Goal: Information Seeking & Learning: Check status

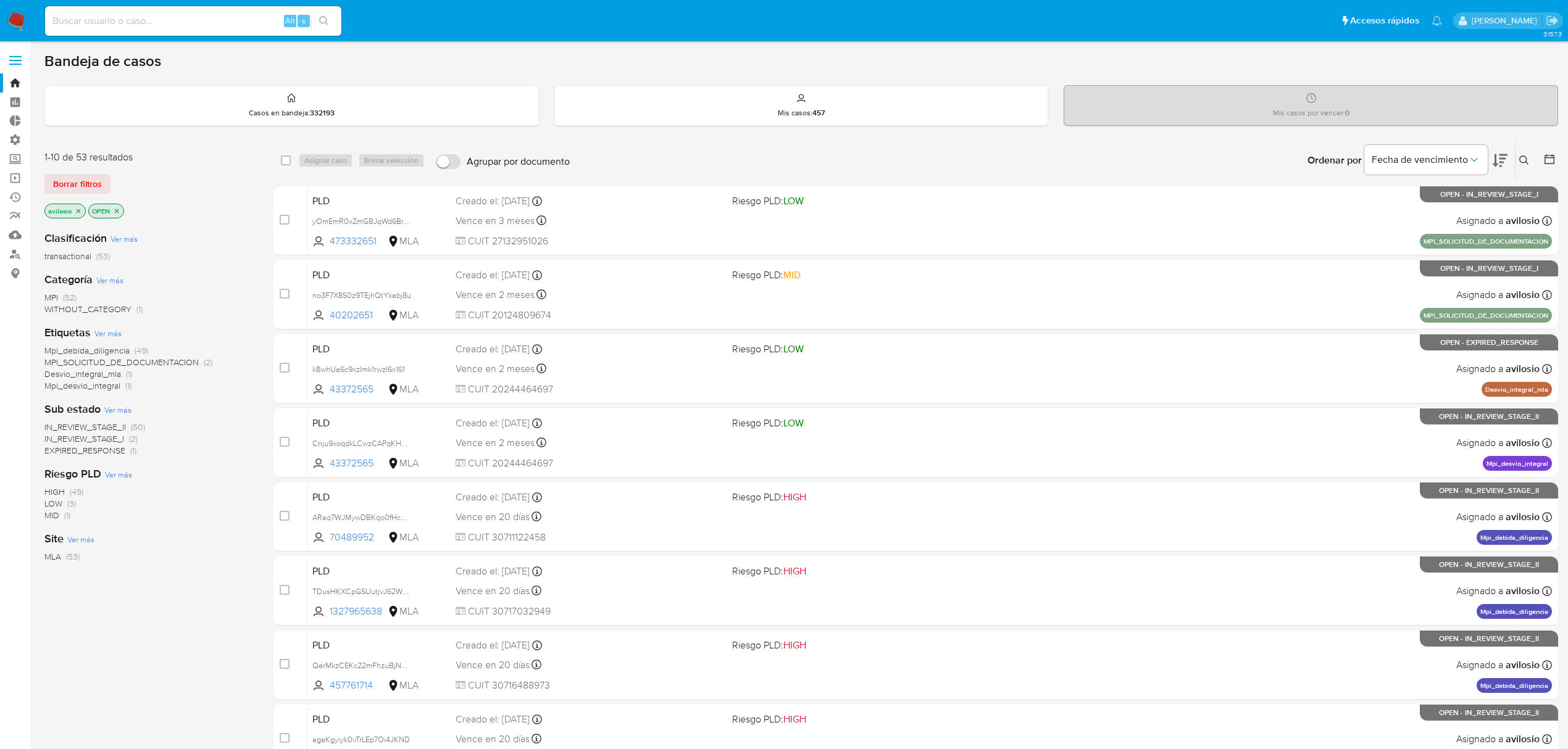
click at [11, 22] on img at bounding box center [16, 21] width 21 height 21
click at [195, 23] on input at bounding box center [194, 21] width 296 height 16
paste input "780817484"
type input "780817484"
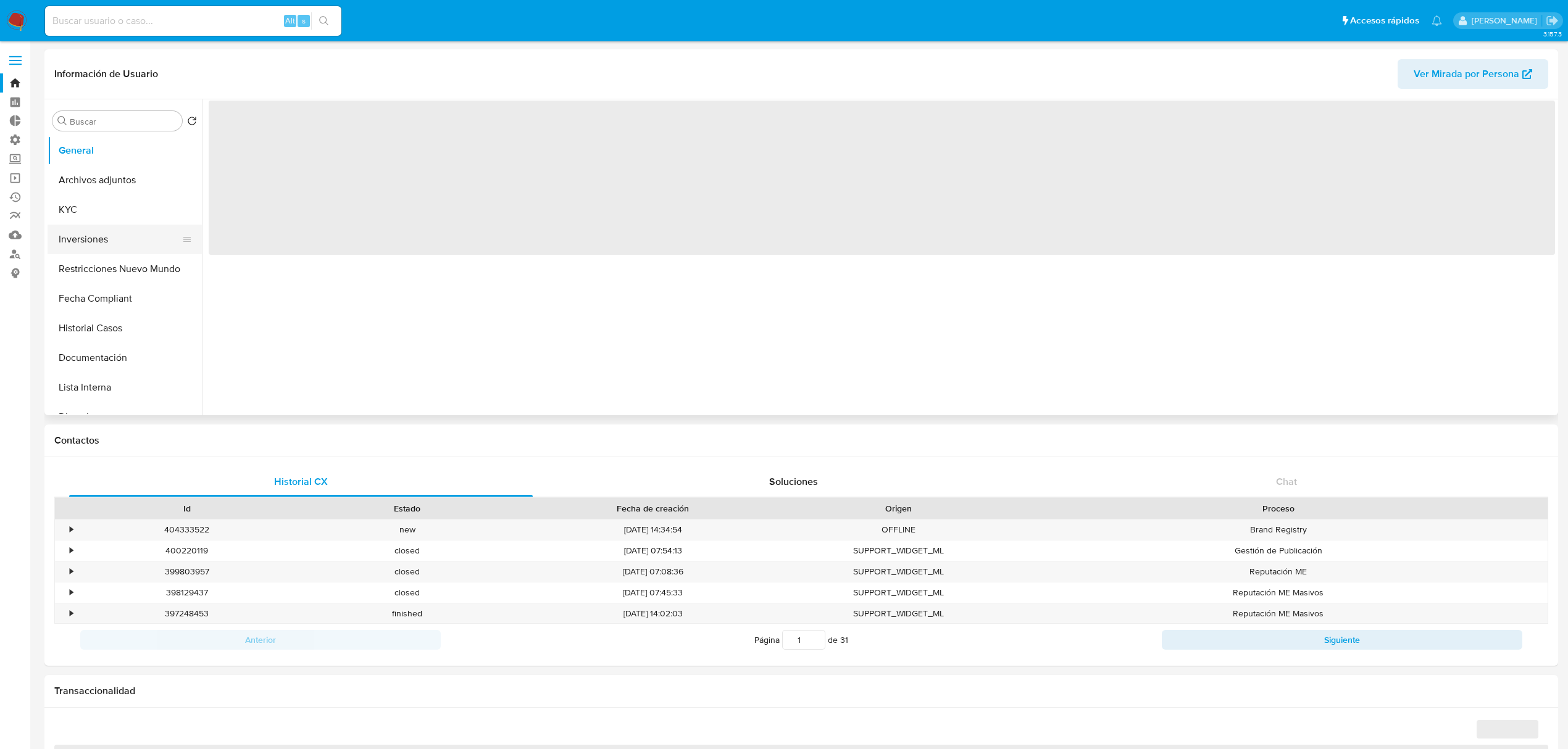
click at [123, 244] on button "Inversiones" at bounding box center [119, 240] width 144 height 30
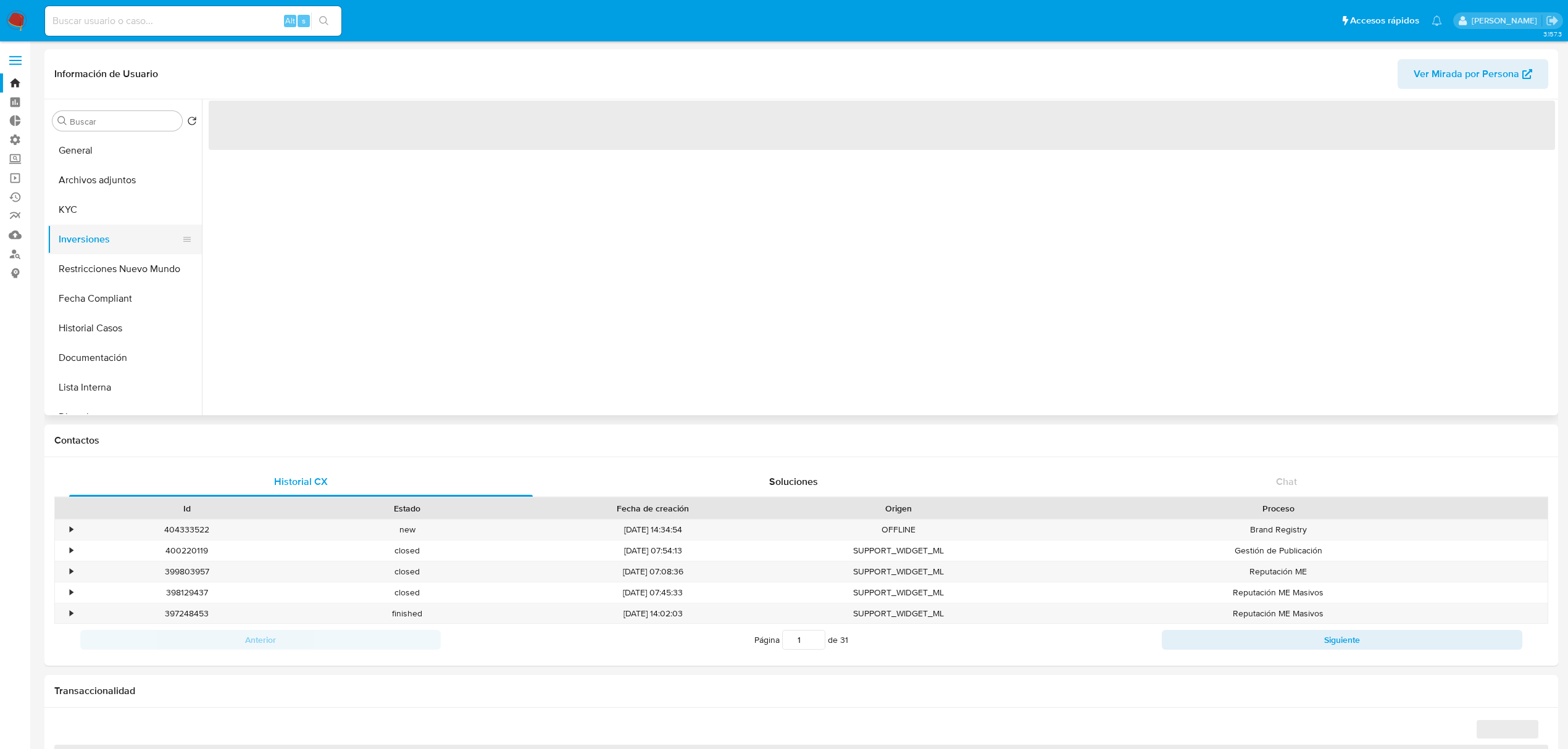
select select "10"
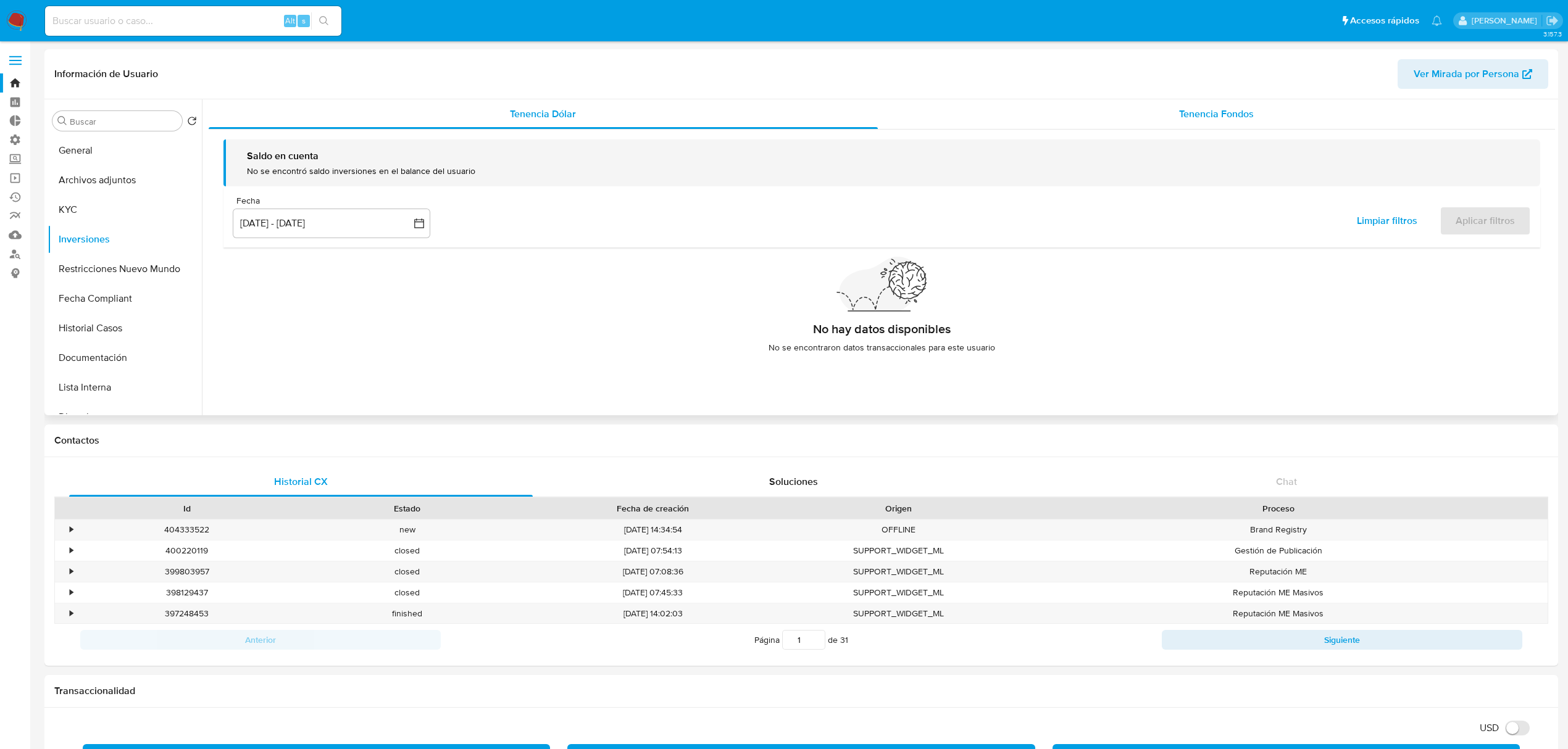
click at [1199, 112] on span "Tenencia Fondos" at bounding box center [1216, 114] width 74 height 14
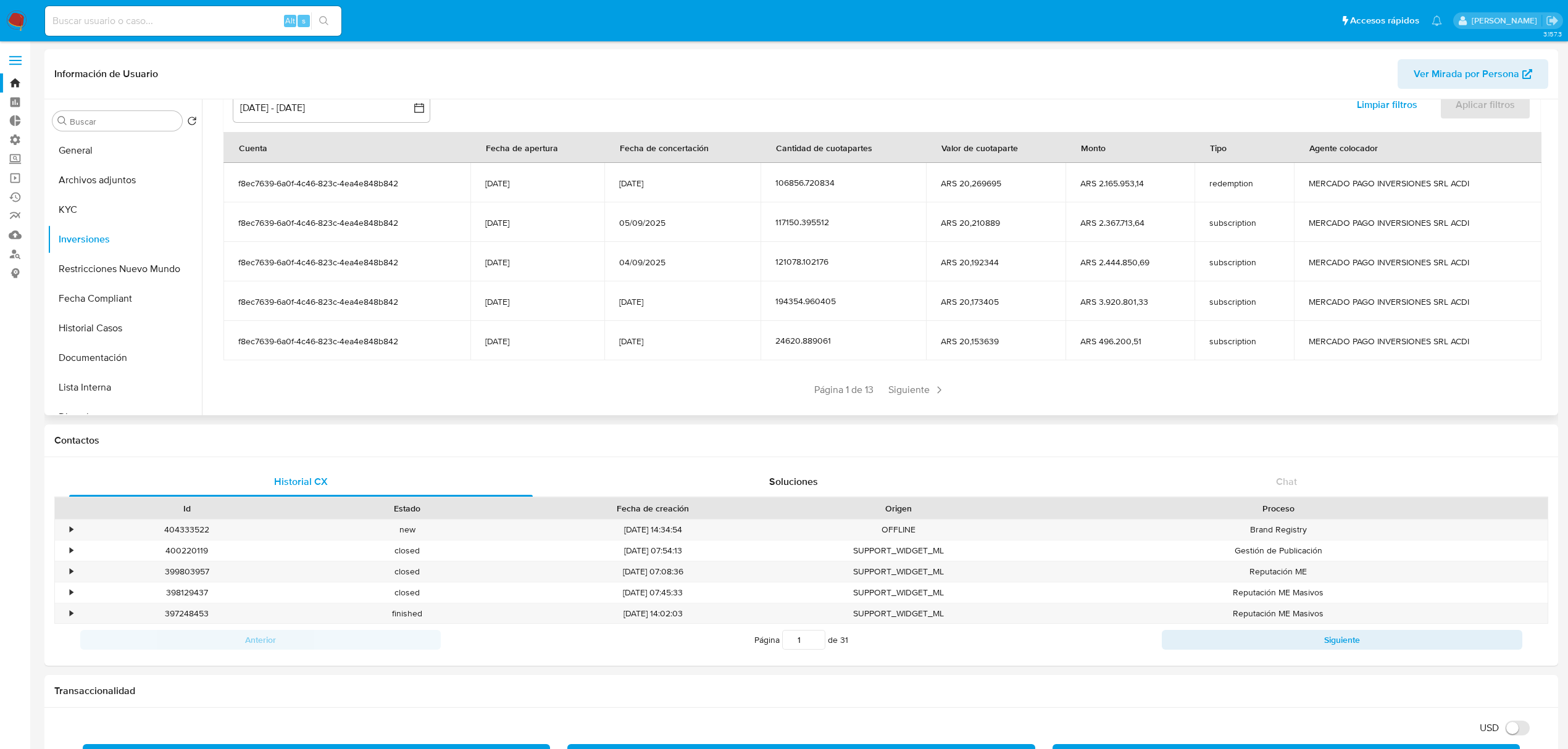
scroll to position [151, 0]
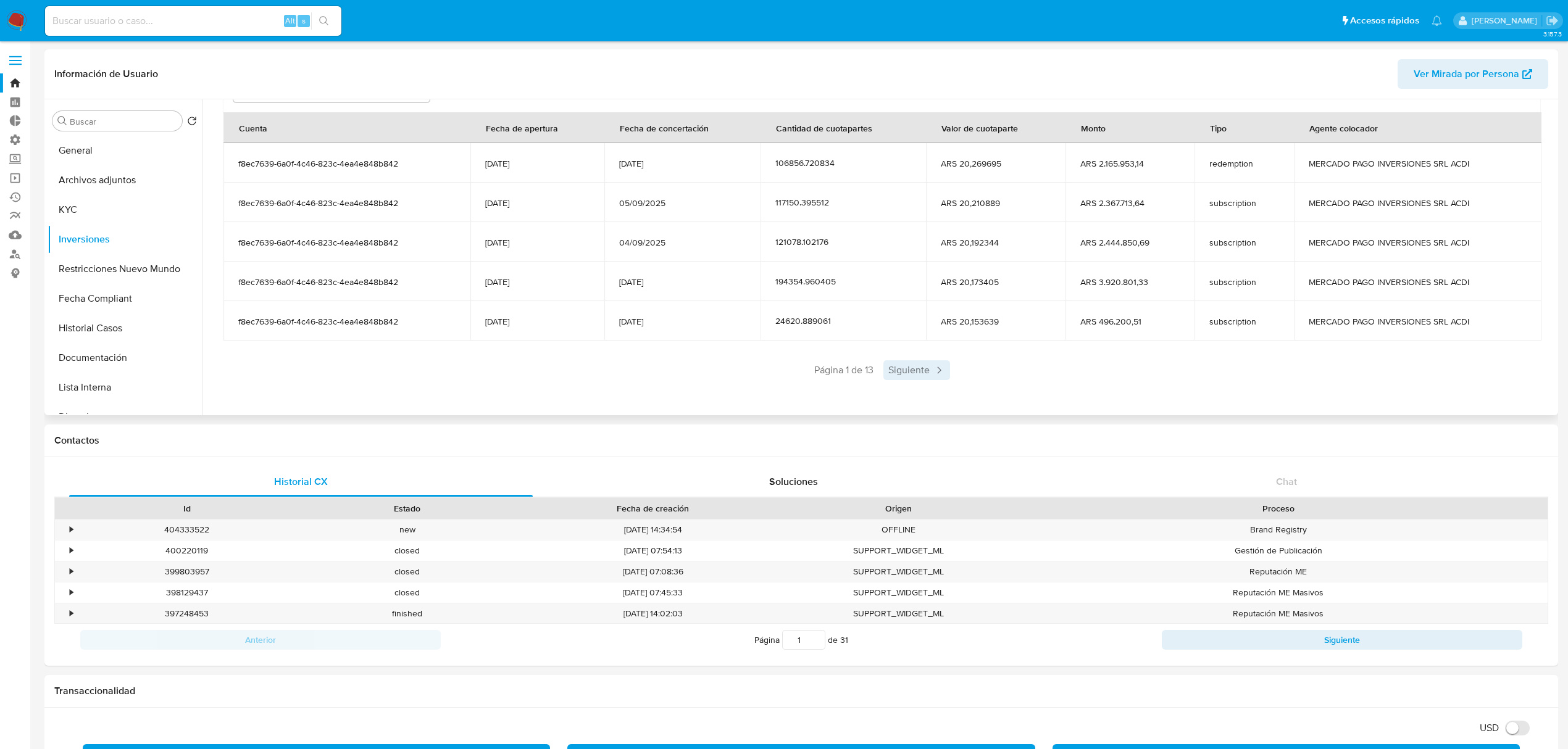
click at [935, 376] on icon at bounding box center [939, 370] width 12 height 12
click at [935, 376] on span "Siguiente" at bounding box center [953, 370] width 67 height 20
click at [962, 359] on section "Cuenta Fecha de apertura Fecha de concertación Cantidad de cuotapartes Valor de…" at bounding box center [882, 246] width 1317 height 268
click at [954, 373] on span "Siguiente" at bounding box center [953, 370] width 67 height 20
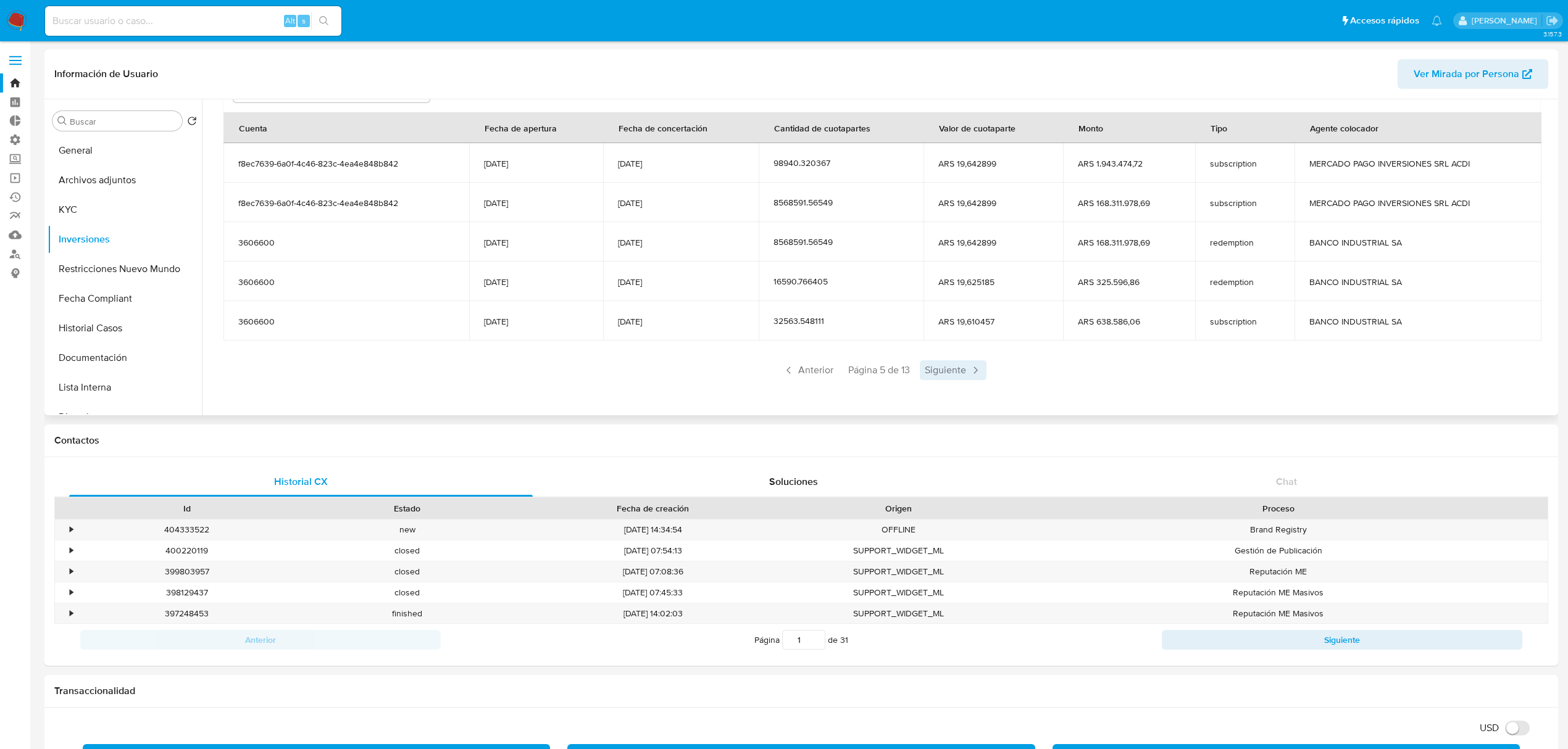
click at [956, 368] on span "Siguiente" at bounding box center [953, 370] width 67 height 20
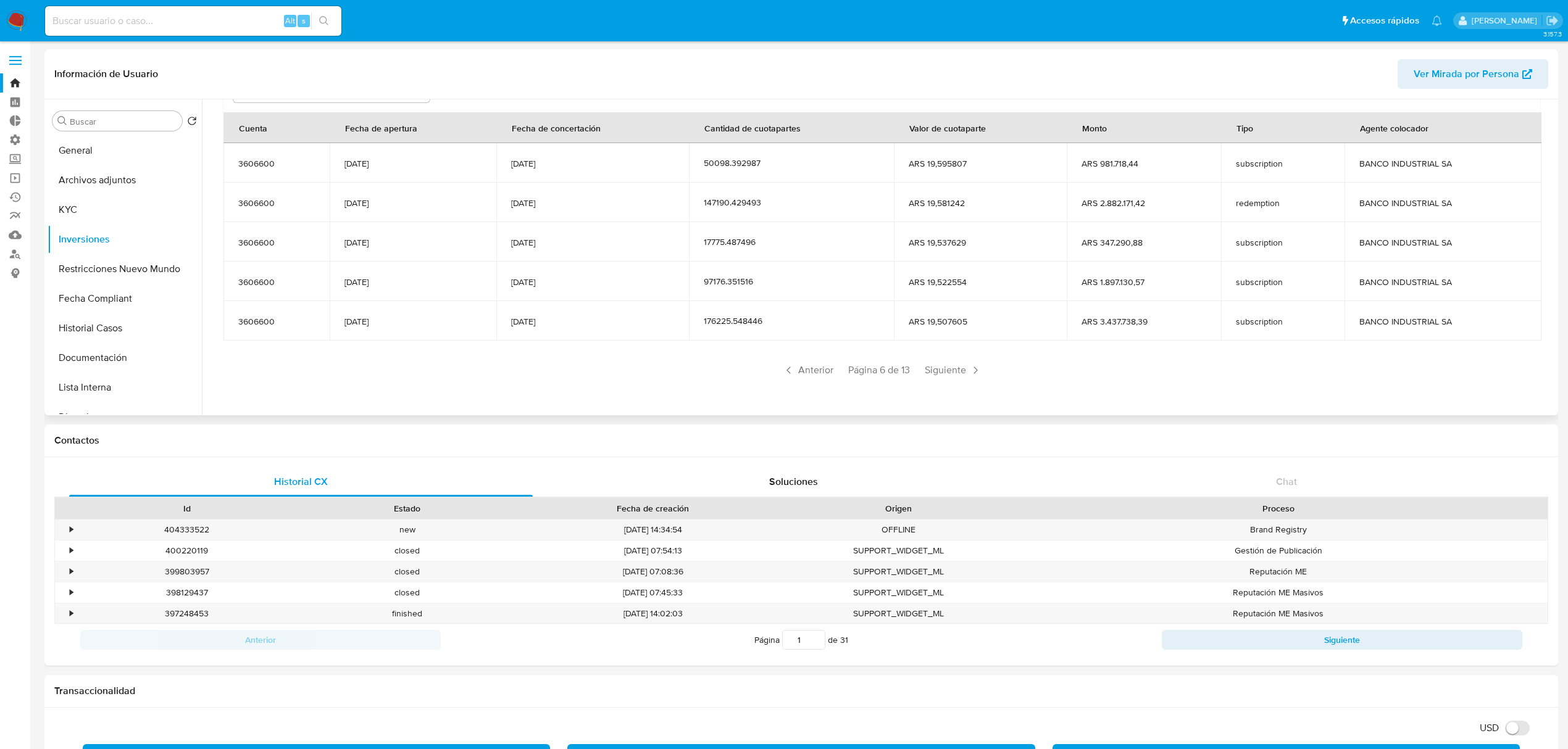
click at [956, 368] on span "Siguiente" at bounding box center [953, 370] width 67 height 20
click at [956, 368] on span "Siguiente" at bounding box center [952, 370] width 67 height 20
click at [786, 366] on icon at bounding box center [789, 370] width 12 height 12
click at [789, 366] on icon at bounding box center [789, 370] width 12 height 12
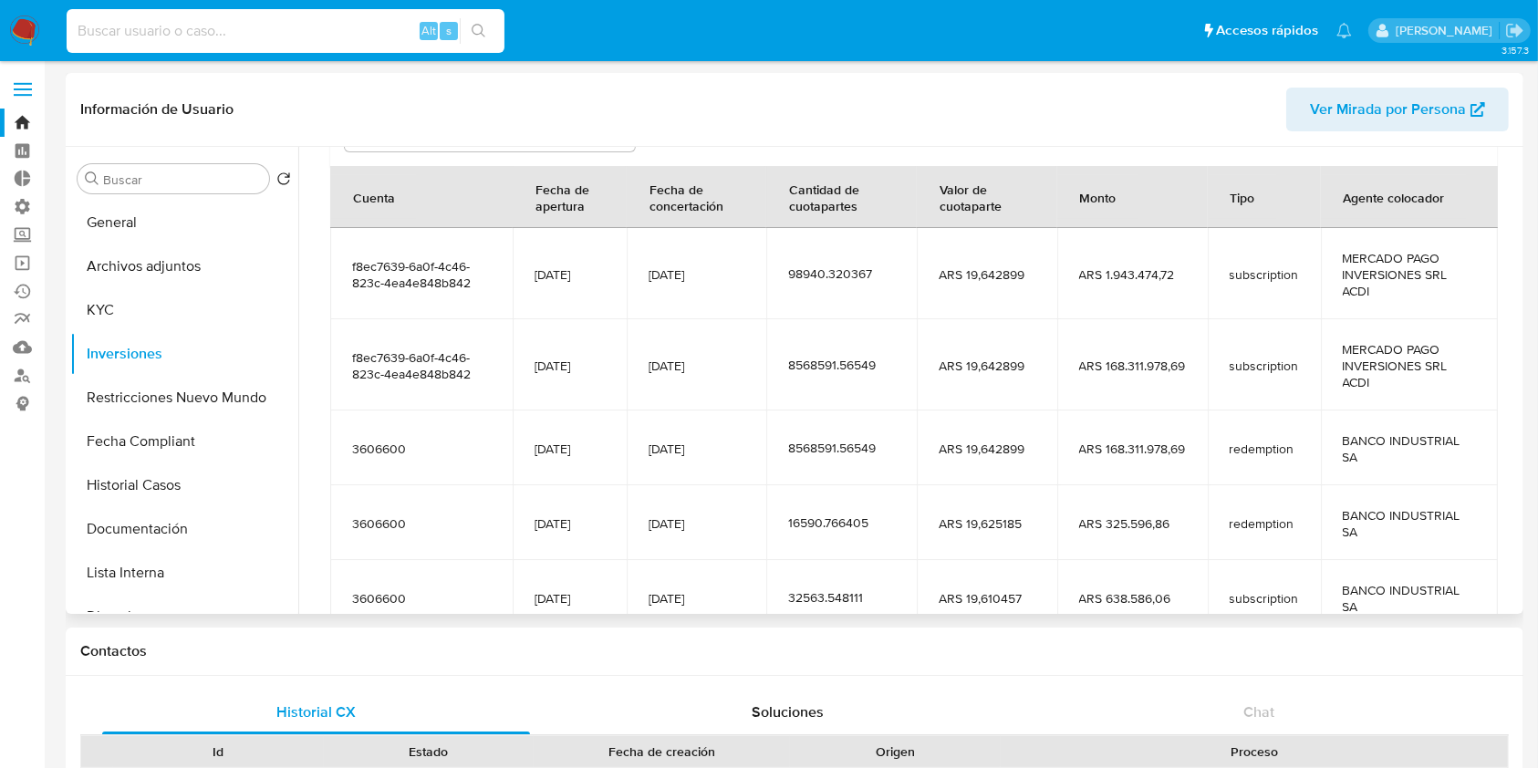
click at [263, 29] on input at bounding box center [286, 31] width 438 height 24
paste input "263350854"
type input "263350854"
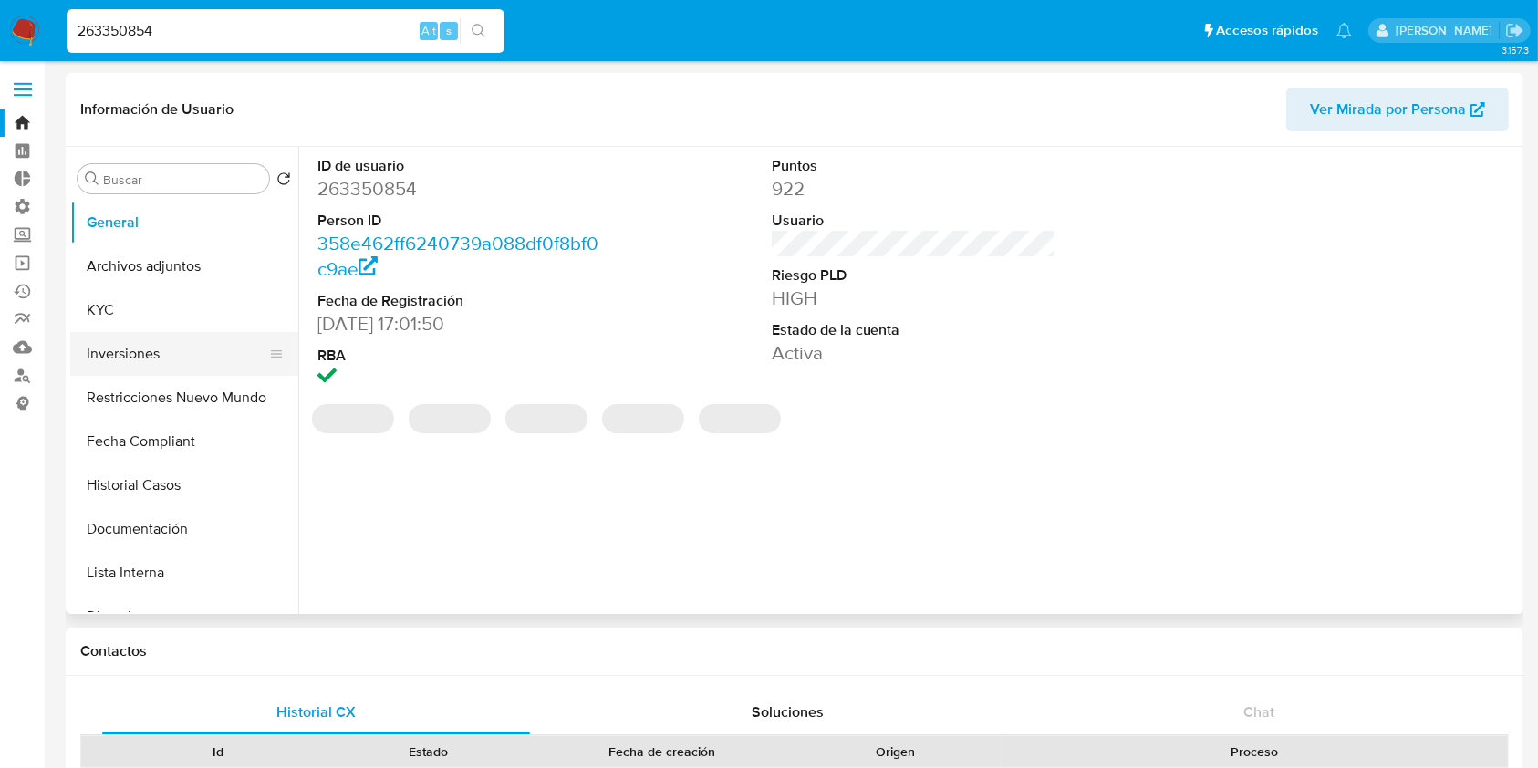
click at [135, 360] on button "Inversiones" at bounding box center [176, 354] width 213 height 44
select select "10"
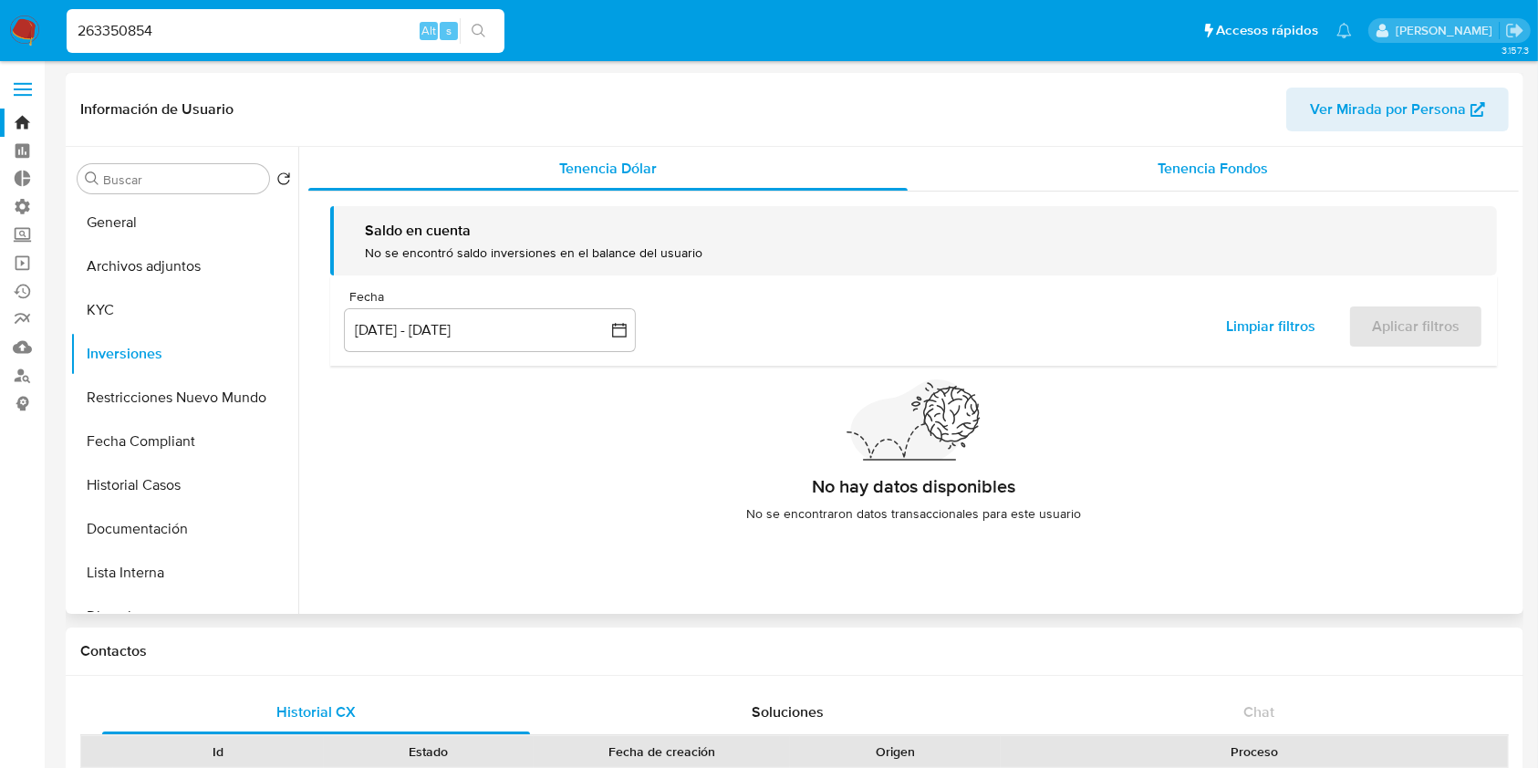
click at [1179, 177] on span "Tenencia Fondos" at bounding box center [1213, 168] width 110 height 21
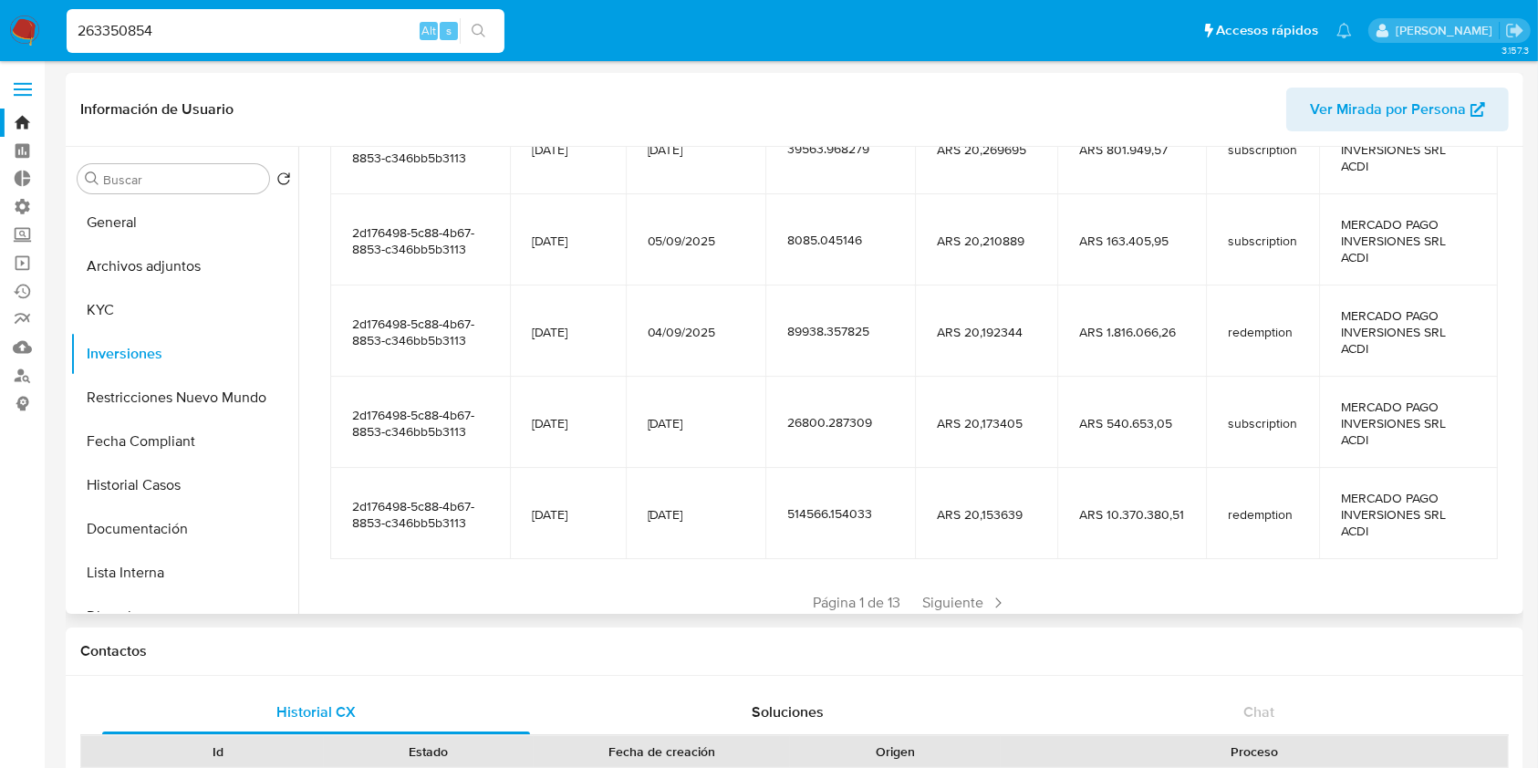
scroll to position [404, 0]
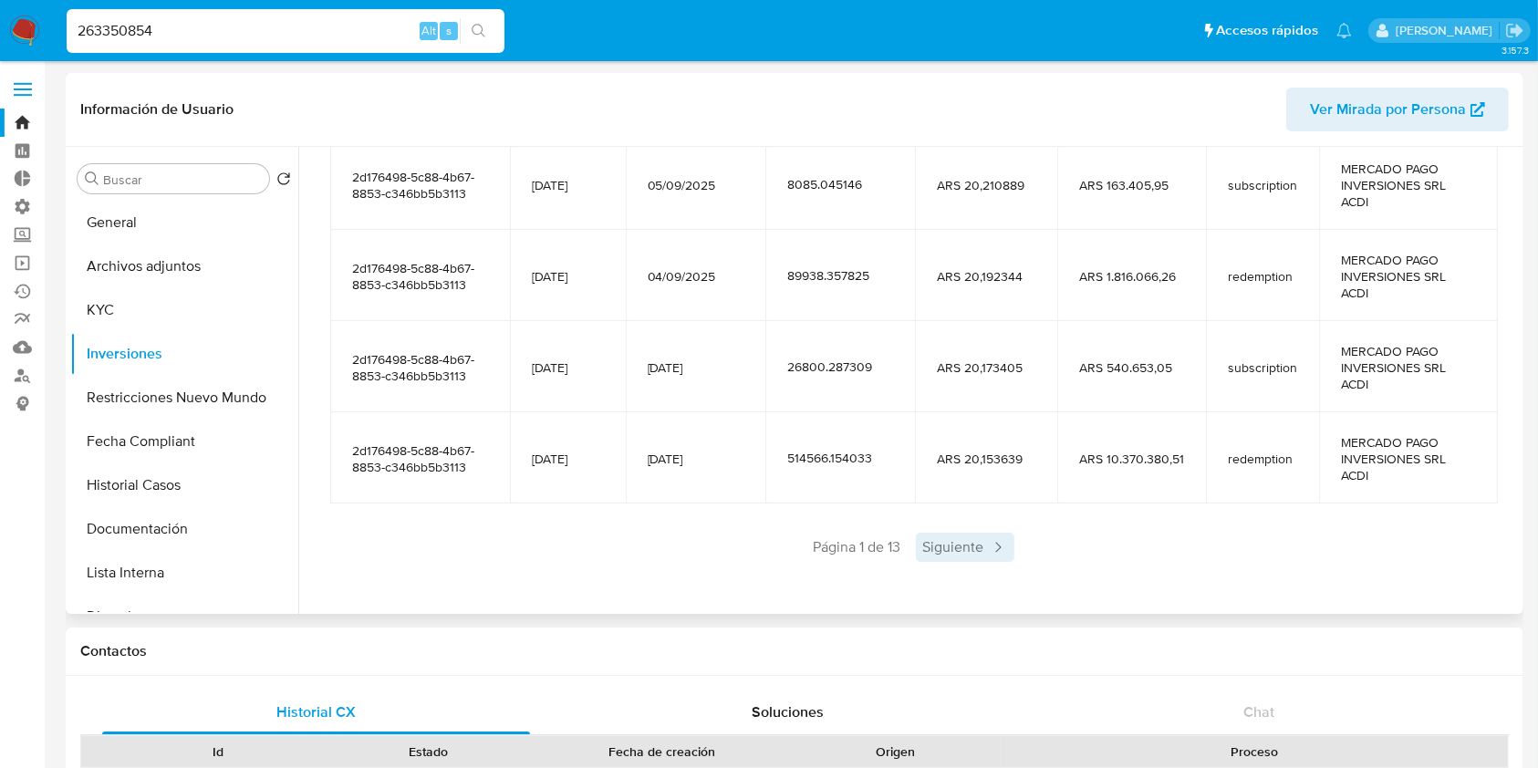
click at [940, 546] on span "Siguiente" at bounding box center [965, 547] width 99 height 29
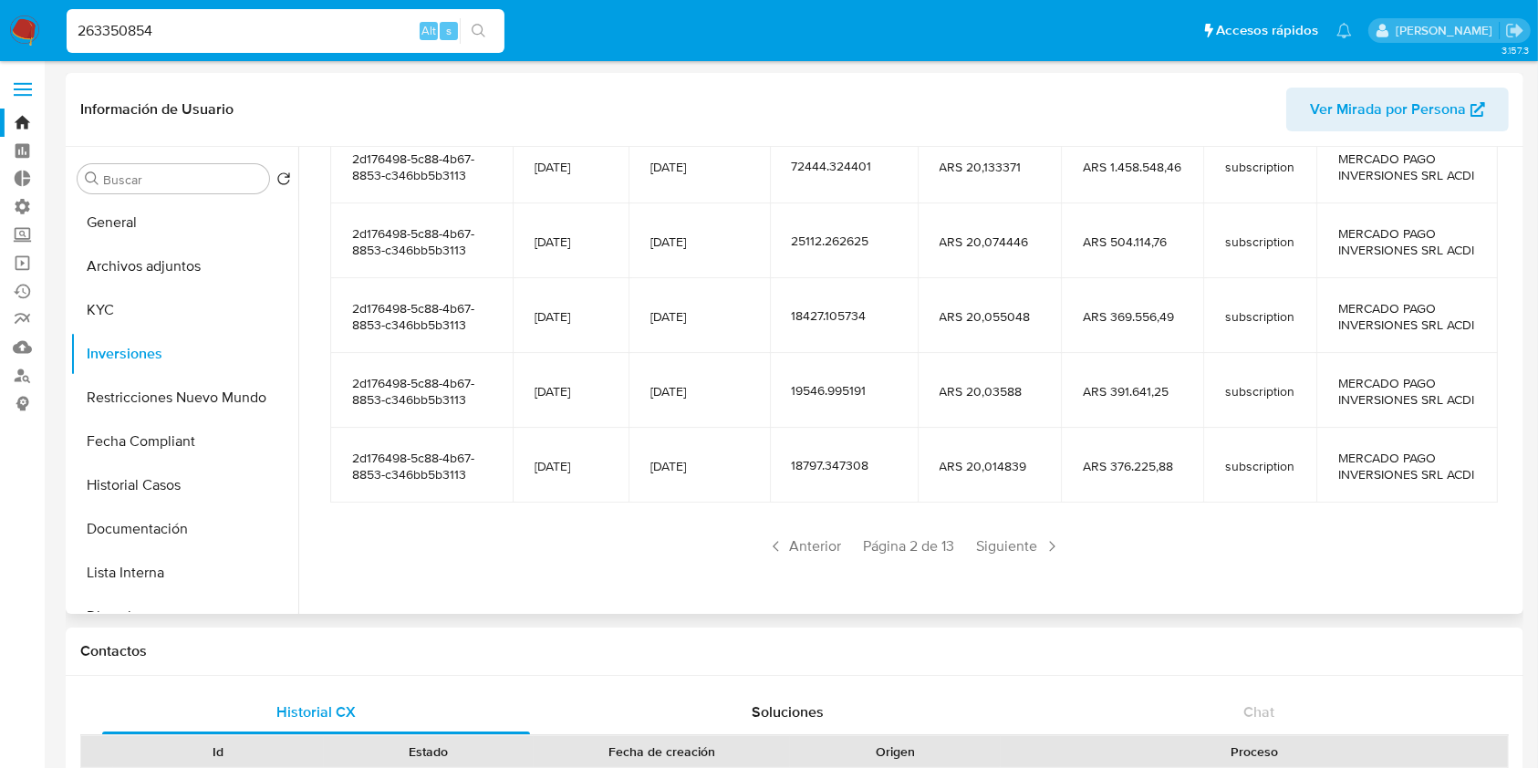
click at [944, 549] on span "Página 2 de 13" at bounding box center [909, 546] width 91 height 20
click at [1033, 553] on span "Siguiente" at bounding box center [1019, 546] width 99 height 29
click at [1032, 550] on span "Siguiente" at bounding box center [1019, 546] width 99 height 29
click at [1027, 552] on span "Siguiente" at bounding box center [1019, 546] width 99 height 29
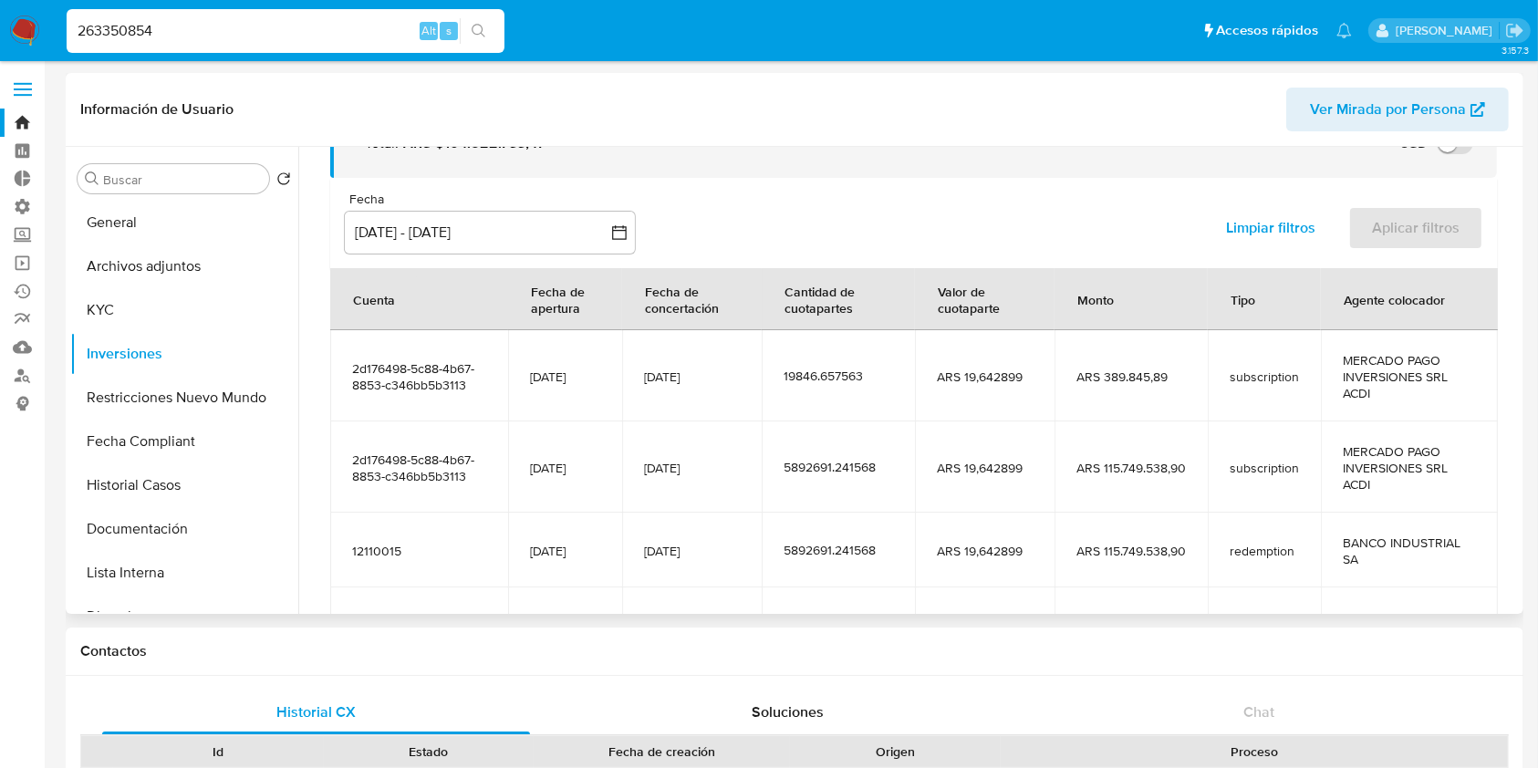
scroll to position [355, 0]
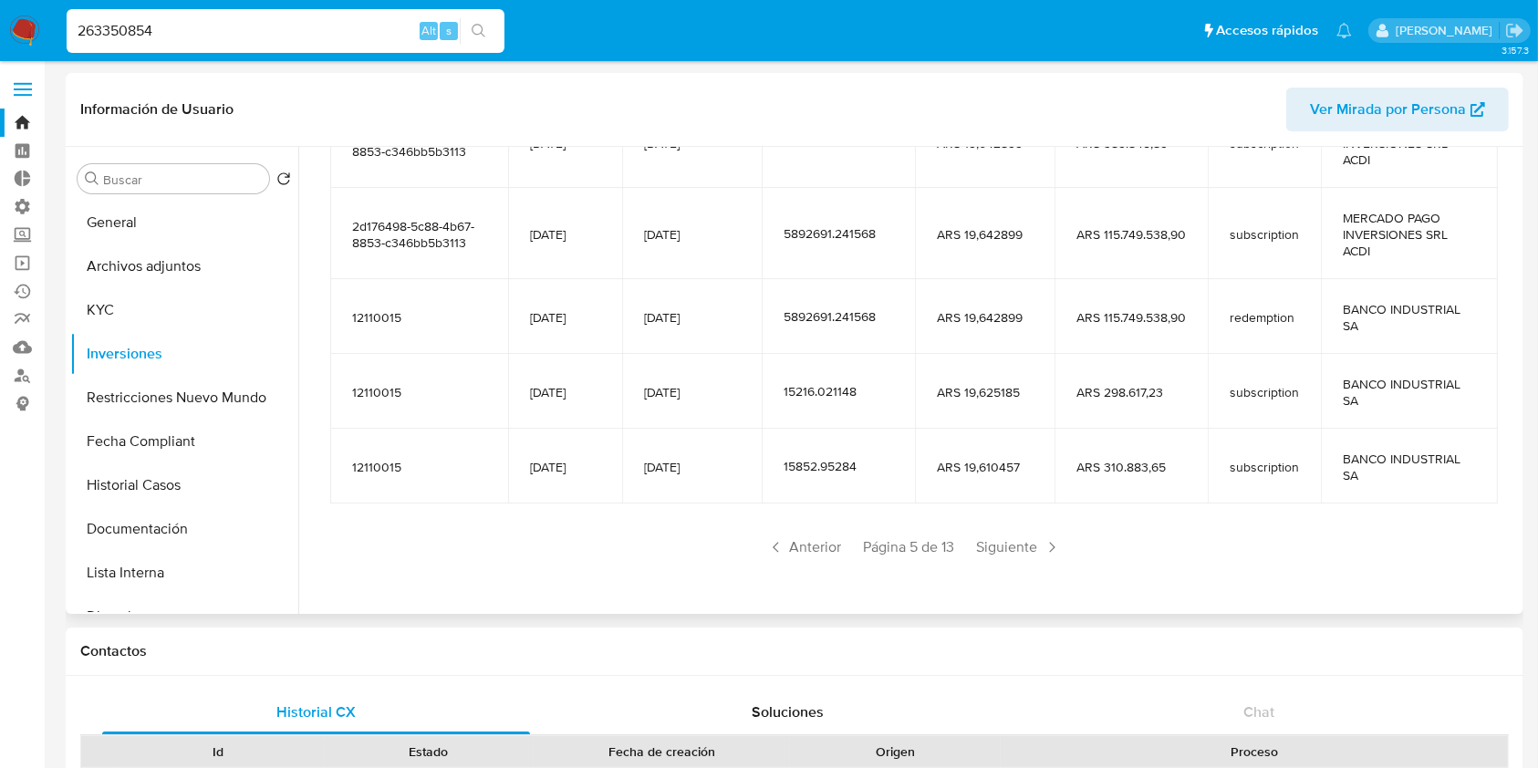
click at [239, 30] on input "263350854" at bounding box center [286, 31] width 438 height 24
paste input "725085400"
type input "725085400"
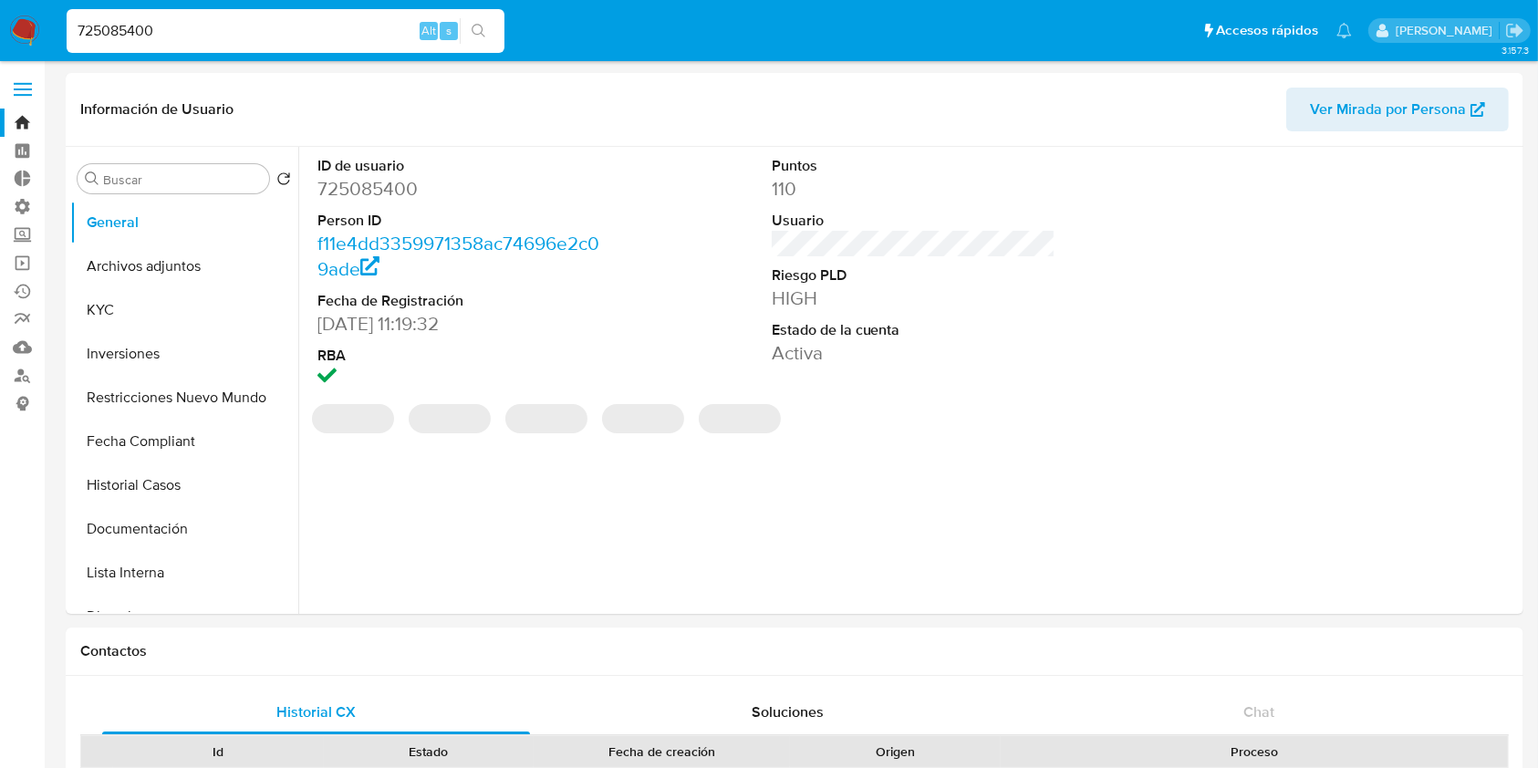
select select "10"
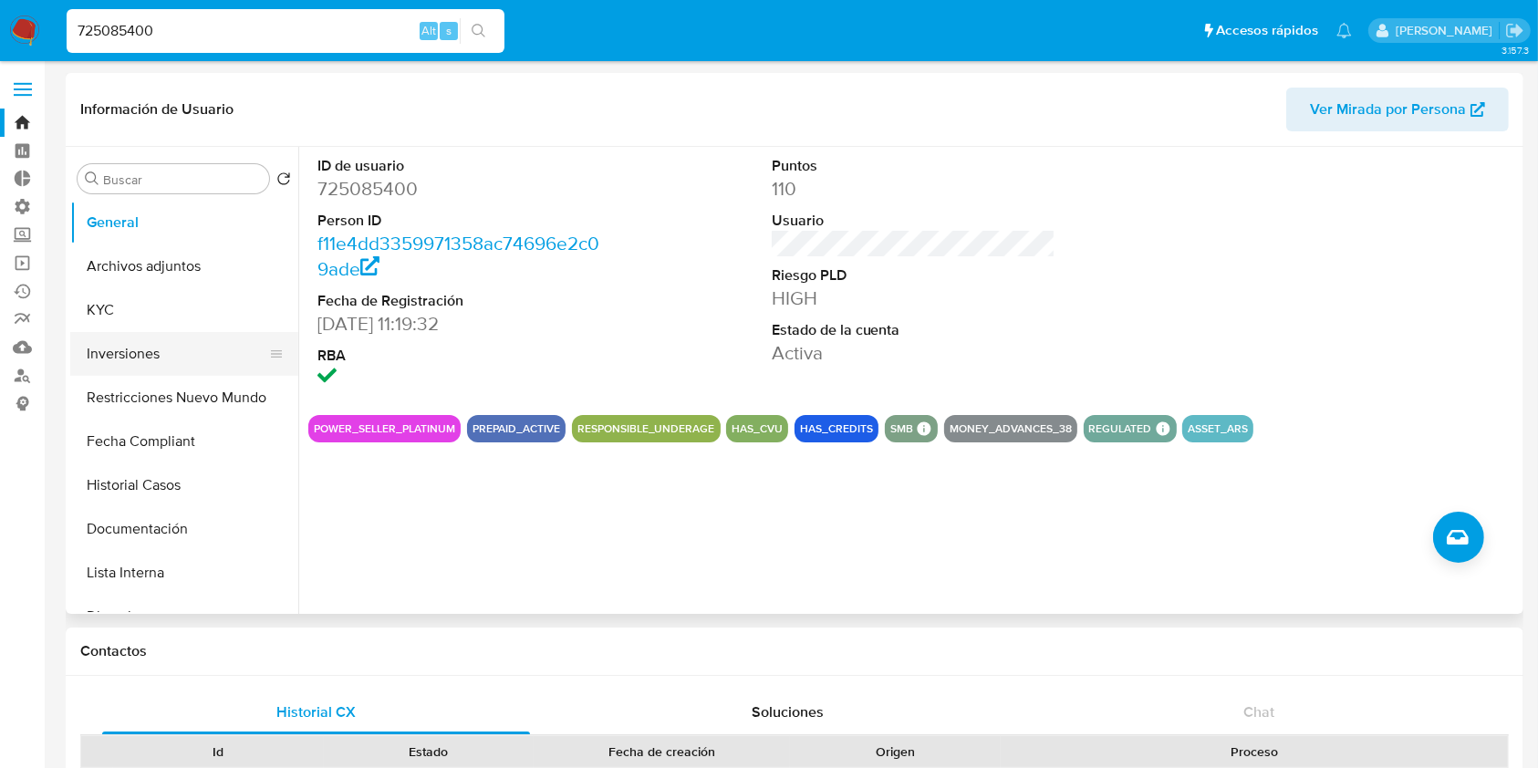
click at [188, 358] on button "Inversiones" at bounding box center [176, 354] width 213 height 44
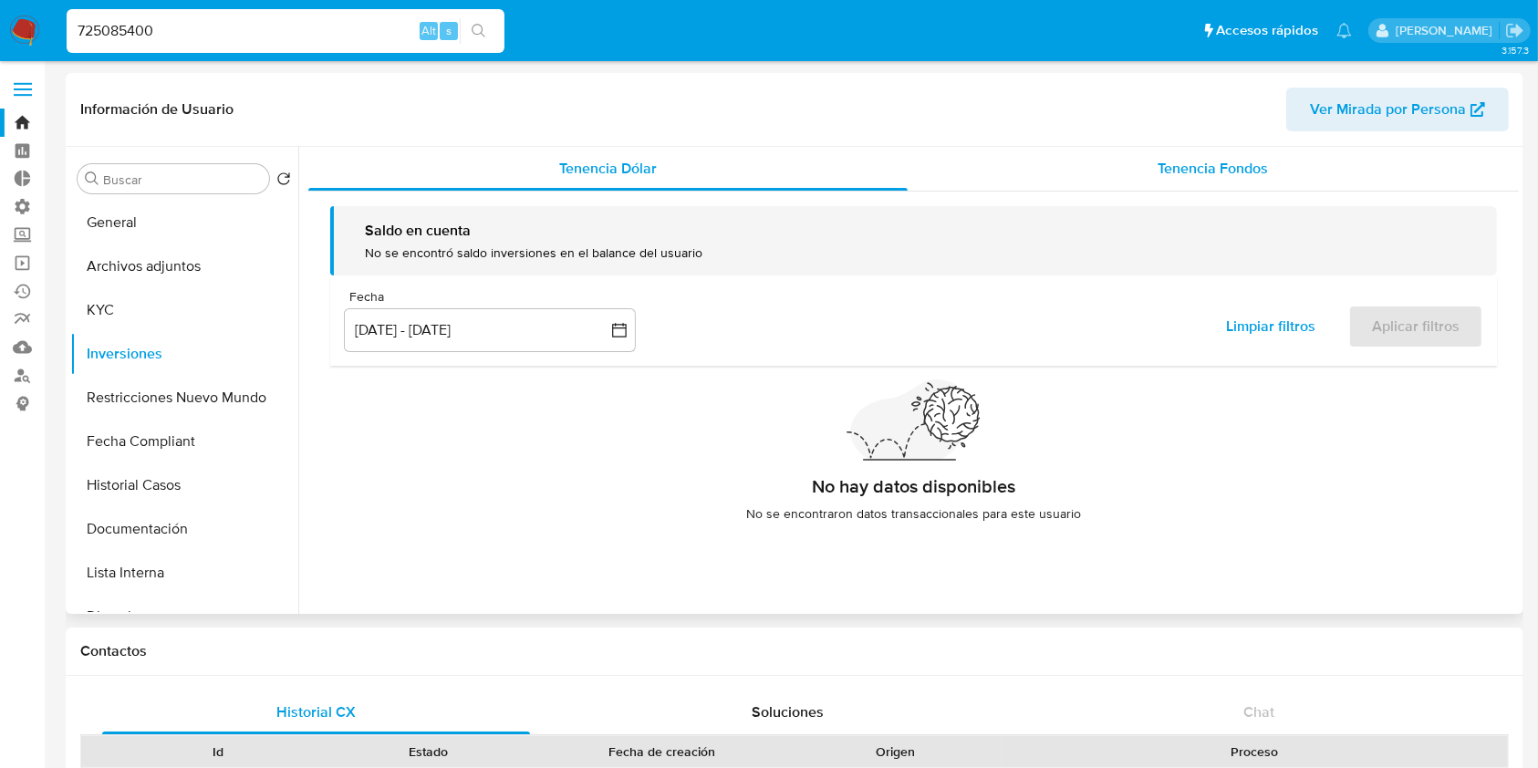
click at [1173, 172] on span "Tenencia Fondos" at bounding box center [1213, 168] width 110 height 21
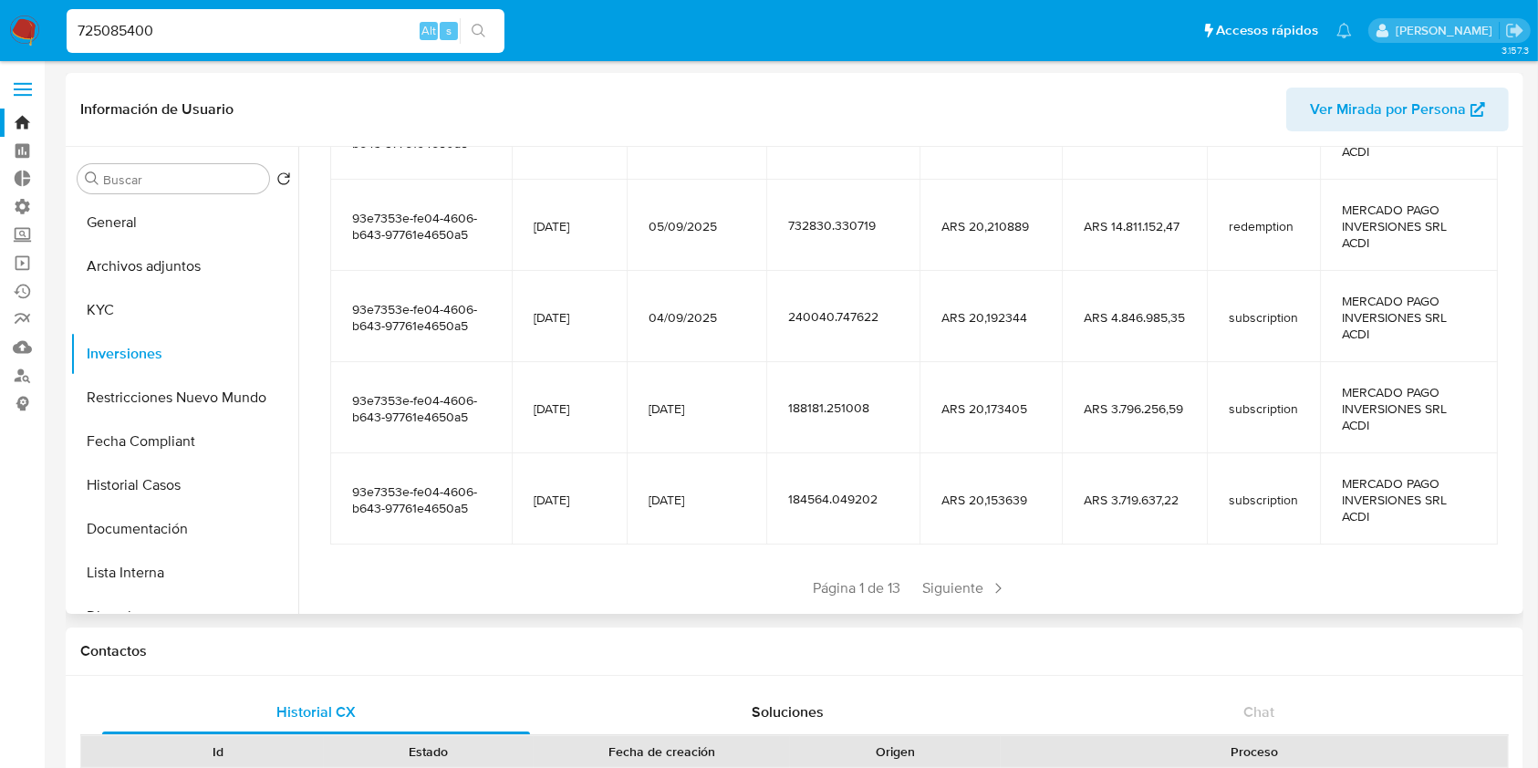
scroll to position [365, 0]
click at [956, 583] on span "Siguiente" at bounding box center [965, 586] width 99 height 29
click at [959, 591] on div "Anterior Página 2 de 13 Siguiente" at bounding box center [913, 586] width 1167 height 29
click at [989, 579] on span "Siguiente" at bounding box center [1019, 586] width 99 height 29
click at [988, 580] on span "Siguiente" at bounding box center [1019, 586] width 99 height 29
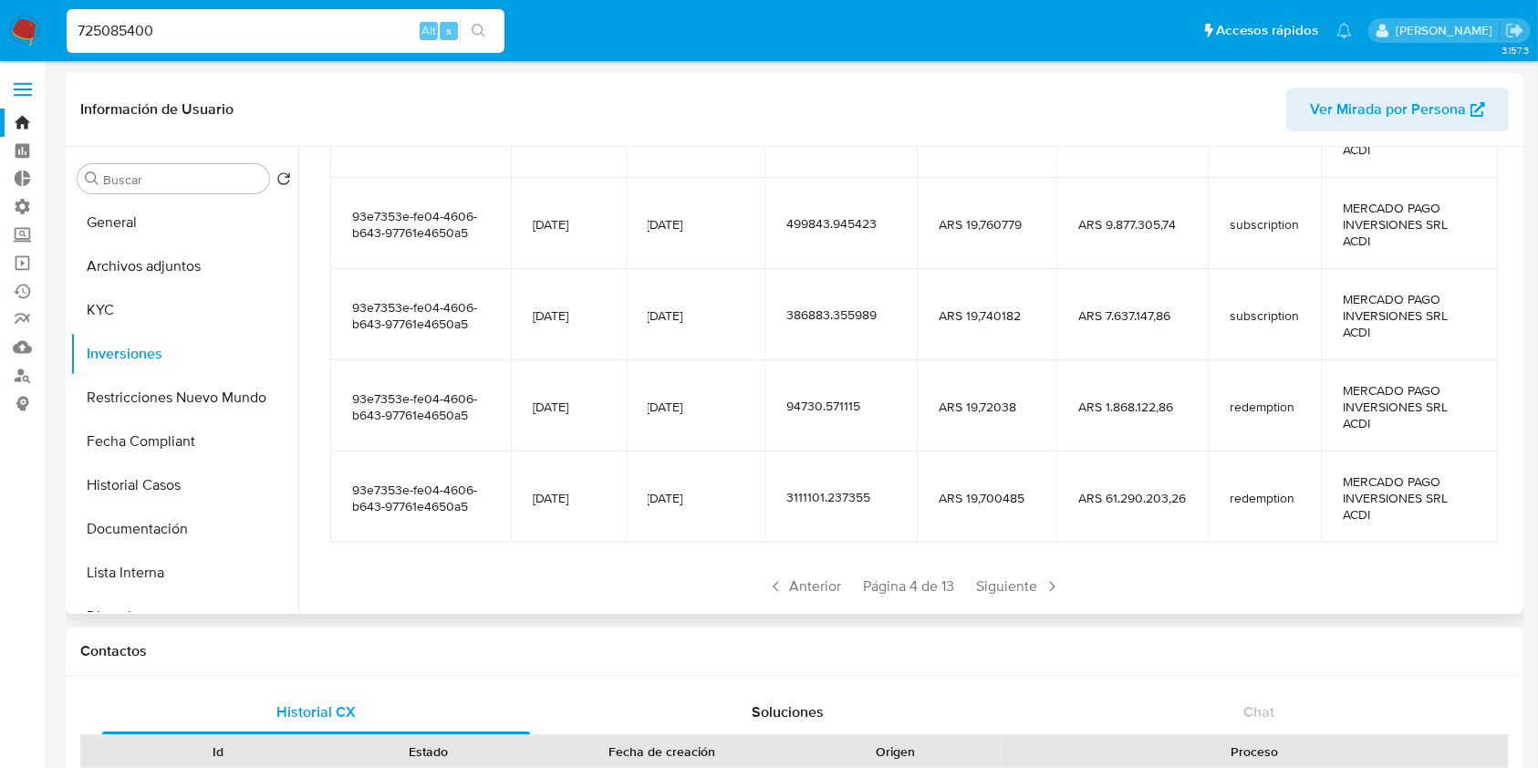
click at [988, 580] on span "Siguiente" at bounding box center [1019, 586] width 99 height 29
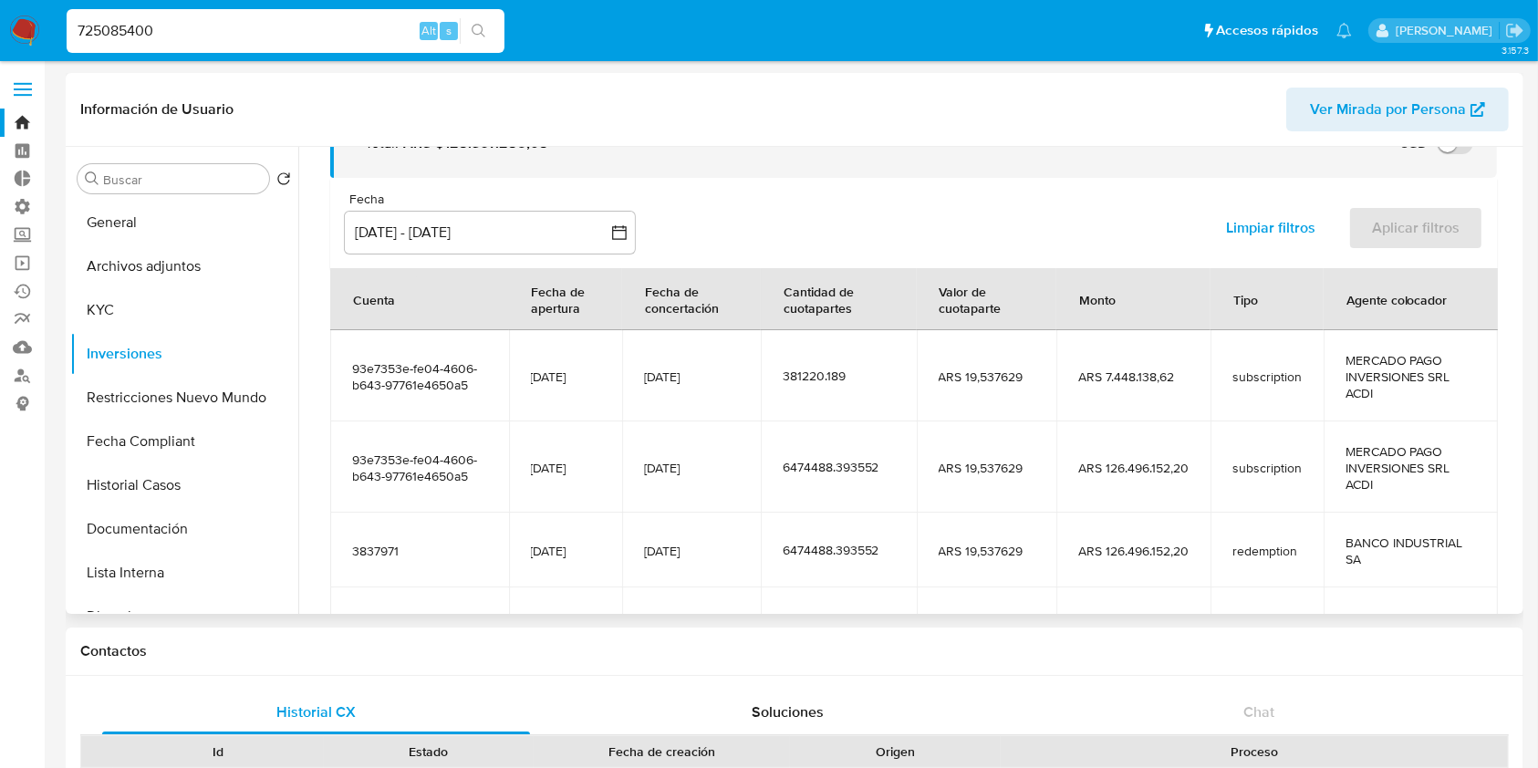
scroll to position [355, 0]
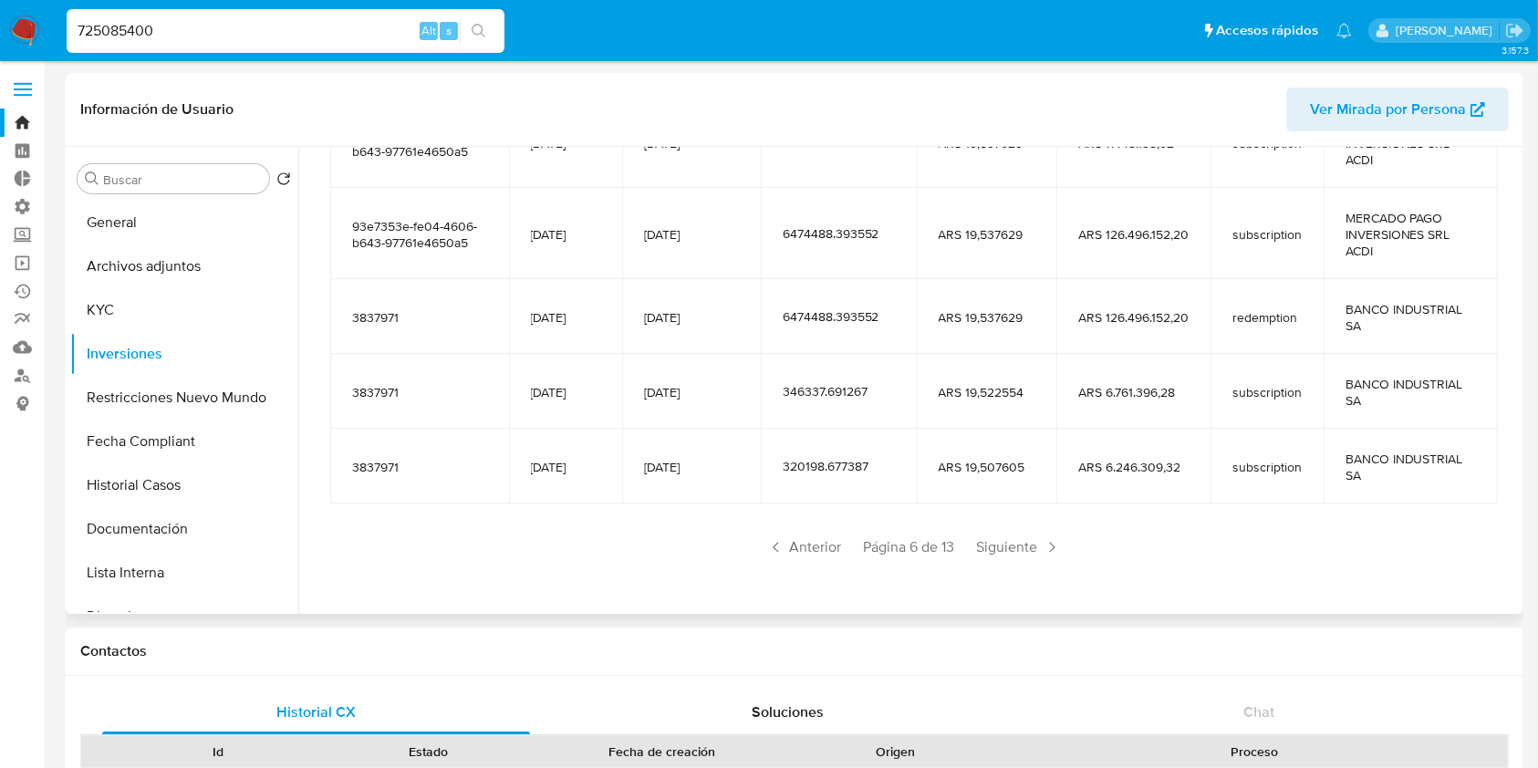
click at [207, 19] on input "725085400" at bounding box center [286, 31] width 438 height 24
paste input "2249224187"
type input "2249224187"
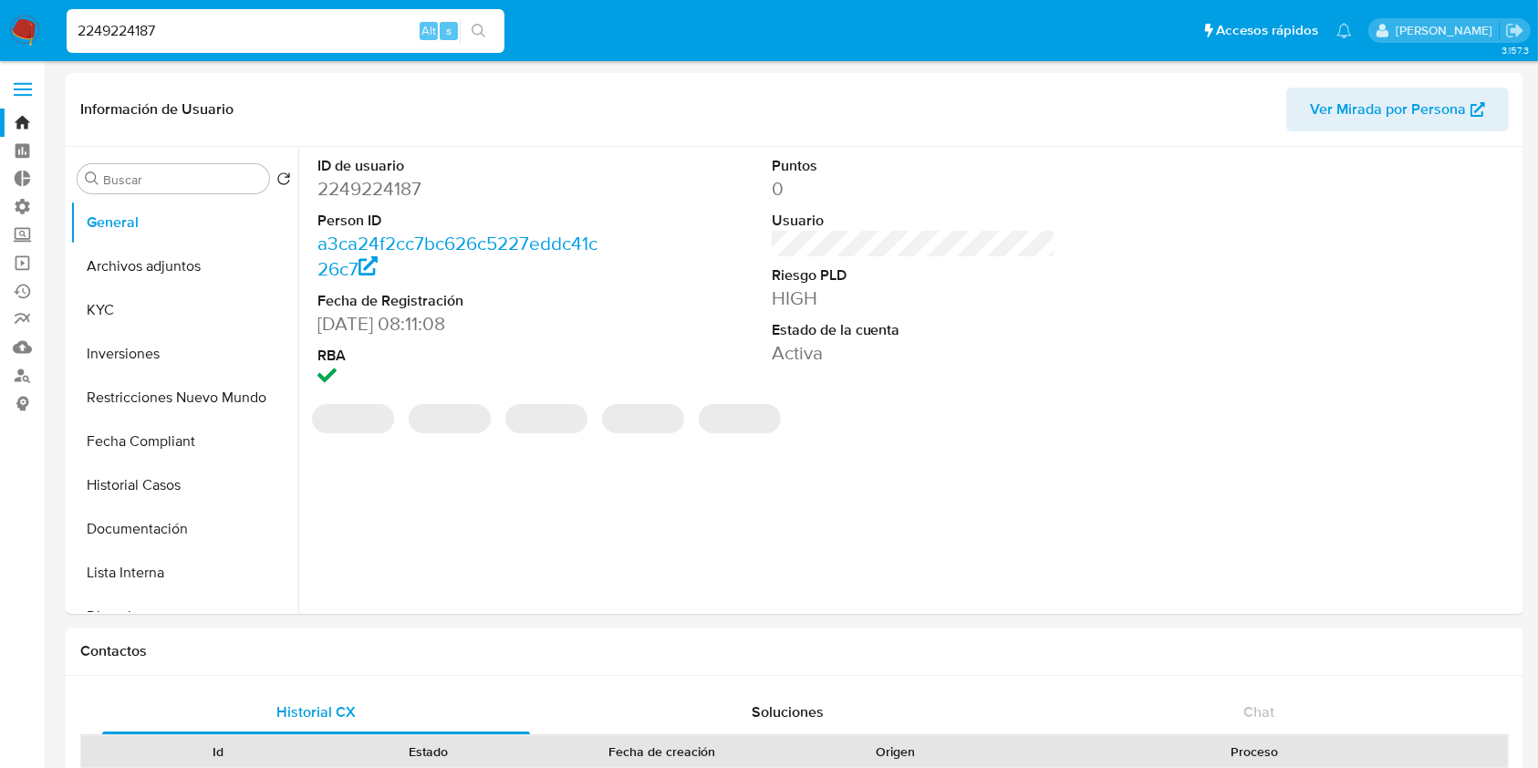
select select "10"
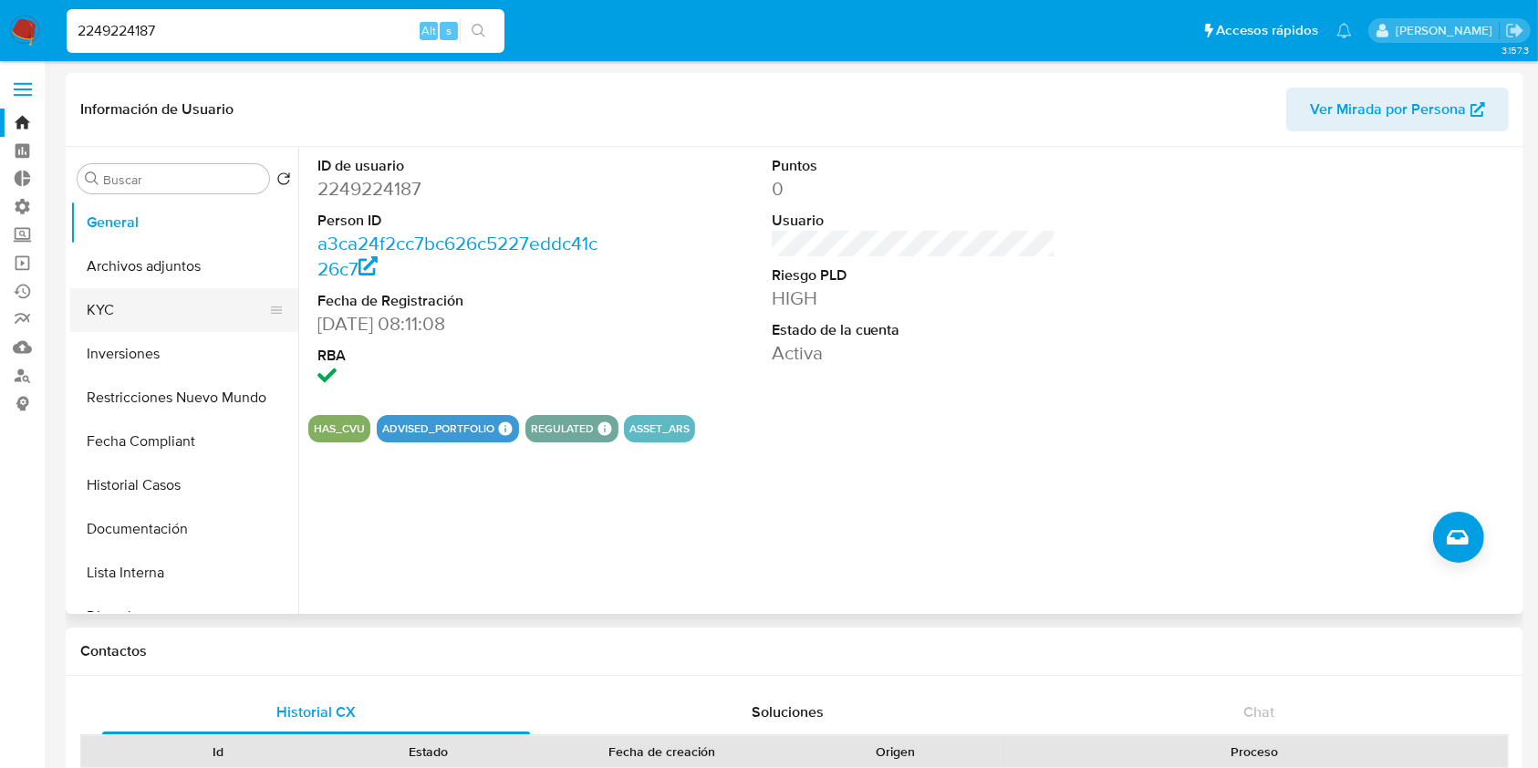
click at [203, 312] on button "KYC" at bounding box center [176, 310] width 213 height 44
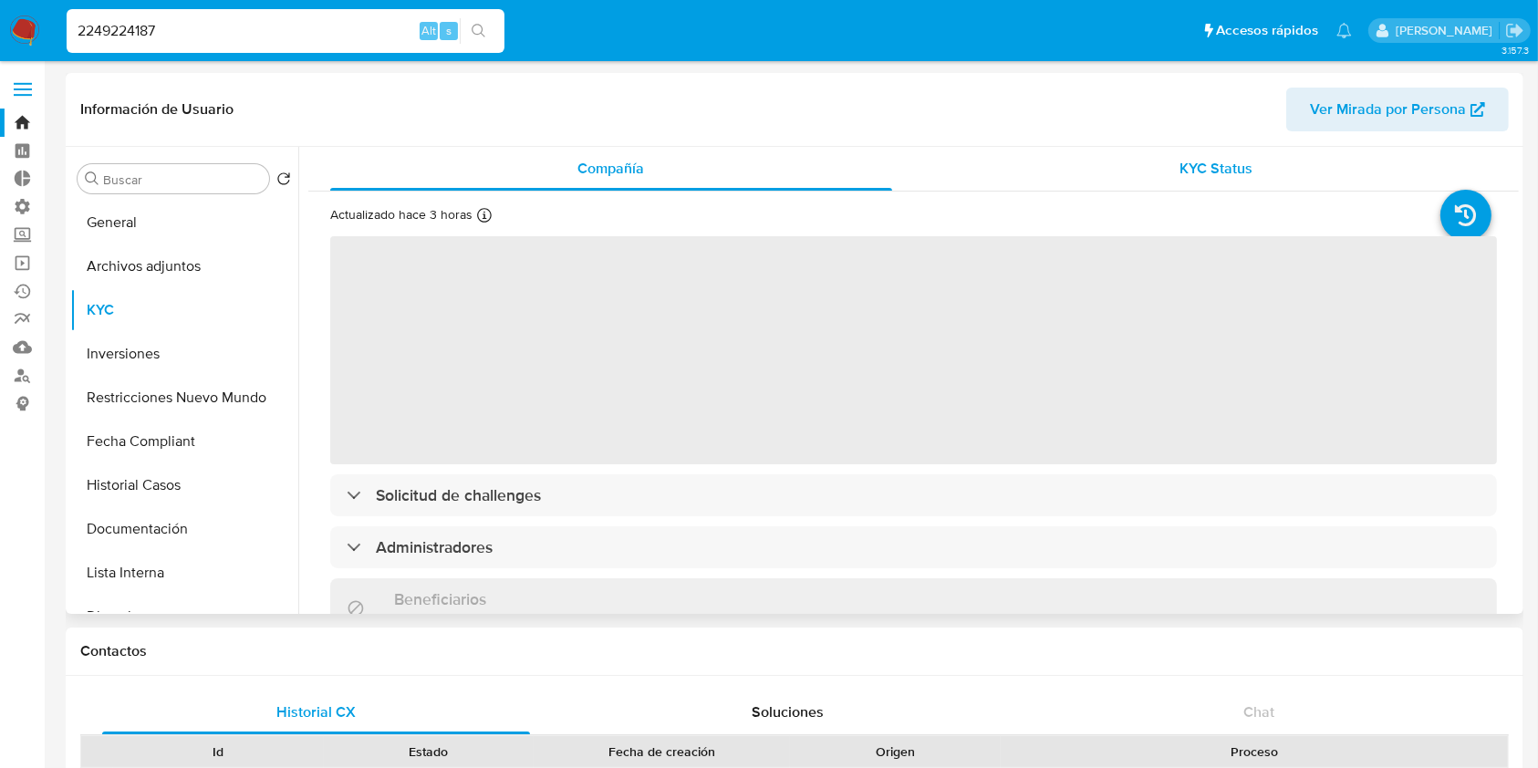
click at [1280, 161] on div "KYC Status" at bounding box center [1217, 169] width 562 height 44
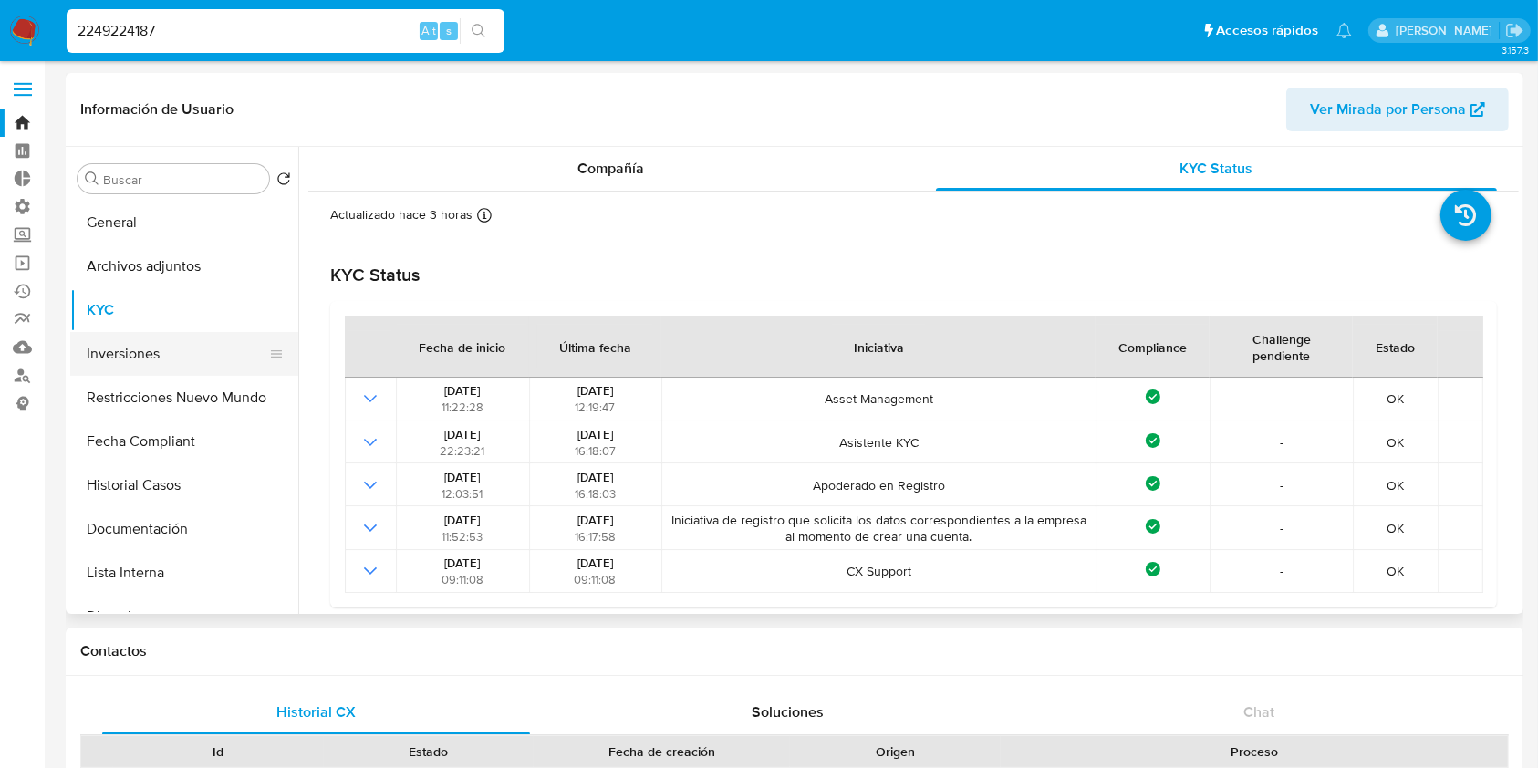
click at [113, 358] on button "Inversiones" at bounding box center [176, 354] width 213 height 44
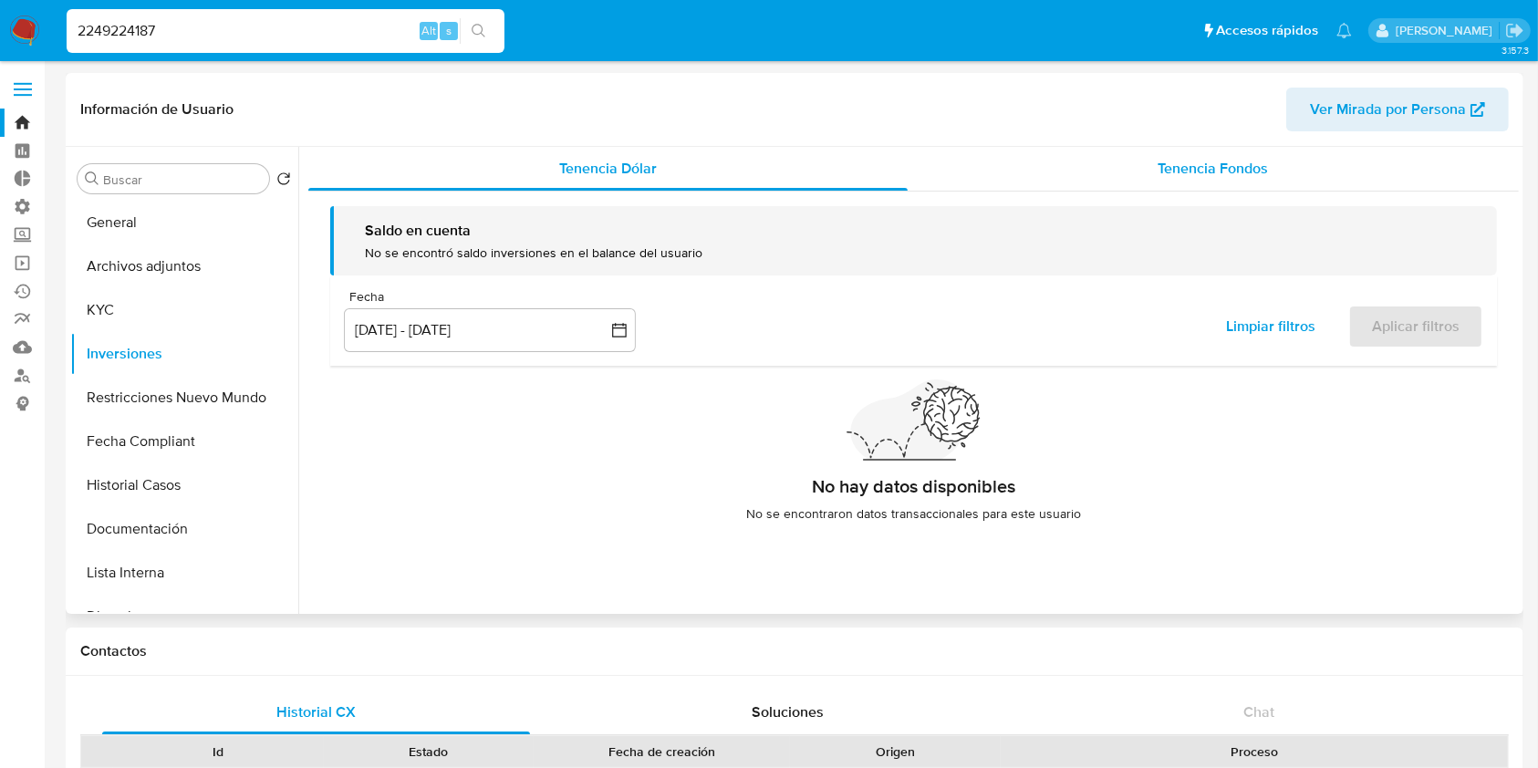
click at [1270, 178] on div "Tenencia Fondos" at bounding box center [1214, 169] width 612 height 44
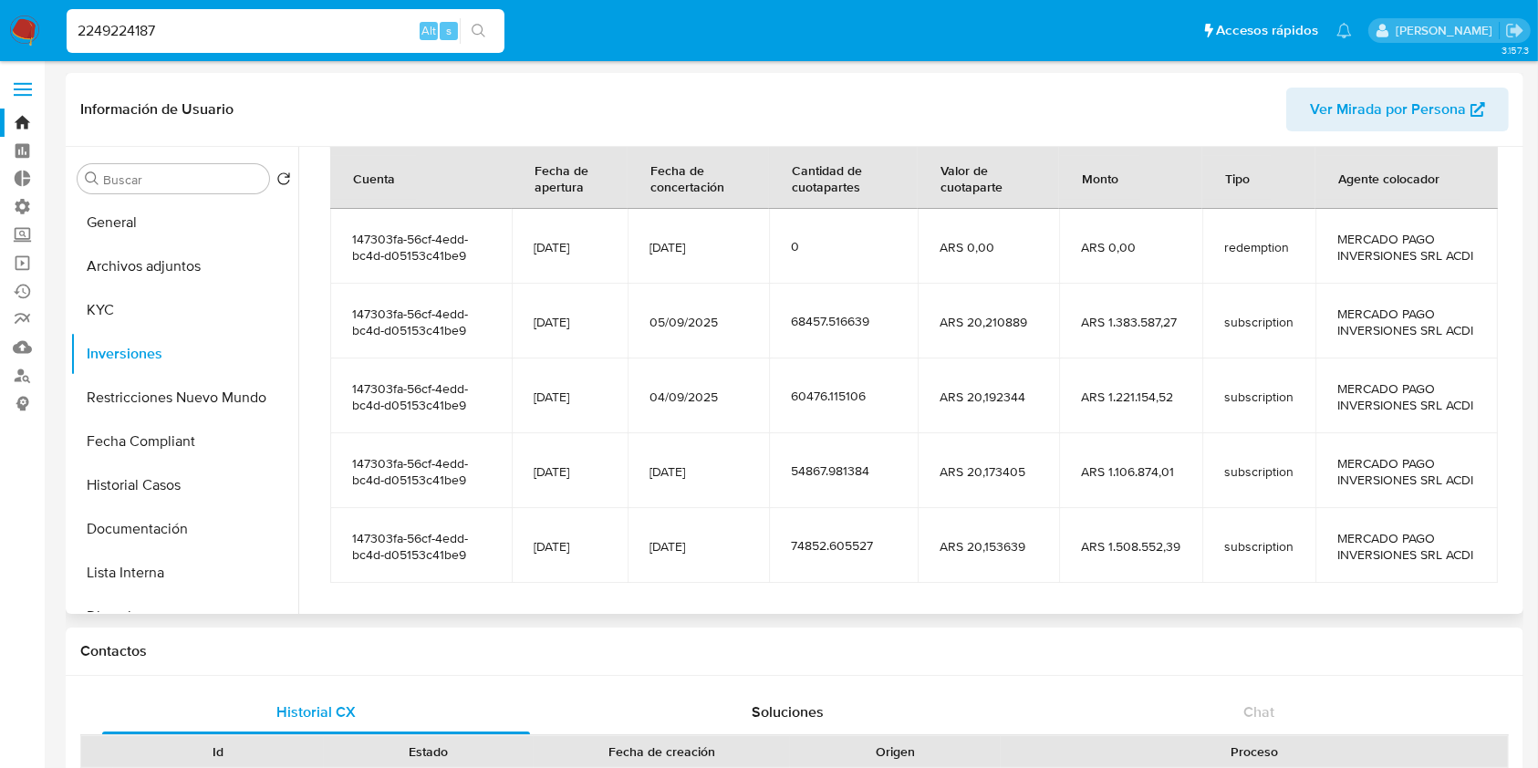
scroll to position [365, 0]
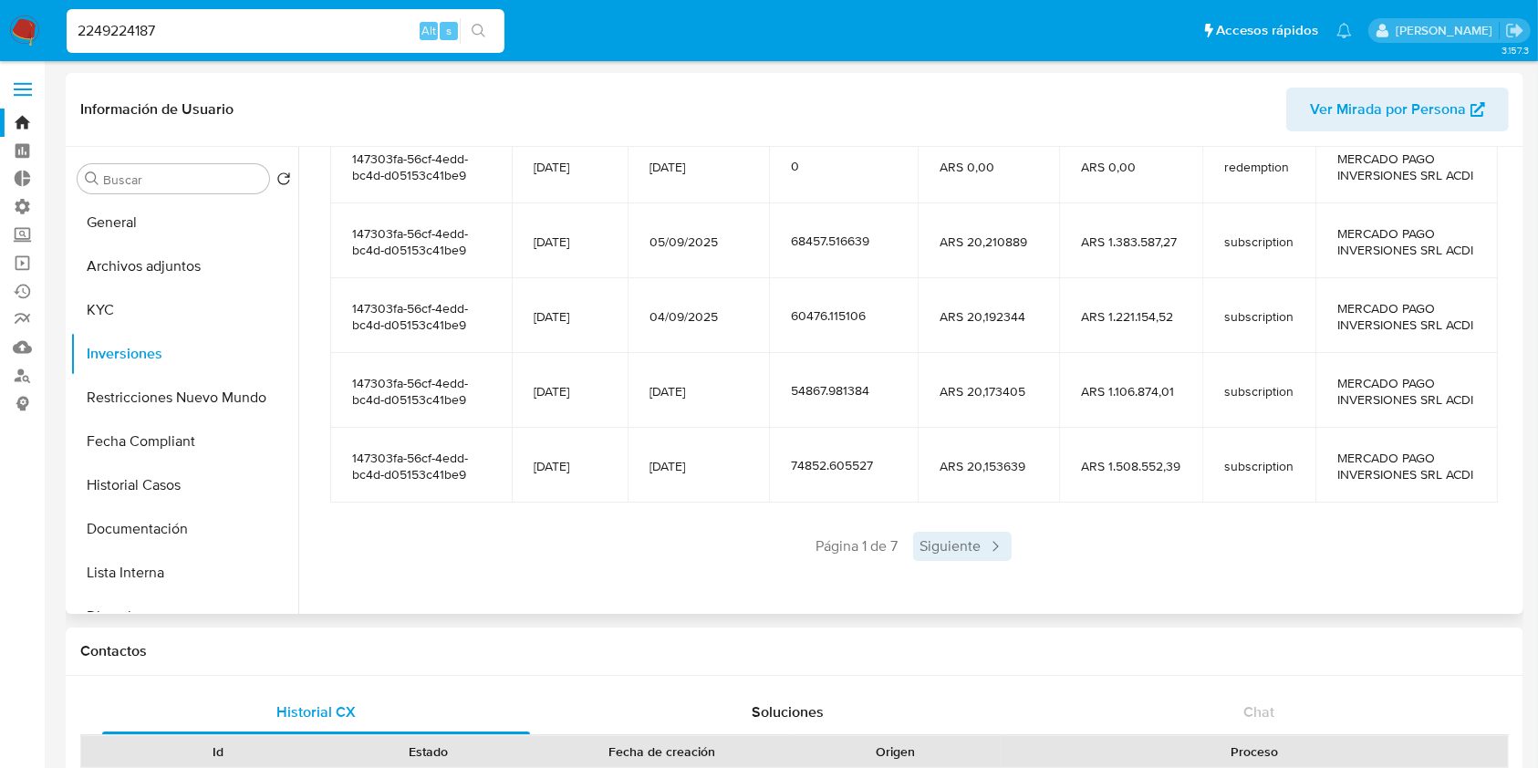
click at [972, 561] on span "Siguiente" at bounding box center [962, 546] width 99 height 29
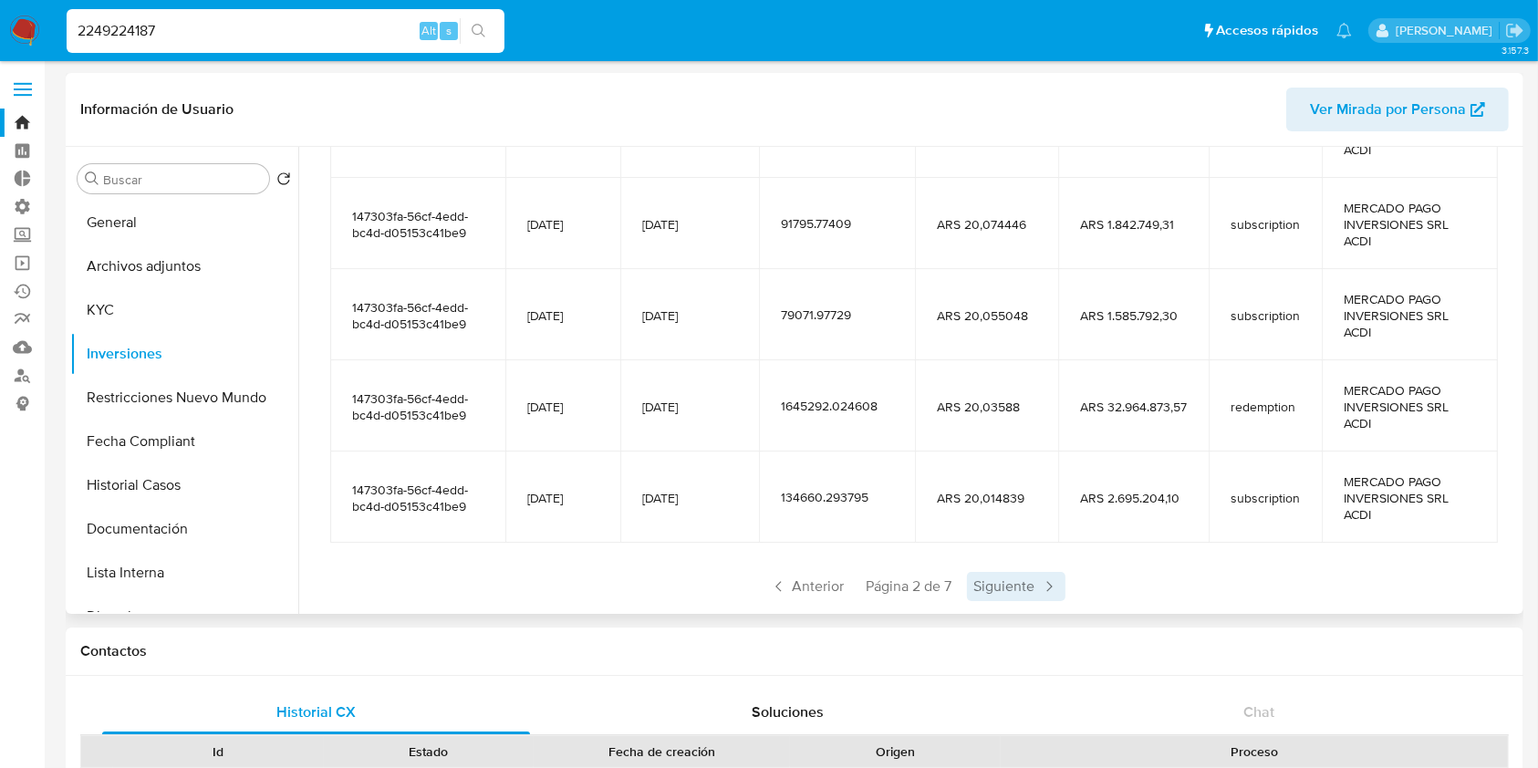
click at [985, 587] on span "Siguiente" at bounding box center [1016, 586] width 99 height 29
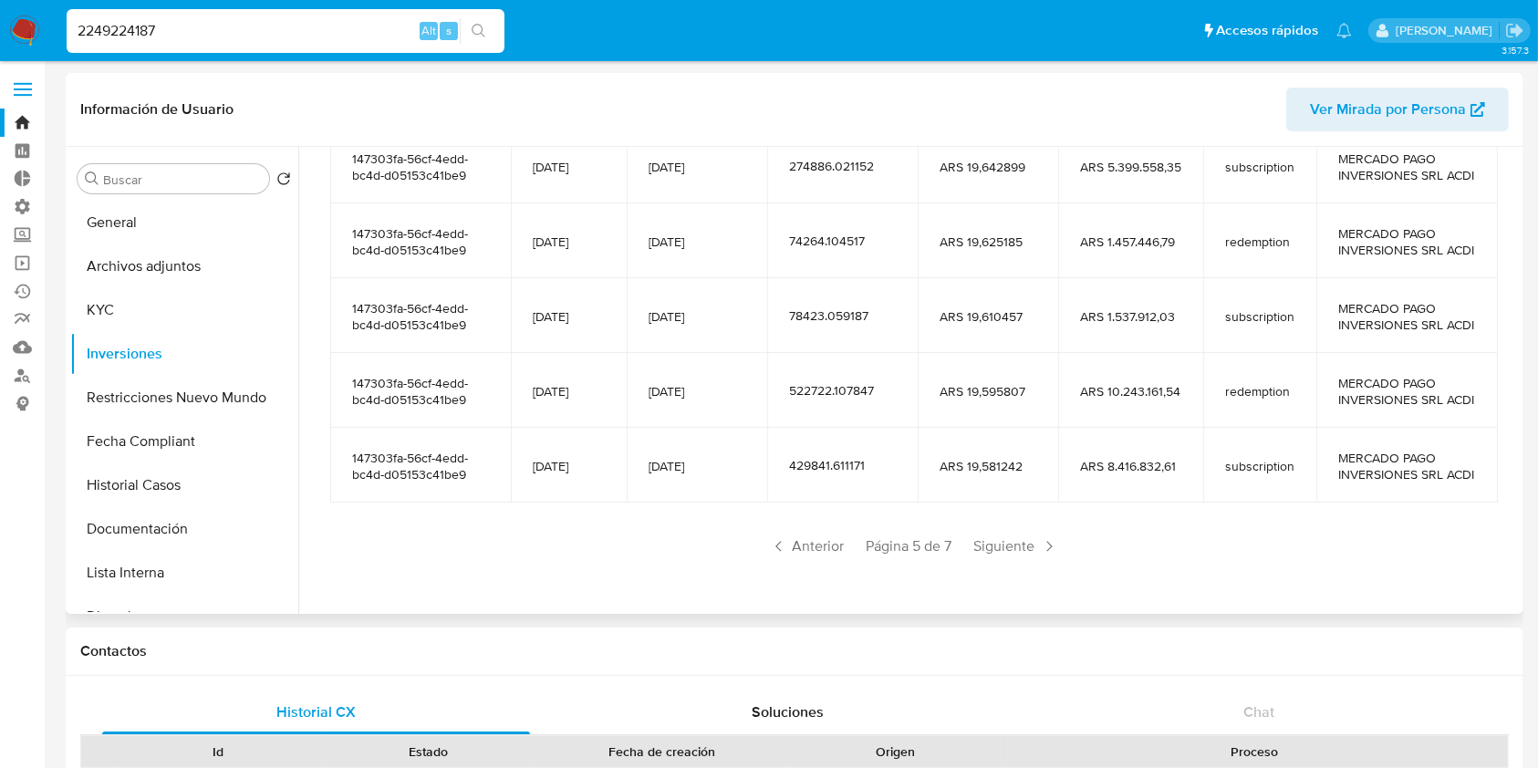
click at [985, 561] on span "Siguiente" at bounding box center [1016, 546] width 99 height 29
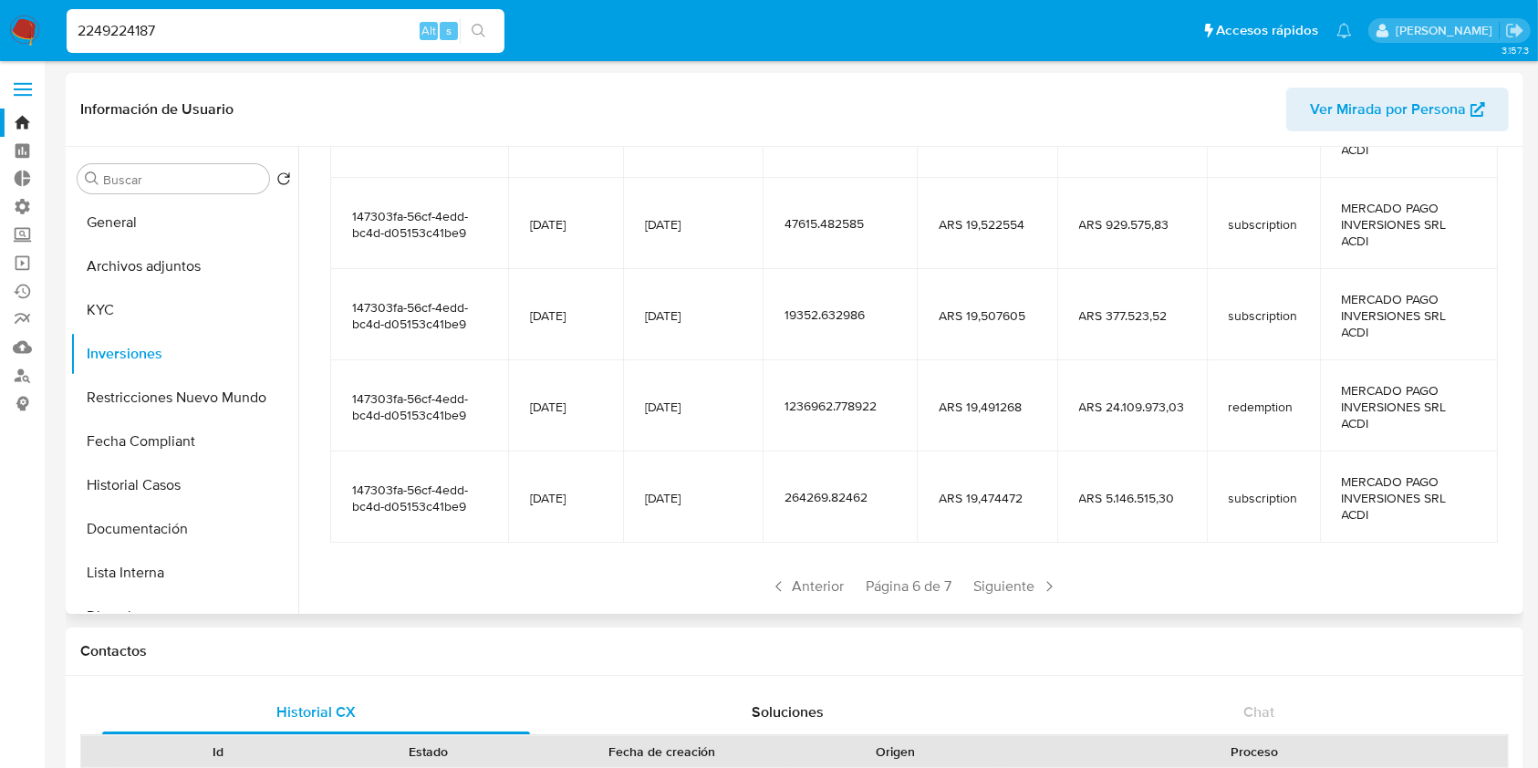
click at [985, 587] on span "Siguiente" at bounding box center [1016, 586] width 99 height 29
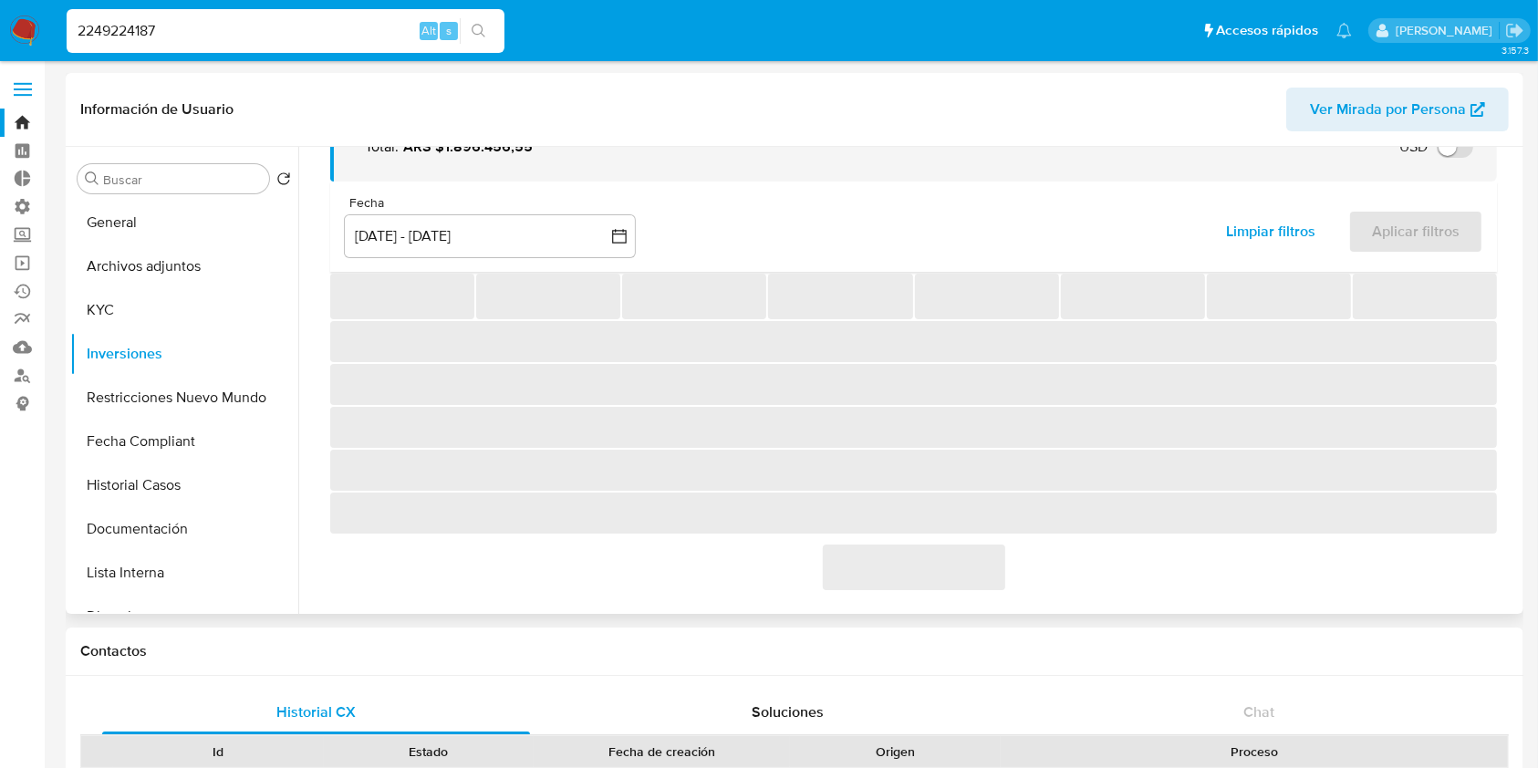
scroll to position [222, 0]
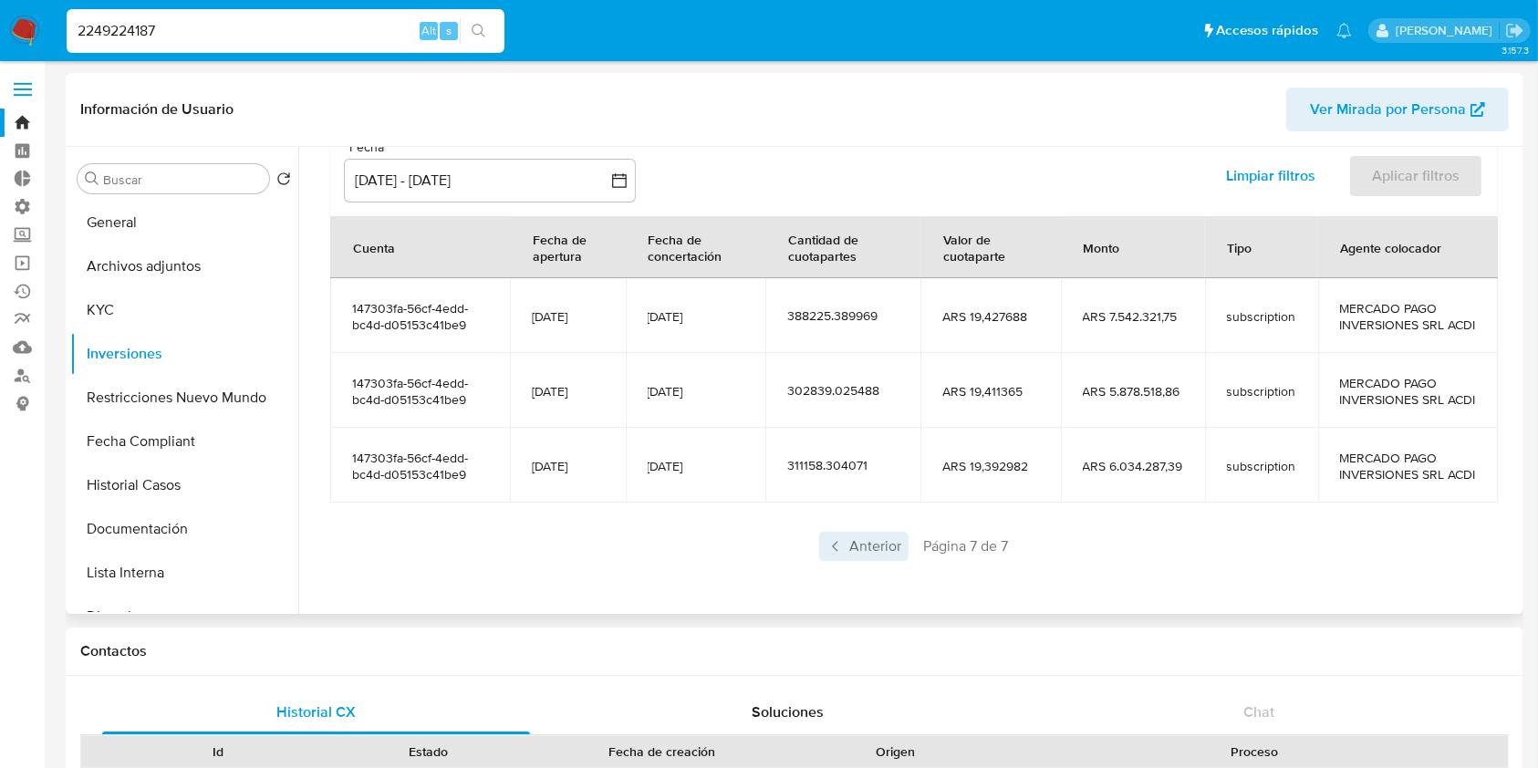
click at [848, 556] on span "Anterior" at bounding box center [863, 546] width 89 height 29
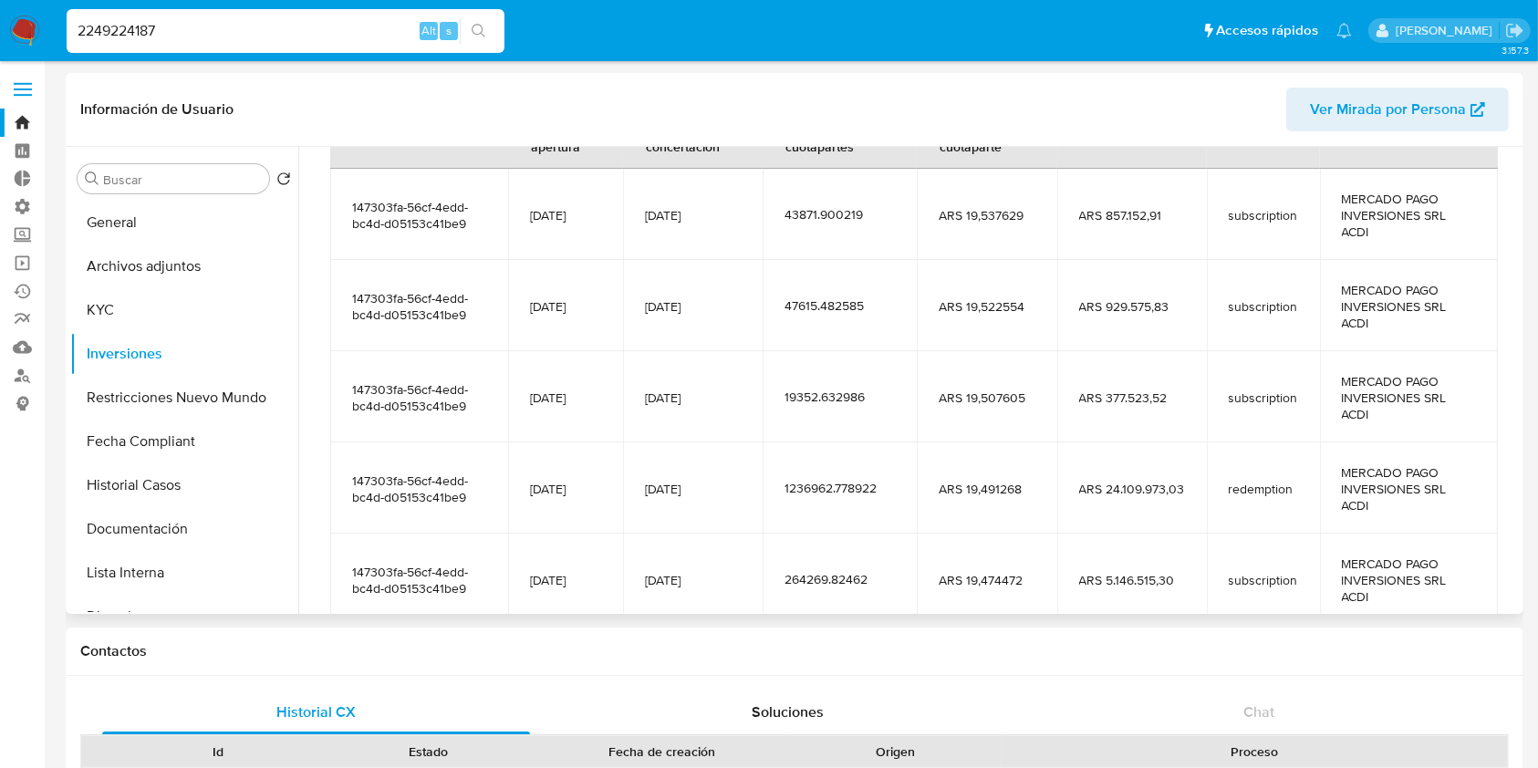
scroll to position [404, 0]
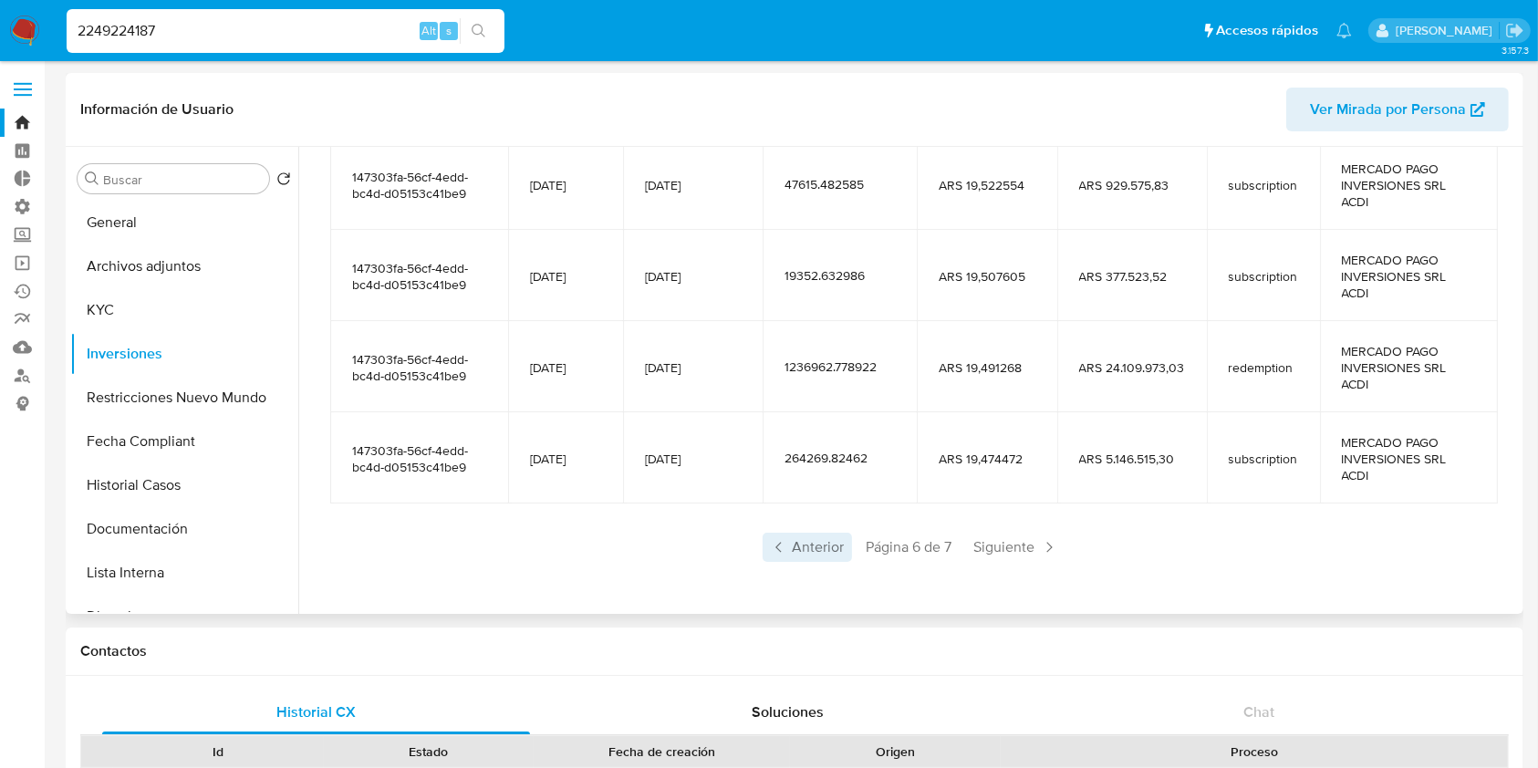
click at [820, 551] on span "Anterior" at bounding box center [807, 547] width 89 height 29
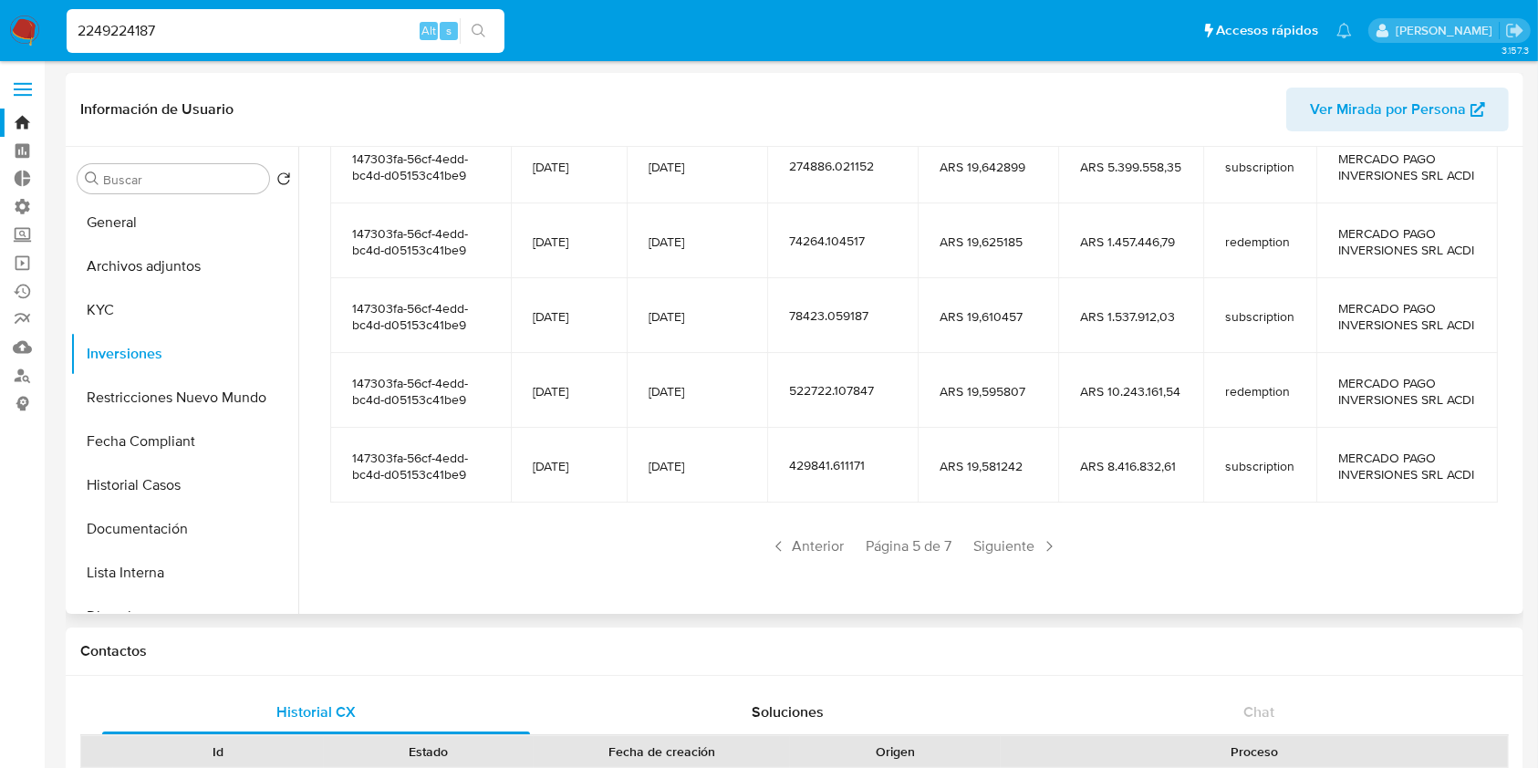
click at [819, 551] on span "Anterior" at bounding box center [807, 546] width 89 height 29
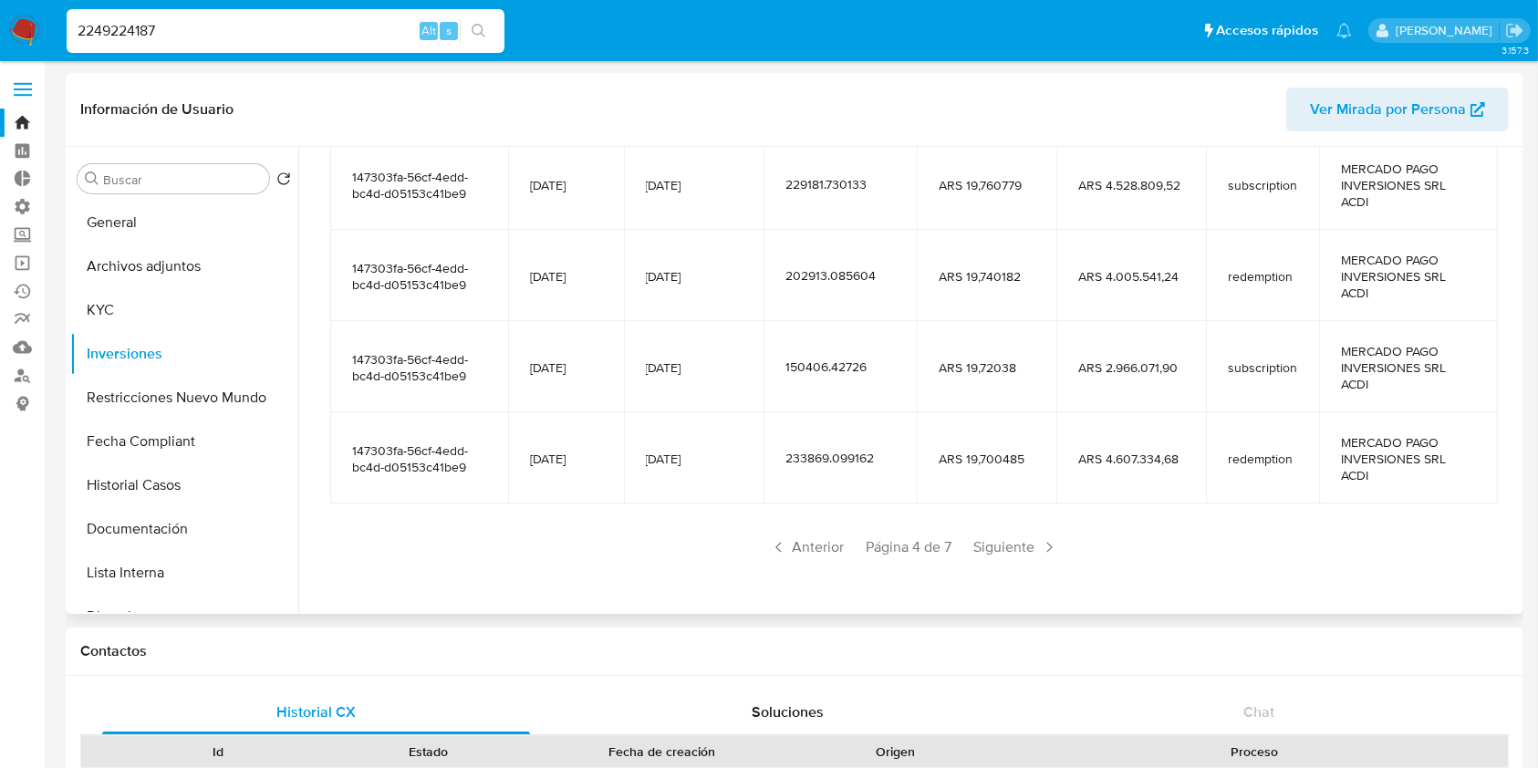
click at [819, 551] on span "Anterior" at bounding box center [807, 547] width 89 height 29
click at [817, 550] on span "Anterior" at bounding box center [807, 547] width 89 height 29
click at [306, 41] on input "2249224187" at bounding box center [286, 31] width 438 height 24
paste input "780817484"
drag, startPoint x: 306, startPoint y: 41, endPoint x: 0, endPoint y: 64, distance: 307.3
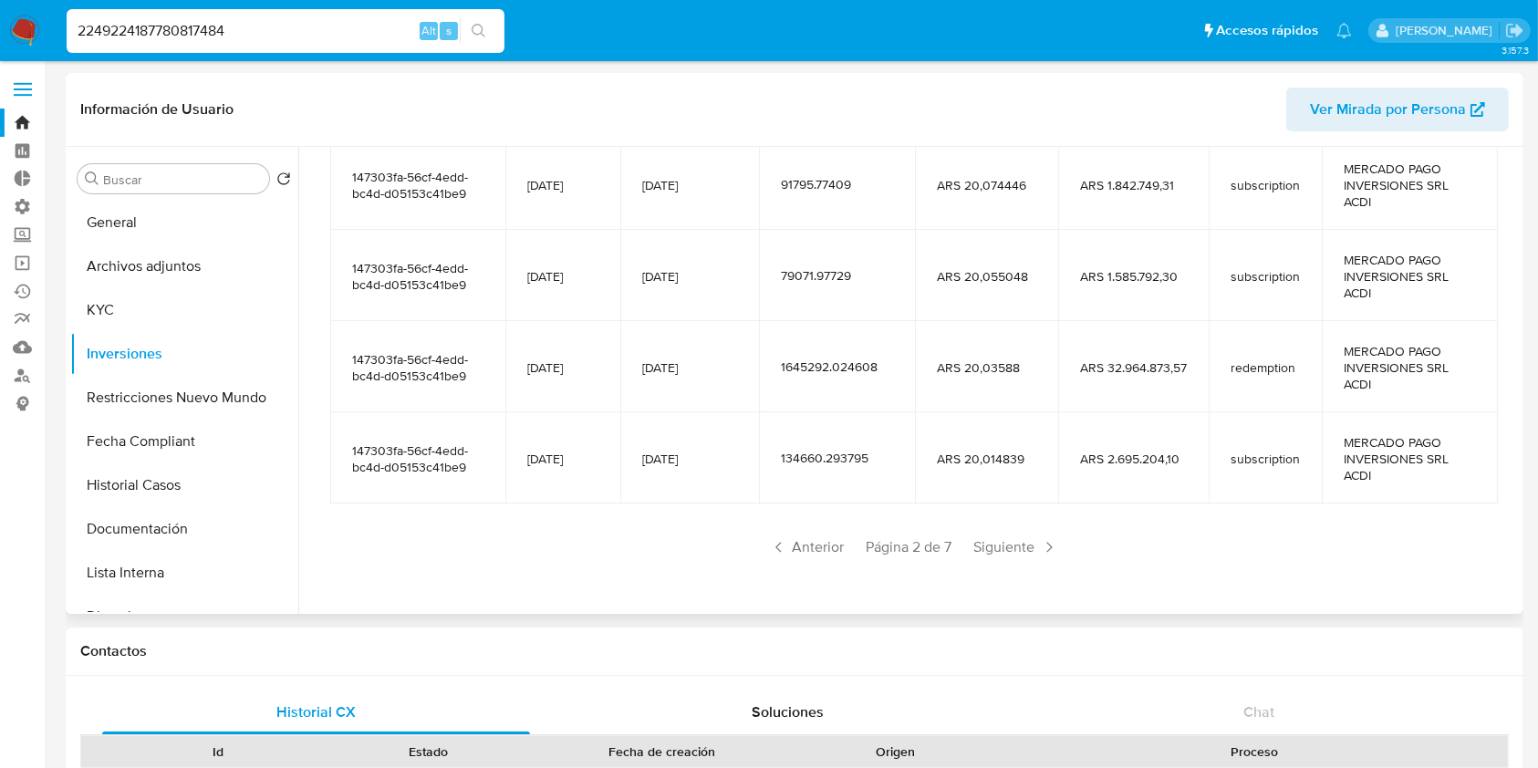
paste input
type input "780817484"
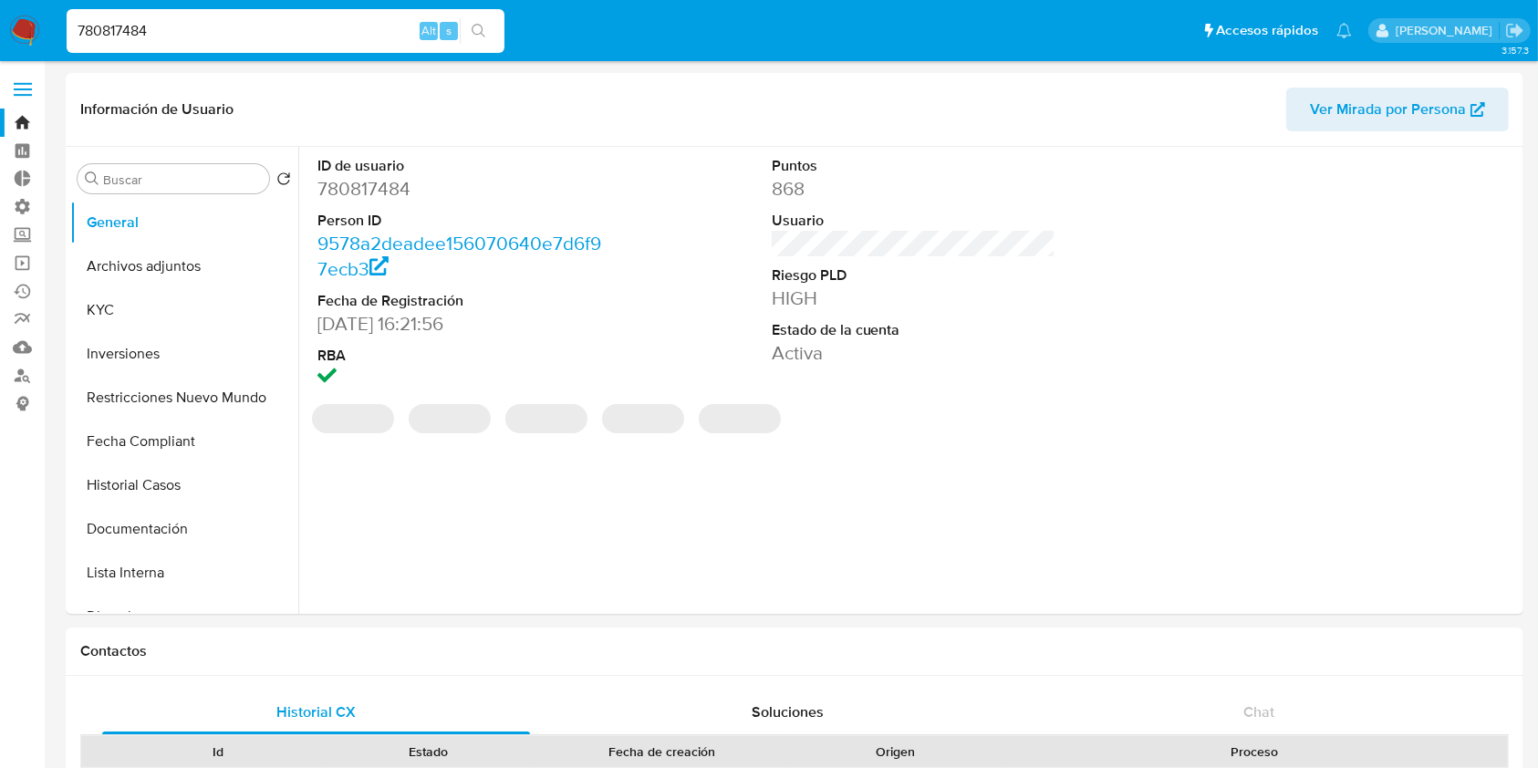
select select "10"
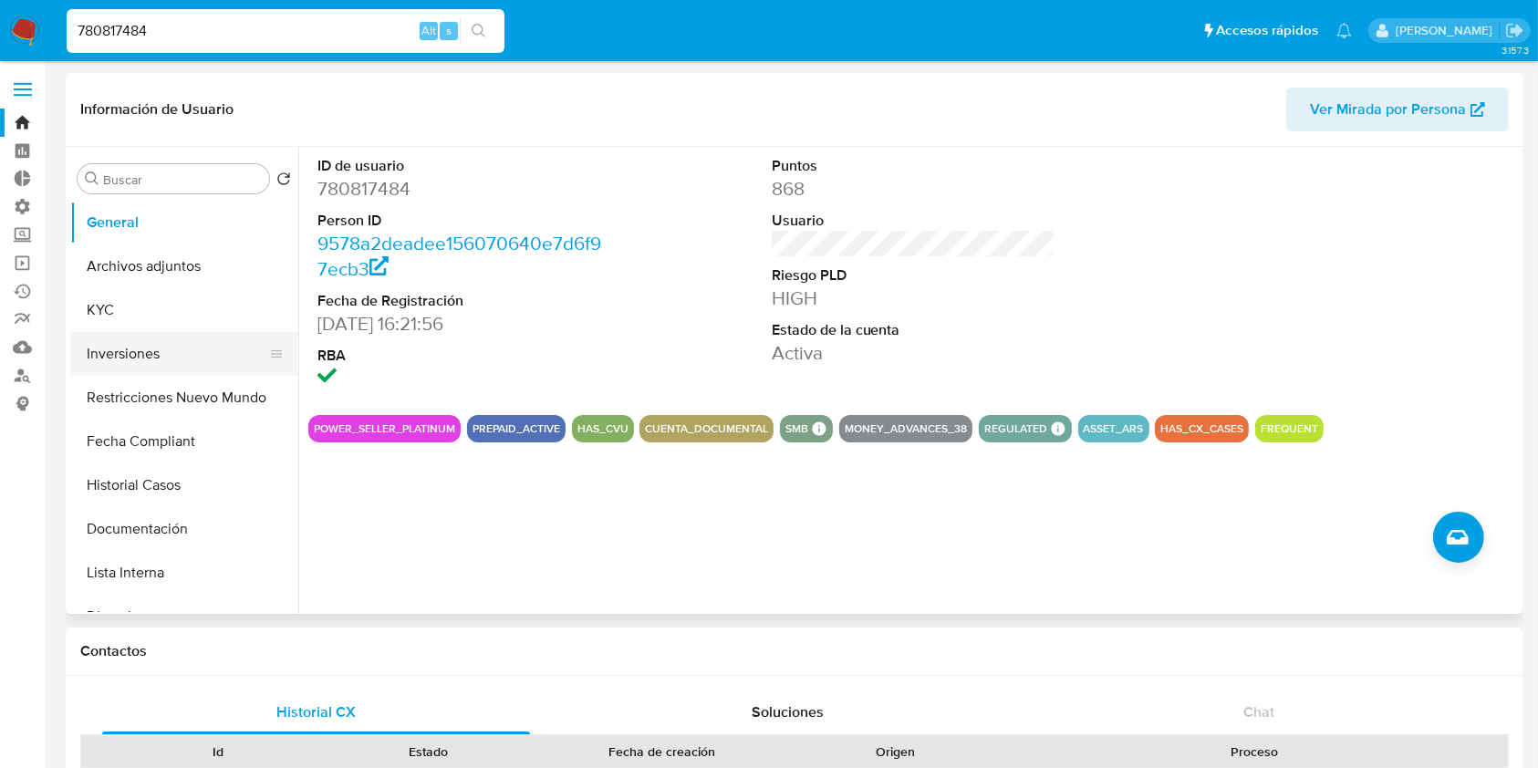
click at [122, 355] on button "Inversiones" at bounding box center [176, 354] width 213 height 44
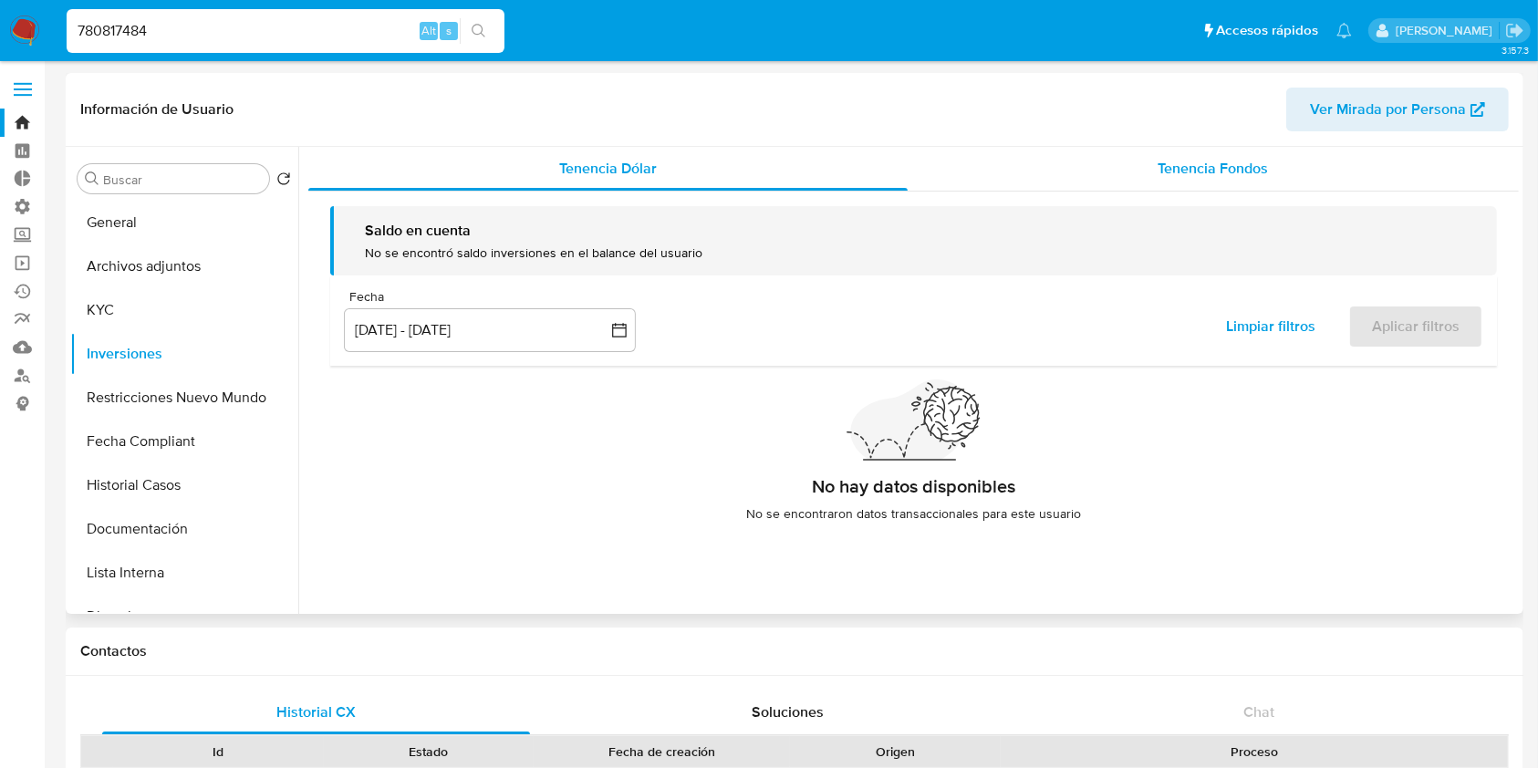
click at [1266, 183] on div "Tenencia Fondos" at bounding box center [1214, 169] width 612 height 44
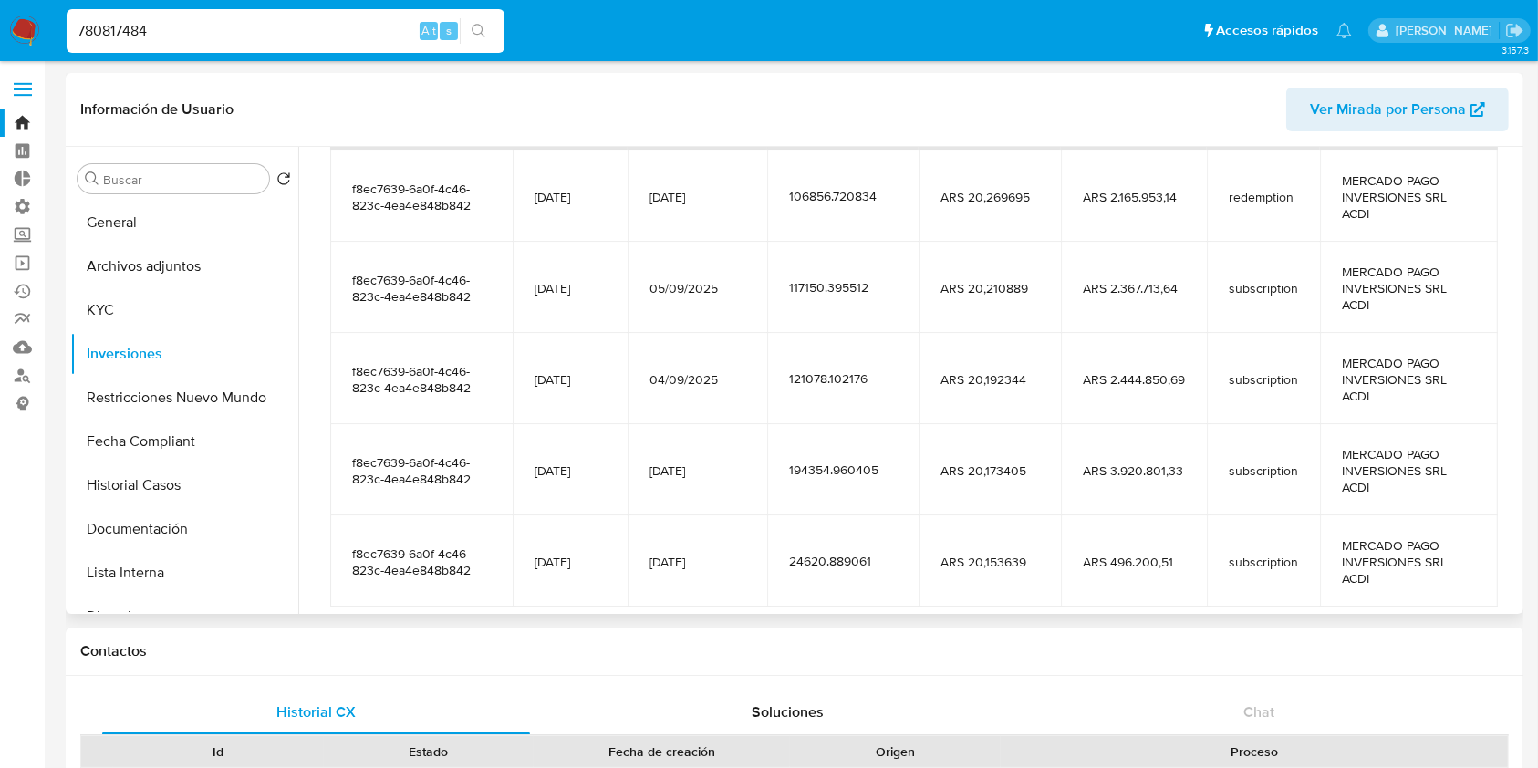
scroll to position [365, 0]
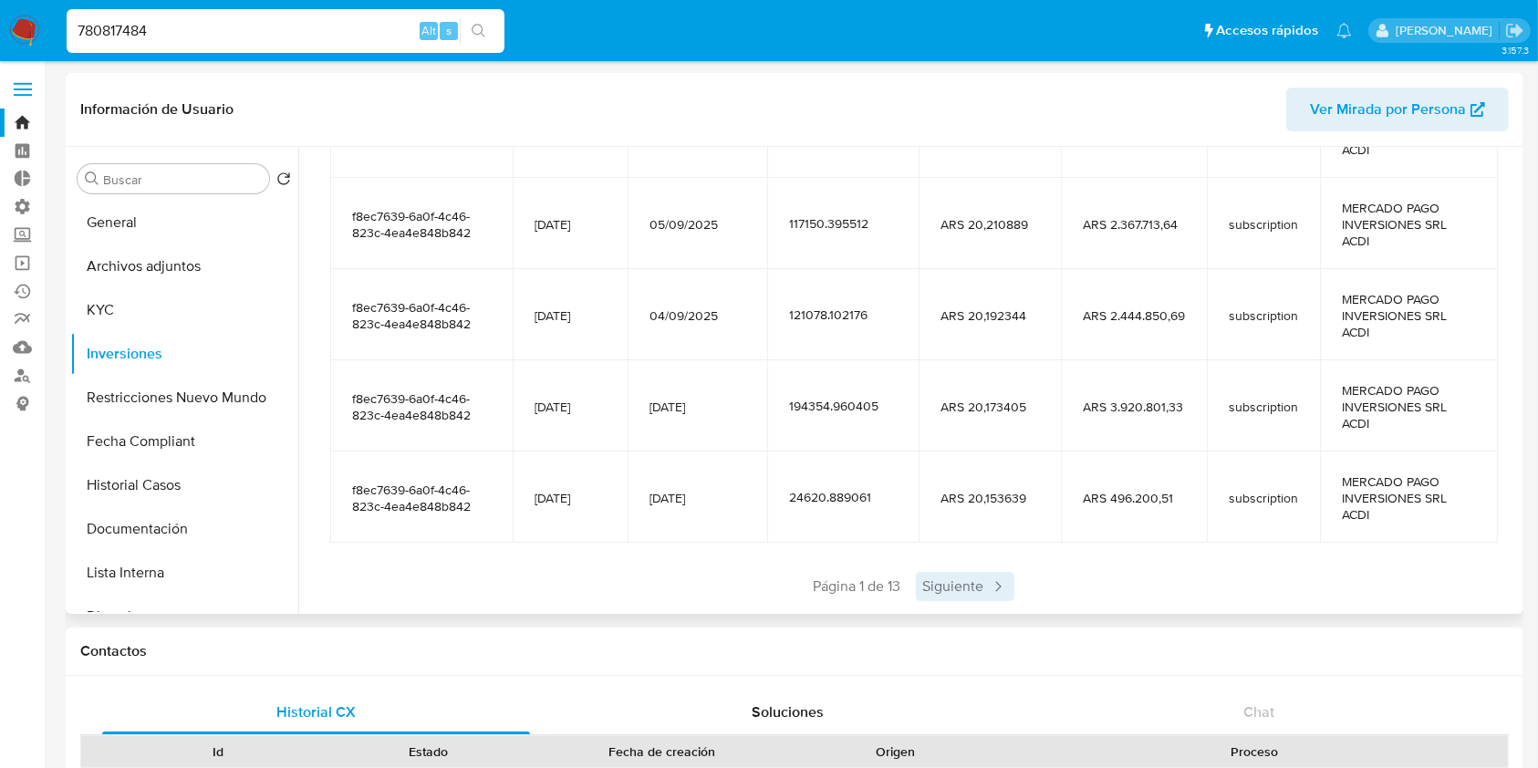
click at [944, 582] on span "Siguiente" at bounding box center [965, 586] width 99 height 29
click at [973, 596] on span "Siguiente" at bounding box center [1019, 586] width 99 height 29
click at [981, 593] on span "Siguiente" at bounding box center [1019, 586] width 99 height 29
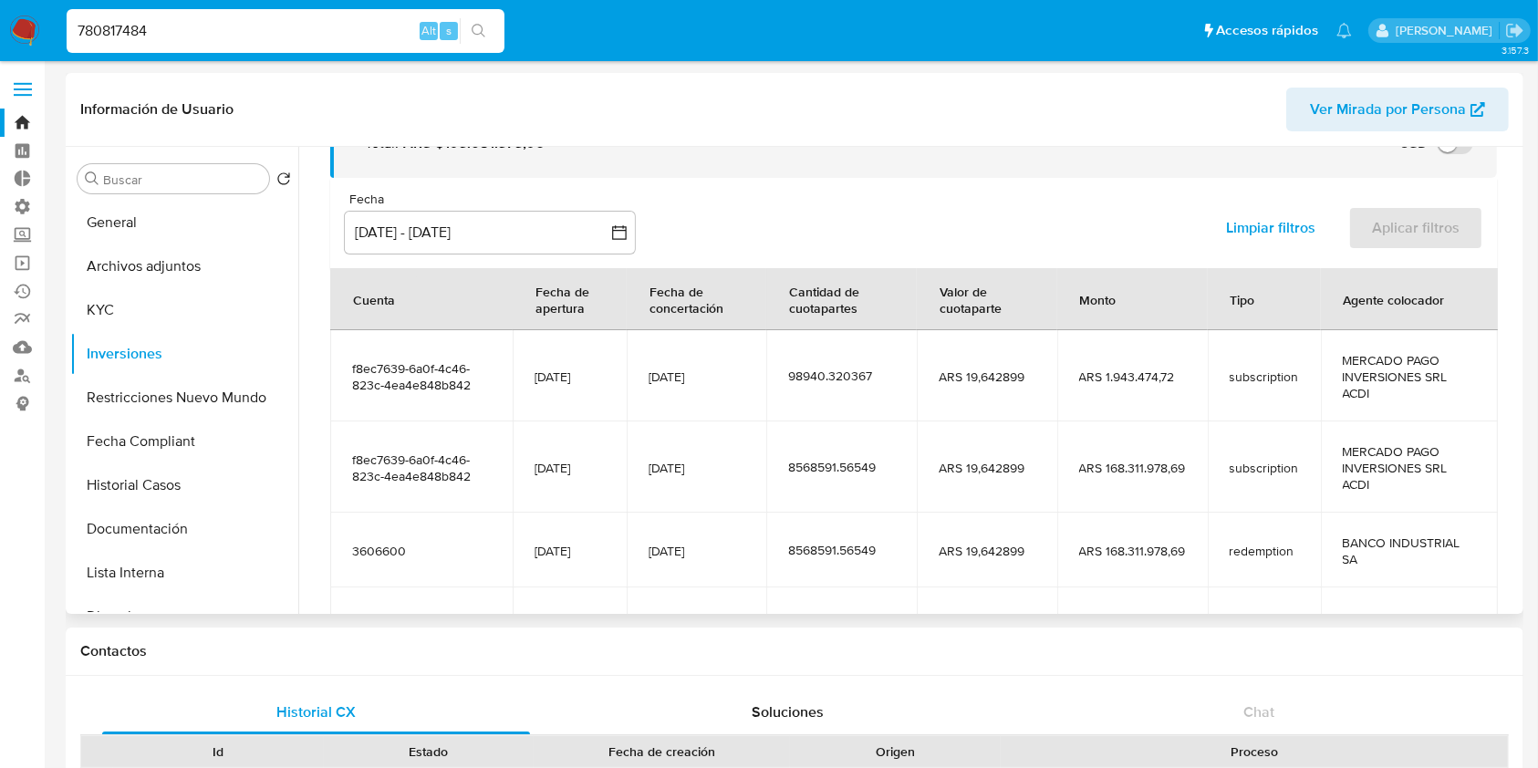
scroll to position [355, 0]
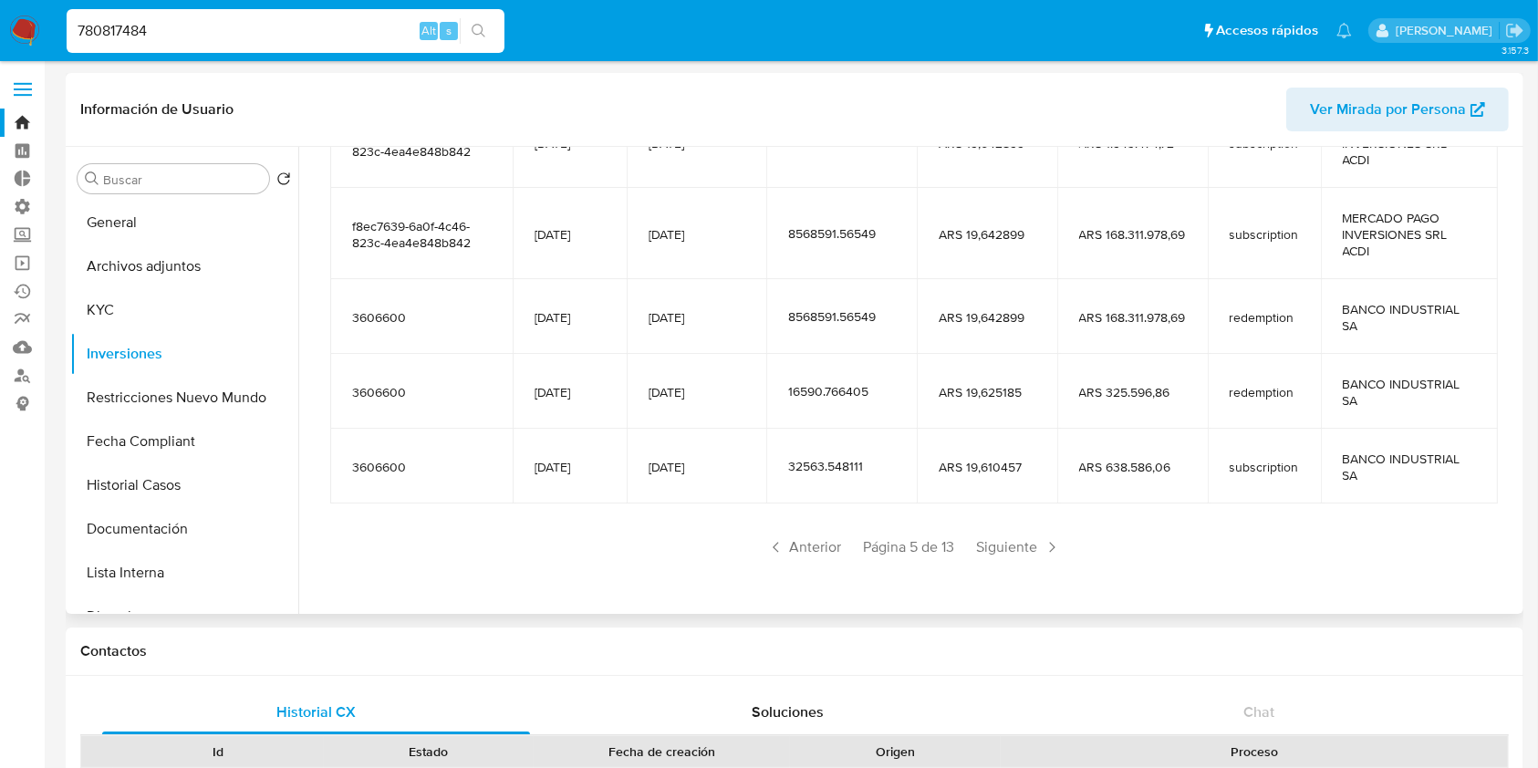
click at [259, 19] on input "780817484" at bounding box center [286, 31] width 438 height 24
paste input "83715572"
type input "83715572"
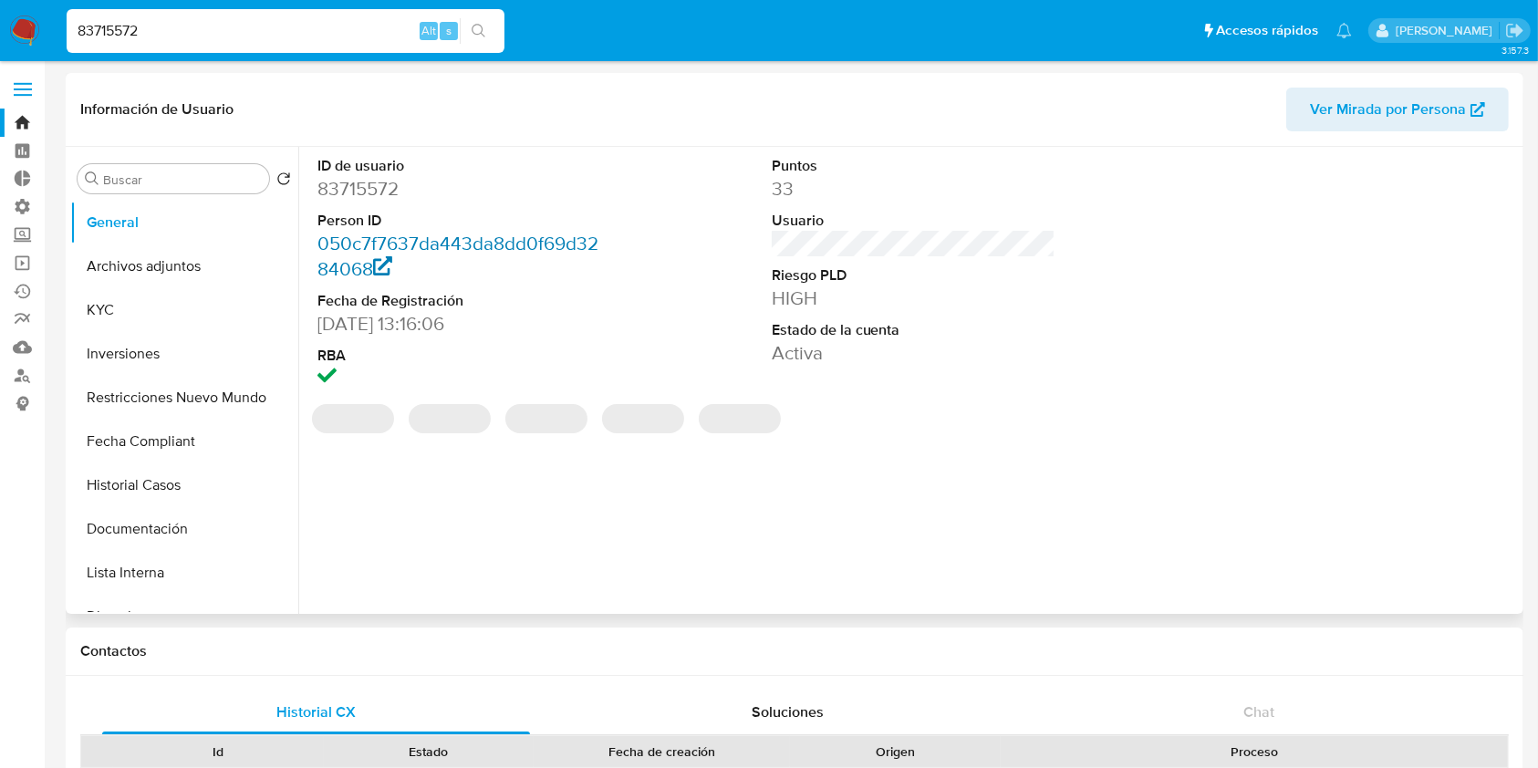
select select "10"
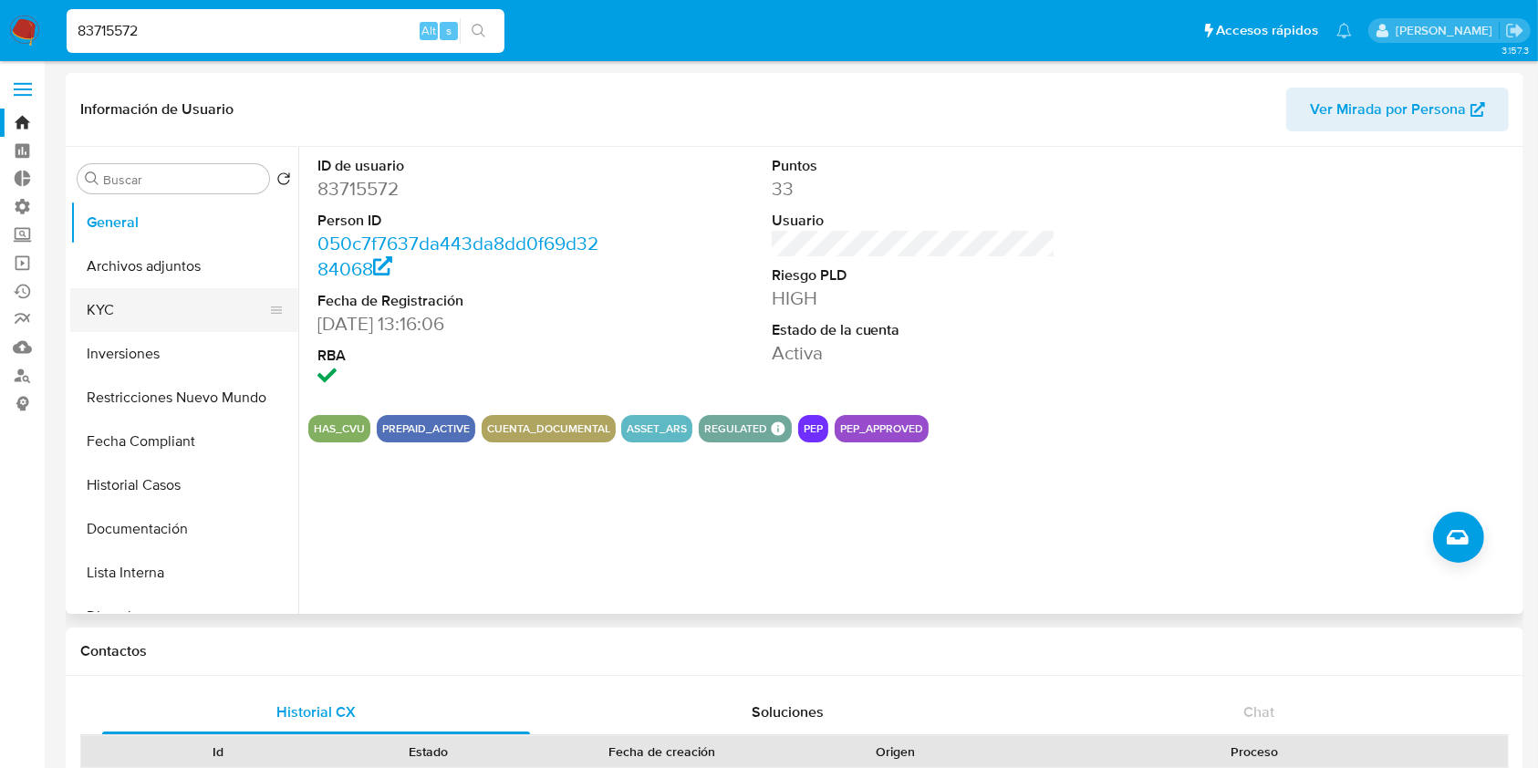
click at [144, 315] on button "KYC" at bounding box center [176, 310] width 213 height 44
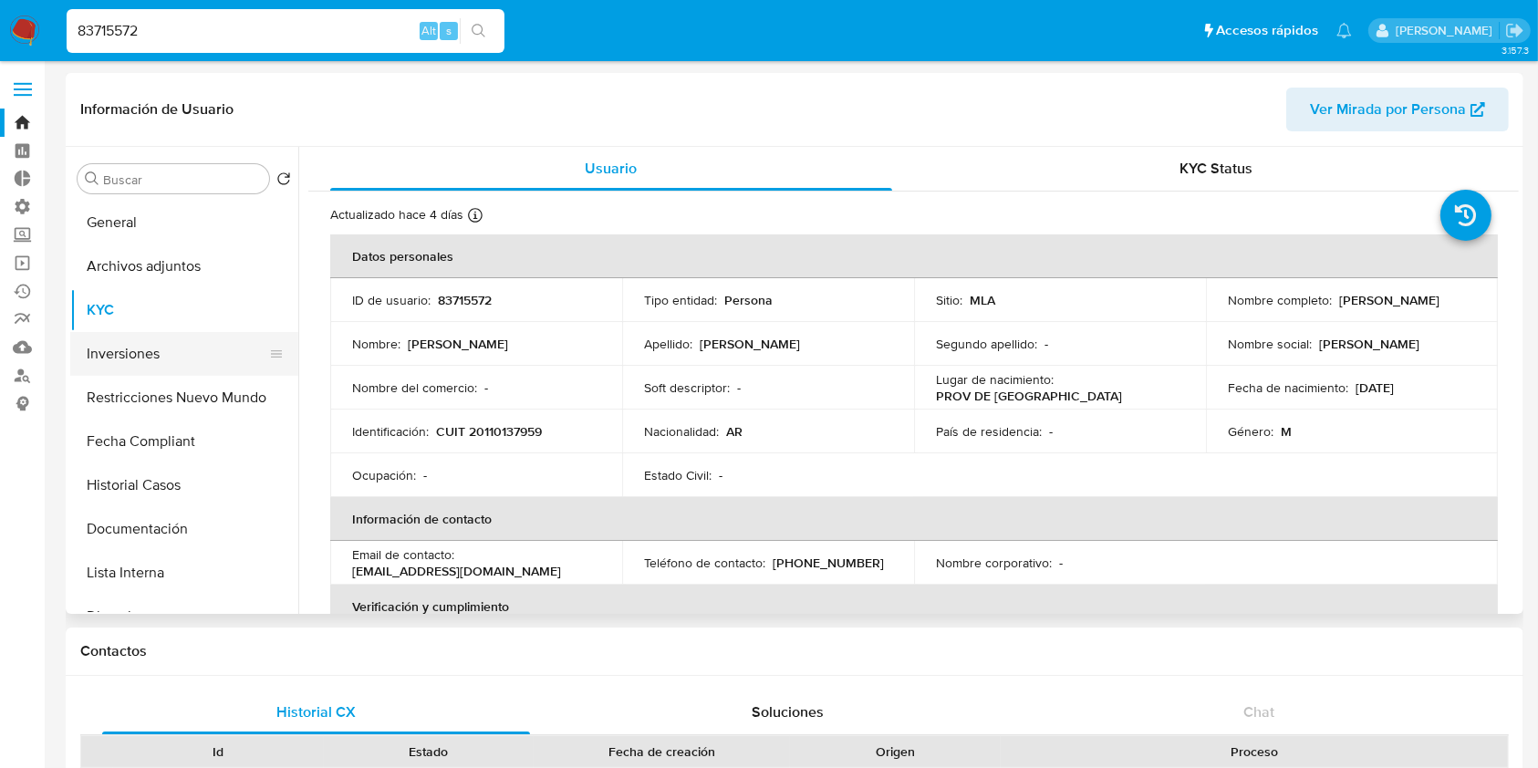
click at [171, 346] on button "Inversiones" at bounding box center [176, 354] width 213 height 44
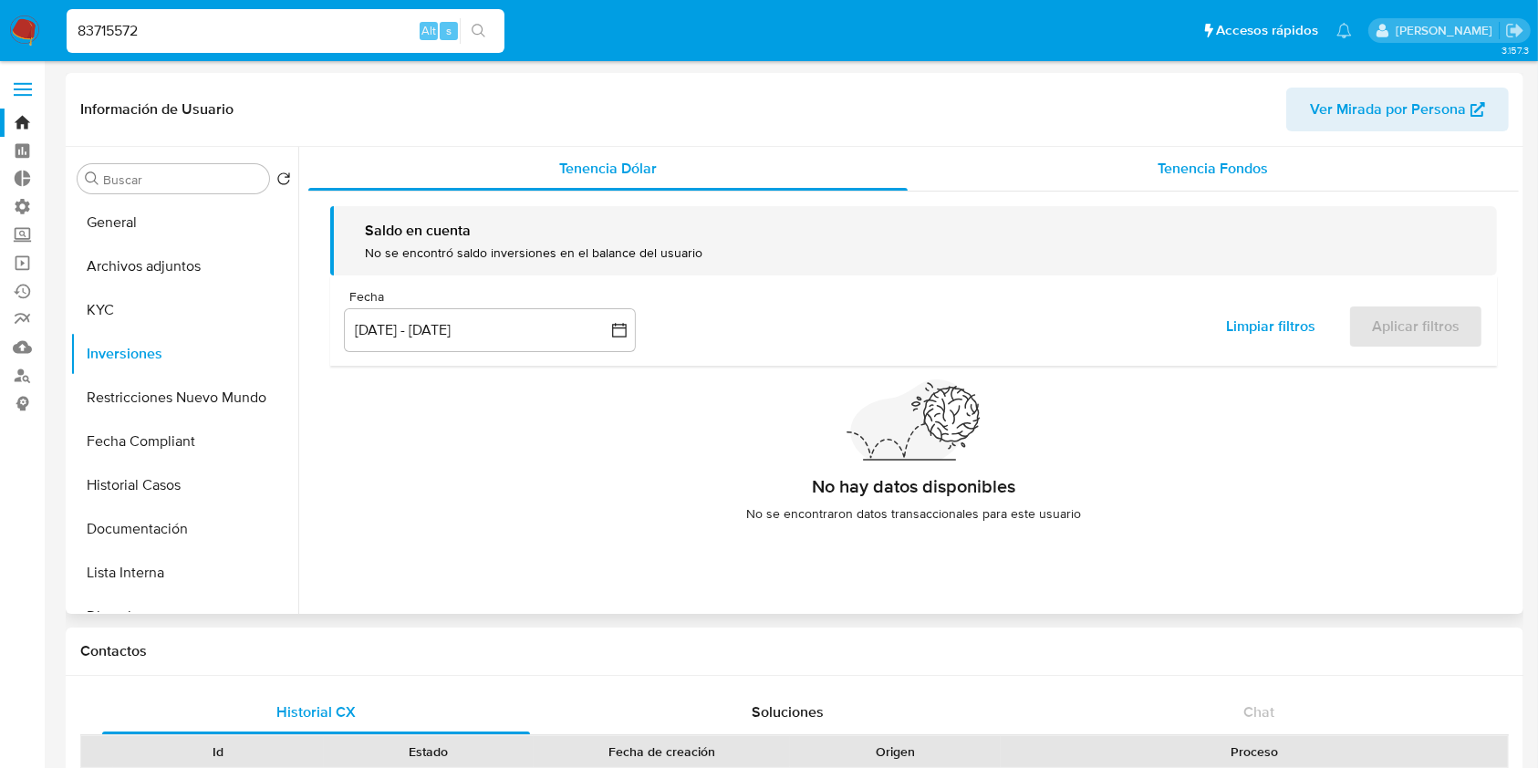
click at [1247, 165] on span "Tenencia Fondos" at bounding box center [1213, 168] width 110 height 21
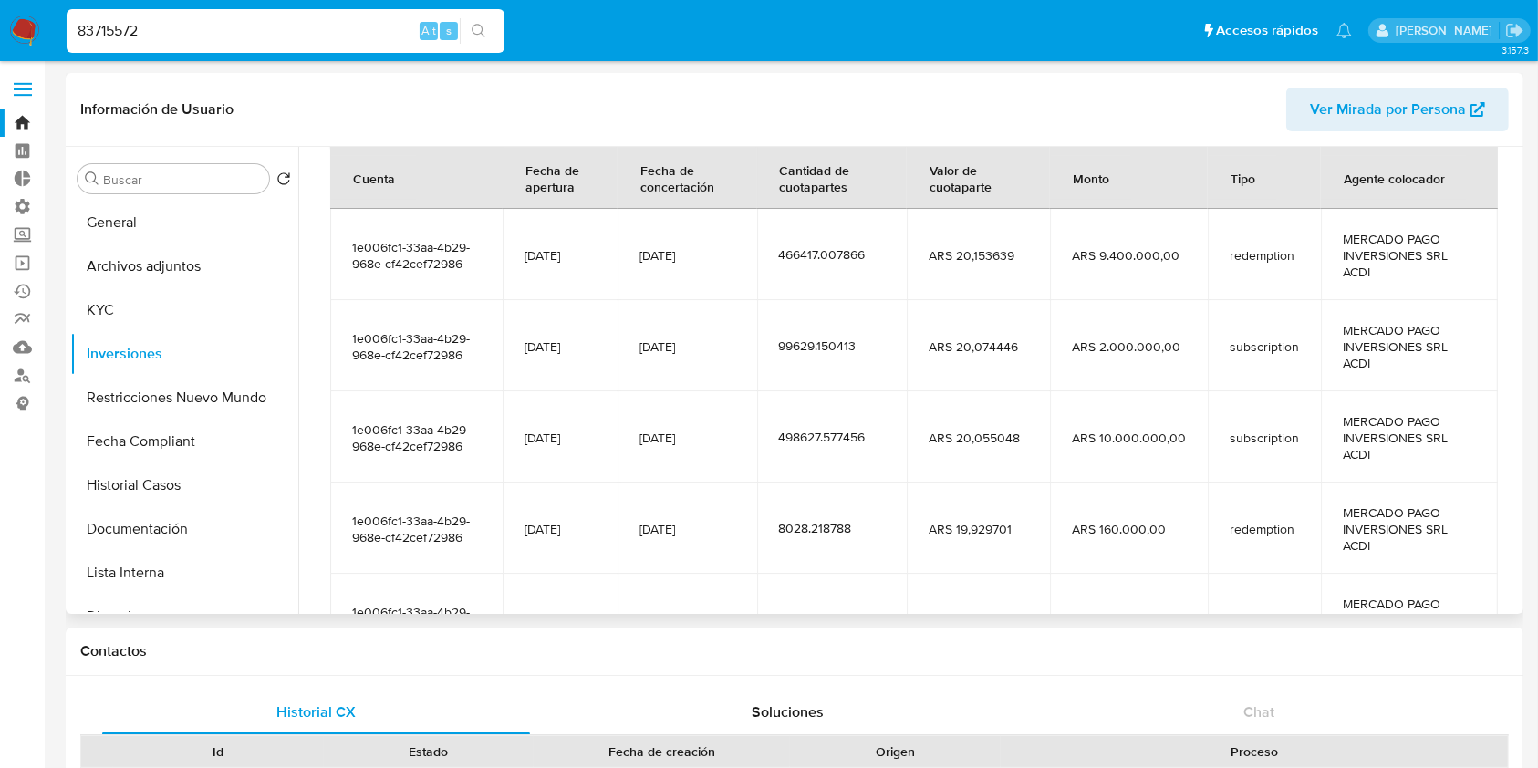
scroll to position [365, 0]
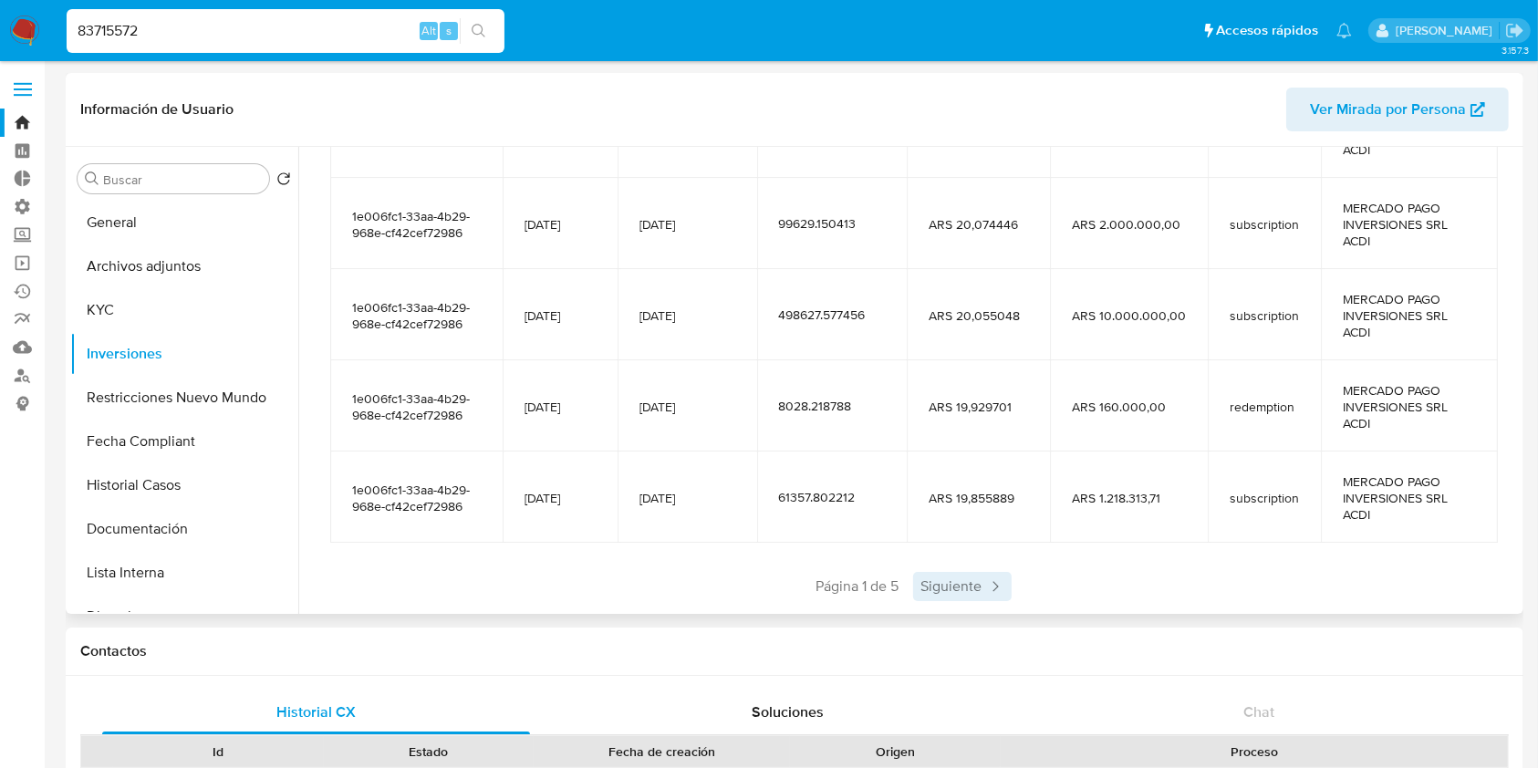
click at [969, 597] on span "Siguiente" at bounding box center [962, 586] width 99 height 29
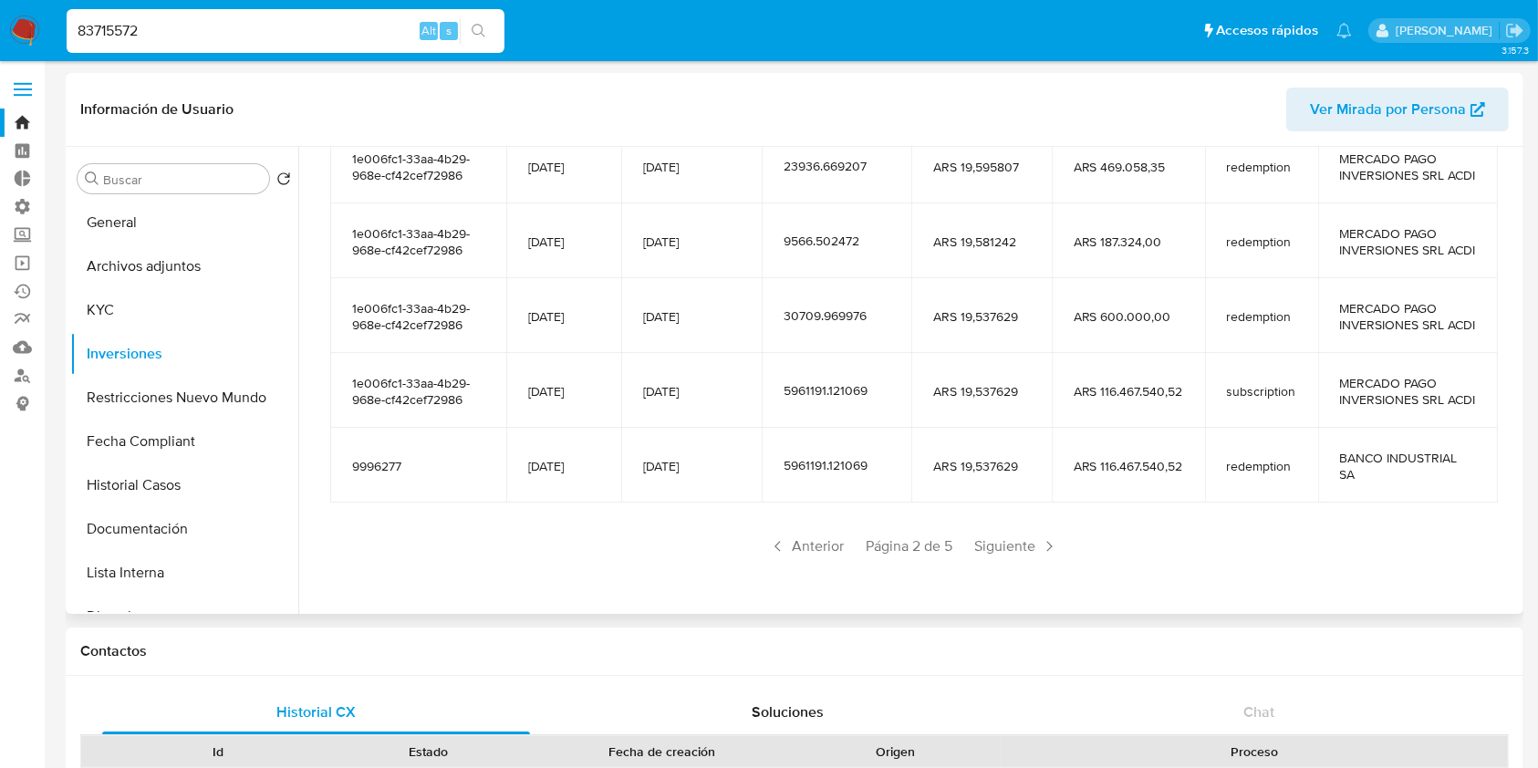
click at [299, 36] on input "83715572" at bounding box center [286, 31] width 438 height 24
paste input "24261165"
type input "824261165"
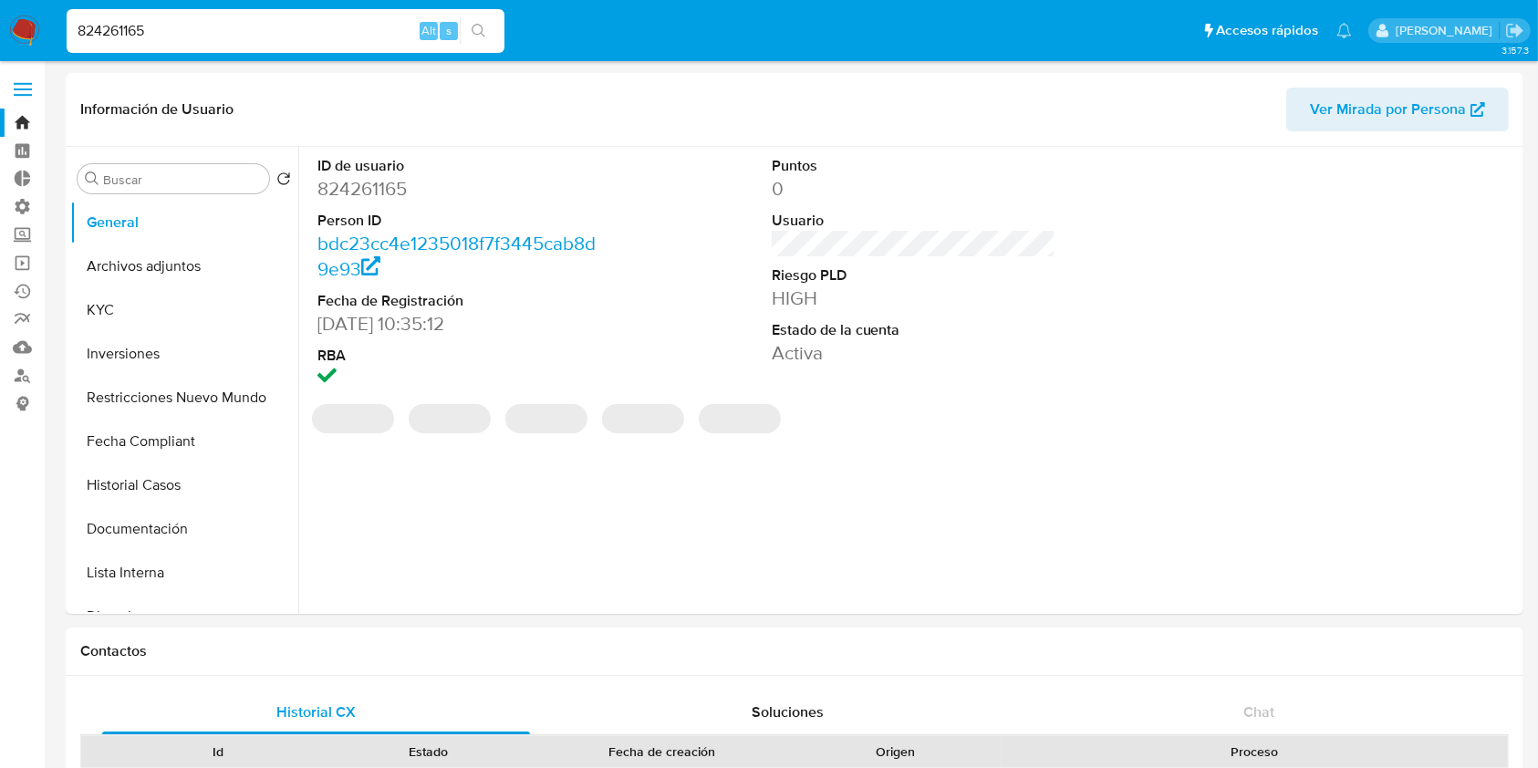
select select "10"
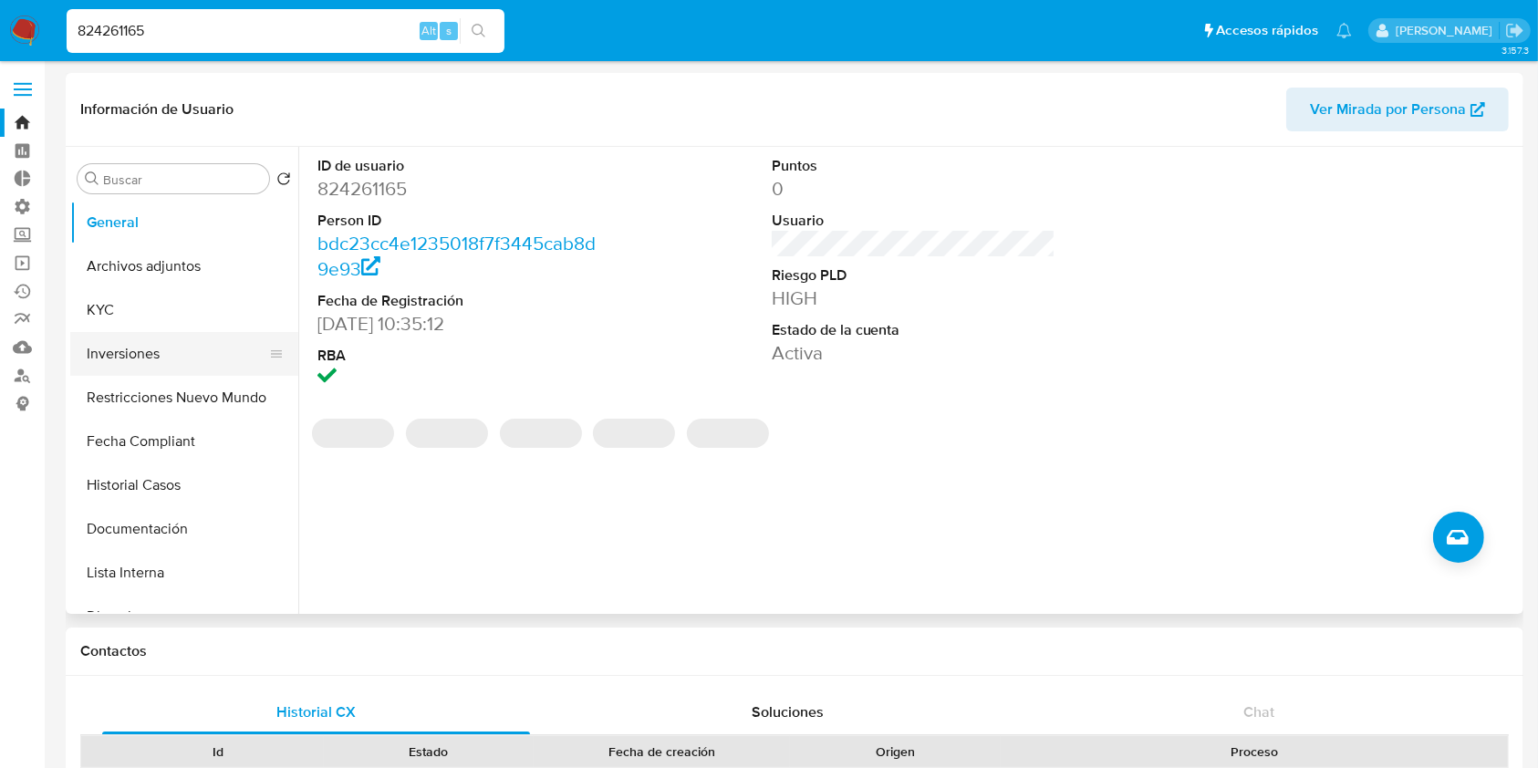
click at [173, 361] on button "Inversiones" at bounding box center [176, 354] width 213 height 44
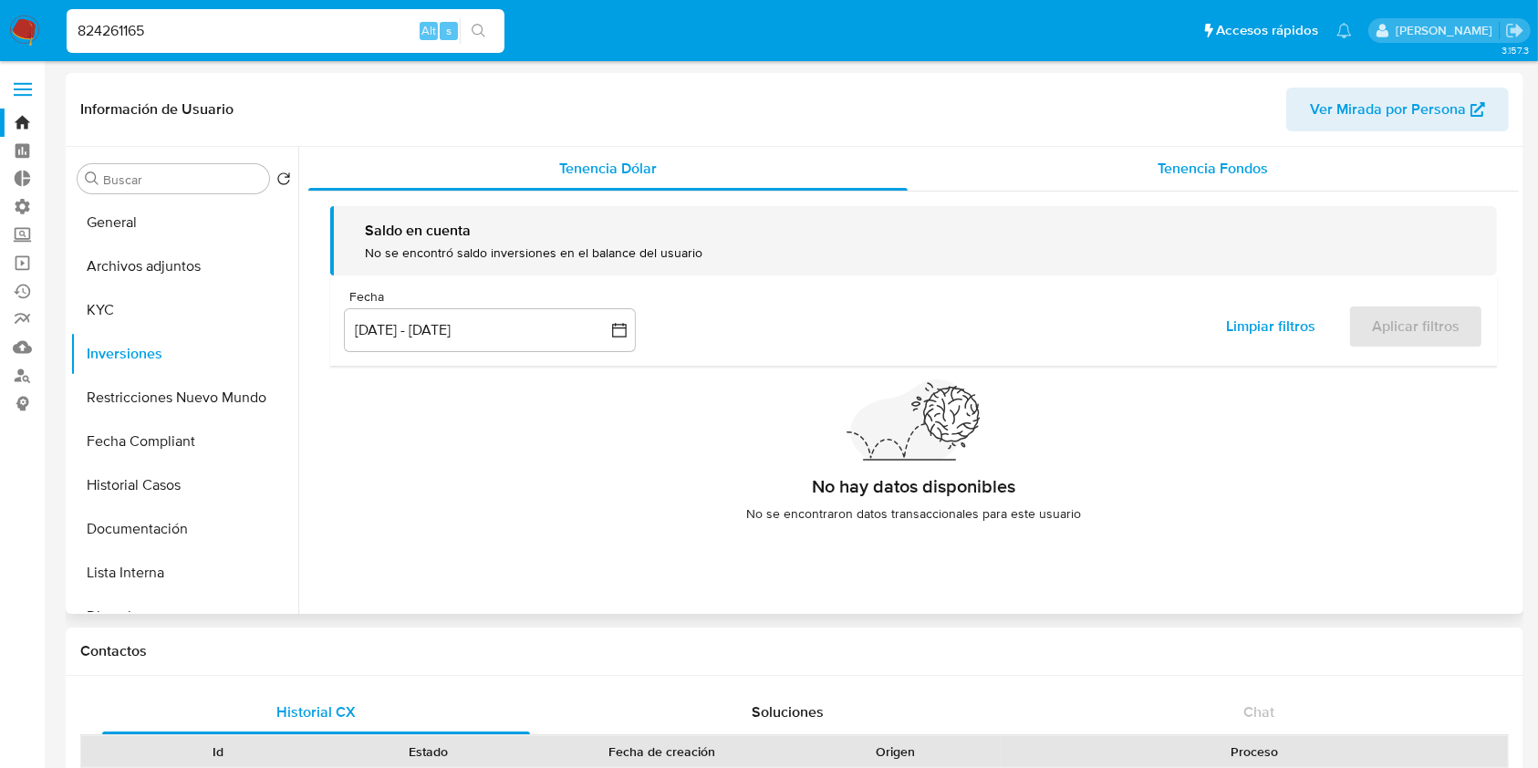
click at [1257, 180] on div "Tenencia Fondos" at bounding box center [1214, 169] width 612 height 44
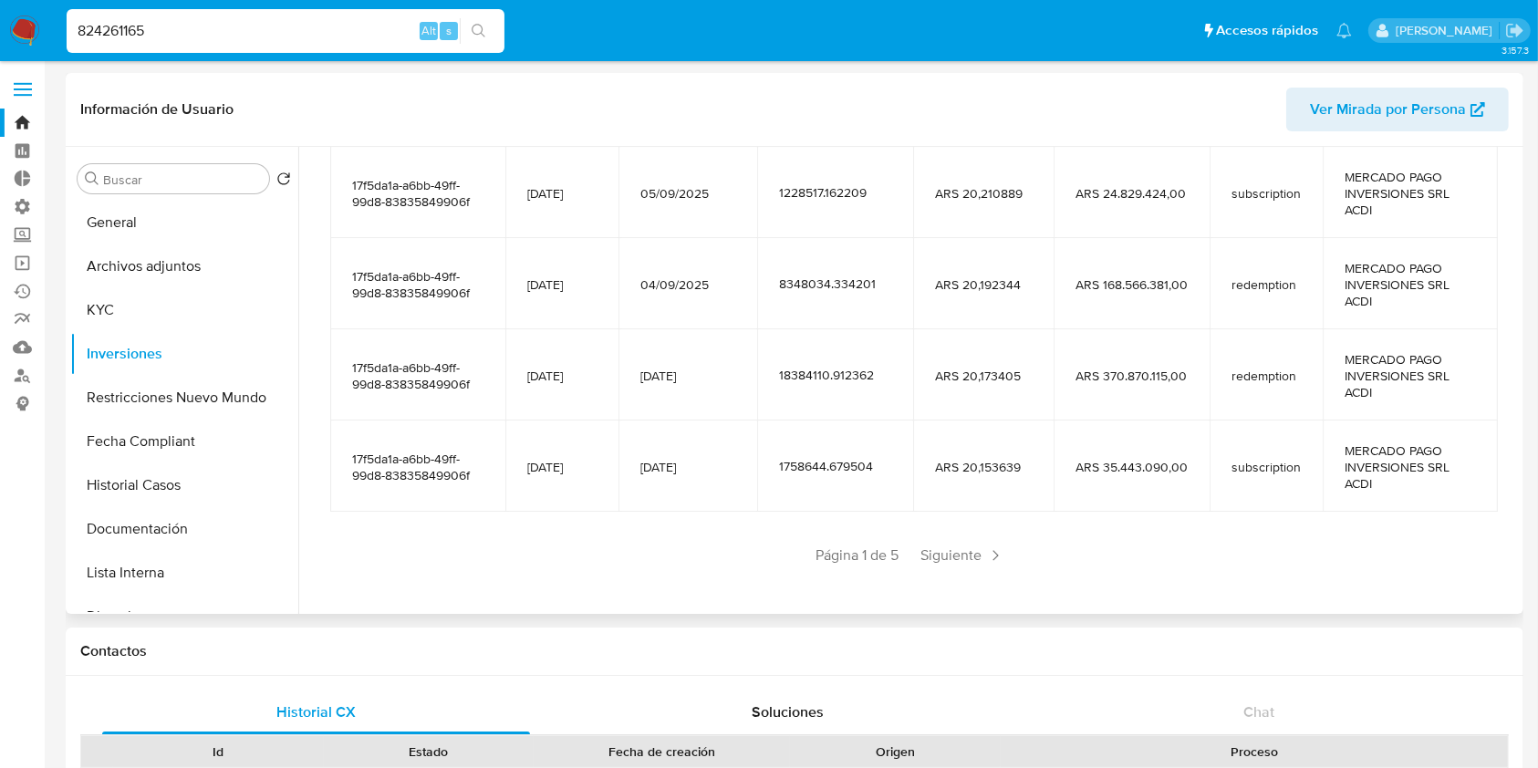
scroll to position [404, 0]
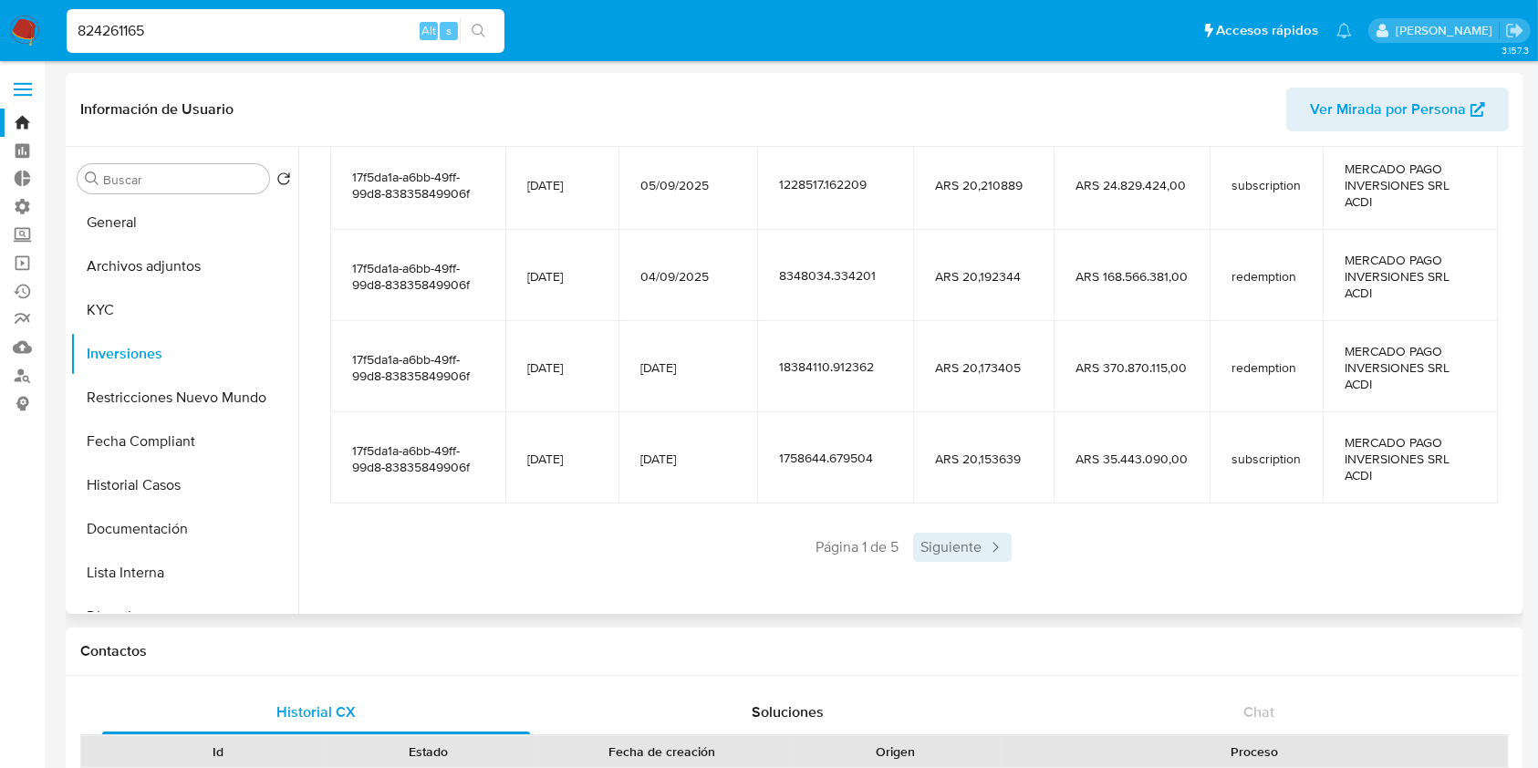
click at [937, 538] on span "Siguiente" at bounding box center [962, 547] width 99 height 29
click at [1029, 538] on span "Siguiente" at bounding box center [1016, 547] width 99 height 29
click at [321, 27] on input "824261165" at bounding box center [286, 31] width 438 height 24
paste input "496429872"
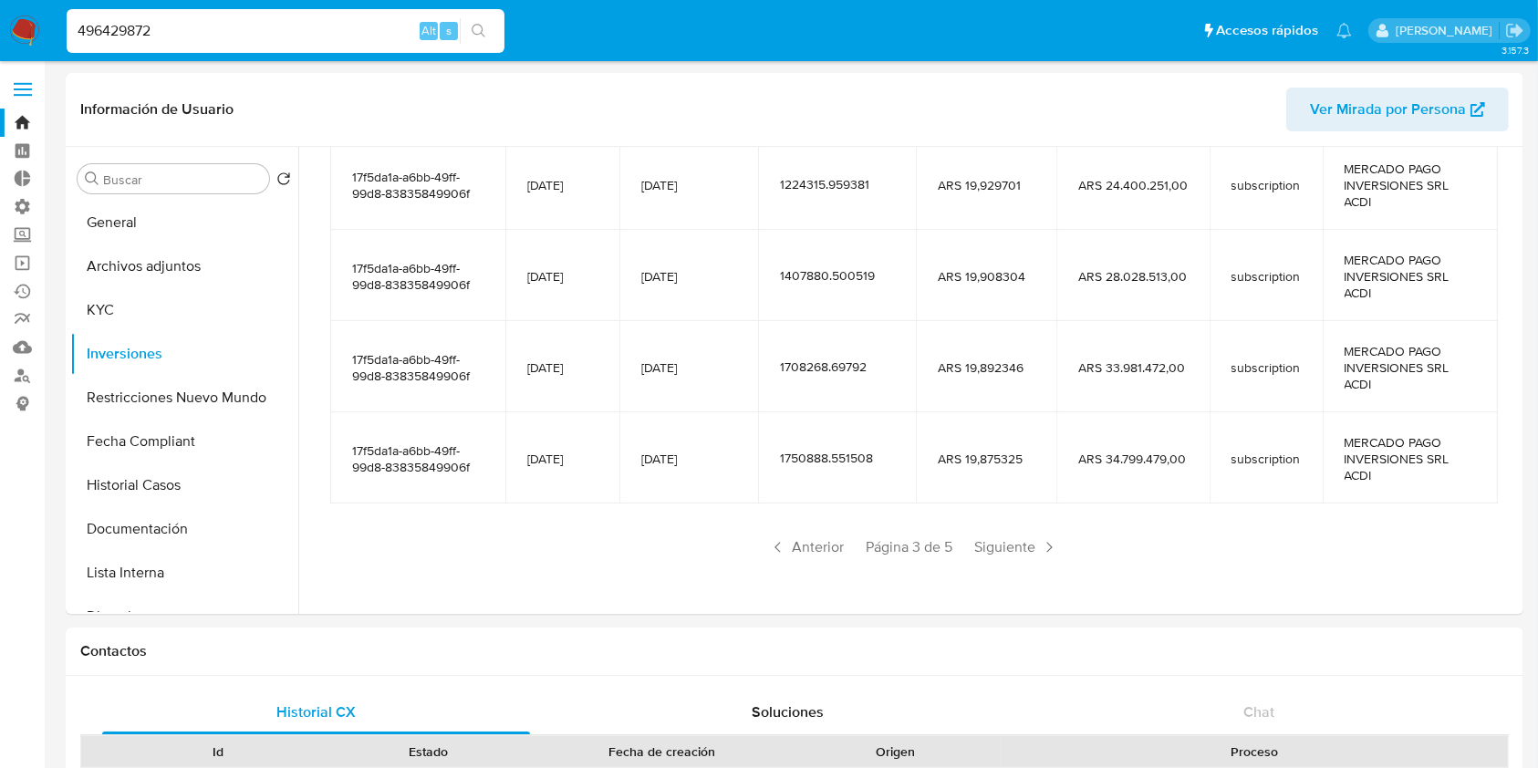
type input "496429872"
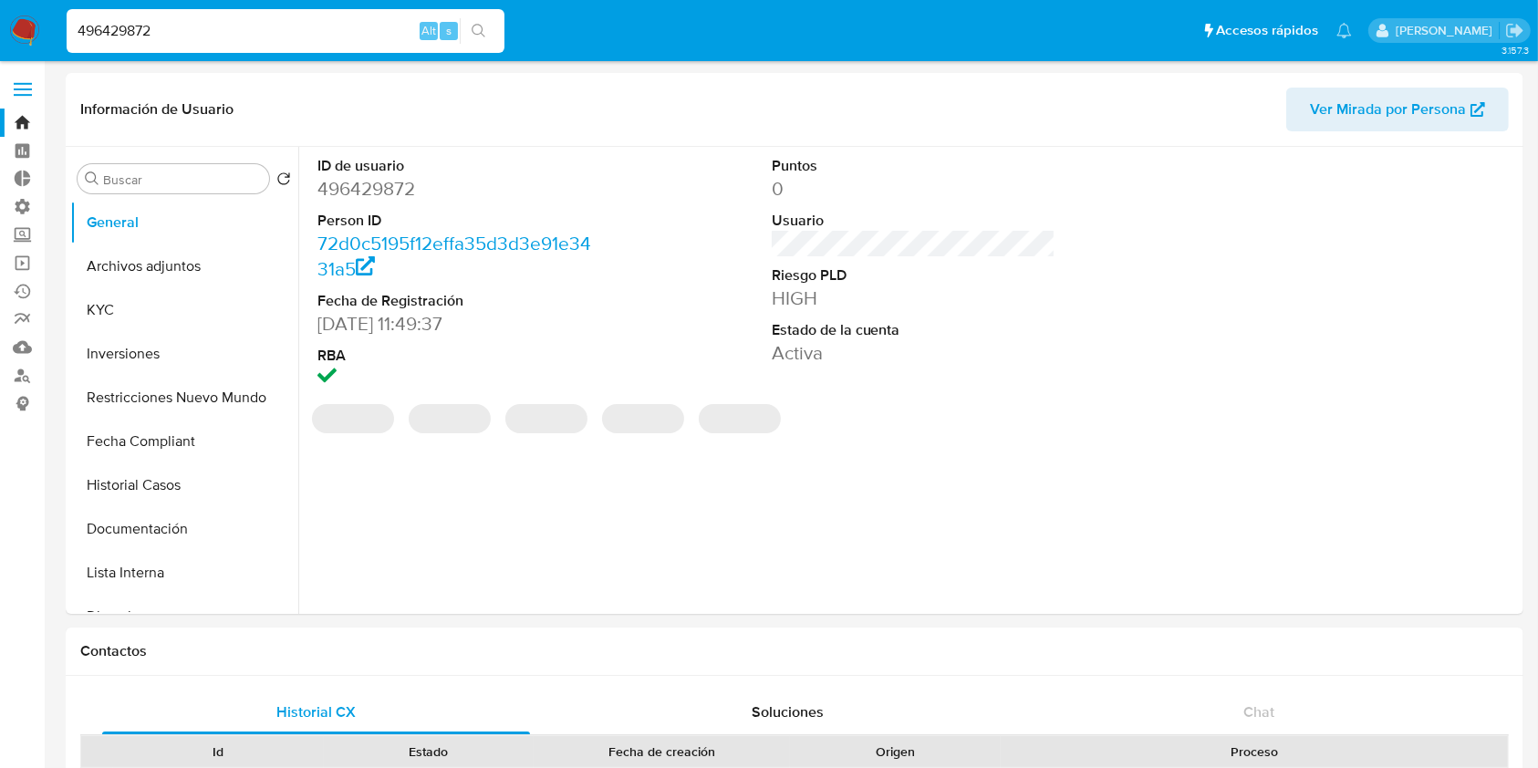
select select "10"
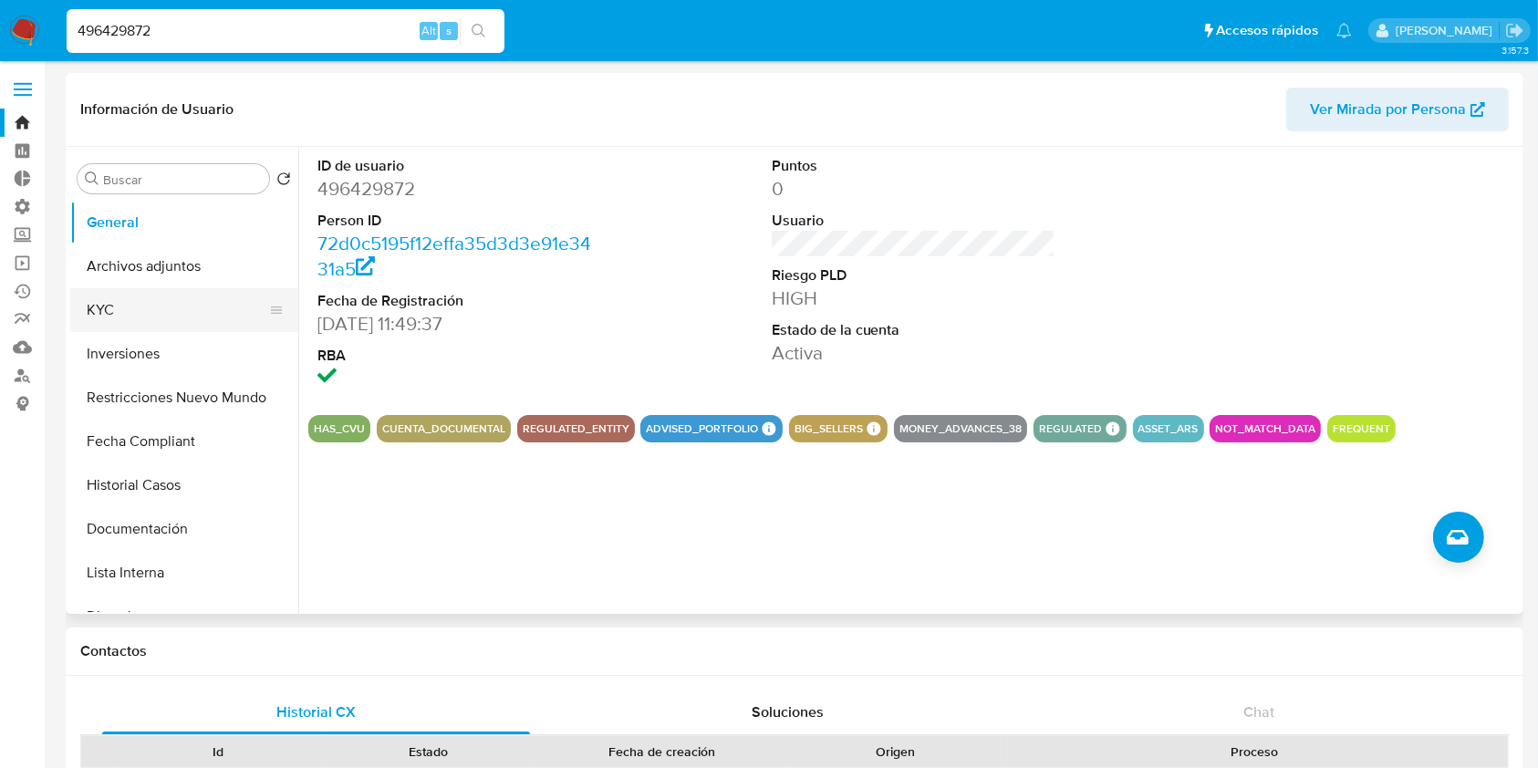
click at [159, 310] on button "KYC" at bounding box center [176, 310] width 213 height 44
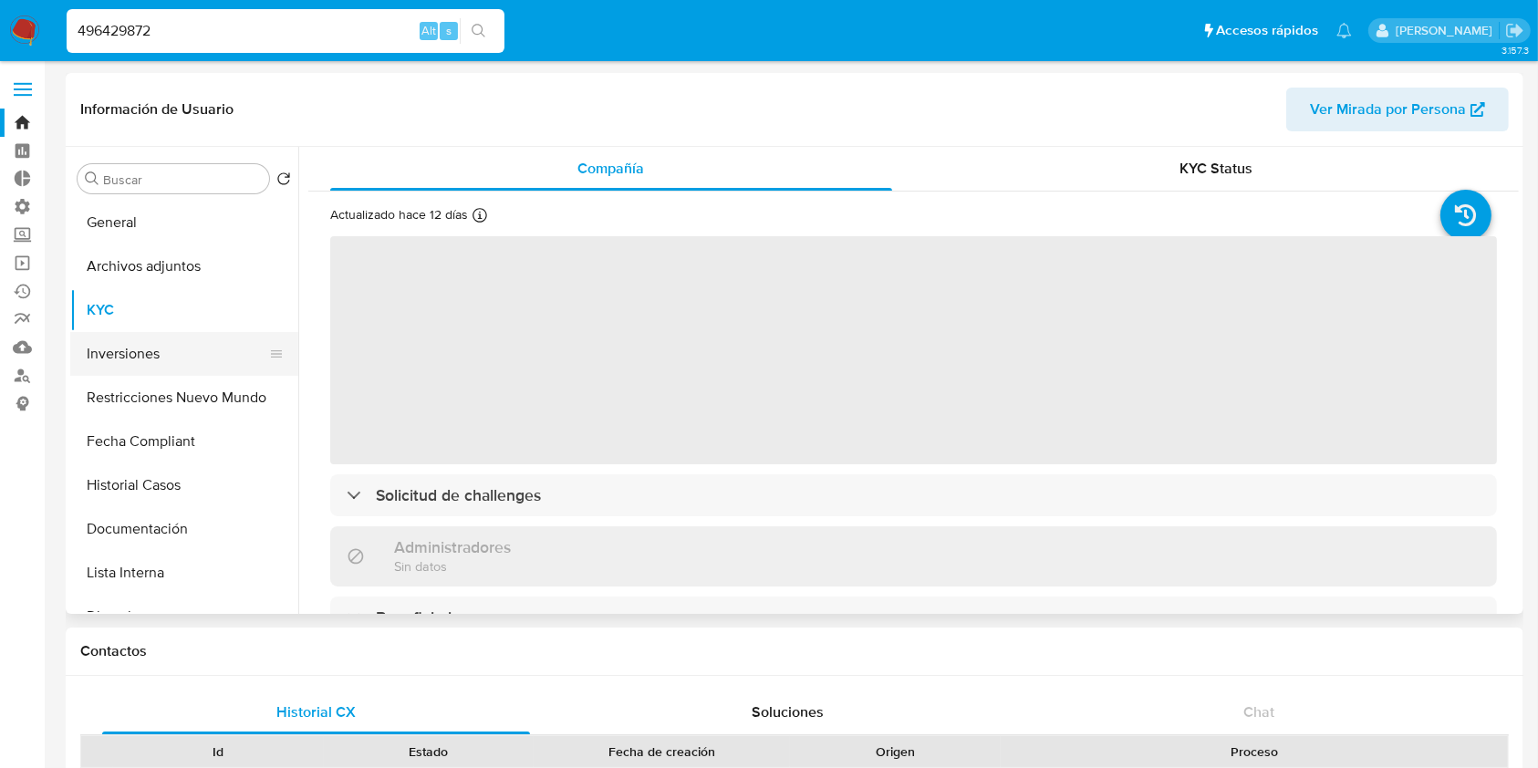
click at [158, 358] on button "Inversiones" at bounding box center [176, 354] width 213 height 44
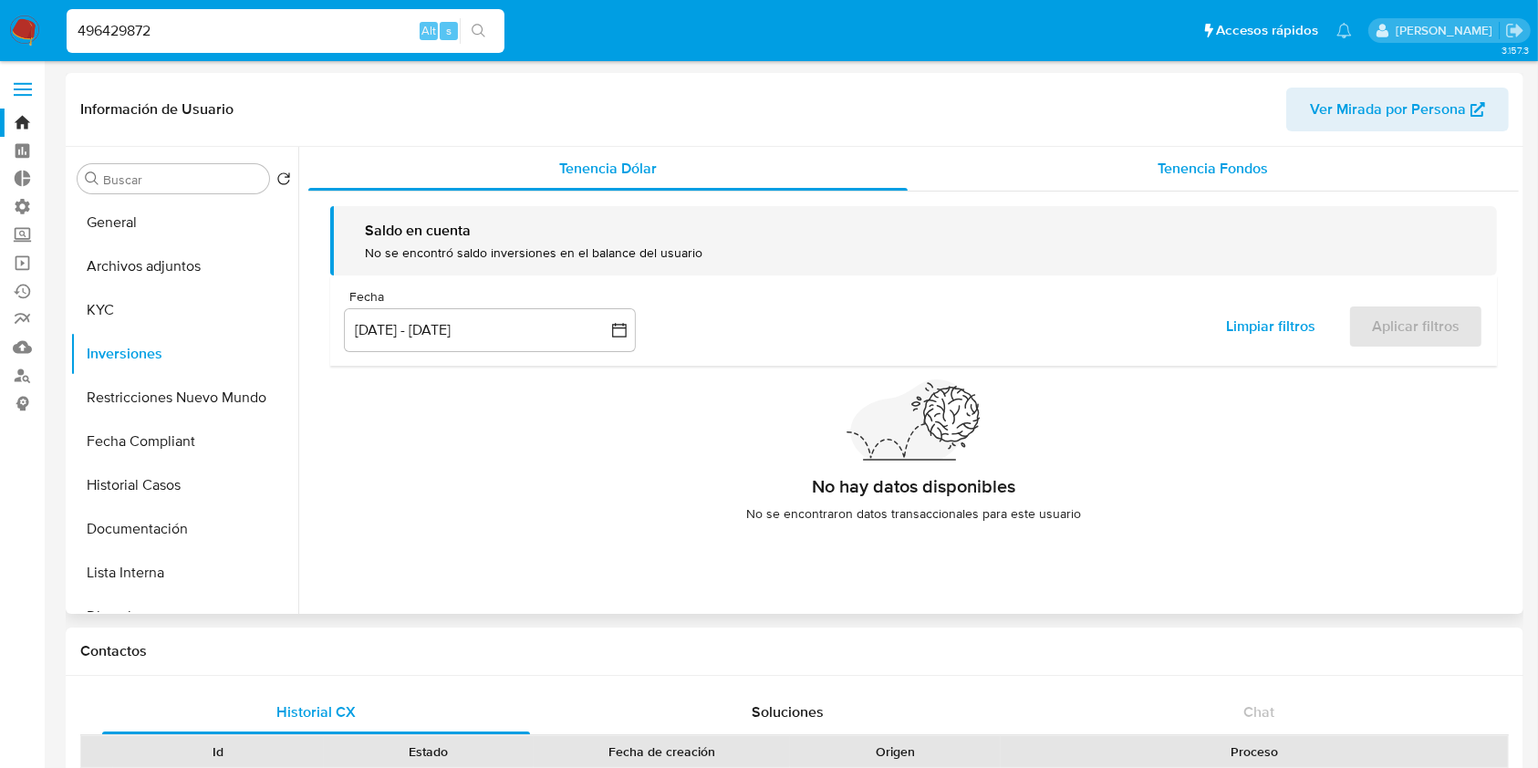
click at [1231, 158] on span "Tenencia Fondos" at bounding box center [1213, 168] width 110 height 21
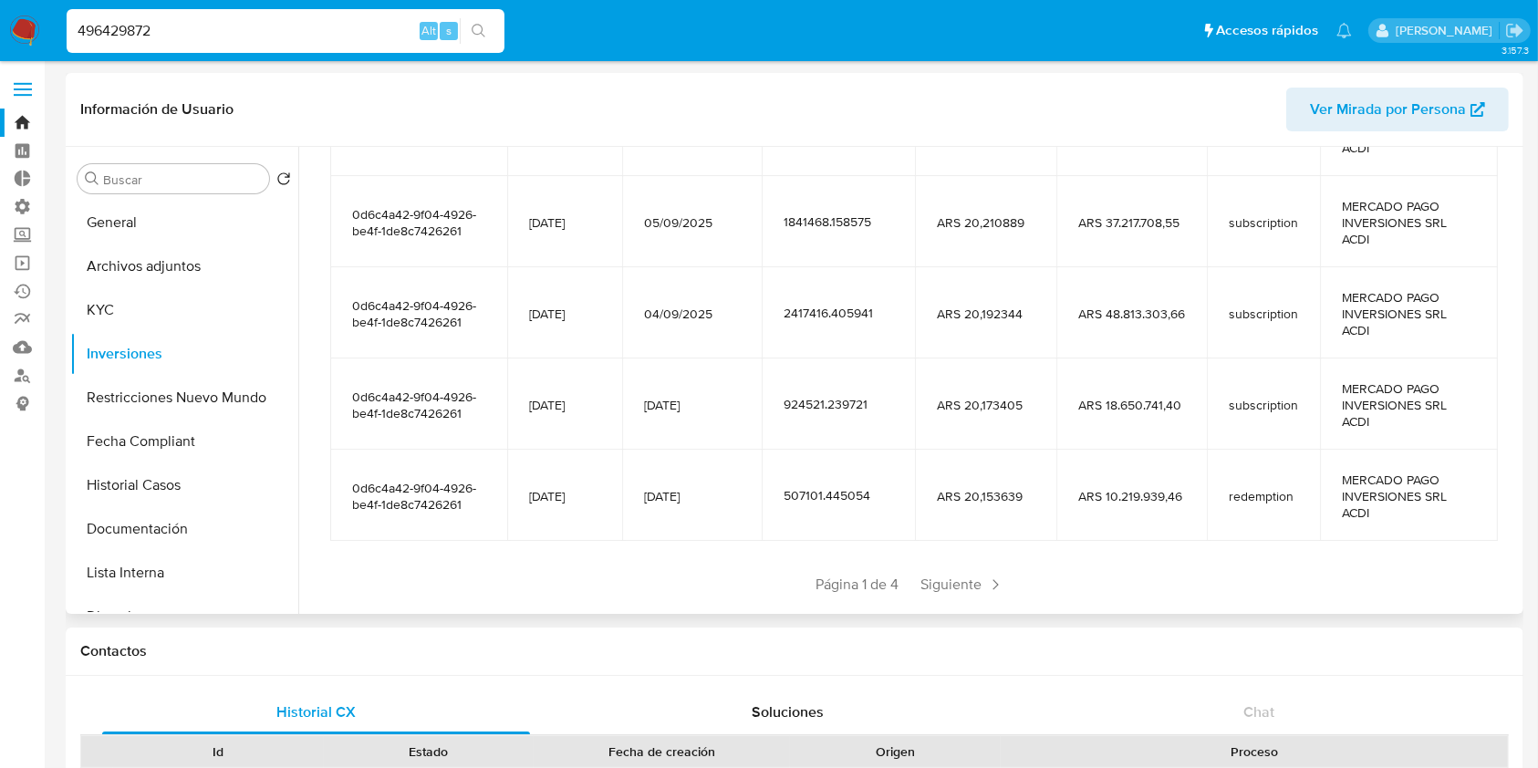
scroll to position [404, 0]
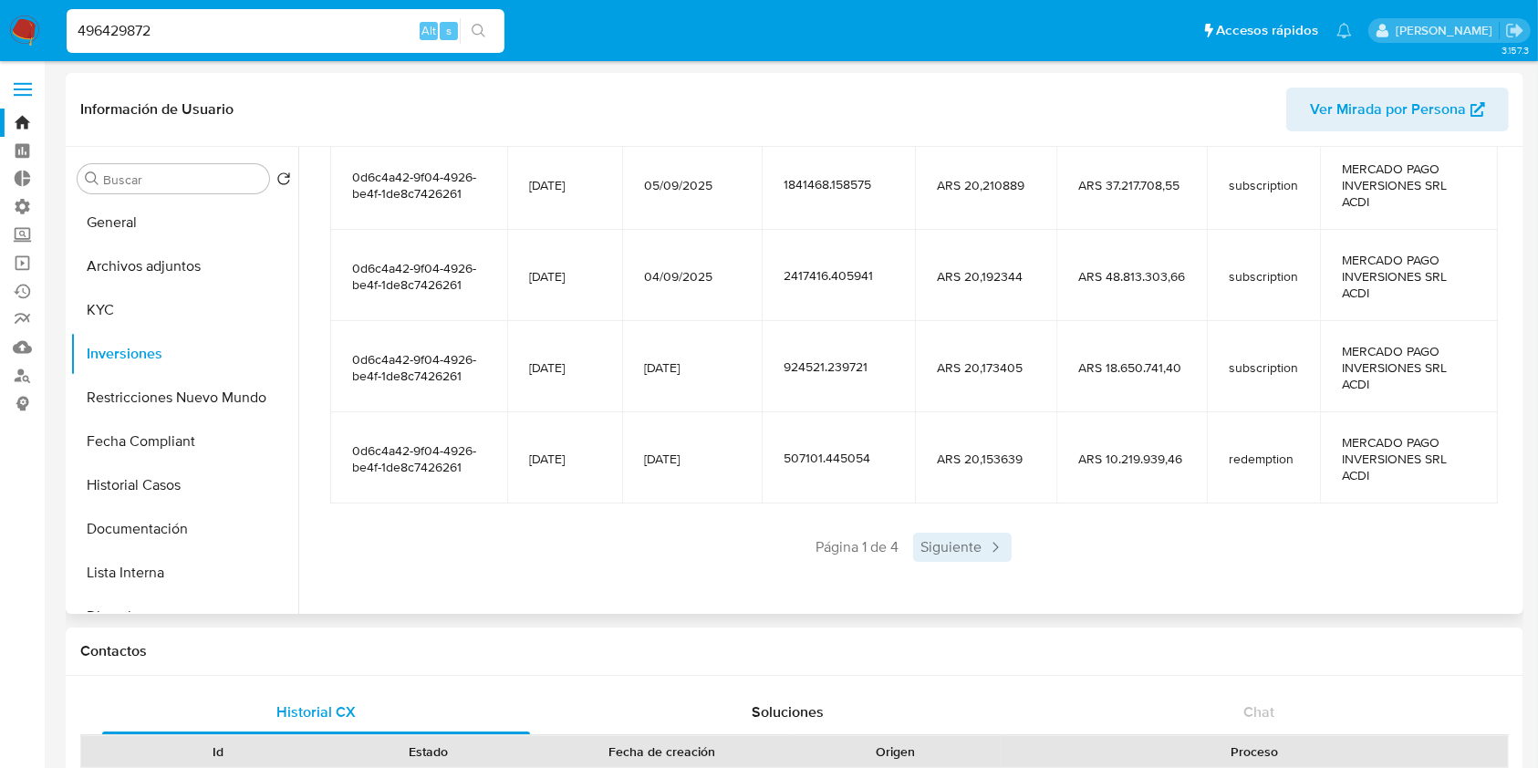
click at [982, 537] on span "Siguiente" at bounding box center [962, 547] width 99 height 29
click at [1016, 561] on div "Saldo en cuenta Total : ARS $144.971.819,66 USD Cambiar entre moneda local y US…" at bounding box center [913, 196] width 1210 height 818
click at [1023, 545] on span "Siguiente" at bounding box center [1016, 547] width 99 height 29
click at [1014, 557] on span "Siguiente" at bounding box center [1016, 547] width 99 height 29
click at [178, 20] on input "496429872" at bounding box center [286, 31] width 438 height 24
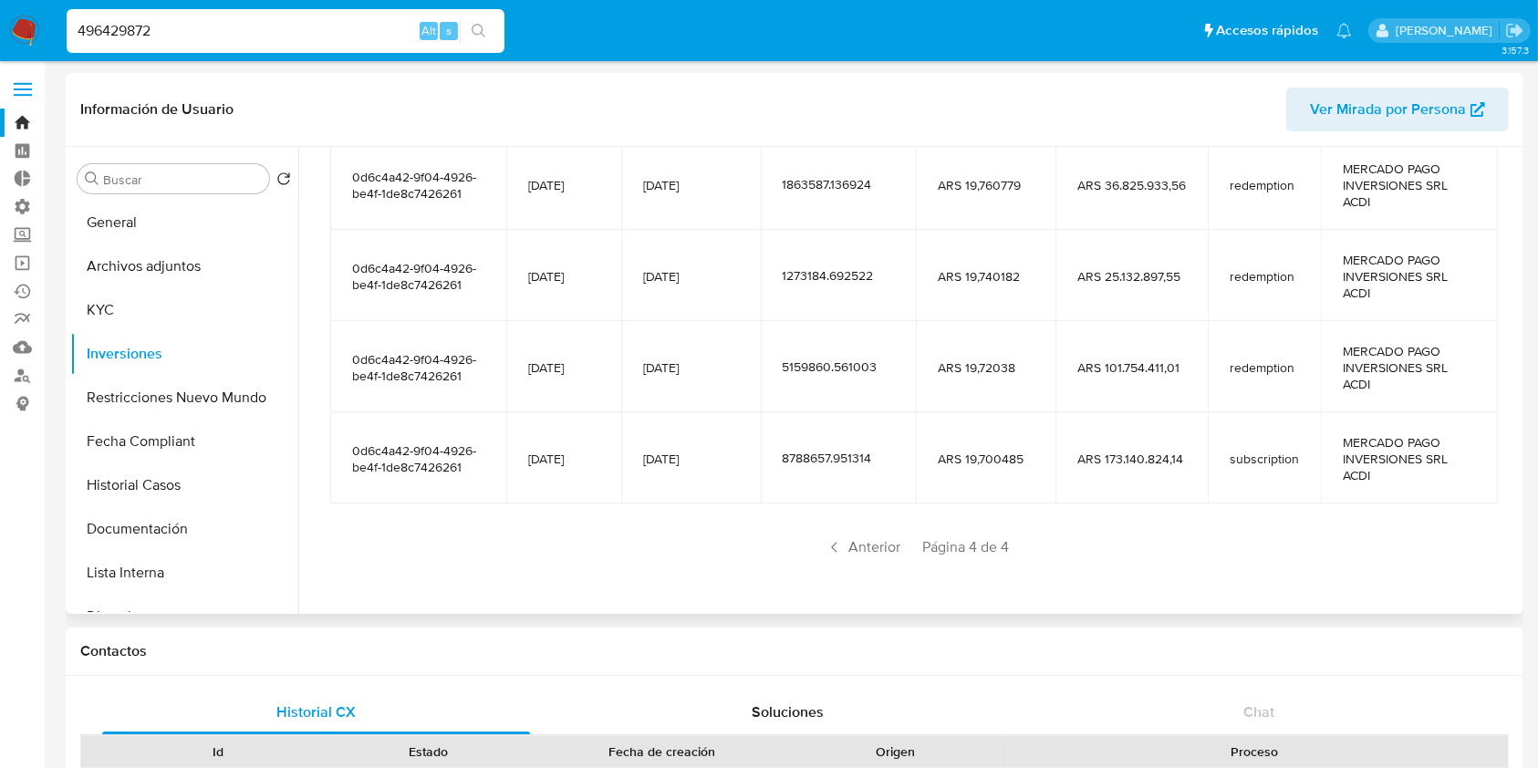
click at [177, 20] on input "496429872" at bounding box center [286, 31] width 438 height 24
paste input "130049846"
type input "130049846"
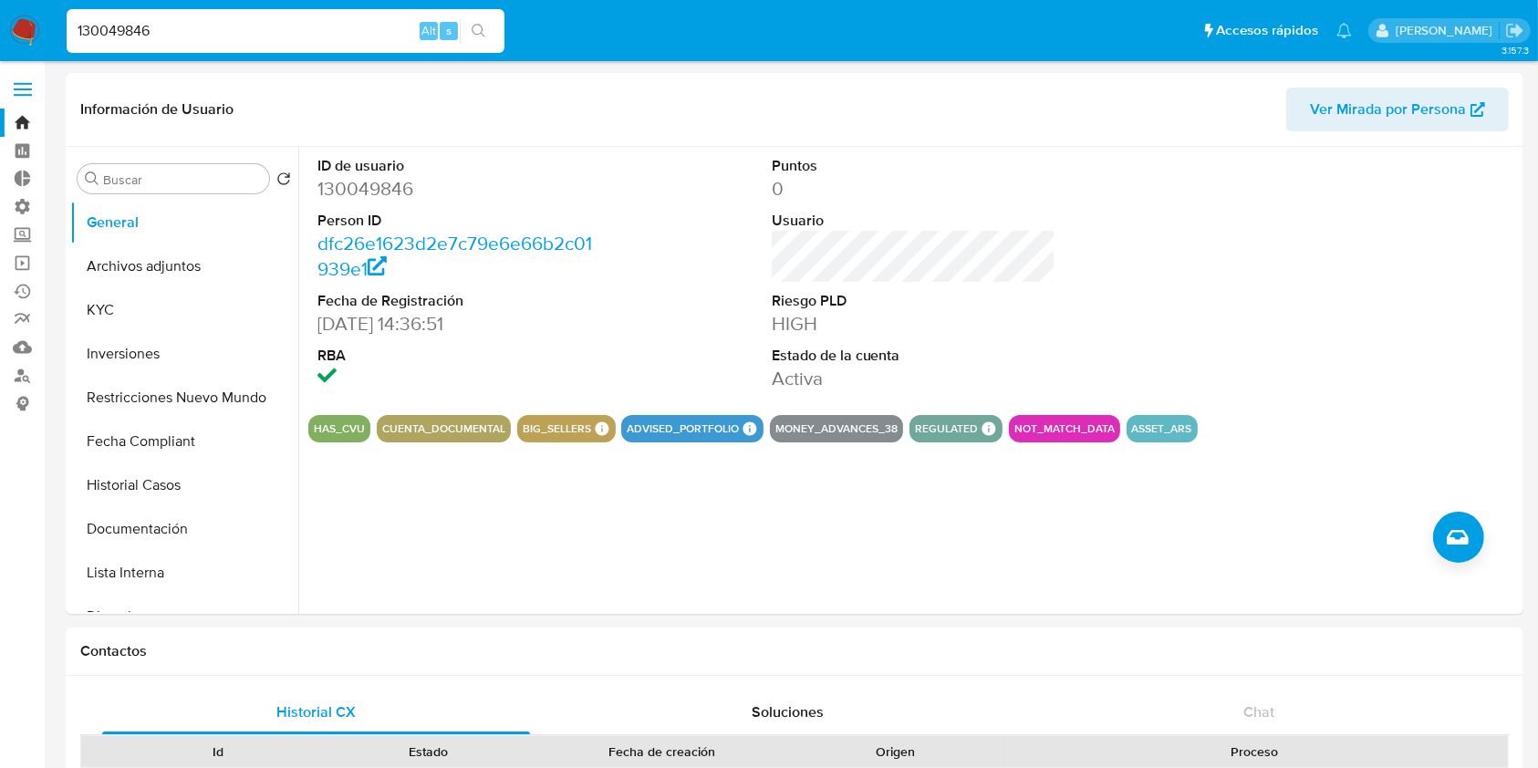
select select "10"
click at [146, 368] on button "Inversiones" at bounding box center [176, 354] width 213 height 44
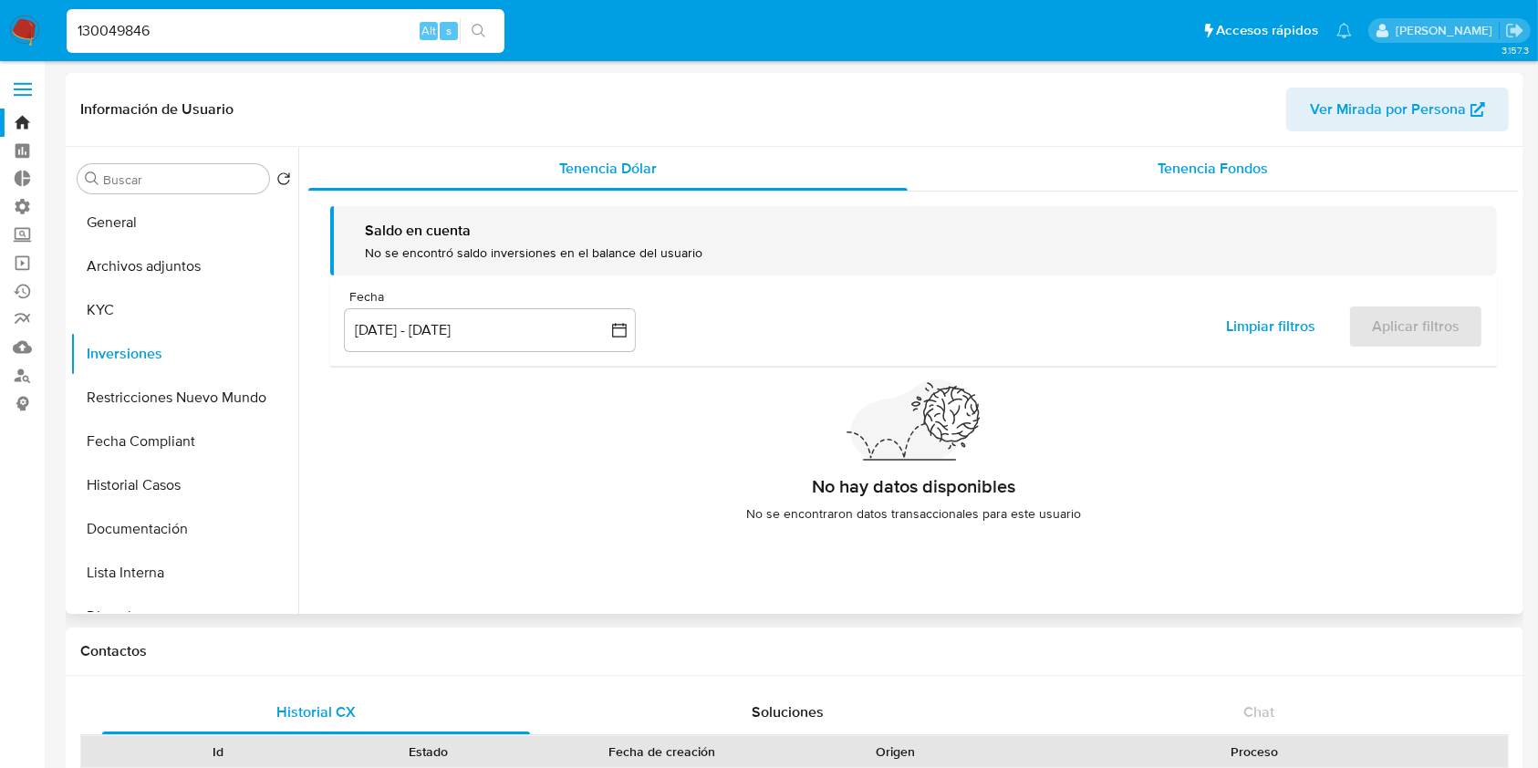
click at [1206, 151] on div "Tenencia Fondos" at bounding box center [1214, 169] width 612 height 44
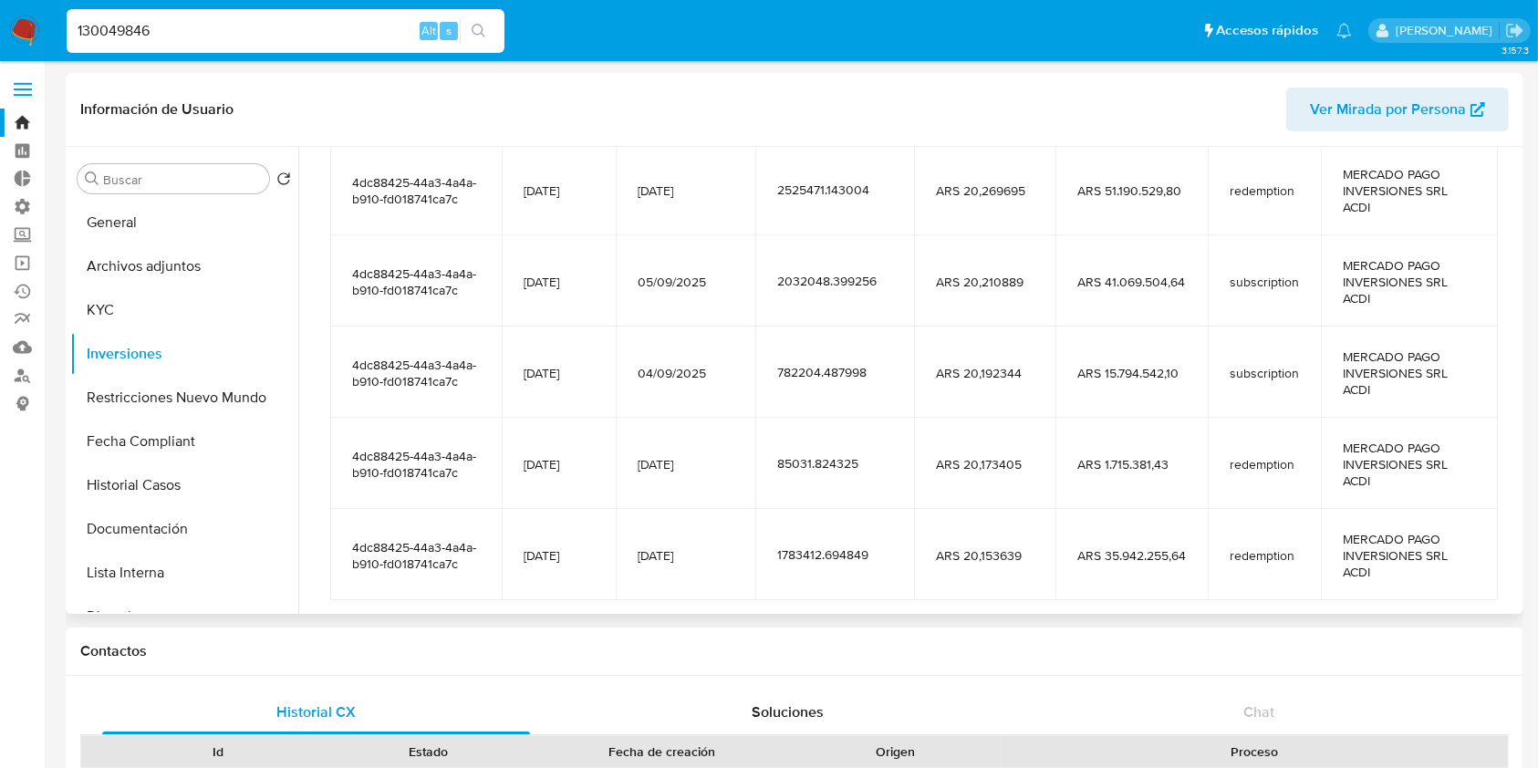
scroll to position [365, 0]
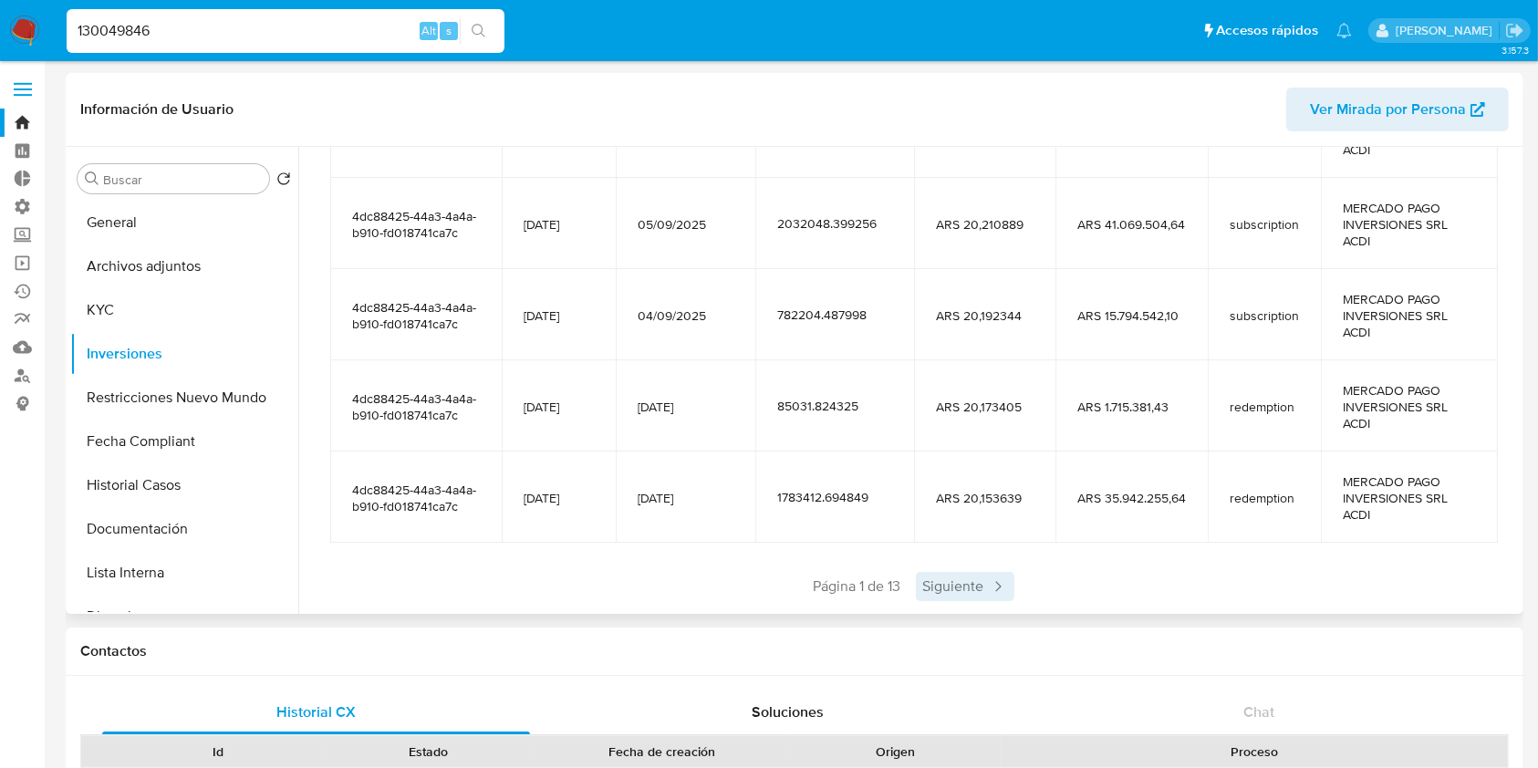
click at [931, 582] on span "Siguiente" at bounding box center [965, 586] width 99 height 29
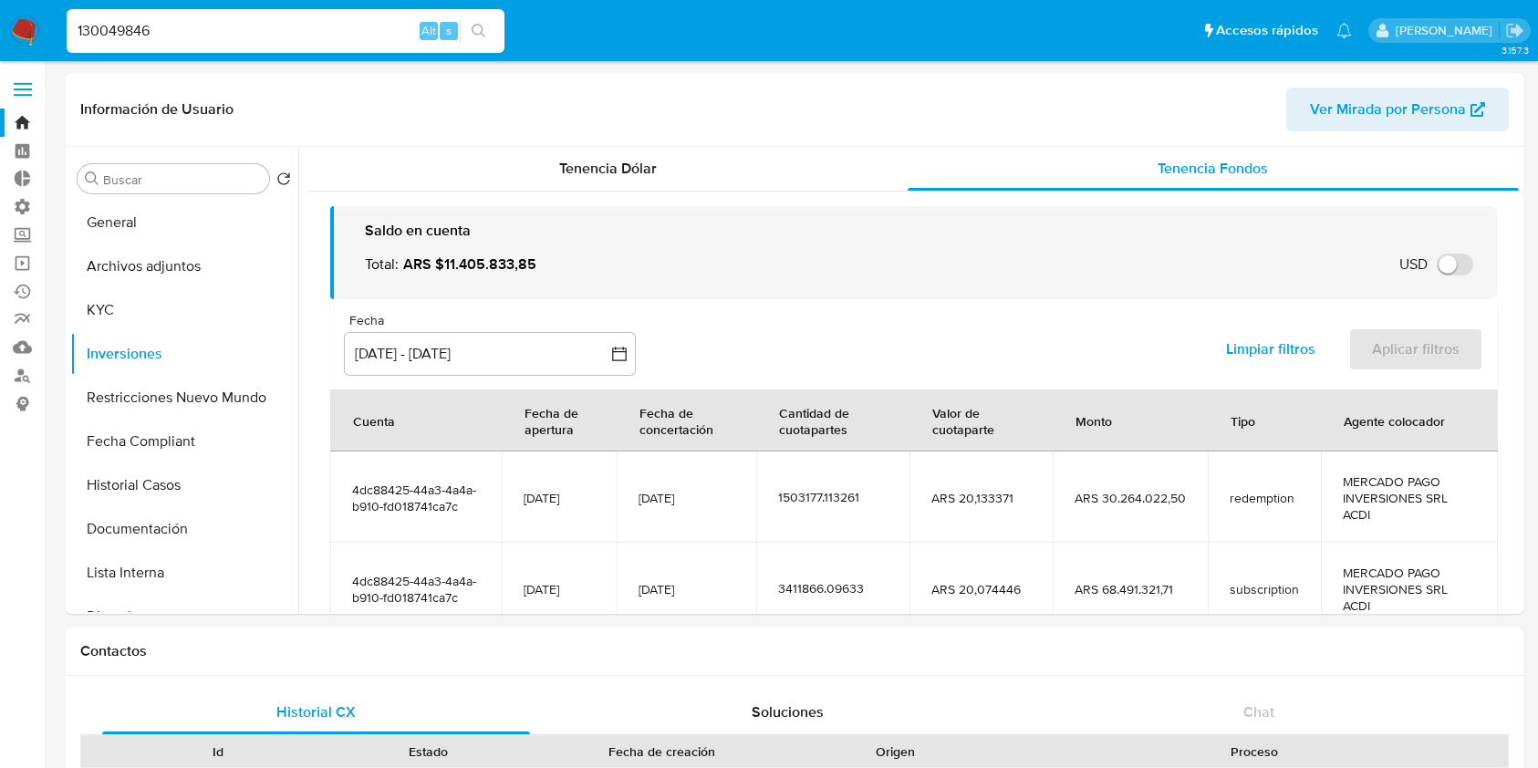
select select "10"
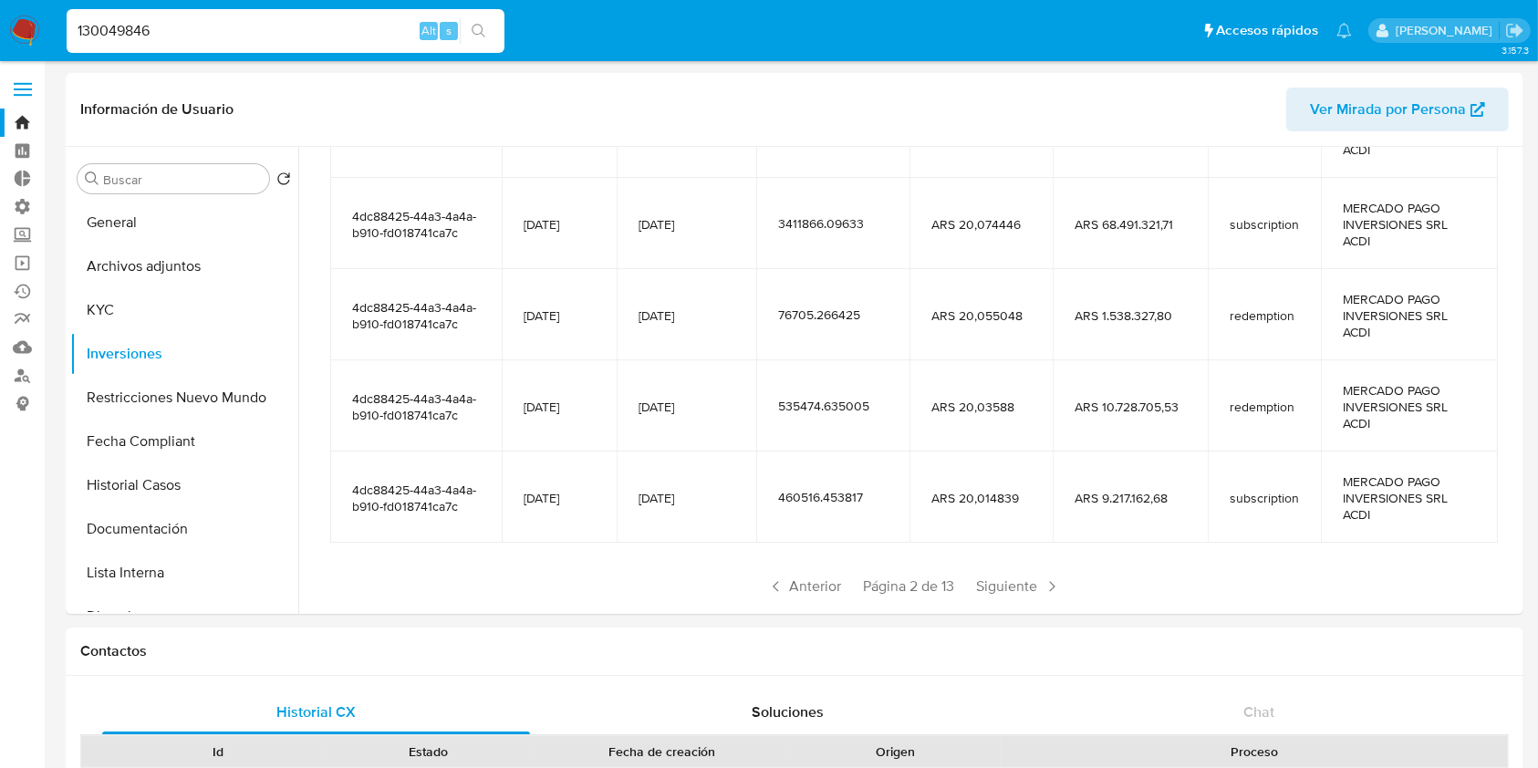
click at [241, 26] on input "130049846" at bounding box center [286, 31] width 438 height 24
click at [204, 31] on input "130049846" at bounding box center [286, 31] width 438 height 24
click at [204, 30] on input "130049846" at bounding box center [286, 31] width 438 height 24
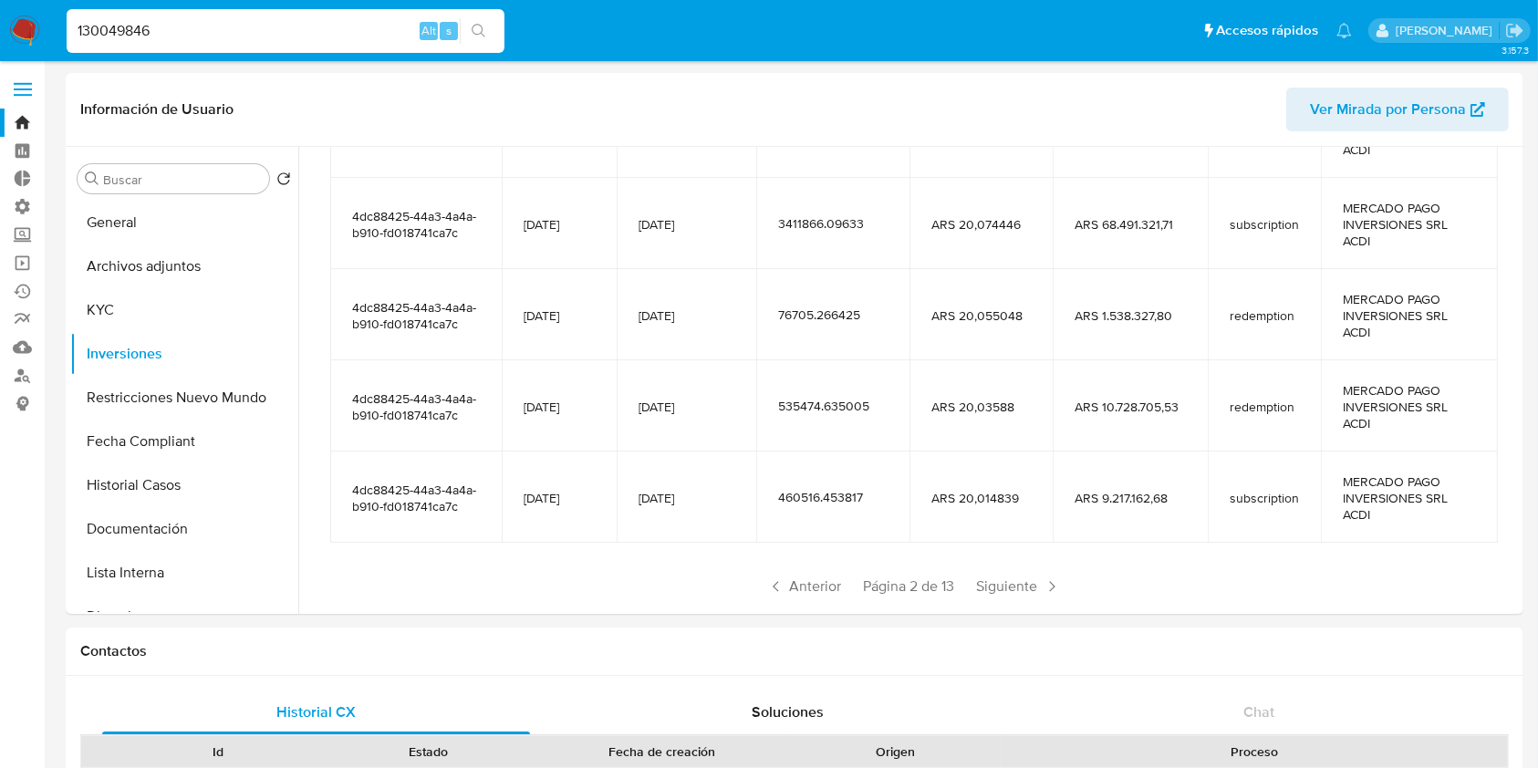
paste input "2528089673"
type input "2528089673"
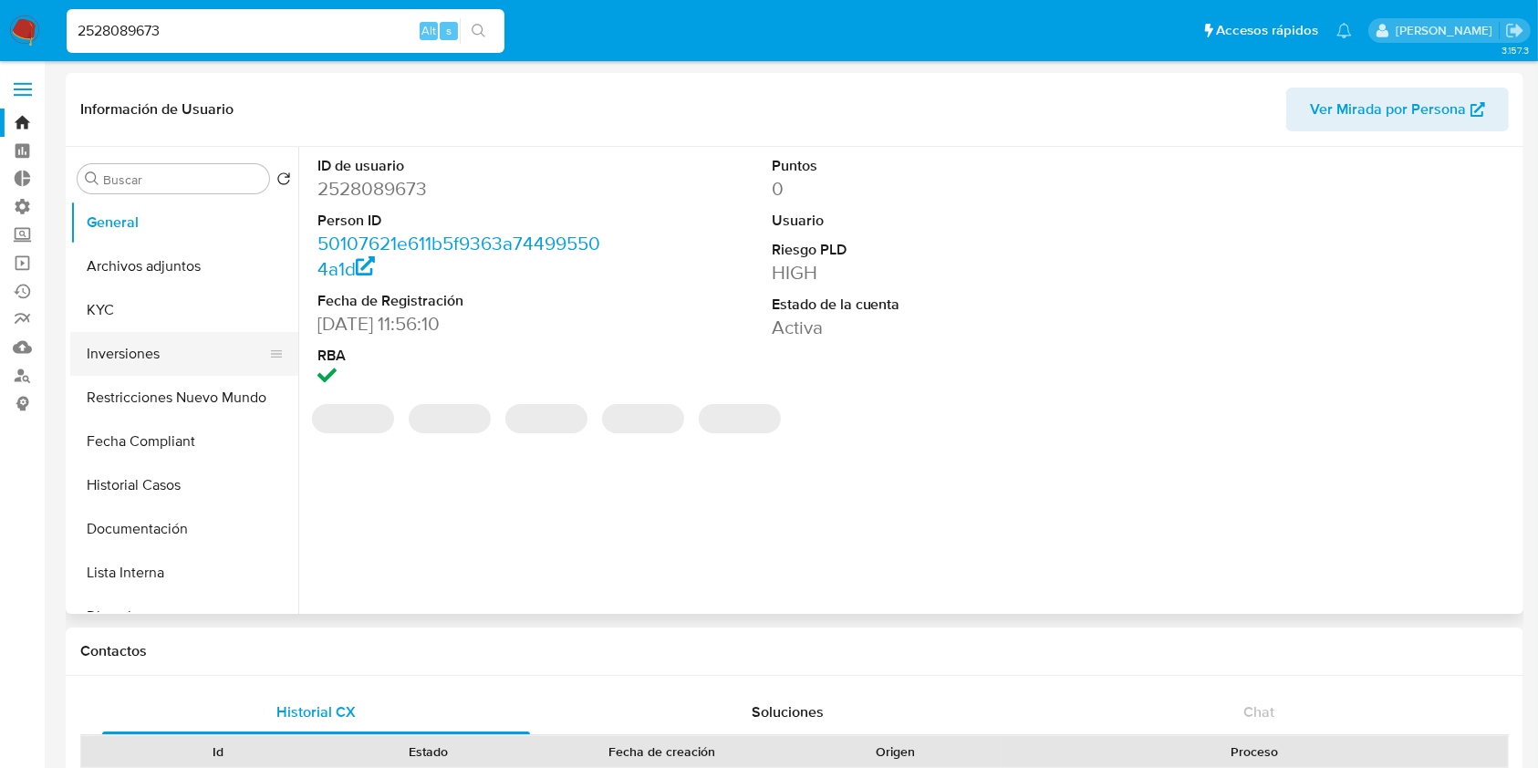
click at [135, 369] on button "Inversiones" at bounding box center [176, 354] width 213 height 44
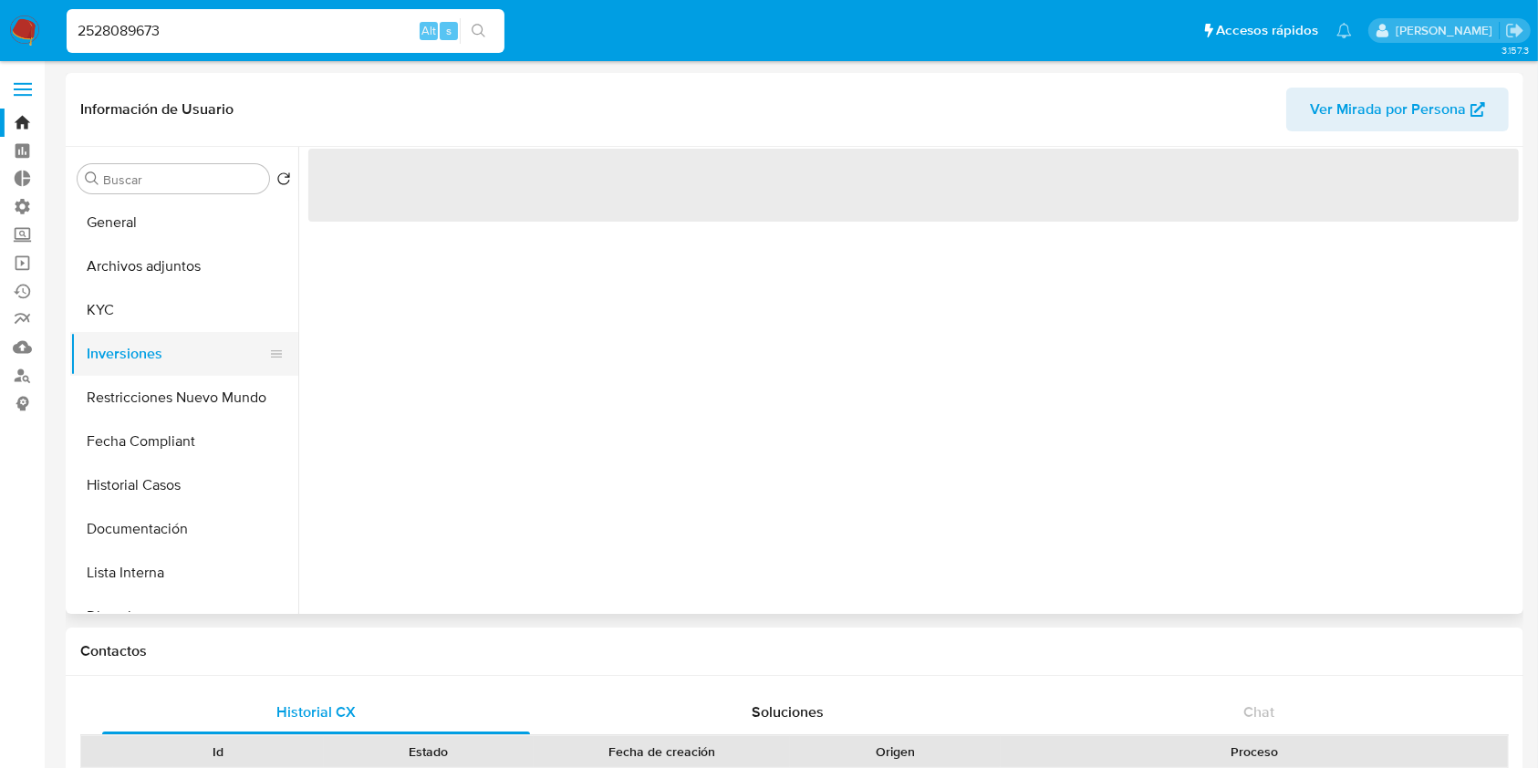
select select "10"
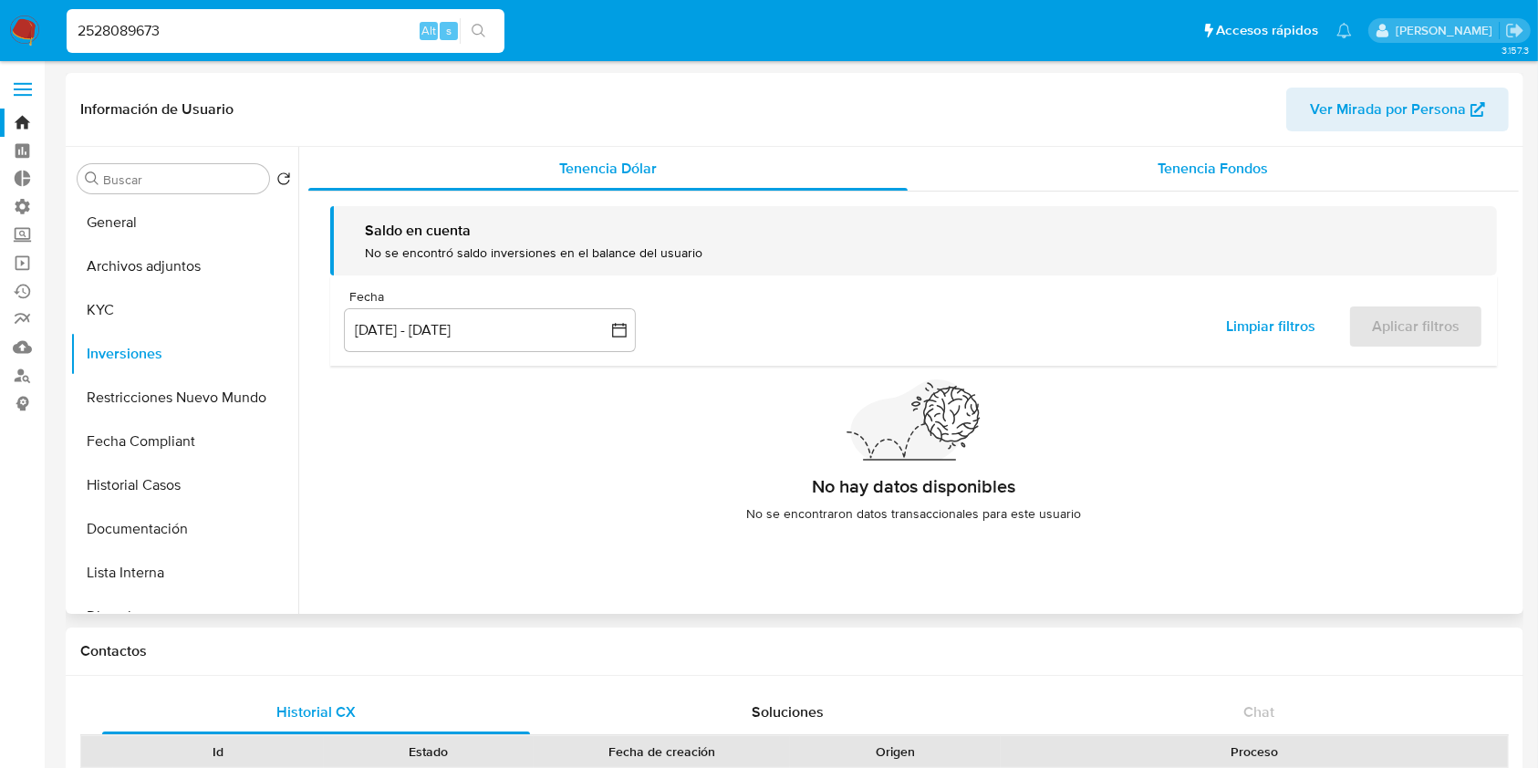
click at [1198, 159] on span "Tenencia Fondos" at bounding box center [1213, 168] width 110 height 21
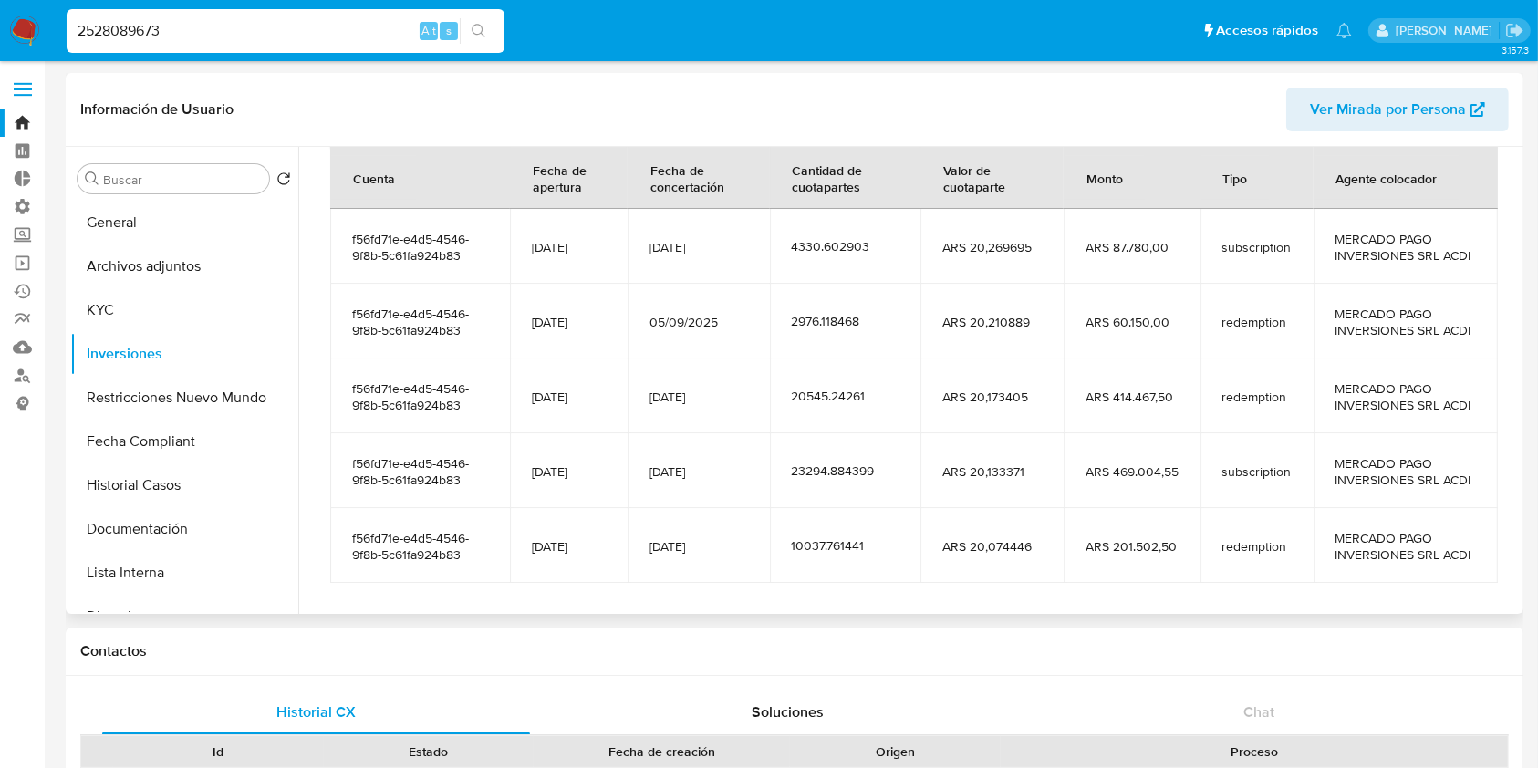
scroll to position [322, 0]
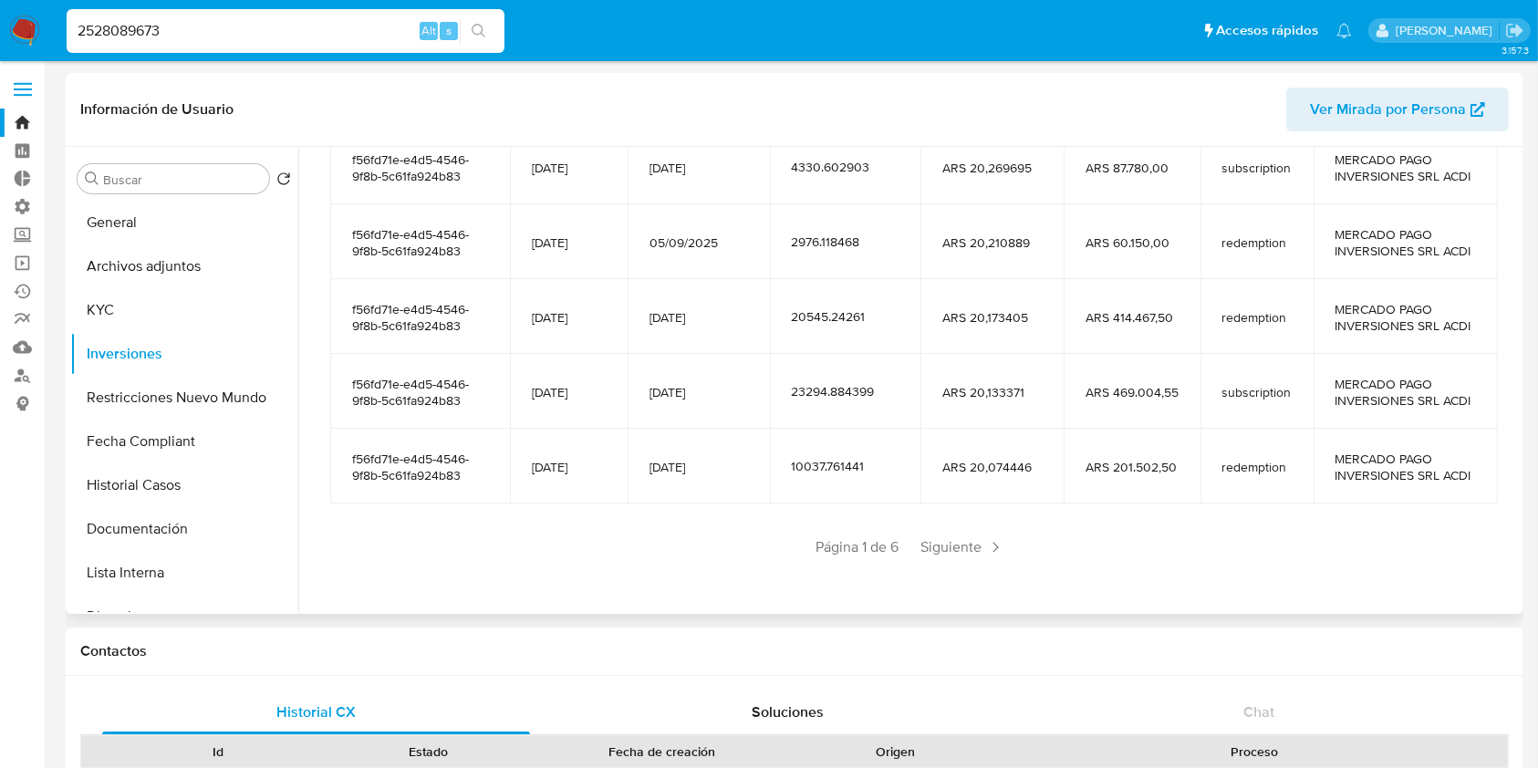
click at [941, 561] on div "Saldo en cuenta Total : ARS $303.630,60 USD Cambiar entre moneda local y USD Fe…" at bounding box center [913, 238] width 1210 height 736
click at [961, 543] on span "Siguiente" at bounding box center [962, 547] width 99 height 29
click at [1019, 557] on span "Siguiente" at bounding box center [1016, 546] width 99 height 29
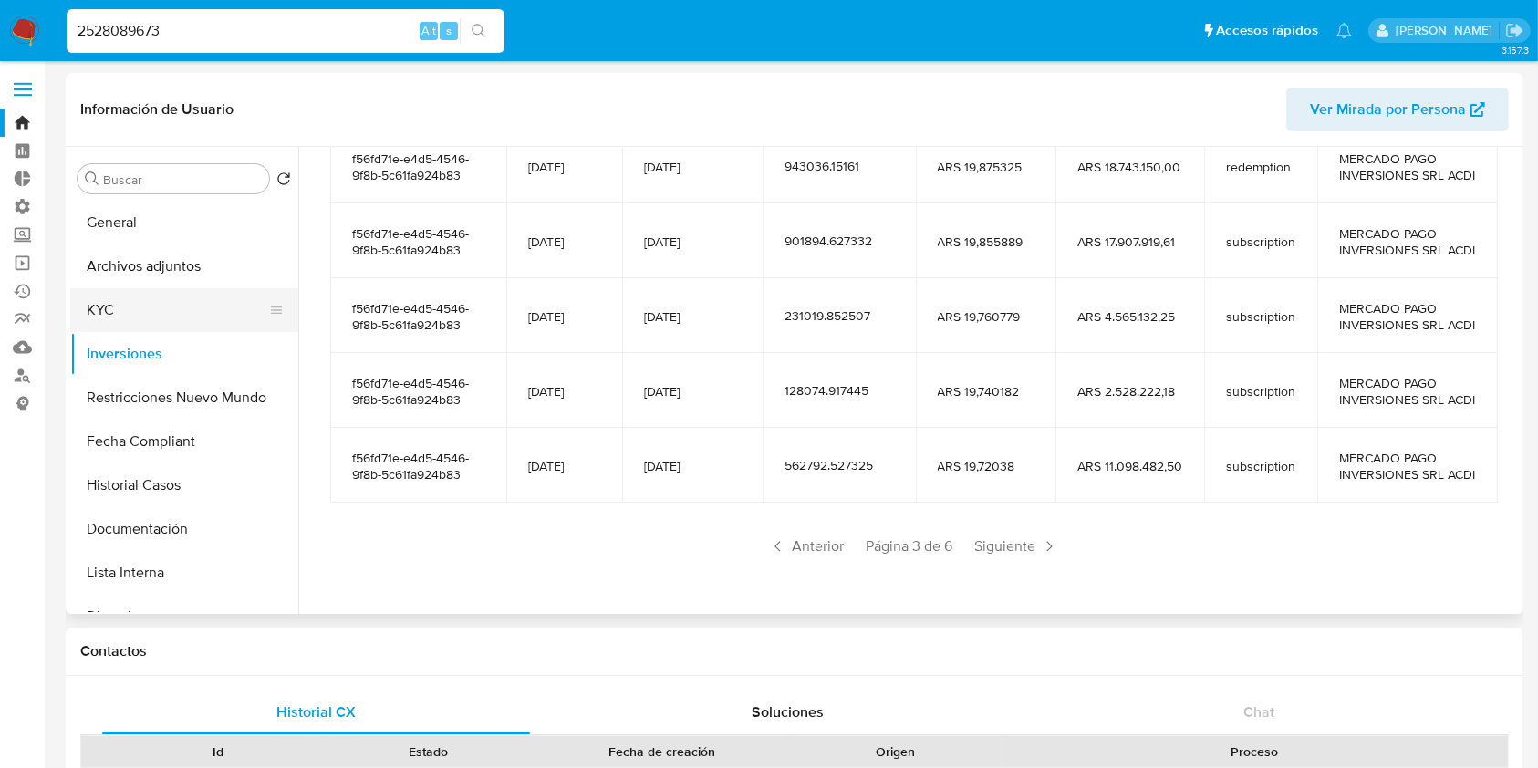
click at [139, 301] on button "KYC" at bounding box center [176, 310] width 213 height 44
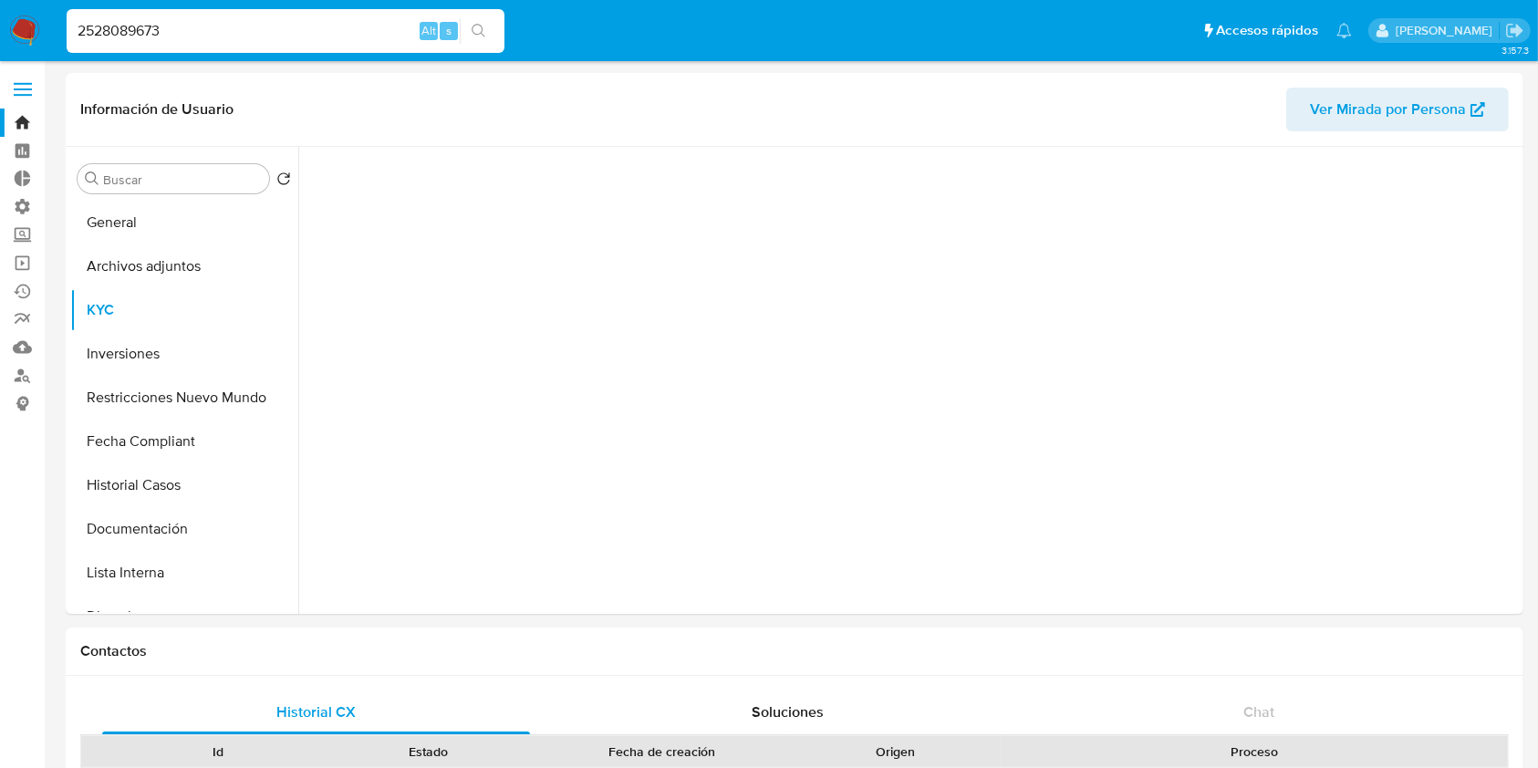
scroll to position [0, 0]
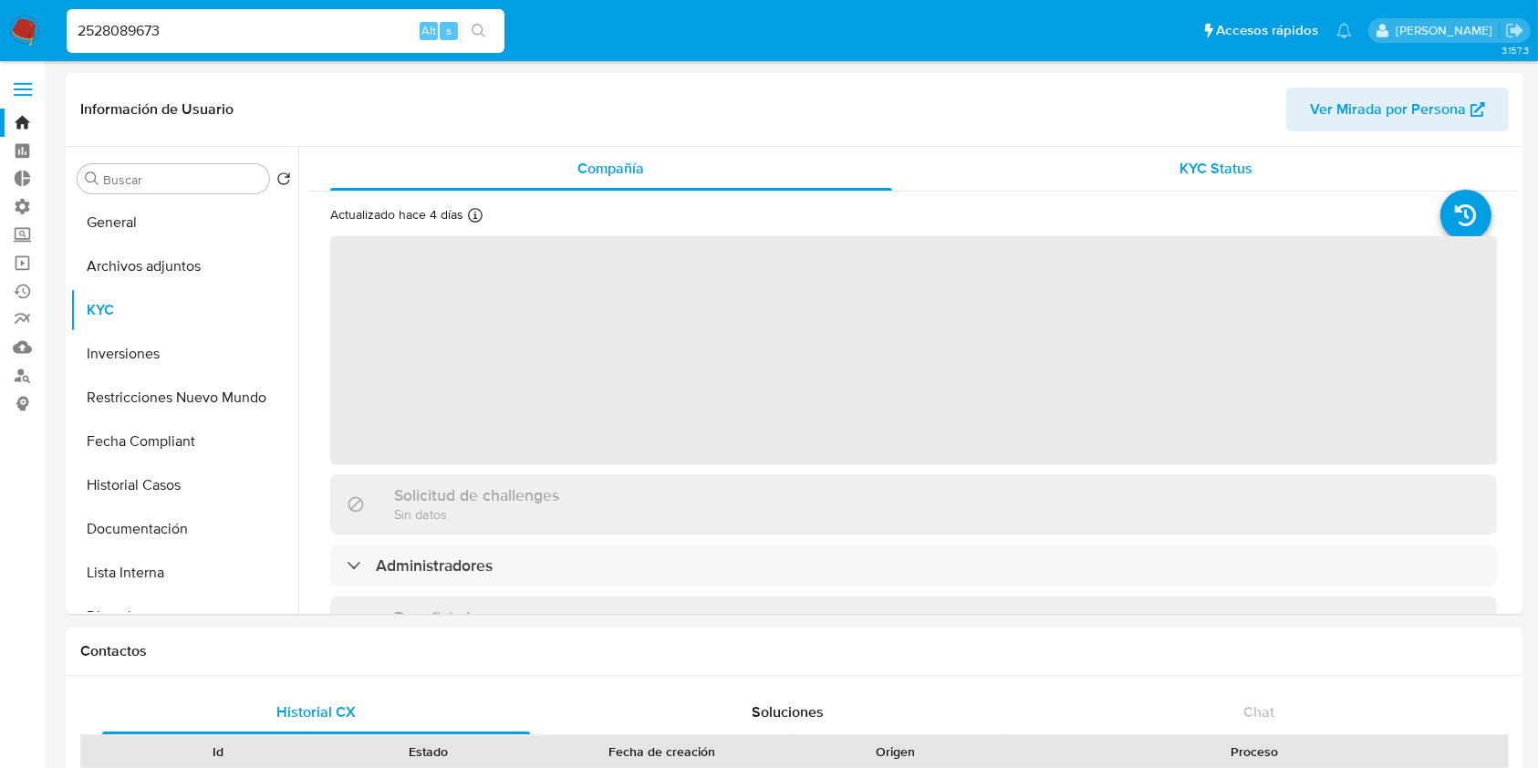
click at [1235, 174] on span "KYC Status" at bounding box center [1215, 168] width 73 height 21
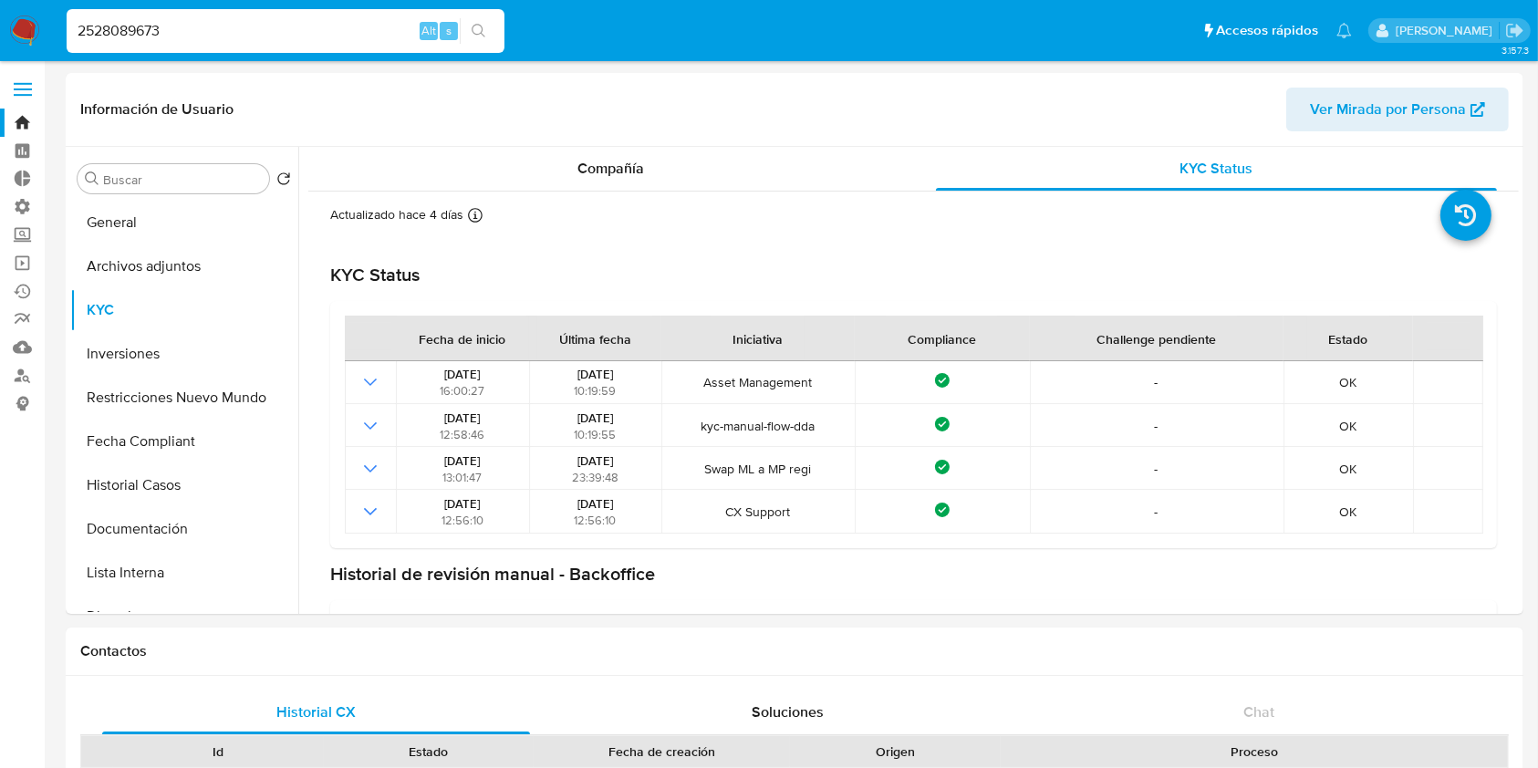
click at [199, 26] on input "2528089673" at bounding box center [286, 31] width 438 height 24
paste input "130049846"
type input "130049846"
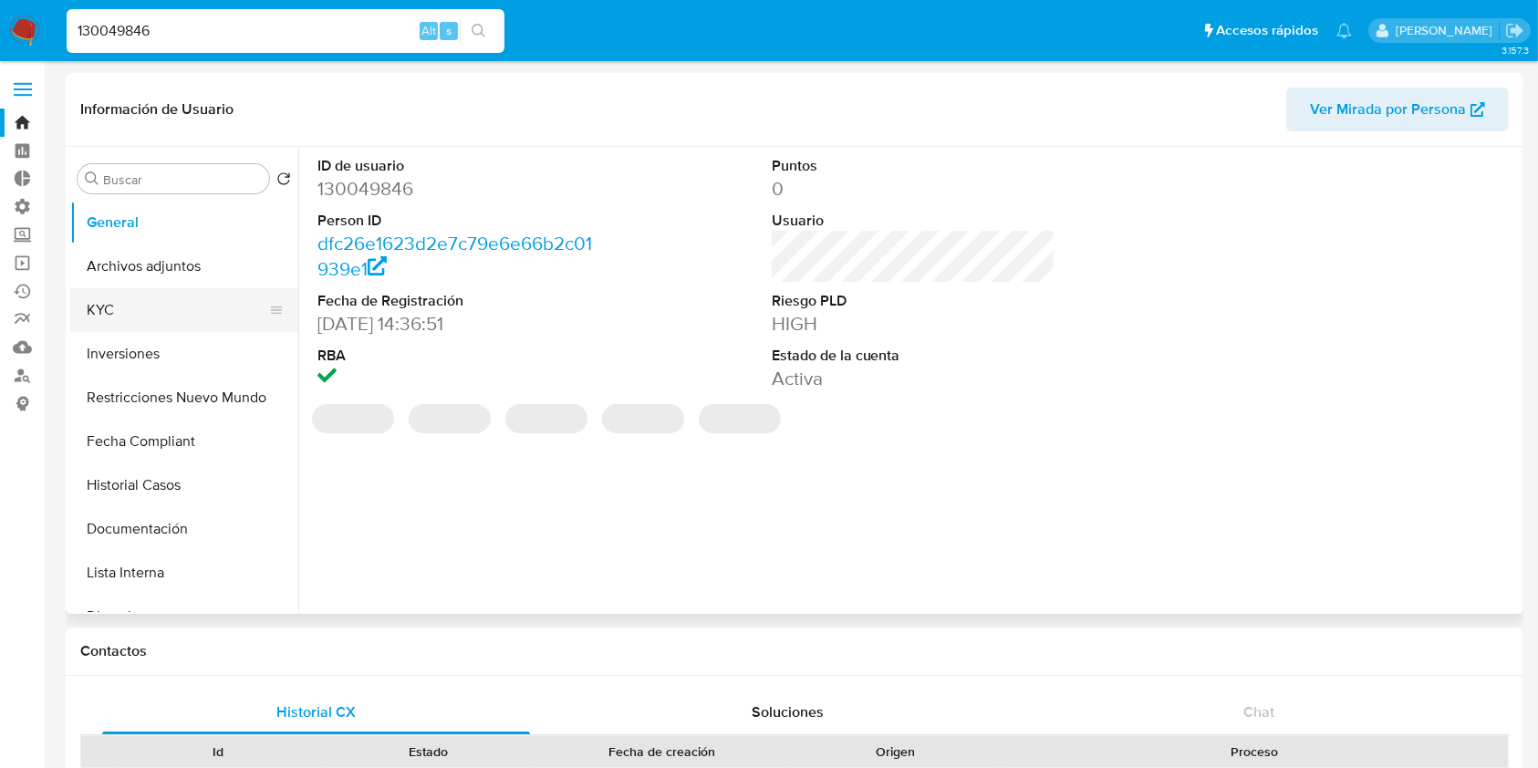
click at [145, 306] on button "KYC" at bounding box center [176, 310] width 213 height 44
select select "10"
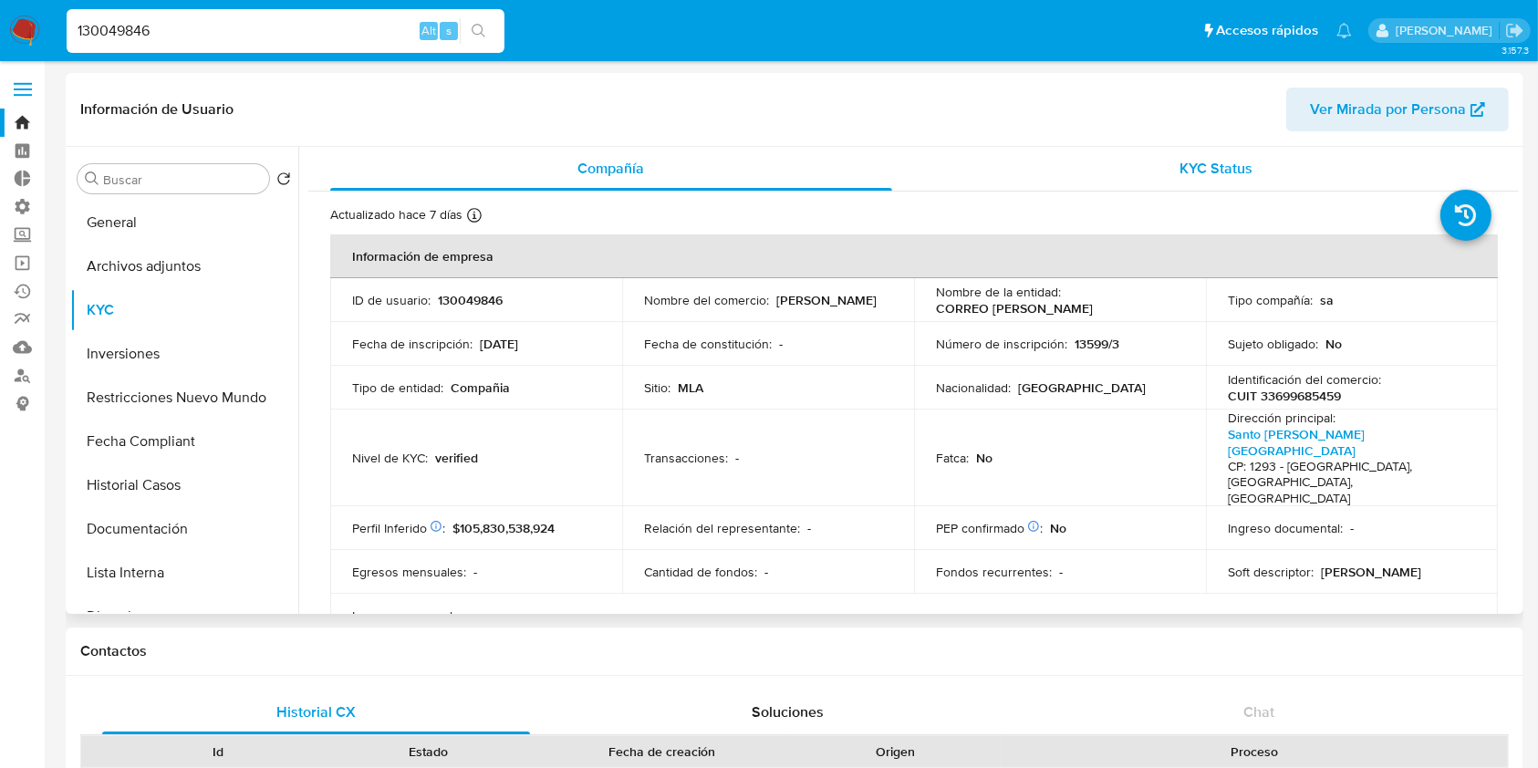
click at [1179, 171] on span "KYC Status" at bounding box center [1215, 168] width 73 height 21
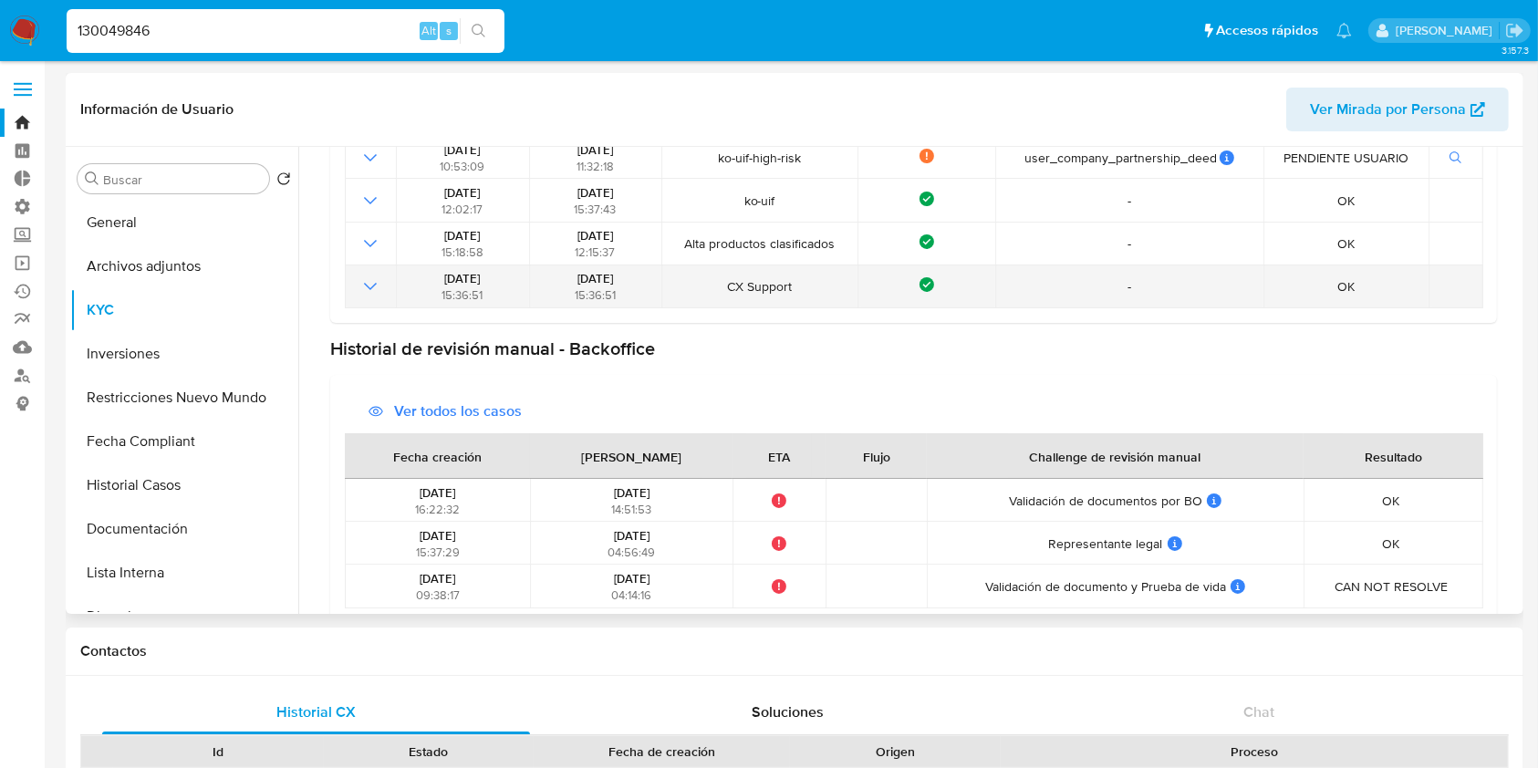
scroll to position [431, 0]
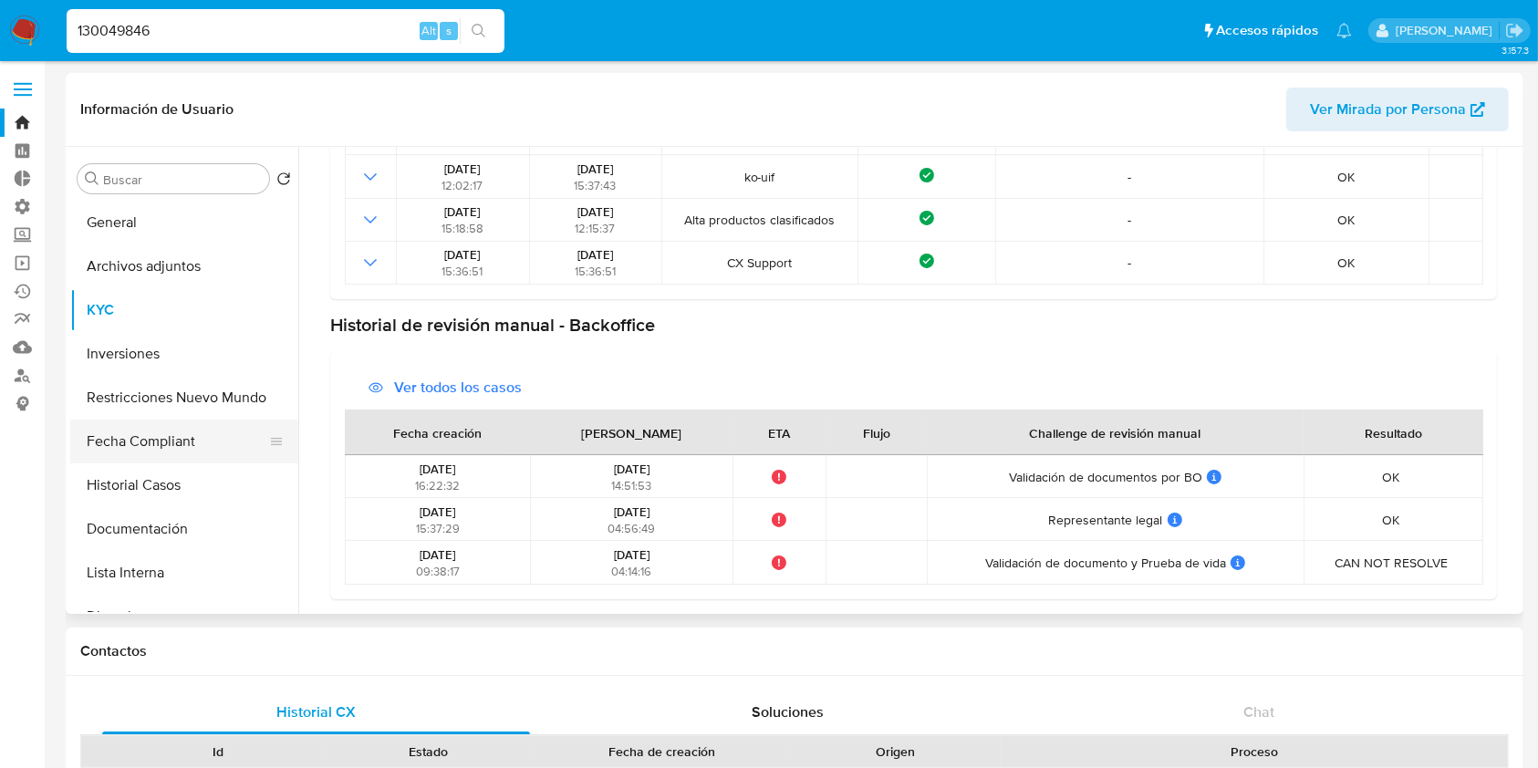
click at [176, 441] on button "Fecha Compliant" at bounding box center [176, 442] width 213 height 44
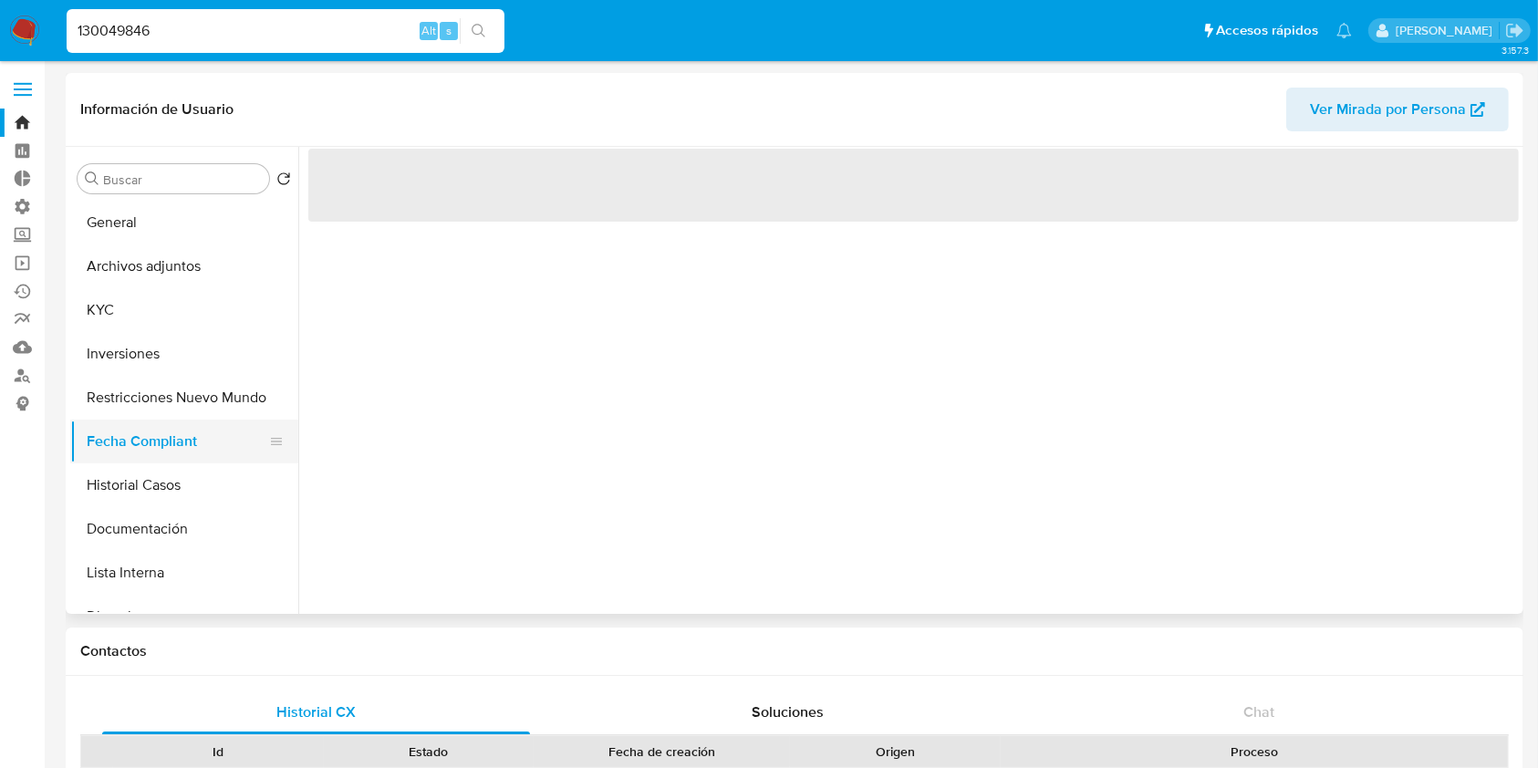
scroll to position [0, 0]
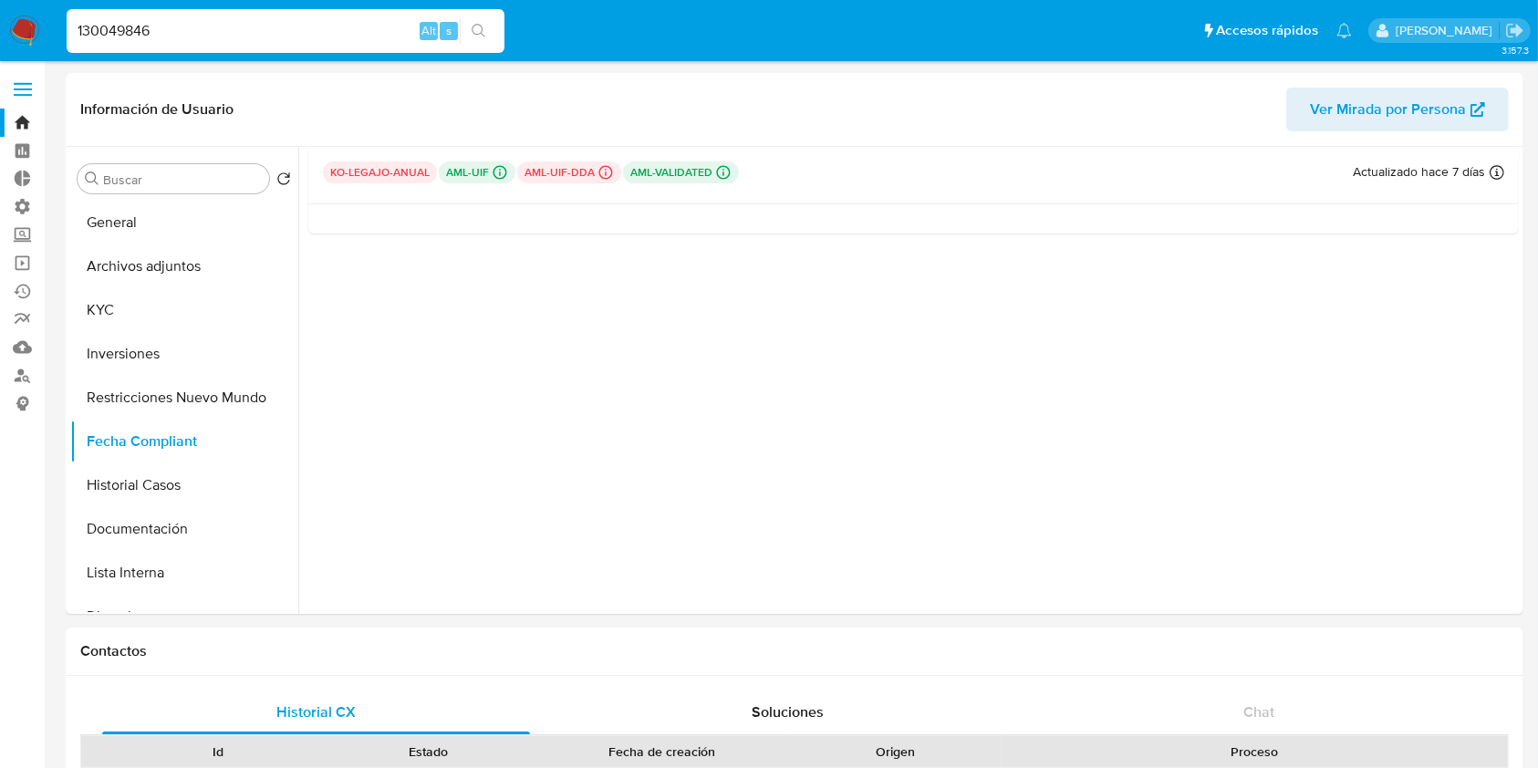
drag, startPoint x: 208, startPoint y: 24, endPoint x: 0, endPoint y: 57, distance: 210.6
click at [0, 57] on nav "Pausado Ver notificaciones 130049846 Alt s Accesos rápidos Presiona las siguien…" at bounding box center [769, 30] width 1538 height 61
paste input "496429872"
type input "496429872"
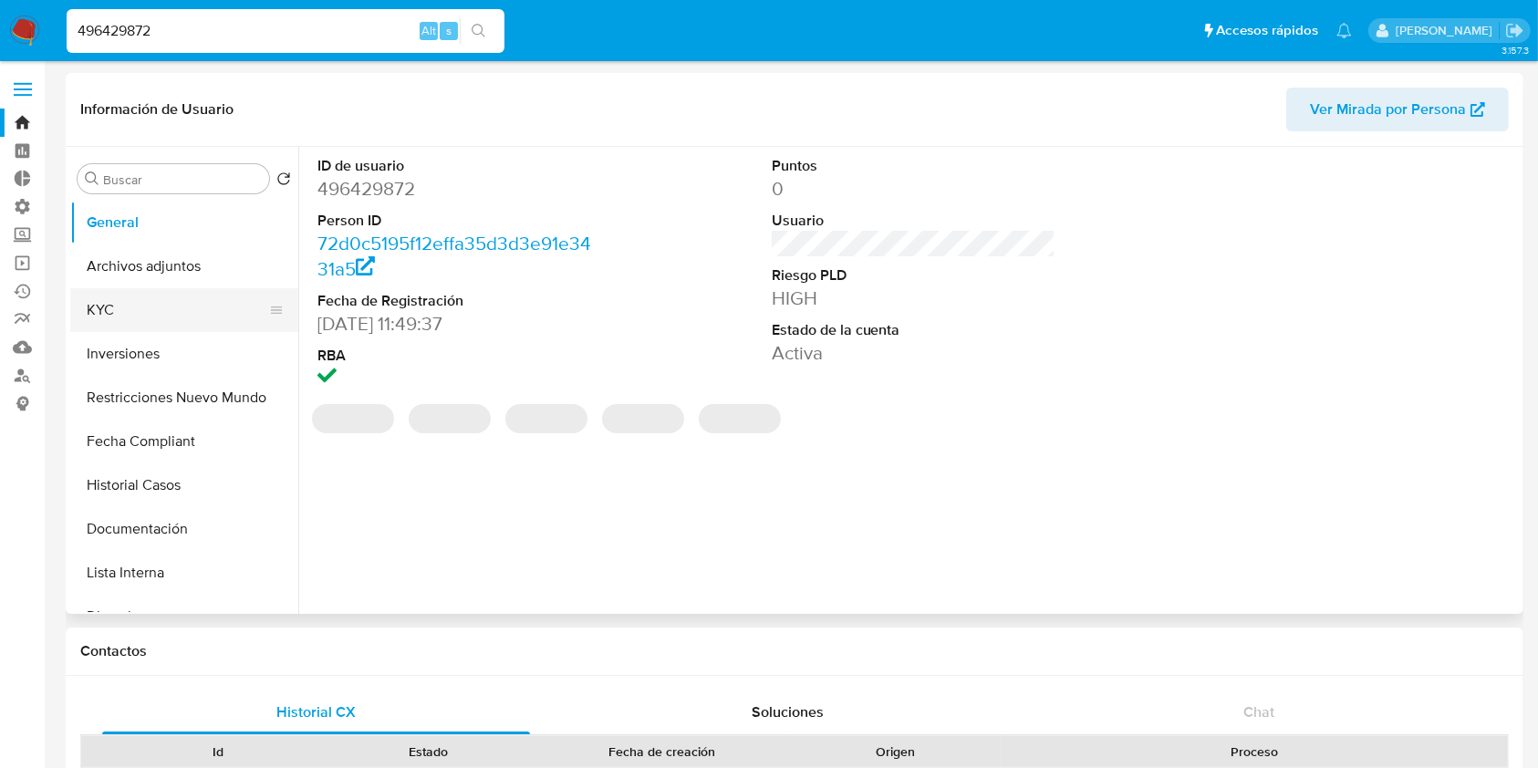
click at [140, 306] on button "KYC" at bounding box center [176, 310] width 213 height 44
select select "10"
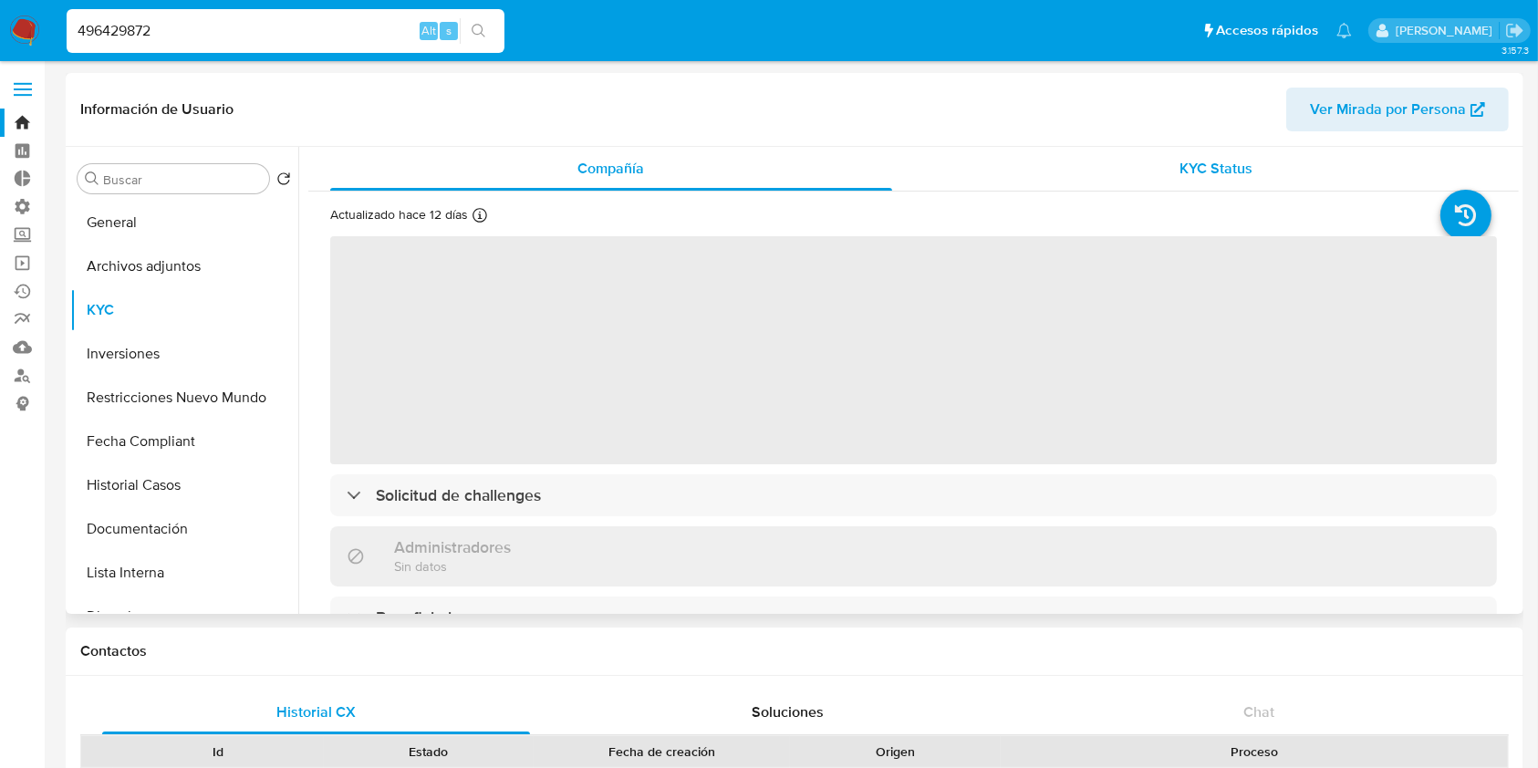
click at [1259, 161] on div "KYC Status" at bounding box center [1217, 169] width 562 height 44
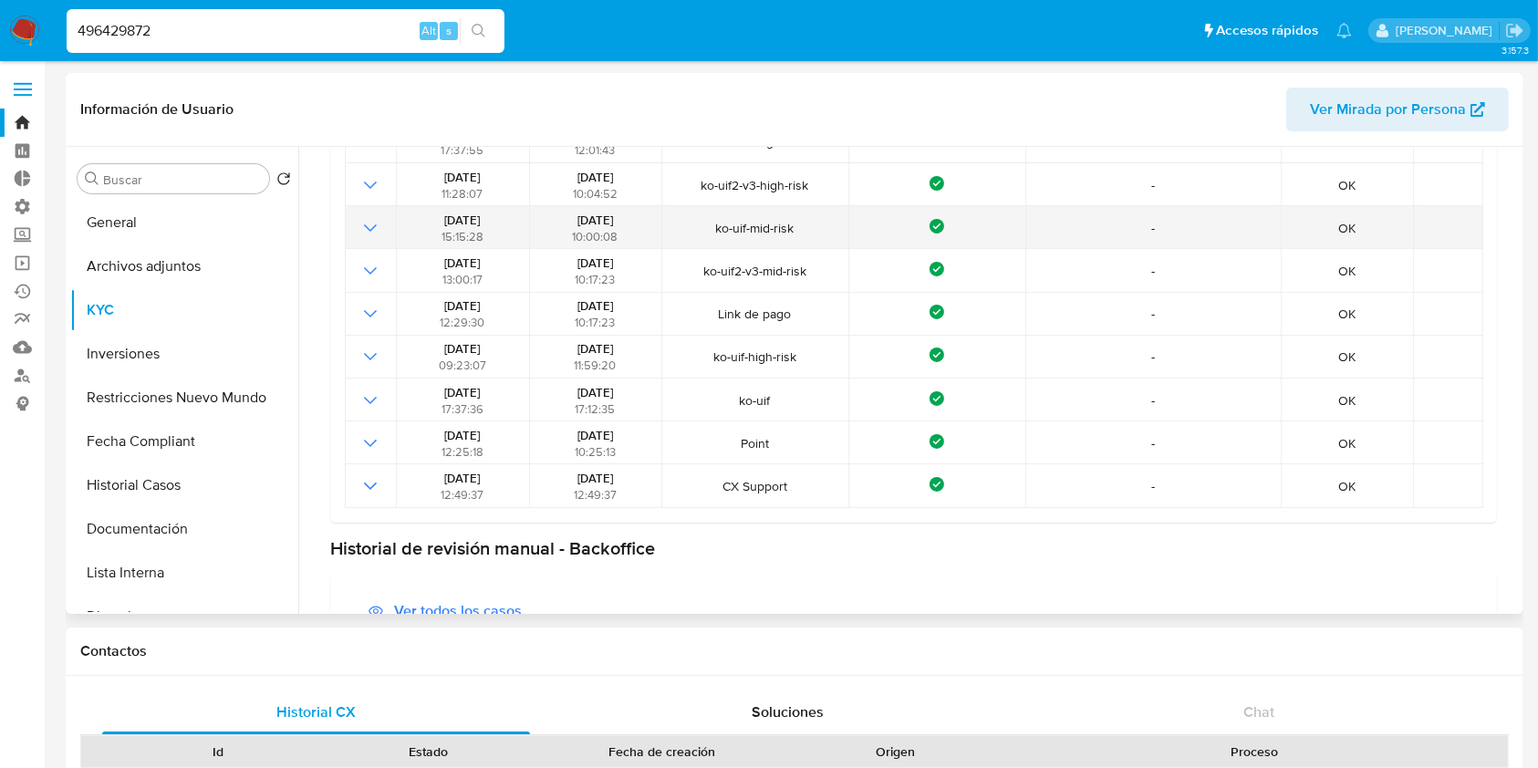
scroll to position [243, 0]
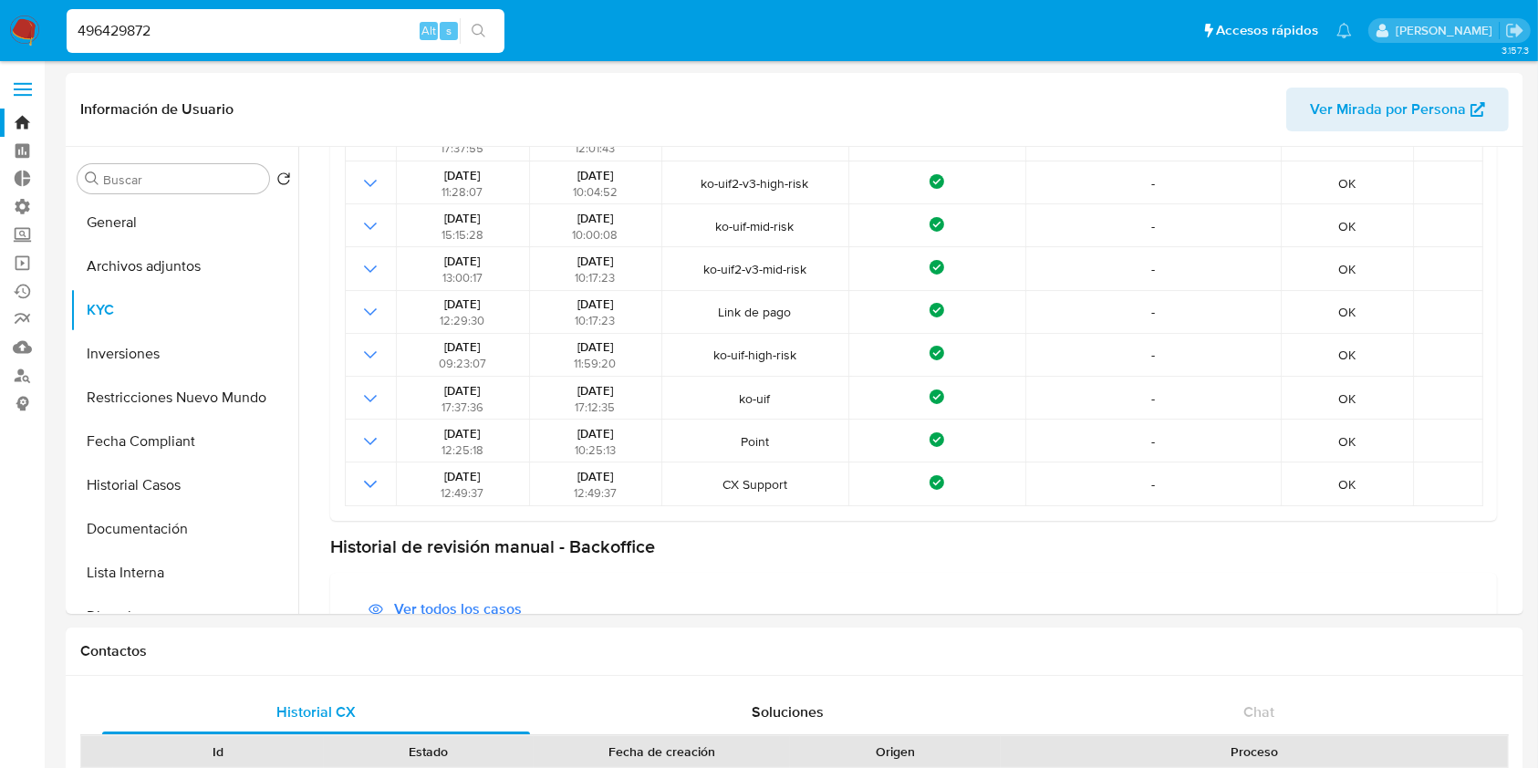
click at [190, 33] on input "496429872" at bounding box center [286, 31] width 438 height 24
paste input "824261165"
type input "824261165"
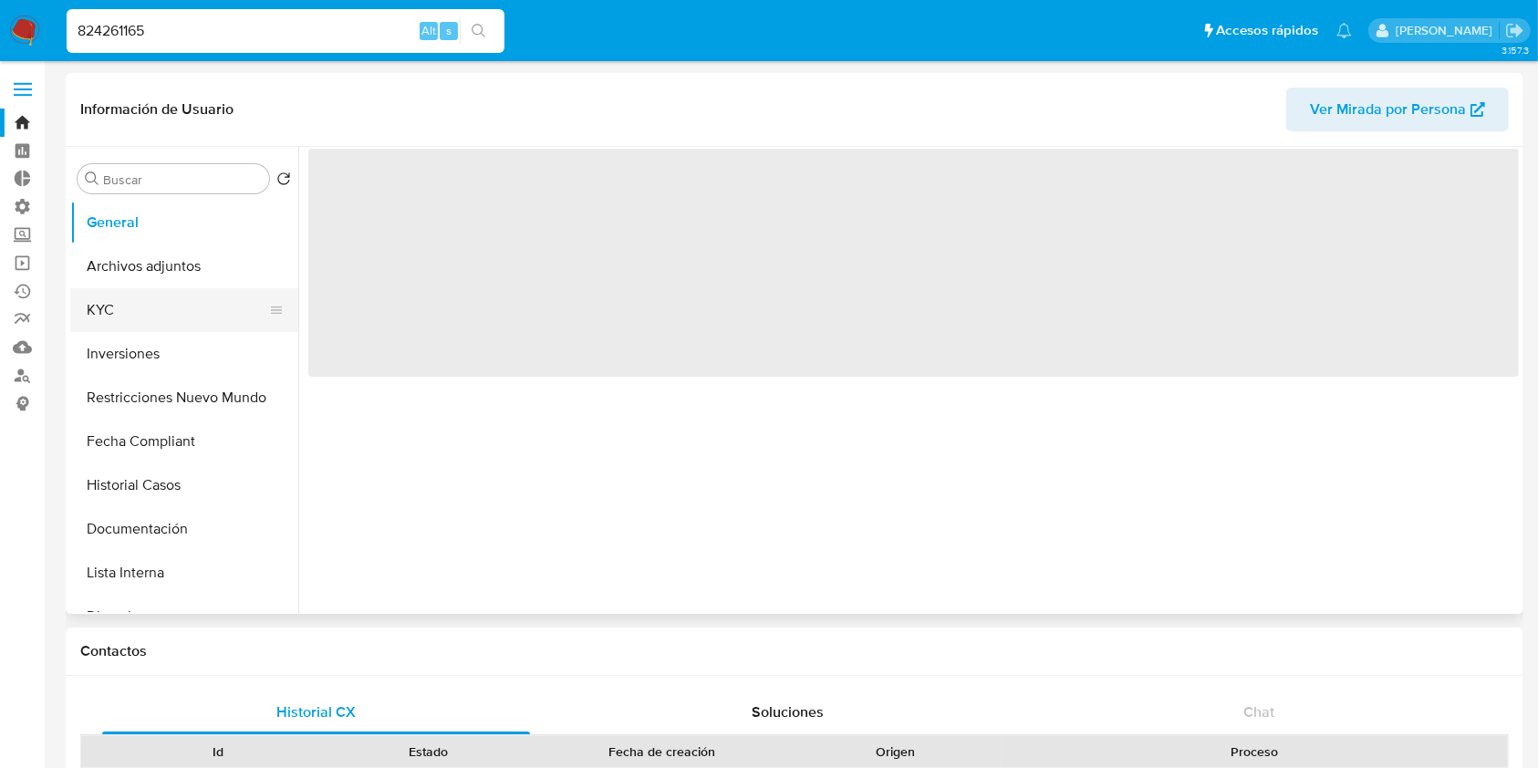
click at [151, 298] on button "KYC" at bounding box center [176, 310] width 213 height 44
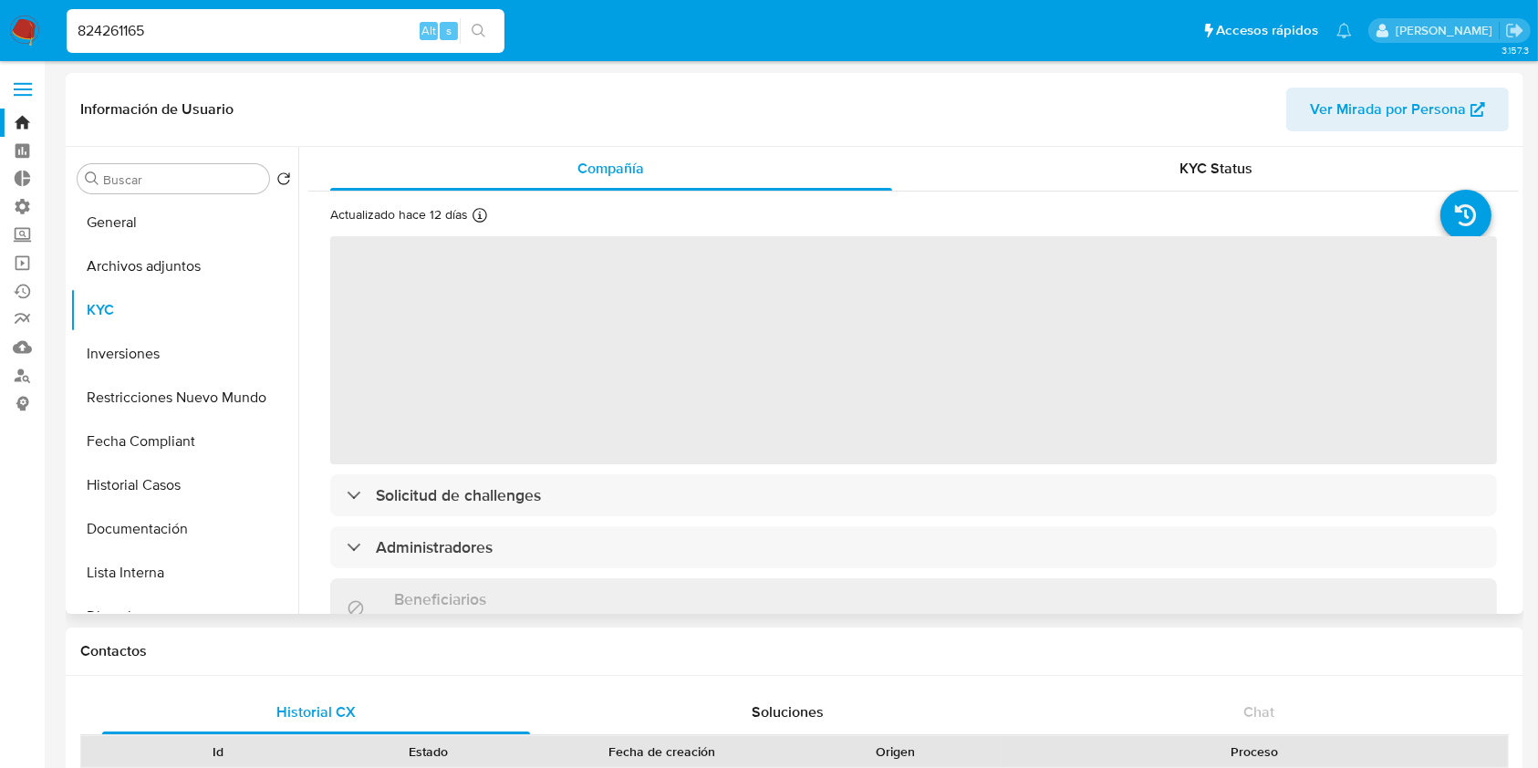
select select "10"
click at [1289, 183] on div "KYC Status" at bounding box center [1217, 169] width 562 height 44
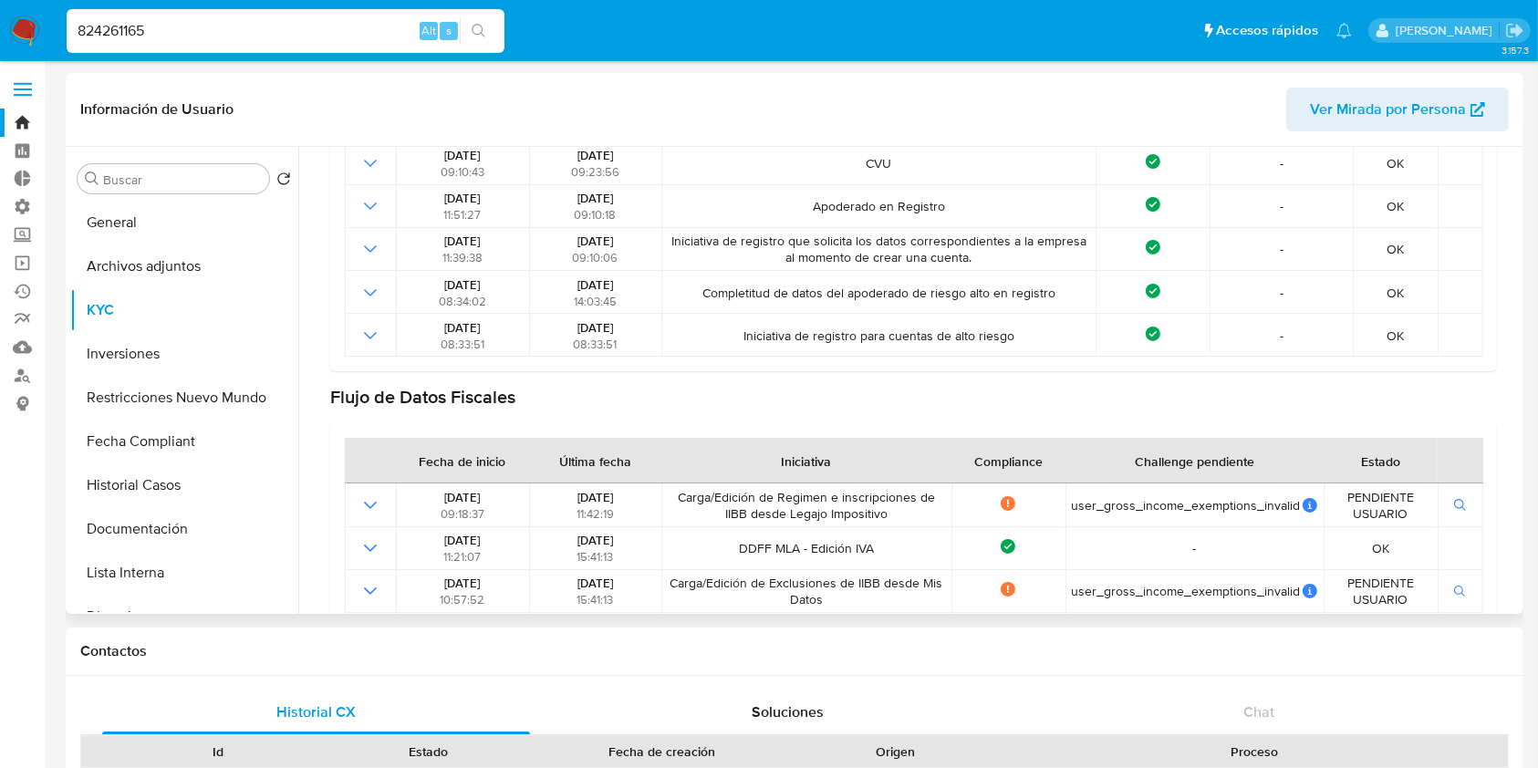
scroll to position [730, 0]
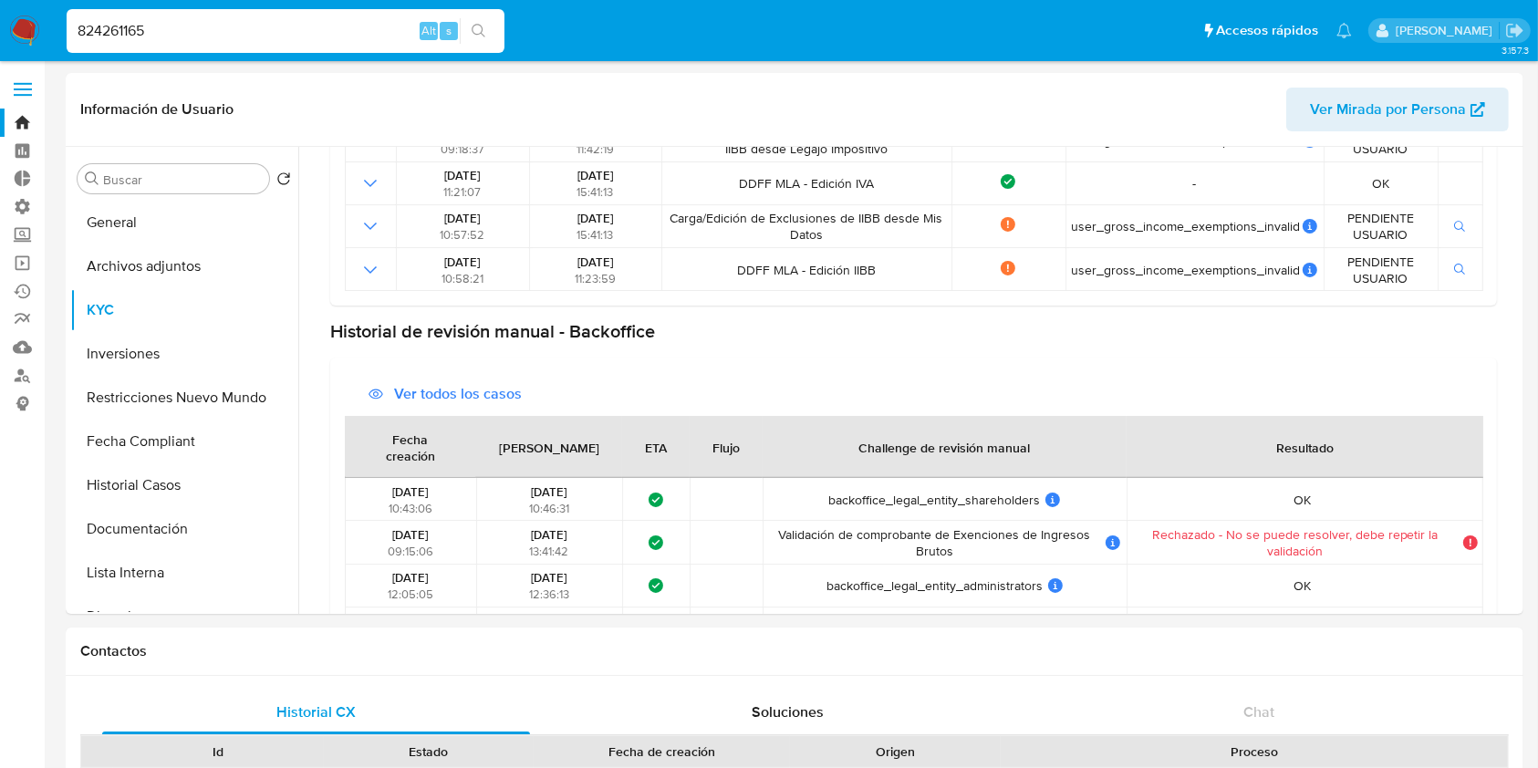
click at [188, 35] on input "824261165" at bounding box center [286, 31] width 438 height 24
paste input "3715572"
type input "83715572"
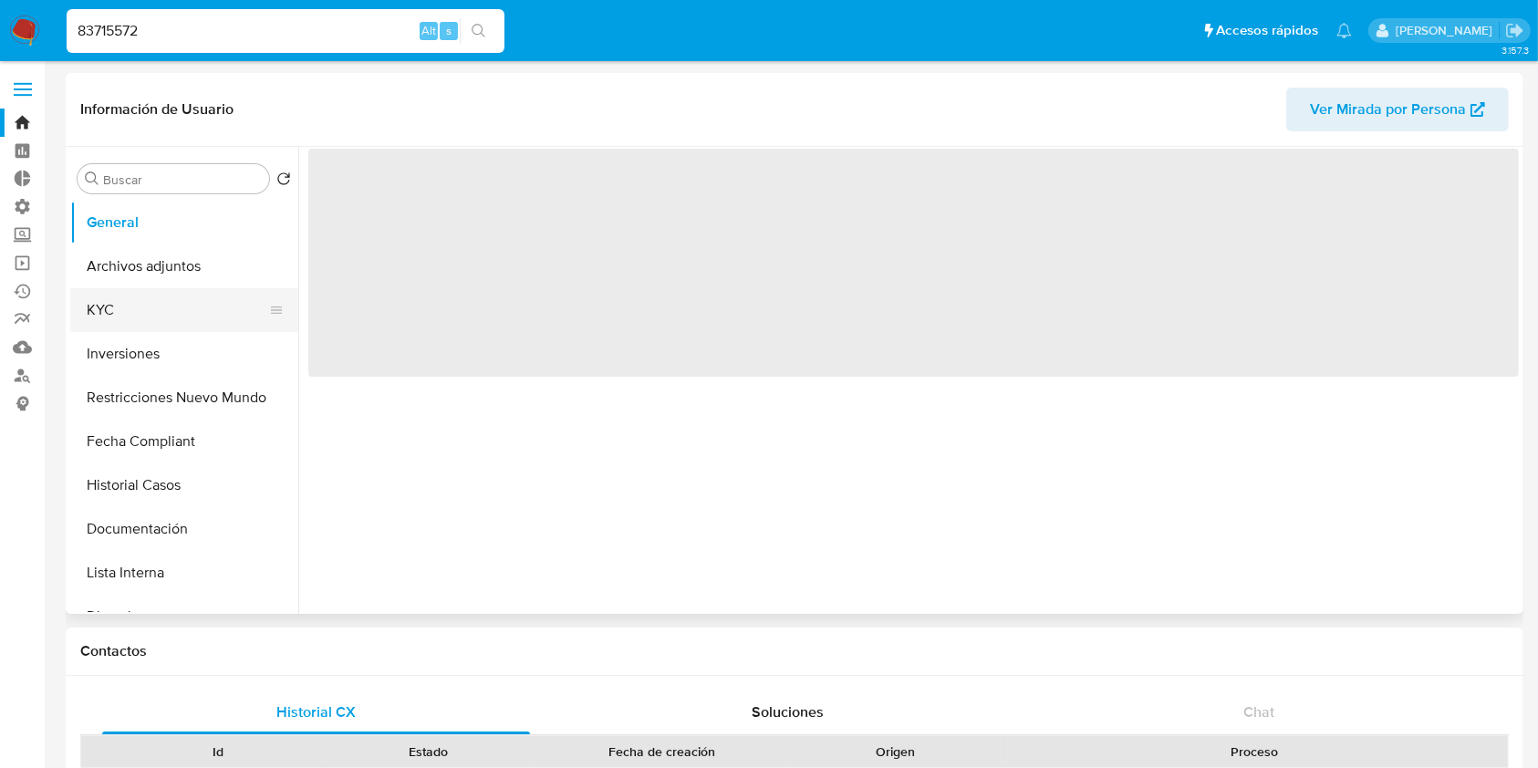
click at [141, 287] on button "Archivos adjuntos" at bounding box center [184, 266] width 228 height 44
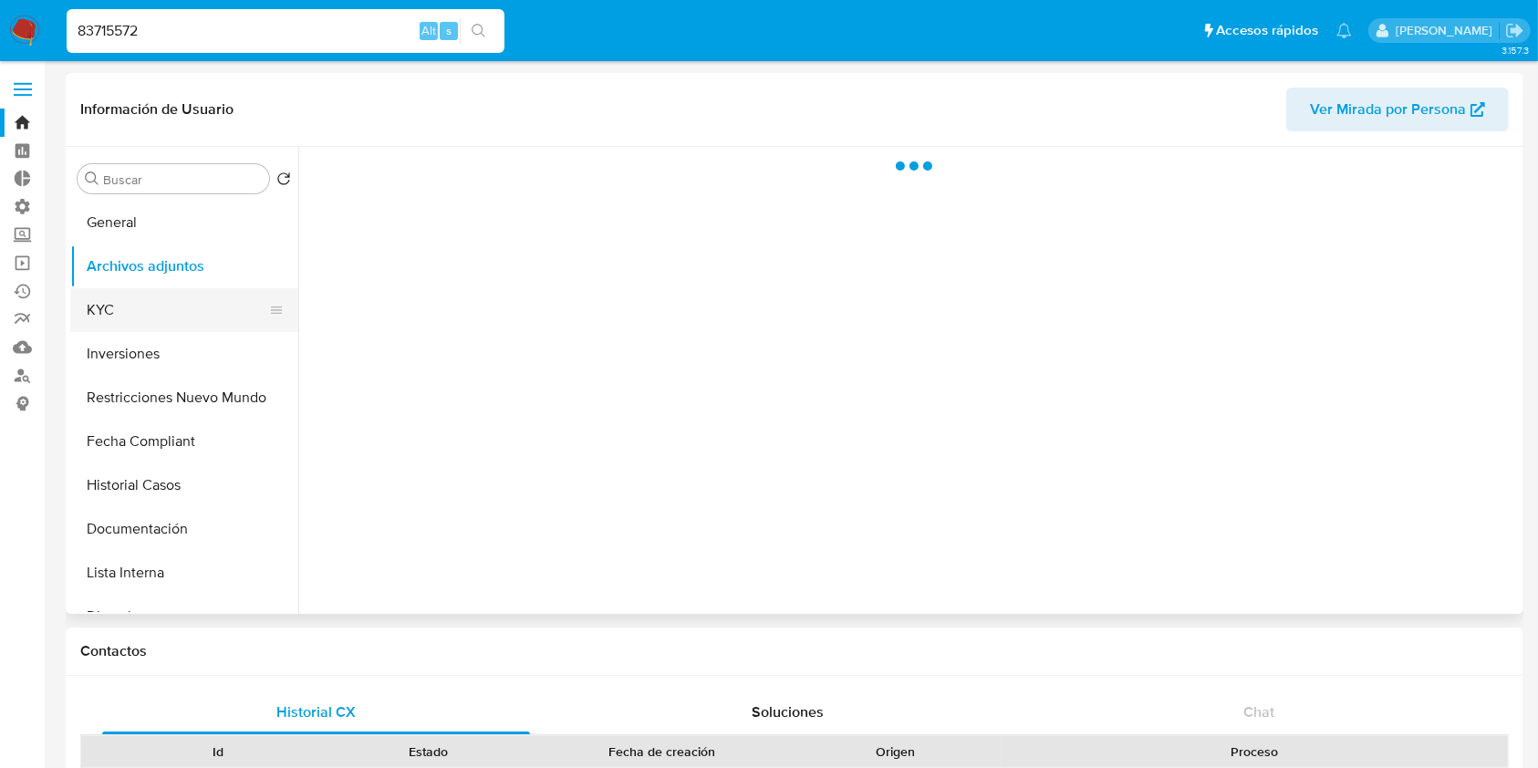
click at [147, 298] on button "KYC" at bounding box center [176, 310] width 213 height 44
select select "10"
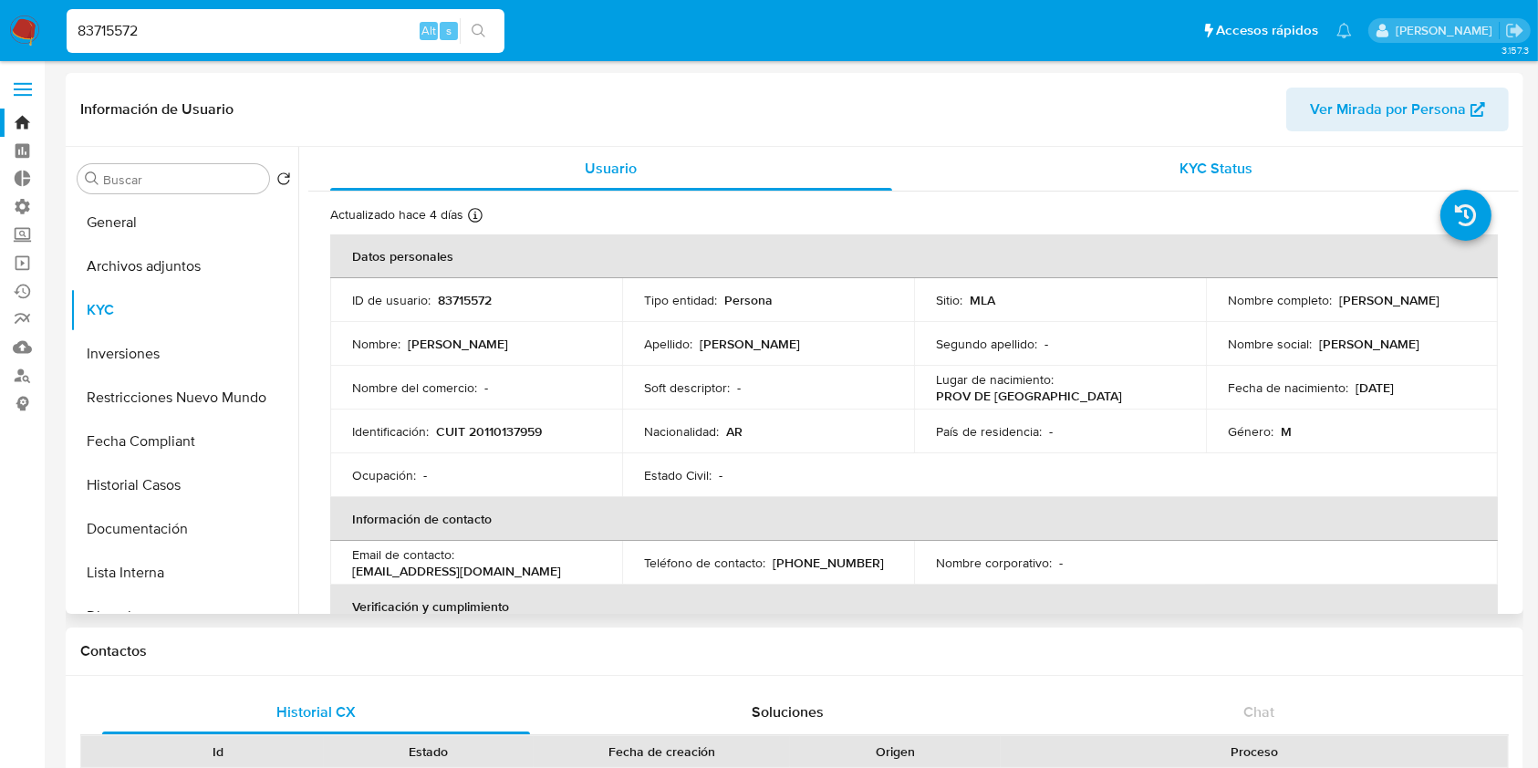
click at [1202, 182] on div "KYC Status" at bounding box center [1217, 169] width 562 height 44
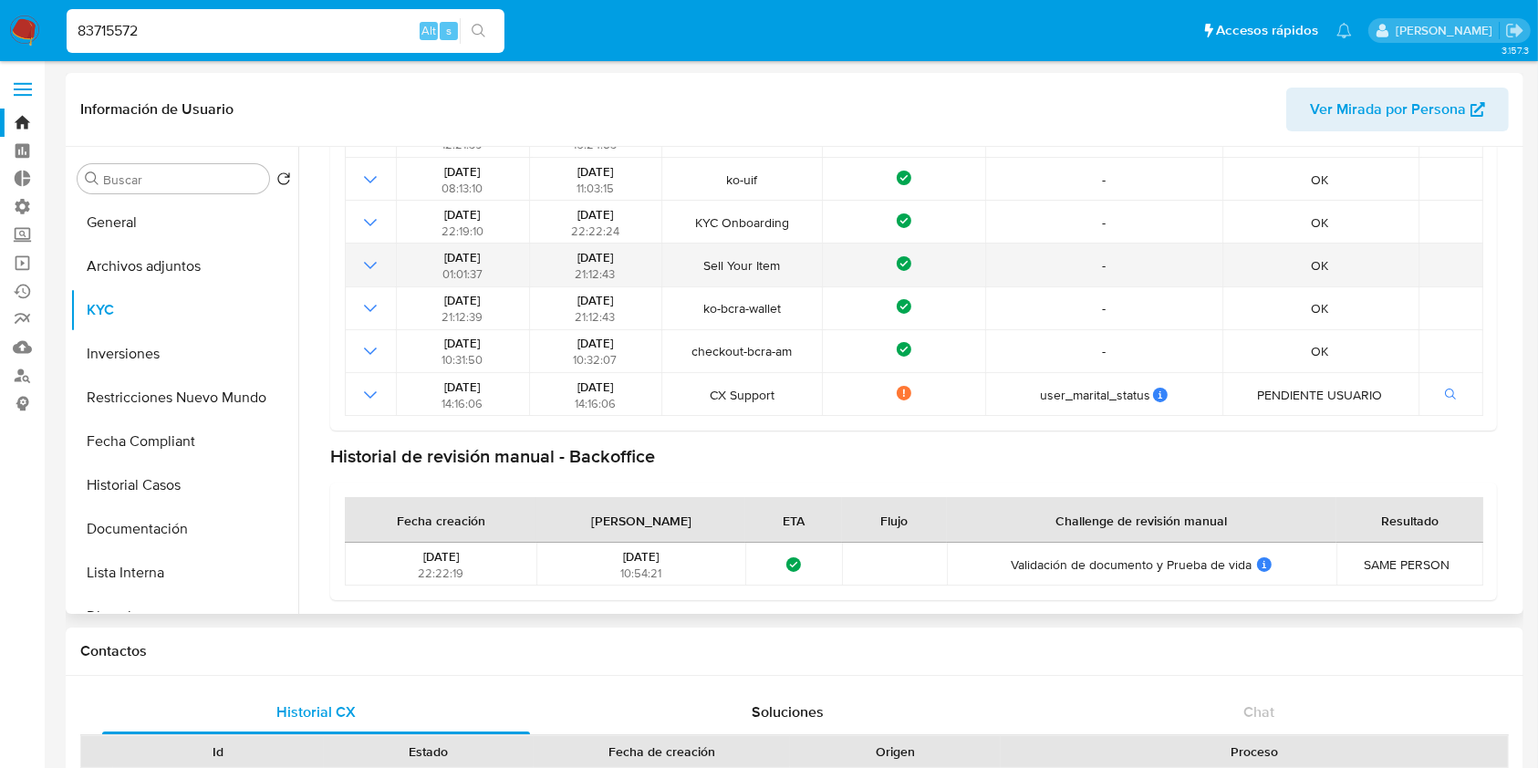
scroll to position [247, 0]
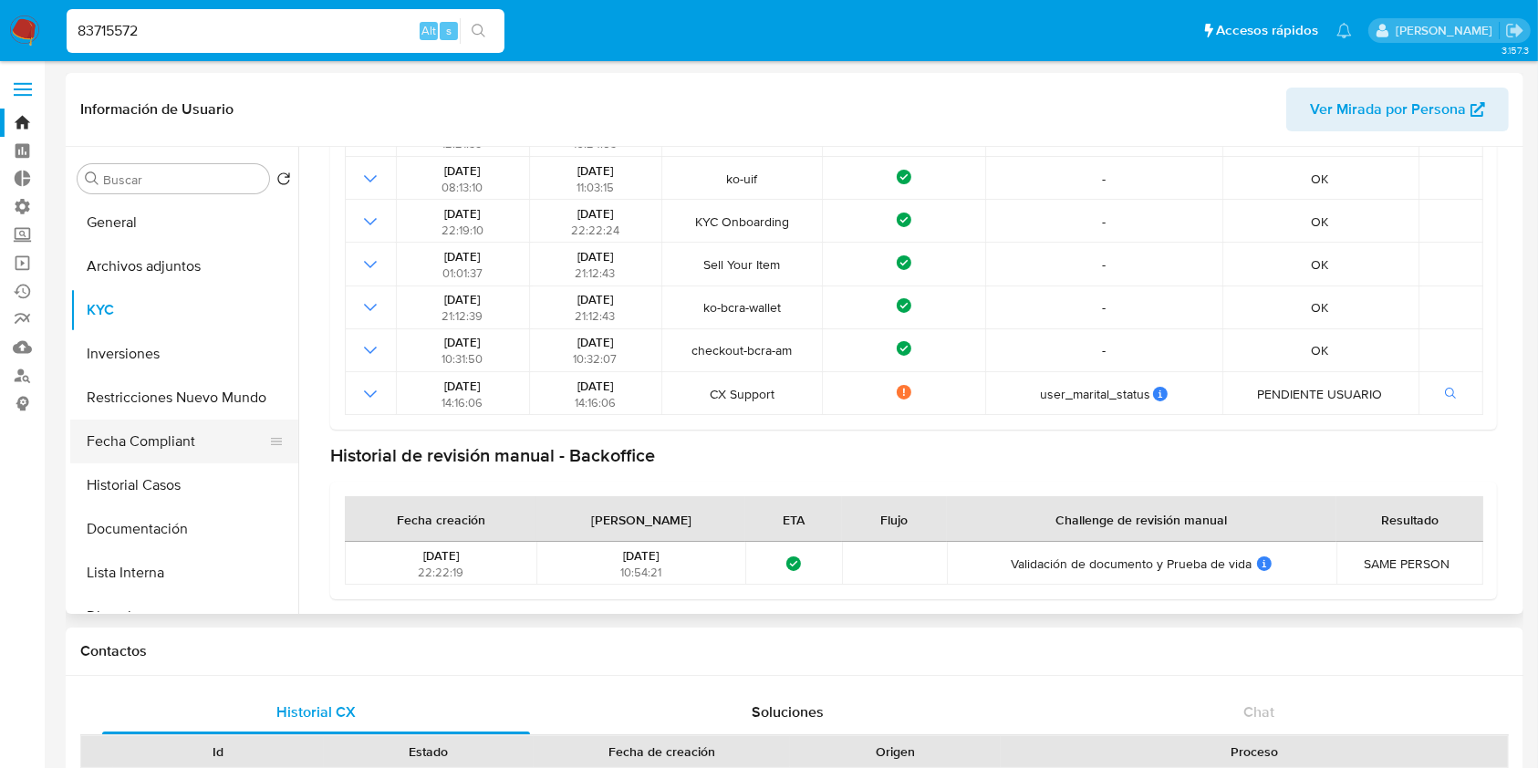
click at [178, 446] on button "Fecha Compliant" at bounding box center [176, 442] width 213 height 44
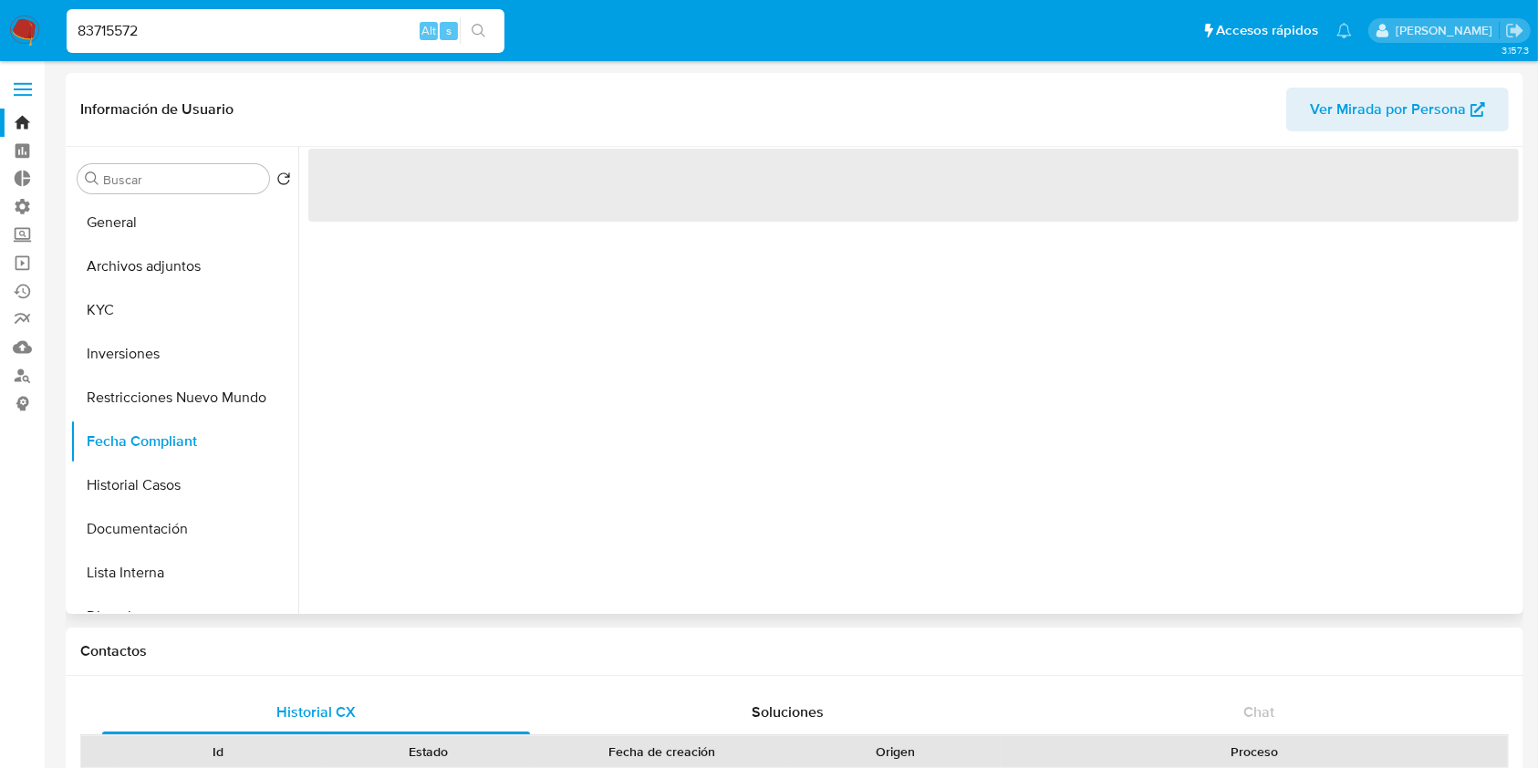
scroll to position [0, 0]
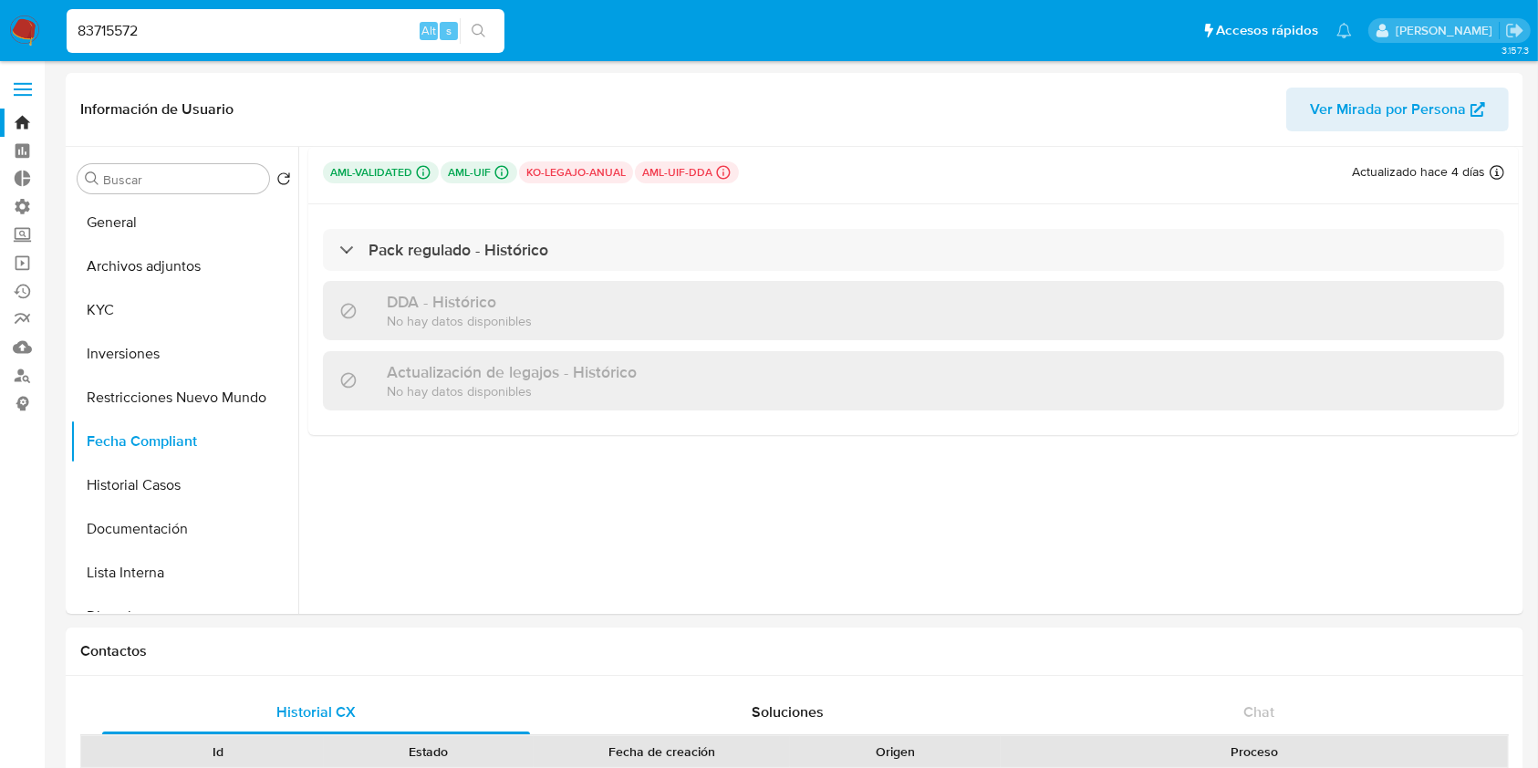
click at [224, 38] on input "83715572" at bounding box center [286, 31] width 438 height 24
click at [248, 35] on input "83715572" at bounding box center [286, 31] width 438 height 24
paste input "780817484"
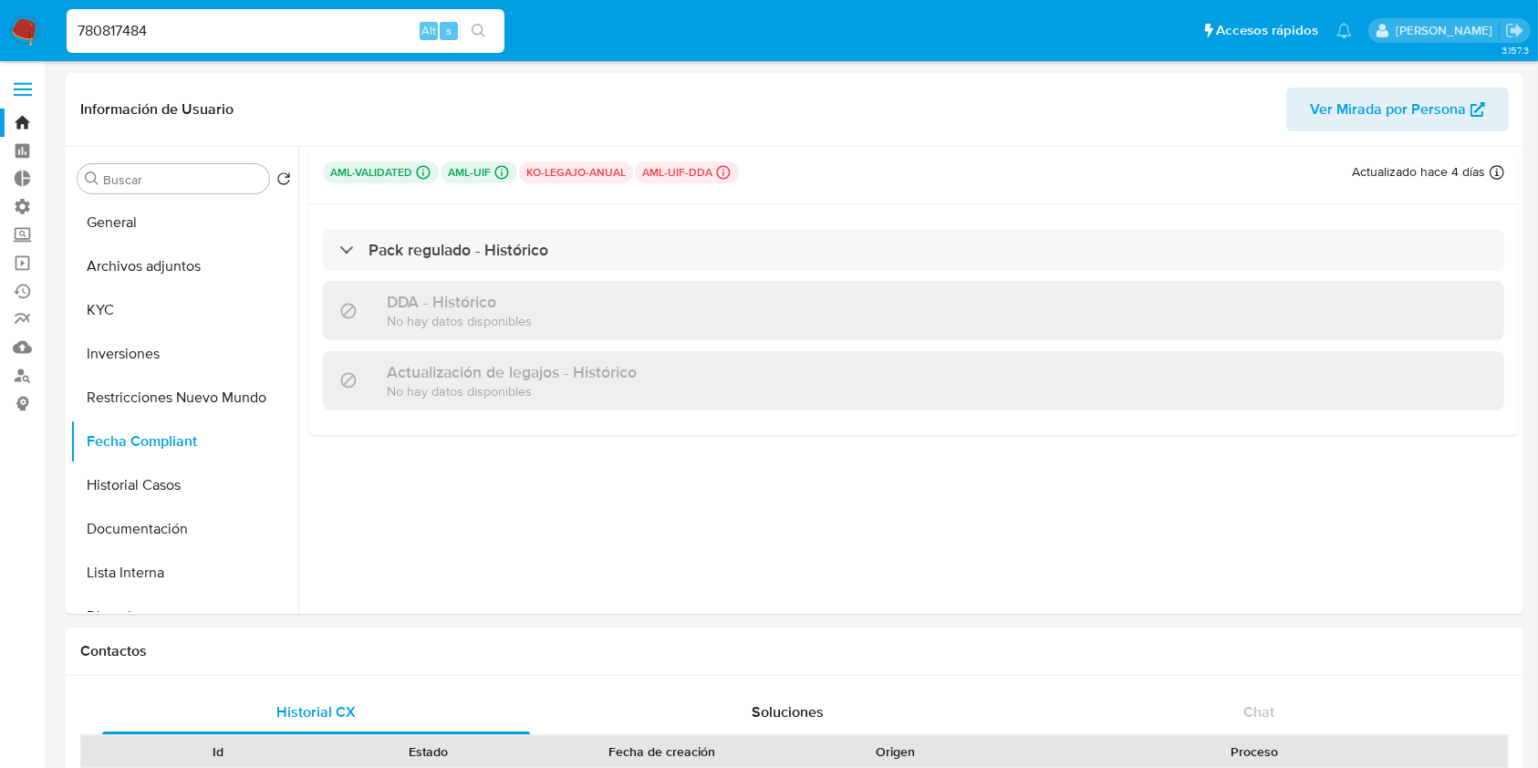
type input "780817484"
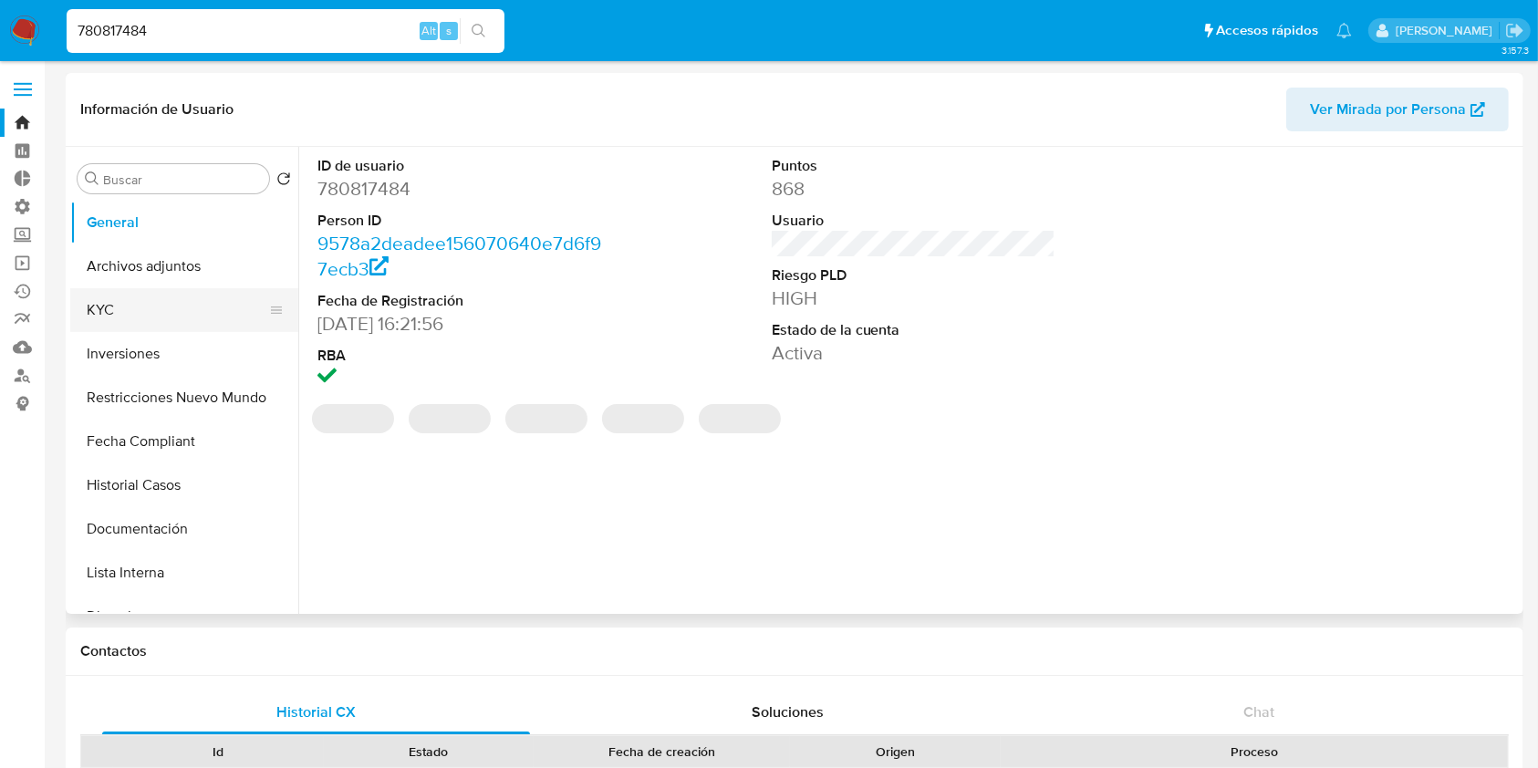
select select "10"
click at [149, 317] on button "KYC" at bounding box center [176, 310] width 213 height 44
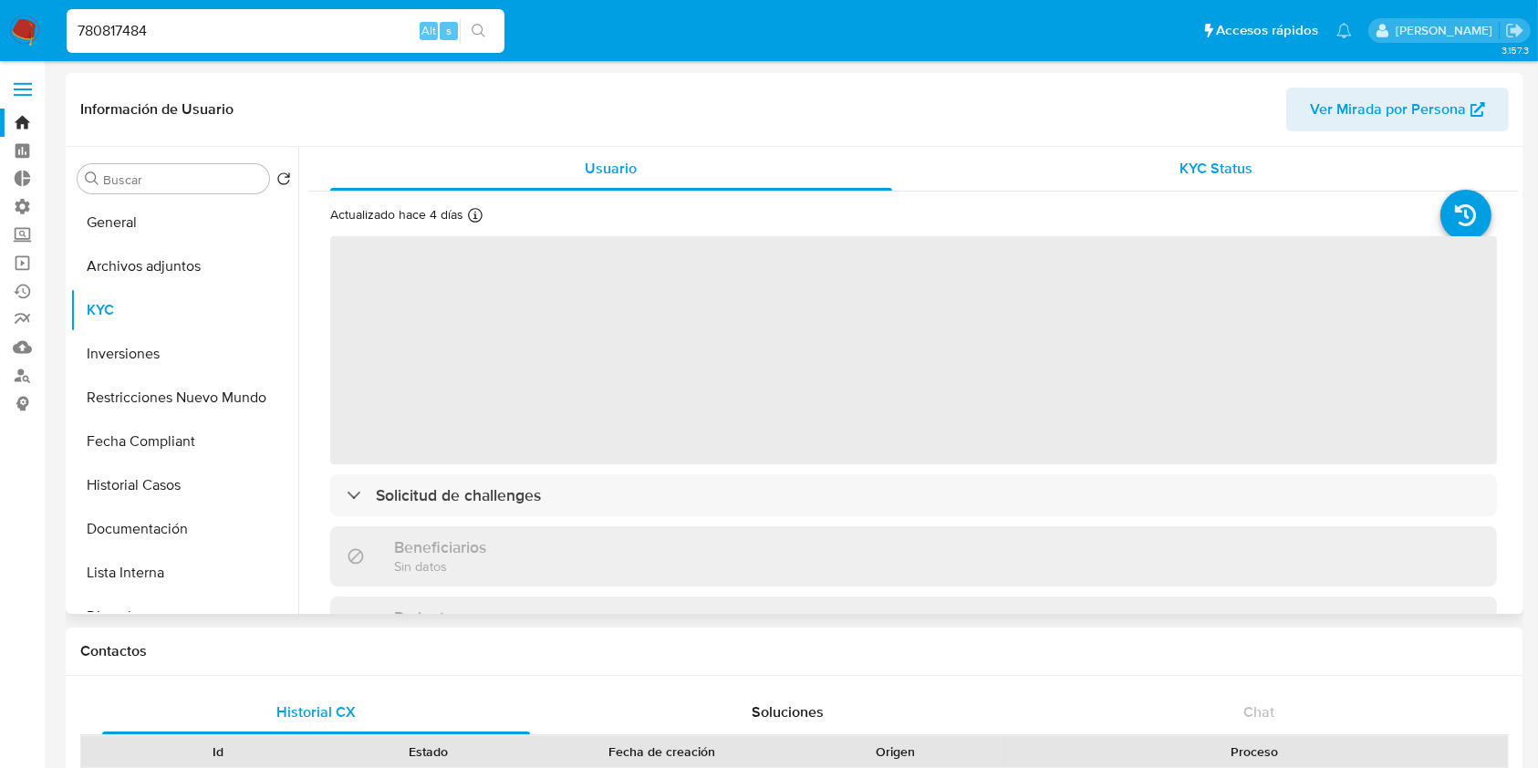
click at [1193, 172] on span "KYC Status" at bounding box center [1215, 168] width 73 height 21
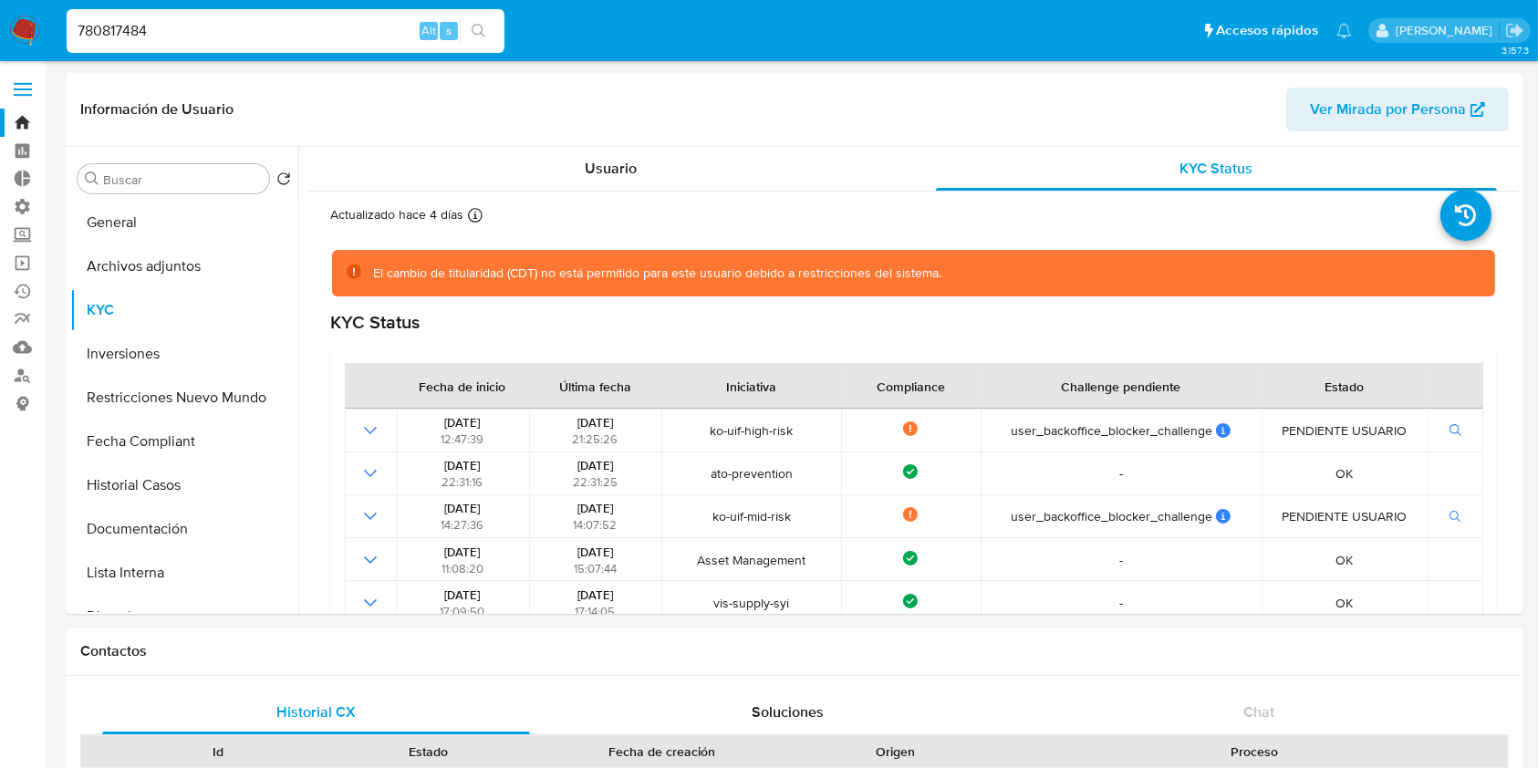
click at [267, 33] on input "780817484" at bounding box center [286, 31] width 438 height 24
paste input "2249224187"
type input "2249224187"
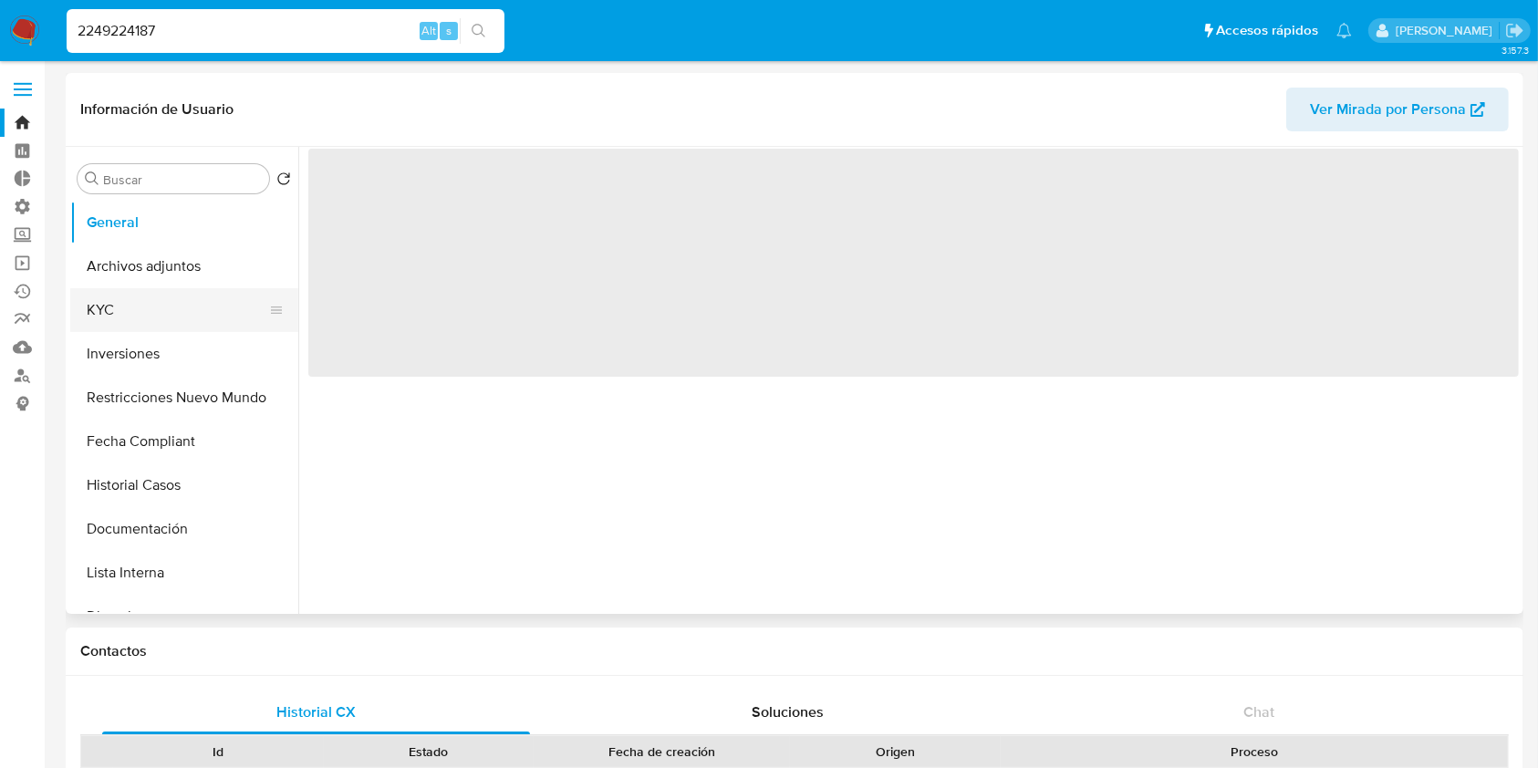
click at [204, 288] on button "KYC" at bounding box center [176, 310] width 213 height 44
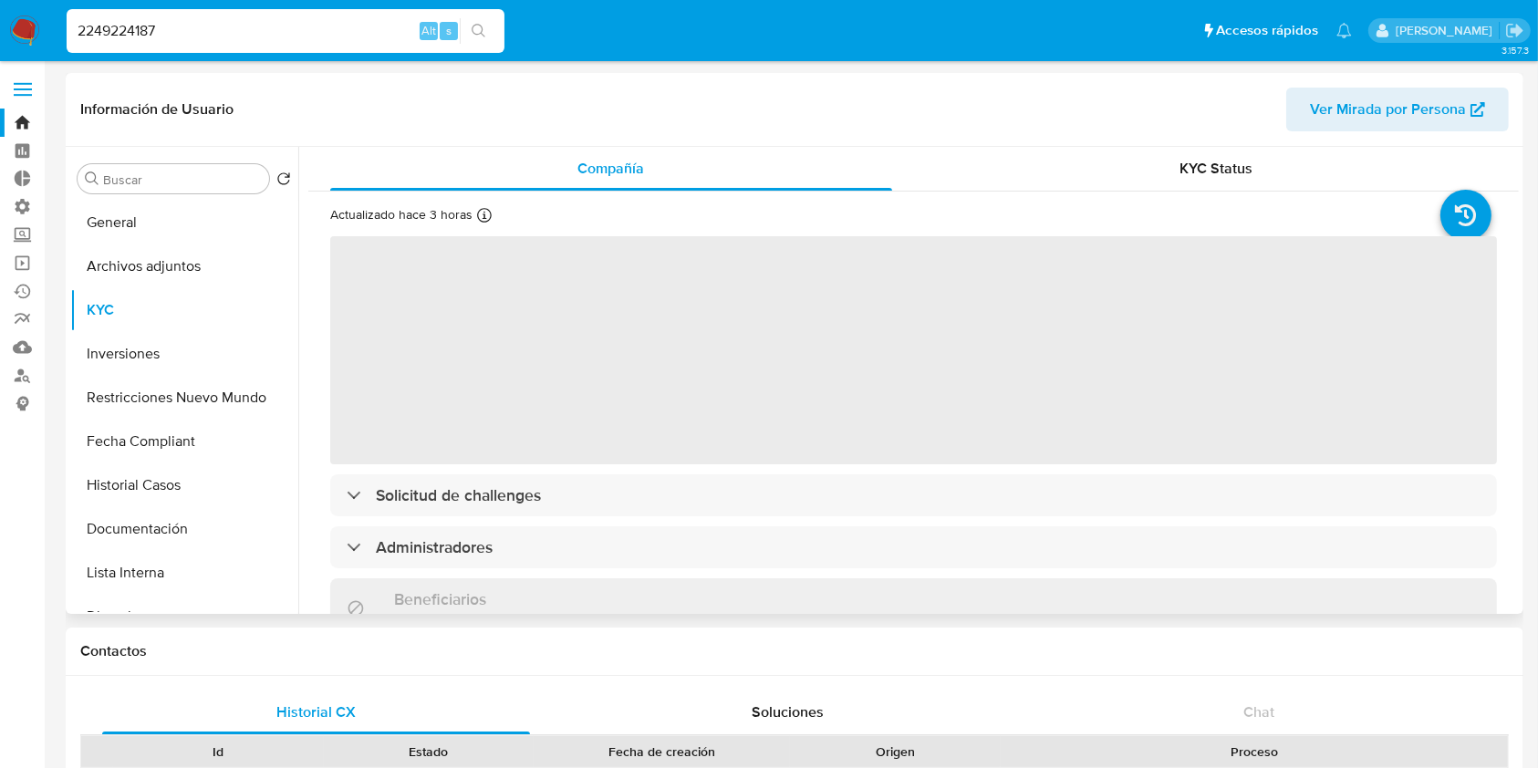
select select "10"
click at [1284, 157] on div "KYC Status" at bounding box center [1217, 169] width 562 height 44
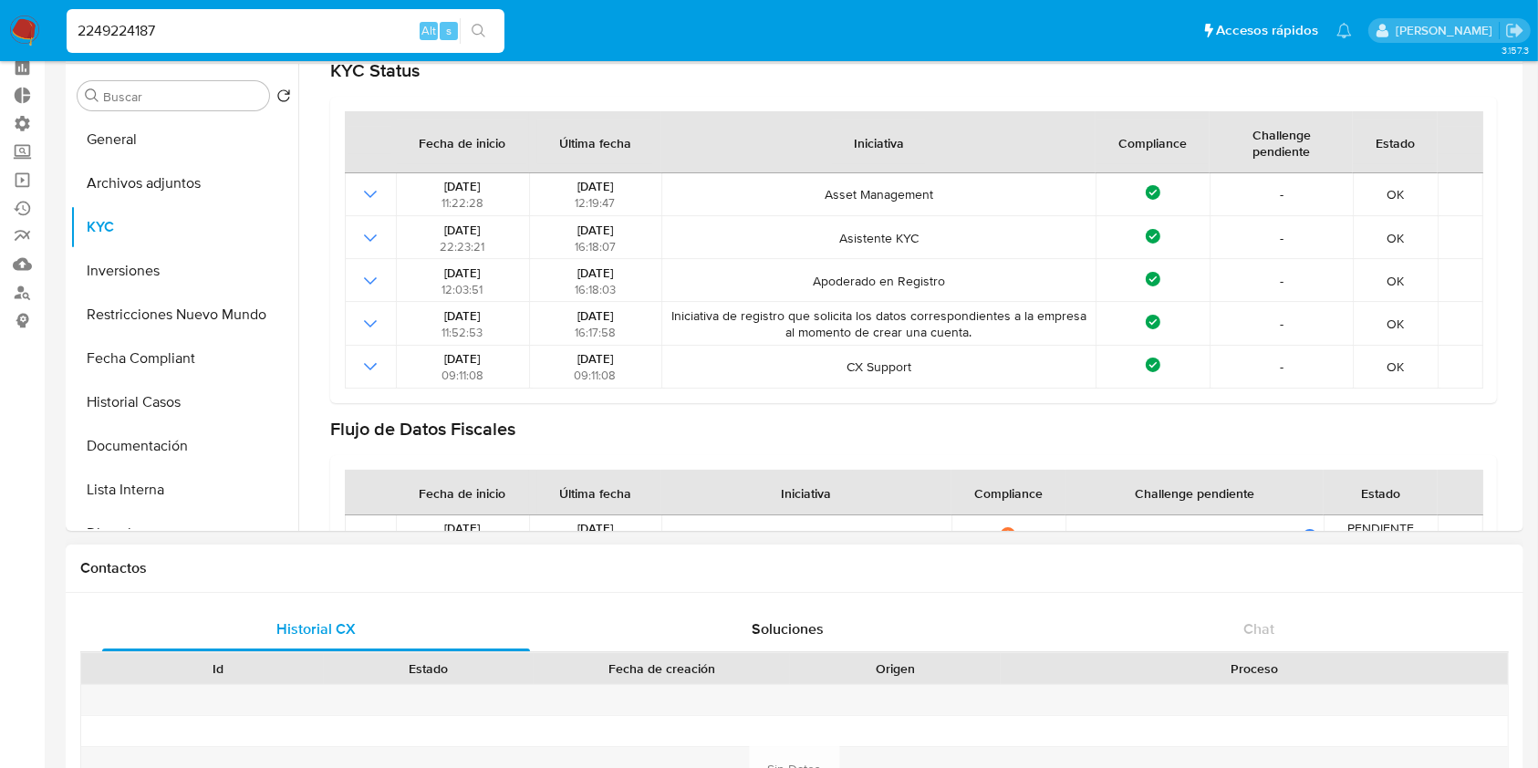
scroll to position [121, 0]
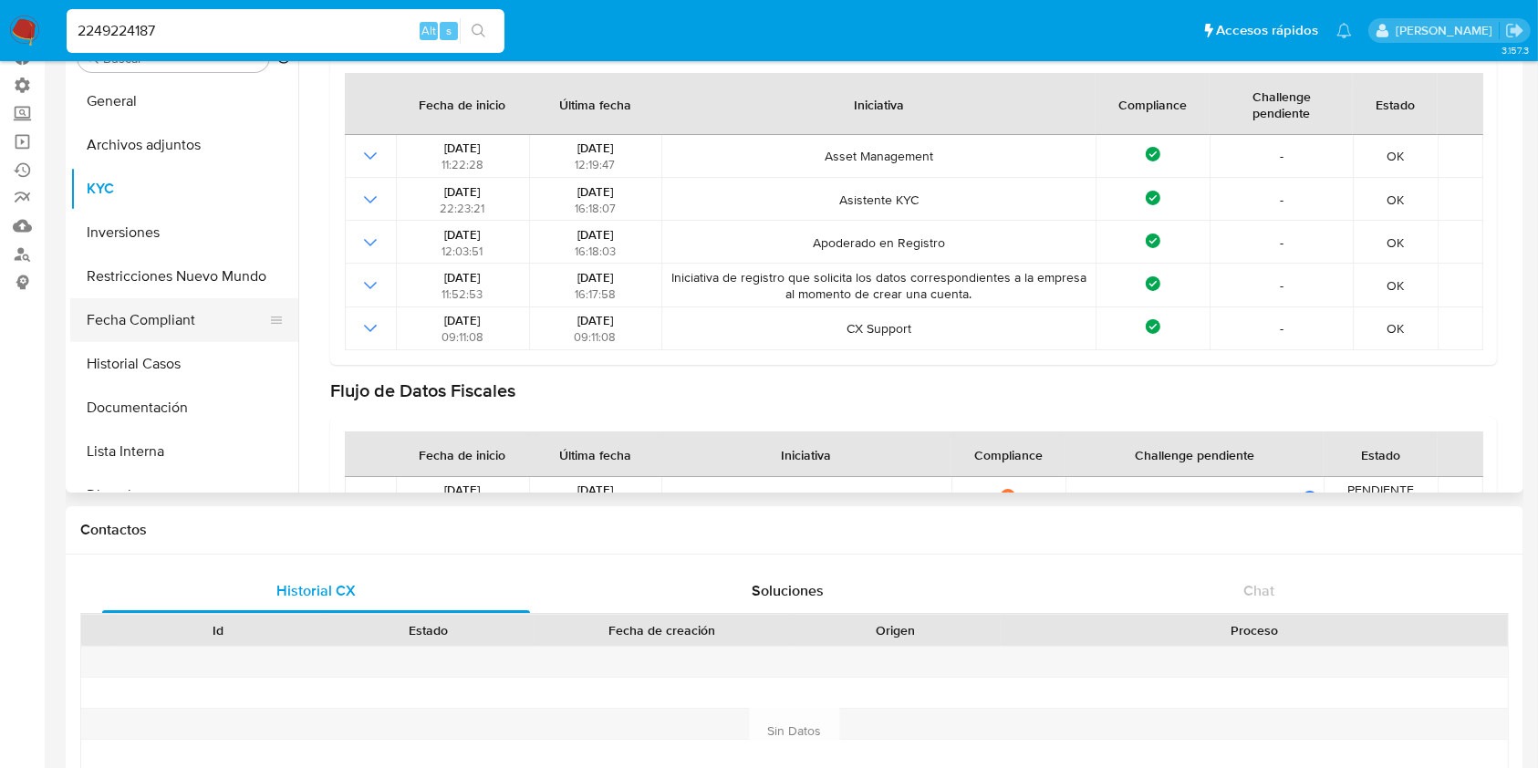
click at [188, 321] on button "Fecha Compliant" at bounding box center [176, 320] width 213 height 44
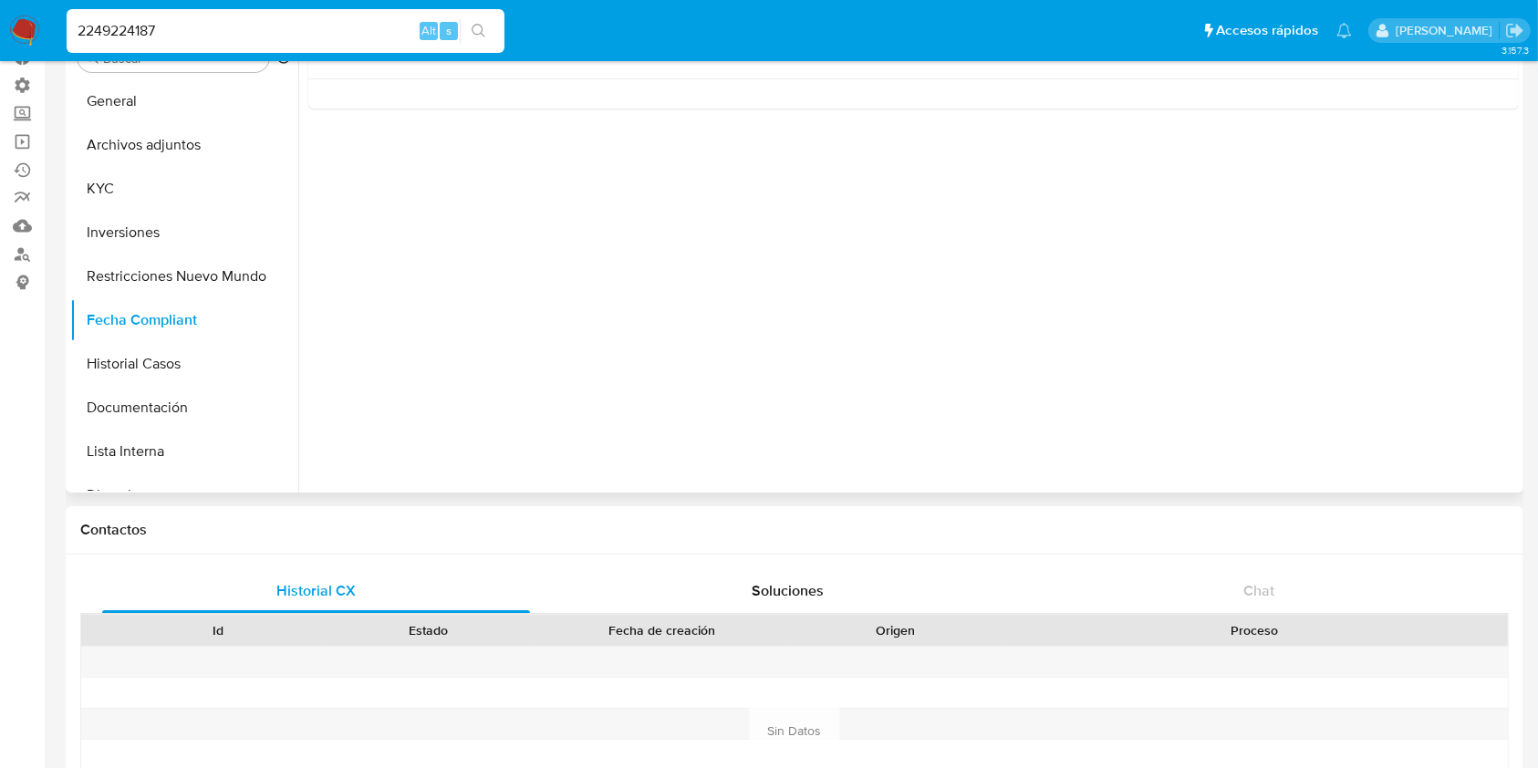
scroll to position [0, 0]
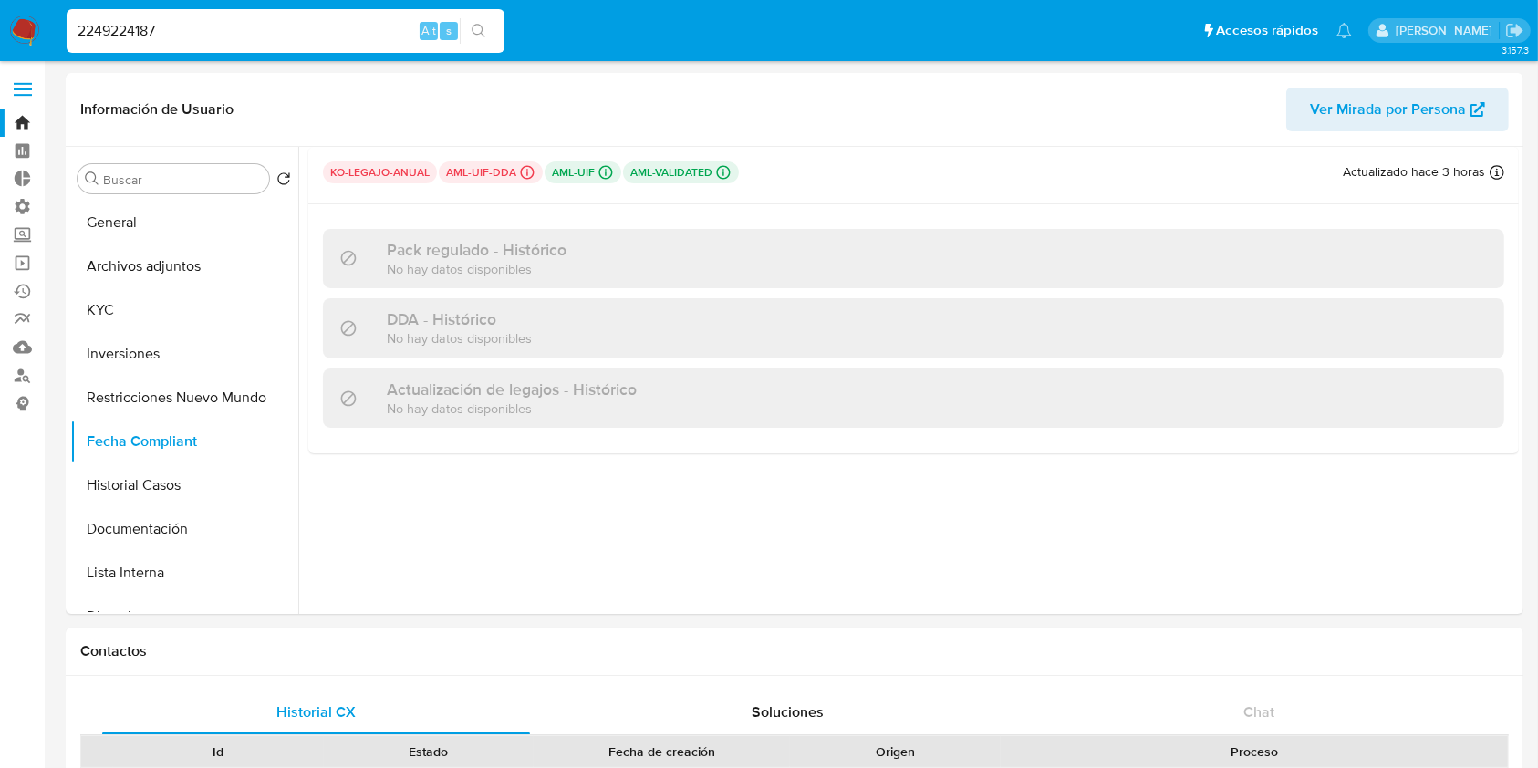
click at [302, 40] on input "2249224187" at bounding box center [286, 31] width 438 height 24
paste input "725085400"
type input "725085400"
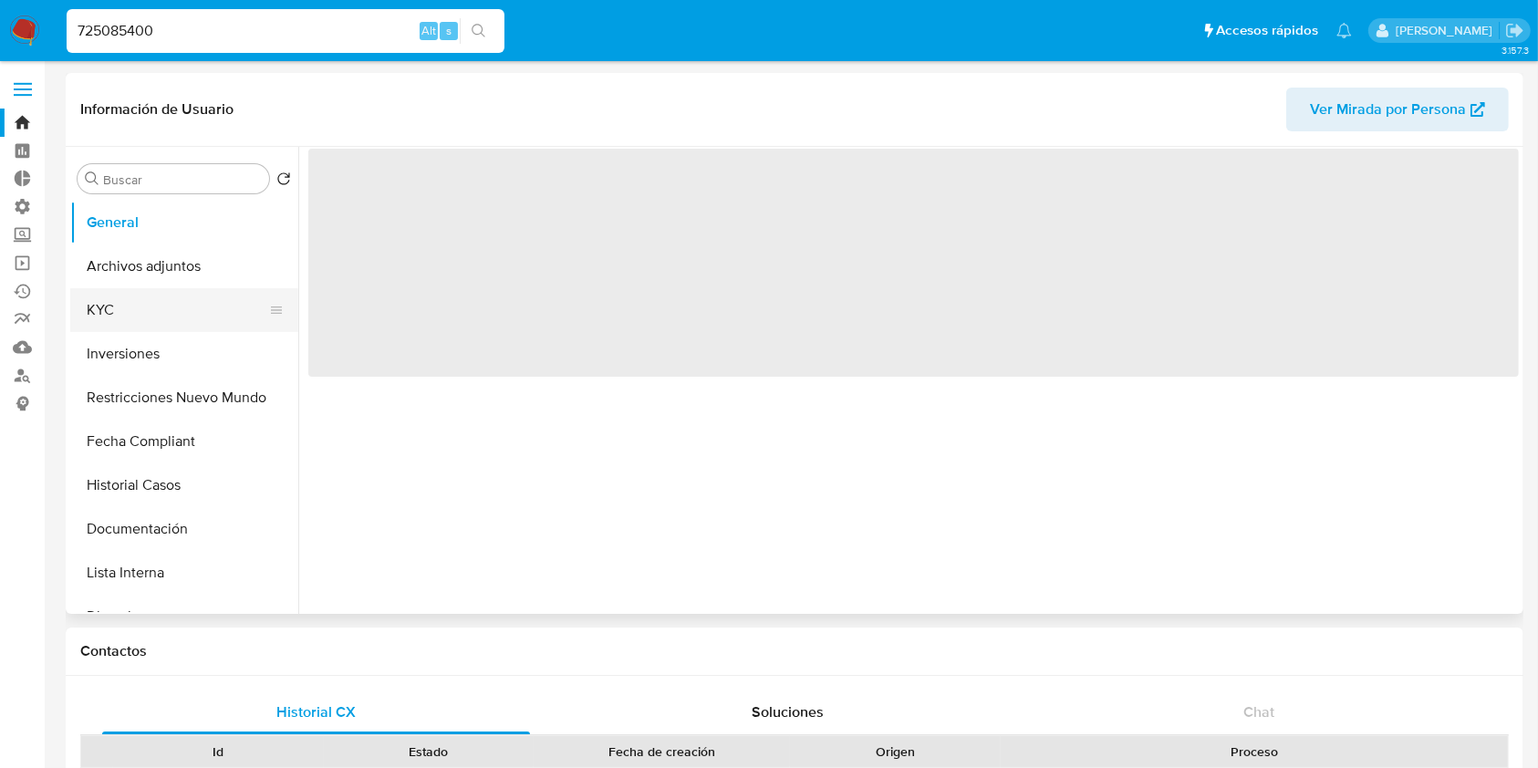
click at [171, 302] on button "KYC" at bounding box center [176, 310] width 213 height 44
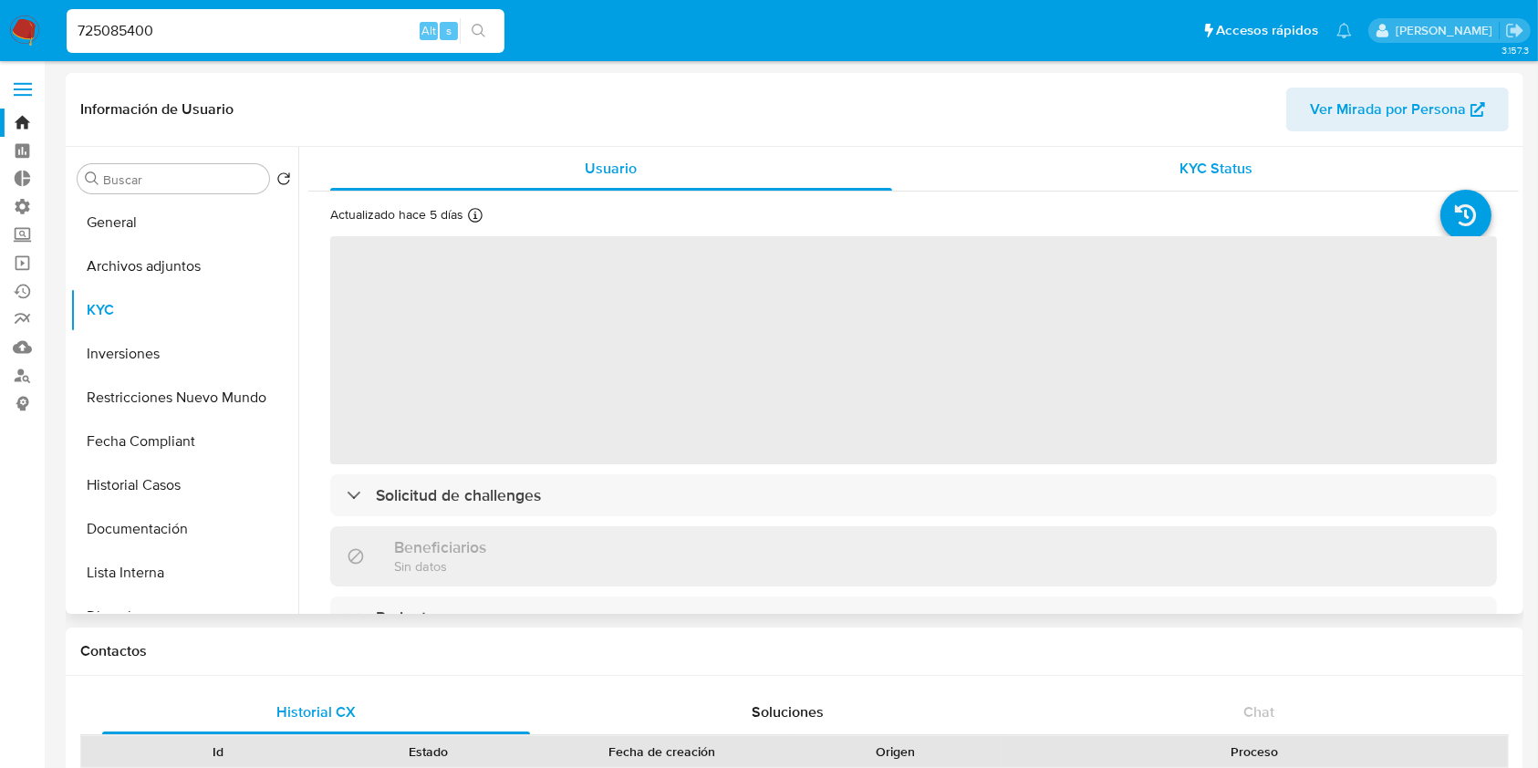
click at [1239, 172] on span "KYC Status" at bounding box center [1215, 168] width 73 height 21
select select "10"
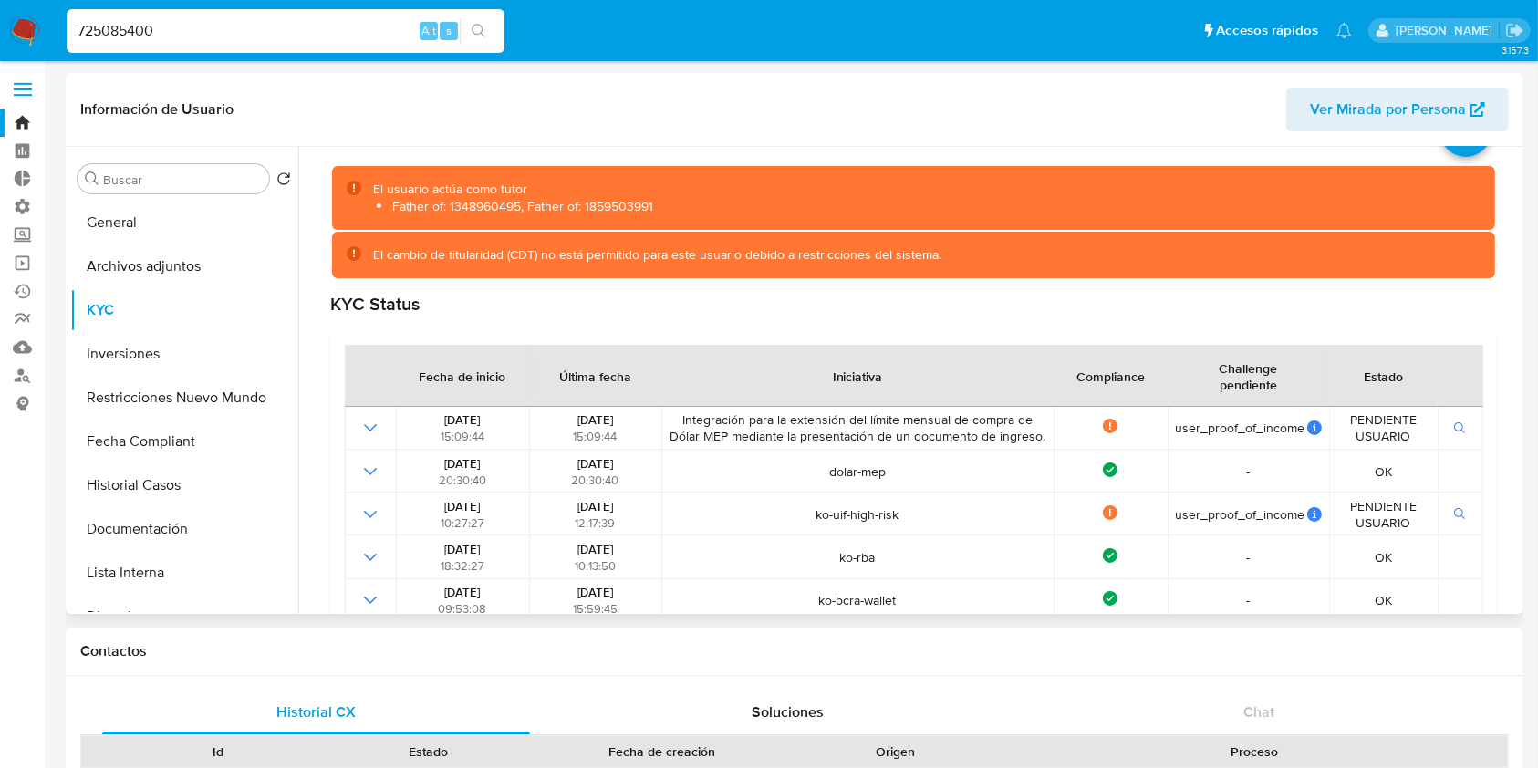
scroll to position [121, 0]
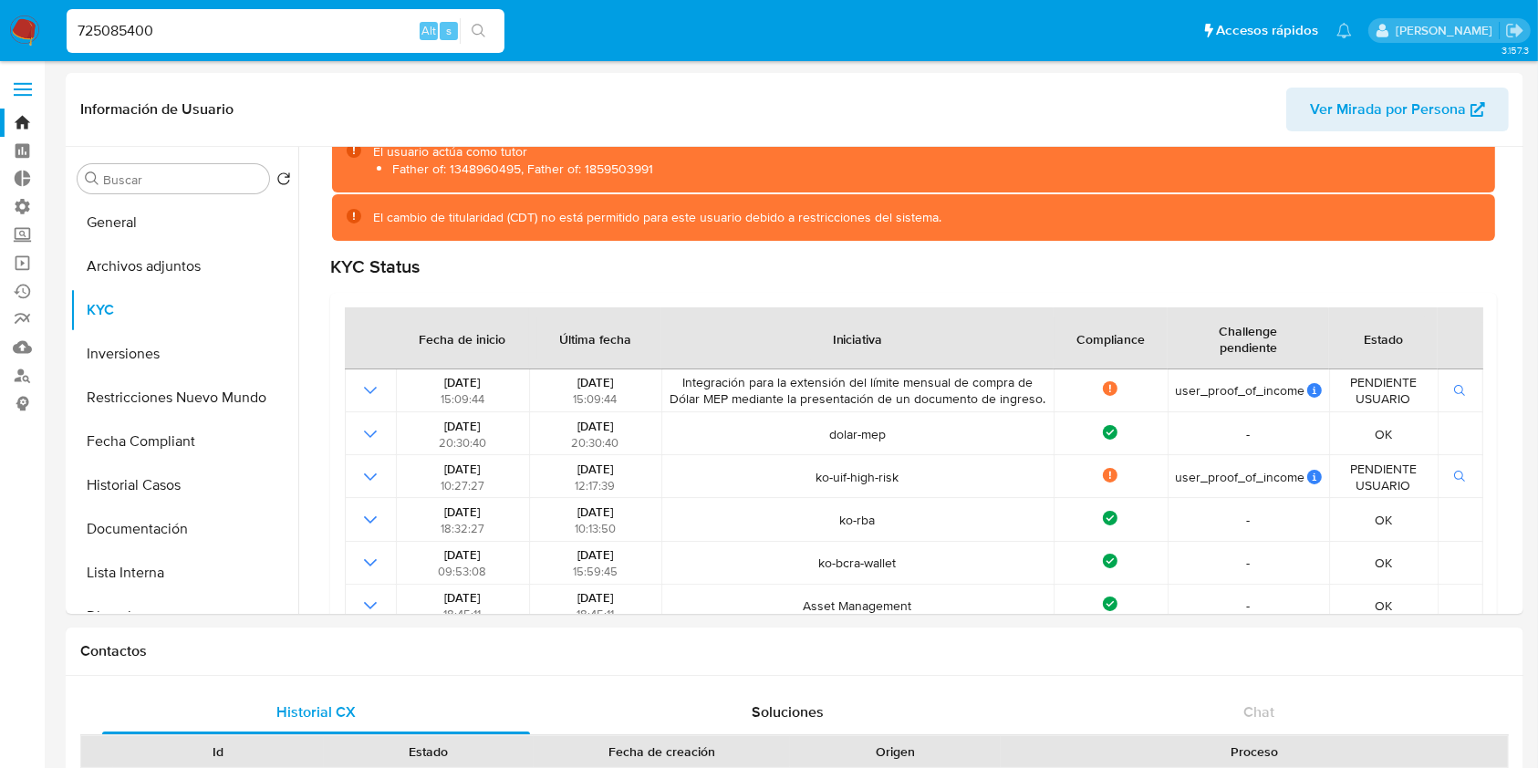
click at [187, 35] on input "725085400" at bounding box center [286, 31] width 438 height 24
paste input "263350854"
type input "263350854"
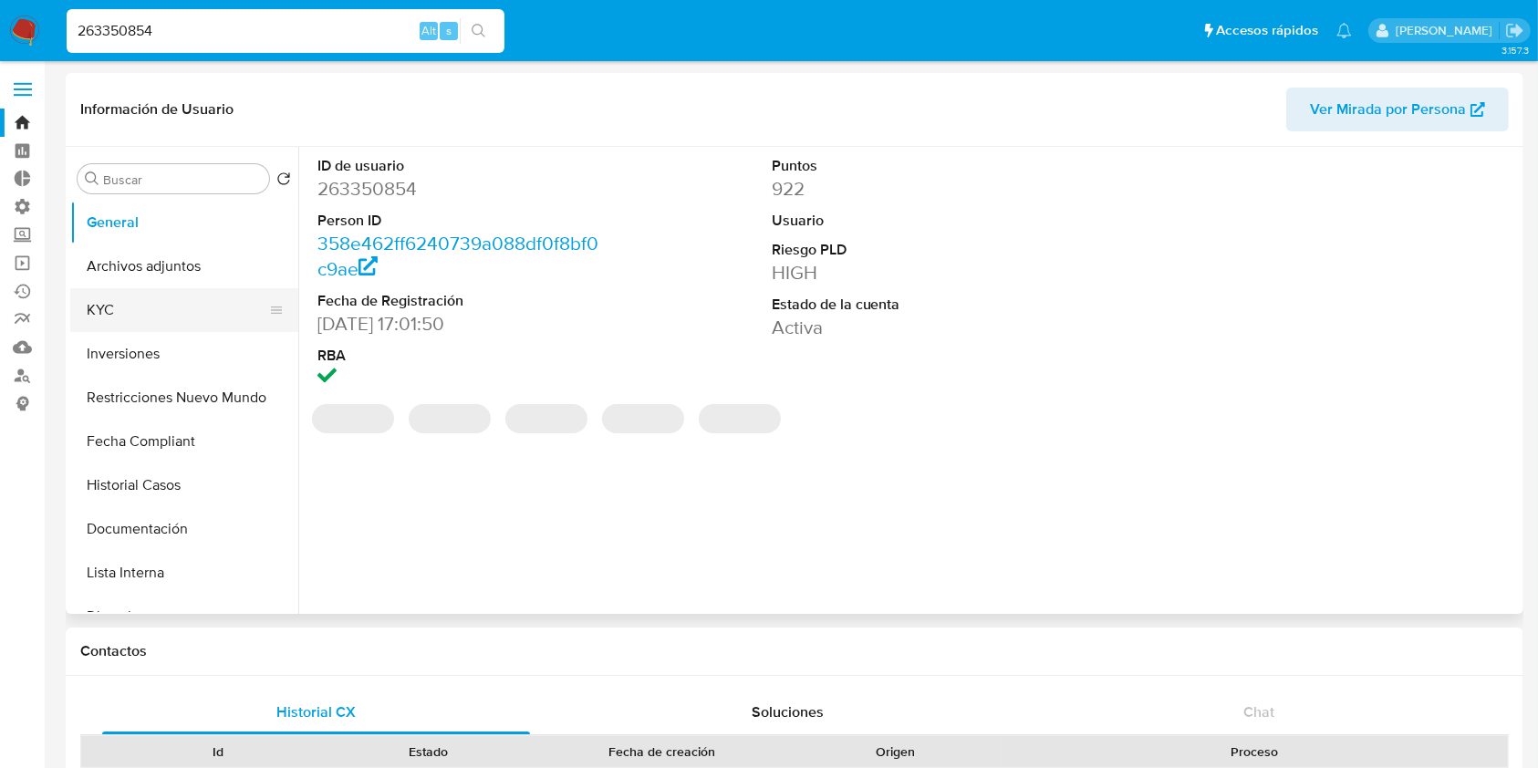
click at [171, 293] on button "KYC" at bounding box center [176, 310] width 213 height 44
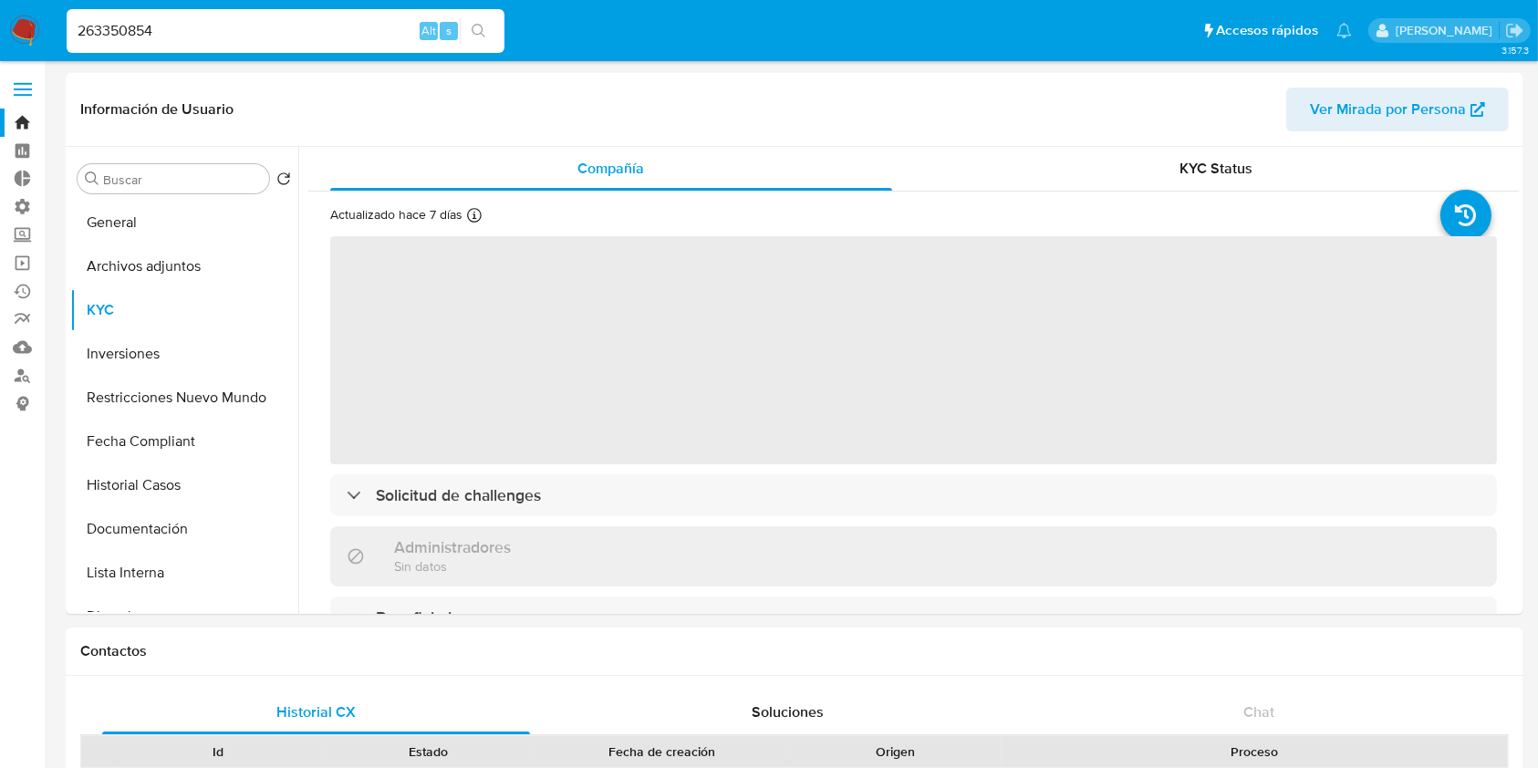
select select "10"
click at [1245, 158] on span "KYC Status" at bounding box center [1215, 168] width 73 height 21
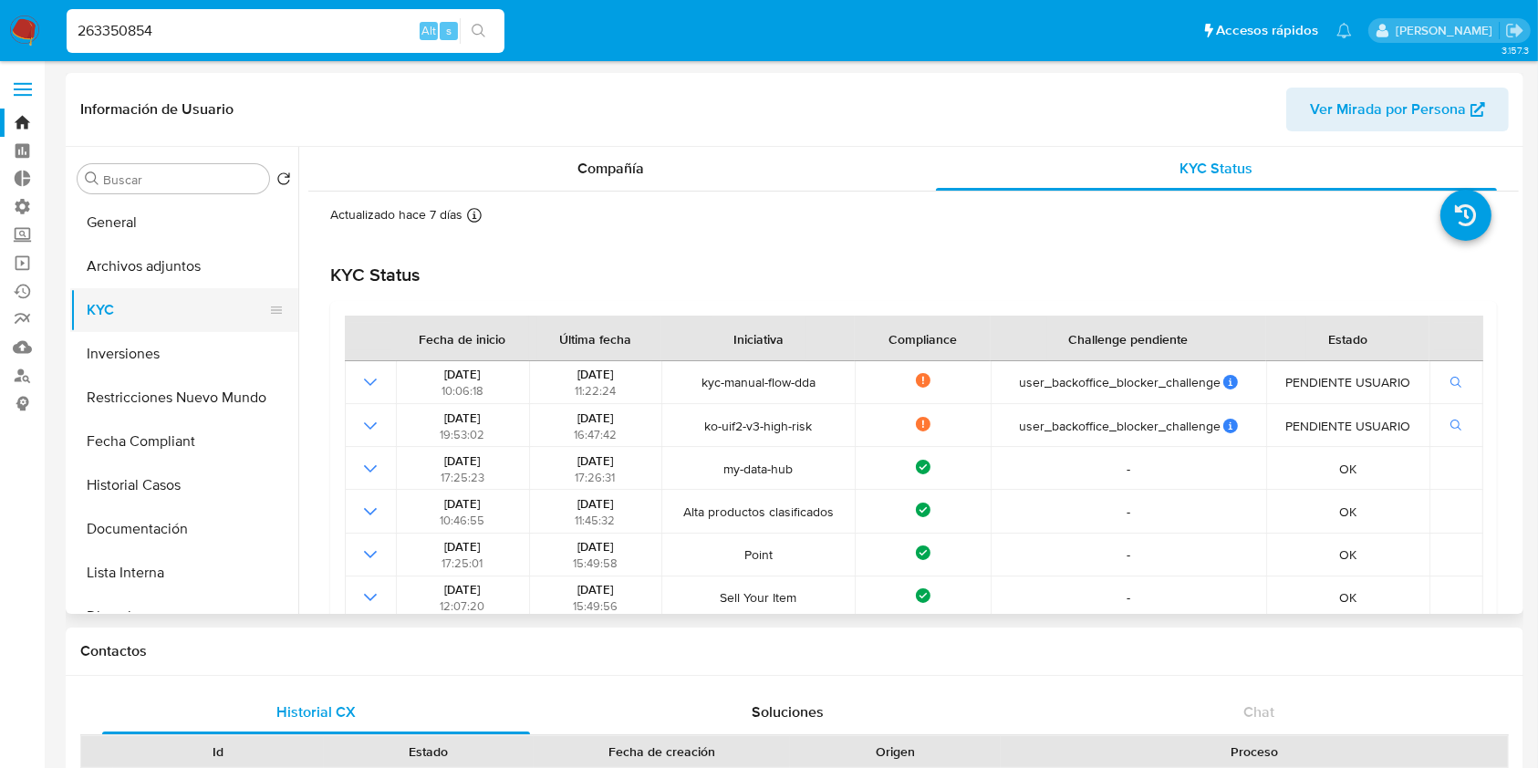
click at [111, 309] on button "KYC" at bounding box center [176, 310] width 213 height 44
click at [158, 306] on button "KYC" at bounding box center [176, 310] width 213 height 44
click at [208, 33] on input "263350854" at bounding box center [286, 31] width 438 height 24
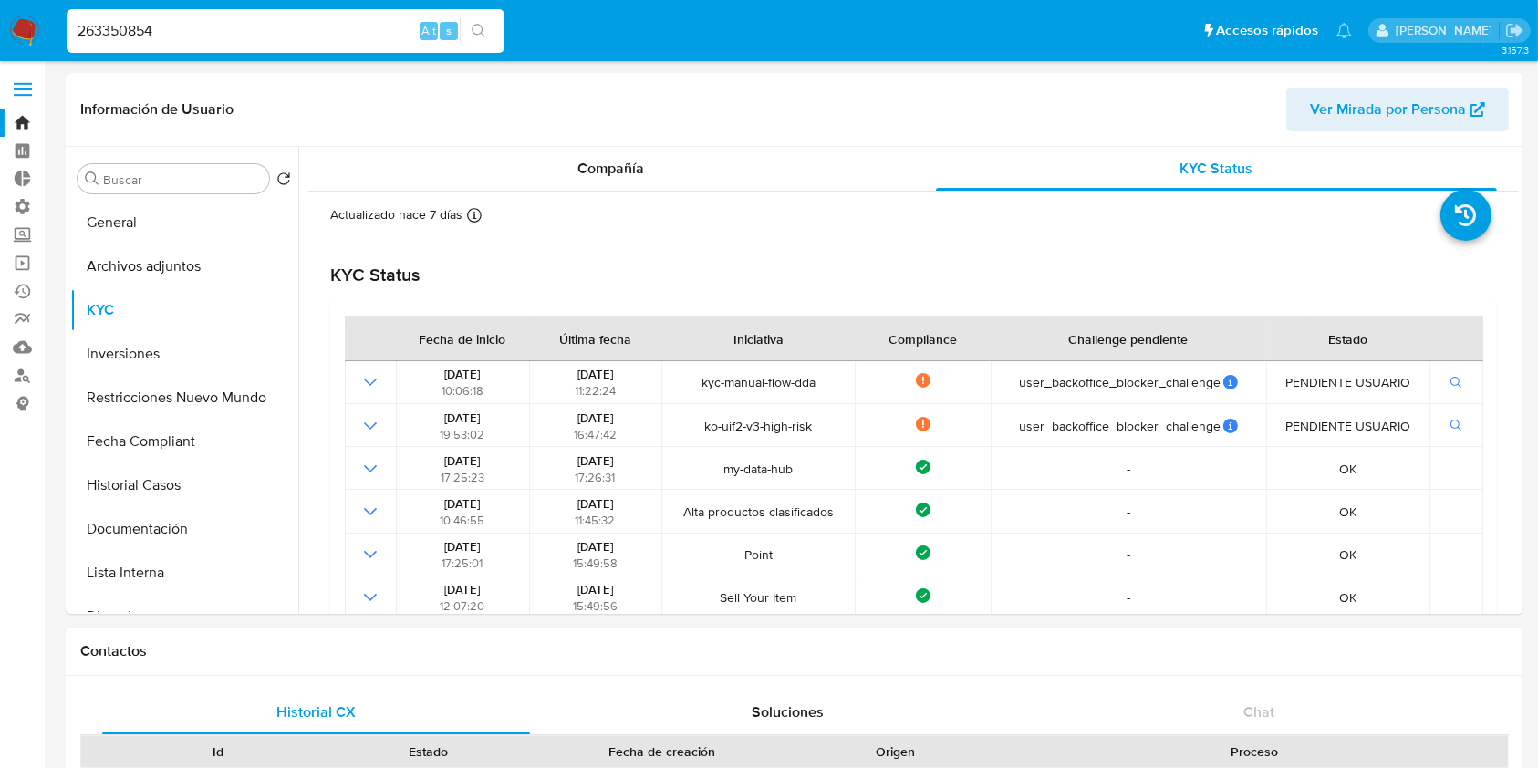
click at [208, 33] on input "263350854" at bounding box center [286, 31] width 438 height 24
paste input "5205437"
type input "52054374"
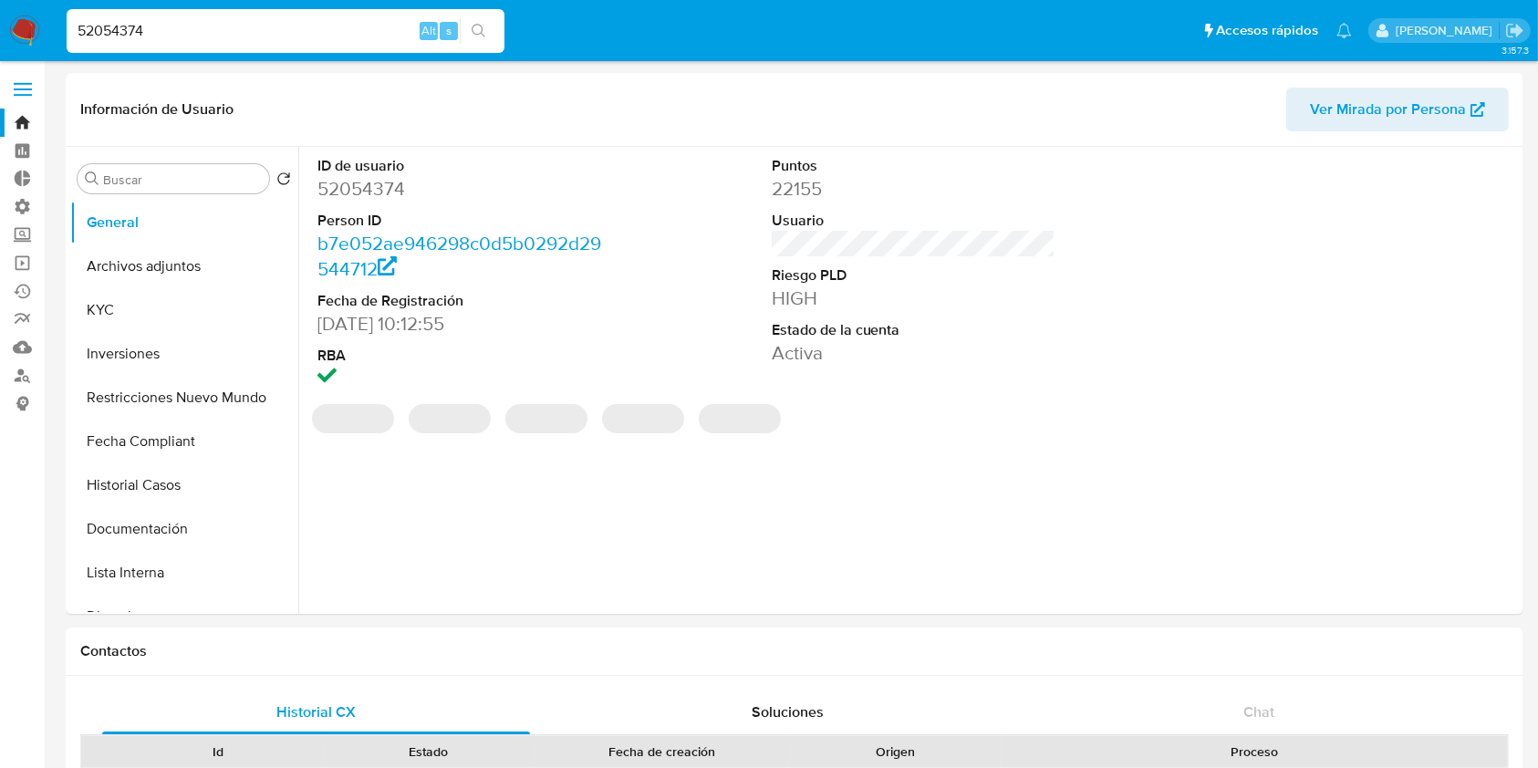
select select "10"
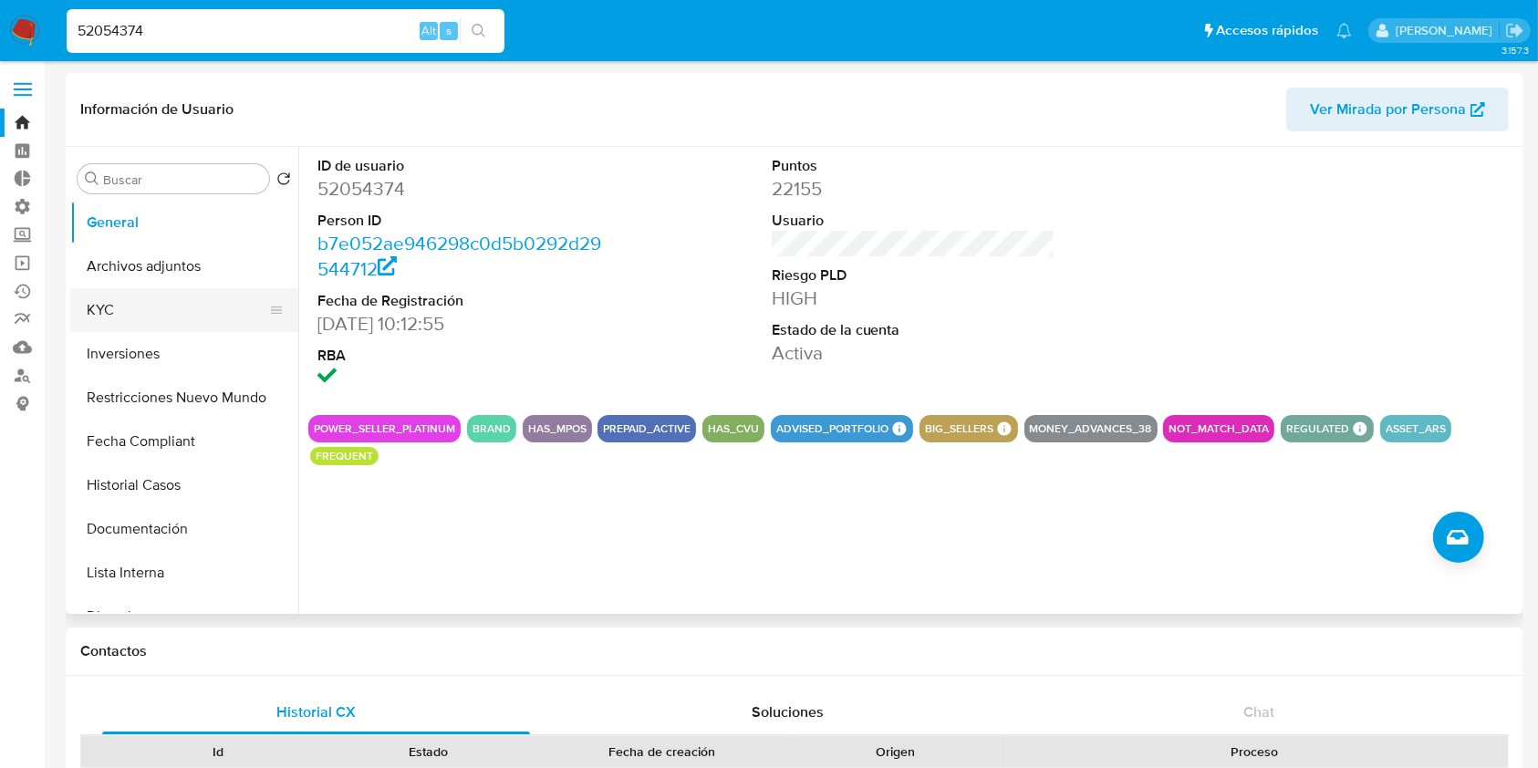
click at [117, 313] on button "KYC" at bounding box center [176, 310] width 213 height 44
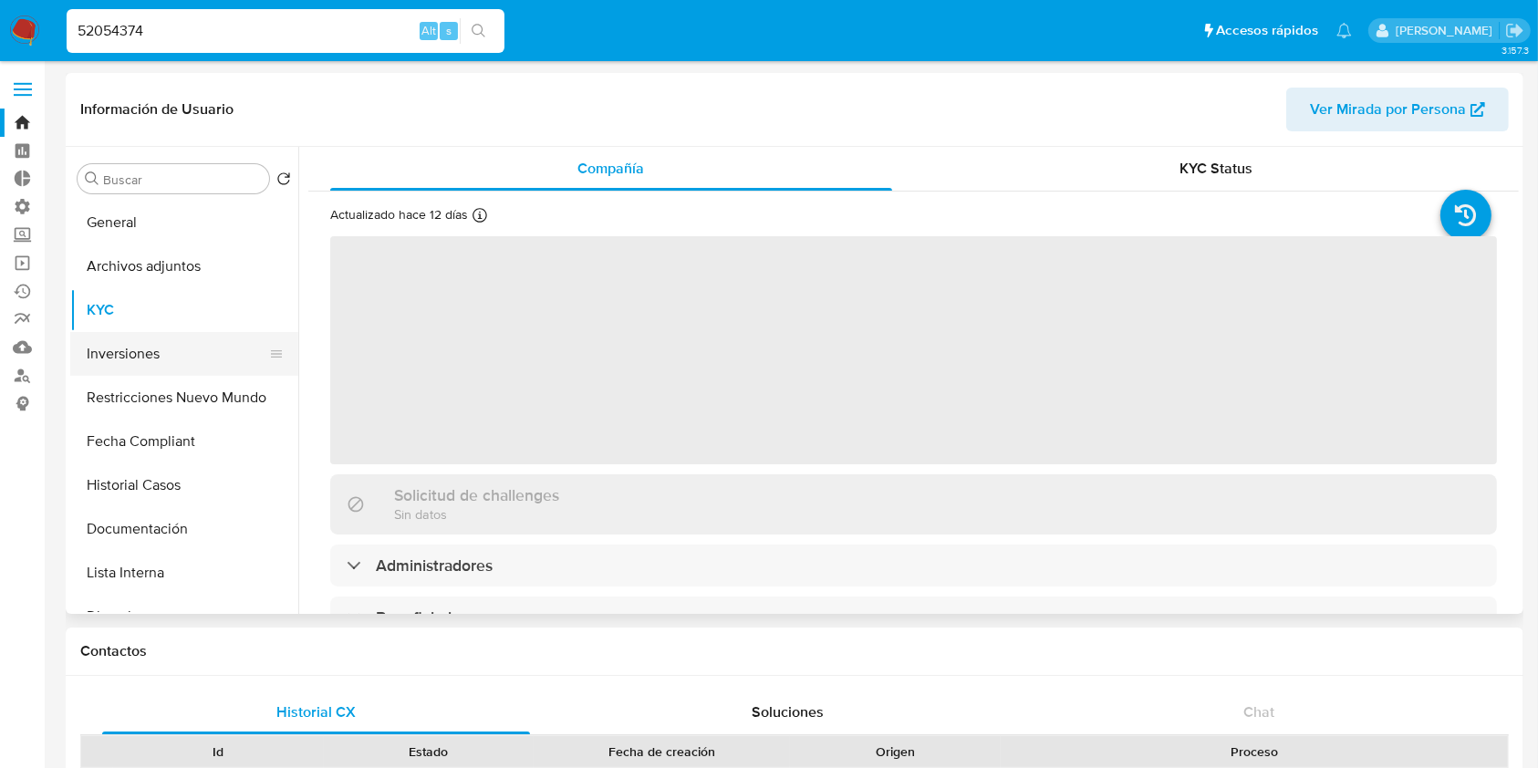
click at [130, 357] on button "Inversiones" at bounding box center [176, 354] width 213 height 44
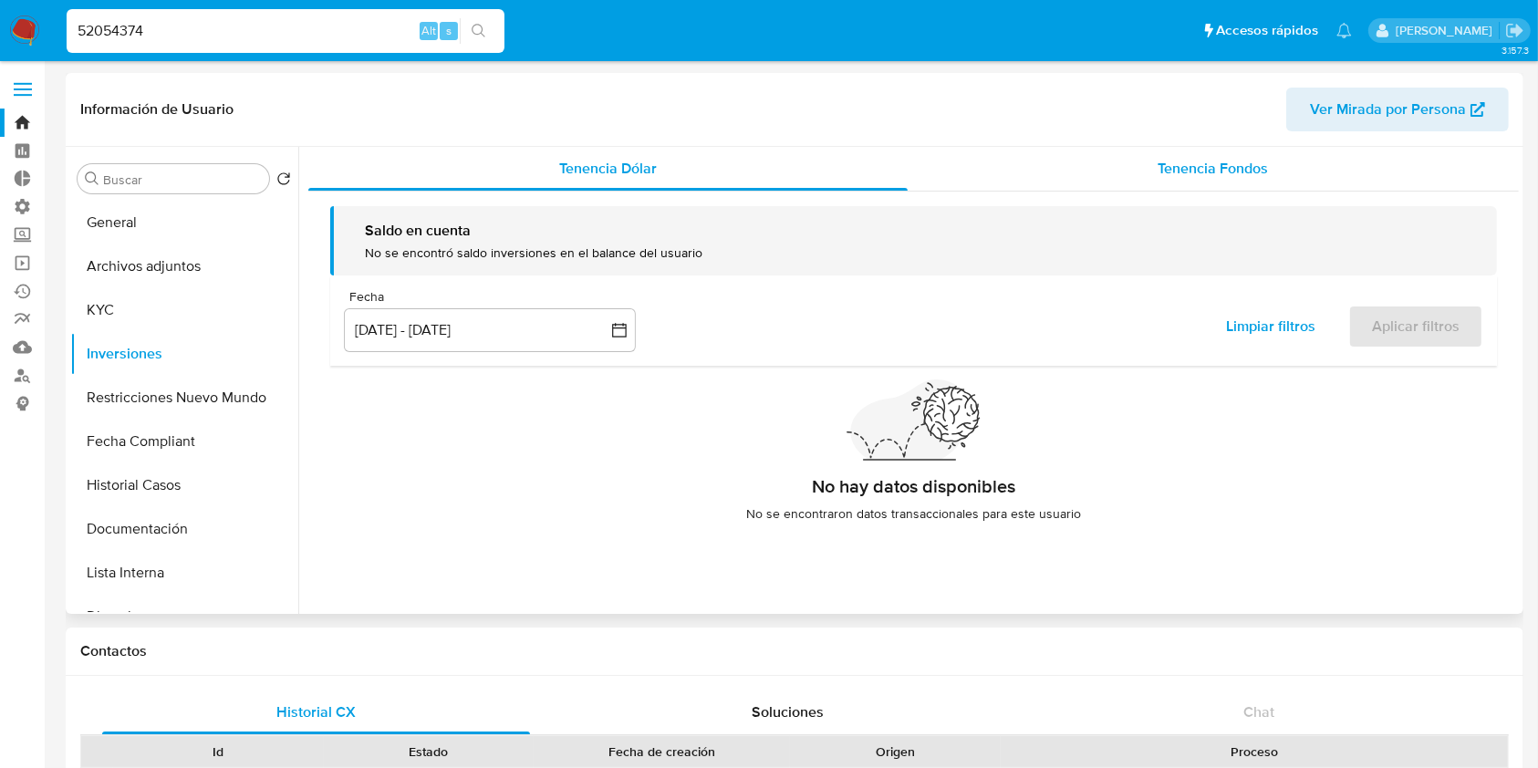
click at [1239, 167] on span "Tenencia Fondos" at bounding box center [1213, 168] width 110 height 21
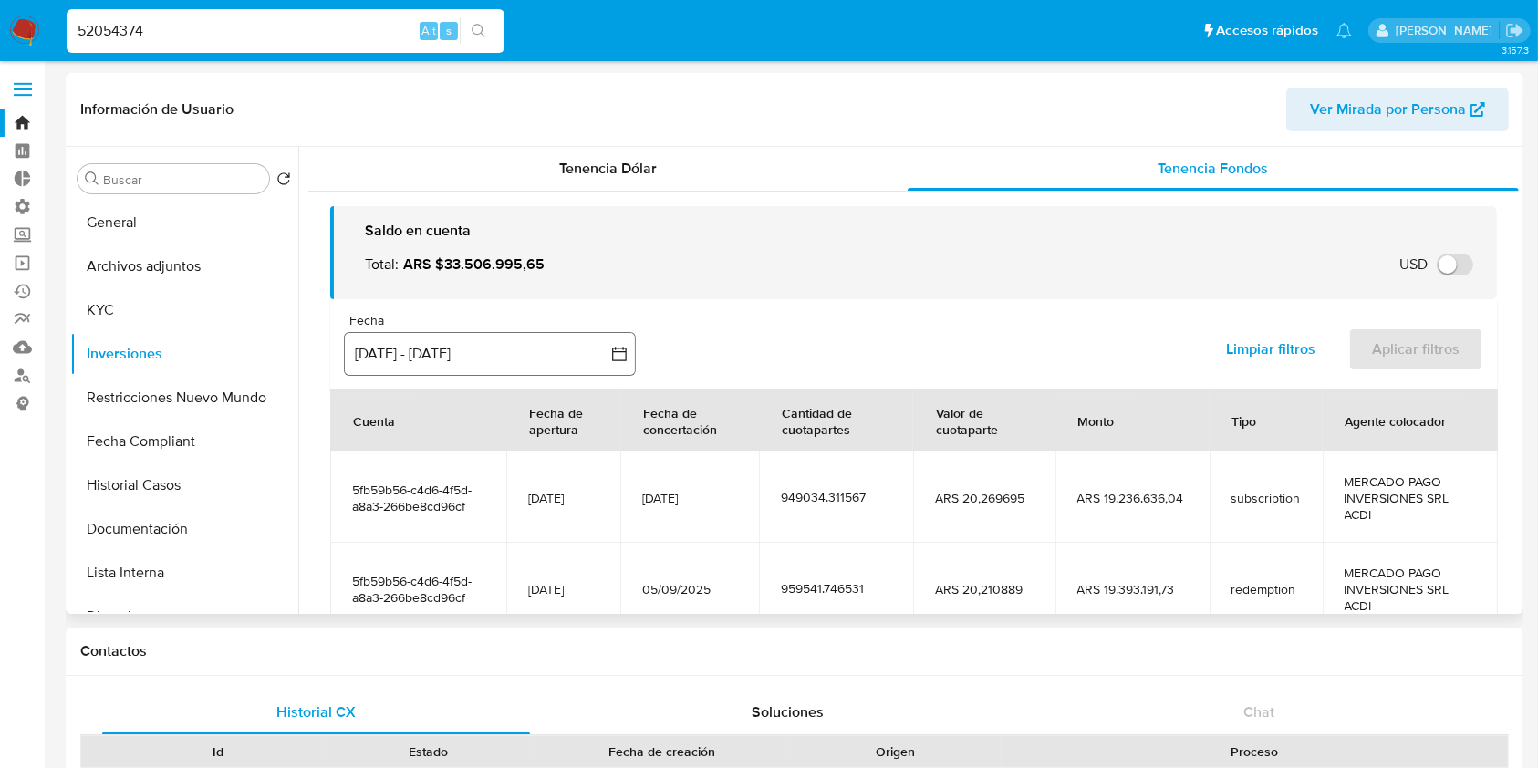
click at [389, 354] on button "[DATE] - [DATE]" at bounding box center [490, 354] width 292 height 44
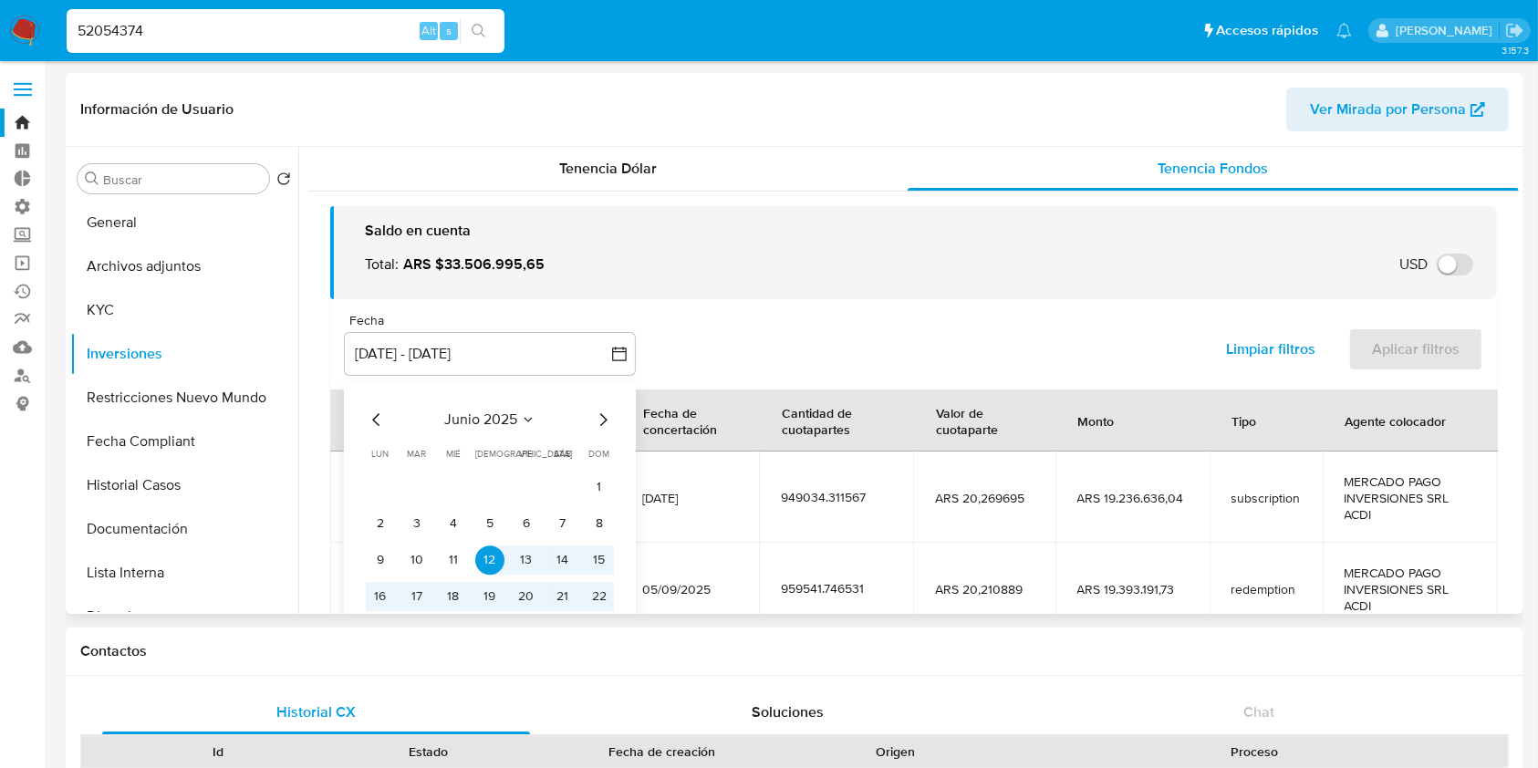
click at [604, 426] on icon "Mes siguiente" at bounding box center [603, 420] width 22 height 22
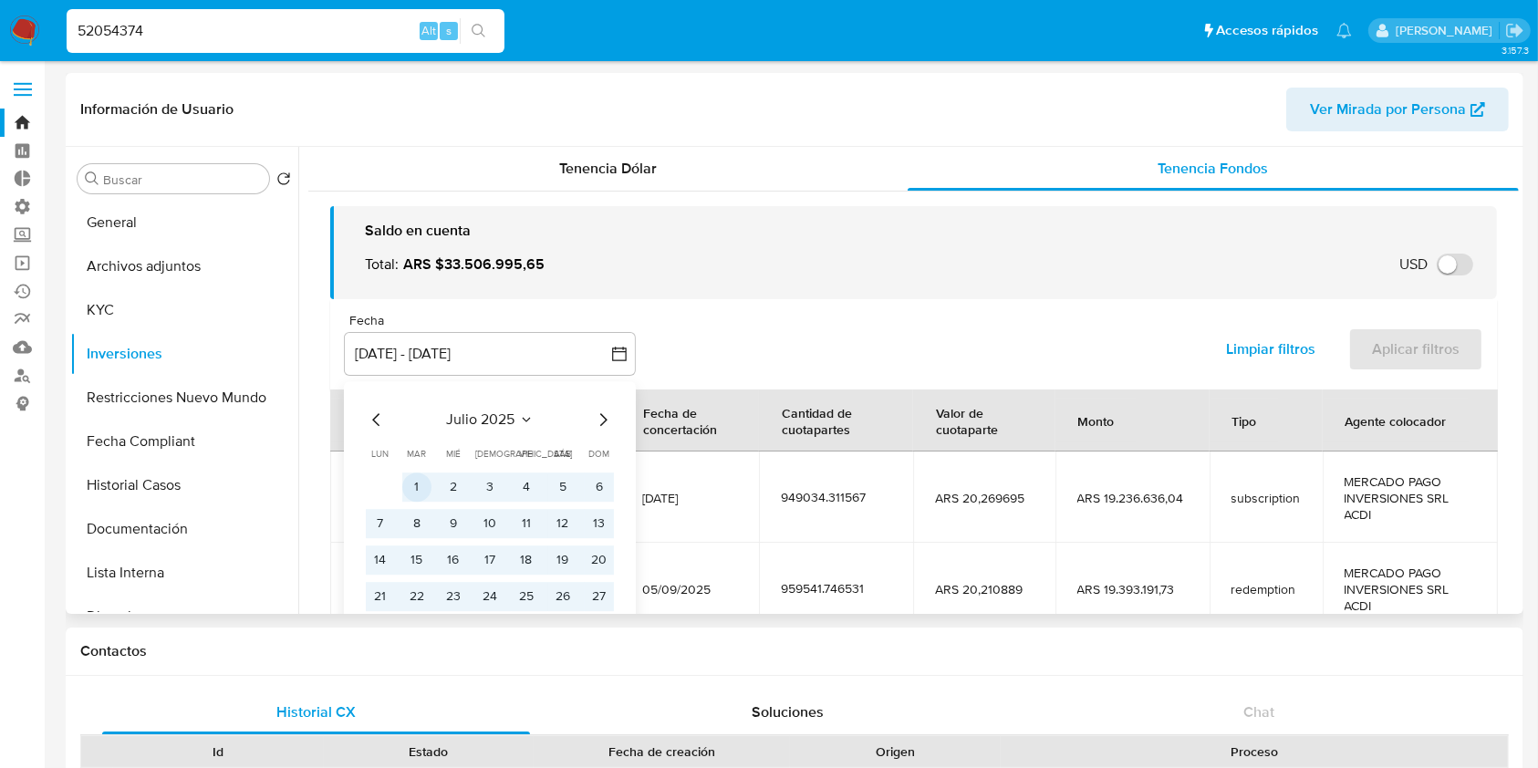
click at [419, 483] on button "1" at bounding box center [416, 487] width 29 height 29
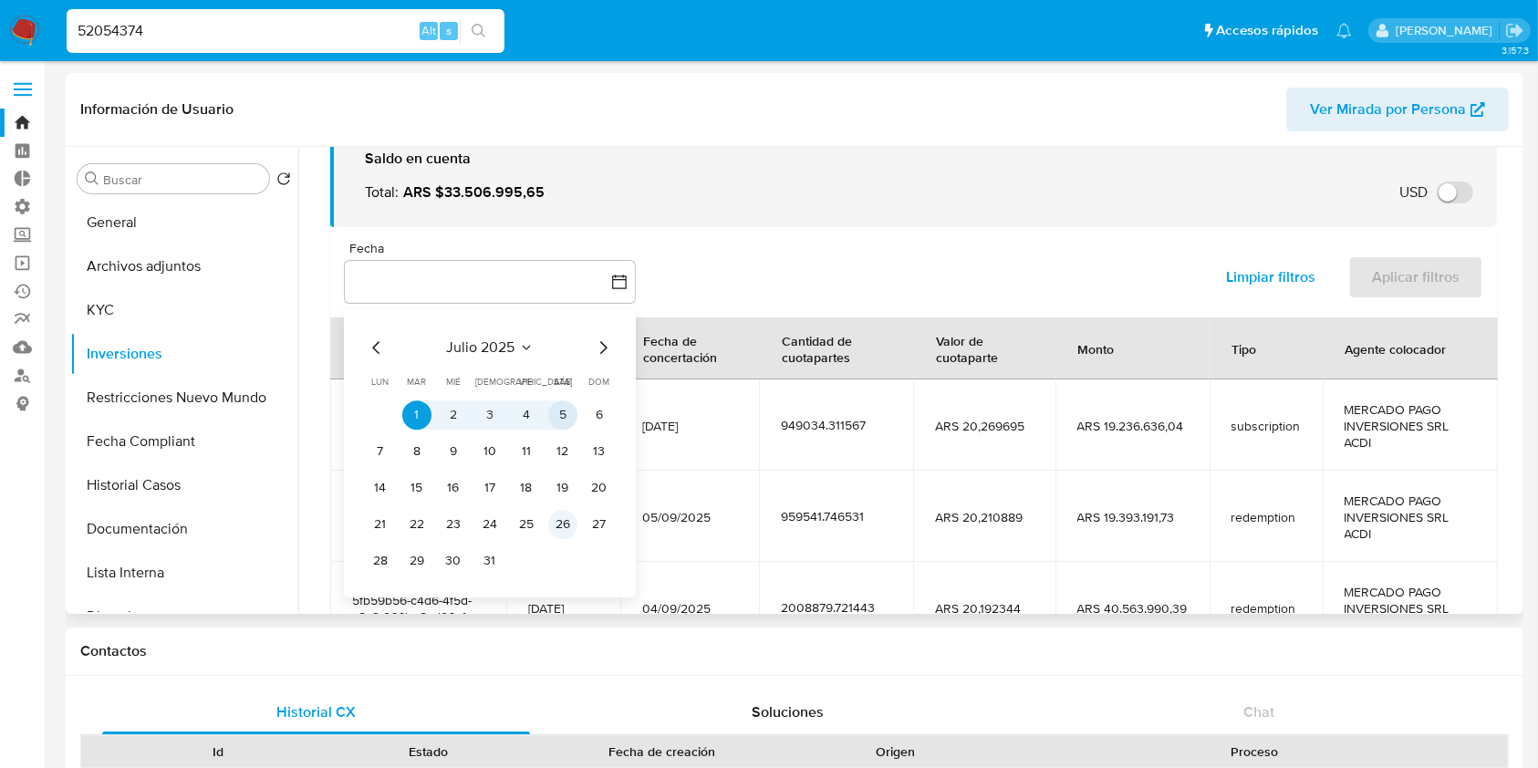
scroll to position [121, 0]
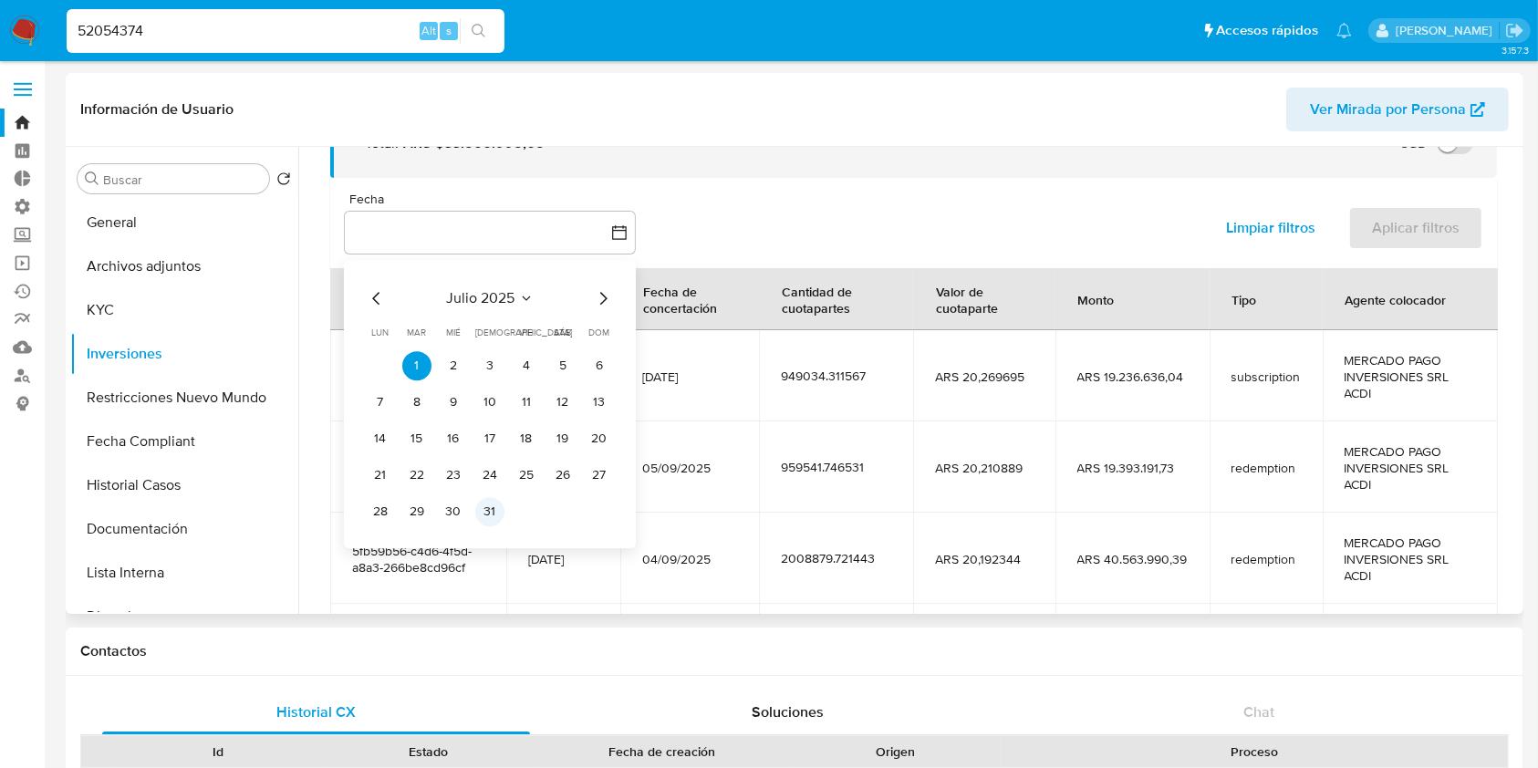
click at [491, 519] on button "31" at bounding box center [489, 511] width 29 height 29
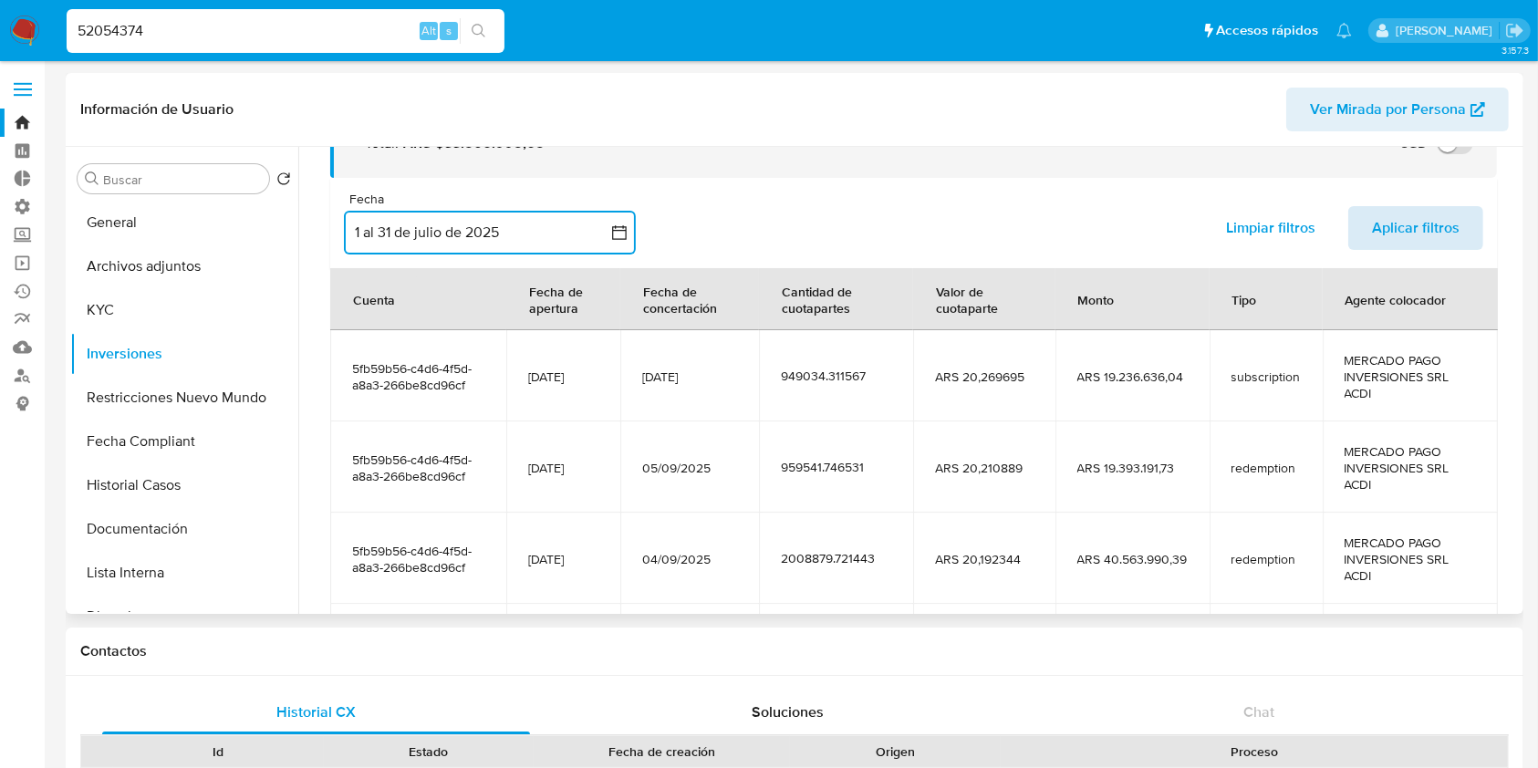
click at [1436, 244] on span "Aplicar filtros" at bounding box center [1416, 228] width 88 height 40
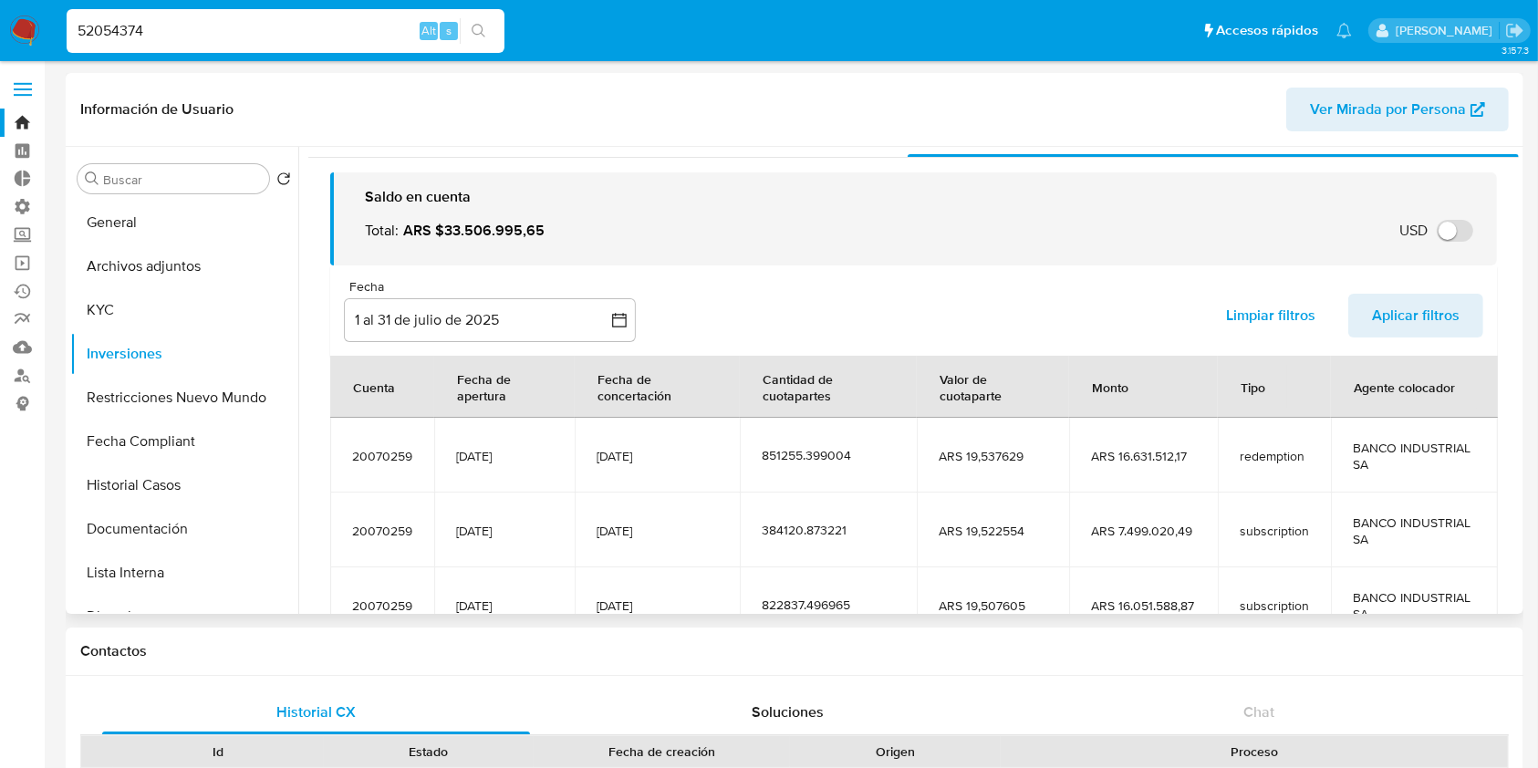
scroll to position [0, 0]
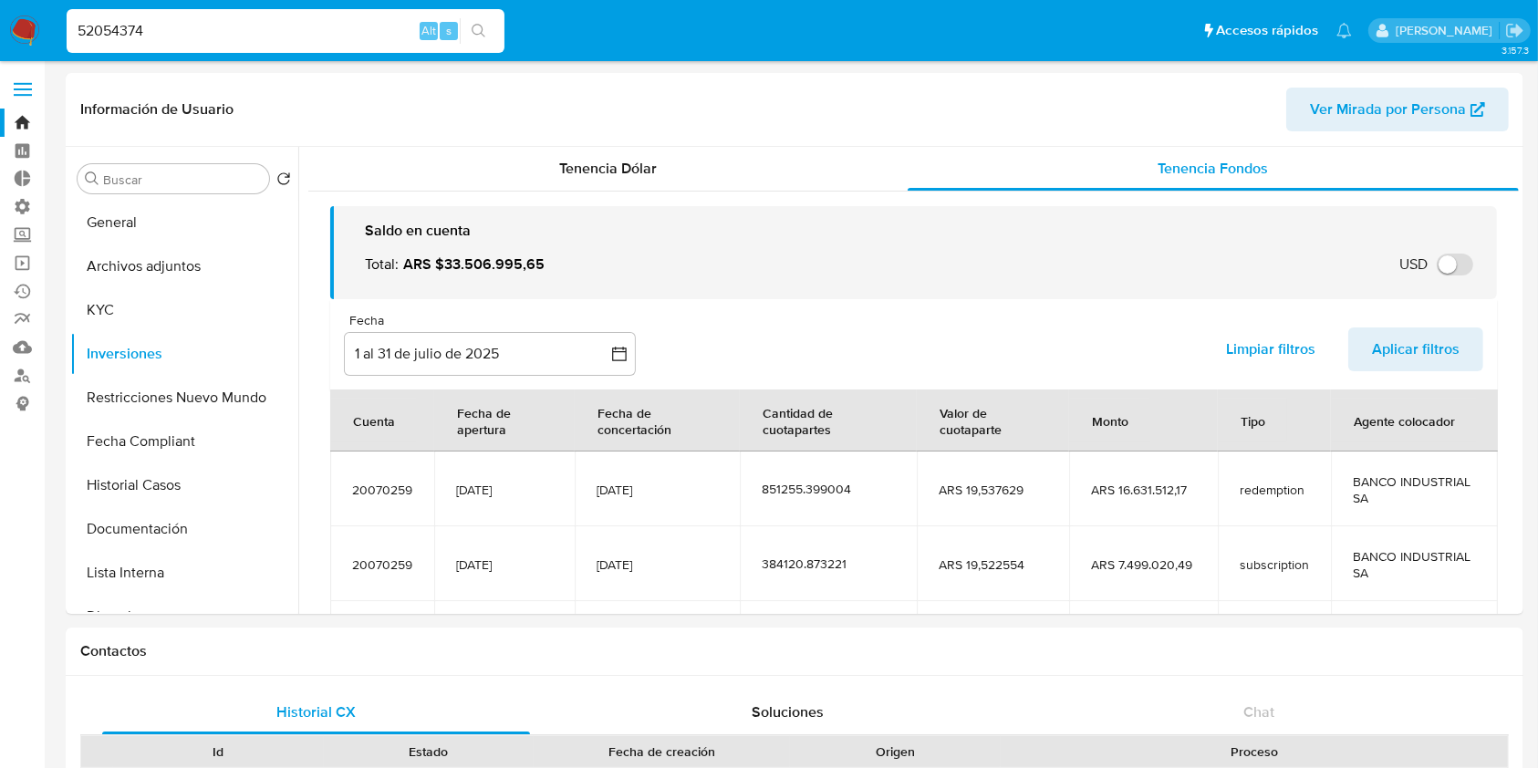
click at [308, 47] on div "52054374 Alt s" at bounding box center [286, 31] width 438 height 44
click at [305, 40] on input "52054374" at bounding box center [286, 31] width 438 height 24
paste input "21630185"
type input "21630185"
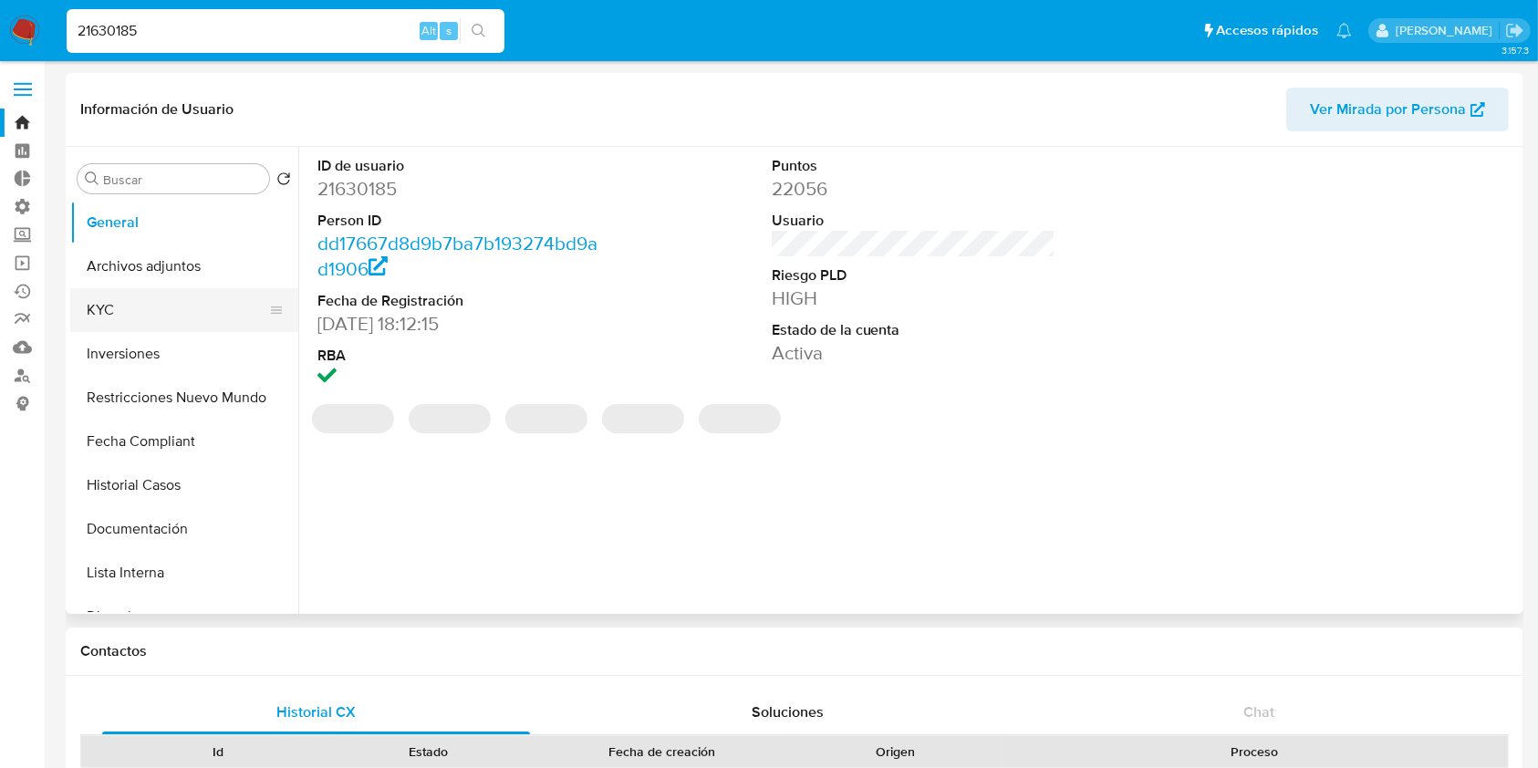
click at [130, 317] on button "KYC" at bounding box center [176, 310] width 213 height 44
select select "10"
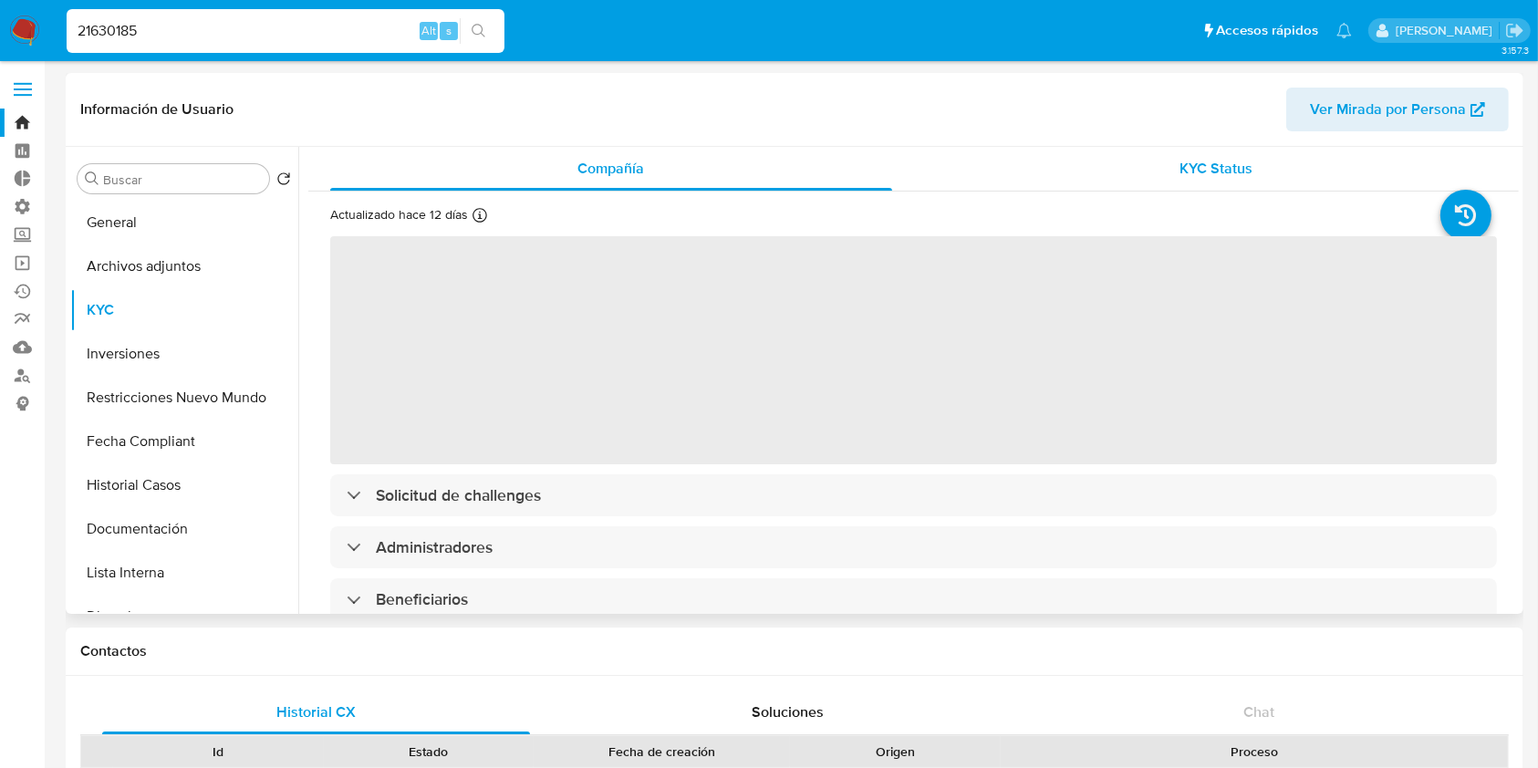
click at [1235, 164] on span "KYC Status" at bounding box center [1215, 168] width 73 height 21
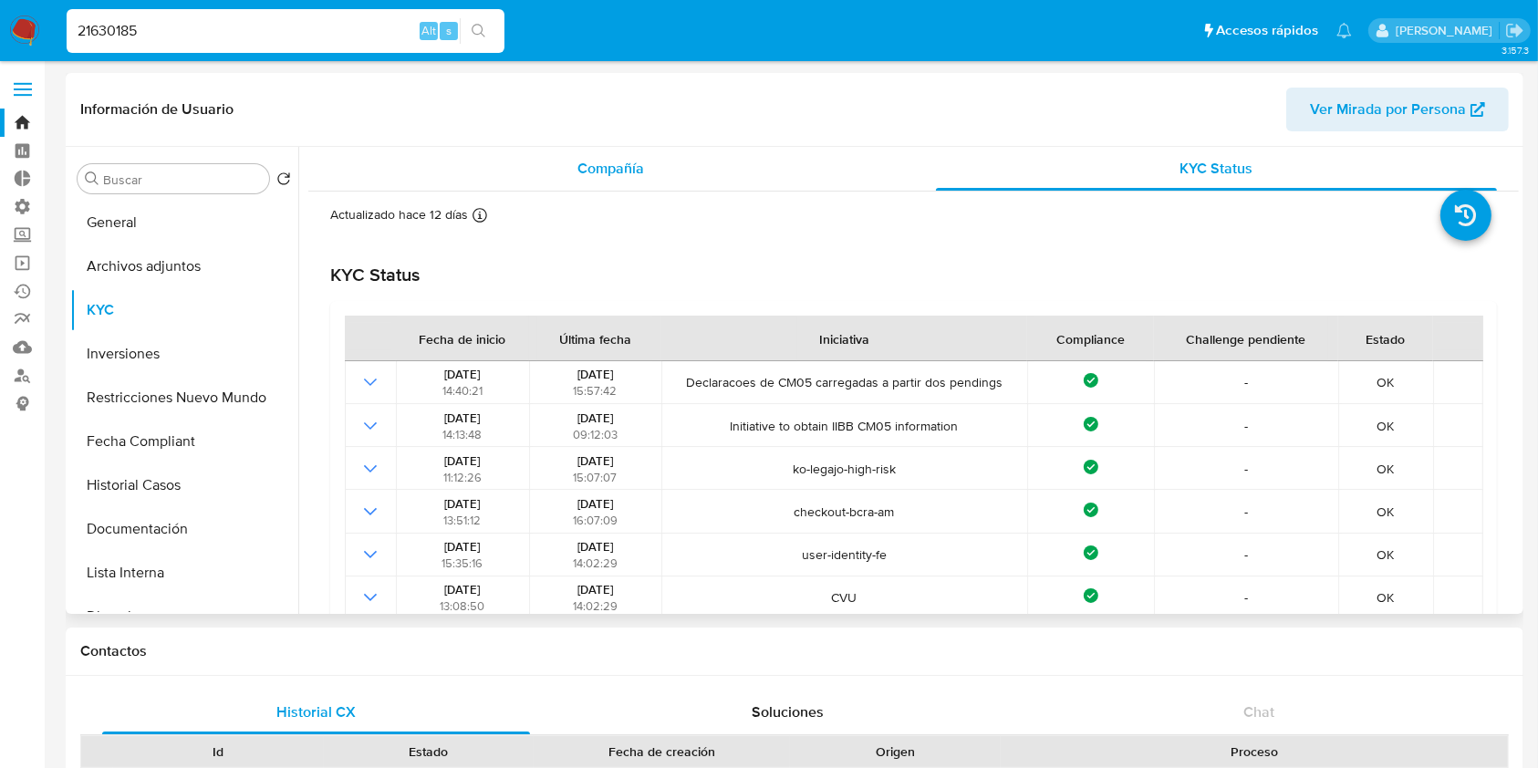
click at [628, 166] on span "Compañía" at bounding box center [610, 168] width 67 height 21
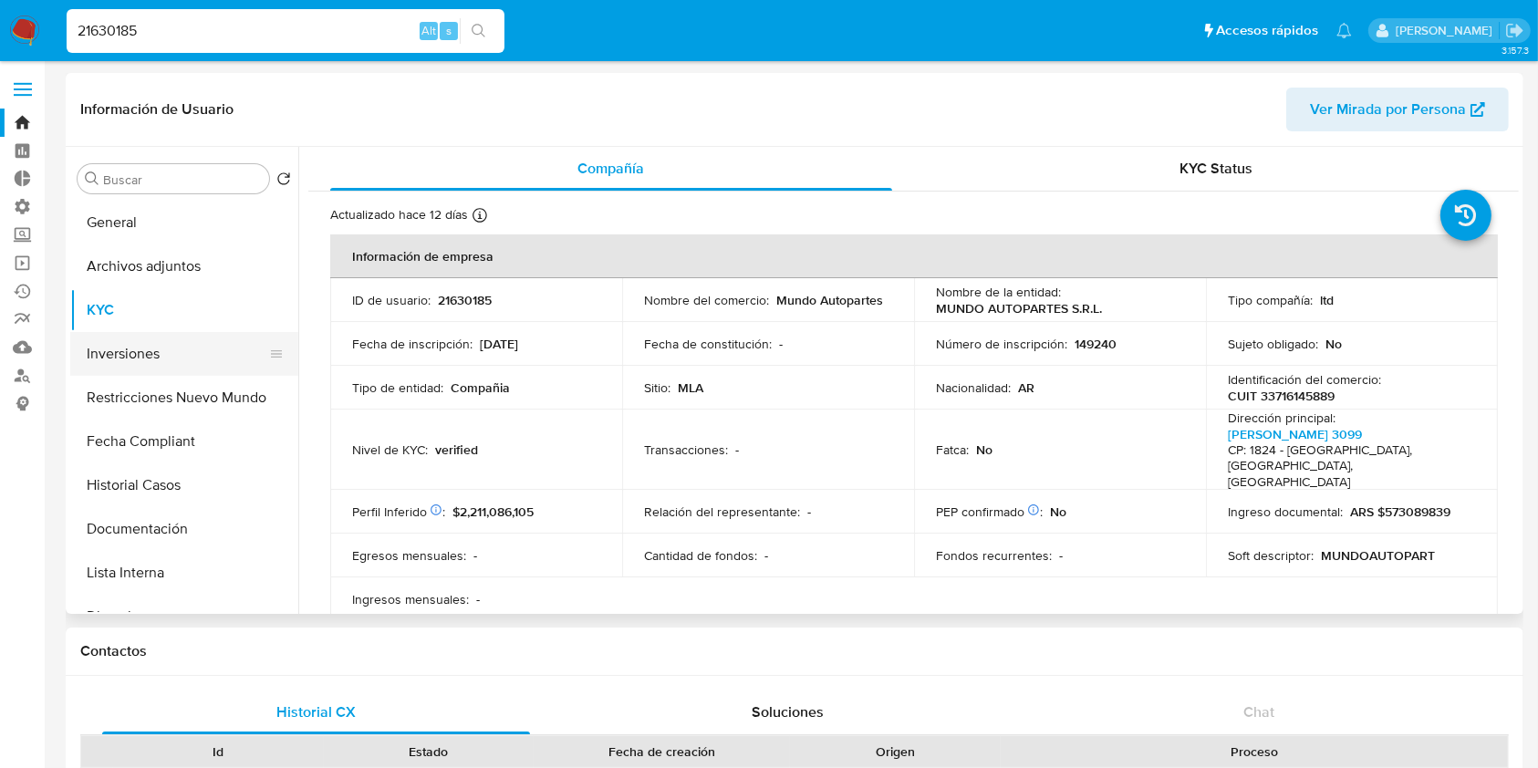
click at [124, 349] on button "Inversiones" at bounding box center [176, 354] width 213 height 44
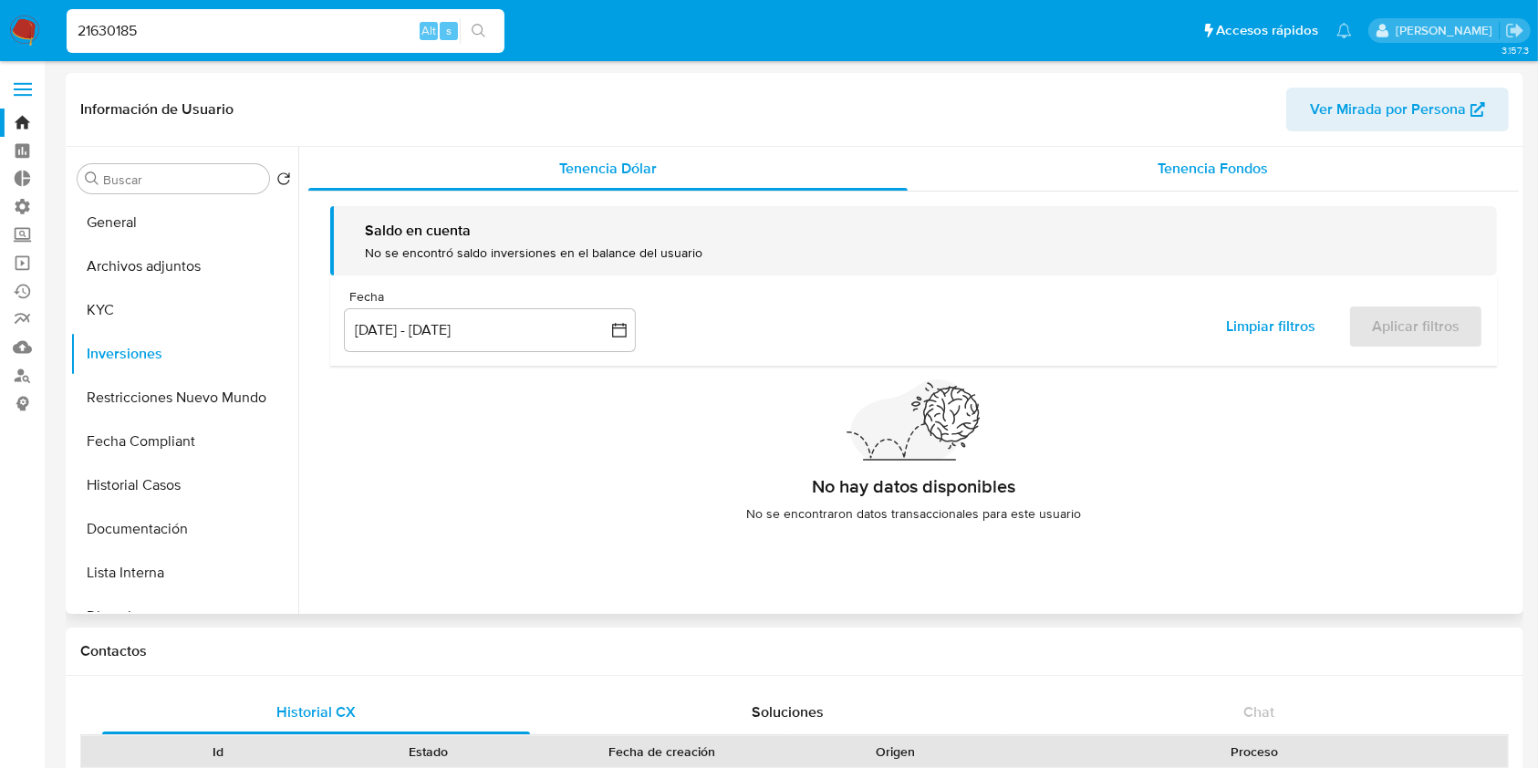
click at [1285, 171] on div "Tenencia Fondos" at bounding box center [1214, 169] width 612 height 44
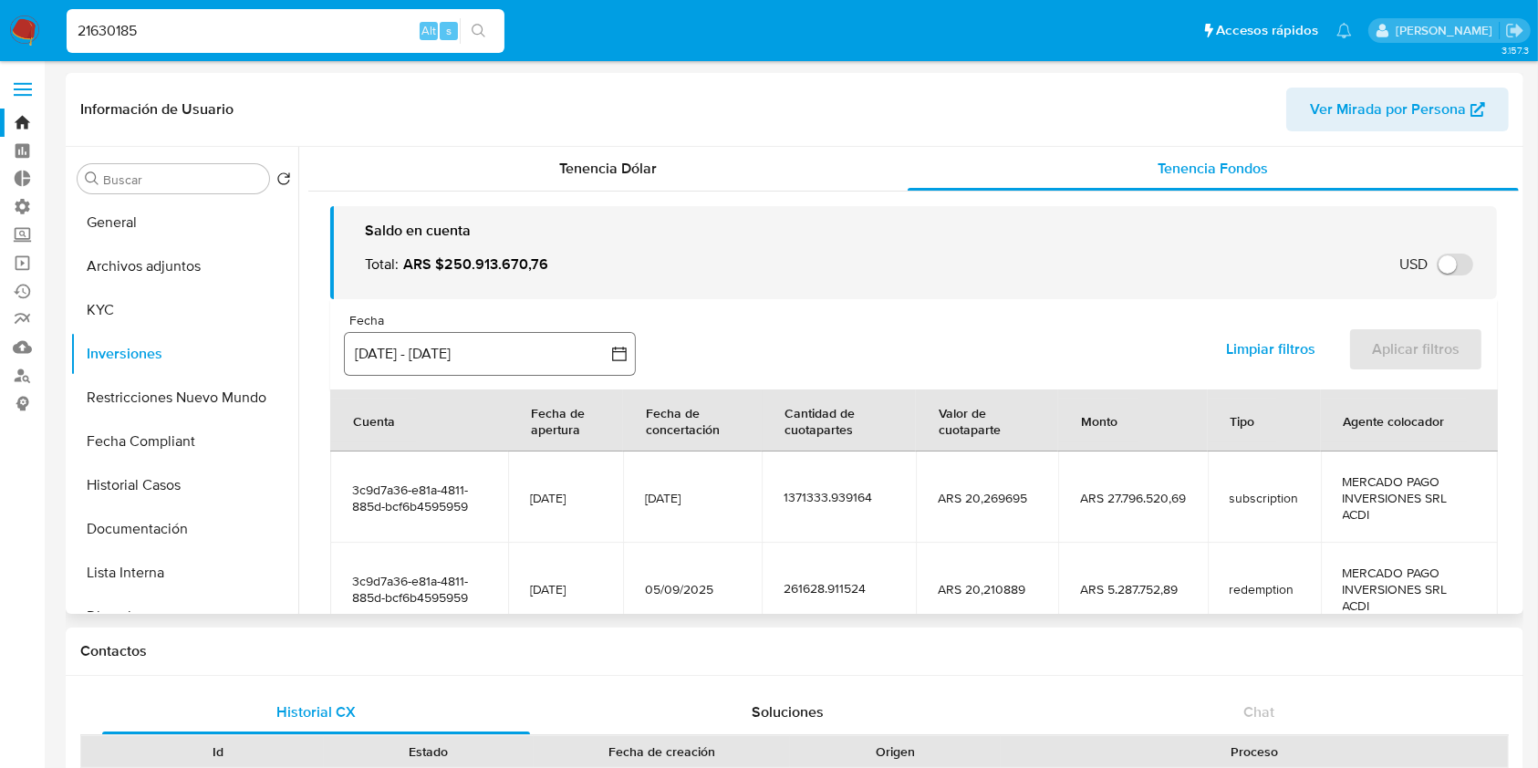
click at [566, 348] on button "[DATE] - [DATE]" at bounding box center [490, 354] width 292 height 44
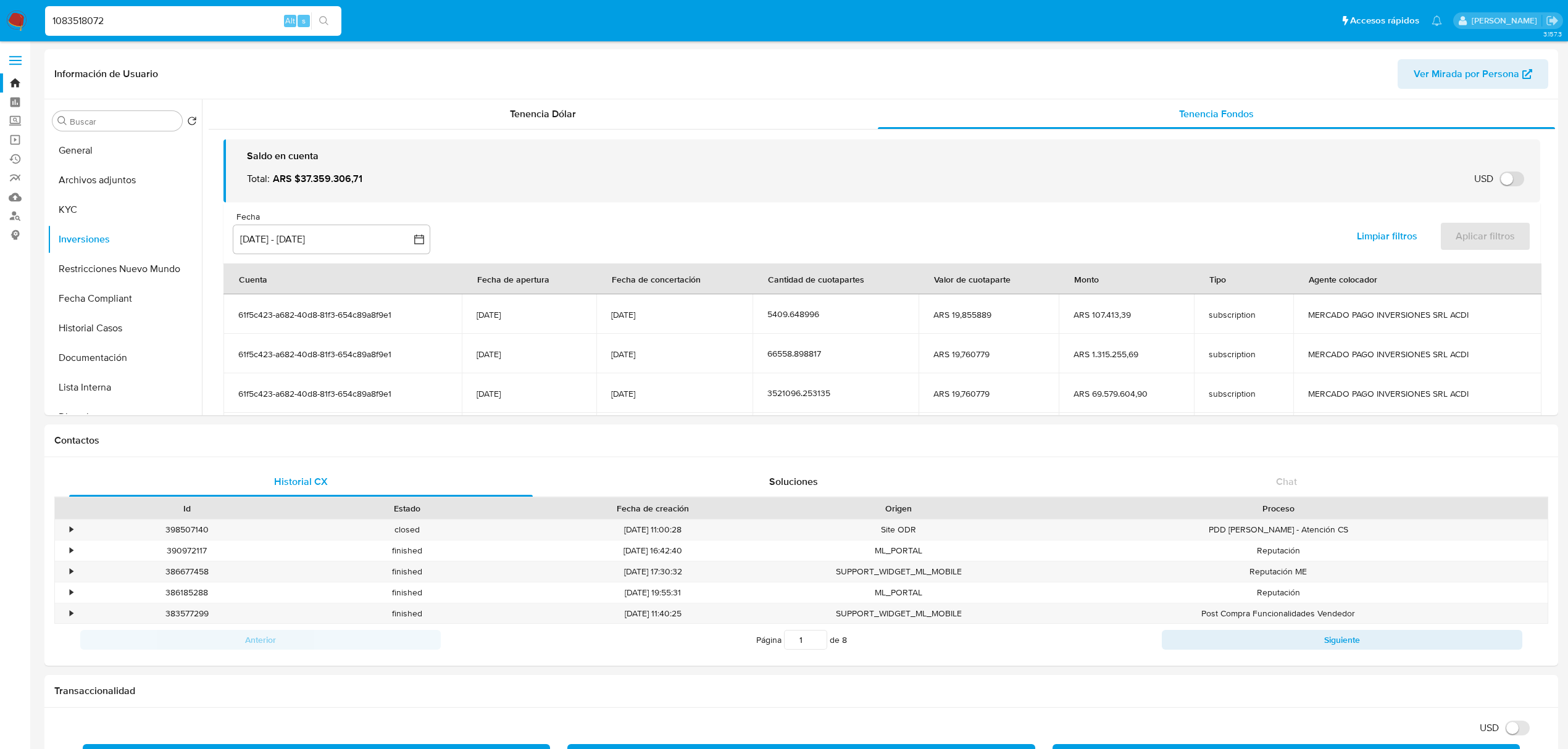
select select "10"
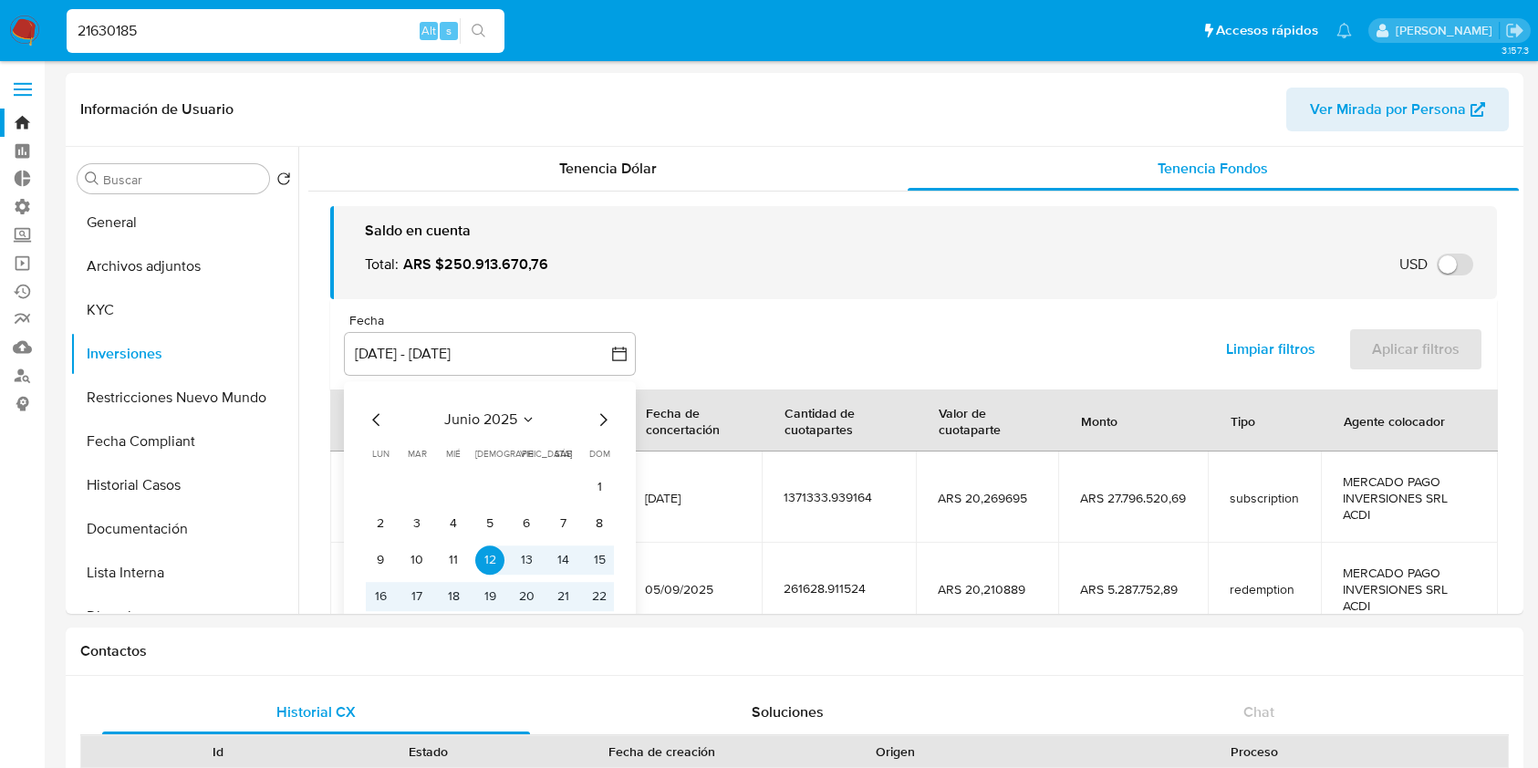
select select "10"
click at [601, 425] on icon "Mes siguiente" at bounding box center [603, 420] width 22 height 22
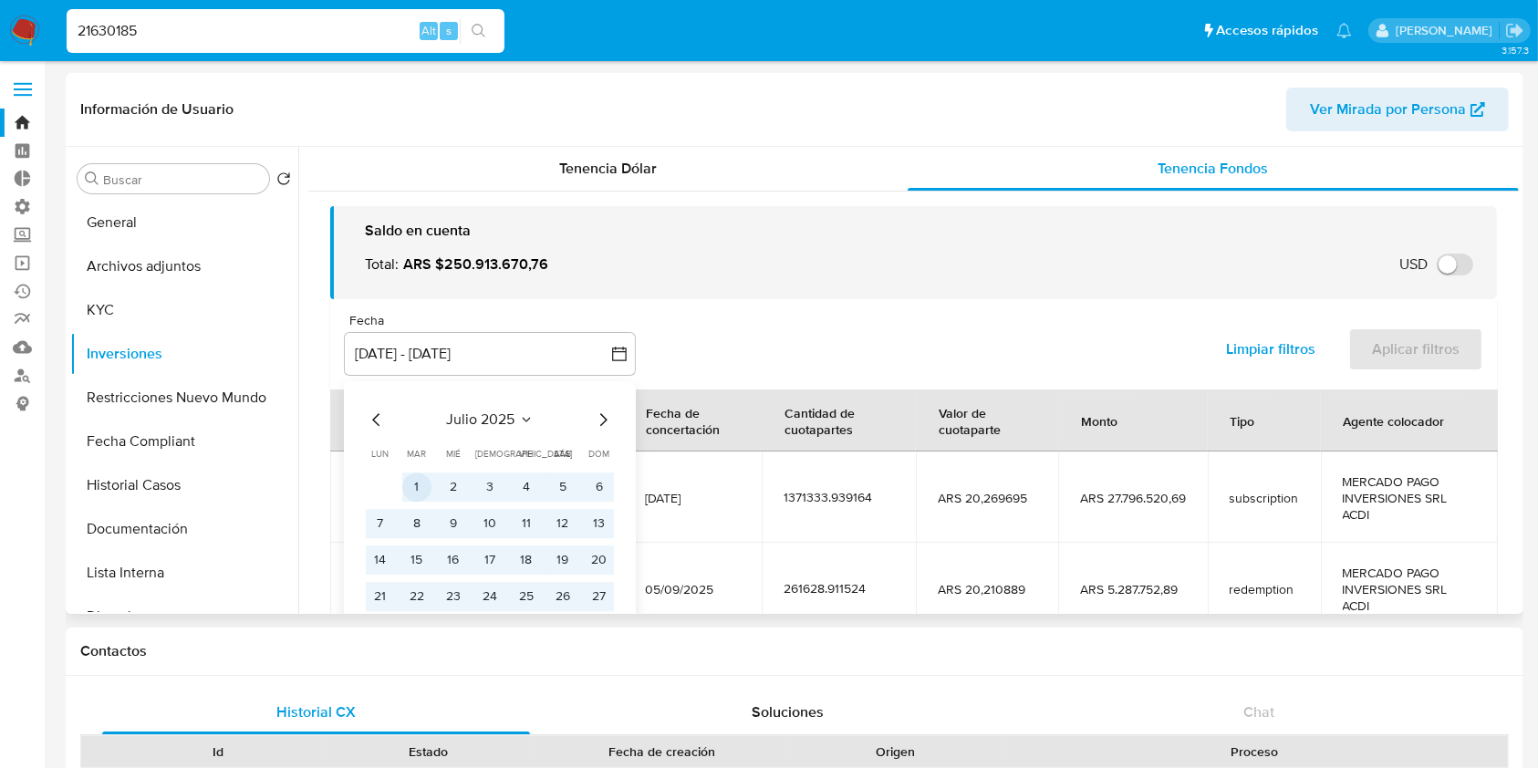
click at [415, 491] on button "1" at bounding box center [416, 487] width 29 height 29
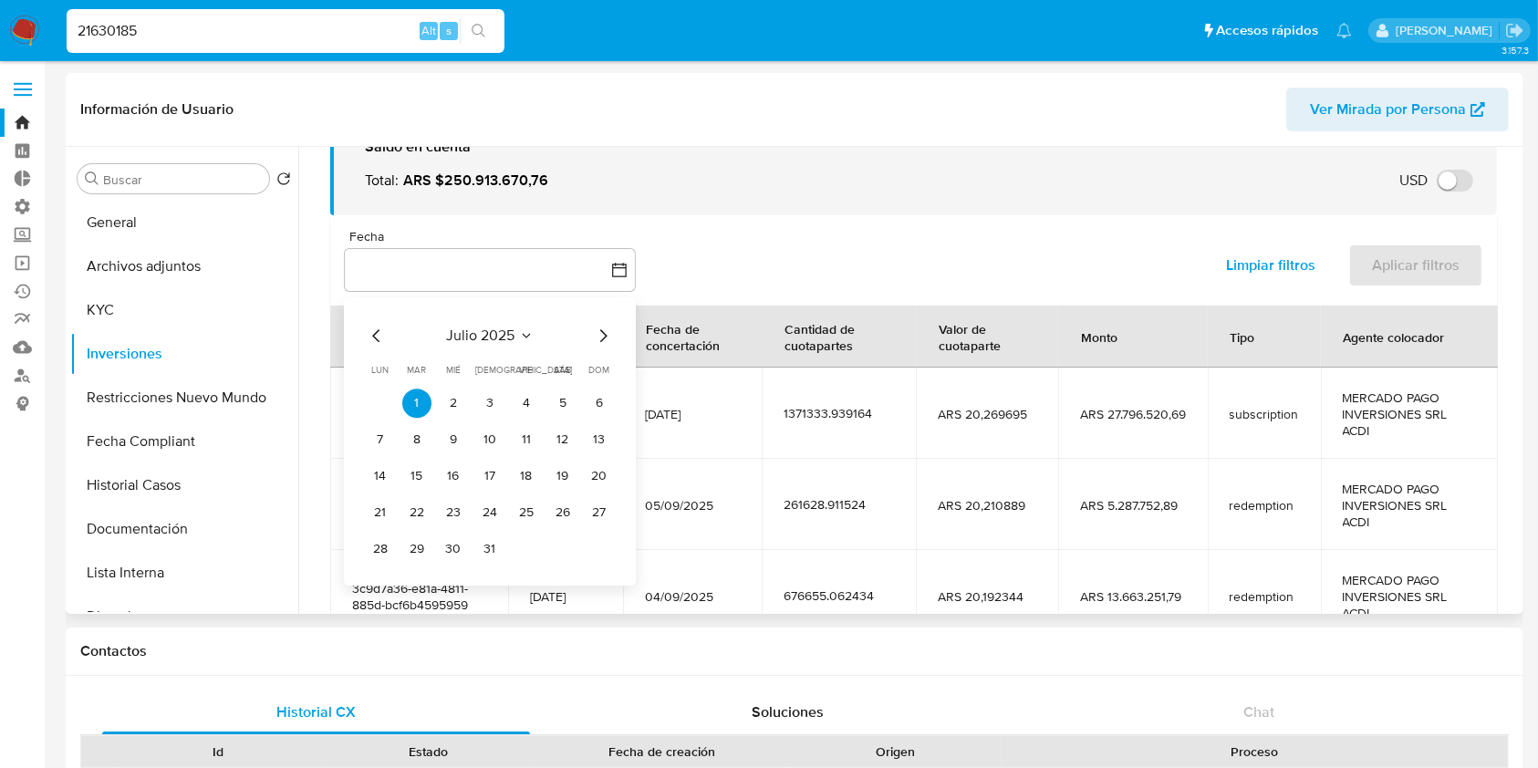
scroll to position [121, 0]
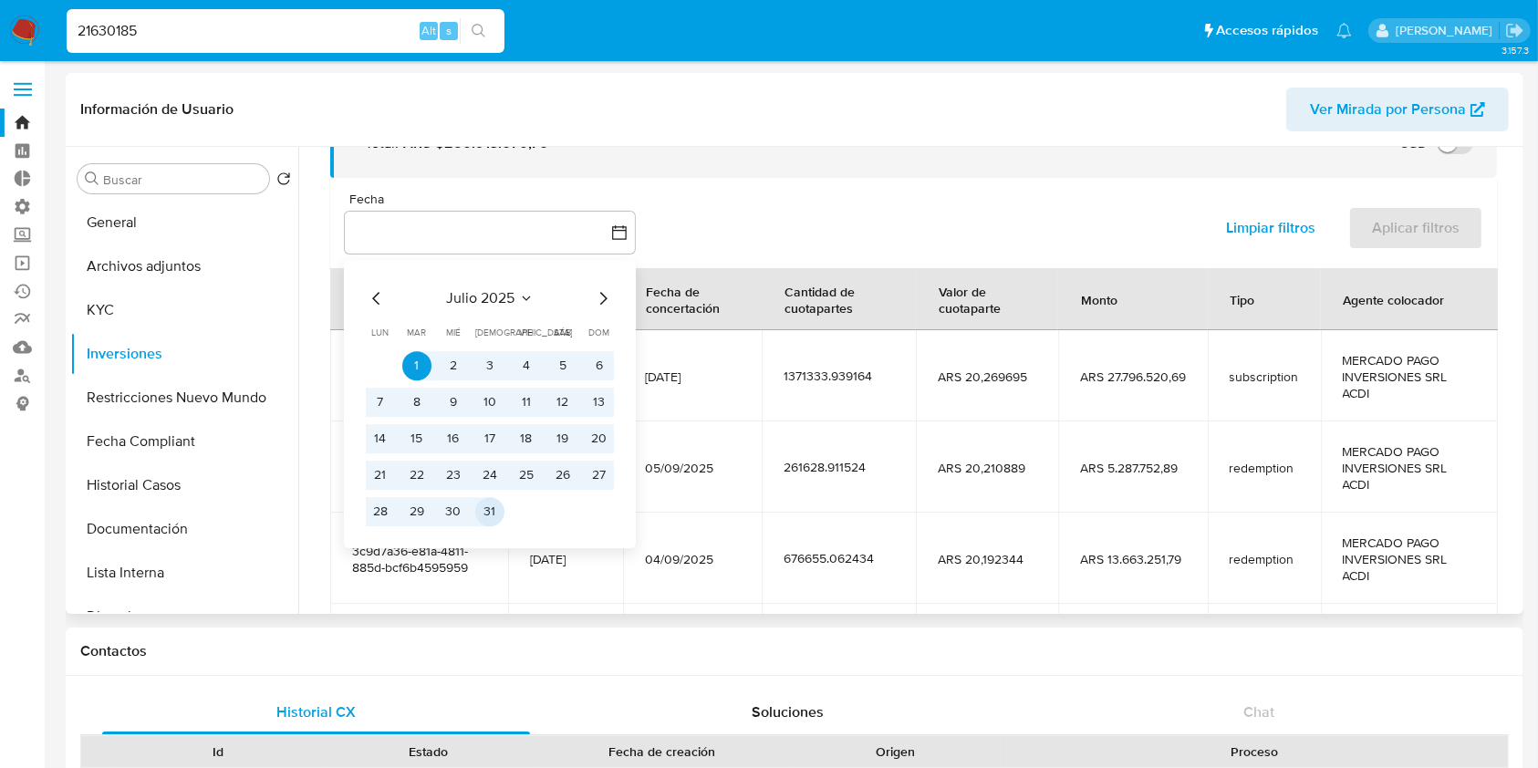
click at [493, 510] on button "31" at bounding box center [489, 511] width 29 height 29
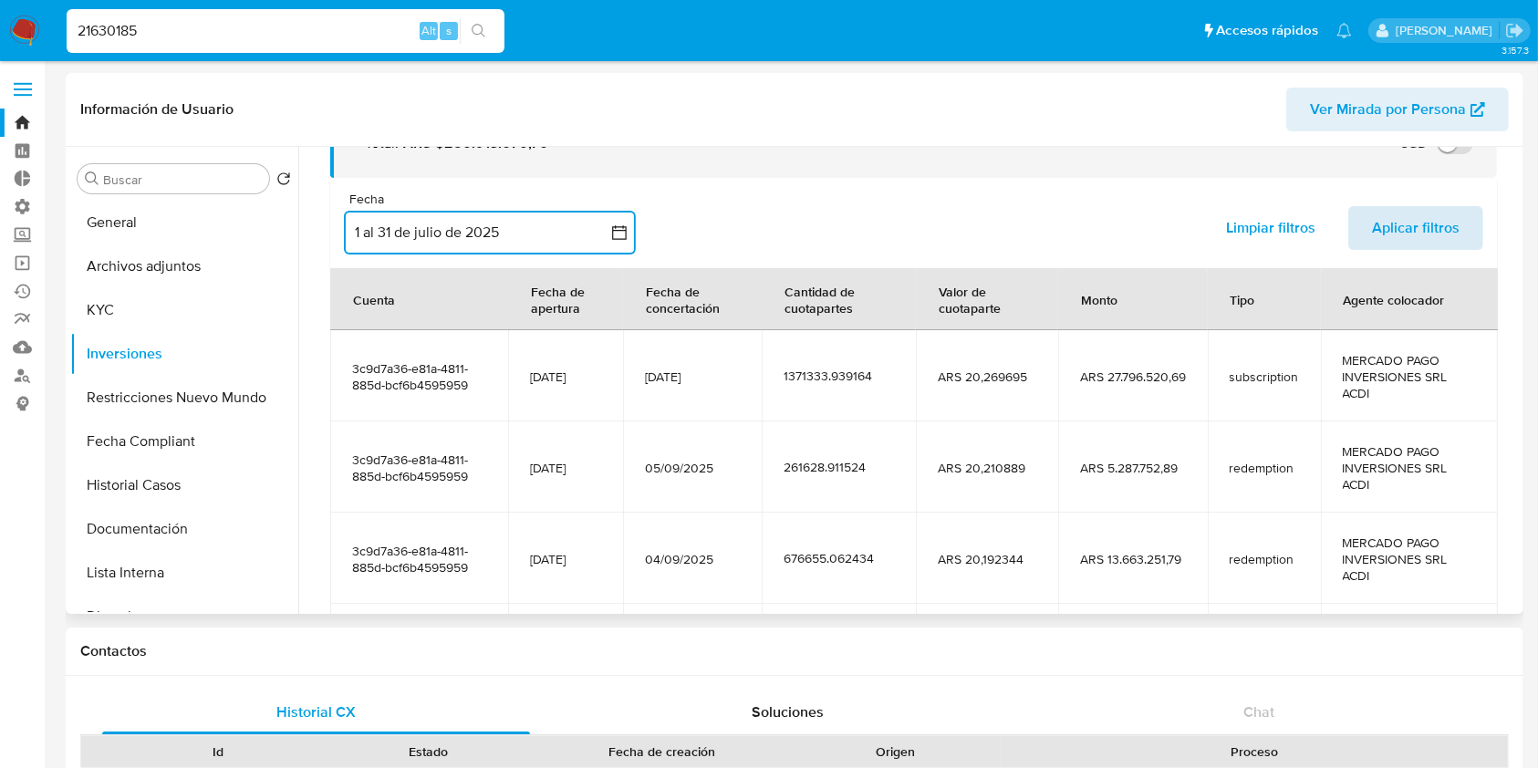
click at [1426, 223] on span "Aplicar filtros" at bounding box center [1416, 228] width 88 height 40
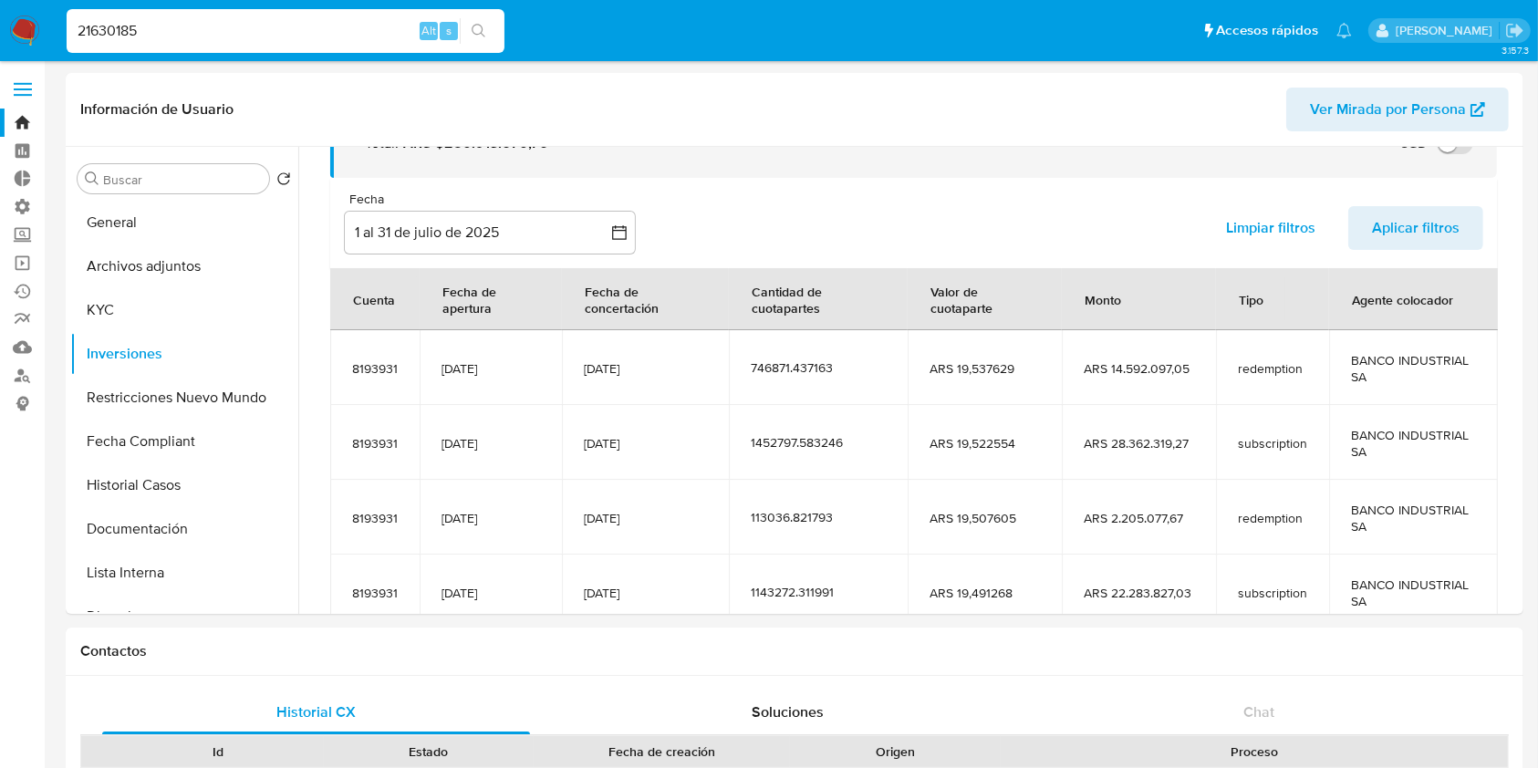
click at [171, 11] on div "21630185 Alt s" at bounding box center [286, 31] width 438 height 44
click at [168, 25] on input "21630185" at bounding box center [286, 31] width 438 height 24
paste input "59507860"
type input "259507860"
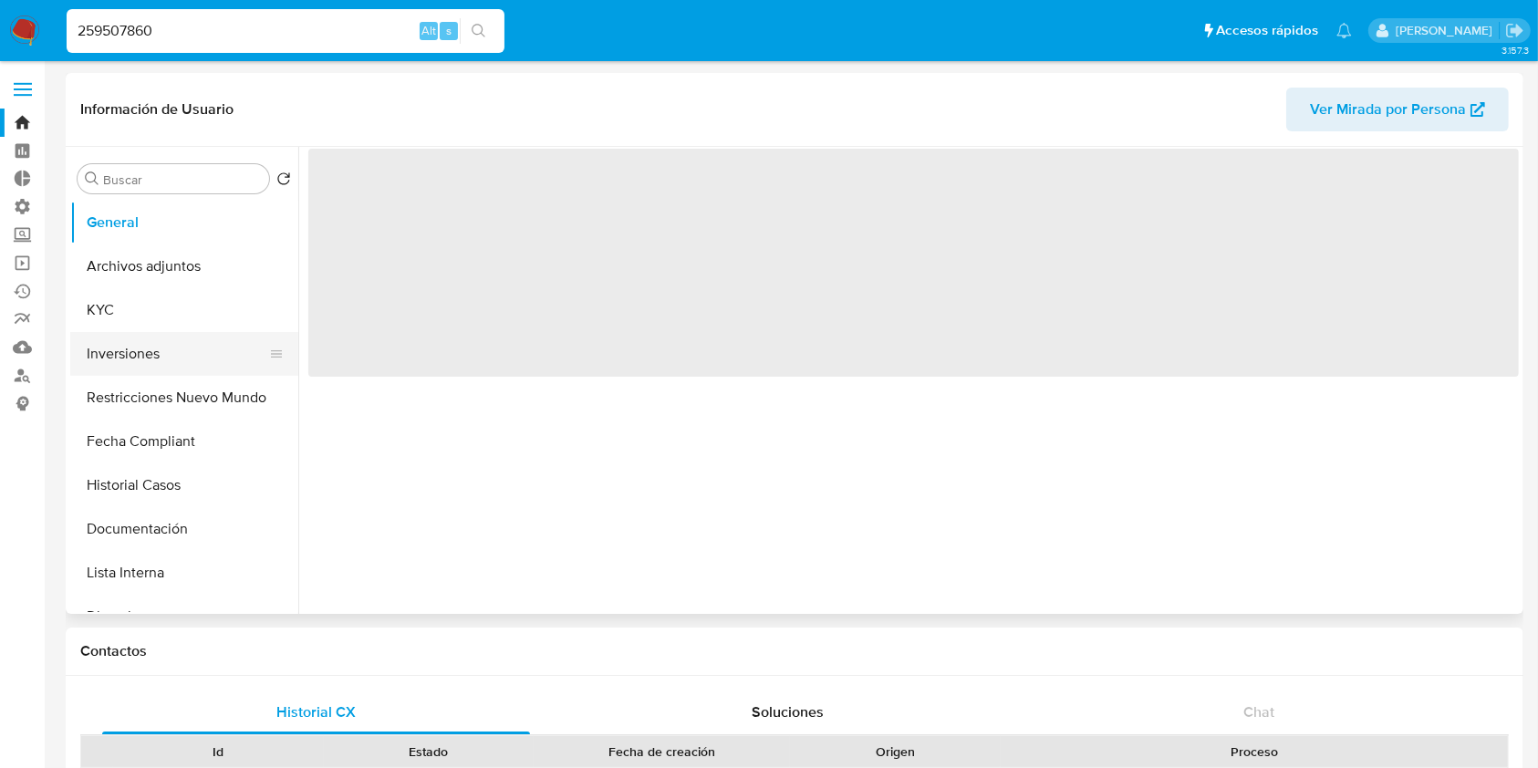
click at [153, 359] on button "Inversiones" at bounding box center [176, 354] width 213 height 44
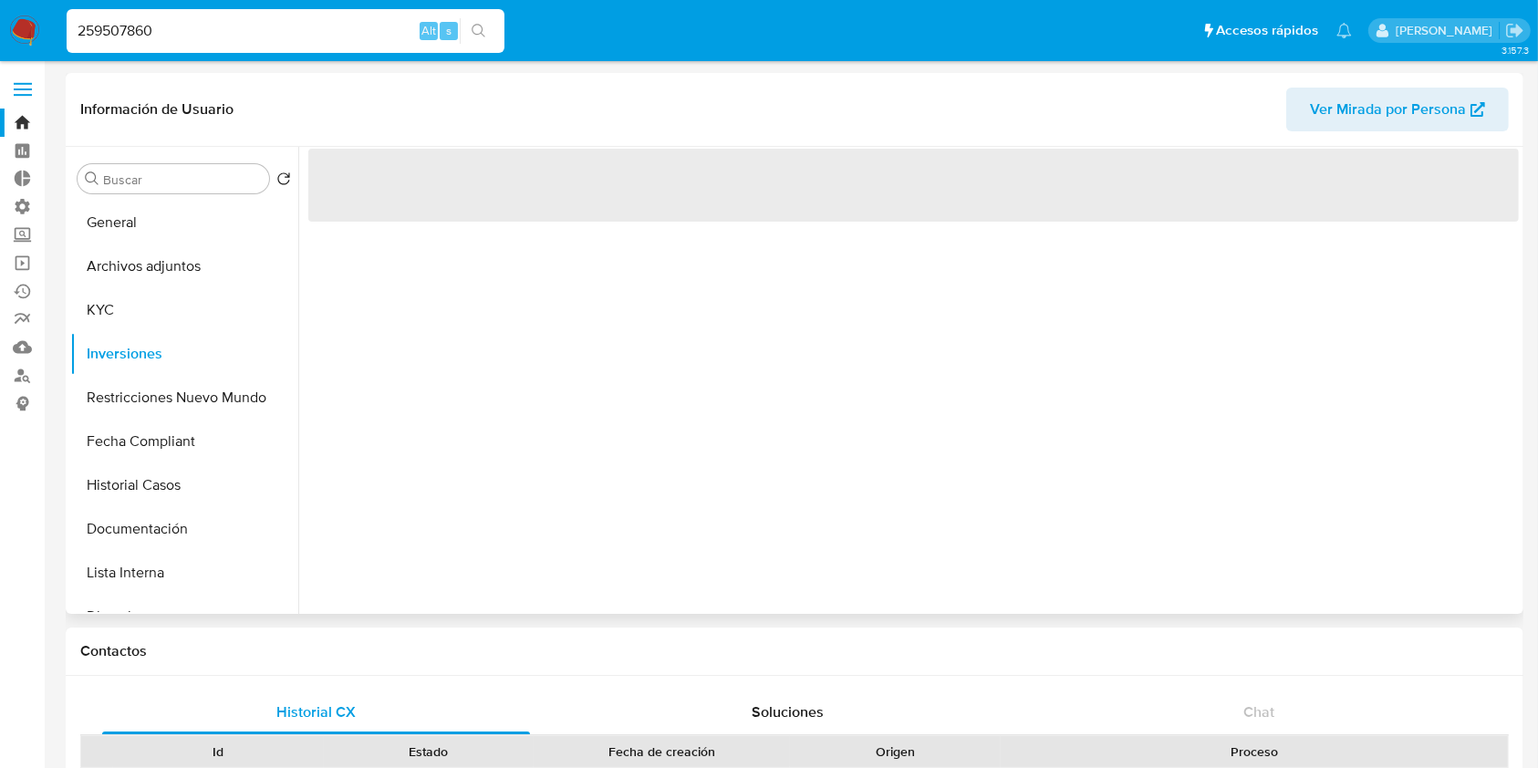
select select "10"
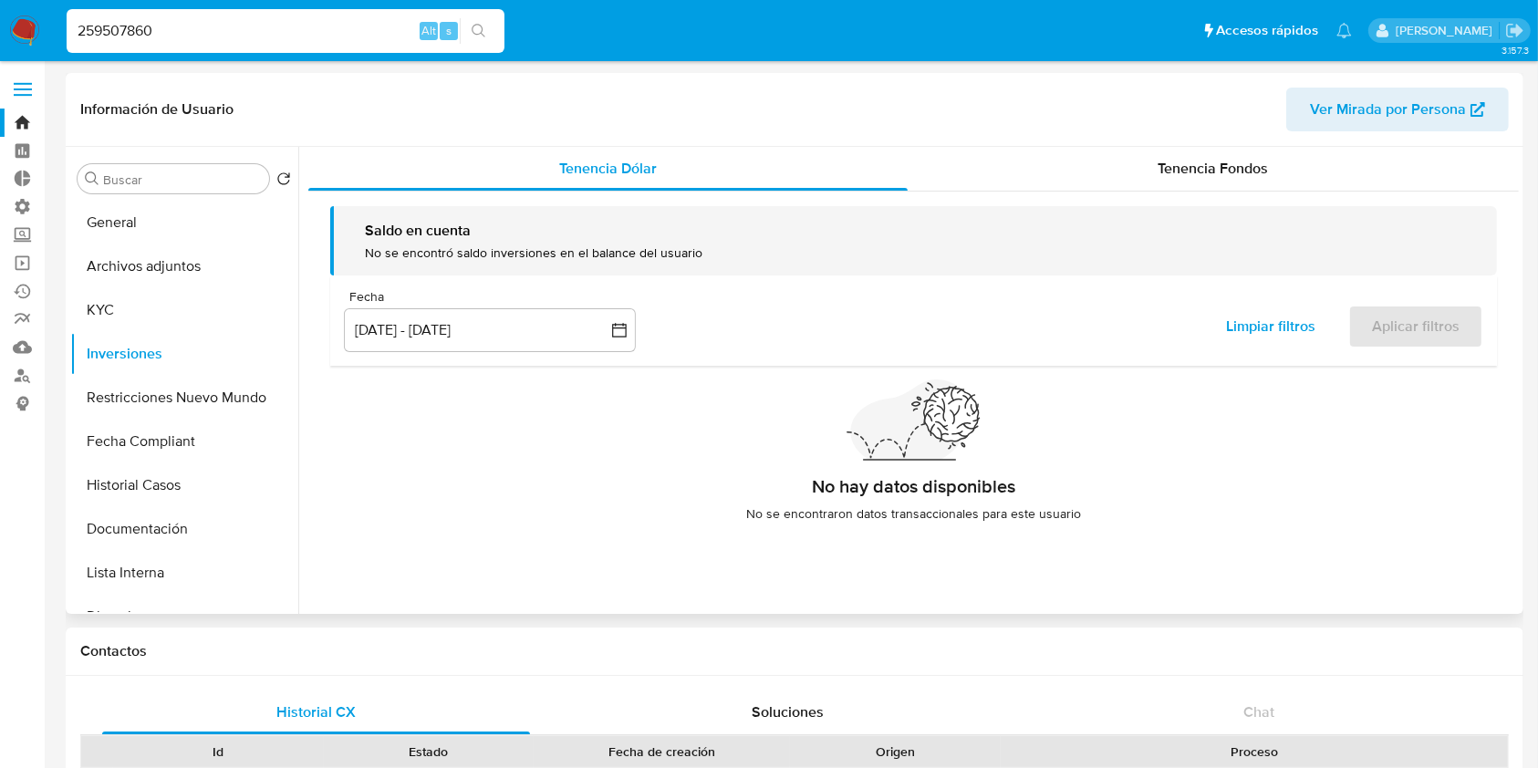
click at [1202, 144] on div "Información de Usuario Ver Mirada por Persona" at bounding box center [795, 110] width 1458 height 74
click at [1204, 166] on span "Tenencia Fondos" at bounding box center [1213, 168] width 110 height 21
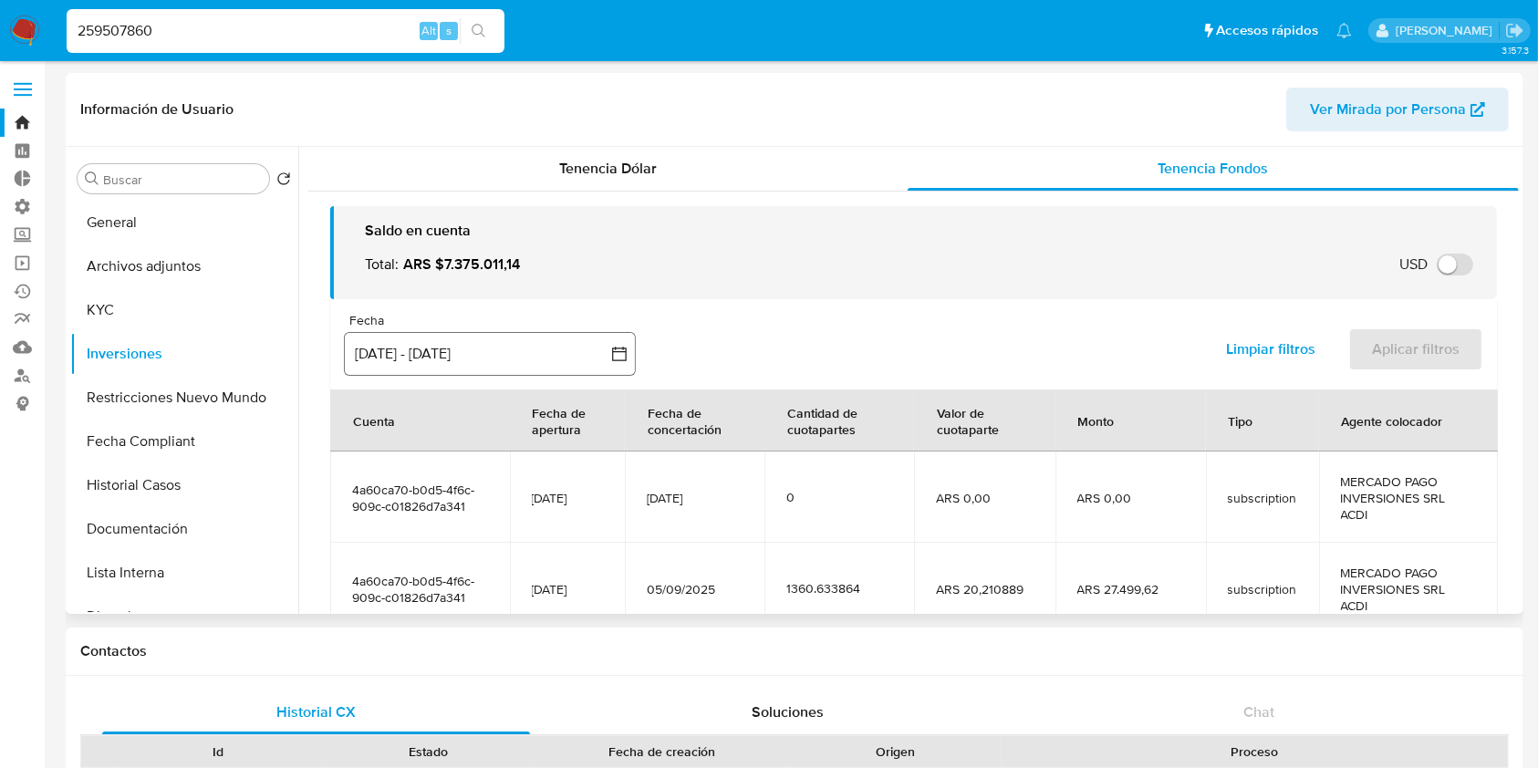
click at [441, 357] on button "[DATE] - [DATE]" at bounding box center [490, 354] width 292 height 44
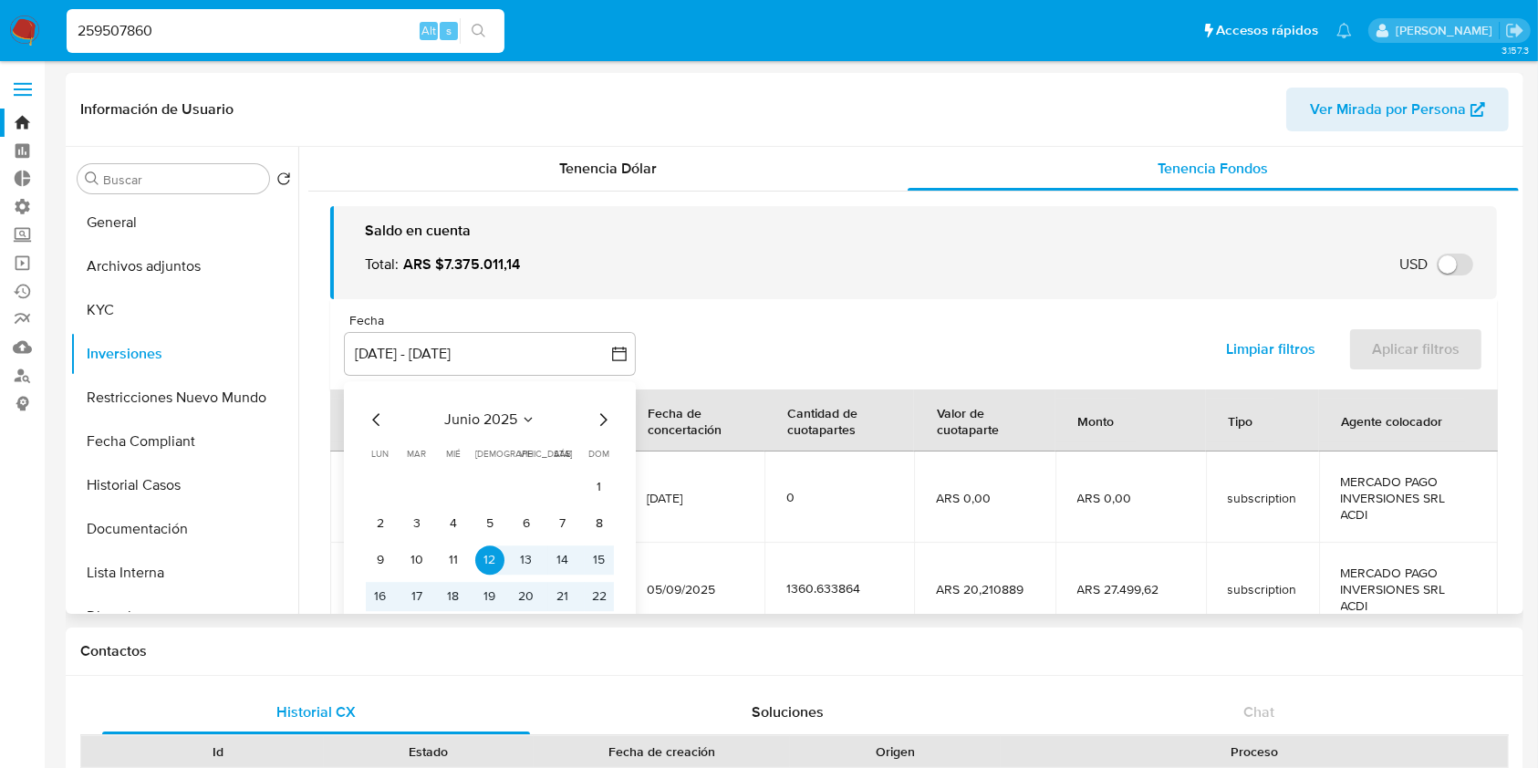
click at [604, 426] on icon "Mes siguiente" at bounding box center [603, 420] width 22 height 22
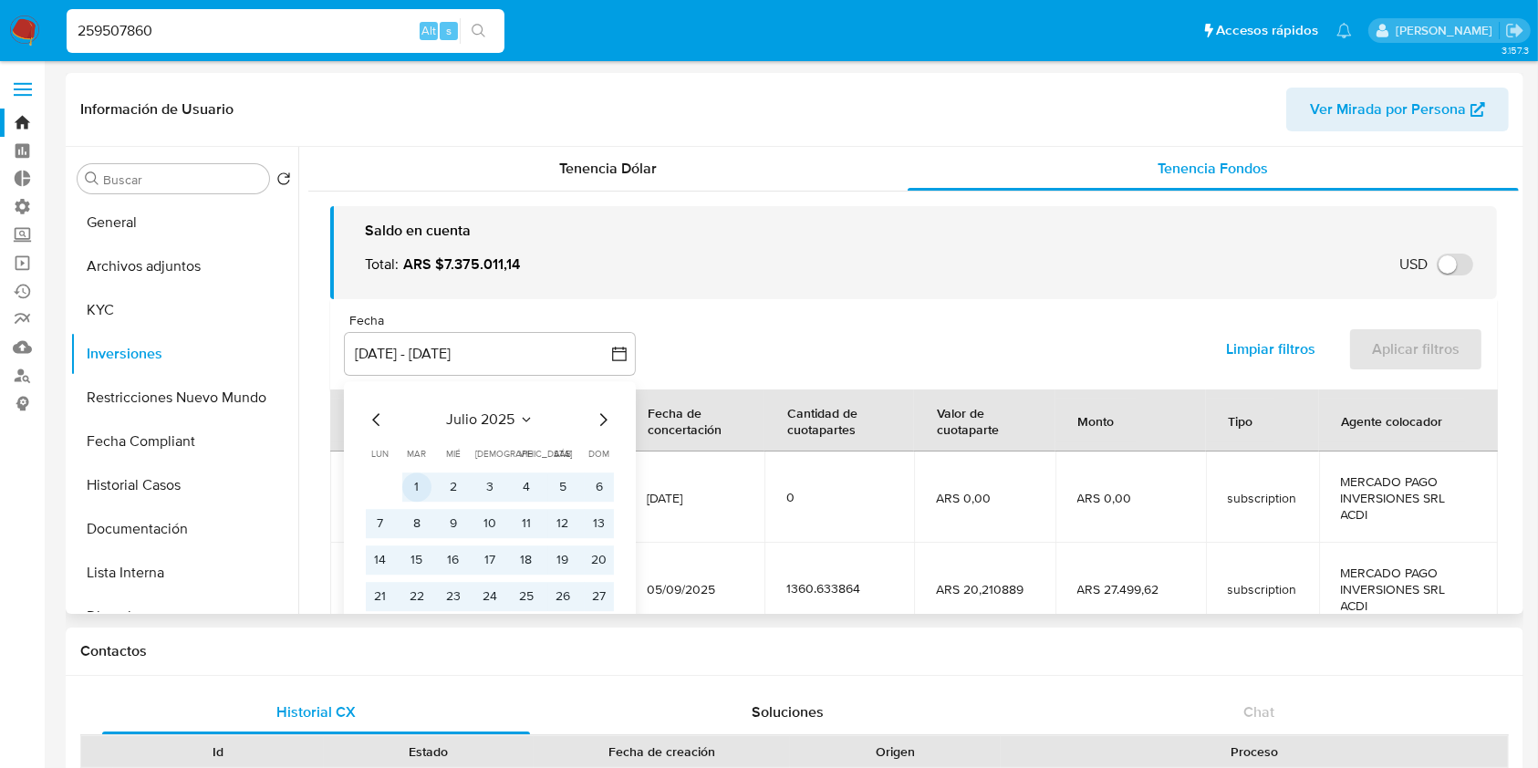
click at [413, 493] on button "1" at bounding box center [416, 487] width 29 height 29
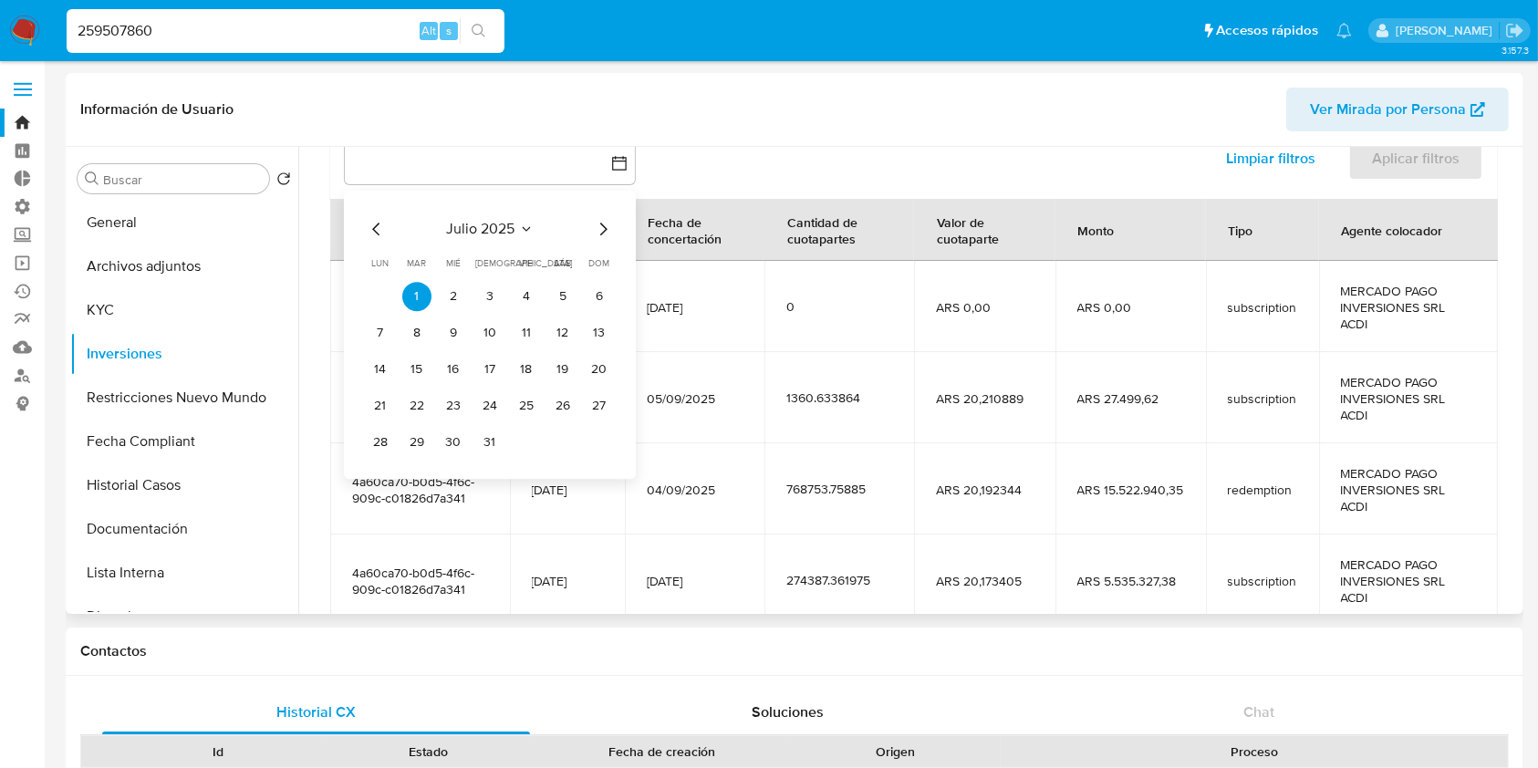
scroll to position [243, 0]
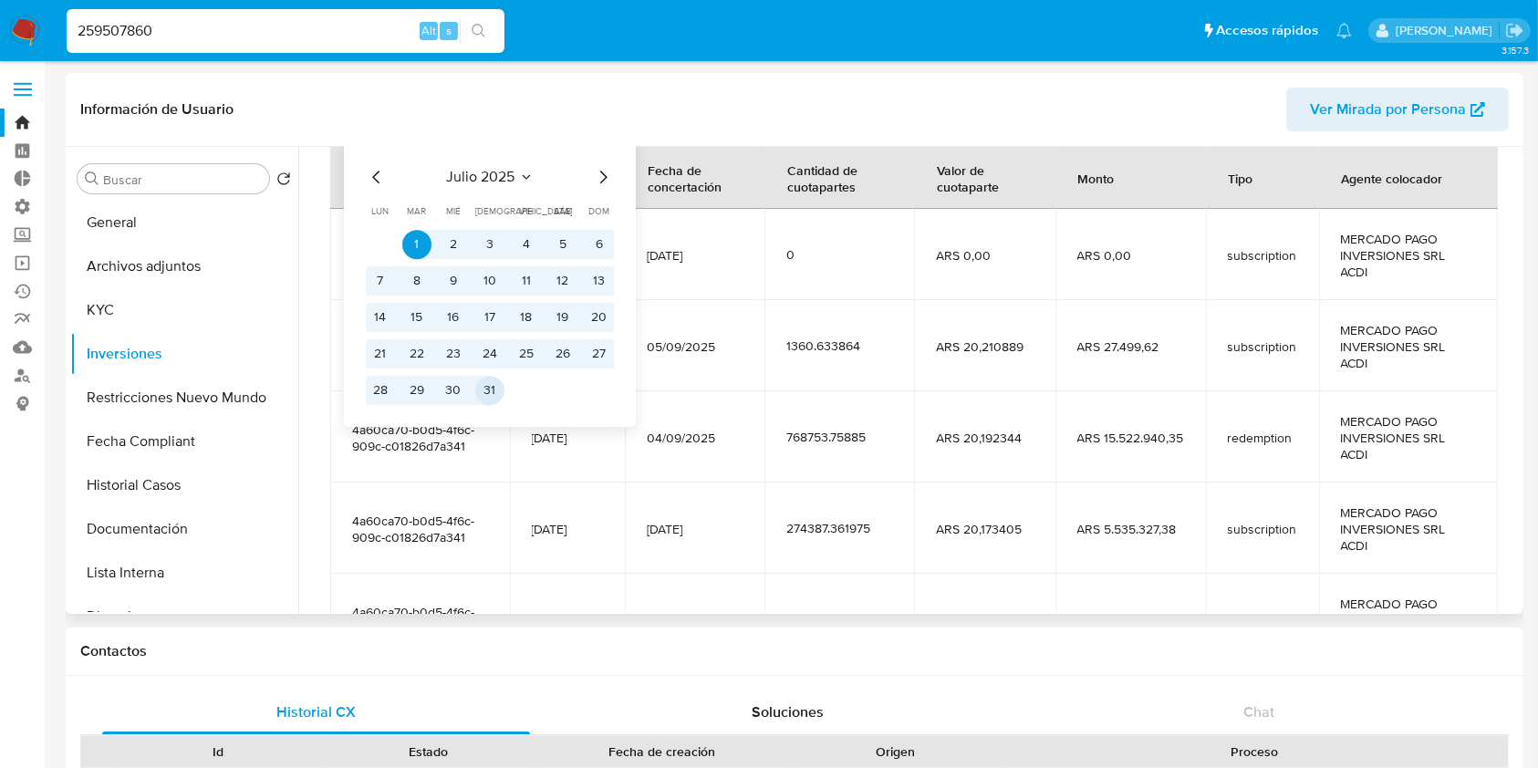
click at [500, 396] on button "31" at bounding box center [489, 390] width 29 height 29
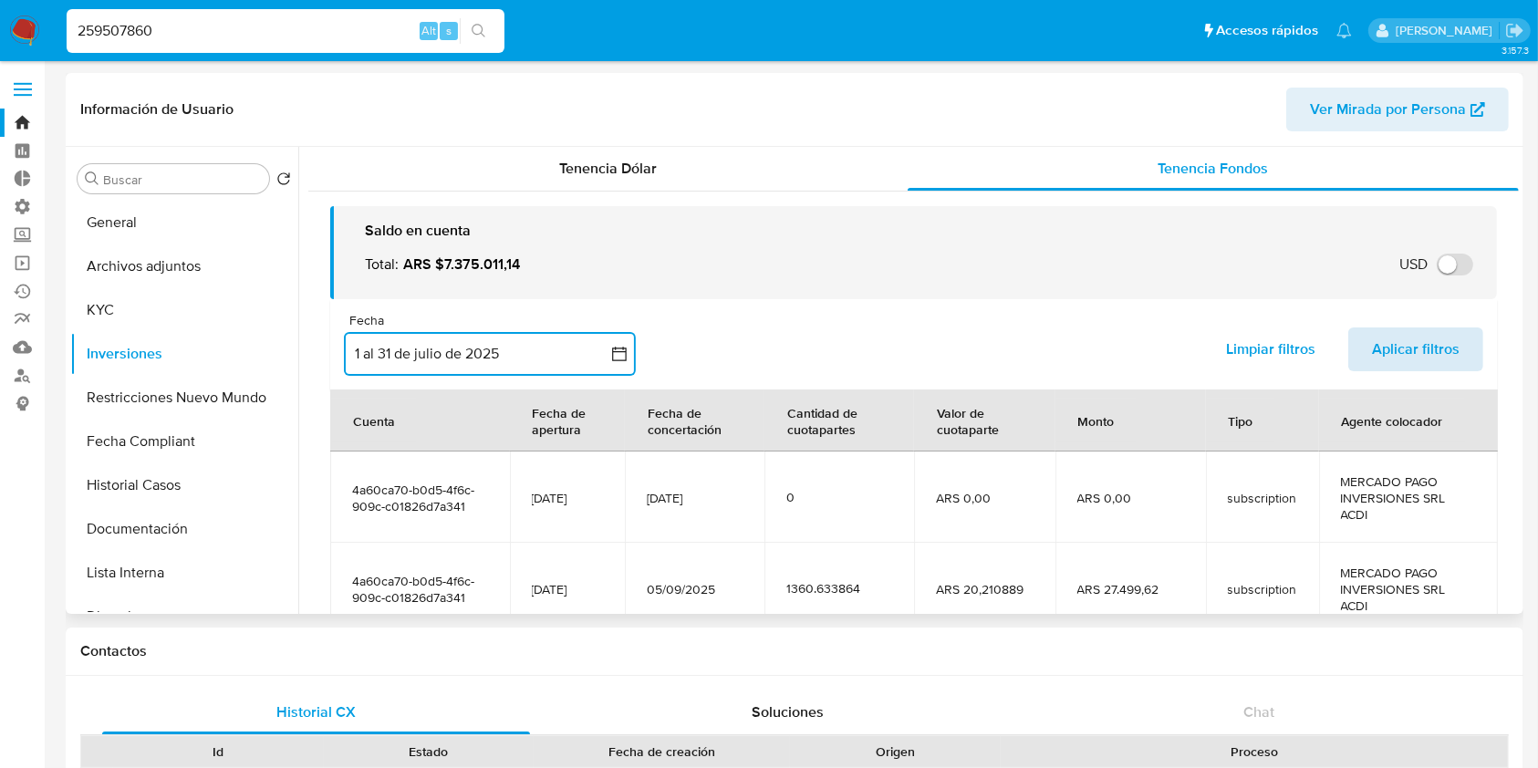
click at [1410, 355] on span "Aplicar filtros" at bounding box center [1416, 349] width 88 height 40
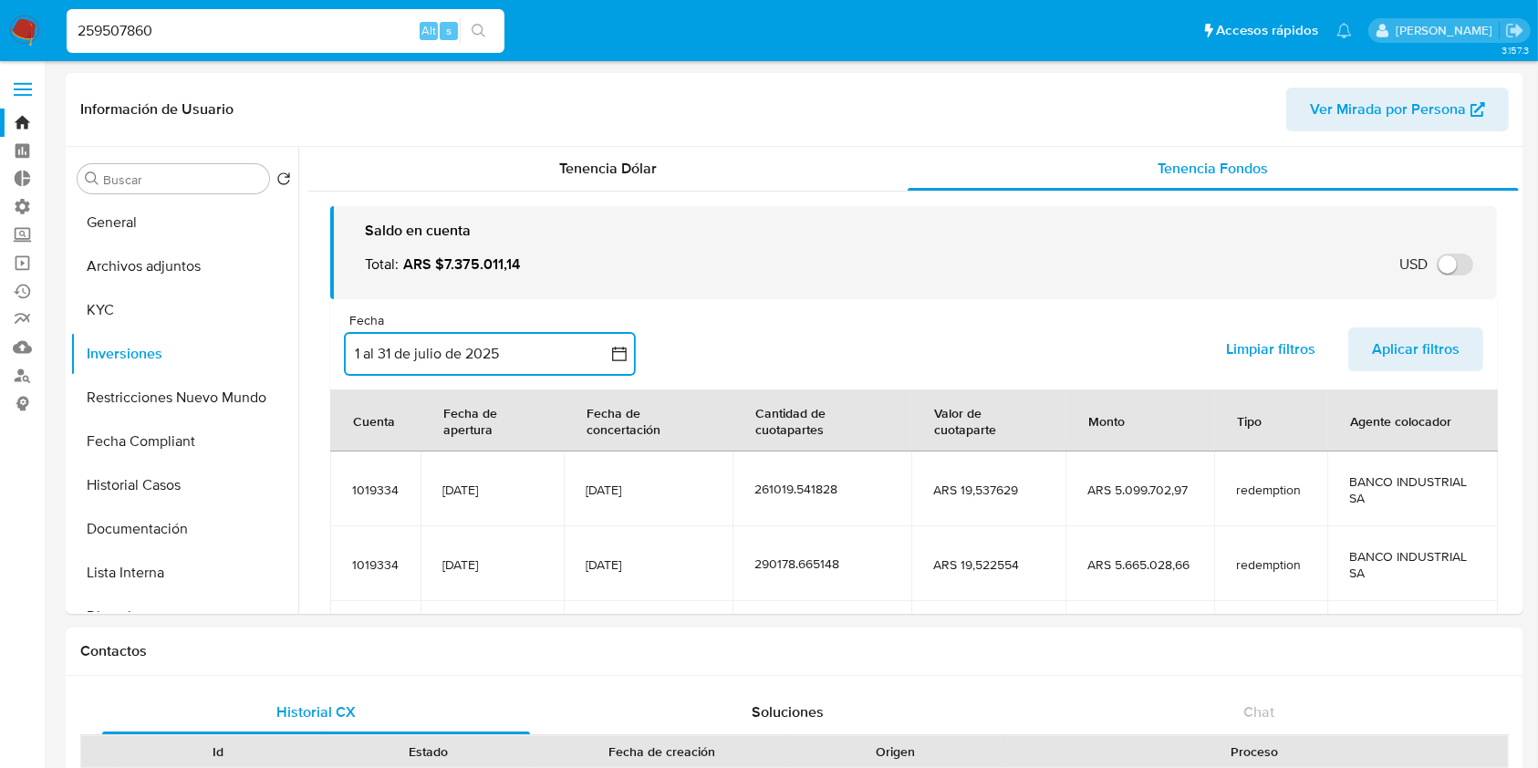
click at [529, 357] on button "1 al 31 de julio de 2025" at bounding box center [490, 354] width 292 height 44
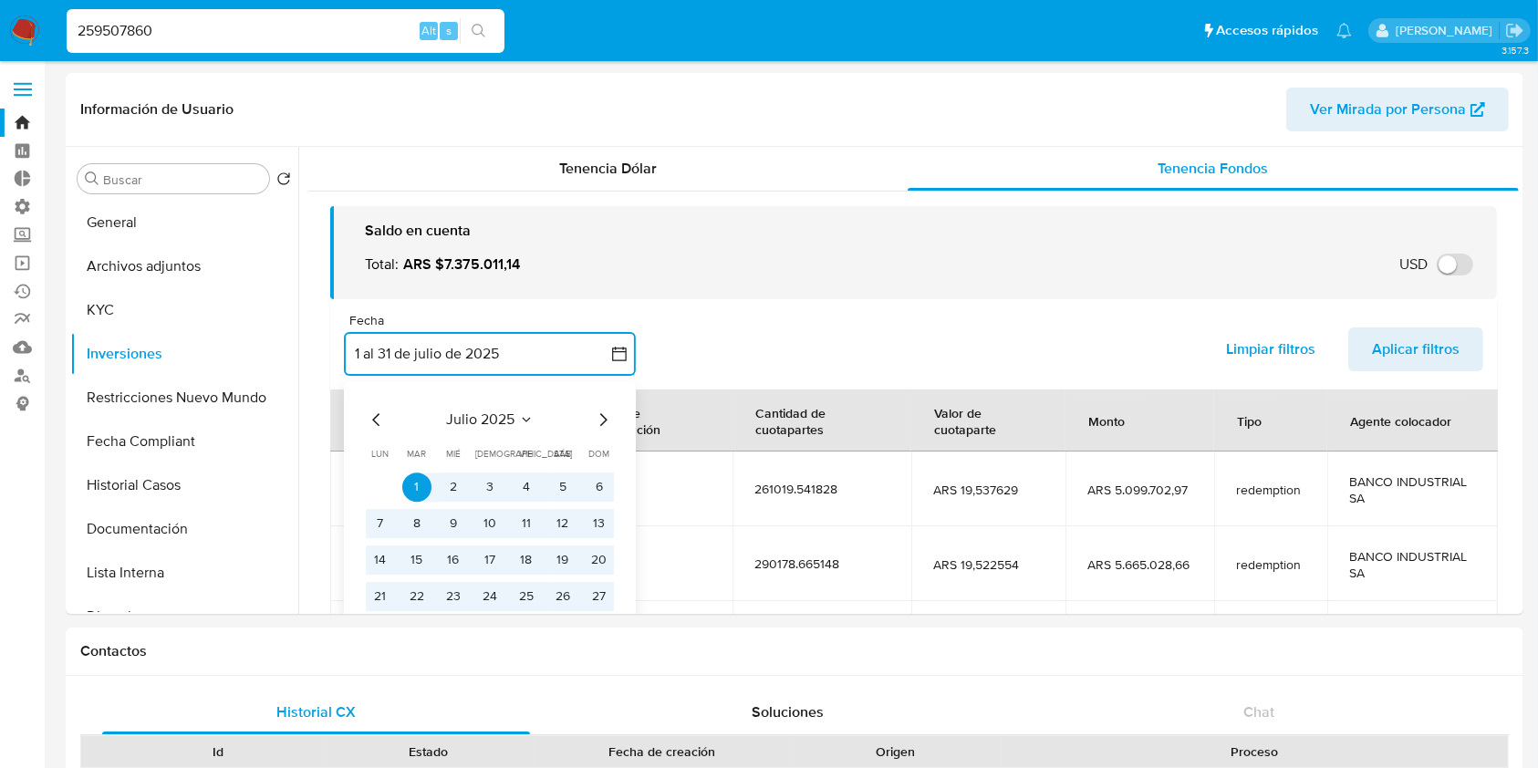
click at [618, 411] on div "julio 2025 julio 2025 lun lunes mar martes mié miércoles jue jueves vie viernes…" at bounding box center [490, 525] width 292 height 288
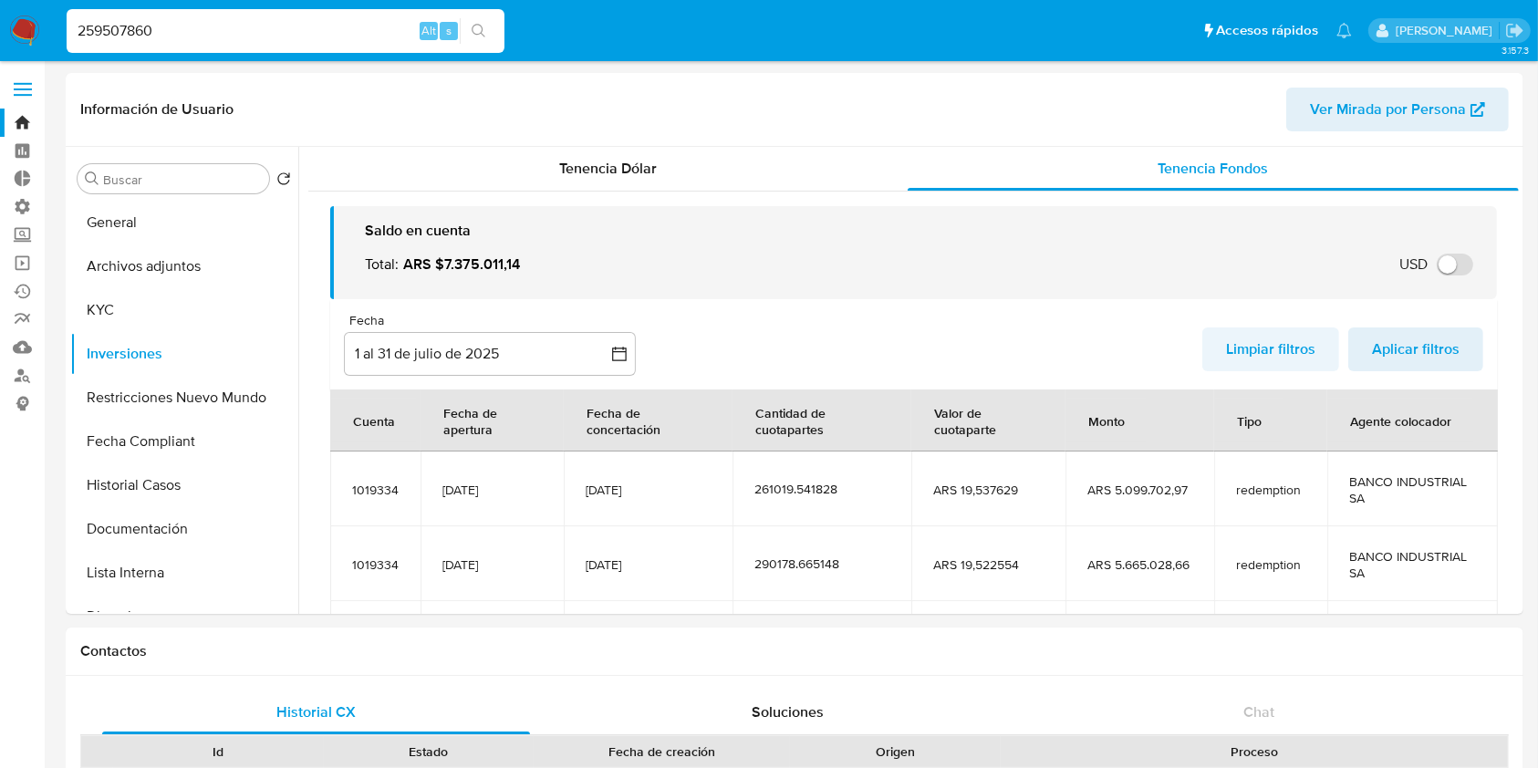
click at [1283, 343] on span "Limpiar filtros" at bounding box center [1270, 349] width 89 height 40
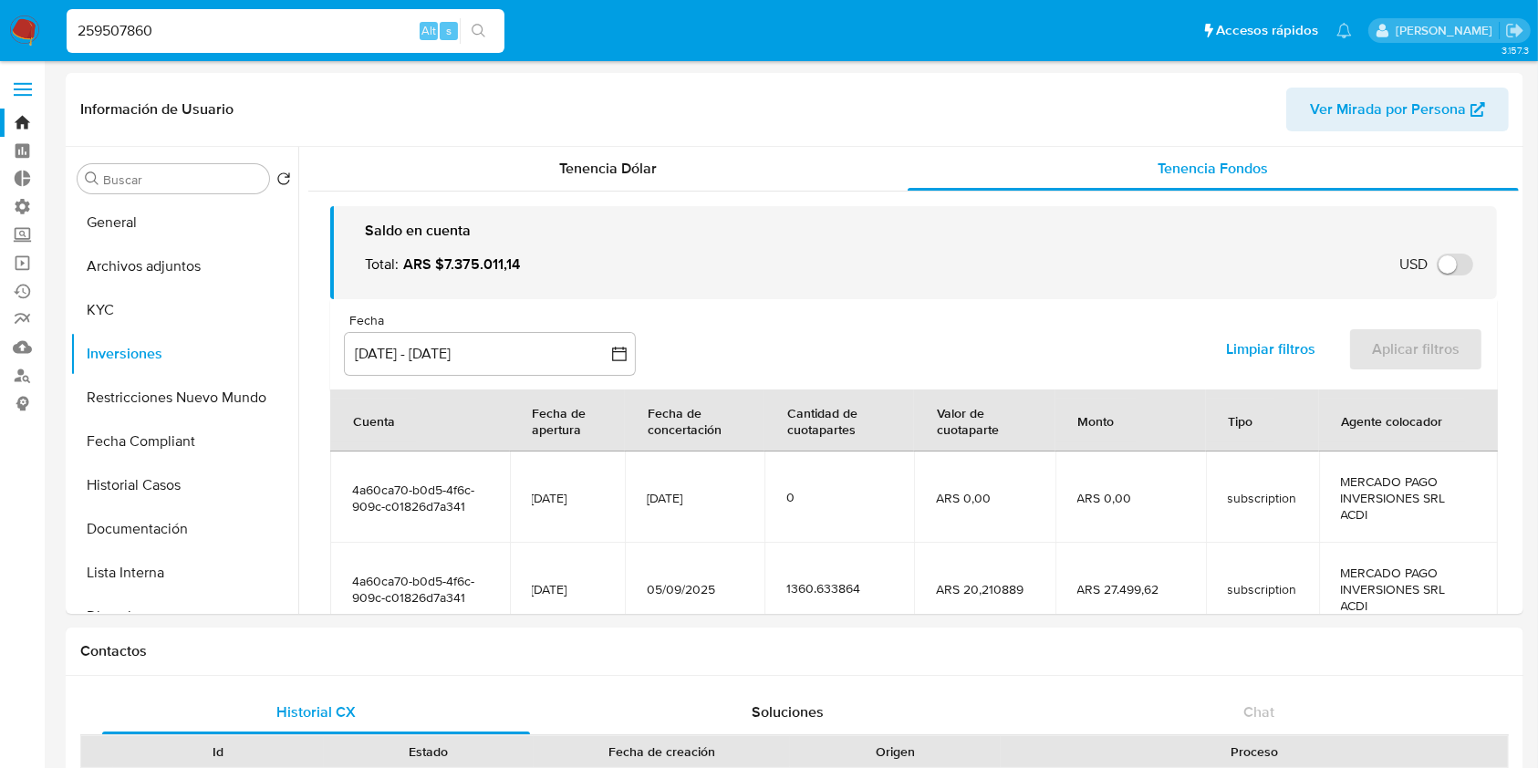
click at [161, 31] on input "259507860" at bounding box center [286, 31] width 438 height 24
paste input "130049846"
type input "130049846"
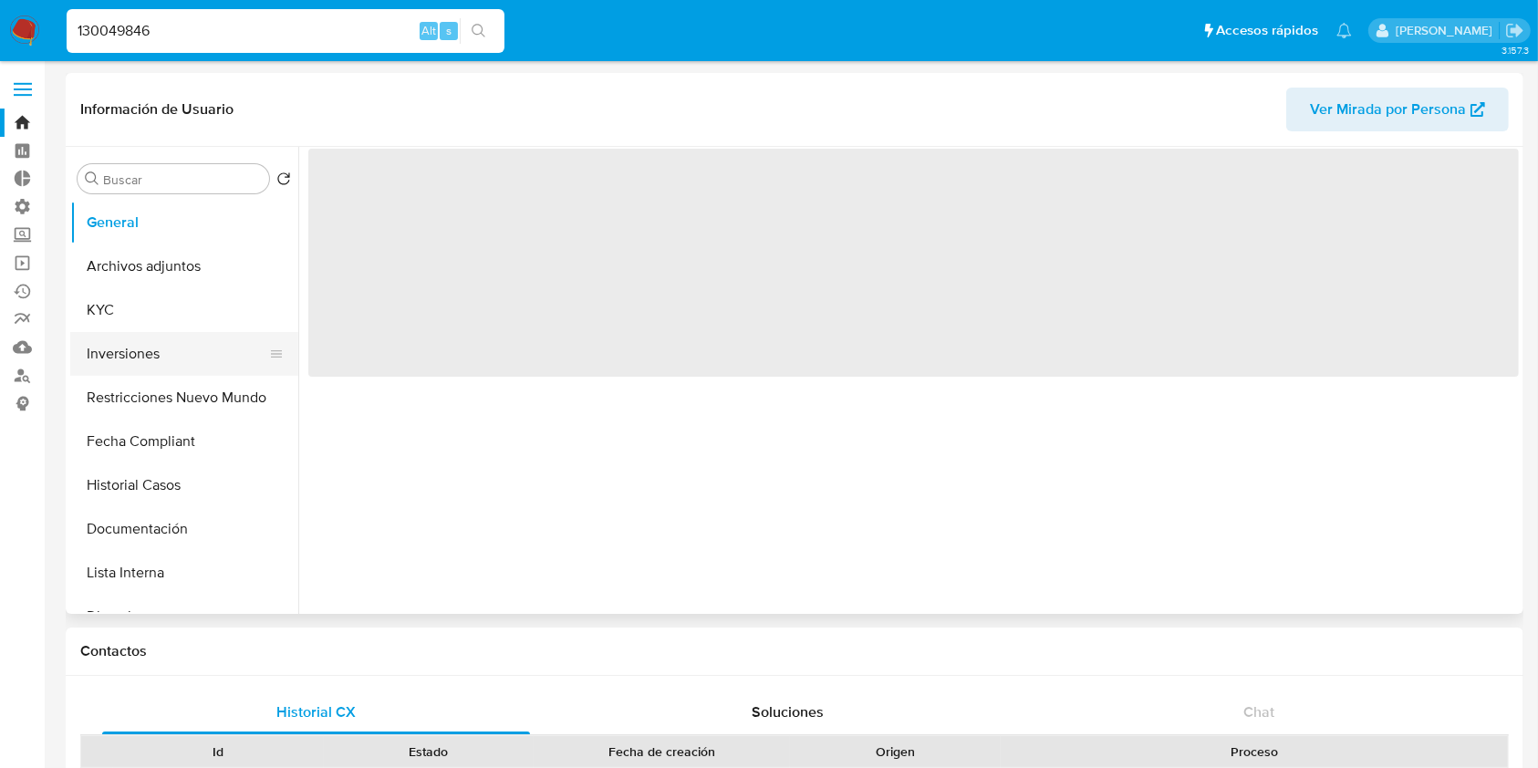
click at [143, 348] on button "Inversiones" at bounding box center [176, 354] width 213 height 44
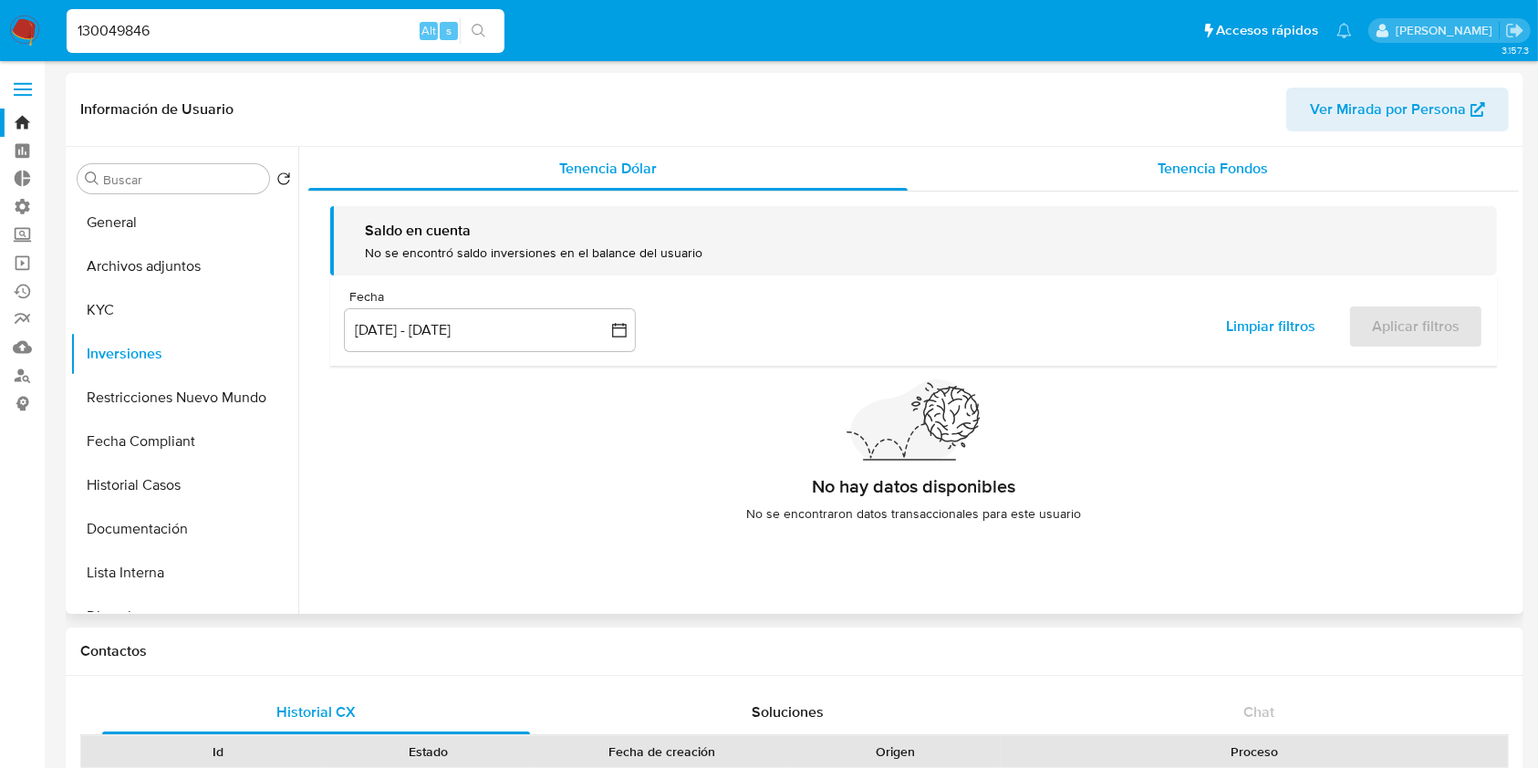
click at [1271, 174] on div "Tenencia Fondos" at bounding box center [1214, 169] width 612 height 44
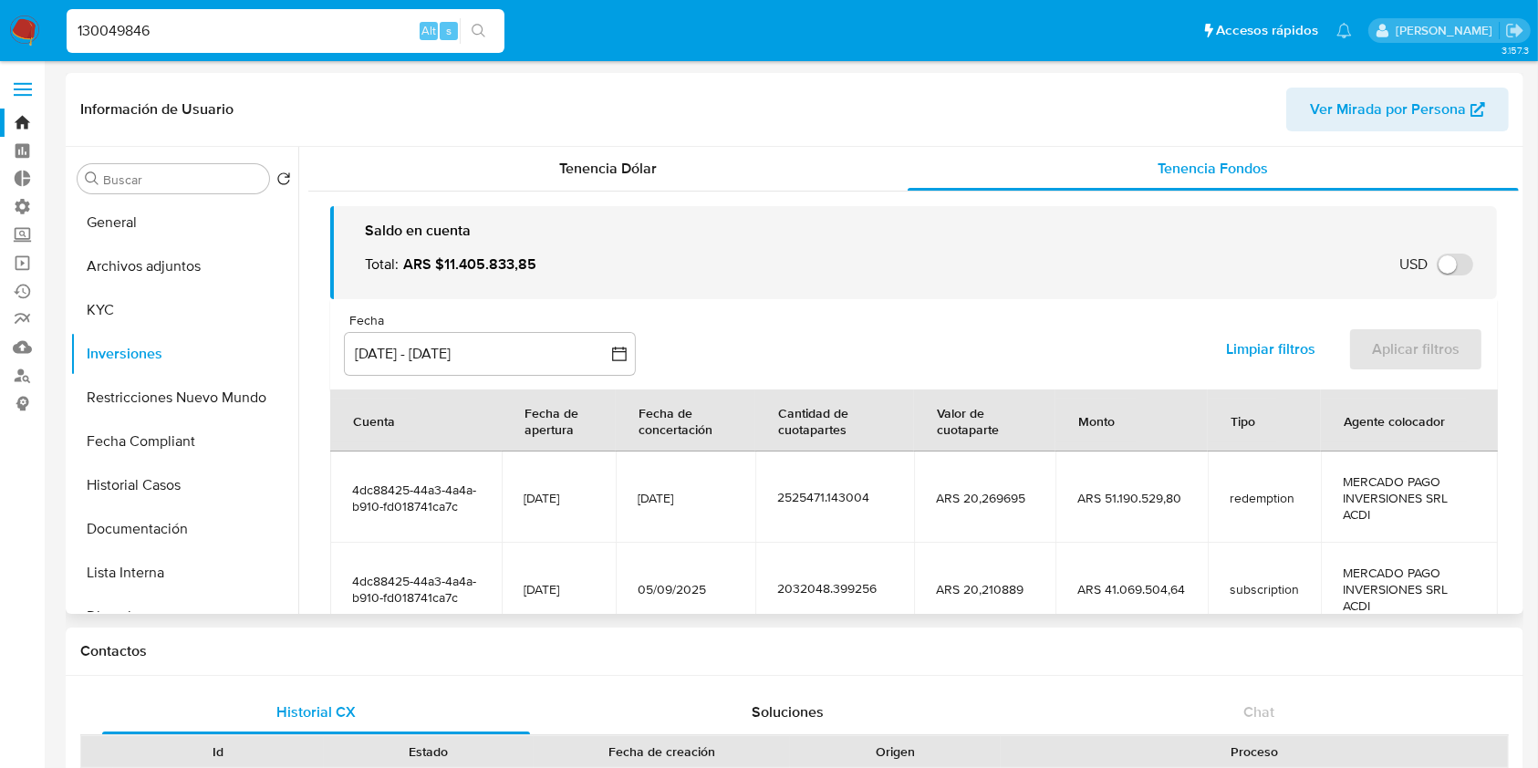
select select "10"
click at [424, 347] on button "[DATE] - [DATE]" at bounding box center [490, 354] width 292 height 44
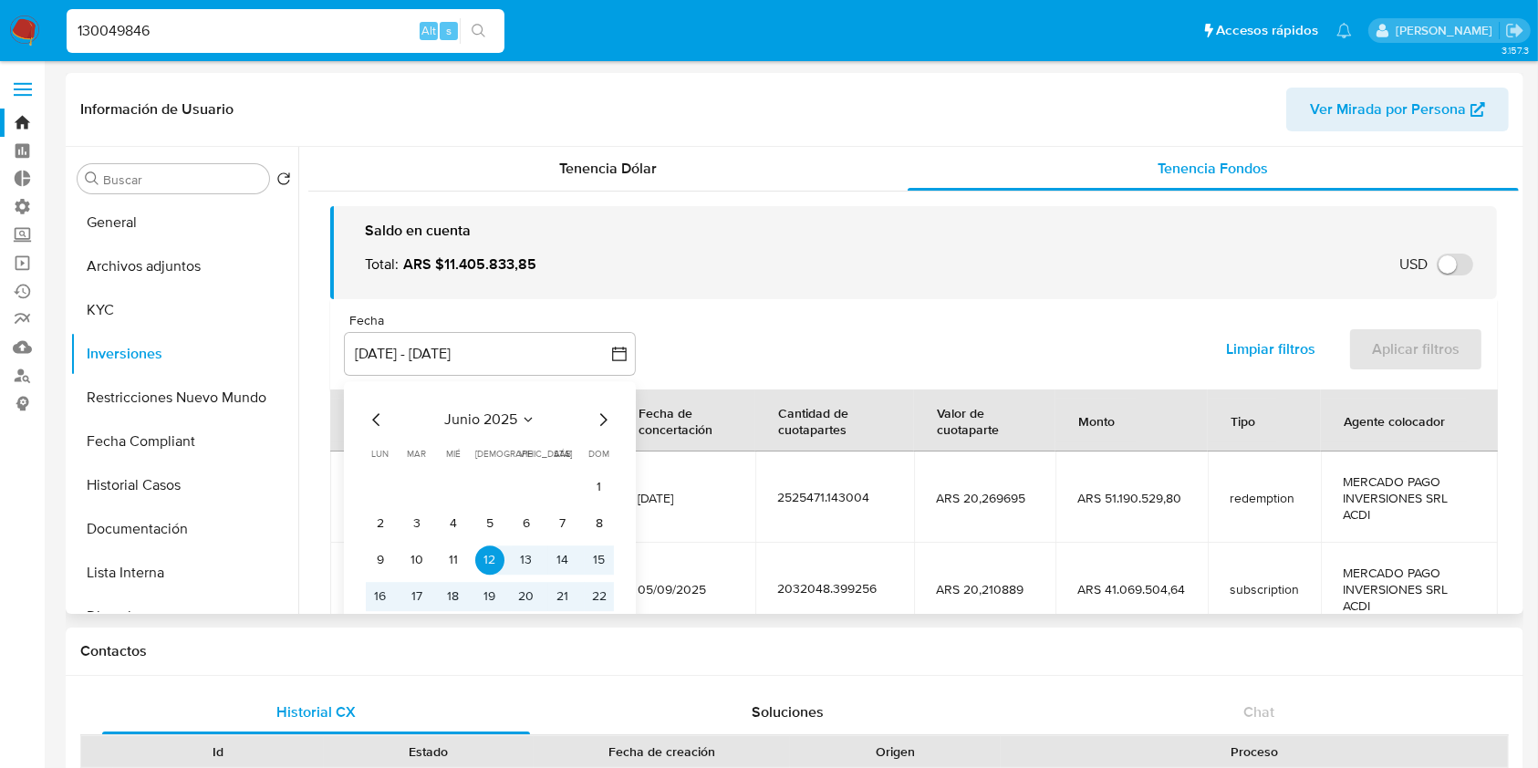
click at [614, 418] on div "junio 2025 junio 2025 lun lunes mar martes mié miércoles jue jueves vie viernes…" at bounding box center [490, 543] width 292 height 325
click at [608, 418] on icon "Mes siguiente" at bounding box center [603, 420] width 22 height 22
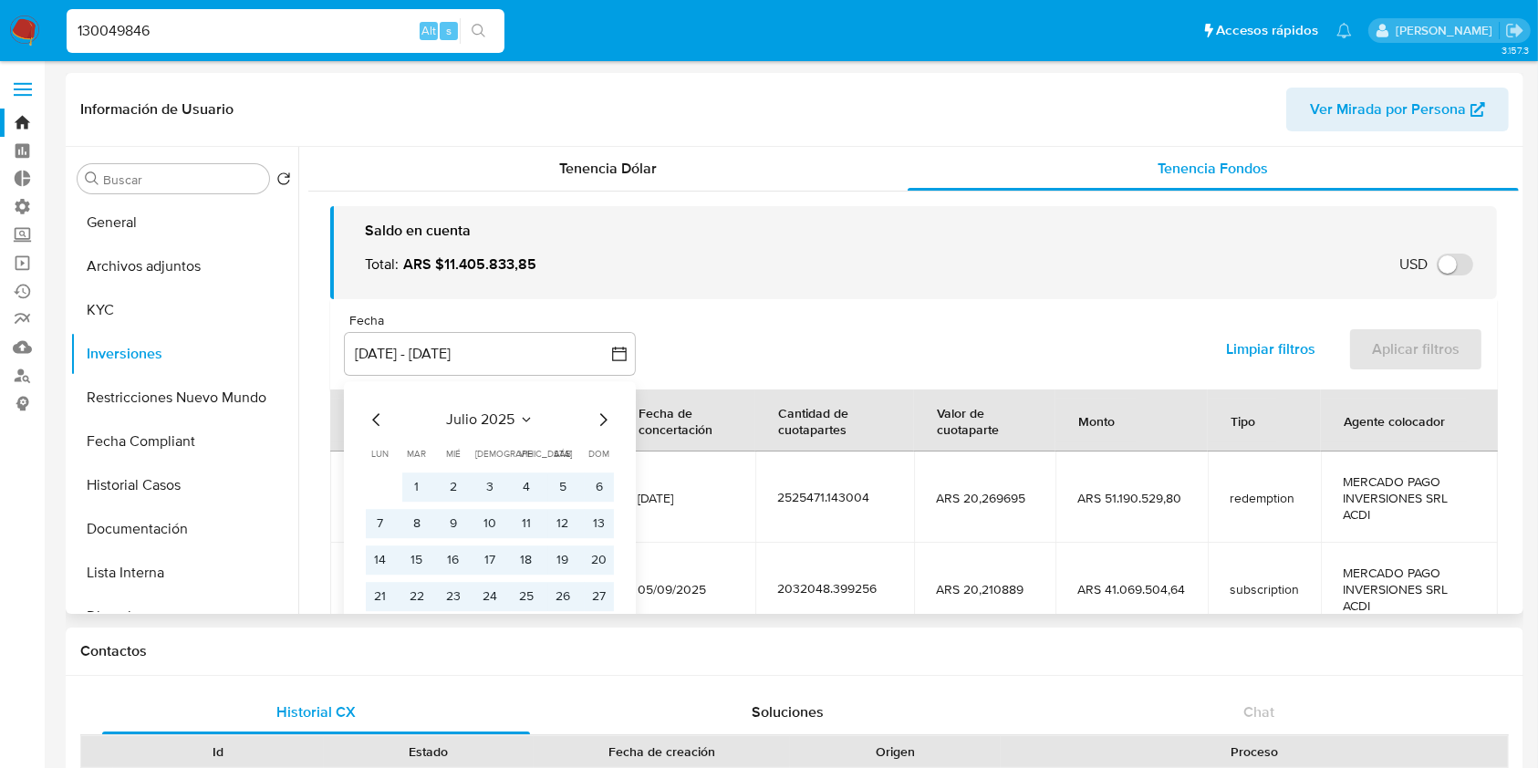
click at [596, 422] on icon "Mes siguiente" at bounding box center [603, 420] width 22 height 22
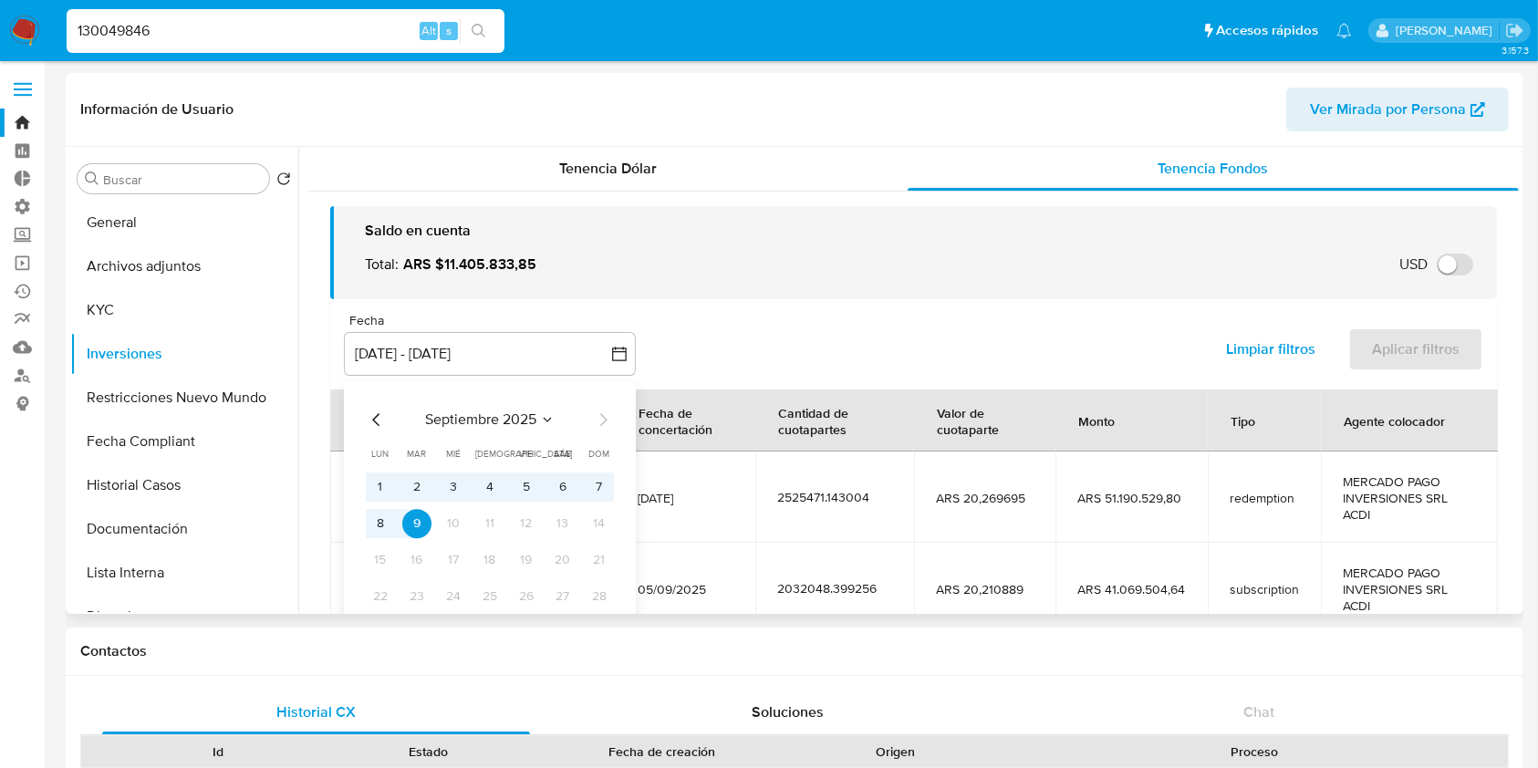
click at [373, 418] on icon "Mes anterior" at bounding box center [375, 419] width 7 height 13
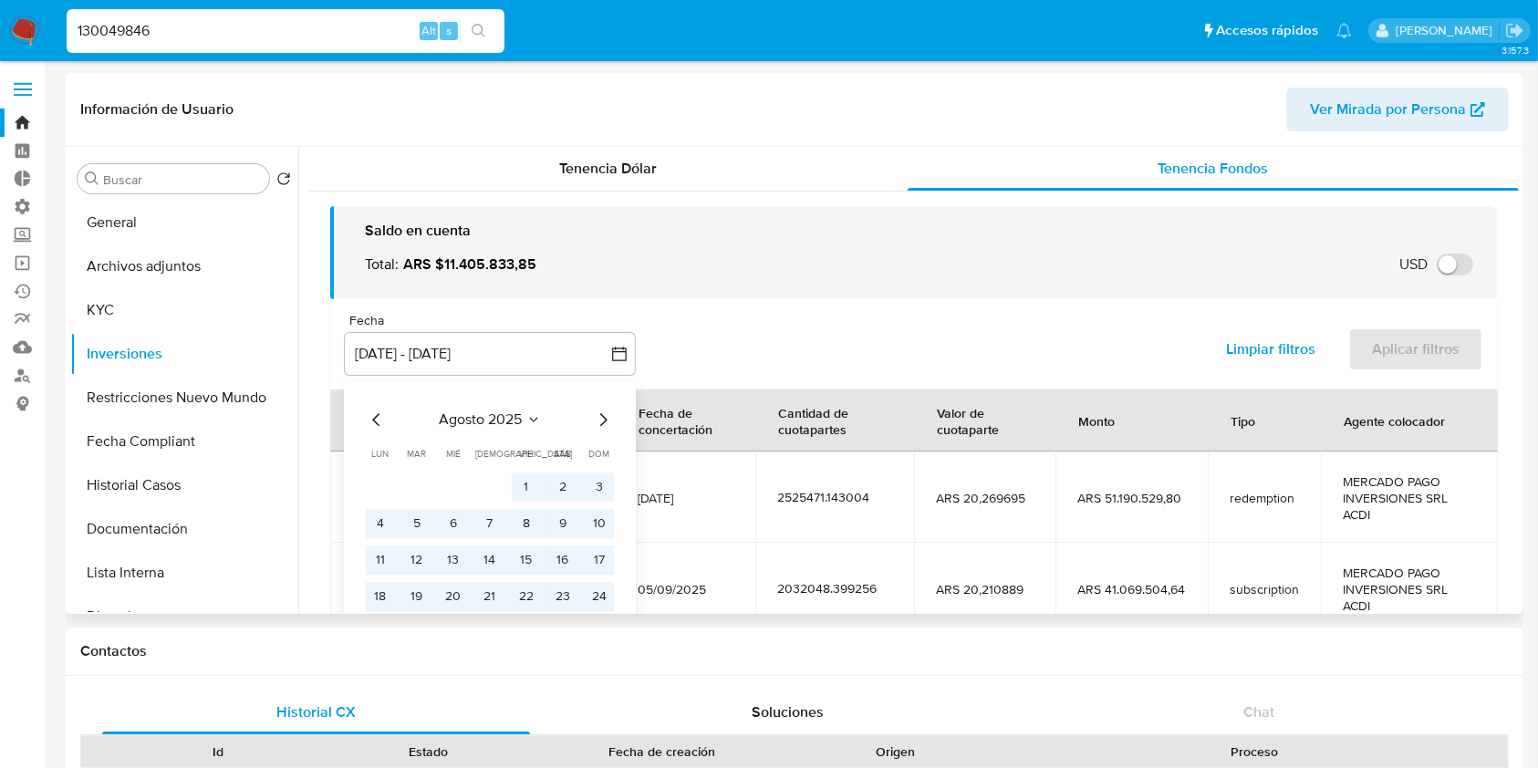
click at [373, 418] on icon "Mes anterior" at bounding box center [375, 419] width 7 height 13
drag, startPoint x: 418, startPoint y: 478, endPoint x: 447, endPoint y: 493, distance: 33.1
click at [419, 478] on button "1" at bounding box center [416, 487] width 29 height 29
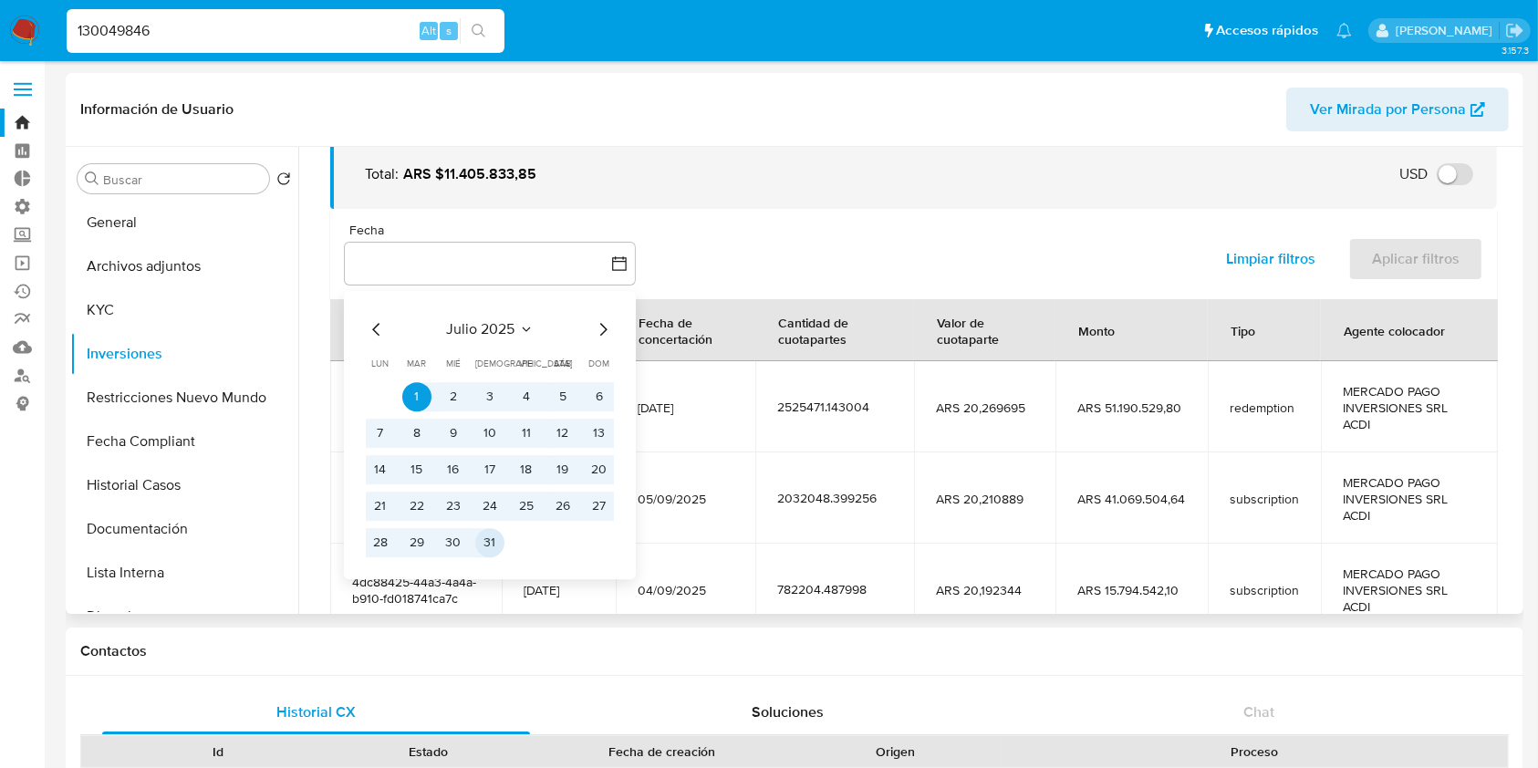
scroll to position [121, 0]
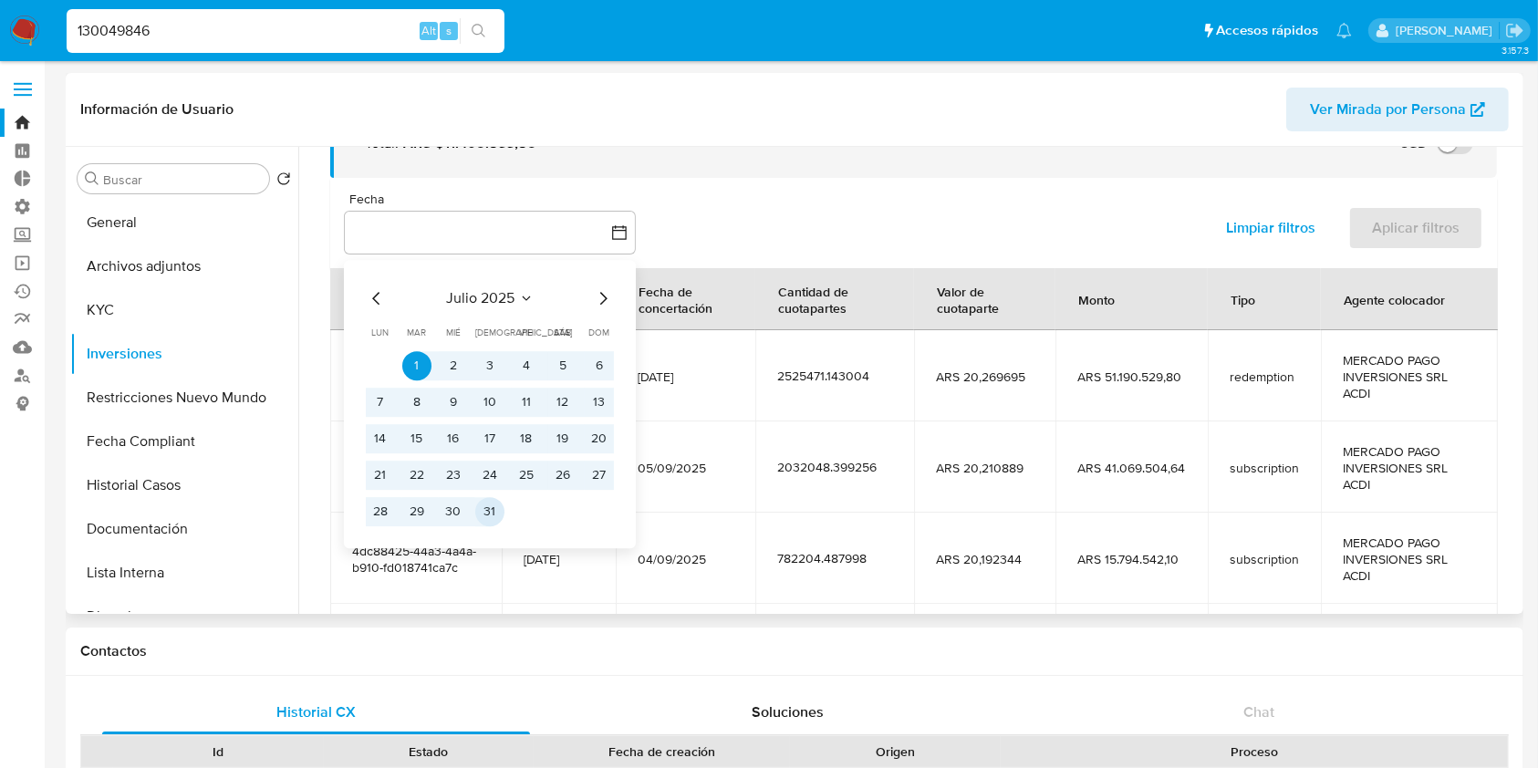
click at [495, 513] on button "31" at bounding box center [489, 511] width 29 height 29
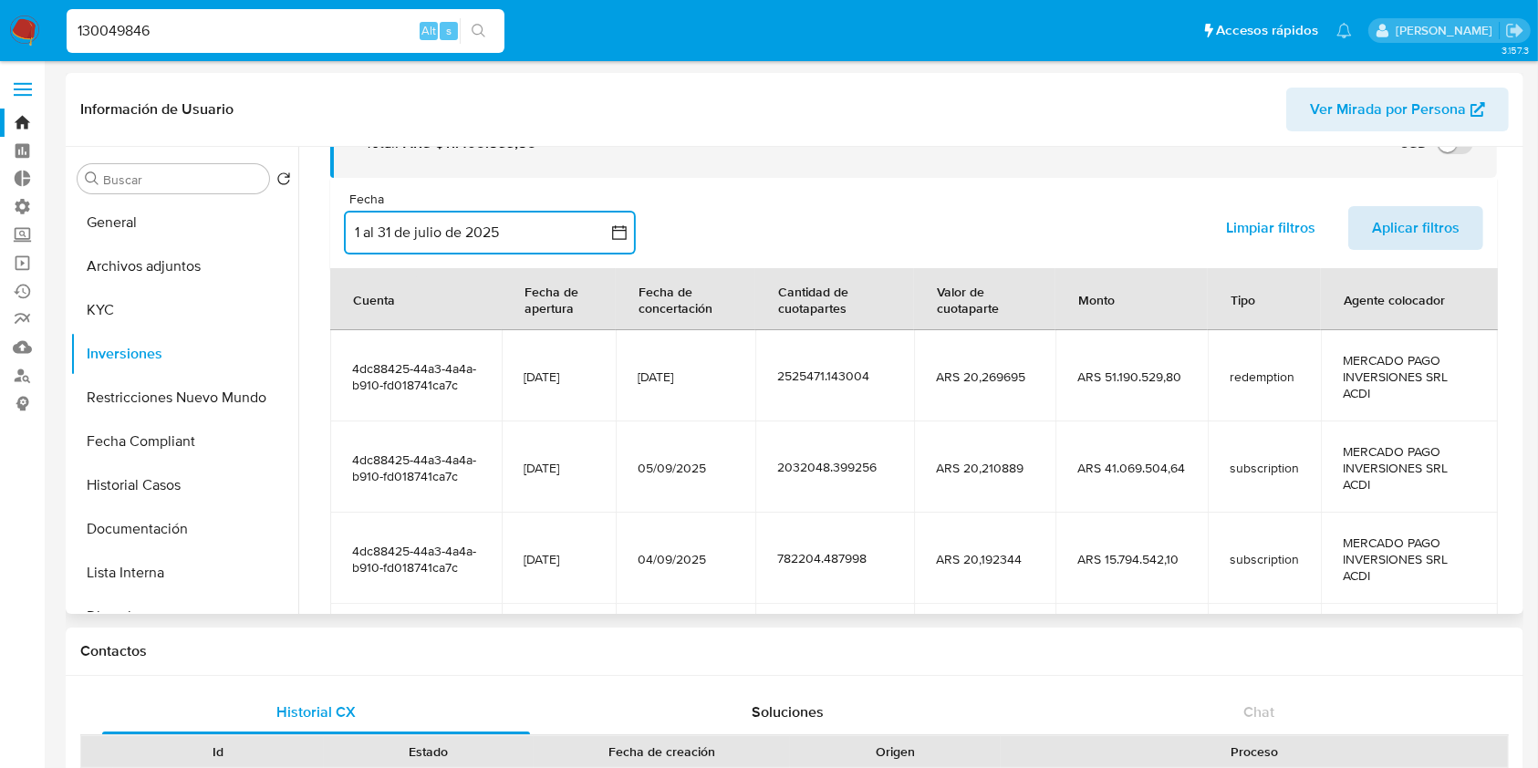
click at [1418, 223] on span "Aplicar filtros" at bounding box center [1416, 228] width 88 height 40
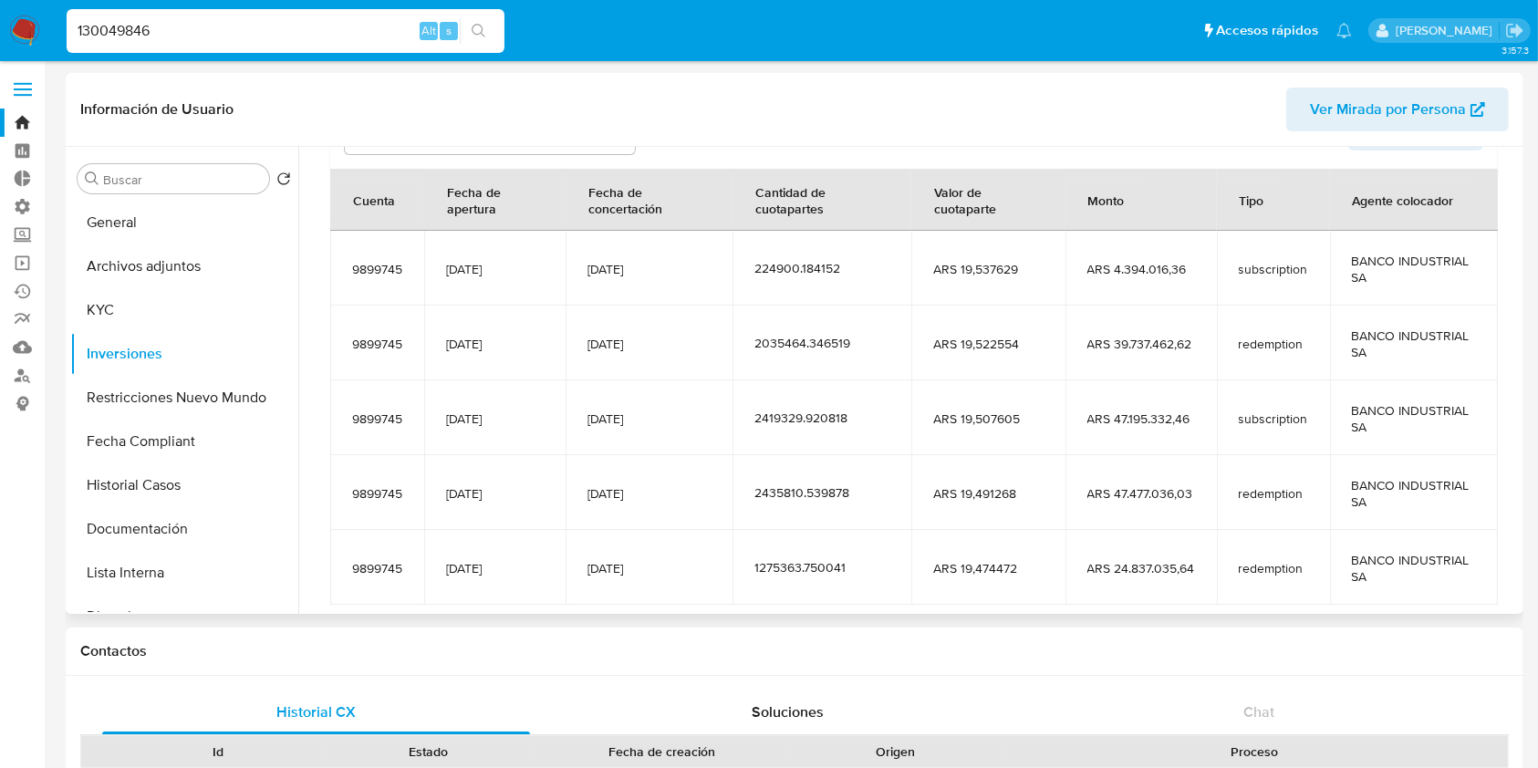
scroll to position [322, 0]
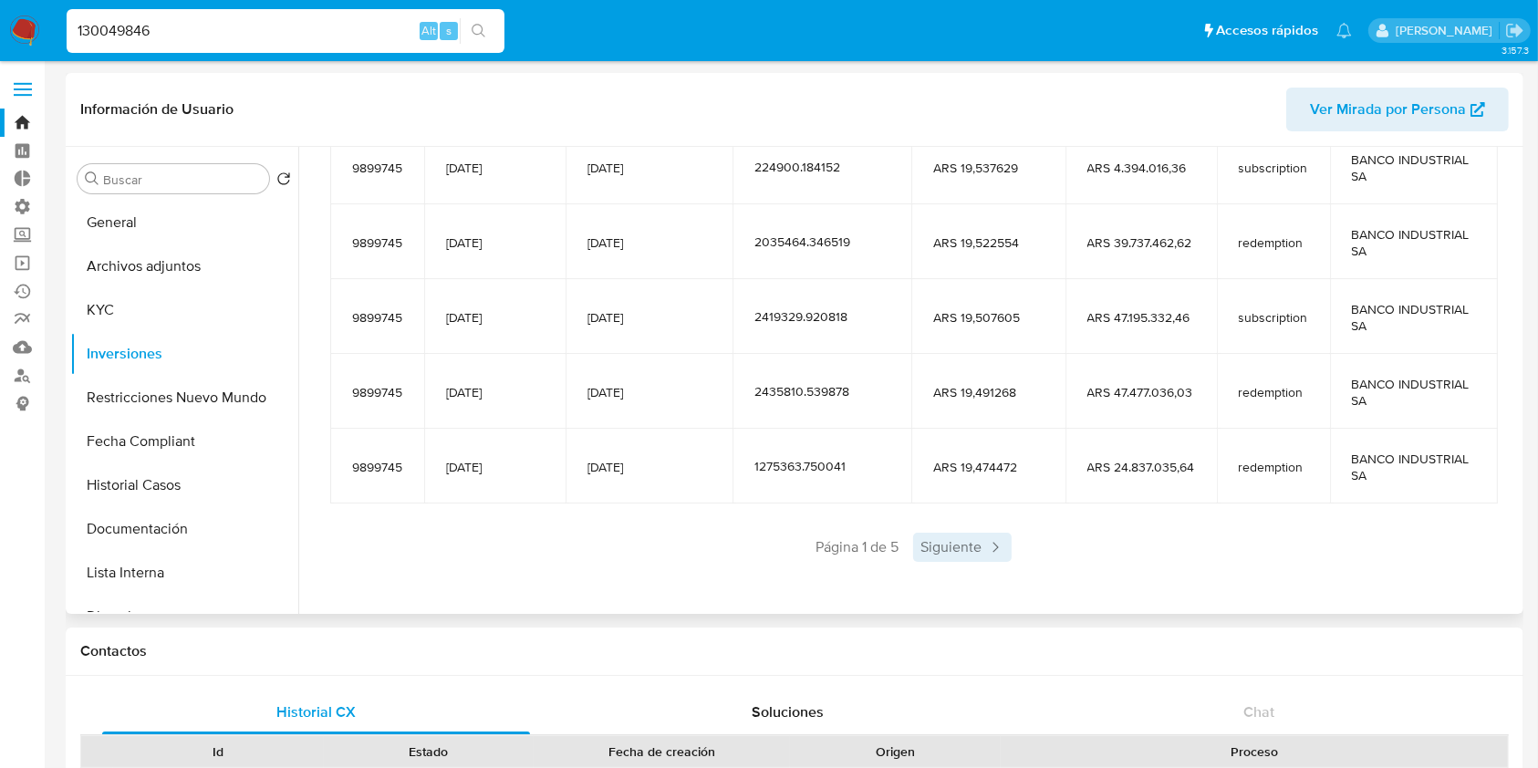
click at [966, 549] on span "Siguiente" at bounding box center [962, 547] width 99 height 29
click at [983, 540] on span "Siguiente" at bounding box center [1016, 547] width 99 height 29
click at [1009, 555] on span "Siguiente" at bounding box center [1016, 547] width 99 height 29
click at [1010, 555] on span "Siguiente" at bounding box center [1016, 547] width 99 height 29
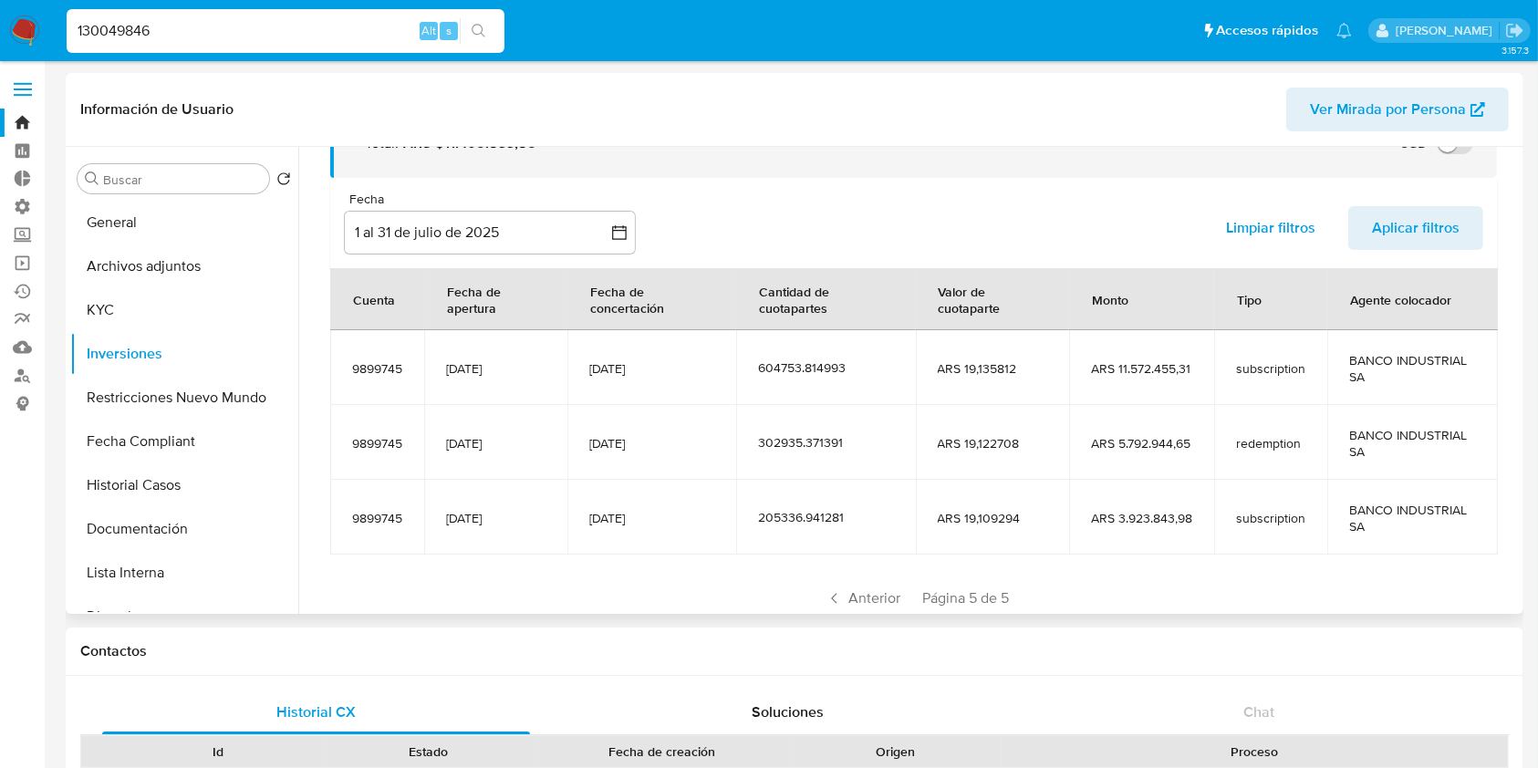
scroll to position [172, 0]
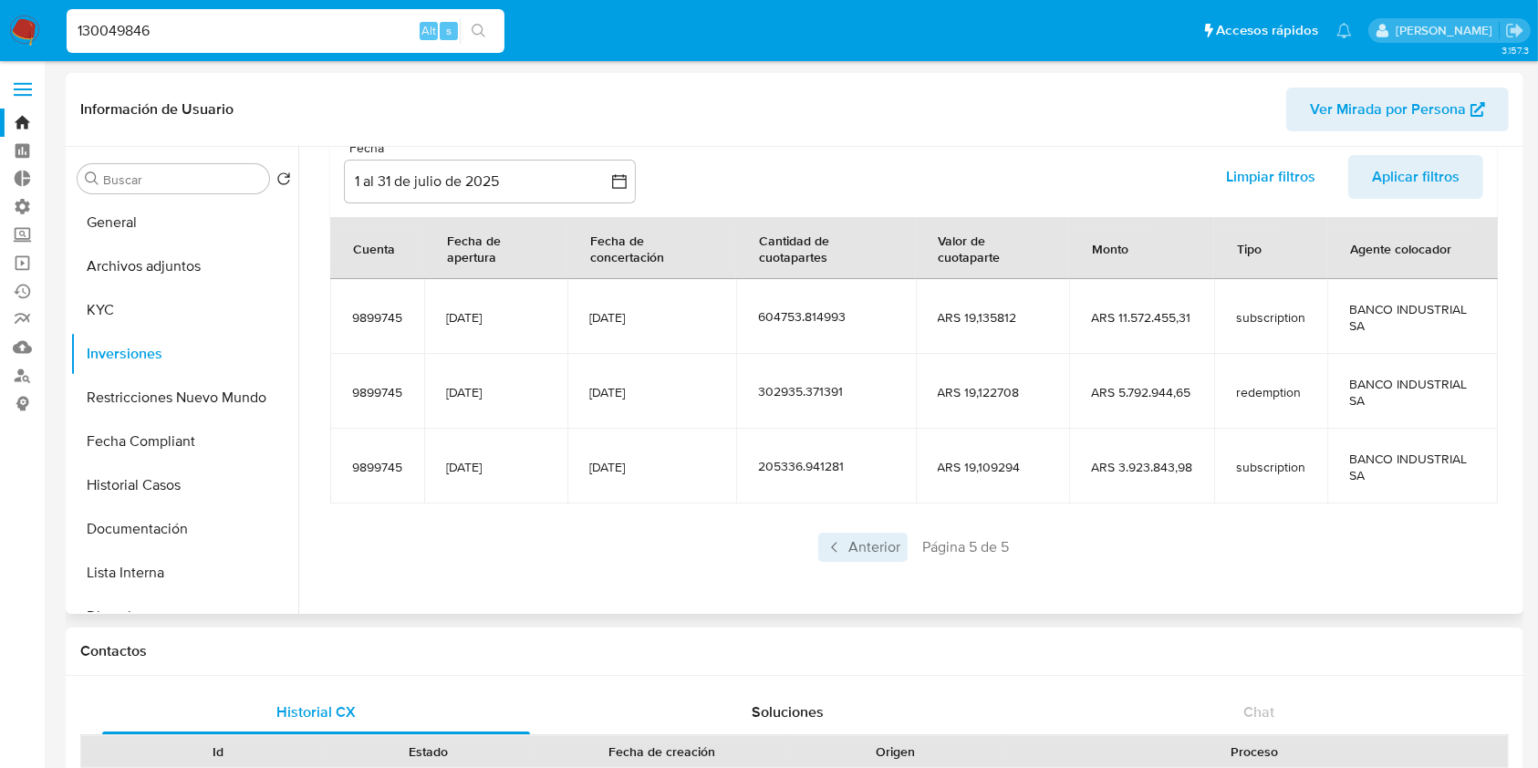
click at [846, 545] on span "Anterior" at bounding box center [862, 547] width 89 height 29
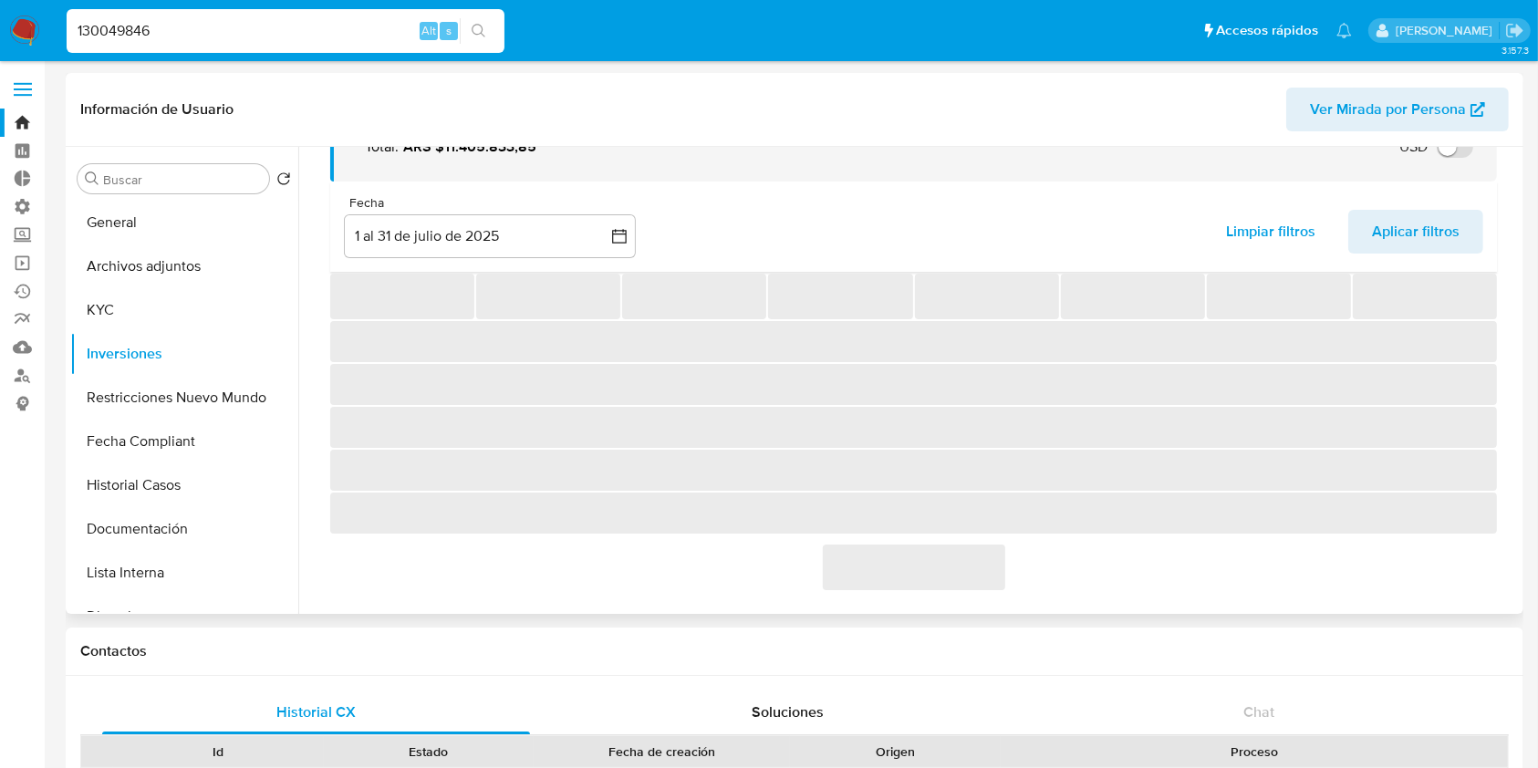
click at [846, 545] on span "‌" at bounding box center [914, 568] width 182 height 46
click at [847, 545] on span "‌" at bounding box center [914, 568] width 182 height 46
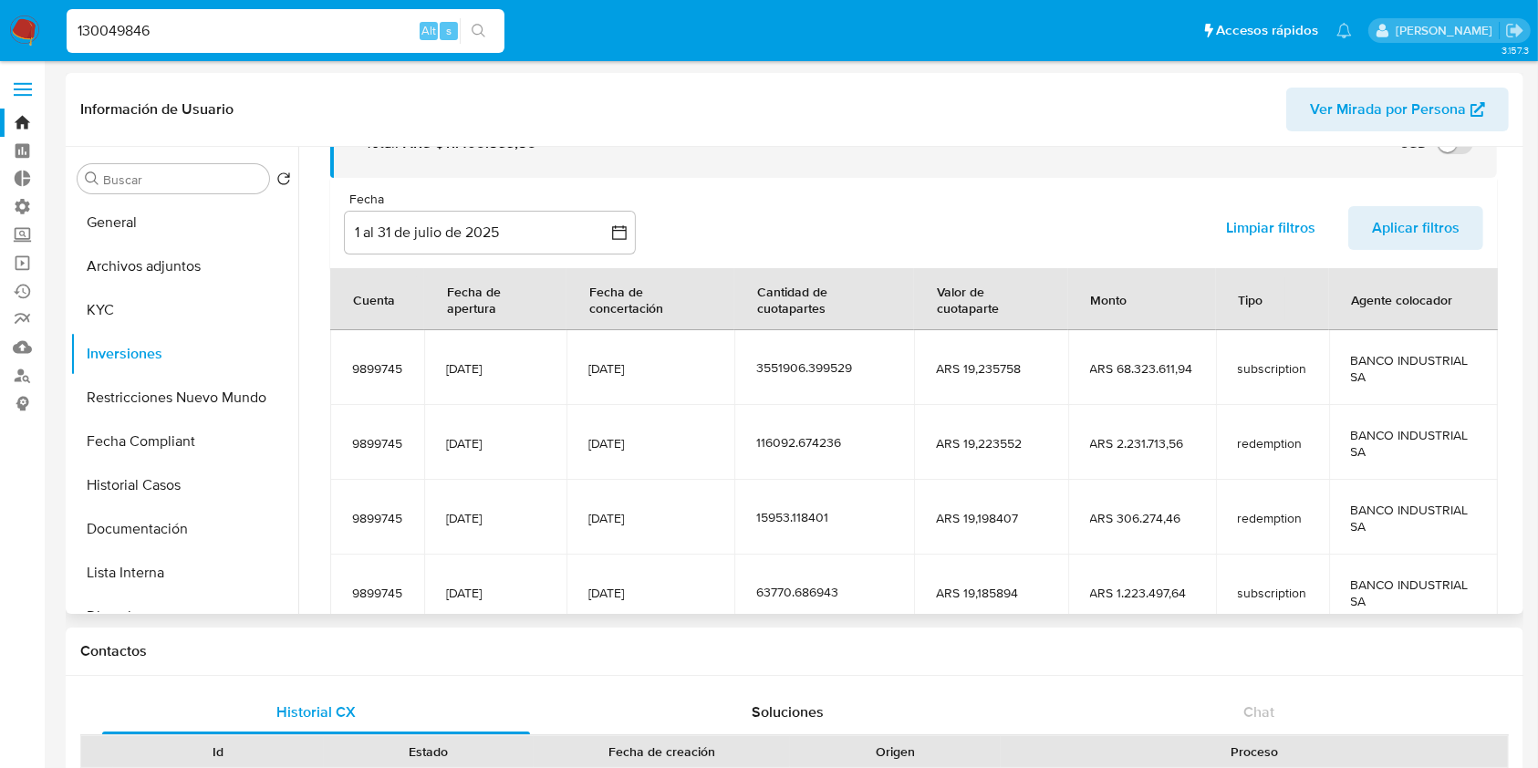
click at [847, 545] on td "15953.118401" at bounding box center [824, 517] width 180 height 75
click at [482, 237] on button "1 al 31 de julio de 2025" at bounding box center [490, 233] width 292 height 44
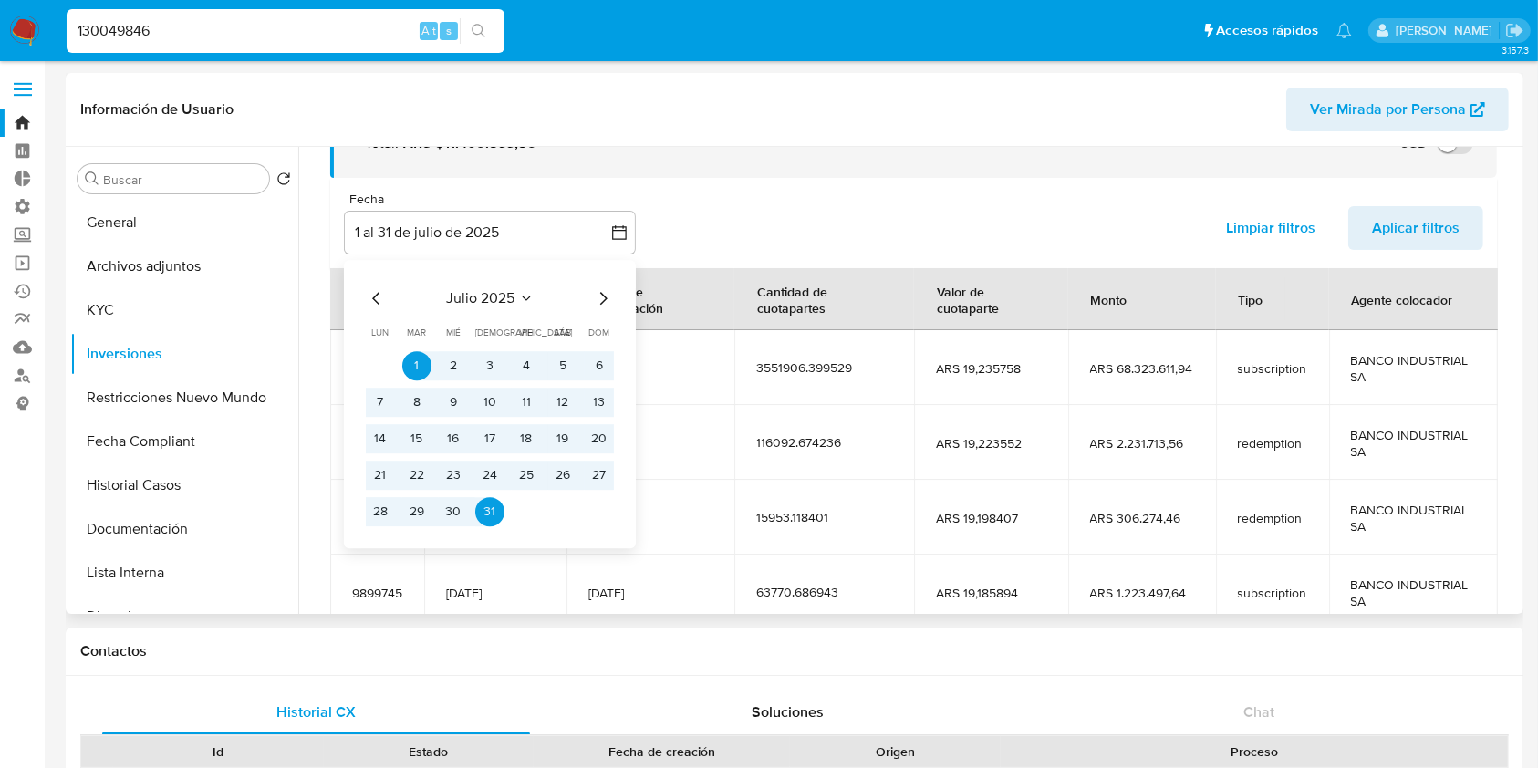
click at [379, 296] on icon "Mes anterior" at bounding box center [377, 298] width 22 height 22
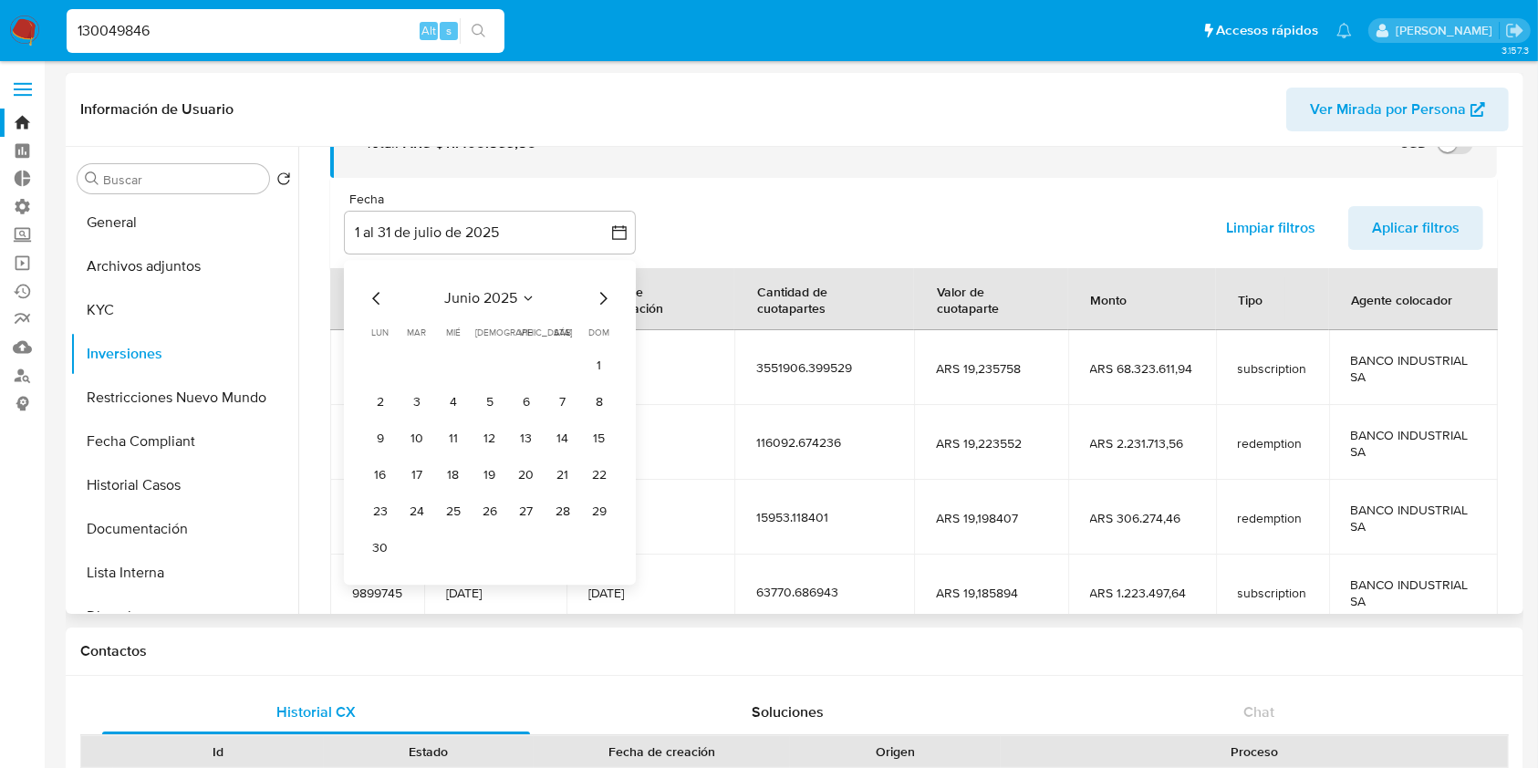
click at [379, 296] on icon "Mes anterior" at bounding box center [377, 298] width 22 height 22
click at [607, 308] on icon "Mes siguiente" at bounding box center [603, 298] width 22 height 22
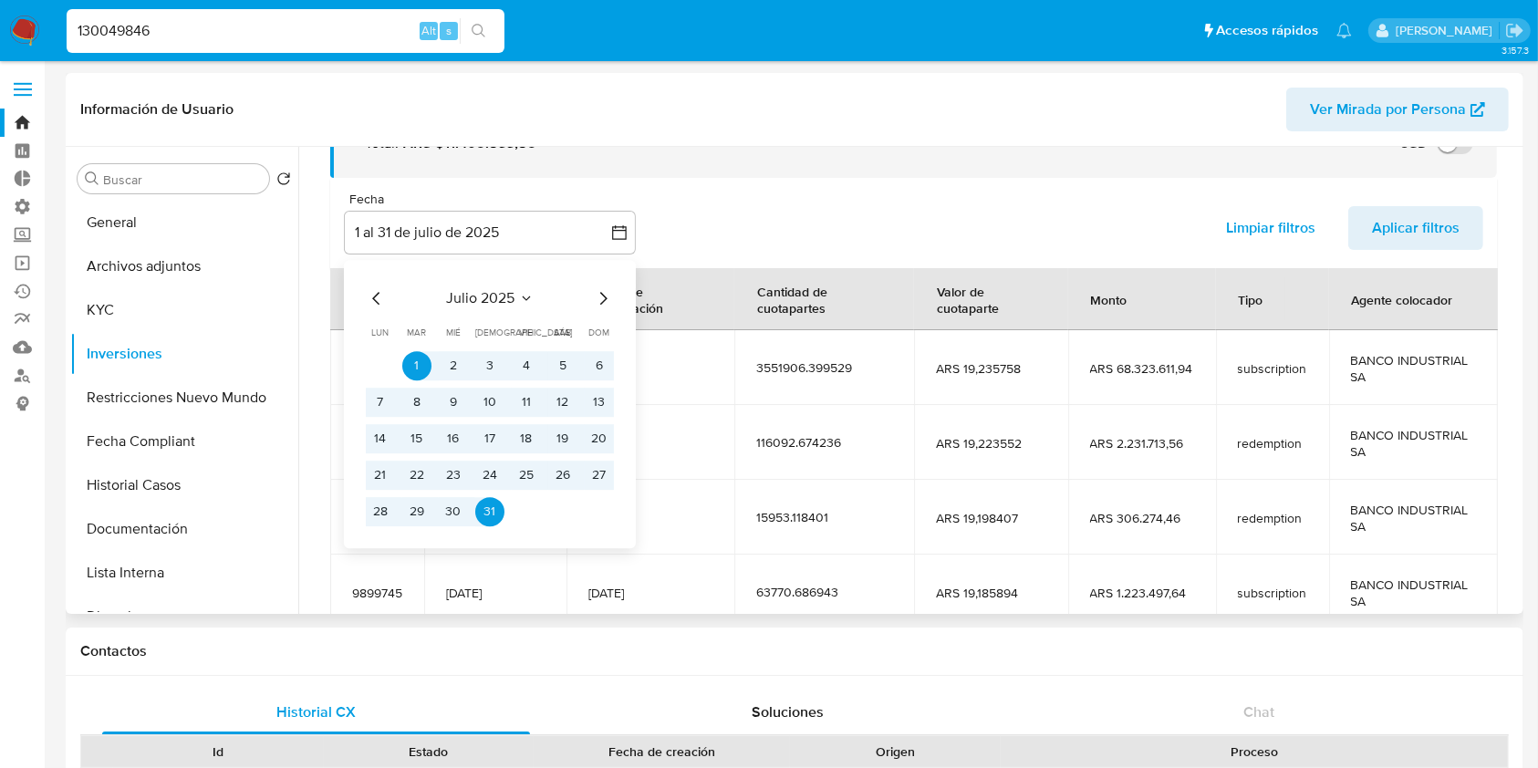
click at [607, 308] on icon "Mes siguiente" at bounding box center [603, 298] width 22 height 22
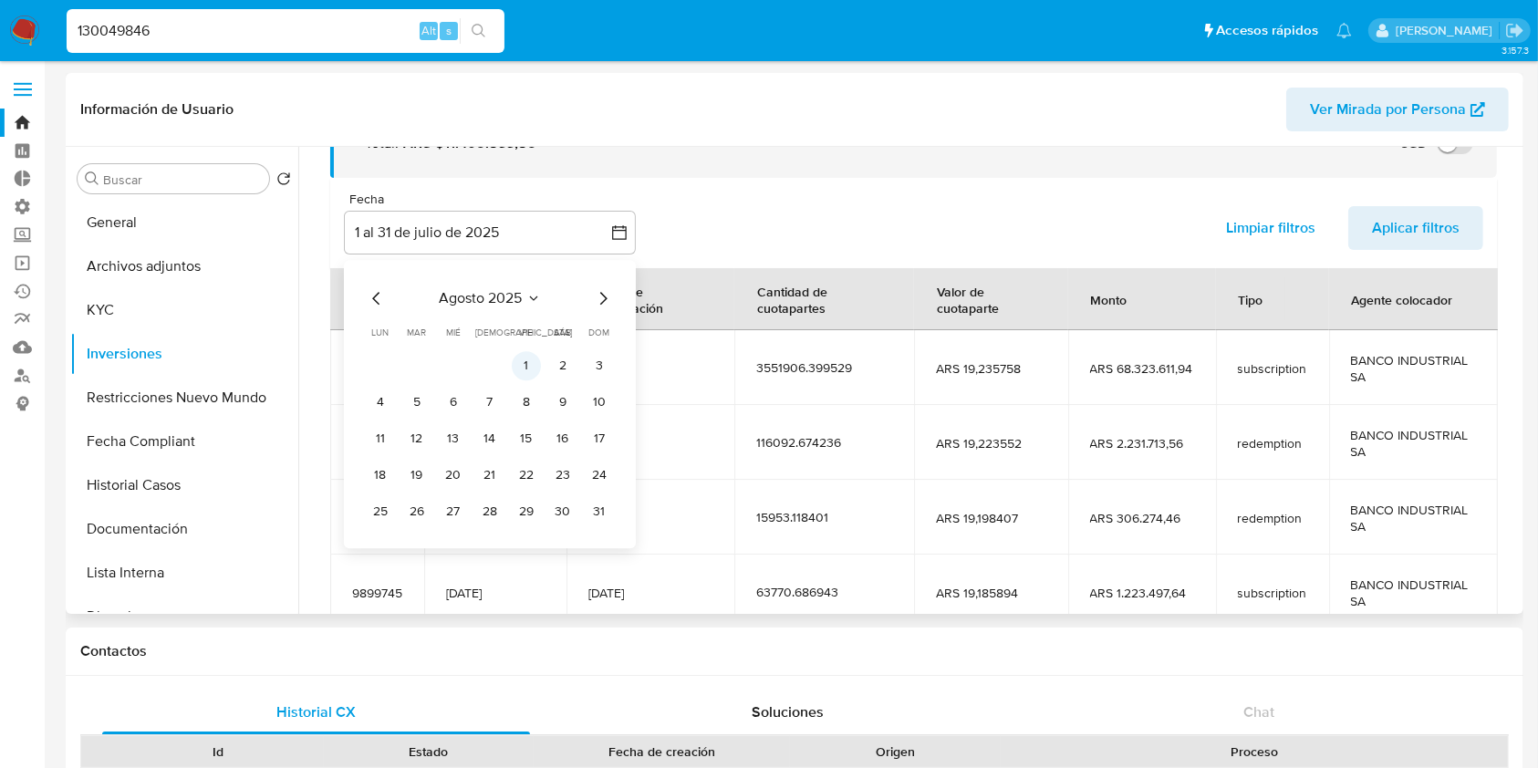
click at [522, 362] on button "1" at bounding box center [526, 365] width 29 height 29
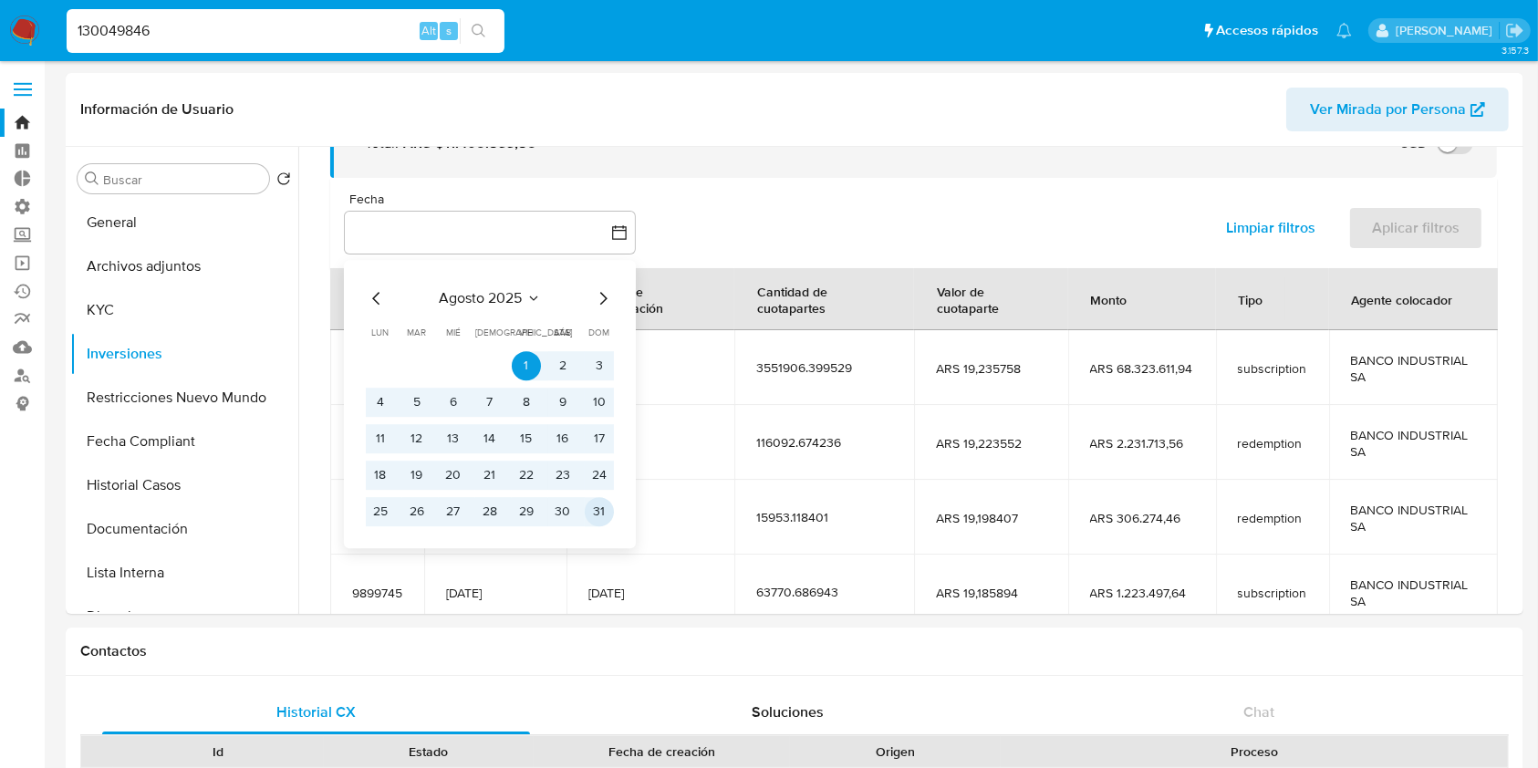
drag, startPoint x: 600, startPoint y: 514, endPoint x: 1142, endPoint y: 361, distance: 563.1
click at [614, 505] on div "agosto 2025 agosto 2025 lun lunes mar martes mié miércoles jue jueves vie viern…" at bounding box center [490, 404] width 292 height 288
click at [607, 520] on button "31" at bounding box center [599, 511] width 29 height 29
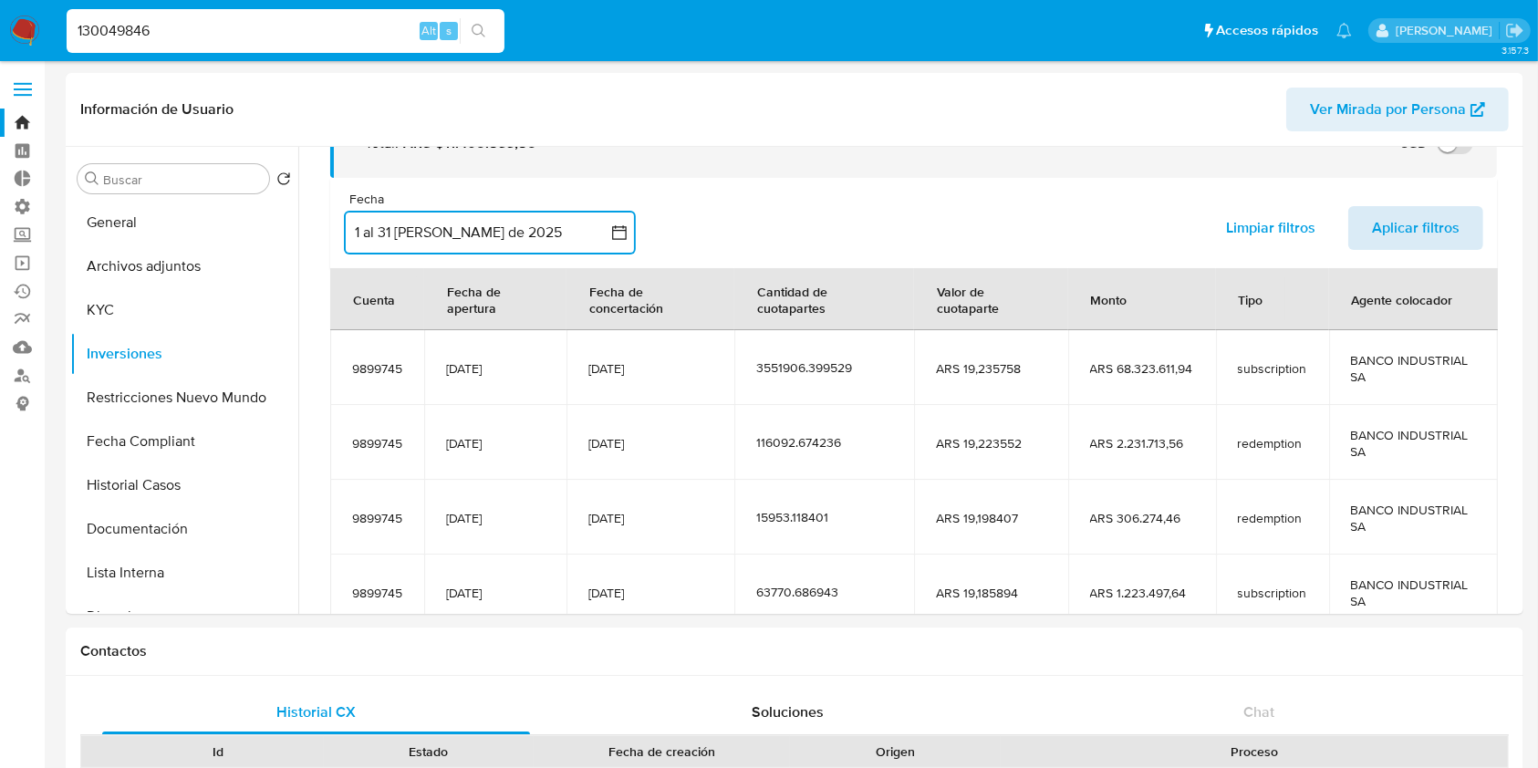
click at [1416, 223] on span "Aplicar filtros" at bounding box center [1416, 228] width 88 height 40
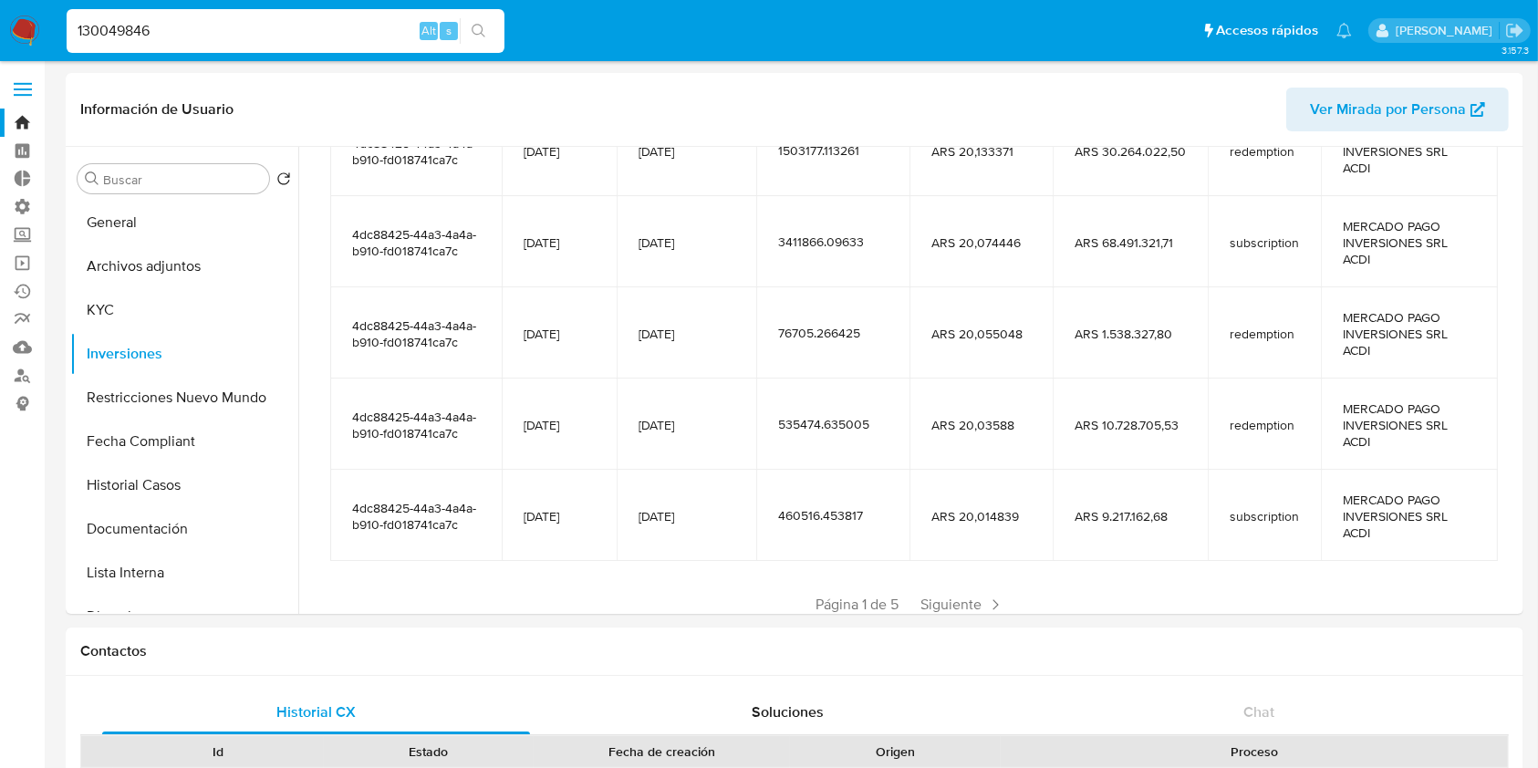
scroll to position [365, 0]
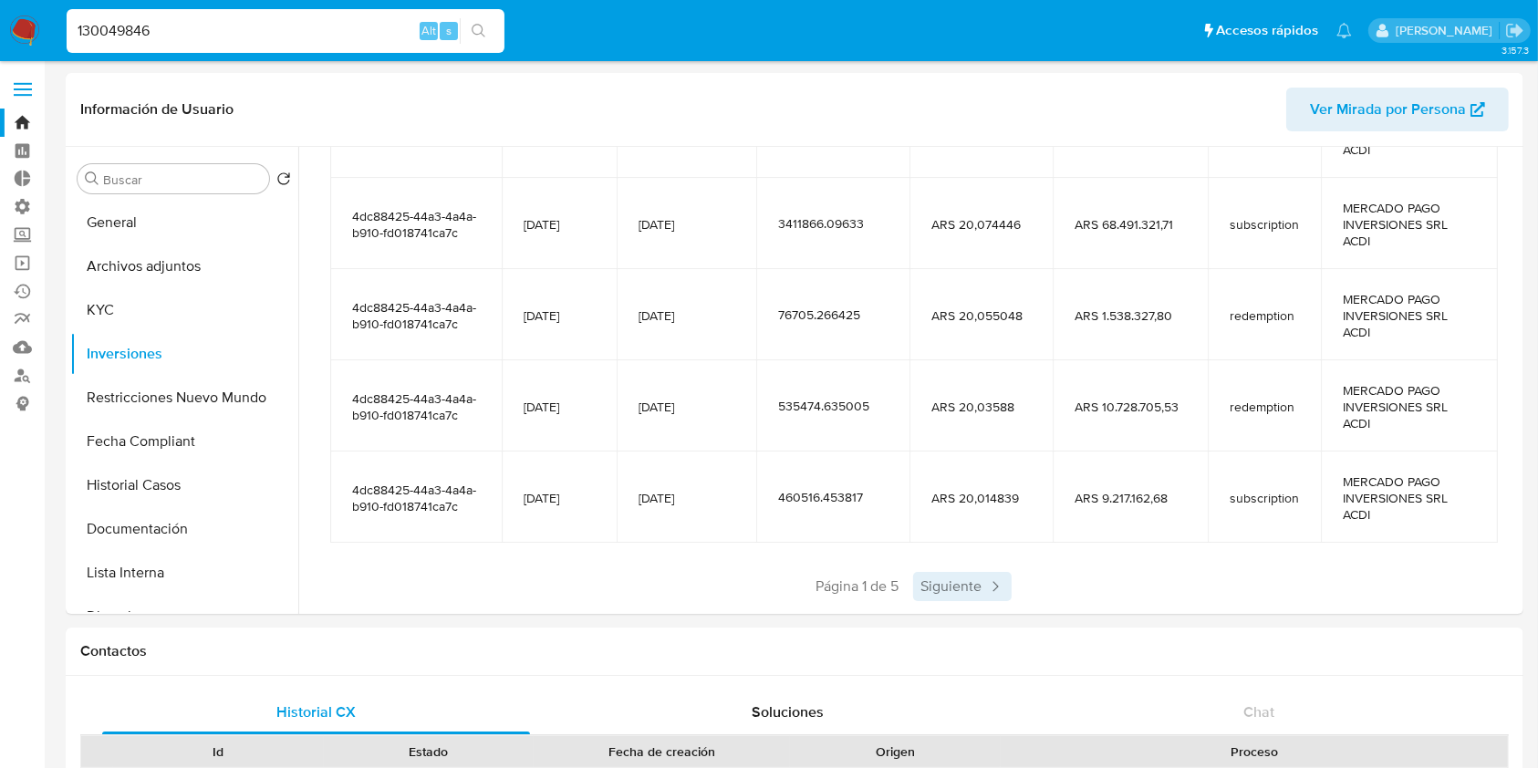
click at [919, 587] on span "Siguiente" at bounding box center [962, 586] width 99 height 29
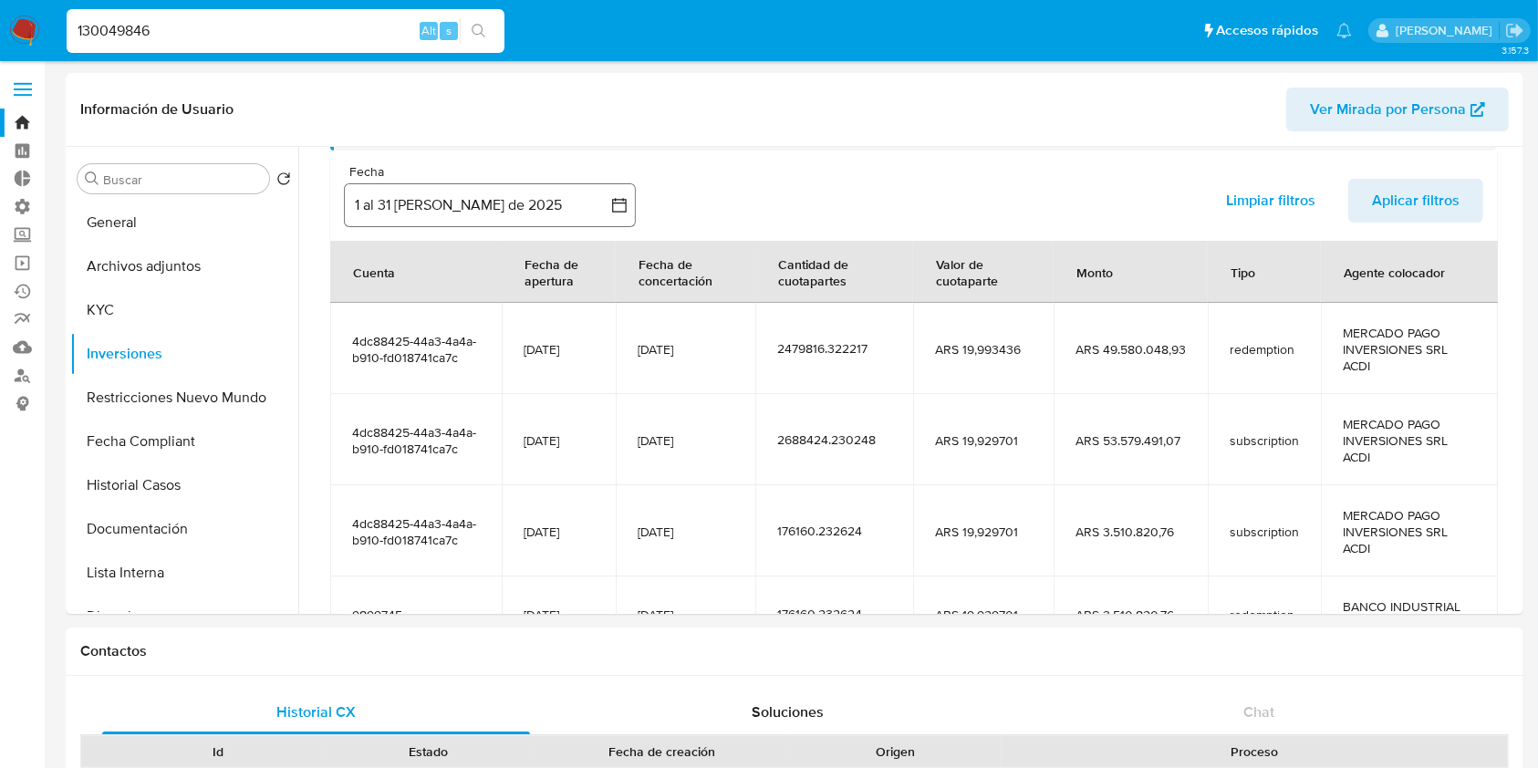
scroll to position [0, 0]
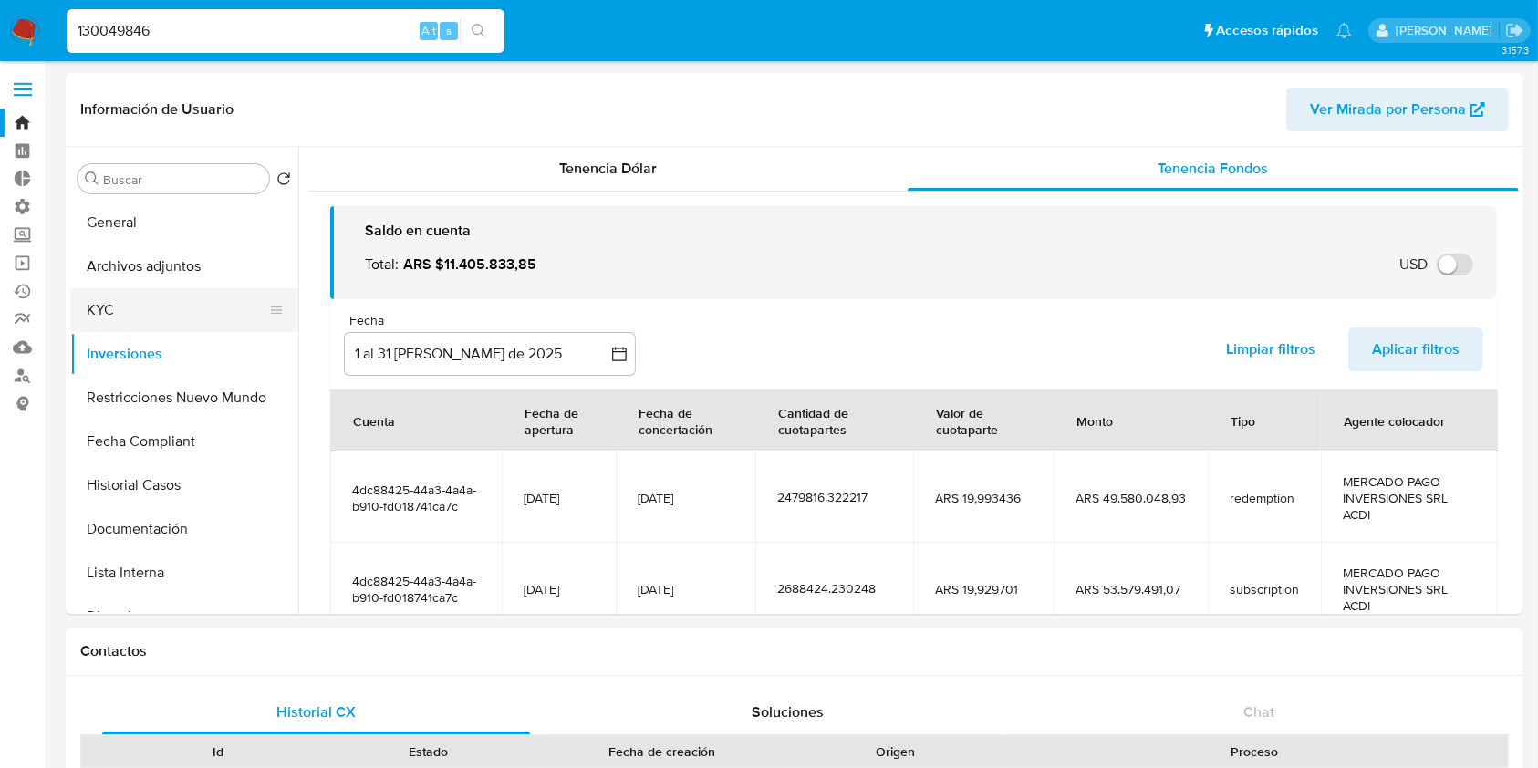
click at [241, 321] on button "KYC" at bounding box center [176, 310] width 213 height 44
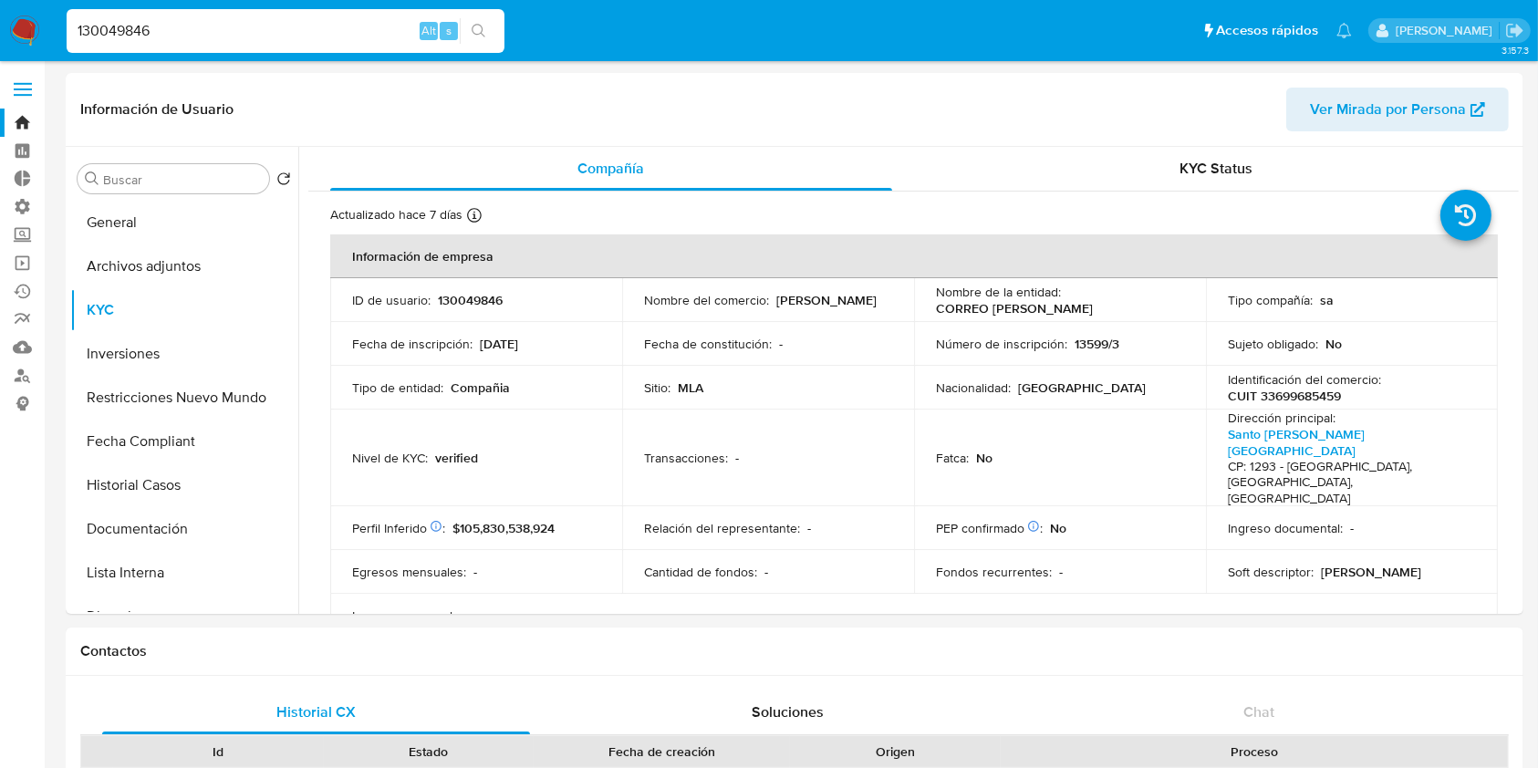
click at [304, 27] on input "130049846" at bounding box center [286, 31] width 438 height 24
paste input "340303591"
type input "340303591"
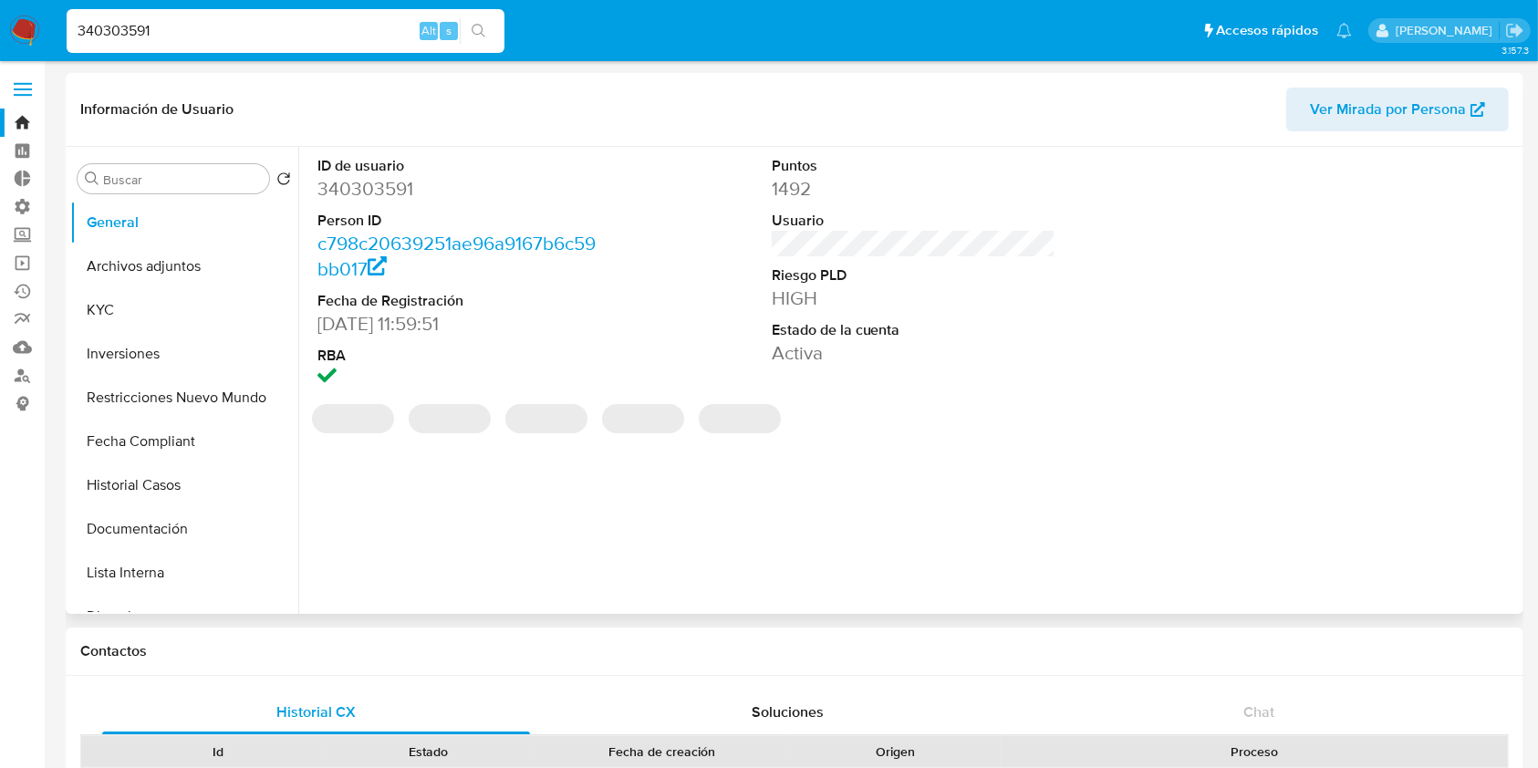
select select "10"
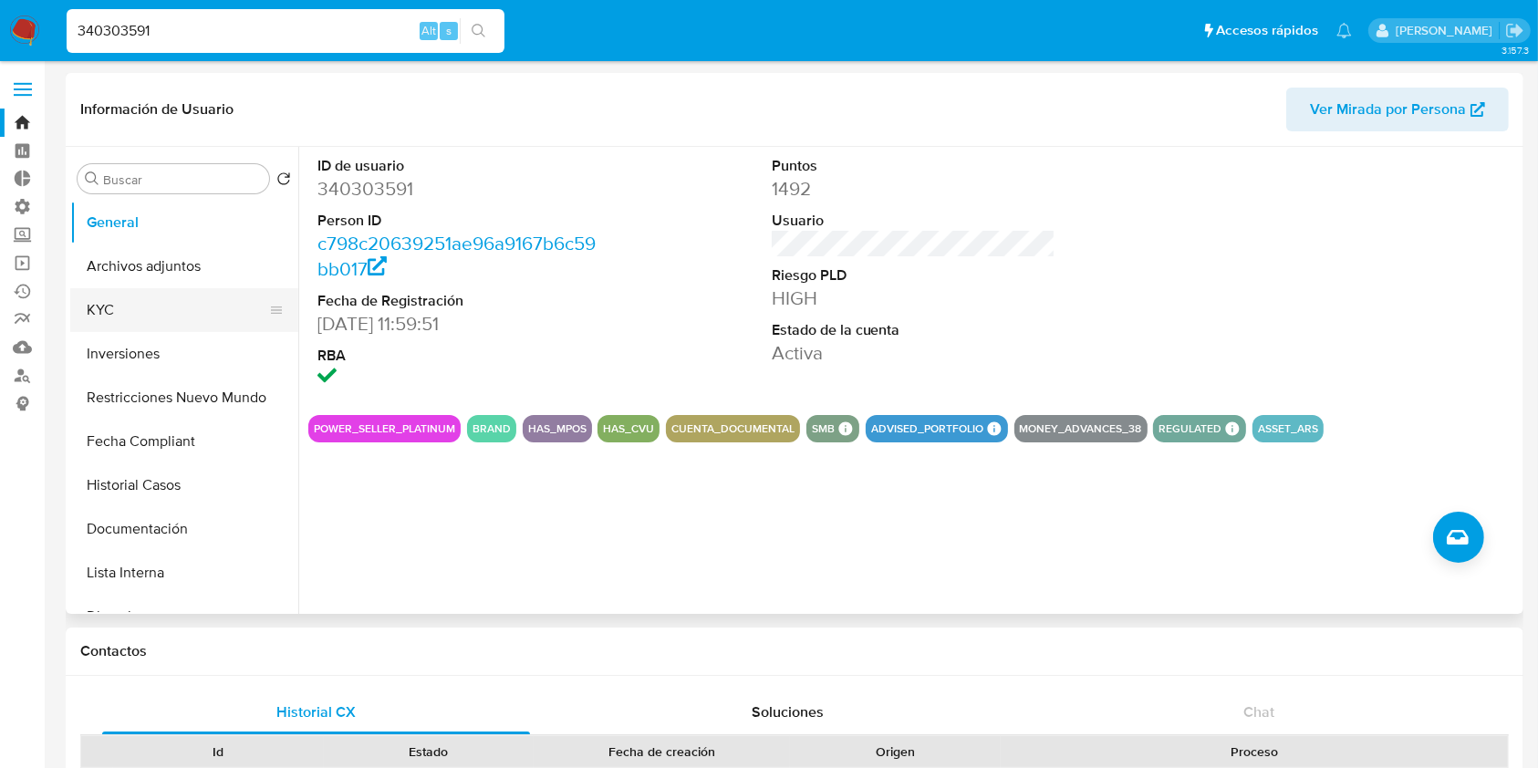
click at [168, 320] on button "KYC" at bounding box center [176, 310] width 213 height 44
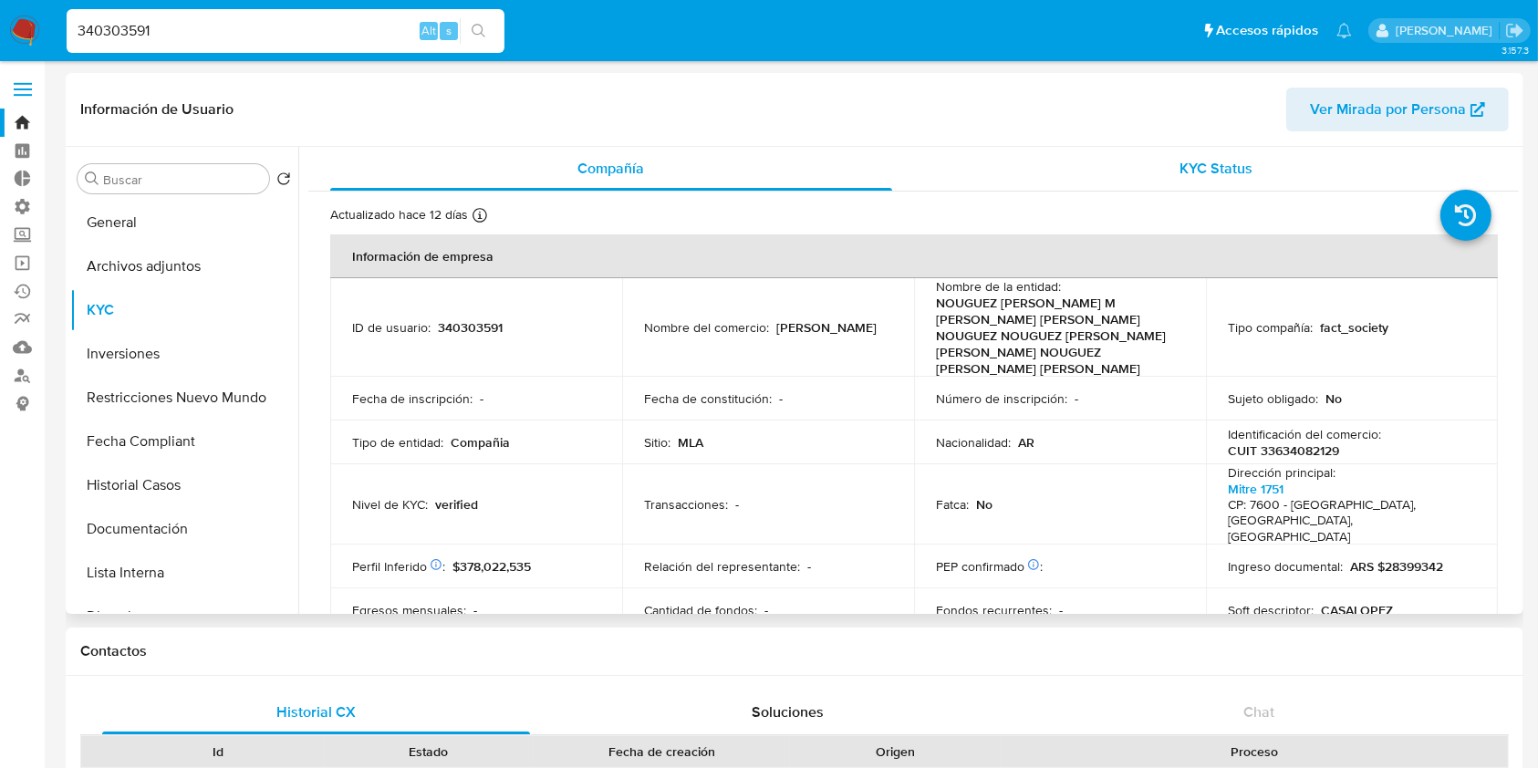
click at [1220, 158] on span "KYC Status" at bounding box center [1215, 168] width 73 height 21
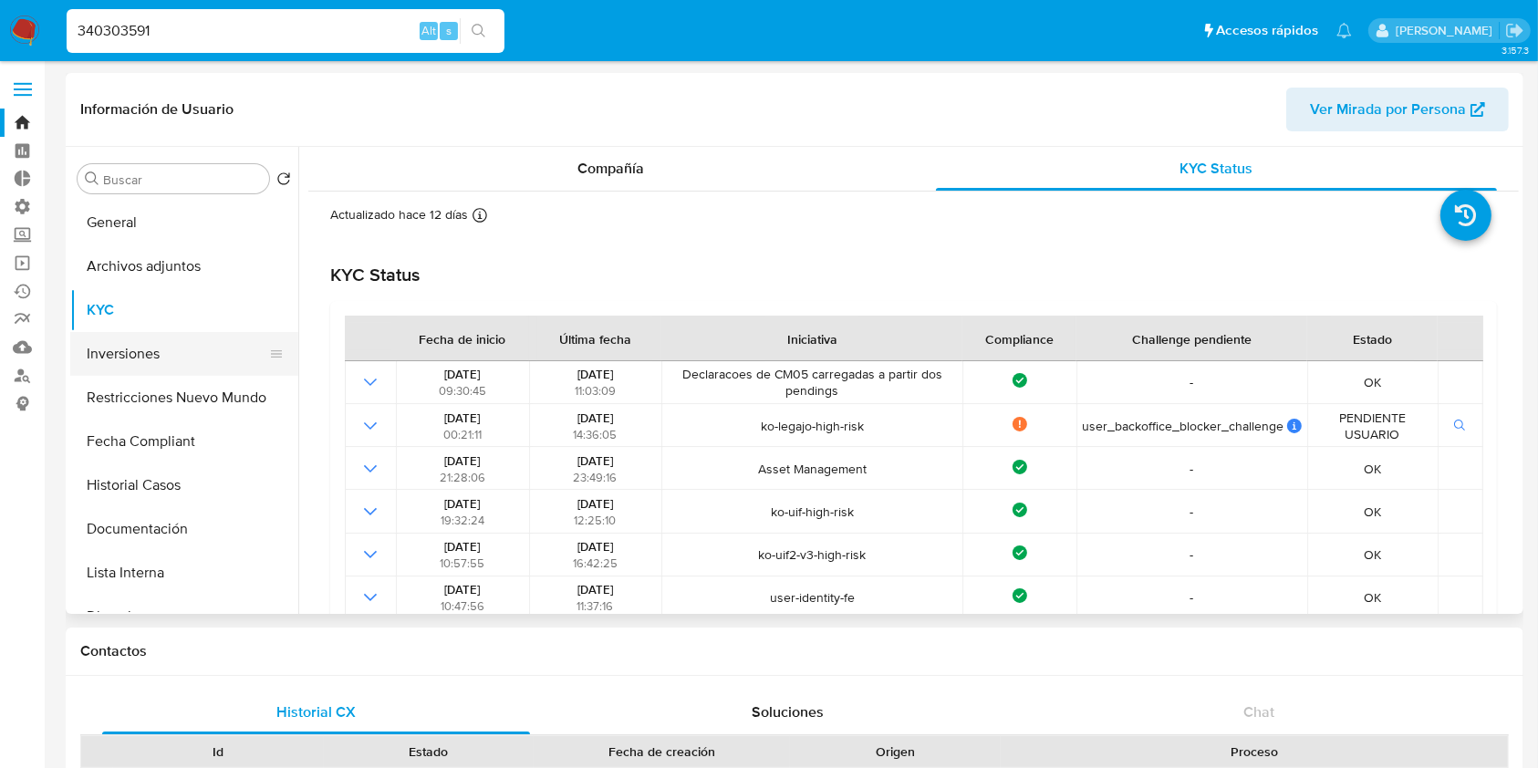
click at [192, 368] on button "Inversiones" at bounding box center [176, 354] width 213 height 44
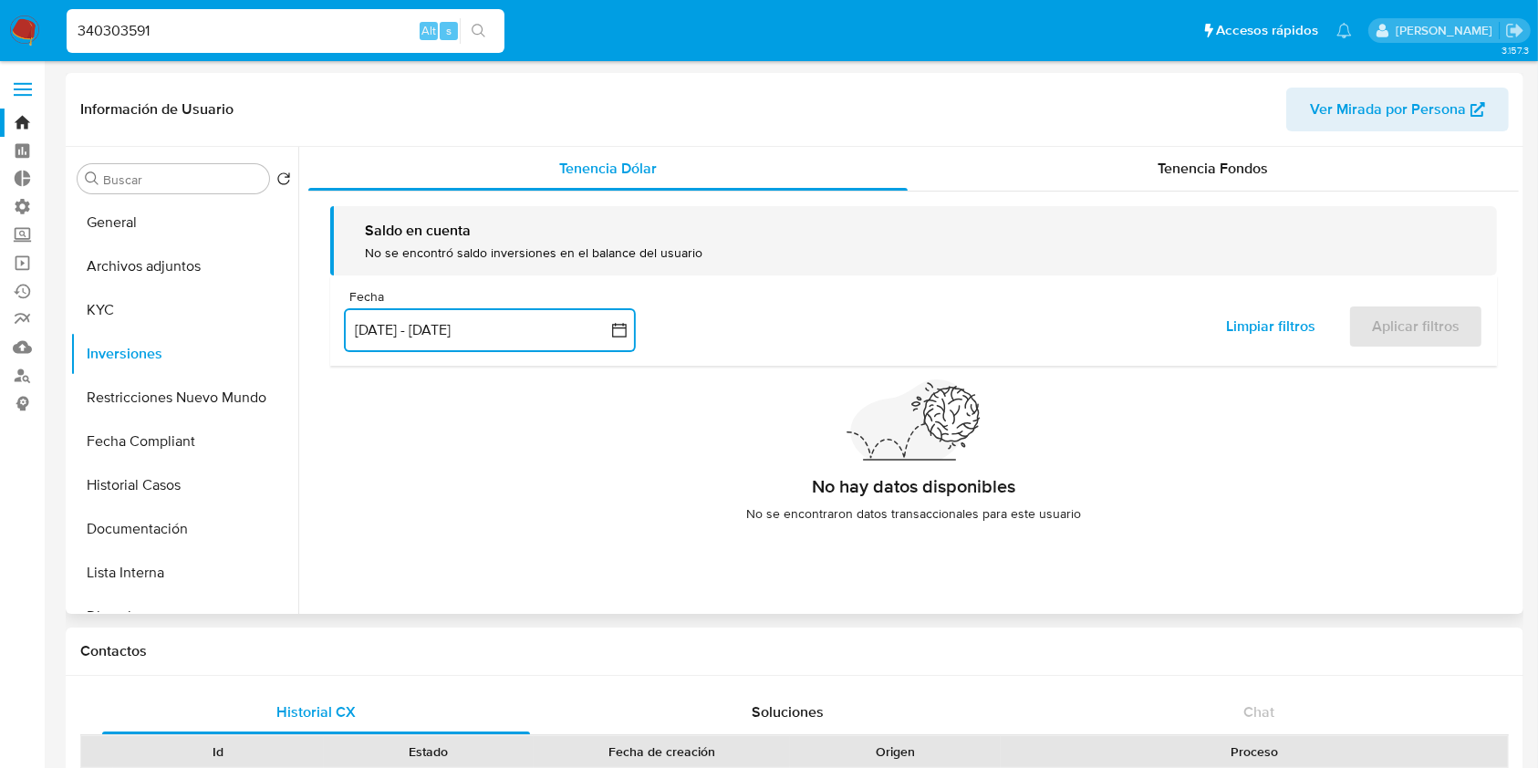
click at [548, 329] on button "[DATE] - [DATE]" at bounding box center [490, 330] width 292 height 44
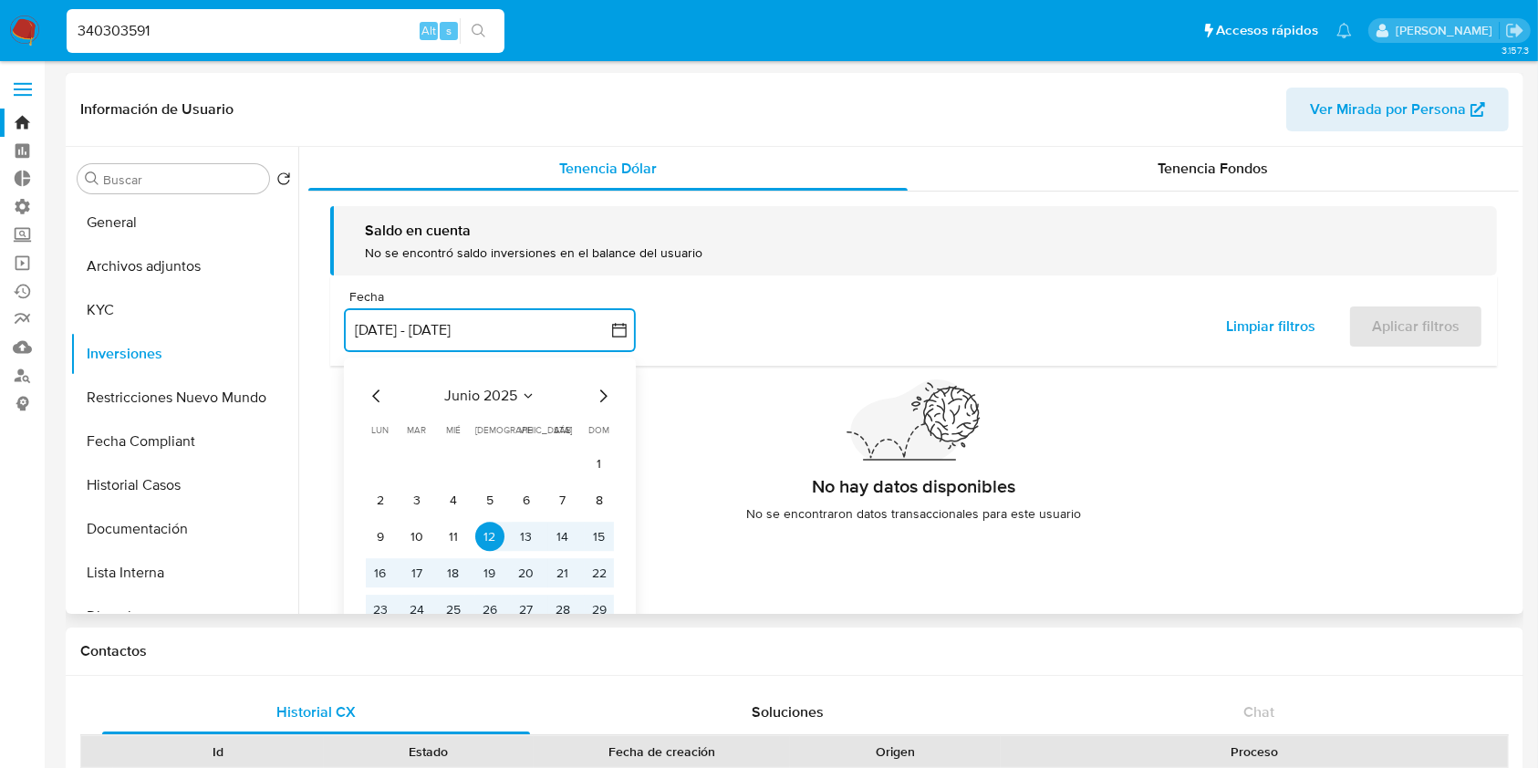
click at [601, 399] on icon "Mes siguiente" at bounding box center [603, 397] width 22 height 22
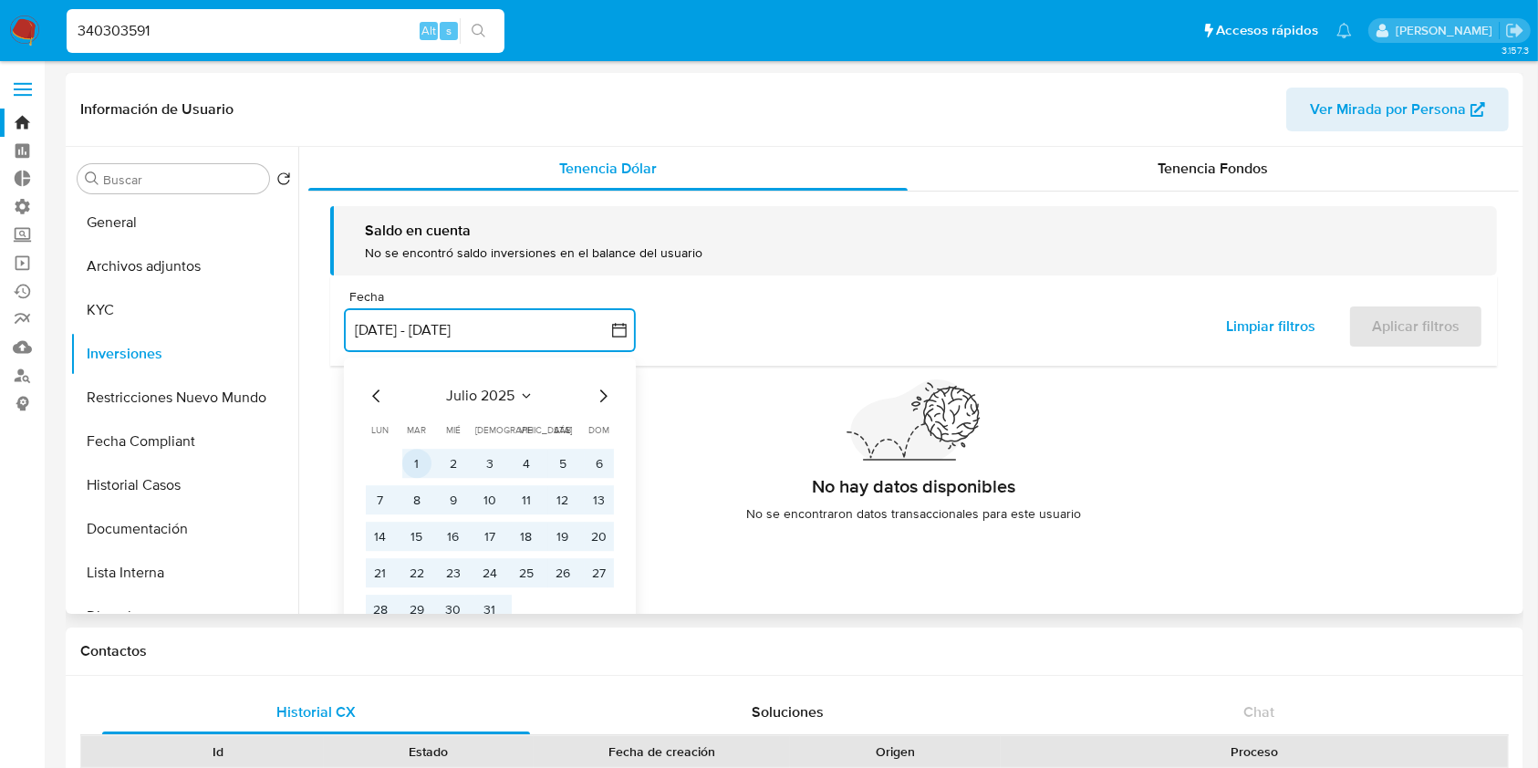
click at [422, 469] on button "1" at bounding box center [416, 464] width 29 height 29
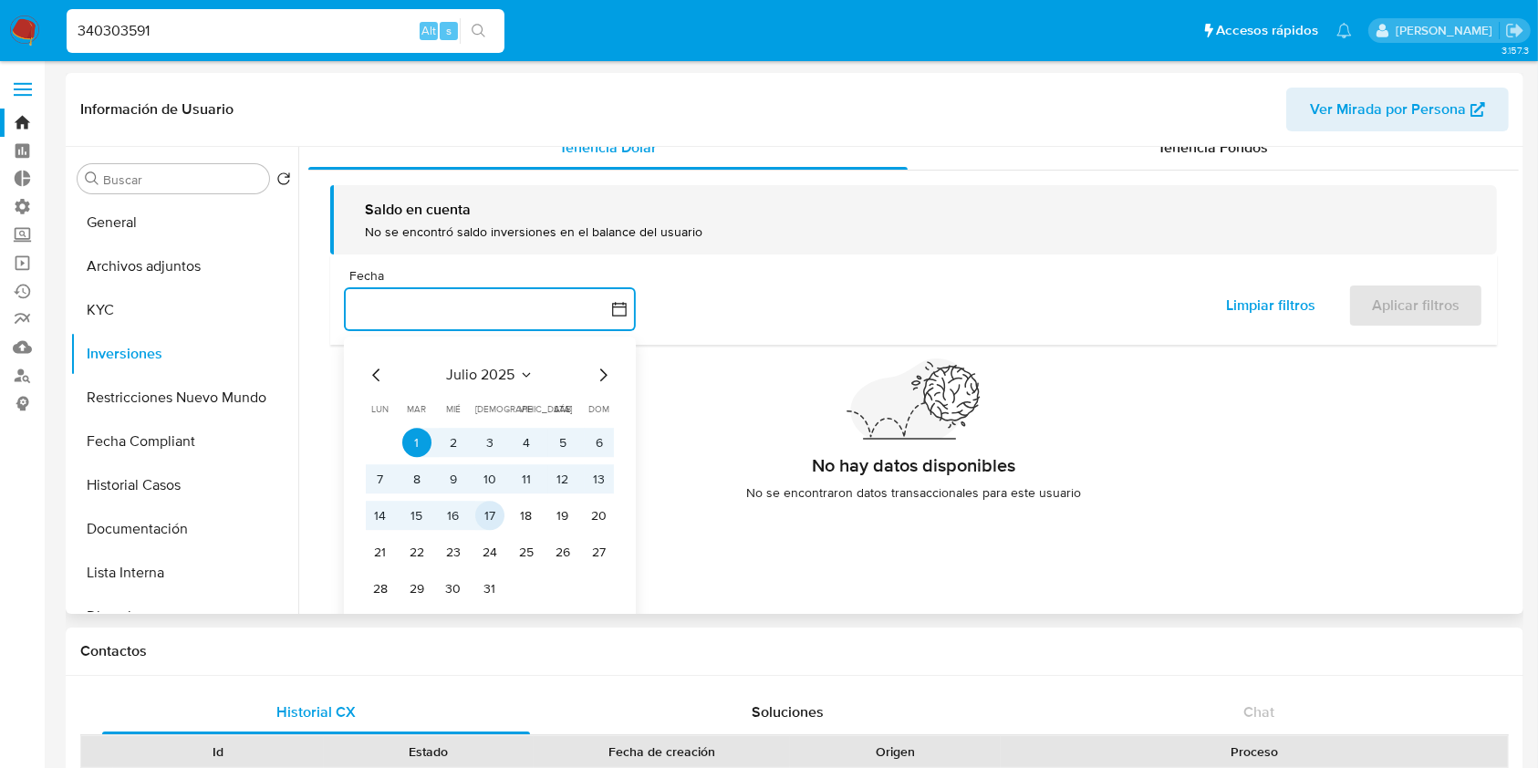
scroll to position [32, 0]
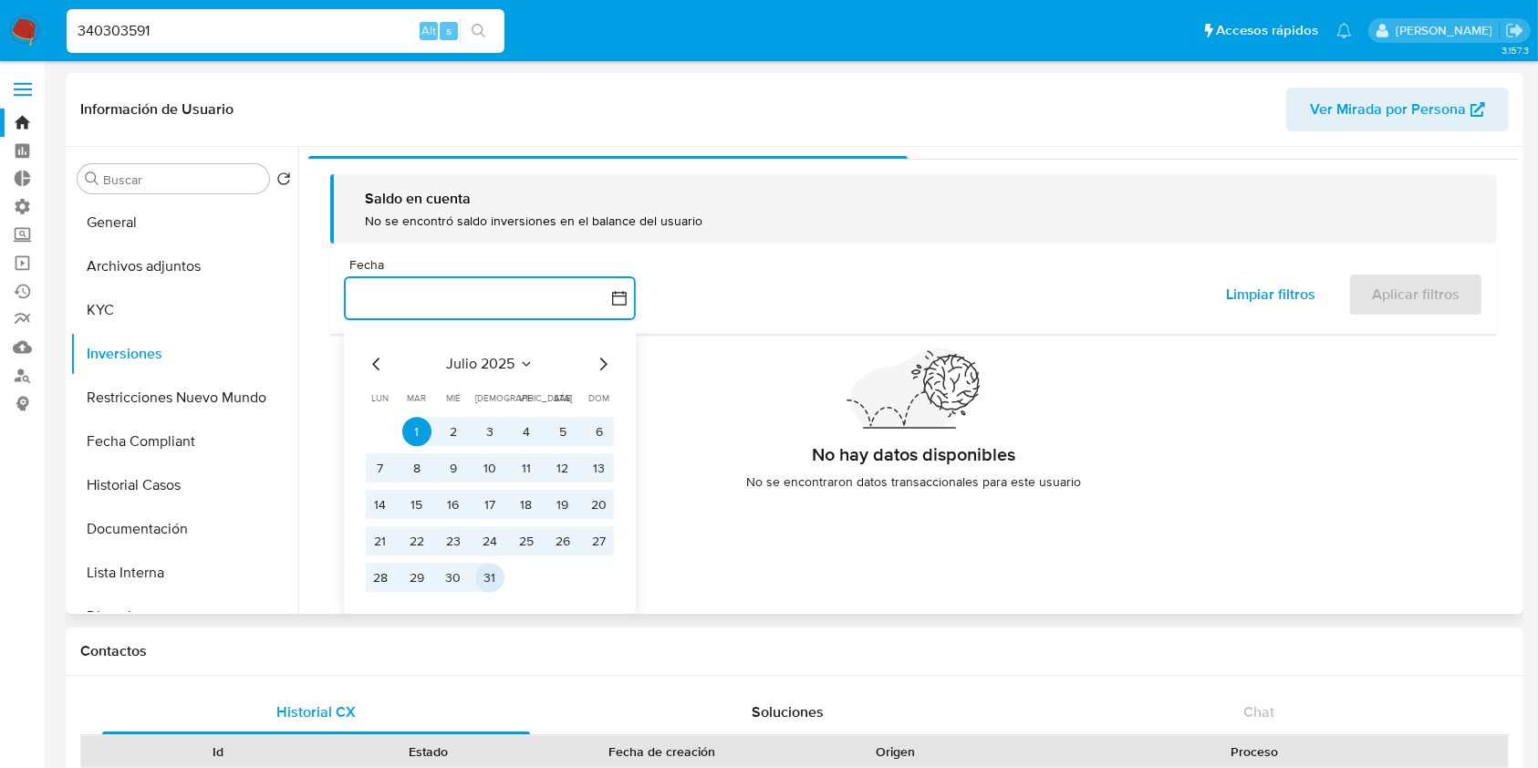
click at [483, 582] on button "31" at bounding box center [489, 578] width 29 height 29
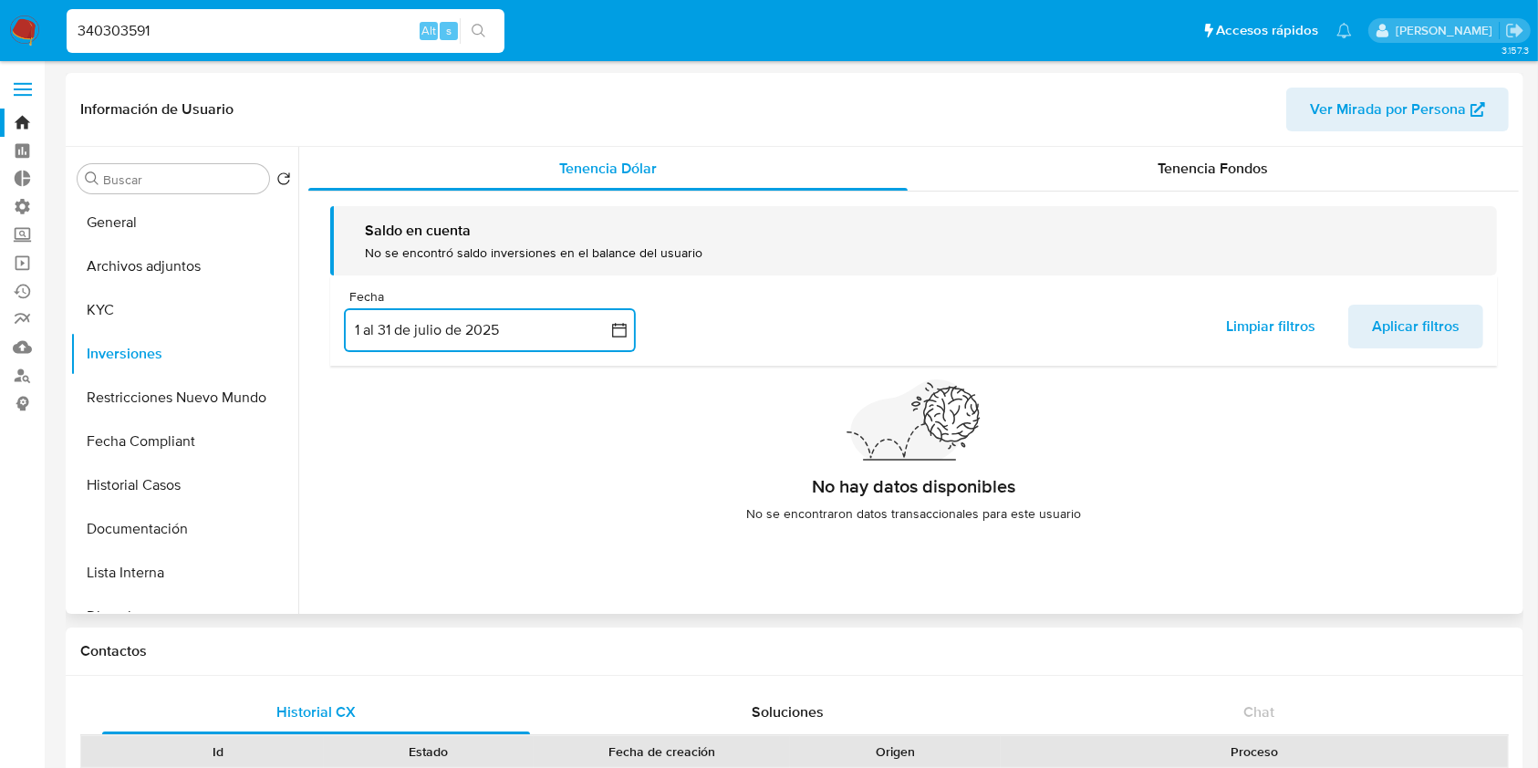
click at [1416, 348] on div "Limpiar filtros Aplicar filtros" at bounding box center [1342, 326] width 281 height 52
click at [1421, 340] on span "Aplicar filtros" at bounding box center [1416, 326] width 88 height 40
click at [1292, 179] on div "Tenencia Fondos" at bounding box center [1214, 169] width 612 height 44
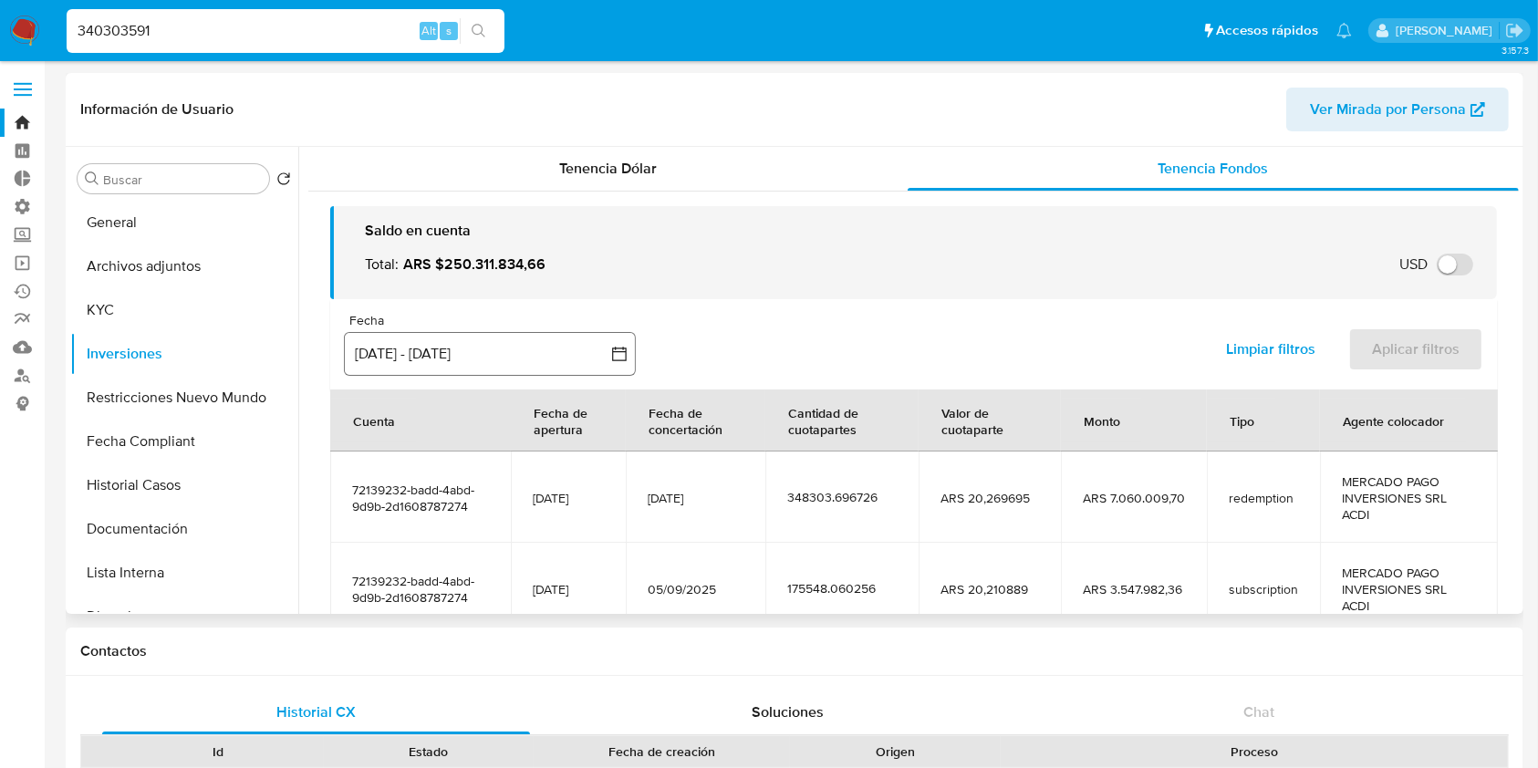
click at [474, 335] on button "[DATE] - [DATE]" at bounding box center [490, 354] width 292 height 44
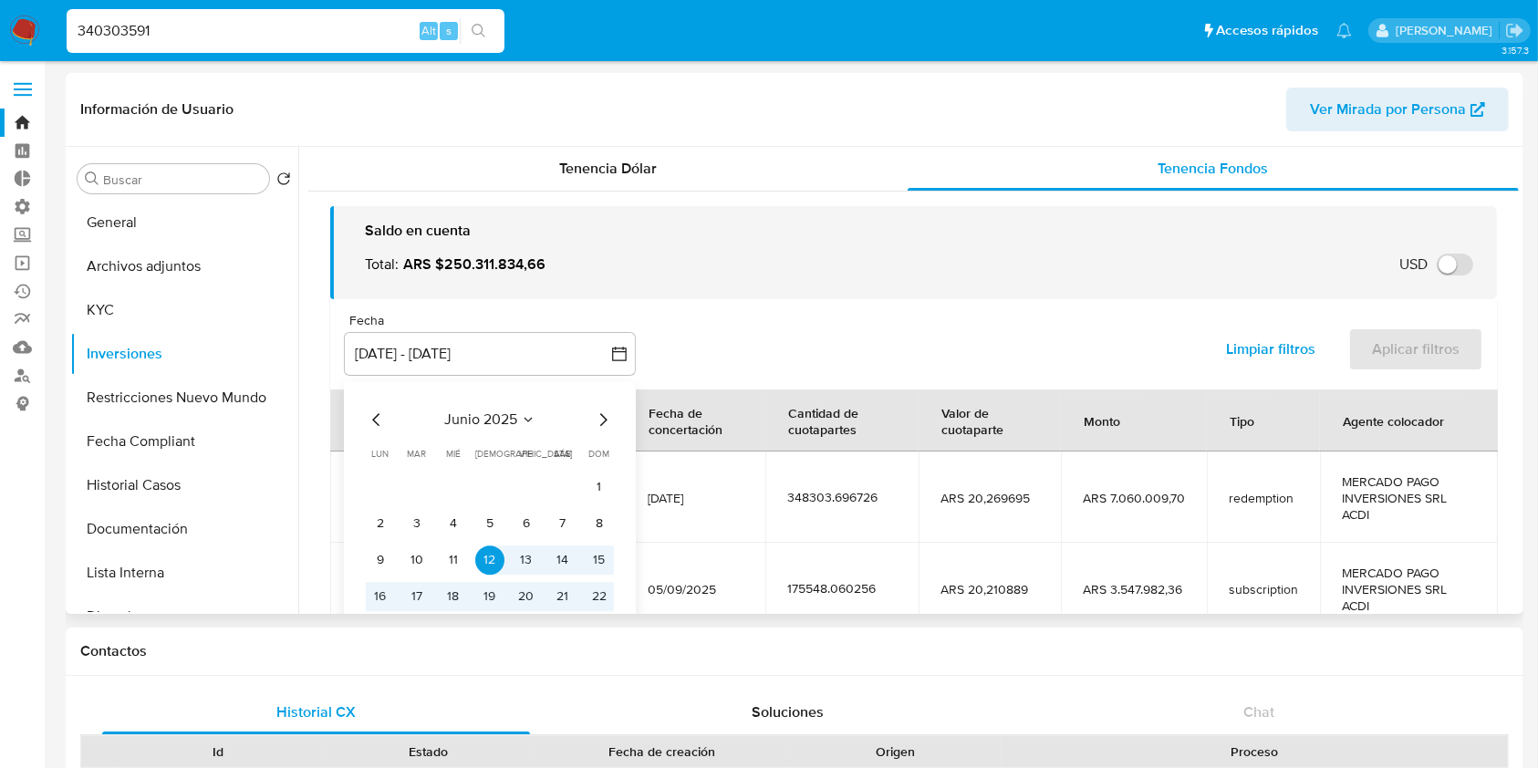
click at [601, 421] on icon "Mes siguiente" at bounding box center [603, 420] width 22 height 22
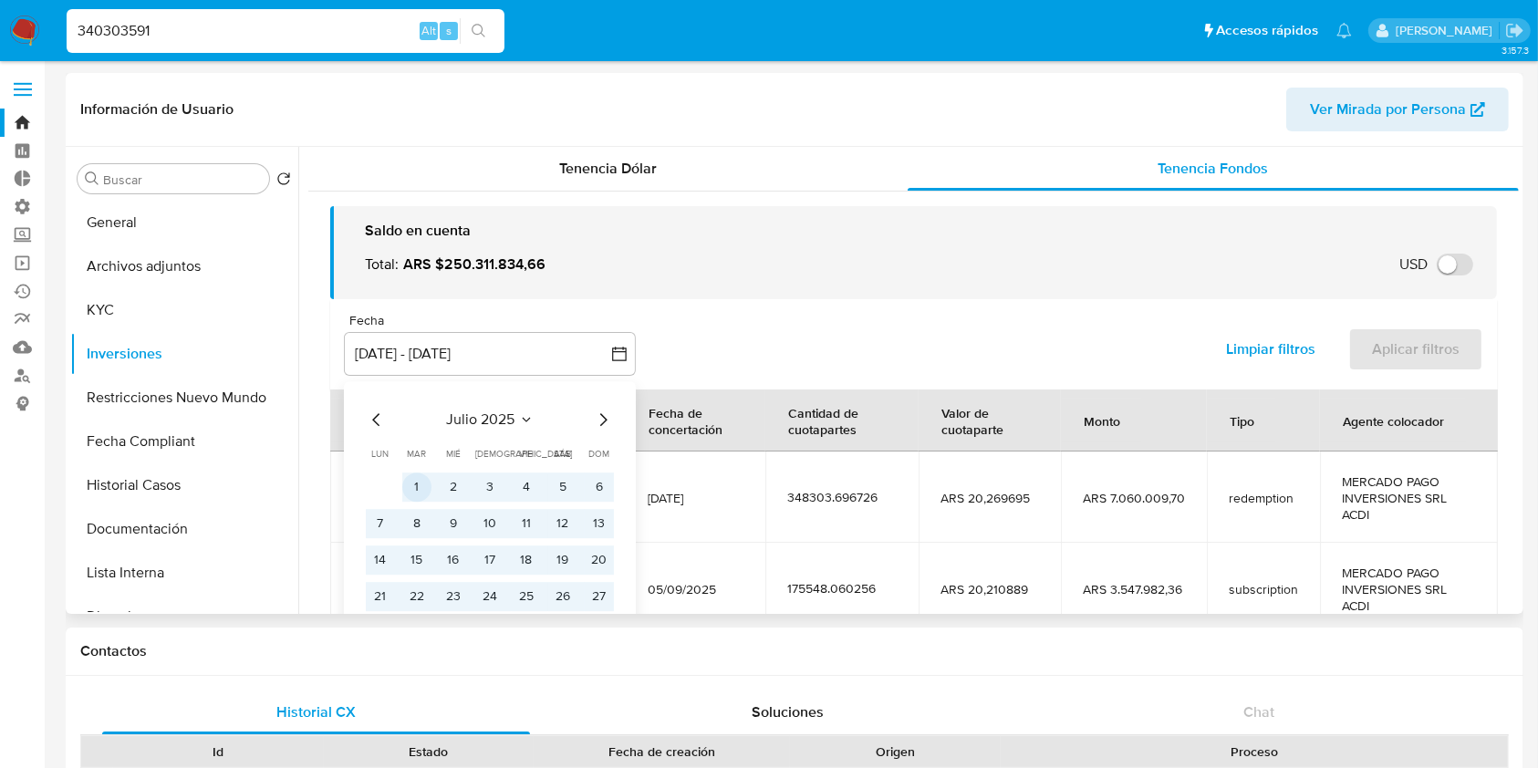
click at [411, 494] on button "1" at bounding box center [416, 487] width 29 height 29
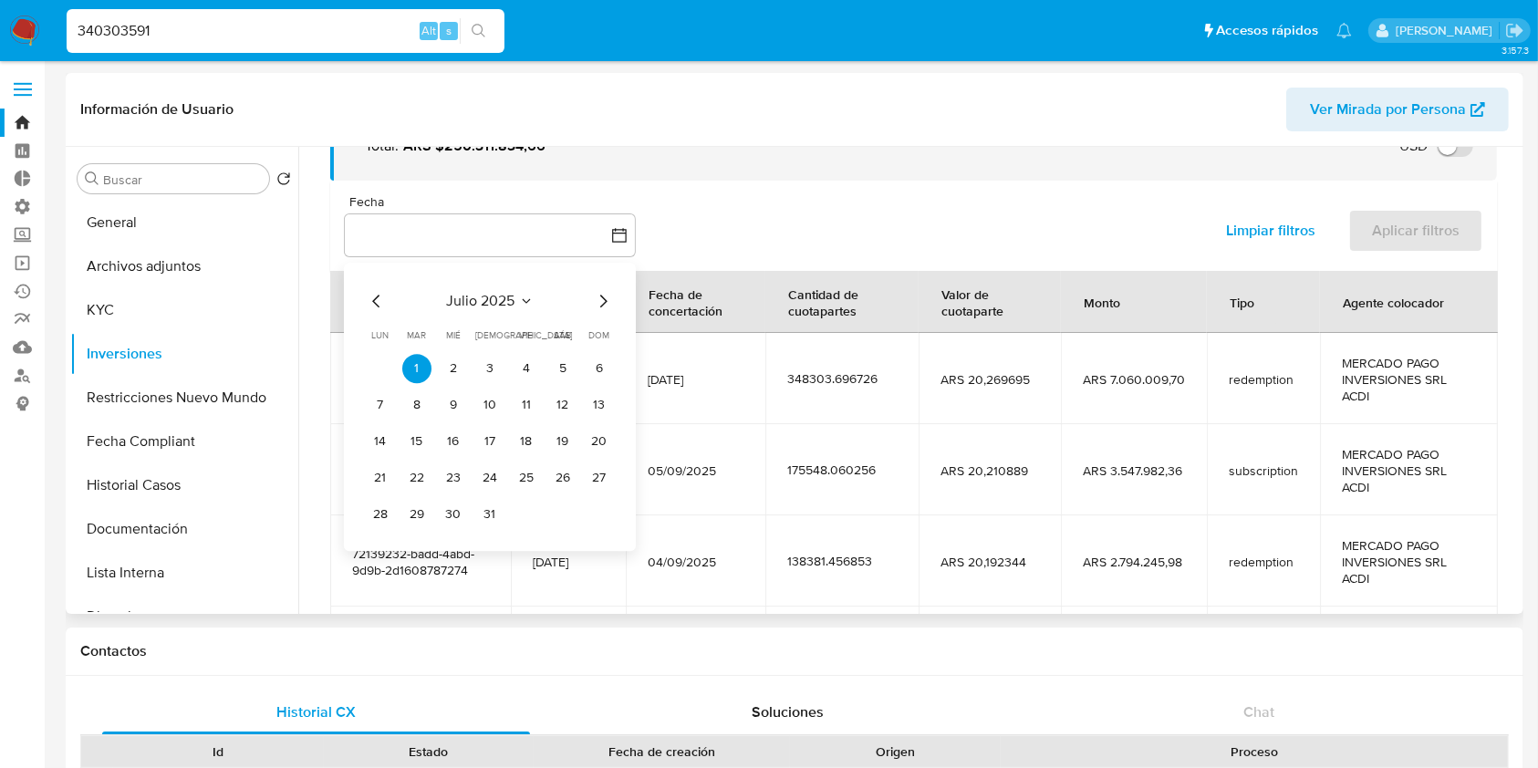
scroll to position [243, 0]
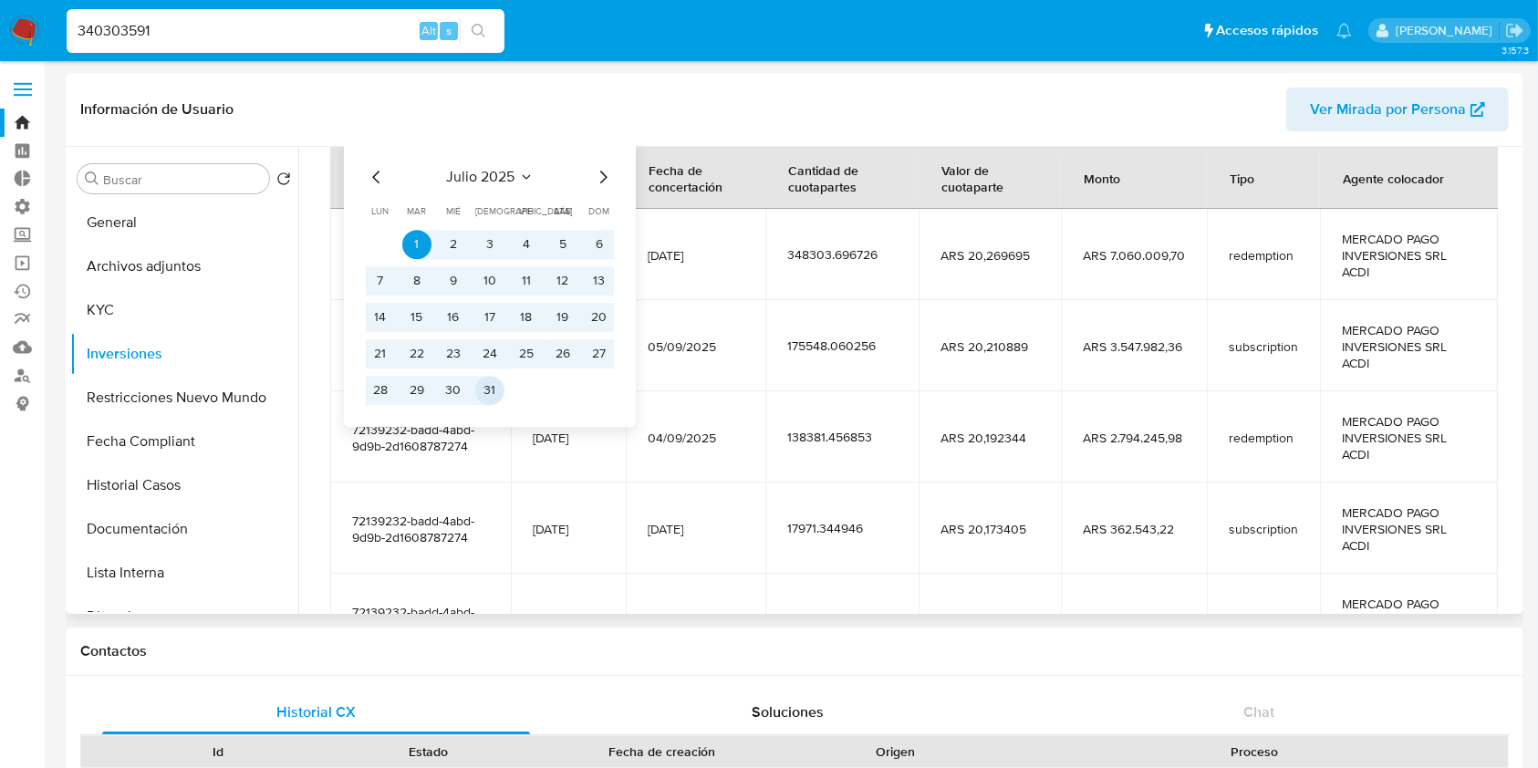
click at [498, 397] on button "31" at bounding box center [489, 390] width 29 height 29
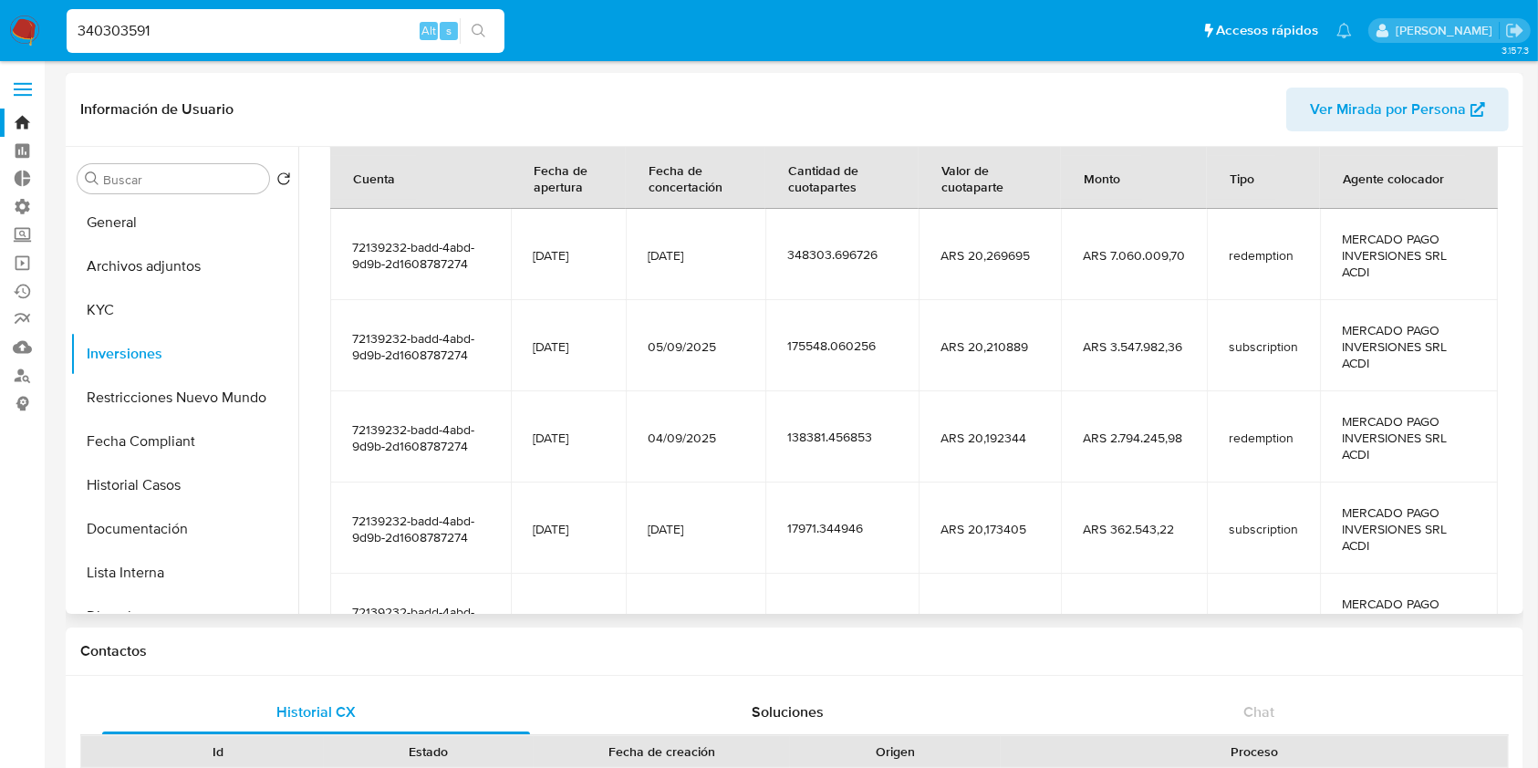
scroll to position [0, 0]
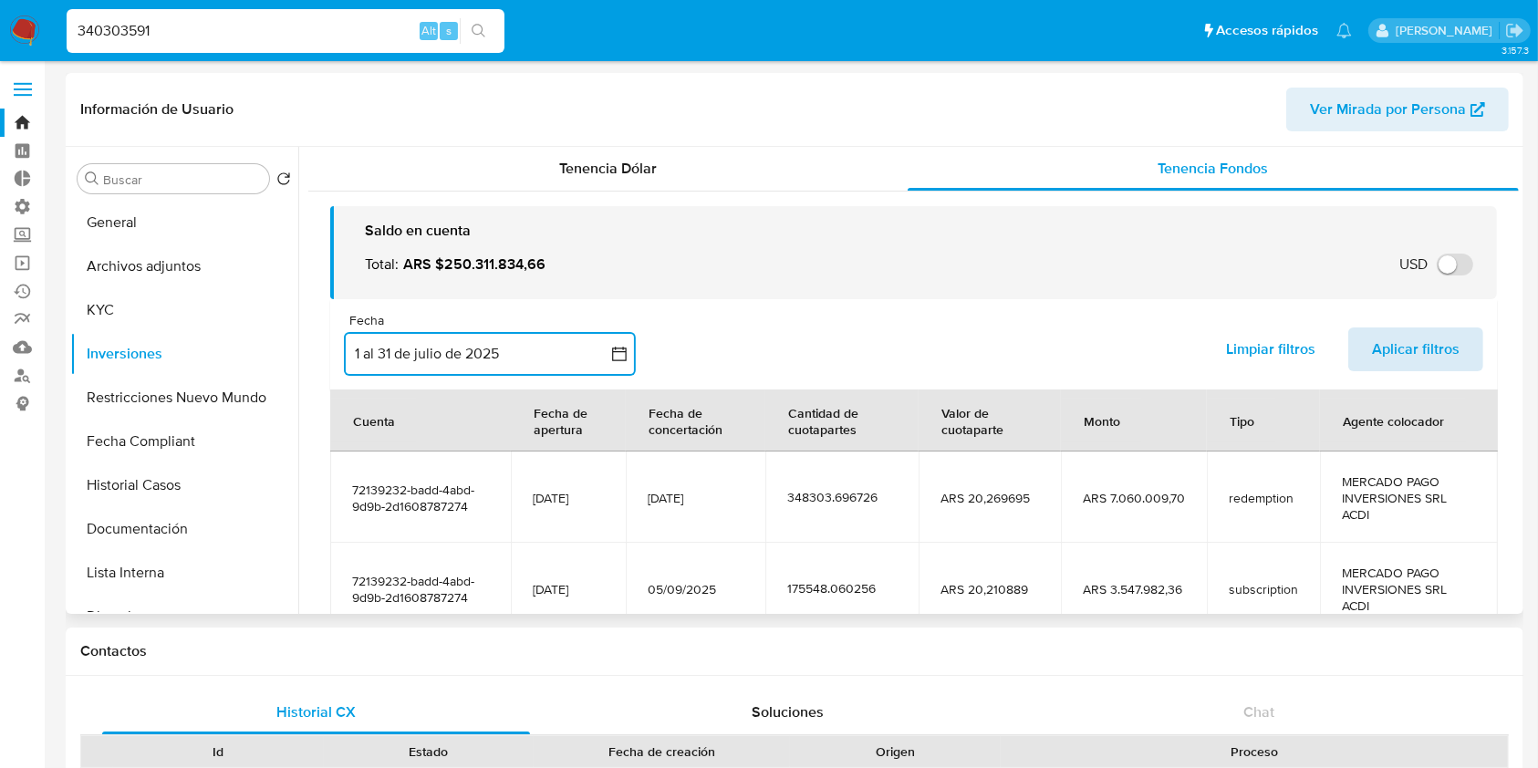
click at [1397, 344] on span "Aplicar filtros" at bounding box center [1416, 349] width 88 height 40
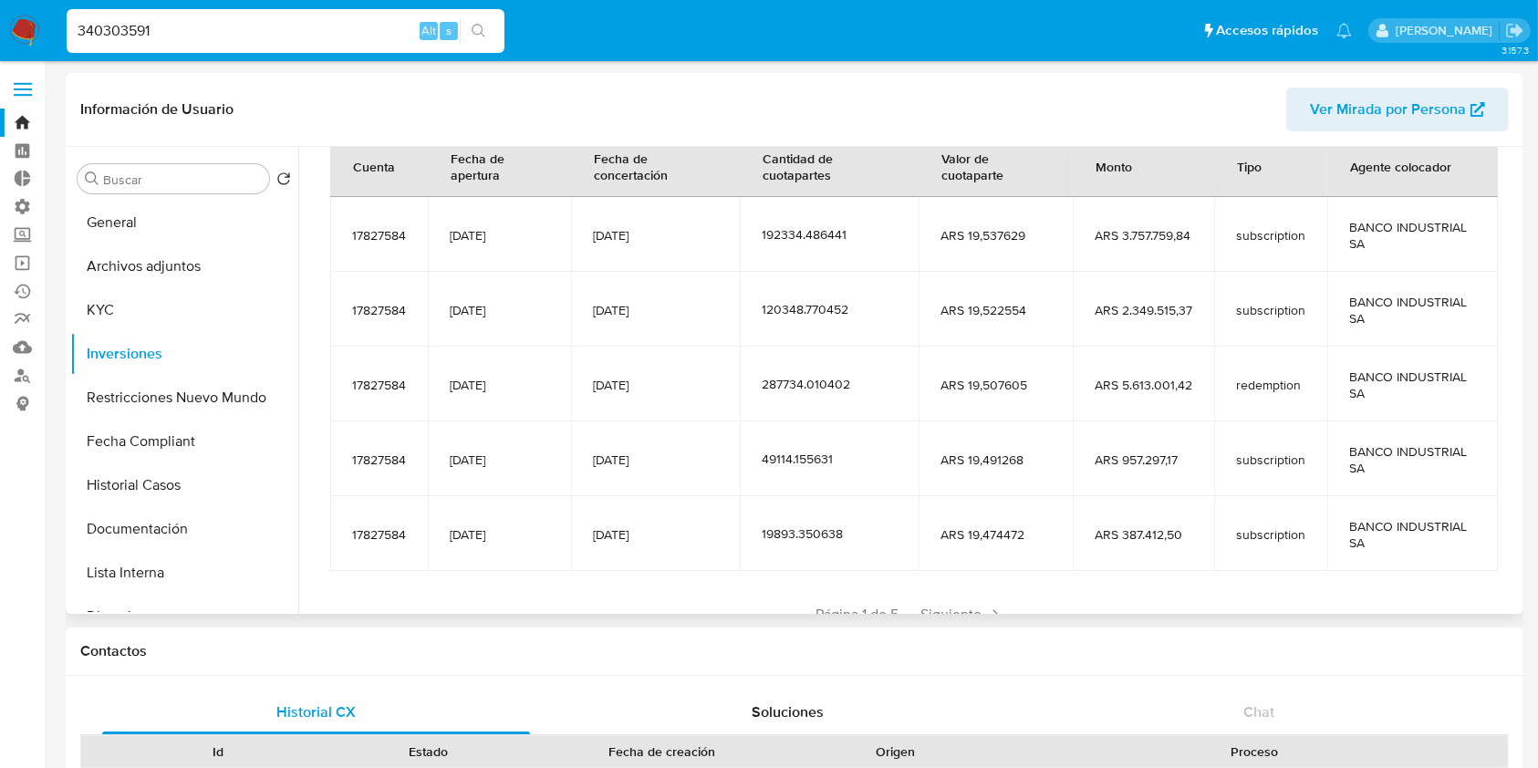
scroll to position [322, 0]
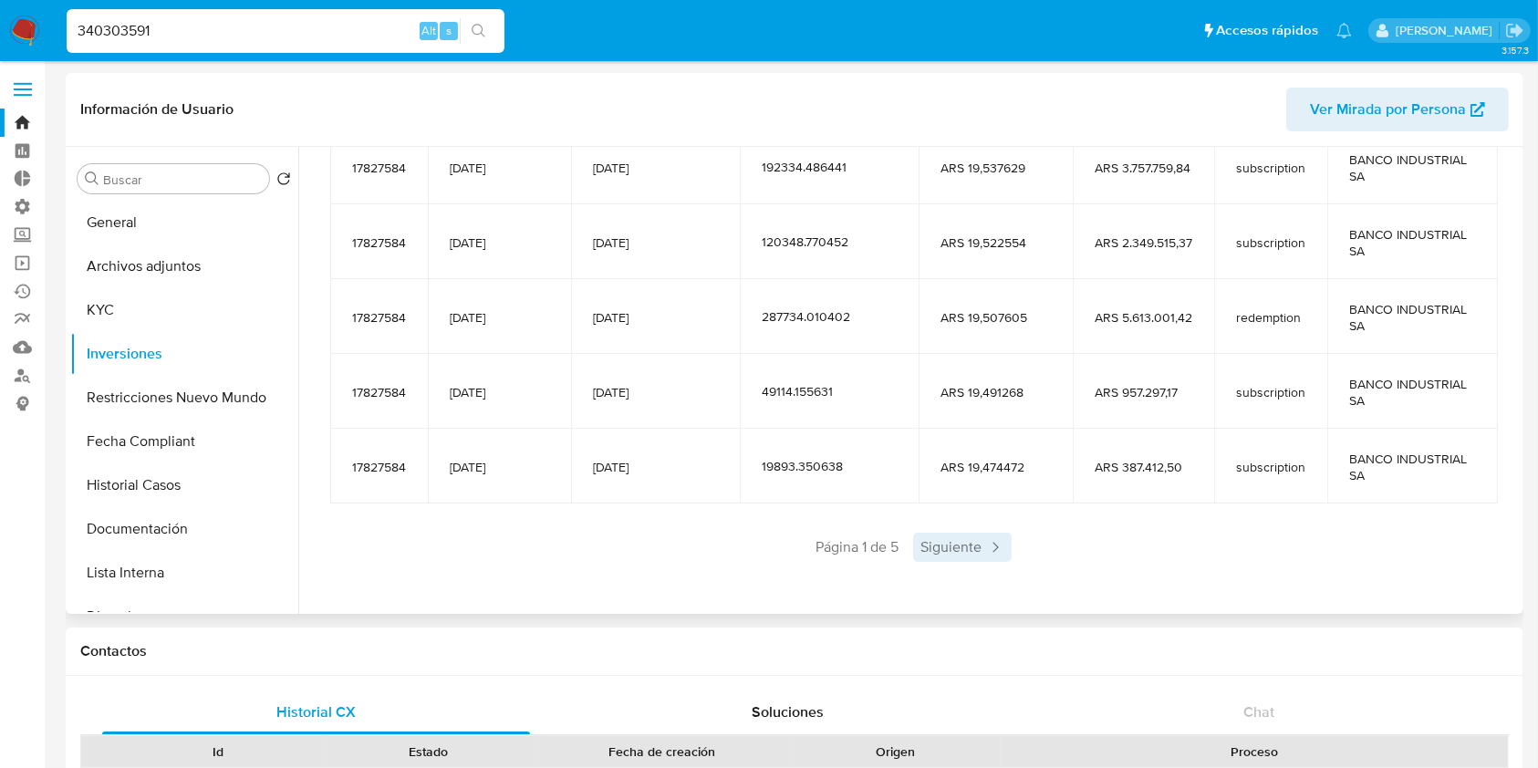
click at [937, 558] on span "Siguiente" at bounding box center [962, 547] width 99 height 29
click at [807, 551] on span "Anterior" at bounding box center [806, 547] width 89 height 29
click at [968, 556] on span "Siguiente" at bounding box center [962, 547] width 99 height 29
click at [968, 556] on span "Siguiente" at bounding box center [1016, 547] width 99 height 29
click at [993, 554] on span "Siguiente" at bounding box center [1016, 547] width 99 height 29
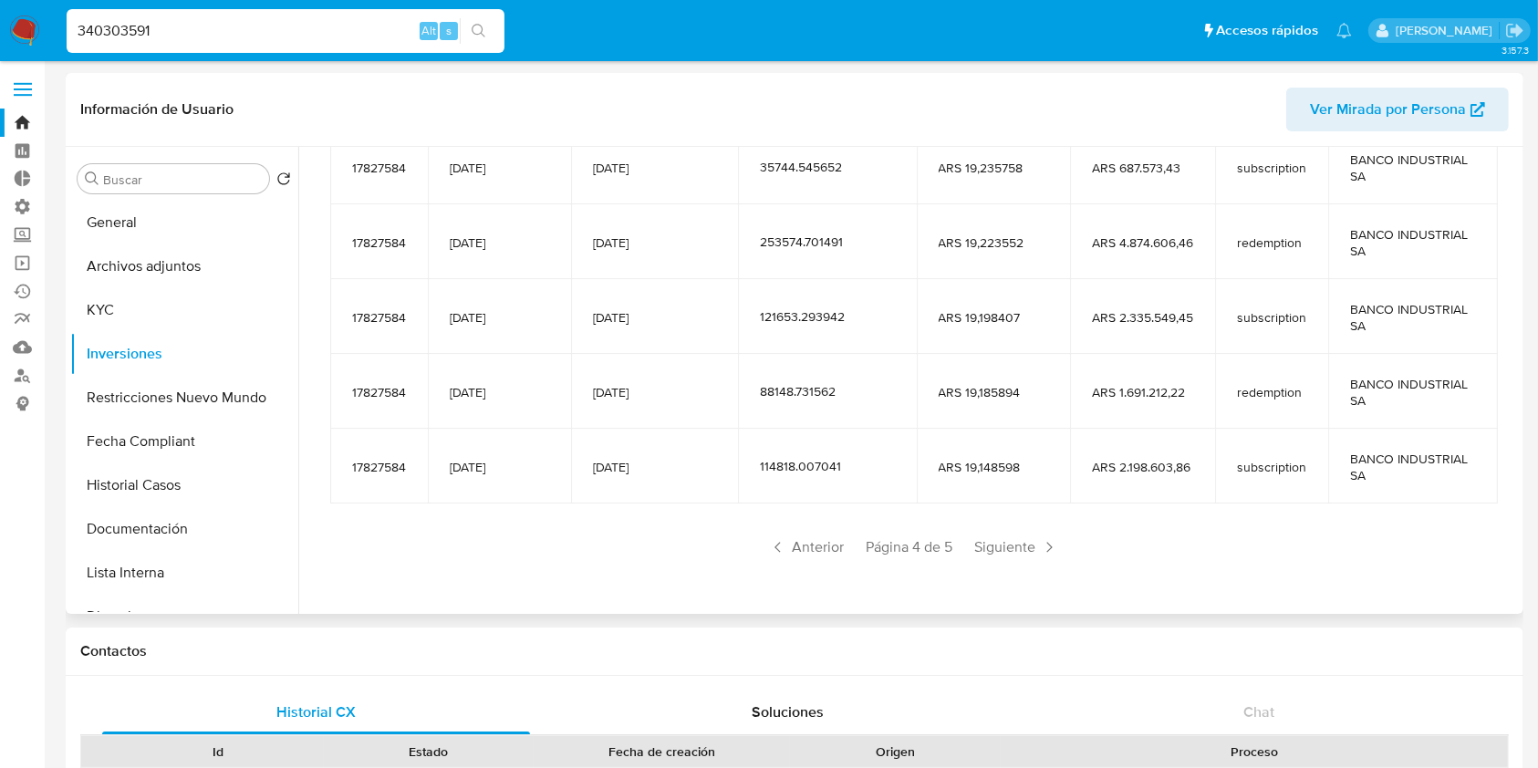
click at [993, 554] on span "Siguiente" at bounding box center [1016, 547] width 99 height 29
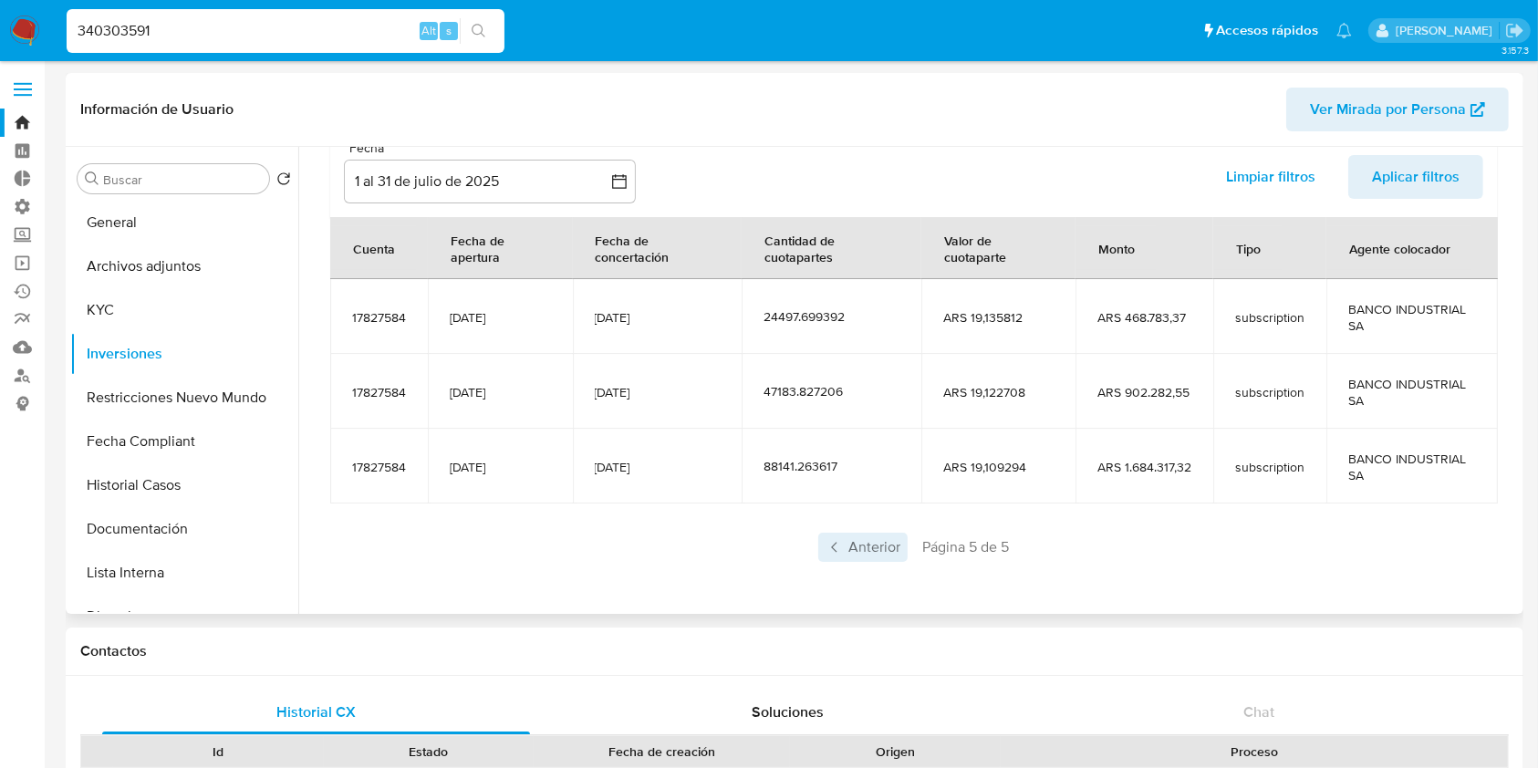
click at [846, 551] on span "Anterior" at bounding box center [862, 547] width 89 height 29
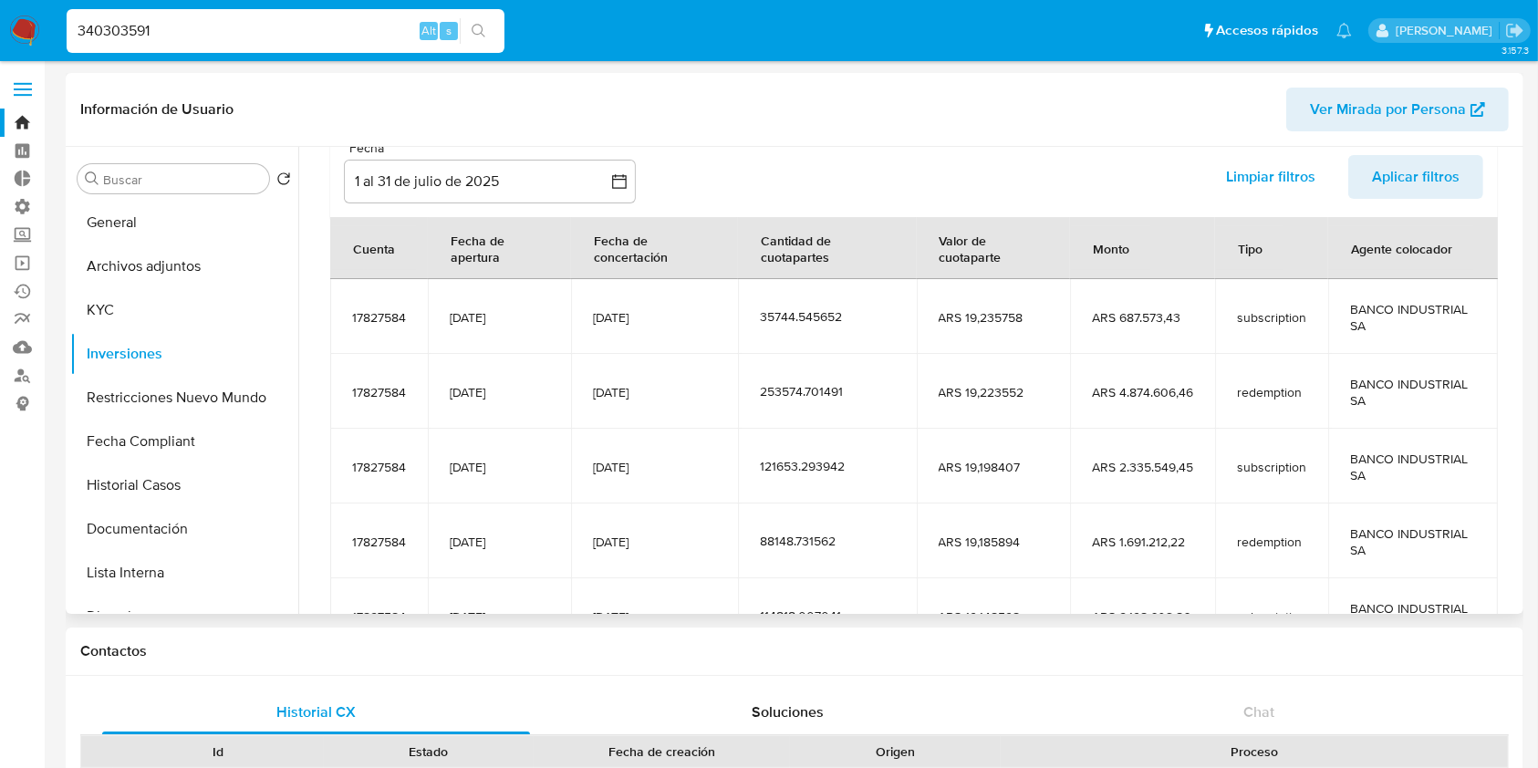
click at [846, 551] on td "88148.731562" at bounding box center [827, 541] width 178 height 75
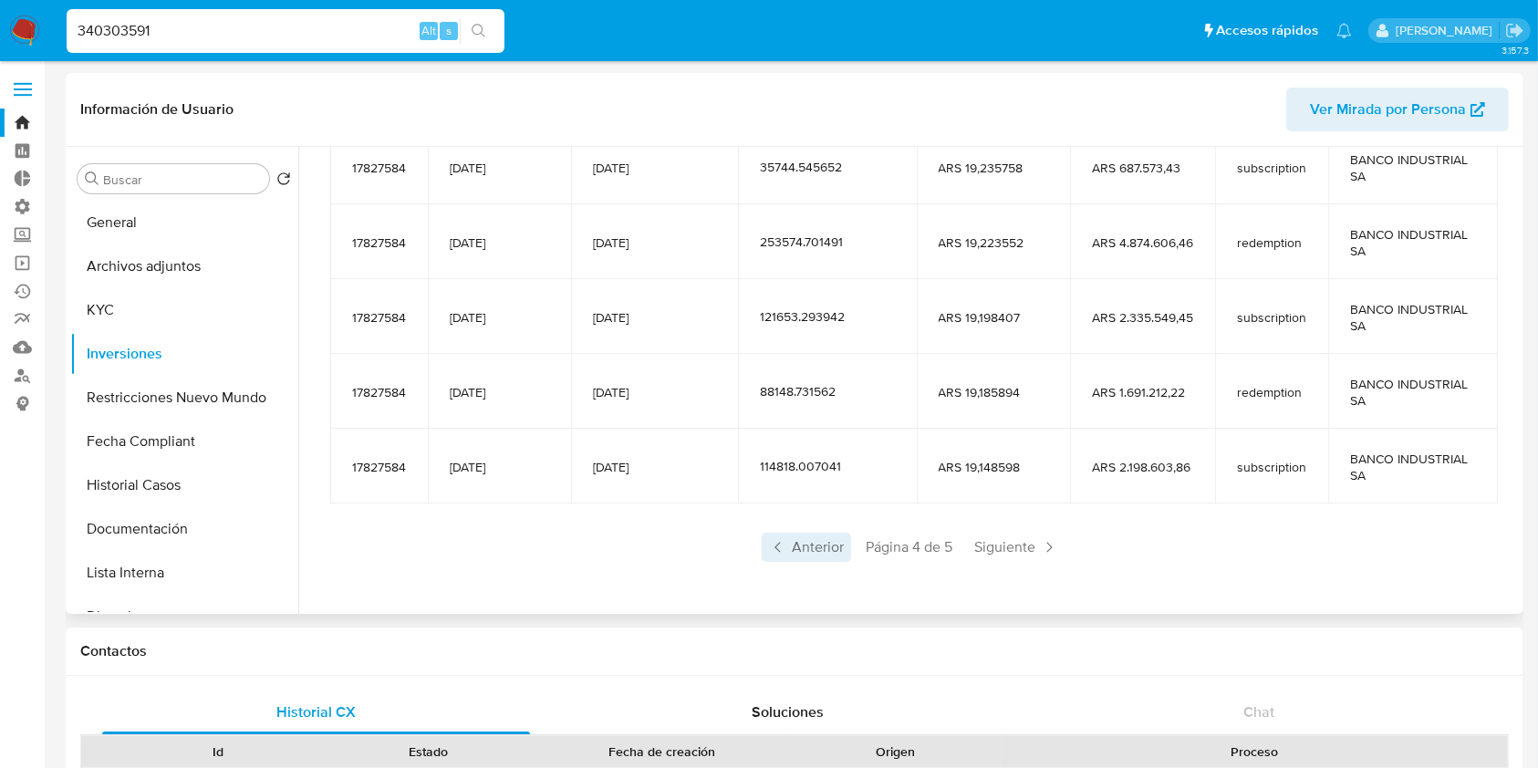
click at [796, 543] on span "Anterior" at bounding box center [806, 547] width 89 height 29
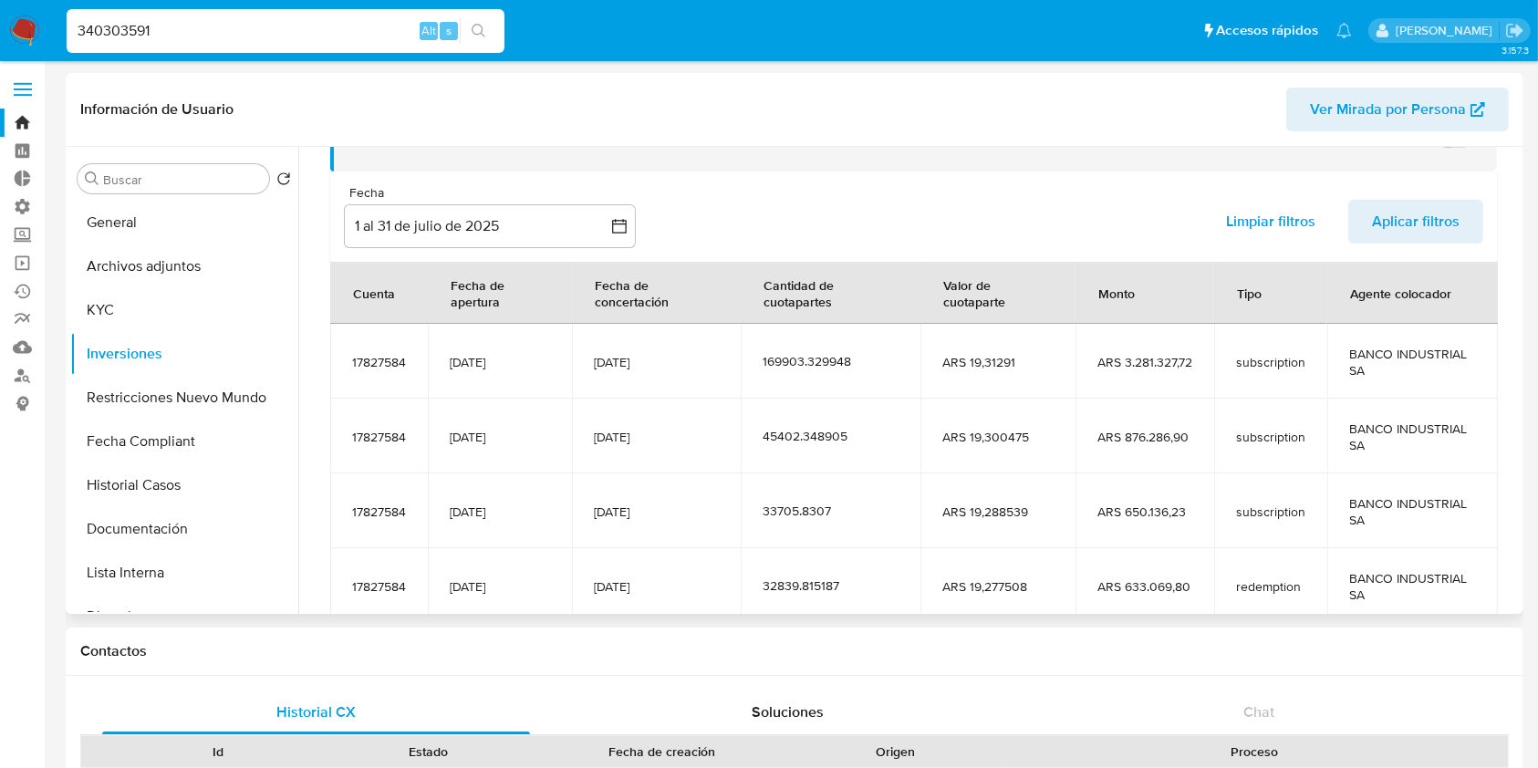
scroll to position [0, 0]
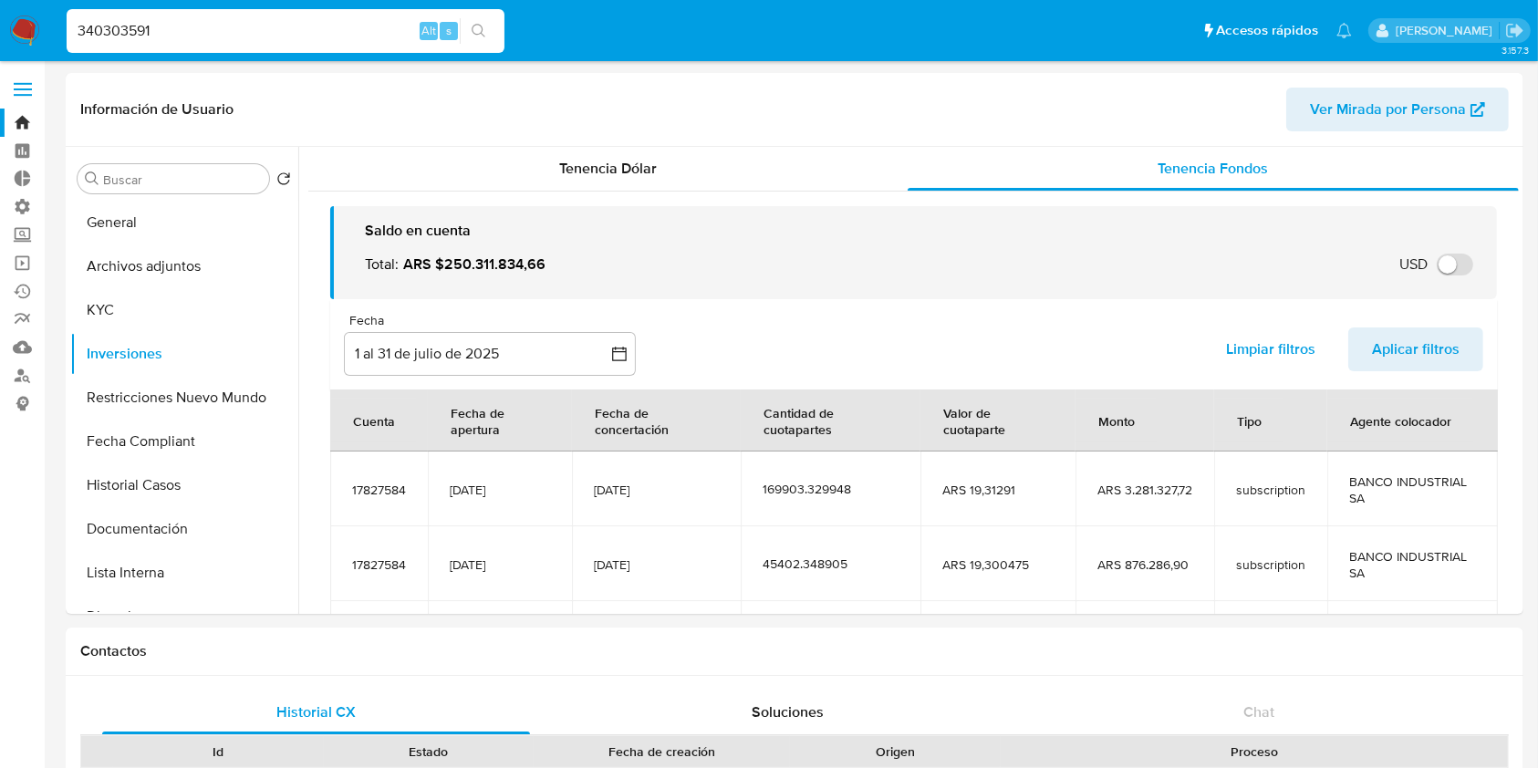
click at [149, 35] on input "340303591" at bounding box center [286, 31] width 438 height 24
paste input "1083518072"
type input "1083518072"
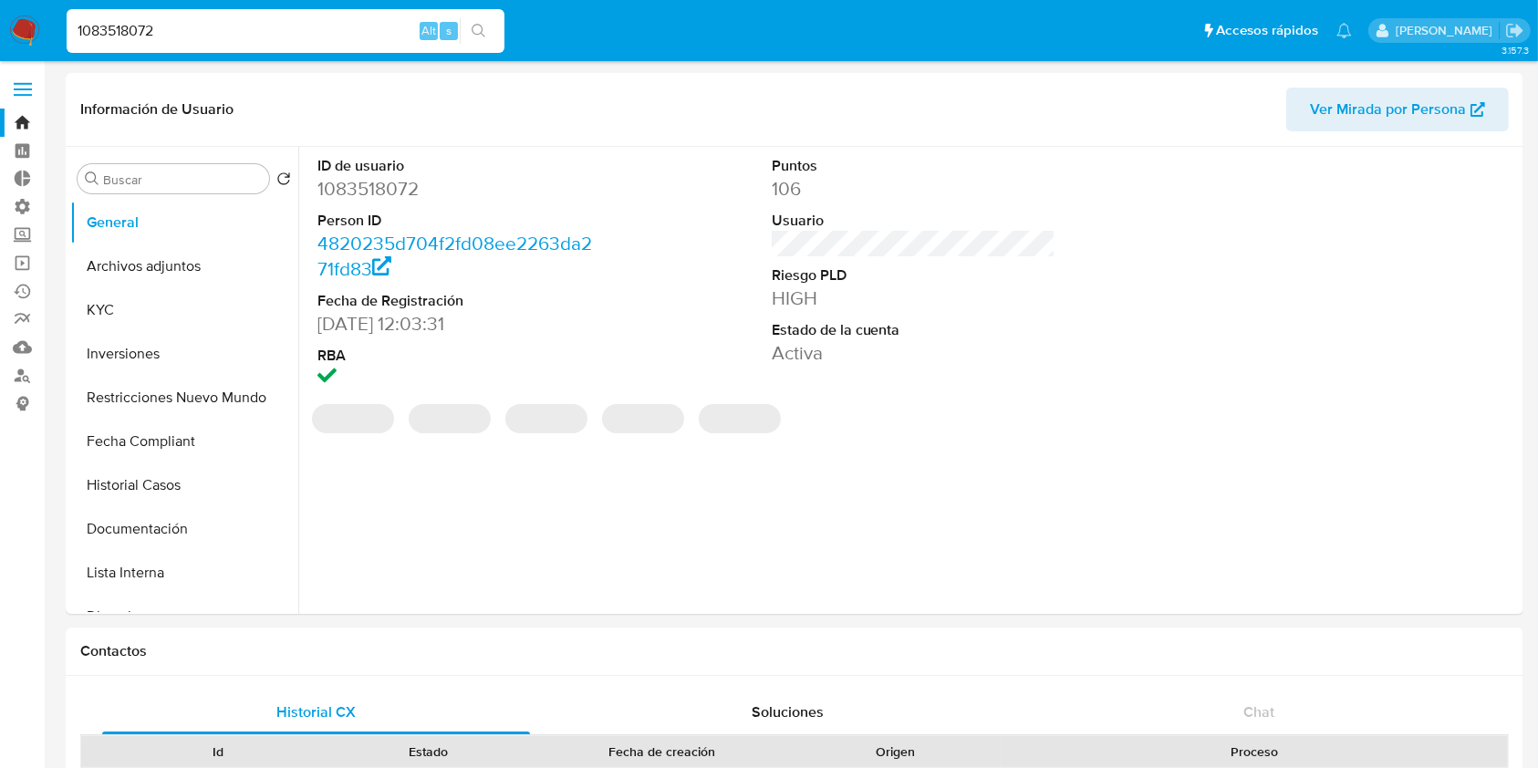
select select "10"
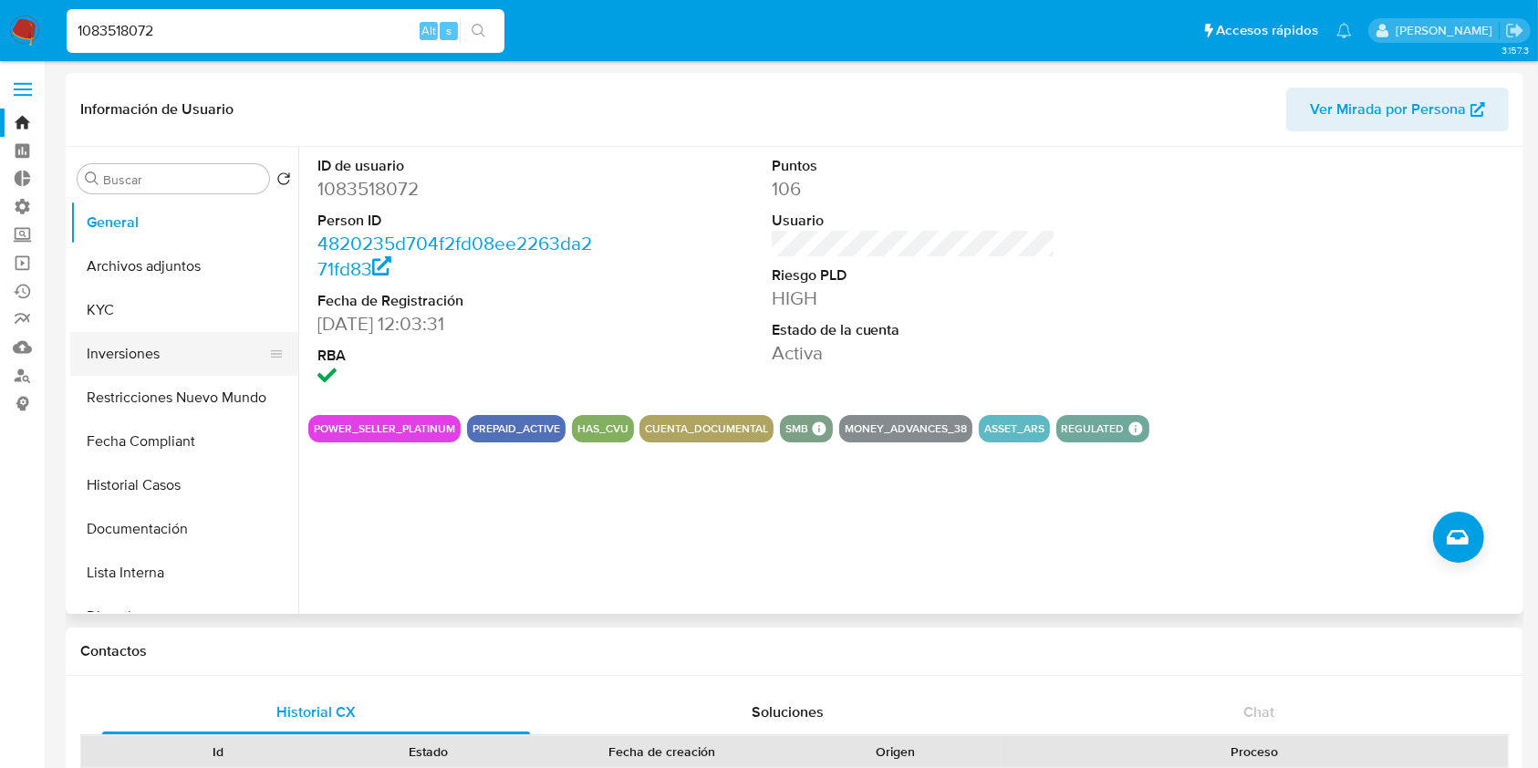
click at [151, 345] on button "Inversiones" at bounding box center [176, 354] width 213 height 44
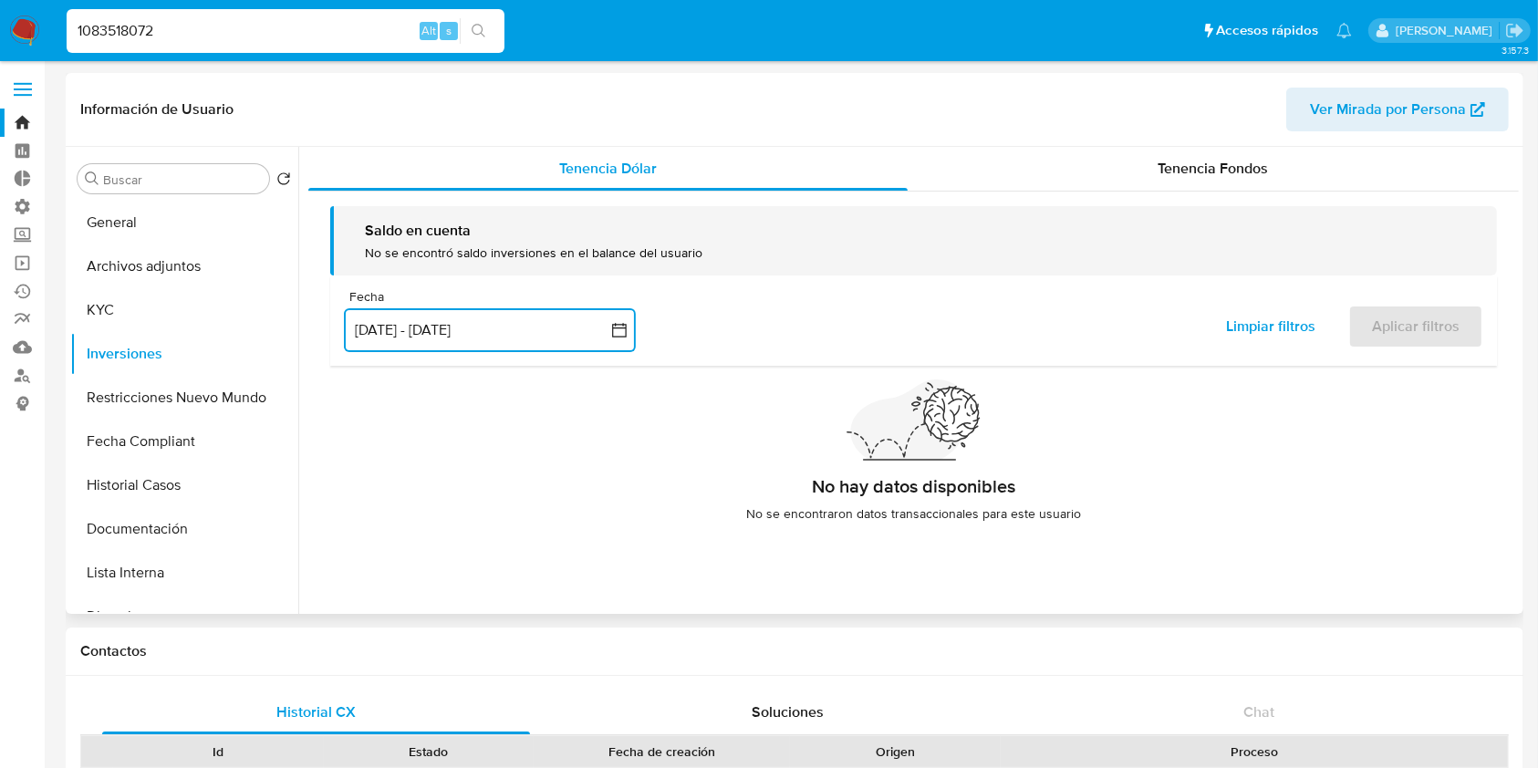
click at [467, 335] on button "[DATE] - [DATE]" at bounding box center [490, 330] width 292 height 44
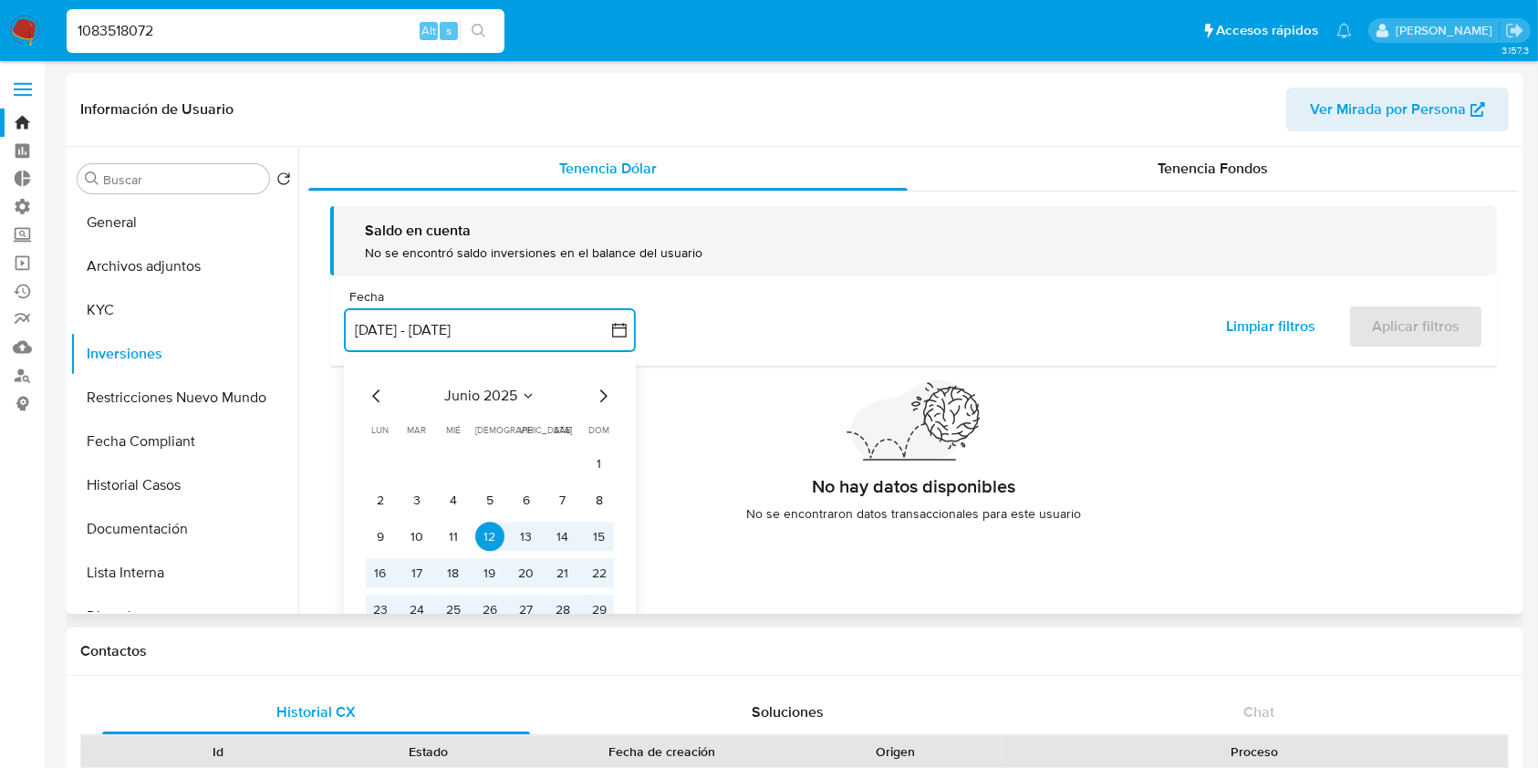
click at [610, 398] on icon "Mes siguiente" at bounding box center [603, 397] width 22 height 22
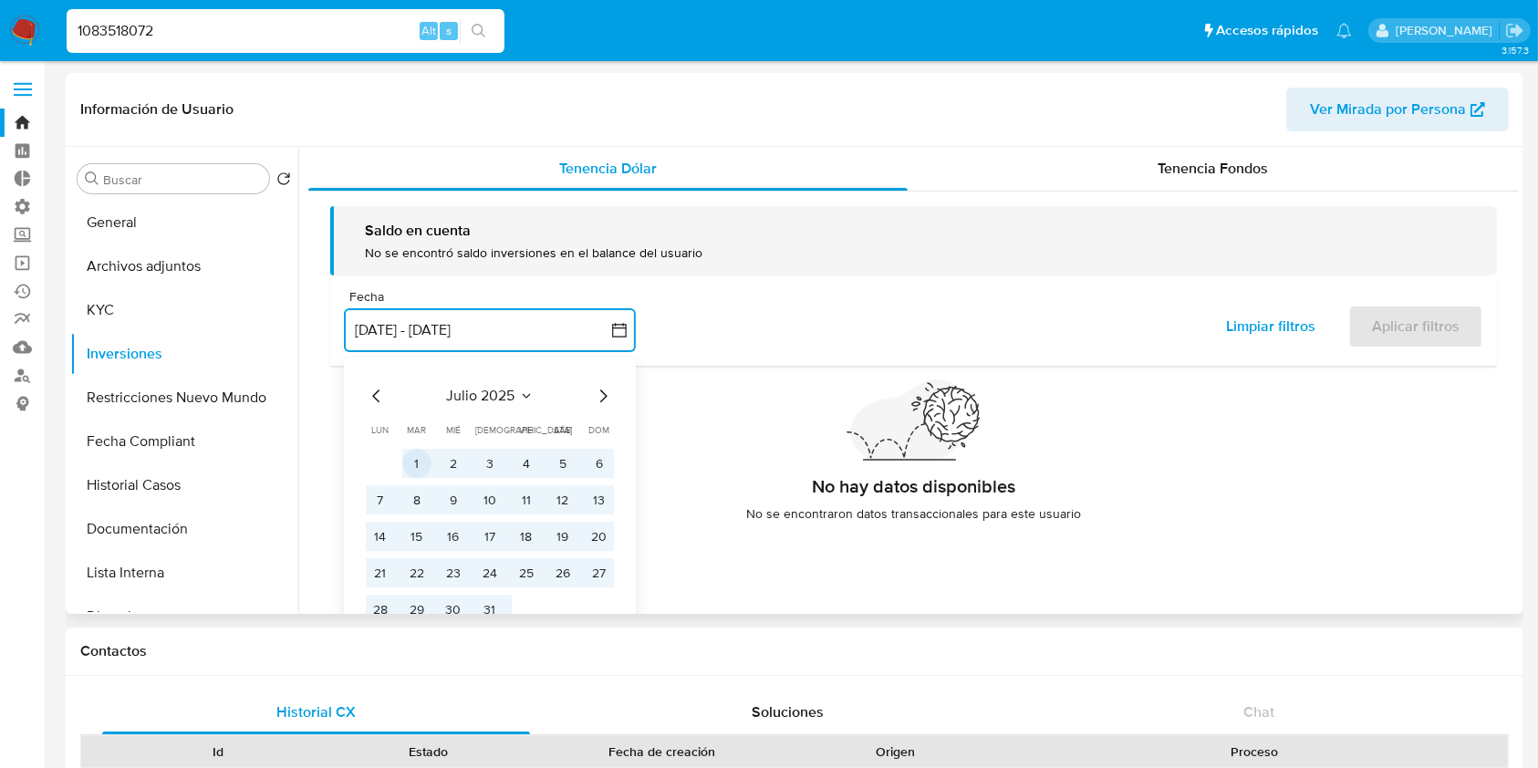
click at [413, 457] on button "1" at bounding box center [416, 464] width 29 height 29
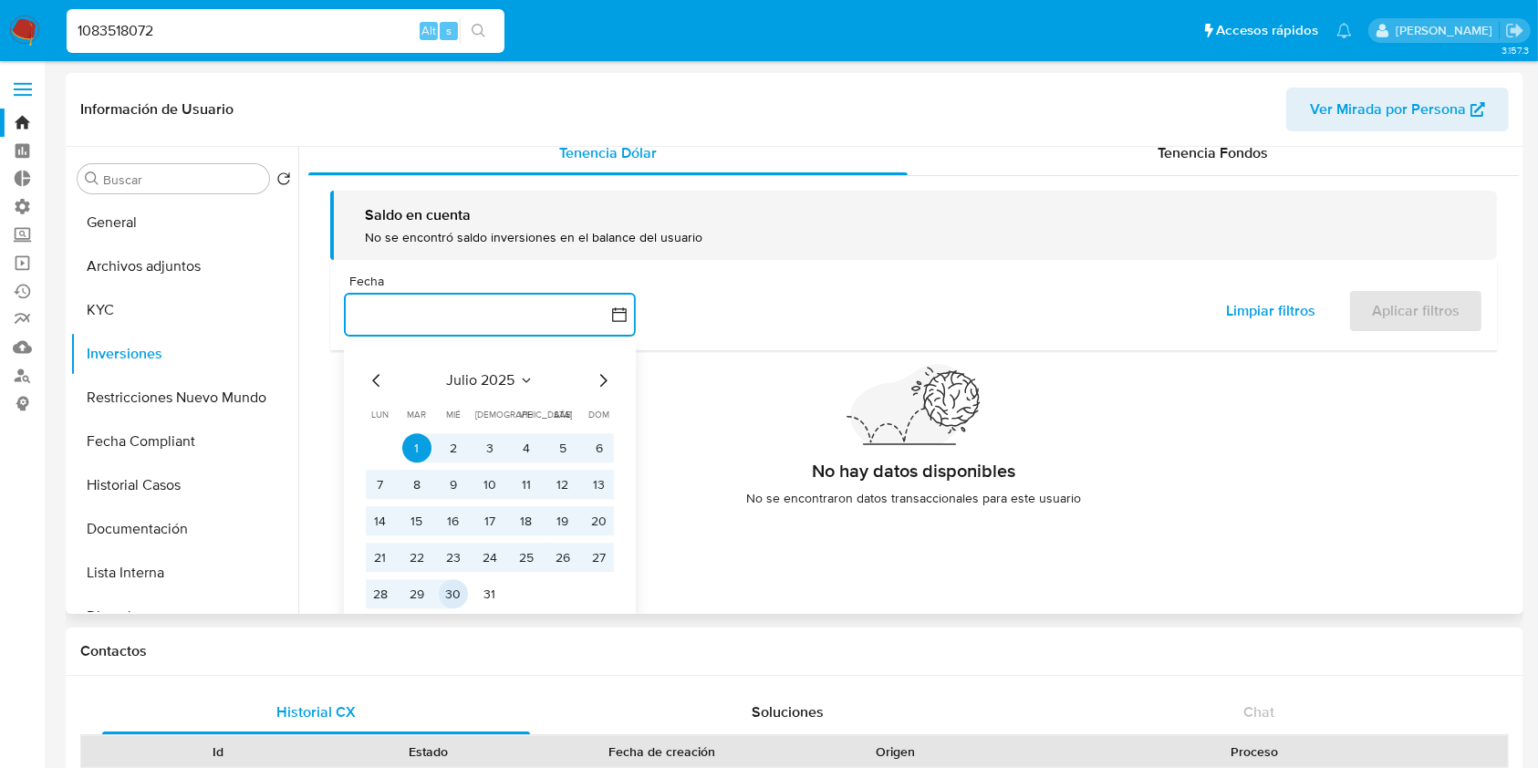
scroll to position [32, 0]
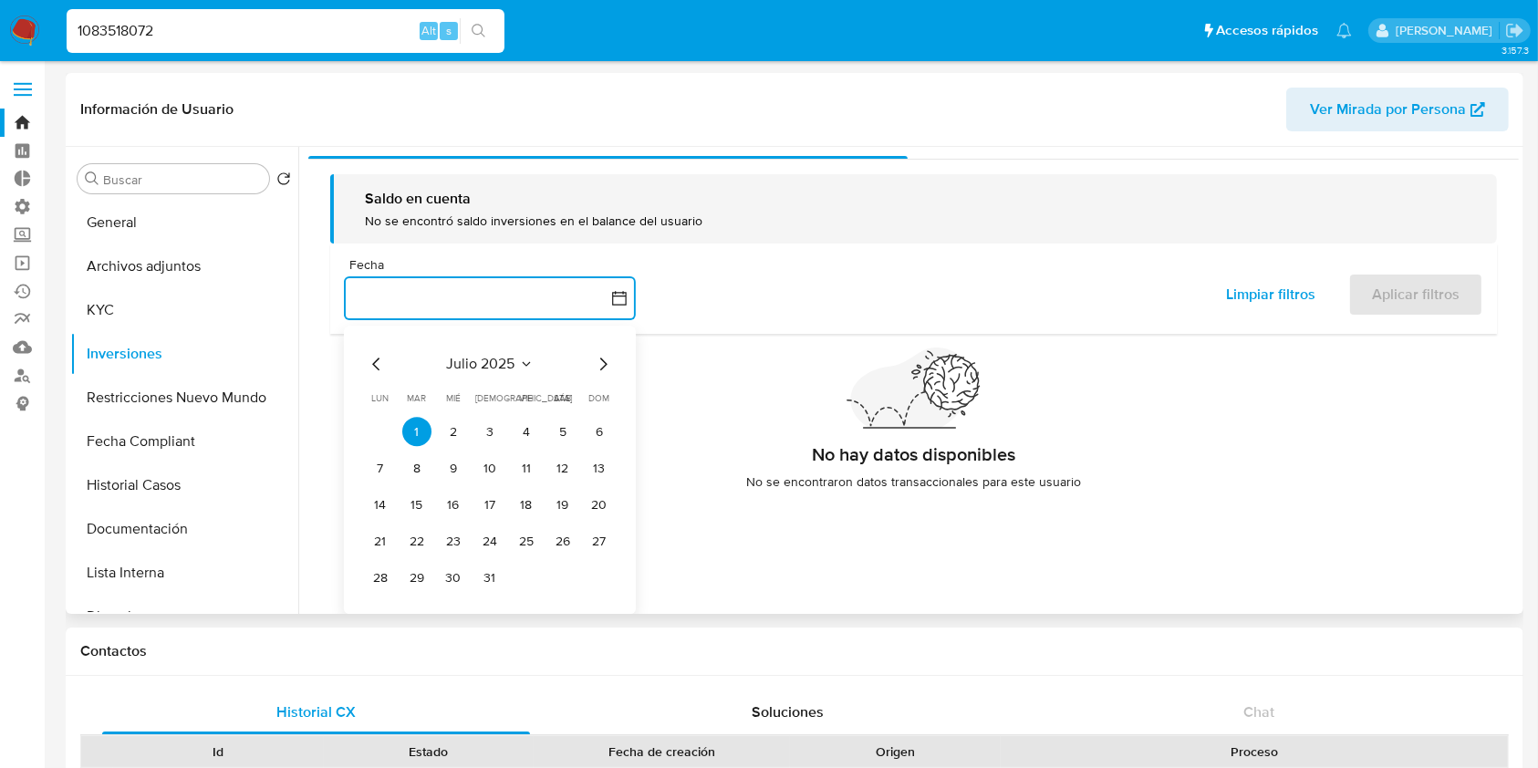
click at [500, 566] on td "31" at bounding box center [489, 578] width 29 height 29
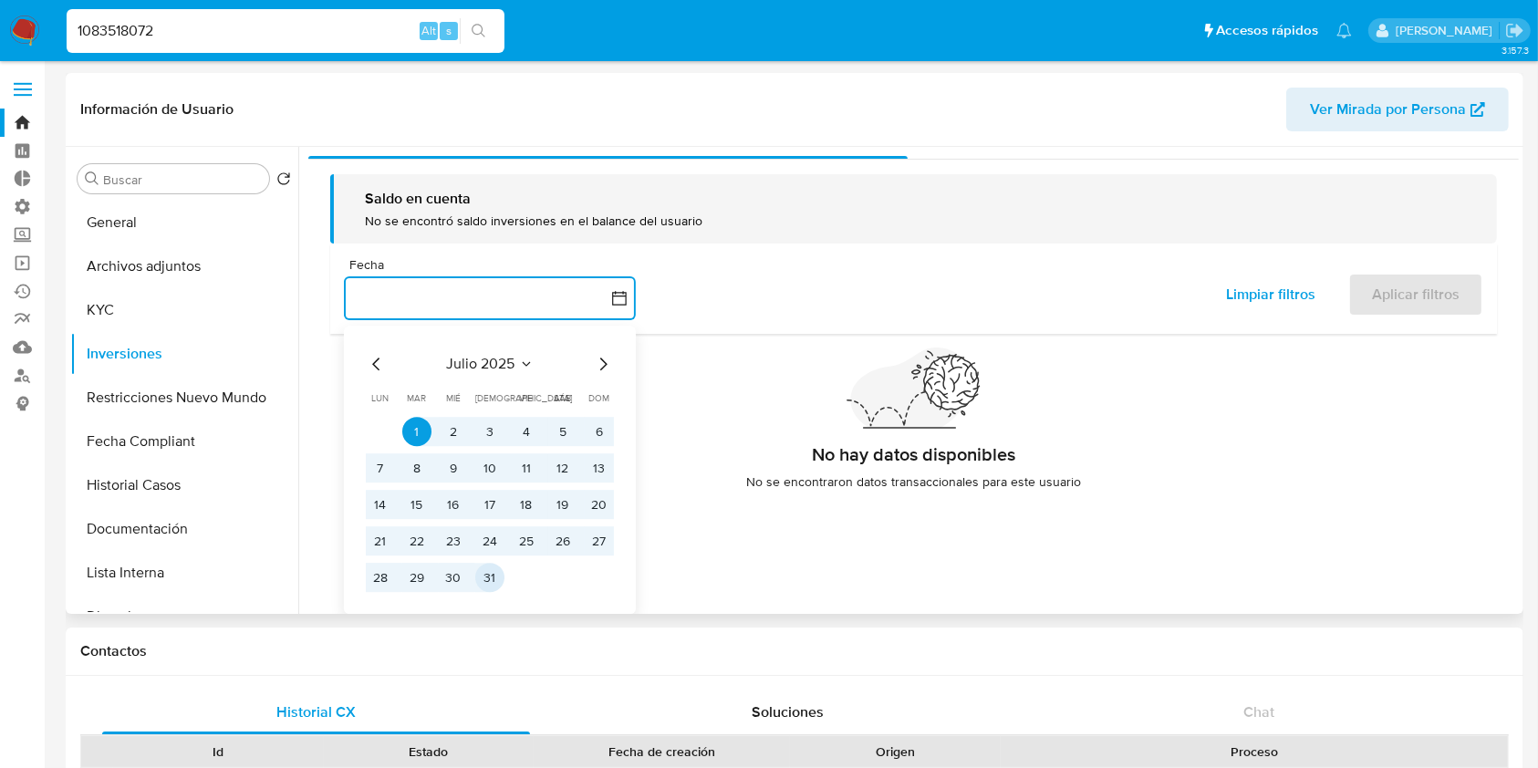
click at [489, 584] on button "31" at bounding box center [489, 578] width 29 height 29
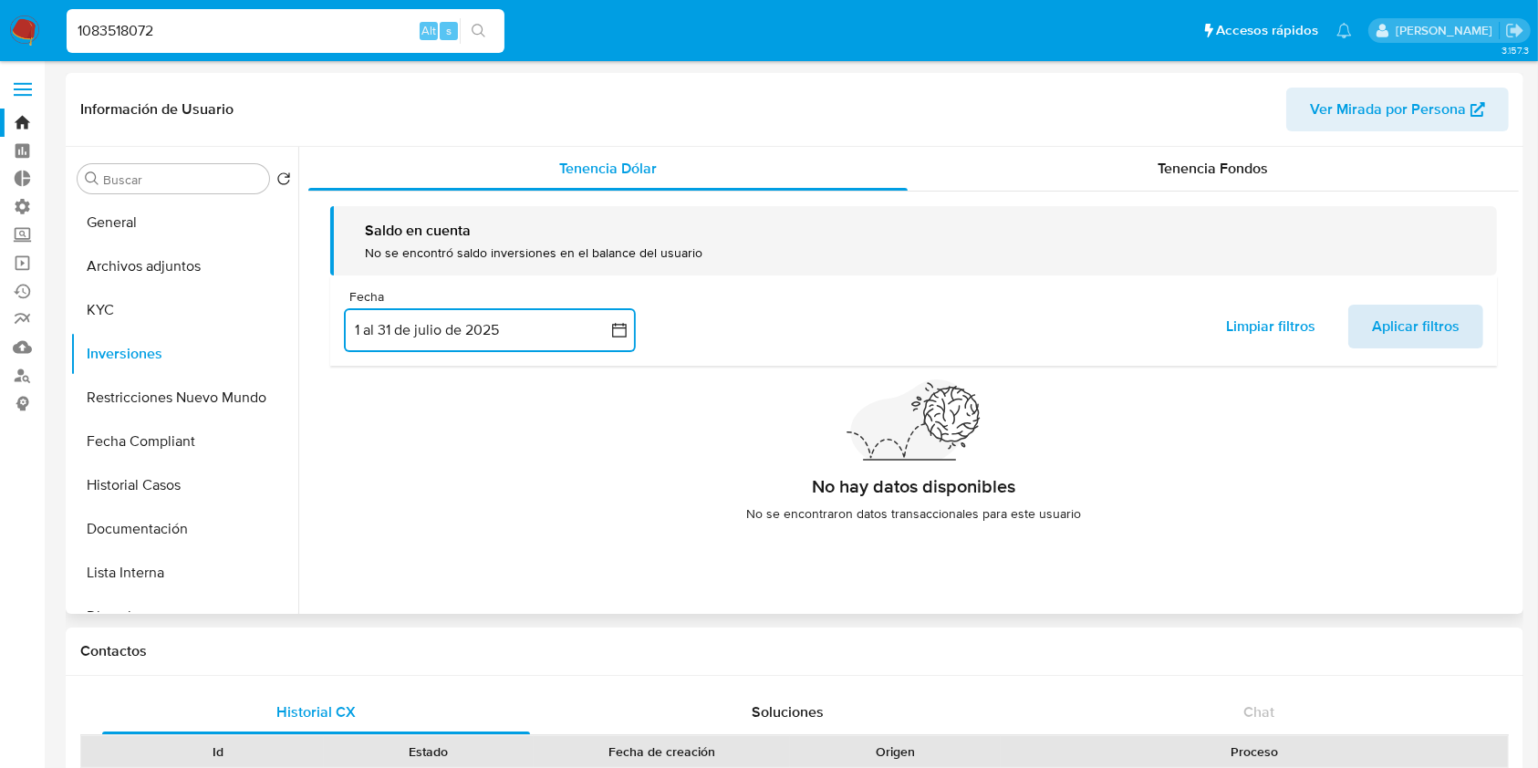
click at [1452, 325] on span "Aplicar filtros" at bounding box center [1416, 326] width 88 height 40
click at [1232, 171] on span "Tenencia Fondos" at bounding box center [1213, 168] width 110 height 21
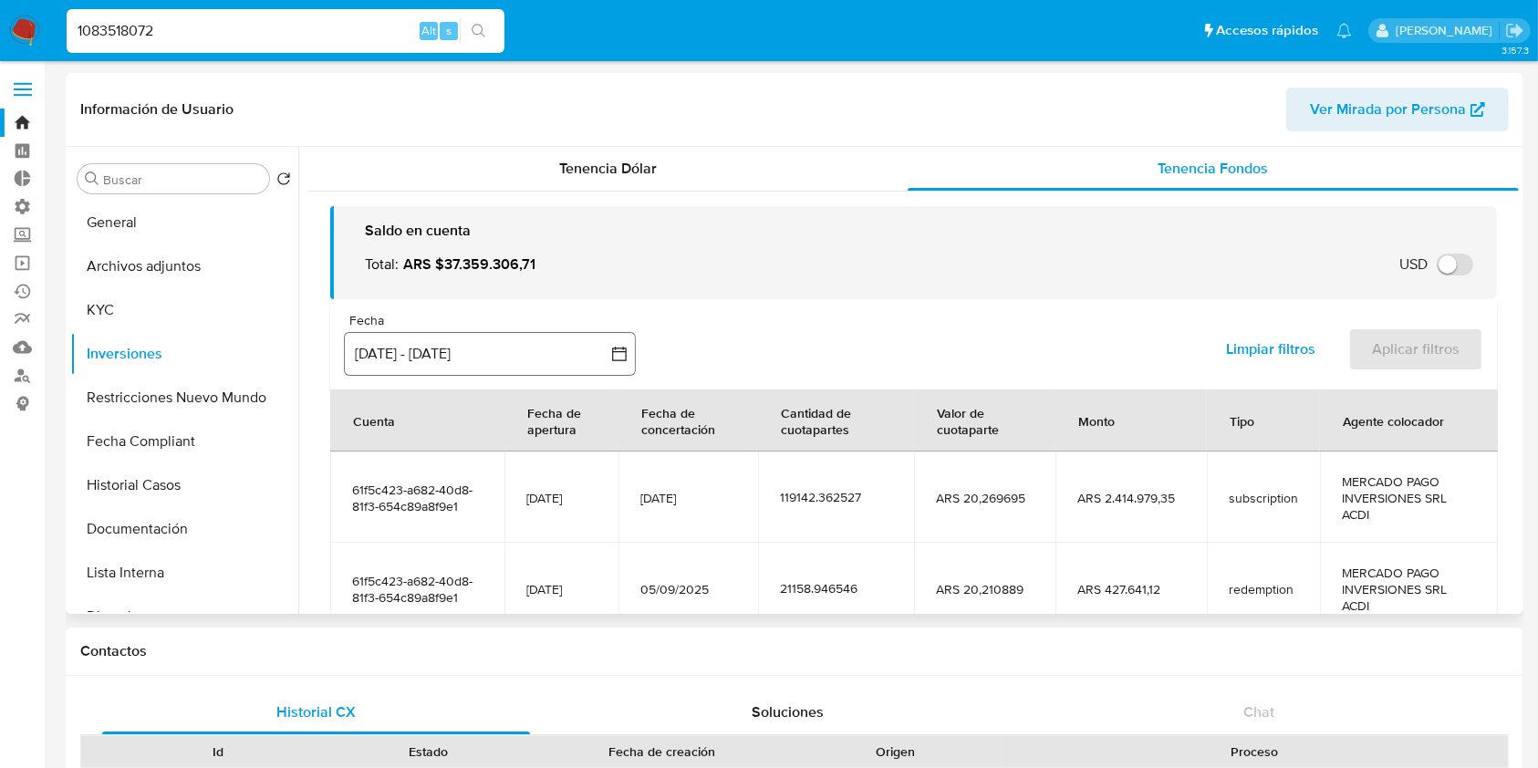
click at [511, 354] on button "[DATE] - [DATE]" at bounding box center [490, 354] width 292 height 44
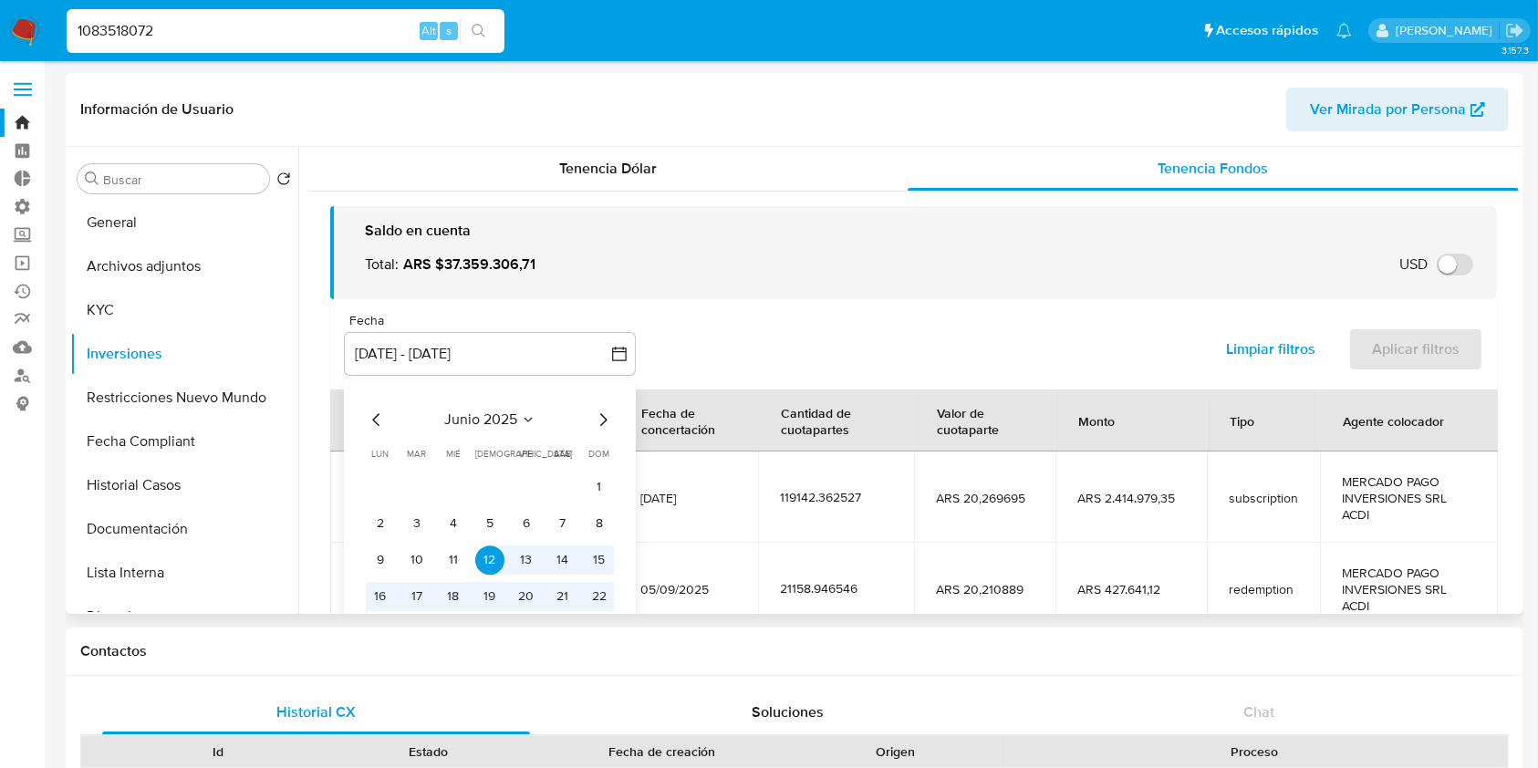
click at [604, 420] on icon "Mes siguiente" at bounding box center [603, 420] width 22 height 22
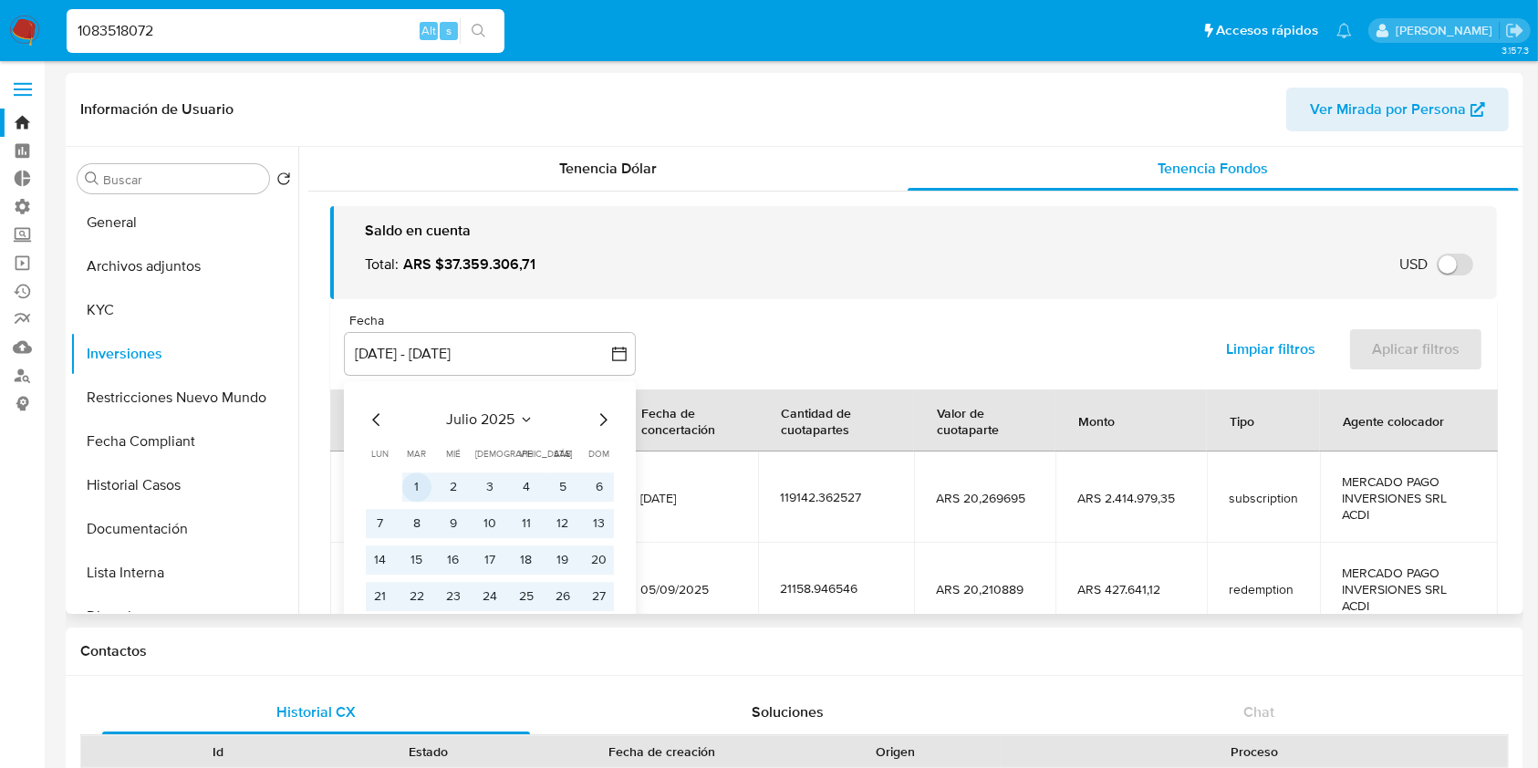
click at [416, 493] on button "1" at bounding box center [416, 487] width 29 height 29
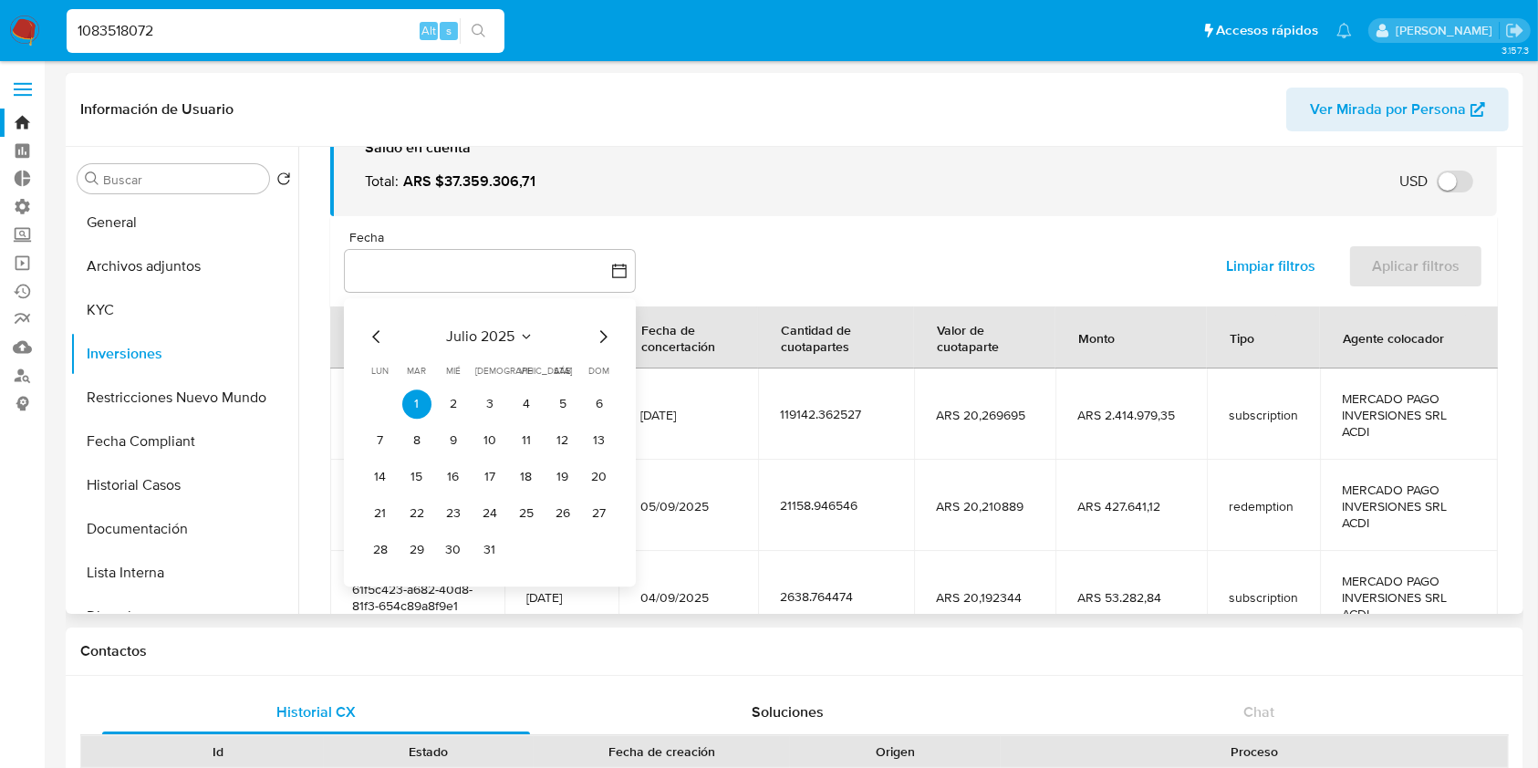
scroll to position [121, 0]
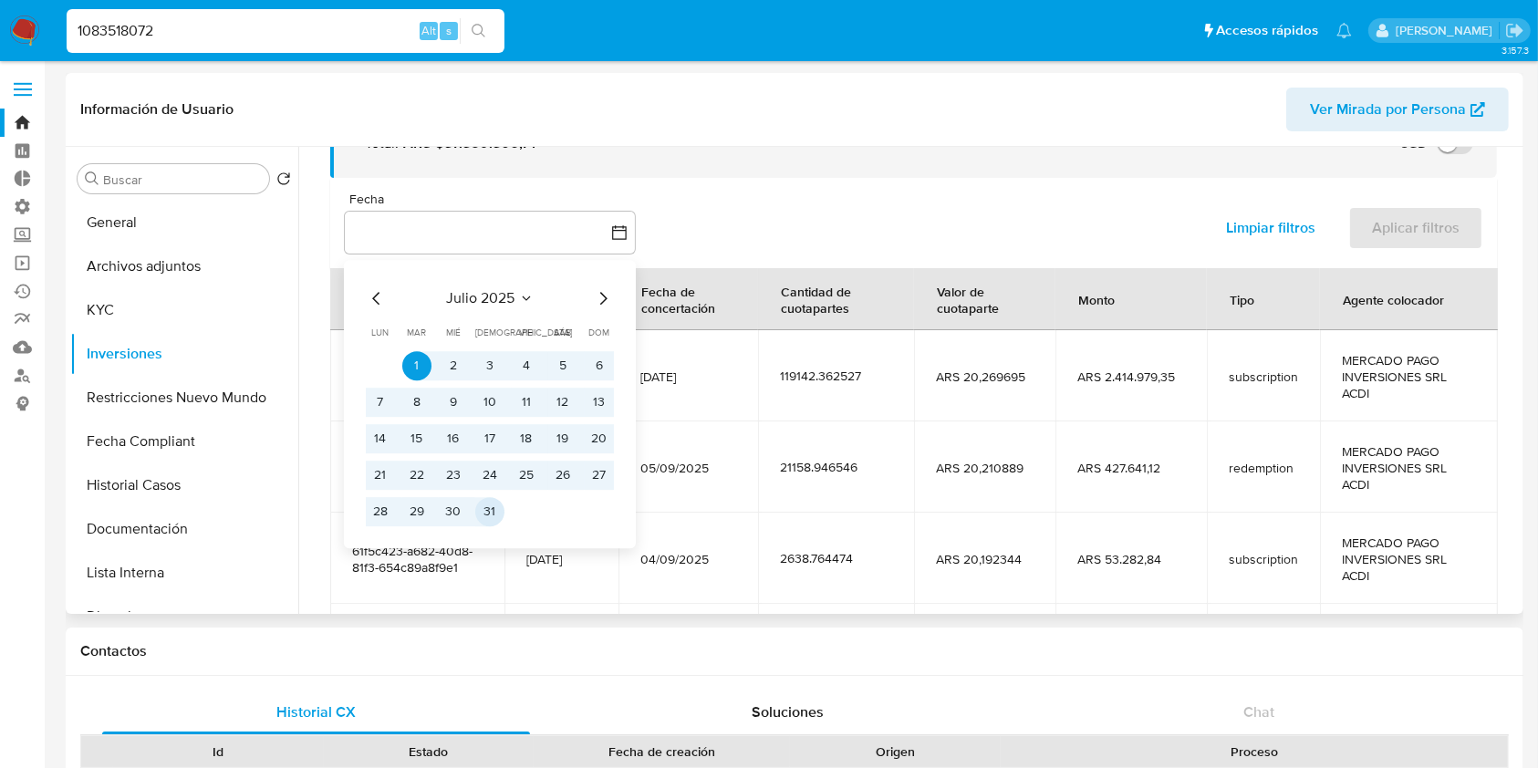
click at [483, 522] on button "31" at bounding box center [489, 511] width 29 height 29
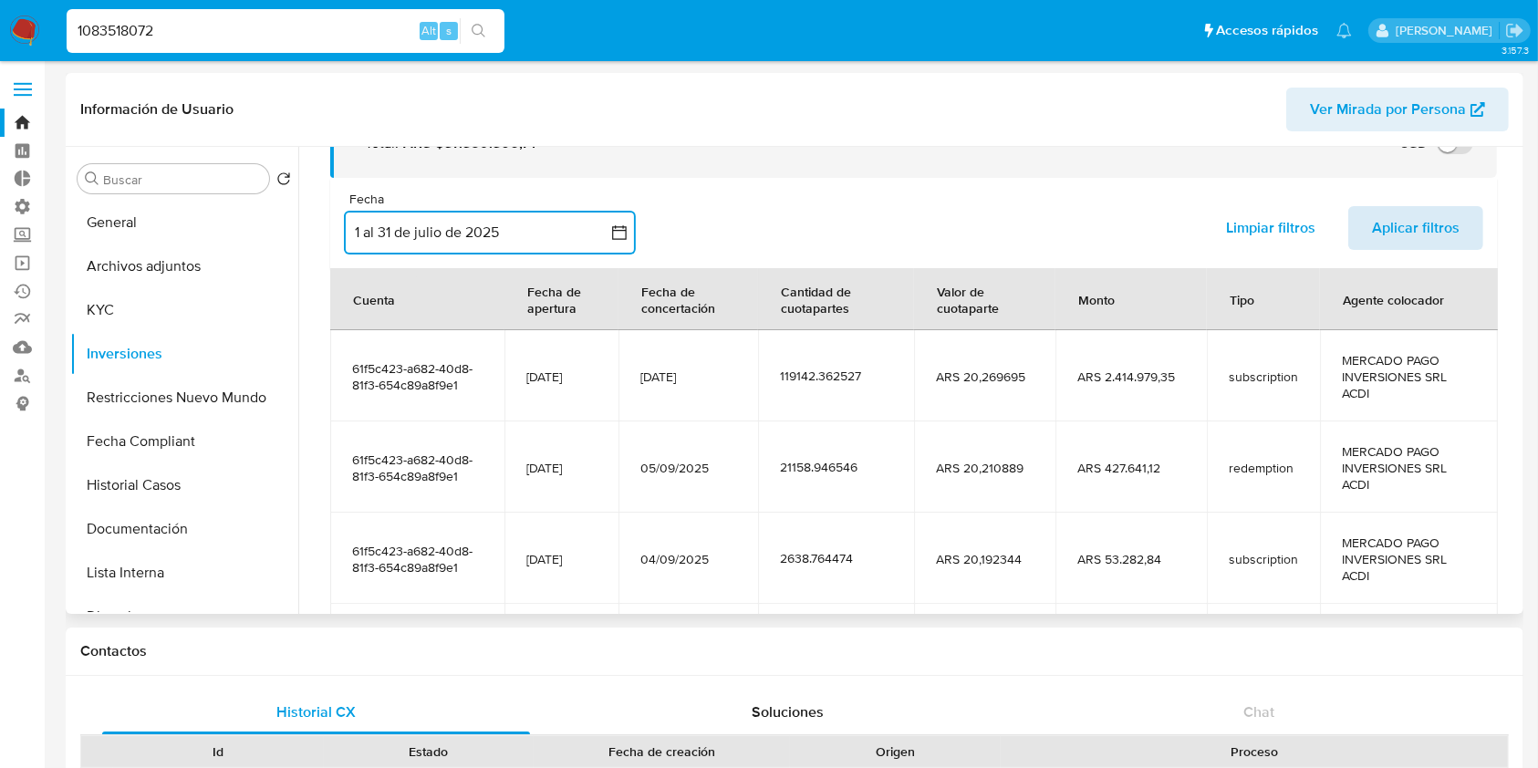
click at [1410, 229] on span "Aplicar filtros" at bounding box center [1416, 228] width 88 height 40
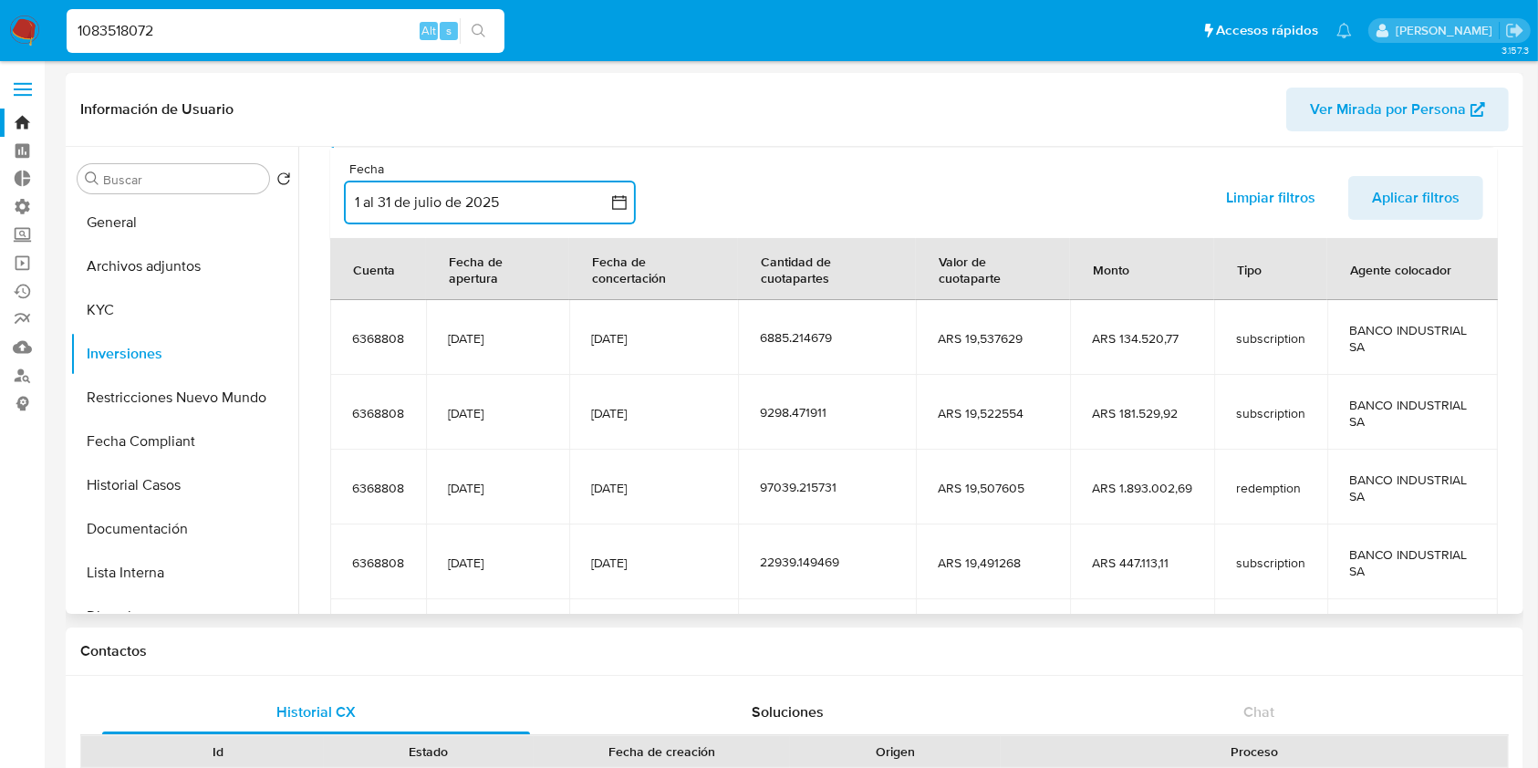
scroll to position [322, 0]
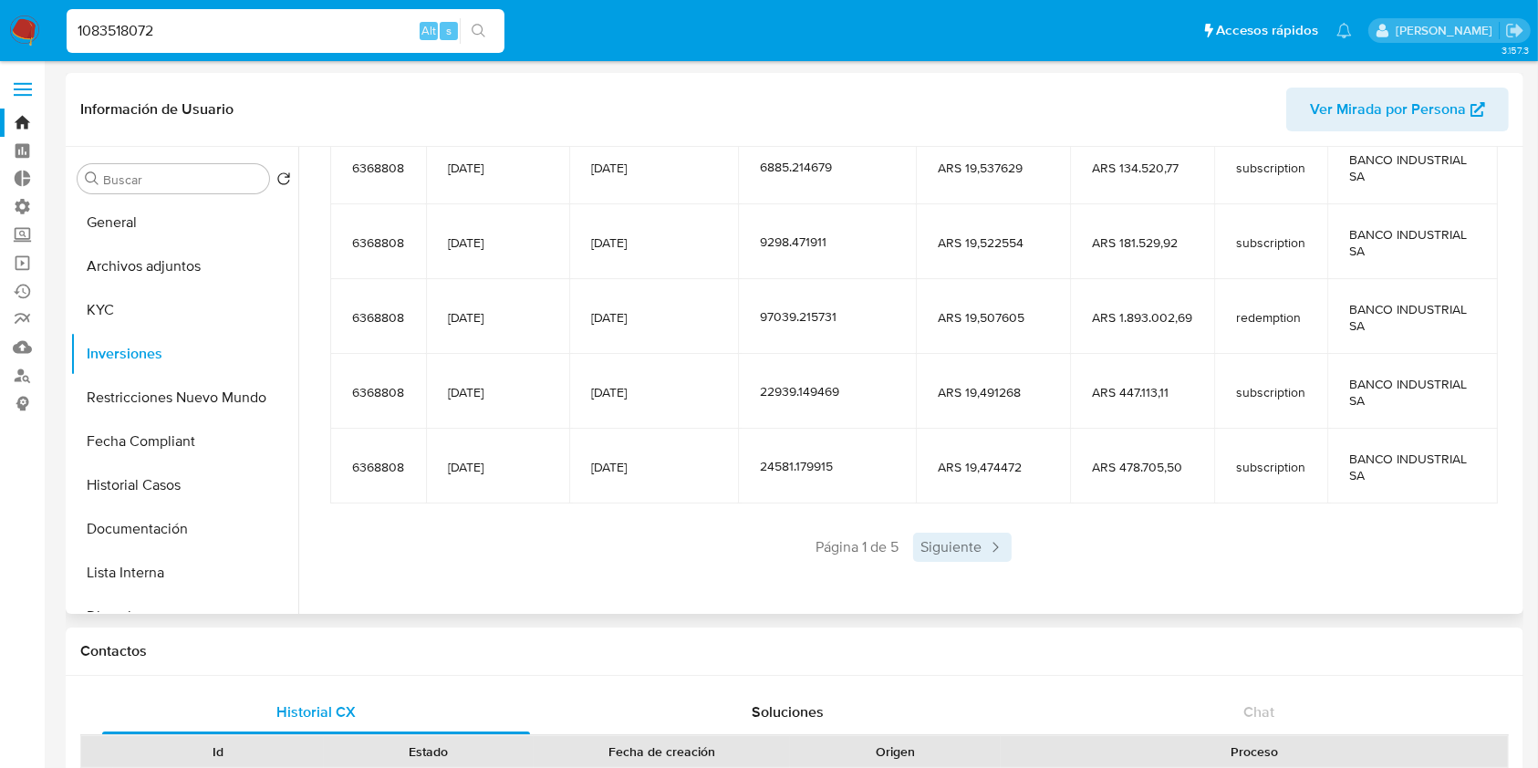
click at [956, 551] on span "Siguiente" at bounding box center [962, 547] width 99 height 29
click at [973, 551] on span "Siguiente" at bounding box center [1016, 547] width 99 height 29
click at [985, 558] on span "Siguiente" at bounding box center [1016, 547] width 99 height 29
click at [986, 558] on span "Siguiente" at bounding box center [1016, 547] width 99 height 29
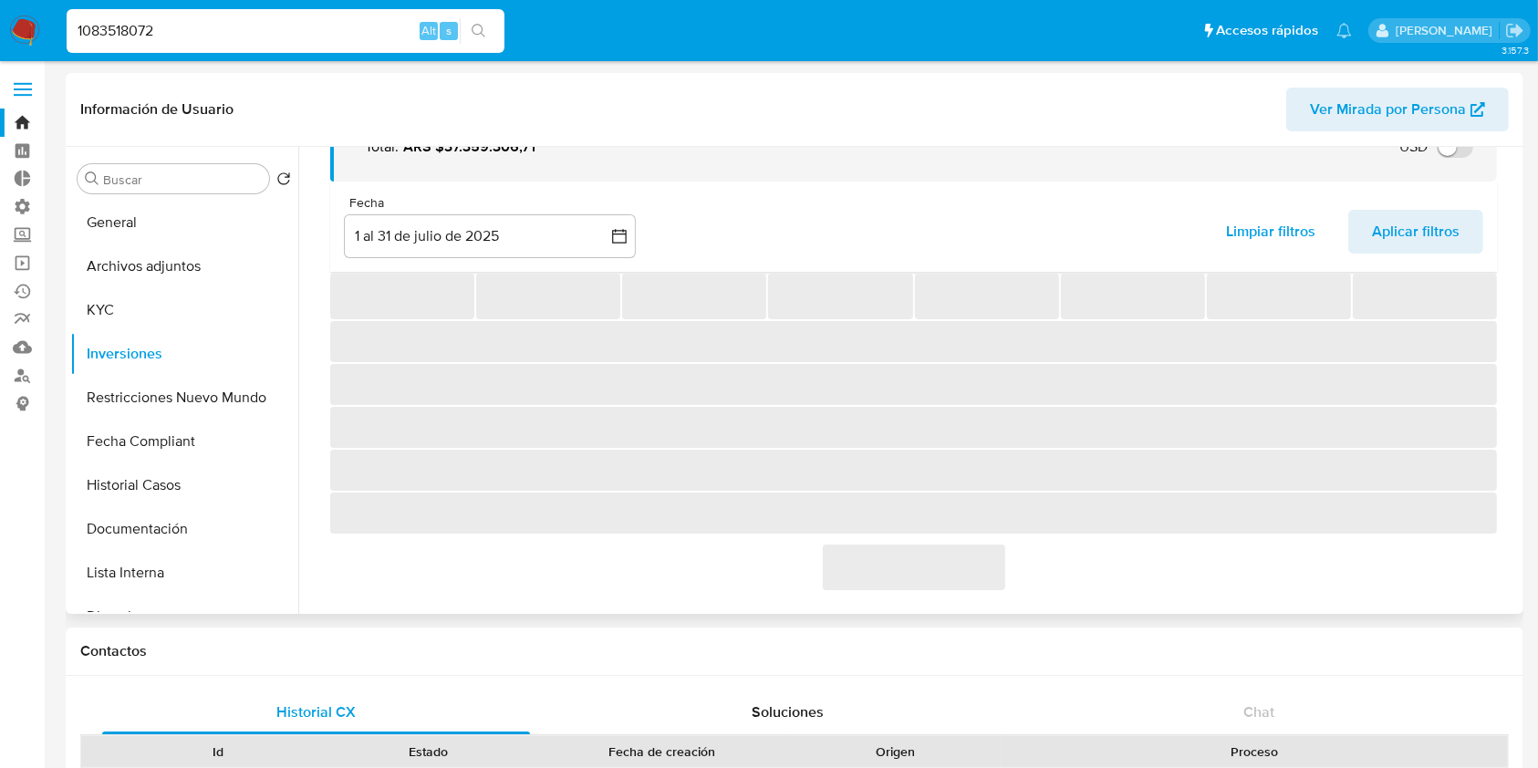
scroll to position [172, 0]
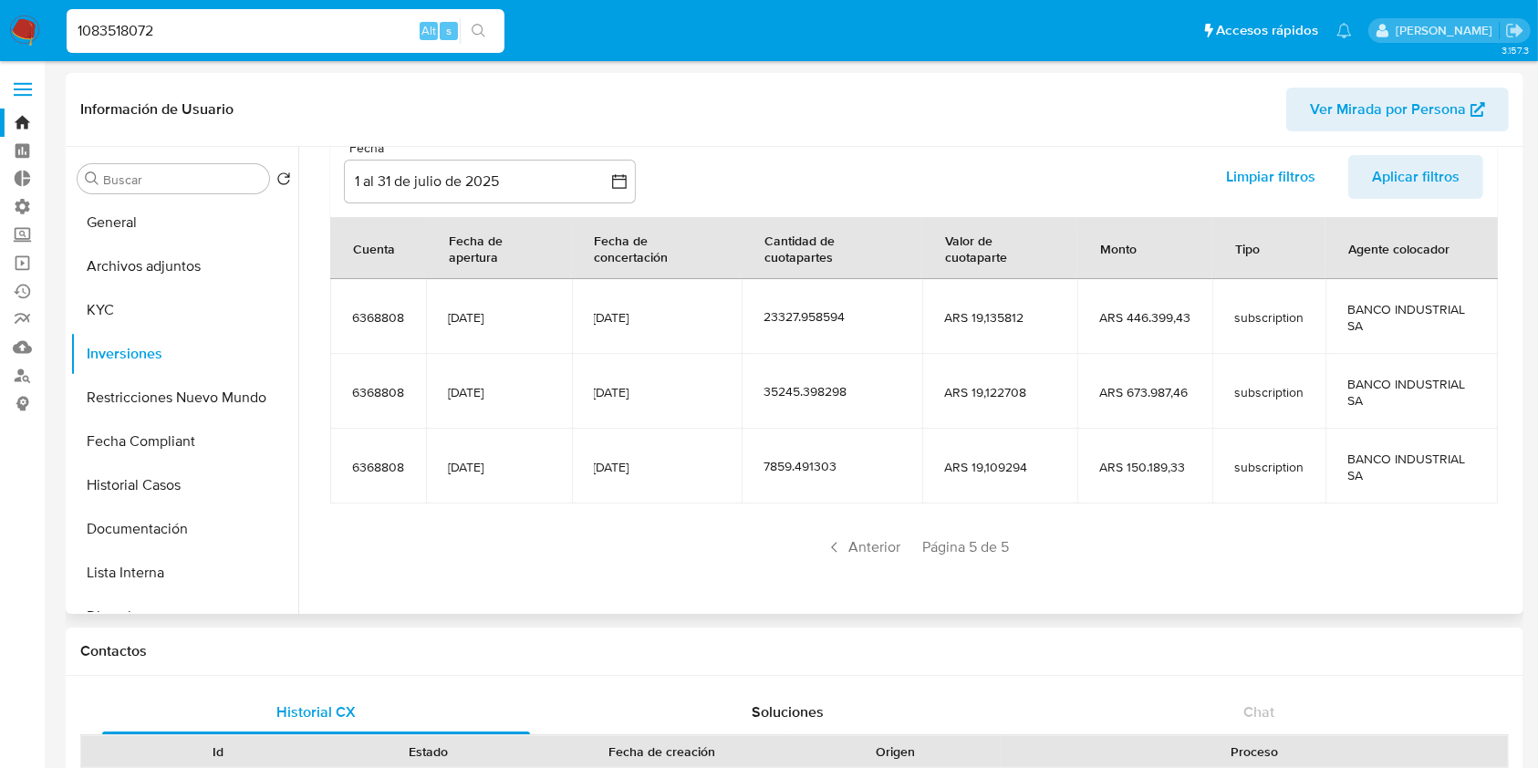
click at [190, 25] on input "1083518072" at bounding box center [286, 31] width 438 height 24
click at [190, 26] on input "1083518072" at bounding box center [286, 31] width 438 height 24
paste input "95746633"
type input "195746633"
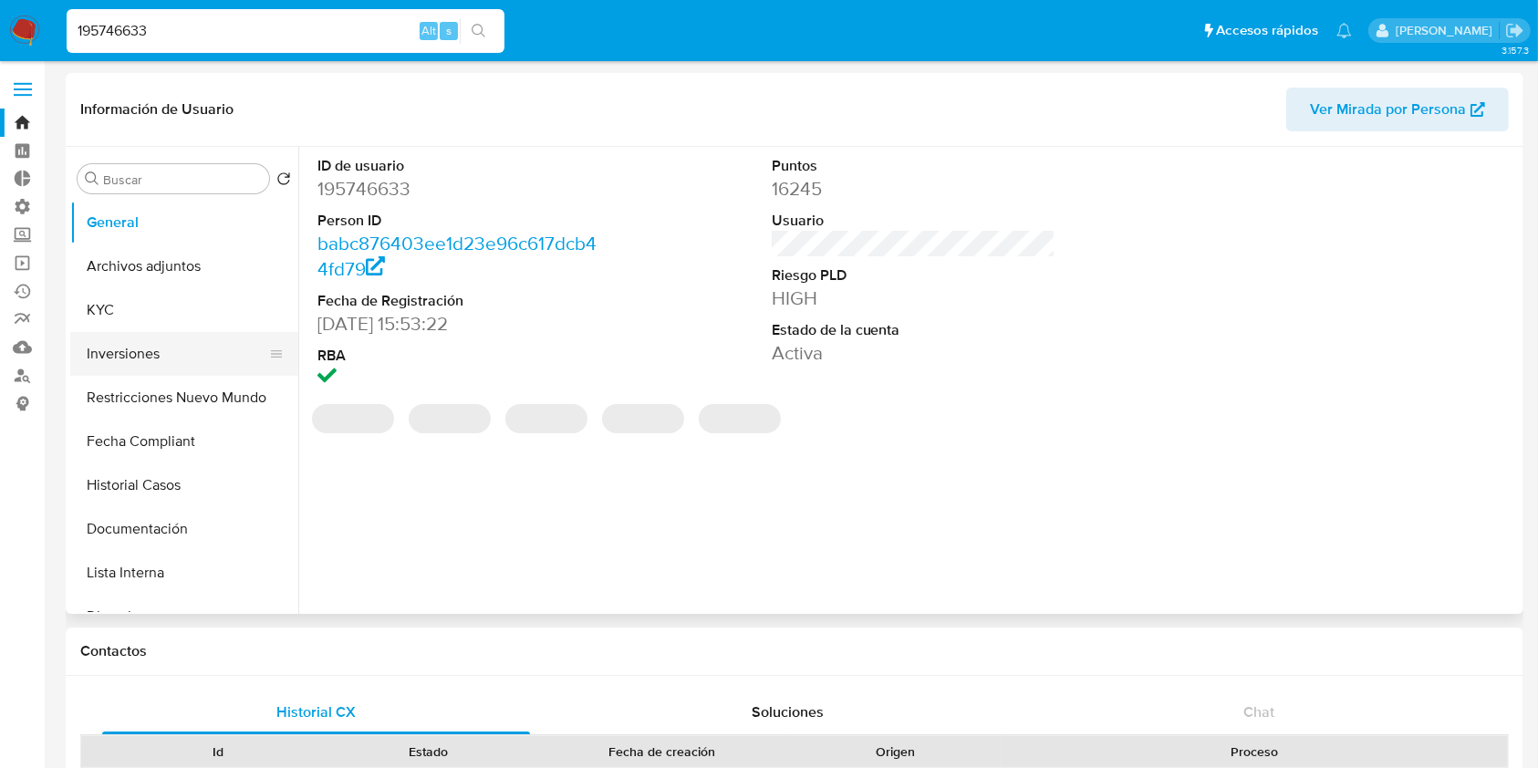
click at [167, 349] on button "Inversiones" at bounding box center [176, 354] width 213 height 44
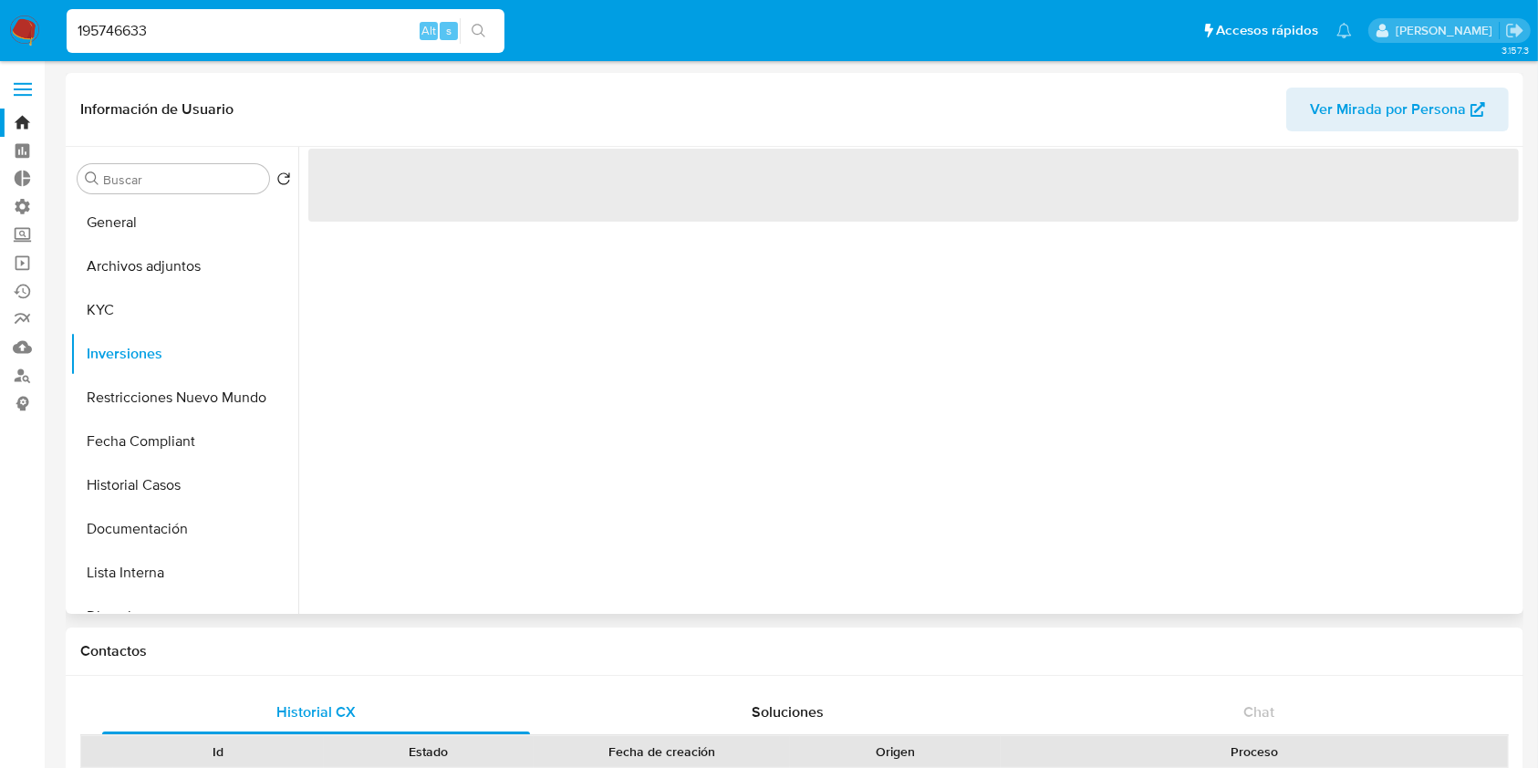
select select "10"
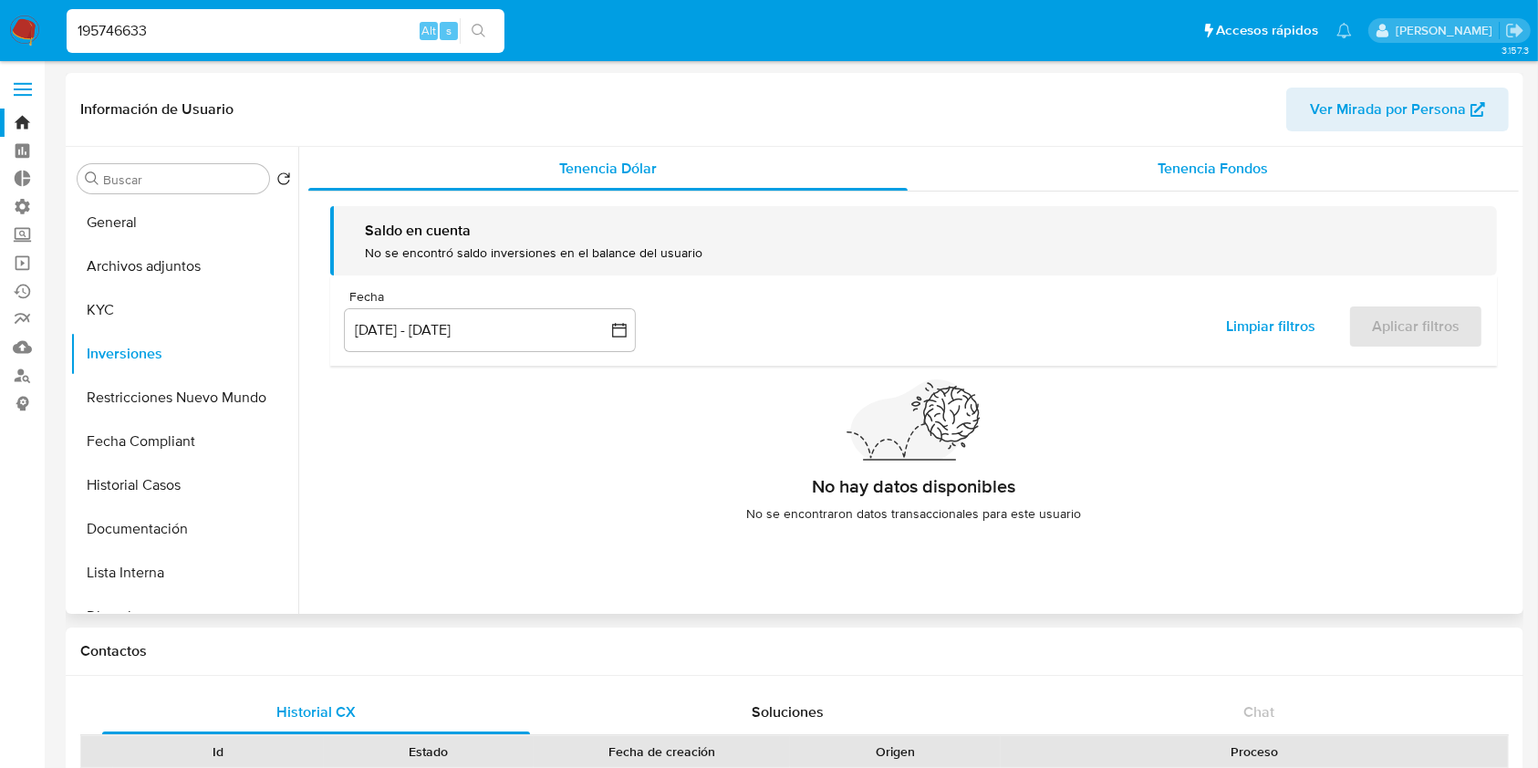
click at [1170, 153] on div "Tenencia Fondos" at bounding box center [1214, 169] width 612 height 44
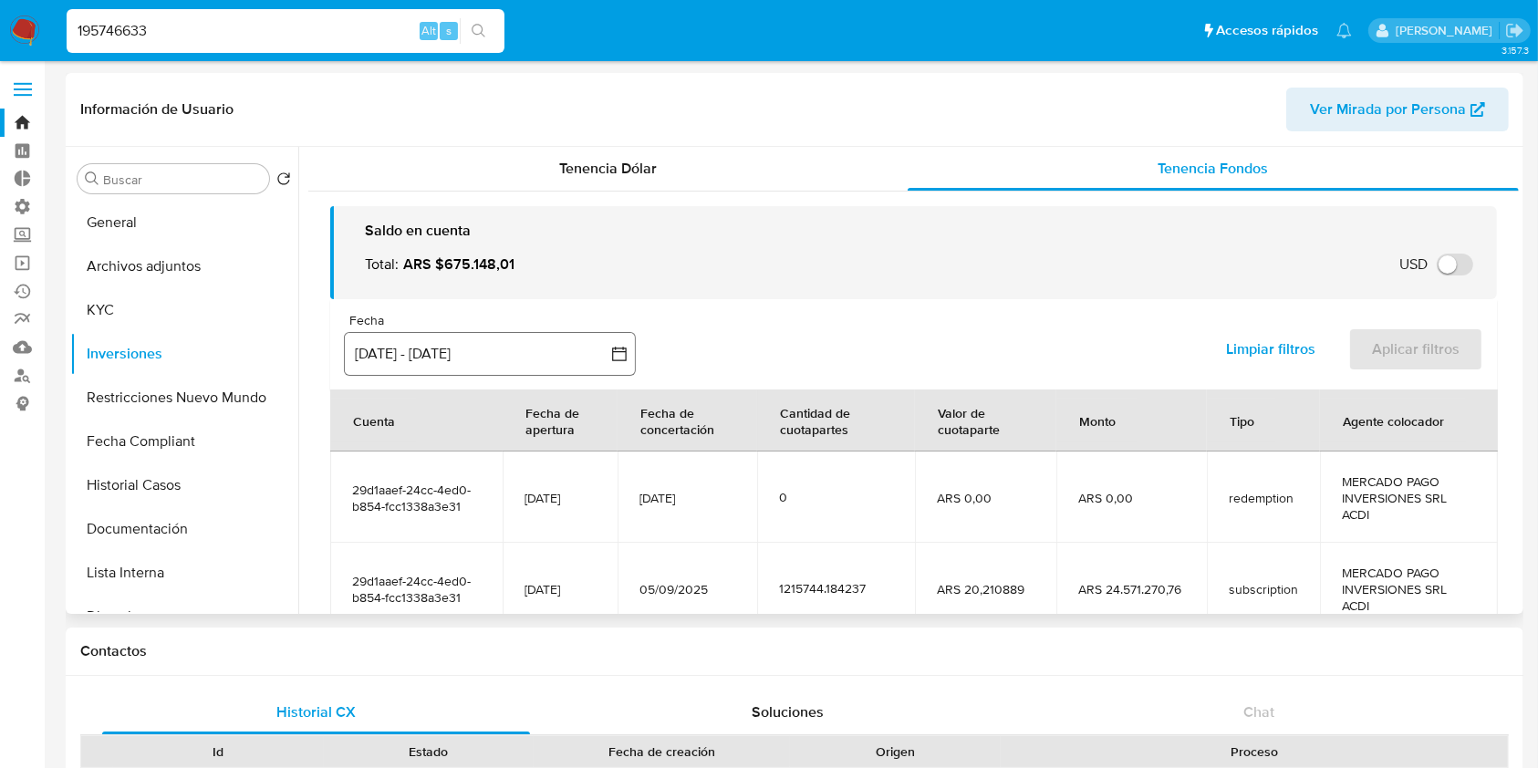
click at [560, 357] on button "[DATE] - [DATE]" at bounding box center [490, 354] width 292 height 44
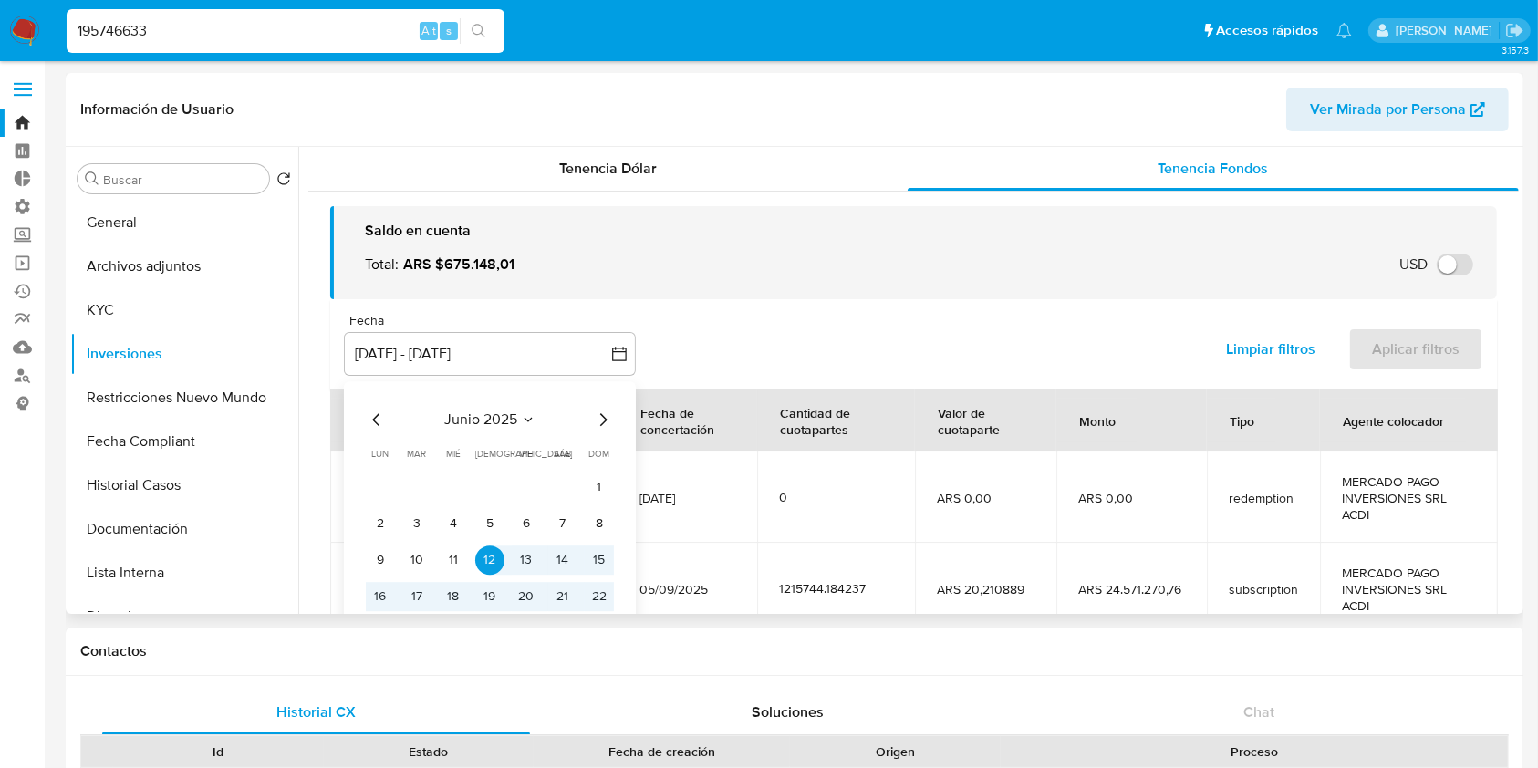
click at [605, 416] on icon "Mes siguiente" at bounding box center [603, 420] width 22 height 22
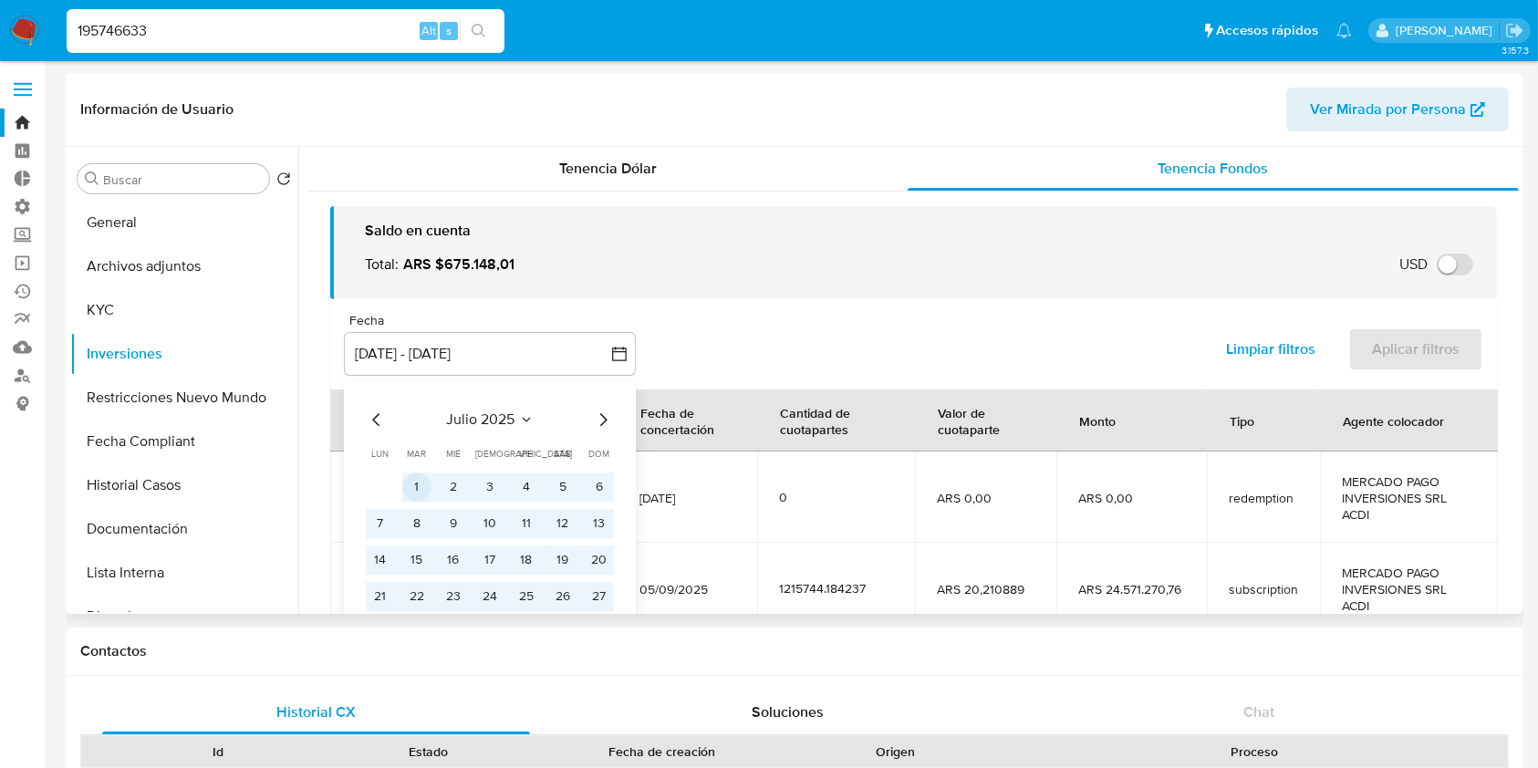
click at [410, 492] on button "1" at bounding box center [416, 487] width 29 height 29
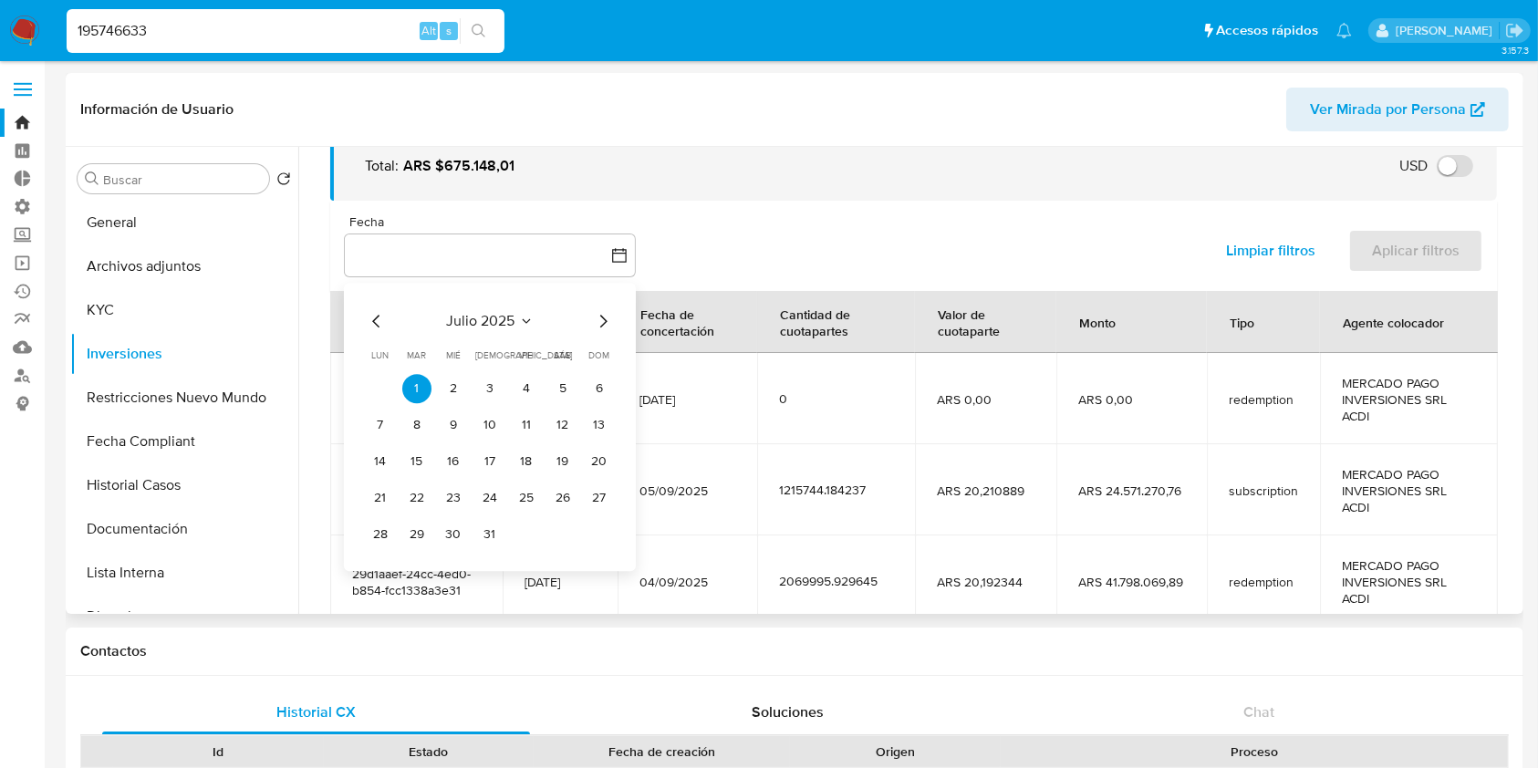
scroll to position [121, 0]
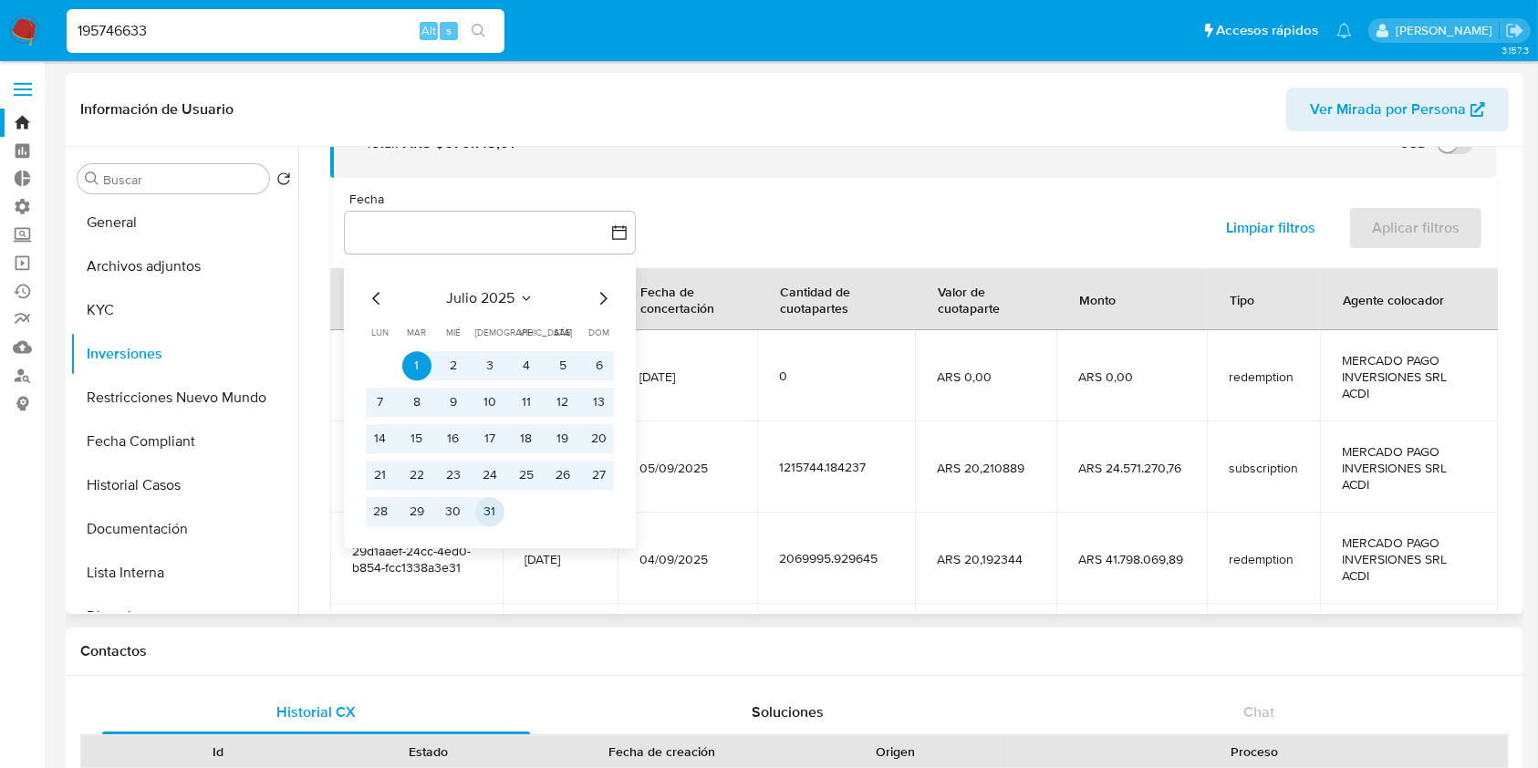
click at [488, 516] on button "31" at bounding box center [489, 511] width 29 height 29
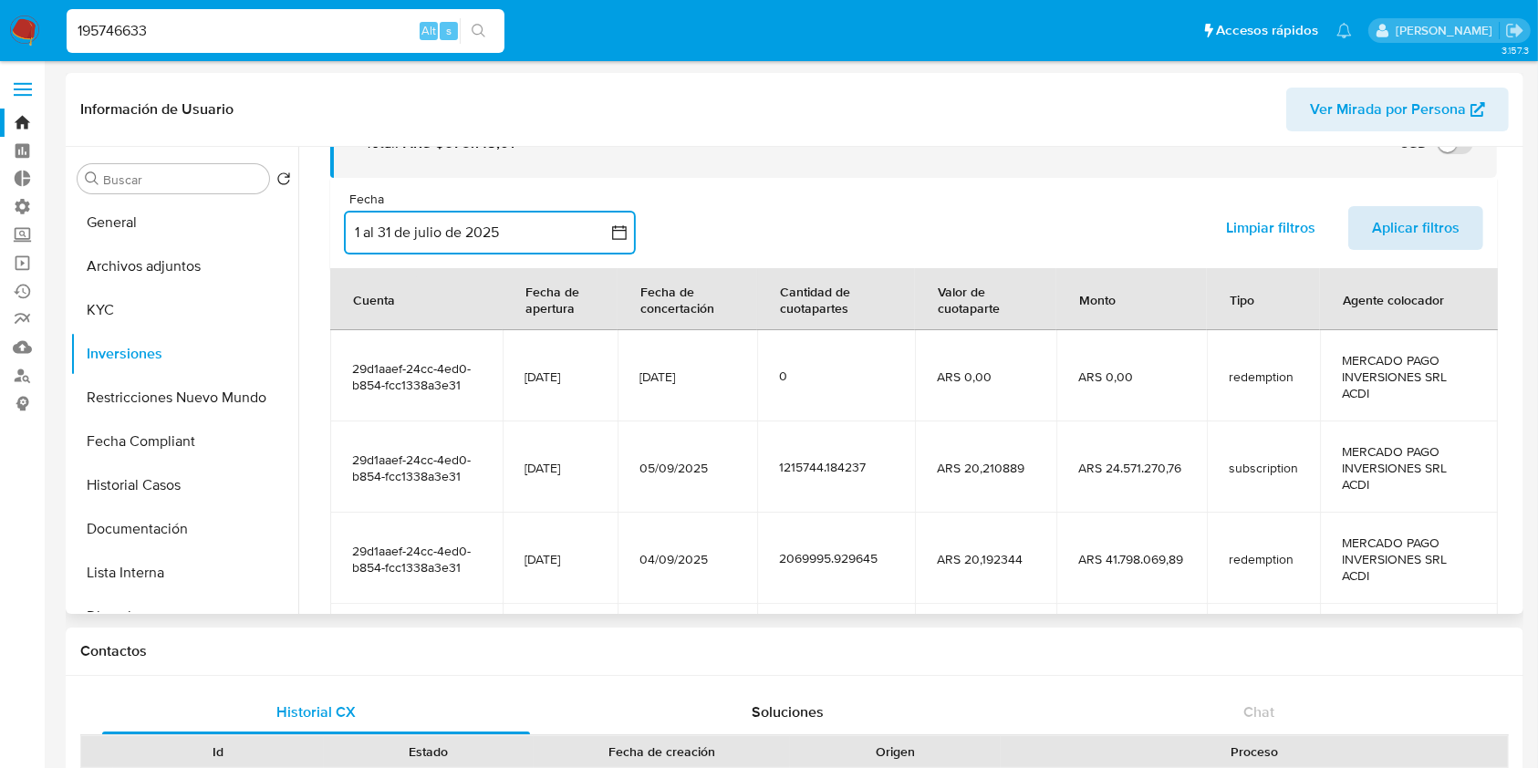
click at [1401, 214] on span "Aplicar filtros" at bounding box center [1416, 228] width 88 height 40
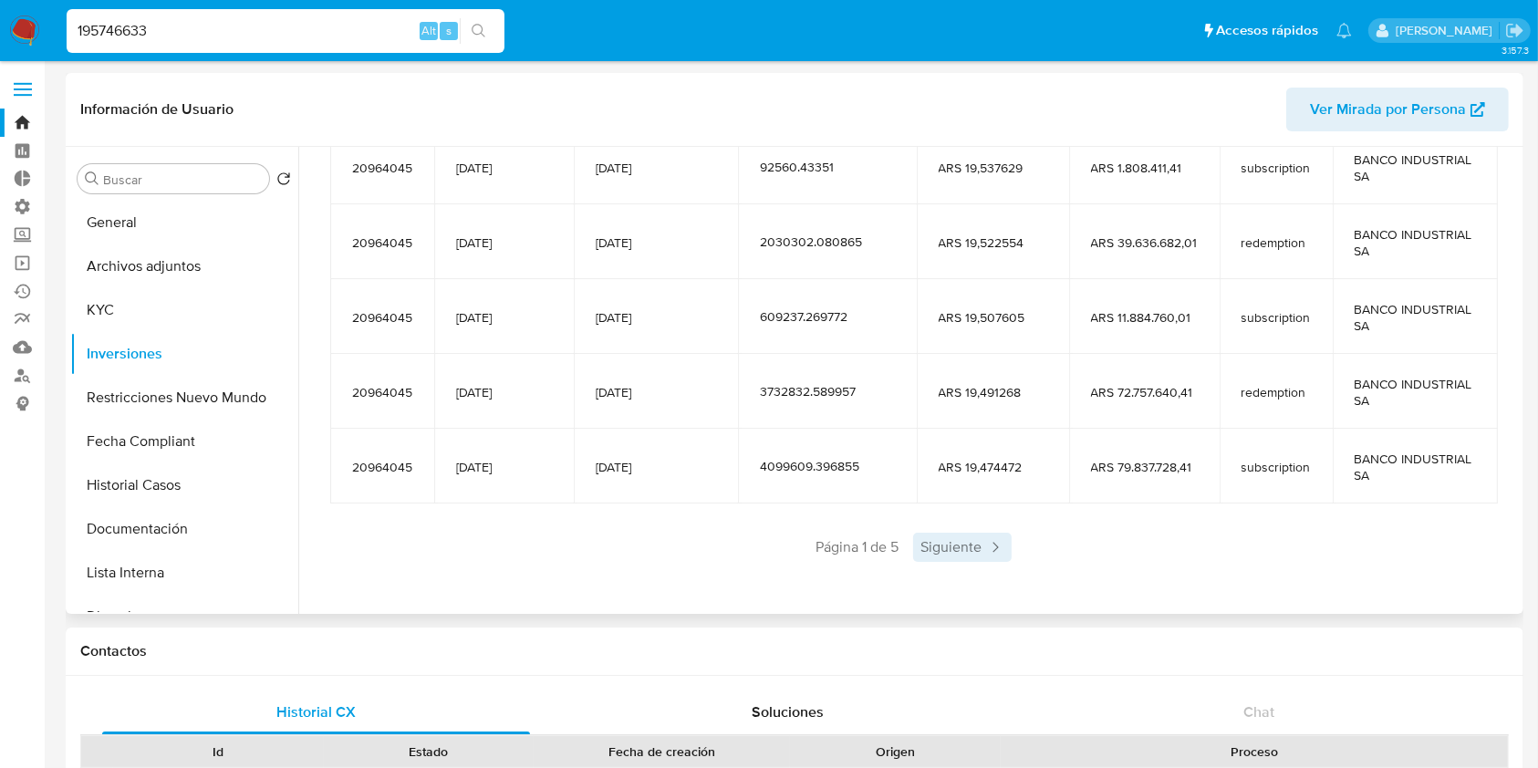
click at [963, 546] on span "Siguiente" at bounding box center [962, 547] width 99 height 29
click at [967, 546] on span "Siguiente" at bounding box center [1016, 547] width 99 height 29
click at [983, 546] on span "Siguiente" at bounding box center [1016, 547] width 99 height 29
click at [984, 546] on span "Siguiente" at bounding box center [1016, 547] width 99 height 29
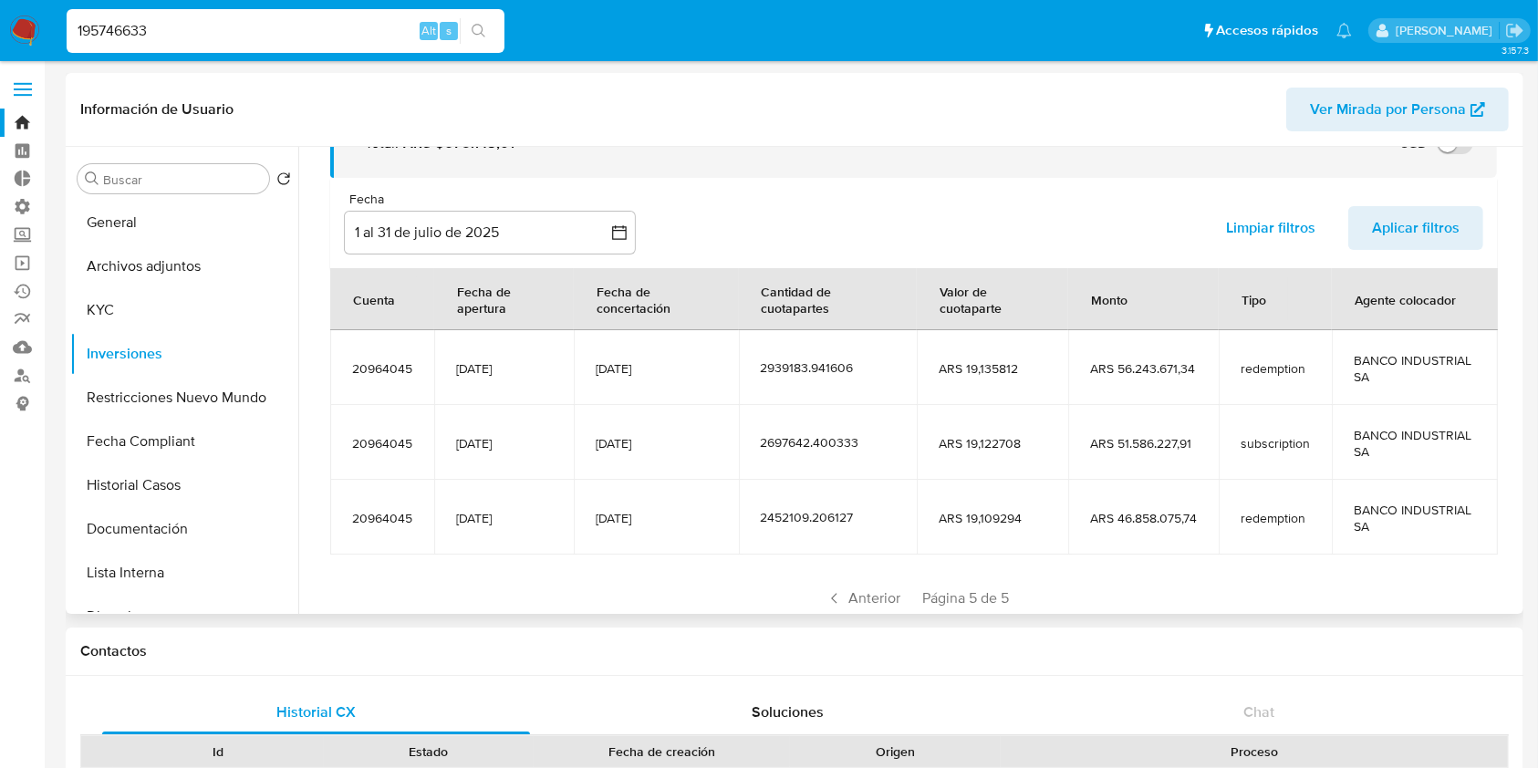
scroll to position [172, 0]
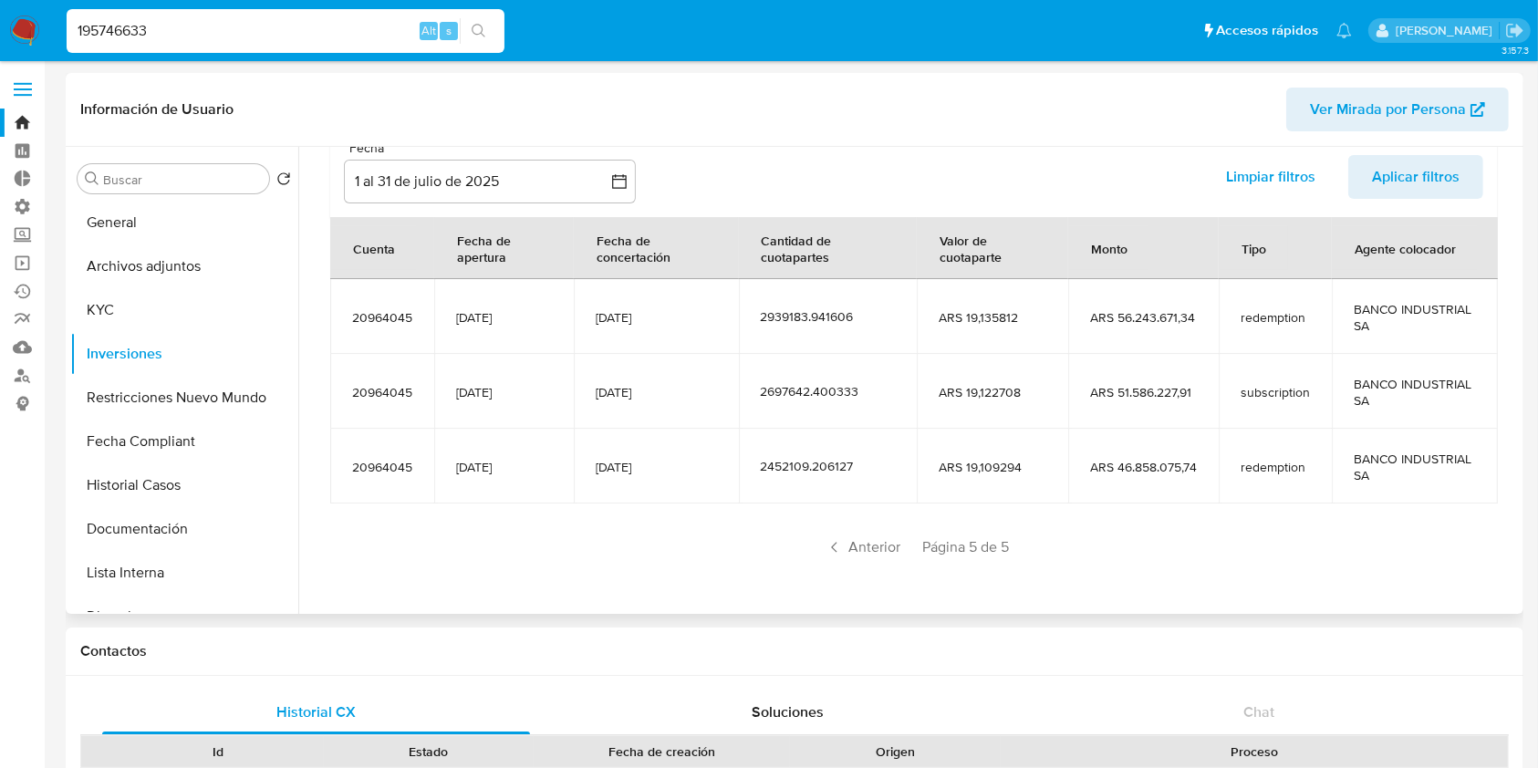
click at [213, 33] on input "195746633" at bounding box center [286, 31] width 438 height 24
paste input "91988078"
type input "91988078"
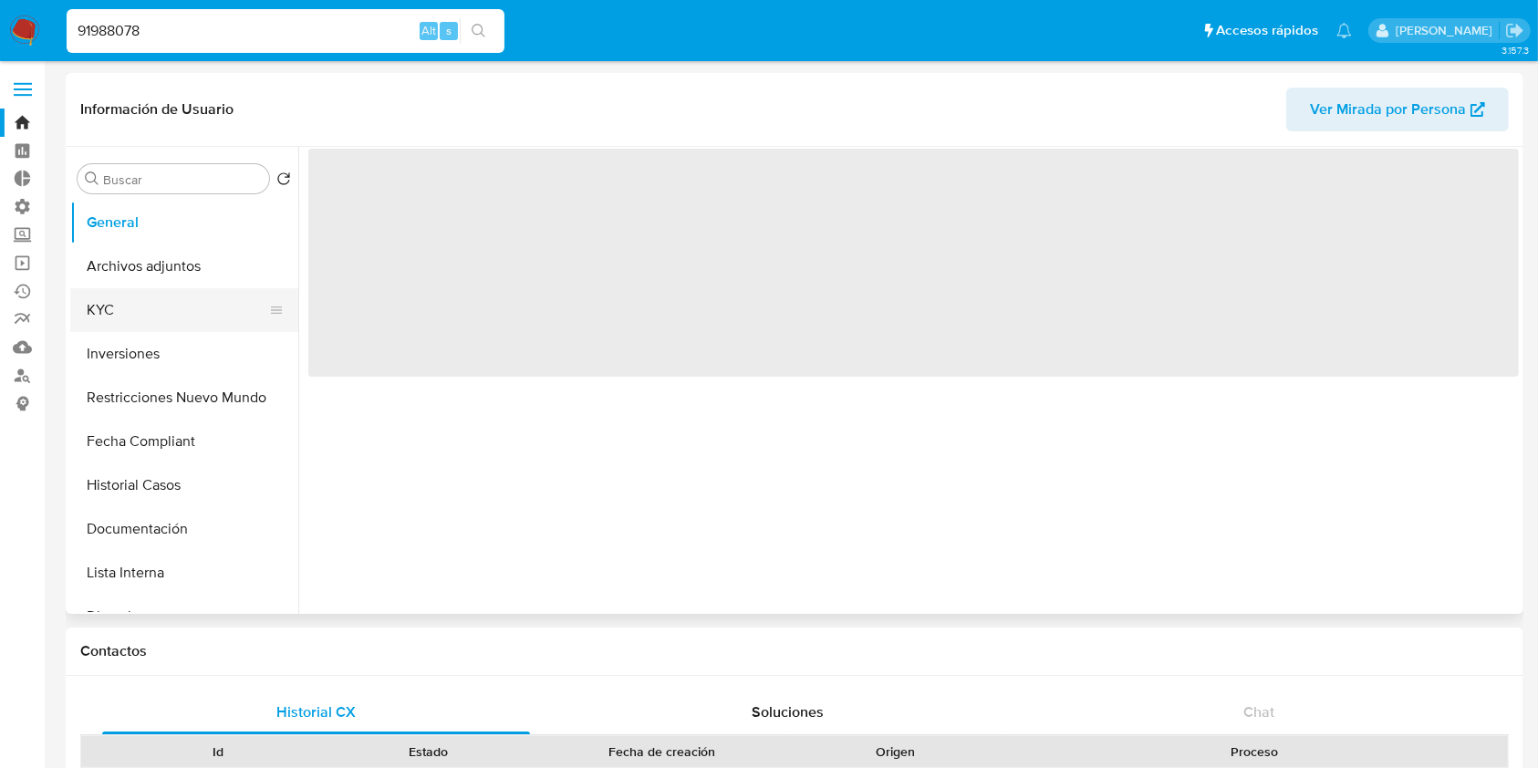
click at [124, 303] on button "KYC" at bounding box center [176, 310] width 213 height 44
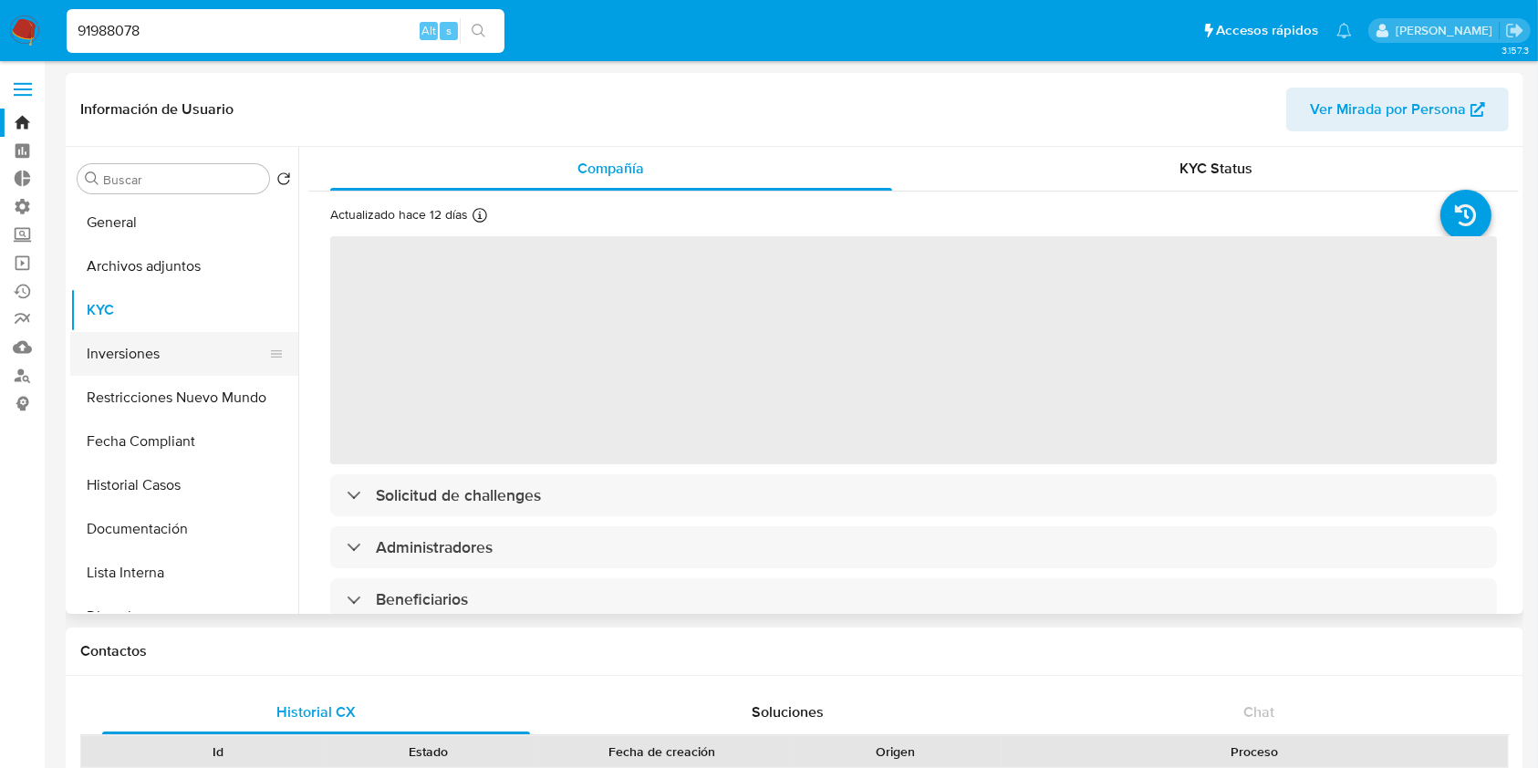
click at [168, 371] on button "Inversiones" at bounding box center [176, 354] width 213 height 44
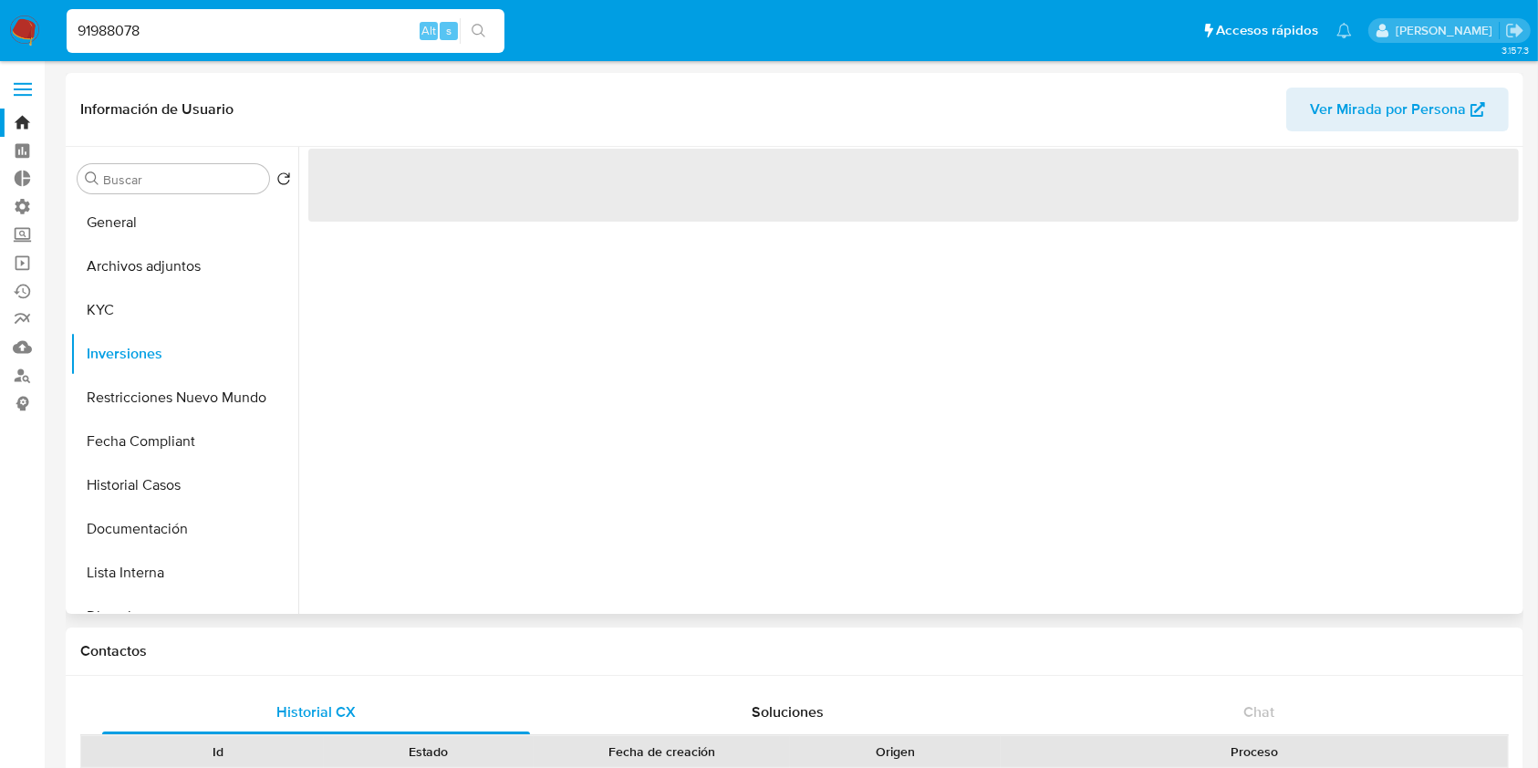
select select "10"
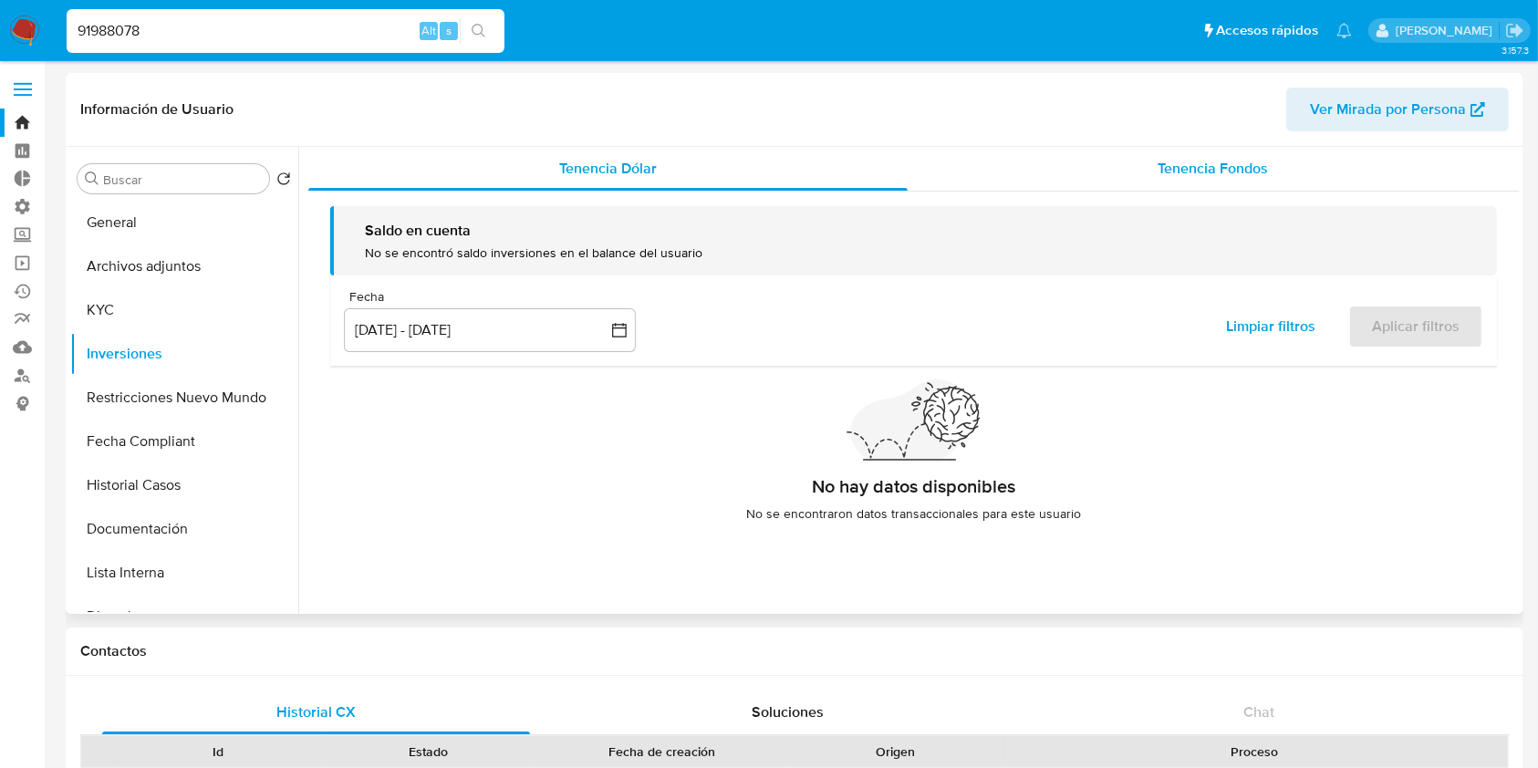
click at [1236, 173] on span "Tenencia Fondos" at bounding box center [1213, 168] width 110 height 21
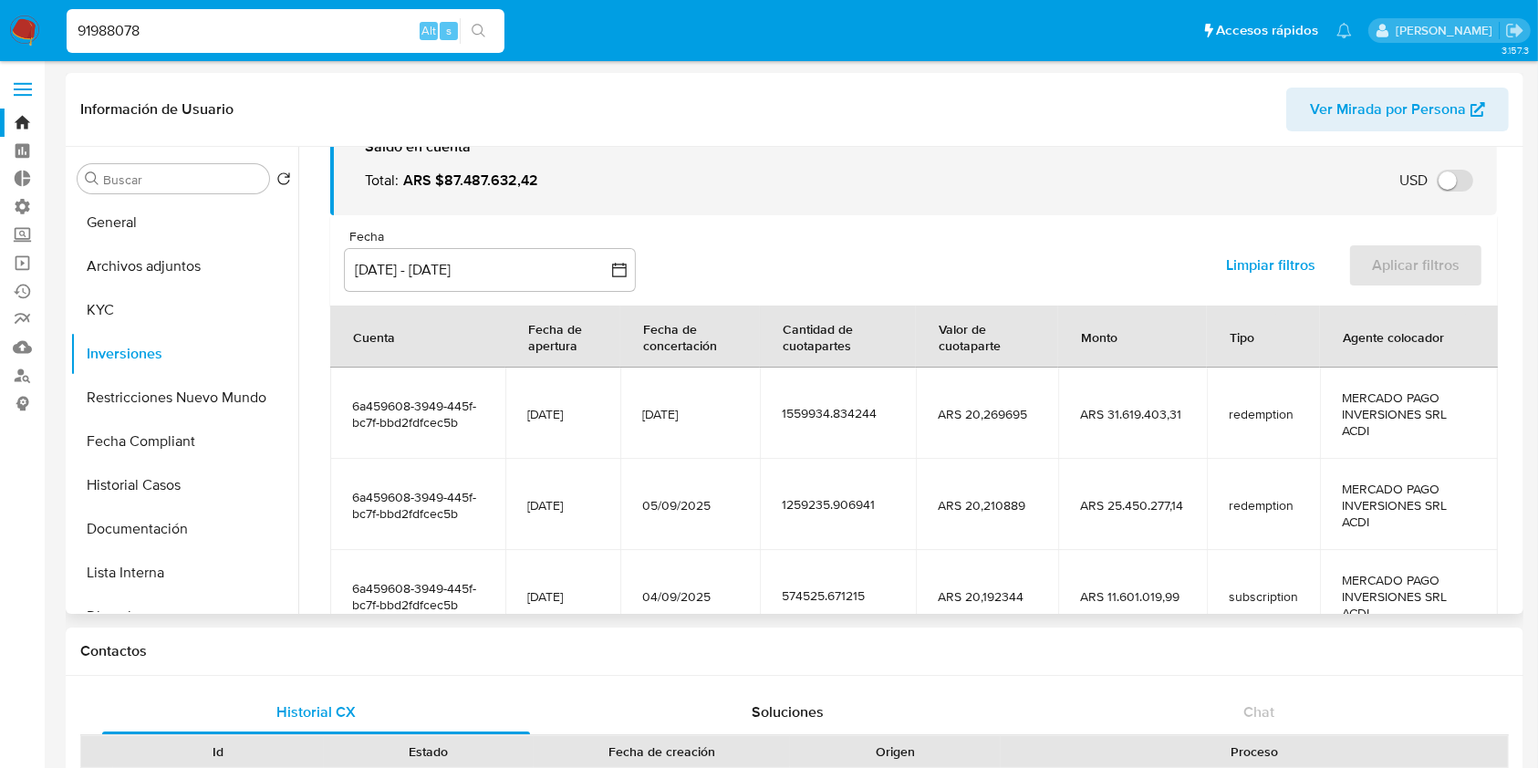
scroll to position [121, 0]
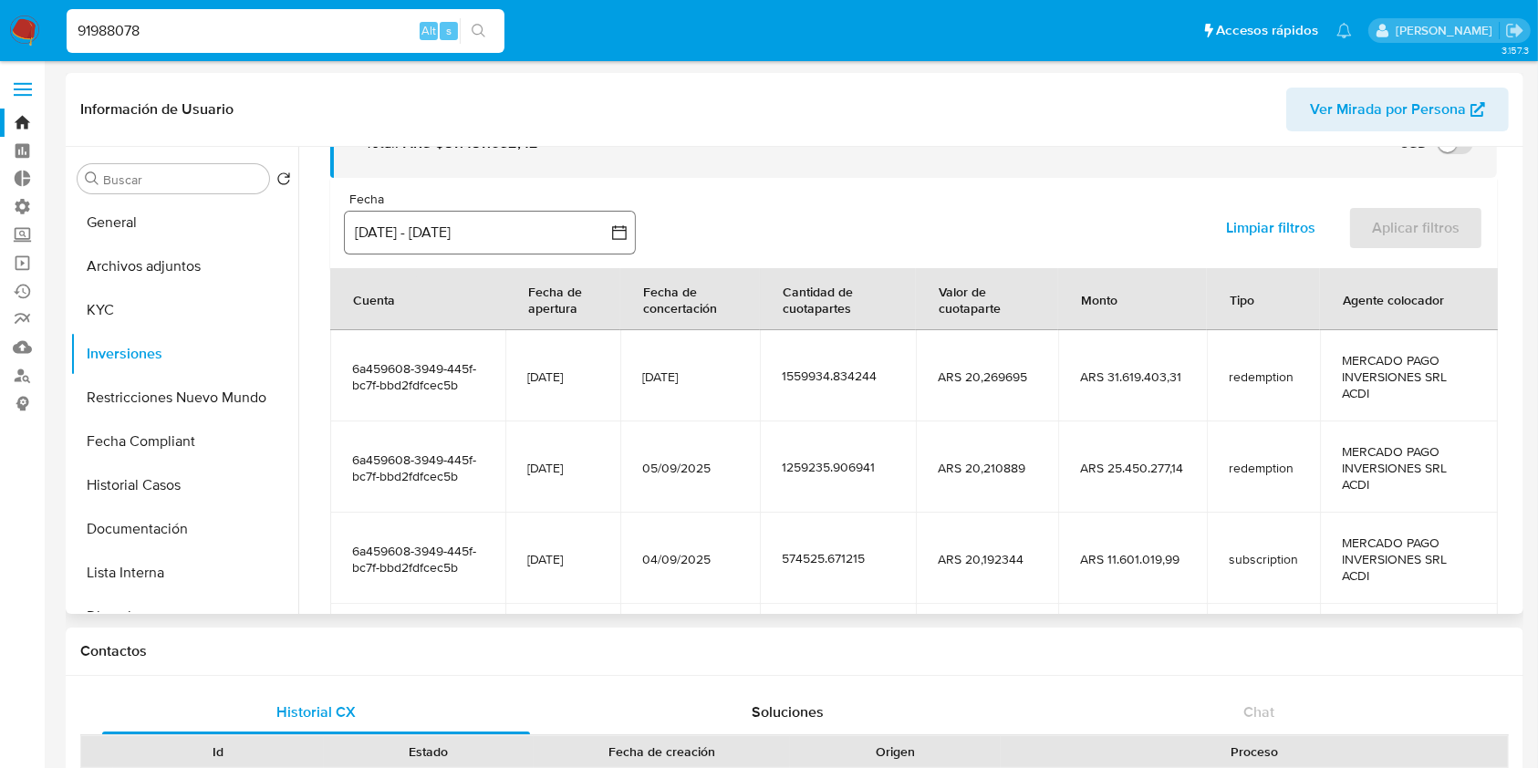
click at [514, 229] on button "[DATE] - [DATE]" at bounding box center [490, 233] width 292 height 44
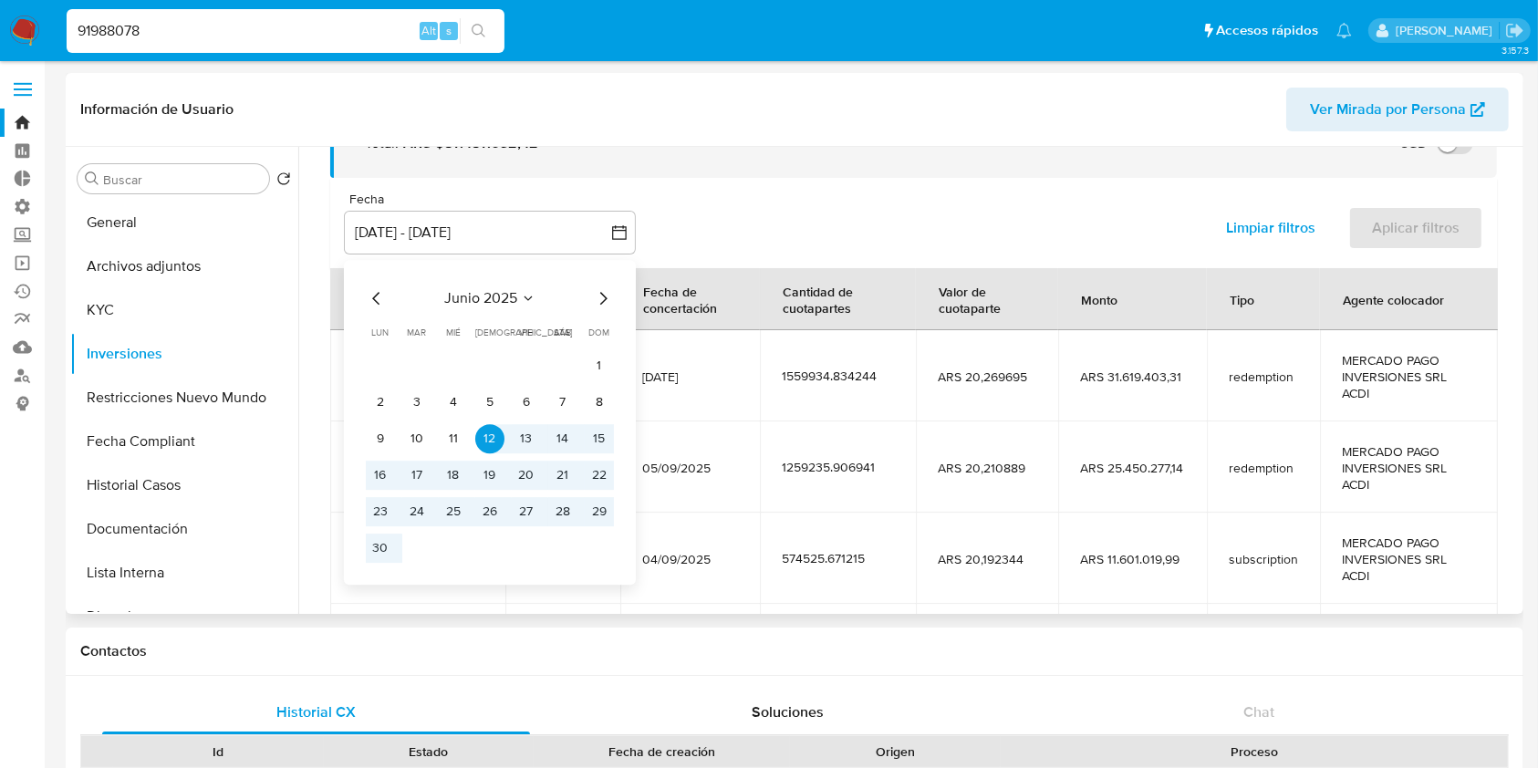
click at [369, 301] on icon "Mes anterior" at bounding box center [377, 298] width 22 height 22
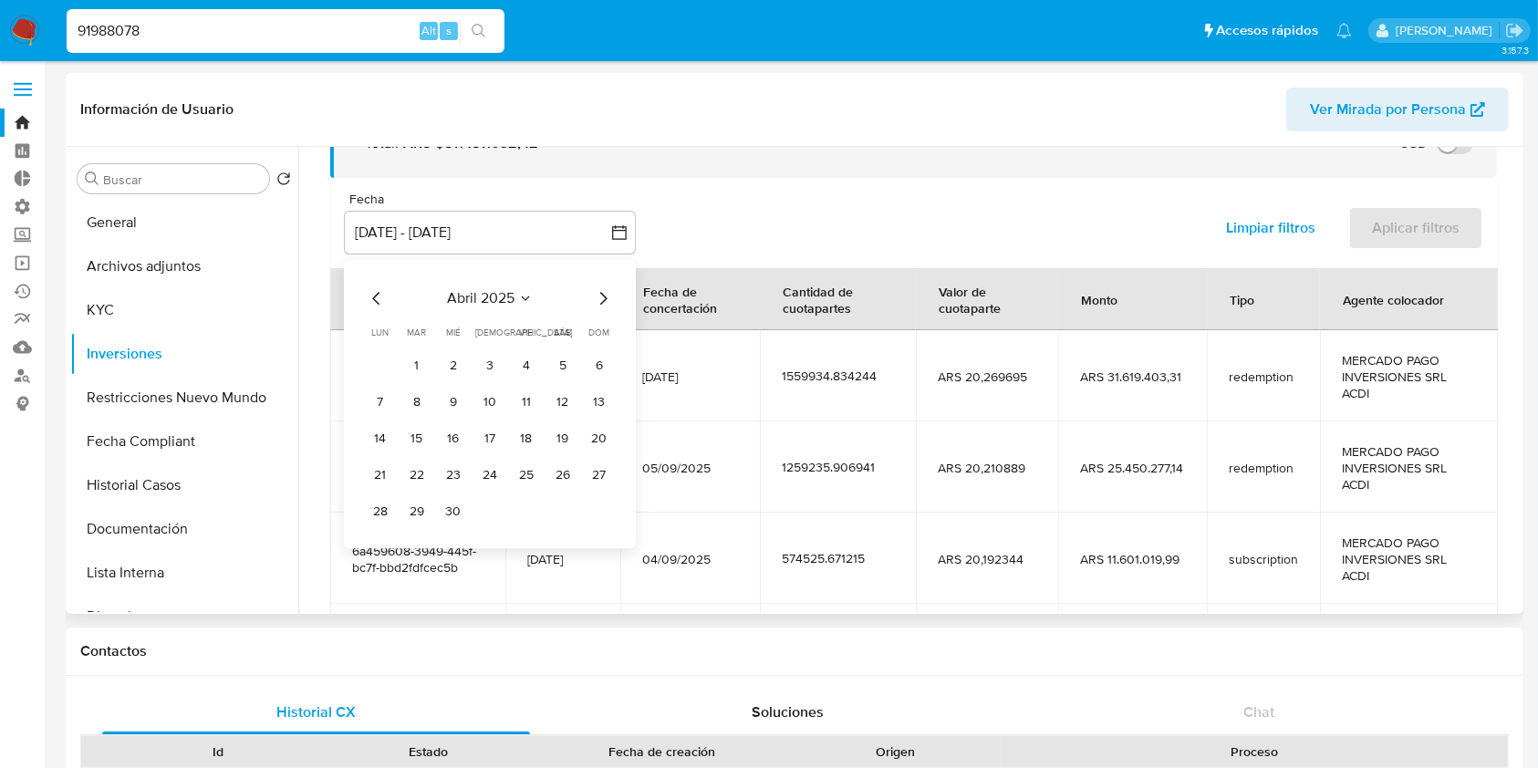
click at [598, 304] on icon "Mes siguiente" at bounding box center [603, 298] width 22 height 22
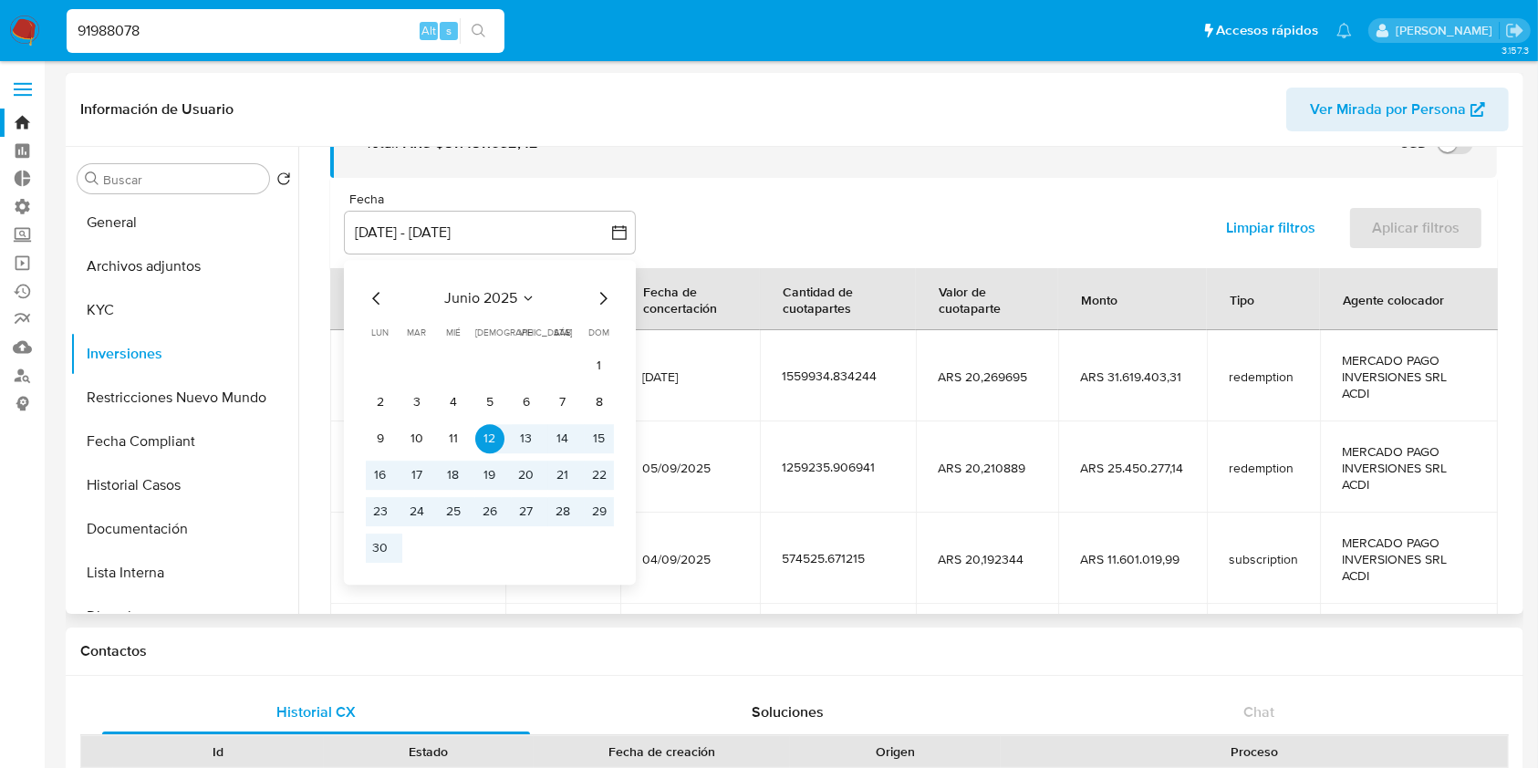
click at [598, 308] on icon "Mes siguiente" at bounding box center [603, 298] width 22 height 22
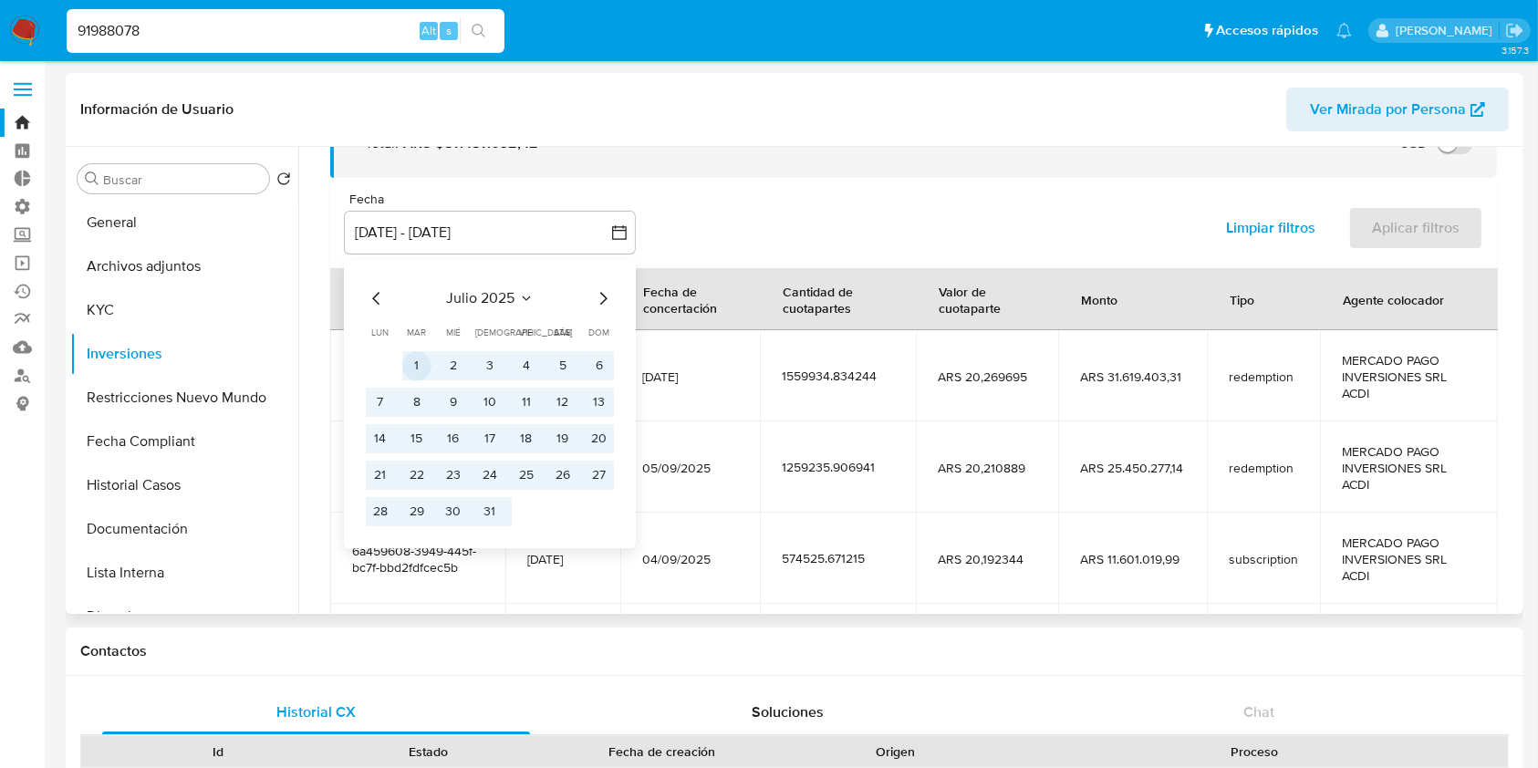
click at [414, 376] on button "1" at bounding box center [416, 365] width 29 height 29
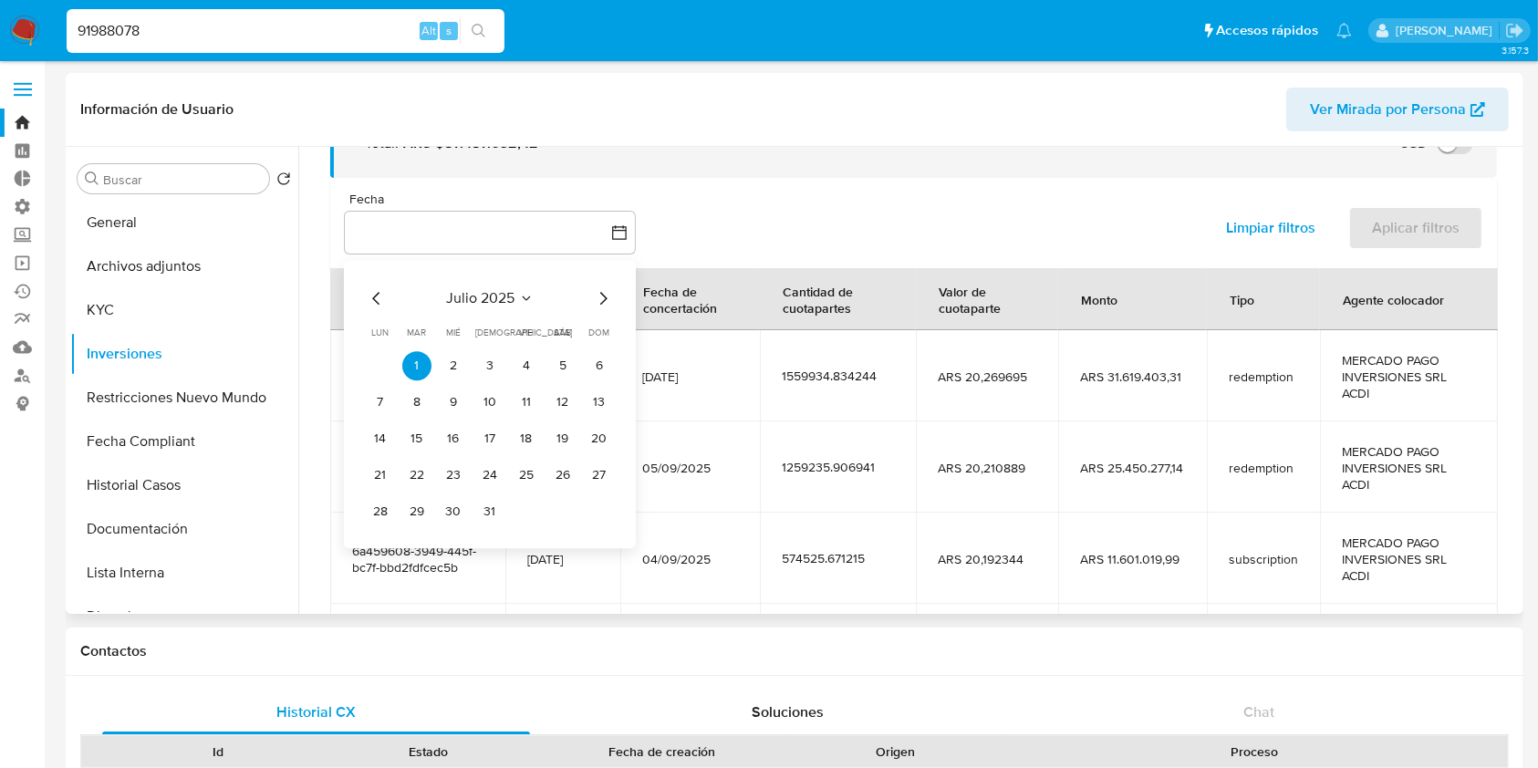
click at [502, 535] on div "julio 2025 julio 2025 lun lunes mar martes mié miércoles jue jueves vie viernes…" at bounding box center [490, 404] width 292 height 288
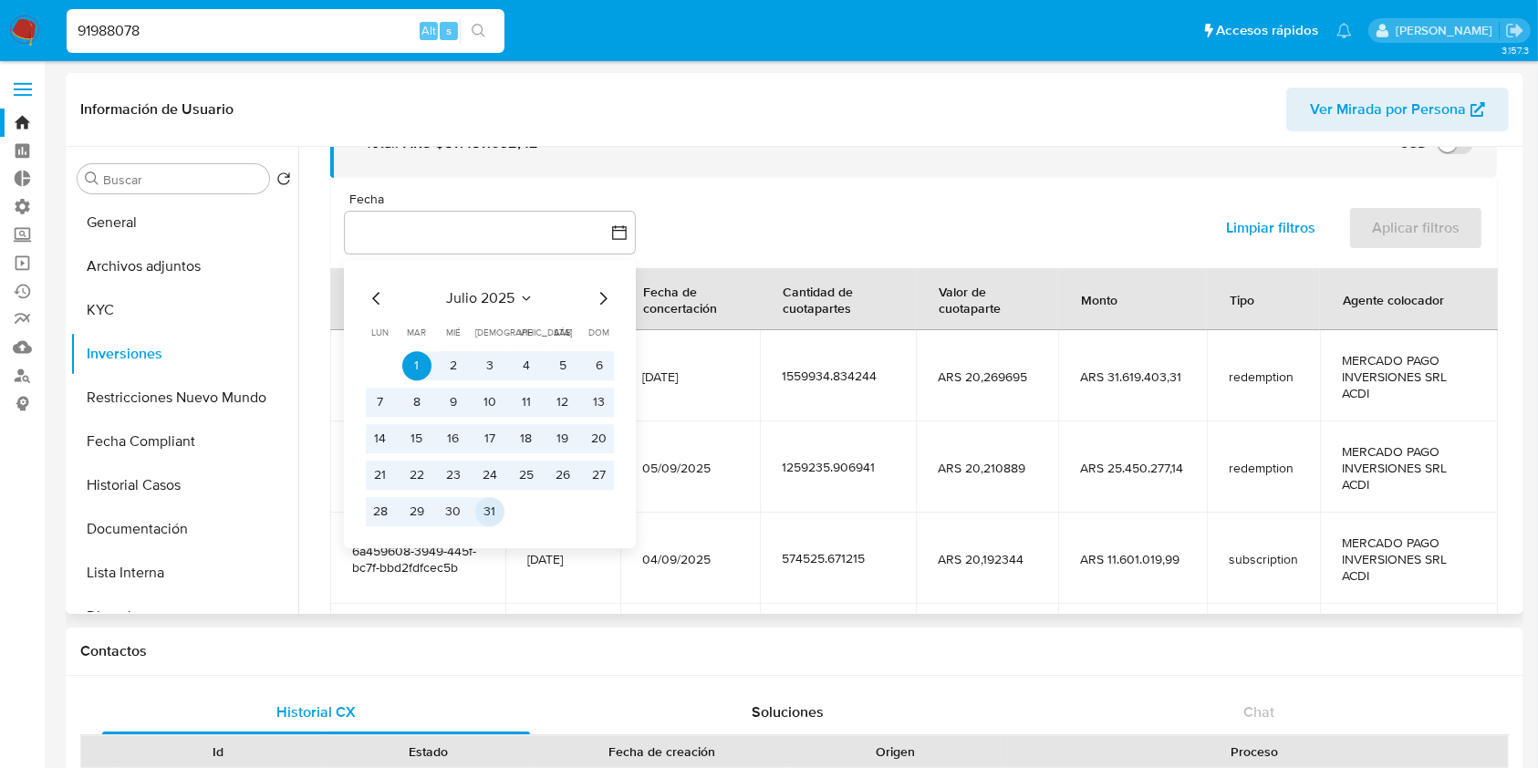
click at [484, 501] on button "31" at bounding box center [489, 511] width 29 height 29
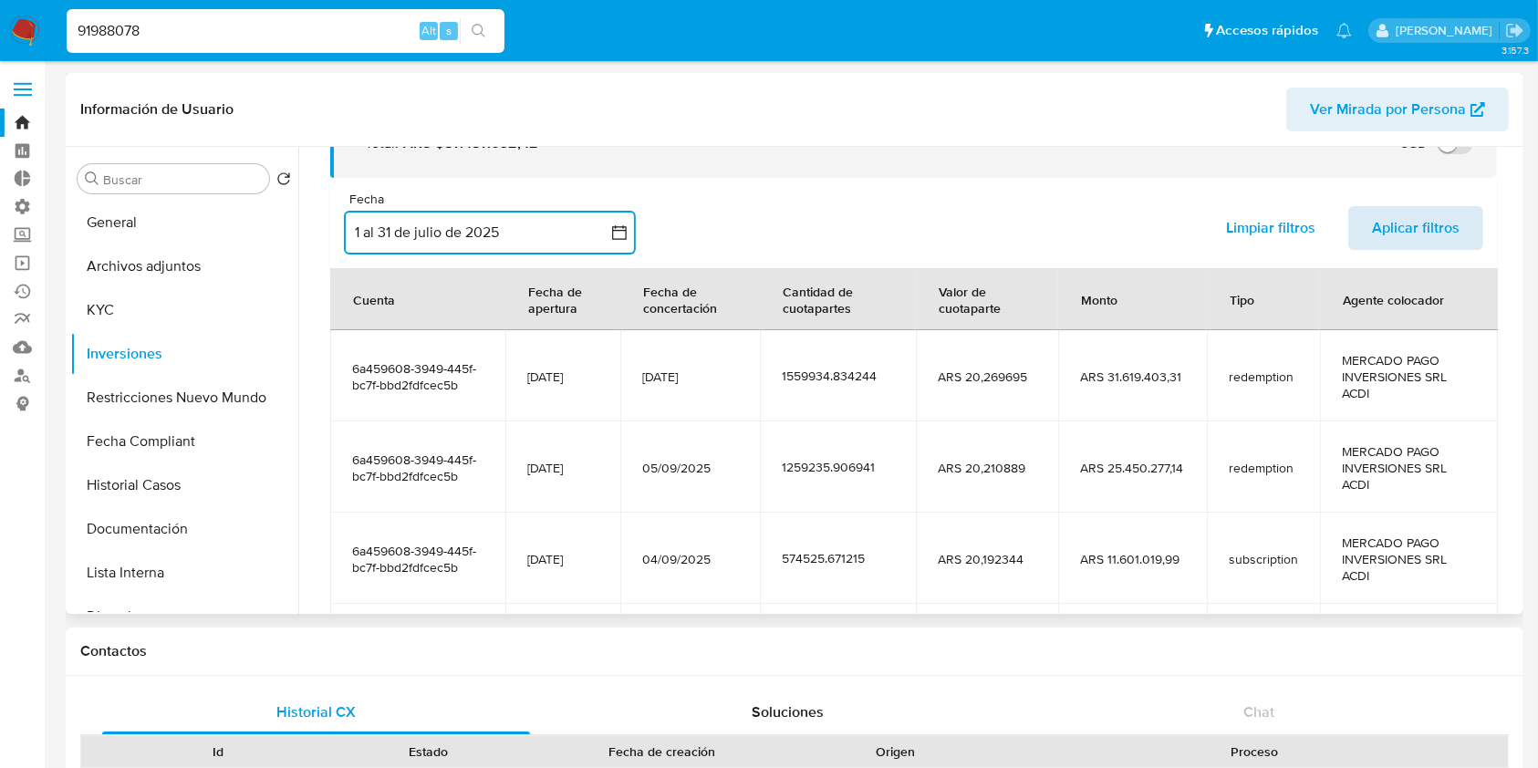
click at [1380, 227] on span "Aplicar filtros" at bounding box center [1416, 228] width 88 height 40
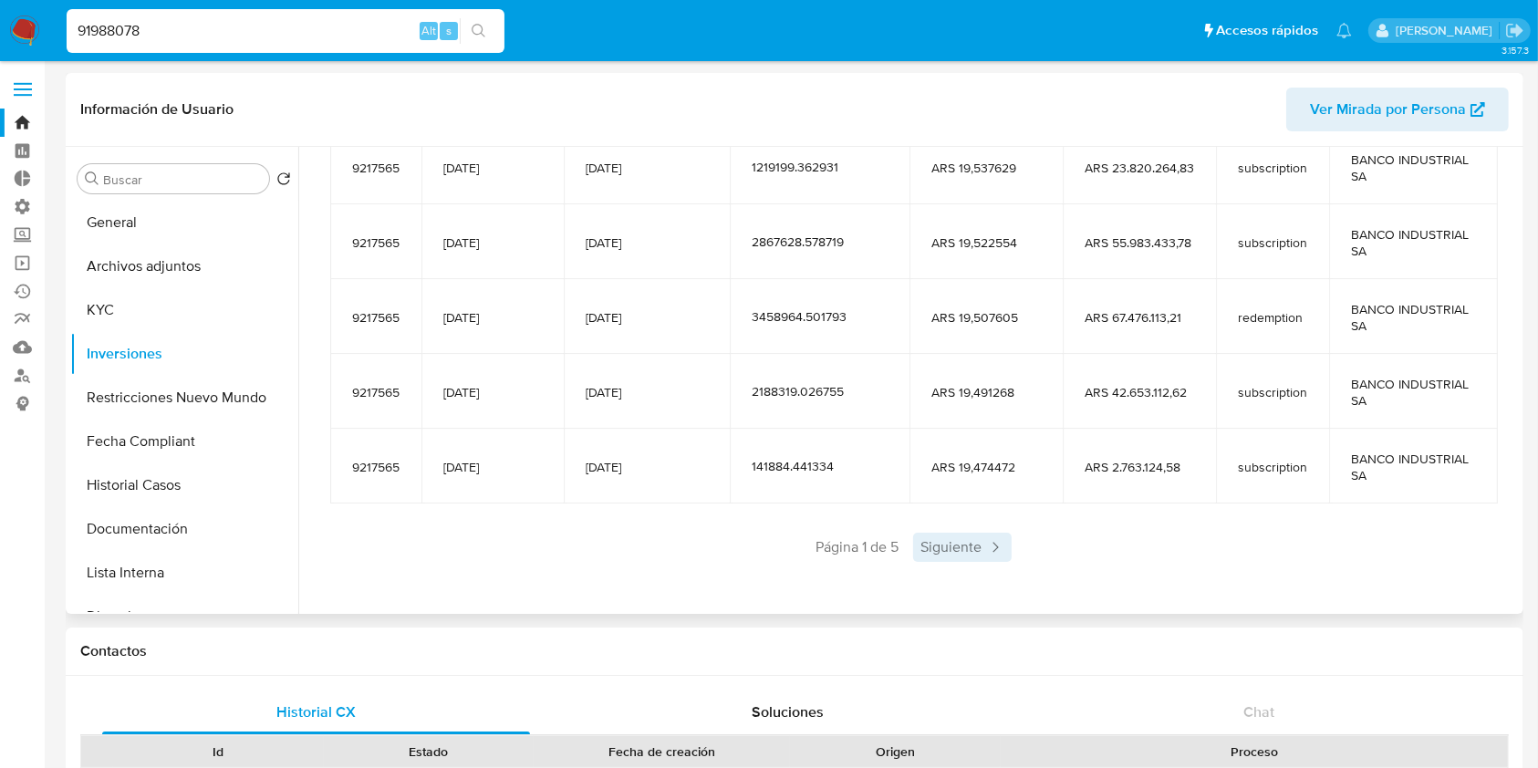
click at [977, 555] on span "Siguiente" at bounding box center [962, 547] width 99 height 29
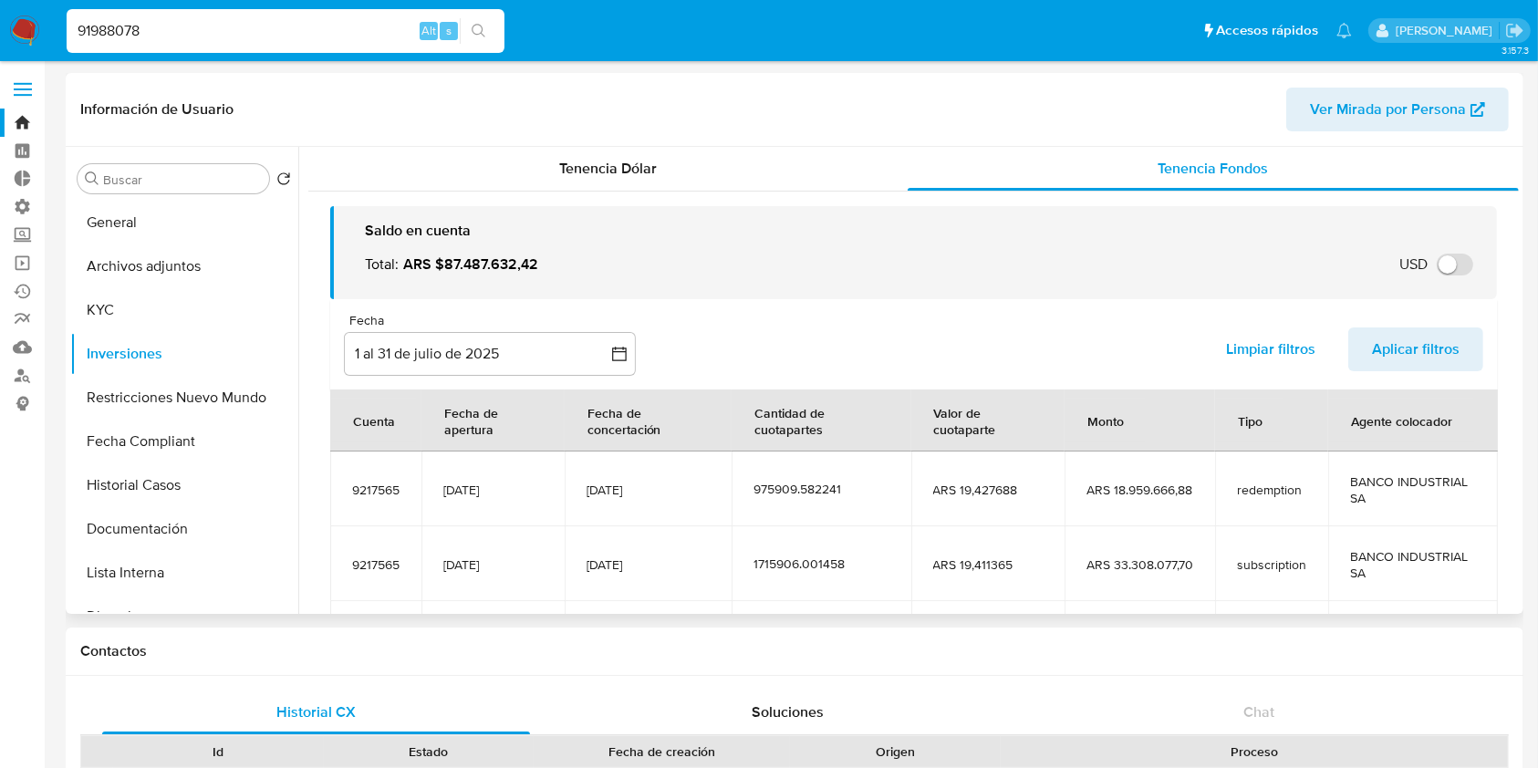
click at [1252, 355] on span "Limpiar filtros" at bounding box center [1270, 349] width 89 height 40
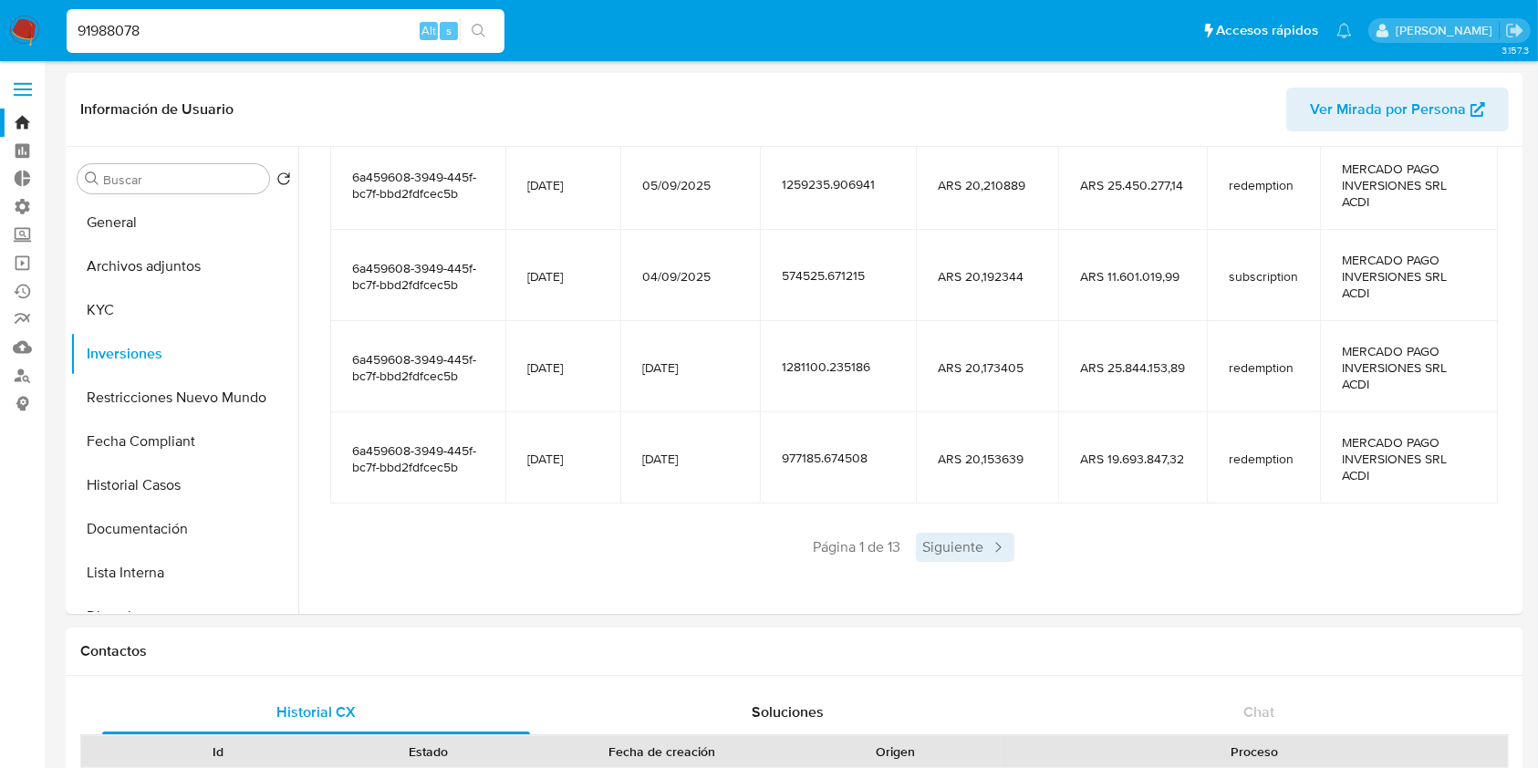
click at [970, 536] on span "Siguiente" at bounding box center [965, 547] width 99 height 29
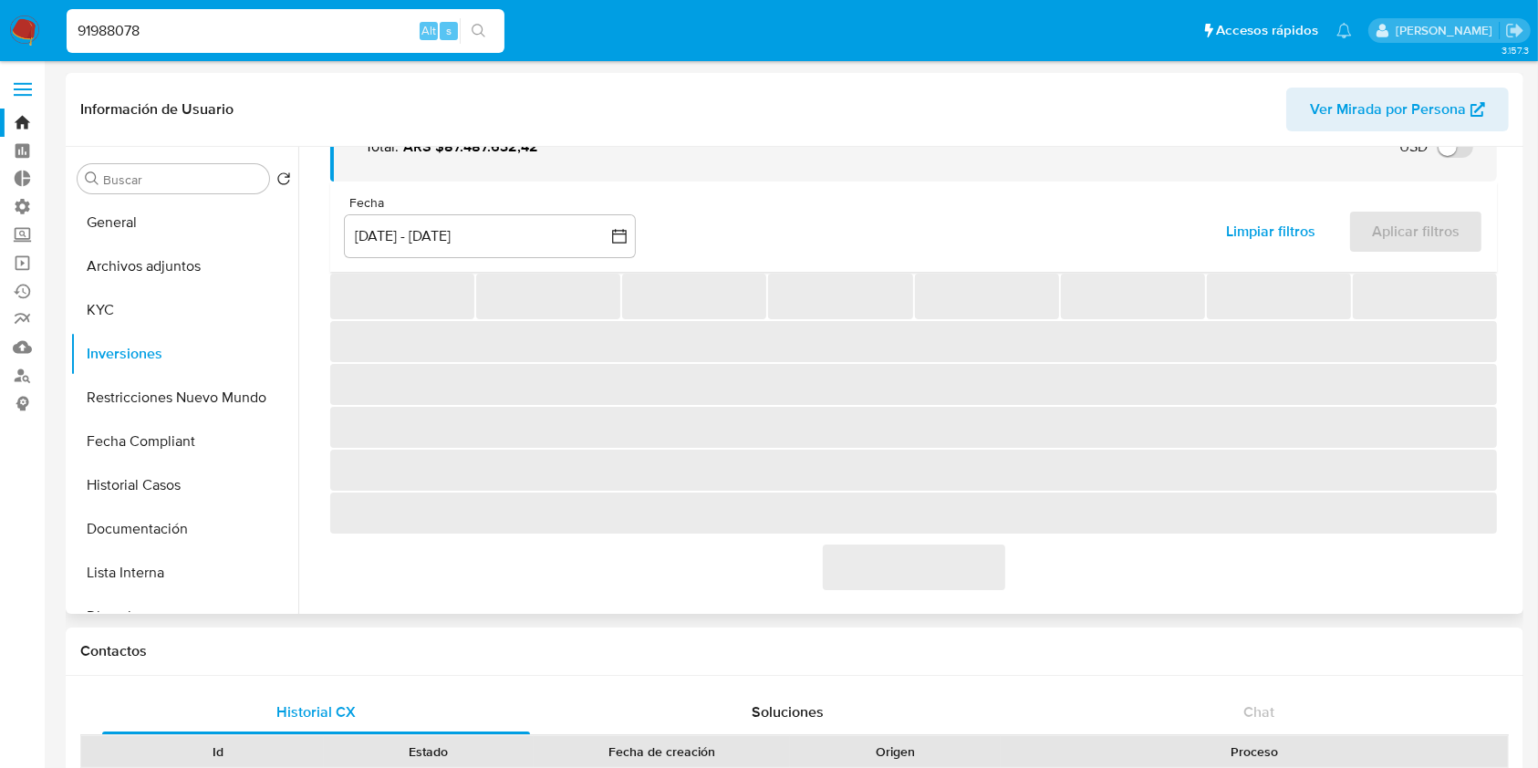
scroll to position [404, 0]
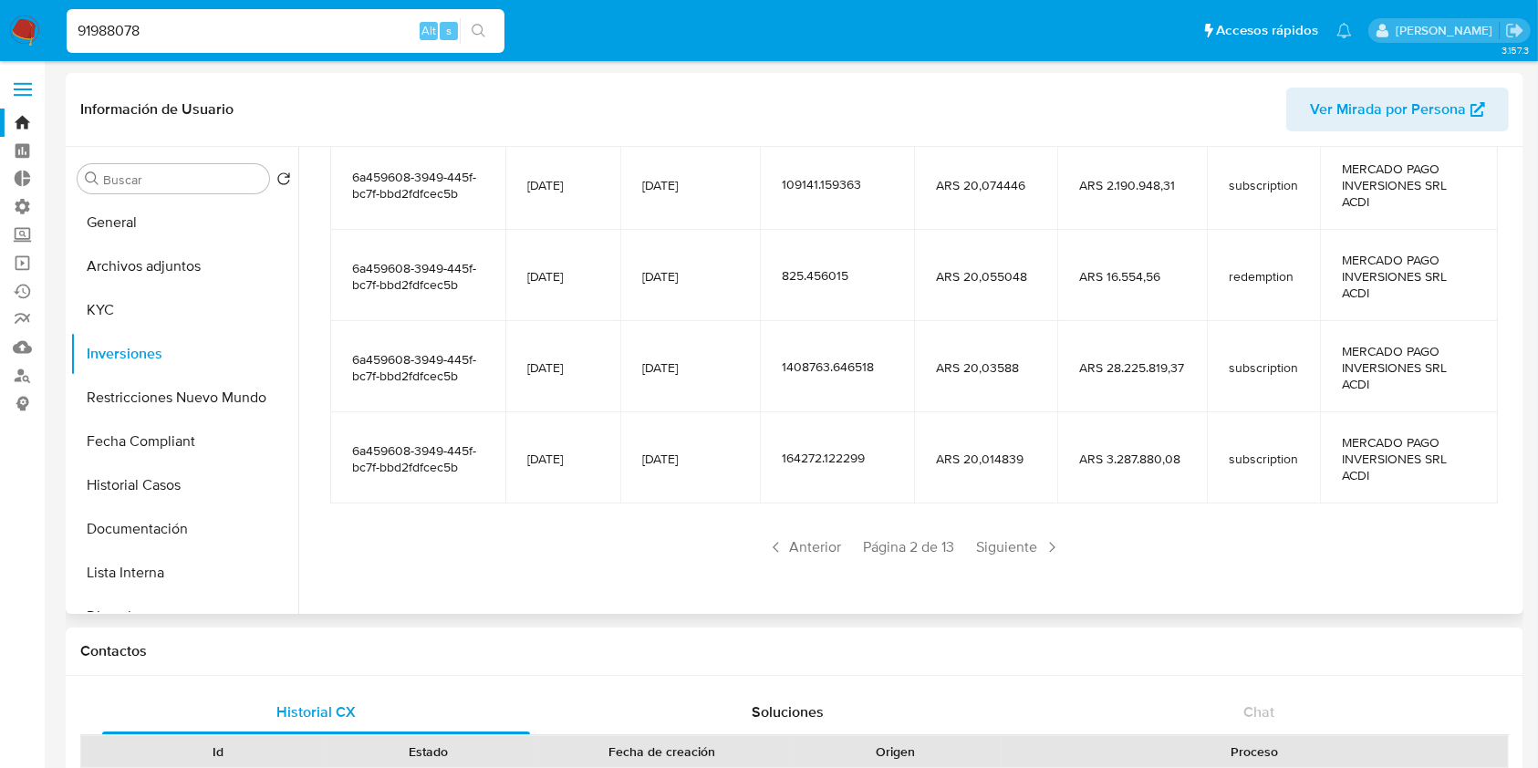
click at [982, 573] on div "Saldo en cuenta Total : ARS $87.487.632,42 USD Cambiar entre moneda local y USD…" at bounding box center [913, 196] width 1210 height 818
click at [985, 545] on span "Siguiente" at bounding box center [1019, 547] width 99 height 29
click at [1007, 567] on div "Saldo en cuenta Total : ARS $87.487.632,42 USD Cambiar entre moneda local y USD…" at bounding box center [913, 196] width 1210 height 818
click at [1013, 547] on span "Siguiente" at bounding box center [1019, 547] width 99 height 29
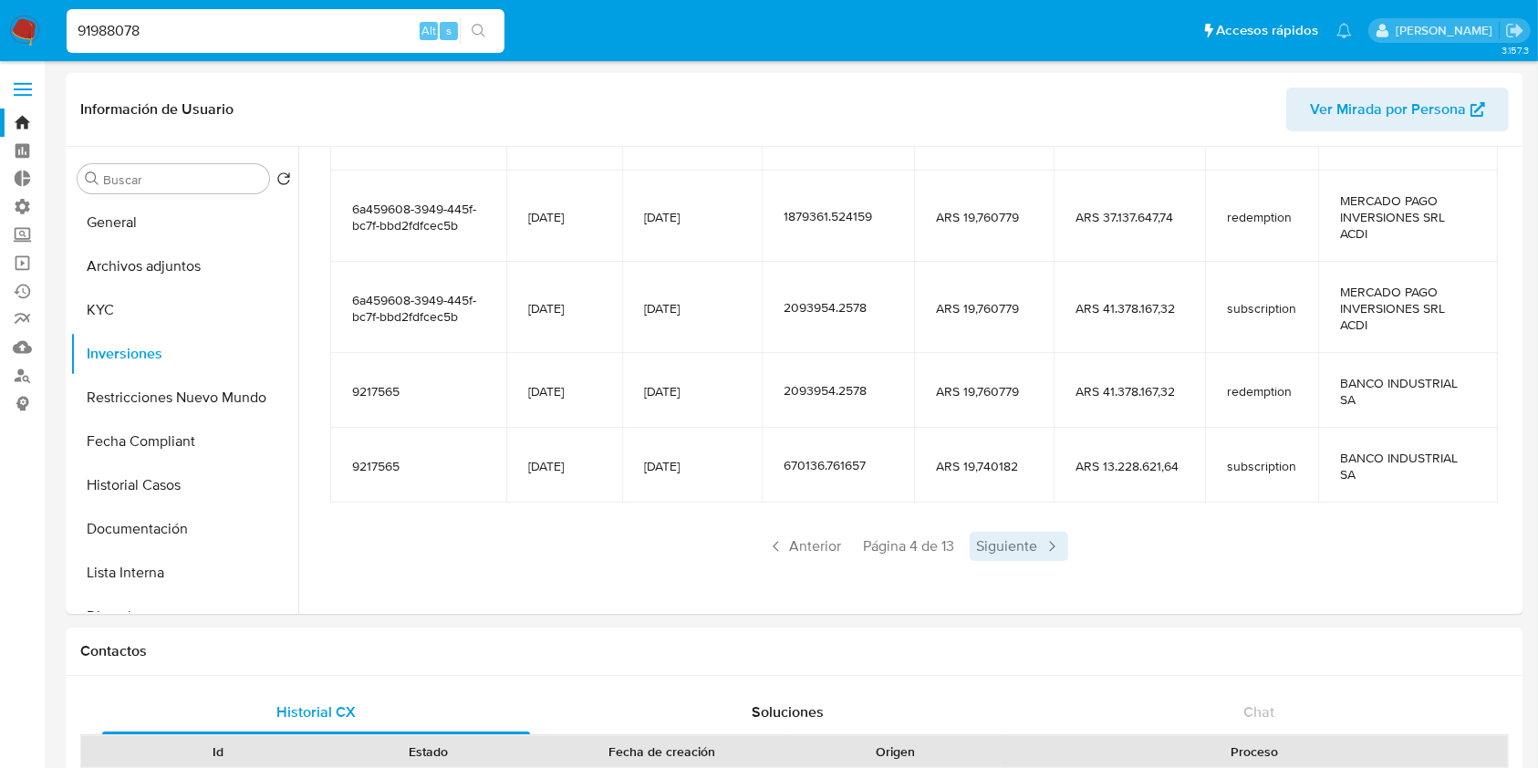
click at [1014, 547] on span "Siguiente" at bounding box center [1019, 546] width 99 height 29
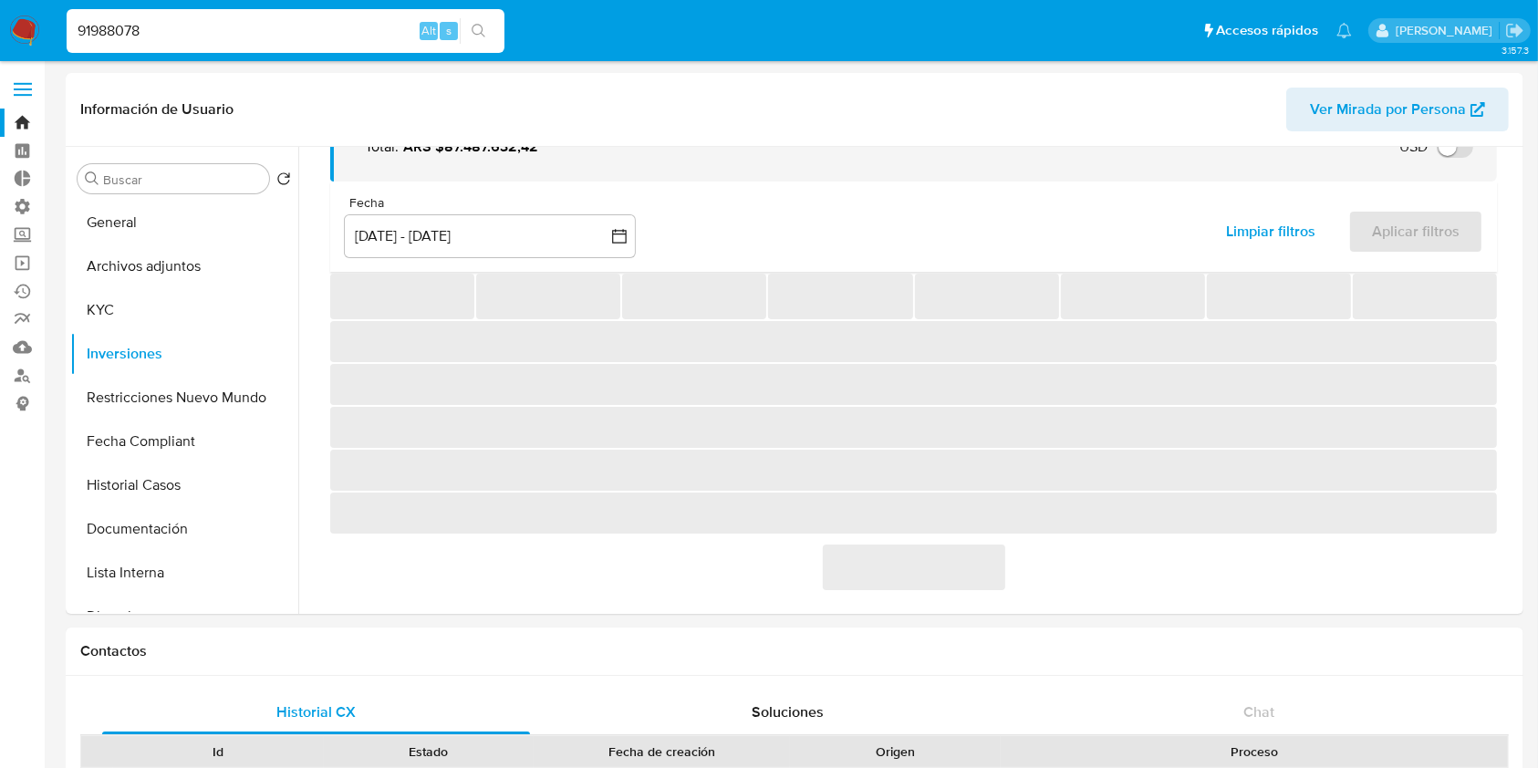
scroll to position [121, 0]
click at [1014, 547] on div "‌" at bounding box center [913, 566] width 1167 height 47
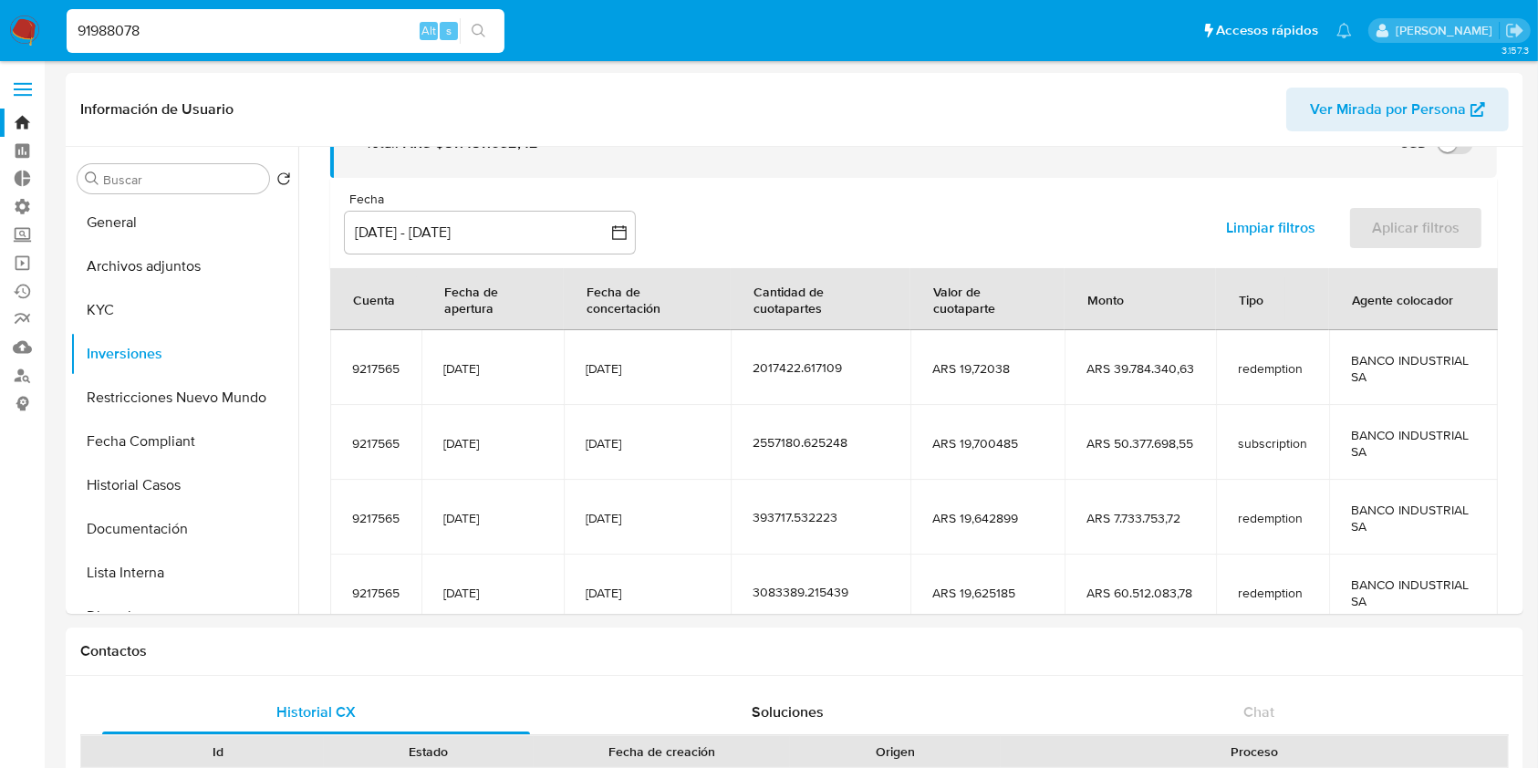
click at [1006, 521] on span "ARS 19,642899" at bounding box center [987, 518] width 110 height 16
click at [1168, 456] on td "ARS 50.377.698,55" at bounding box center [1140, 442] width 151 height 75
click at [1150, 487] on td "ARS 7.733.753,72" at bounding box center [1140, 517] width 151 height 75
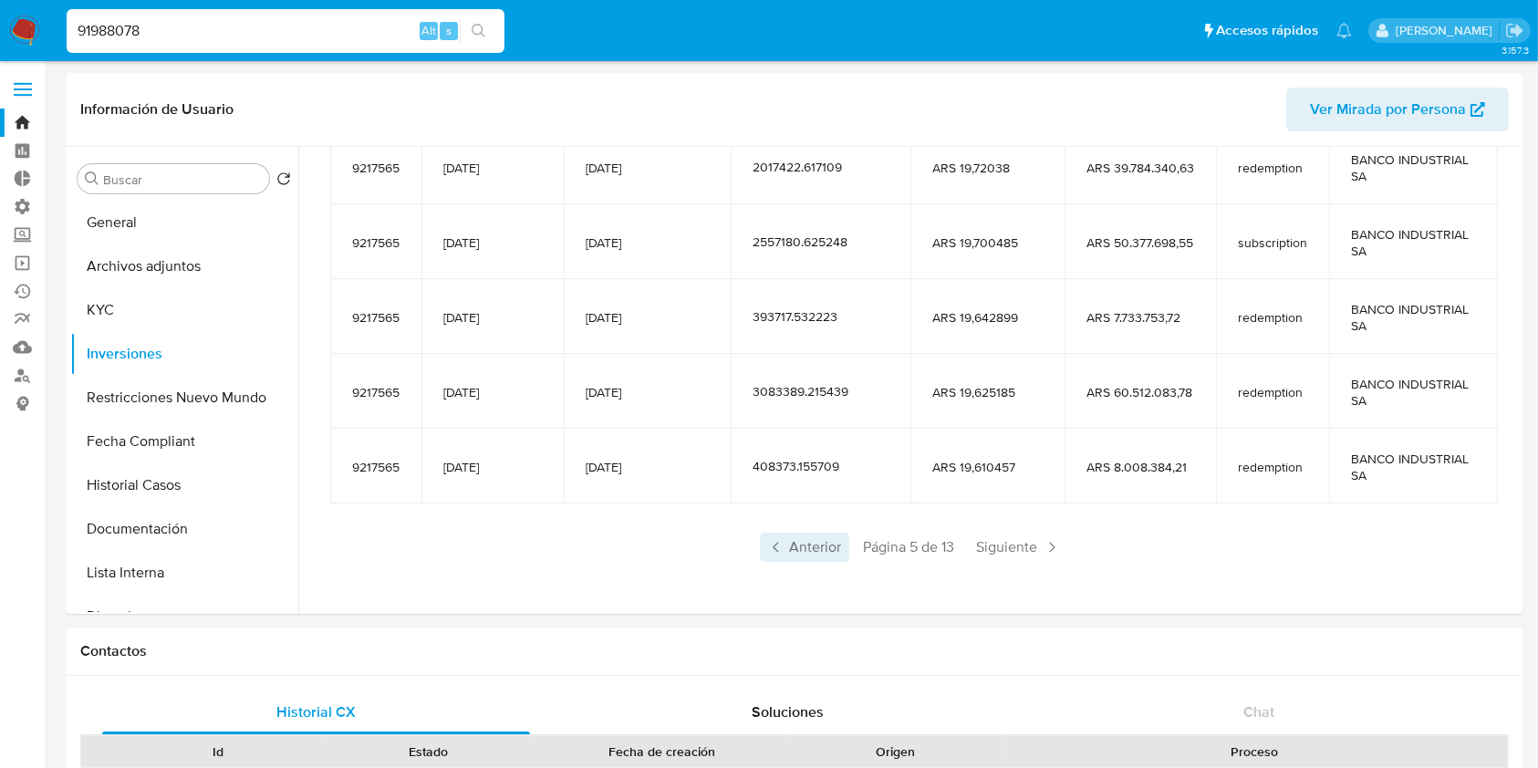
click at [818, 546] on span "Anterior" at bounding box center [804, 547] width 89 height 29
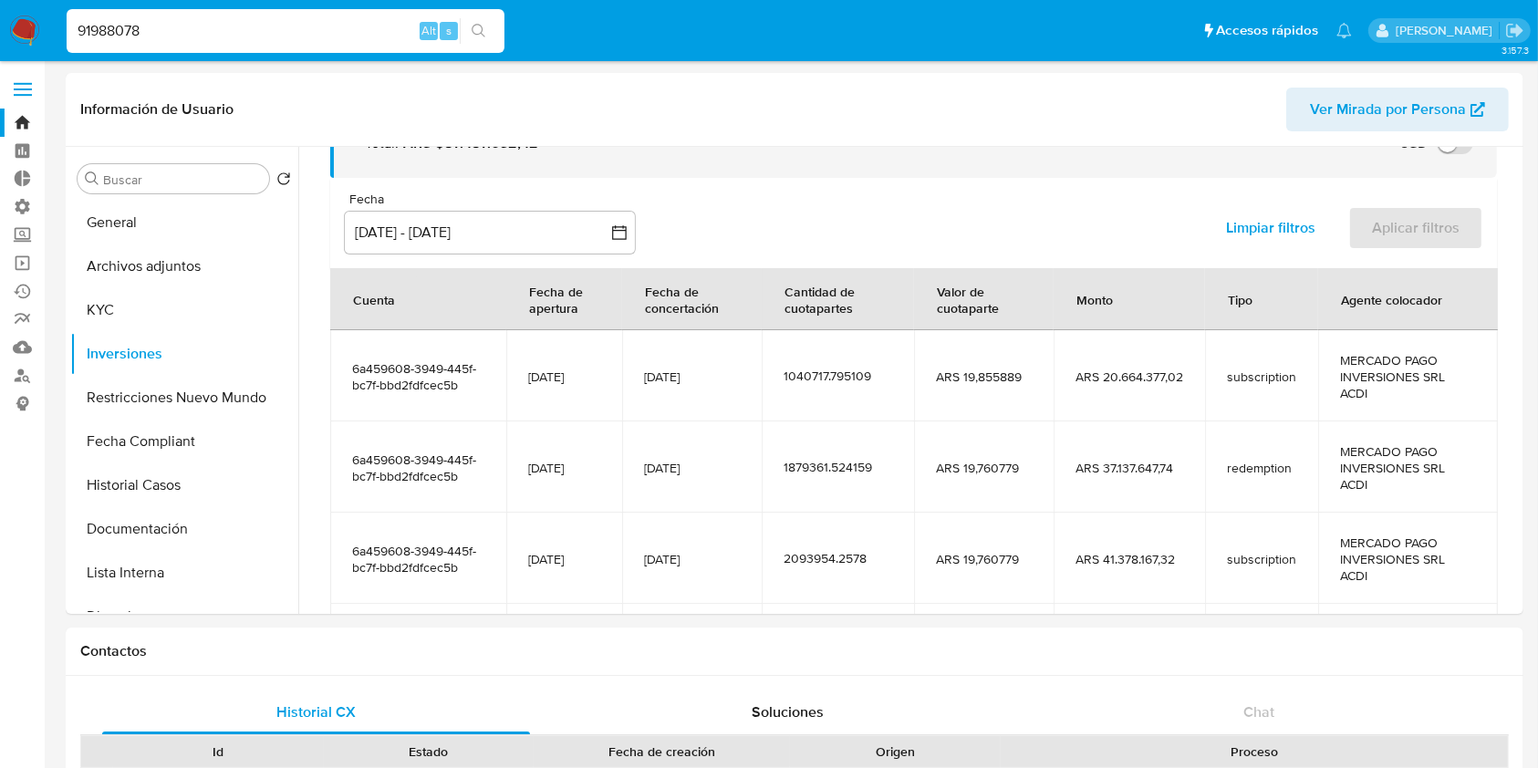
scroll to position [322, 0]
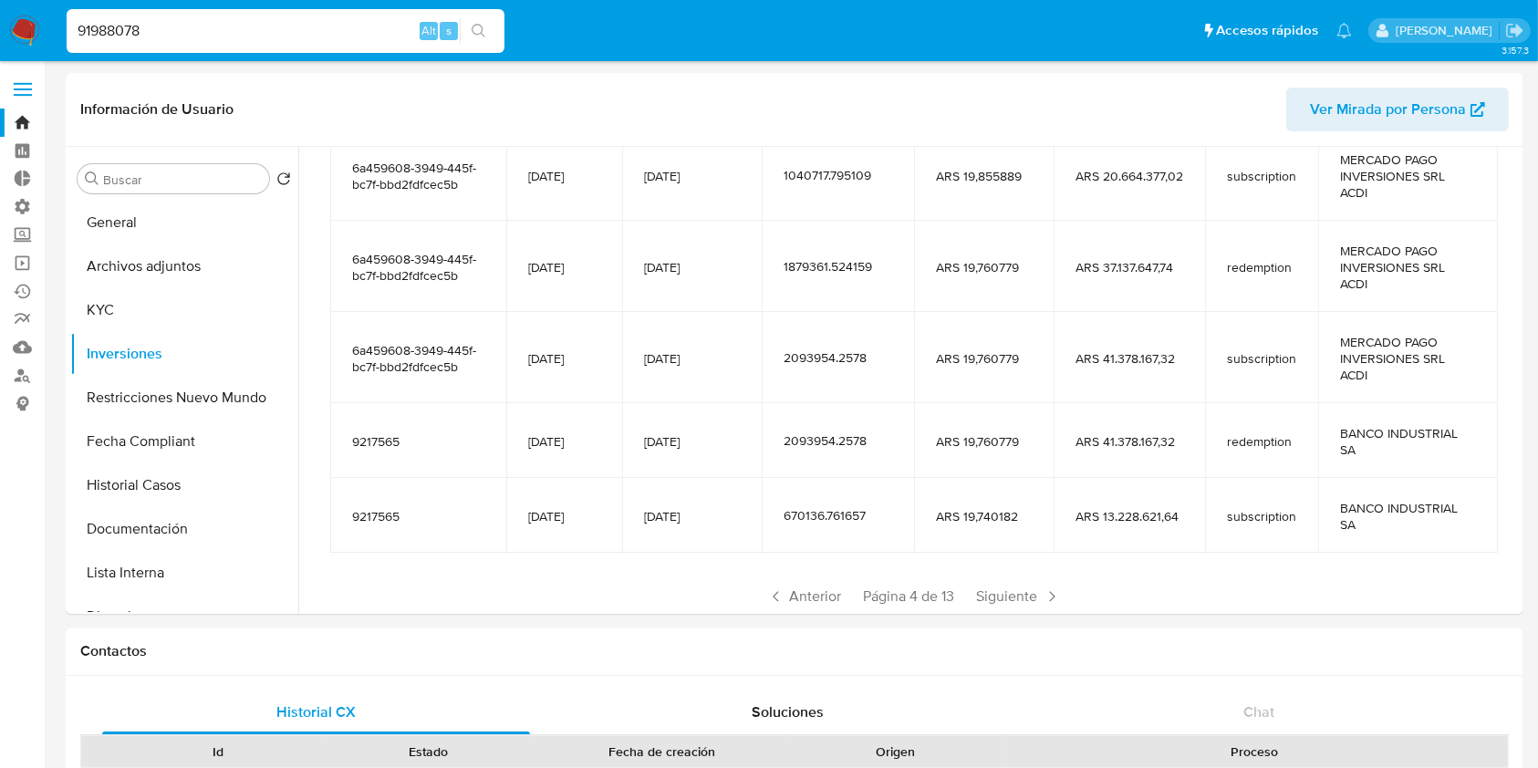
click at [230, 40] on input "91988078" at bounding box center [286, 31] width 438 height 24
paste input "1388754860"
type input "1388754860"
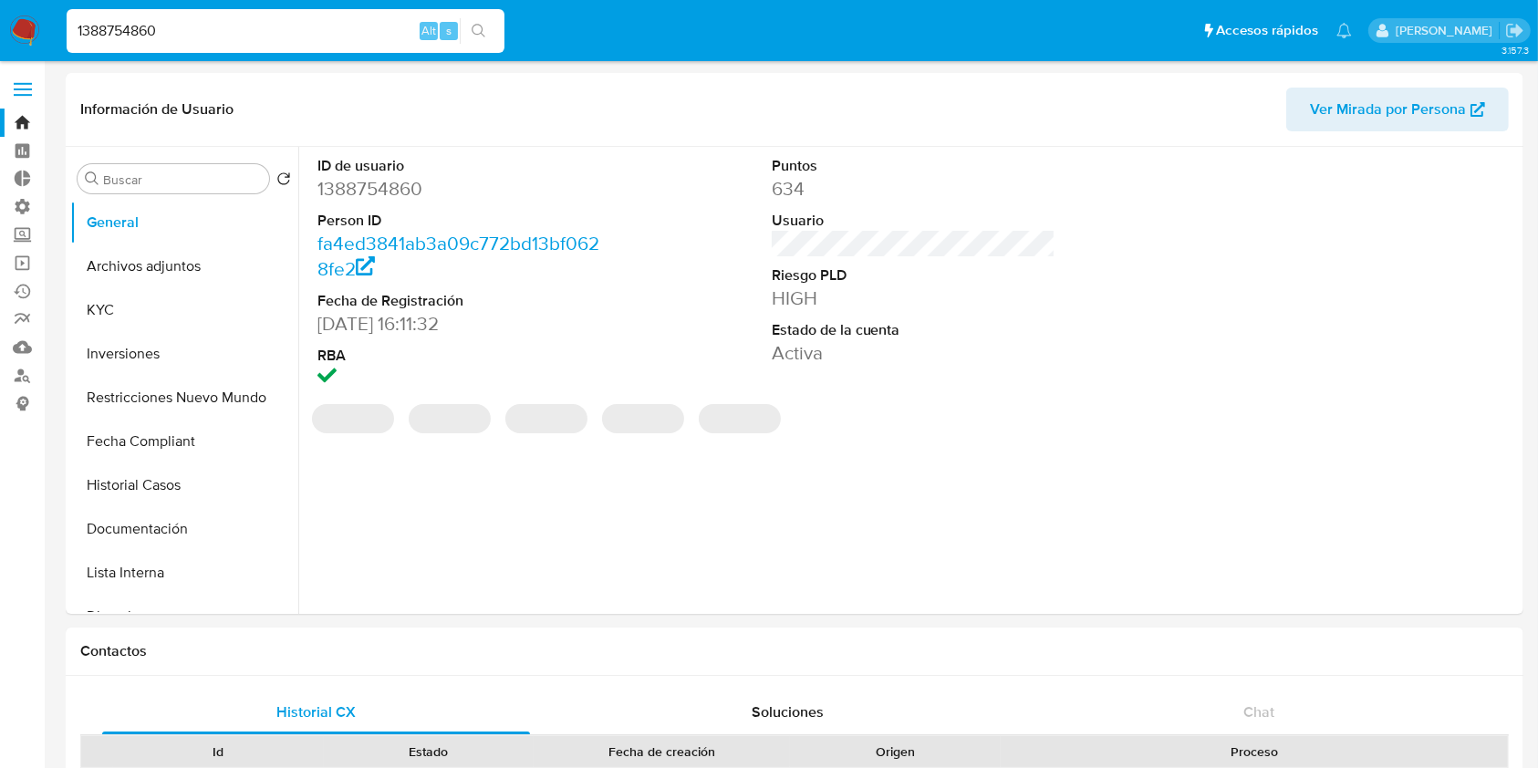
select select "10"
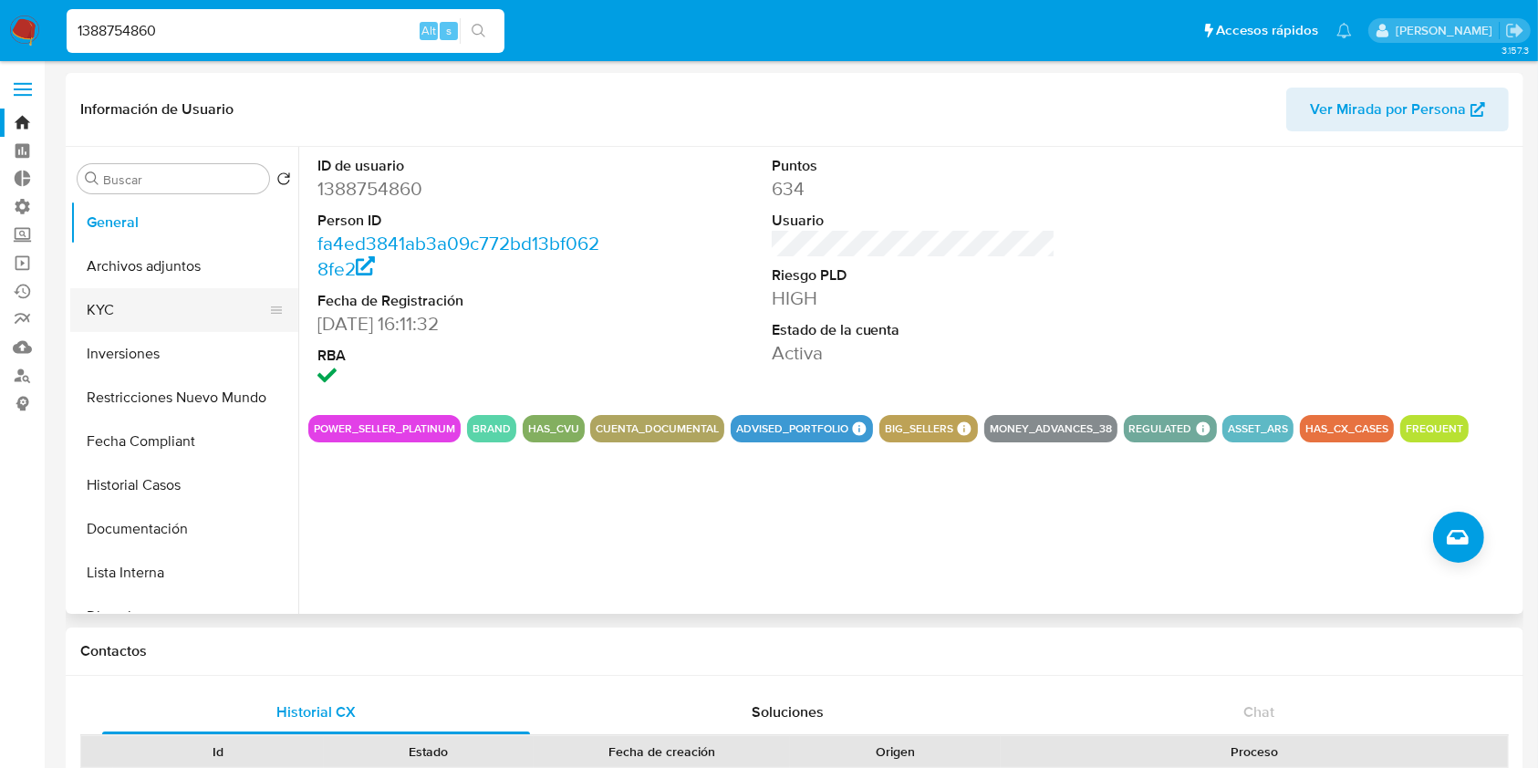
click at [151, 305] on button "KYC" at bounding box center [176, 310] width 213 height 44
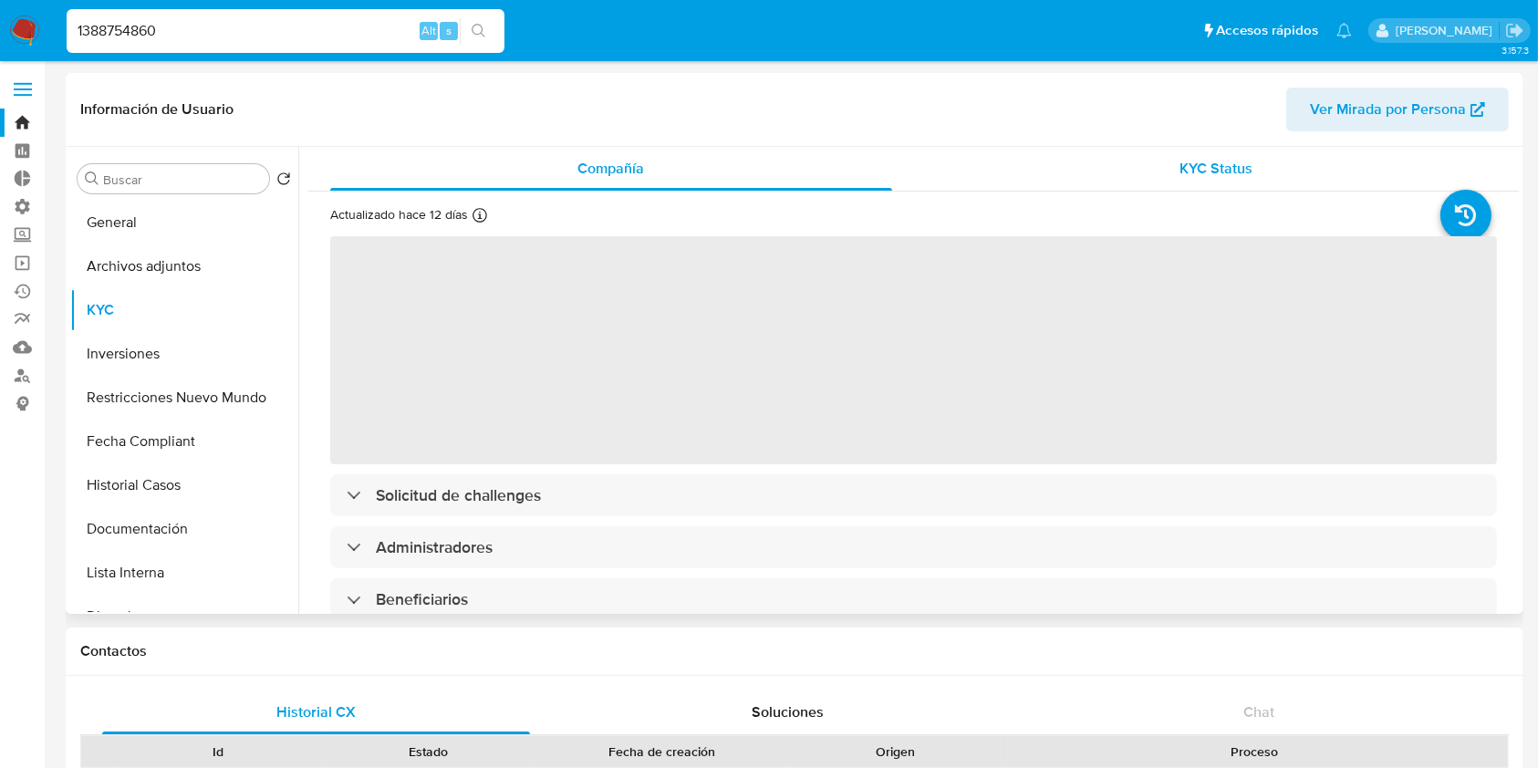
click at [1168, 172] on div "KYC Status" at bounding box center [1217, 169] width 562 height 44
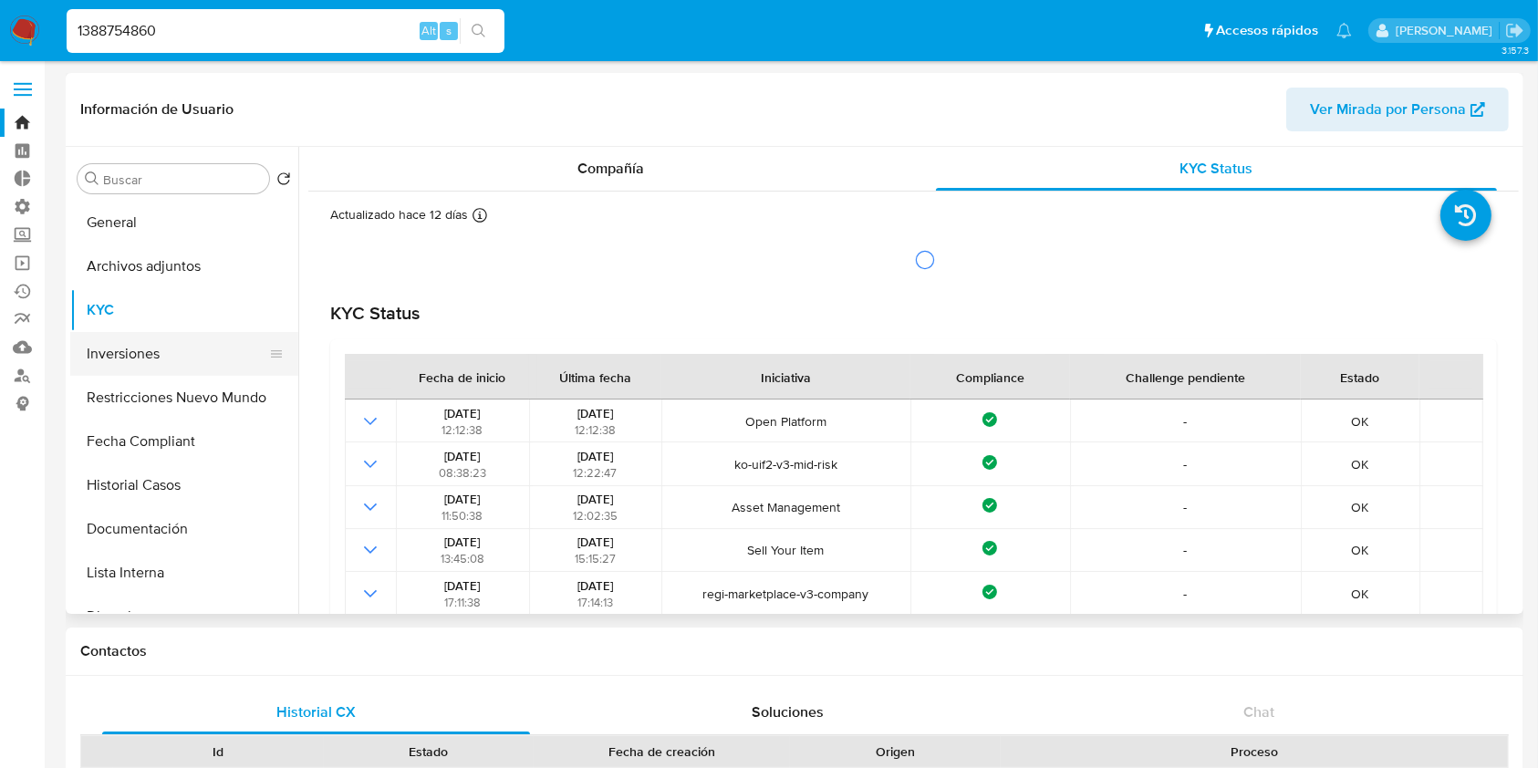
click at [200, 361] on button "Inversiones" at bounding box center [176, 354] width 213 height 44
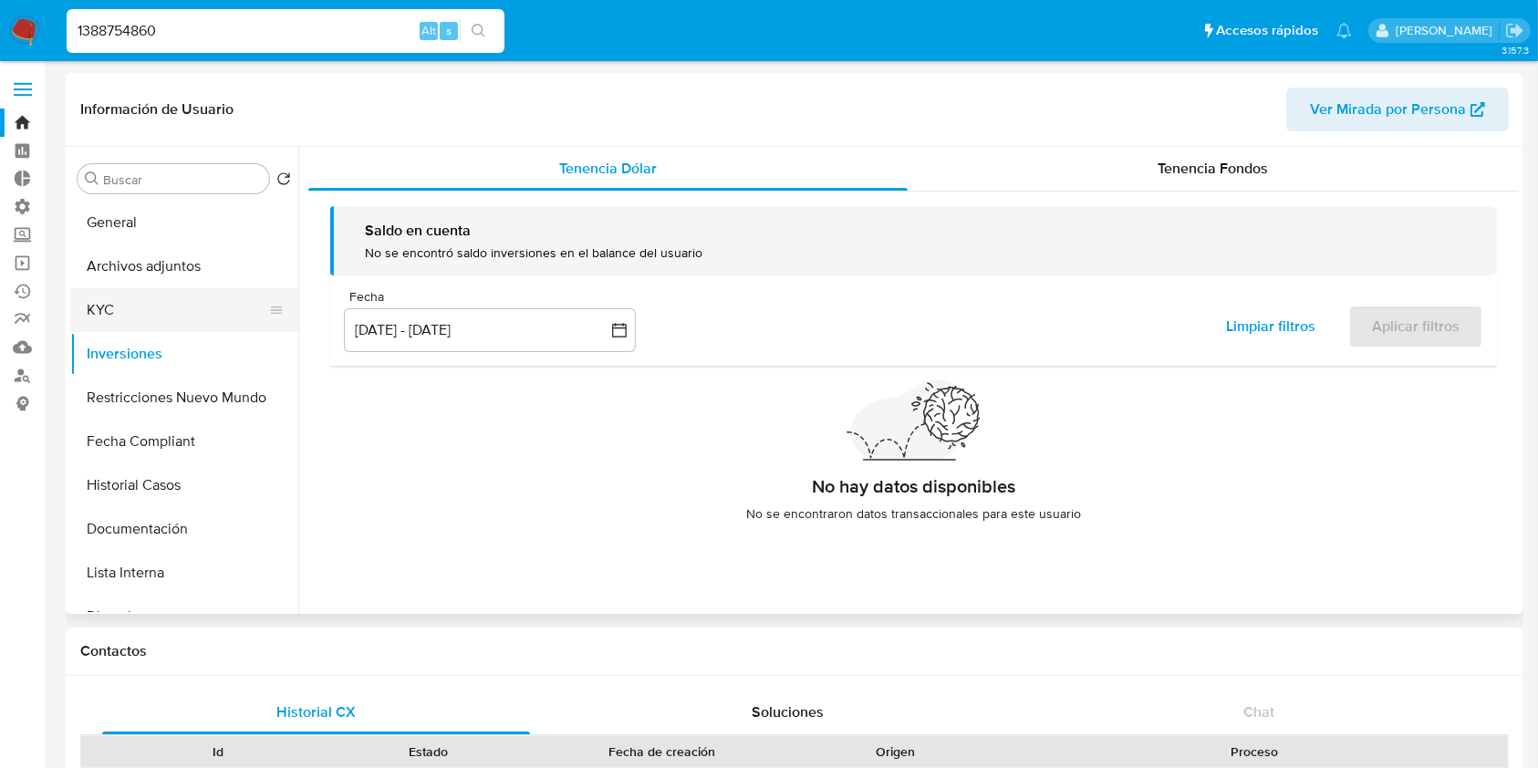
click at [190, 331] on button "KYC" at bounding box center [176, 310] width 213 height 44
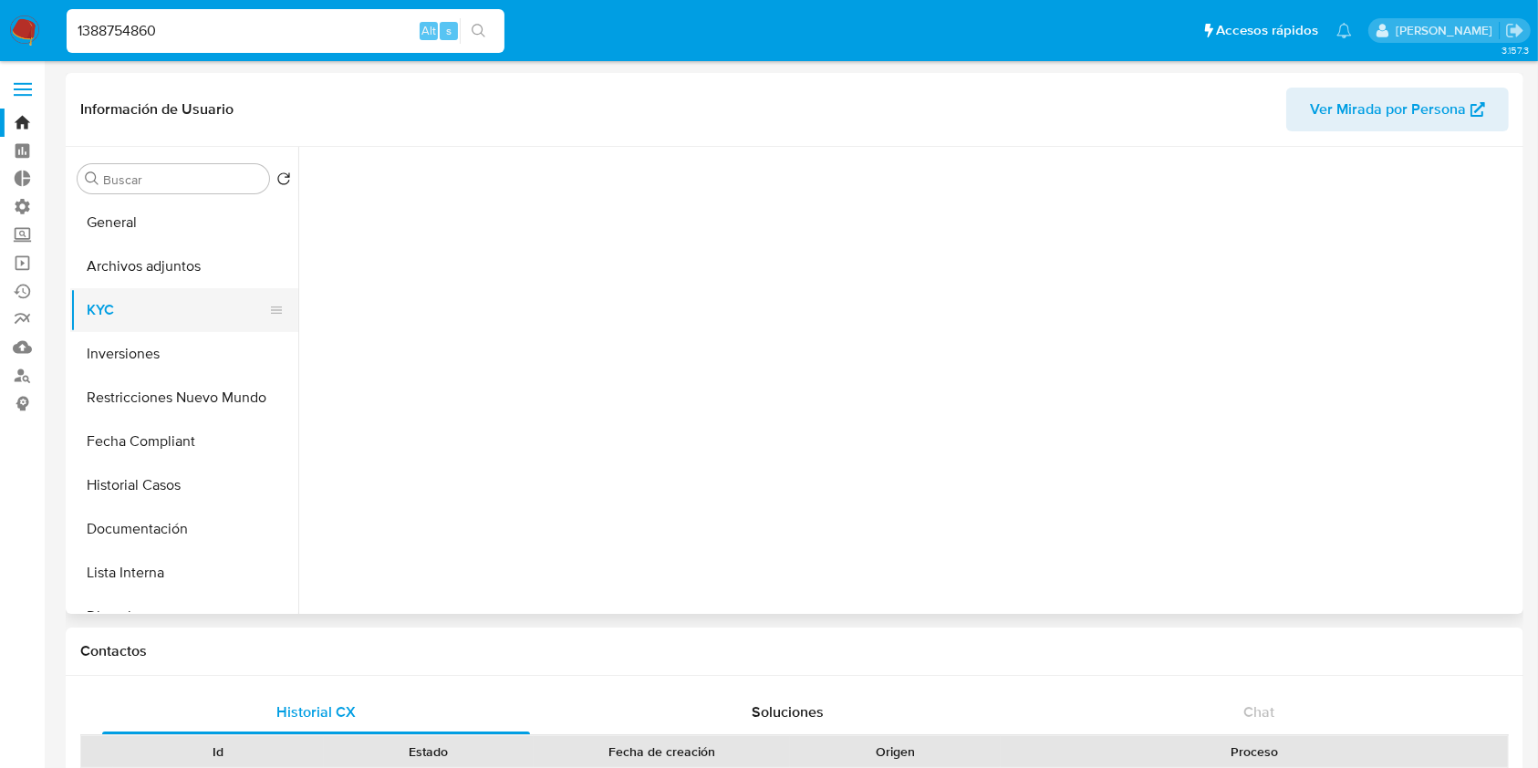
click at [177, 314] on button "KYC" at bounding box center [176, 310] width 213 height 44
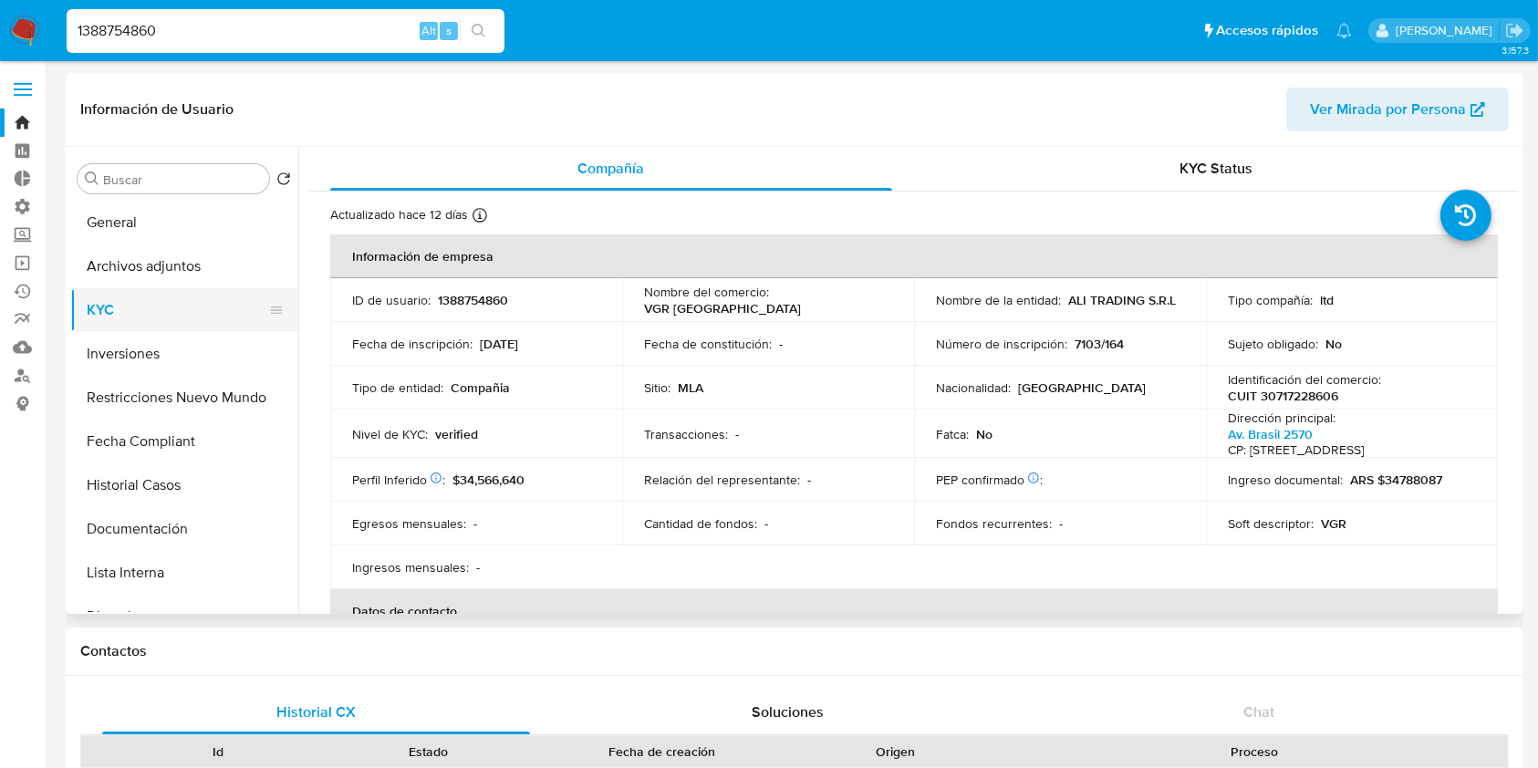
click at [177, 314] on button "KYC" at bounding box center [176, 310] width 213 height 44
click at [175, 358] on button "Inversiones" at bounding box center [176, 354] width 213 height 44
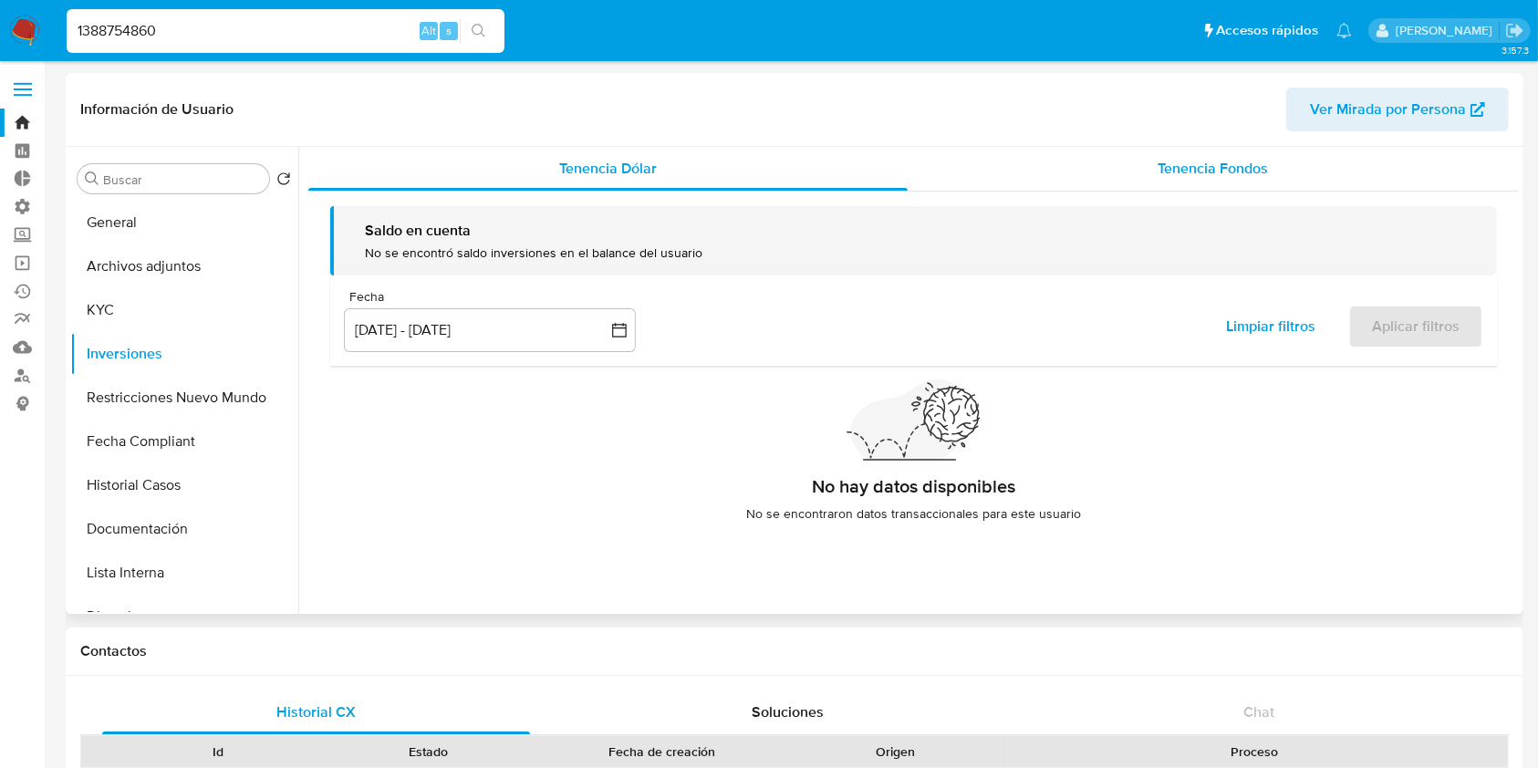
click at [1102, 151] on div "Tenencia Fondos" at bounding box center [1214, 169] width 612 height 44
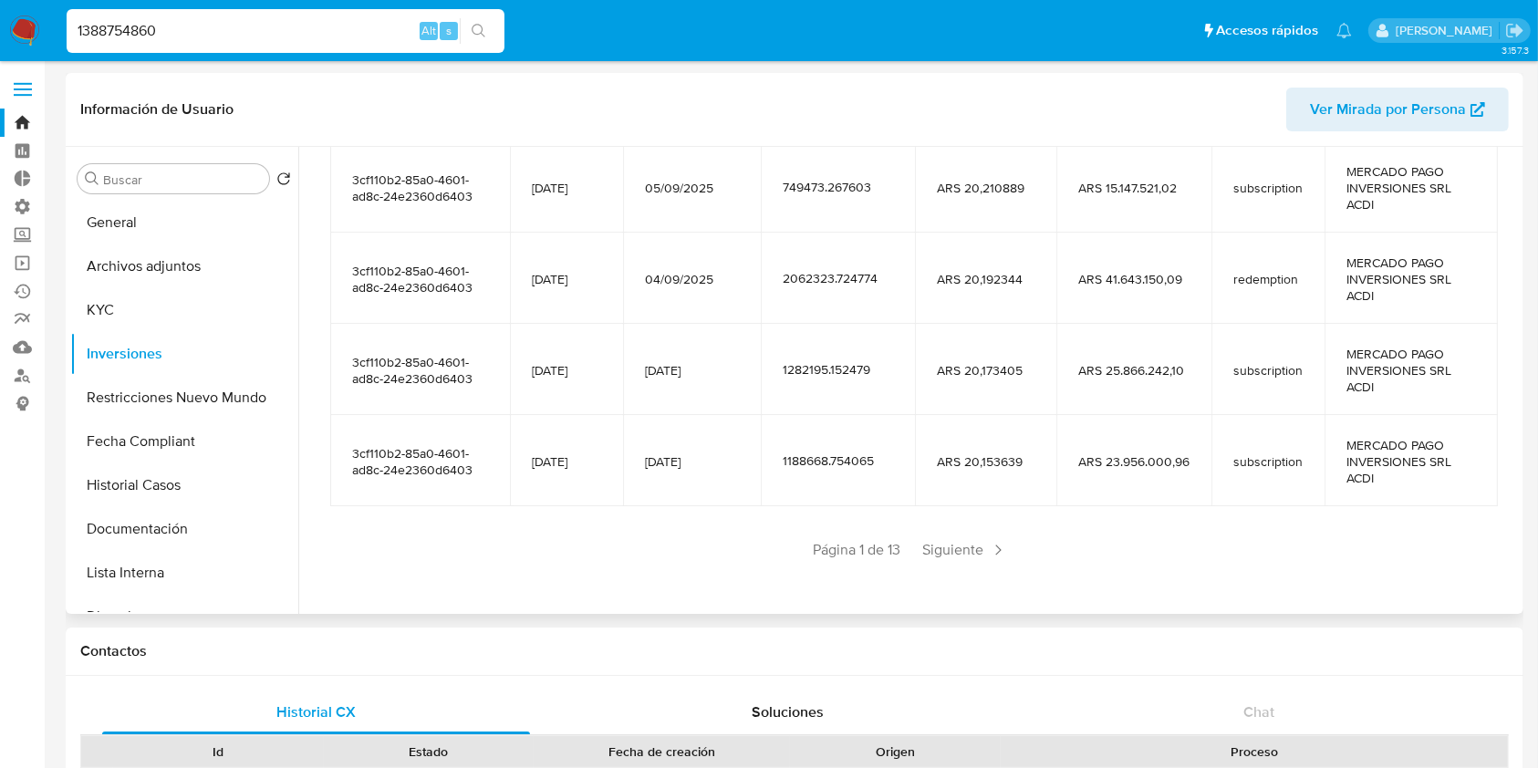
scroll to position [404, 0]
click at [951, 560] on span "Siguiente" at bounding box center [965, 547] width 99 height 29
click at [961, 585] on div "Saldo en cuenta Total : ARS $111.241.822,76 USD Cambiar entre moneda local y US…" at bounding box center [913, 196] width 1210 height 818
click at [992, 550] on span "Siguiente" at bounding box center [1019, 547] width 99 height 29
drag, startPoint x: 996, startPoint y: 553, endPoint x: 1009, endPoint y: 562, distance: 15.7
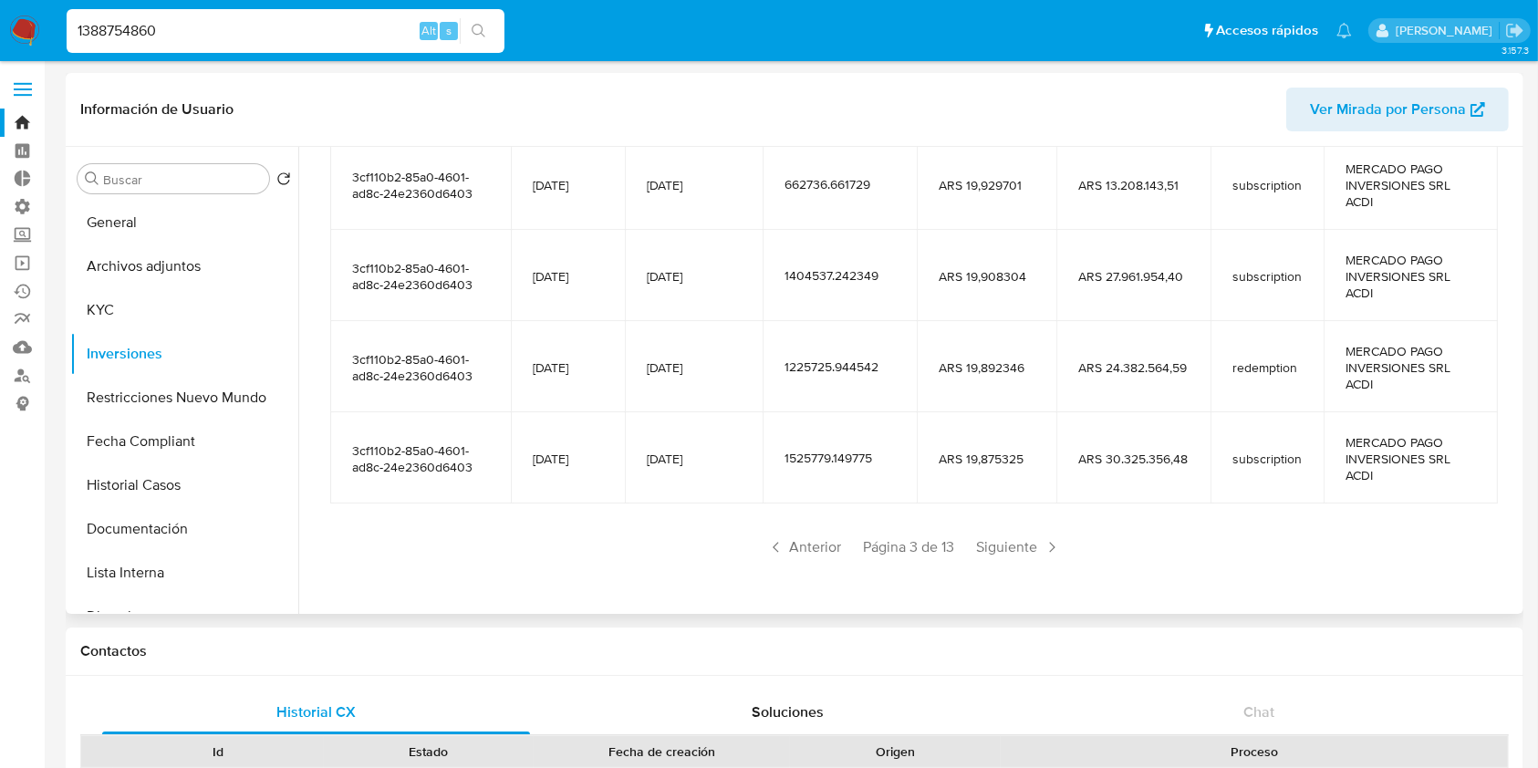
click at [1009, 562] on div "Saldo en cuenta Total : ARS $111.241.822,76 USD Cambiar entre moneda local y US…" at bounding box center [913, 196] width 1210 height 818
click at [1022, 555] on span "Siguiente" at bounding box center [1019, 547] width 99 height 29
click at [1015, 568] on div "Saldo en cuenta Total : ARS $111.241.822,76 USD Cambiar entre moneda local y US…" at bounding box center [913, 196] width 1210 height 818
click at [1013, 549] on span "Siguiente" at bounding box center [1019, 547] width 99 height 29
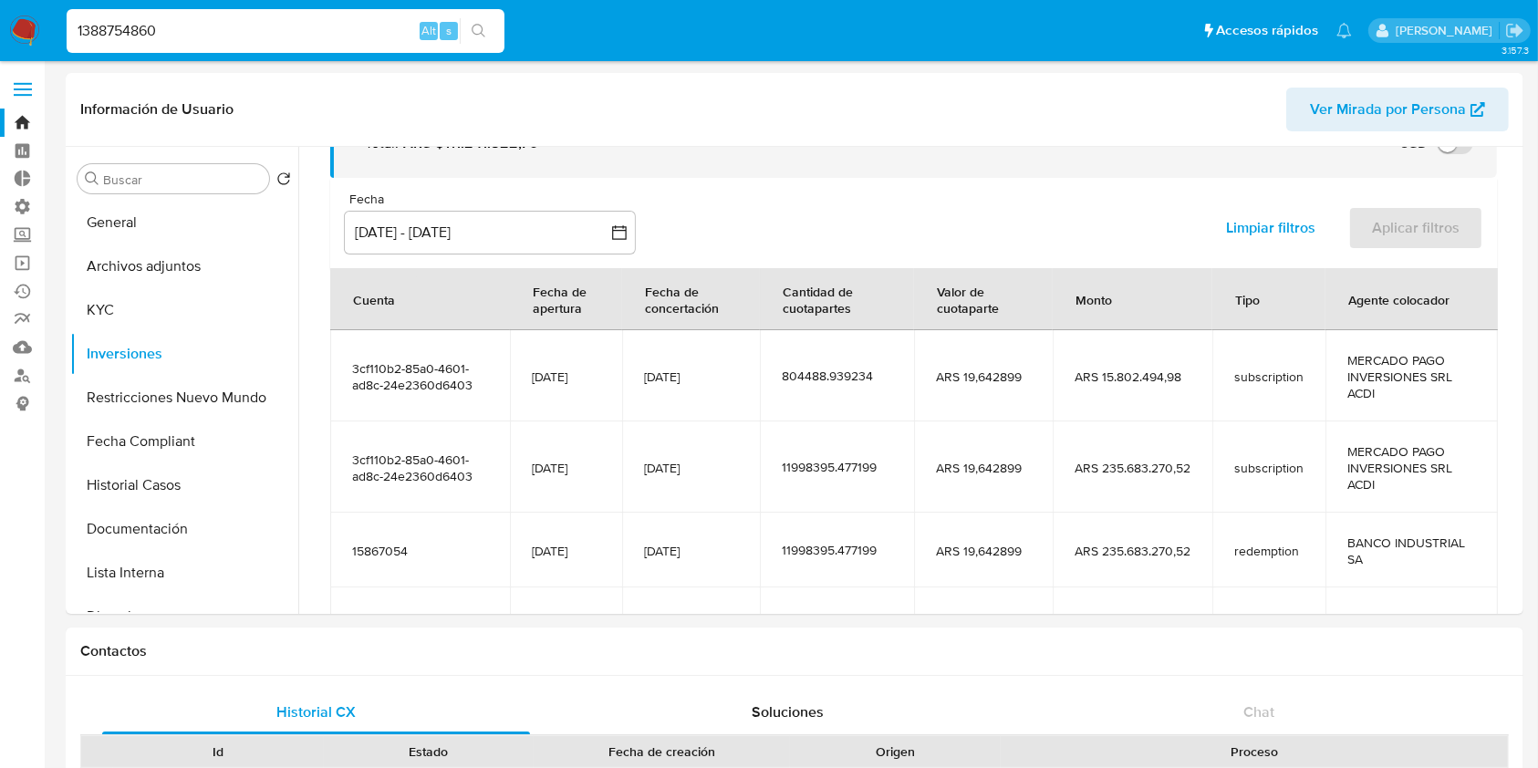
scroll to position [355, 0]
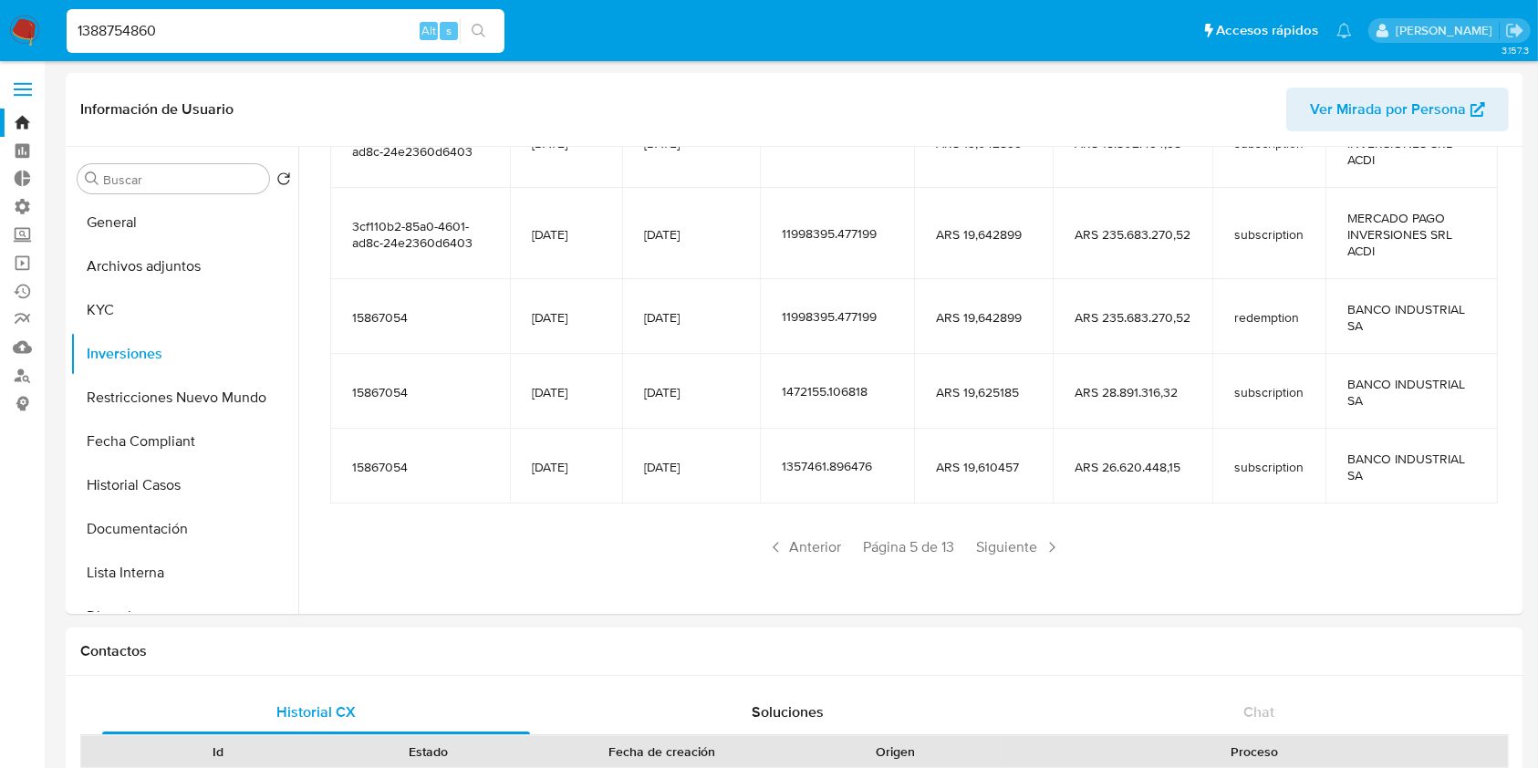
click at [161, 23] on input "1388754860" at bounding box center [286, 31] width 438 height 24
paste input "231070695"
type input "231070695"
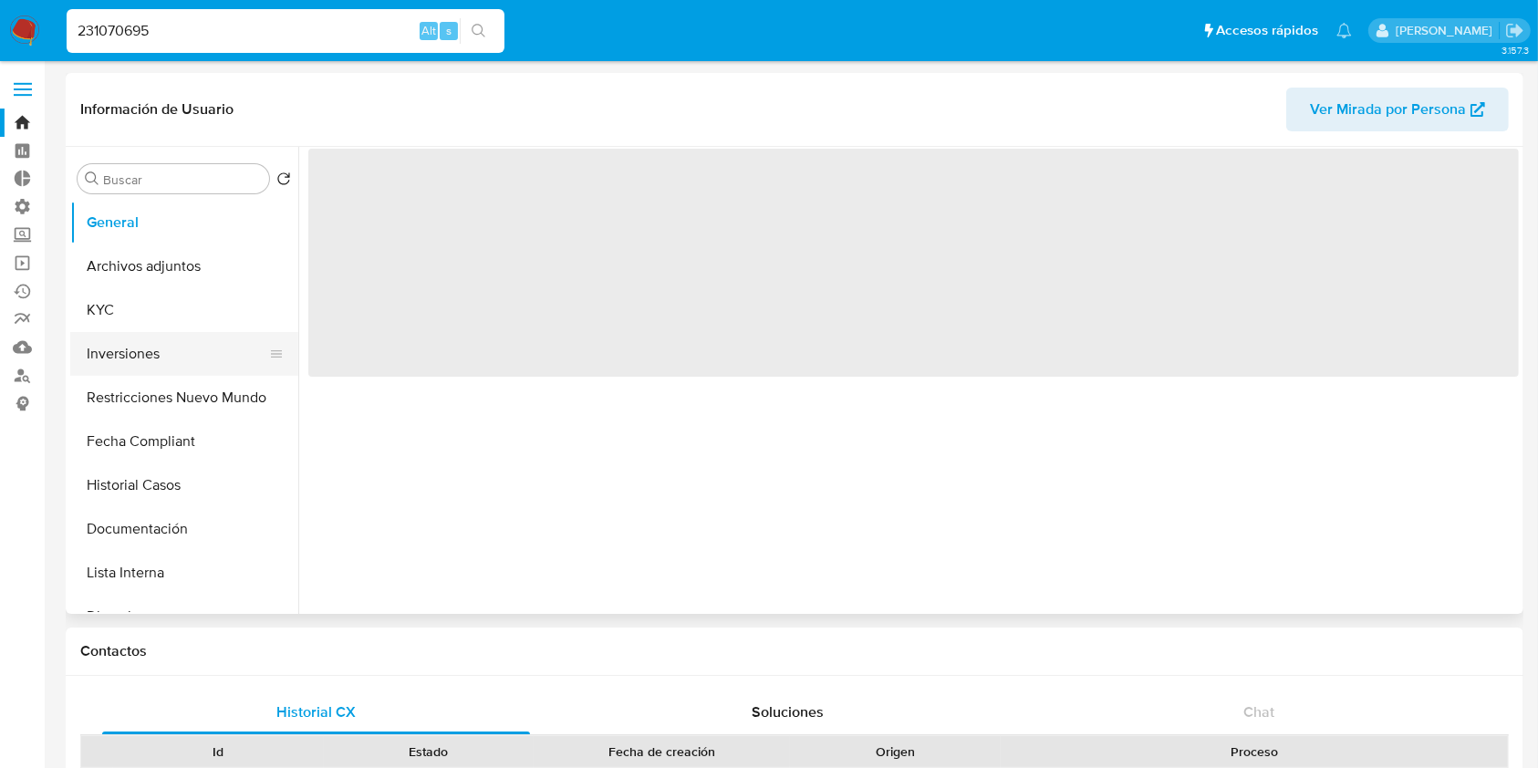
click at [169, 362] on button "Inversiones" at bounding box center [176, 354] width 213 height 44
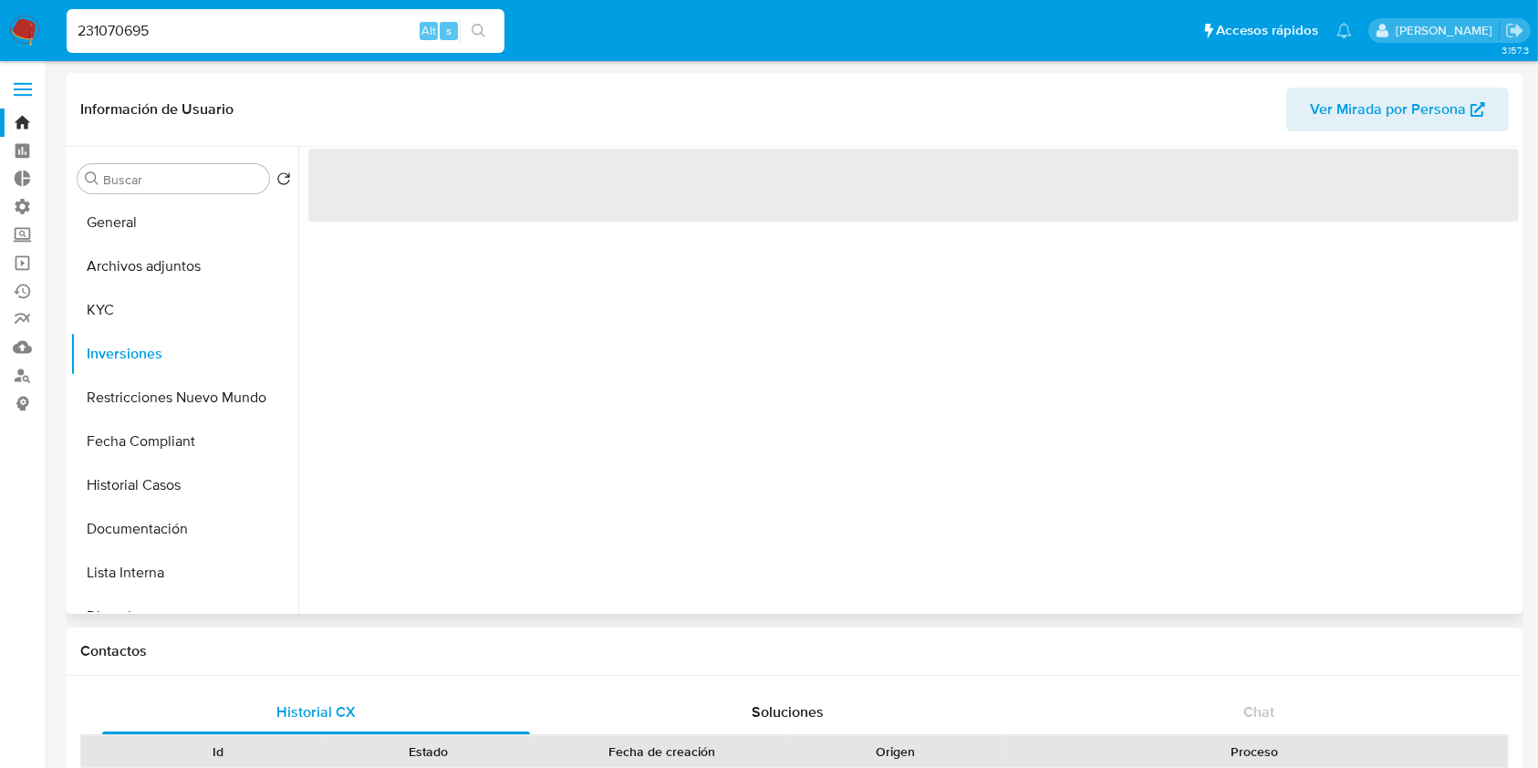
select select "10"
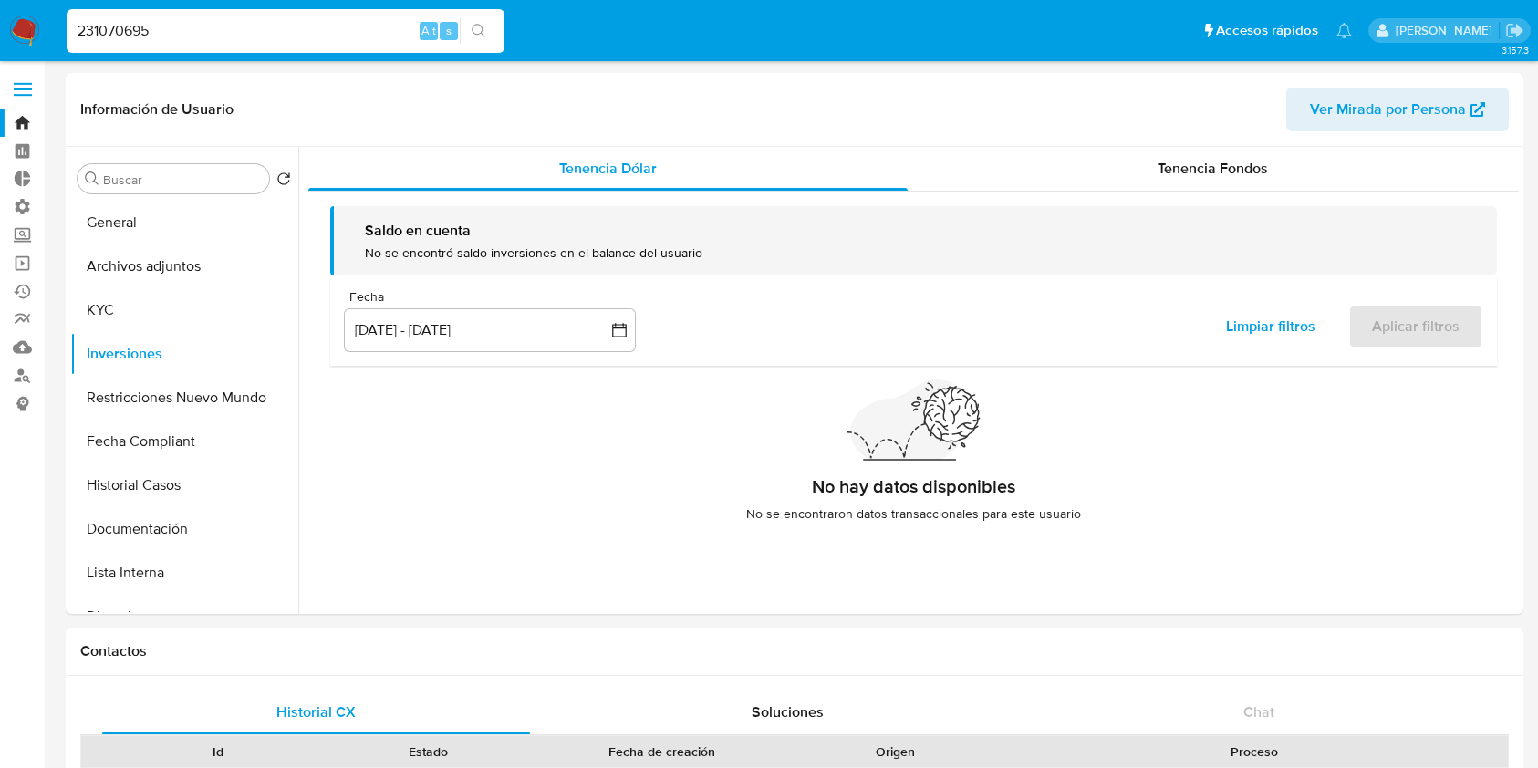
select select "10"
click at [1189, 184] on div "Tenencia Fondos" at bounding box center [1214, 169] width 612 height 44
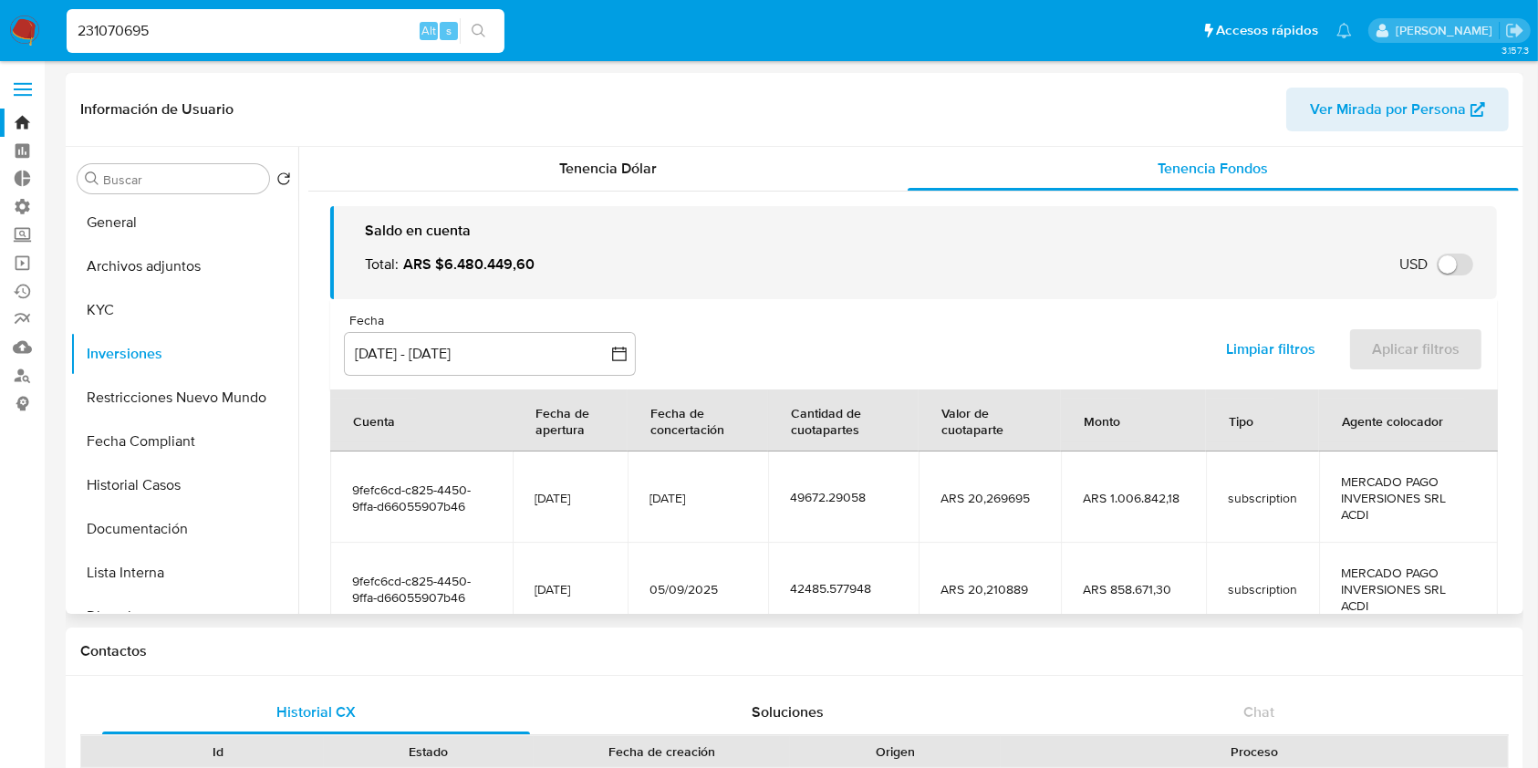
scroll to position [404, 0]
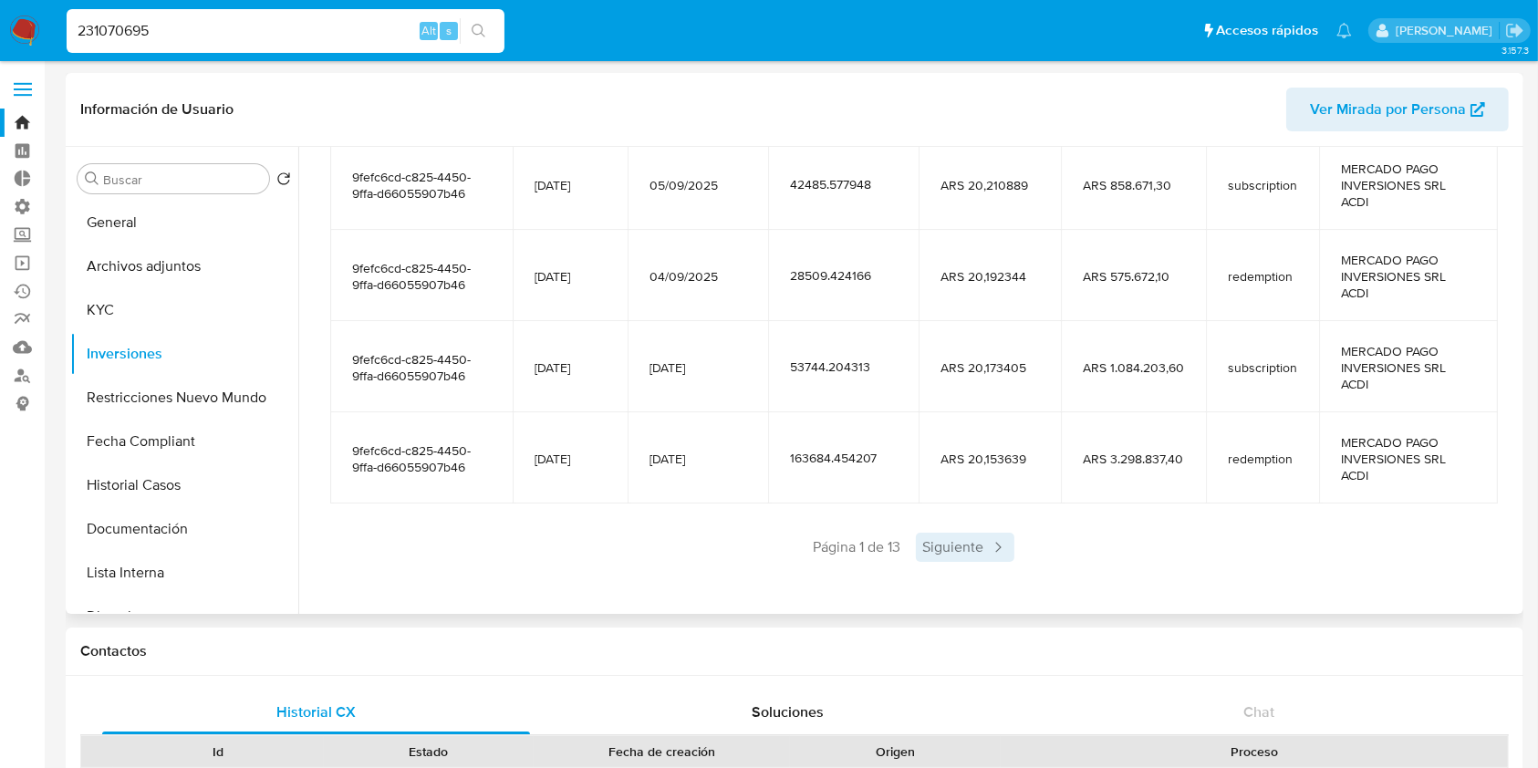
click at [957, 549] on span "Siguiente" at bounding box center [965, 547] width 99 height 29
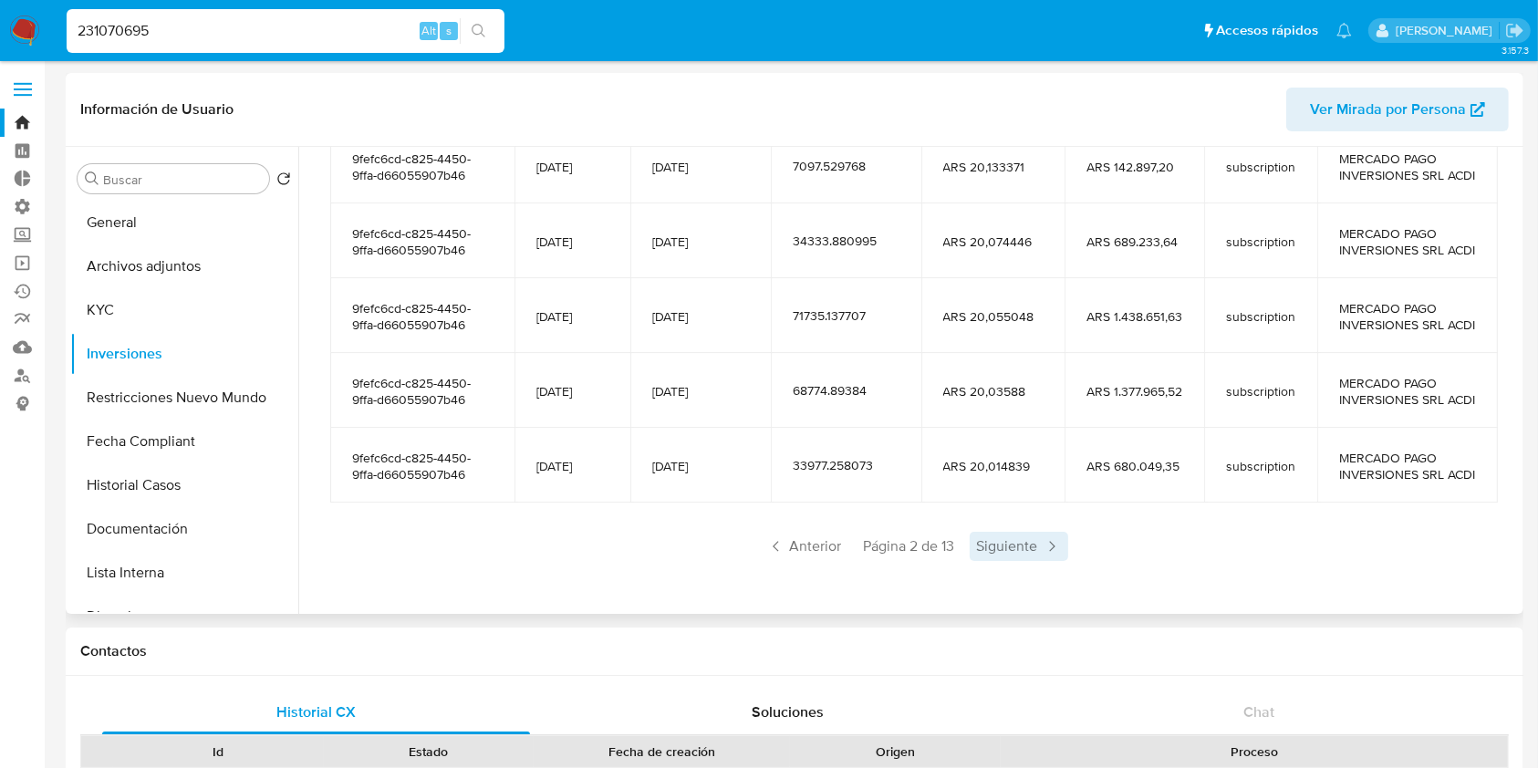
click at [978, 551] on span "Siguiente" at bounding box center [1019, 546] width 99 height 29
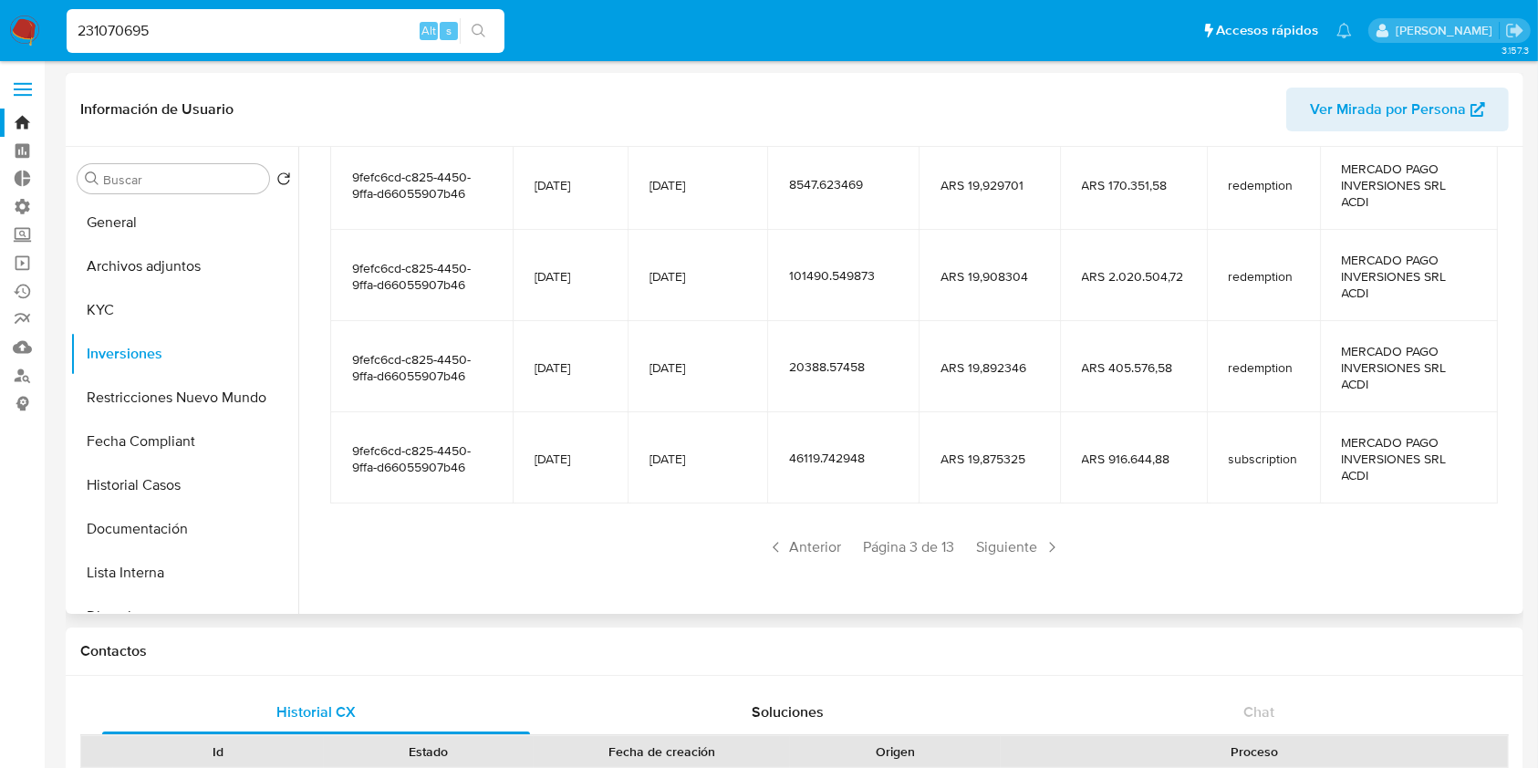
click at [978, 551] on span "Siguiente" at bounding box center [1019, 547] width 99 height 29
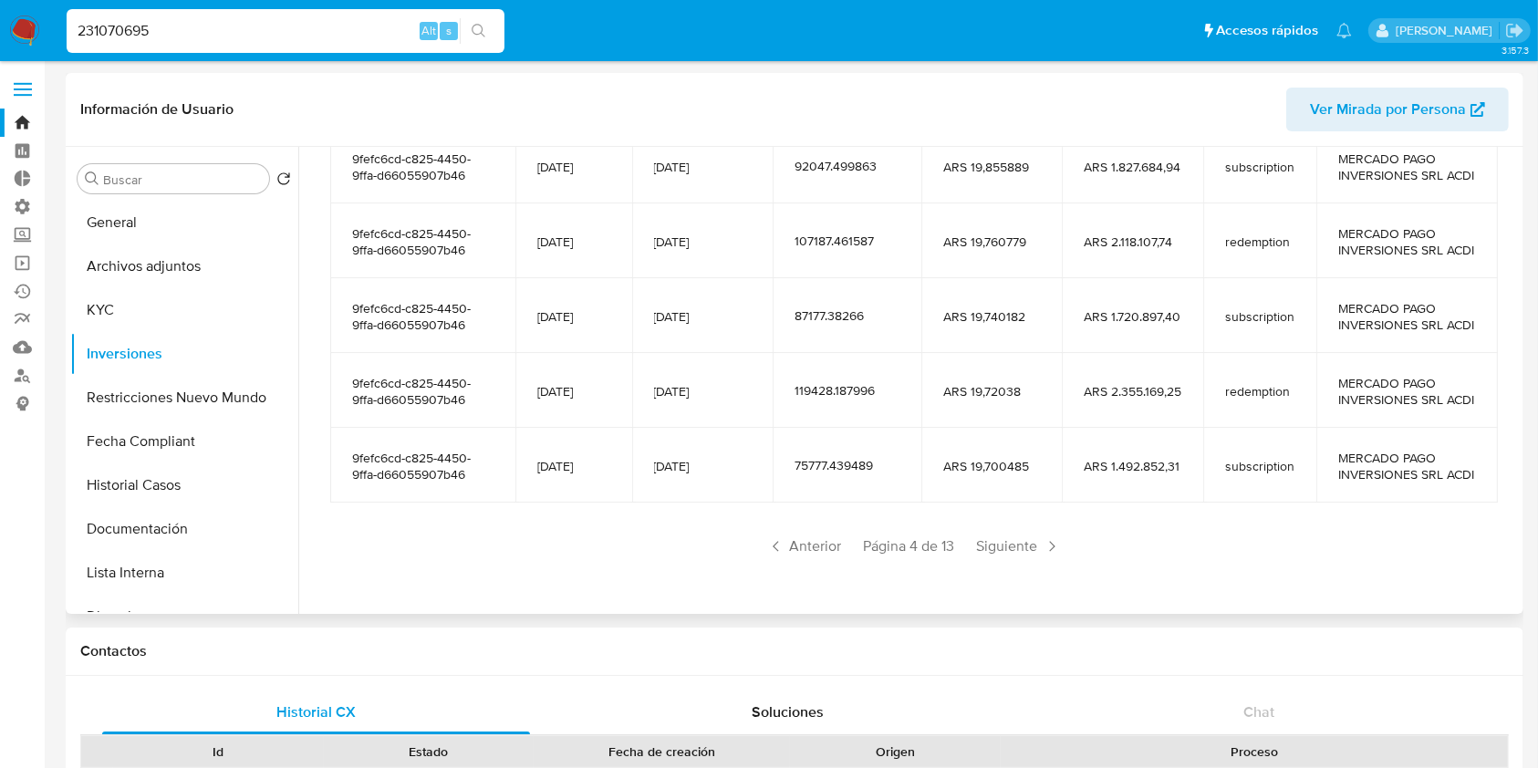
click at [978, 551] on span "Siguiente" at bounding box center [1019, 546] width 99 height 29
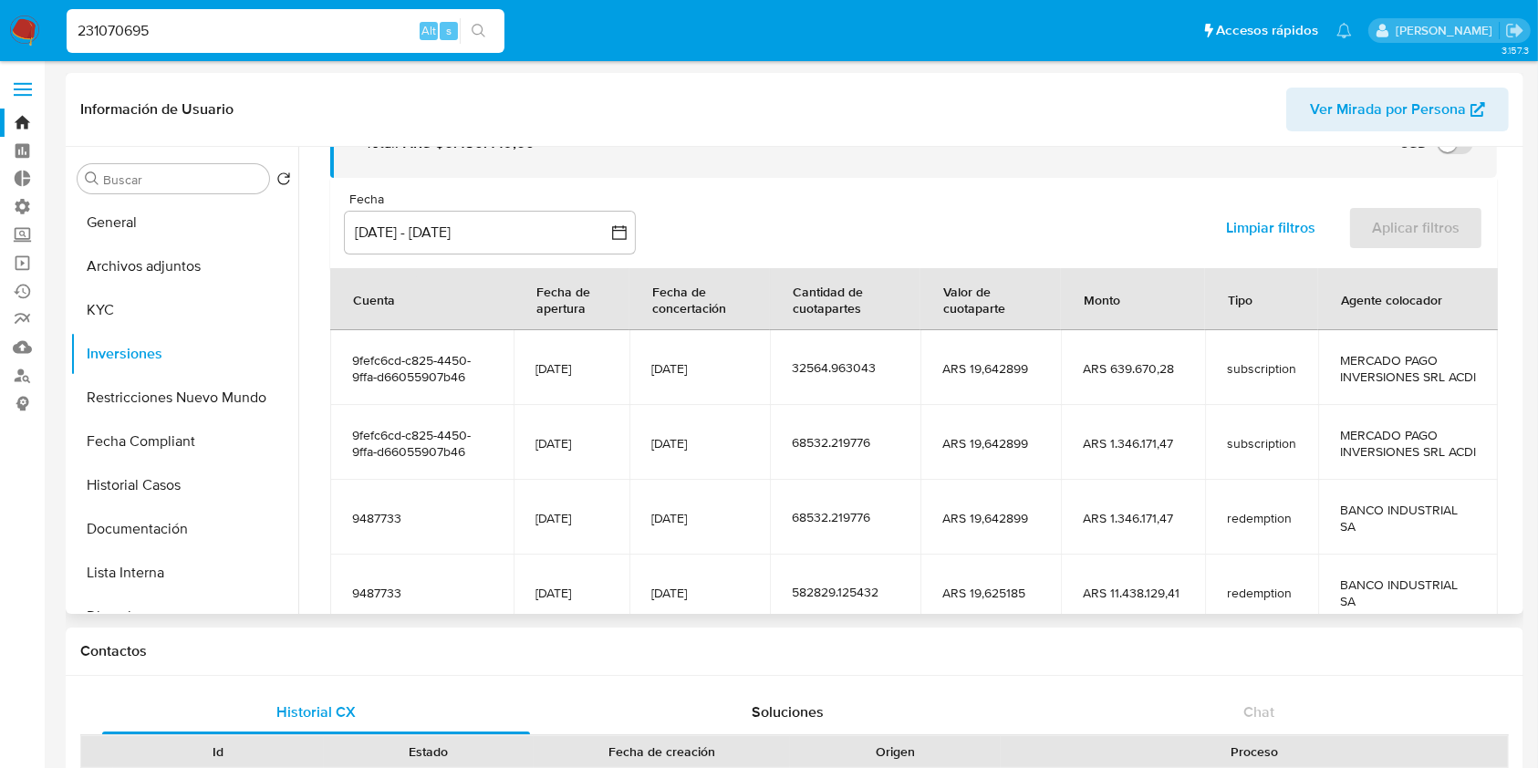
scroll to position [355, 0]
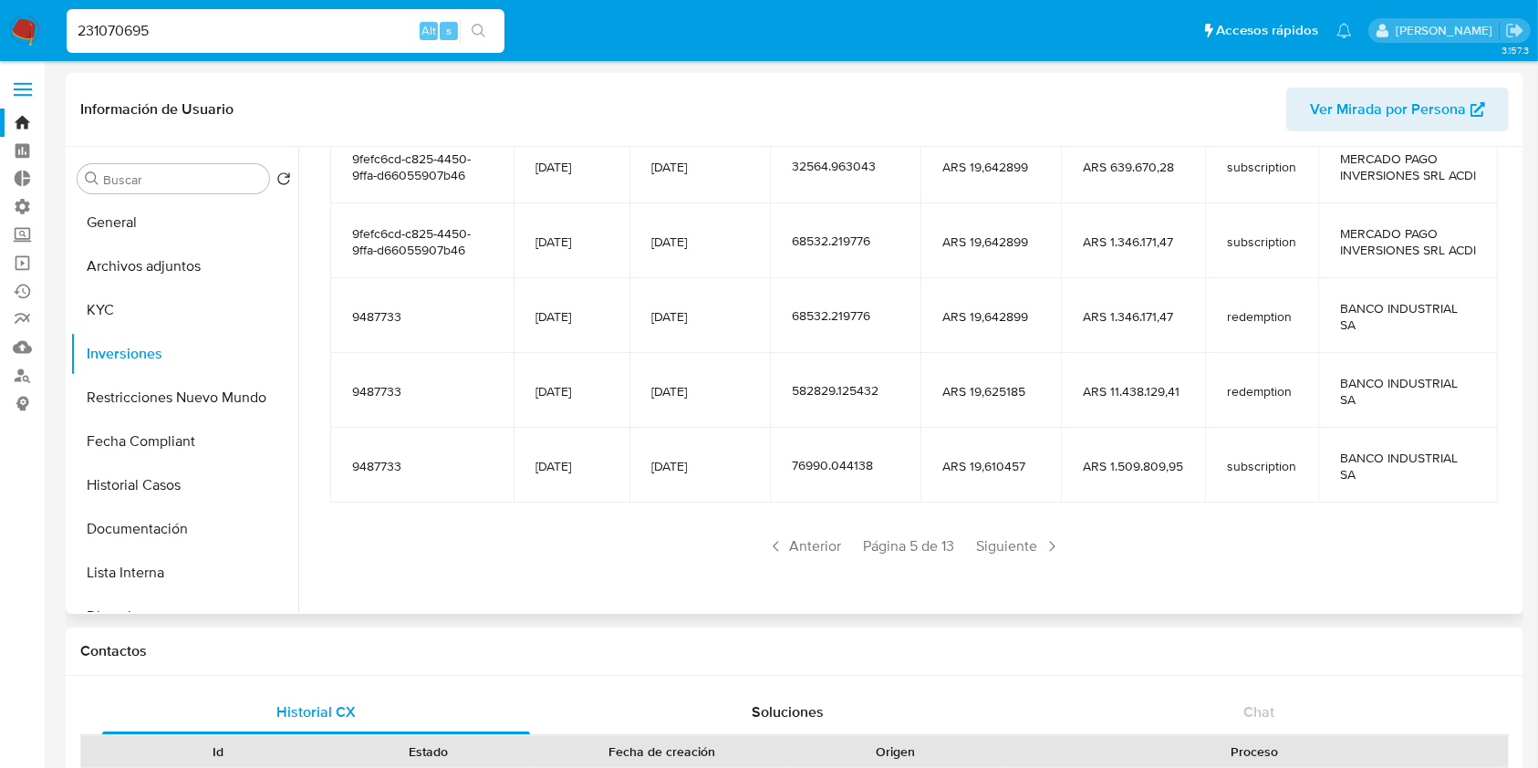
click at [184, 27] on input "231070695" at bounding box center [286, 31] width 438 height 24
click at [185, 27] on input "231070695" at bounding box center [286, 31] width 438 height 24
paste input "1327965638"
type input "1327965638"
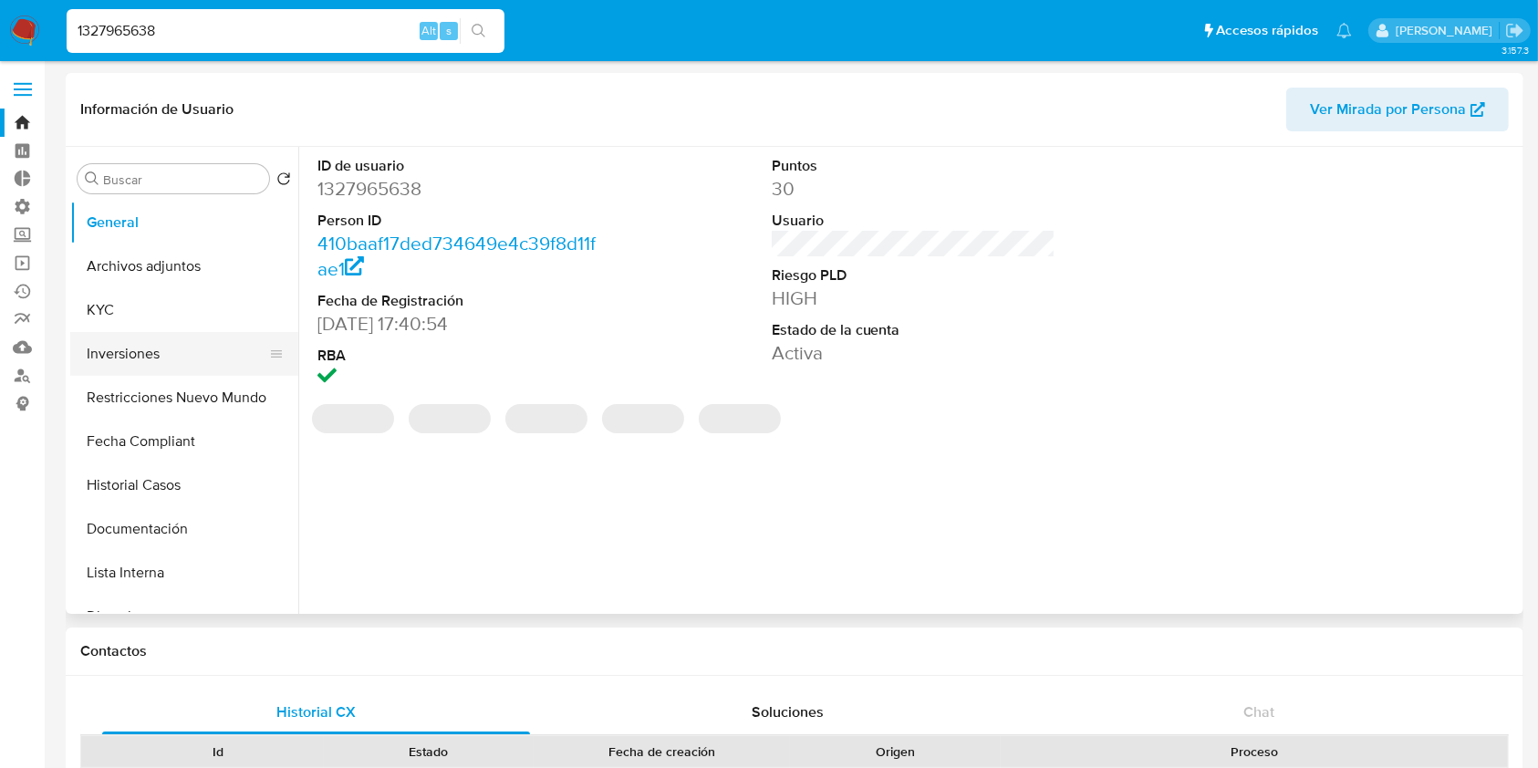
select select "10"
click at [138, 357] on button "Inversiones" at bounding box center [176, 354] width 213 height 44
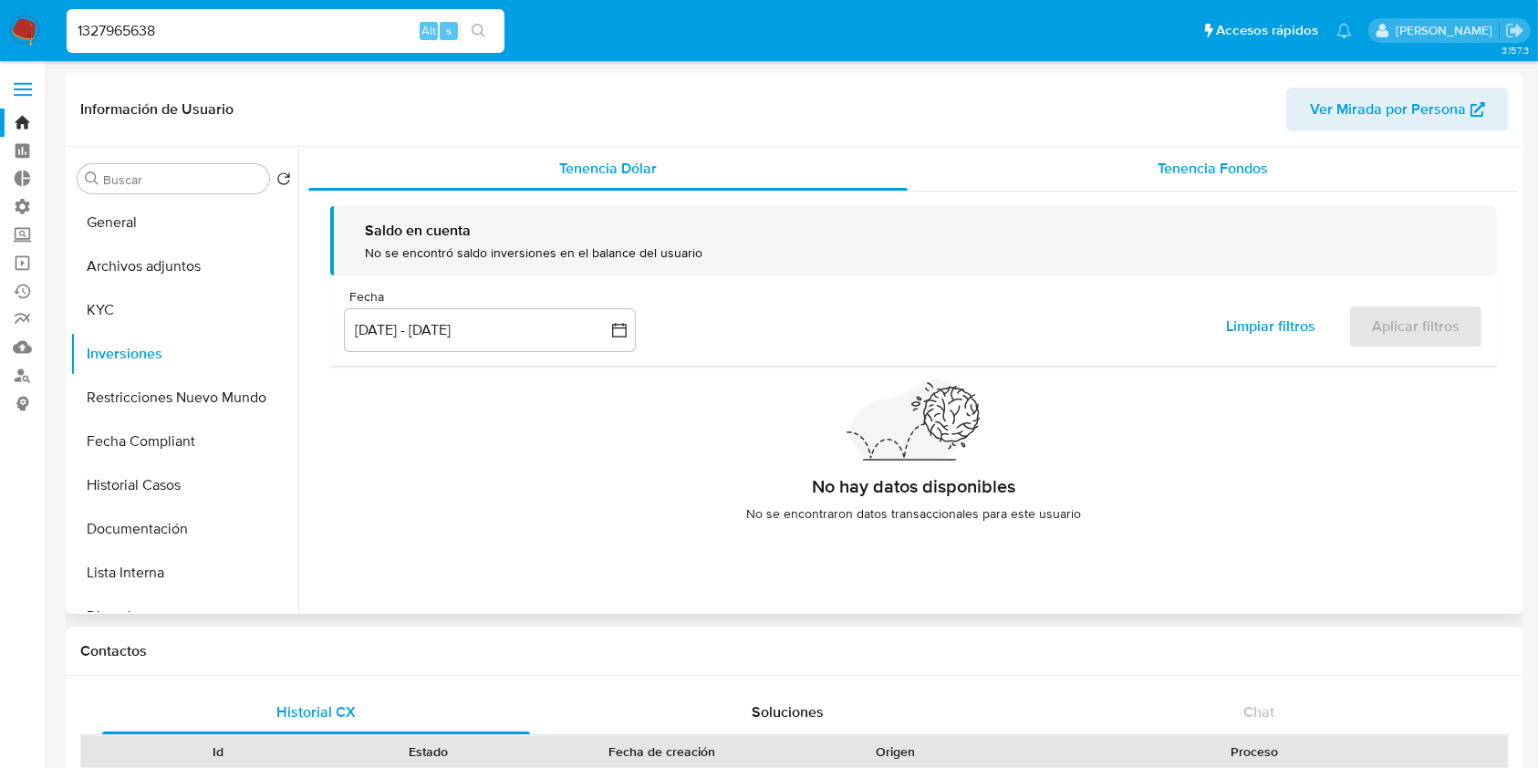
click at [1199, 164] on span "Tenencia Fondos" at bounding box center [1213, 168] width 110 height 21
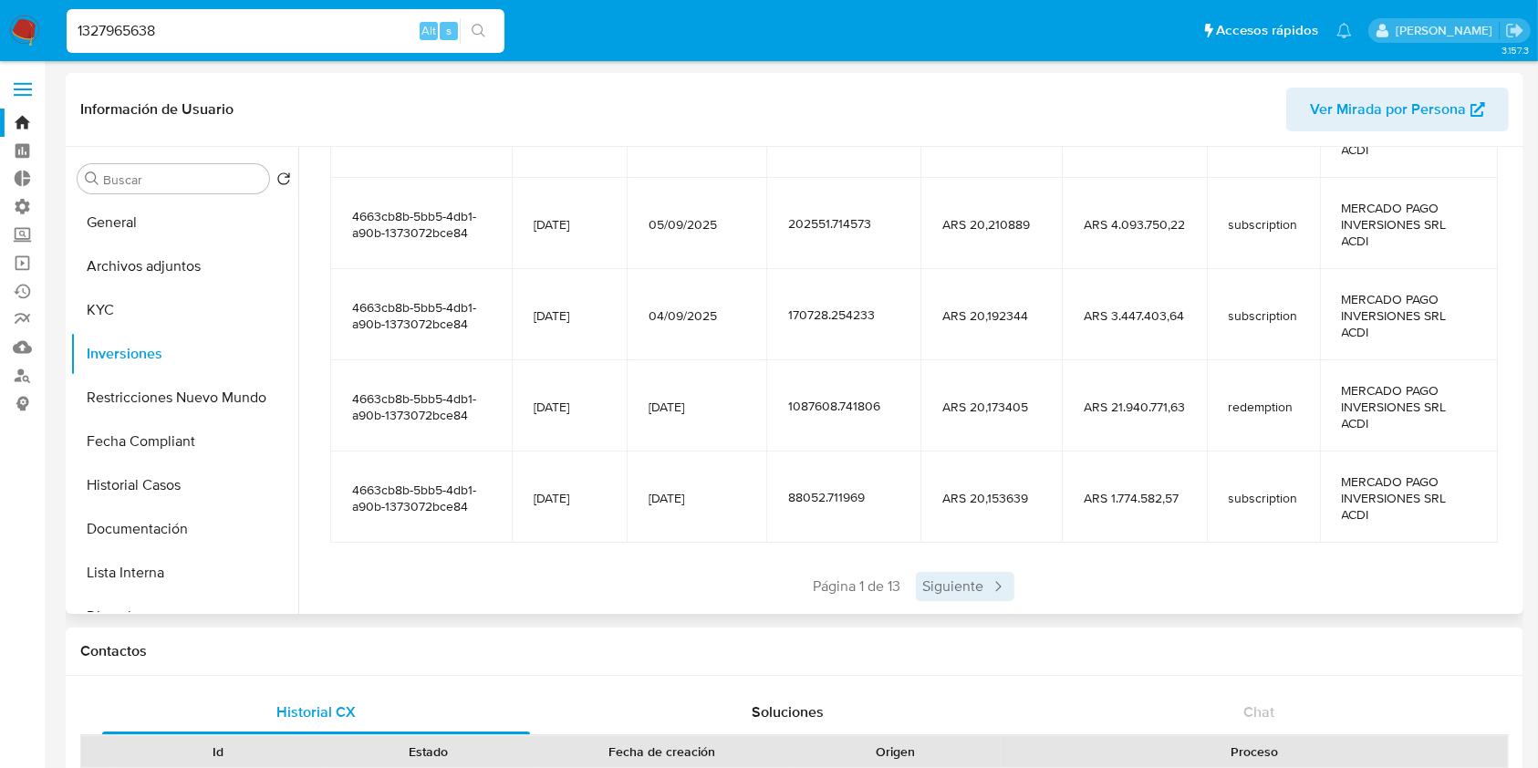
click at [941, 592] on span "Siguiente" at bounding box center [965, 586] width 99 height 29
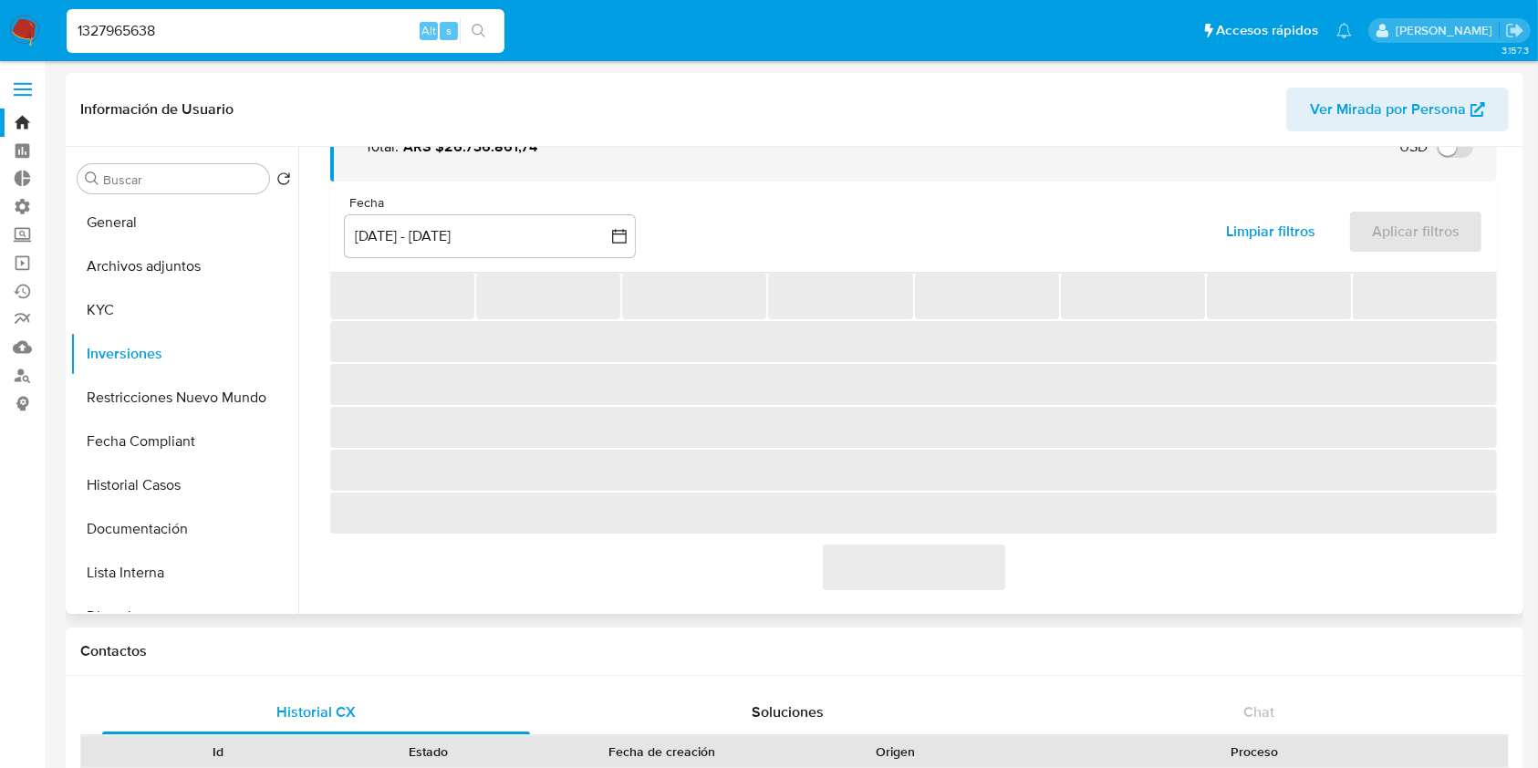
scroll to position [365, 0]
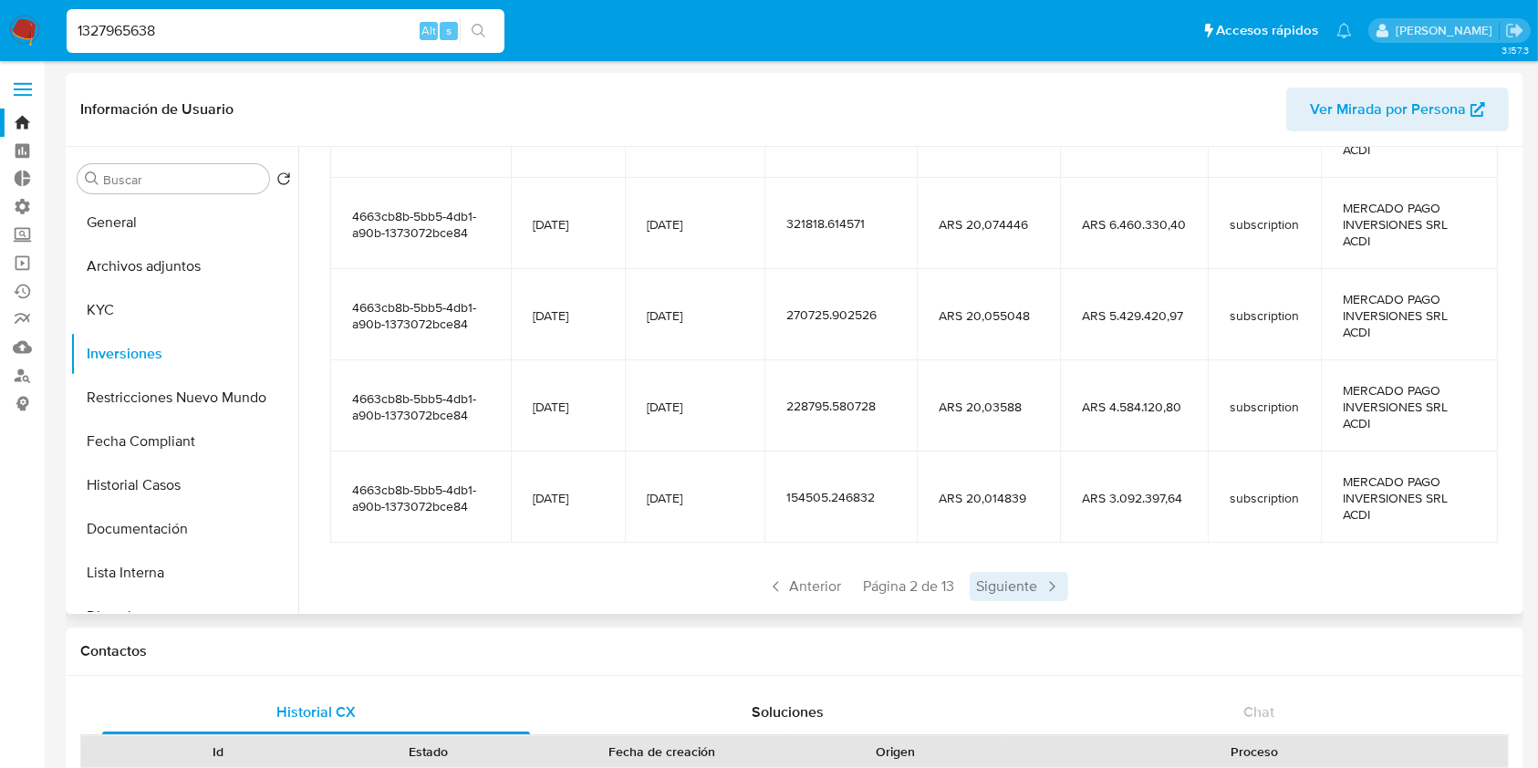
click at [1020, 587] on span "Siguiente" at bounding box center [1019, 586] width 99 height 29
click at [1021, 587] on span "Siguiente" at bounding box center [1019, 586] width 99 height 29
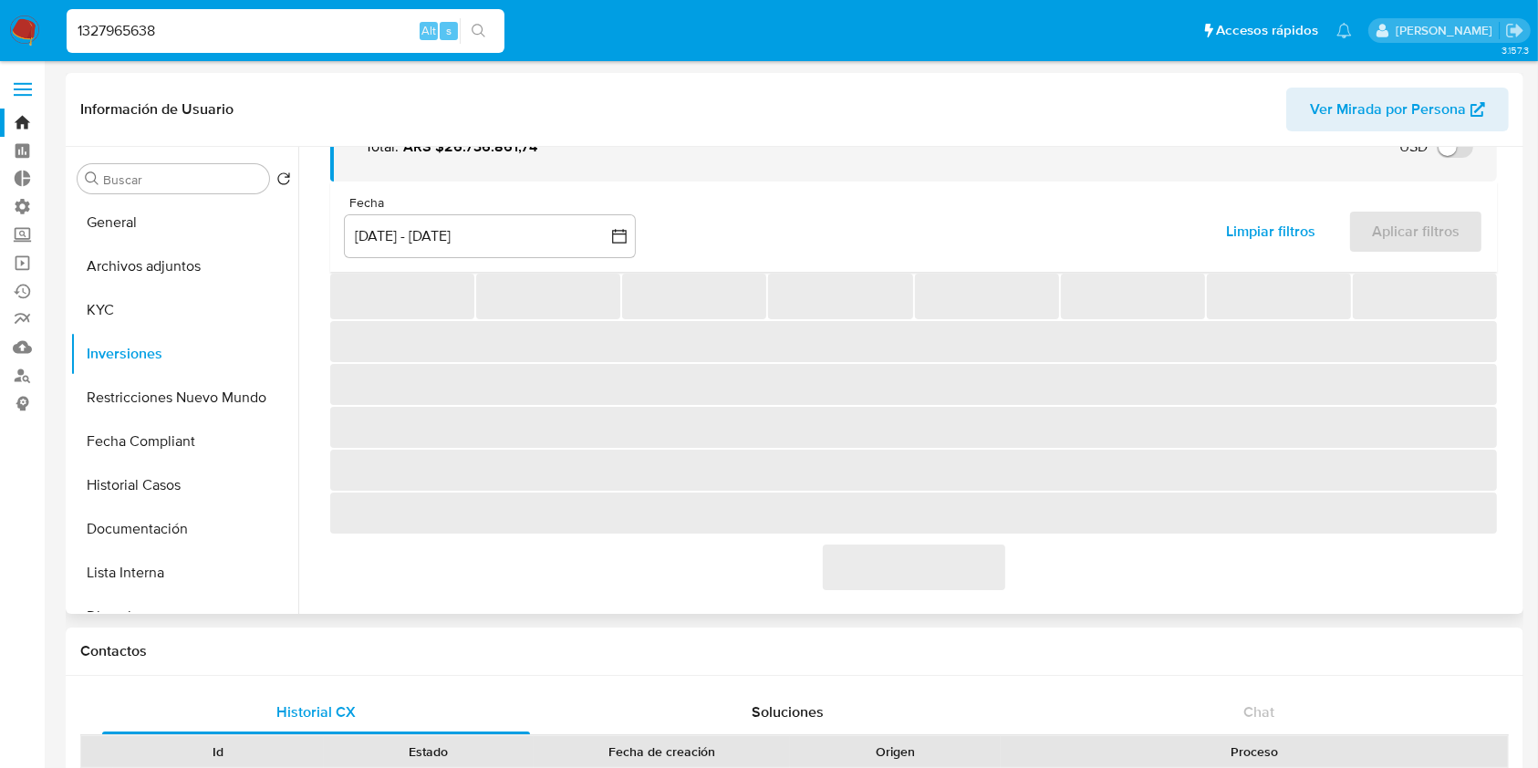
scroll to position [355, 0]
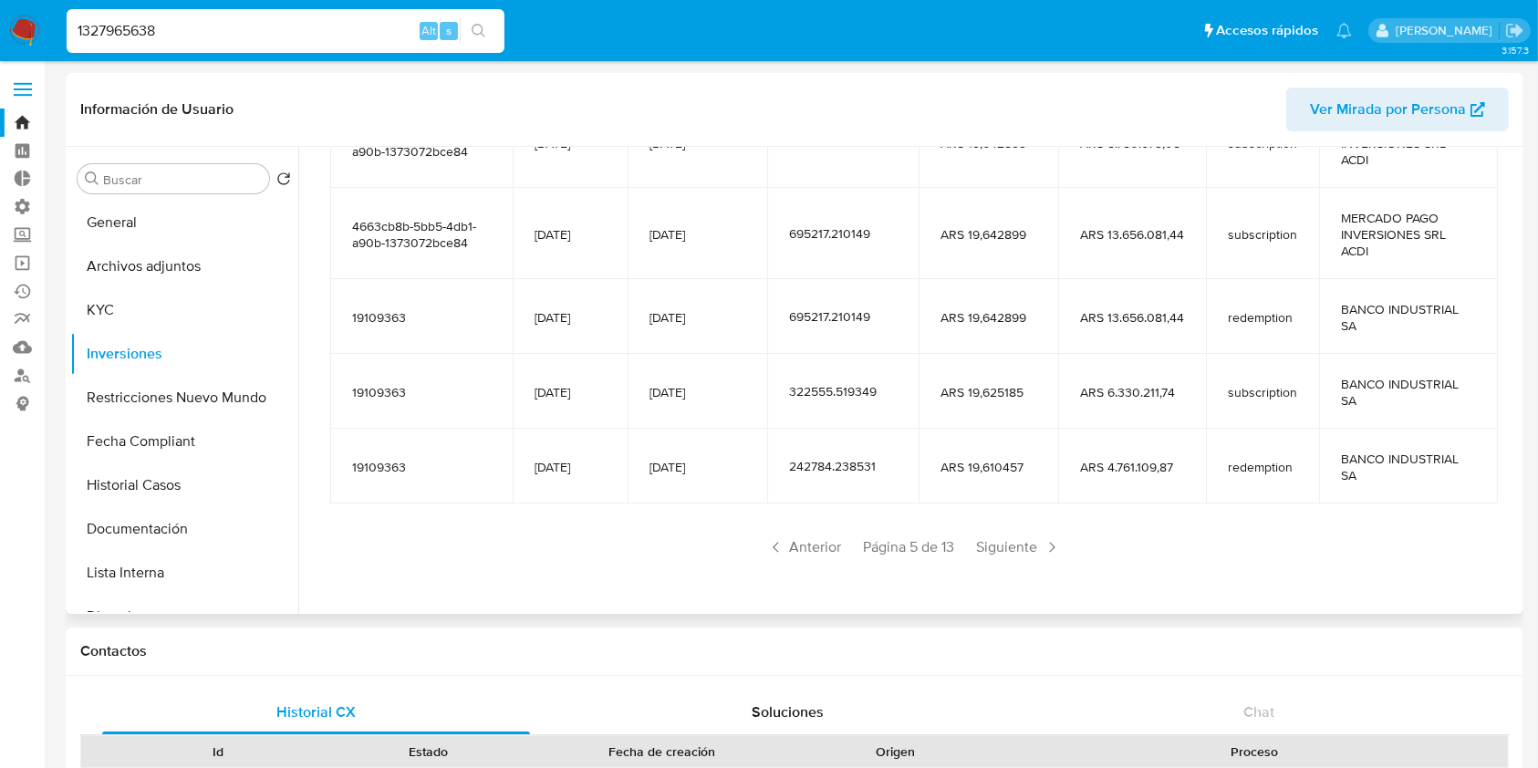
click at [199, 38] on input "1327965638" at bounding box center [286, 31] width 438 height 24
paste input "707346613"
type input "707346613"
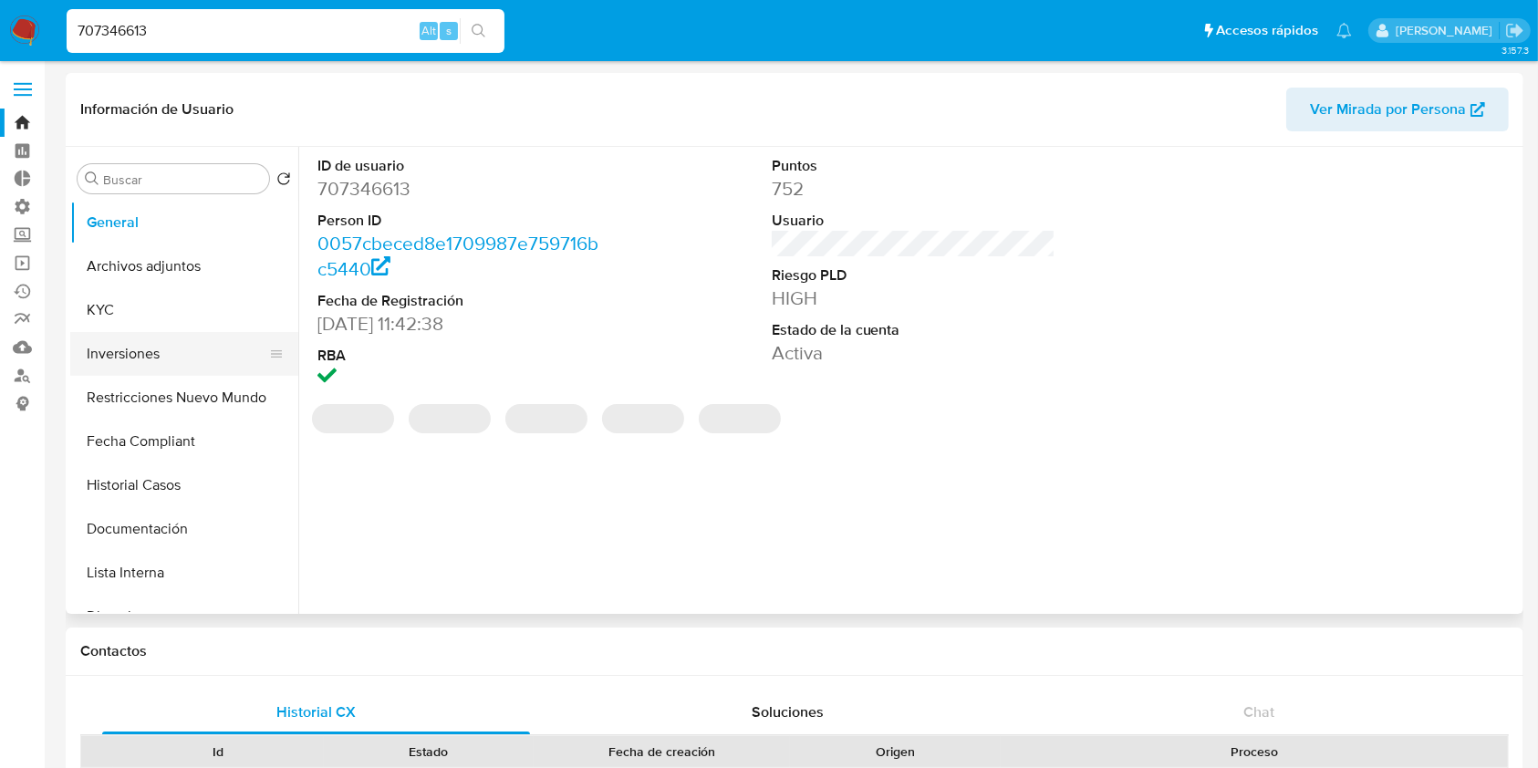
click at [134, 357] on button "Inversiones" at bounding box center [176, 354] width 213 height 44
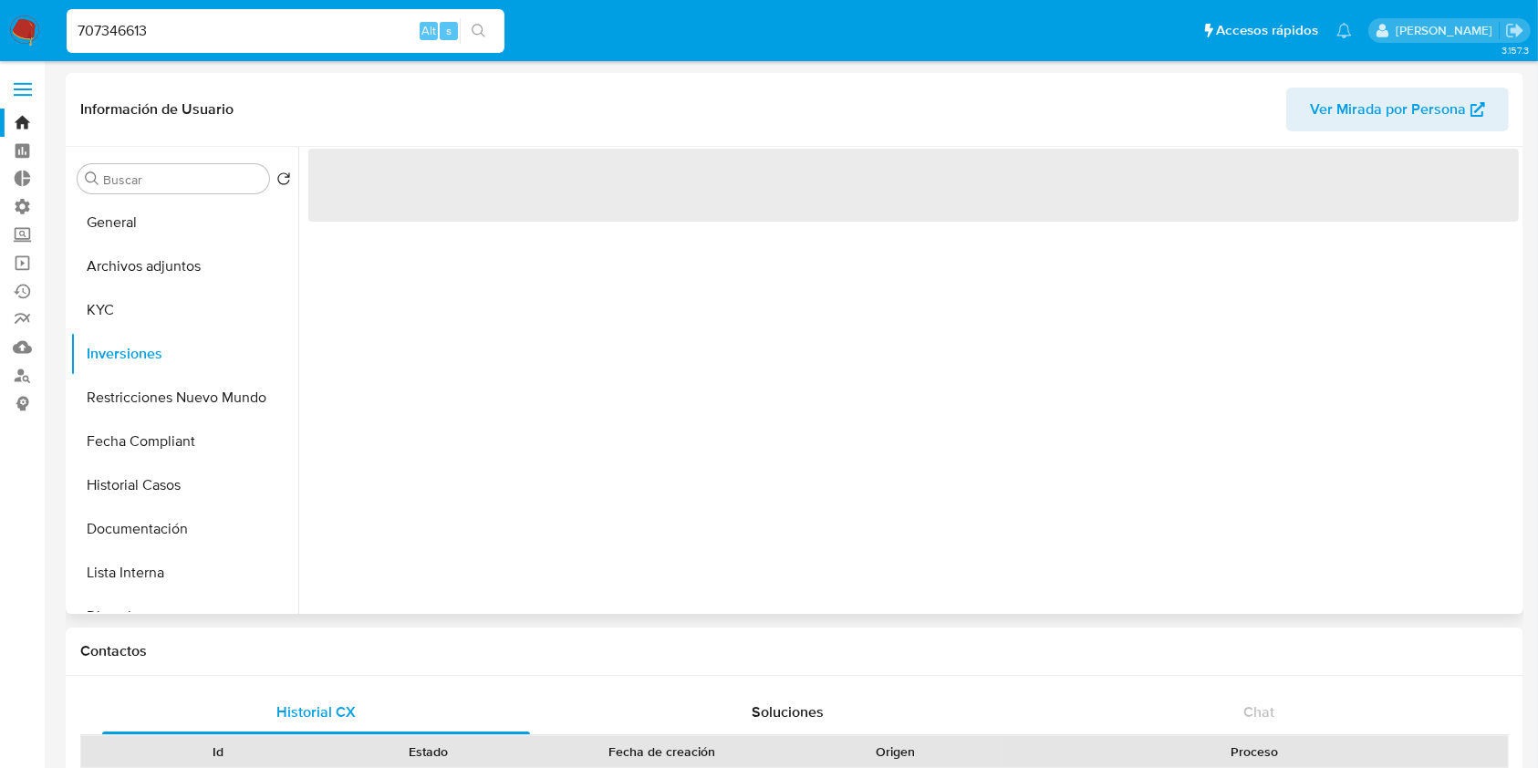
select select "10"
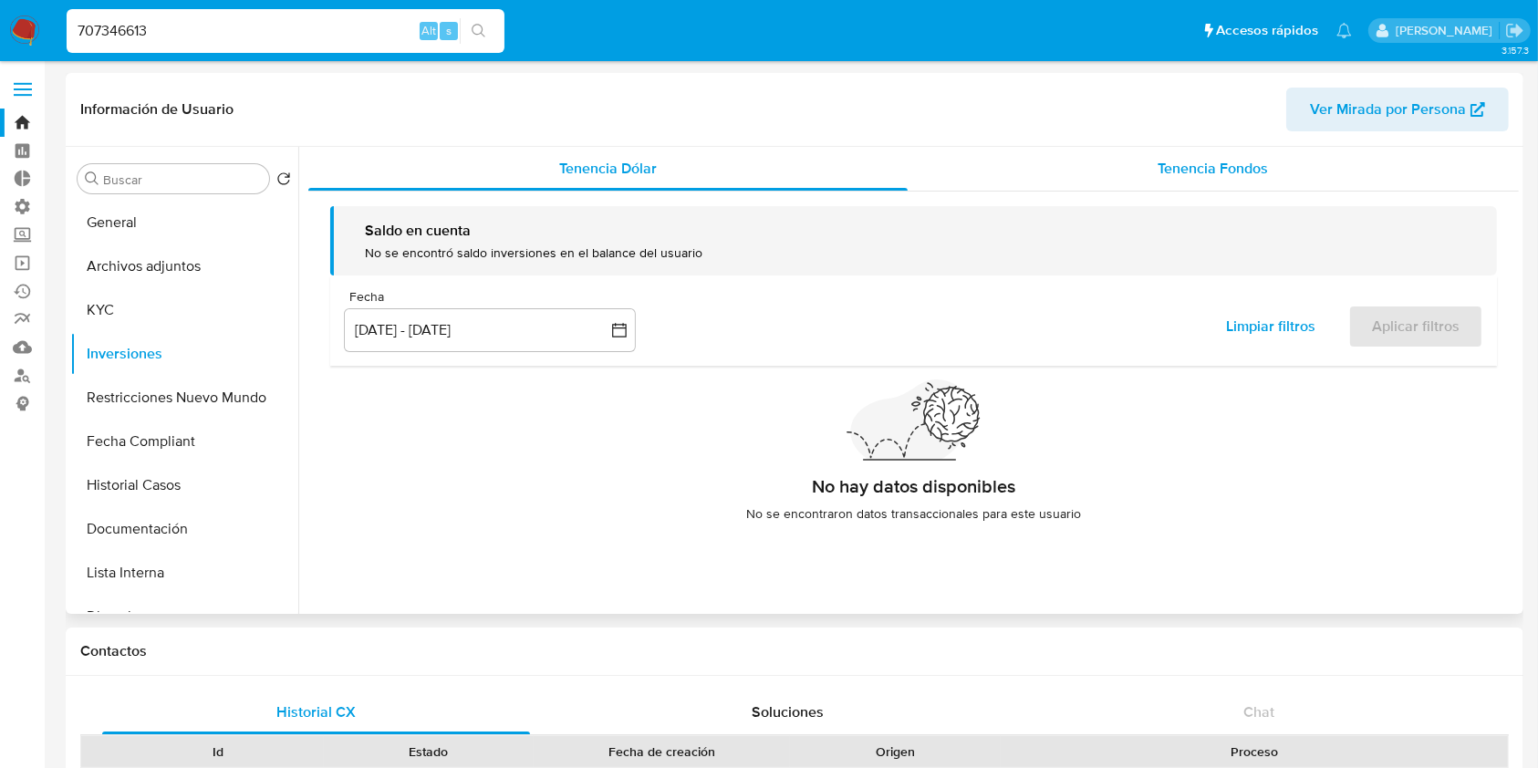
click at [1200, 172] on span "Tenencia Fondos" at bounding box center [1213, 168] width 110 height 21
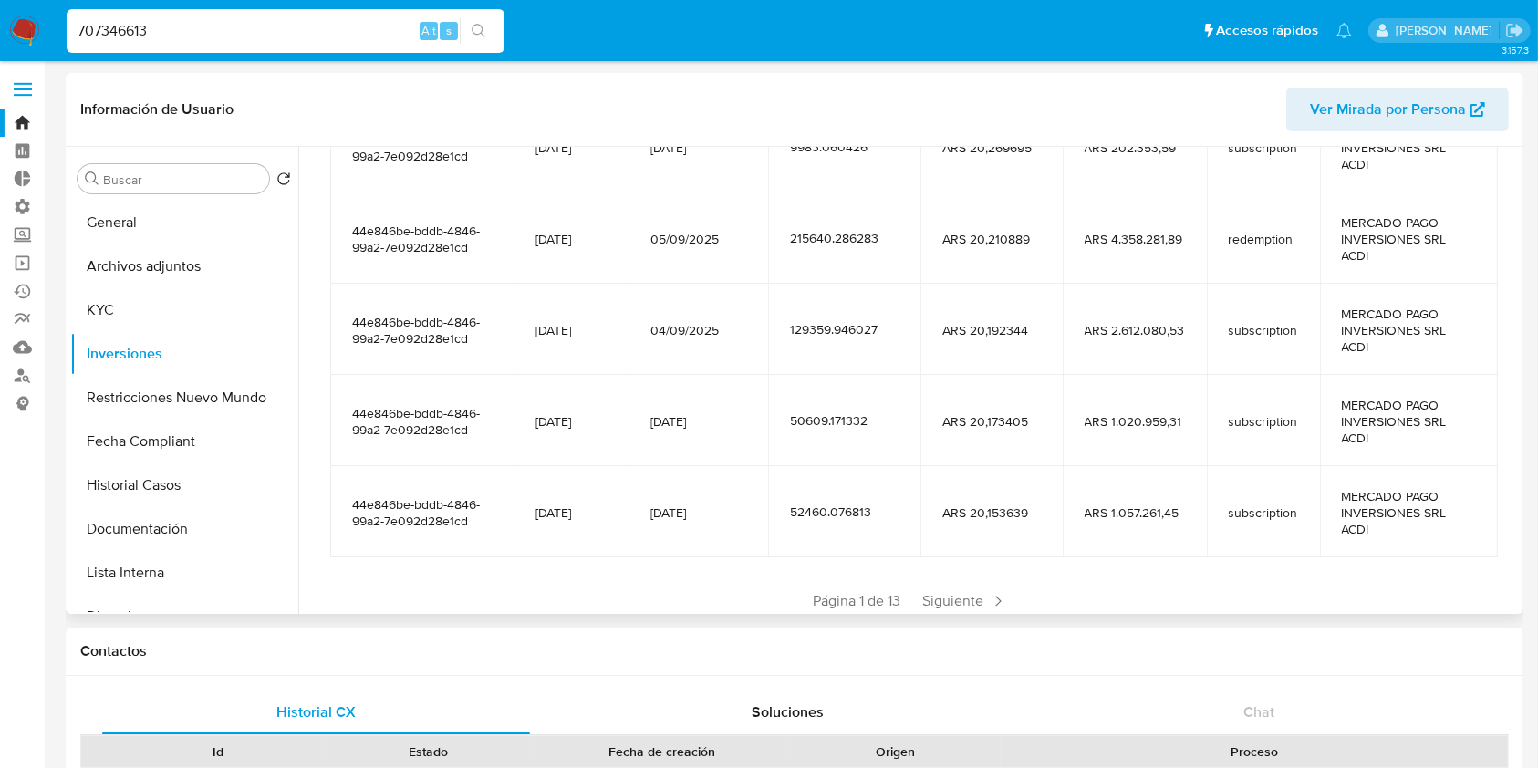
scroll to position [365, 0]
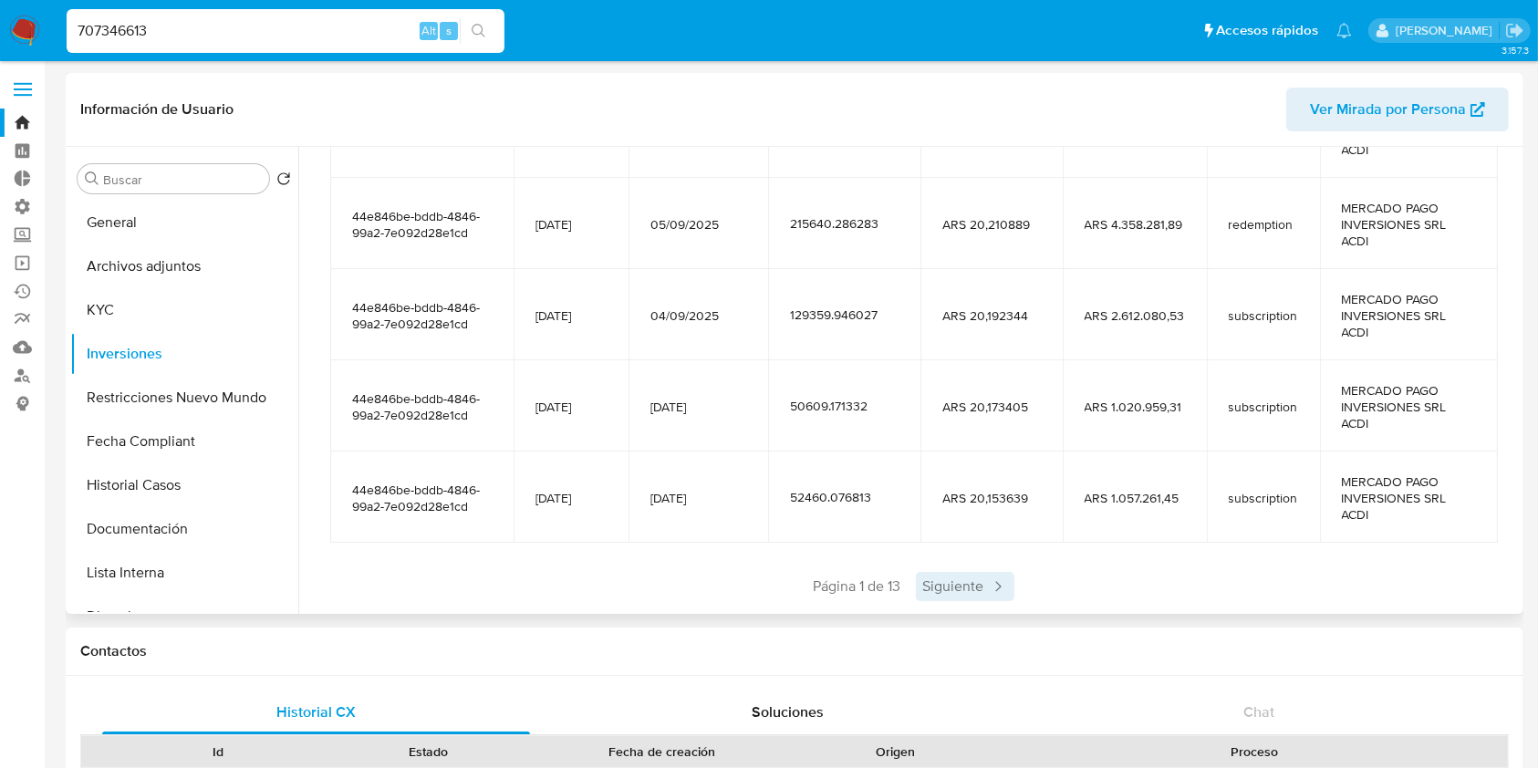
click at [947, 586] on span "Siguiente" at bounding box center [965, 586] width 99 height 29
click at [990, 580] on span "Siguiente" at bounding box center [1019, 586] width 99 height 29
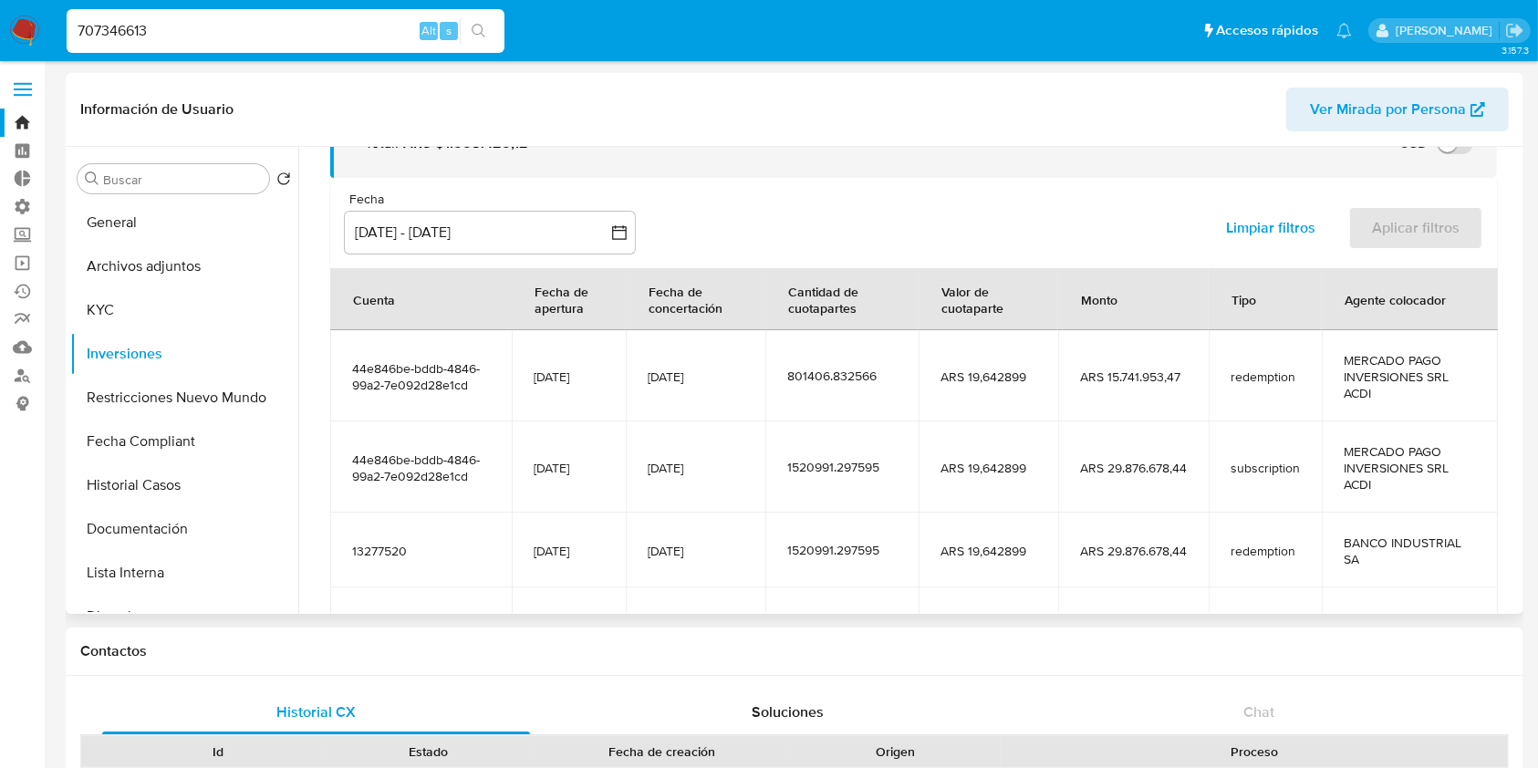
scroll to position [355, 0]
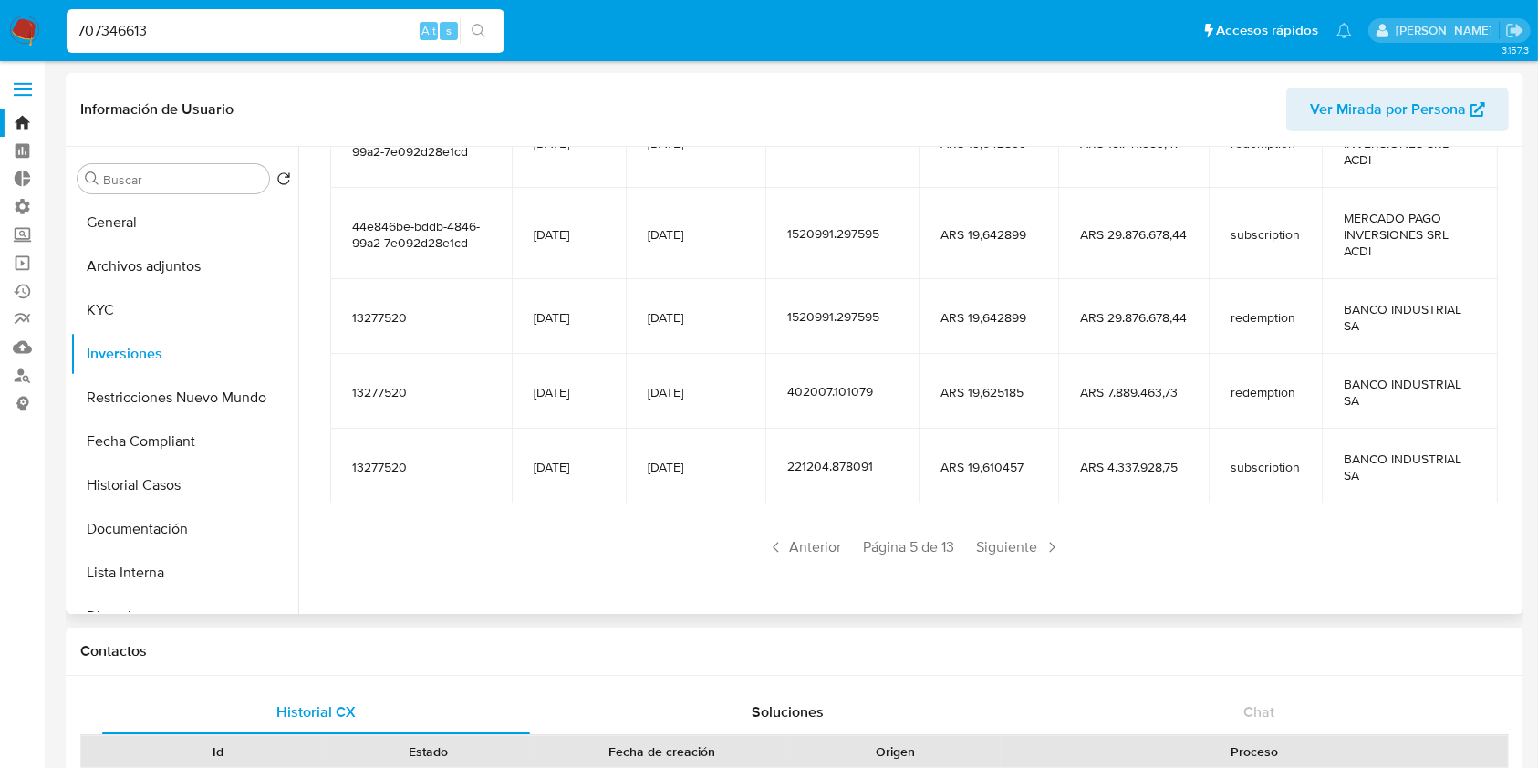
click at [329, 40] on input "707346613" at bounding box center [286, 31] width 438 height 24
paste input "53347156"
type input "53347156"
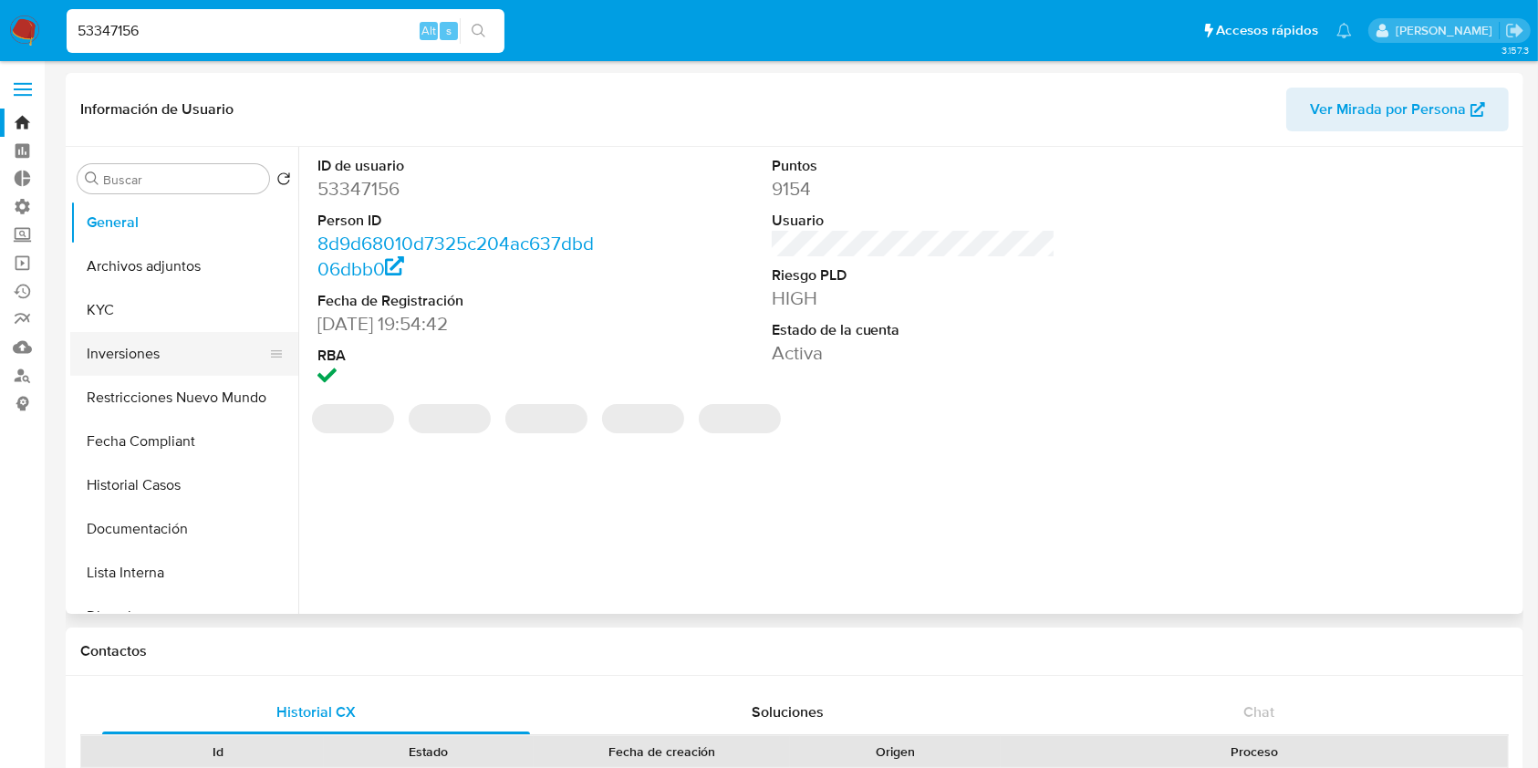
click at [109, 358] on button "Inversiones" at bounding box center [176, 354] width 213 height 44
select select "10"
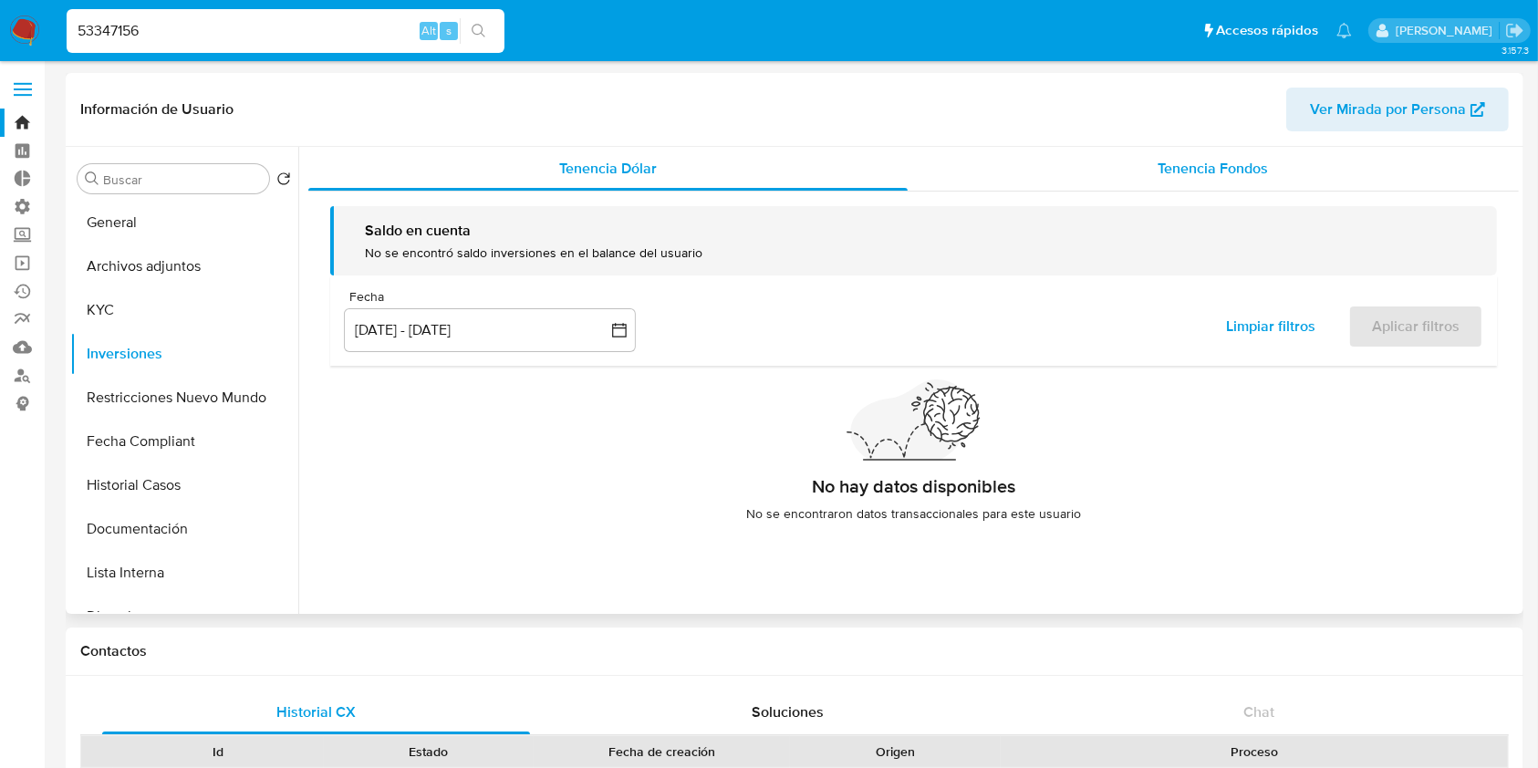
click at [1255, 171] on span "Tenencia Fondos" at bounding box center [1213, 168] width 110 height 21
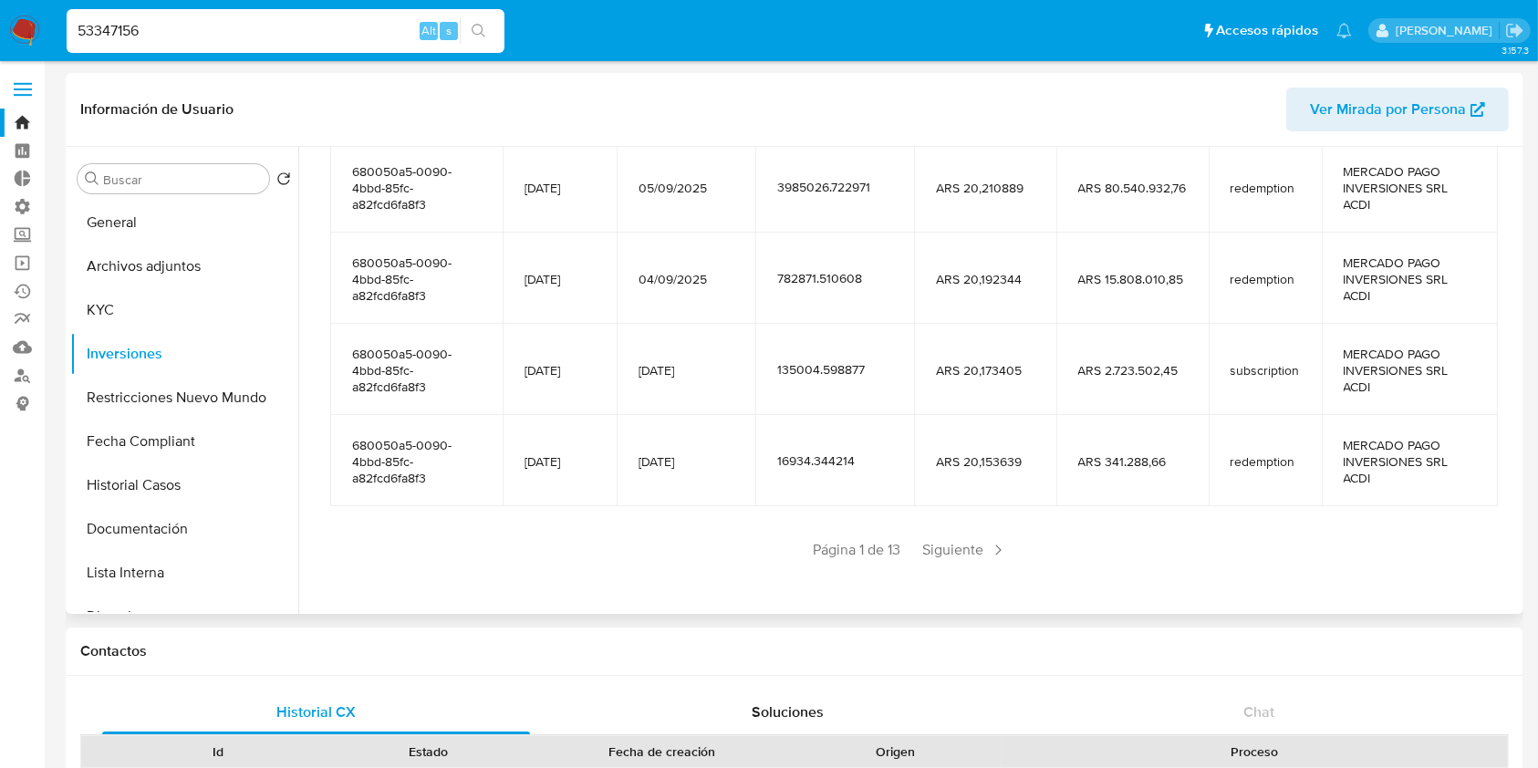
scroll to position [404, 0]
click at [959, 552] on span "Siguiente" at bounding box center [965, 547] width 99 height 29
click at [1010, 544] on span "Siguiente" at bounding box center [1019, 547] width 99 height 29
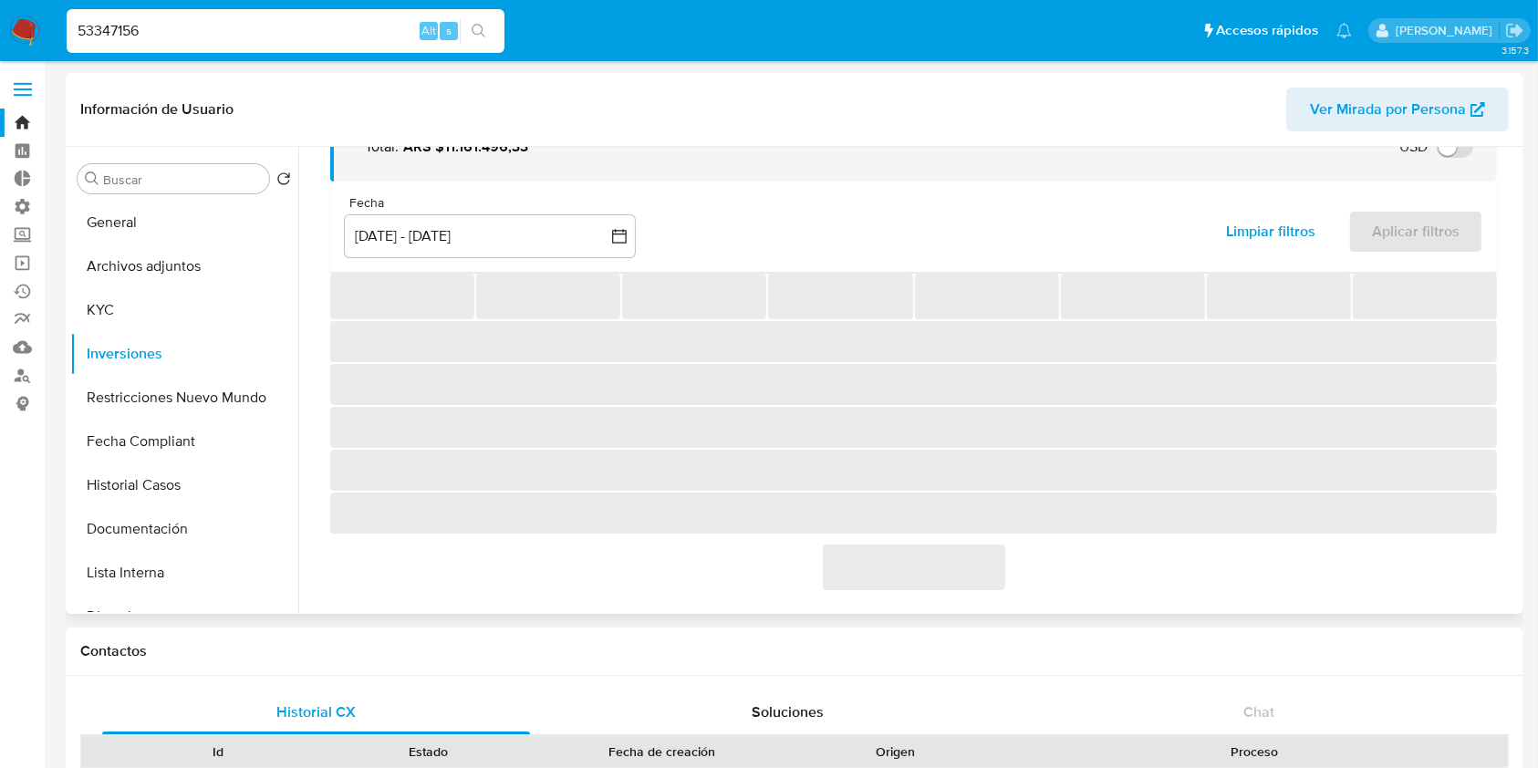
scroll to position [372, 0]
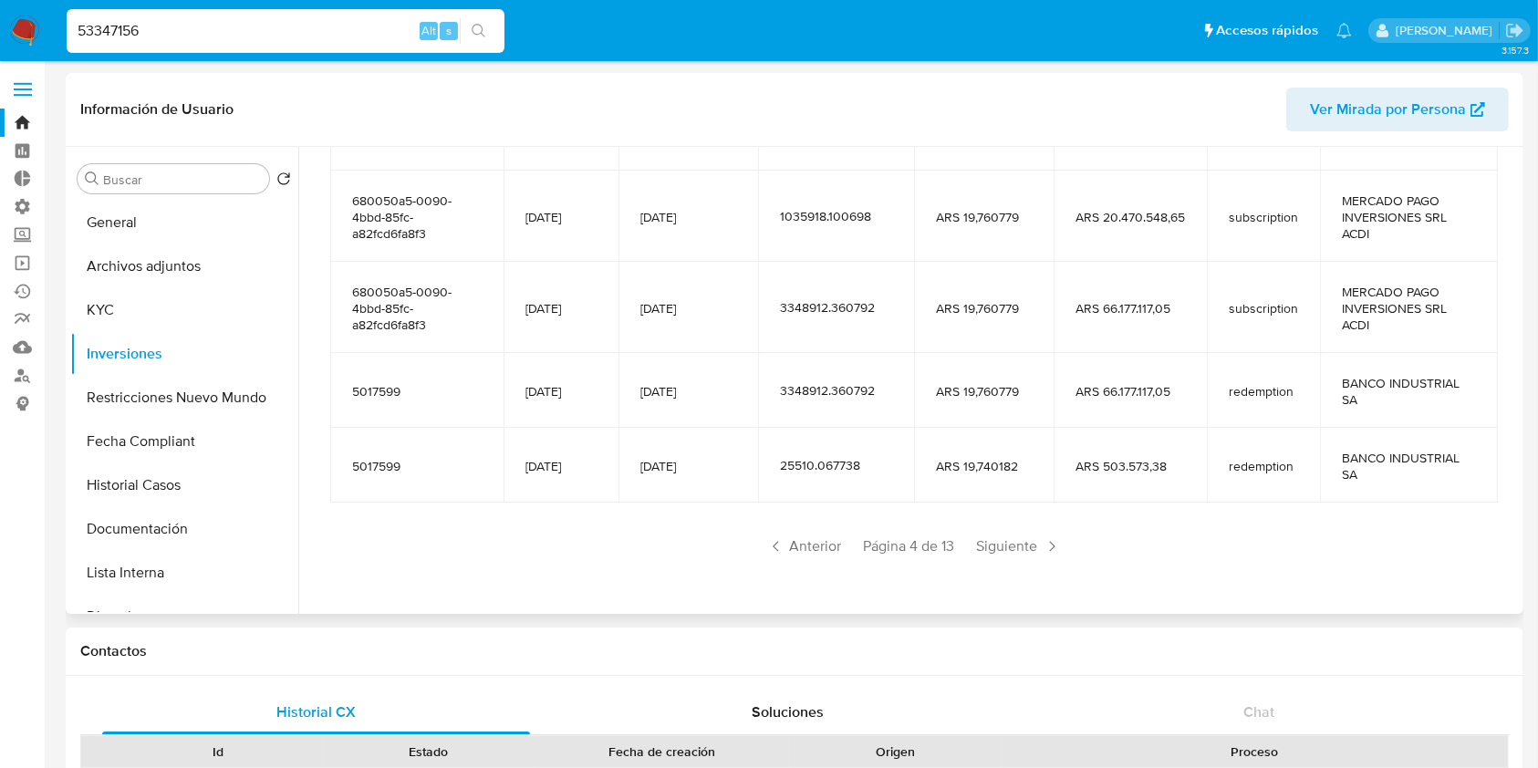
click at [190, 31] on input "53347156" at bounding box center [286, 31] width 438 height 24
paste input "82623425"
type input "82623425"
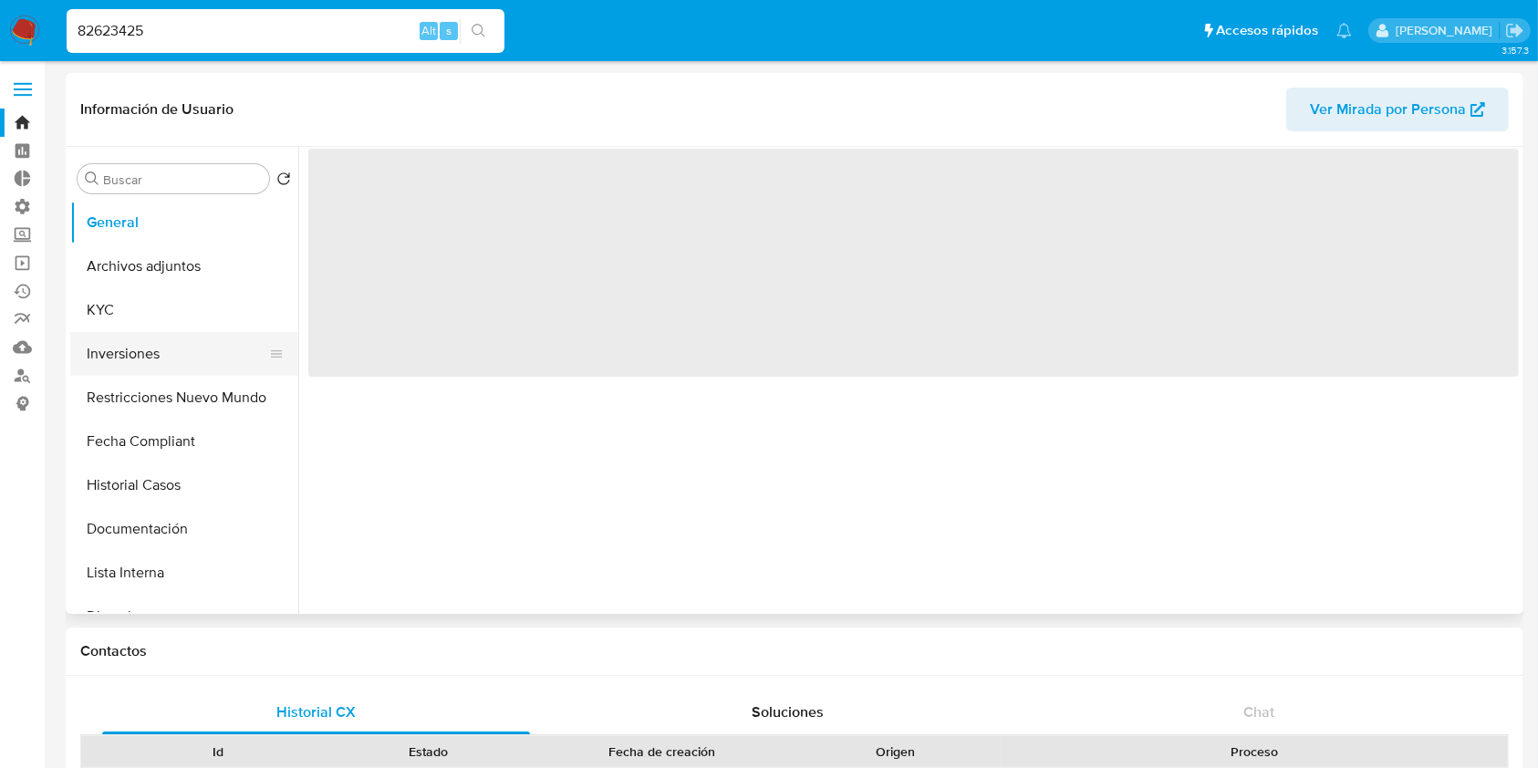
click at [150, 351] on button "Inversiones" at bounding box center [176, 354] width 213 height 44
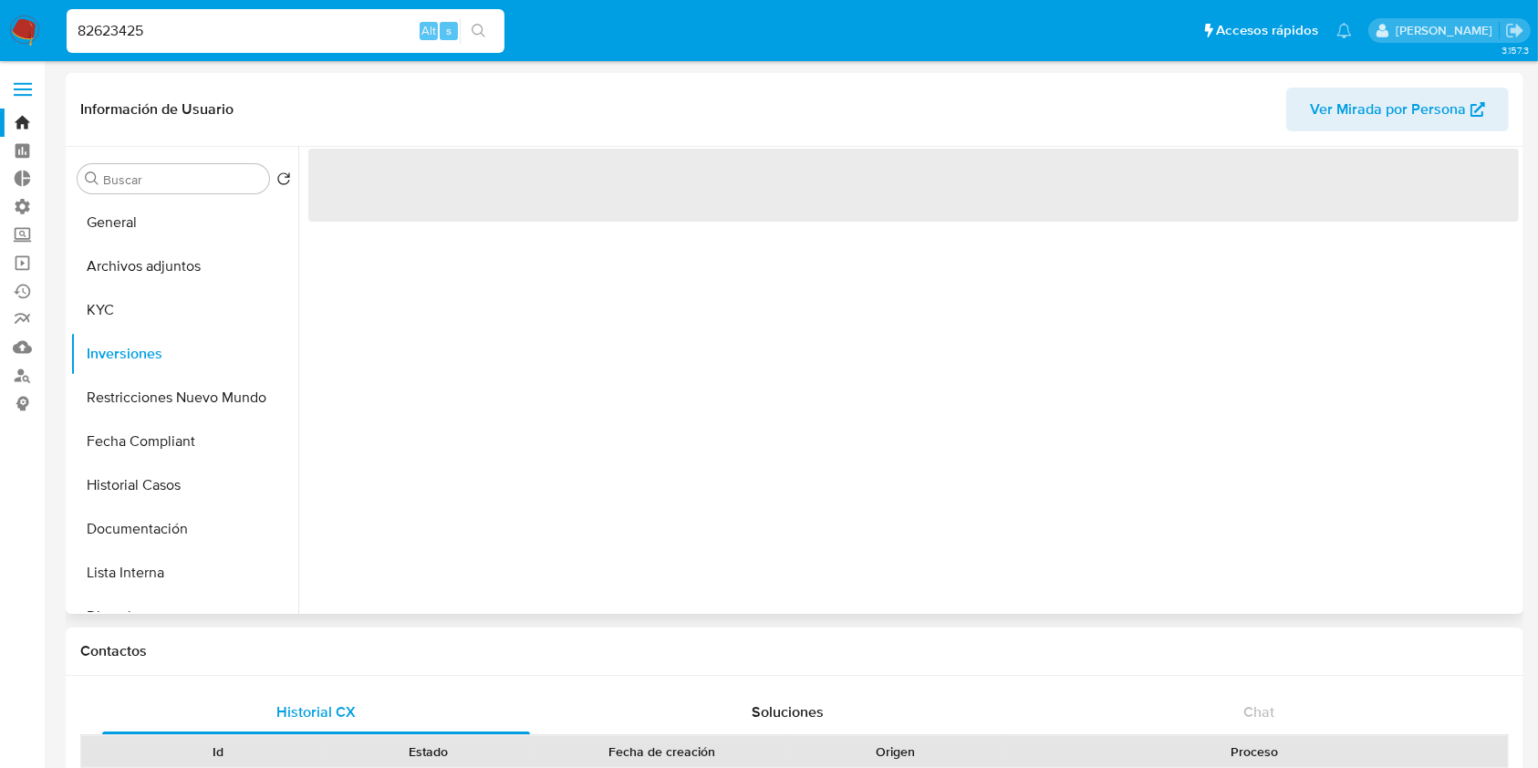
select select "10"
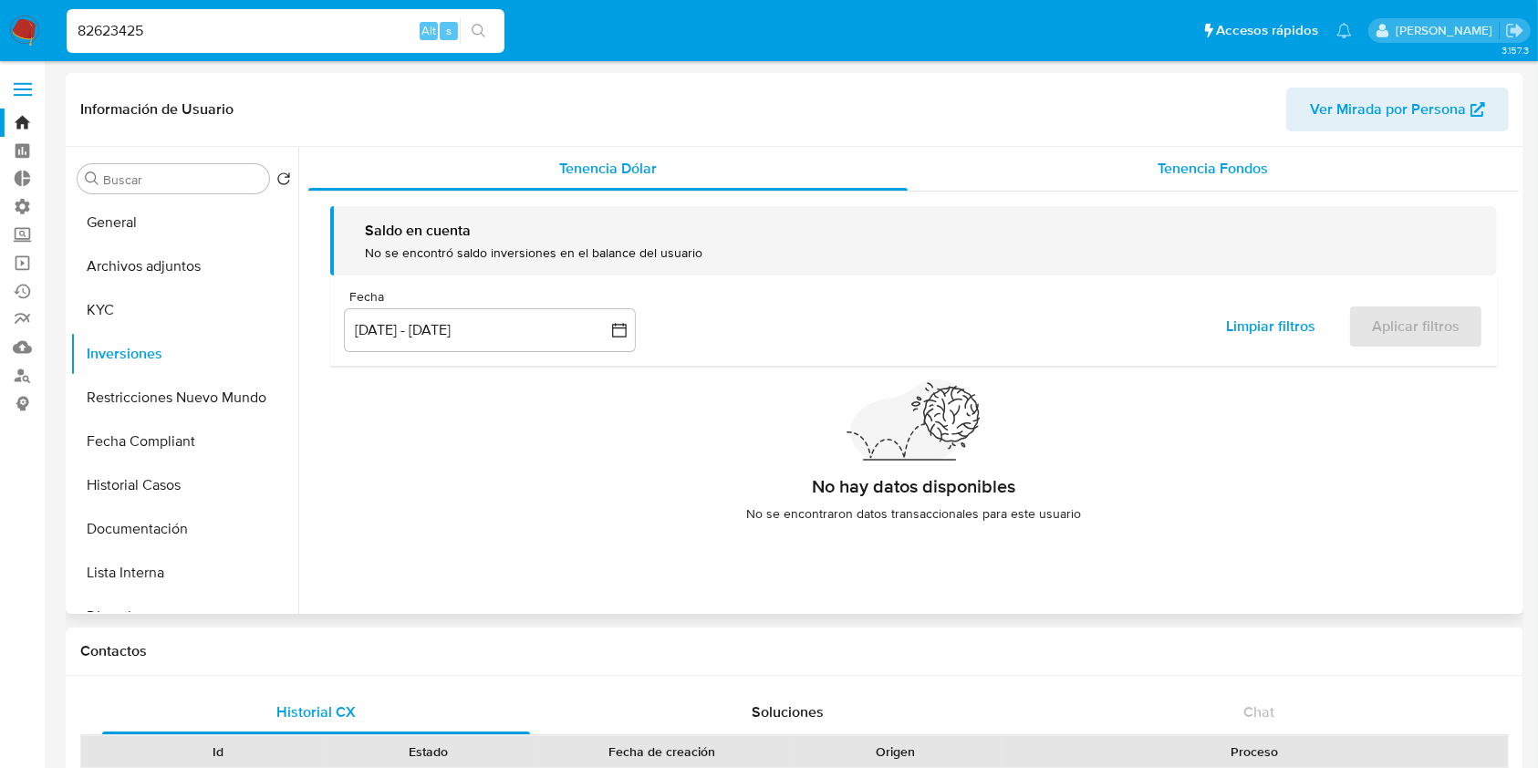
click at [1181, 148] on div "Tenencia Fondos" at bounding box center [1214, 169] width 612 height 44
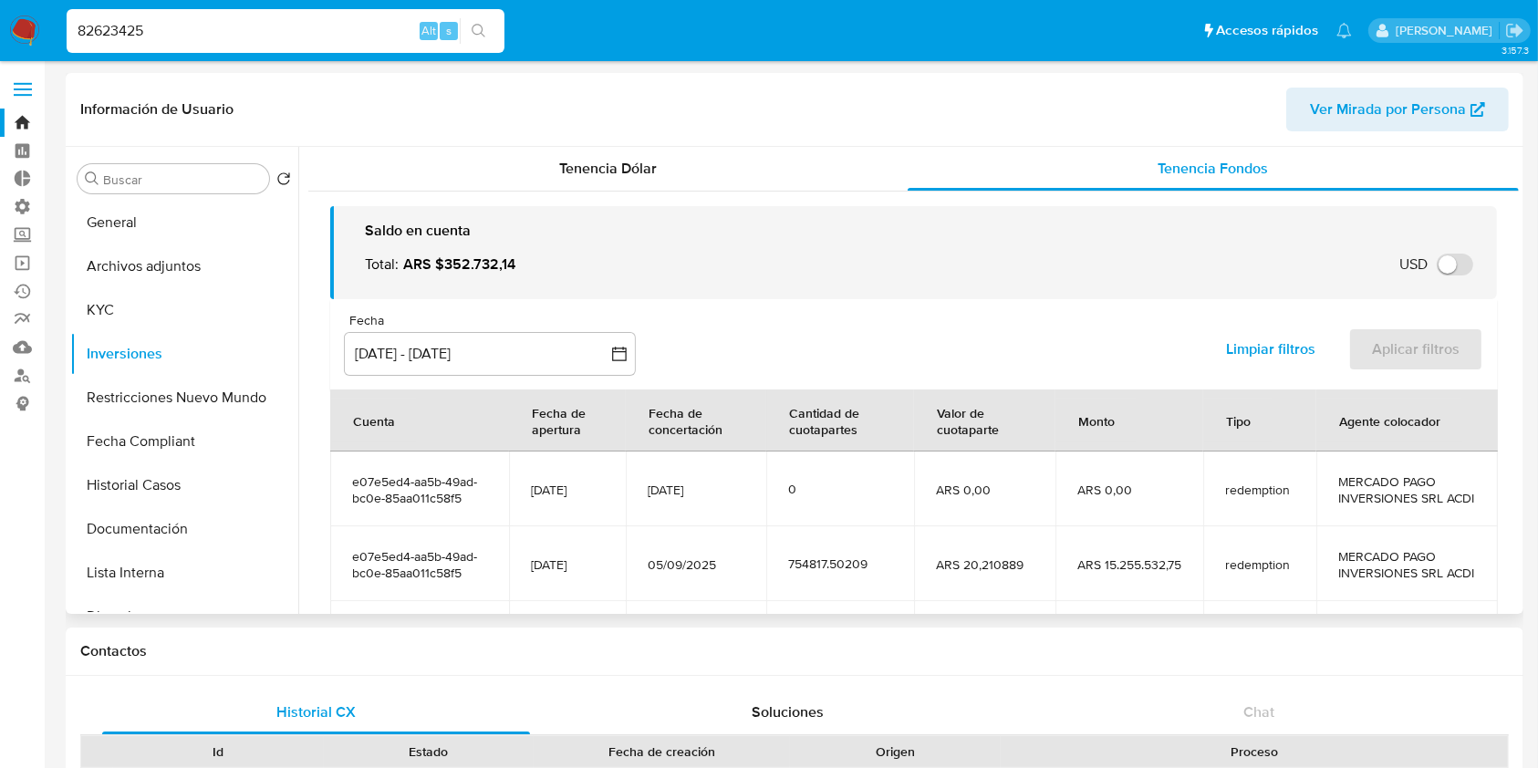
scroll to position [121, 0]
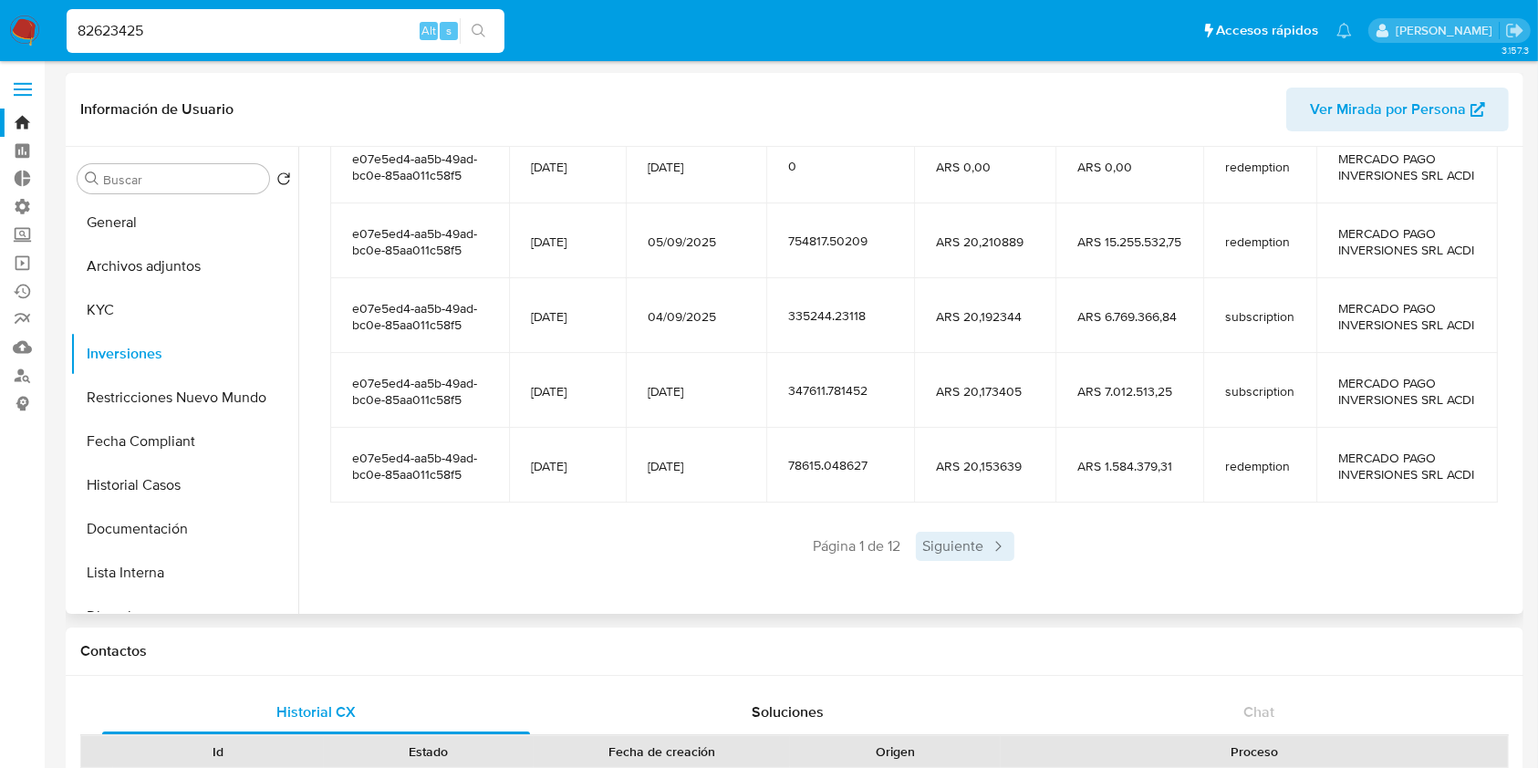
click at [938, 561] on span "Siguiente" at bounding box center [965, 546] width 99 height 29
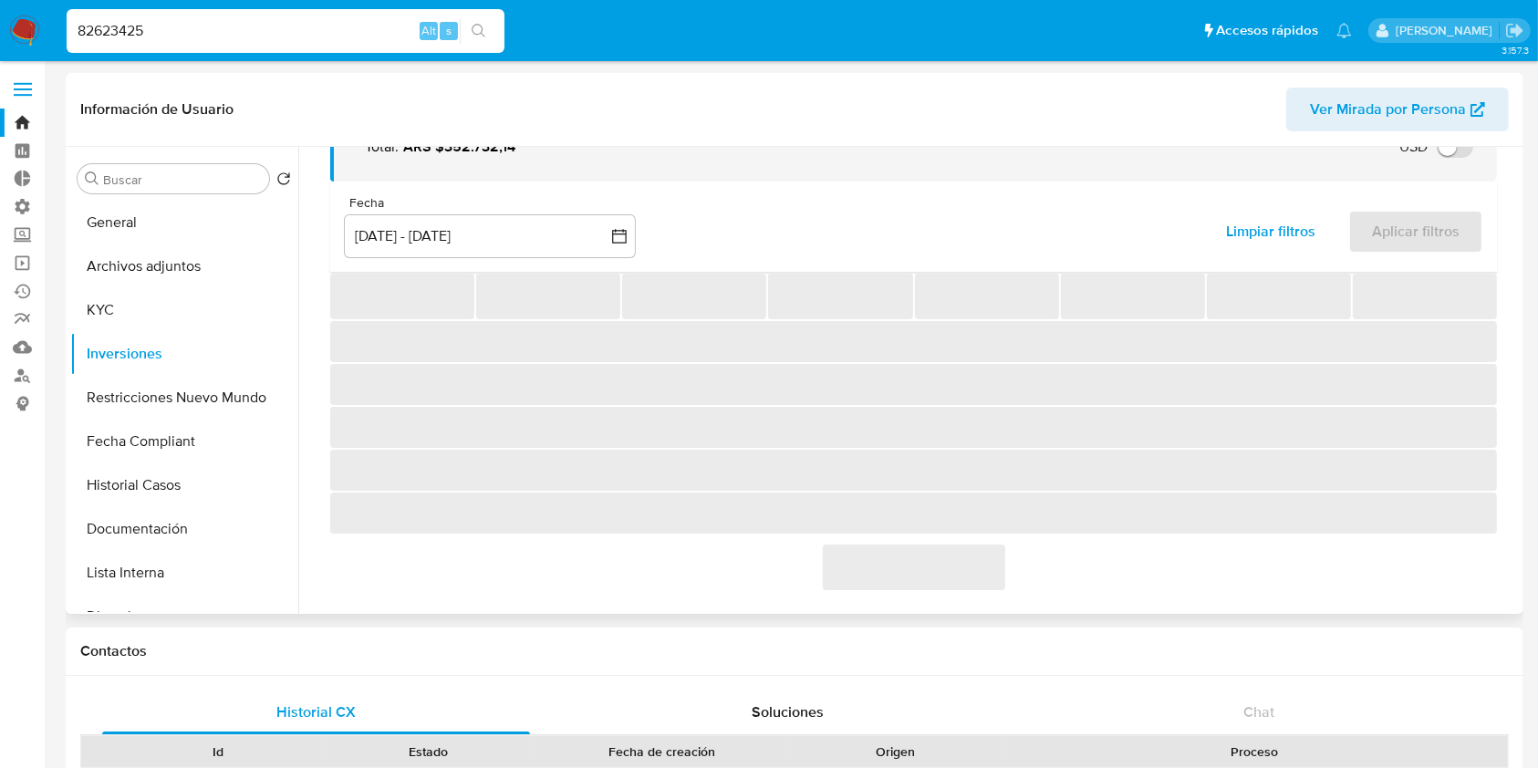
scroll to position [365, 0]
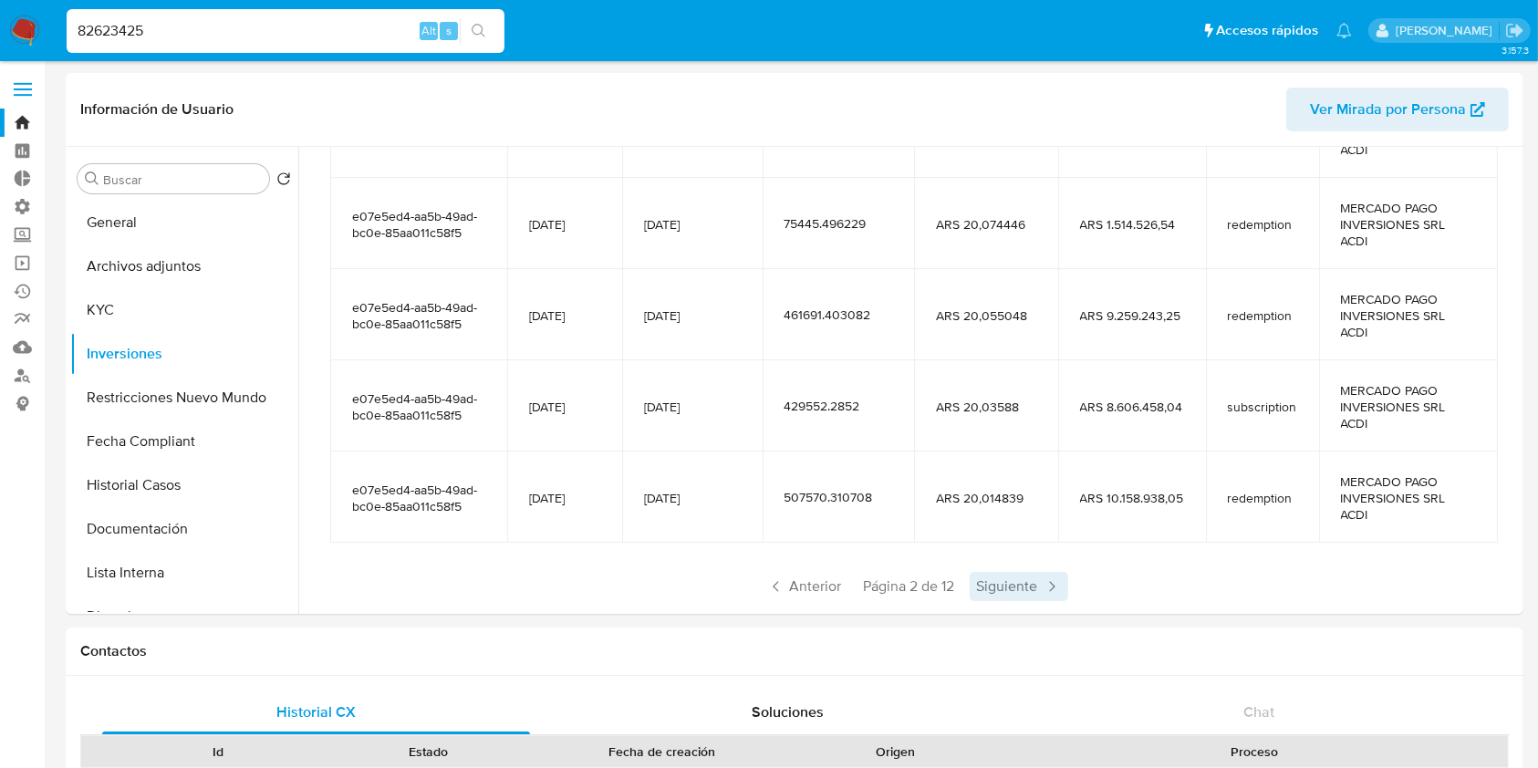
click at [997, 590] on span "Siguiente" at bounding box center [1019, 586] width 99 height 29
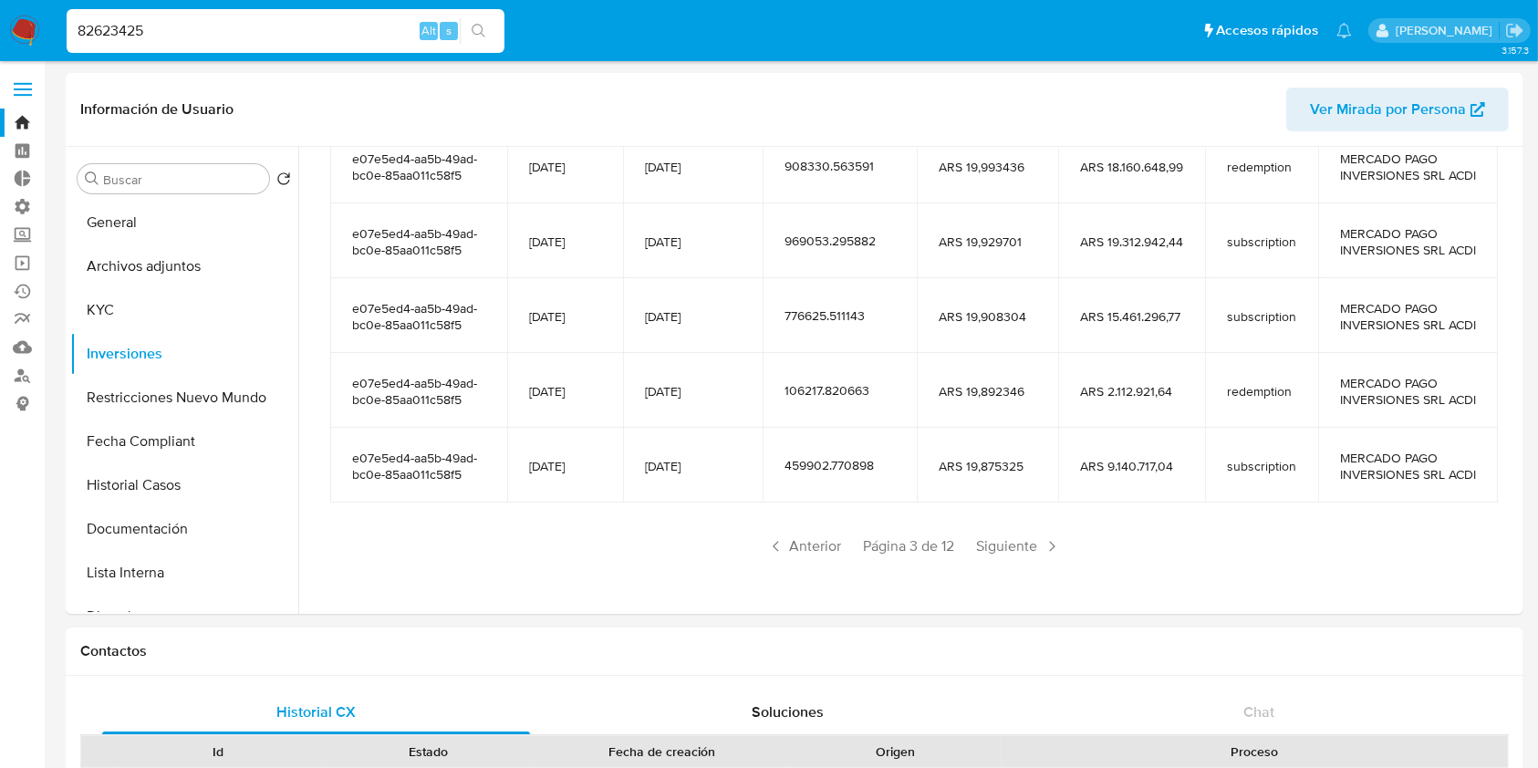
click at [997, 561] on span "Siguiente" at bounding box center [1019, 546] width 99 height 29
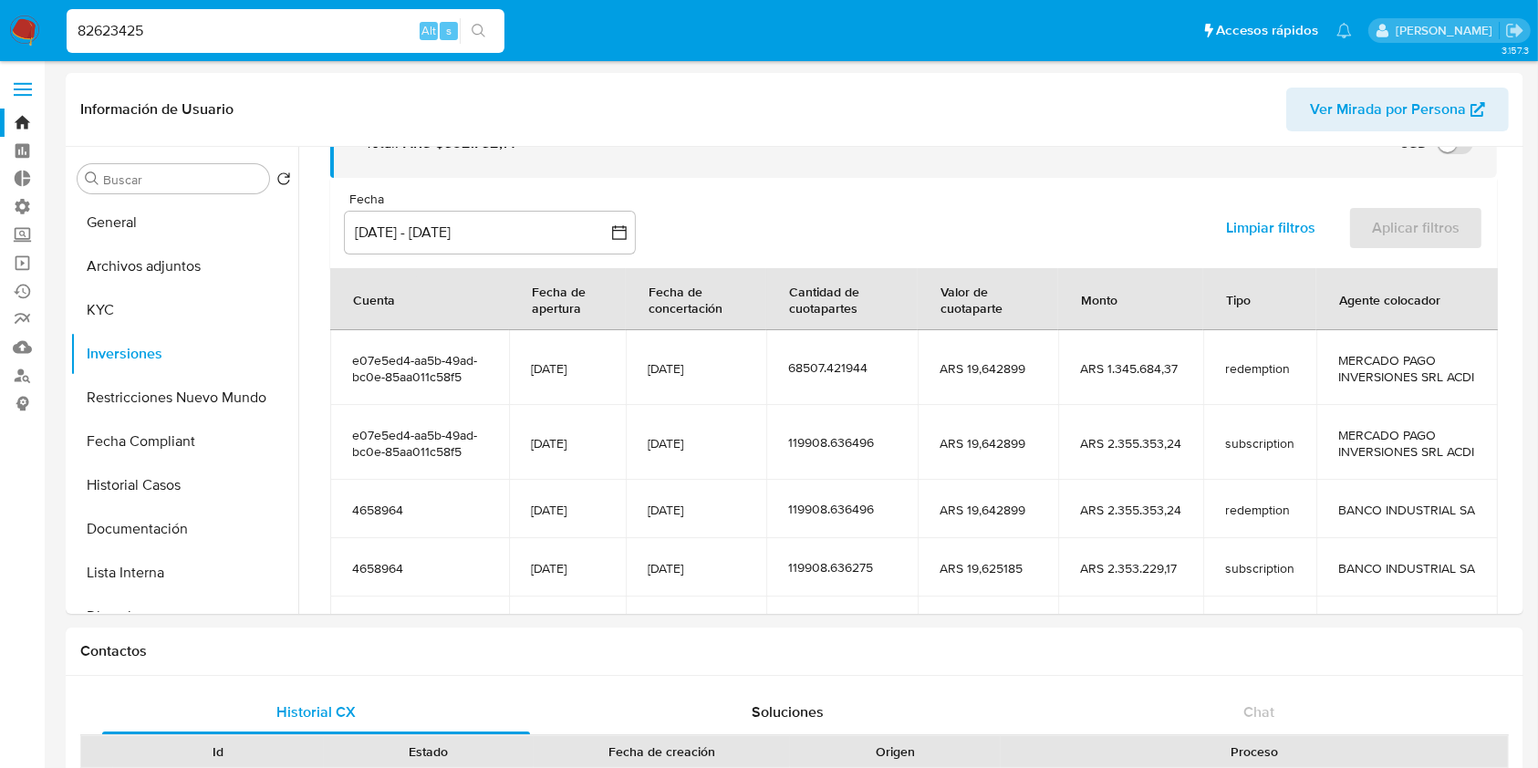
scroll to position [355, 0]
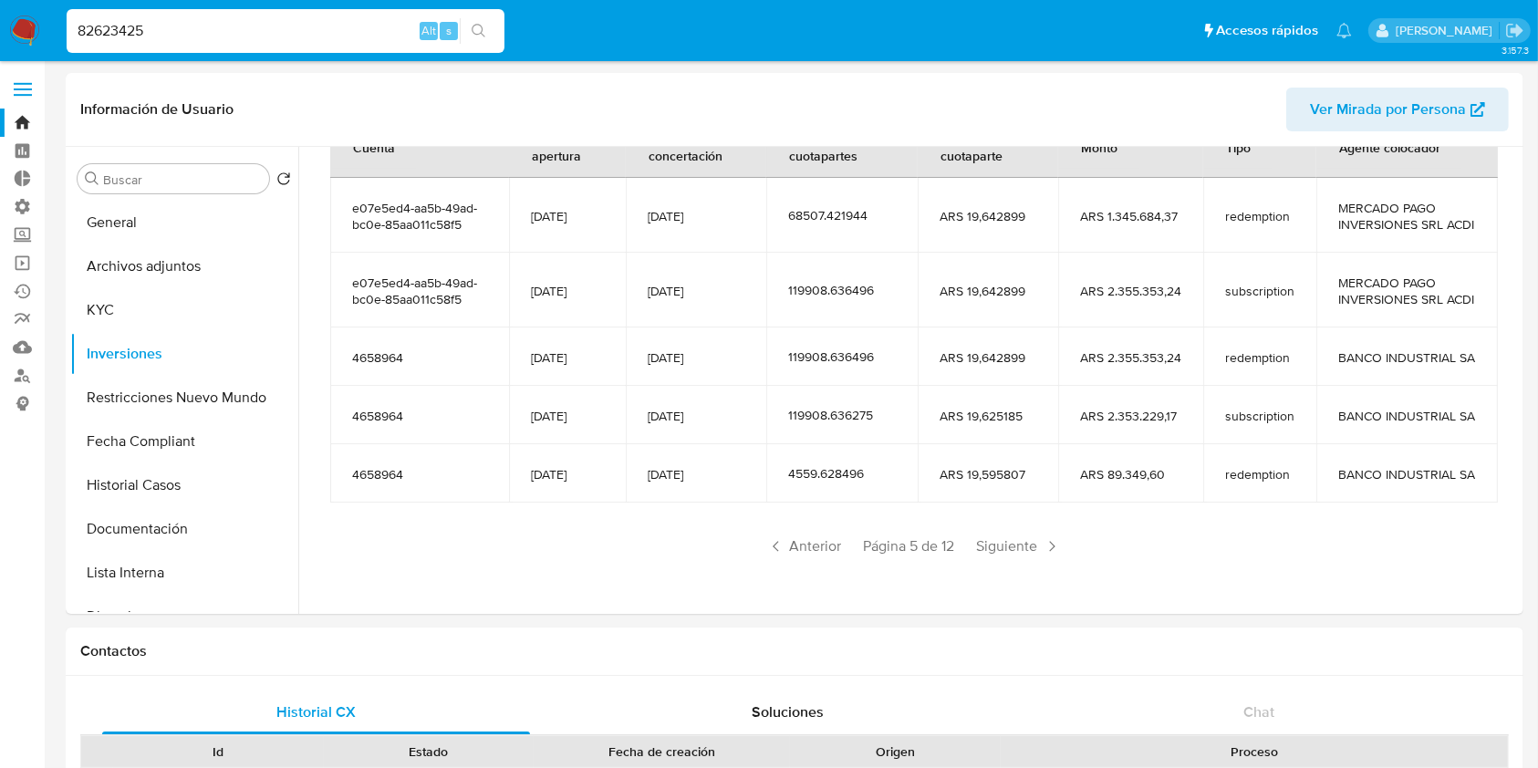
click at [237, 36] on input "82623425" at bounding box center [286, 31] width 438 height 24
paste input "1255880244"
type input "1255880244"
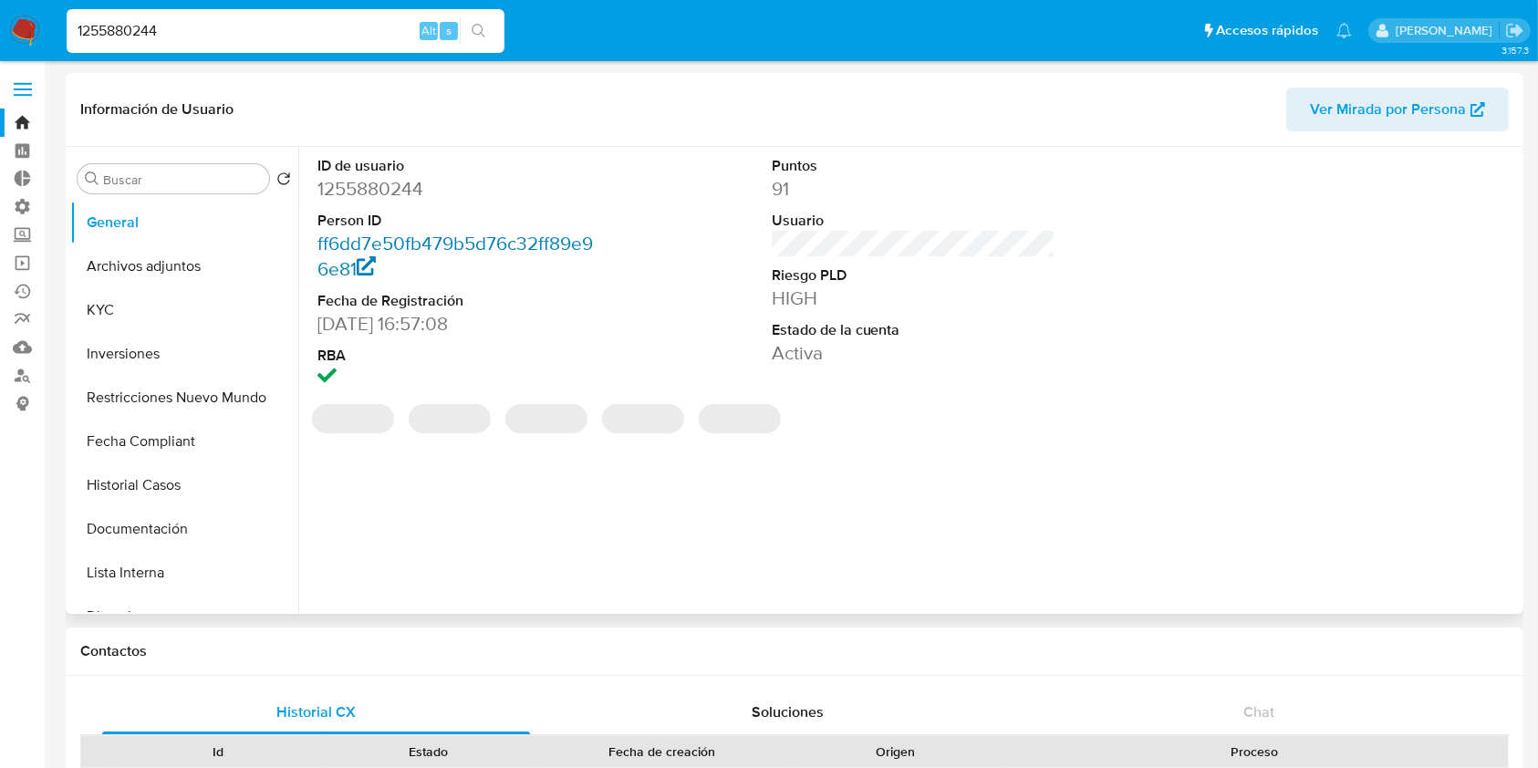
select select "10"
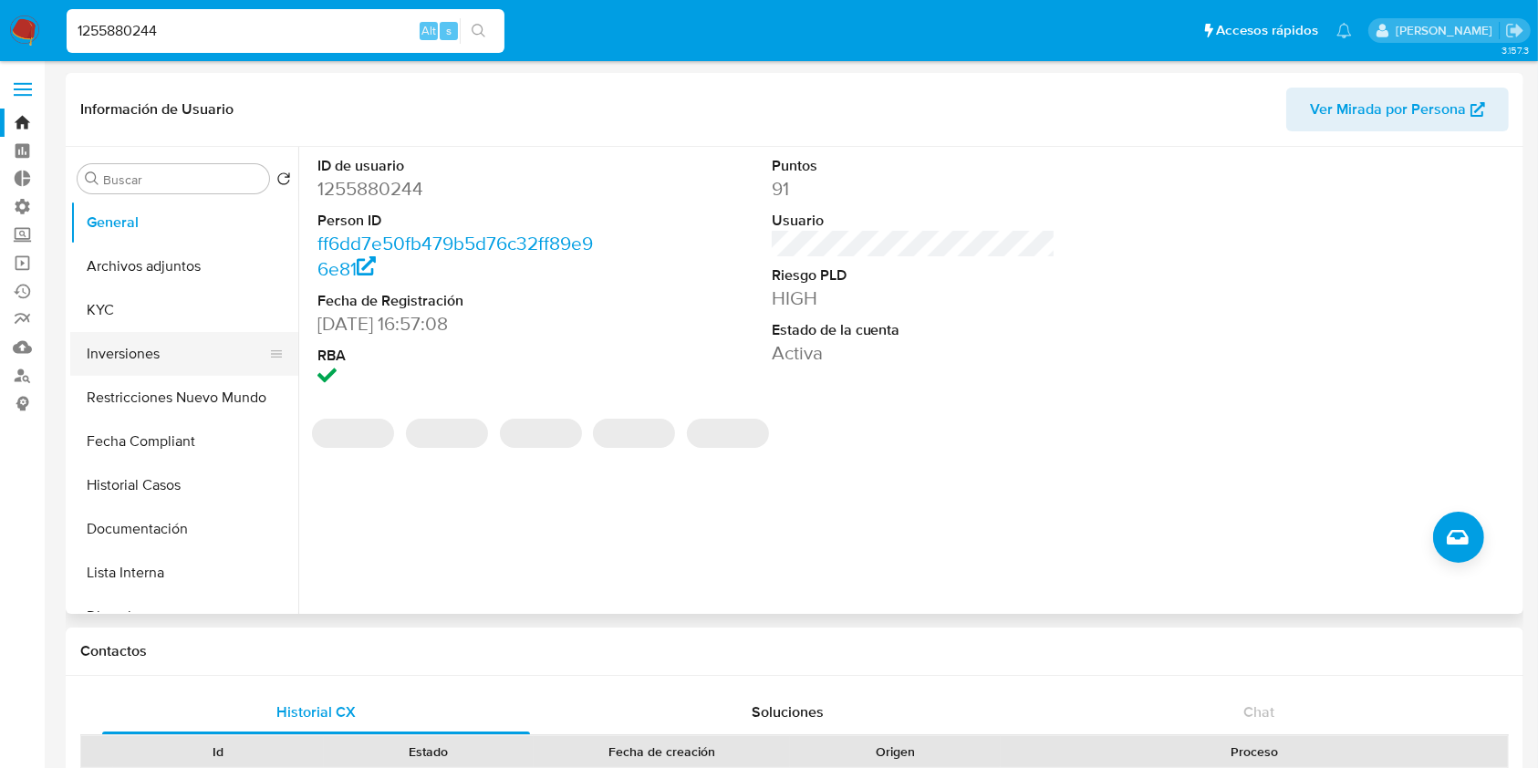
click at [140, 355] on button "Inversiones" at bounding box center [176, 354] width 213 height 44
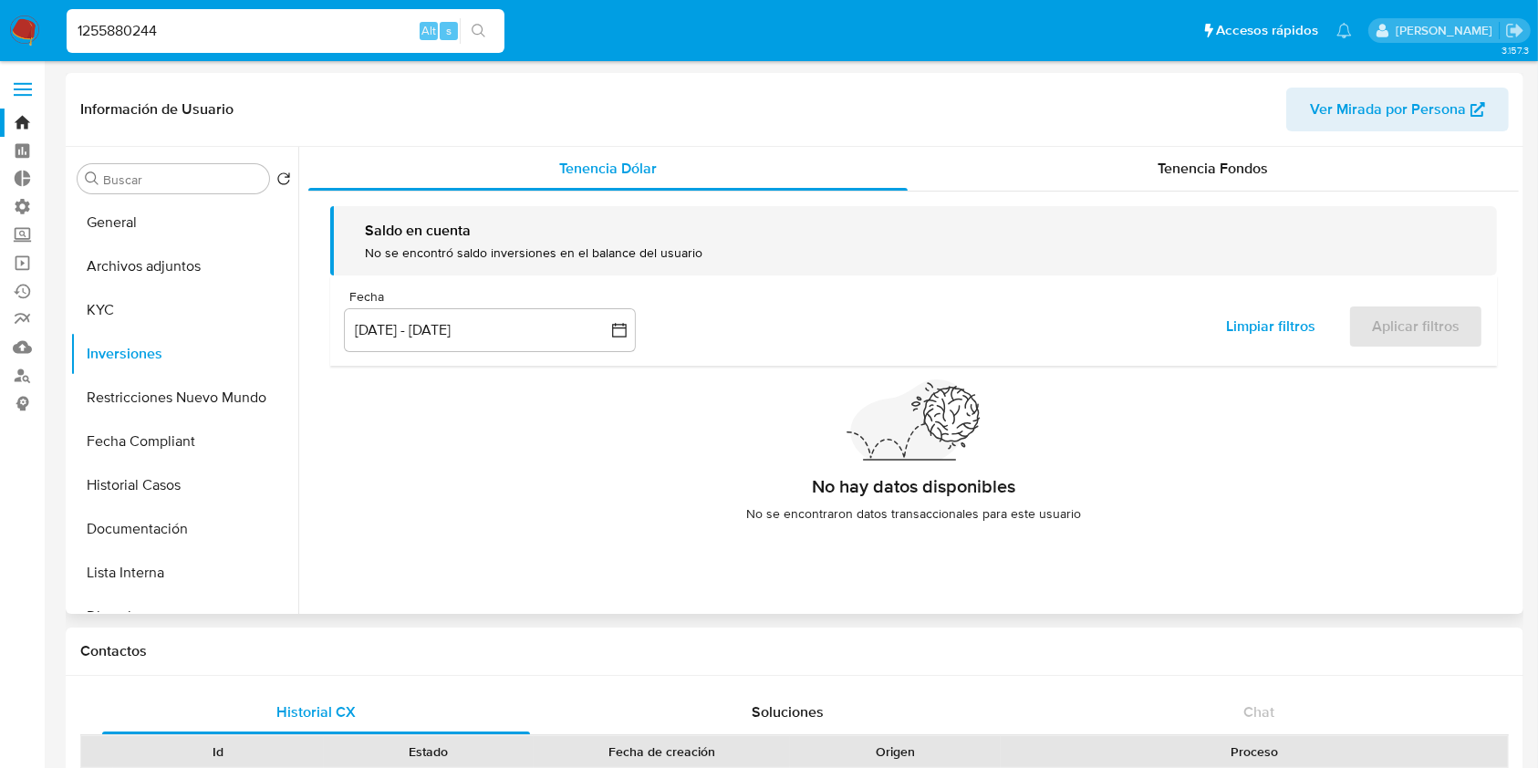
click at [1226, 192] on div "Saldo en cuenta No se encontró saldo inversiones en el balance del usuario Fech…" at bounding box center [913, 371] width 1210 height 359
click at [1243, 171] on span "Tenencia Fondos" at bounding box center [1213, 168] width 110 height 21
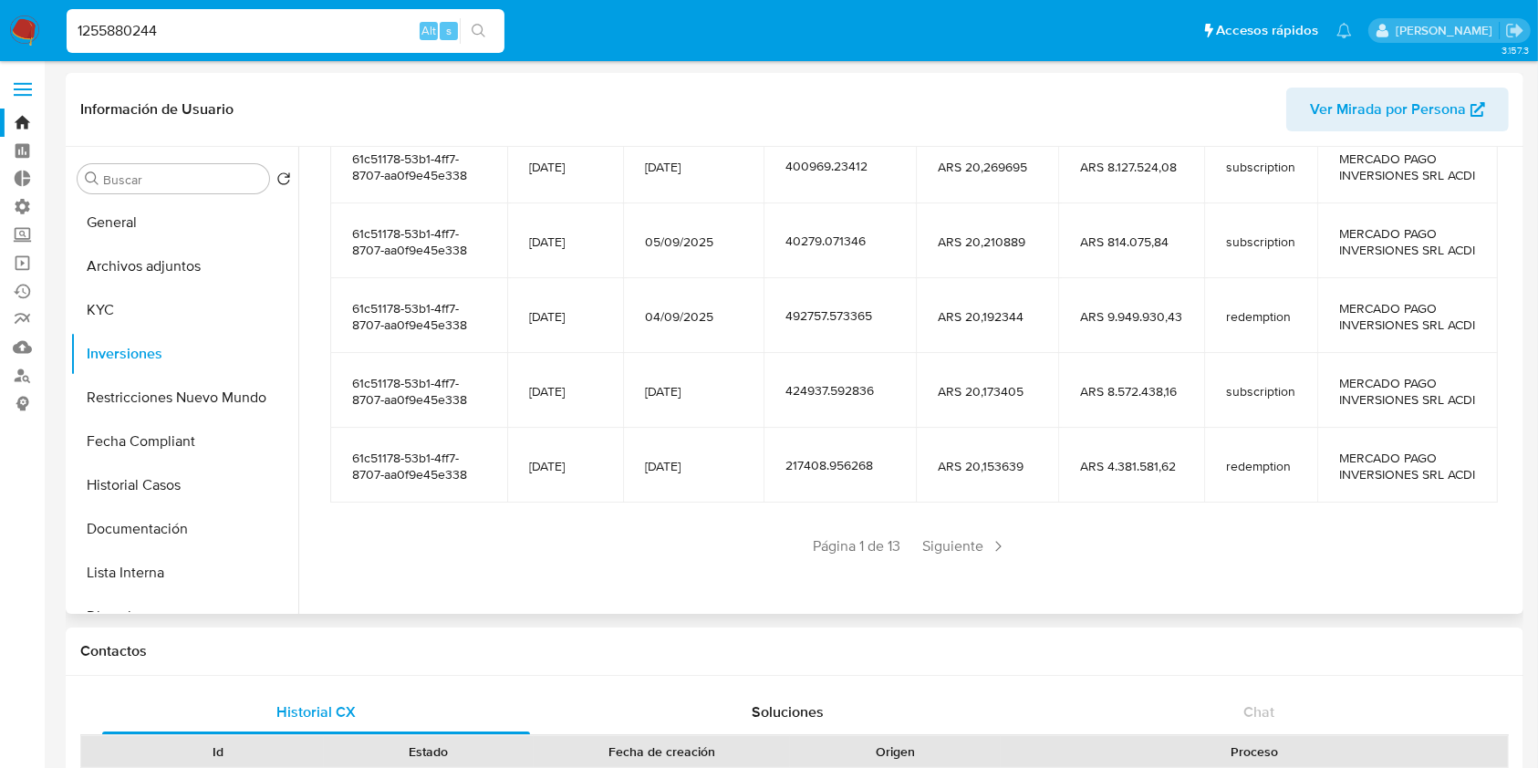
scroll to position [365, 0]
click at [982, 561] on span "Siguiente" at bounding box center [965, 546] width 99 height 29
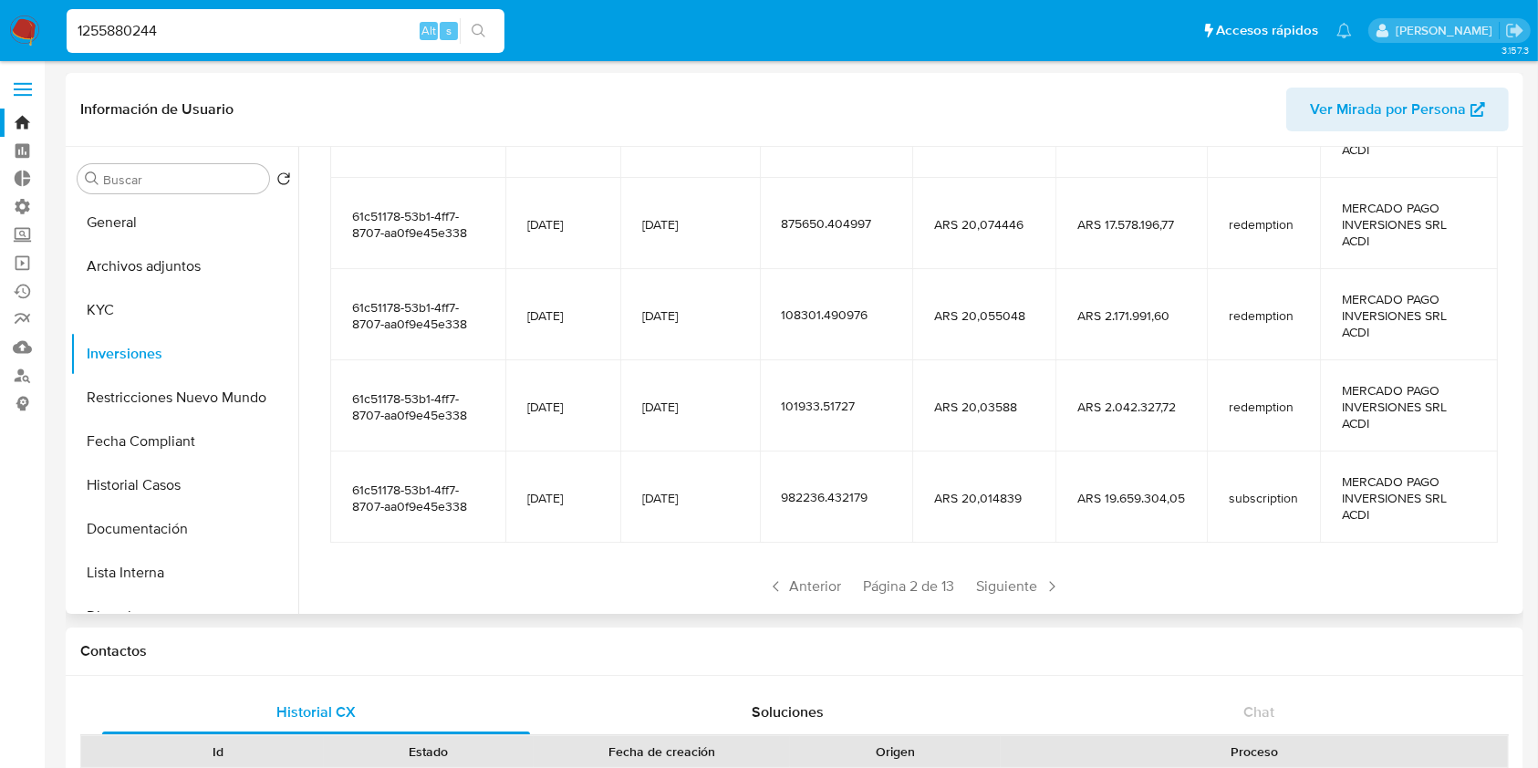
click at [982, 596] on span "Siguiente" at bounding box center [1019, 586] width 99 height 29
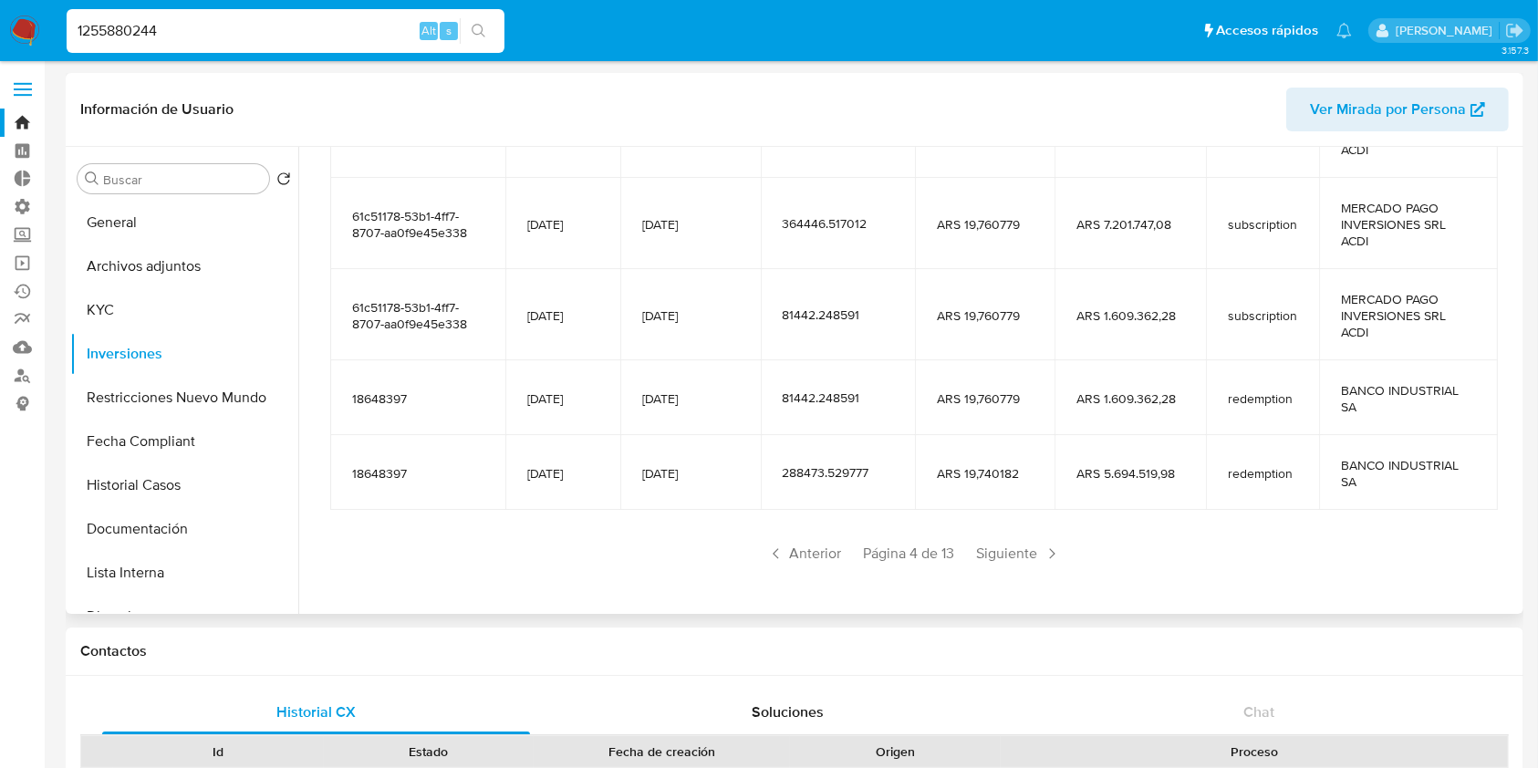
click at [179, 21] on input "1255880244" at bounding box center [286, 31] width 438 height 24
paste input "679055037"
type input "679055037"
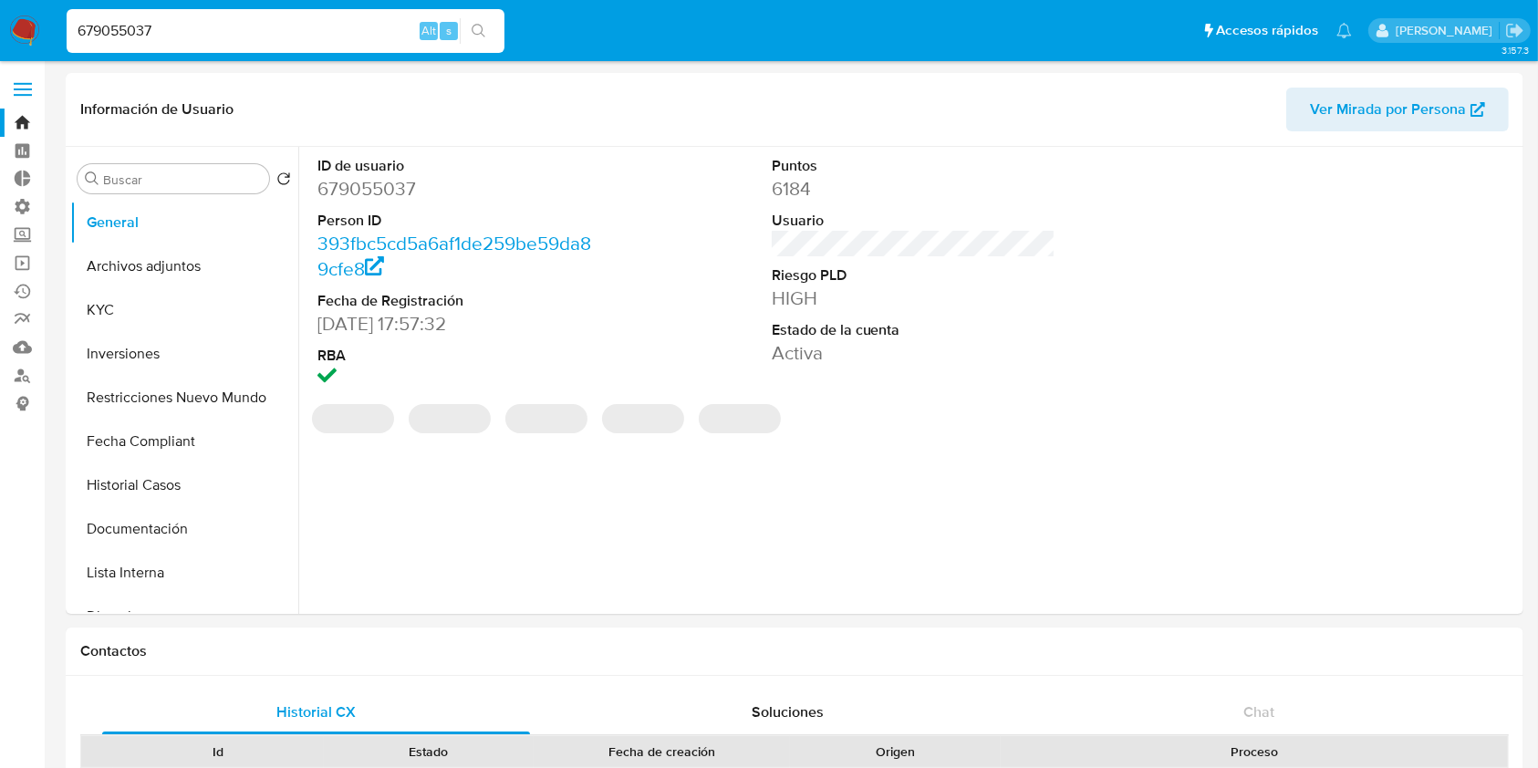
select select "10"
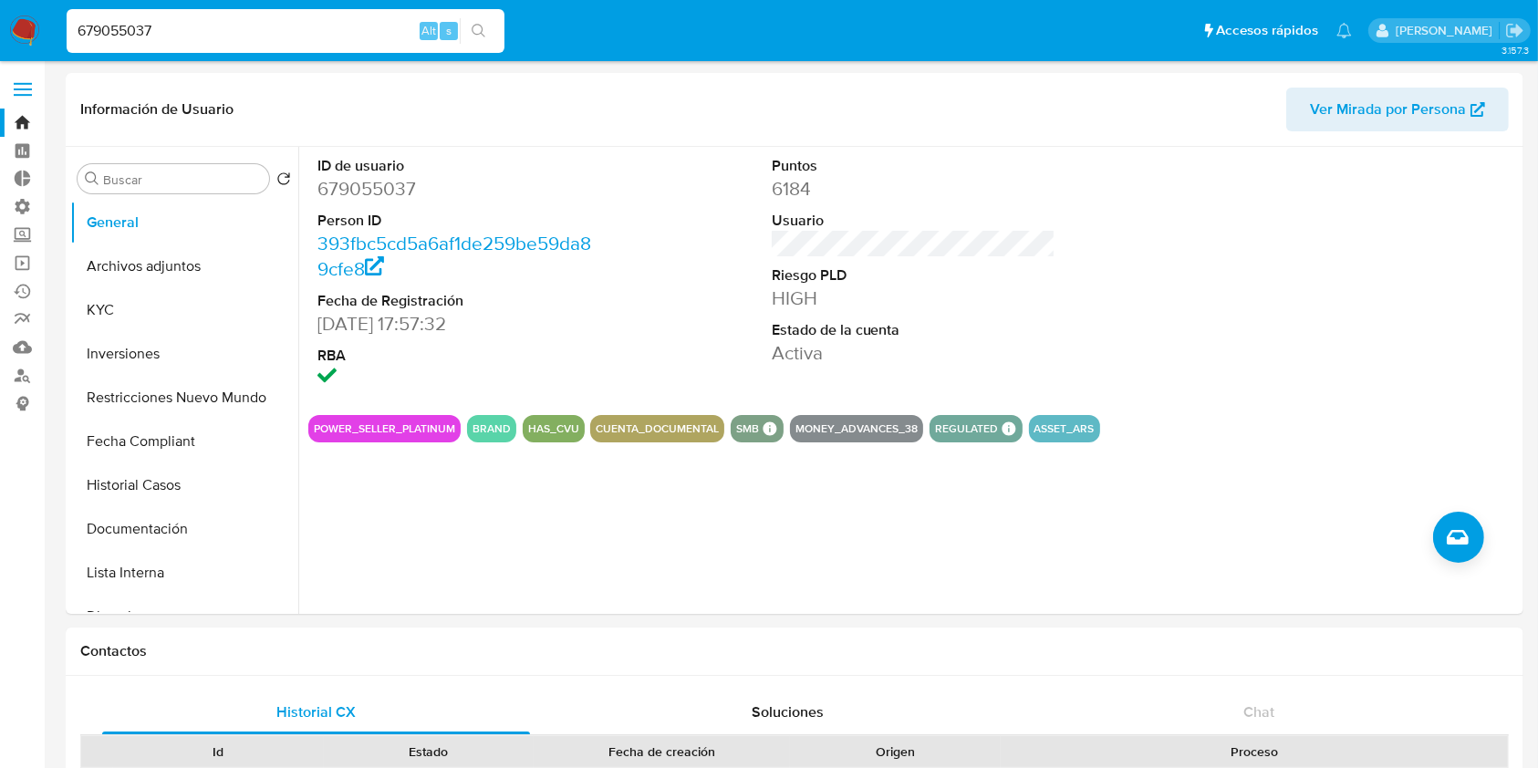
click at [192, 32] on input "679055037" at bounding box center [286, 31] width 438 height 24
click at [172, 353] on button "Inversiones" at bounding box center [176, 354] width 213 height 44
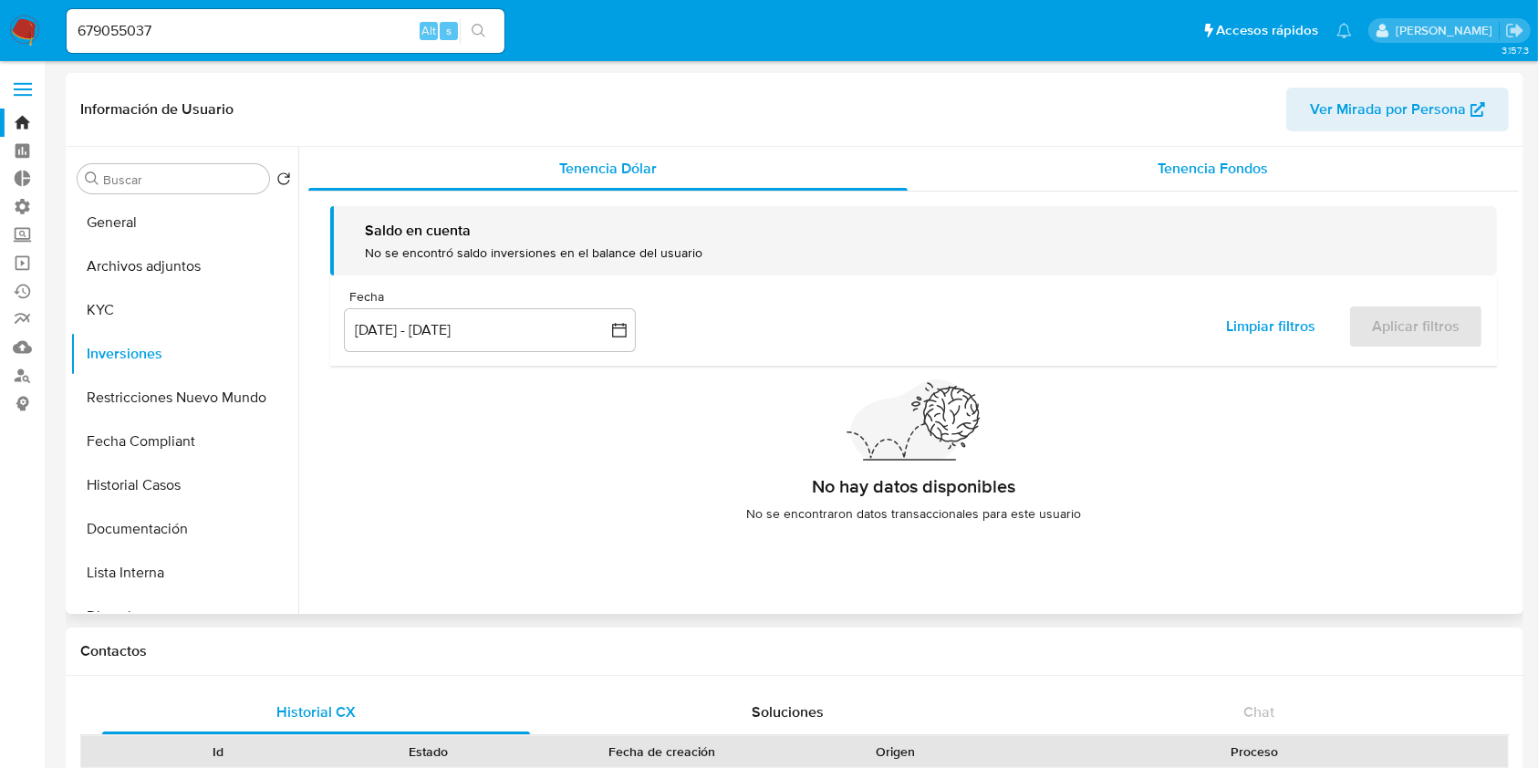
click at [1227, 153] on div "Tenencia Fondos" at bounding box center [1214, 169] width 612 height 44
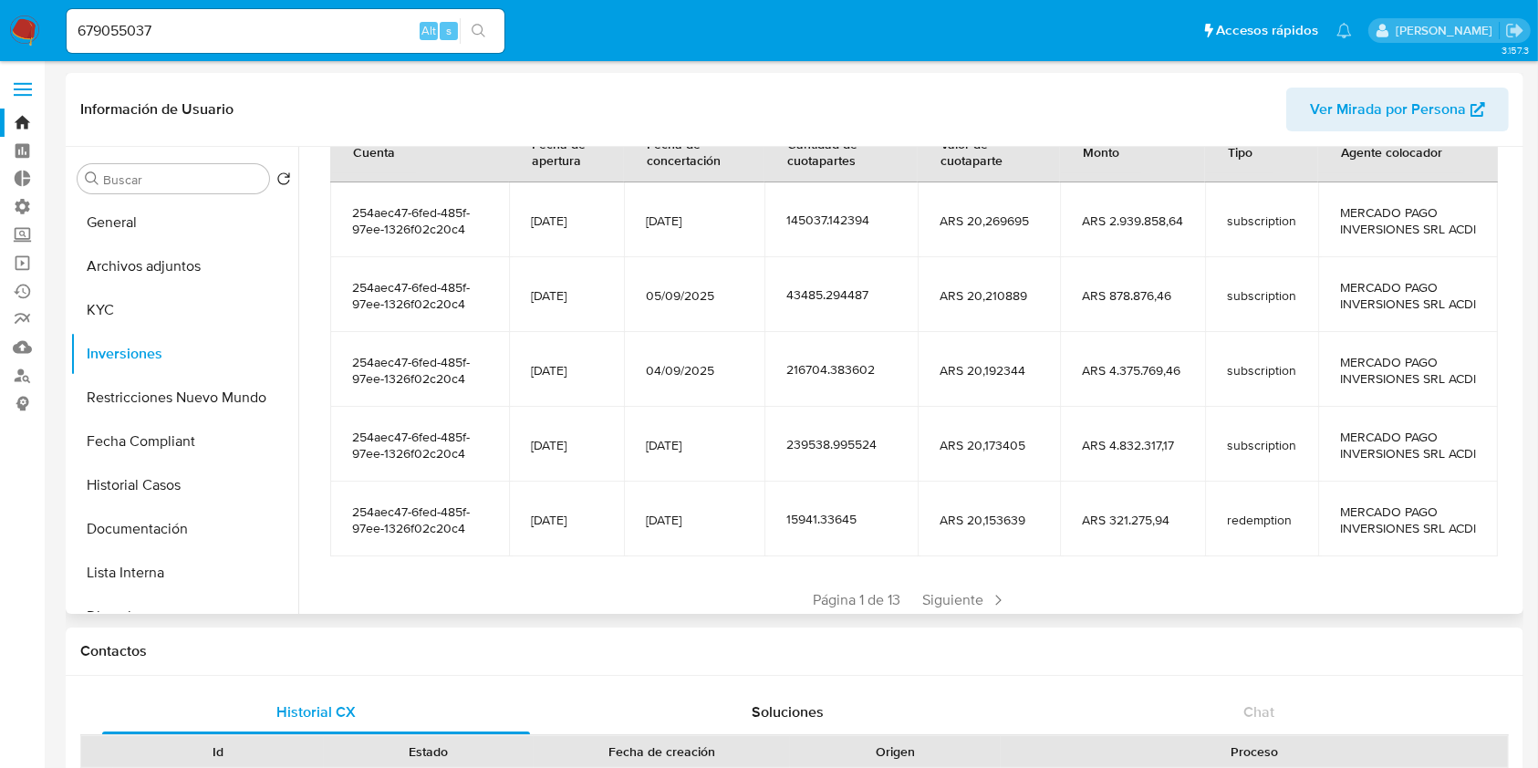
scroll to position [365, 0]
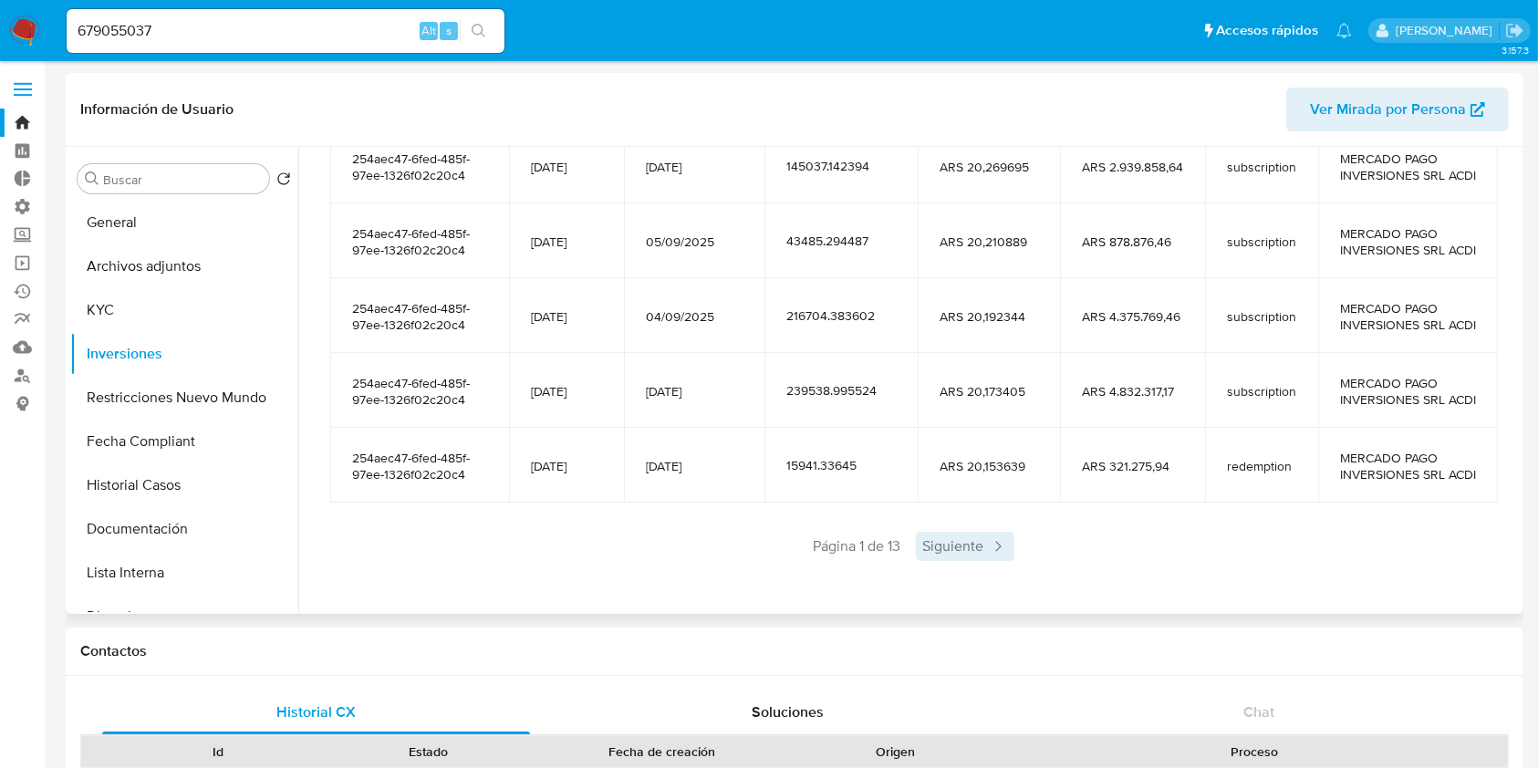
click at [934, 561] on span "Siguiente" at bounding box center [965, 546] width 99 height 29
click at [934, 556] on span "Página 2 de 13" at bounding box center [909, 546] width 91 height 20
click at [1001, 561] on span "Siguiente" at bounding box center [1019, 546] width 99 height 29
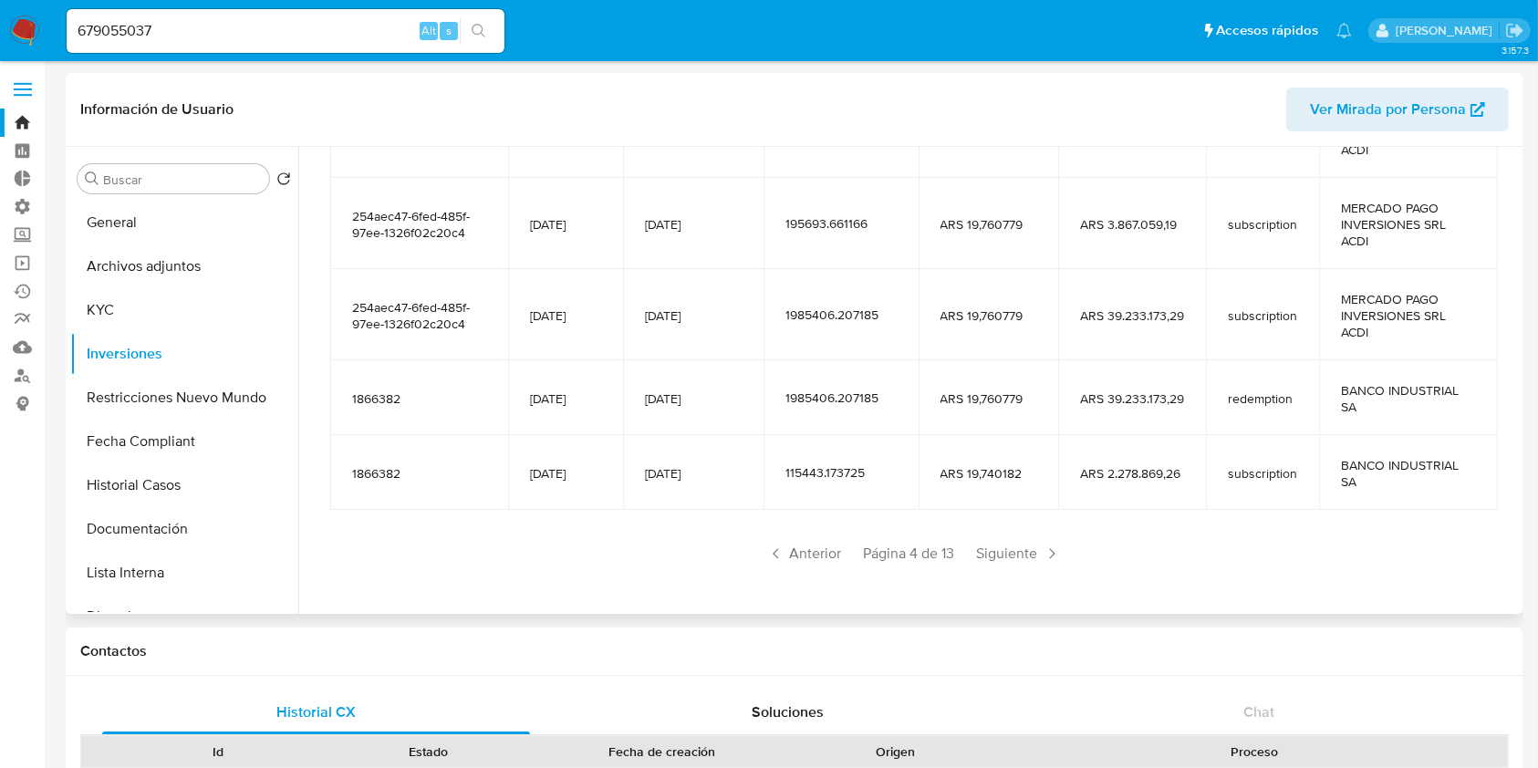
scroll to position [0, 0]
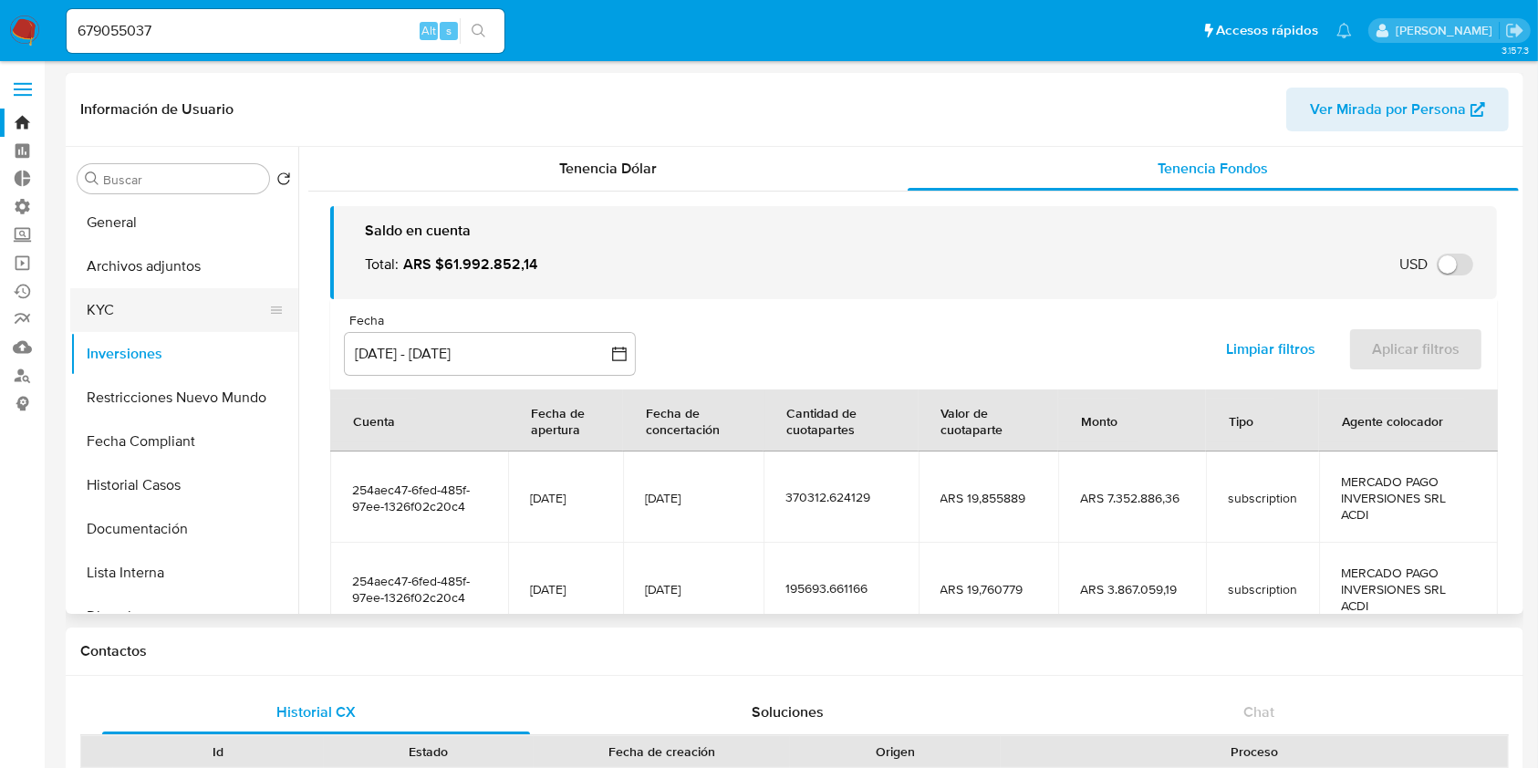
click at [174, 307] on button "KYC" at bounding box center [176, 310] width 213 height 44
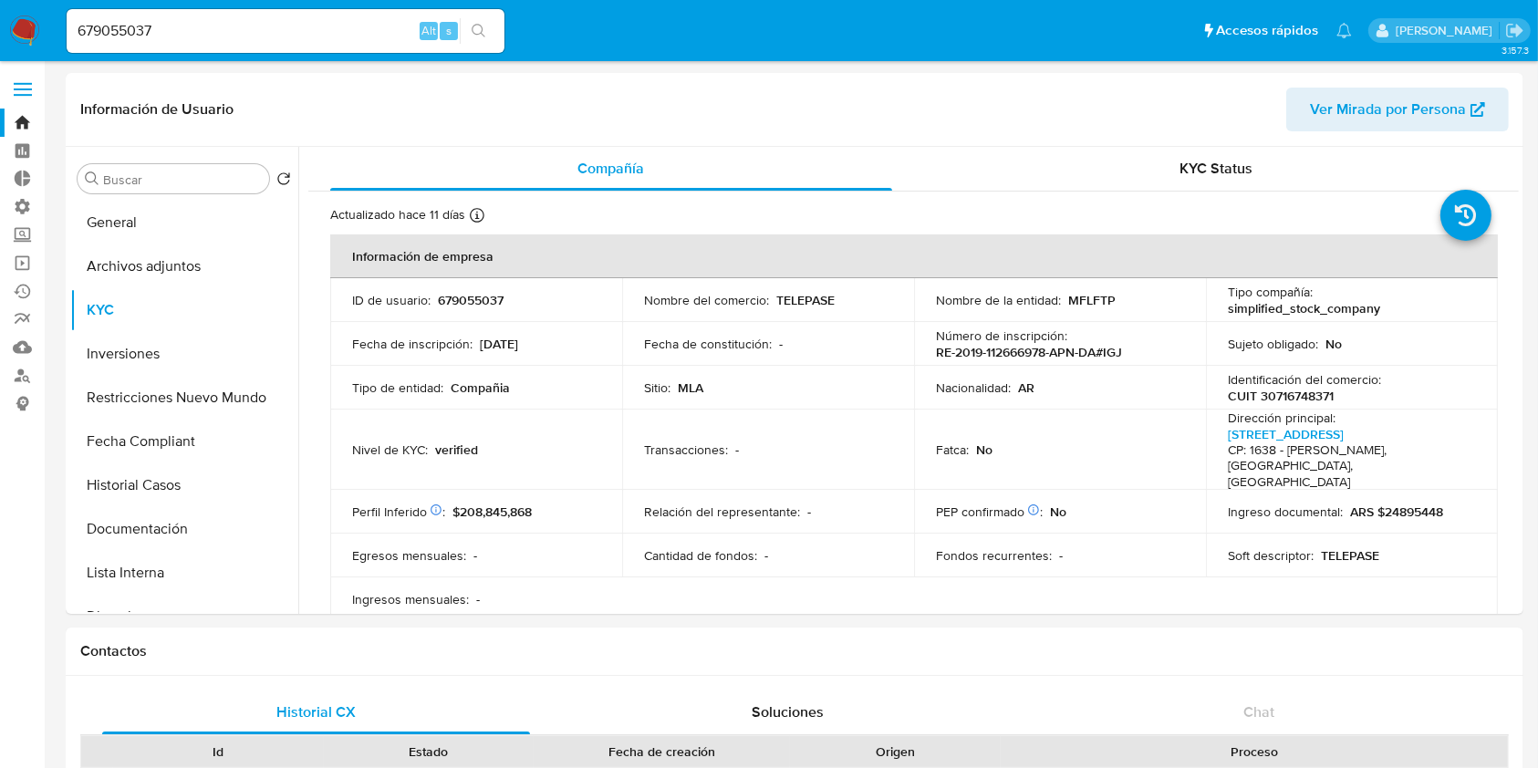
click at [255, 17] on div "679055037 Alt s" at bounding box center [286, 31] width 438 height 44
click at [248, 33] on input "679055037" at bounding box center [286, 31] width 438 height 24
paste input "135668396"
type input "135668396"
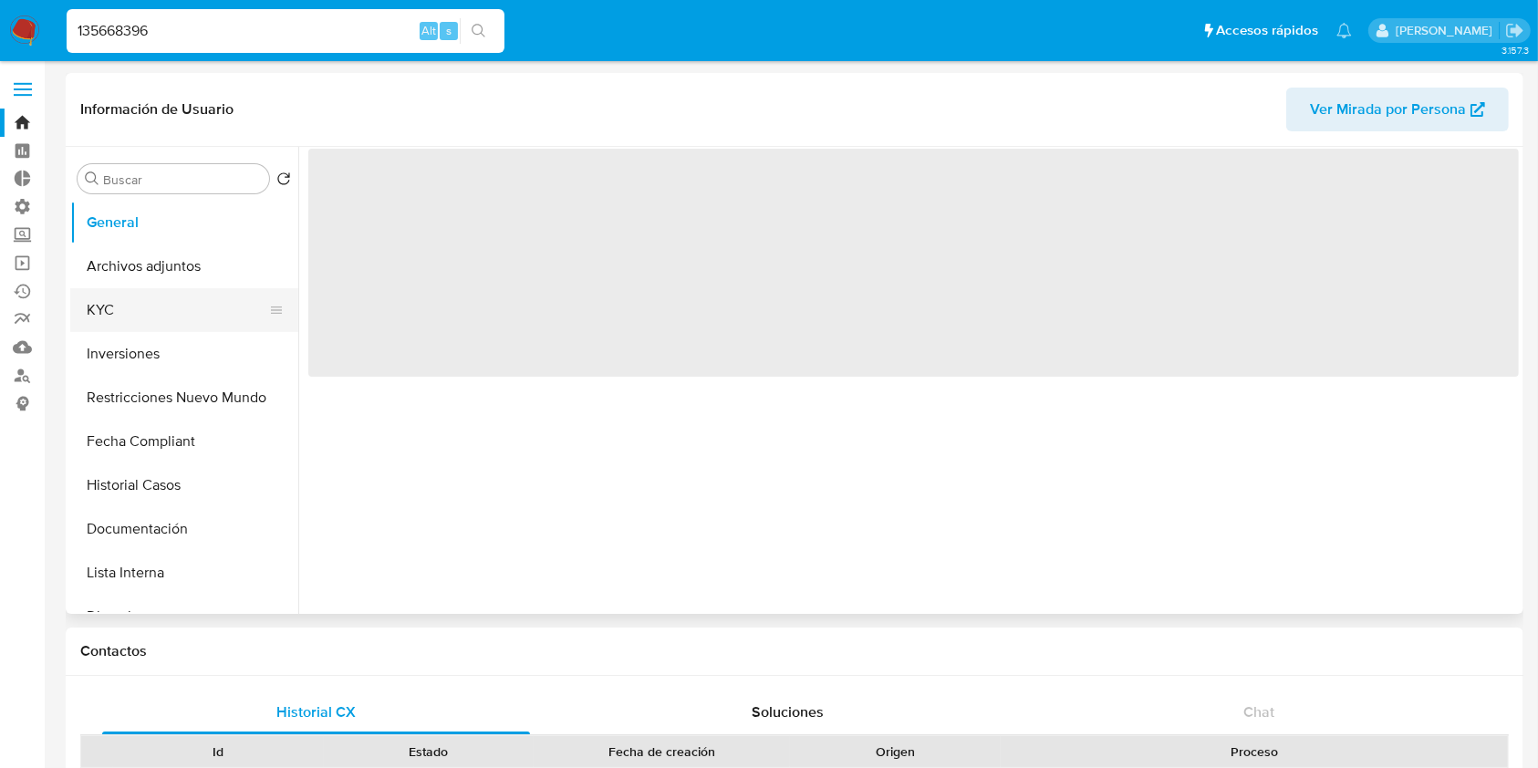
click at [144, 312] on button "KYC" at bounding box center [176, 310] width 213 height 44
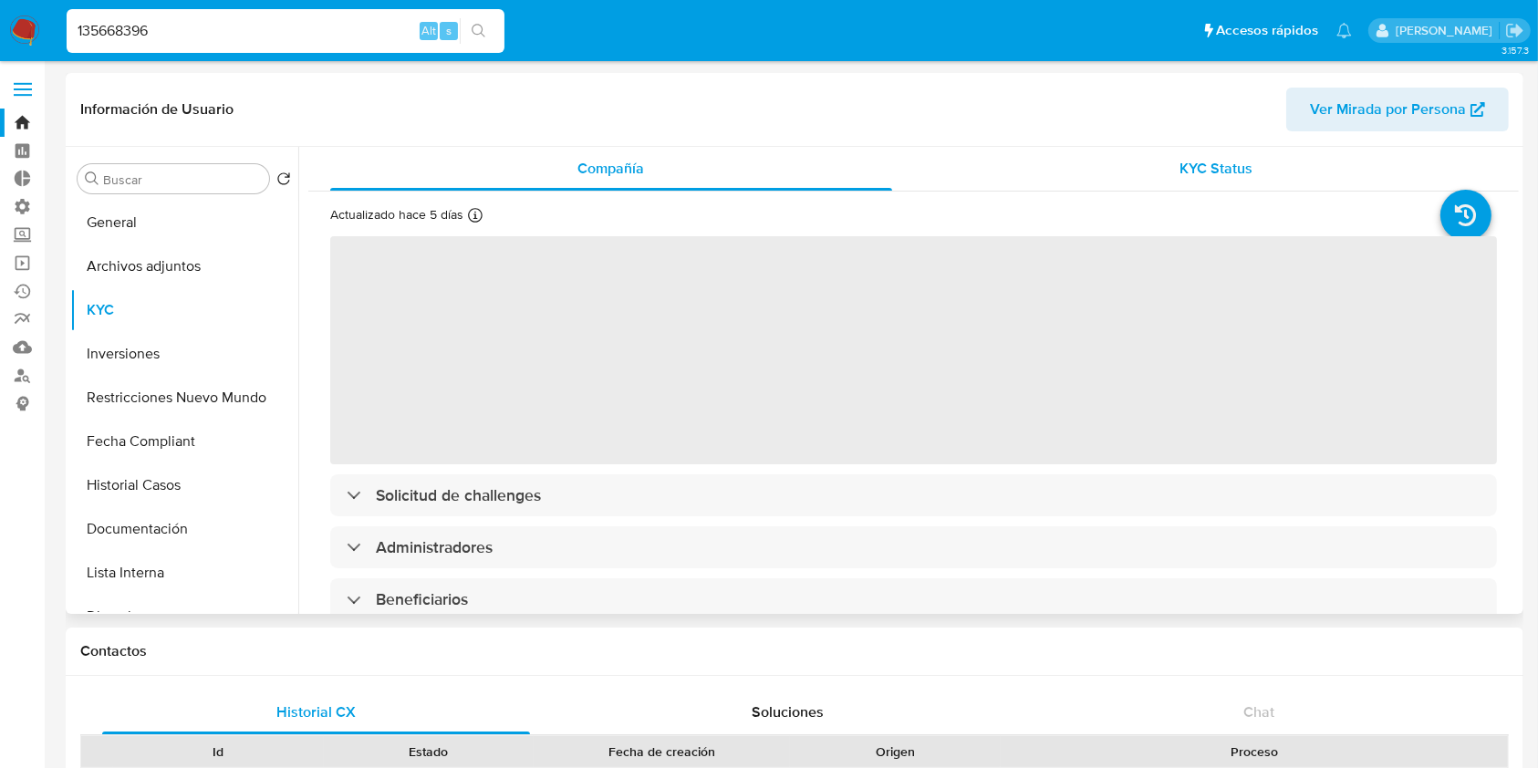
click at [1226, 164] on span "KYC Status" at bounding box center [1215, 168] width 73 height 21
select select "10"
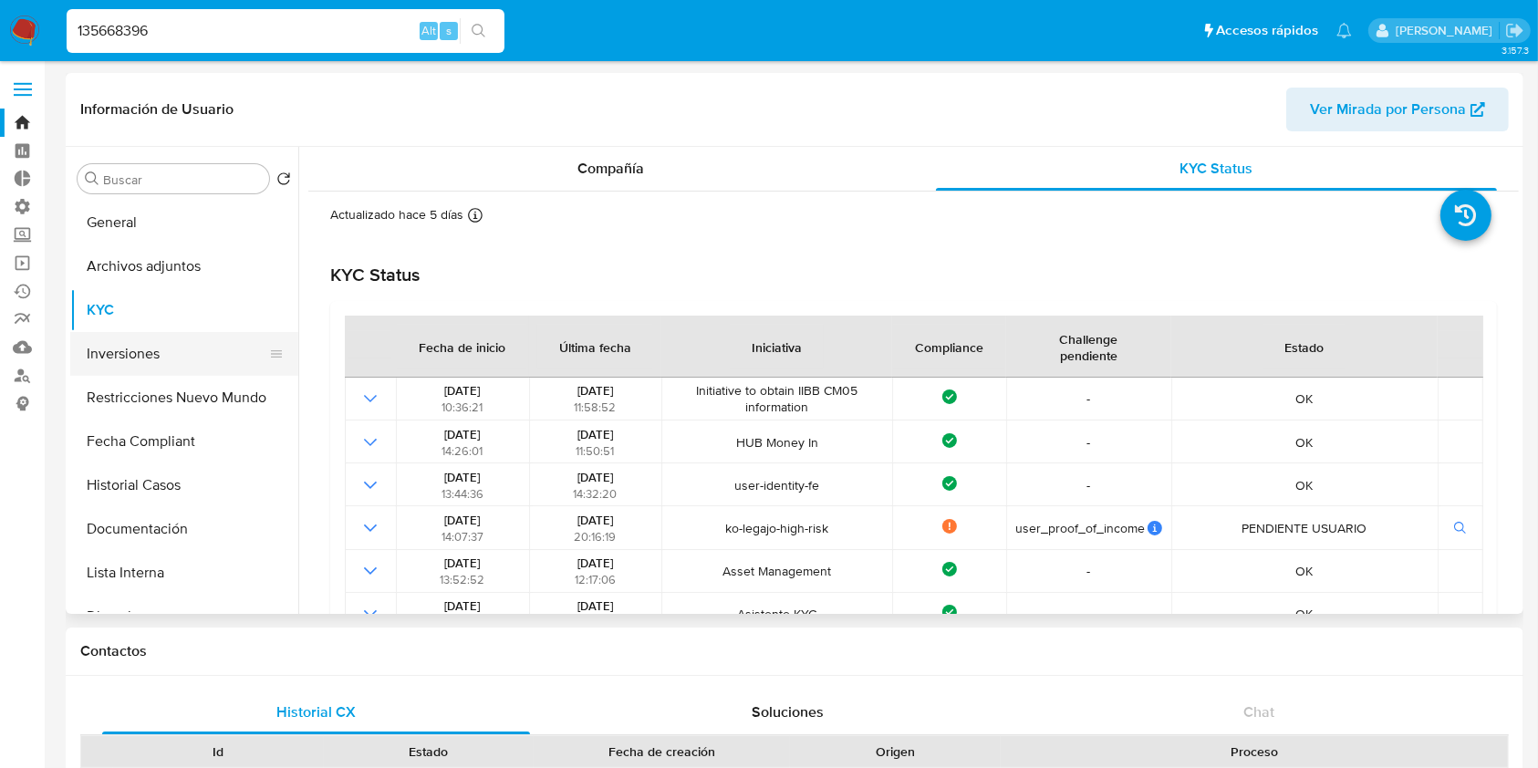
click at [166, 348] on button "Inversiones" at bounding box center [176, 354] width 213 height 44
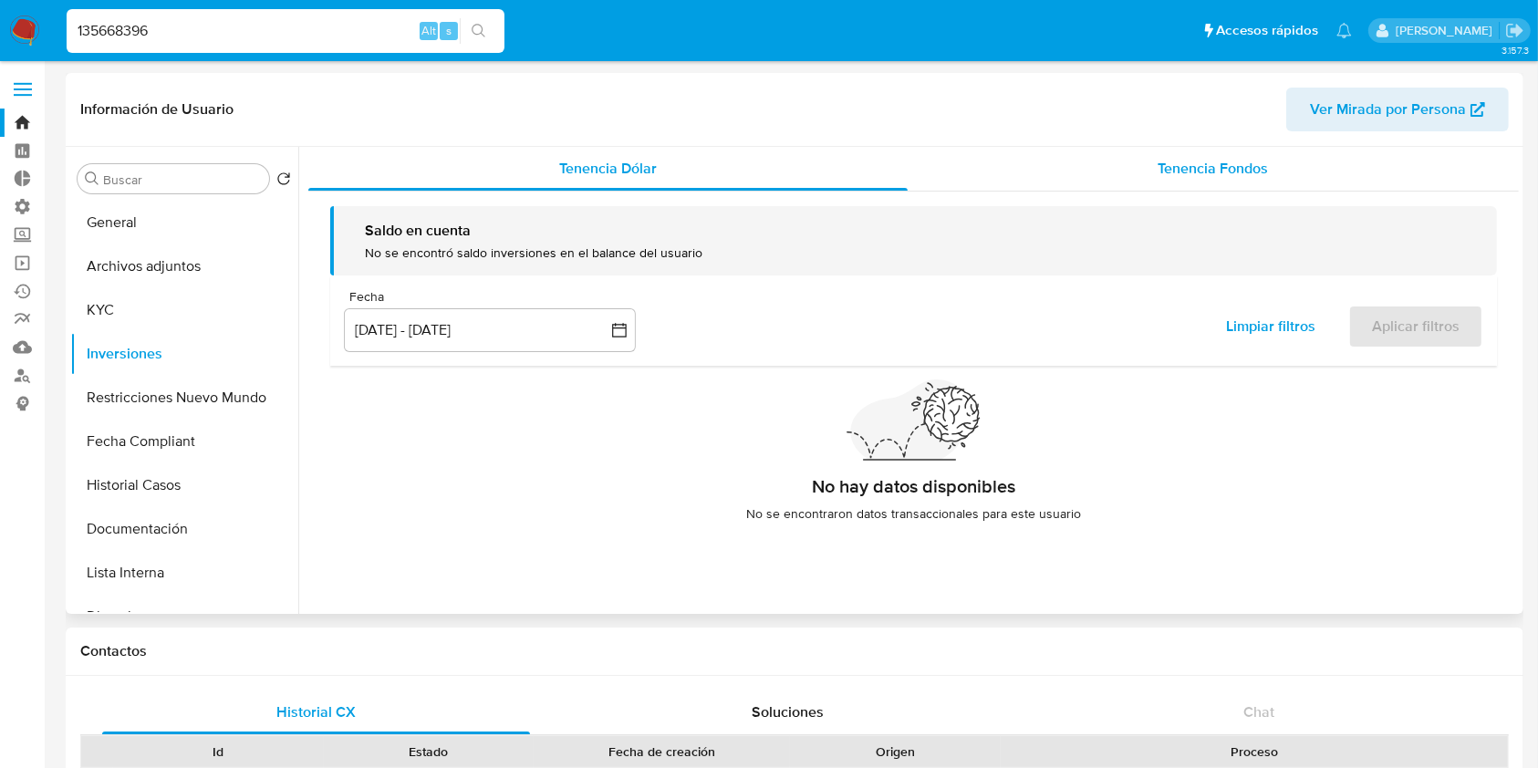
click at [1189, 168] on span "Tenencia Fondos" at bounding box center [1213, 168] width 110 height 21
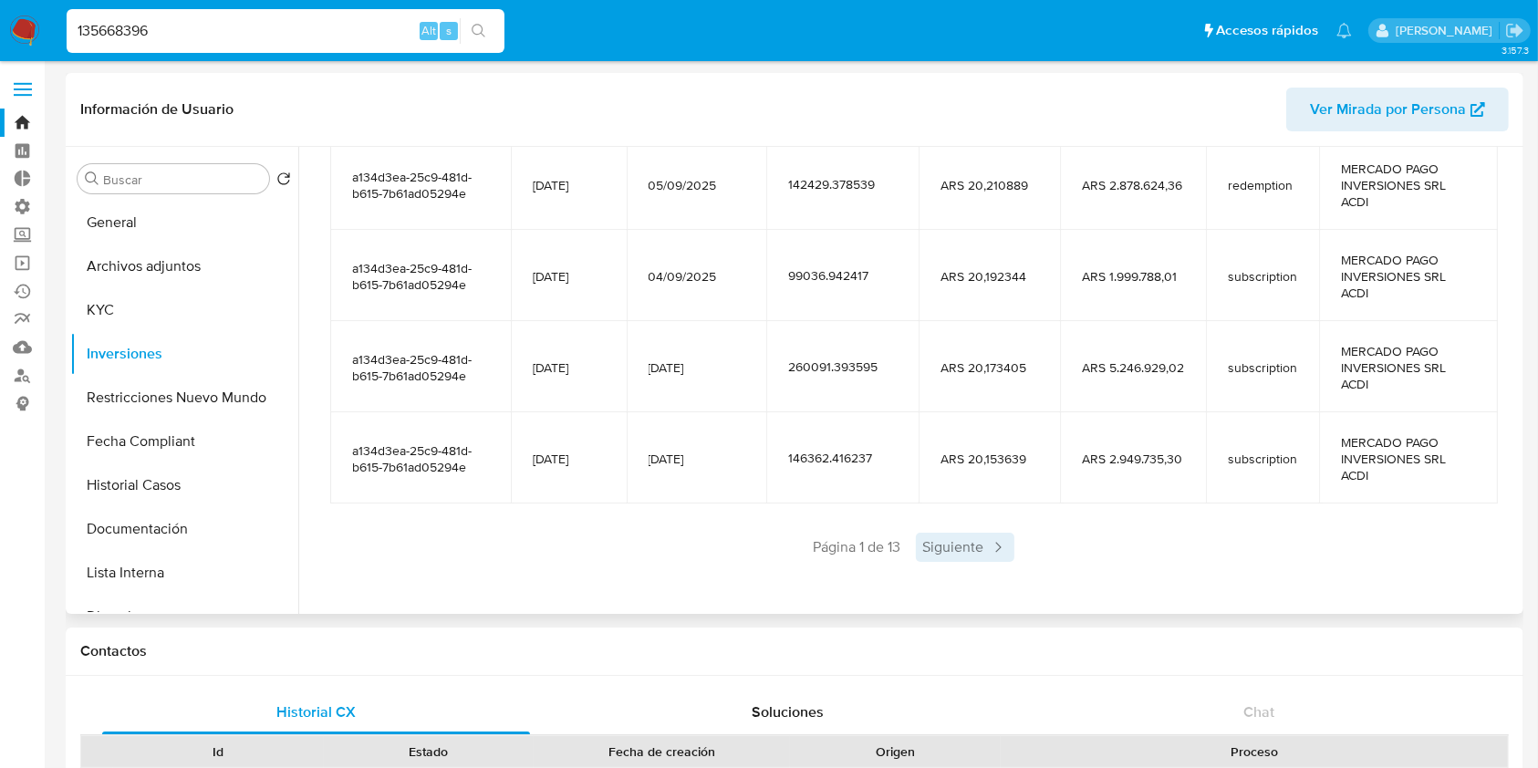
click at [955, 539] on span "Siguiente" at bounding box center [965, 547] width 99 height 29
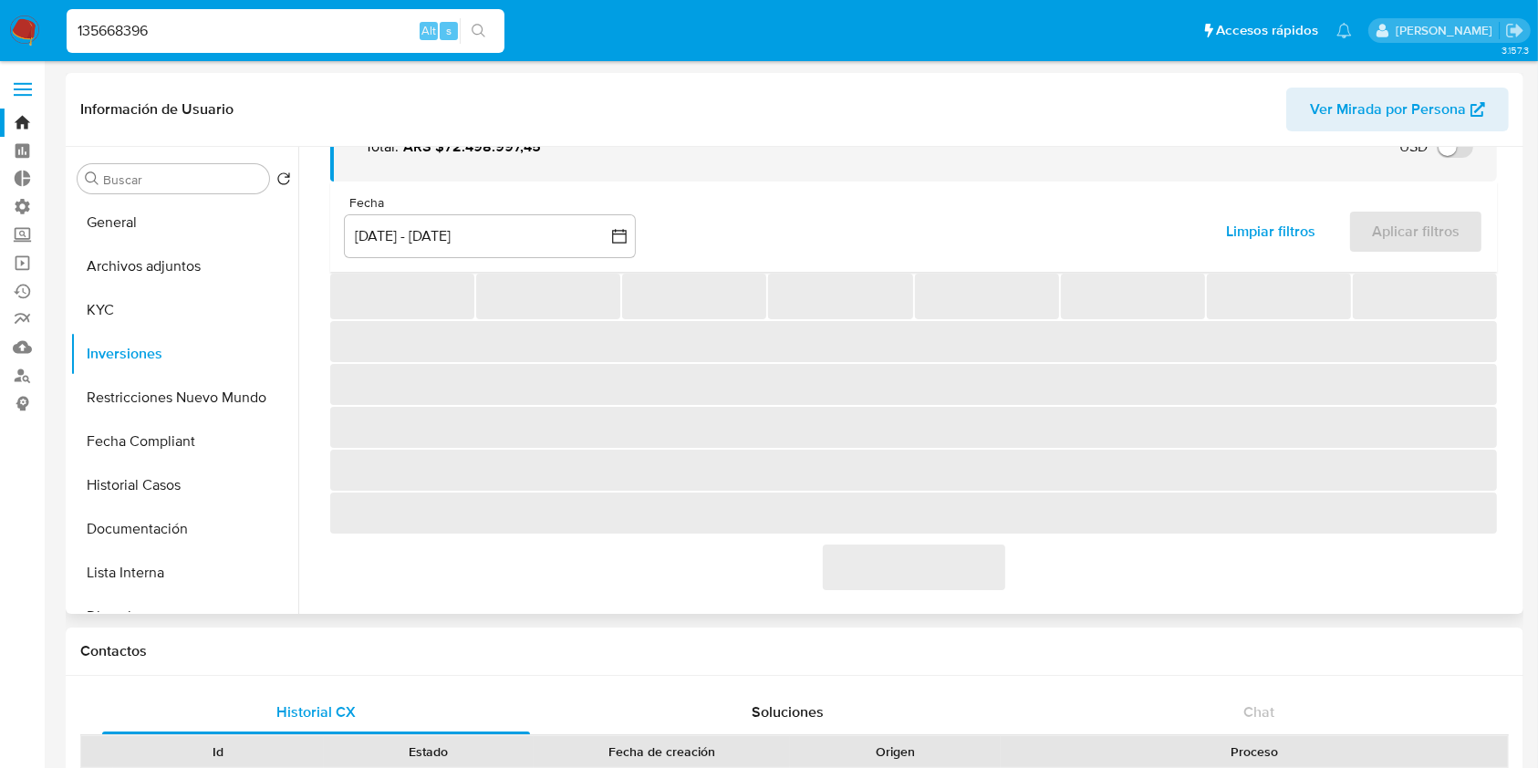
scroll to position [404, 0]
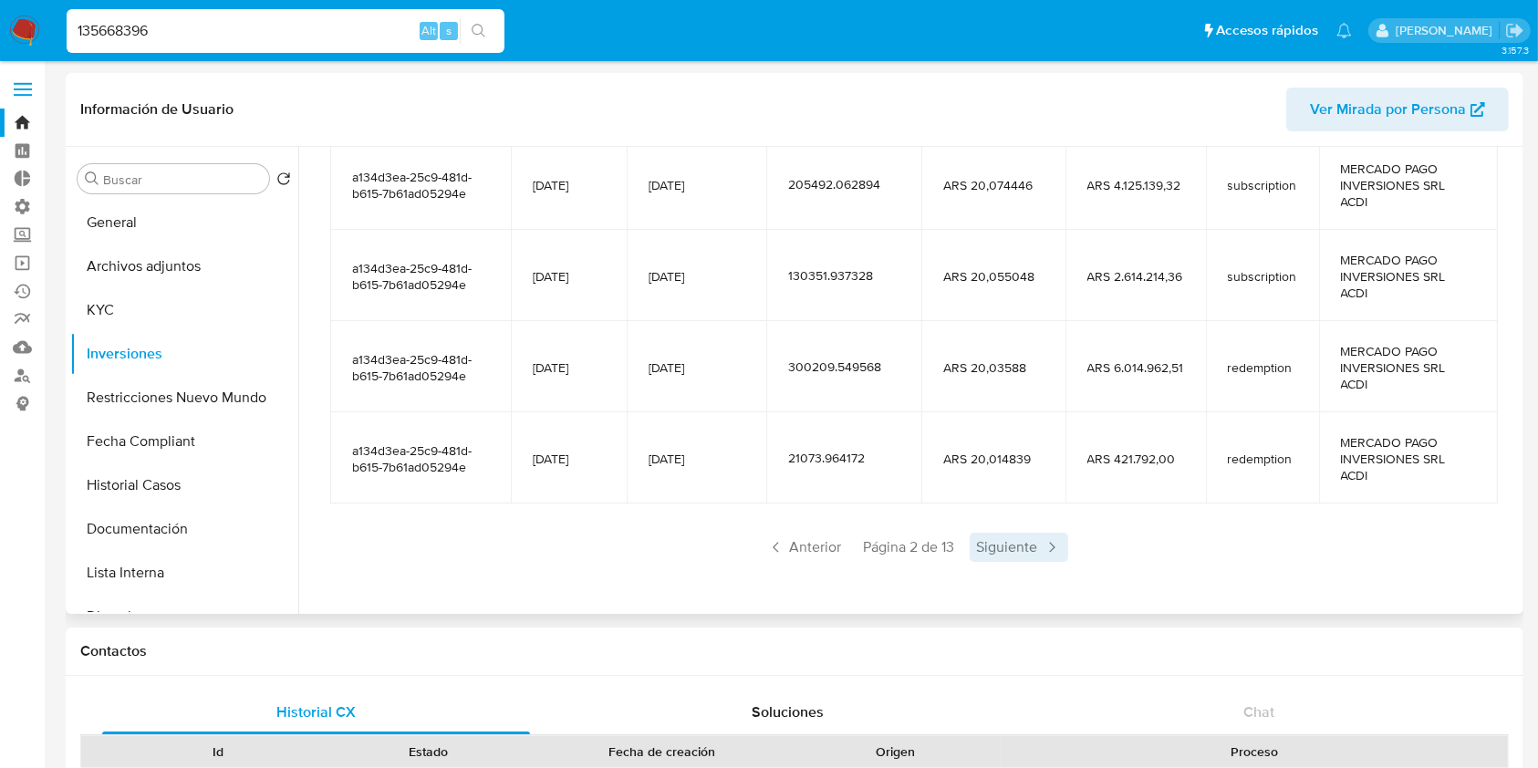
click at [1035, 541] on span "Siguiente" at bounding box center [1019, 547] width 99 height 29
click at [1031, 545] on span "Siguiente" at bounding box center [1019, 547] width 99 height 29
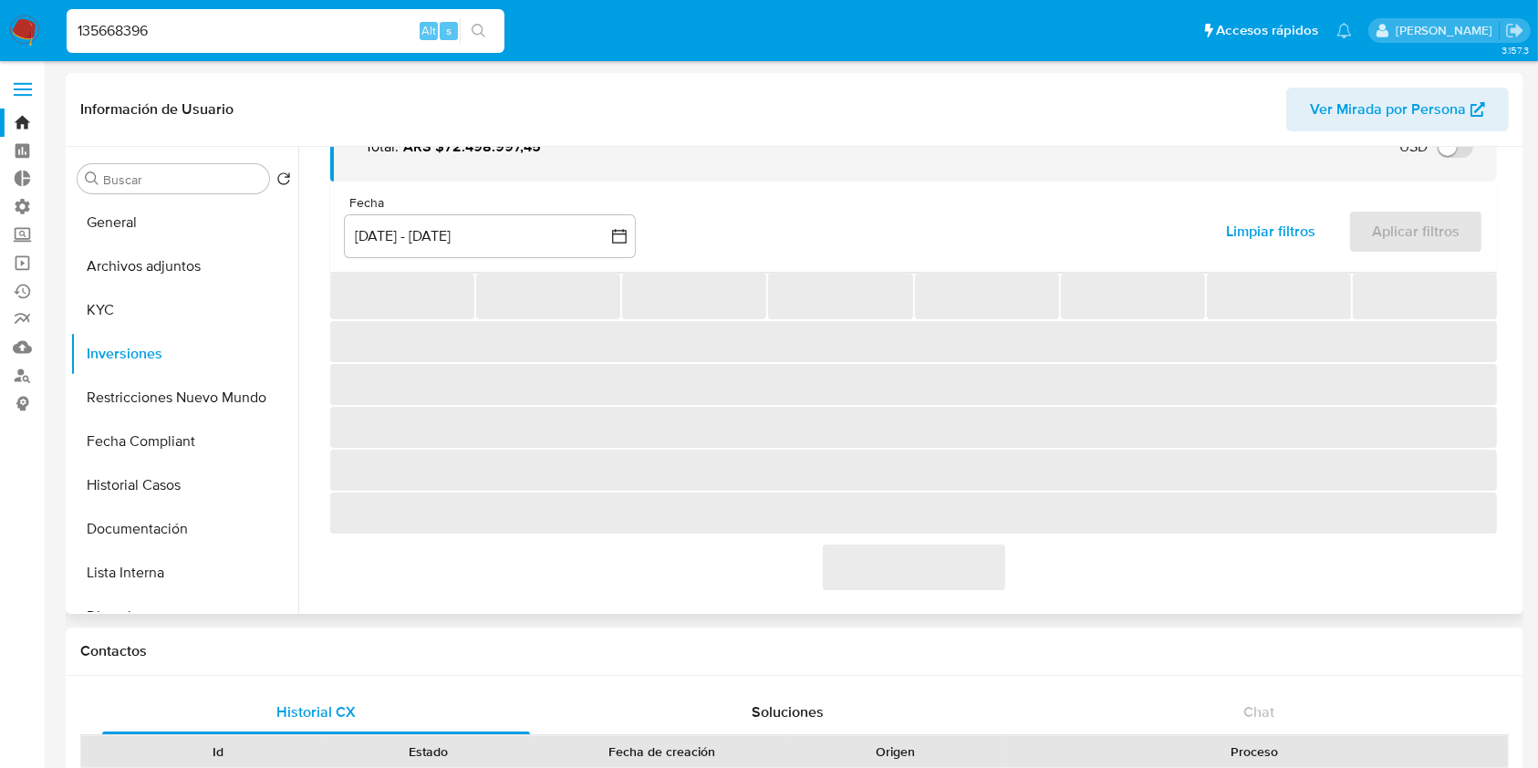
scroll to position [372, 0]
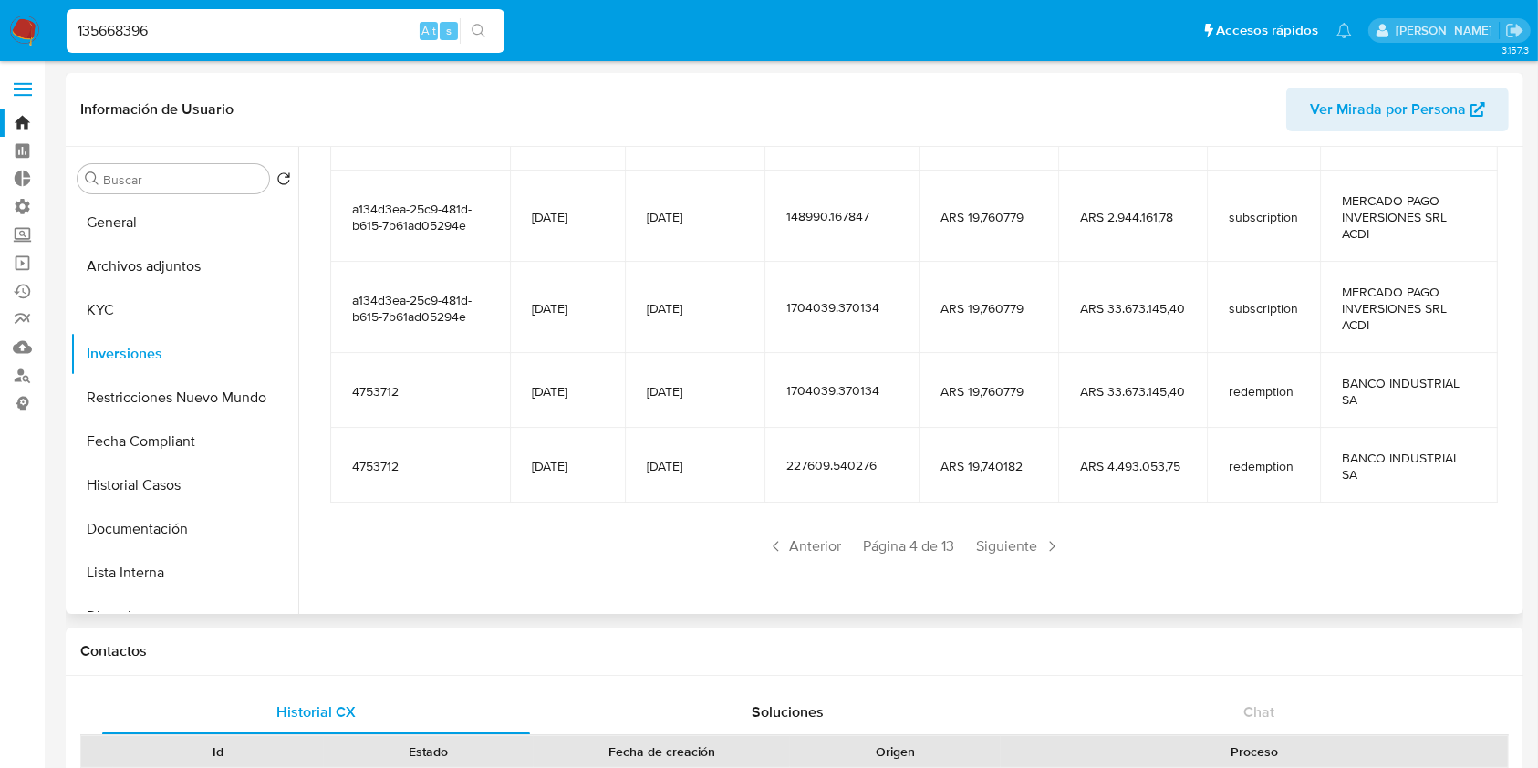
click at [1024, 560] on div "Saldo en cuenta Total : ARS $72.498.997,45 USD Cambiar entre moneda local y USD…" at bounding box center [913, 211] width 1210 height 785
click at [1030, 545] on span "Siguiente" at bounding box center [1019, 546] width 99 height 29
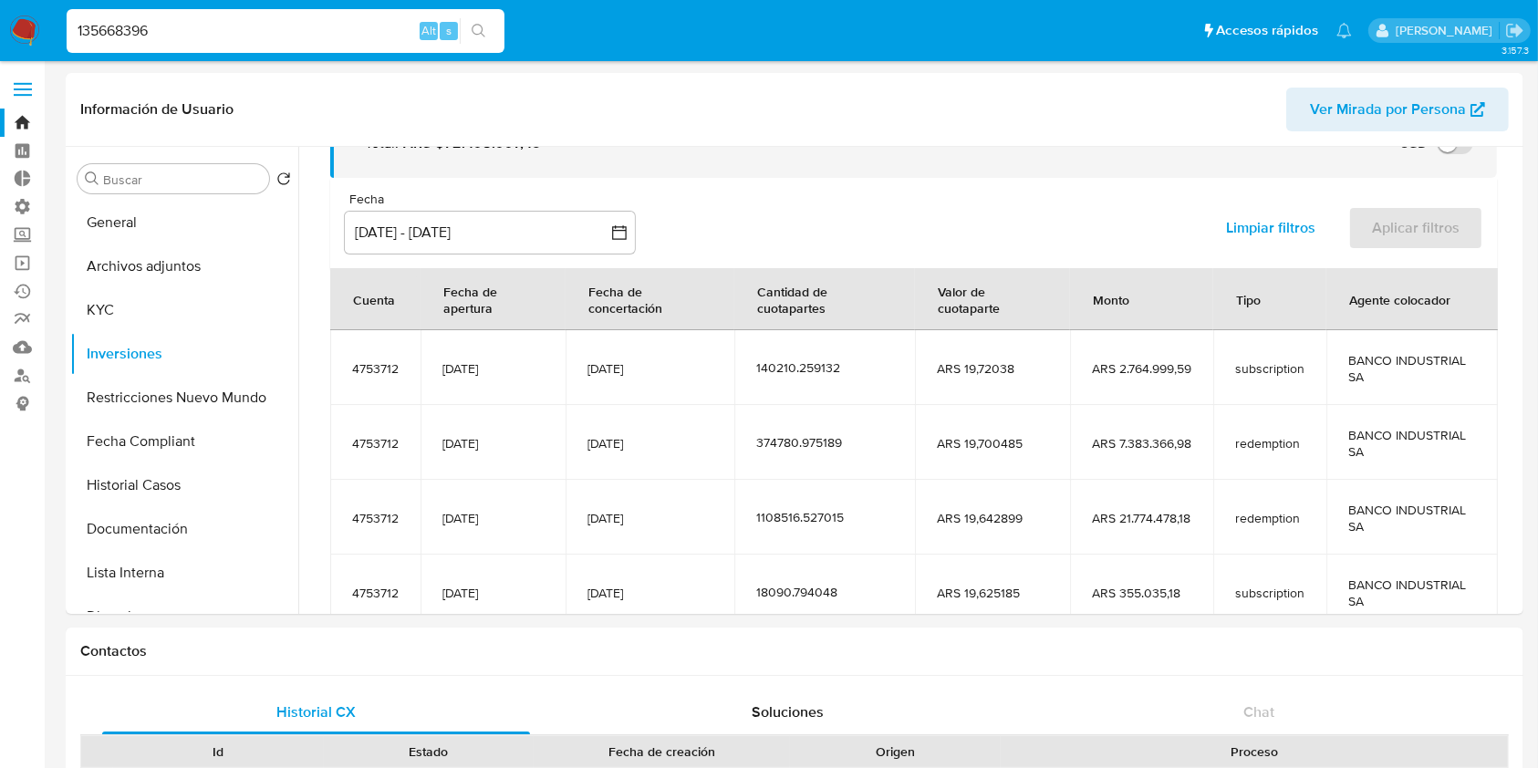
scroll to position [322, 0]
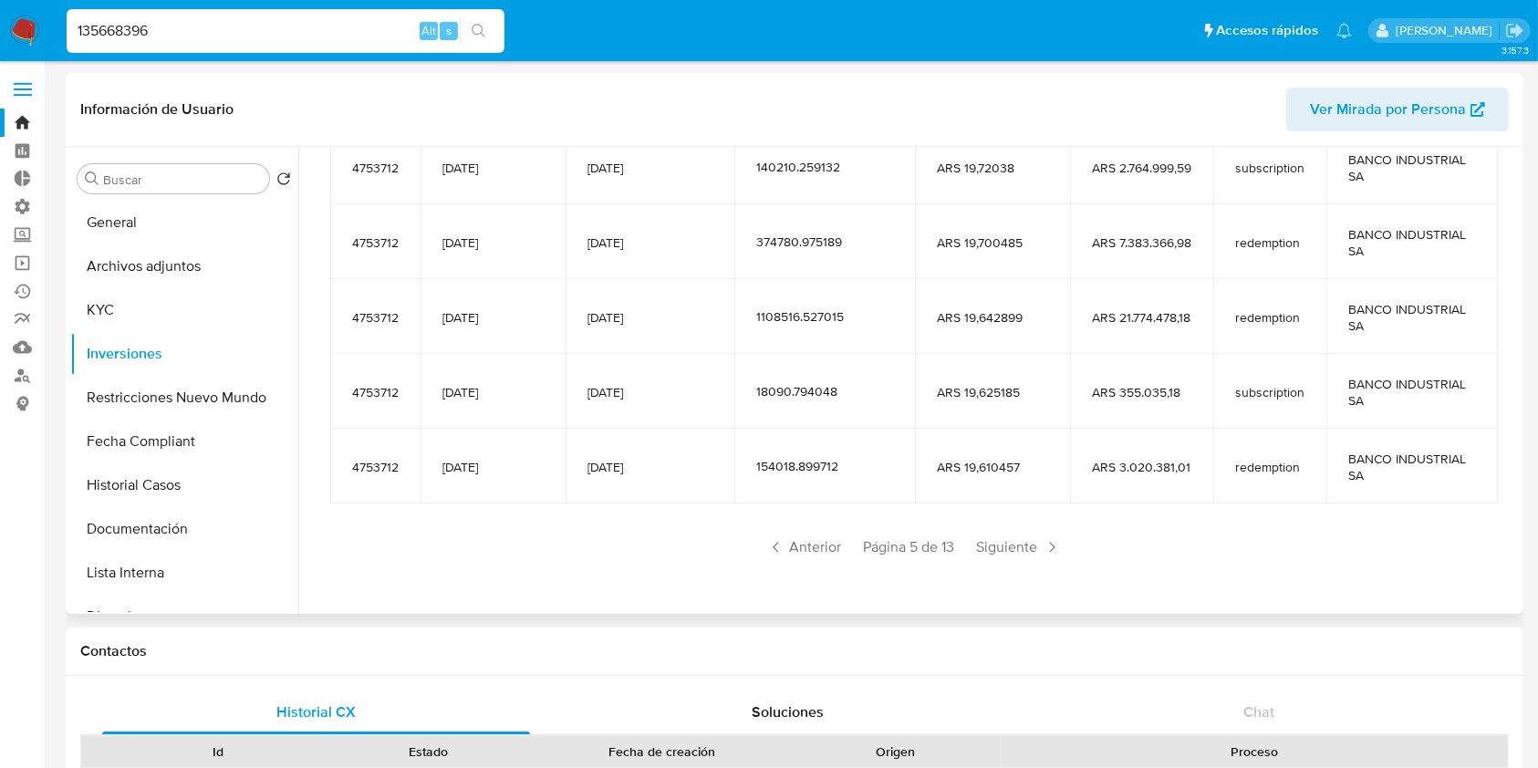
click at [1015, 562] on div "Saldo en cuenta Total : ARS $72.498.997,45 USD Cambiar entre moneda local y USD…" at bounding box center [913, 238] width 1210 height 736
click at [1017, 553] on span "Siguiente" at bounding box center [1019, 547] width 99 height 29
click at [806, 544] on span "Anterior" at bounding box center [804, 547] width 89 height 29
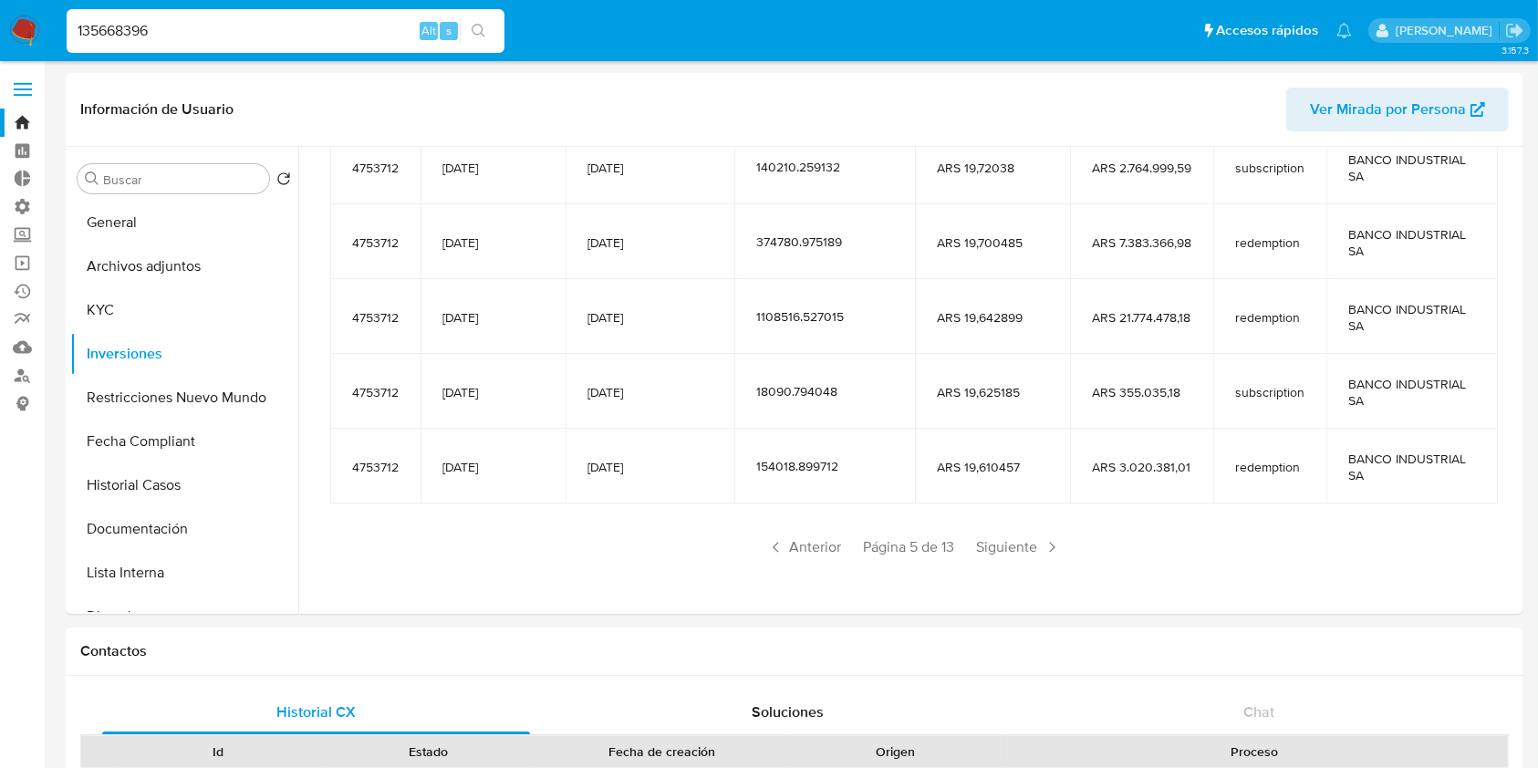
click at [241, 27] on input "135668396" at bounding box center [286, 31] width 438 height 24
paste input "661242311"
type input "661242311"
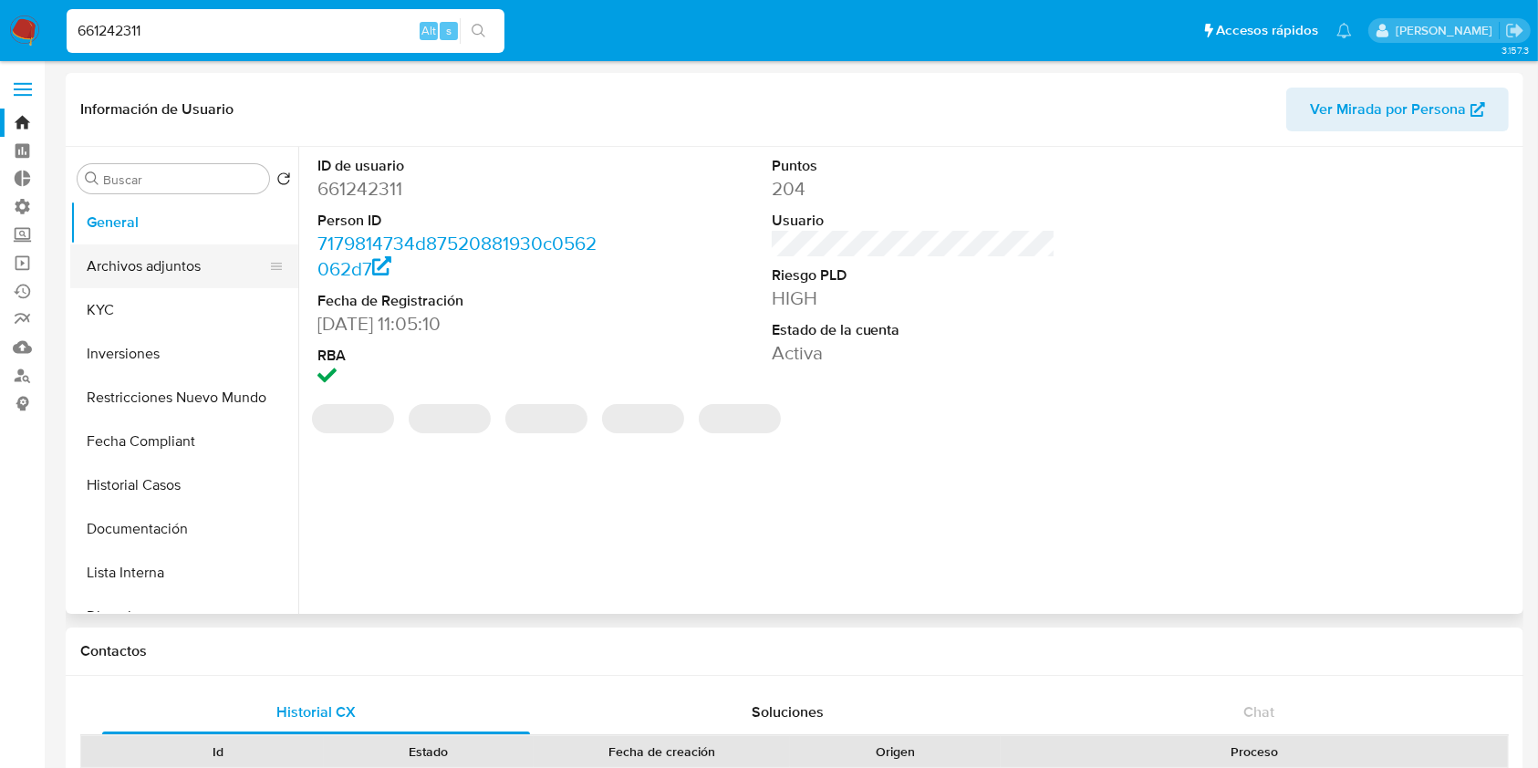
select select "10"
click at [121, 312] on button "KYC" at bounding box center [176, 310] width 213 height 44
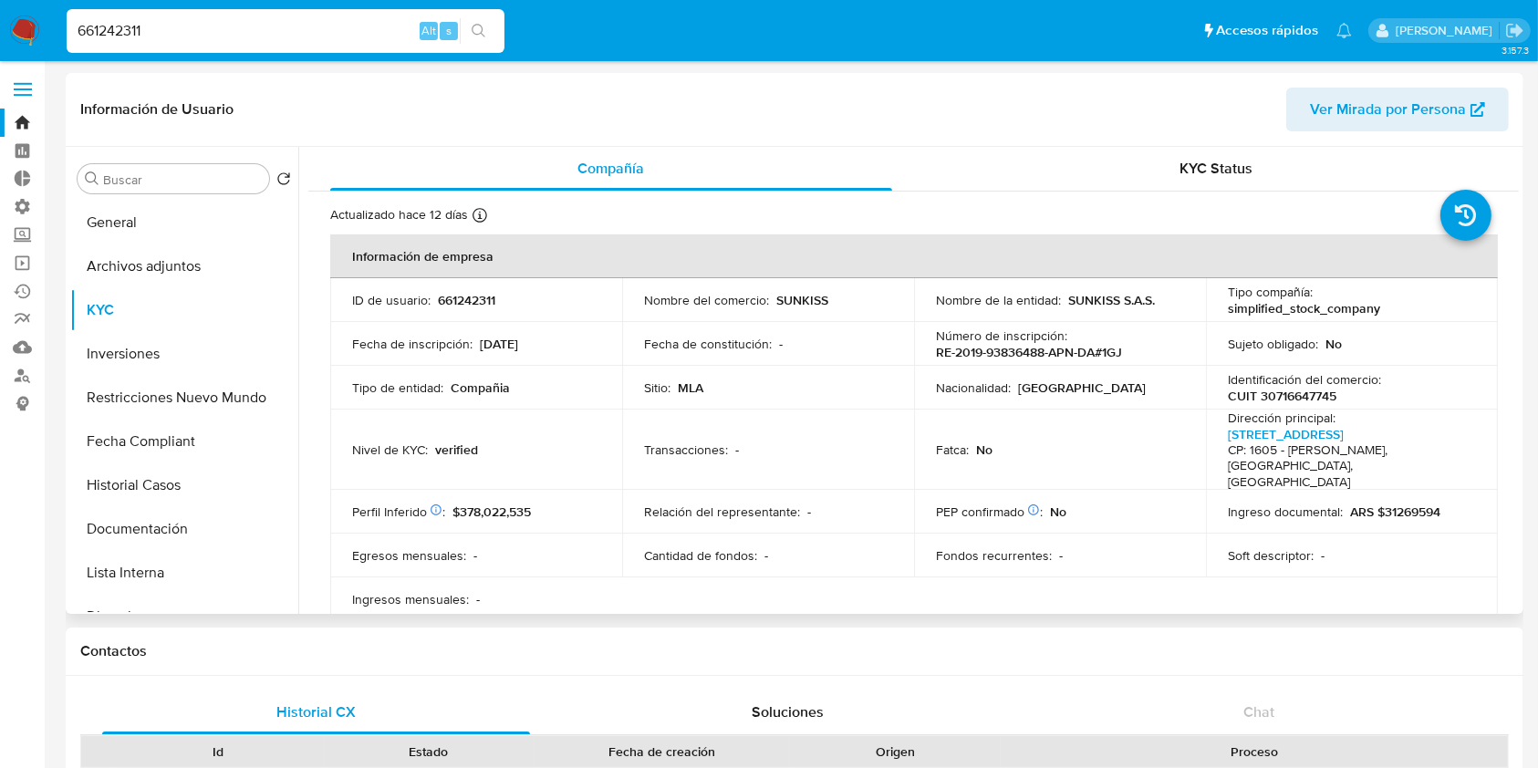
drag, startPoint x: 168, startPoint y: 354, endPoint x: 330, endPoint y: 354, distance: 162.4
click at [168, 354] on button "Inversiones" at bounding box center [184, 354] width 228 height 44
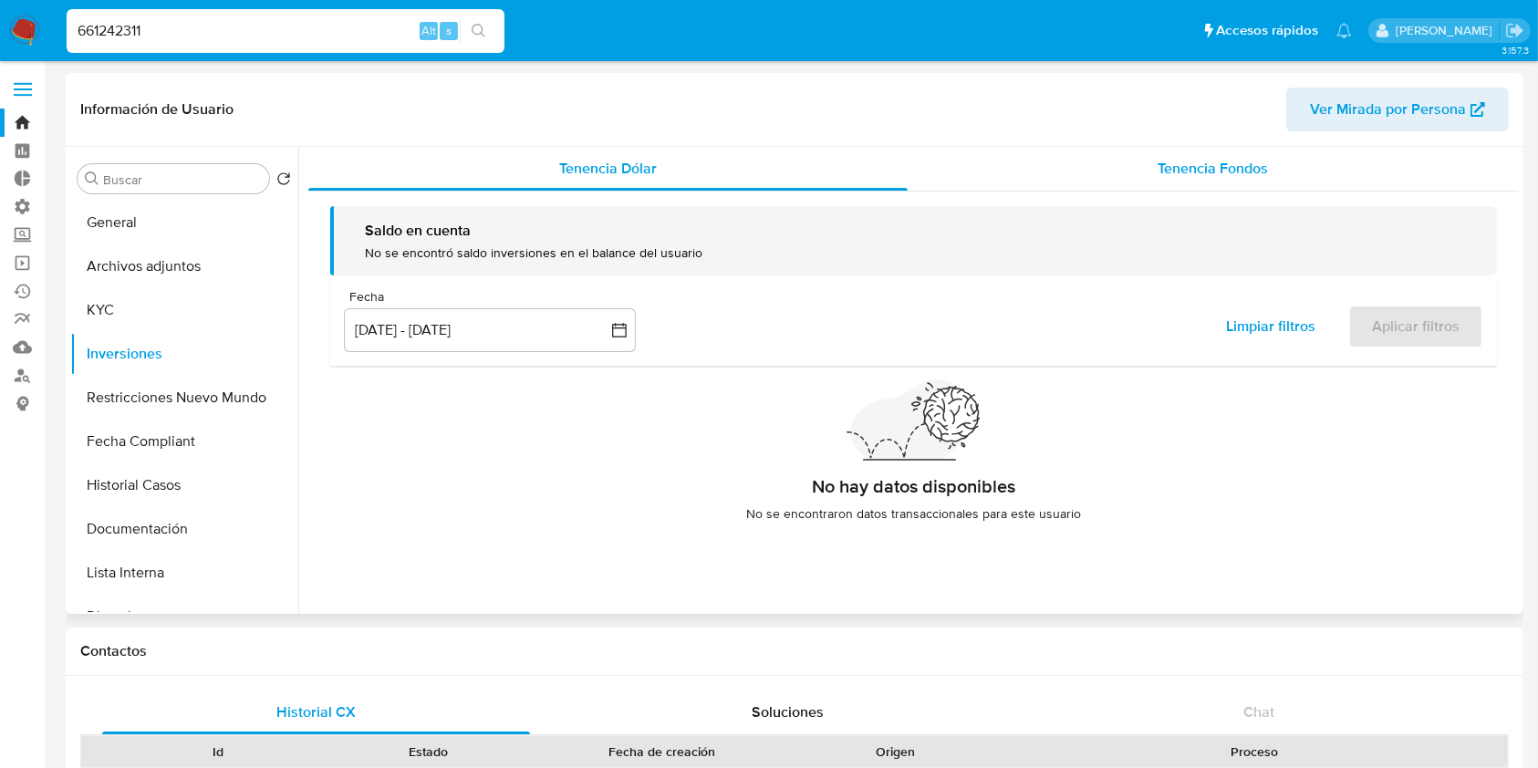
click at [1164, 171] on span "Tenencia Fondos" at bounding box center [1213, 168] width 110 height 21
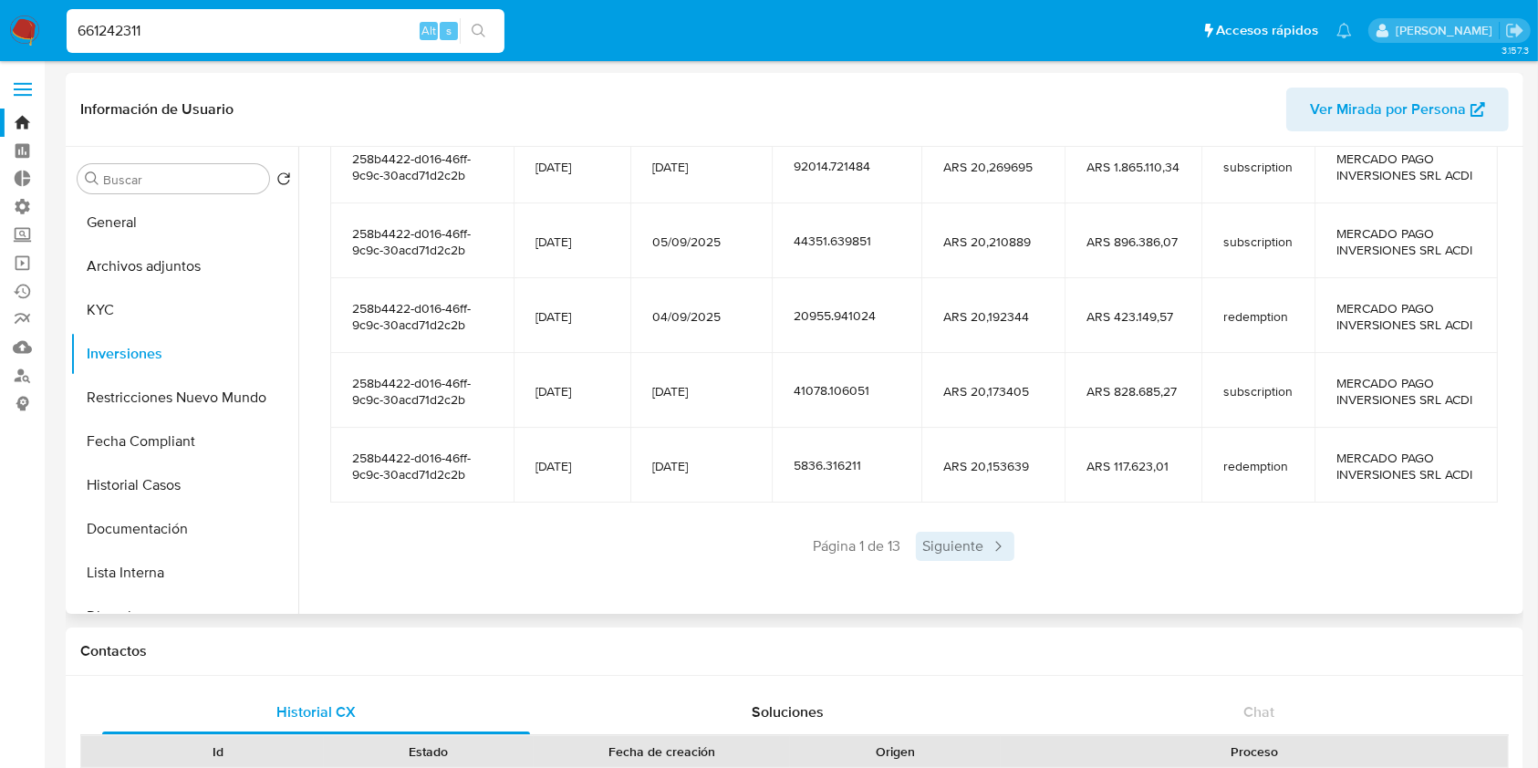
click at [916, 547] on span "Siguiente" at bounding box center [965, 546] width 99 height 29
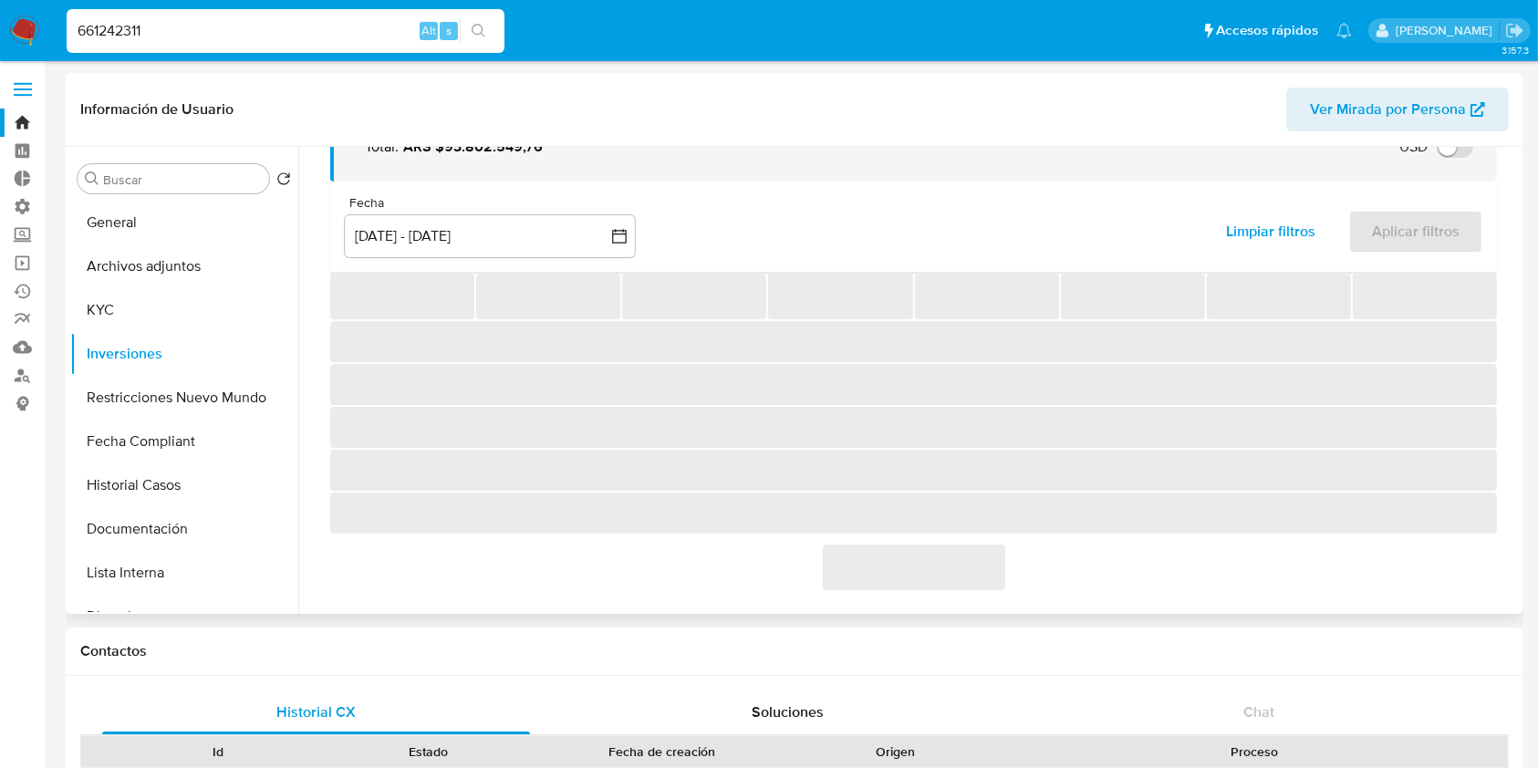
scroll to position [404, 0]
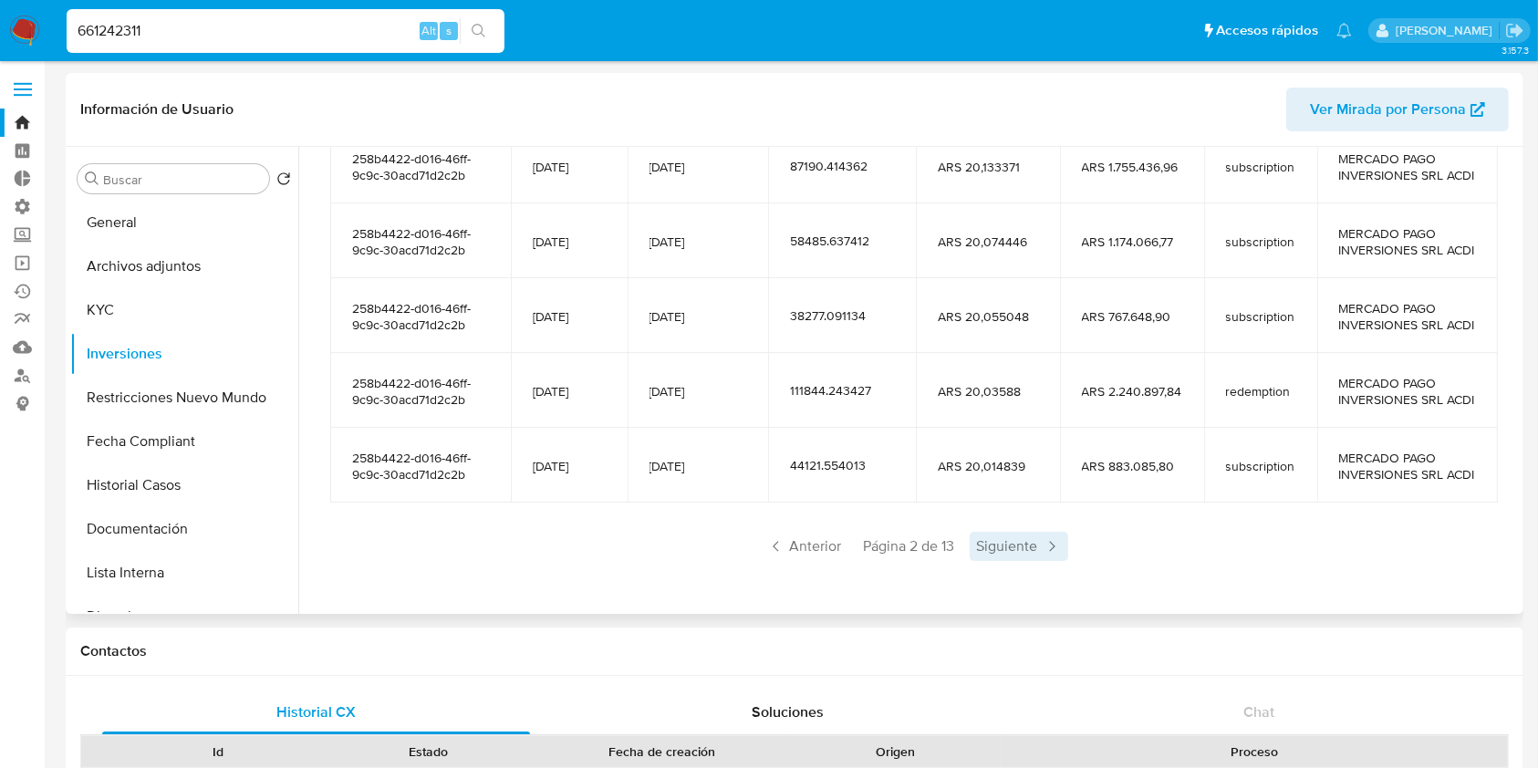
click at [978, 546] on span "Siguiente" at bounding box center [1019, 546] width 99 height 29
click at [1030, 539] on span "Siguiente" at bounding box center [1019, 546] width 99 height 29
click at [1013, 549] on span "Siguiente" at bounding box center [1019, 546] width 99 height 29
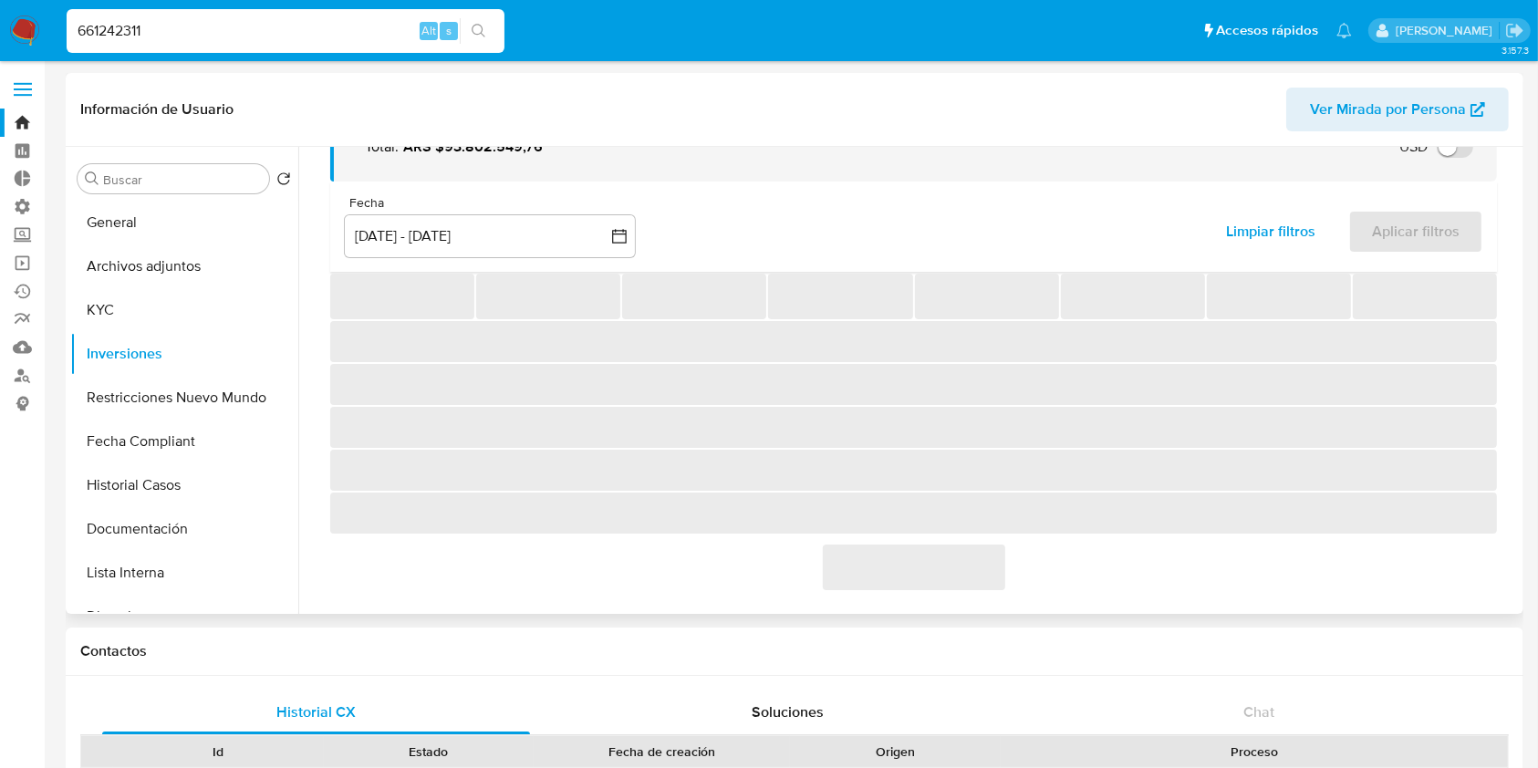
scroll to position [355, 0]
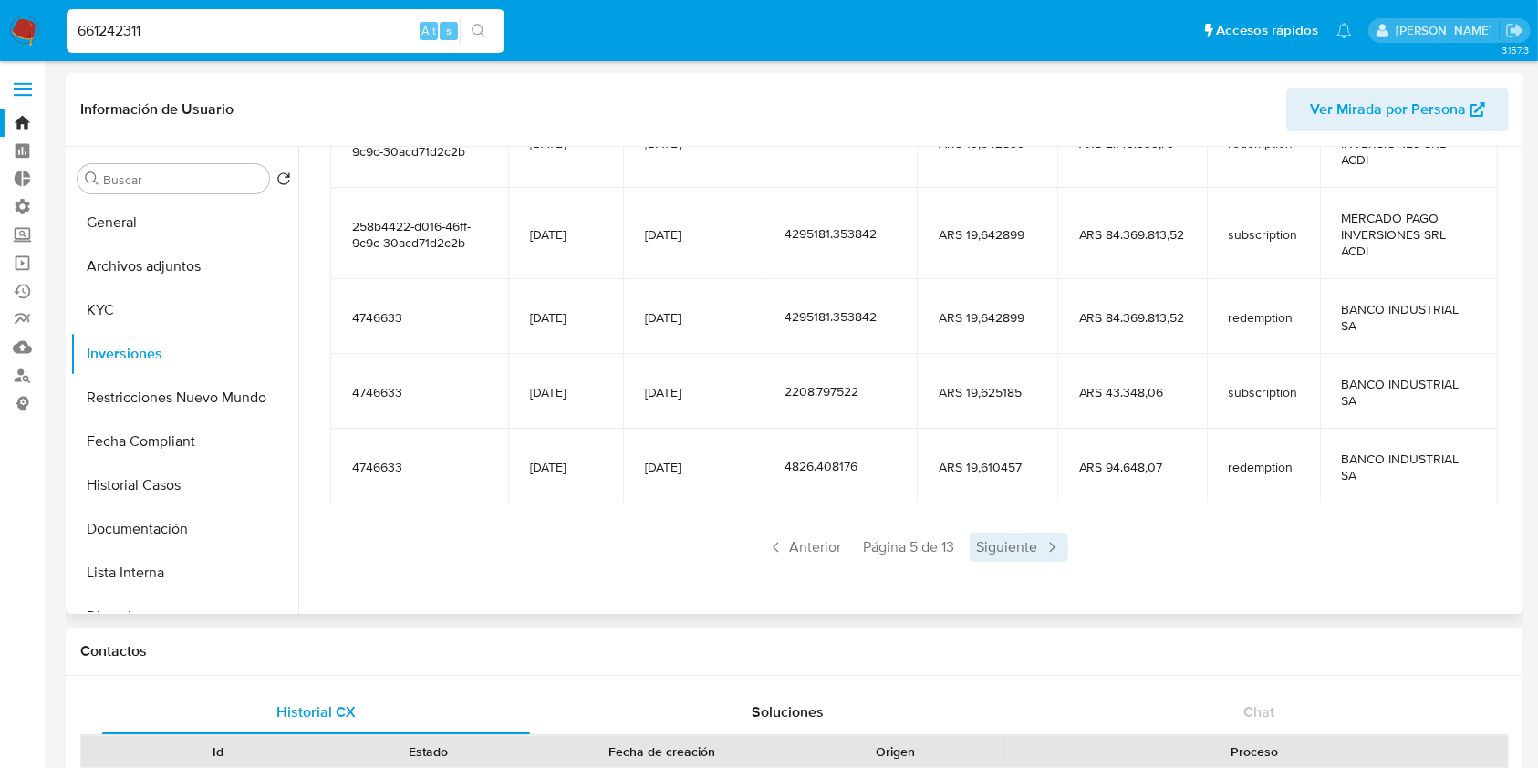
click at [1020, 548] on span "Siguiente" at bounding box center [1019, 547] width 99 height 29
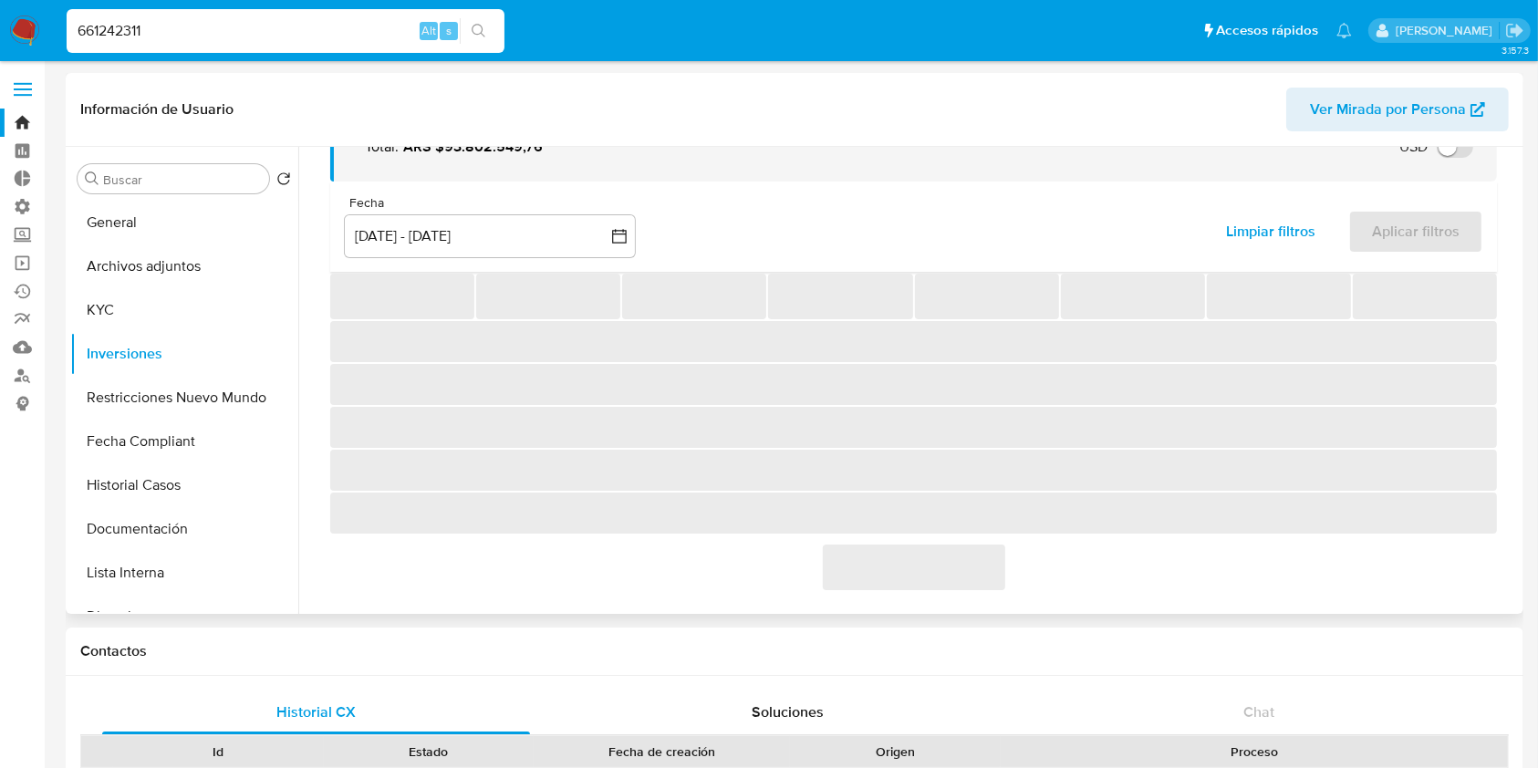
scroll to position [322, 0]
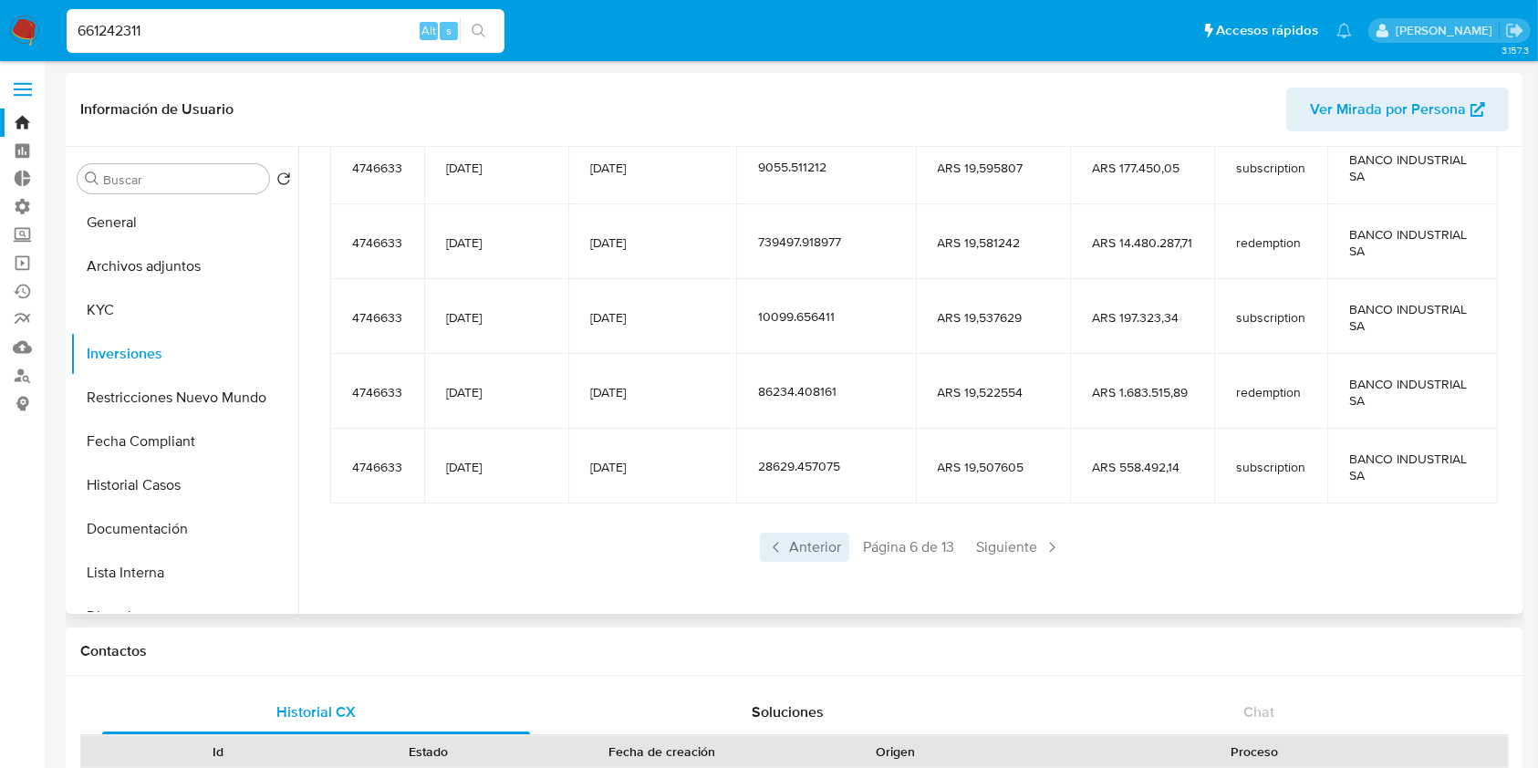
click at [780, 558] on span "Anterior" at bounding box center [804, 547] width 89 height 29
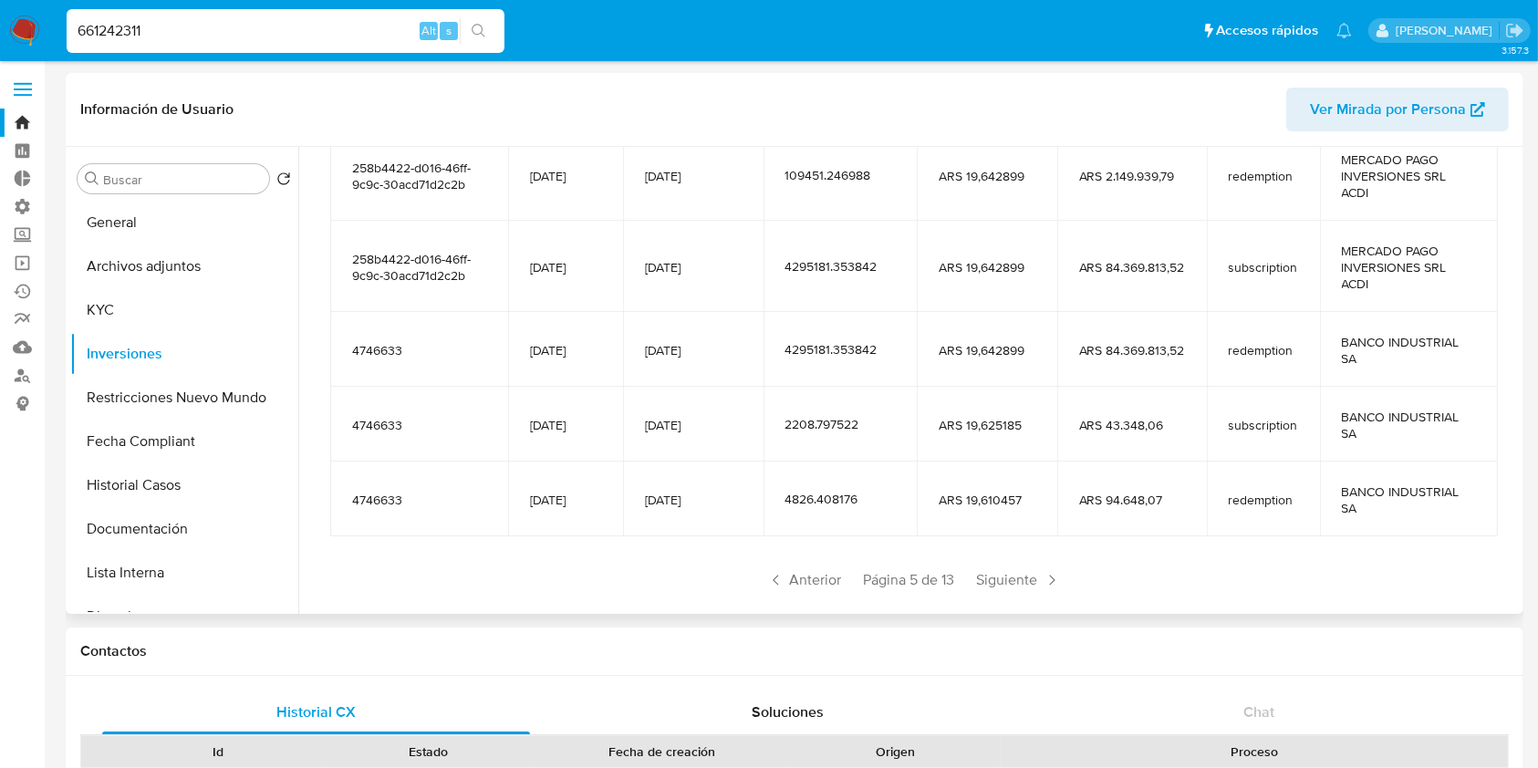
drag, startPoint x: 528, startPoint y: 263, endPoint x: 1435, endPoint y: 297, distance: 907.4
click at [1435, 297] on tr "258b4422-d016-46ff-9c9c-30acd71d2c2b 26/07/2021 08/08/2025 4295181.353842 ARS 1…" at bounding box center [914, 266] width 1168 height 91
click at [1434, 298] on td "MERCADO PAGO INVERSIONES SRL ACDI" at bounding box center [1409, 266] width 179 height 91
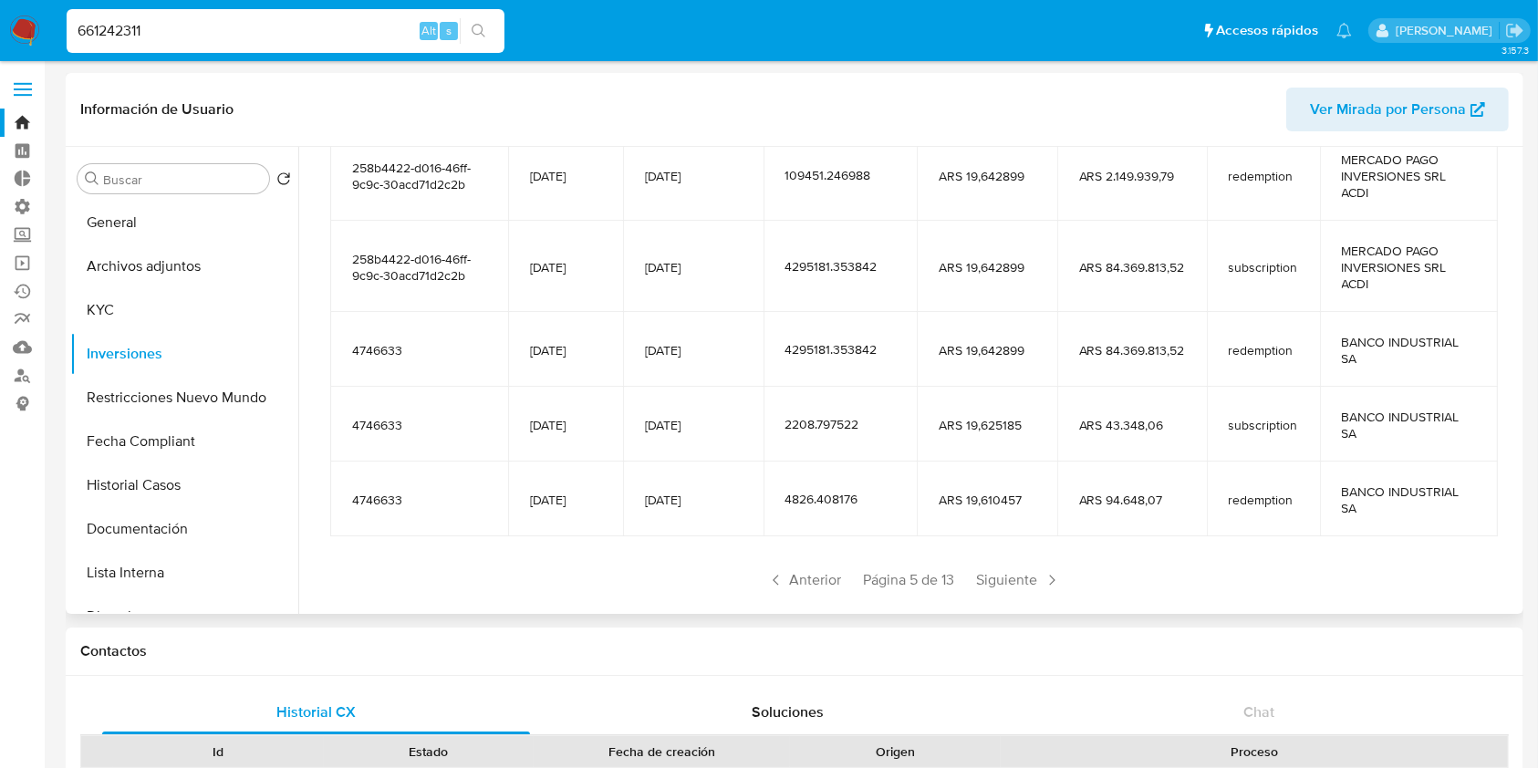
click at [1434, 298] on td "MERCADO PAGO INVERSIONES SRL ACDI" at bounding box center [1409, 266] width 179 height 91
click at [277, 31] on input "661242311" at bounding box center [286, 31] width 438 height 24
paste input "489190809"
type input "489190809"
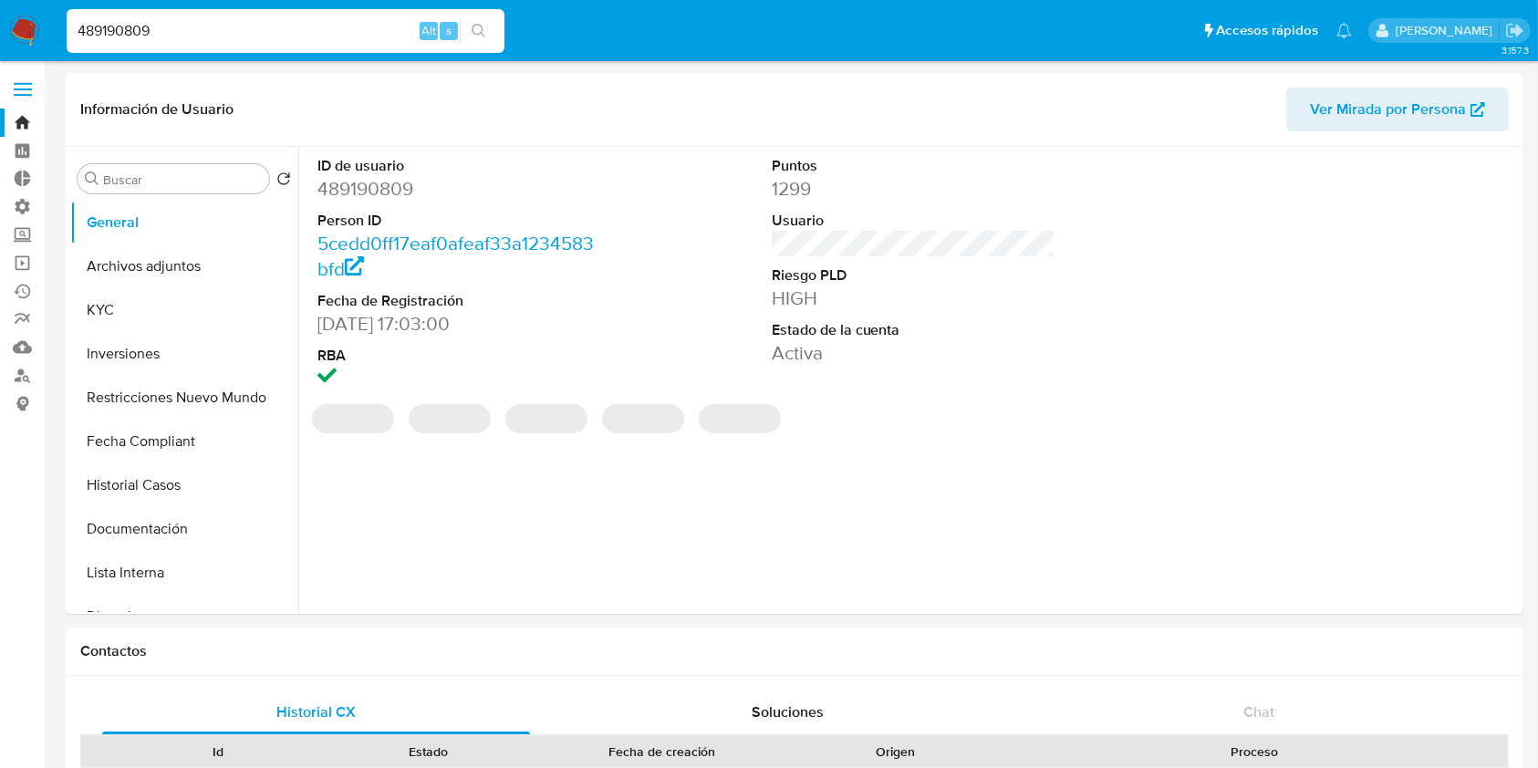
select select "10"
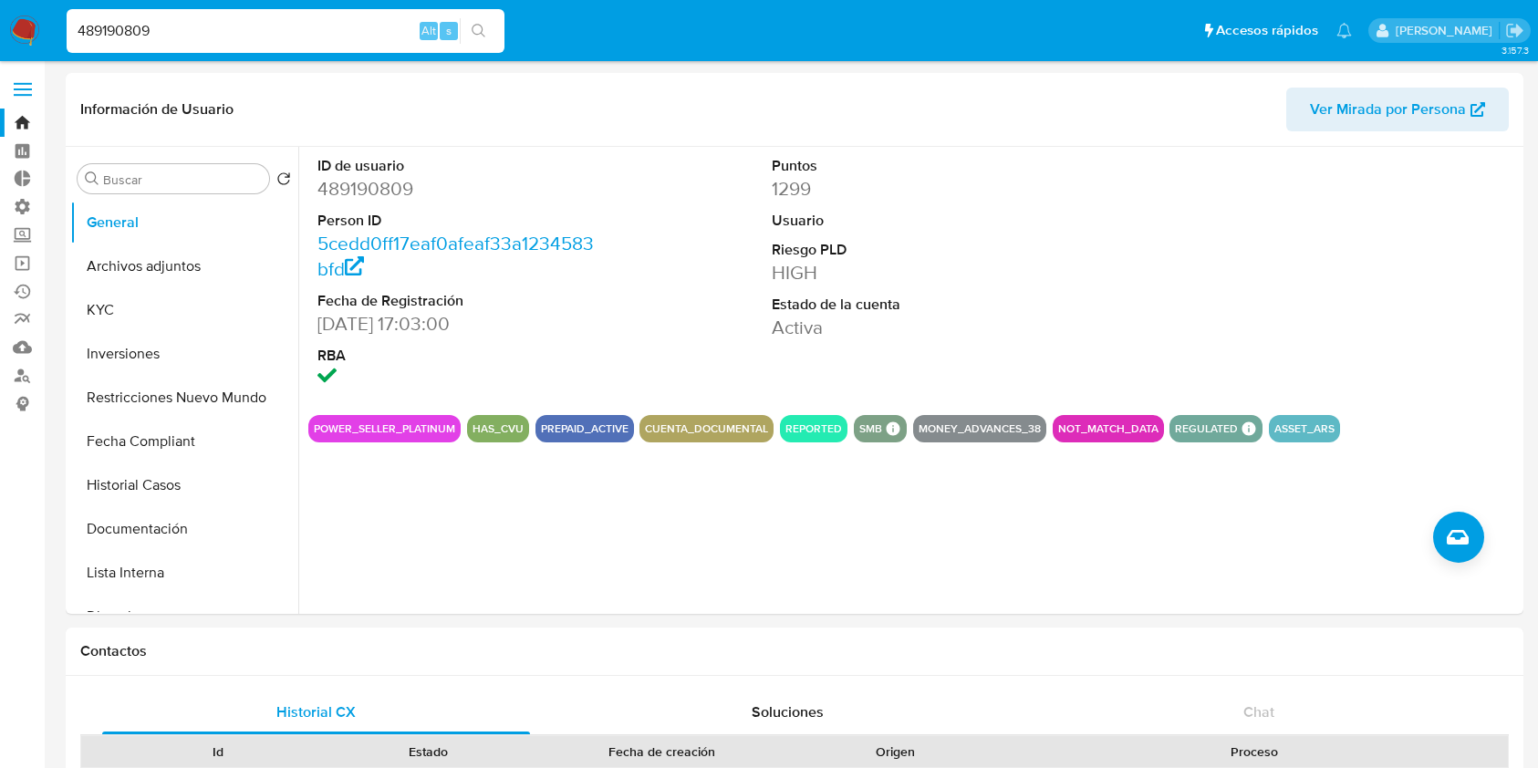
select select "10"
click at [254, 22] on input "489190809" at bounding box center [286, 31] width 438 height 24
click at [180, 352] on button "Inversiones" at bounding box center [176, 354] width 213 height 44
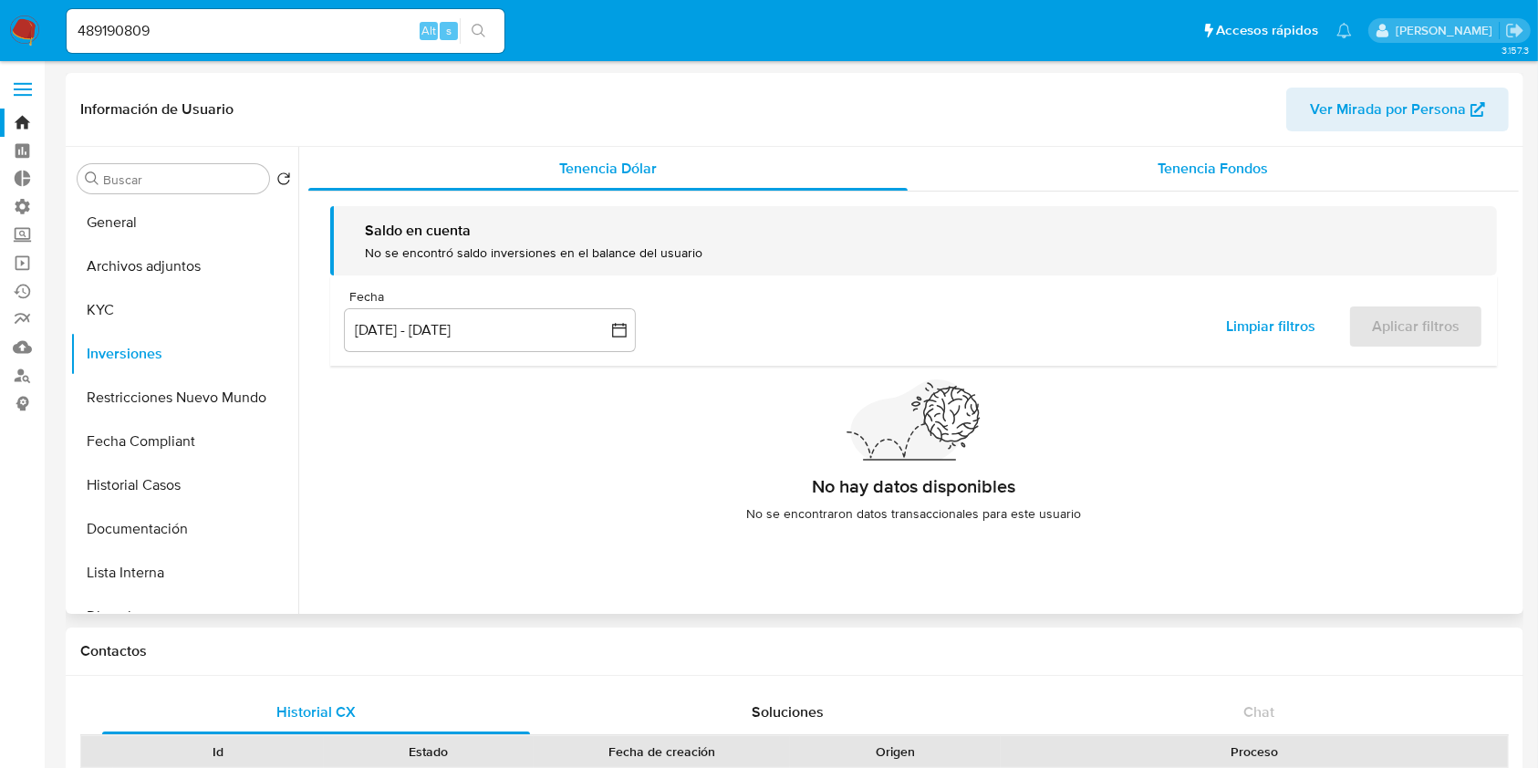
click at [1255, 167] on span "Tenencia Fondos" at bounding box center [1213, 168] width 110 height 21
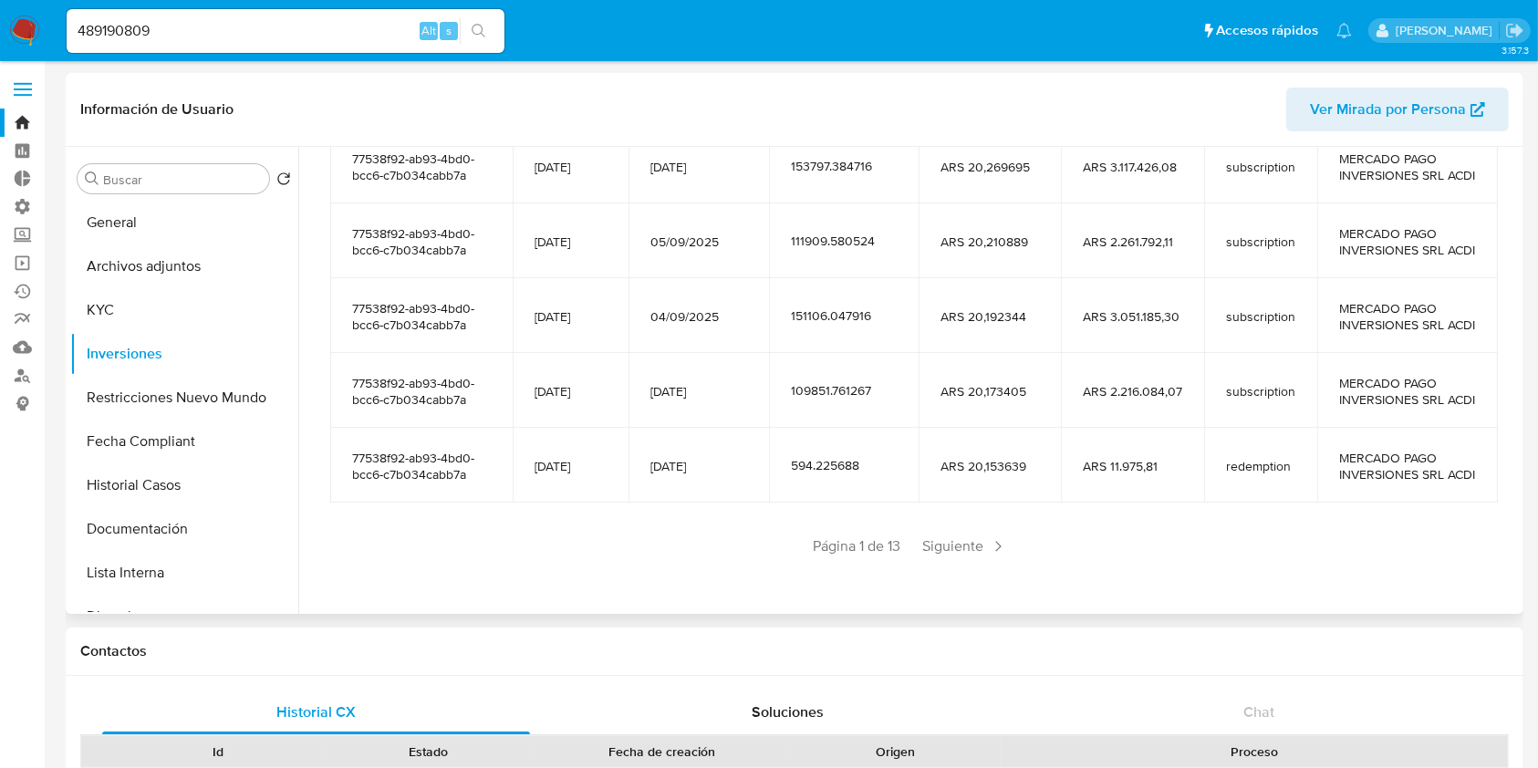
scroll to position [404, 0]
click at [928, 565] on div "Saldo en cuenta Total : ARS $17.699.655,17 USD Cambiar entre moneda local y USD…" at bounding box center [913, 237] width 1210 height 736
click at [952, 552] on span "Siguiente" at bounding box center [965, 546] width 99 height 29
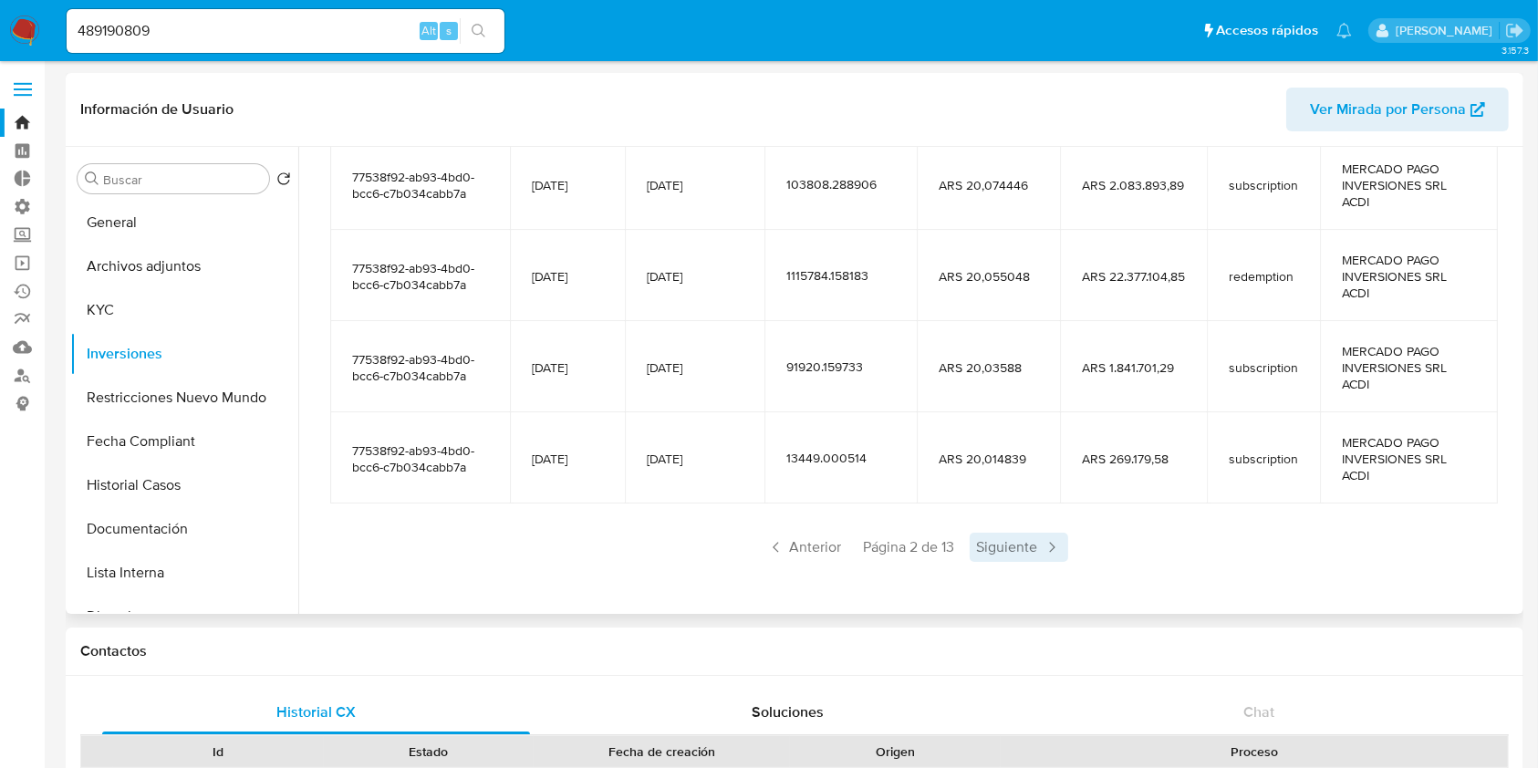
click at [1006, 541] on span "Siguiente" at bounding box center [1019, 547] width 99 height 29
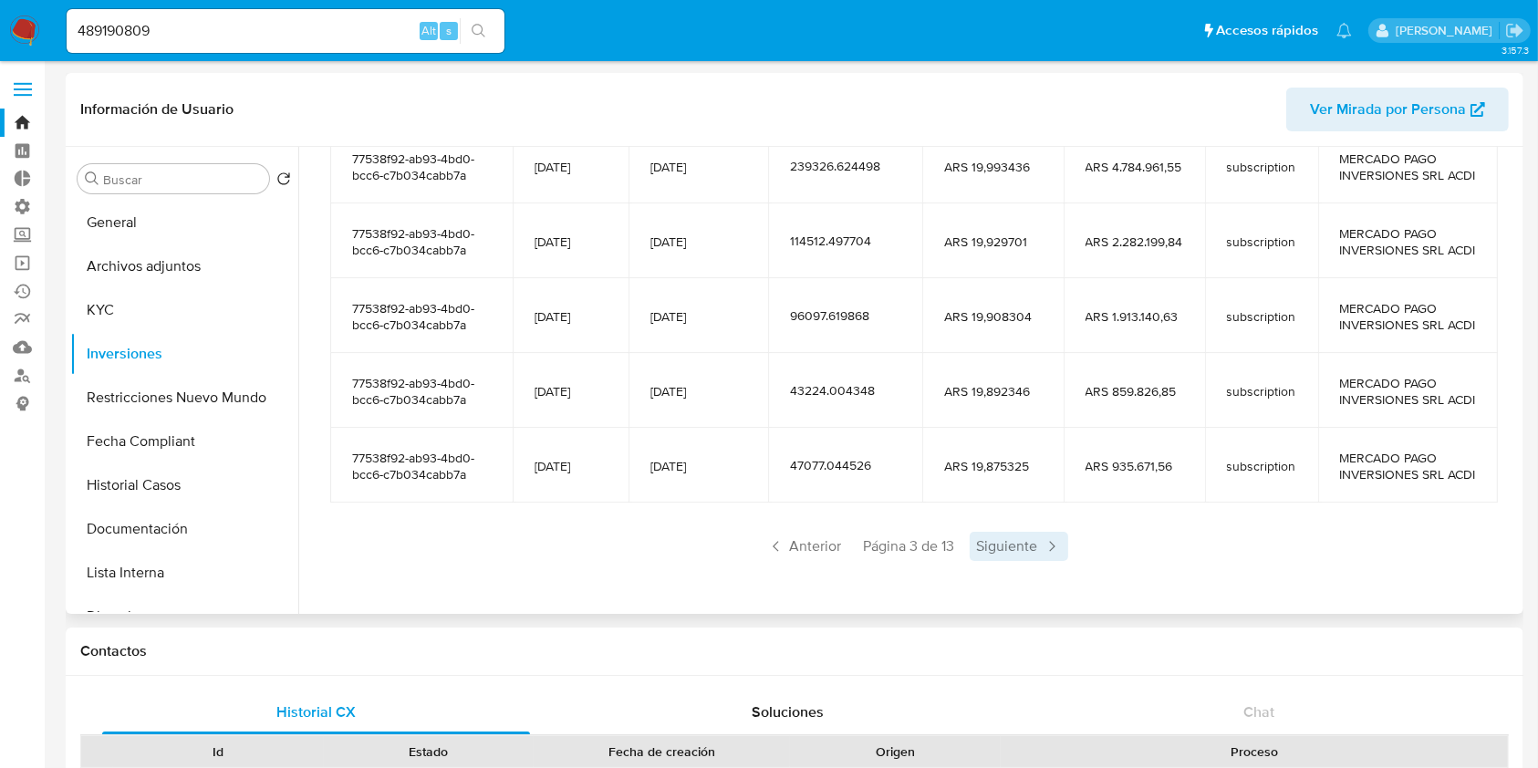
click at [1024, 542] on span "Siguiente" at bounding box center [1019, 546] width 99 height 29
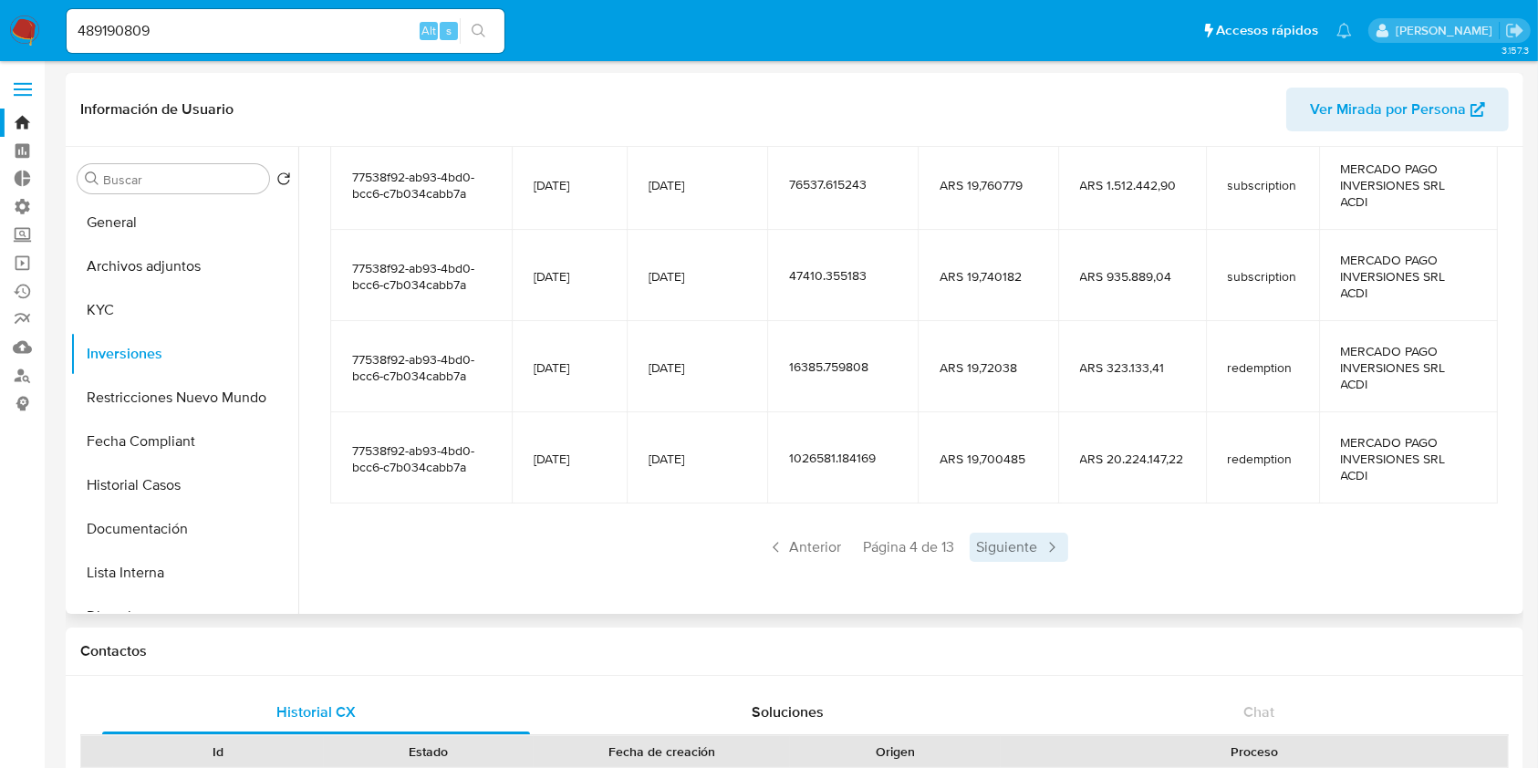
click at [1029, 543] on span "Siguiente" at bounding box center [1019, 547] width 99 height 29
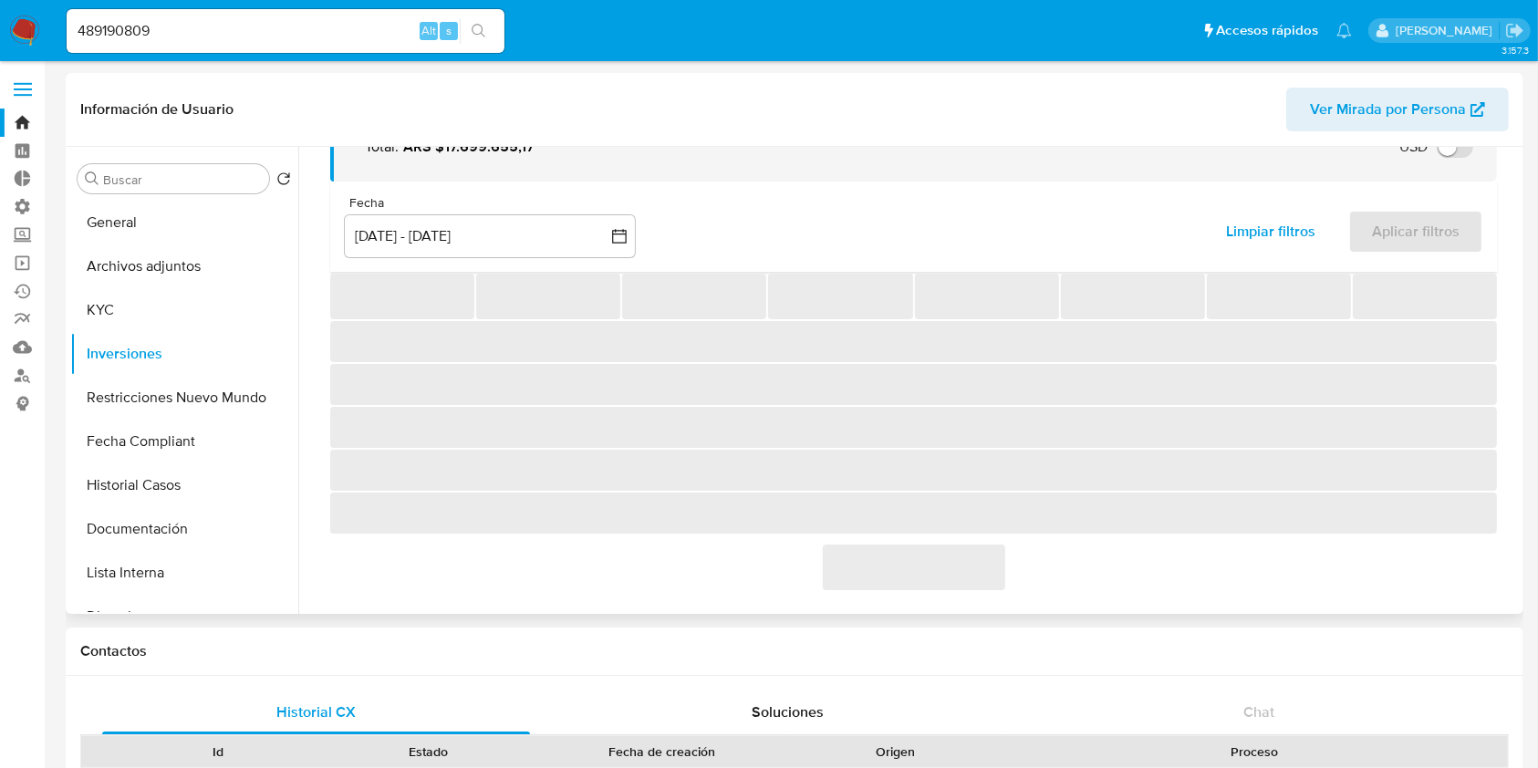
scroll to position [355, 0]
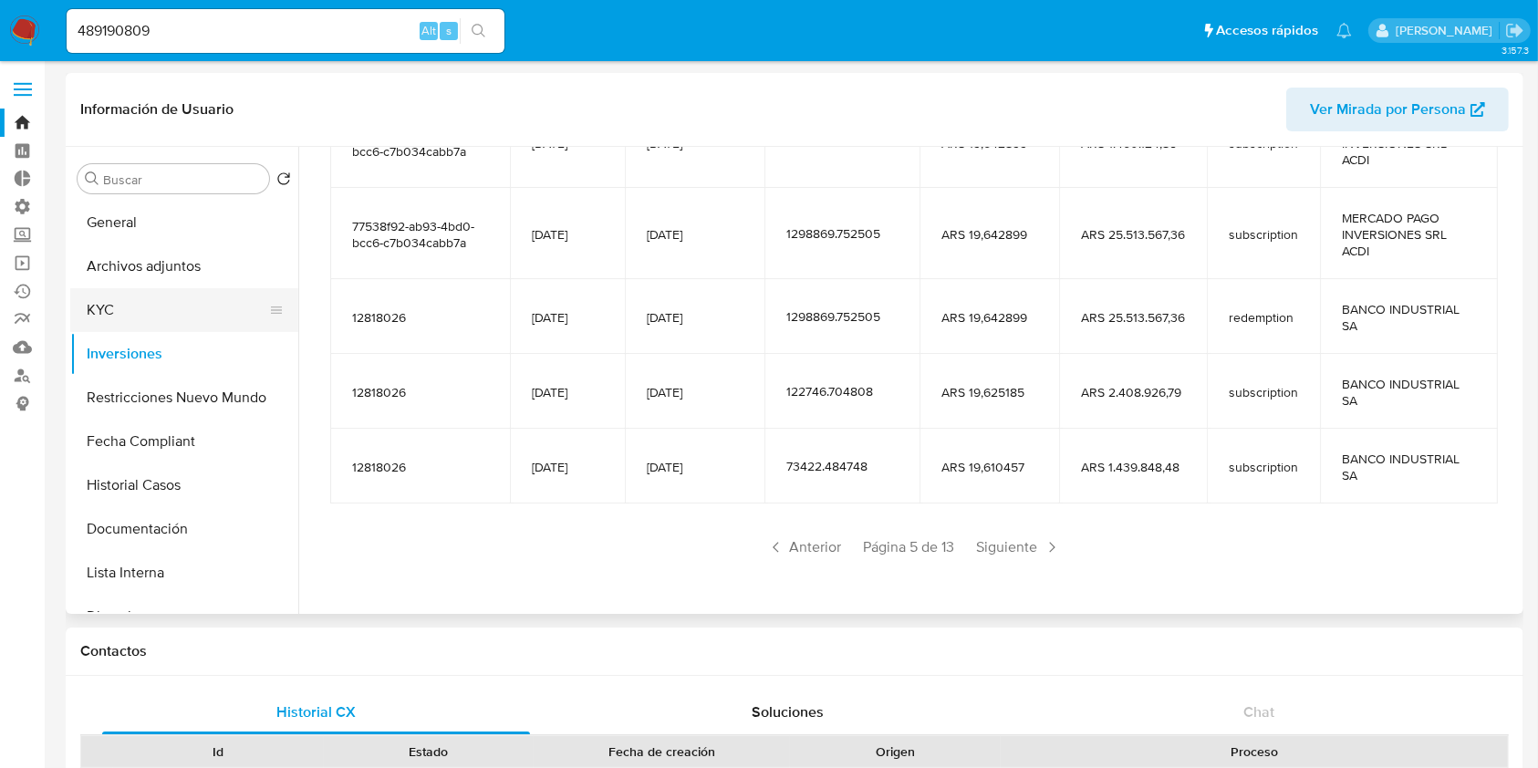
click at [153, 321] on button "KYC" at bounding box center [176, 310] width 213 height 44
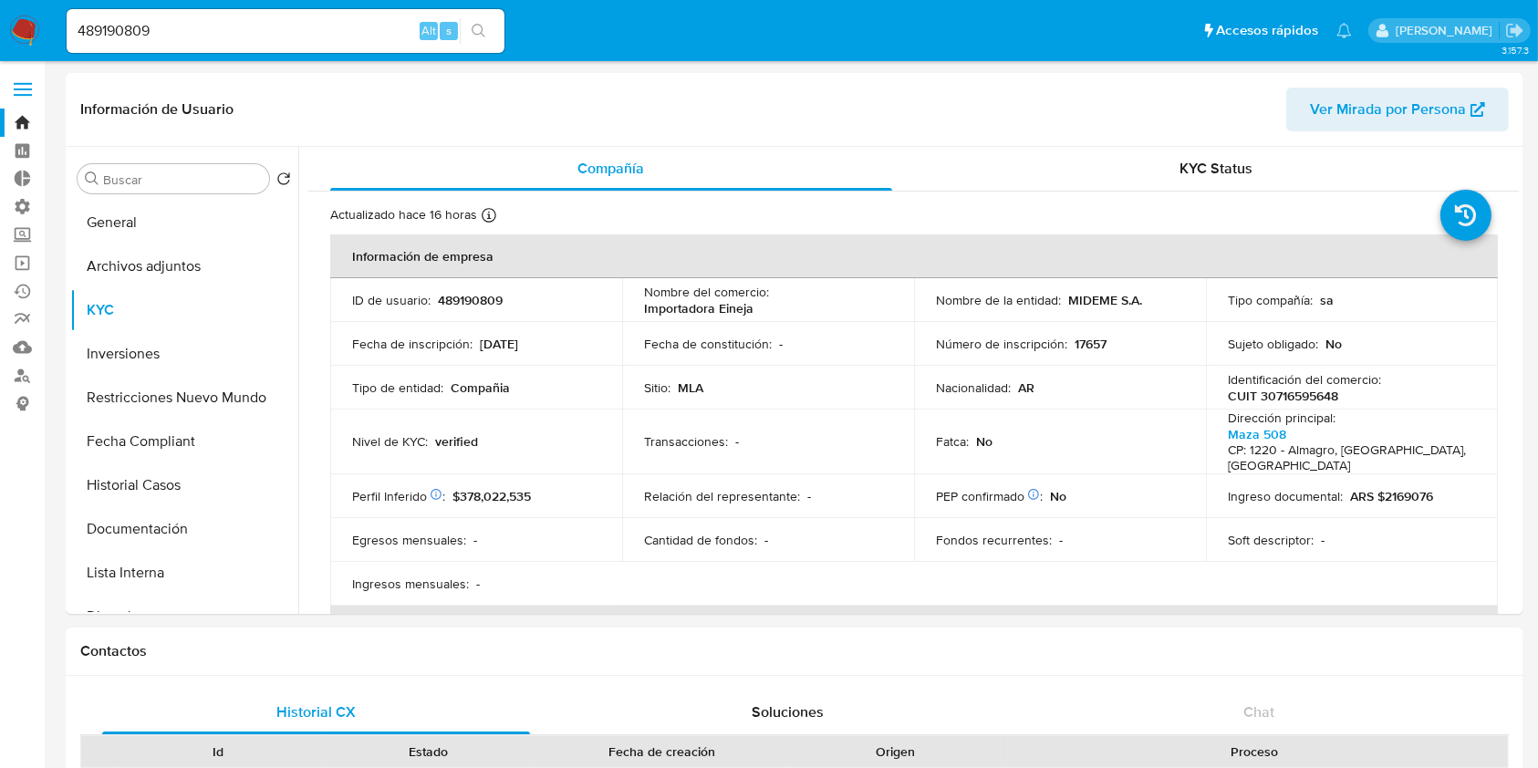
click at [258, 33] on input "489190809" at bounding box center [286, 31] width 438 height 24
paste input "1690059543"
type input "1690059543"
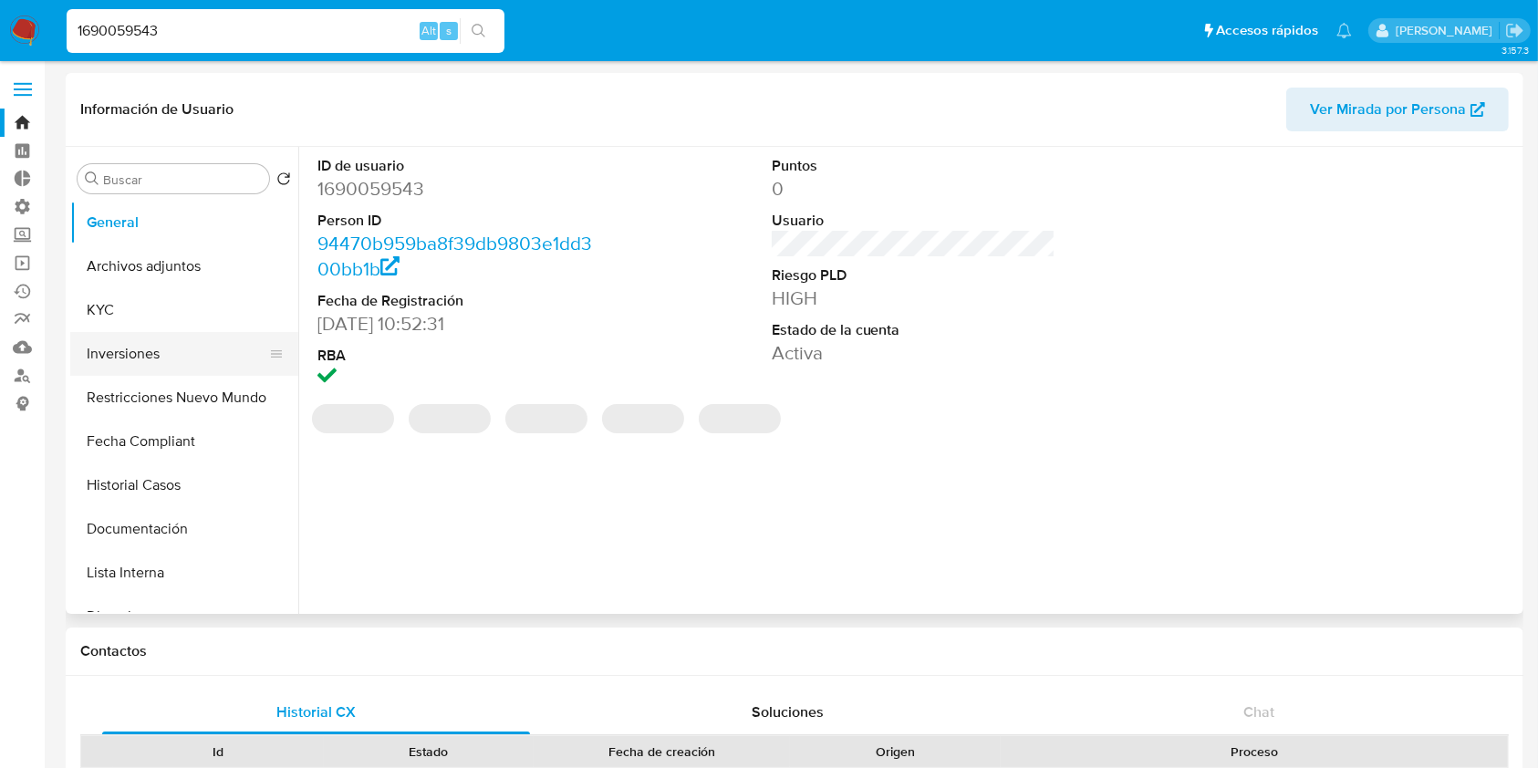
click at [120, 360] on button "Inversiones" at bounding box center [176, 354] width 213 height 44
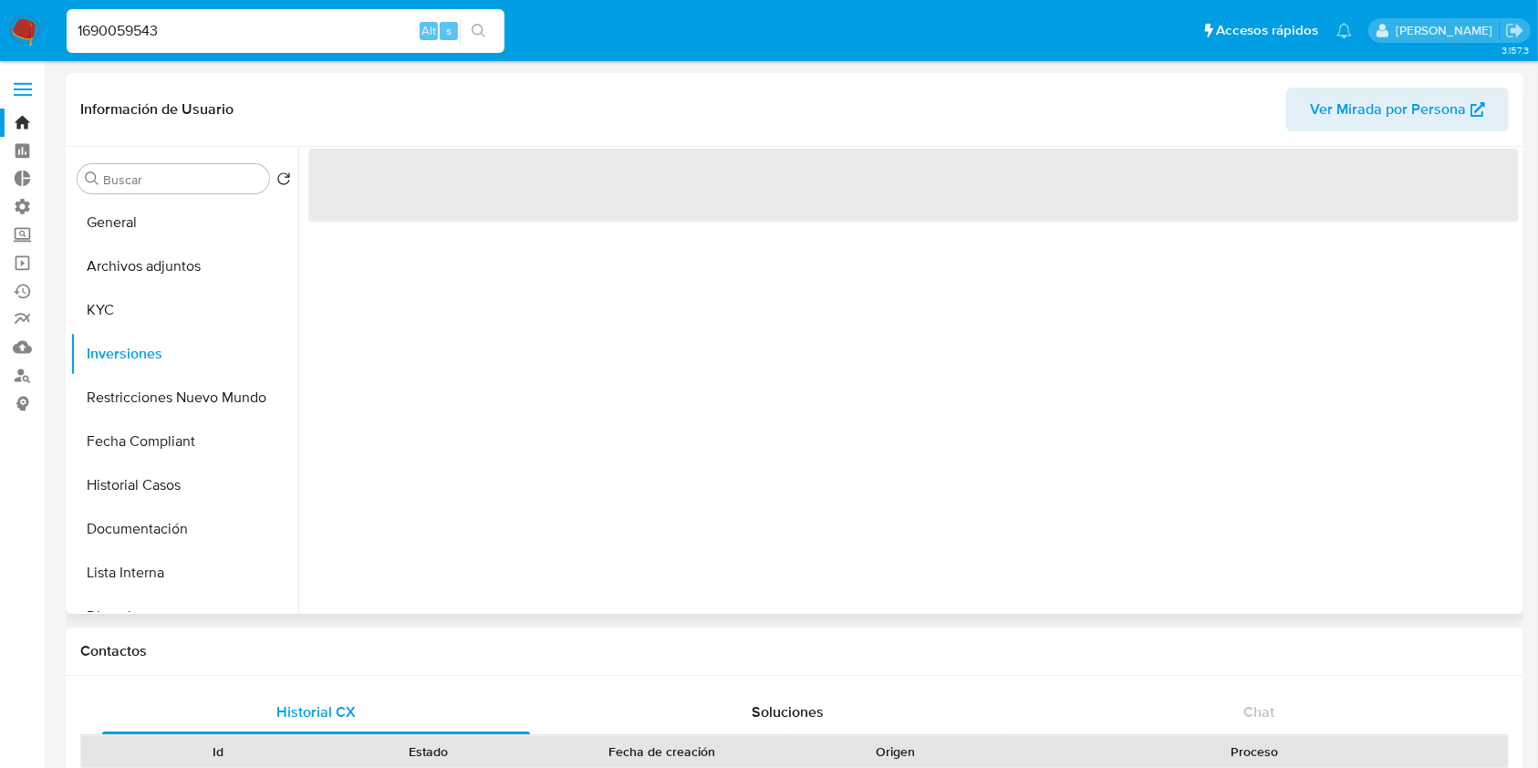
select select "10"
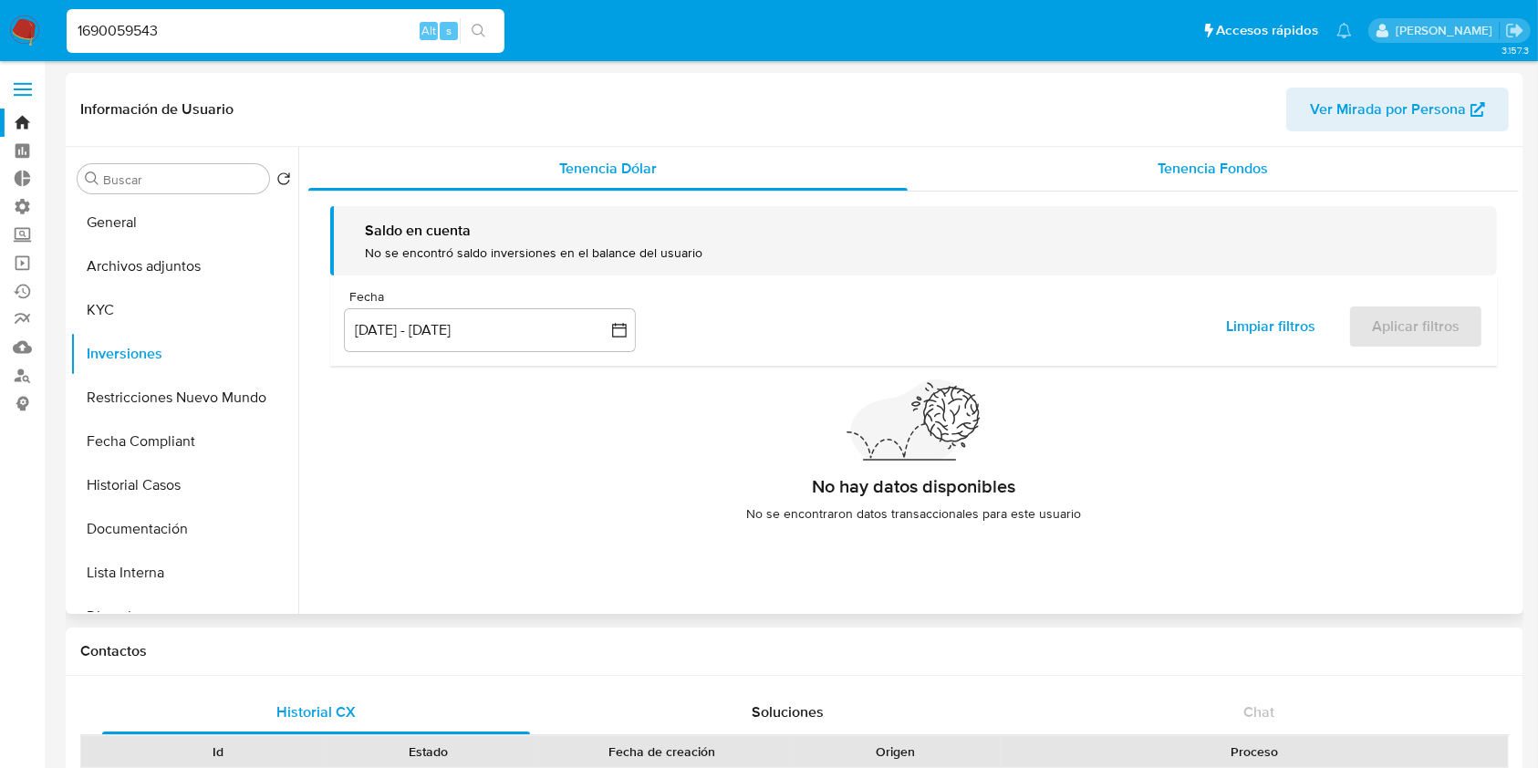
click at [1231, 166] on span "Tenencia Fondos" at bounding box center [1213, 168] width 110 height 21
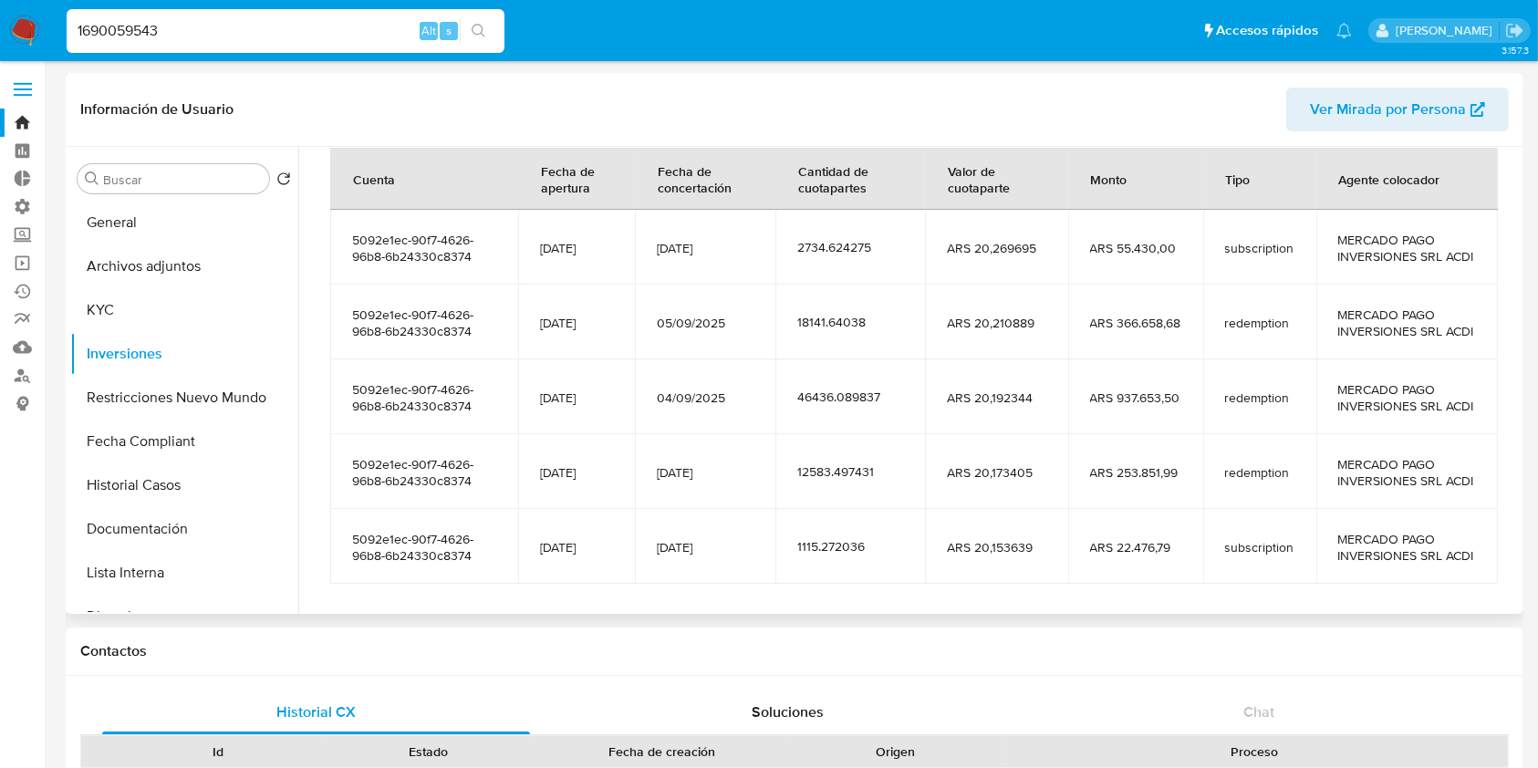
scroll to position [365, 0]
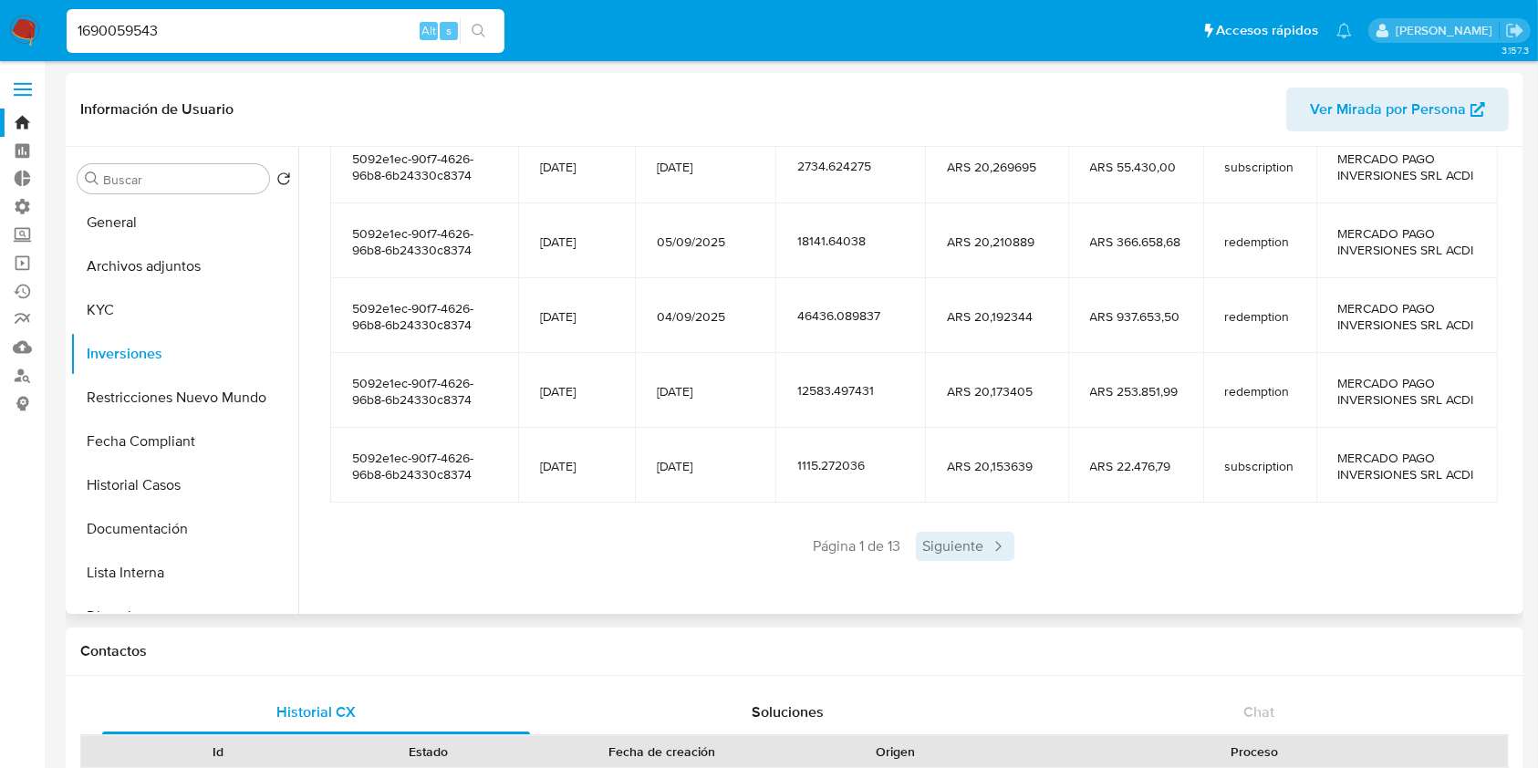
click at [927, 561] on span "Siguiente" at bounding box center [965, 546] width 99 height 29
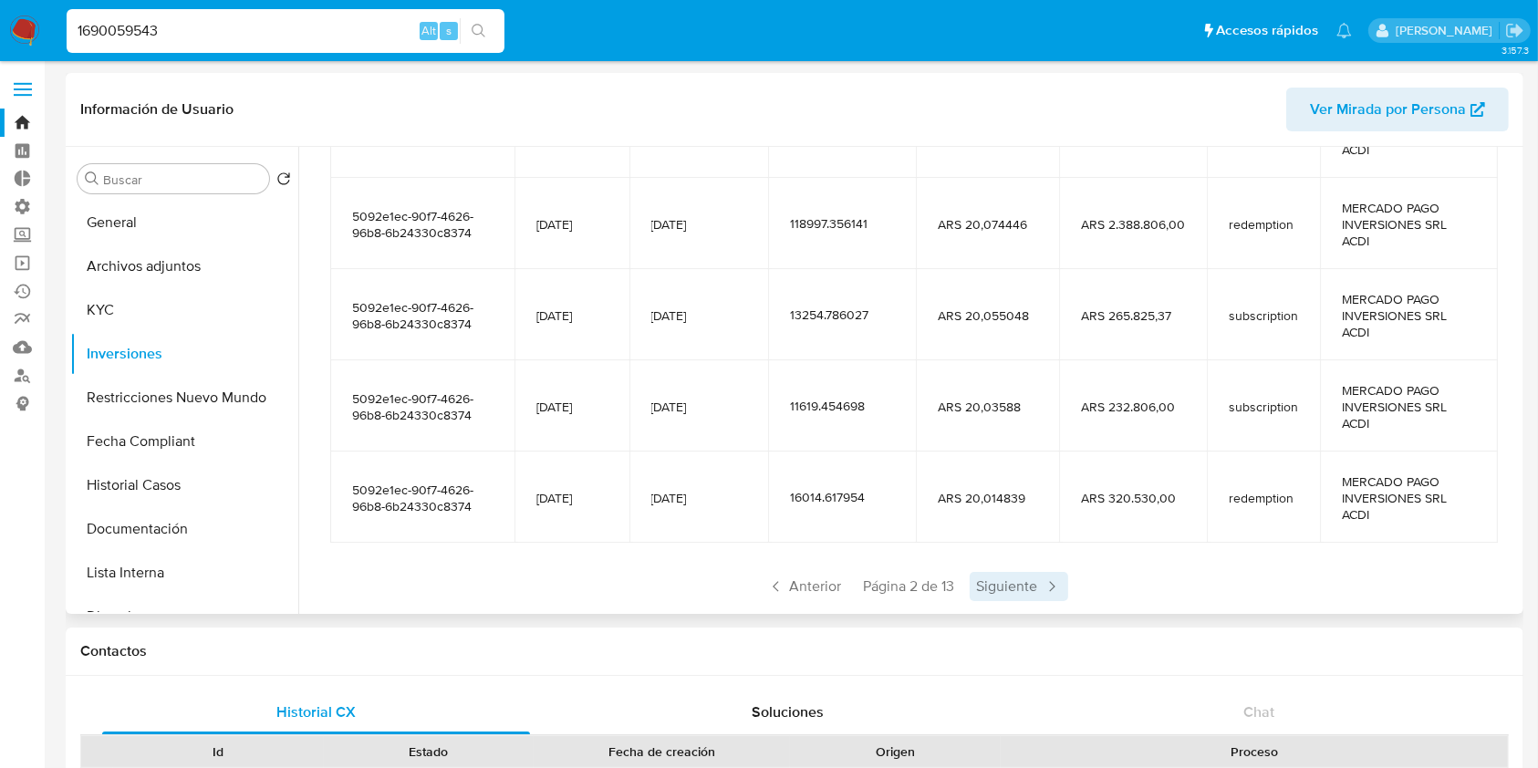
click at [1026, 587] on span "Siguiente" at bounding box center [1019, 586] width 99 height 29
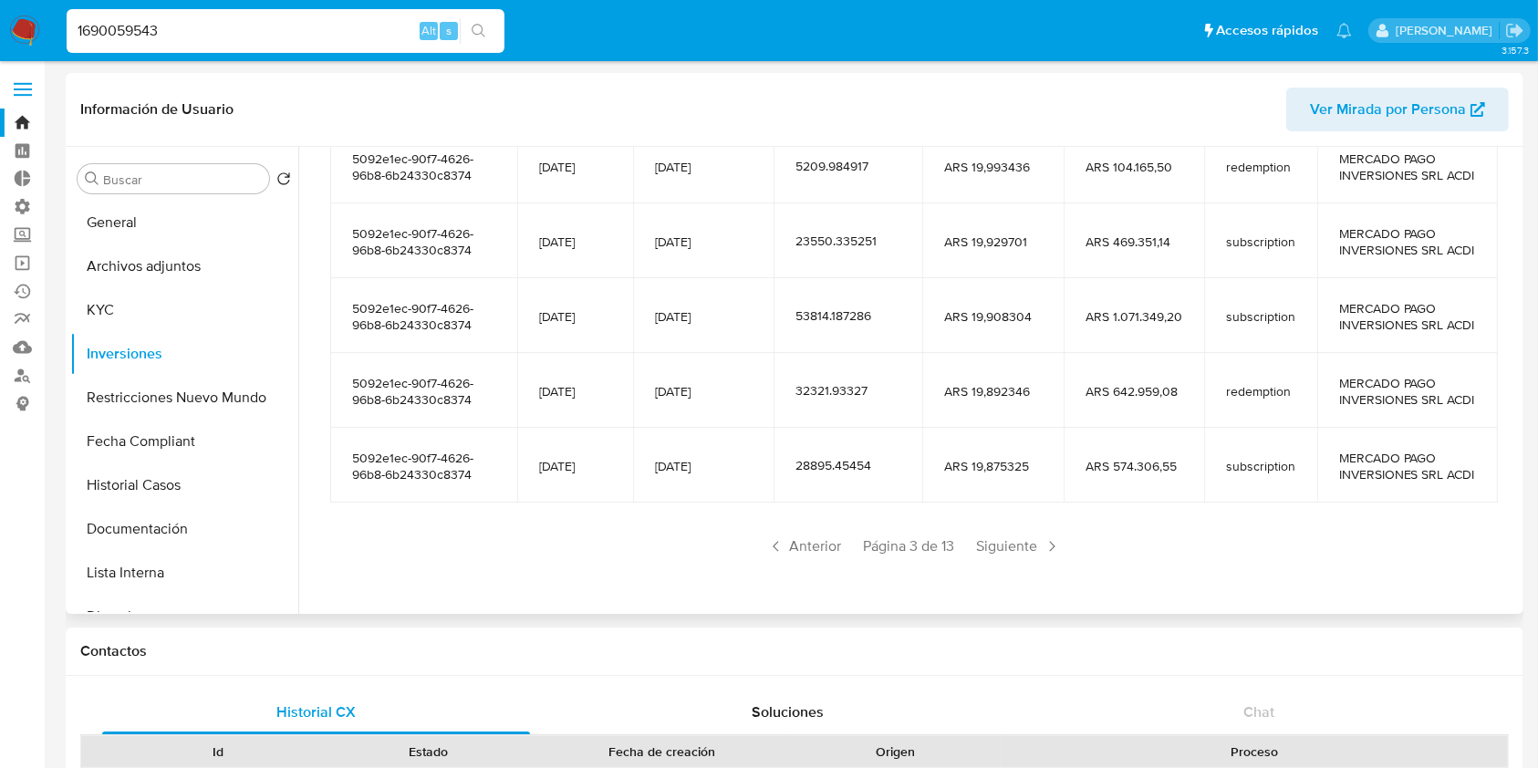
click at [1026, 561] on span "Siguiente" at bounding box center [1019, 546] width 99 height 29
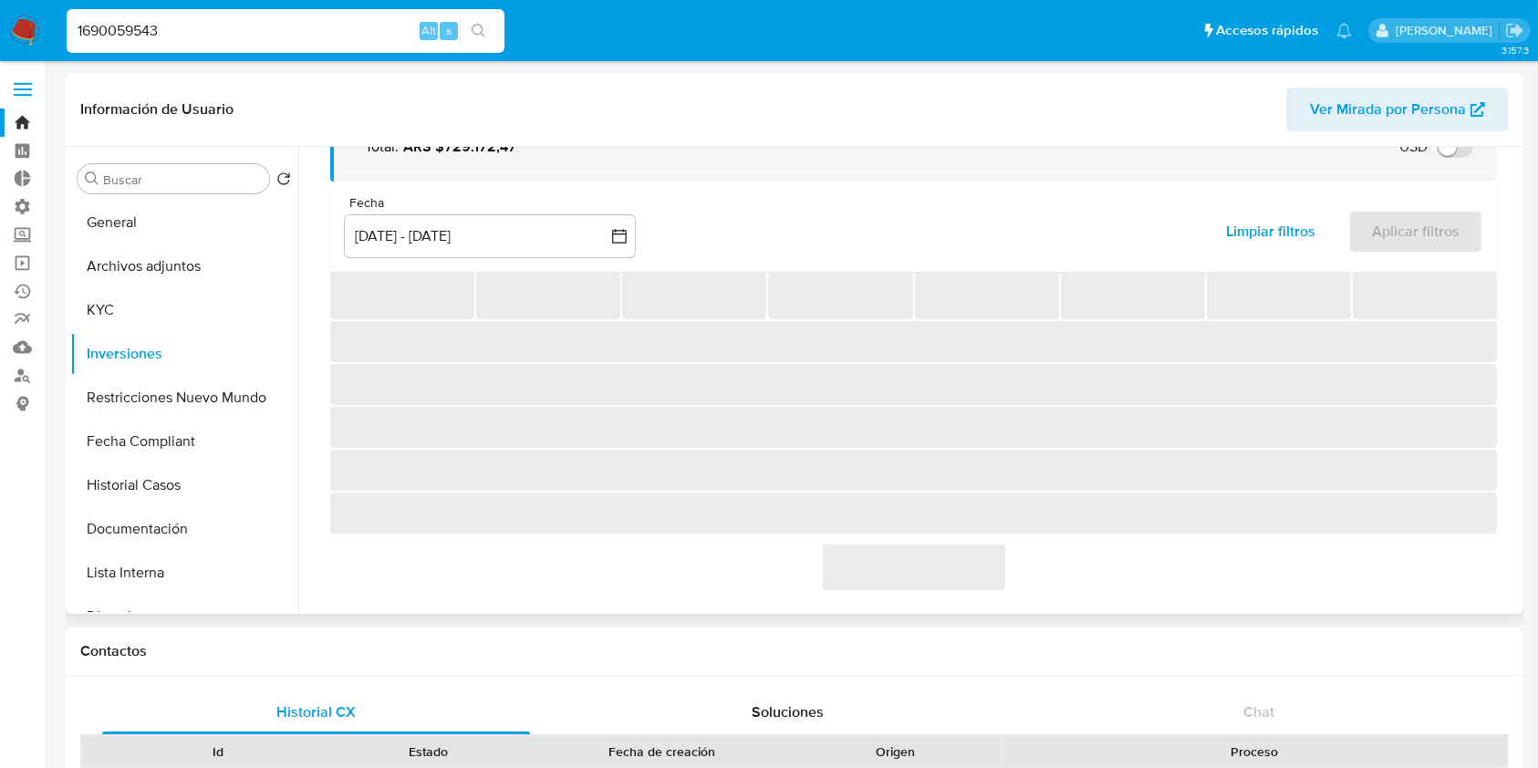
scroll to position [322, 0]
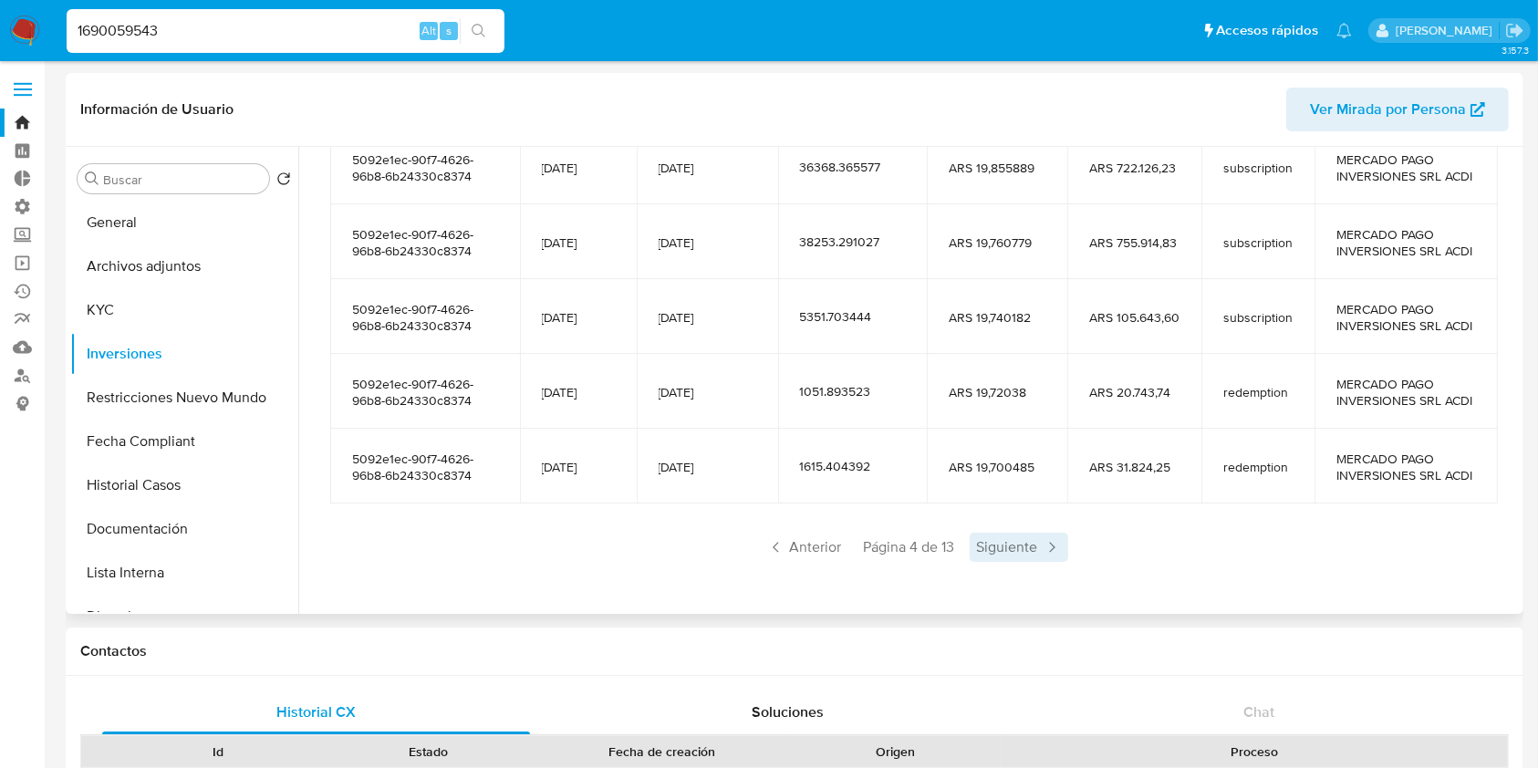
click at [1034, 557] on span "Siguiente" at bounding box center [1019, 547] width 99 height 29
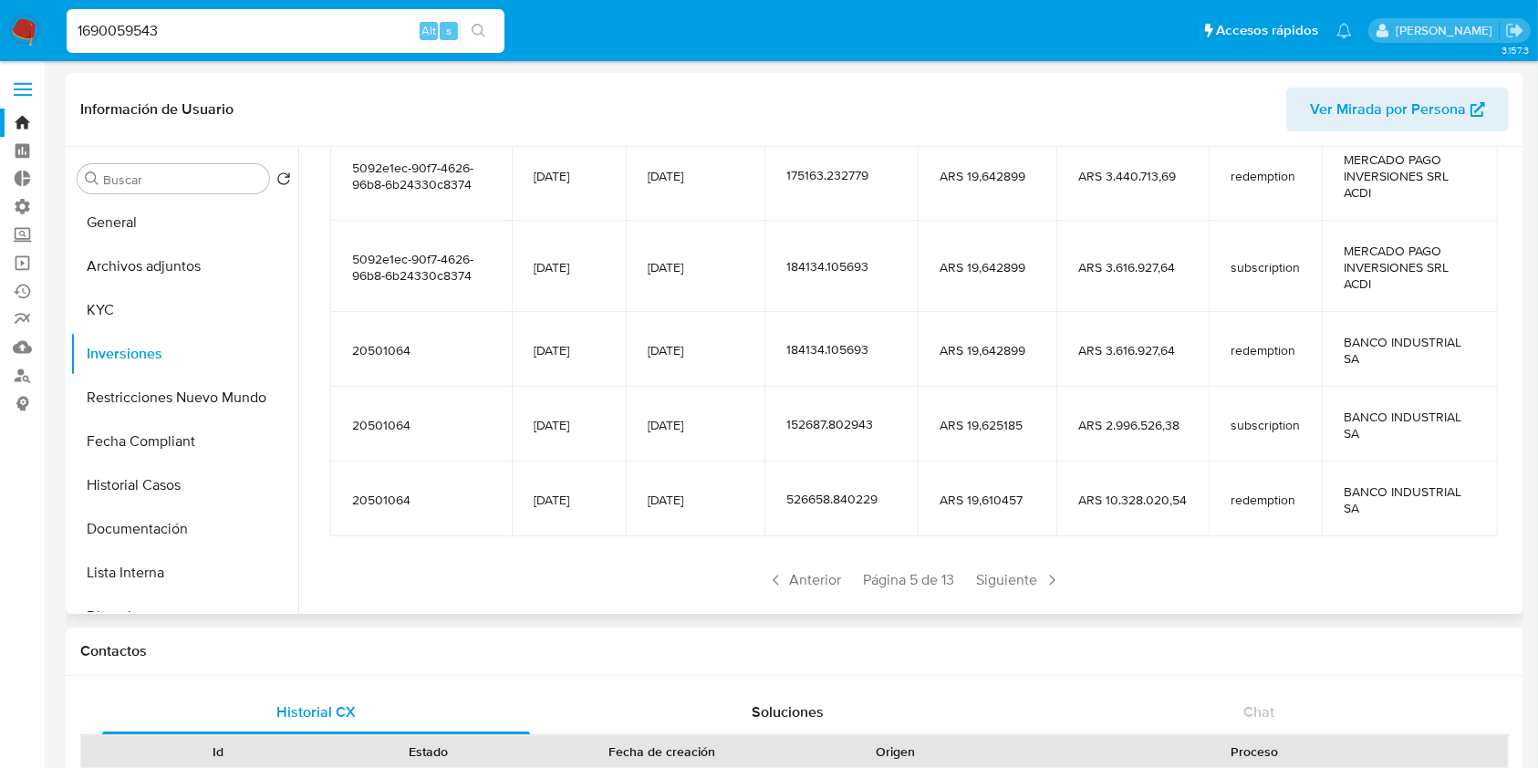
click at [220, 28] on input "1690059543" at bounding box center [286, 31] width 438 height 24
paste input "457761714"
type input "457761714"
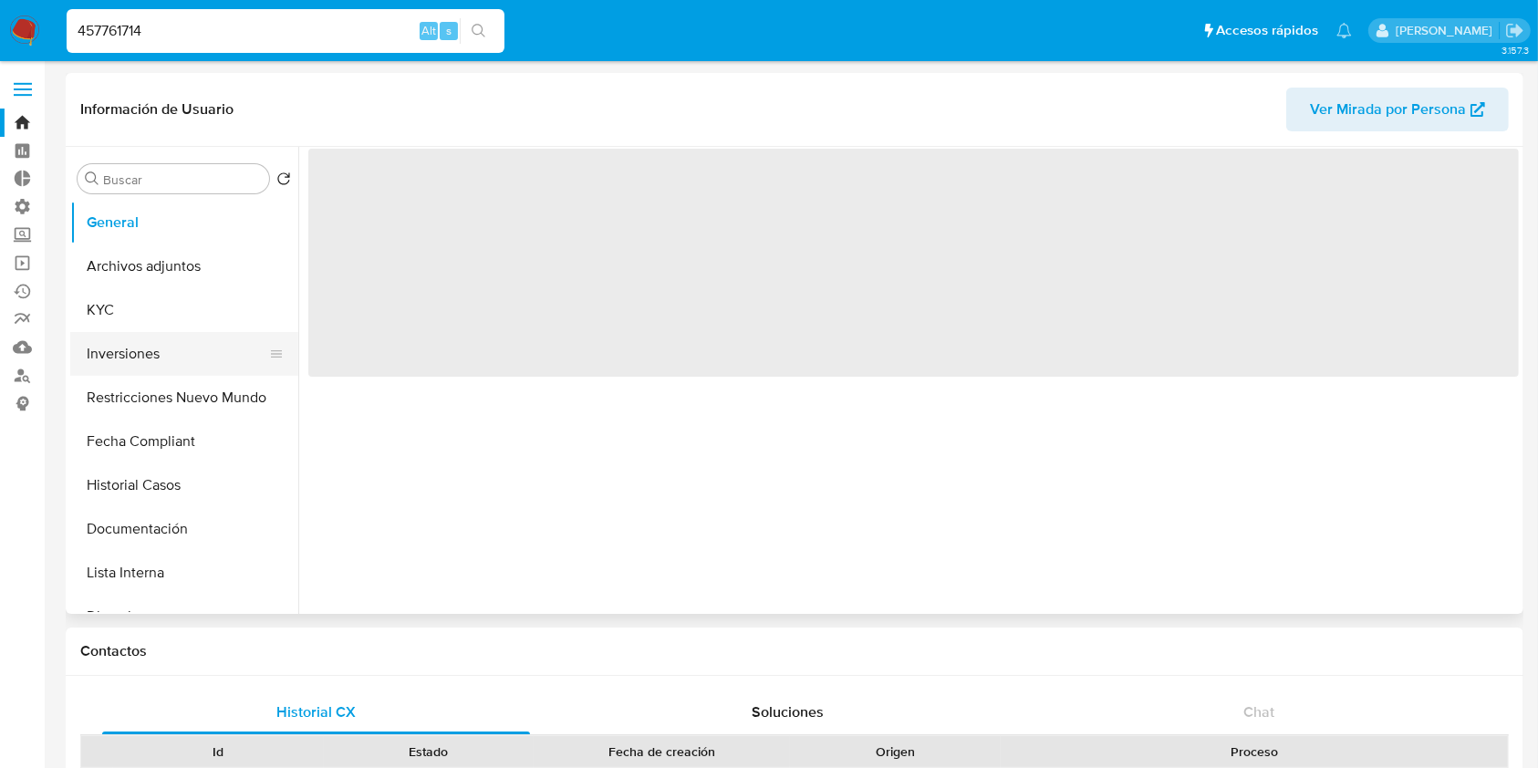
click at [181, 344] on button "Inversiones" at bounding box center [176, 354] width 213 height 44
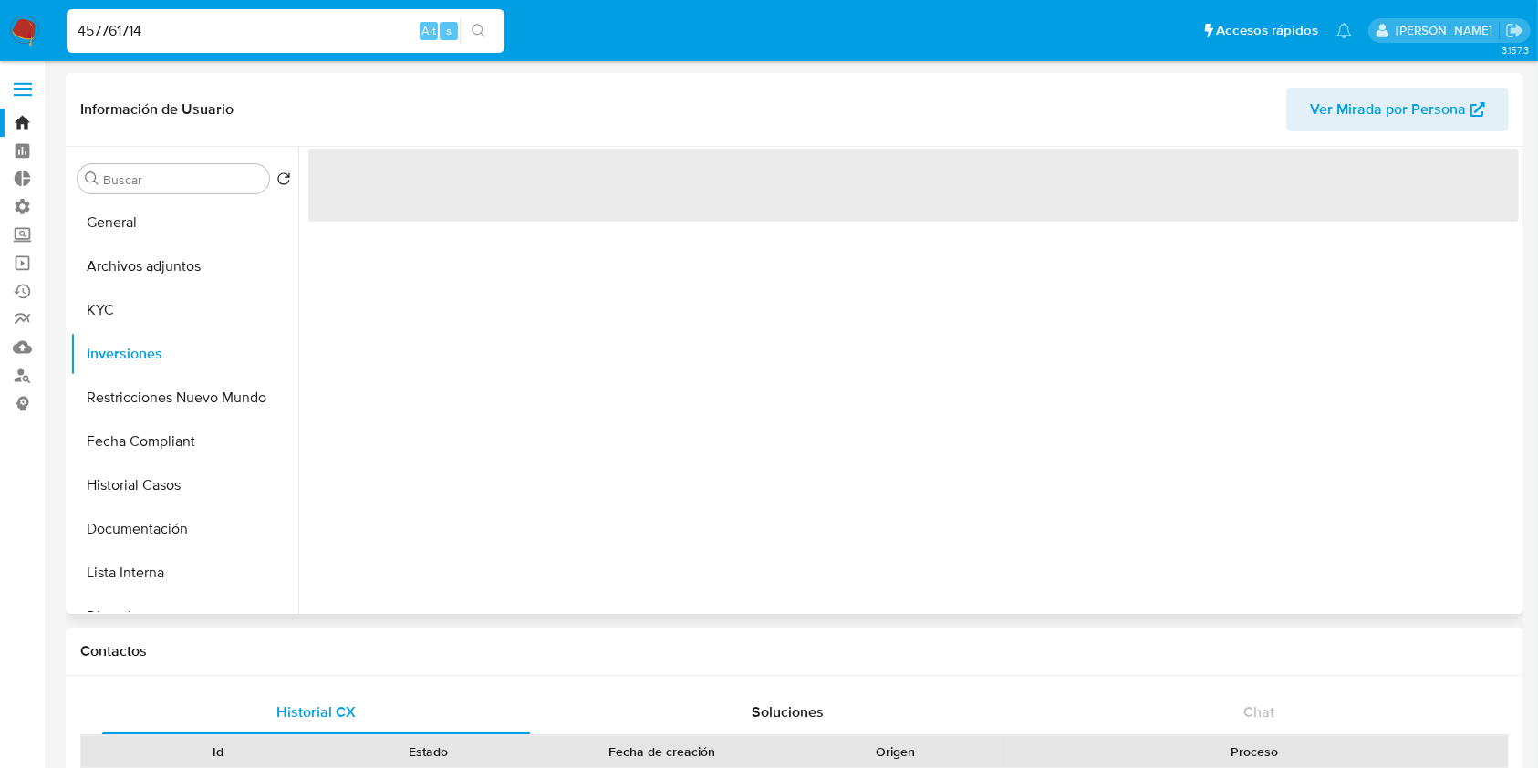
select select "10"
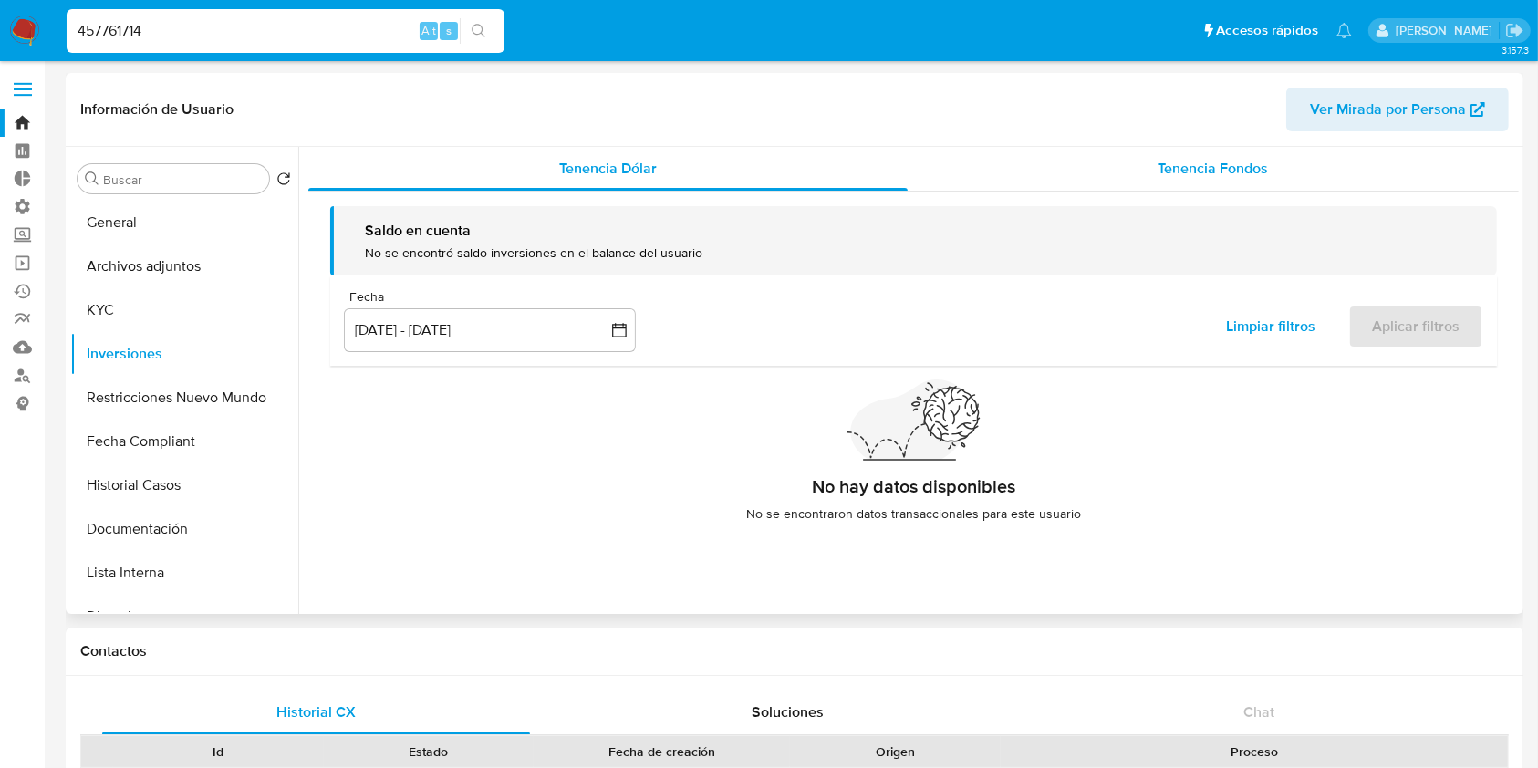
click at [1184, 180] on div "Tenencia Fondos" at bounding box center [1214, 169] width 612 height 44
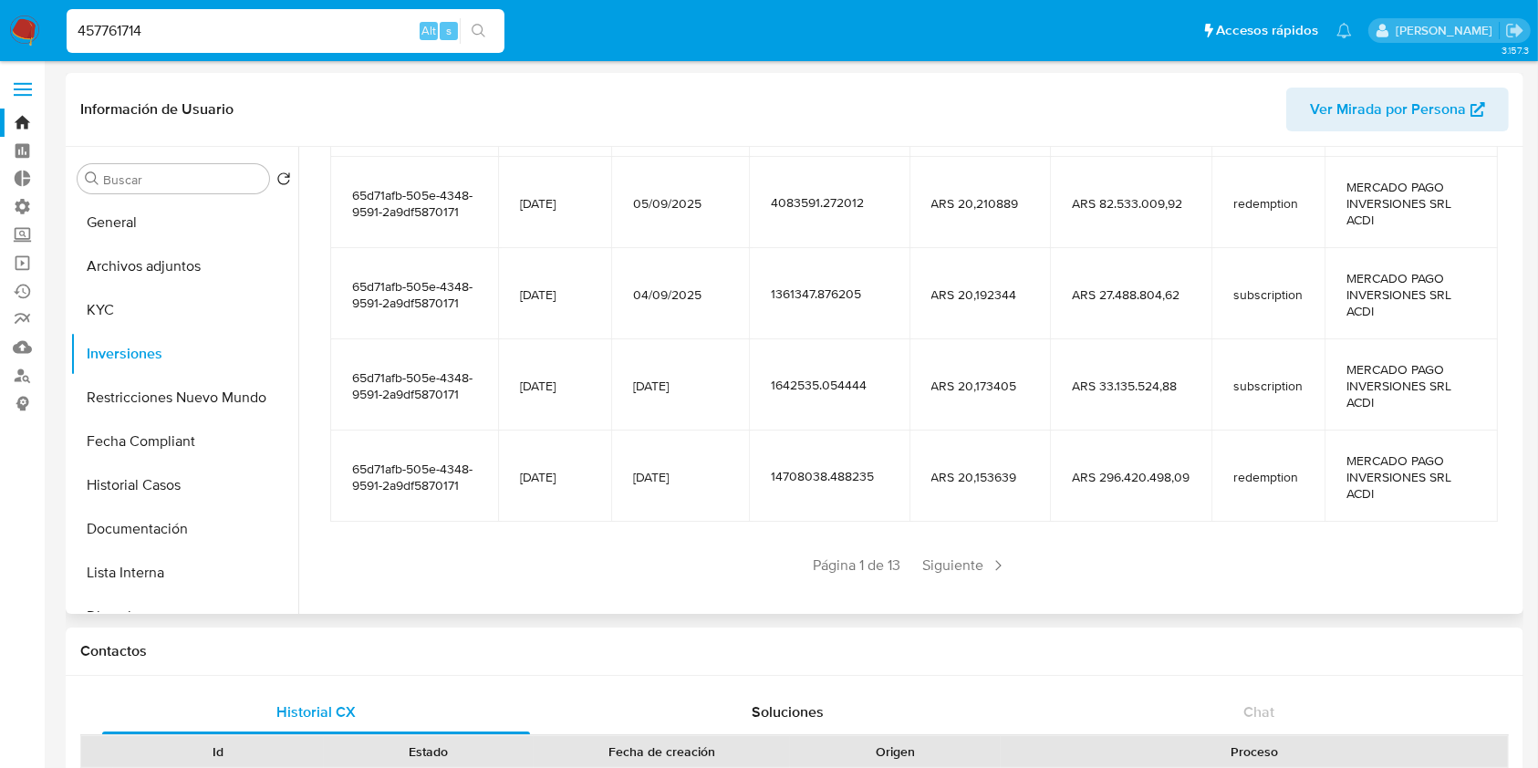
scroll to position [404, 0]
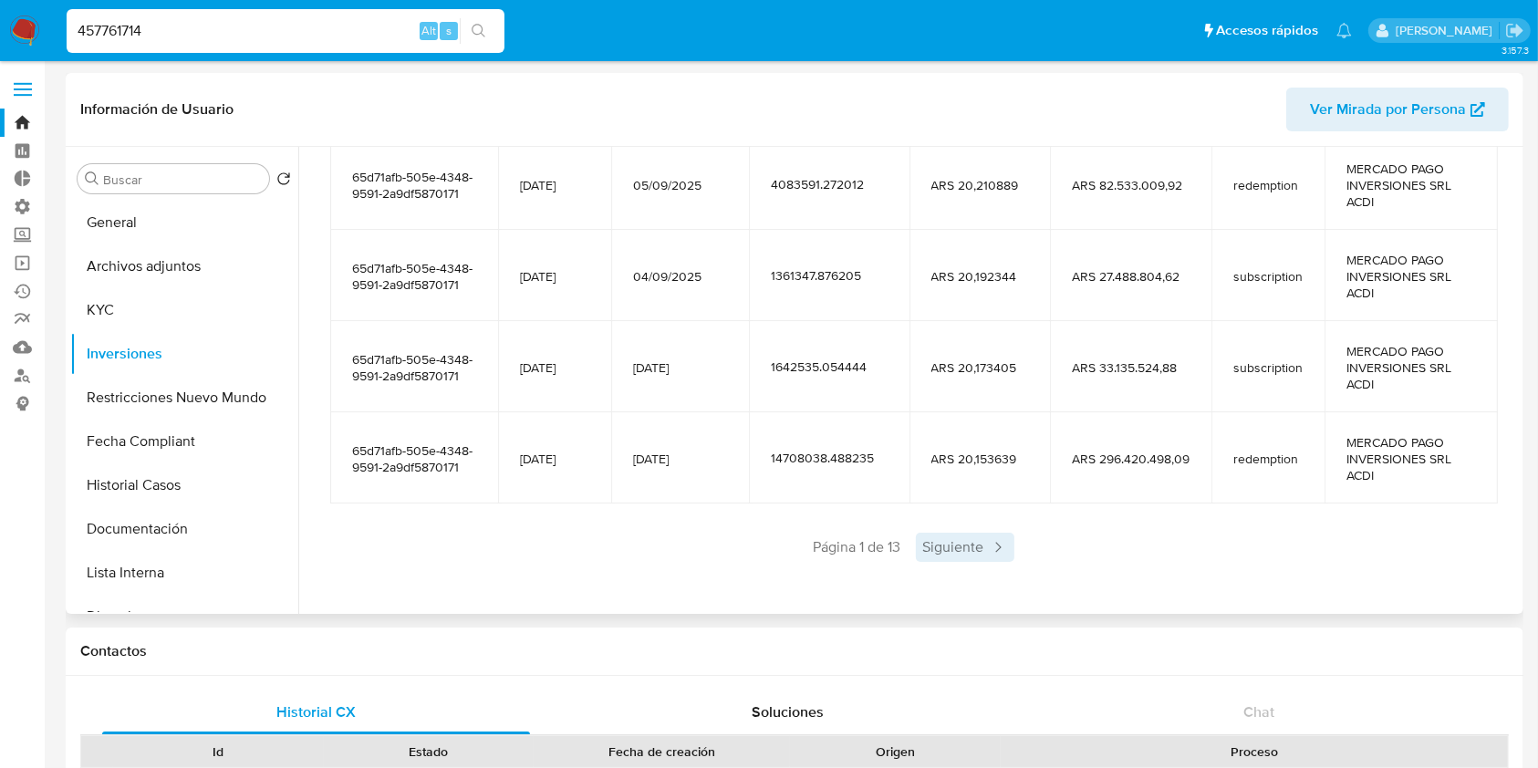
click at [925, 547] on span "Siguiente" at bounding box center [965, 547] width 99 height 29
click at [953, 559] on div "Anterior Página 2 de 13 Siguiente" at bounding box center [913, 547] width 1167 height 29
click at [992, 550] on span "Siguiente" at bounding box center [1019, 547] width 99 height 29
click at [995, 568] on div "Saldo en cuenta Total : ARS $523.873.302,56 USD Cambiar entre moneda local y US…" at bounding box center [913, 196] width 1210 height 818
click at [1013, 548] on span "Siguiente" at bounding box center [1019, 547] width 99 height 29
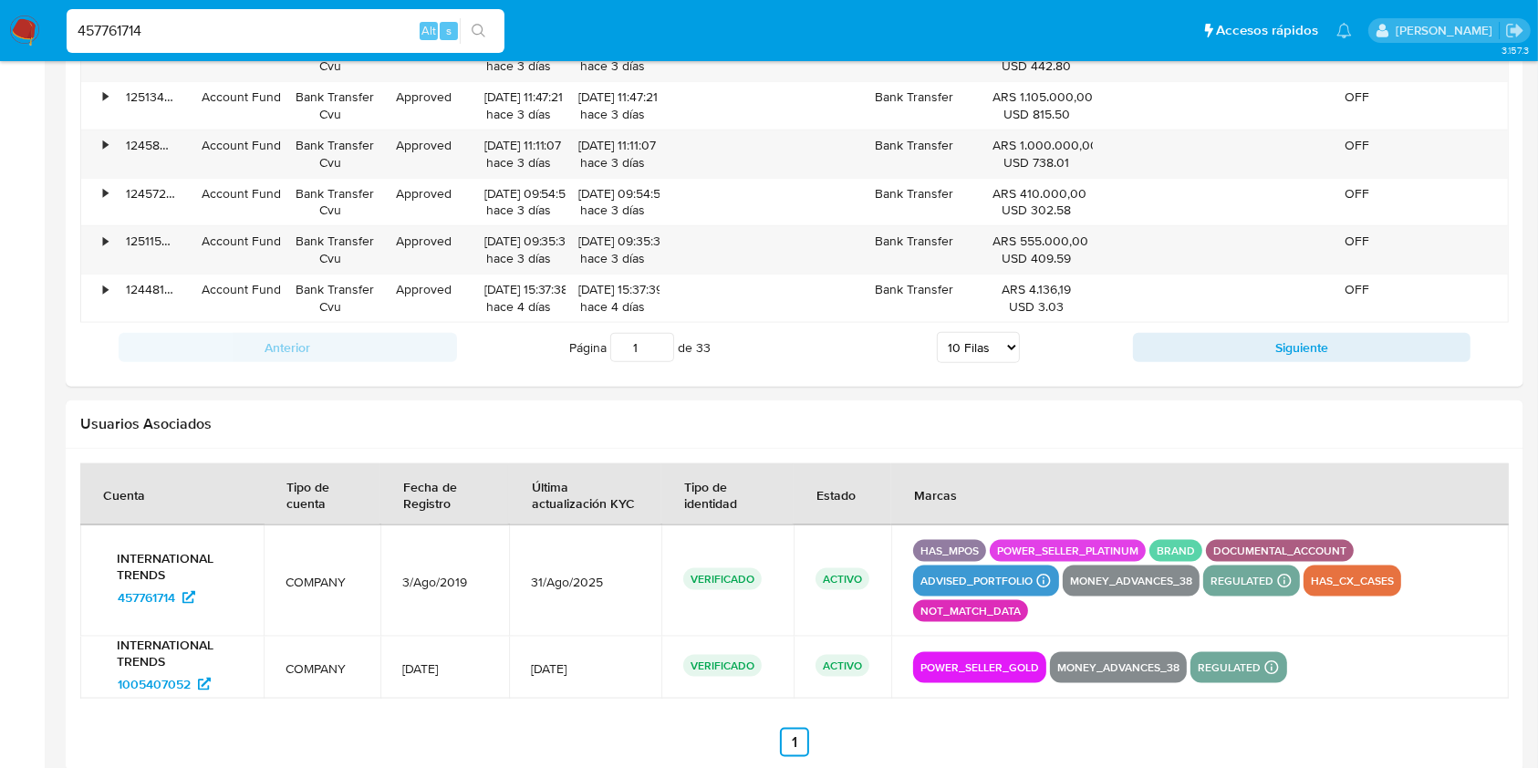
scroll to position [2151, 0]
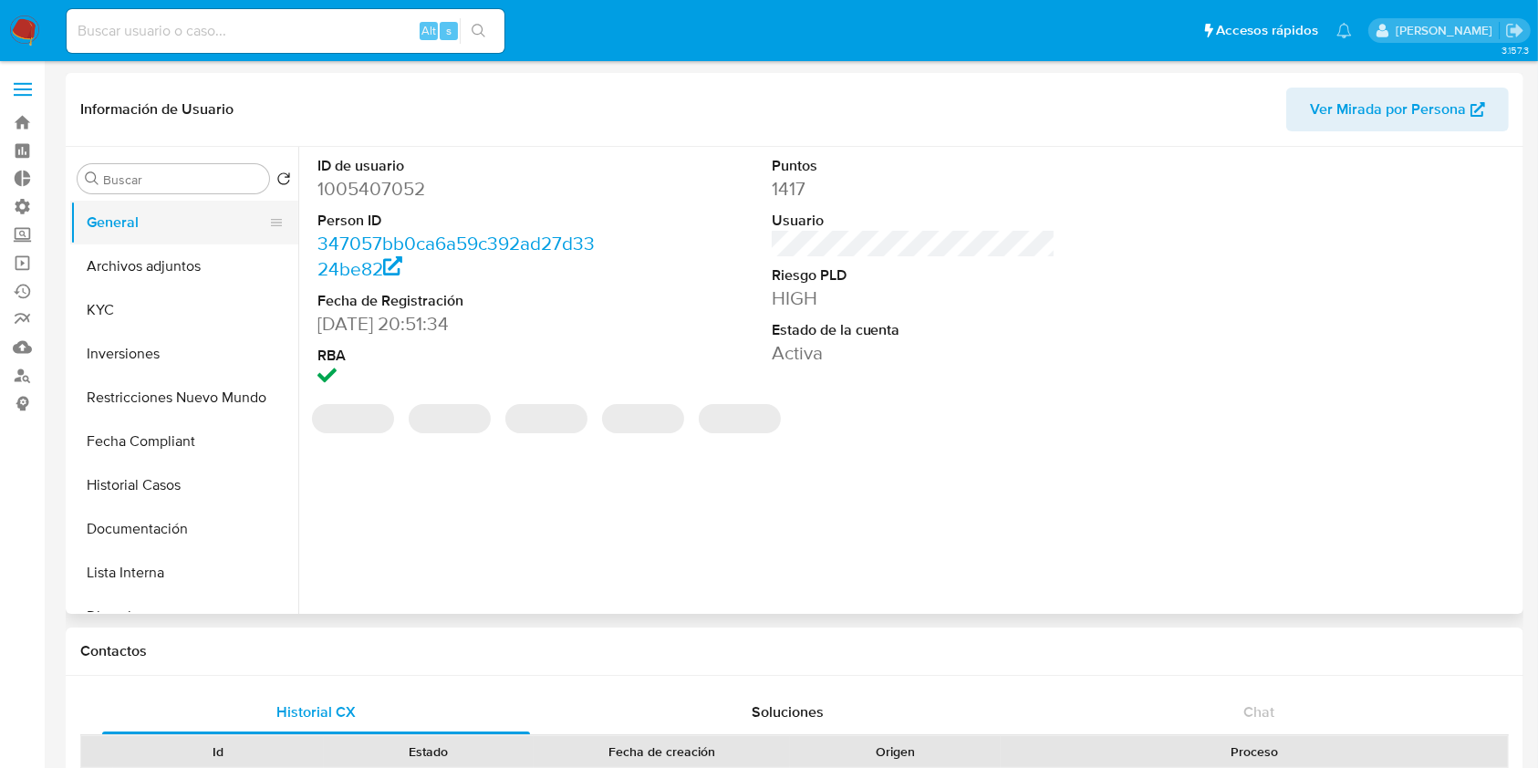
select select "10"
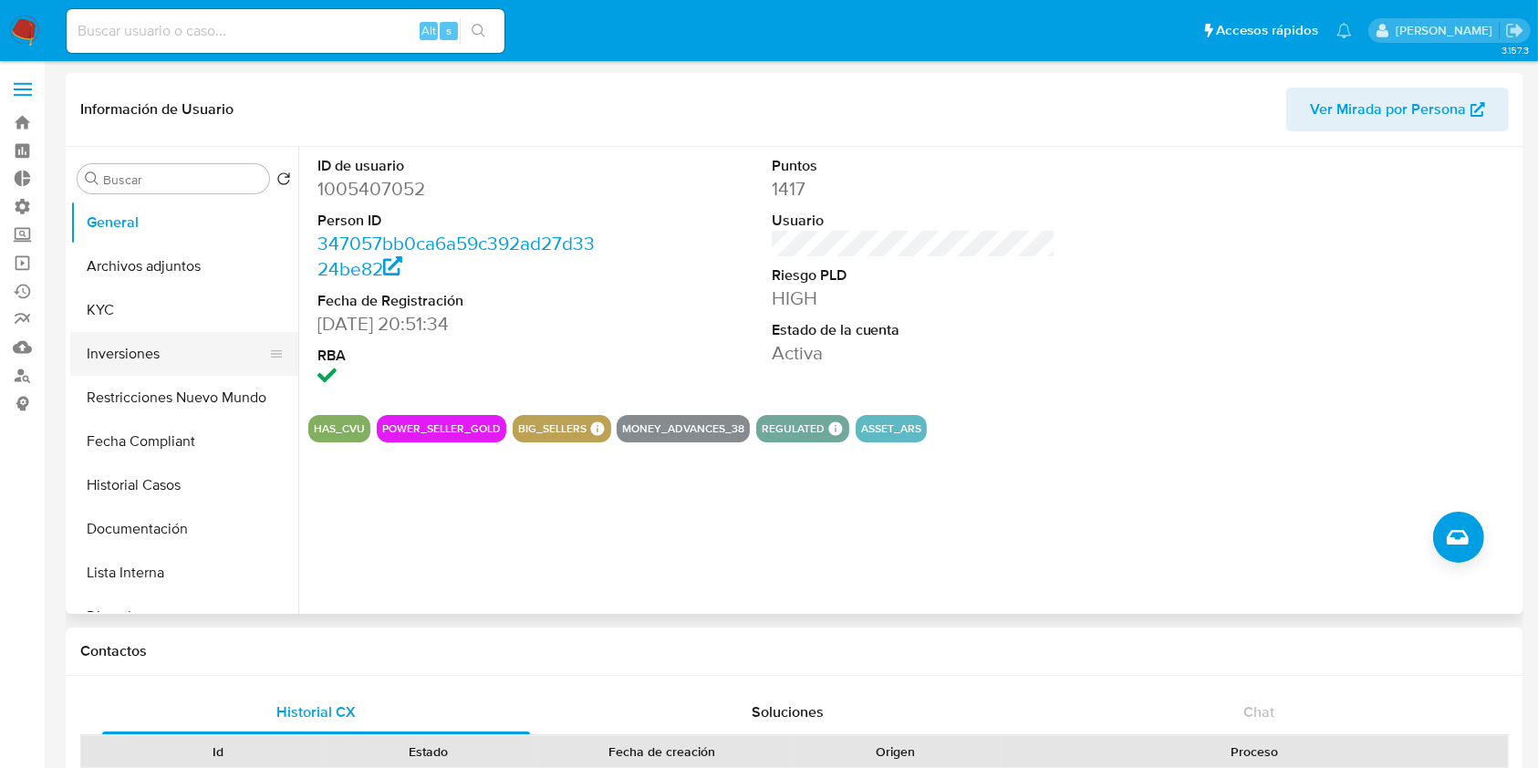
click at [171, 347] on button "Inversiones" at bounding box center [176, 354] width 213 height 44
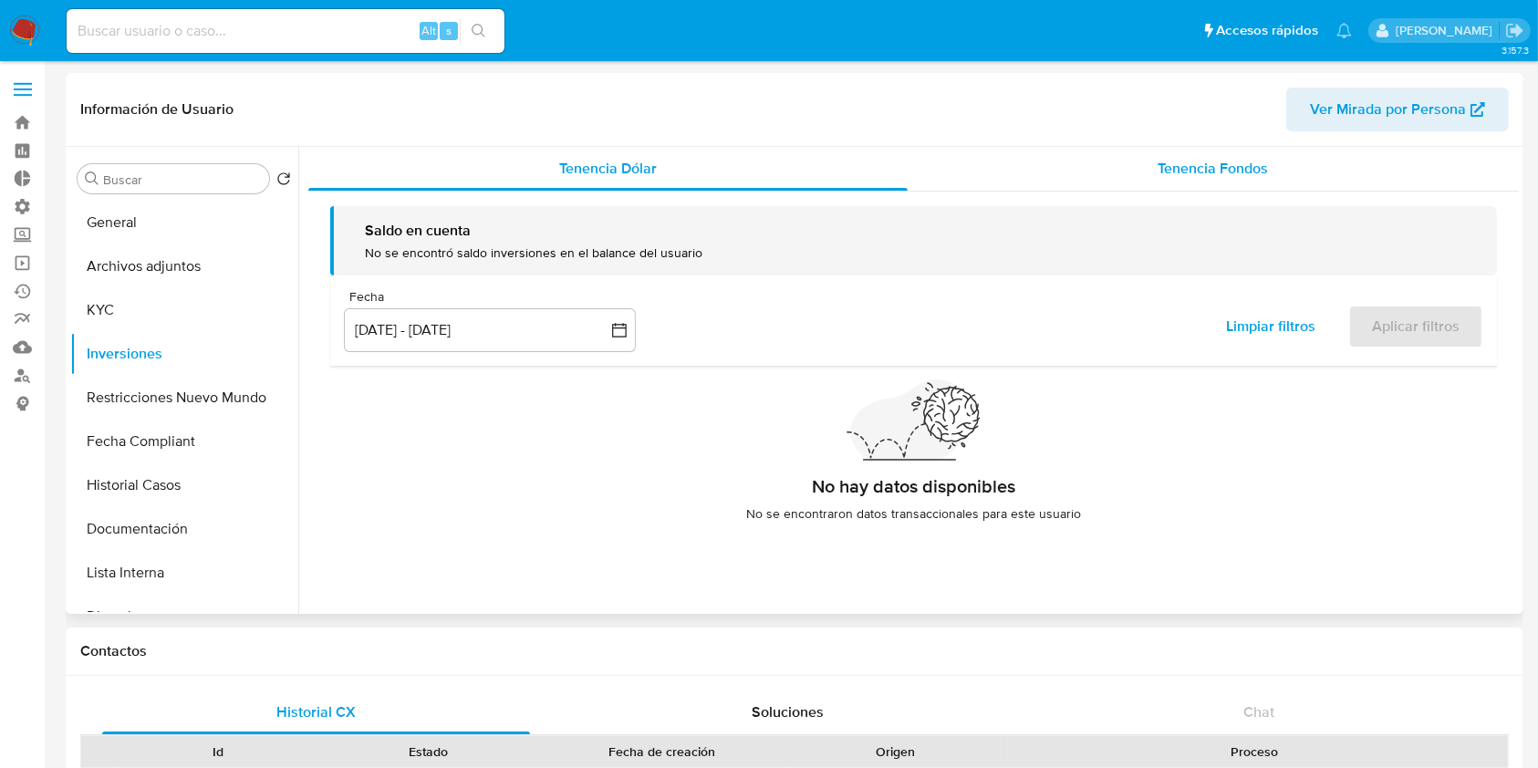
click at [1210, 176] on span "Tenencia Fondos" at bounding box center [1213, 168] width 110 height 21
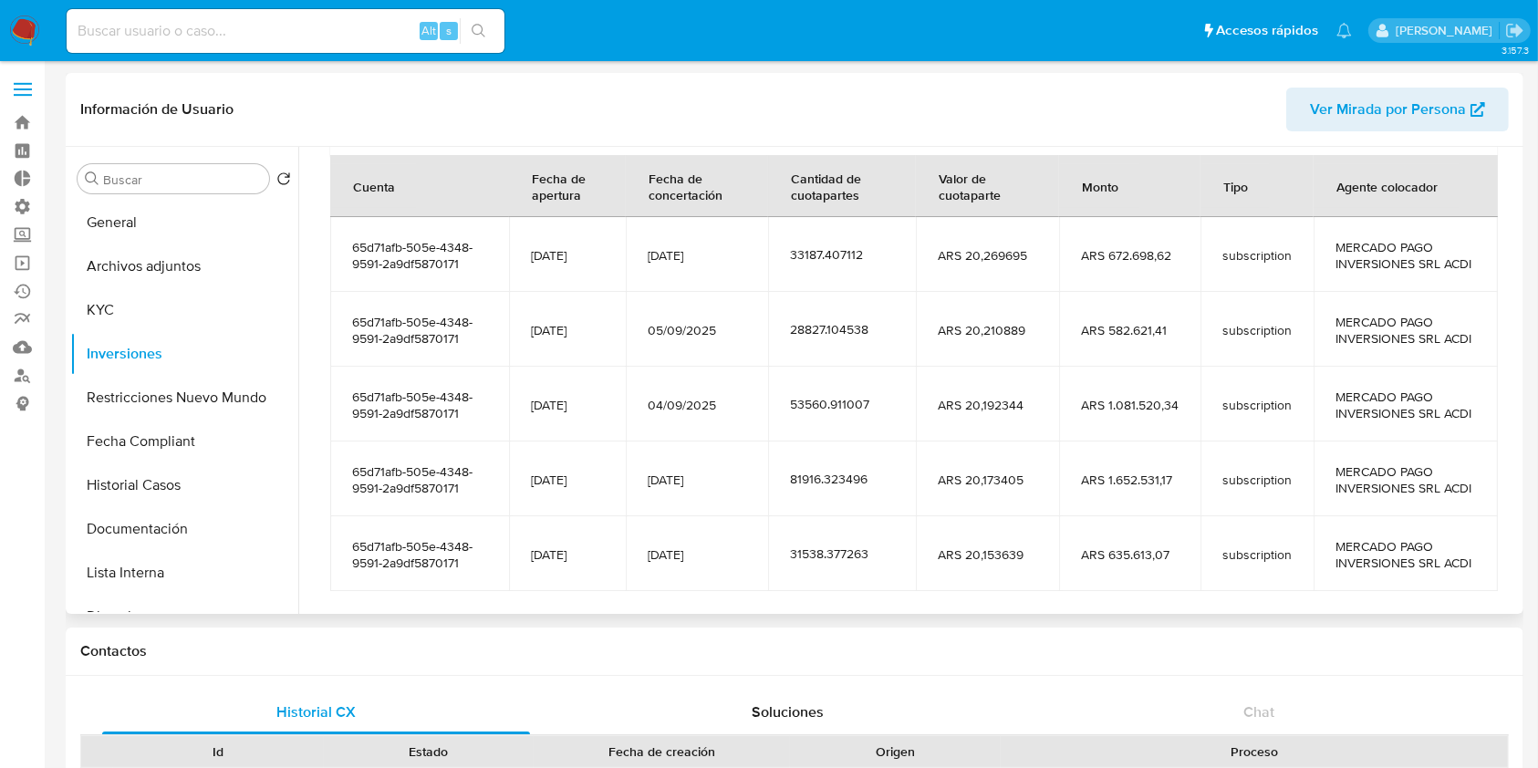
scroll to position [243, 0]
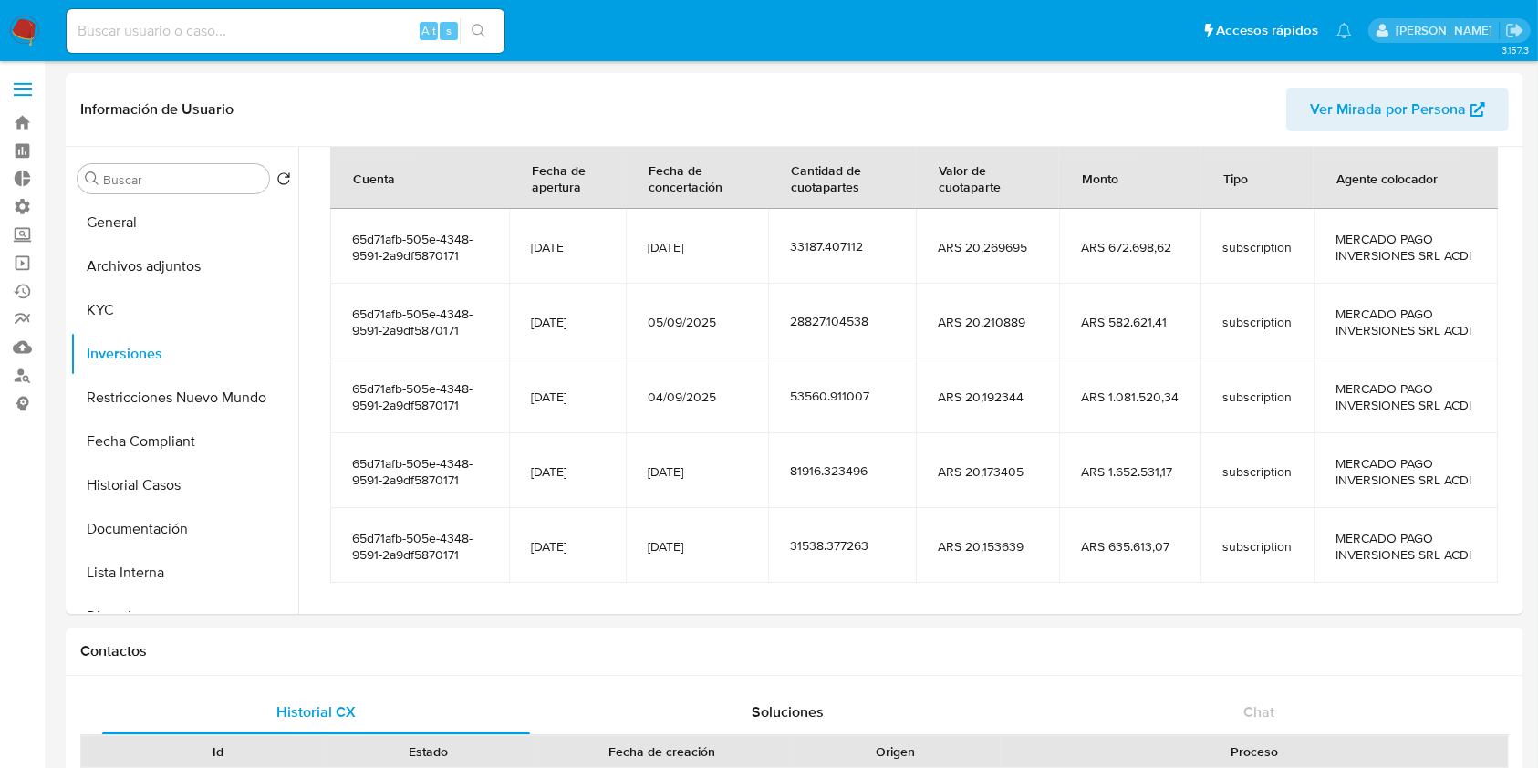
click at [263, 26] on input at bounding box center [286, 31] width 438 height 24
paste input "457761714"
type input "457761714"
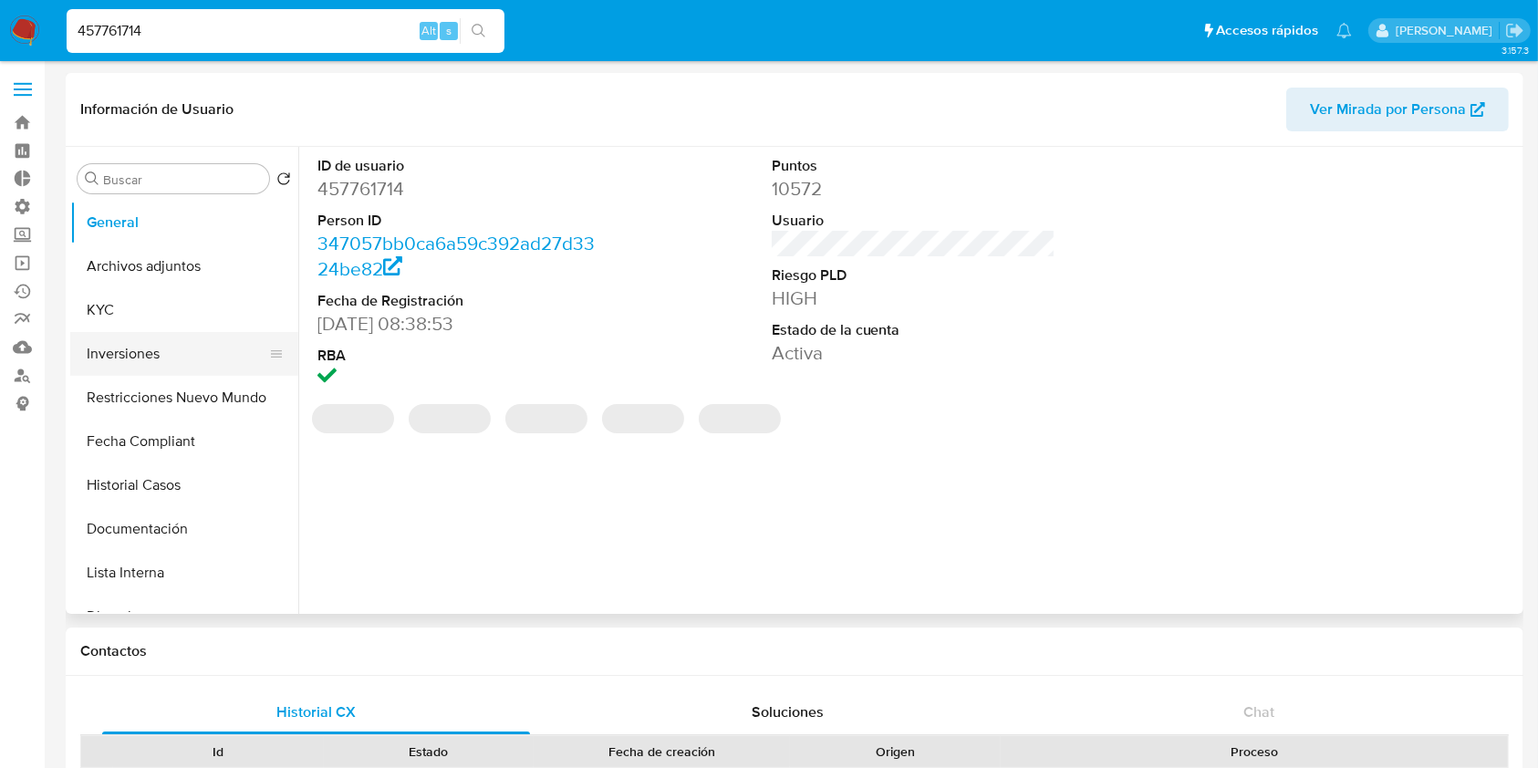
click at [138, 357] on button "Inversiones" at bounding box center [176, 354] width 213 height 44
select select "10"
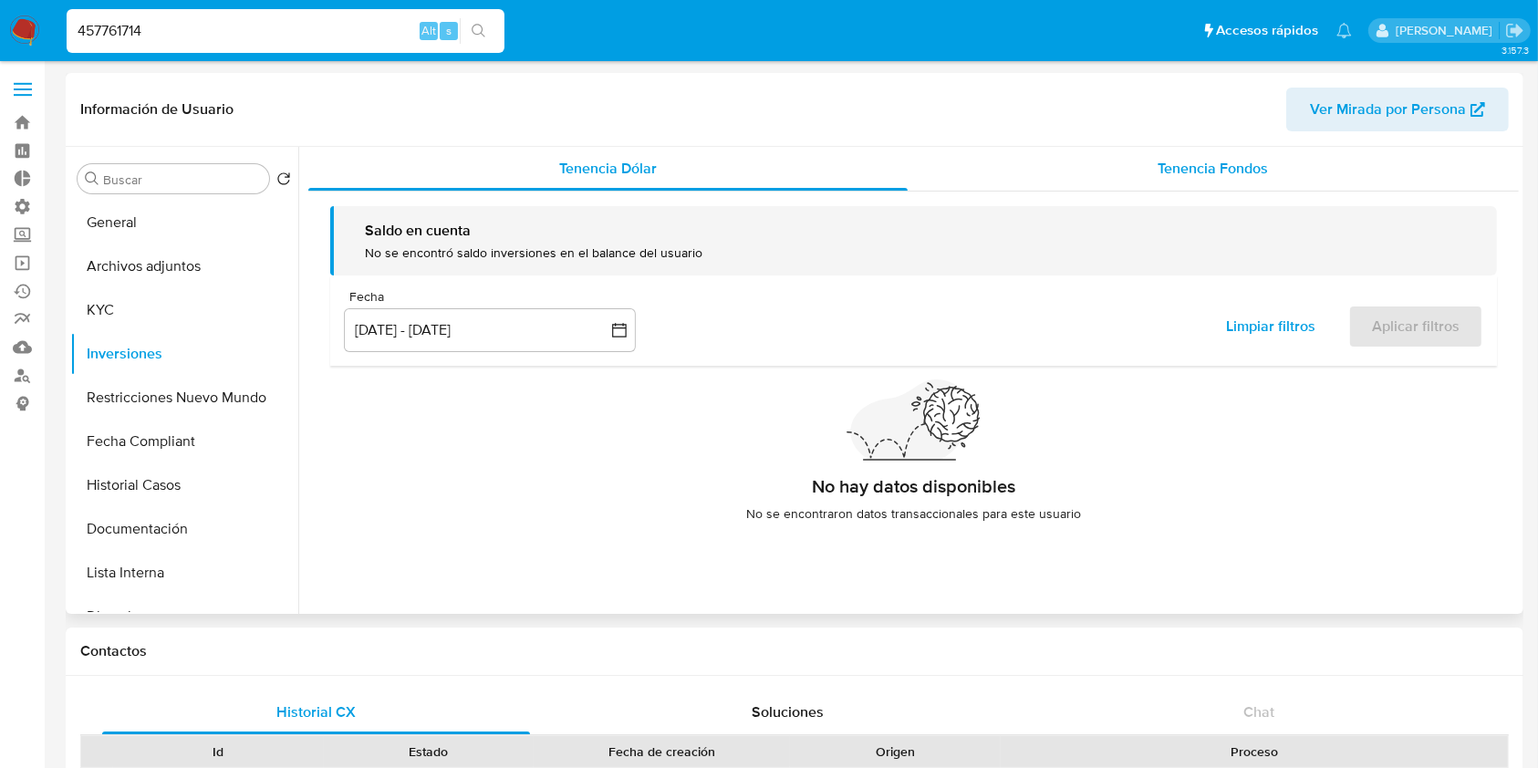
click at [1171, 176] on span "Tenencia Fondos" at bounding box center [1213, 168] width 110 height 21
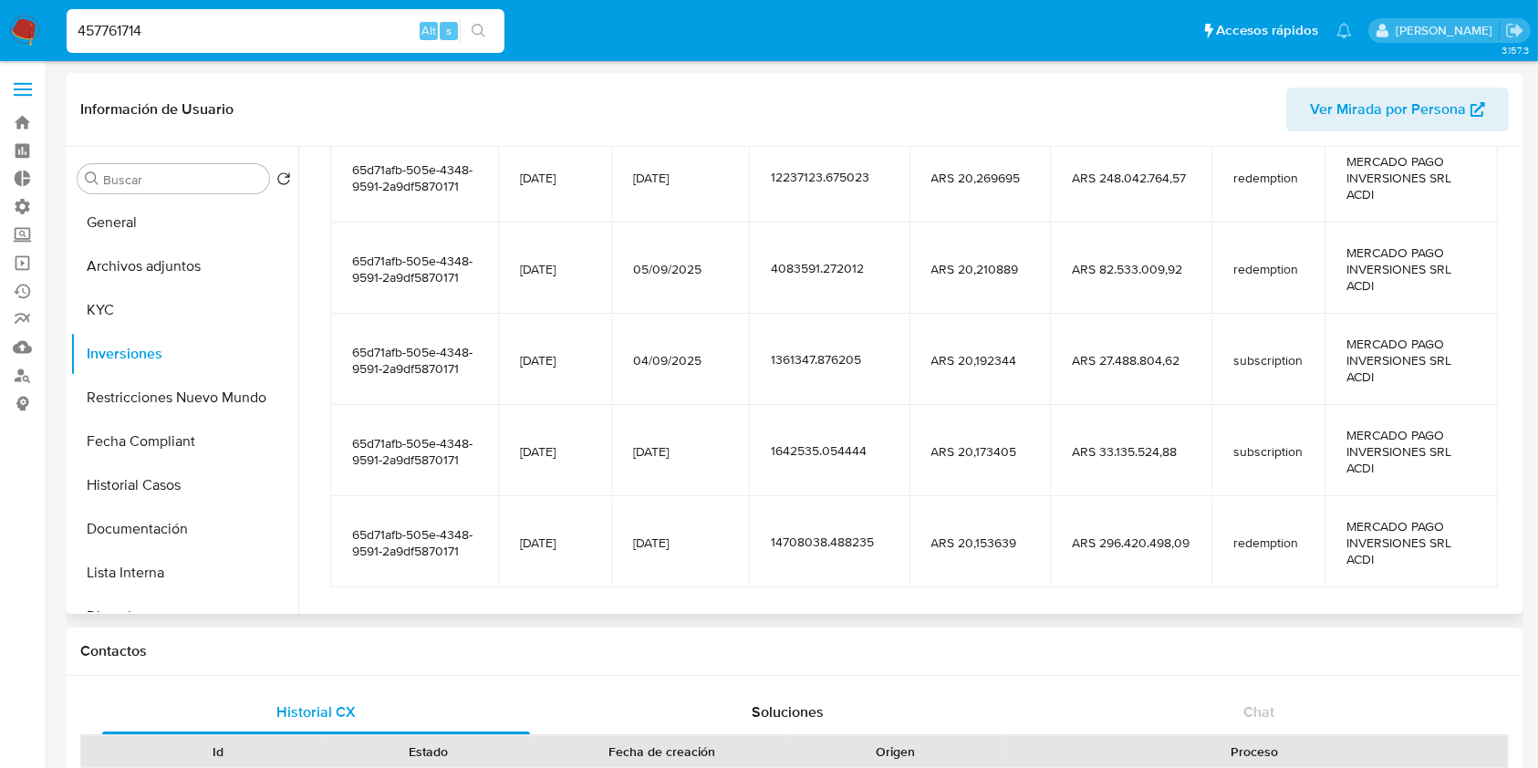
scroll to position [365, 0]
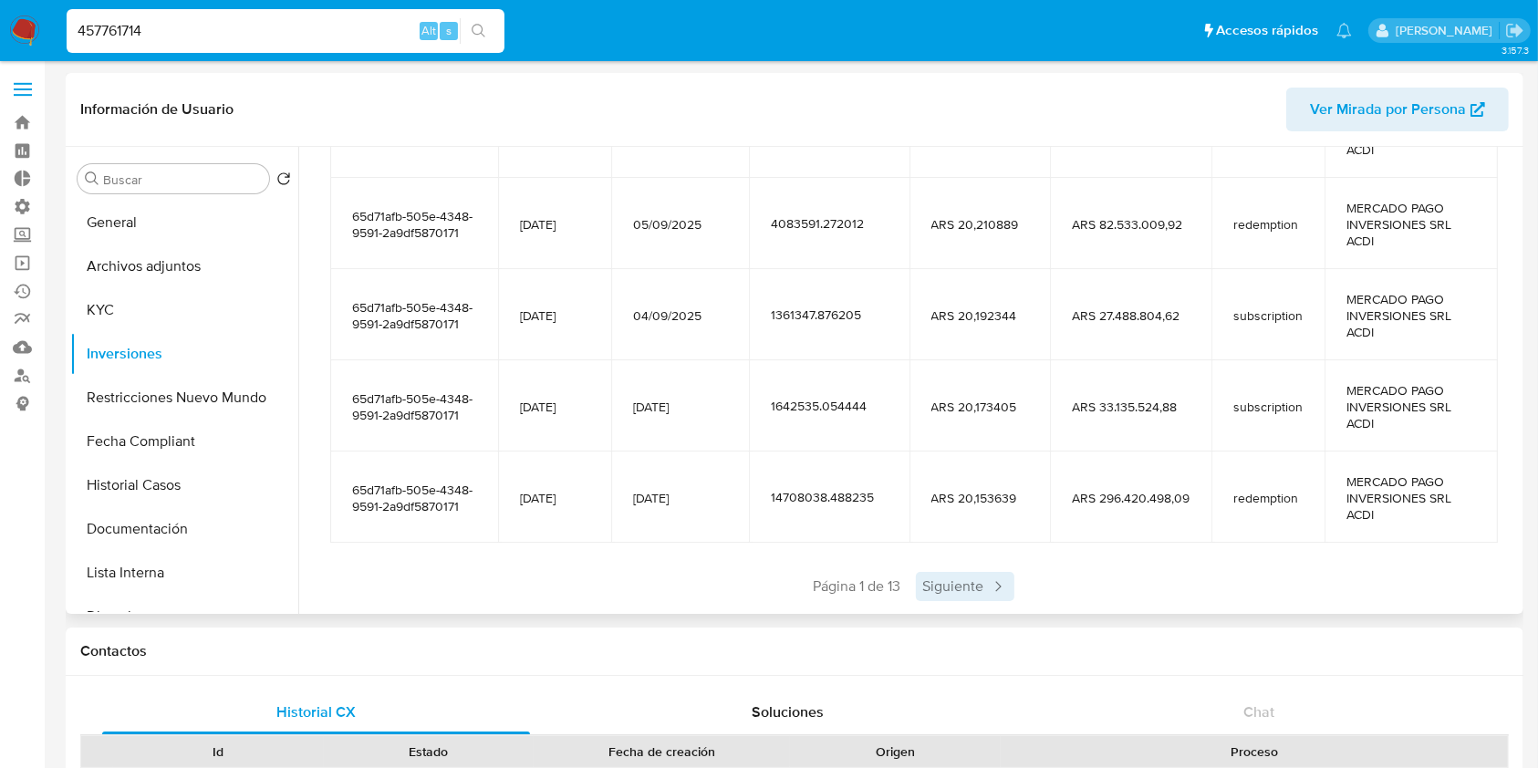
click at [960, 576] on span "Siguiente" at bounding box center [965, 586] width 99 height 29
click at [1000, 593] on span "Siguiente" at bounding box center [1019, 586] width 99 height 29
click at [1002, 593] on span "Siguiente" at bounding box center [1019, 586] width 99 height 29
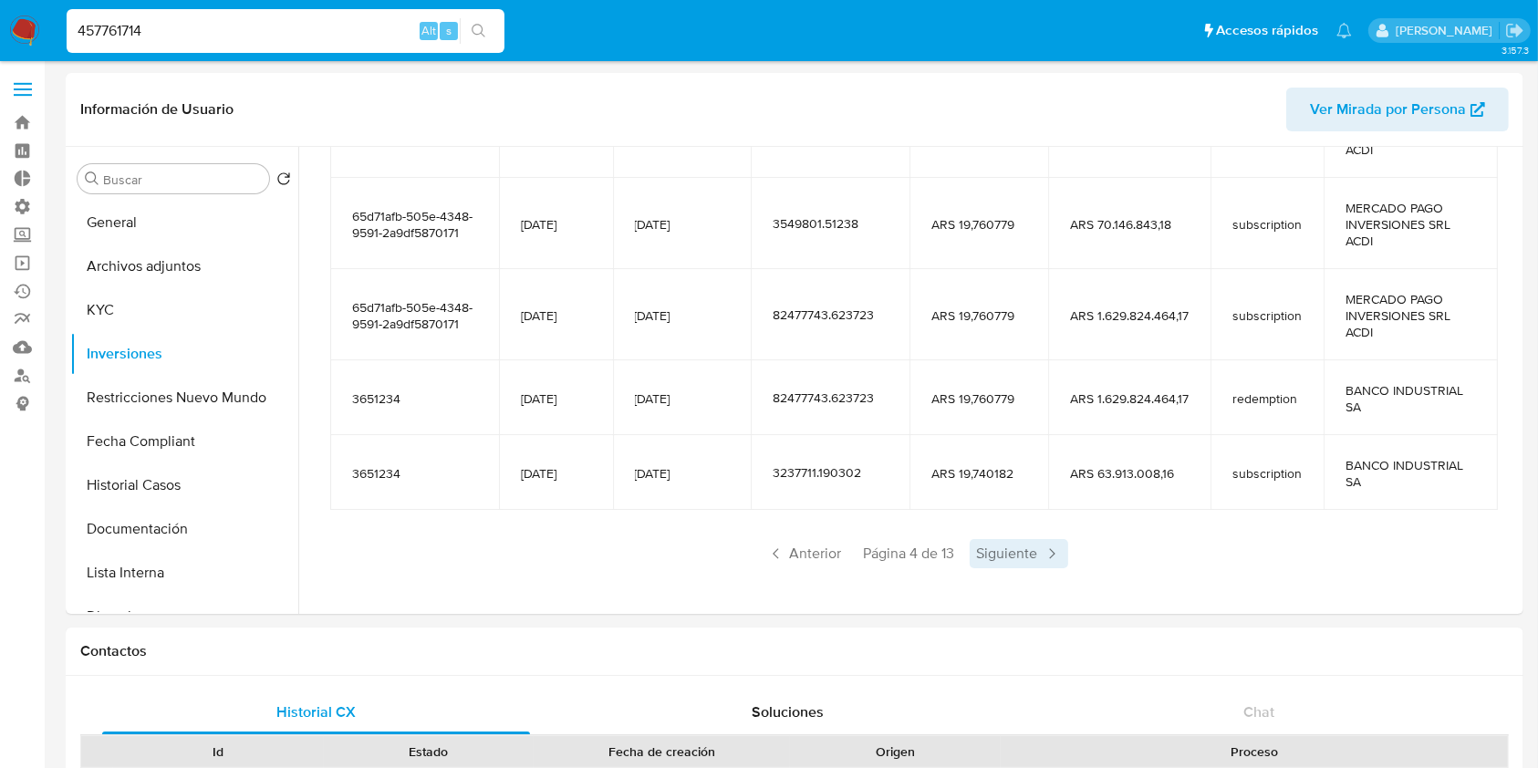
click at [1016, 554] on span "Siguiente" at bounding box center [1019, 553] width 99 height 29
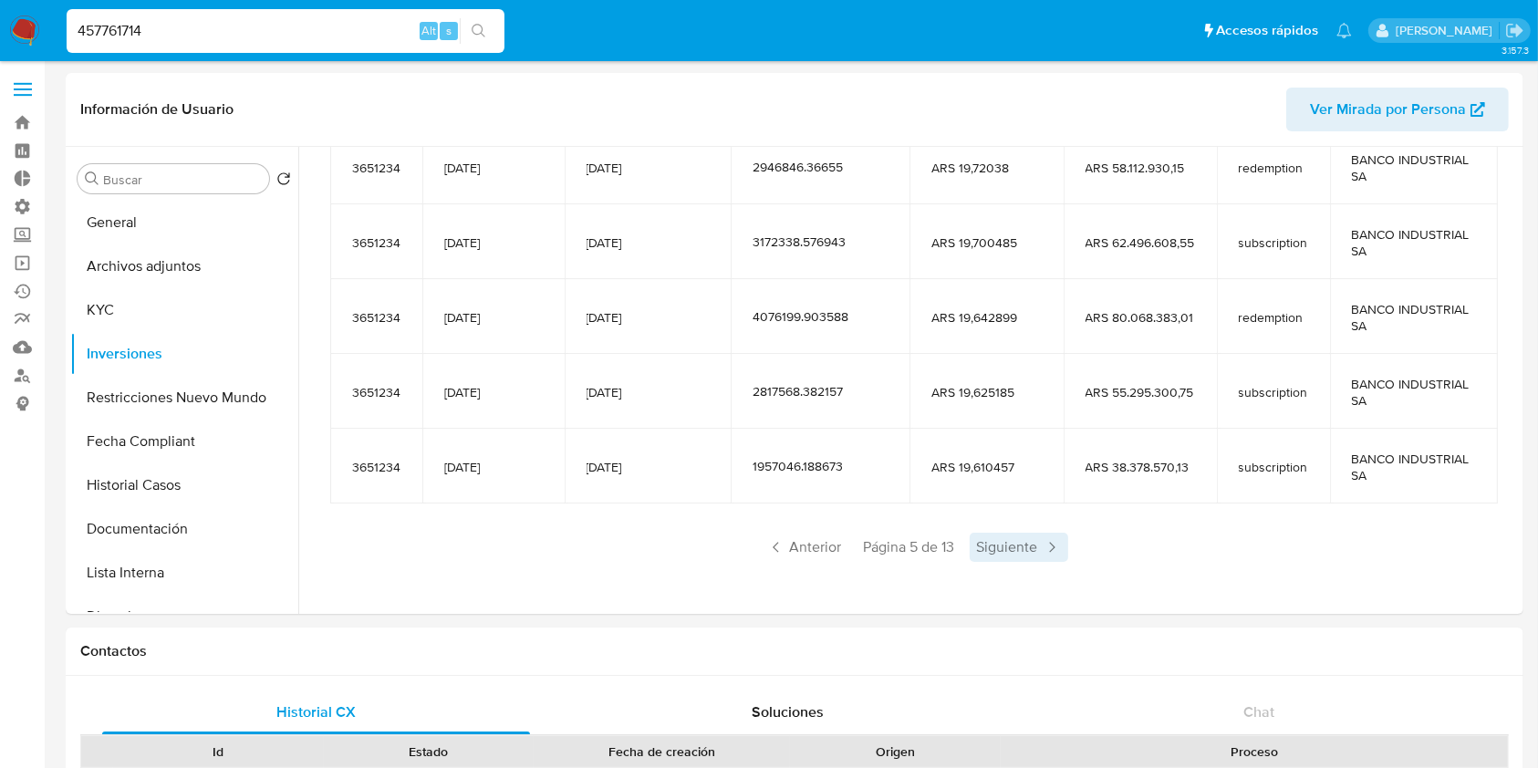
click at [1017, 554] on span "Siguiente" at bounding box center [1019, 547] width 99 height 29
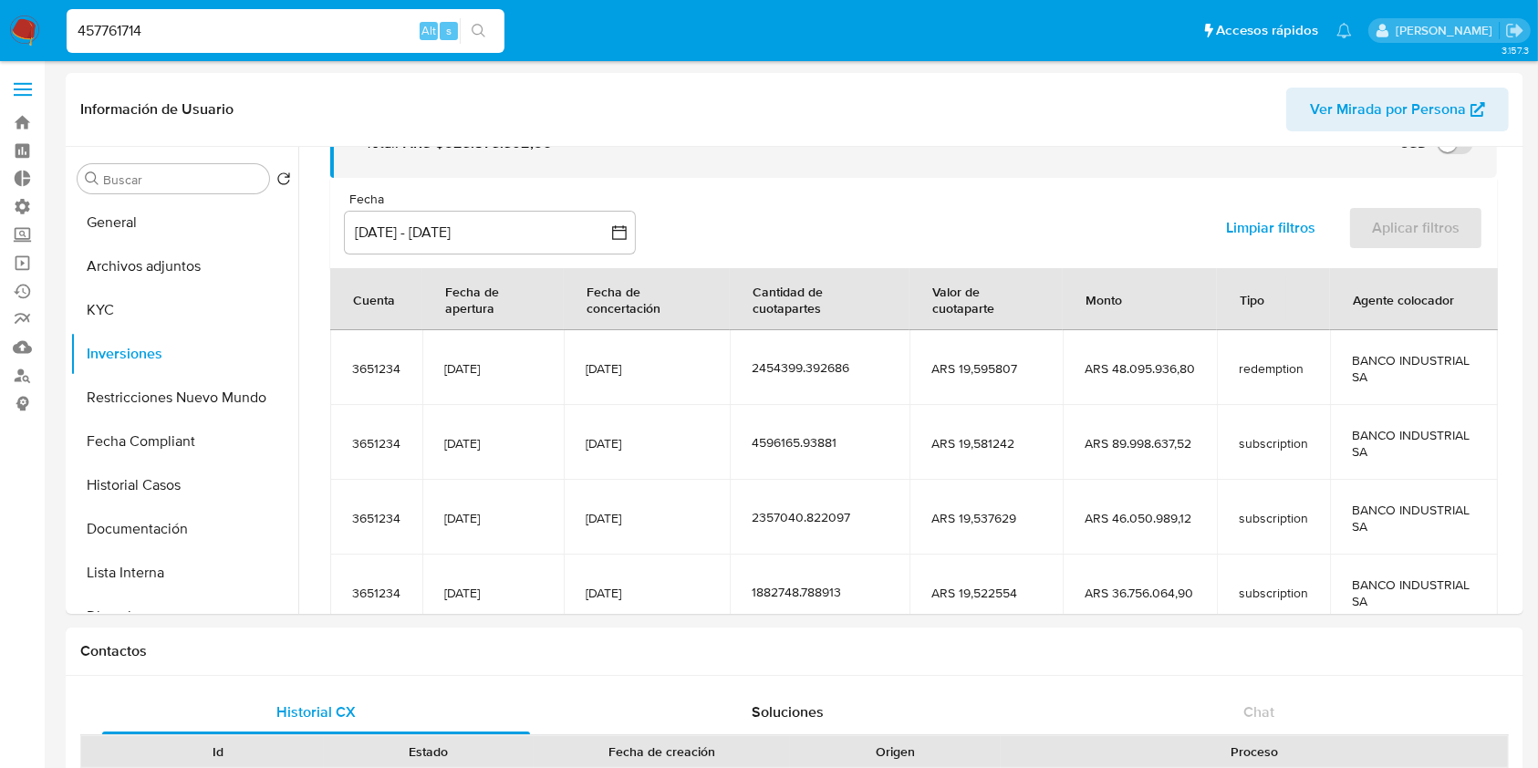
scroll to position [322, 0]
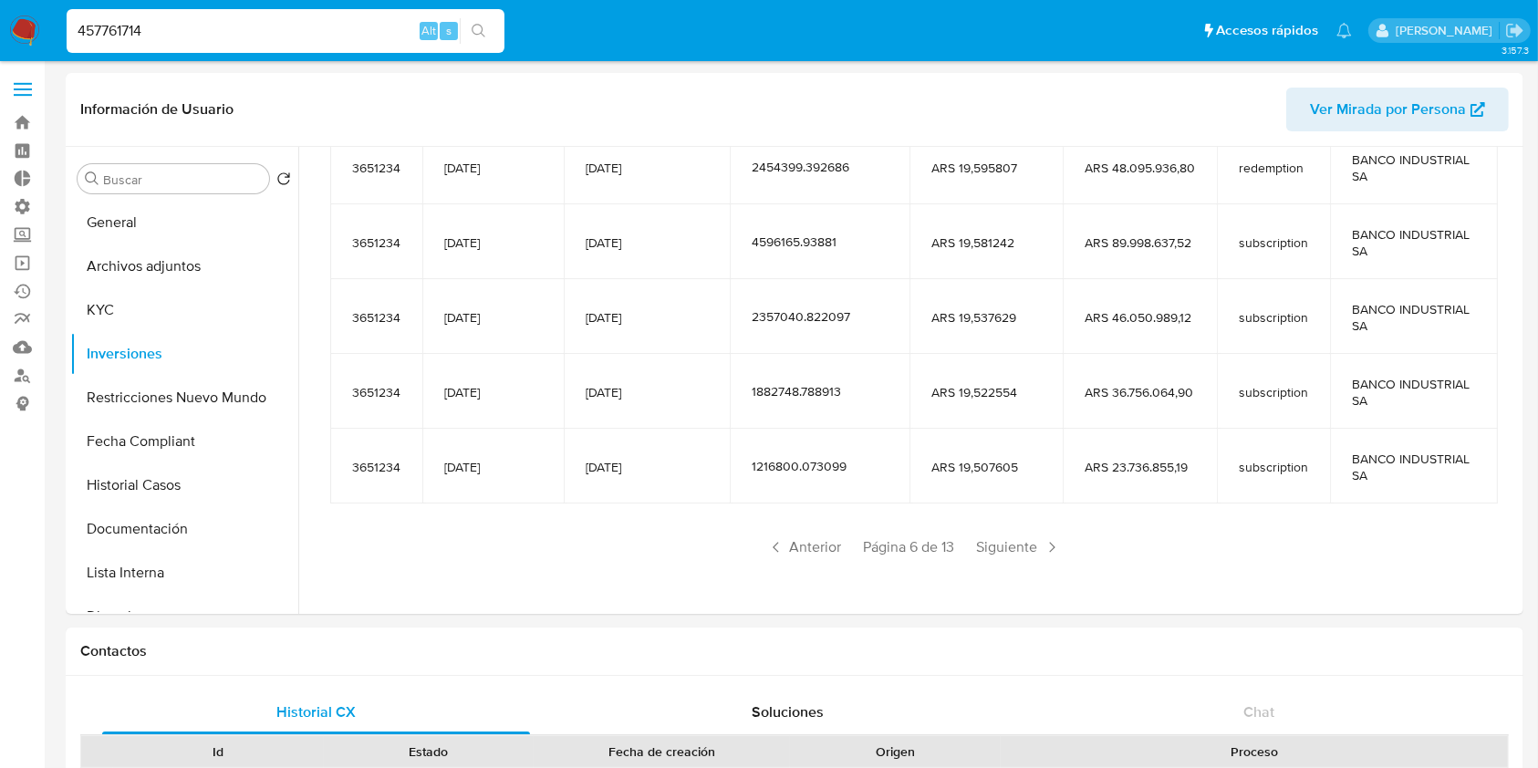
click at [326, 29] on input "457761714" at bounding box center [286, 31] width 438 height 24
click at [326, 30] on input "457761714" at bounding box center [286, 31] width 438 height 24
paste input "96096975"
type input "496096975"
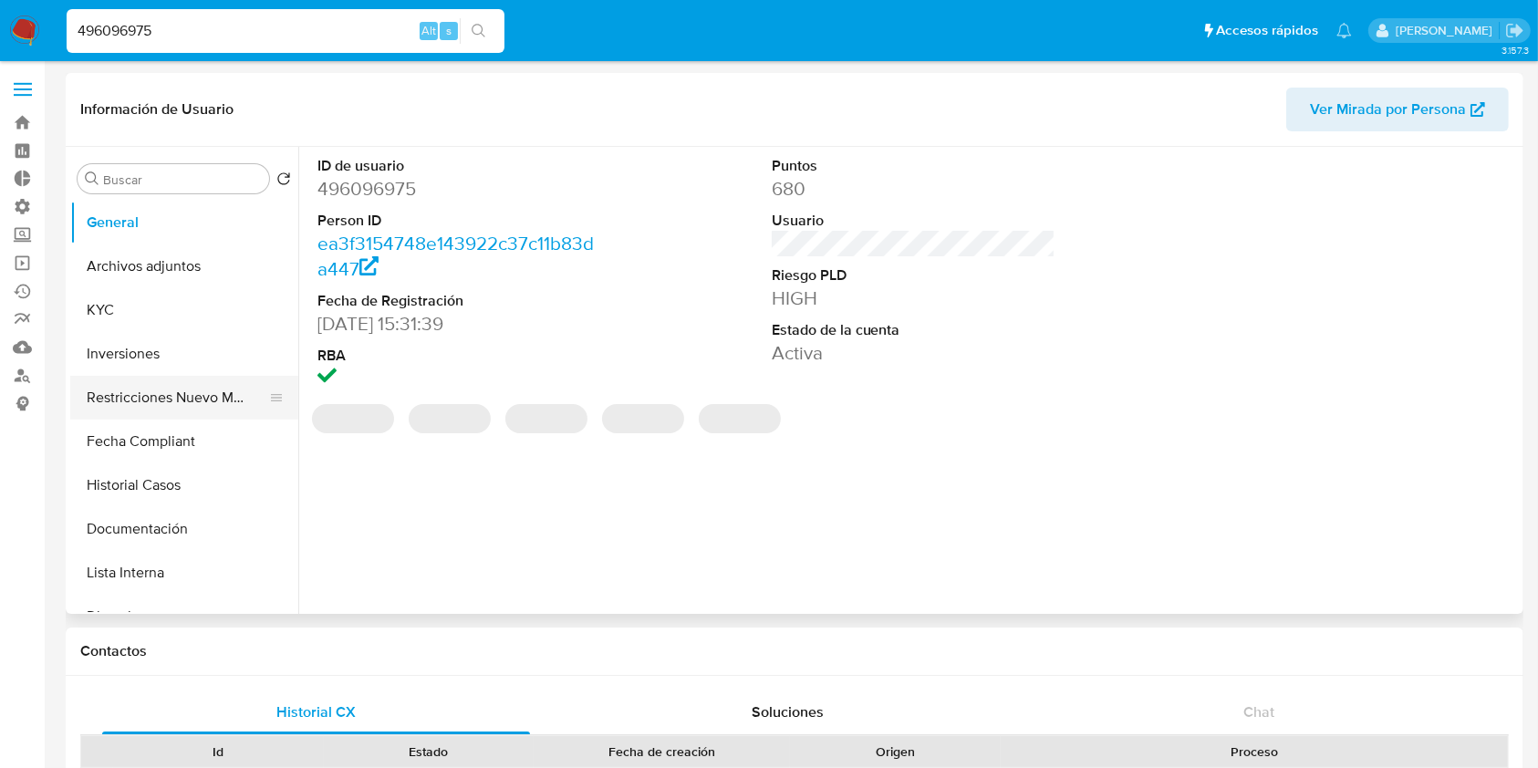
select select "10"
click at [163, 359] on button "Inversiones" at bounding box center [176, 354] width 213 height 44
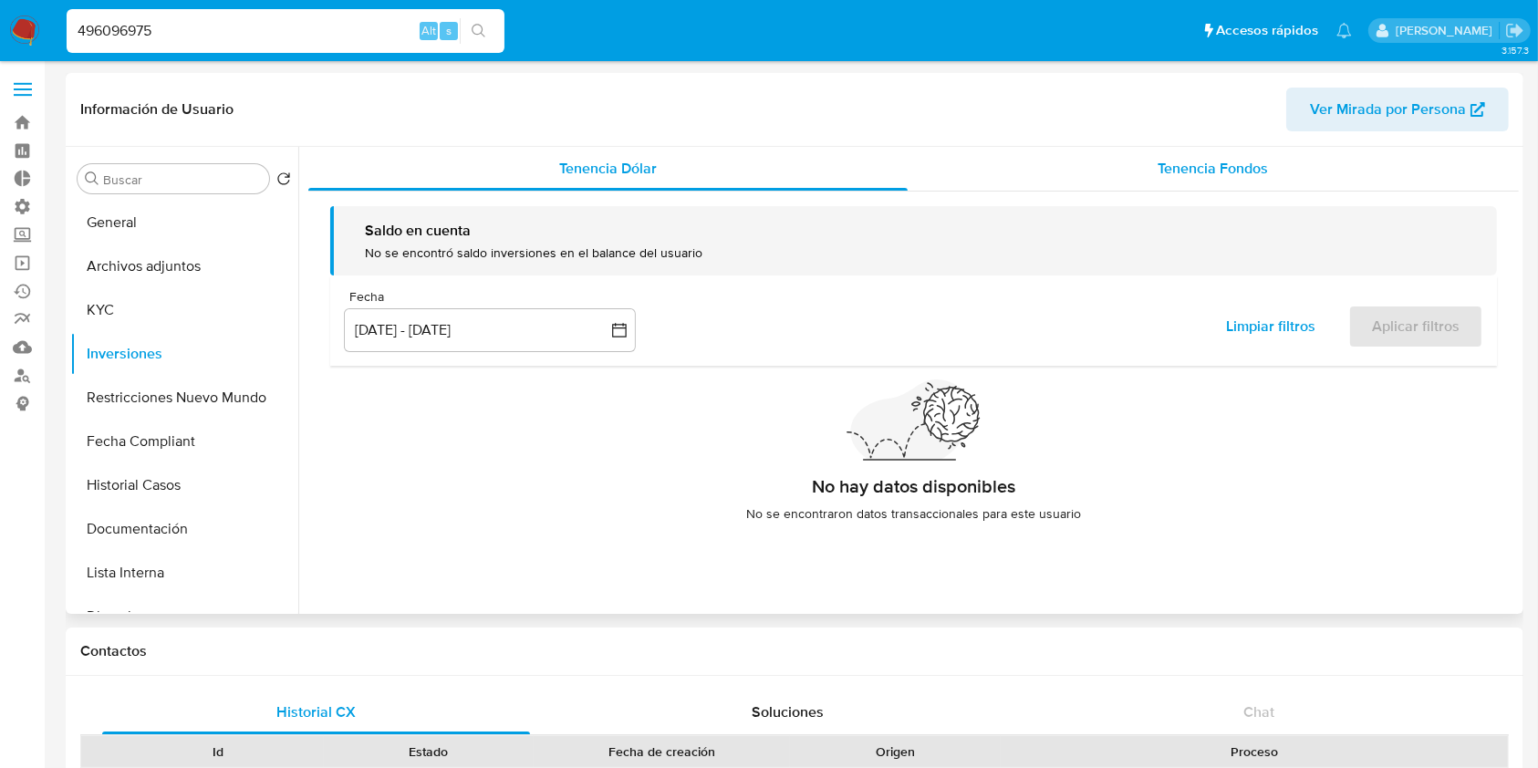
click at [1158, 167] on span "Tenencia Fondos" at bounding box center [1213, 168] width 110 height 21
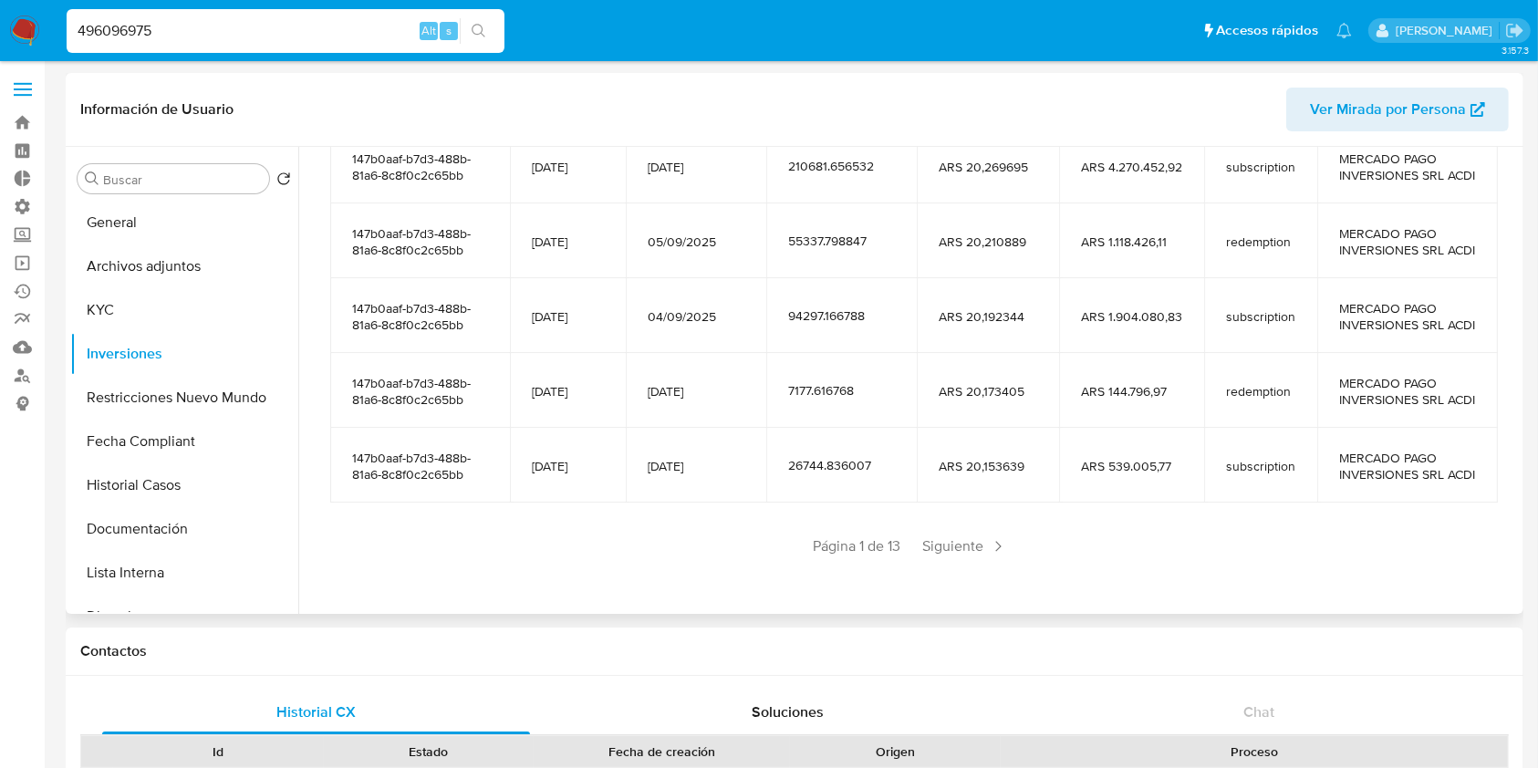
scroll to position [365, 0]
click at [956, 561] on span "Siguiente" at bounding box center [965, 546] width 99 height 29
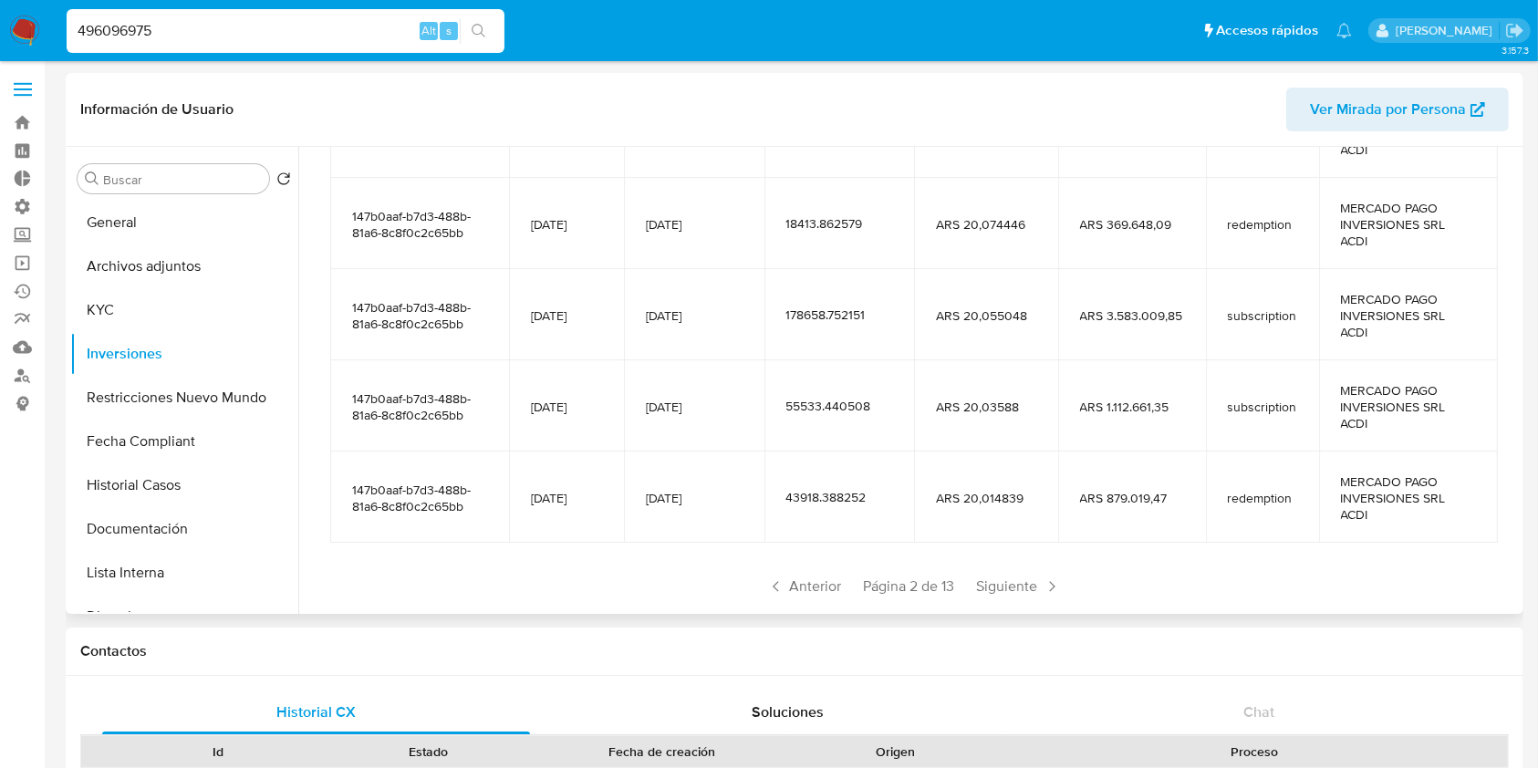
click at [956, 595] on div "Anterior Página 2 de 13 Siguiente" at bounding box center [913, 586] width 1167 height 29
click at [990, 582] on span "Siguiente" at bounding box center [1019, 586] width 99 height 29
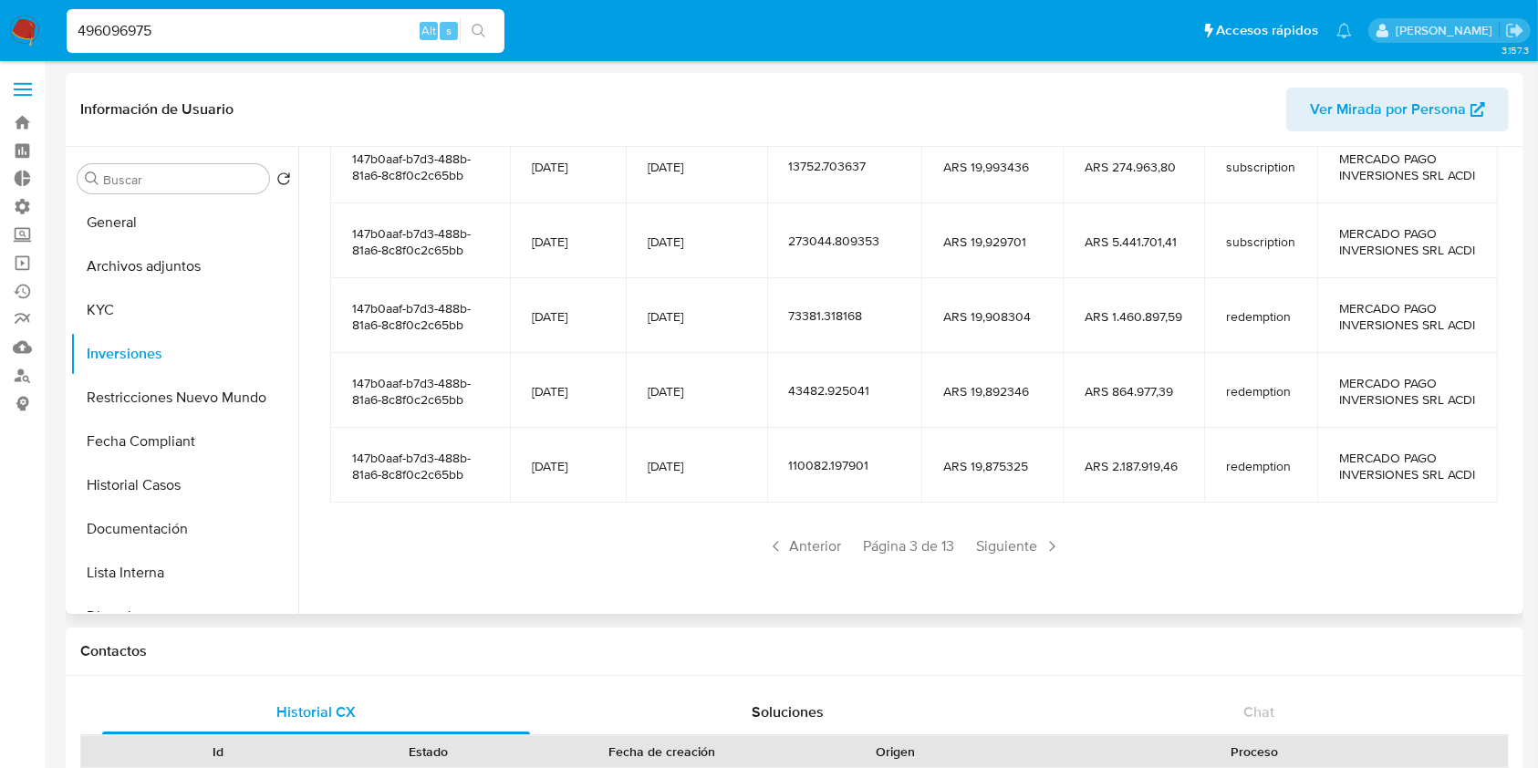
click at [1008, 561] on span "Siguiente" at bounding box center [1019, 546] width 99 height 29
click at [1007, 561] on span "Siguiente" at bounding box center [1019, 546] width 99 height 29
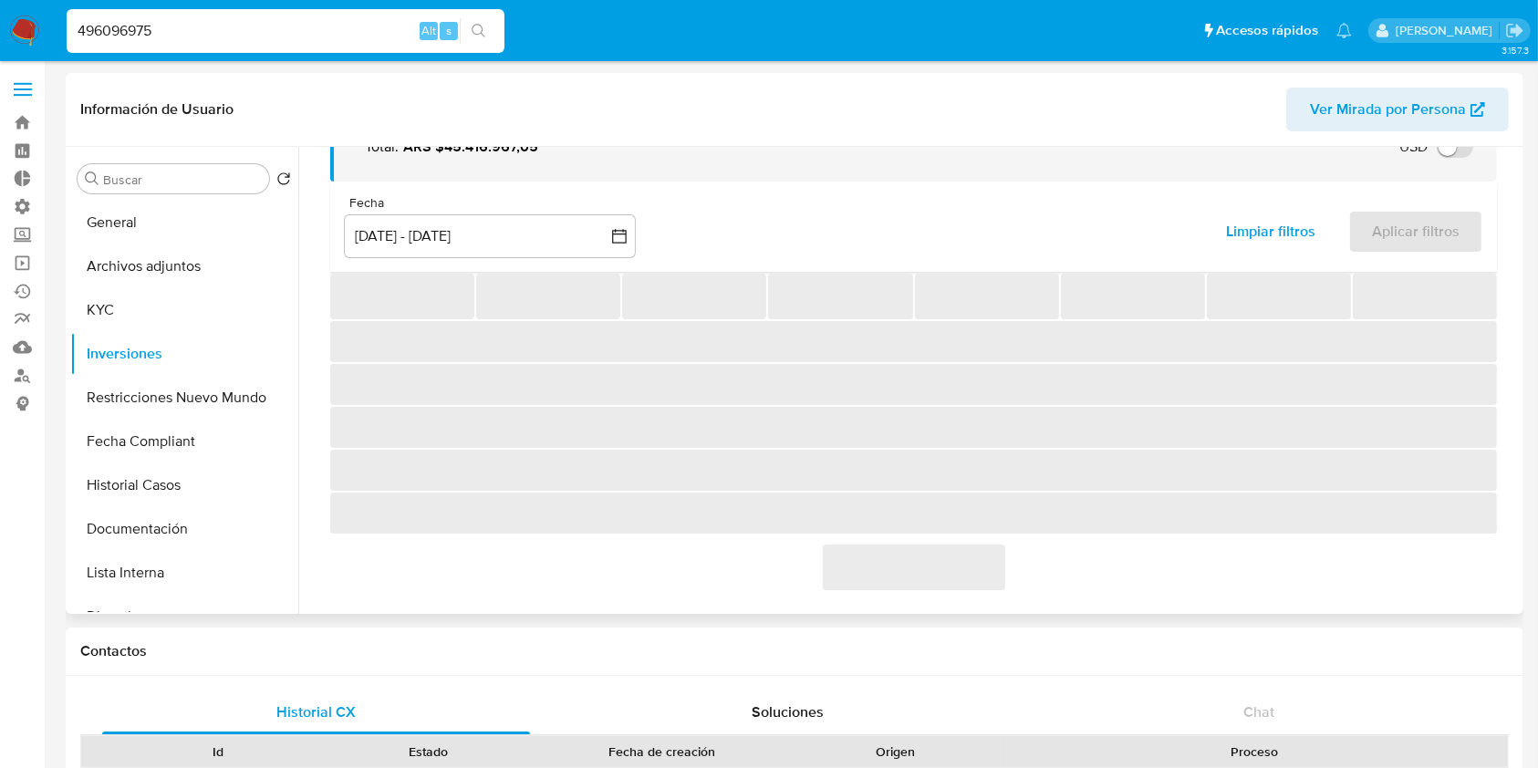
scroll to position [355, 0]
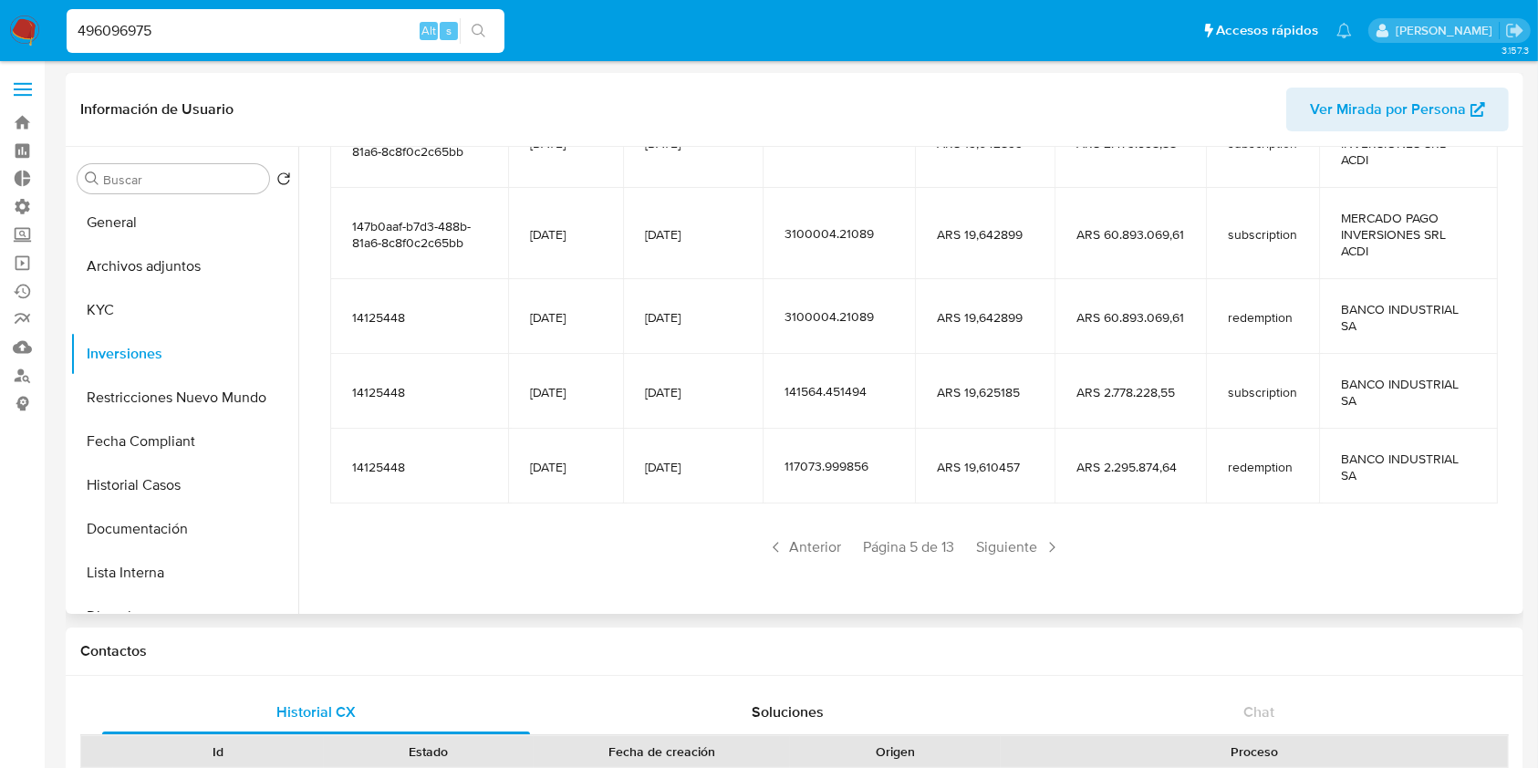
click at [1007, 591] on div "Saldo en cuenta Total : ARS $45.416.967,05 USD Cambiar entre moneda local y USD…" at bounding box center [913, 221] width 1210 height 769
click at [1023, 547] on span "Siguiente" at bounding box center [1019, 547] width 99 height 29
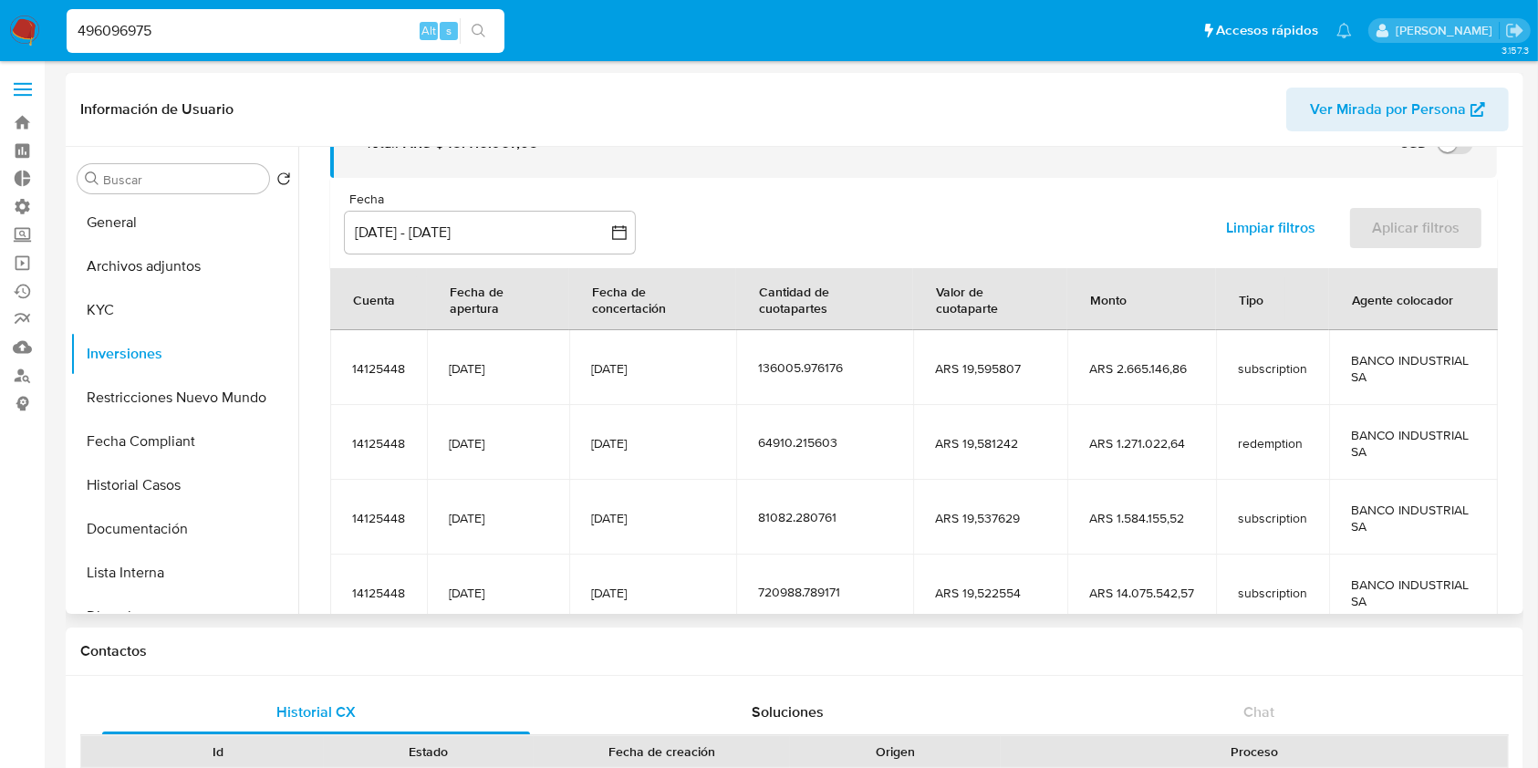
scroll to position [322, 0]
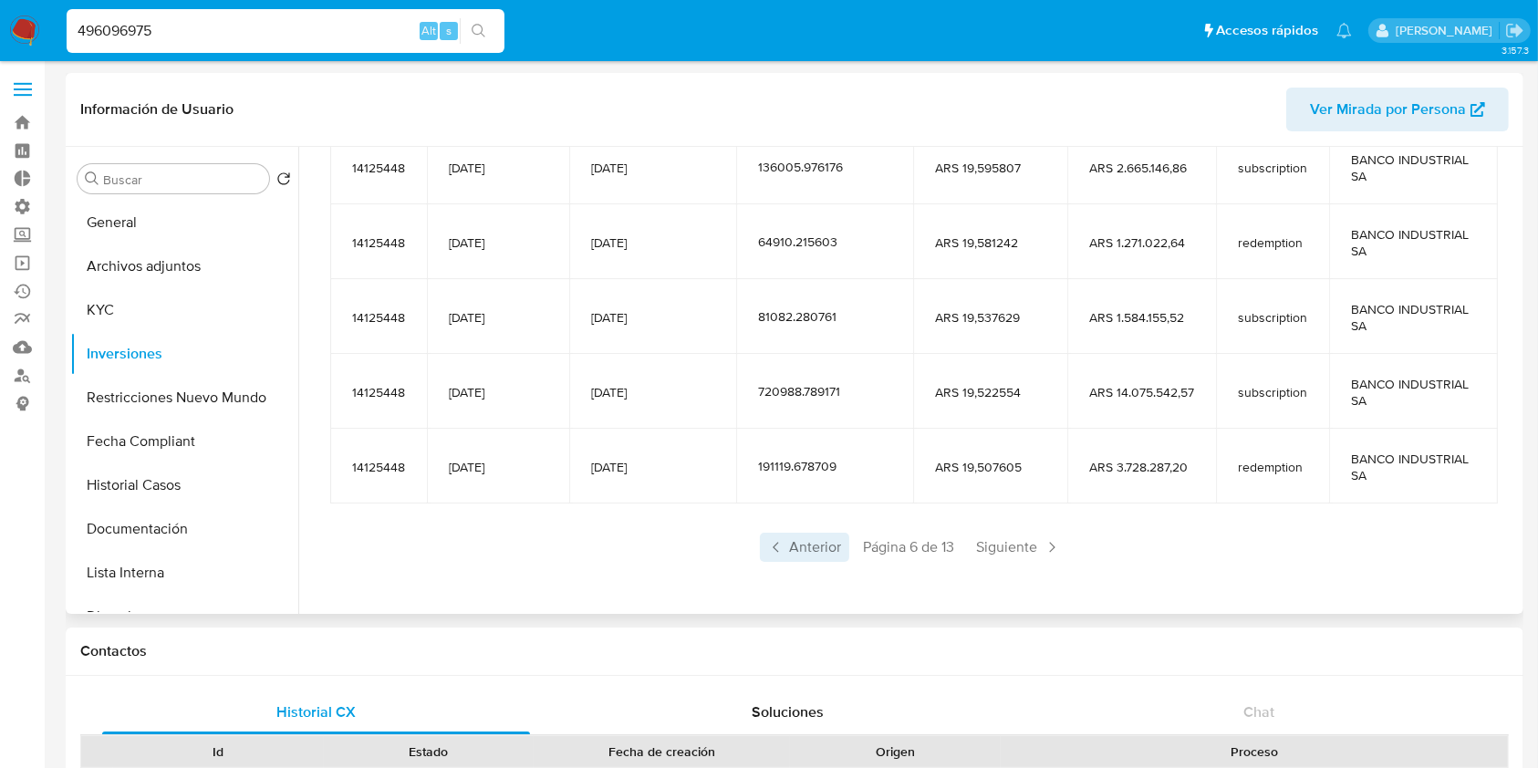
click at [809, 558] on span "Anterior" at bounding box center [804, 547] width 89 height 29
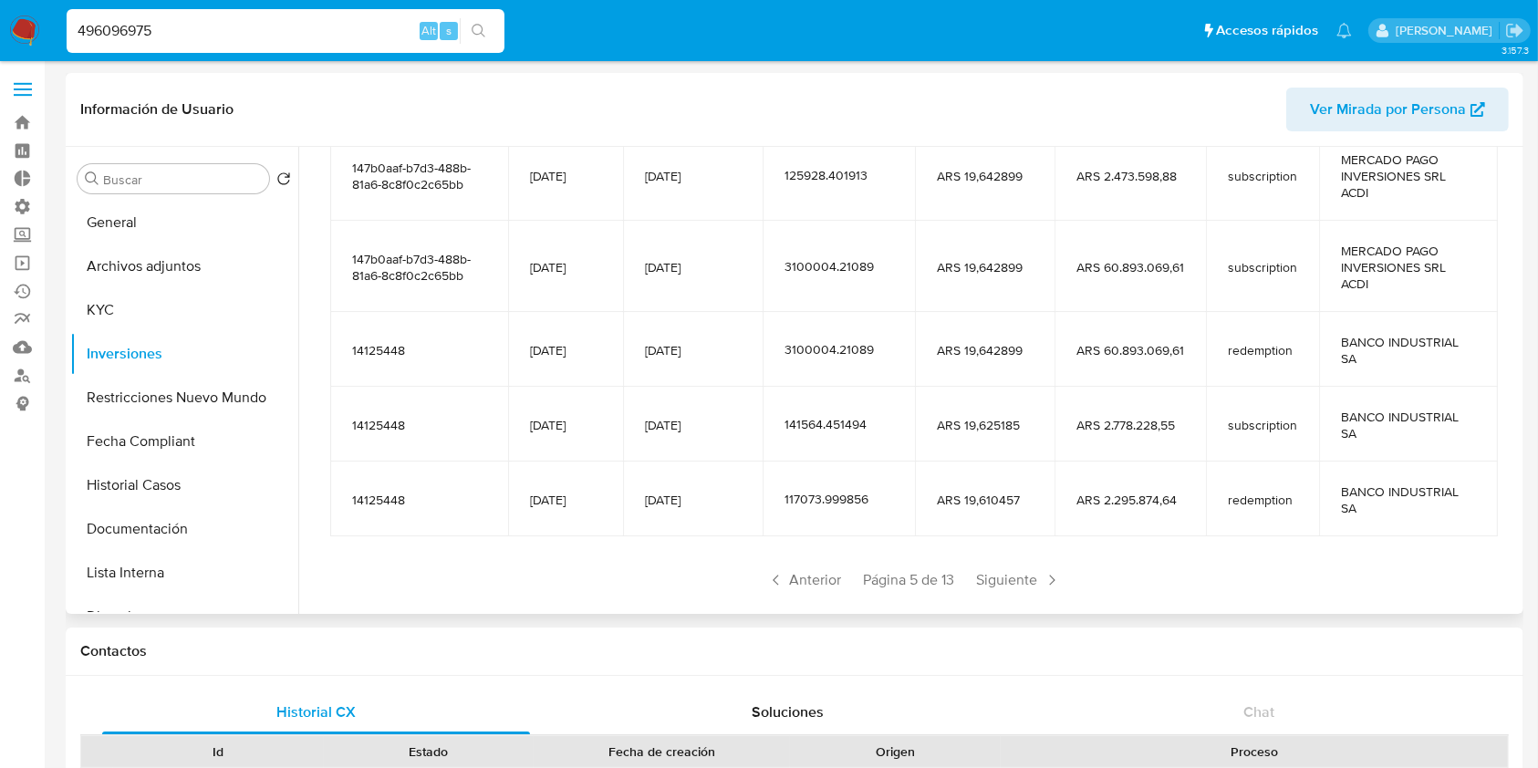
click at [184, 43] on div "496096975 Alt s" at bounding box center [286, 31] width 438 height 44
click at [188, 31] on input "496096975" at bounding box center [286, 31] width 438 height 24
click at [188, 30] on input "496096975" at bounding box center [286, 31] width 438 height 24
click at [137, 317] on button "KYC" at bounding box center [176, 310] width 213 height 44
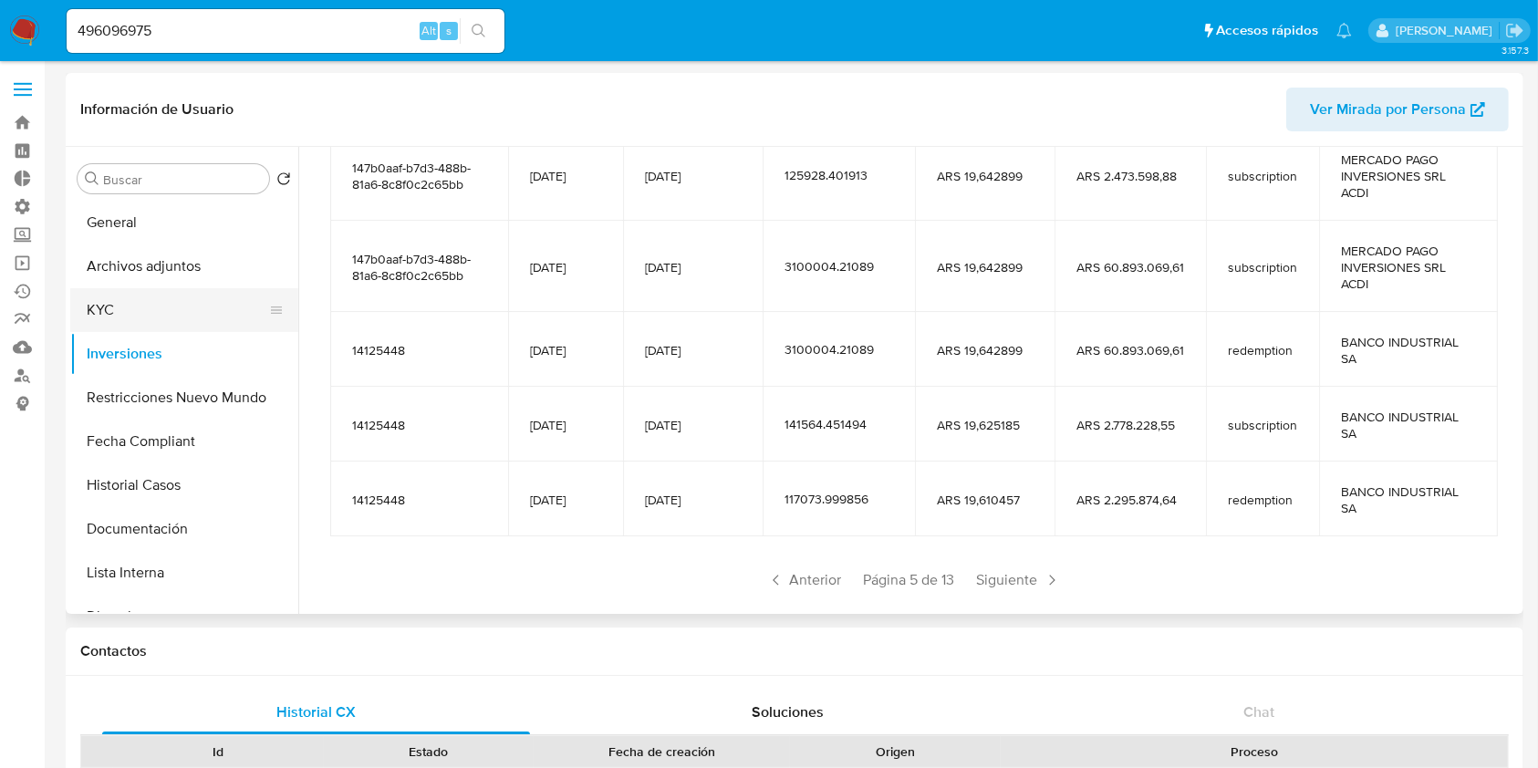
scroll to position [0, 0]
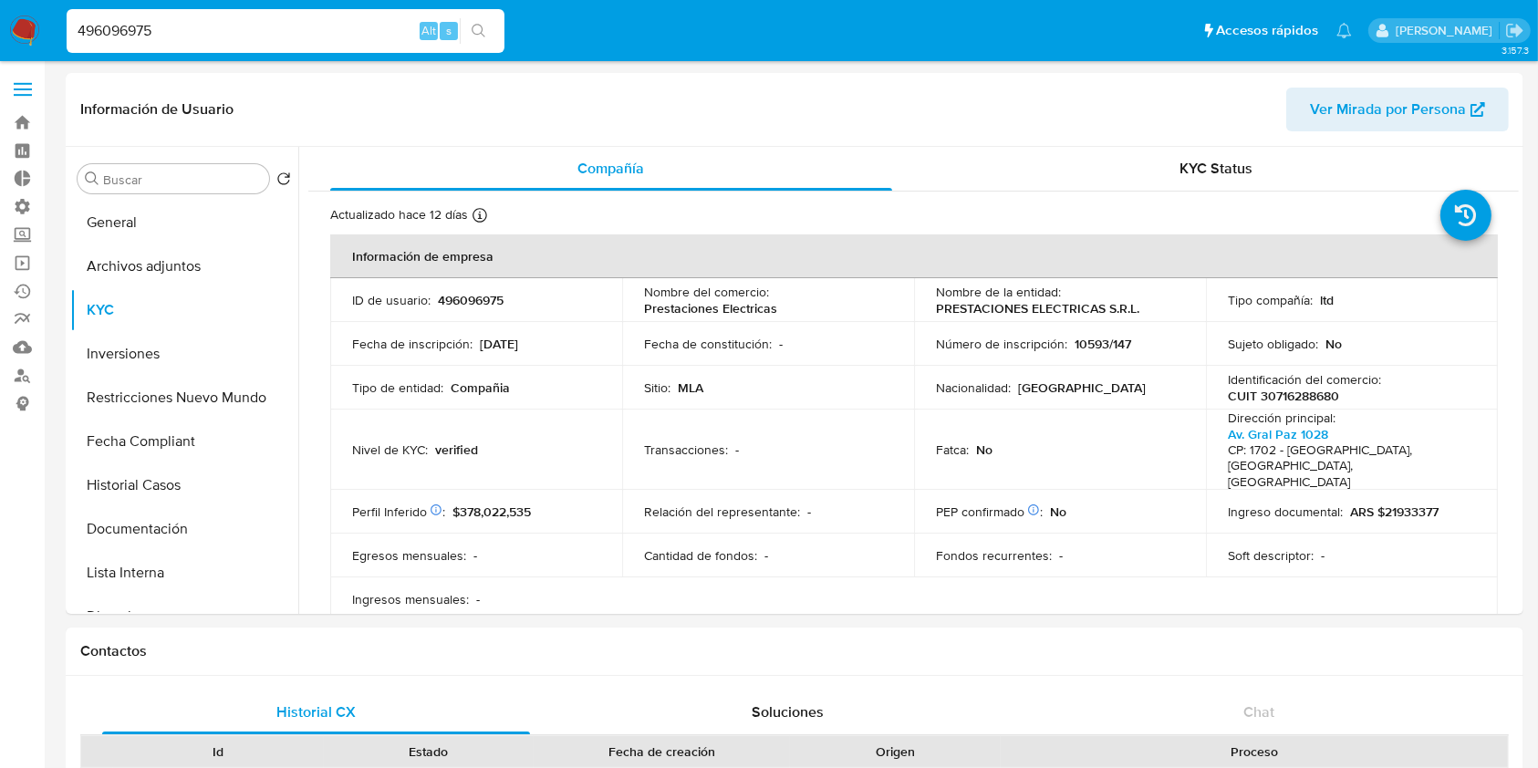
click at [219, 36] on input "496096975" at bounding box center [286, 31] width 438 height 24
paste input "2703165"
type input "27031655"
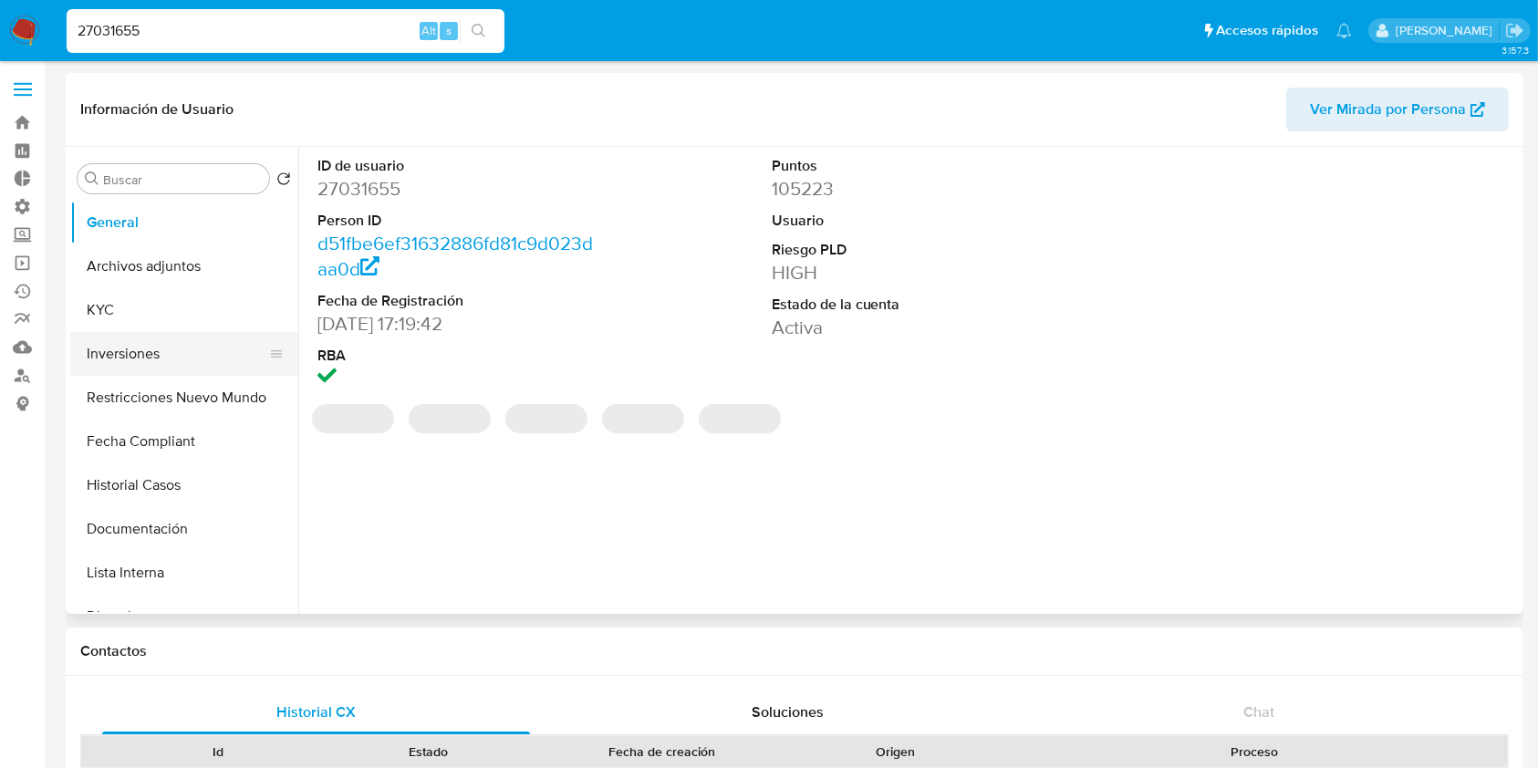
click at [161, 361] on button "Inversiones" at bounding box center [176, 354] width 213 height 44
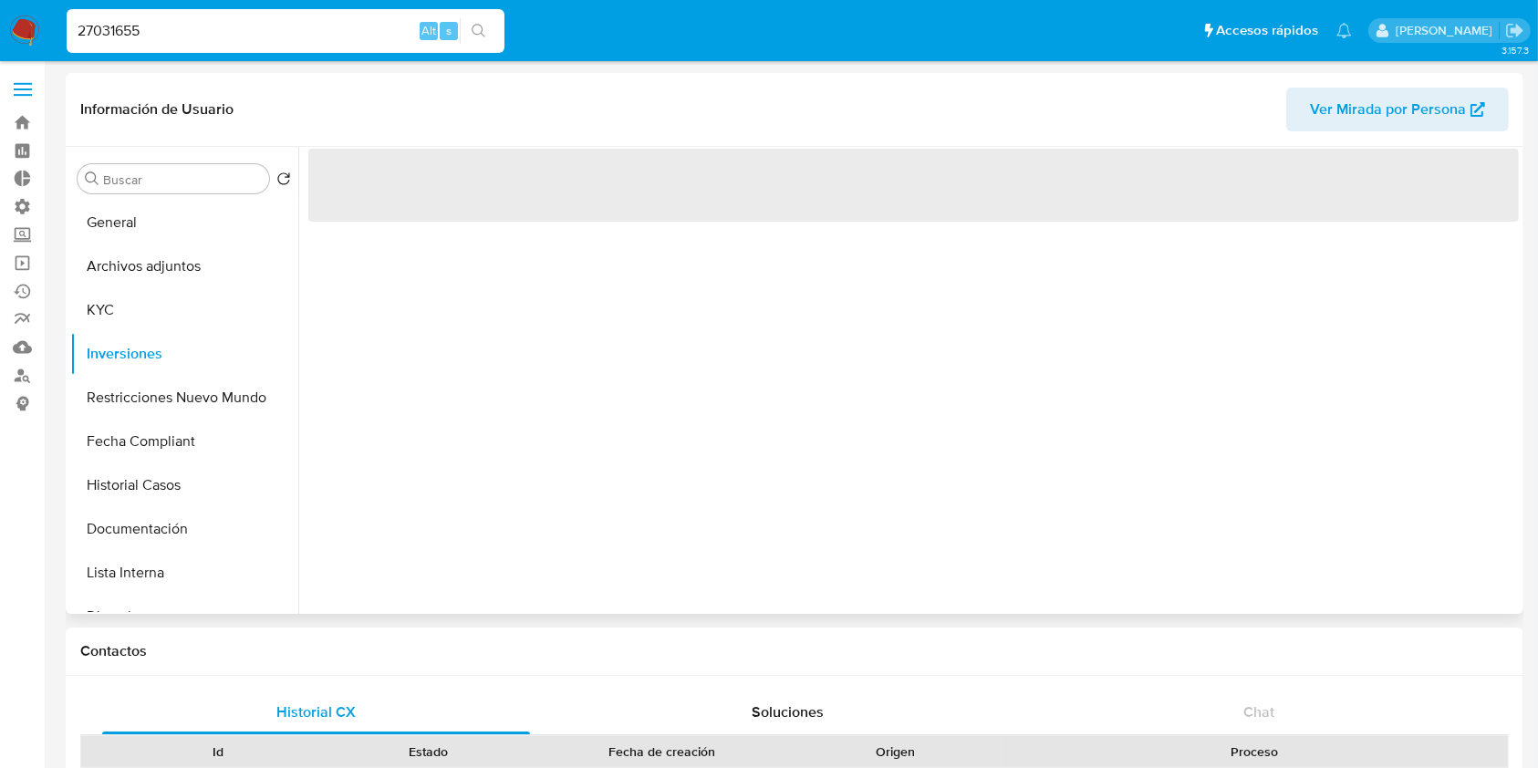
select select "10"
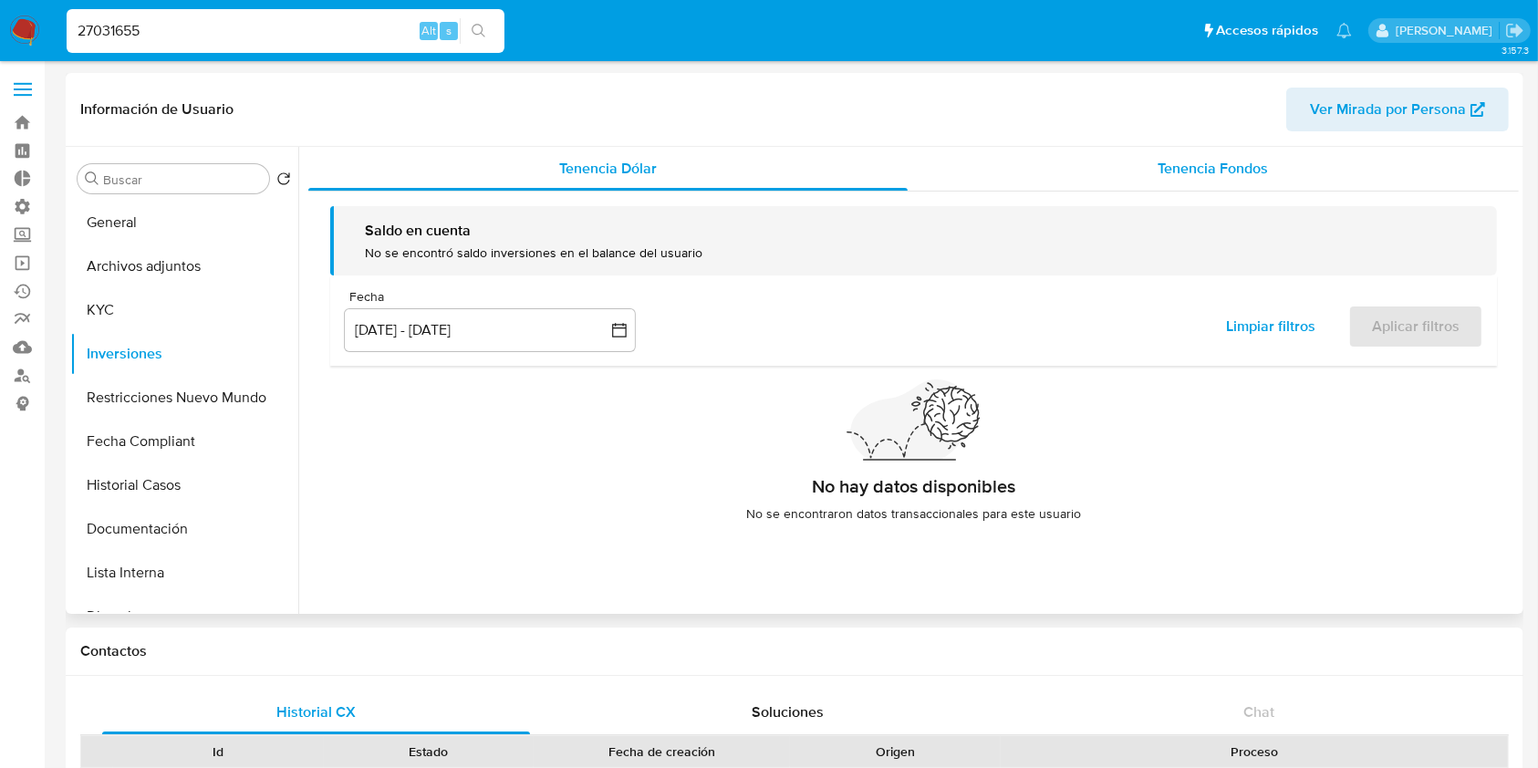
click at [1185, 164] on span "Tenencia Fondos" at bounding box center [1213, 168] width 110 height 21
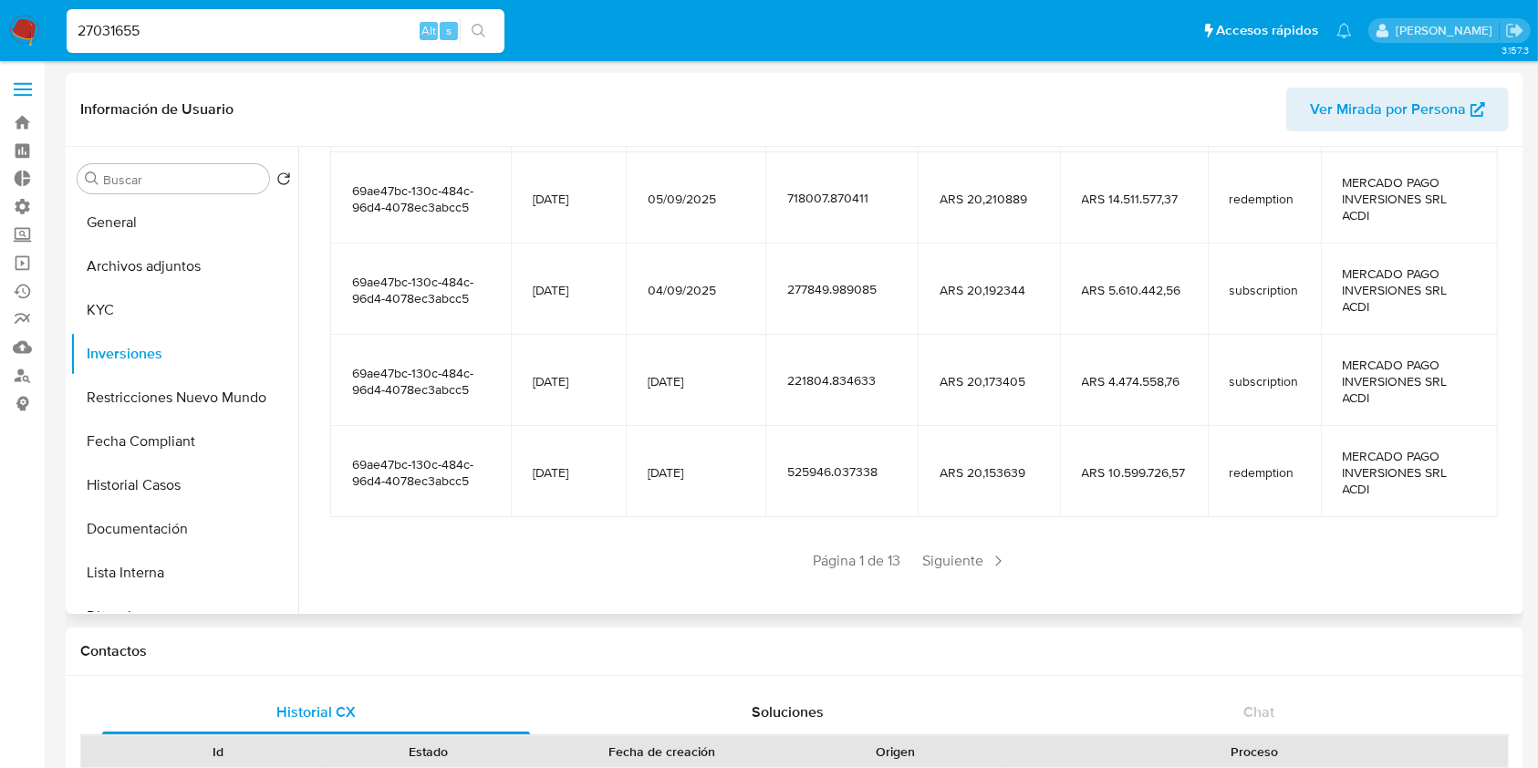
scroll to position [404, 0]
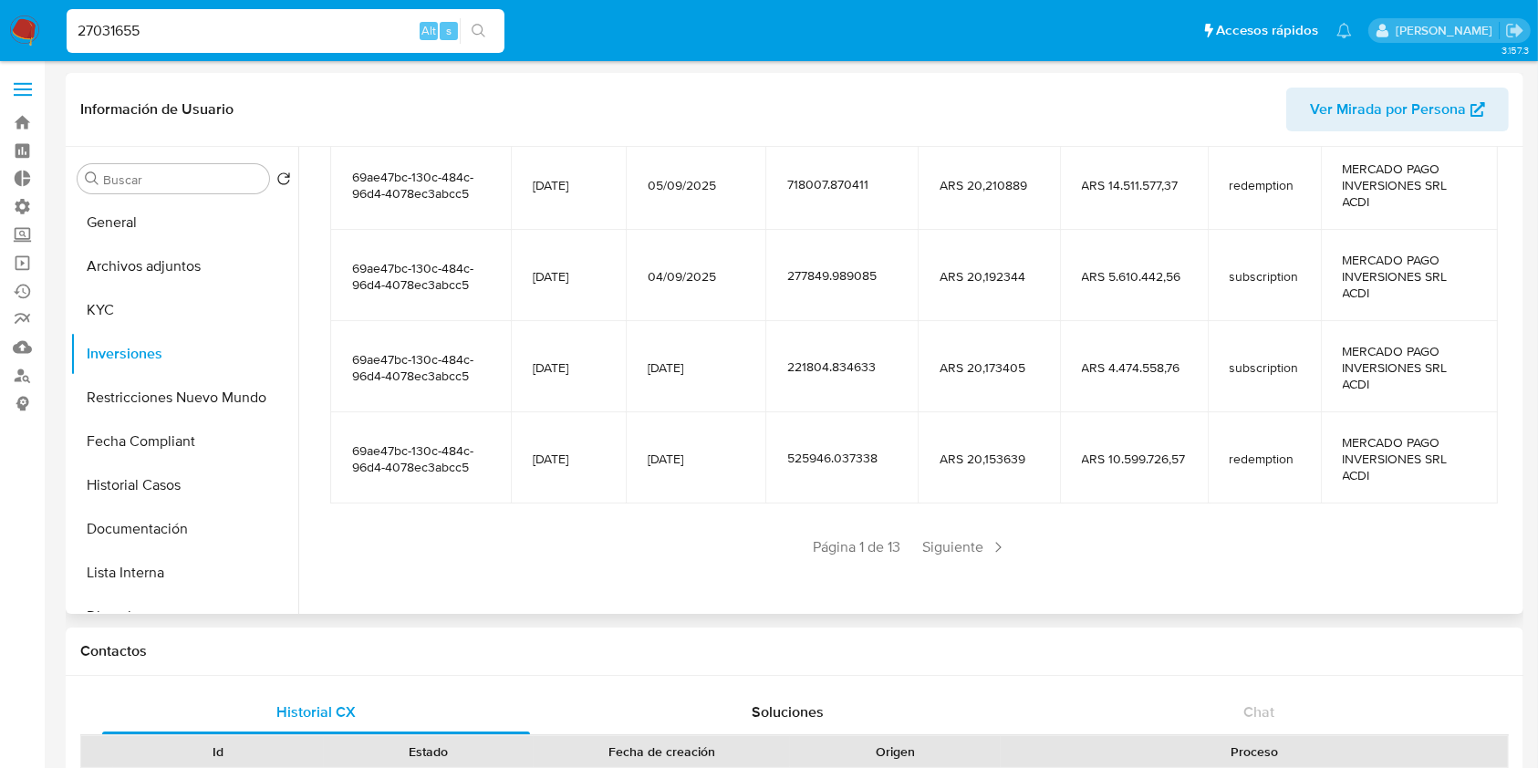
click at [946, 563] on div "Saldo en cuenta Total : ARS $232.526.232,43 USD Cambiar entre moneda local y US…" at bounding box center [913, 196] width 1210 height 818
click at [958, 546] on span "Siguiente" at bounding box center [965, 547] width 99 height 29
click at [1002, 536] on span "Siguiente" at bounding box center [1019, 547] width 99 height 29
click at [993, 552] on span "Siguiente" at bounding box center [1019, 547] width 99 height 29
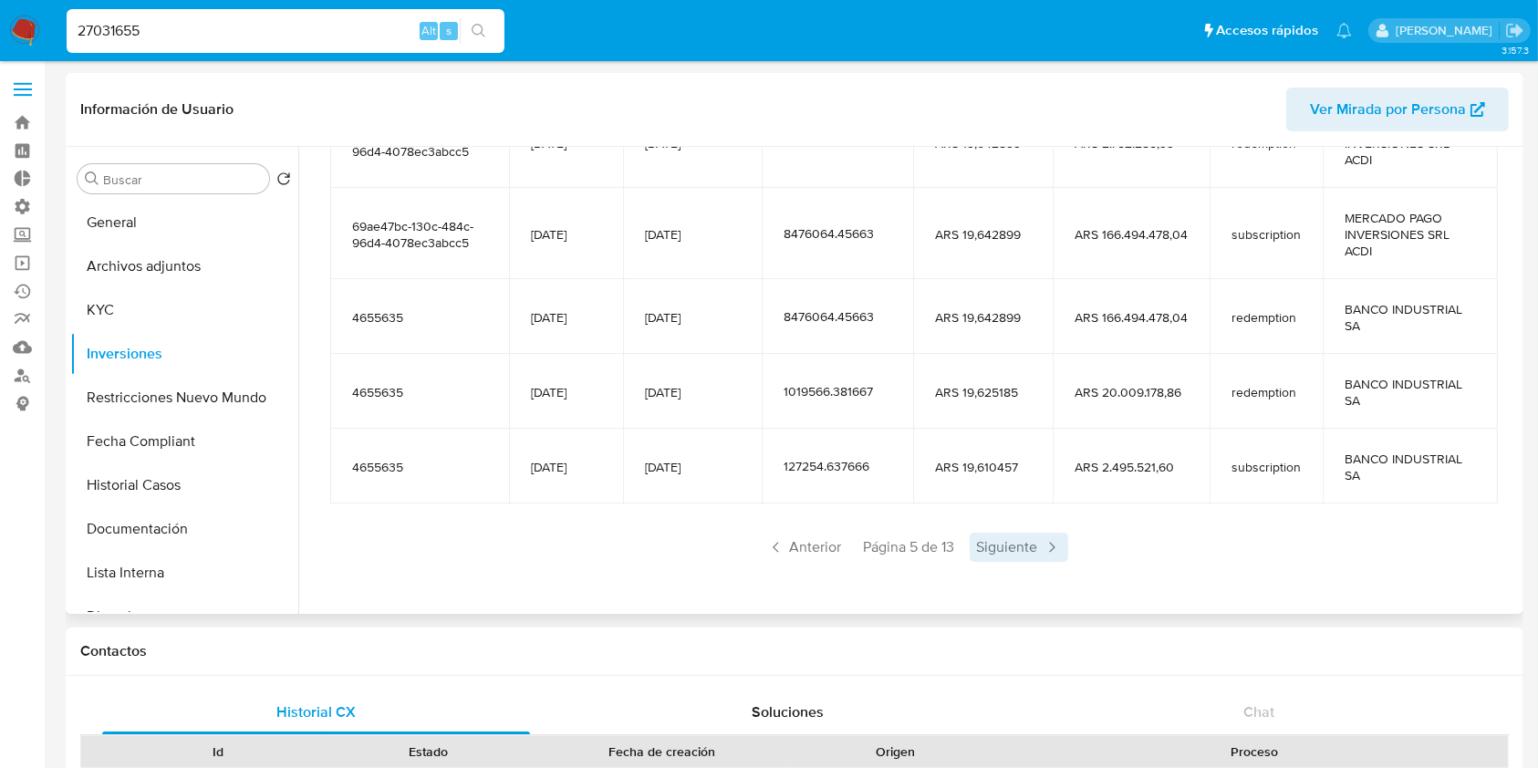
click at [993, 553] on span "Siguiente" at bounding box center [1019, 547] width 99 height 29
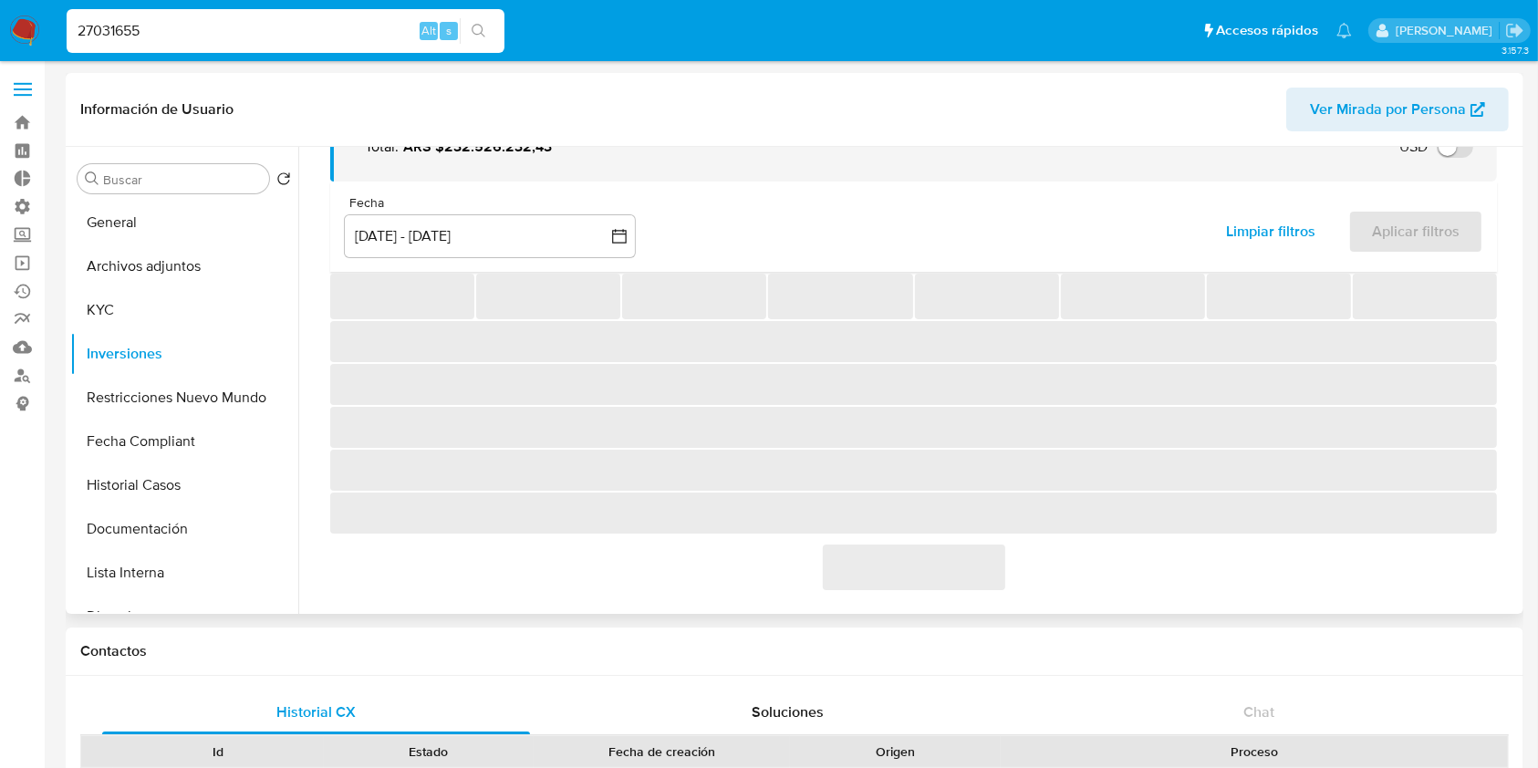
scroll to position [322, 0]
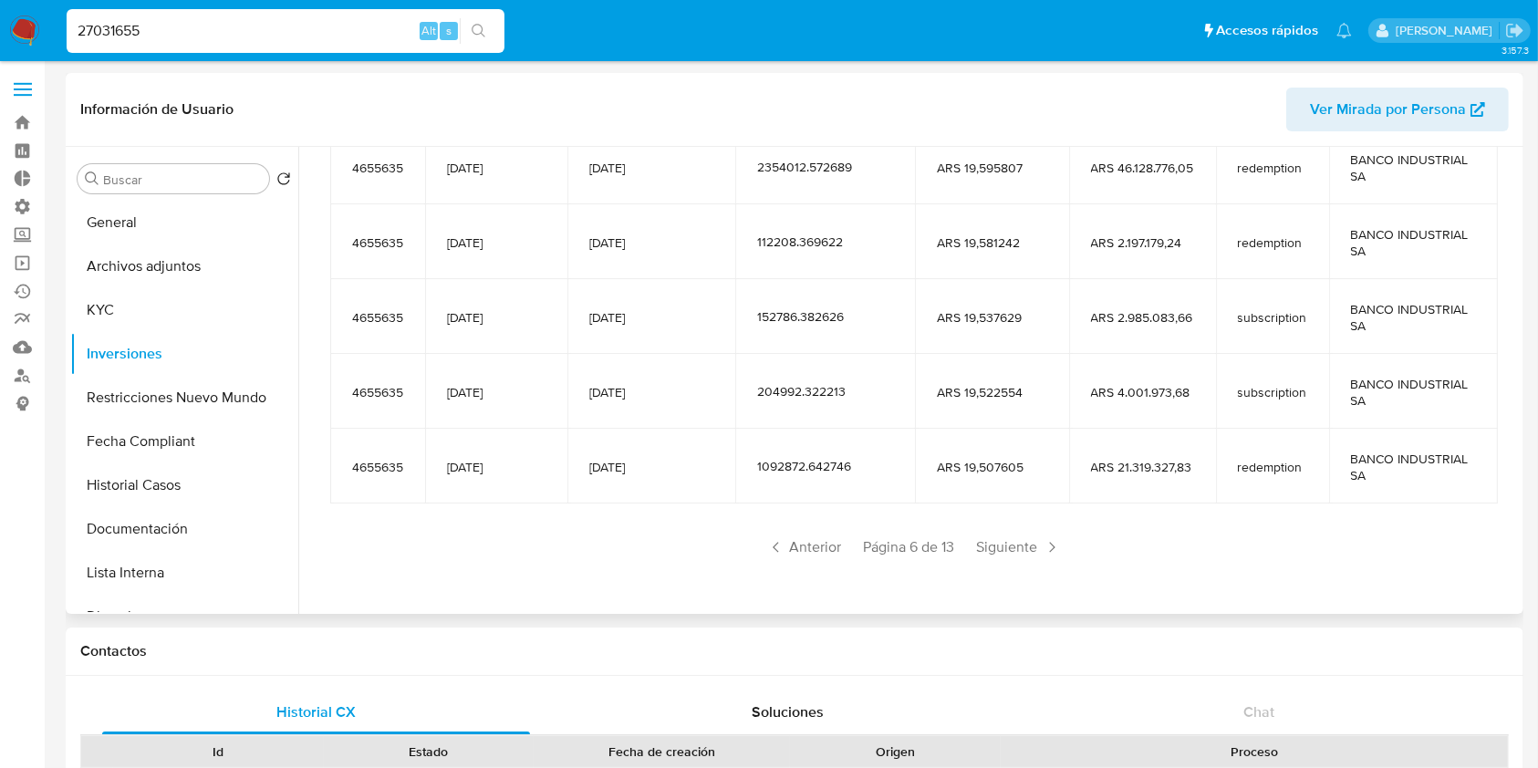
click at [287, 33] on input "27031655" at bounding box center [286, 31] width 438 height 24
click at [286, 33] on input "27031655" at bounding box center [286, 31] width 438 height 24
paste input "305048067"
type input "305048067"
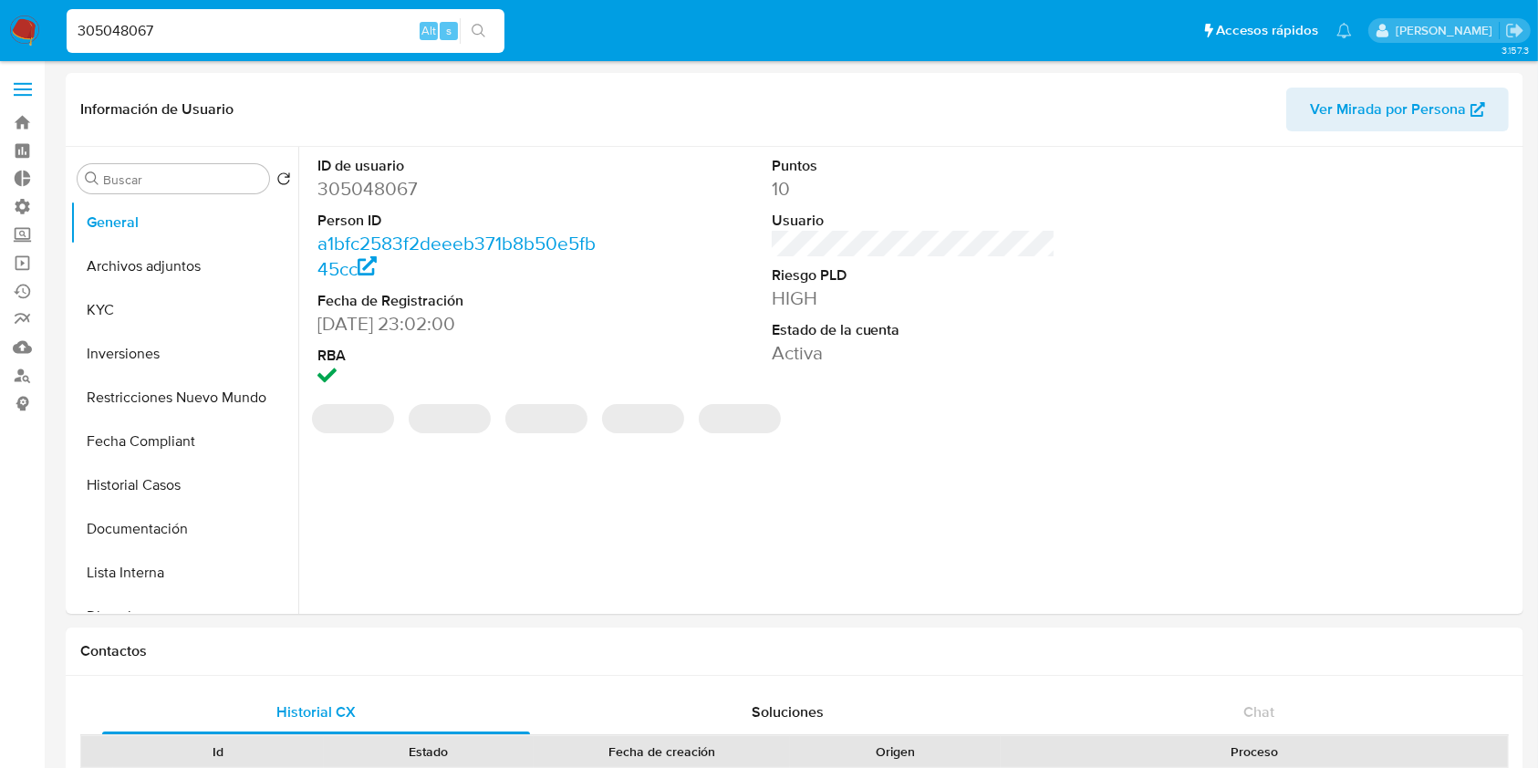
select select "10"
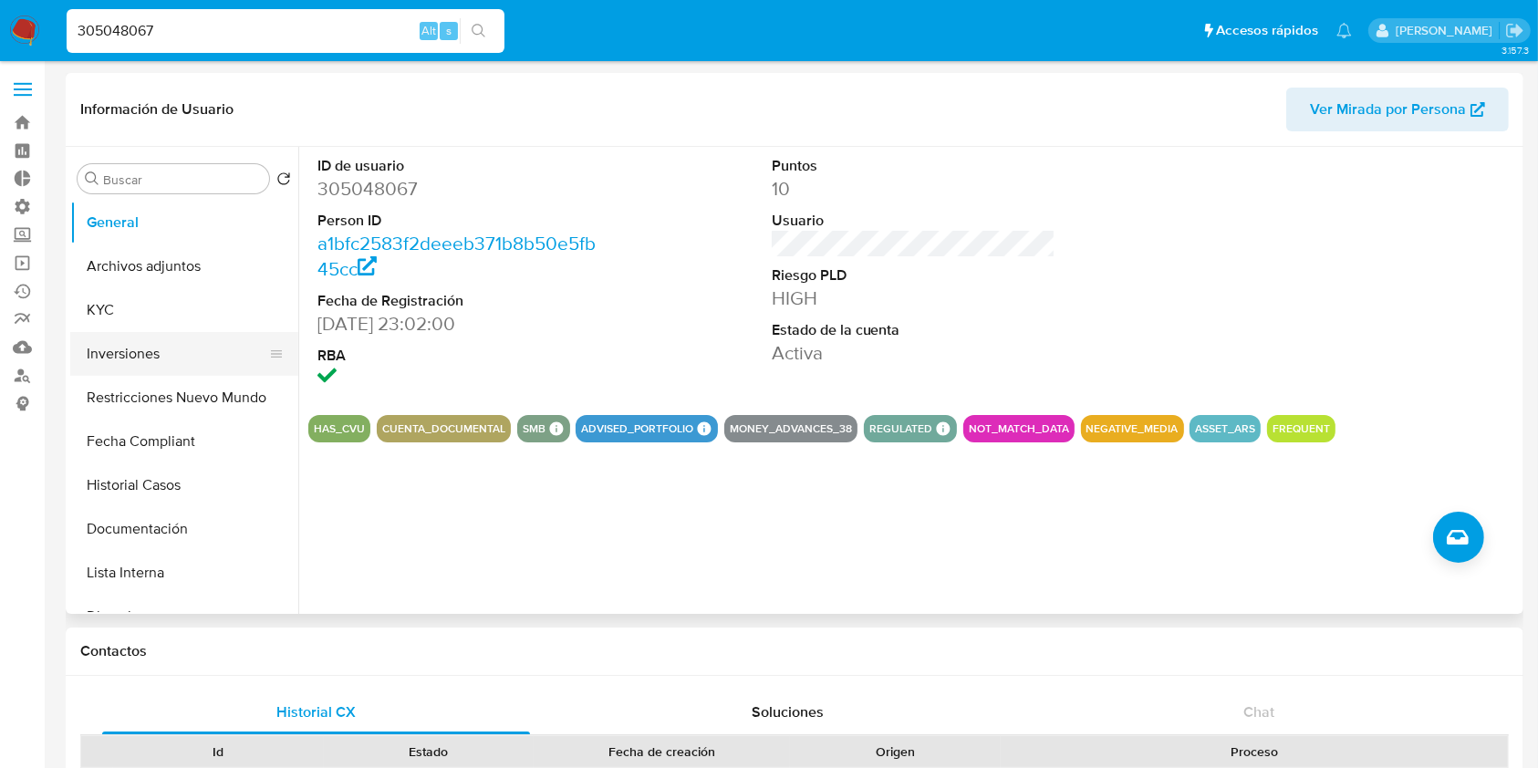
drag, startPoint x: 189, startPoint y: 344, endPoint x: 225, endPoint y: 350, distance: 37.0
click at [189, 344] on button "Inversiones" at bounding box center [176, 354] width 213 height 44
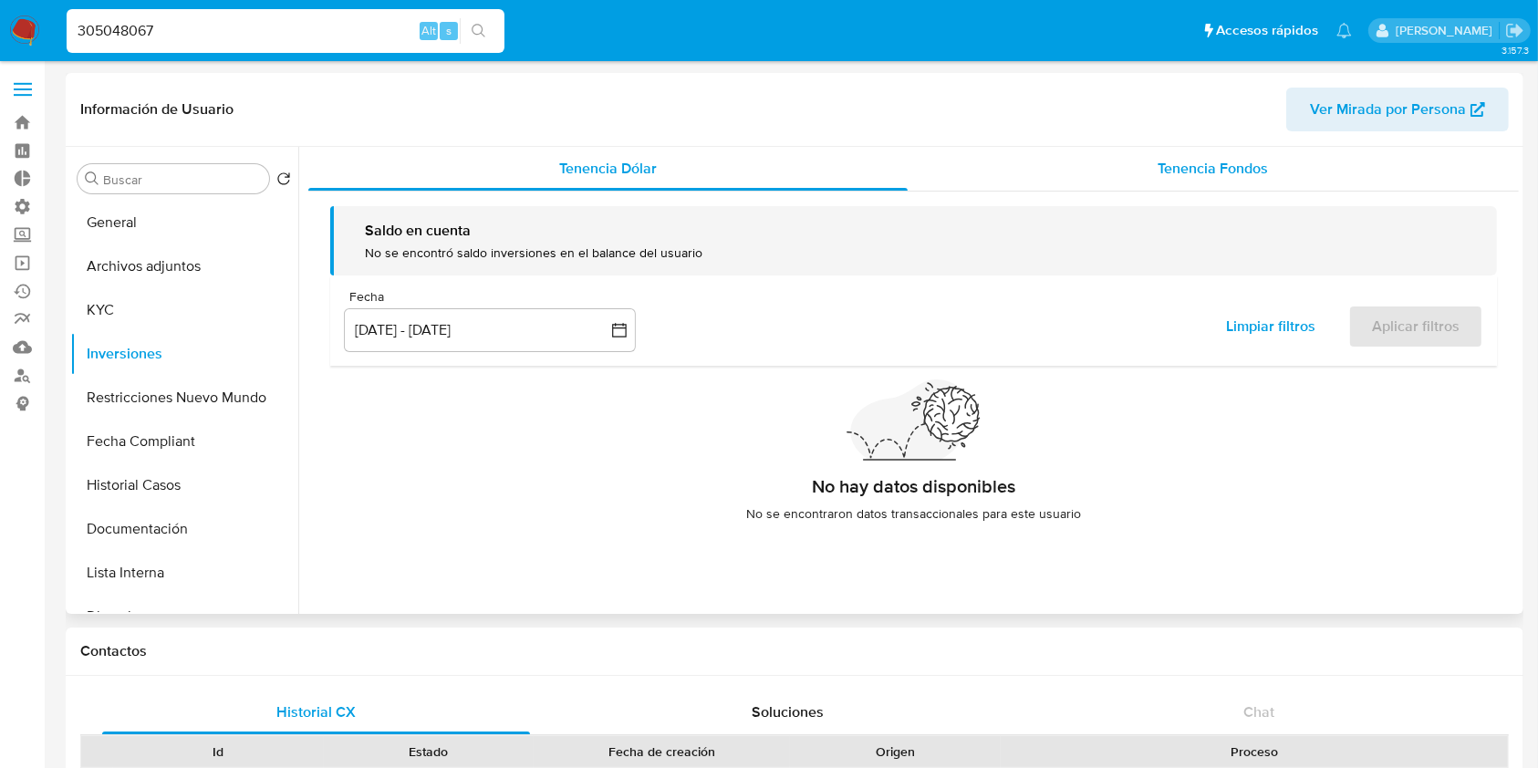
click at [1249, 164] on span "Tenencia Fondos" at bounding box center [1213, 168] width 110 height 21
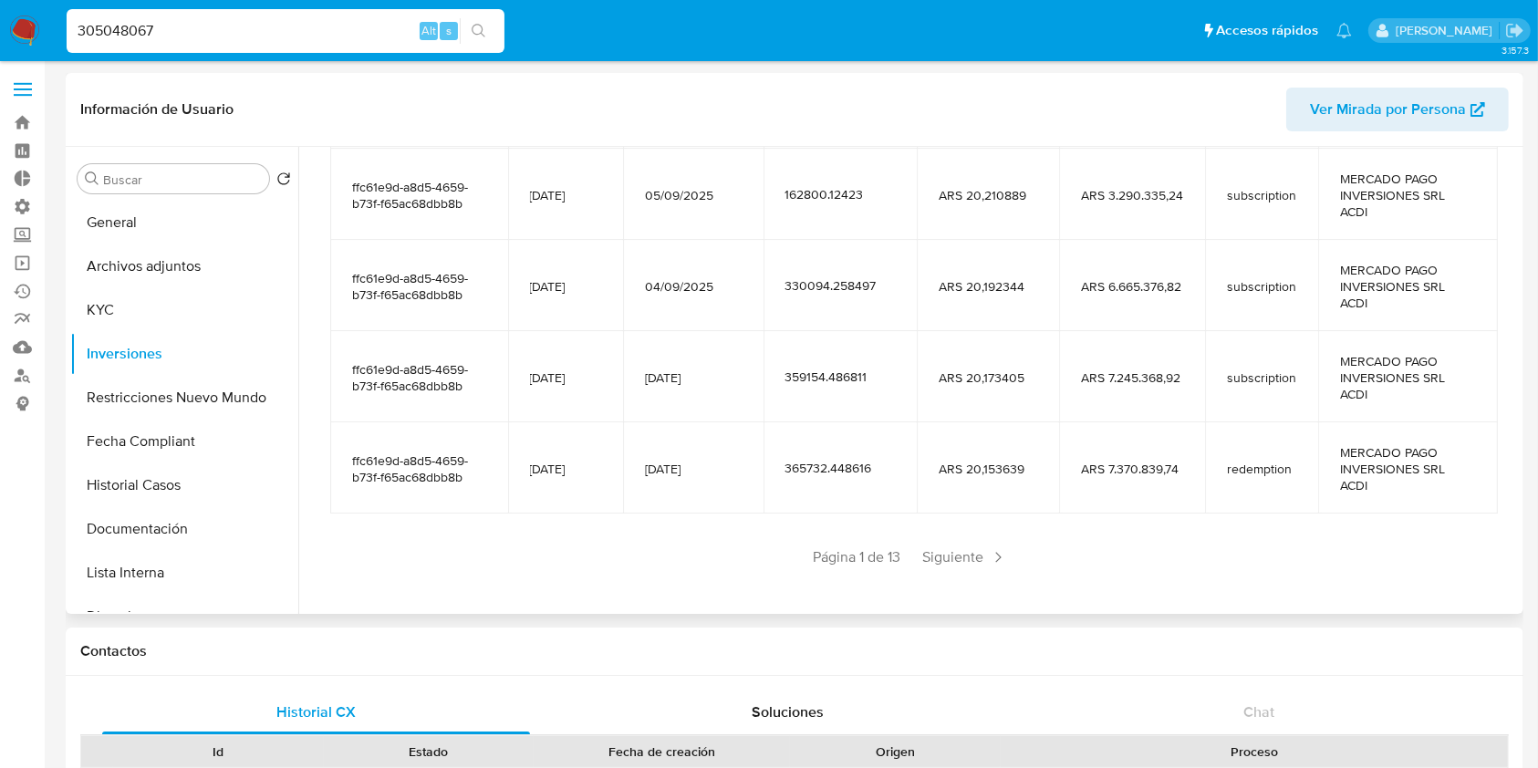
scroll to position [404, 0]
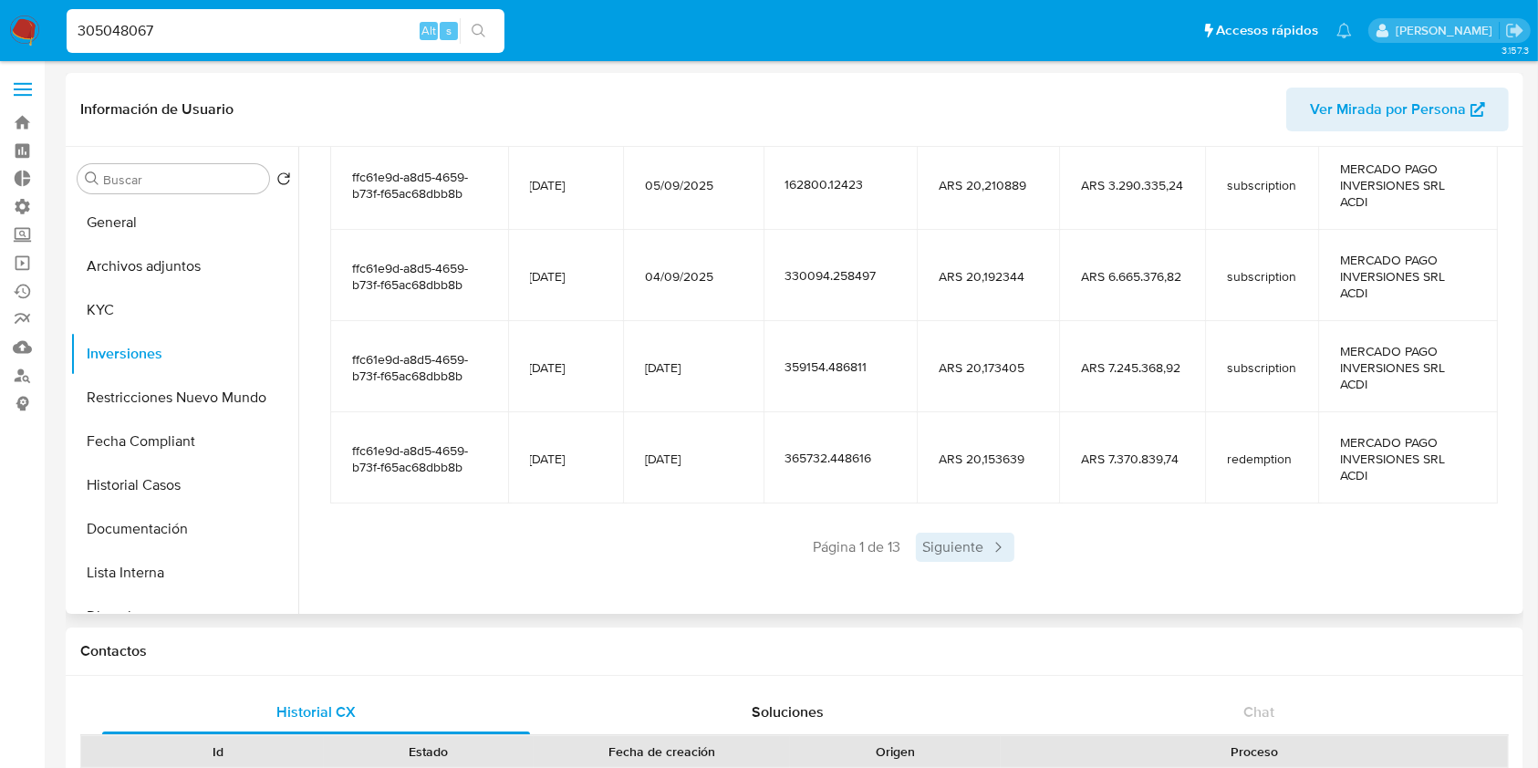
click at [986, 556] on span "Siguiente" at bounding box center [965, 547] width 99 height 29
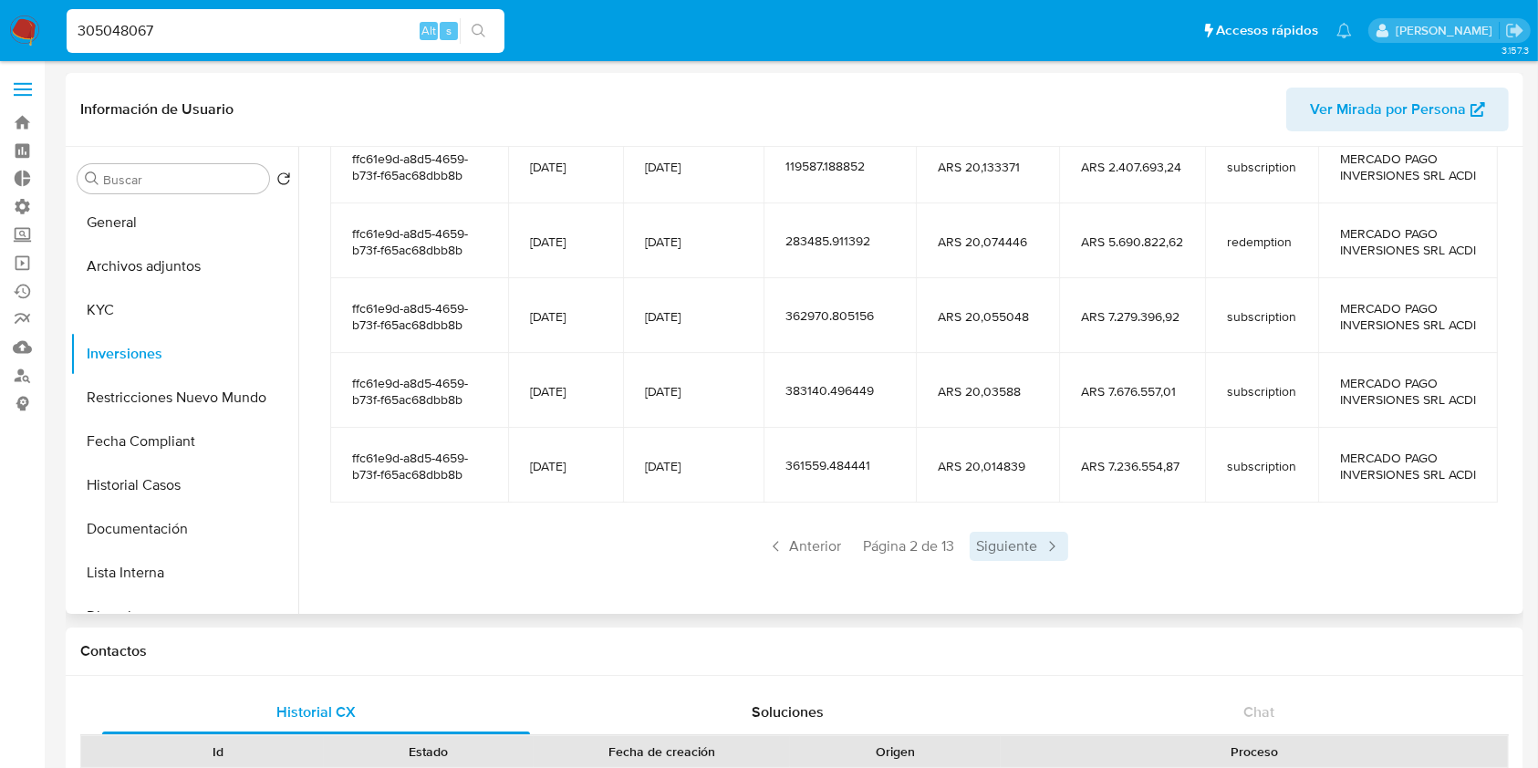
click at [987, 558] on span "Siguiente" at bounding box center [1019, 546] width 99 height 29
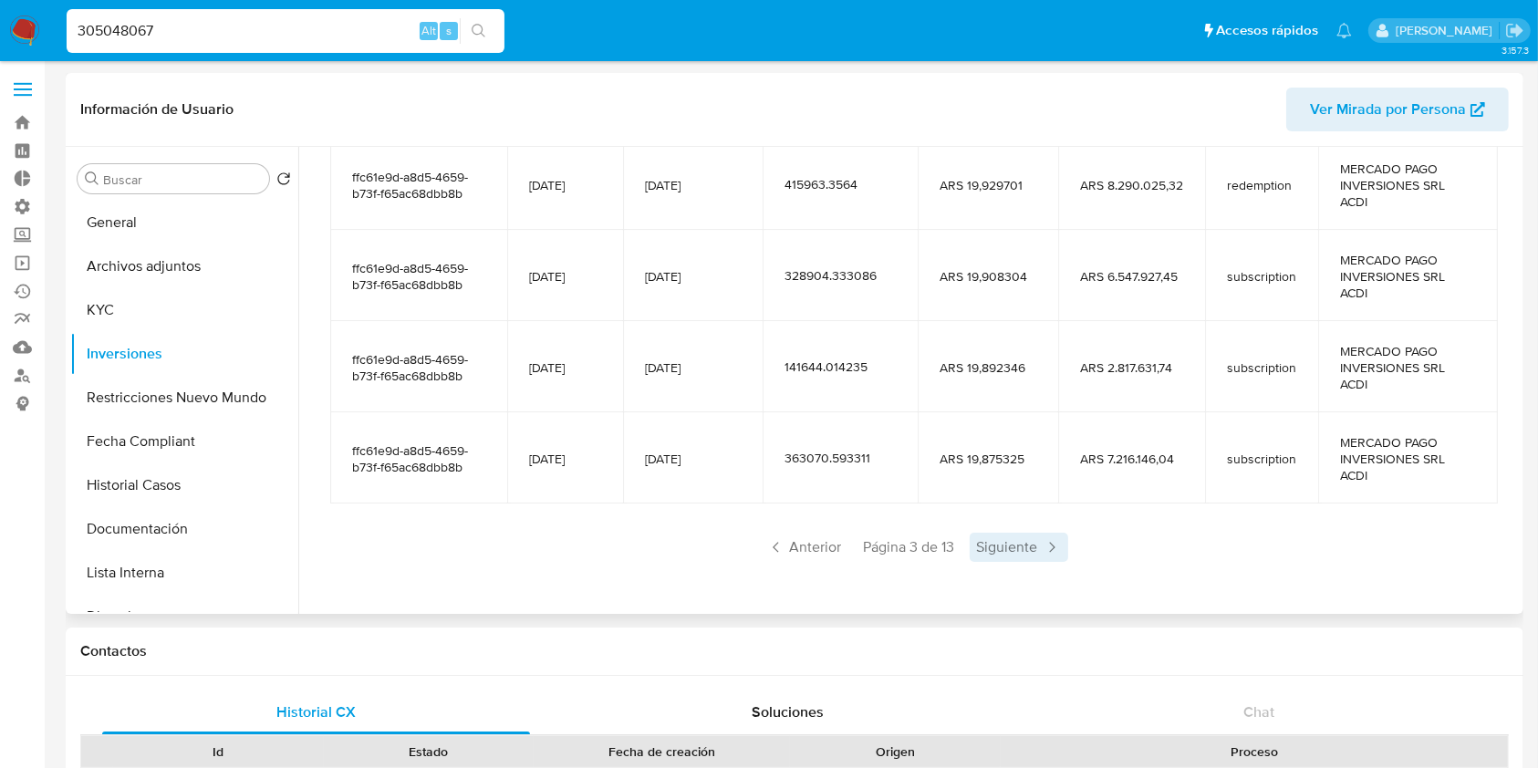
click at [990, 558] on span "Siguiente" at bounding box center [1019, 547] width 99 height 29
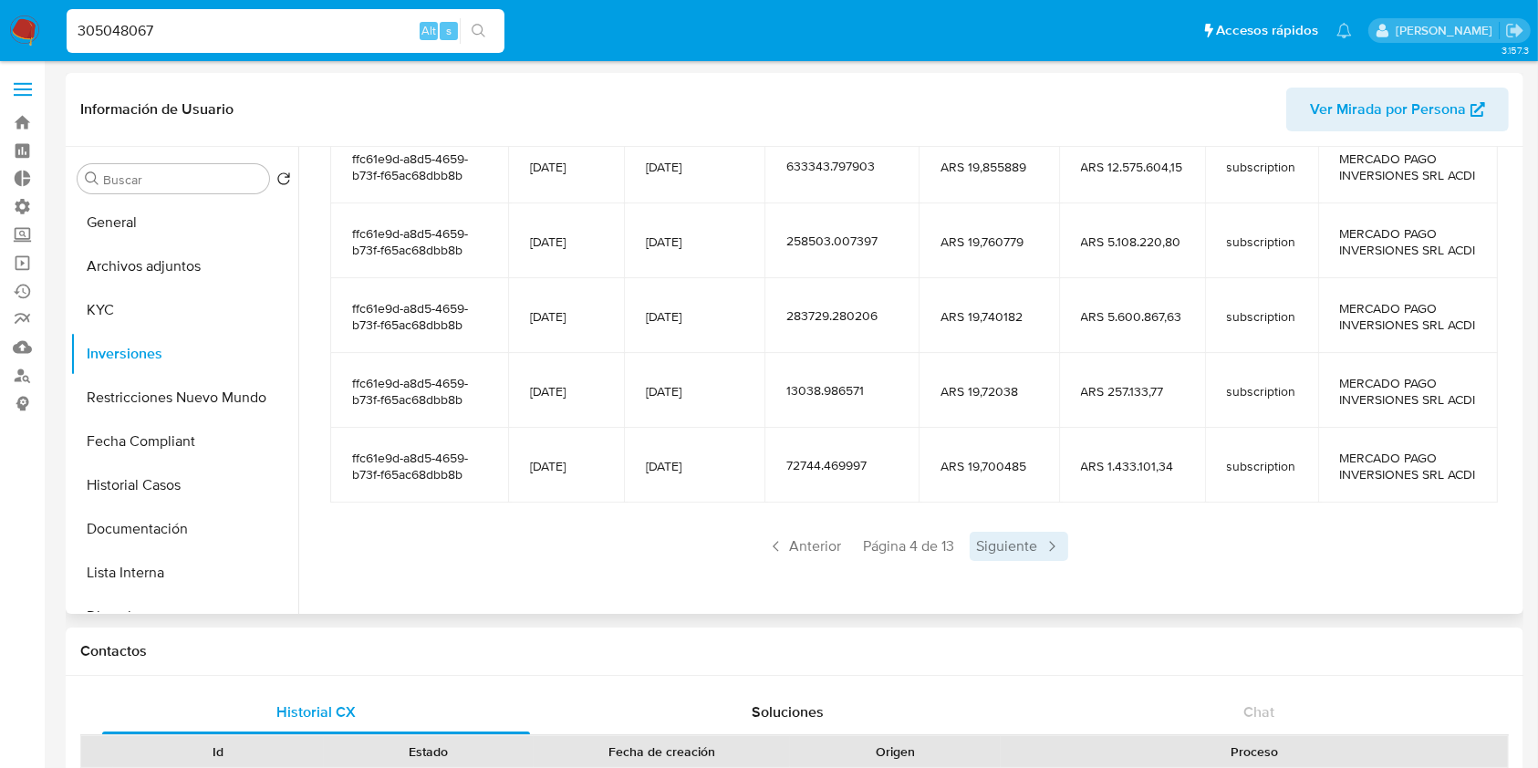
click at [1000, 559] on span "Siguiente" at bounding box center [1019, 546] width 99 height 29
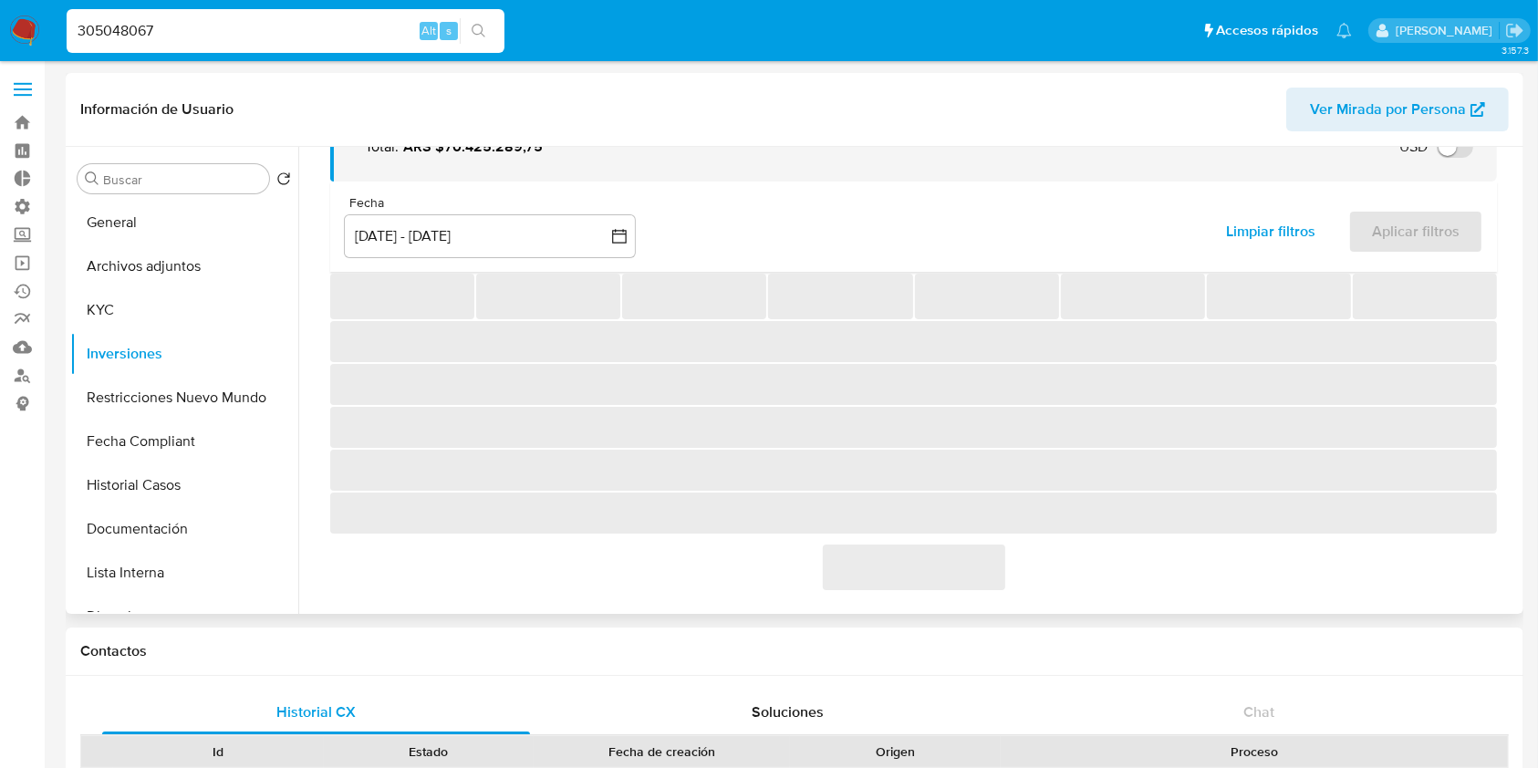
scroll to position [355, 0]
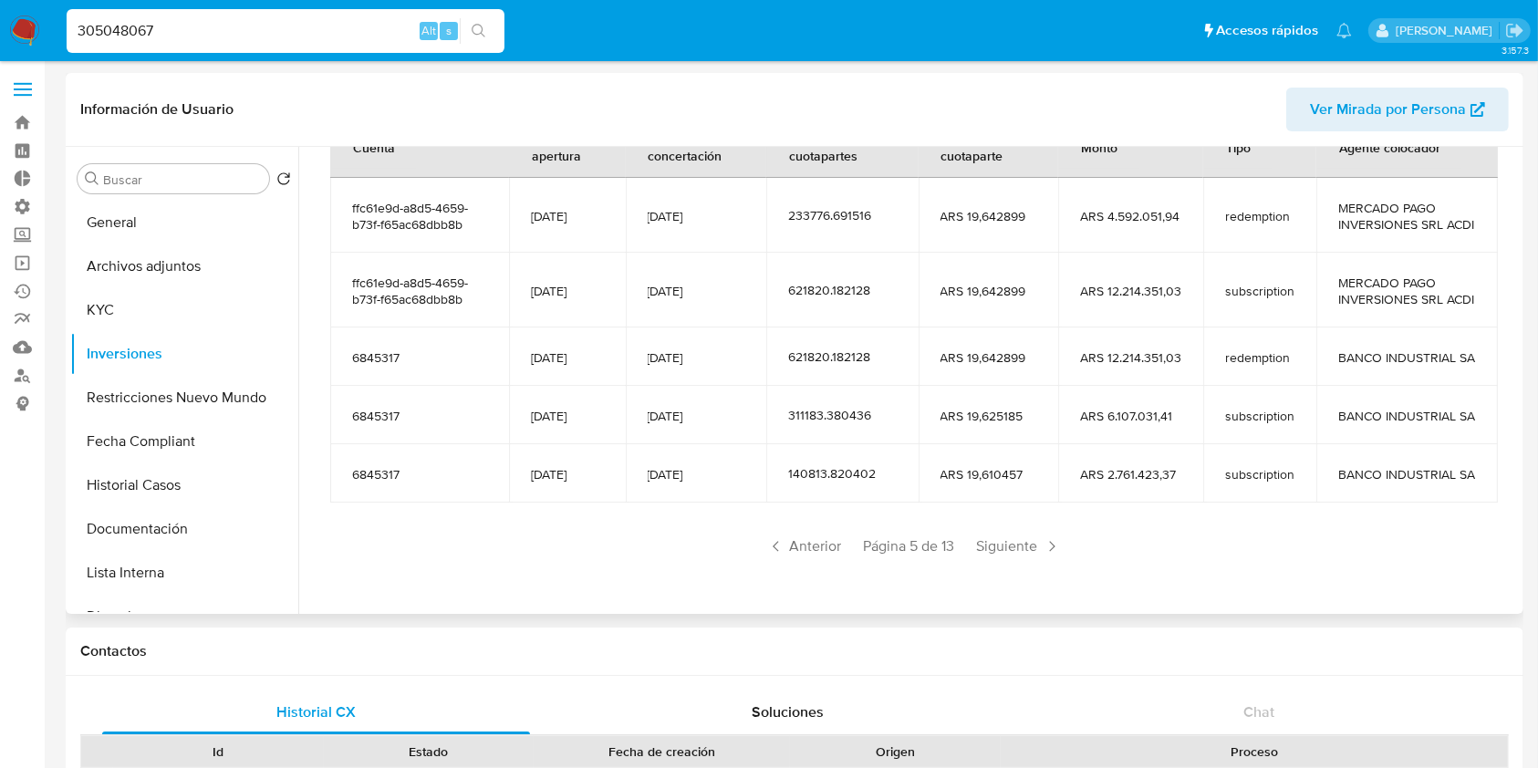
click at [1000, 561] on div "Saldo en cuenta Total : ARS $70.425.289,75 USD Cambiar entre moneda local y USD…" at bounding box center [913, 261] width 1210 height 687
click at [1036, 545] on span "Siguiente" at bounding box center [1019, 546] width 99 height 29
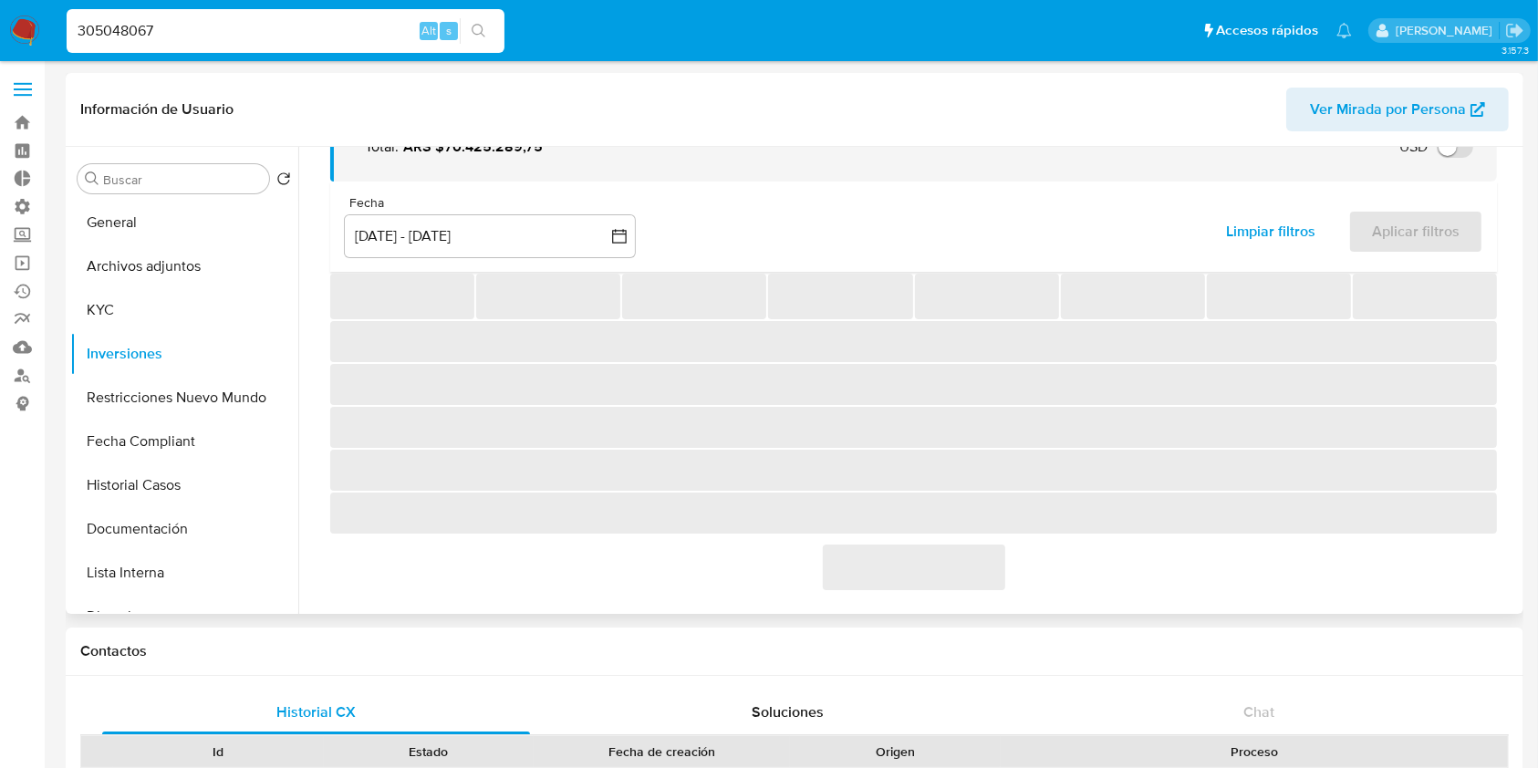
scroll to position [322, 0]
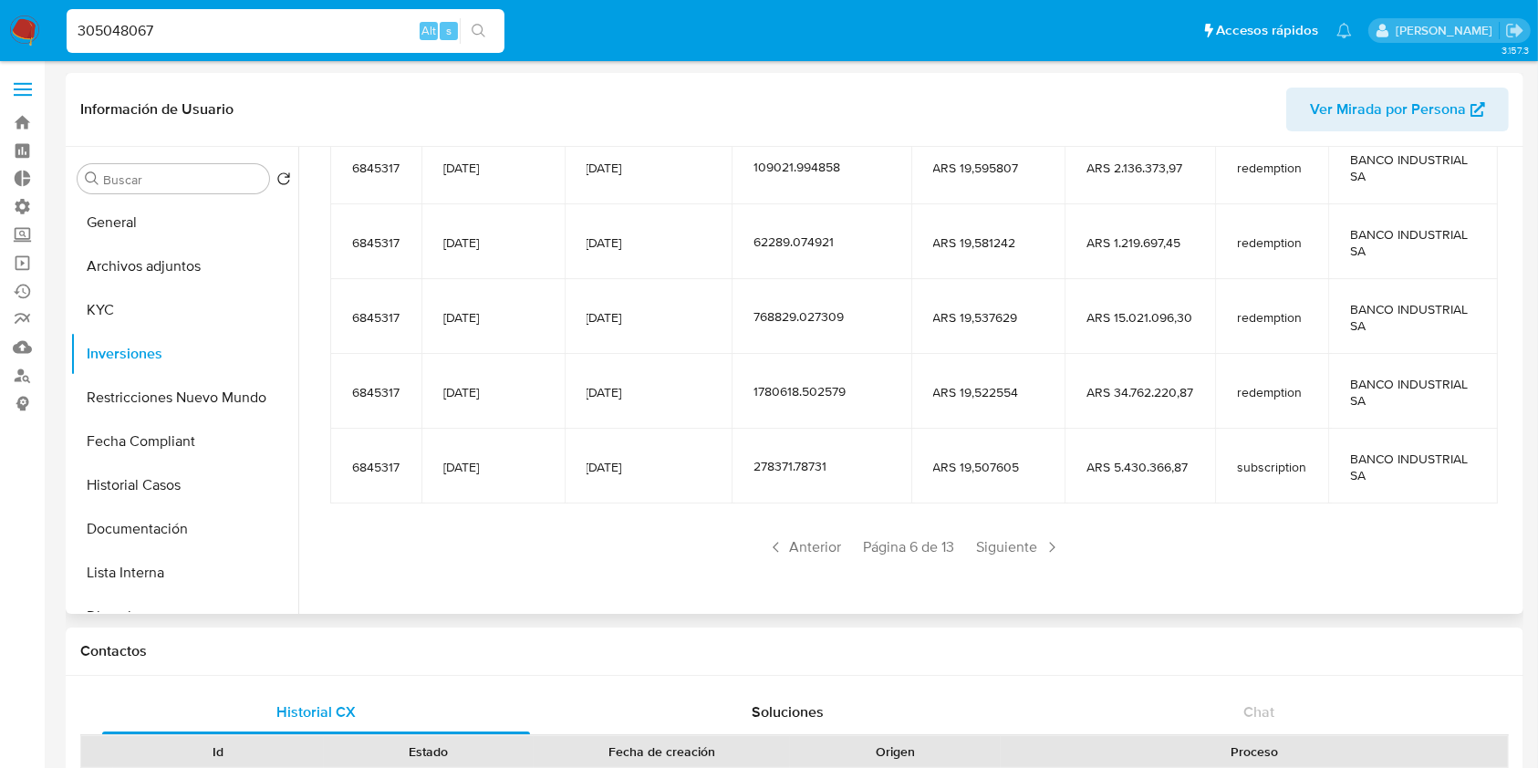
click at [183, 26] on input "305048067" at bounding box center [286, 31] width 438 height 24
paste input "635728536"
type input "635728536"
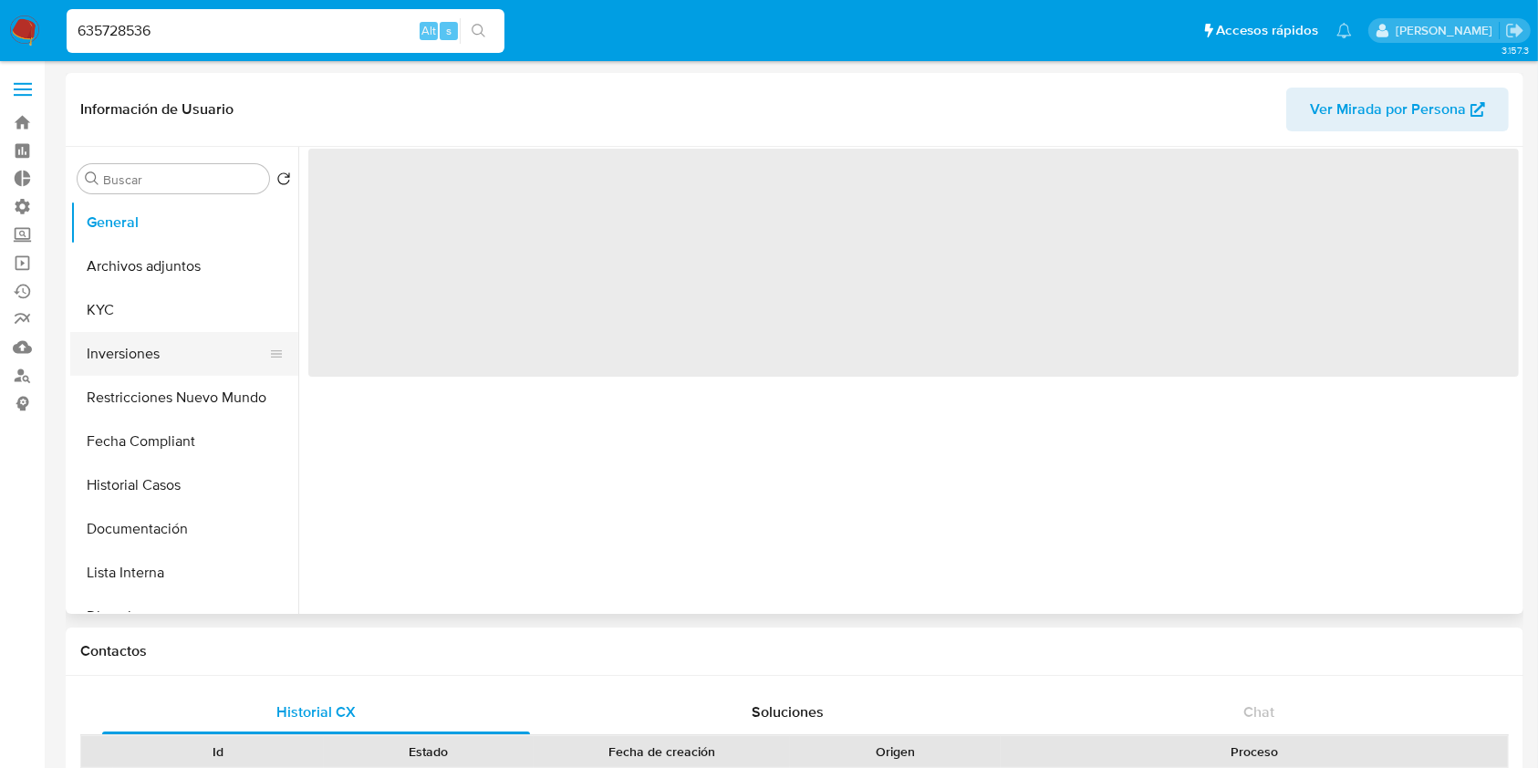
drag, startPoint x: 142, startPoint y: 349, endPoint x: 152, endPoint y: 355, distance: 11.4
click at [143, 349] on button "Inversiones" at bounding box center [176, 354] width 213 height 44
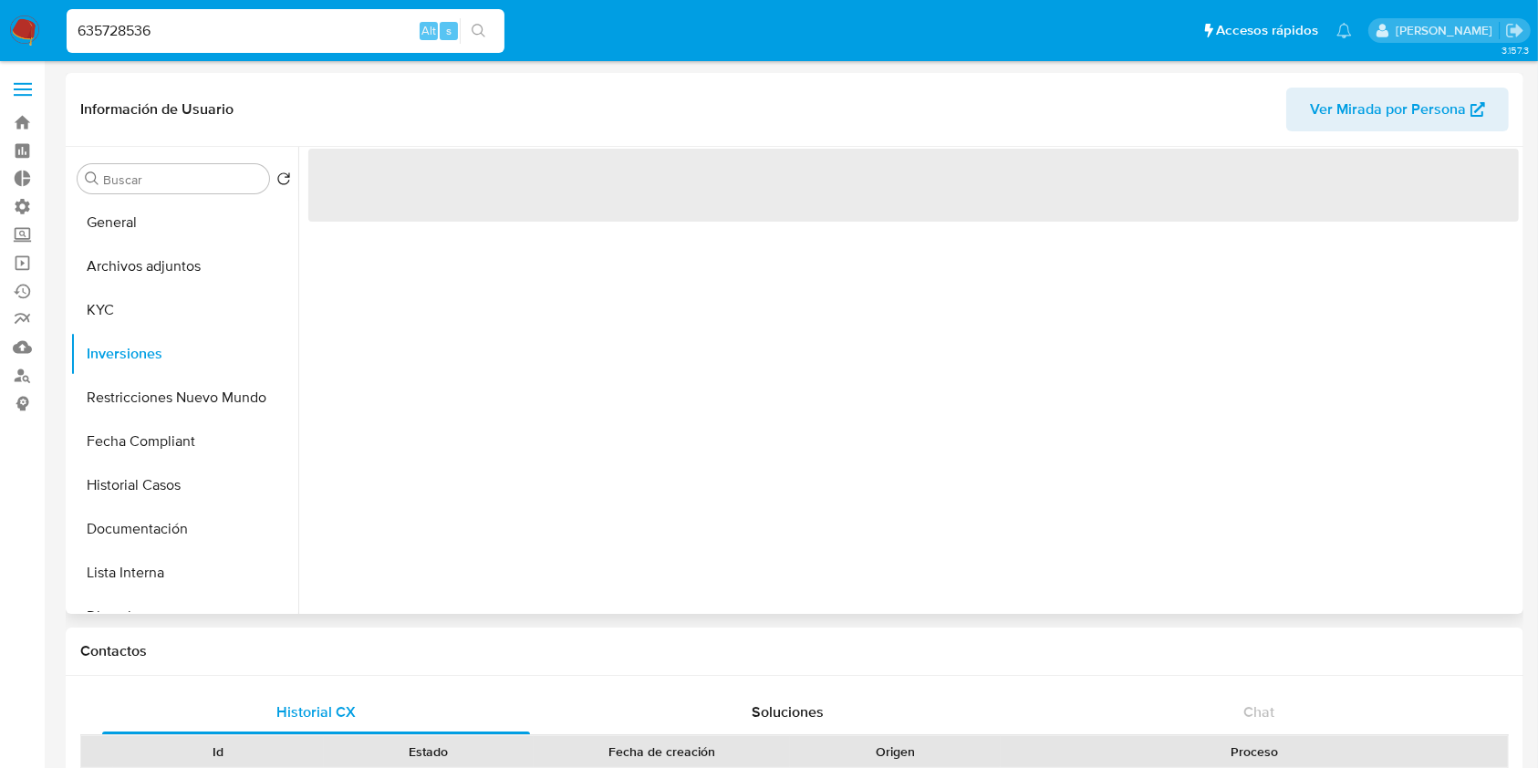
select select "10"
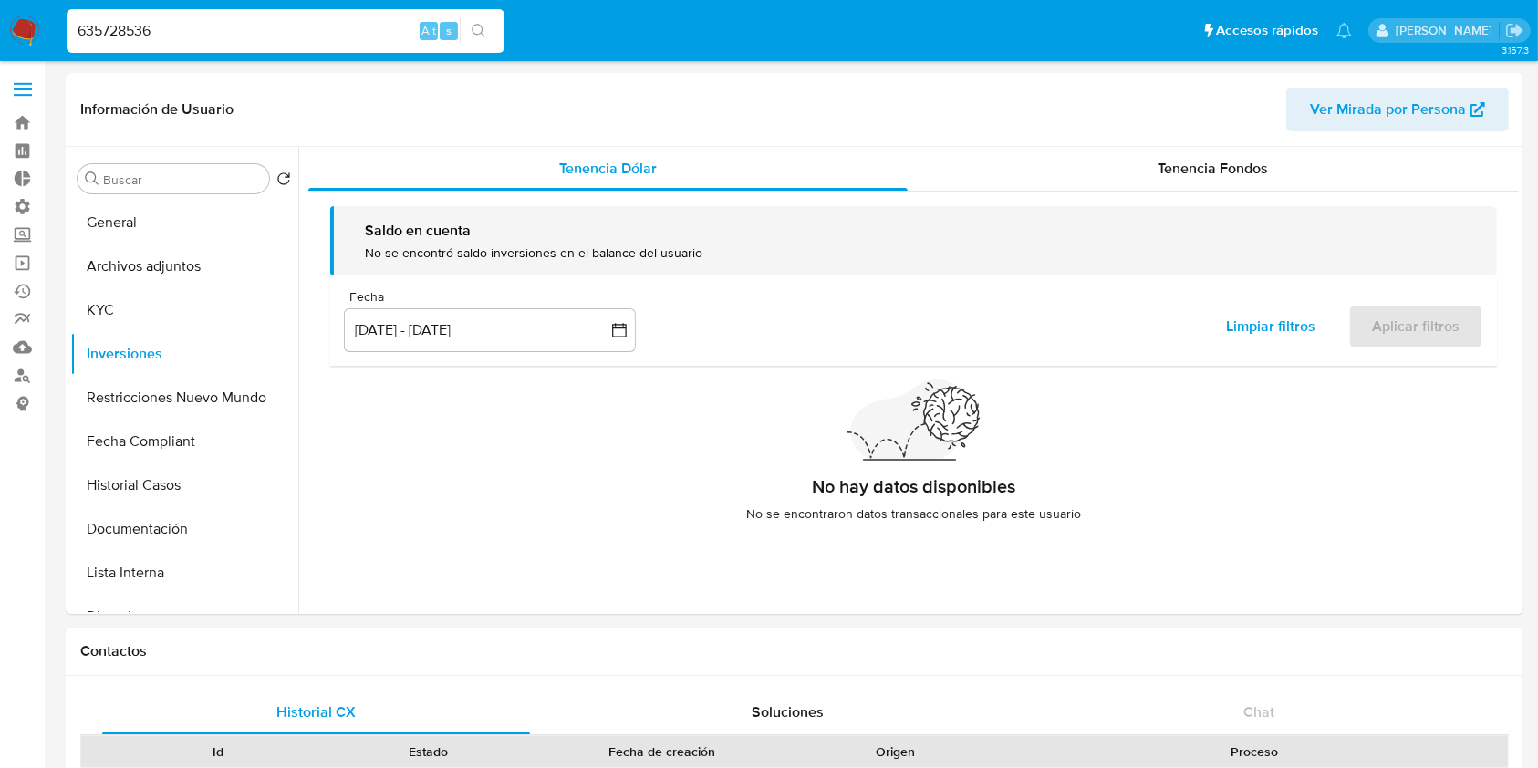
click at [290, 24] on input "635728536" at bounding box center [286, 31] width 438 height 24
click at [1247, 165] on span "Tenencia Fondos" at bounding box center [1213, 168] width 110 height 21
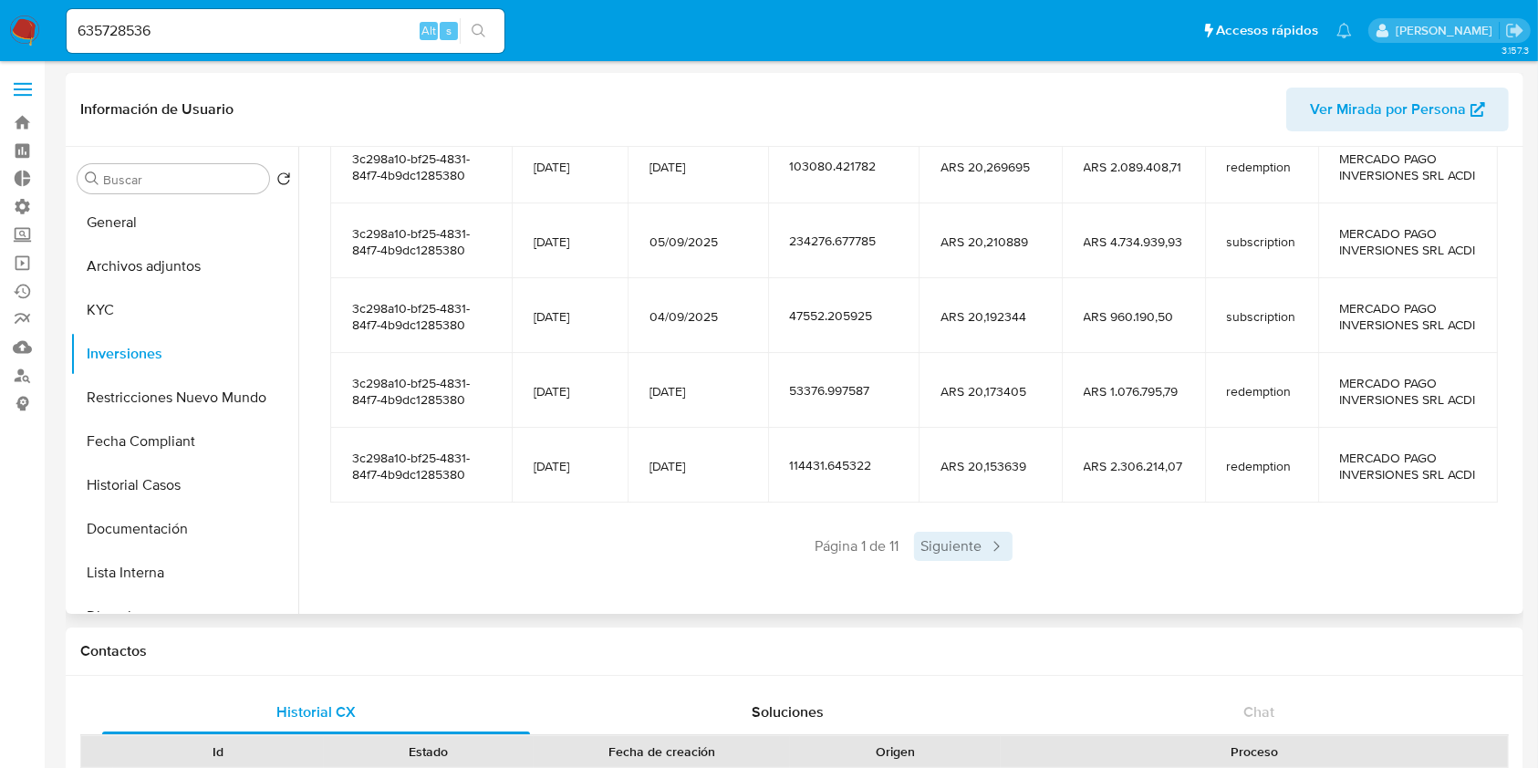
click at [944, 549] on span "Siguiente" at bounding box center [963, 546] width 99 height 29
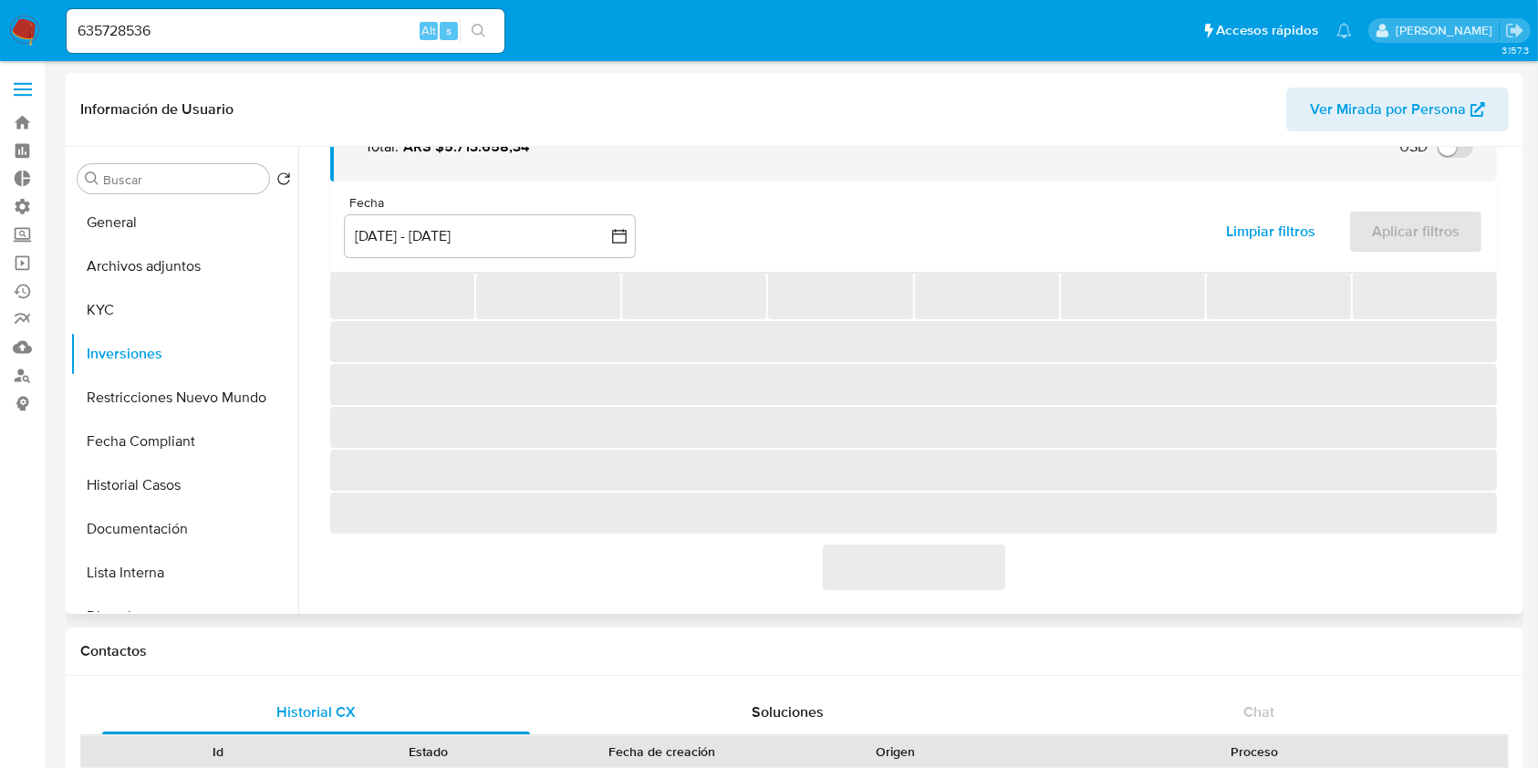
scroll to position [404, 0]
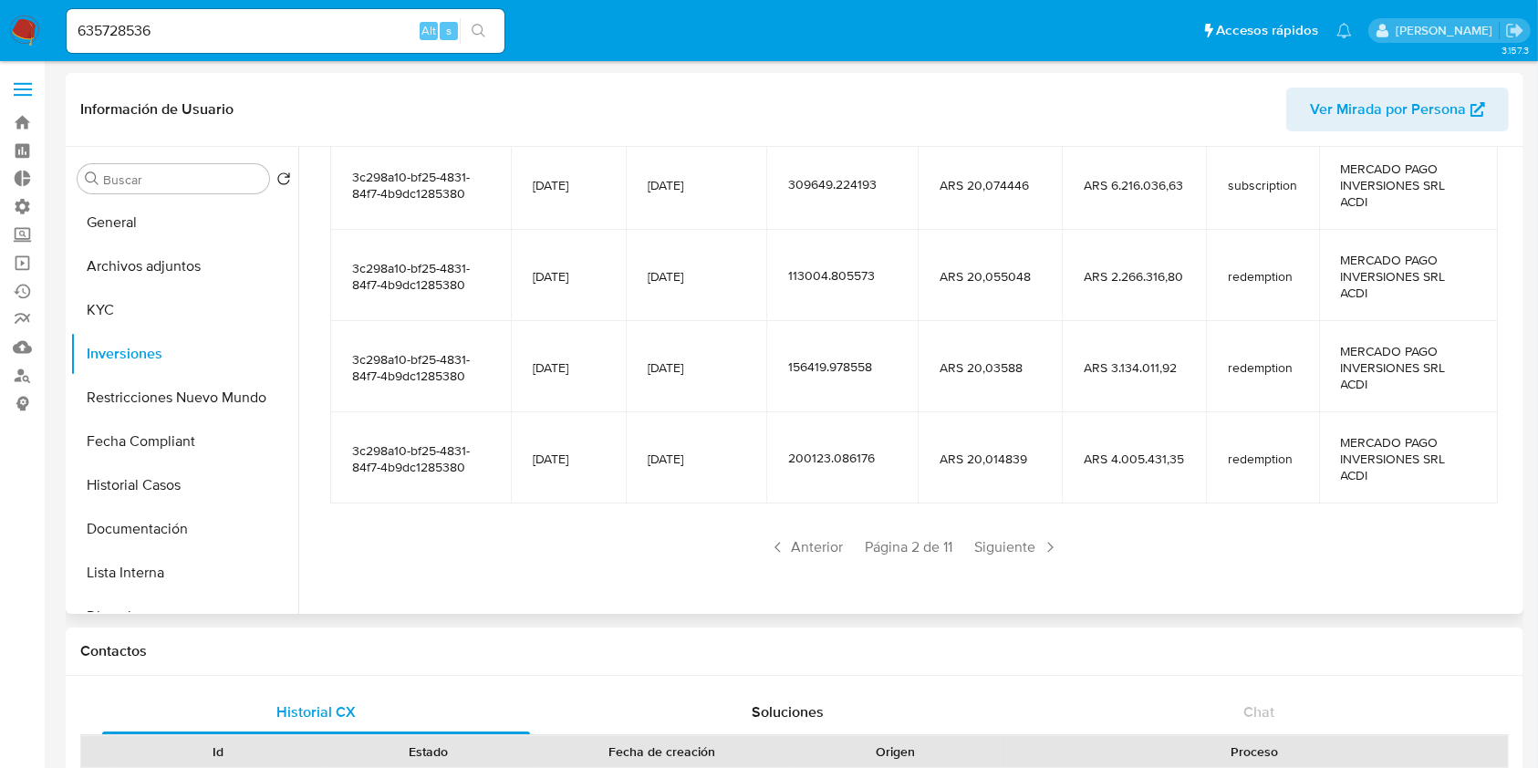
click at [943, 549] on span "Página 2 de 11" at bounding box center [910, 547] width 88 height 20
click at [1003, 543] on span "Siguiente" at bounding box center [1017, 547] width 99 height 29
click at [1004, 543] on span "Siguiente" at bounding box center [1017, 547] width 99 height 29
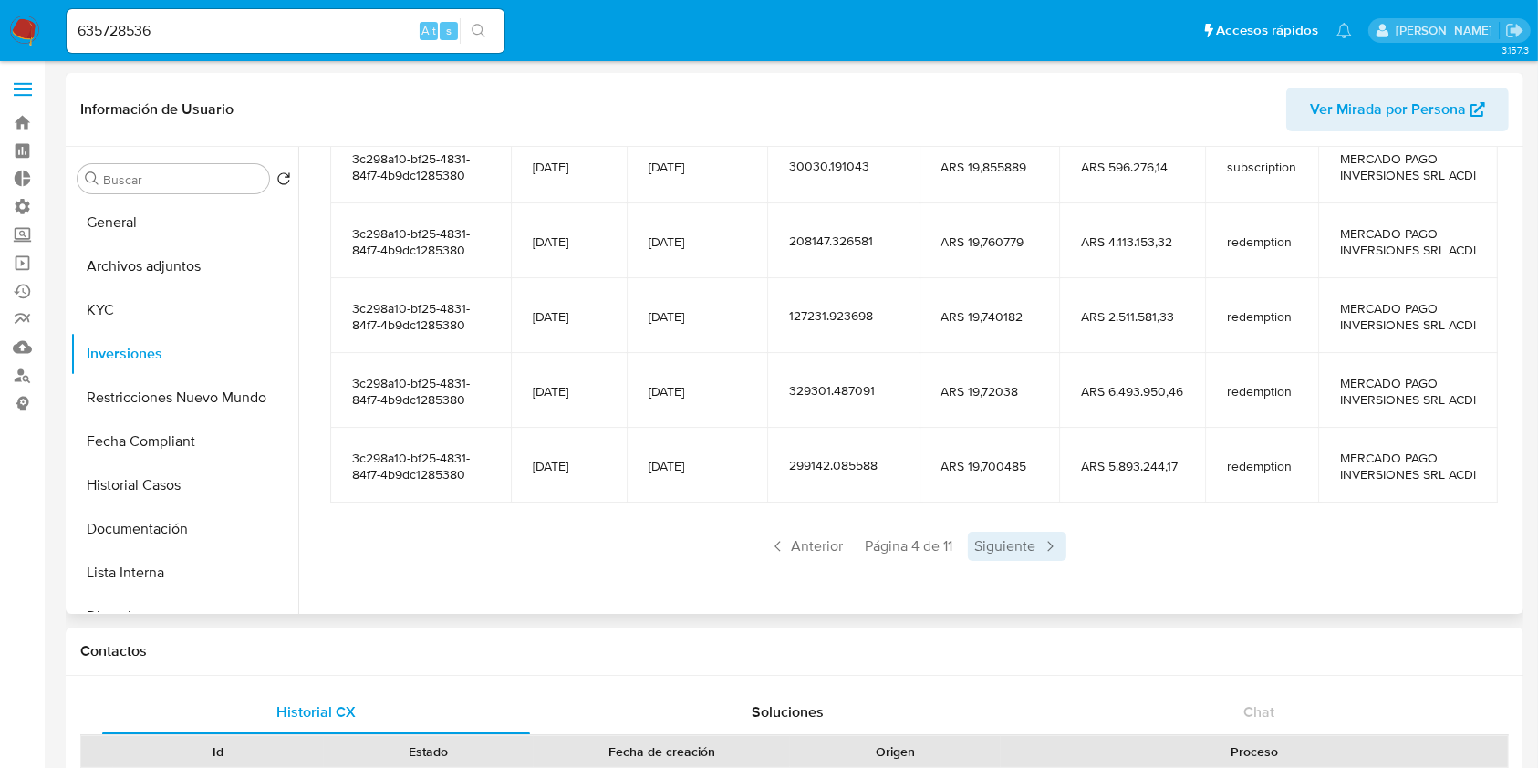
click at [1000, 543] on span "Siguiente" at bounding box center [1017, 546] width 99 height 29
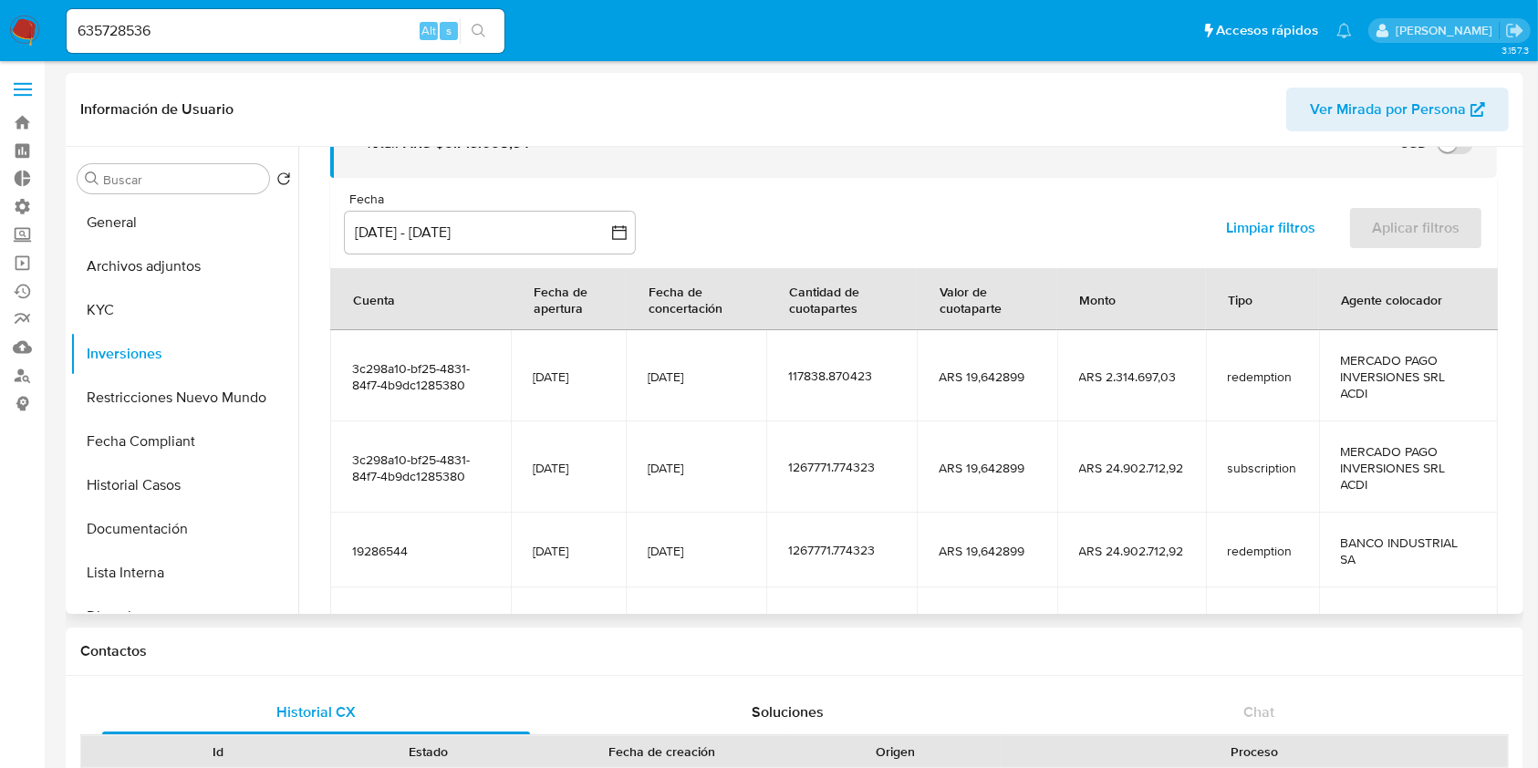
scroll to position [355, 0]
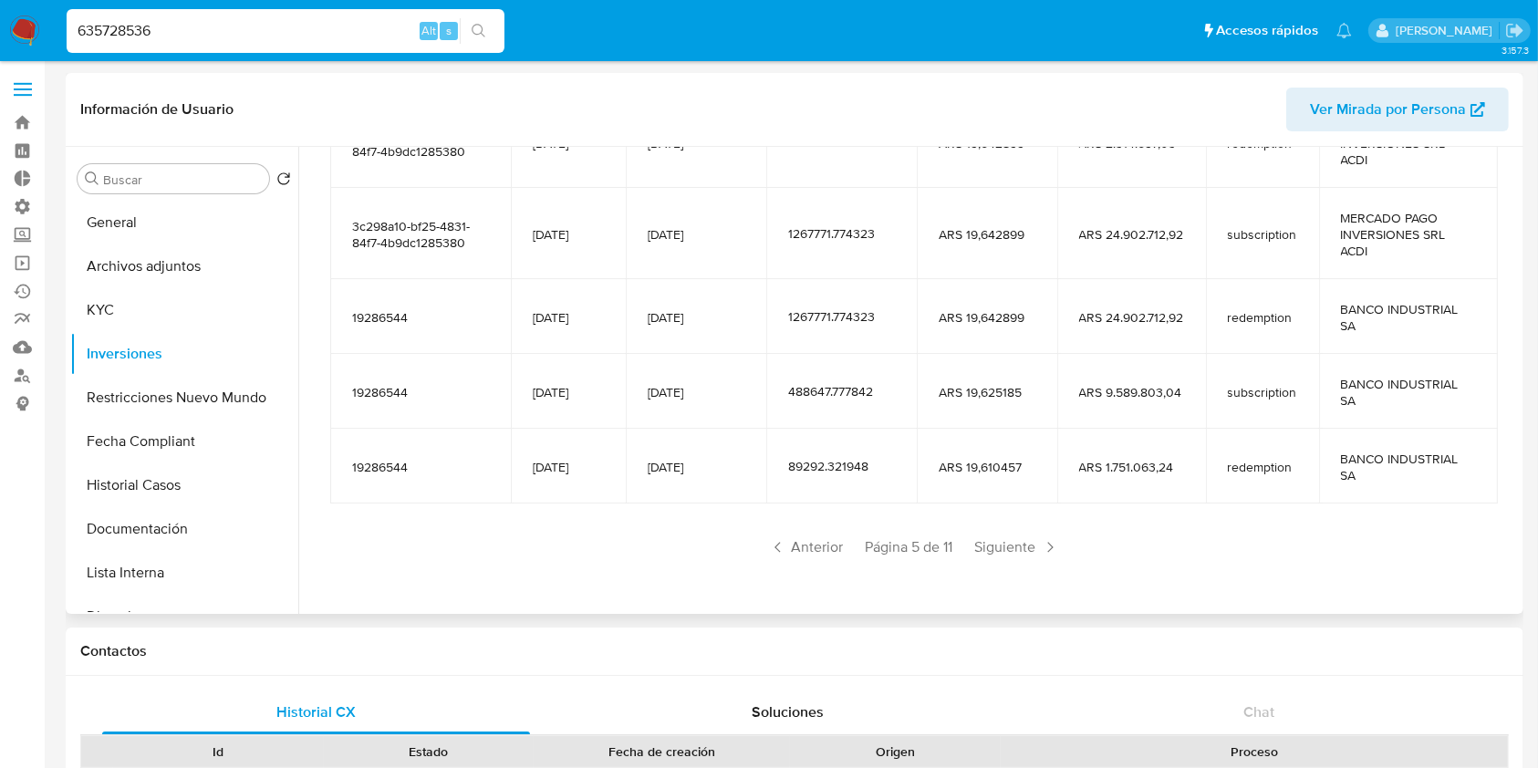
click at [317, 35] on input "635728536" at bounding box center [286, 31] width 438 height 24
paste input "52413312"
type input "652413312"
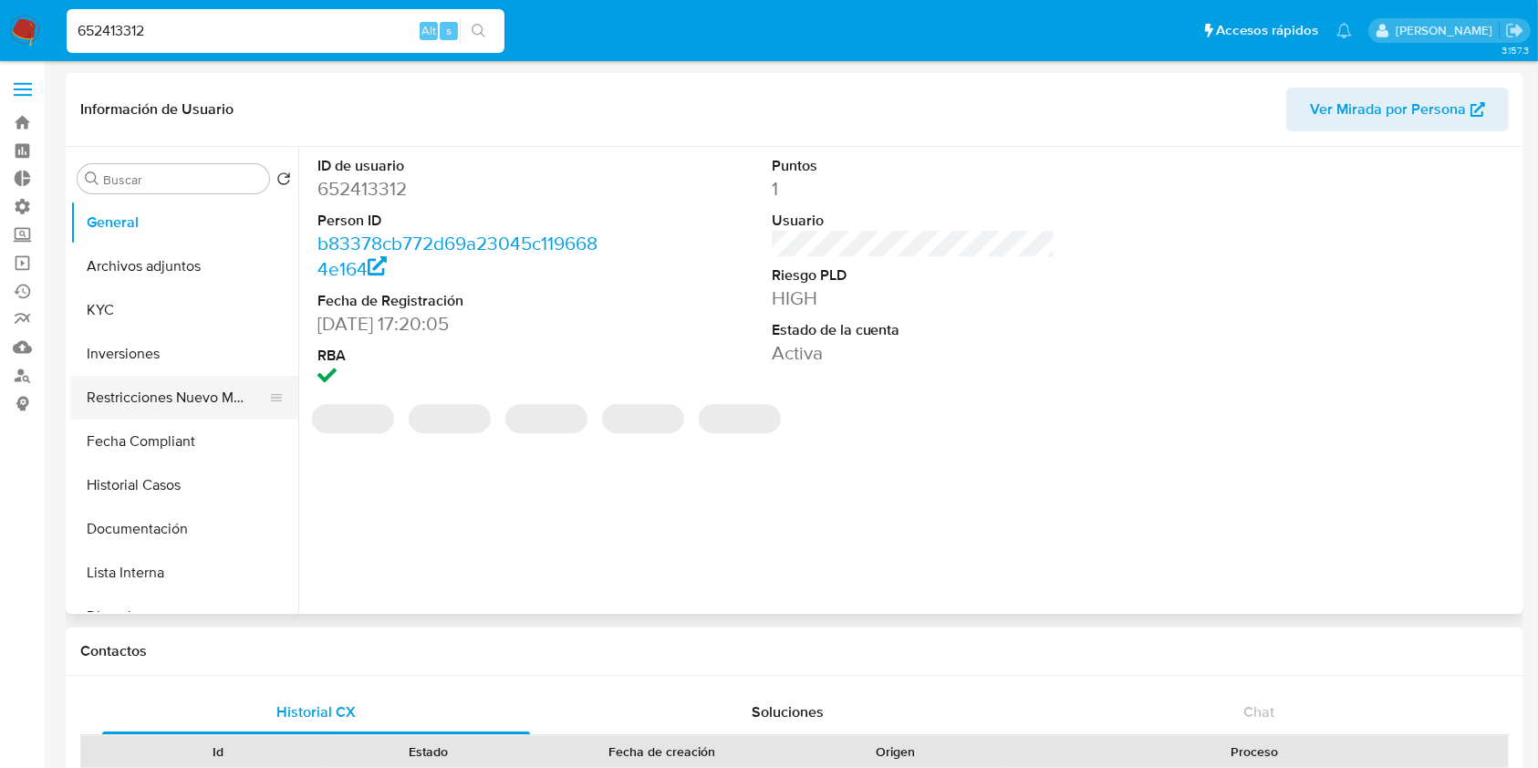
select select "10"
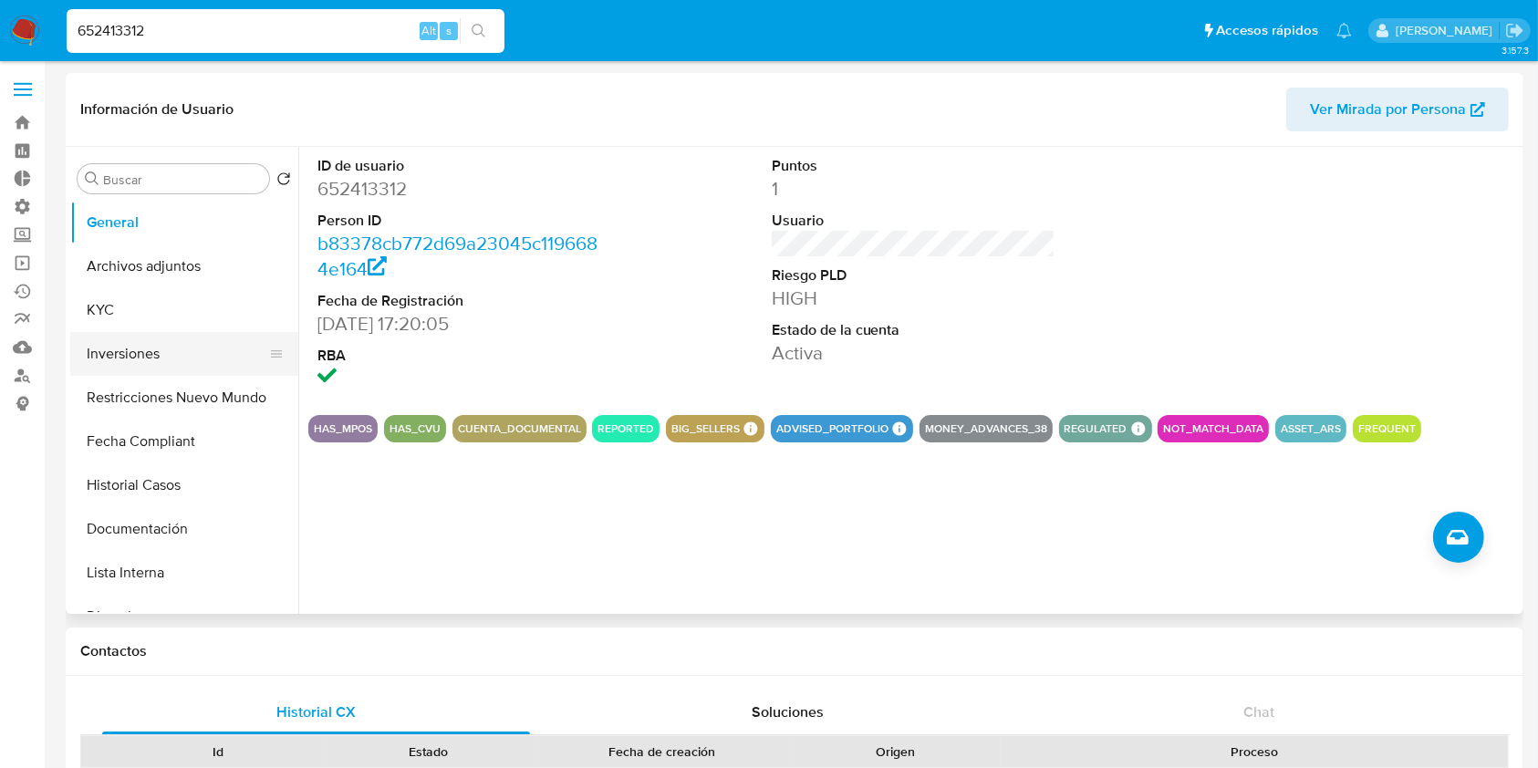
click at [200, 355] on button "Inversiones" at bounding box center [176, 354] width 213 height 44
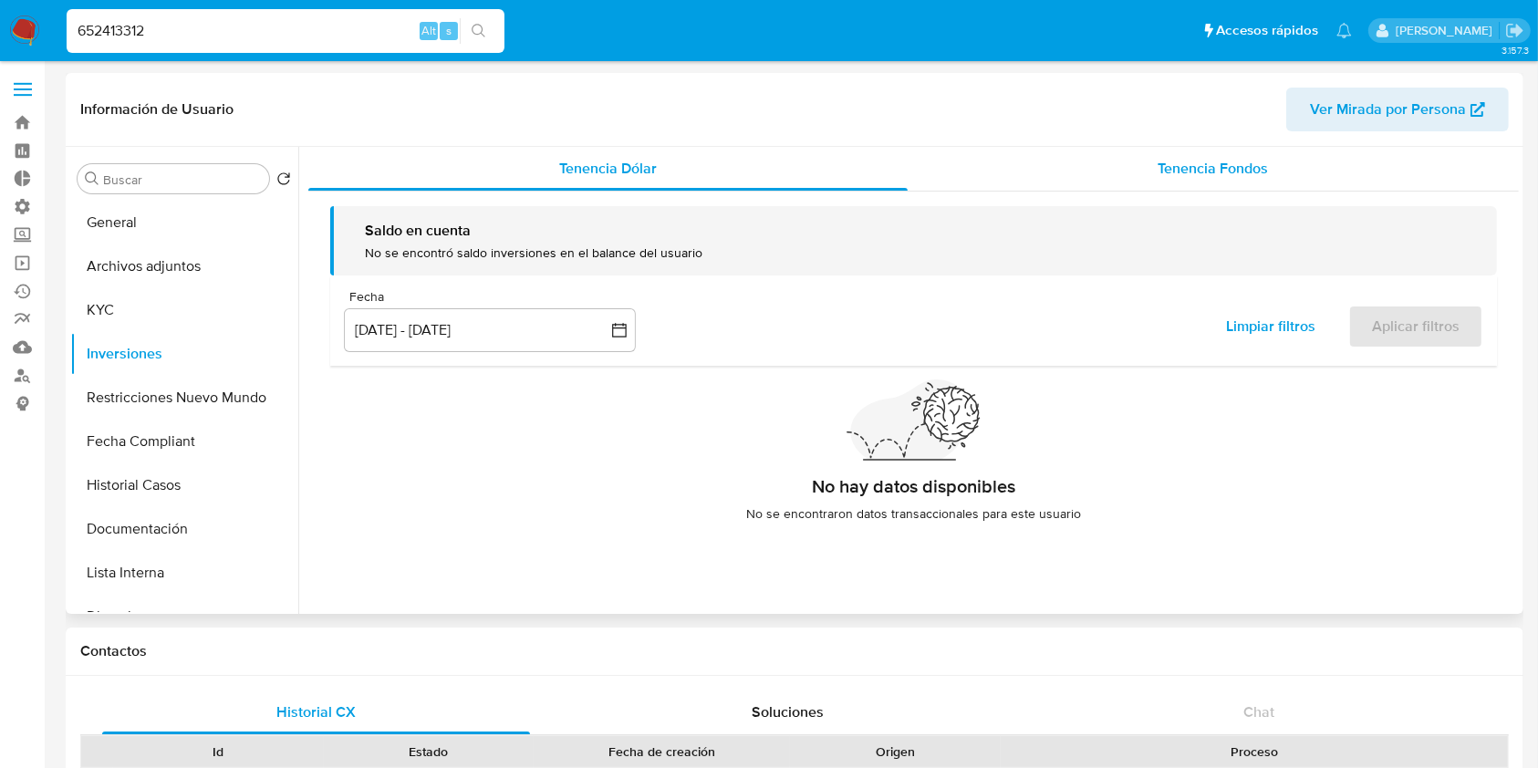
click at [1265, 171] on div "Tenencia Fondos" at bounding box center [1214, 169] width 612 height 44
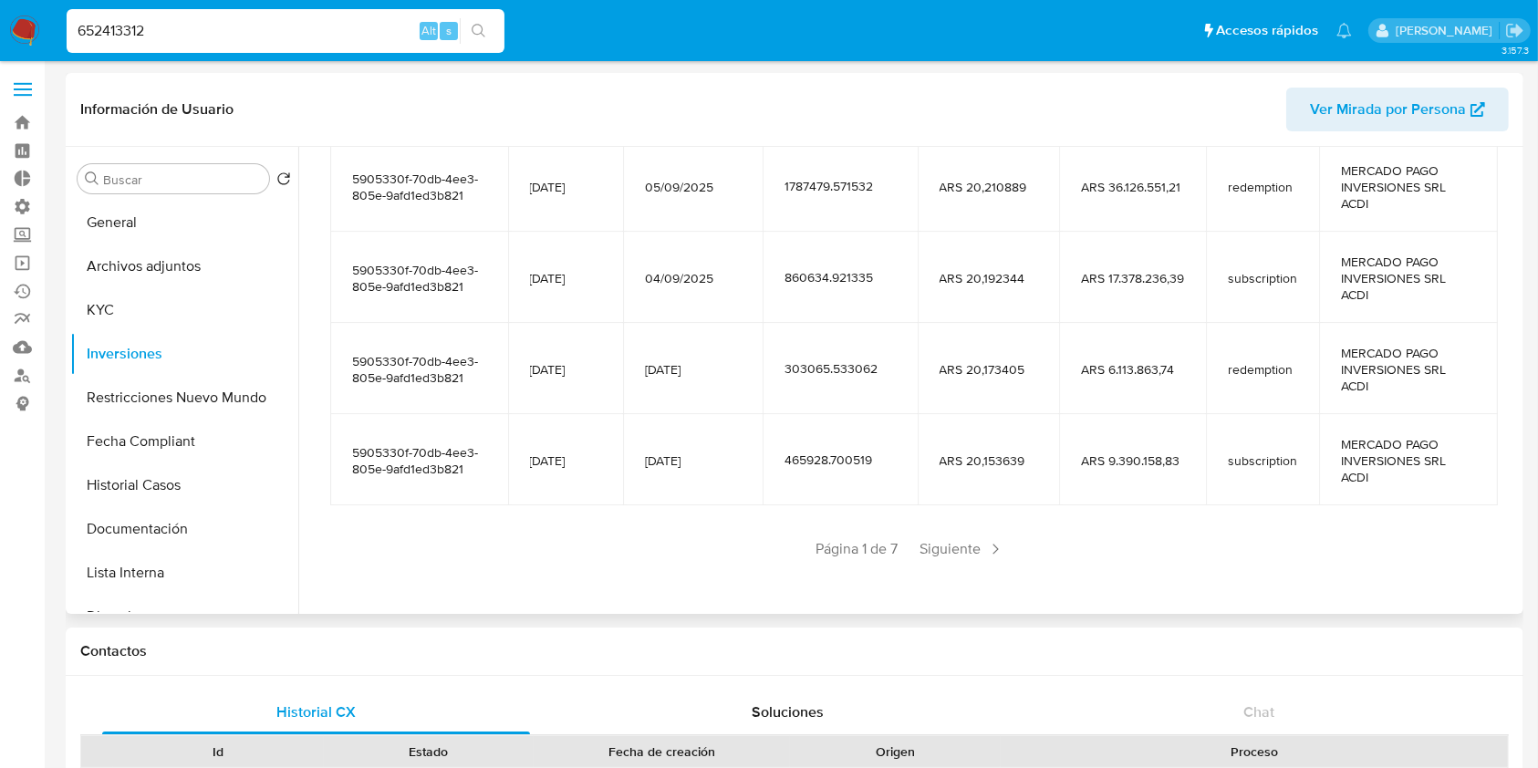
scroll to position [404, 0]
click at [956, 539] on span "Siguiente" at bounding box center [962, 547] width 99 height 29
click at [1020, 552] on span "Siguiente" at bounding box center [1016, 547] width 99 height 29
click at [992, 558] on span "Siguiente" at bounding box center [1016, 547] width 99 height 29
click at [993, 559] on span "Siguiente" at bounding box center [1016, 547] width 99 height 29
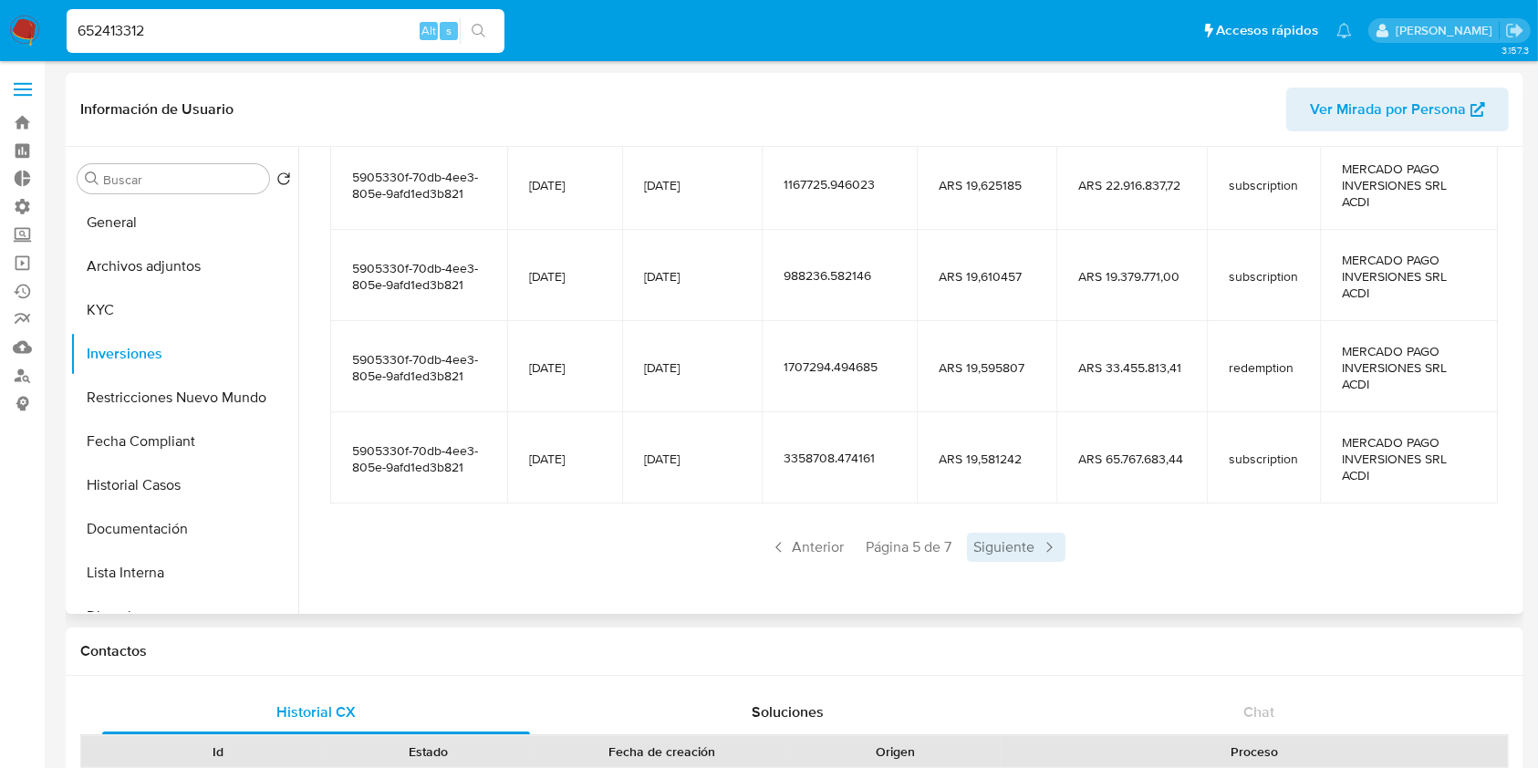
click at [993, 561] on div "Saldo en cuenta Total : ARS $68.689.104,83 USD Cambiar entre moneda local y USD…" at bounding box center [913, 196] width 1210 height 818
click at [1012, 545] on span "Siguiente" at bounding box center [1016, 547] width 99 height 29
click at [277, 31] on input "652413312" at bounding box center [286, 31] width 438 height 24
paste input "177881788"
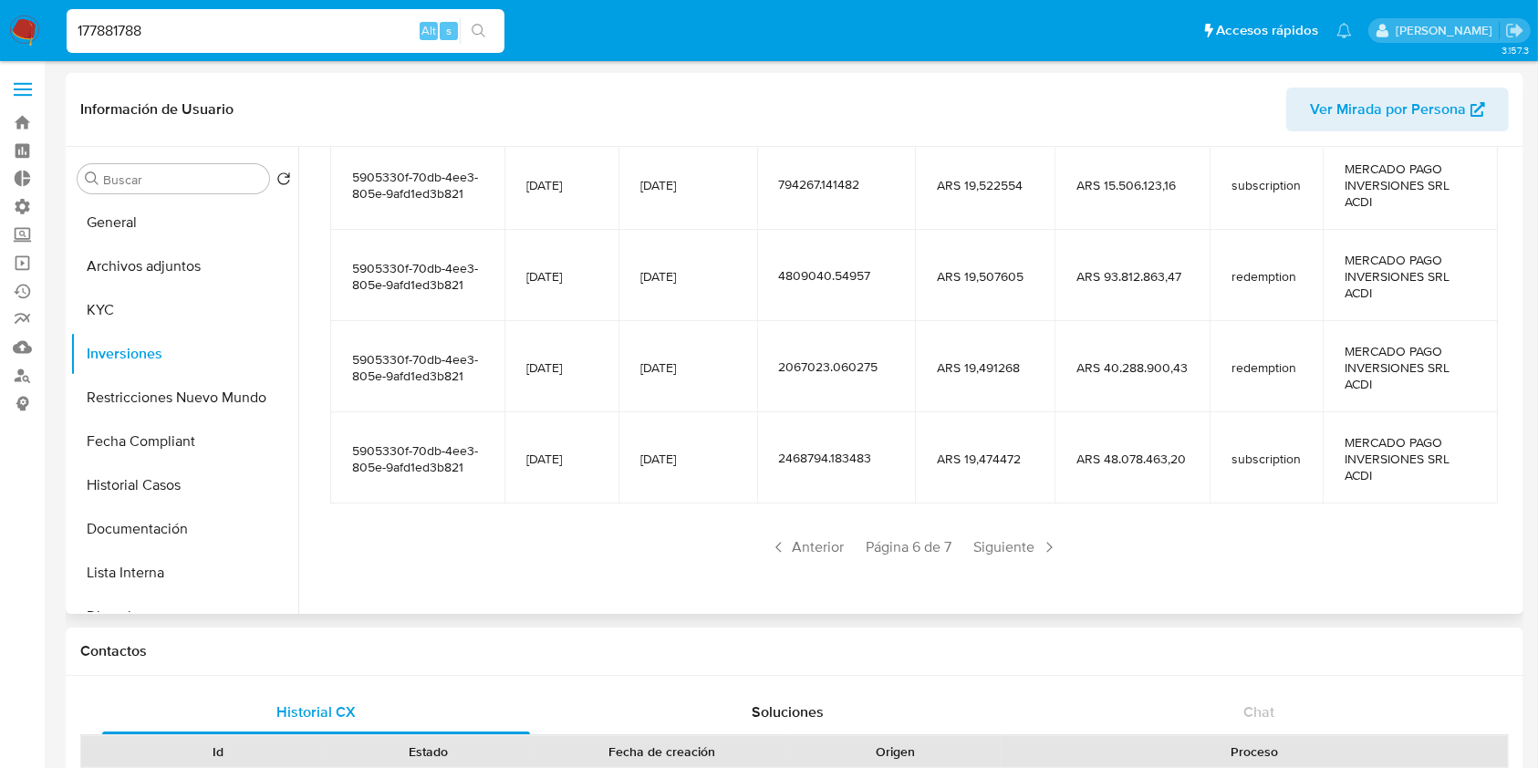
type input "177881788"
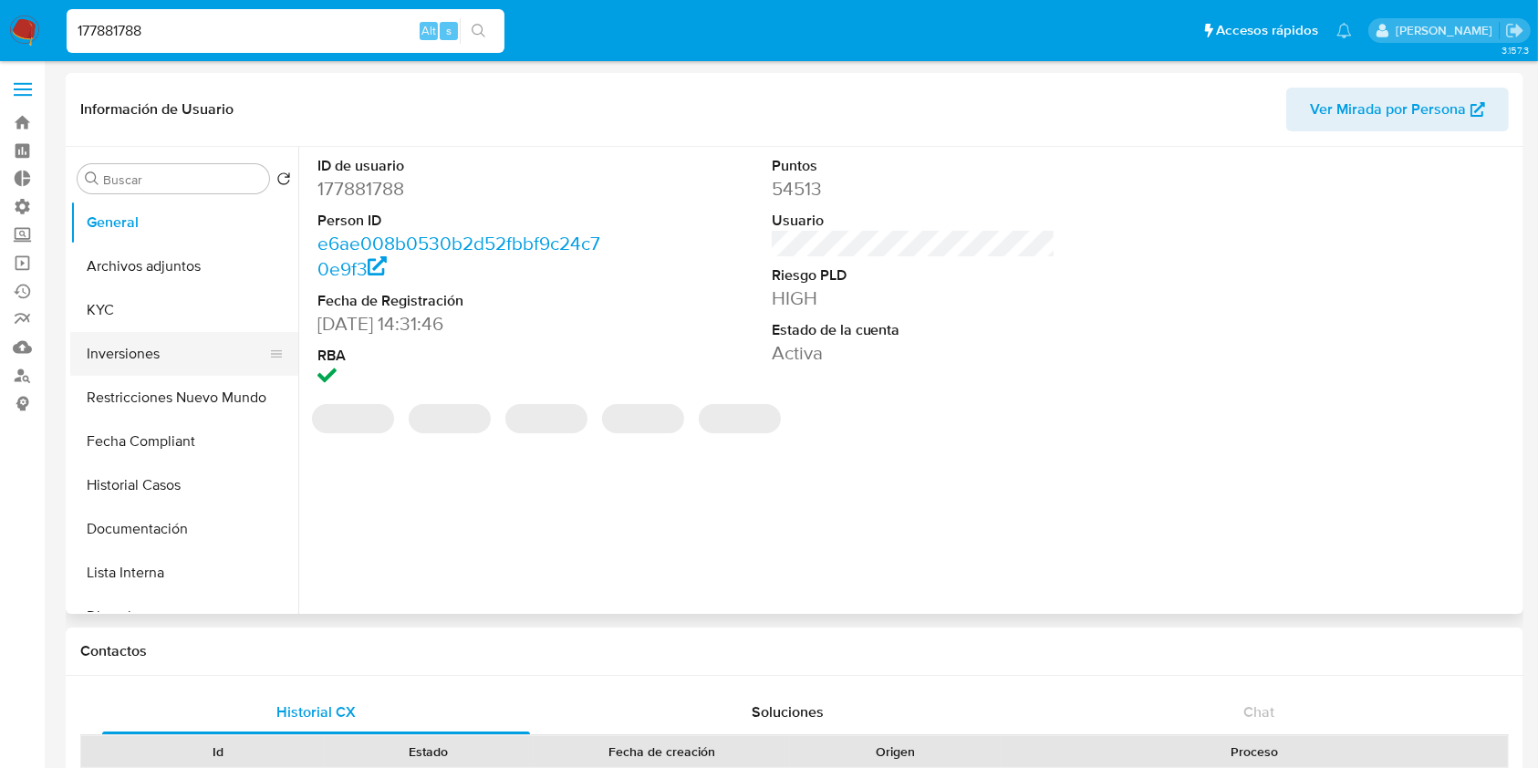
select select "10"
click at [174, 360] on button "Inversiones" at bounding box center [176, 354] width 213 height 44
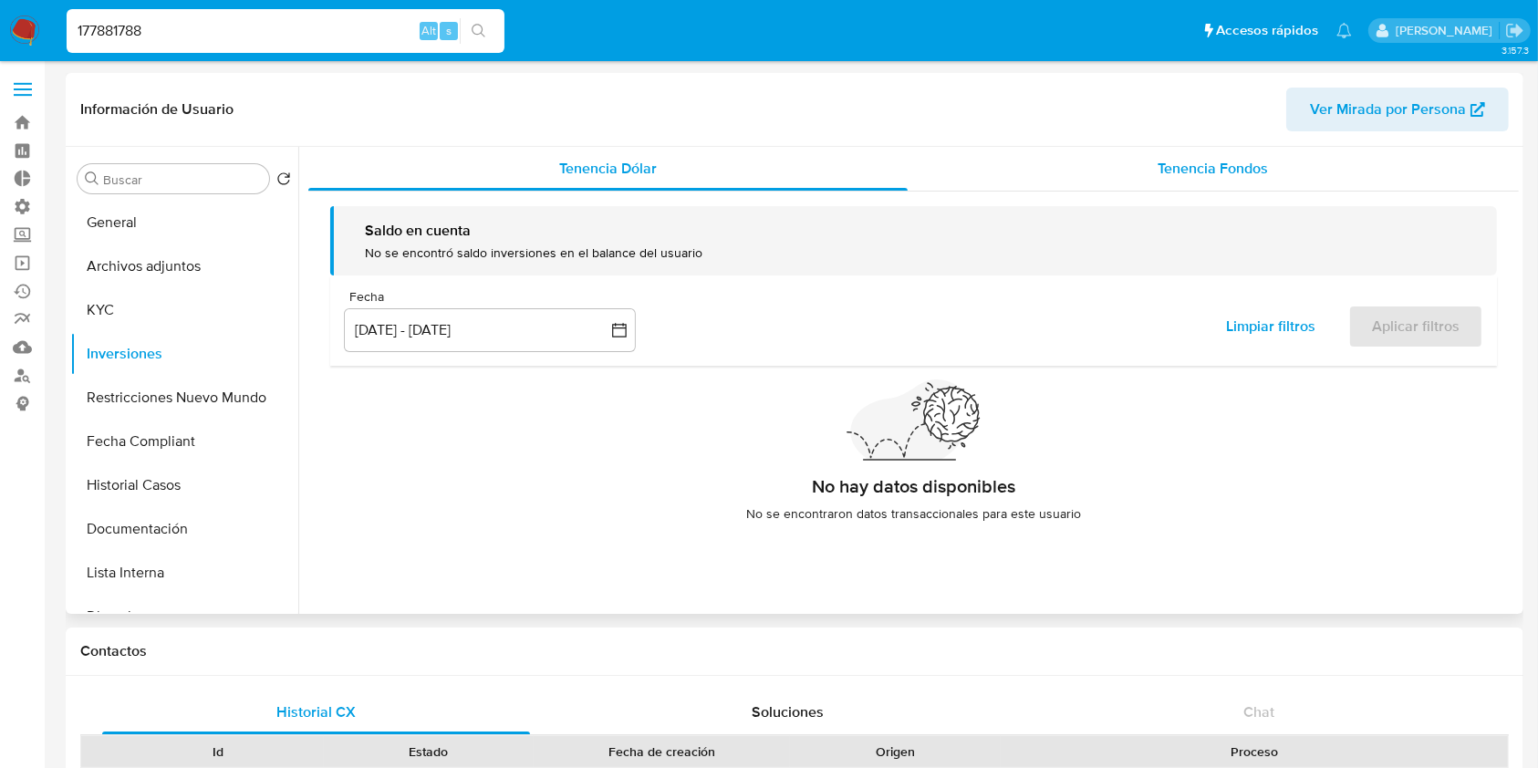
click at [1197, 174] on span "Tenencia Fondos" at bounding box center [1213, 168] width 110 height 21
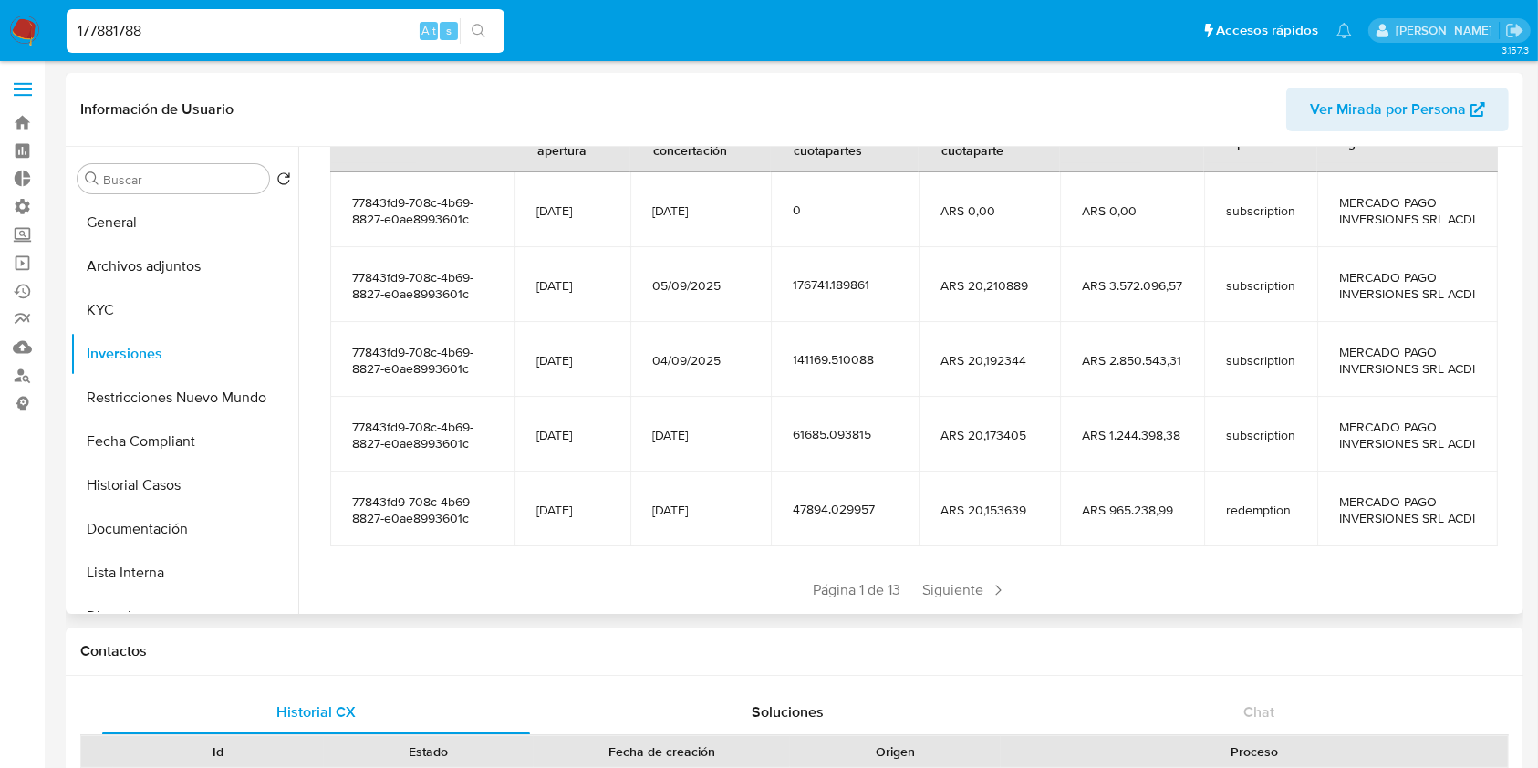
scroll to position [404, 0]
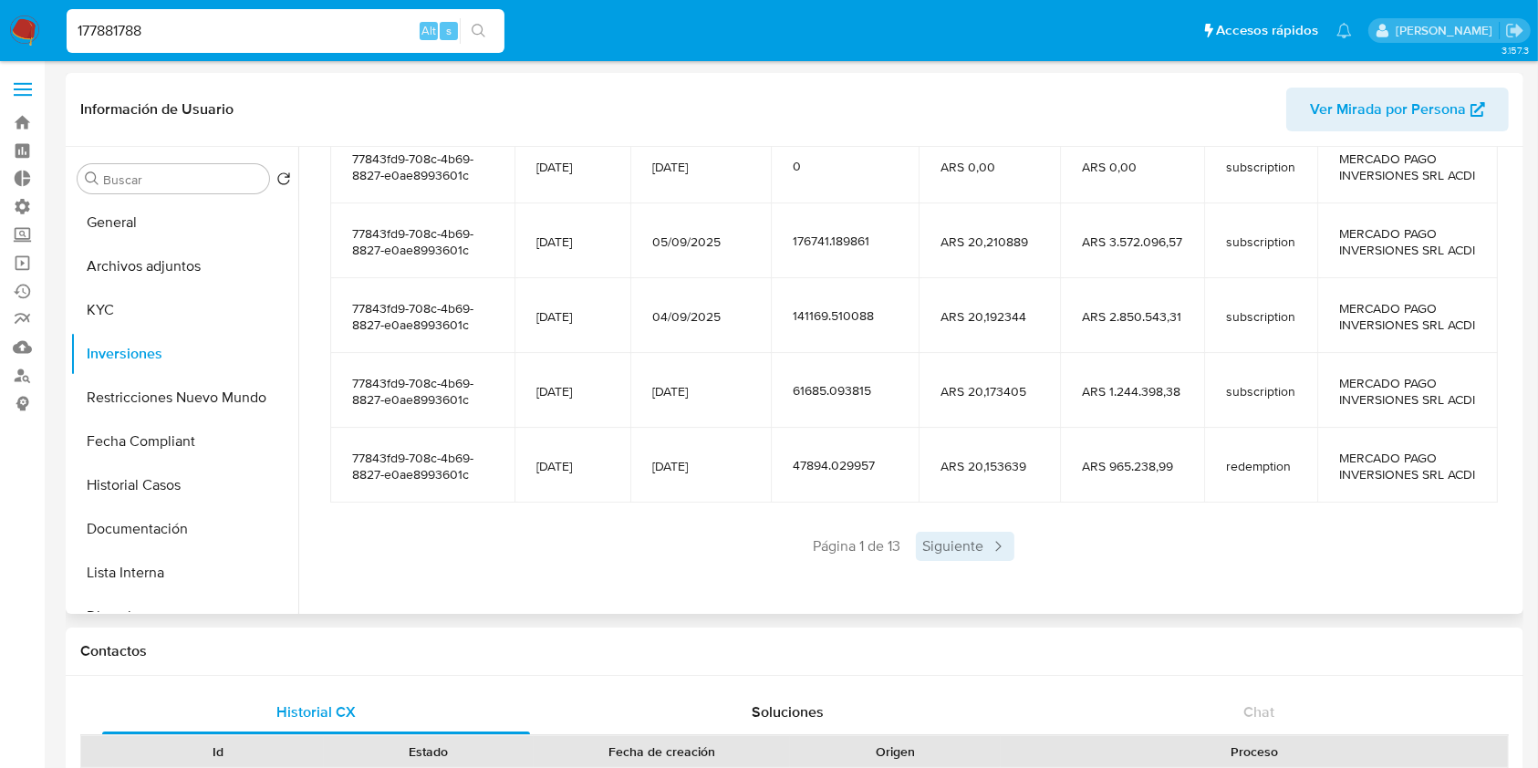
click at [968, 545] on span "Siguiente" at bounding box center [965, 546] width 99 height 29
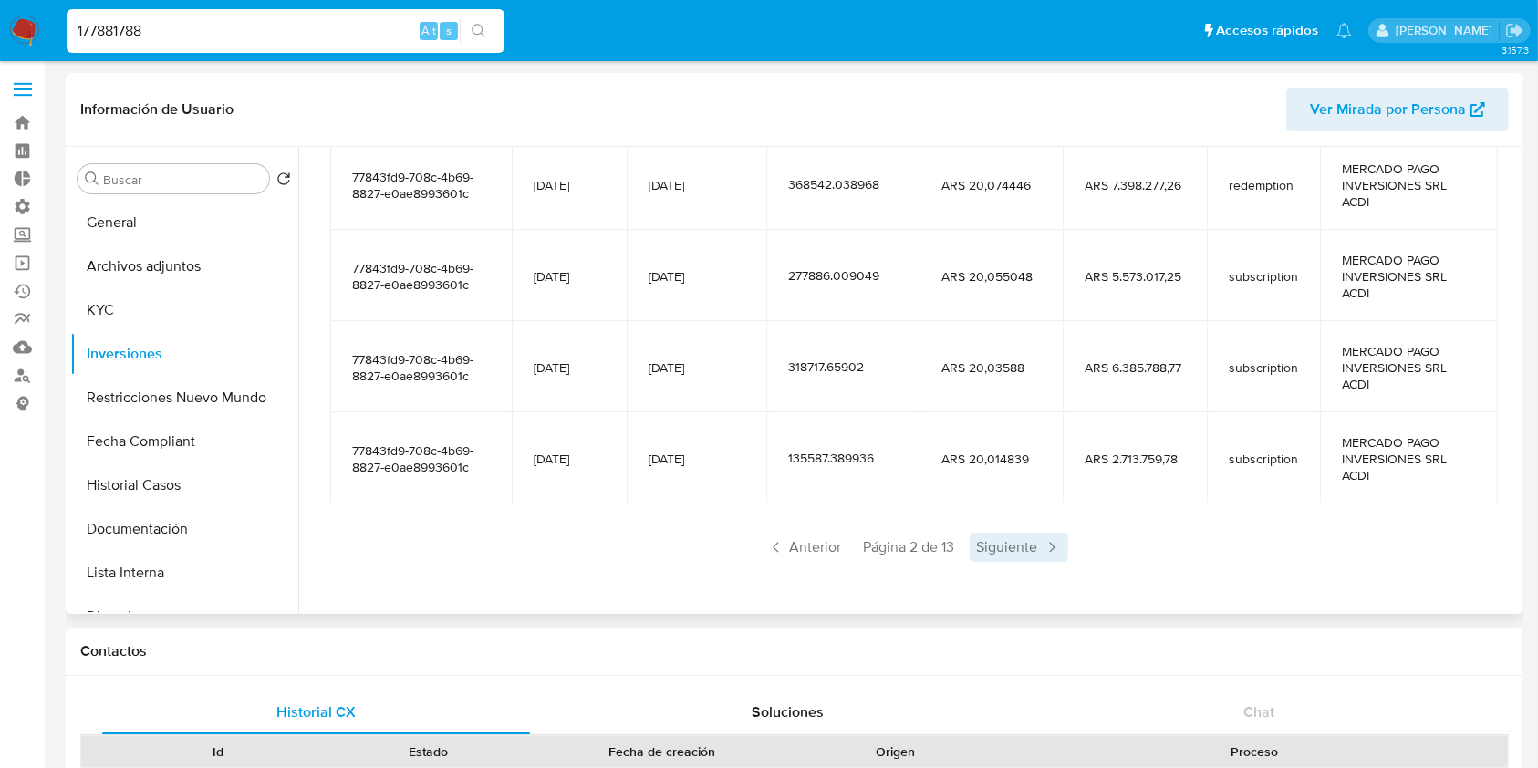
click at [970, 558] on span "Siguiente" at bounding box center [1019, 547] width 99 height 29
click at [1014, 538] on span "Siguiente" at bounding box center [1019, 547] width 99 height 29
click at [1004, 556] on span "Siguiente" at bounding box center [1019, 547] width 99 height 29
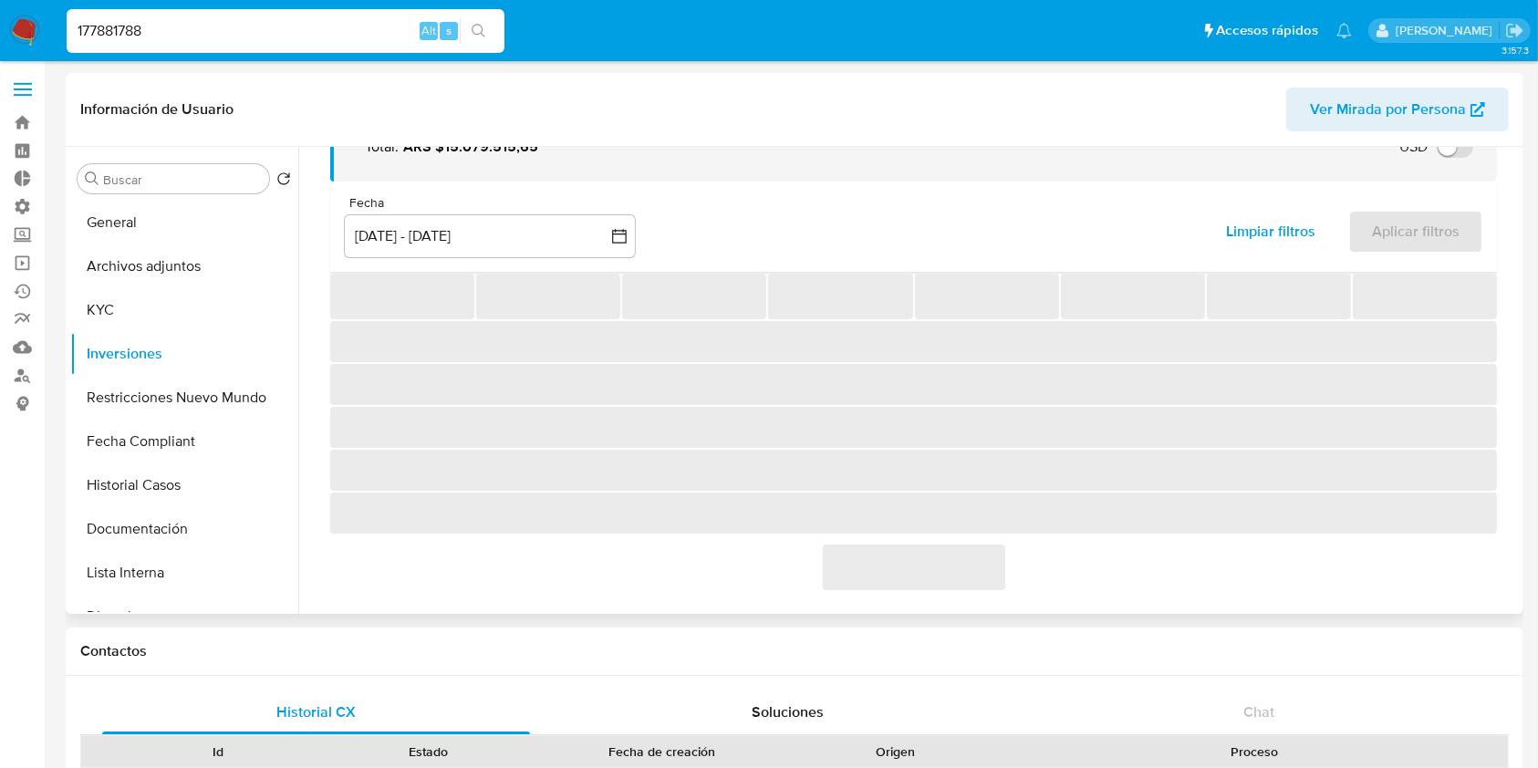
scroll to position [355, 0]
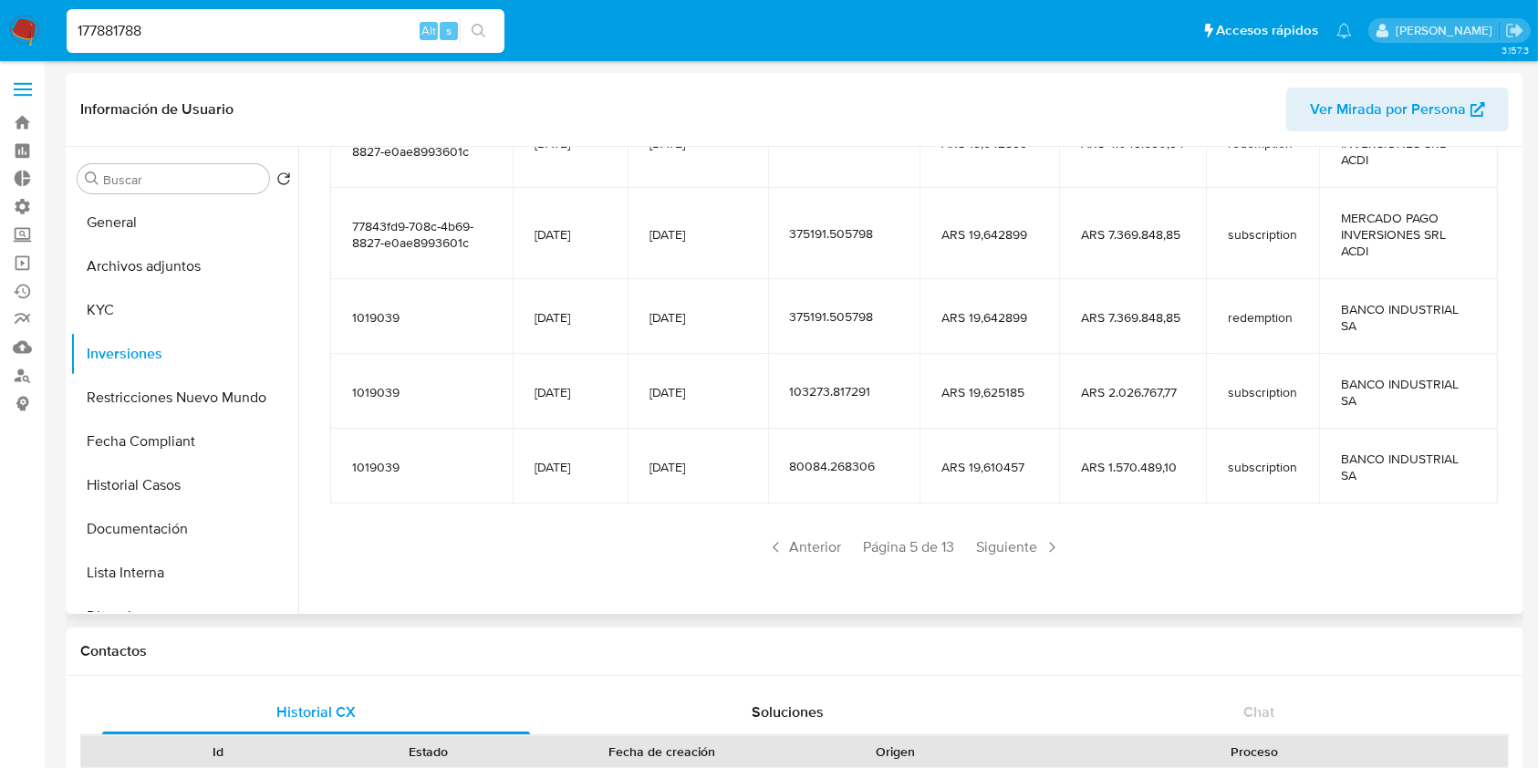
click at [177, 42] on div "177881788 Alt s" at bounding box center [286, 31] width 438 height 44
click at [186, 36] on input "177881788" at bounding box center [286, 31] width 438 height 24
paste input "9245202"
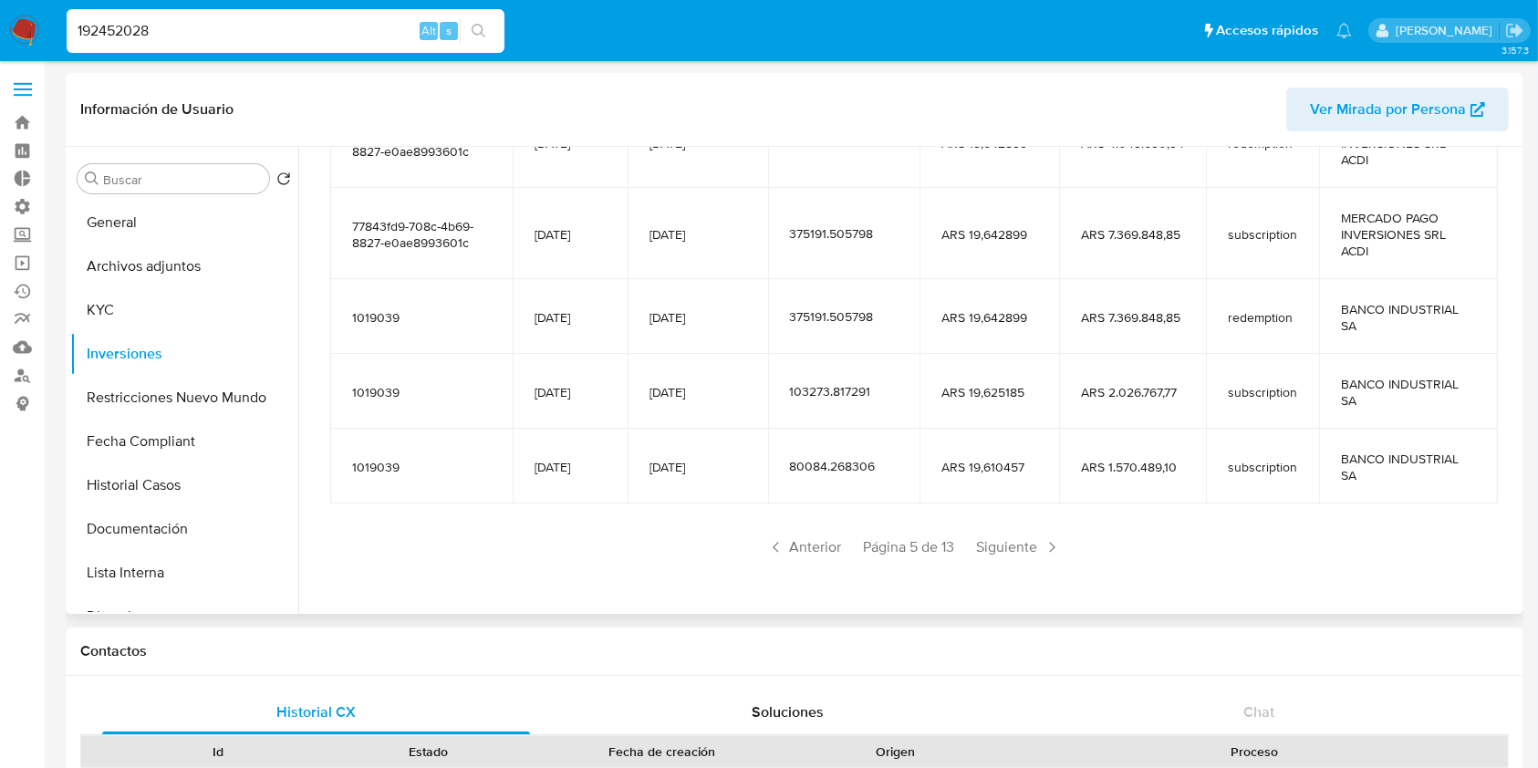
type input "192452028"
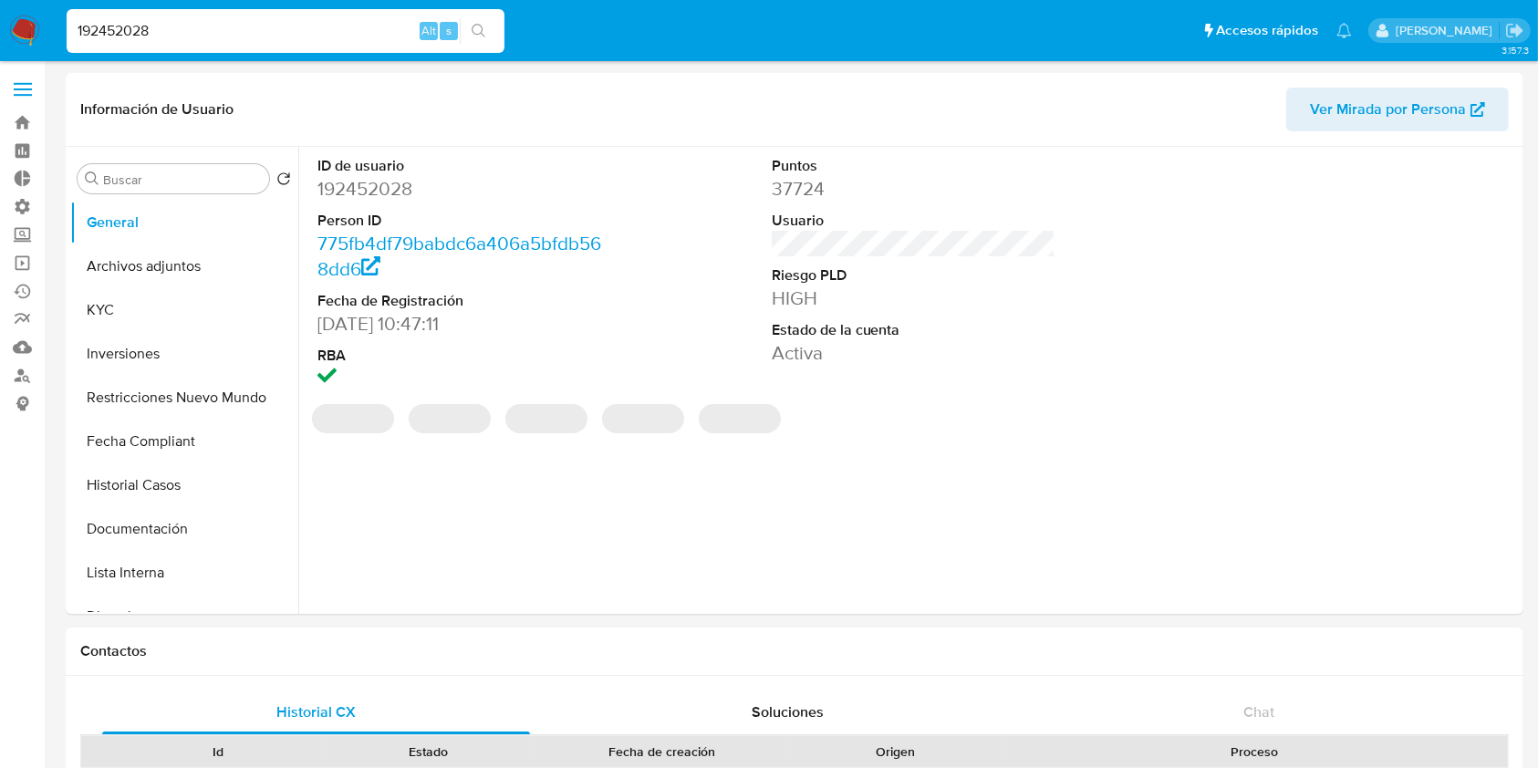
select select "10"
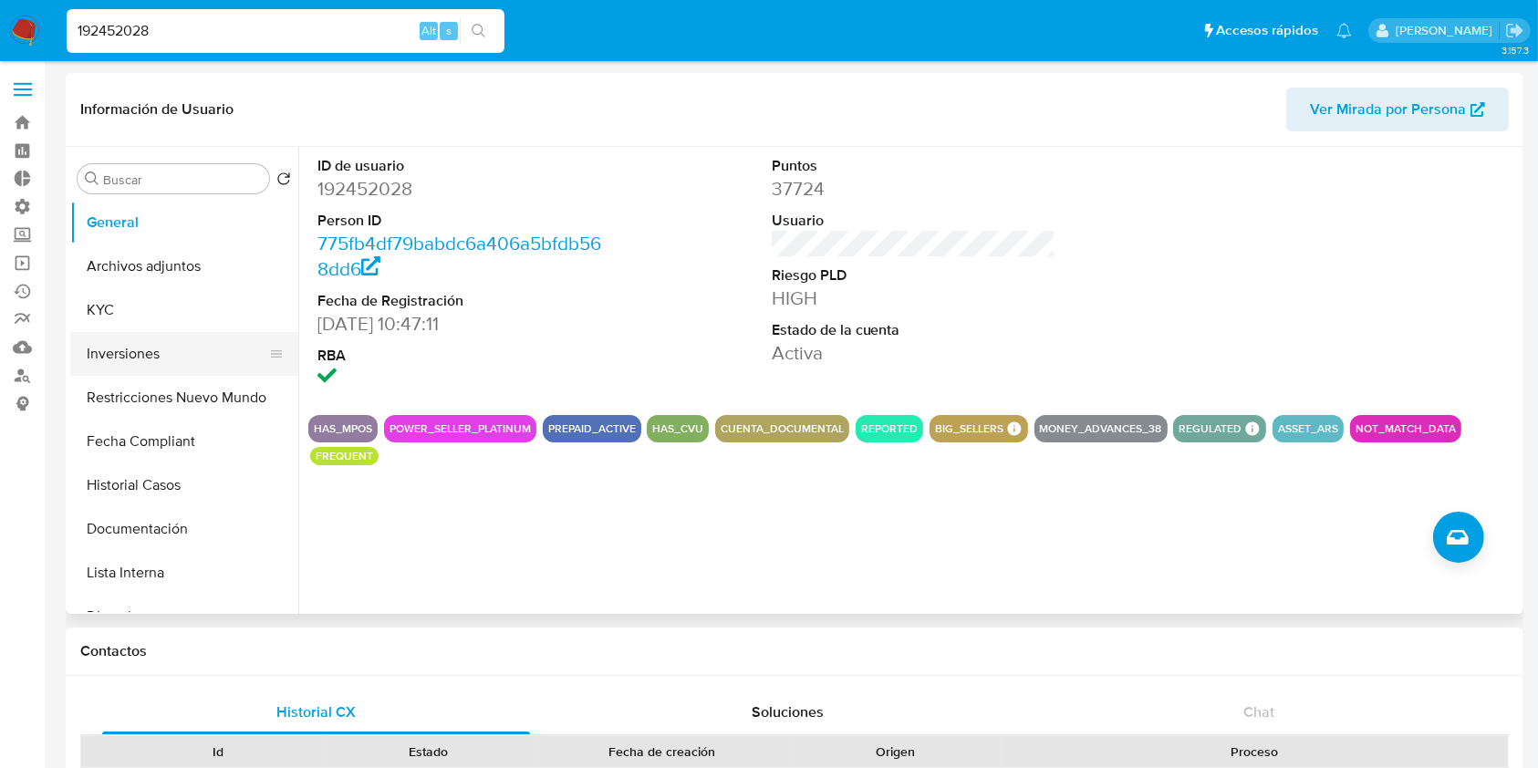
click at [144, 367] on button "Inversiones" at bounding box center [176, 354] width 213 height 44
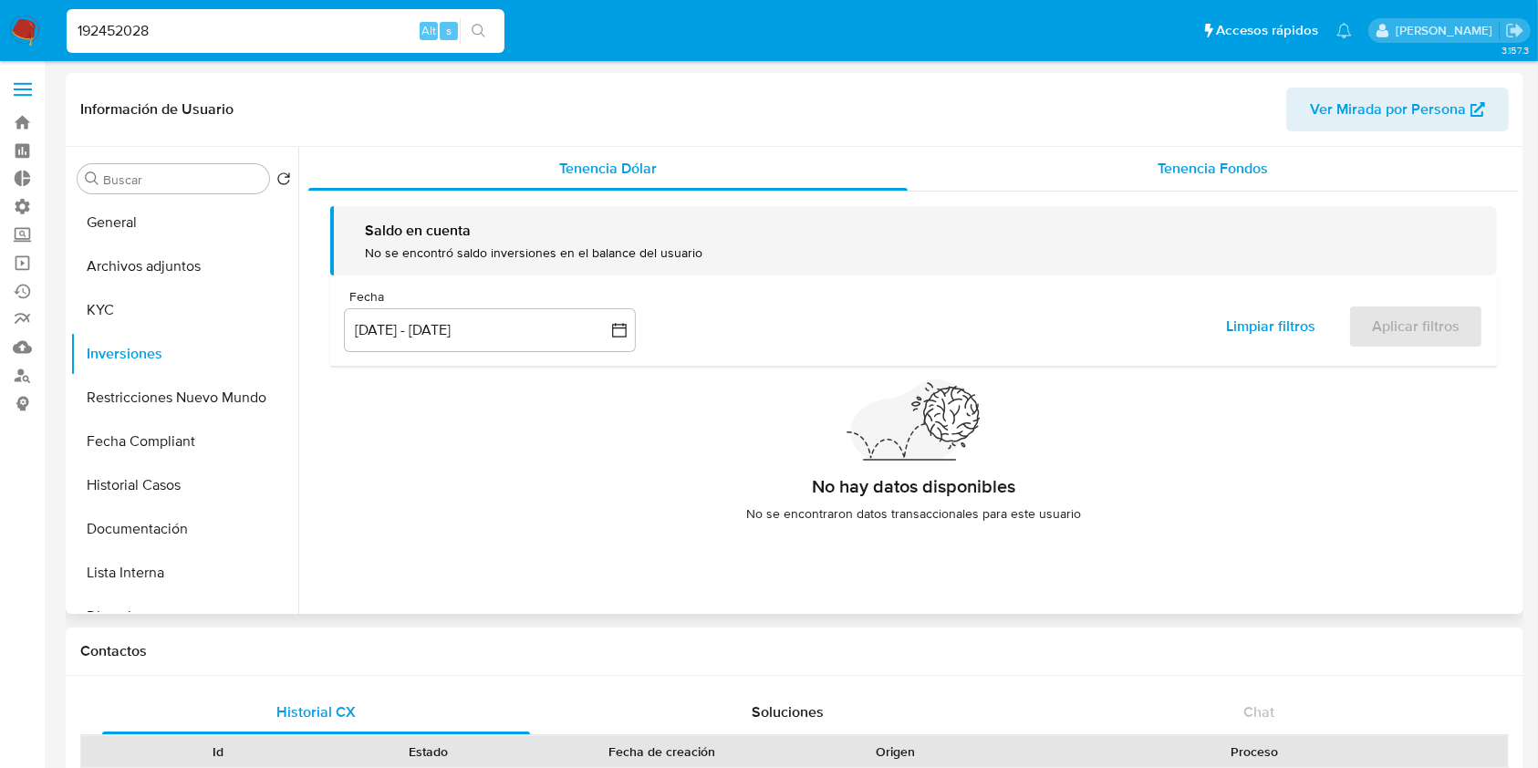
click at [1179, 168] on span "Tenencia Fondos" at bounding box center [1213, 168] width 110 height 21
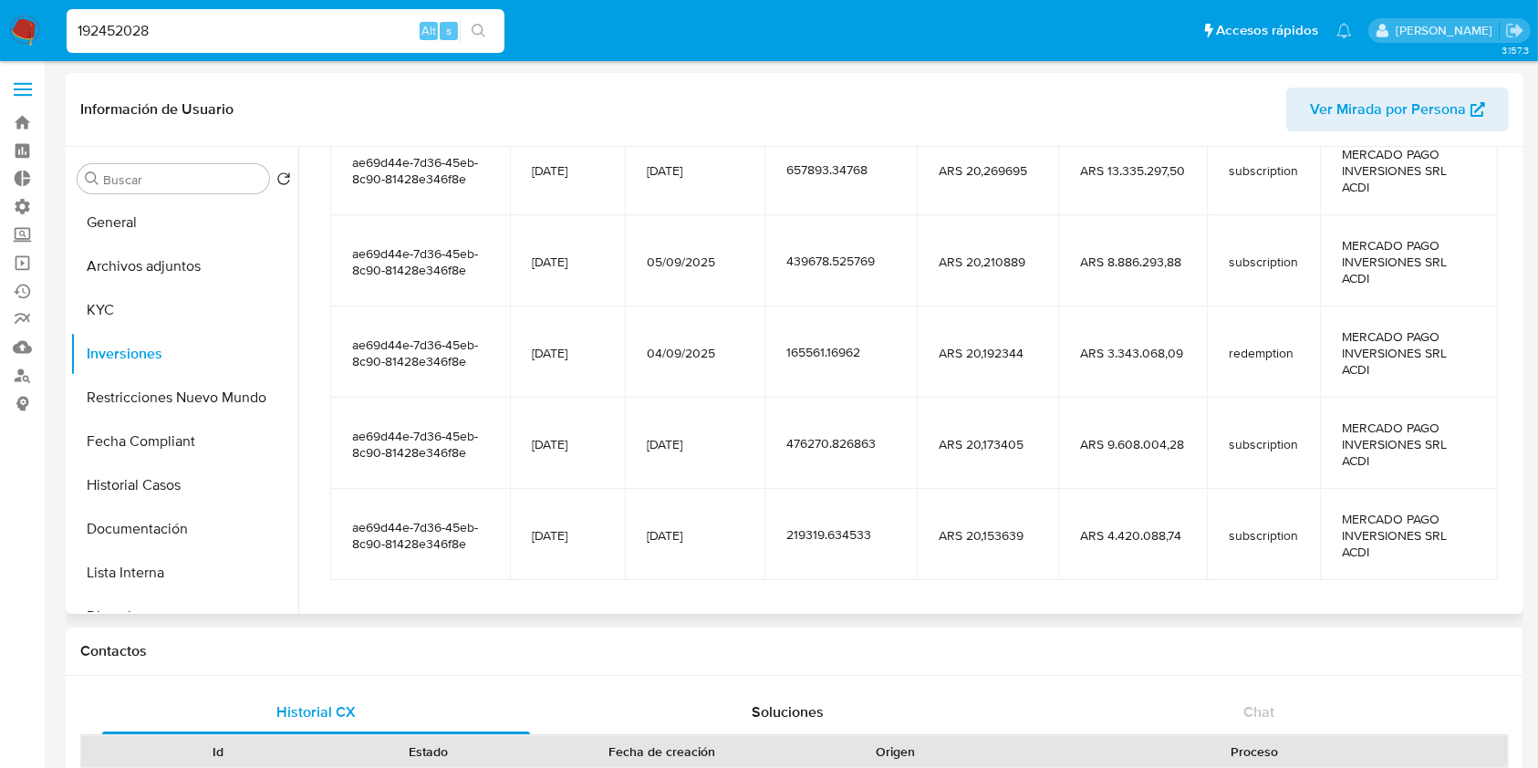
scroll to position [365, 0]
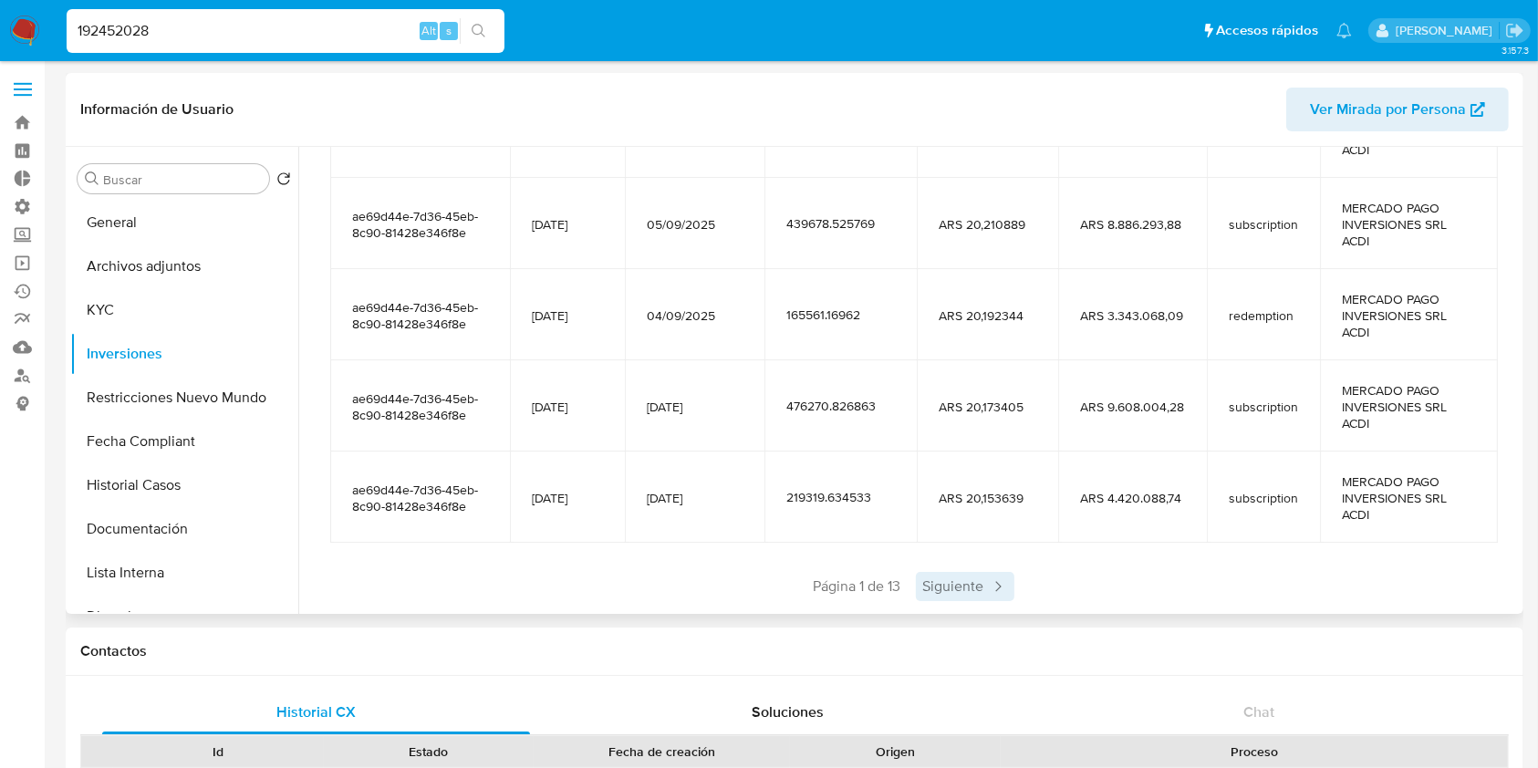
click at [961, 591] on span "Siguiente" at bounding box center [965, 586] width 99 height 29
click at [1019, 583] on span "Siguiente" at bounding box center [1019, 586] width 99 height 29
click at [1018, 583] on span "Siguiente" at bounding box center [1019, 586] width 99 height 29
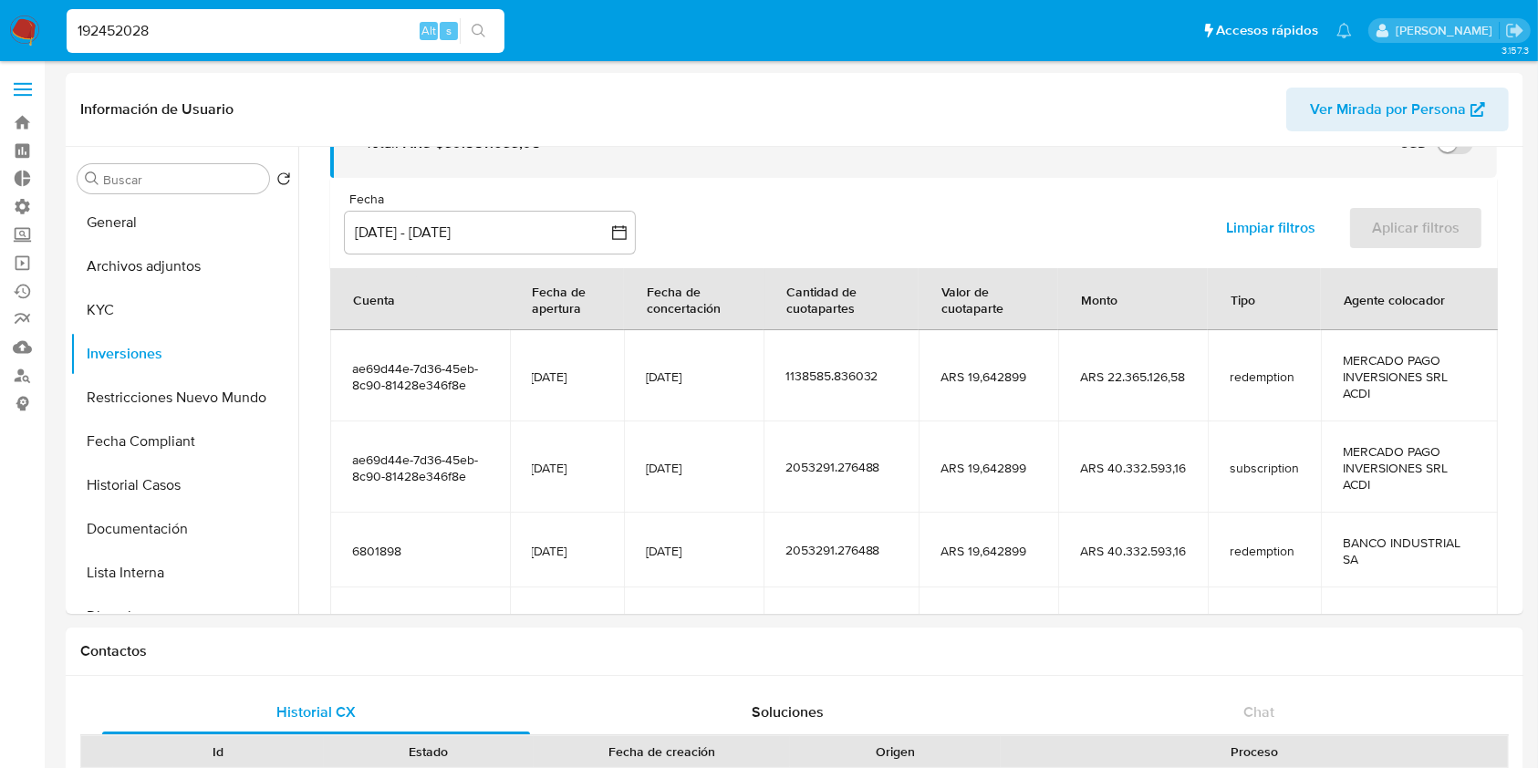
scroll to position [355, 0]
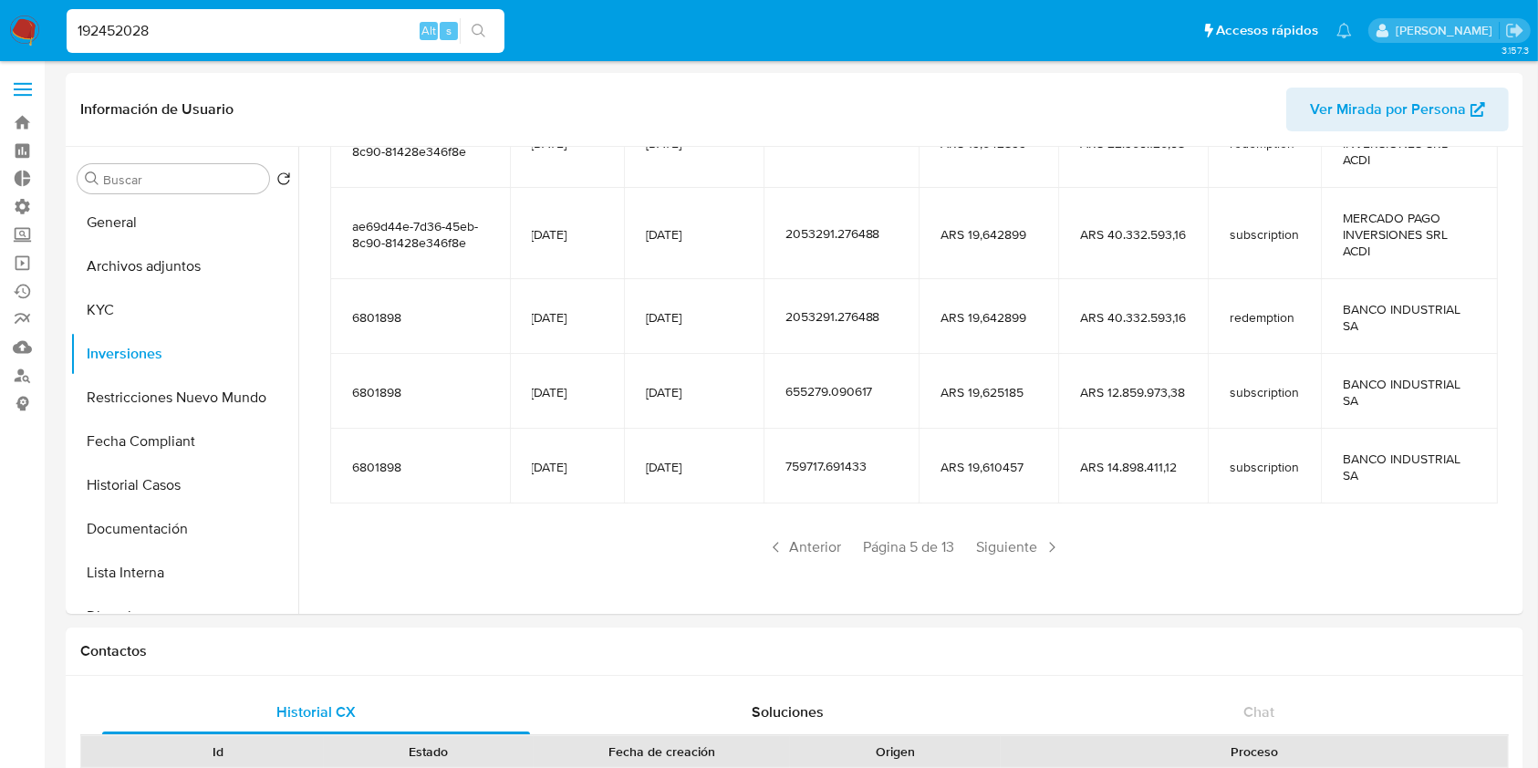
click at [304, 32] on input "192452028" at bounding box center [286, 31] width 438 height 24
paste input "48786041"
type input "48786041"
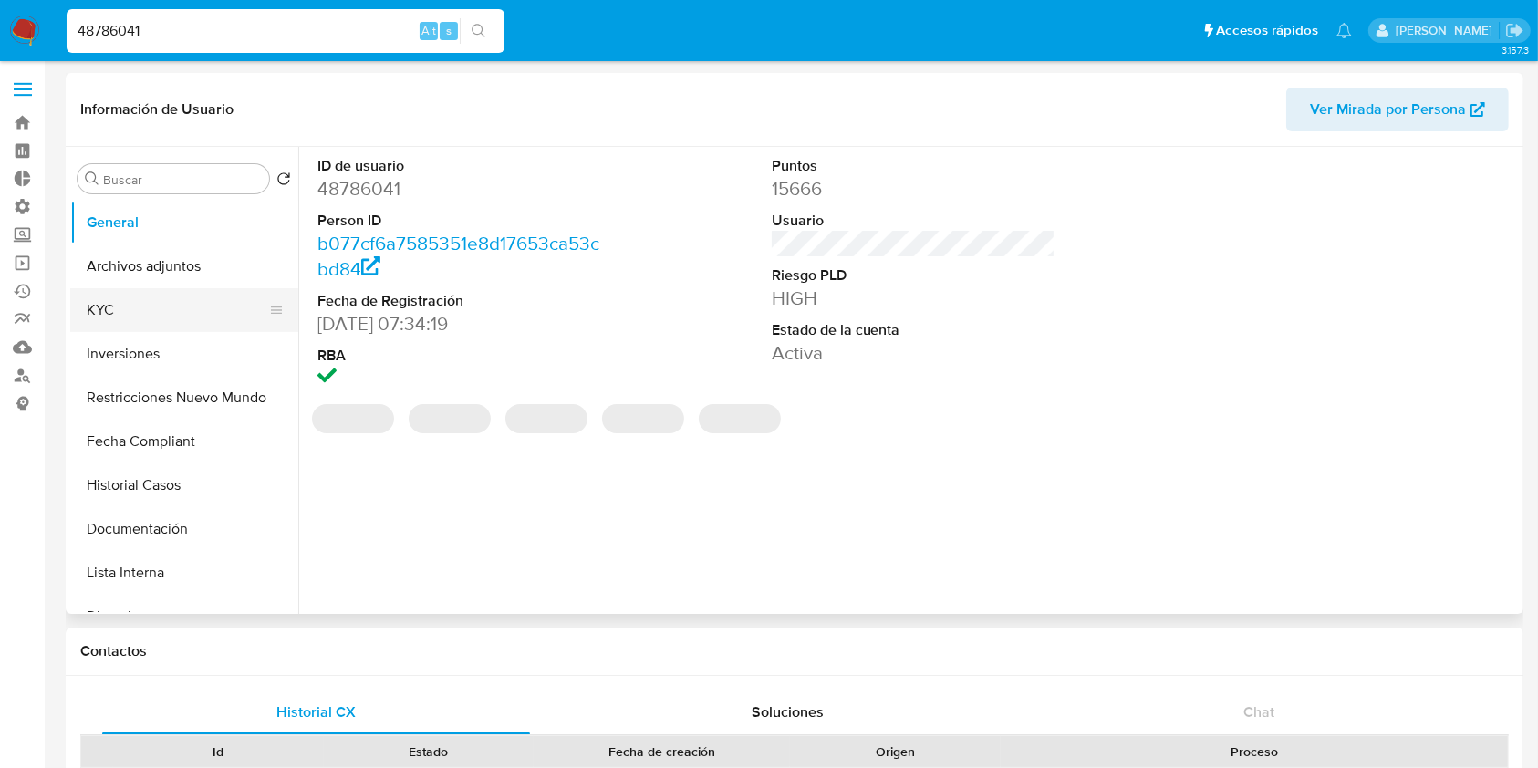
click at [232, 297] on button "KYC" at bounding box center [176, 310] width 213 height 44
select select "10"
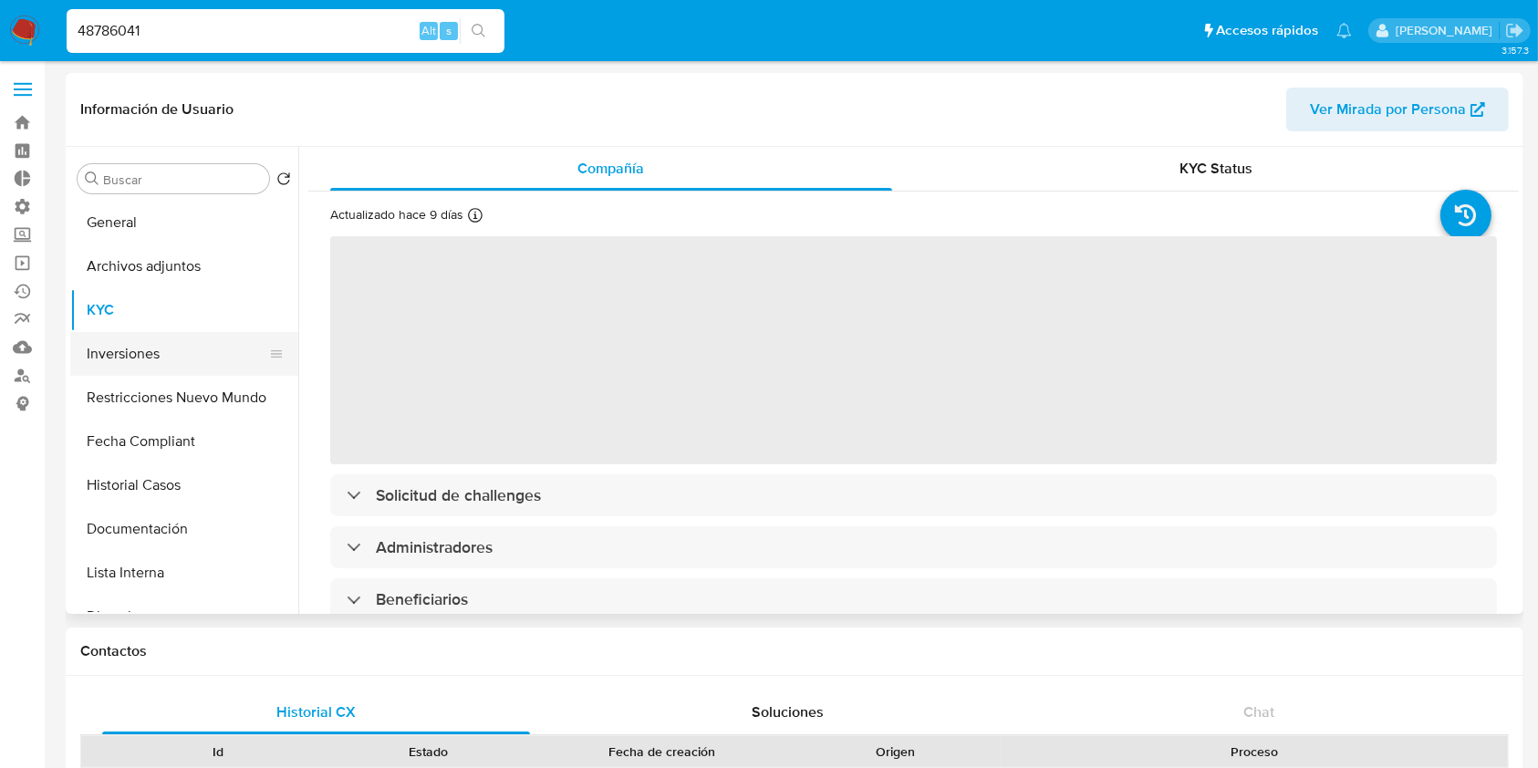
click at [176, 361] on button "Inversiones" at bounding box center [176, 354] width 213 height 44
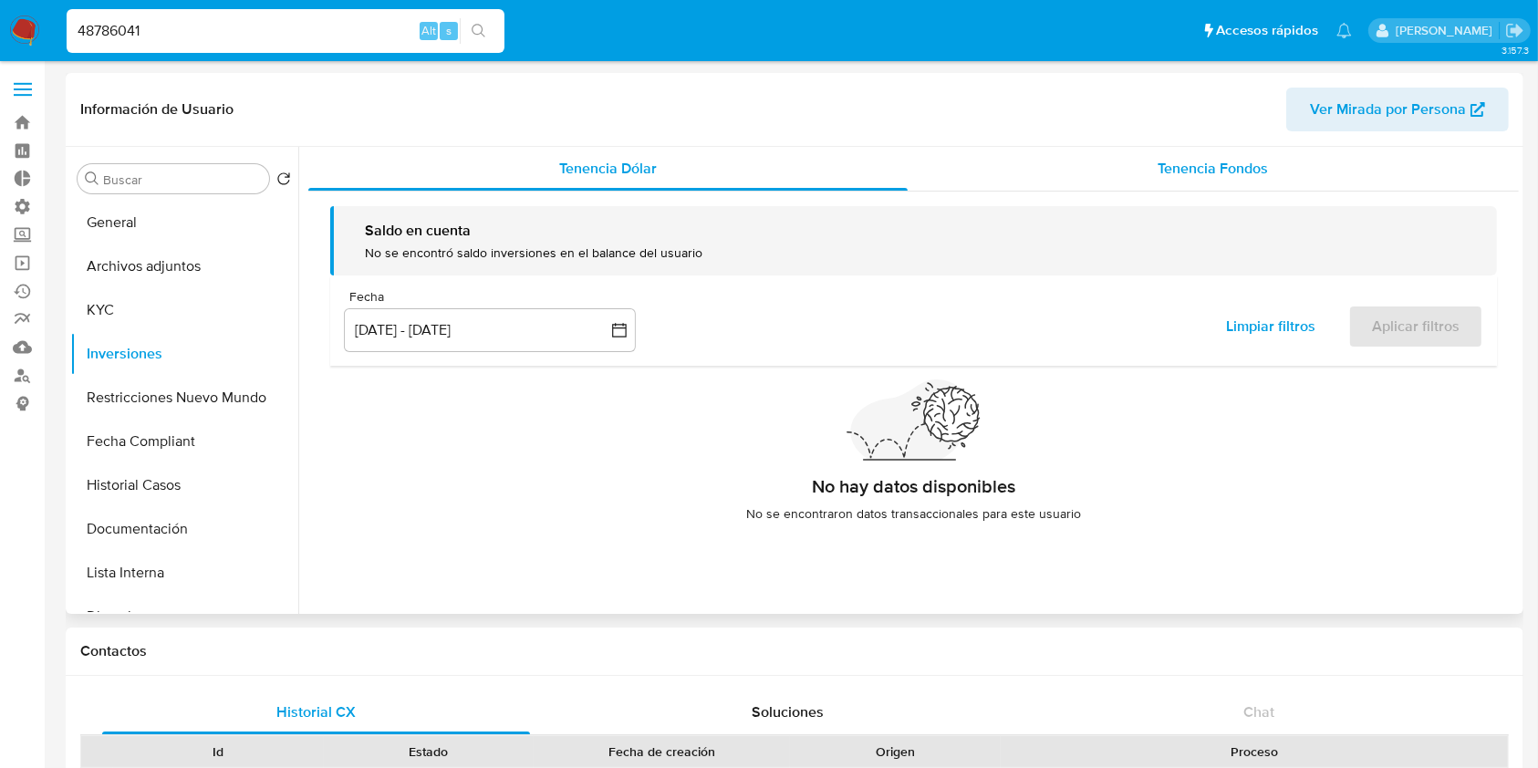
click at [1204, 184] on div "Tenencia Fondos" at bounding box center [1214, 169] width 612 height 44
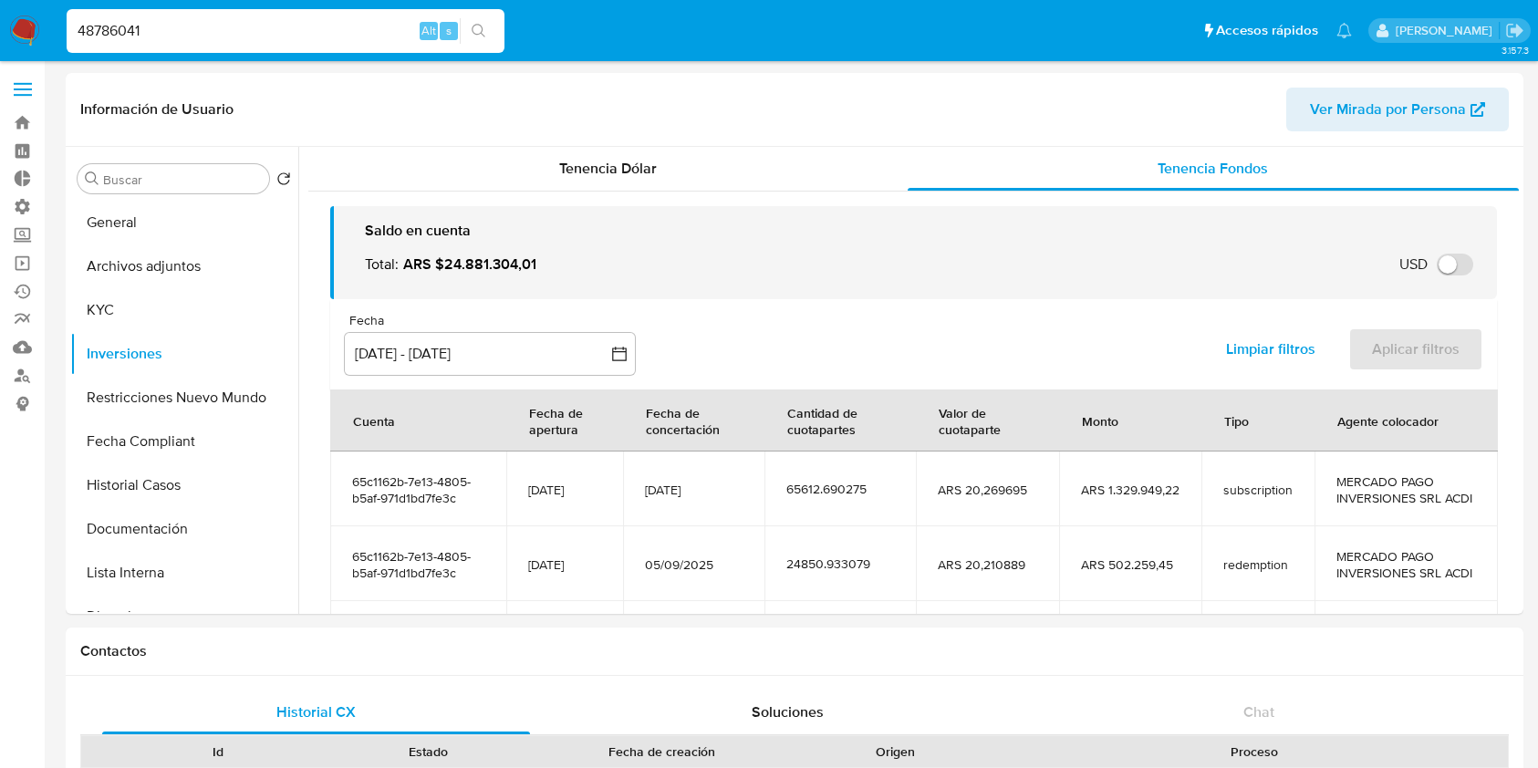
select select "10"
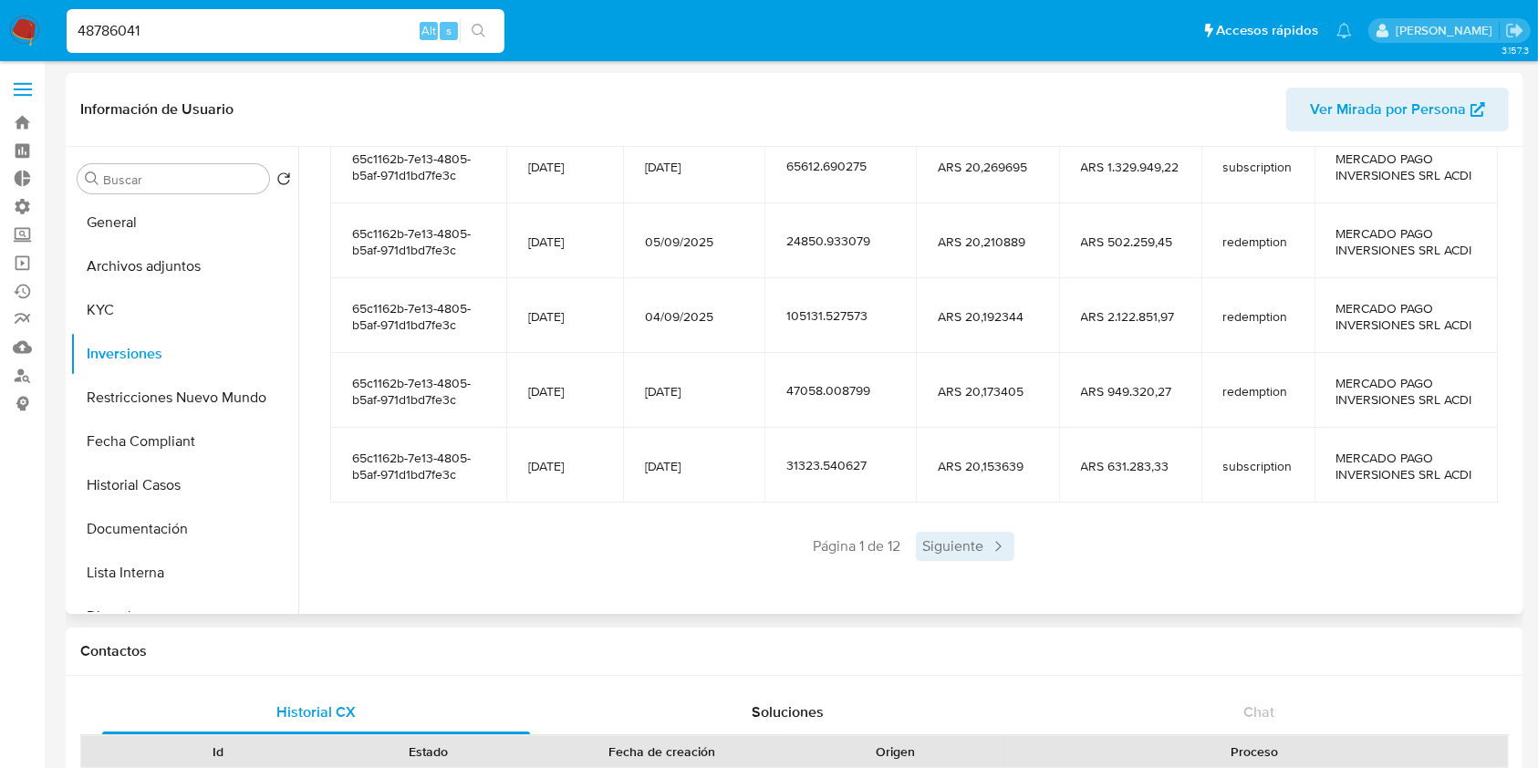
click at [962, 550] on span "Siguiente" at bounding box center [965, 546] width 99 height 29
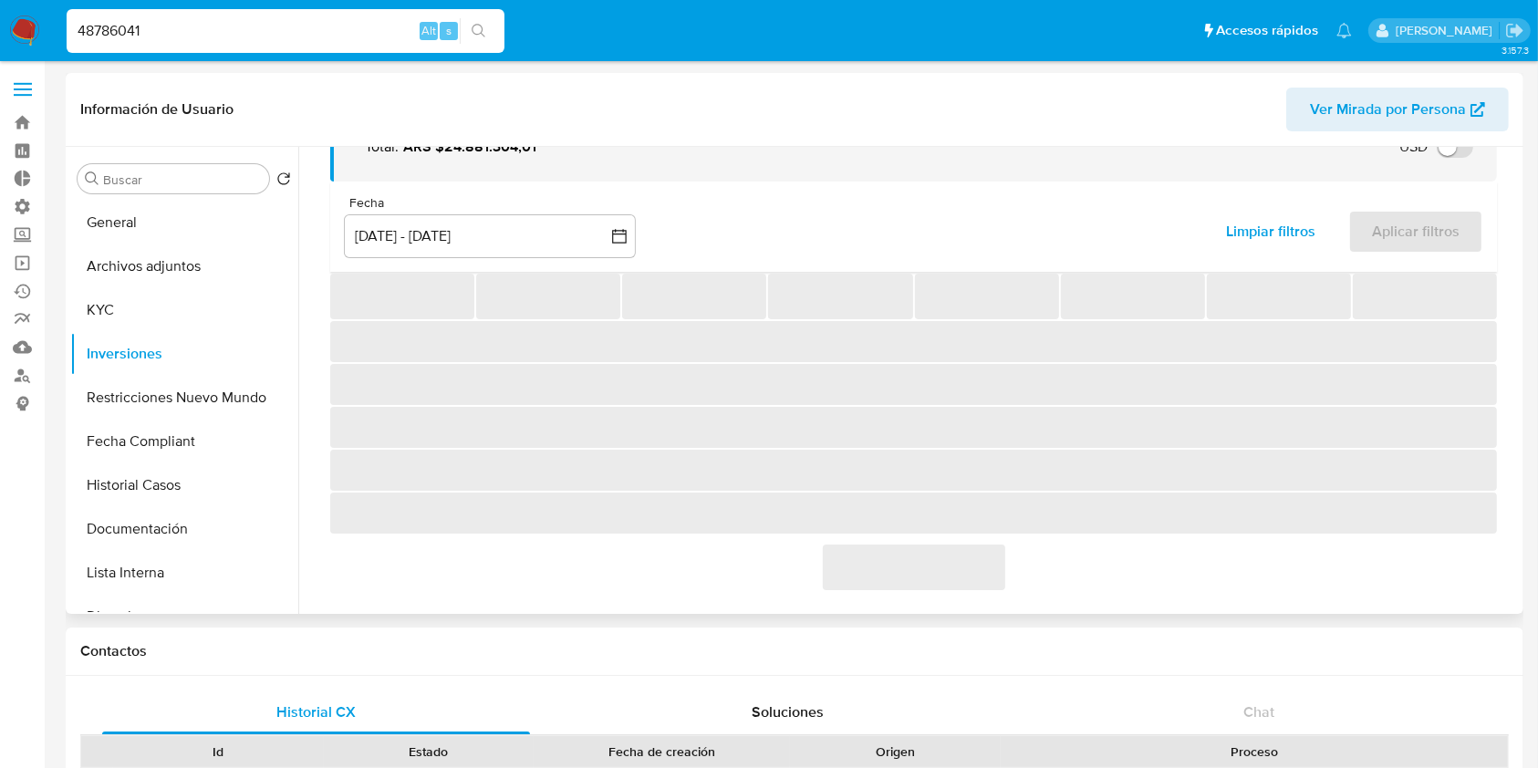
scroll to position [404, 0]
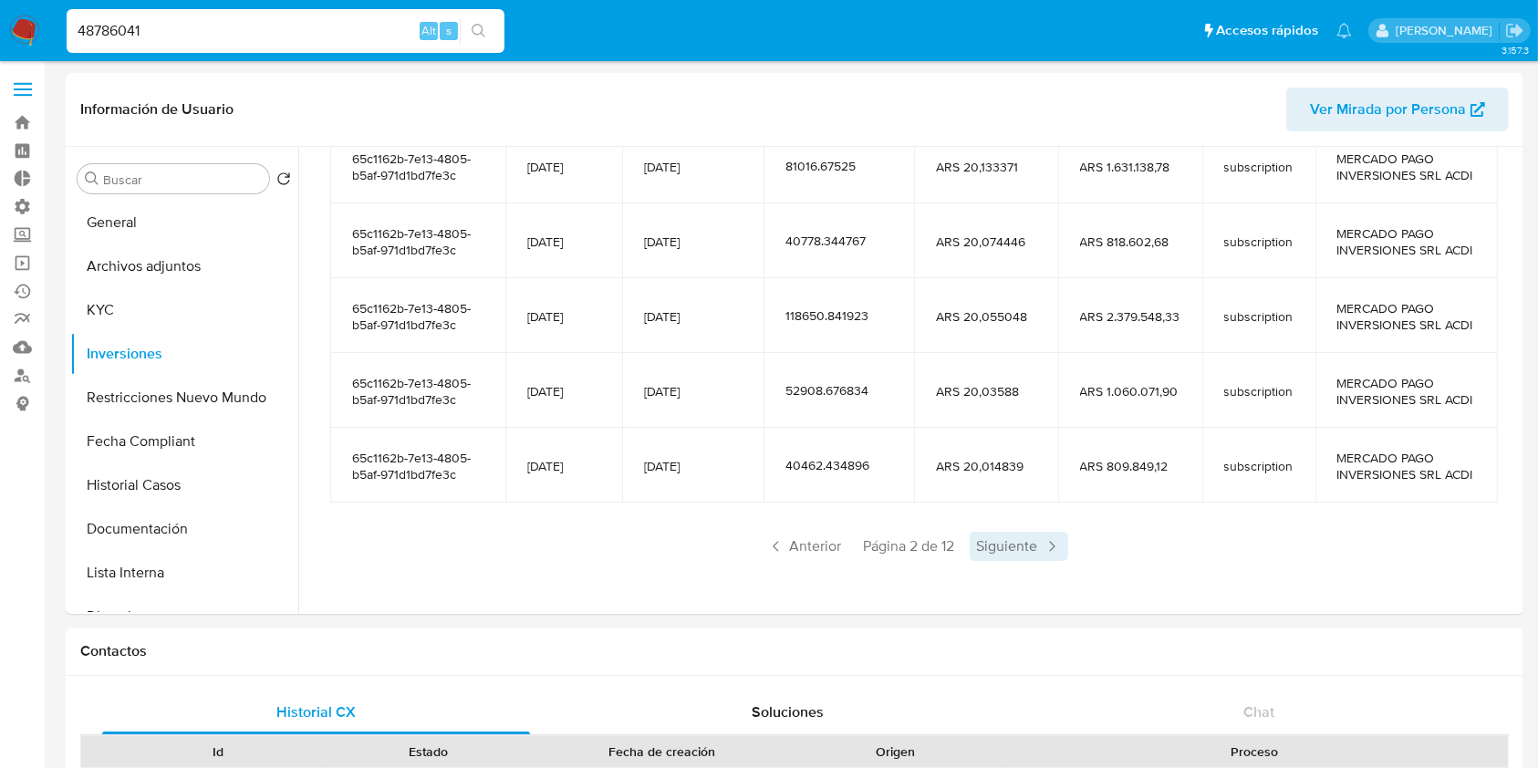
click at [992, 552] on span "Siguiente" at bounding box center [1019, 546] width 99 height 29
click at [992, 556] on span "Siguiente" at bounding box center [1019, 547] width 99 height 29
click at [1005, 556] on span "Siguiente" at bounding box center [1019, 547] width 99 height 29
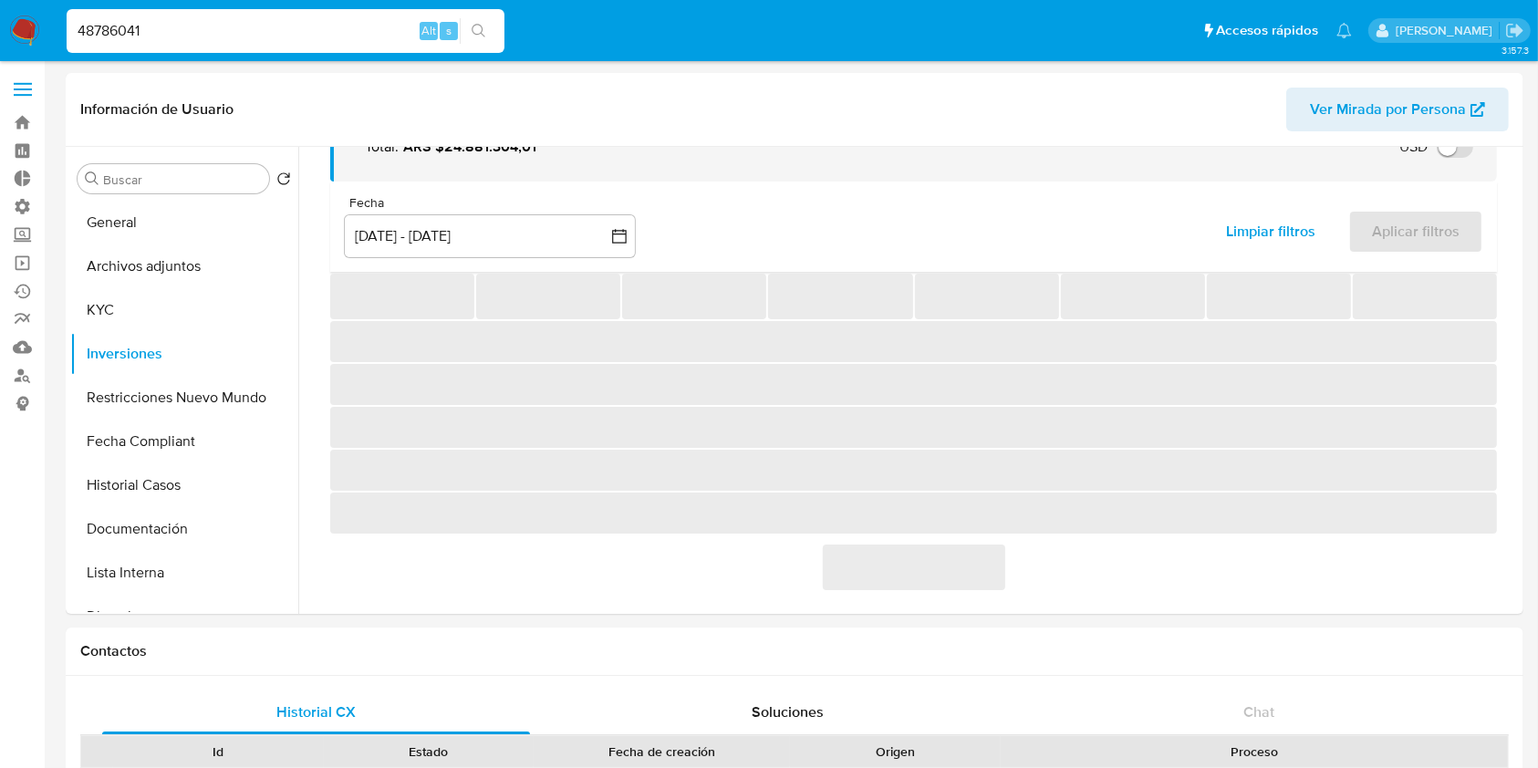
scroll to position [322, 0]
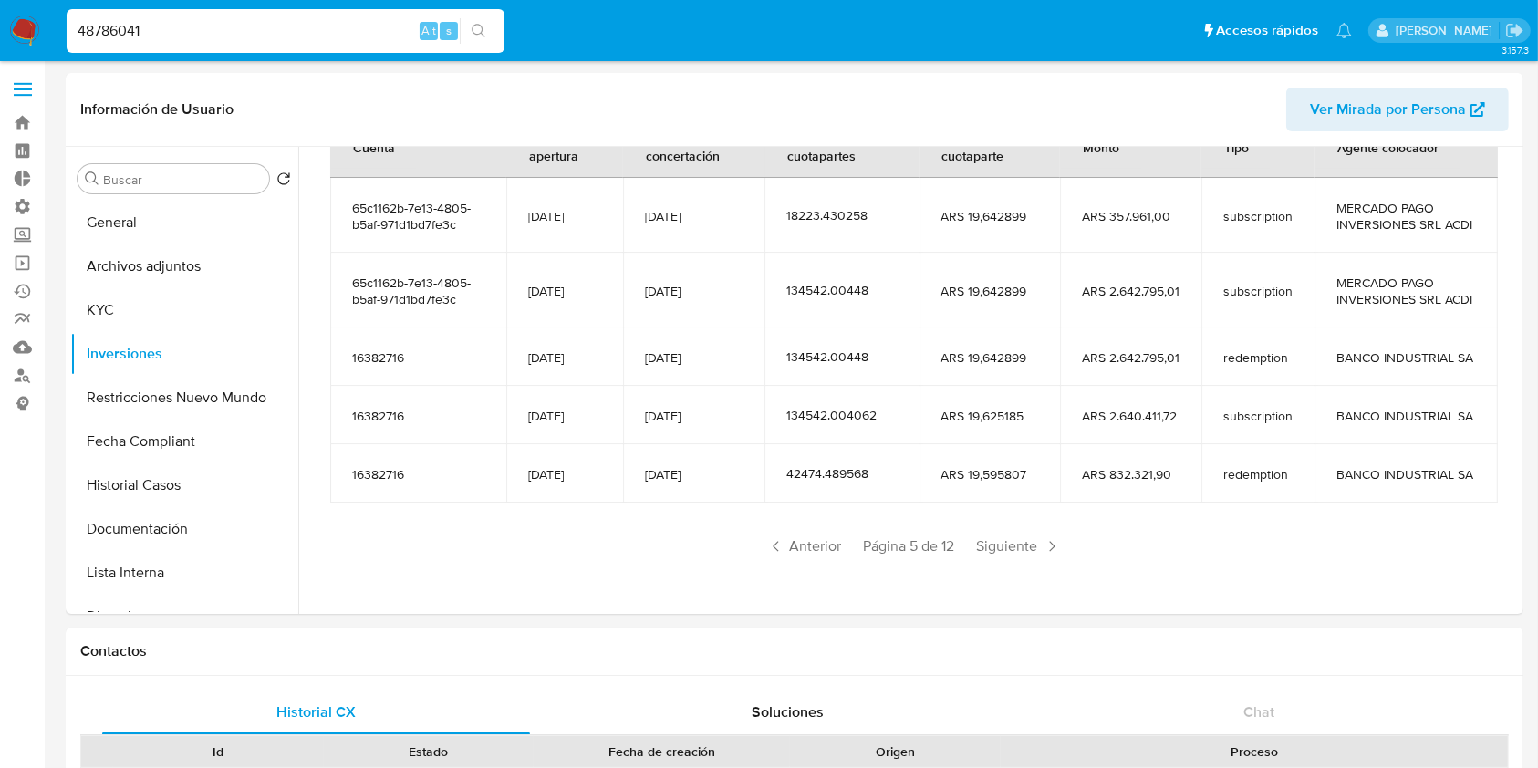
click at [259, 33] on input "48786041" at bounding box center [286, 31] width 438 height 24
paste input "235879802"
type input "235879802"
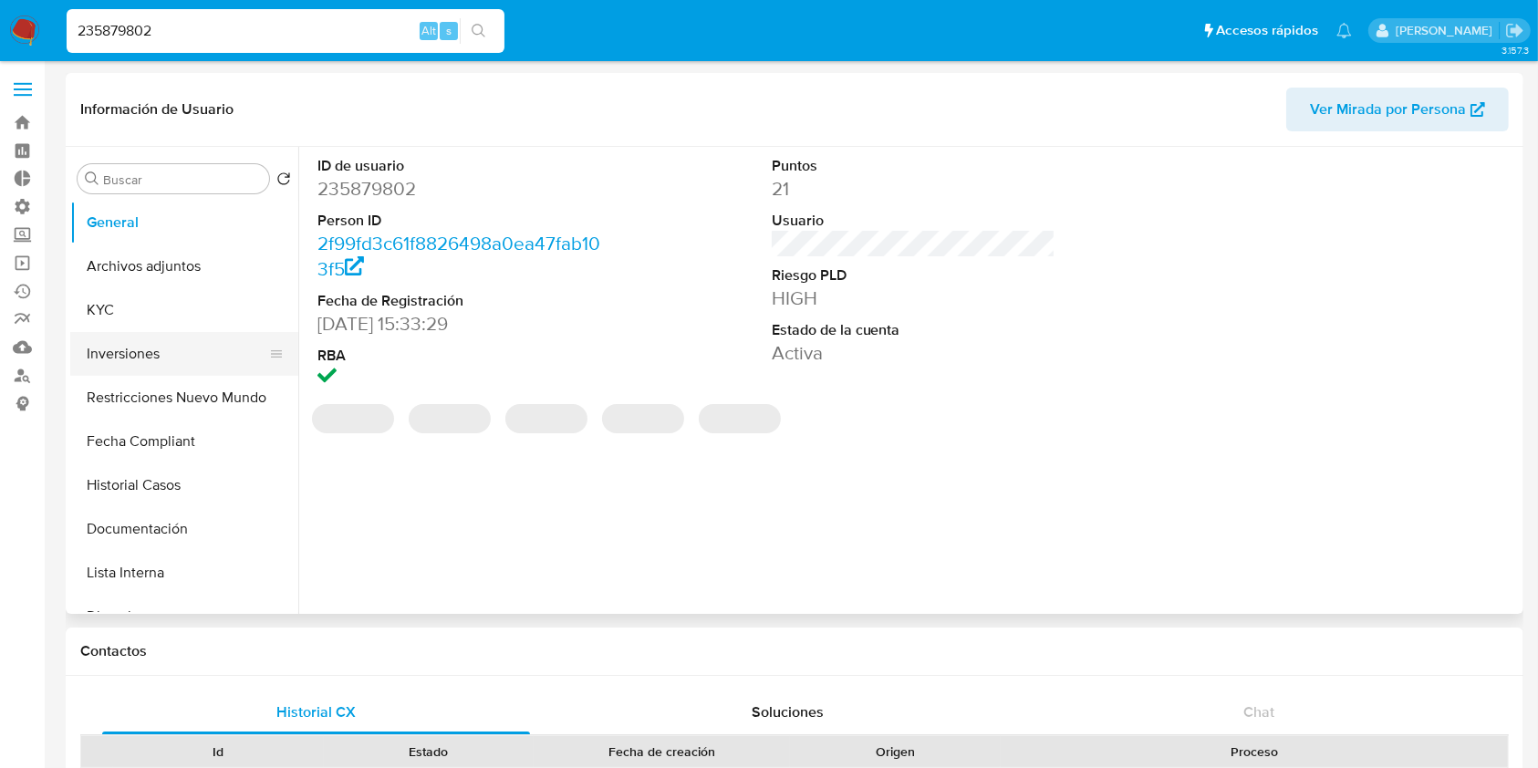
select select "10"
click at [180, 346] on button "Inversiones" at bounding box center [176, 354] width 213 height 44
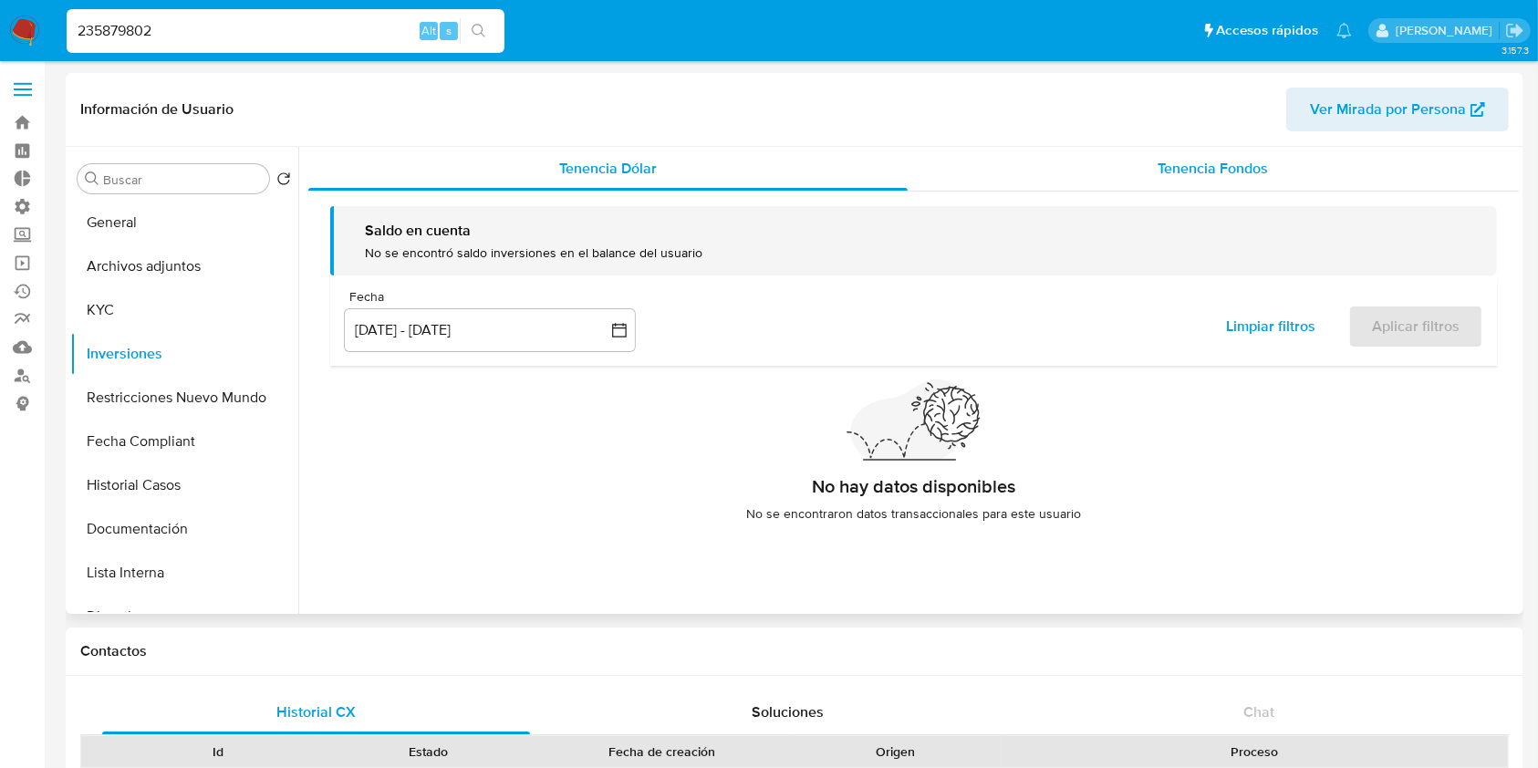
click at [1237, 181] on div "Tenencia Fondos" at bounding box center [1214, 169] width 612 height 44
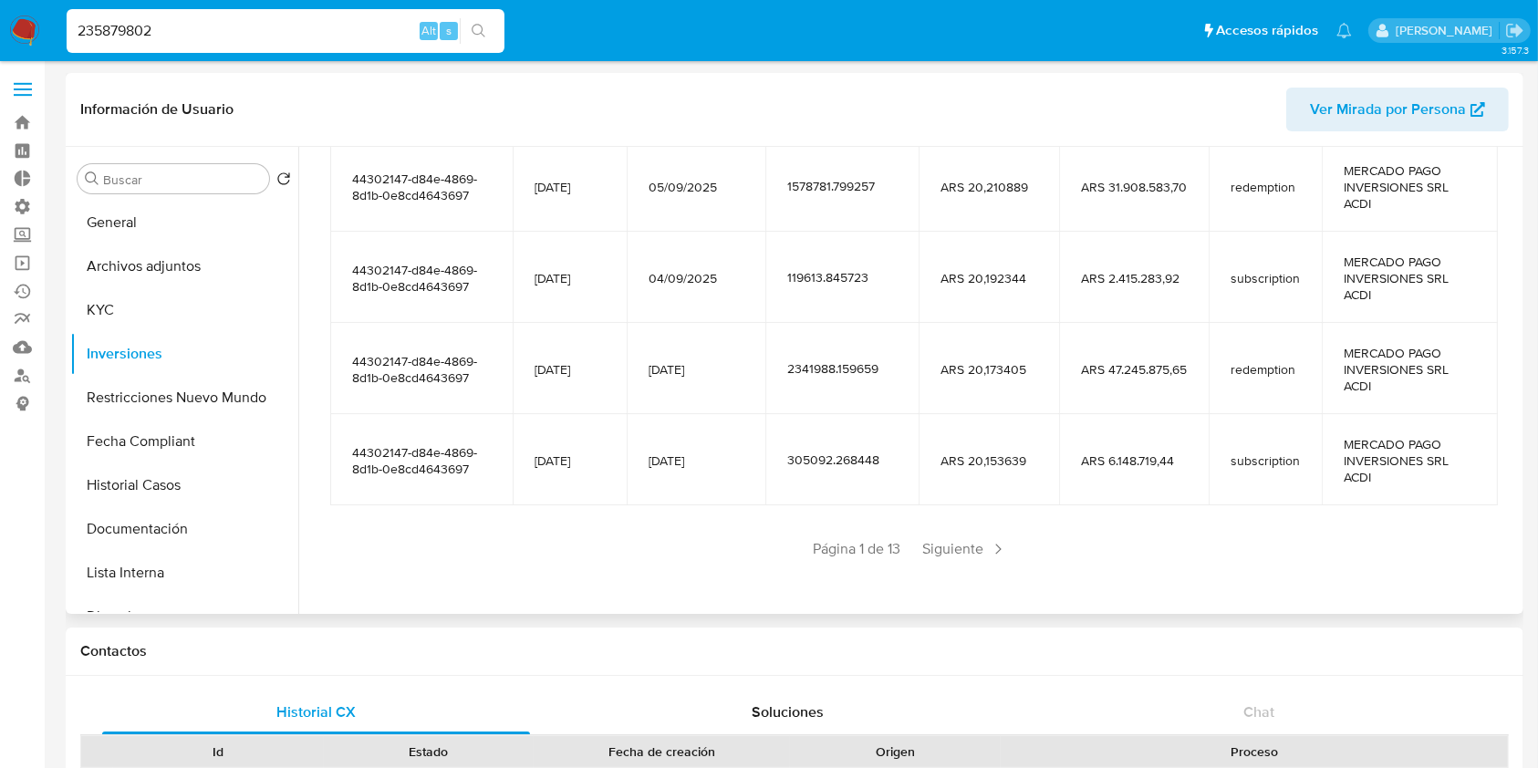
scroll to position [404, 0]
click at [973, 564] on div "Saldo en cuenta Total : ARS $348.114.570,83 USD Cambiar entre moneda local y US…" at bounding box center [913, 196] width 1210 height 818
click at [980, 549] on span "Siguiente" at bounding box center [965, 547] width 99 height 29
click at [982, 551] on span "Siguiente" at bounding box center [1019, 547] width 99 height 29
click at [992, 553] on span "Siguiente" at bounding box center [1019, 547] width 99 height 29
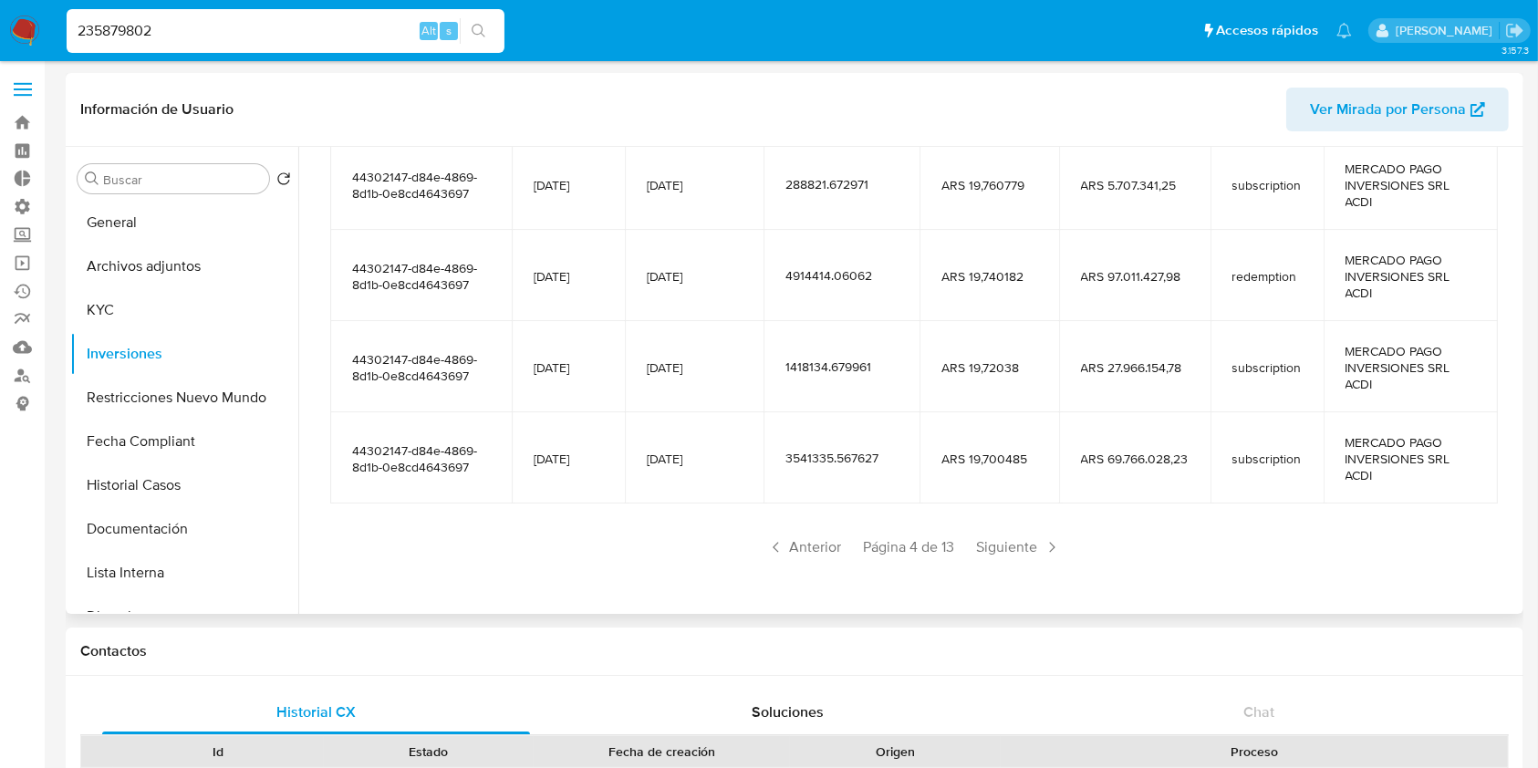
click at [992, 553] on span "Siguiente" at bounding box center [1019, 547] width 99 height 29
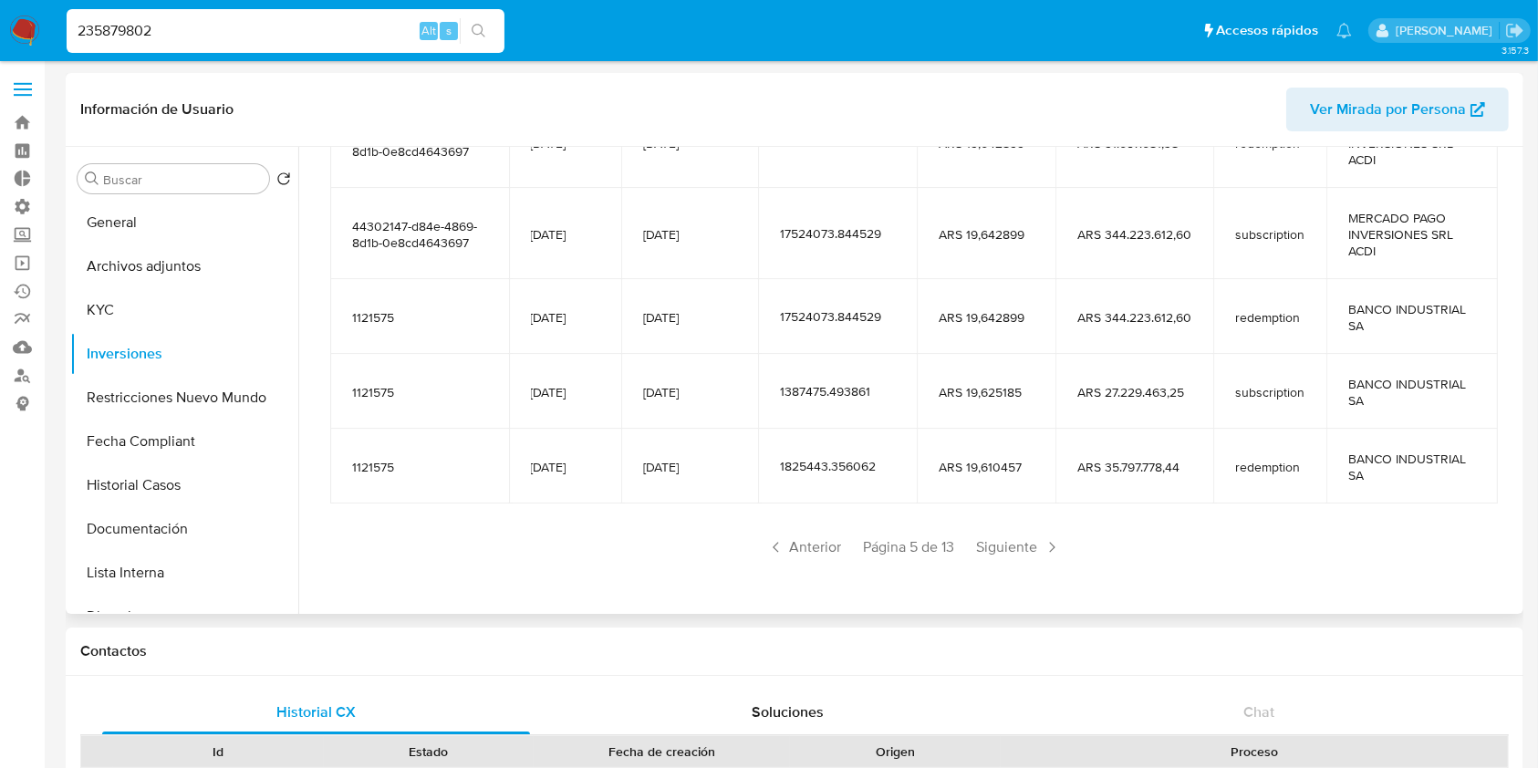
click at [992, 553] on span "Siguiente" at bounding box center [1019, 547] width 99 height 29
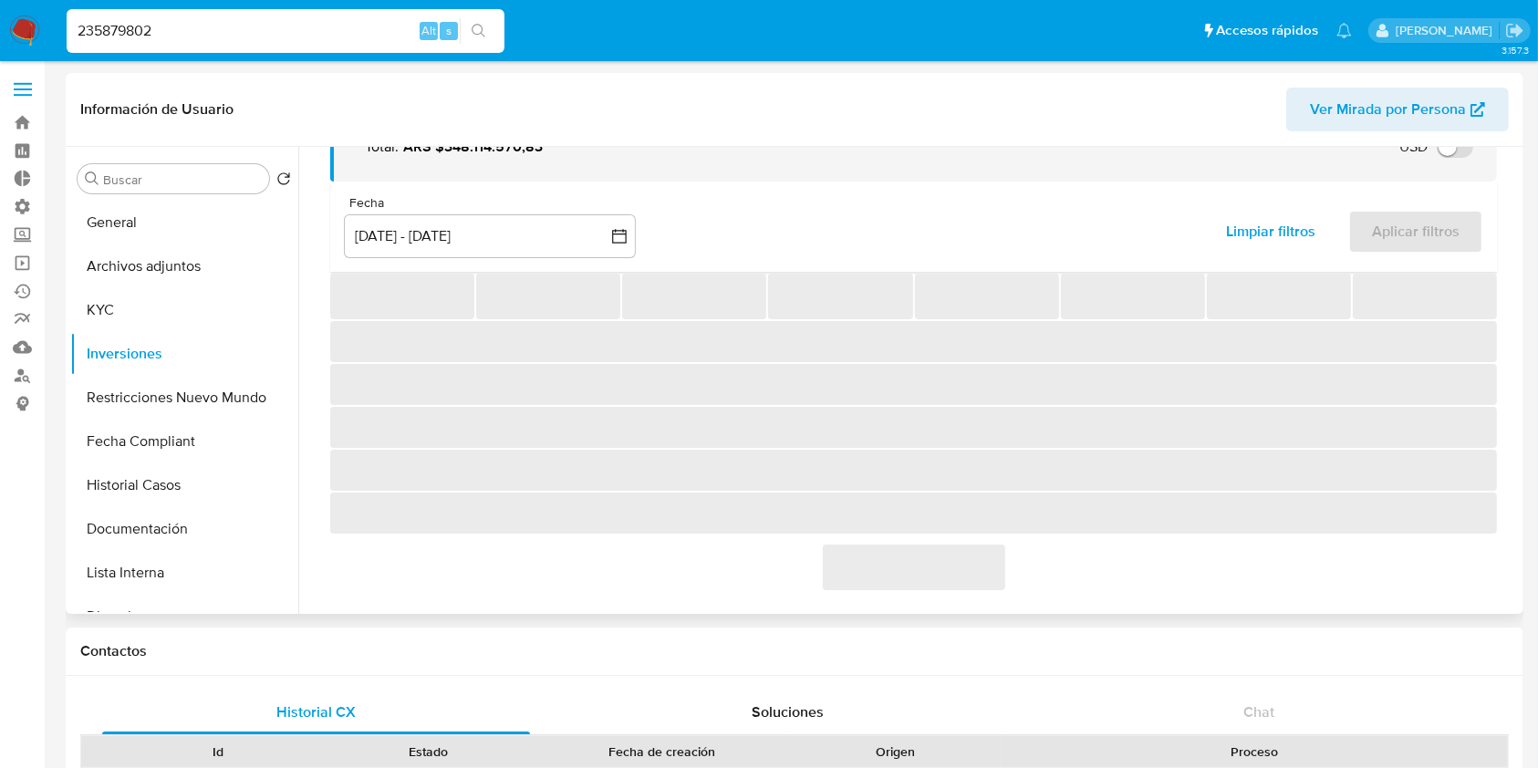
scroll to position [322, 0]
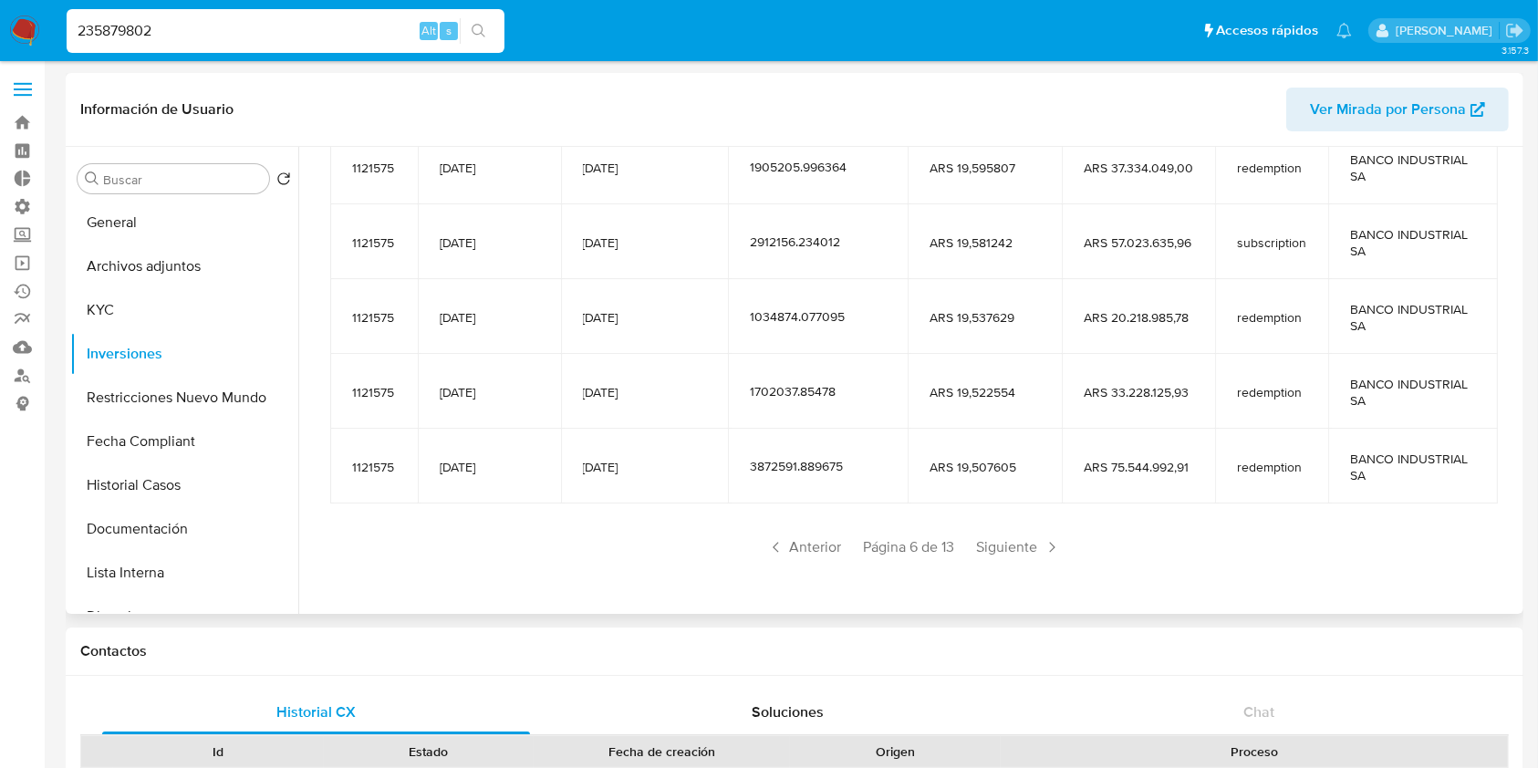
click at [159, 16] on div "235879802 Alt s" at bounding box center [286, 31] width 438 height 44
click at [171, 34] on input "235879802" at bounding box center [286, 31] width 438 height 24
paste input "429880883"
type input "429880883"
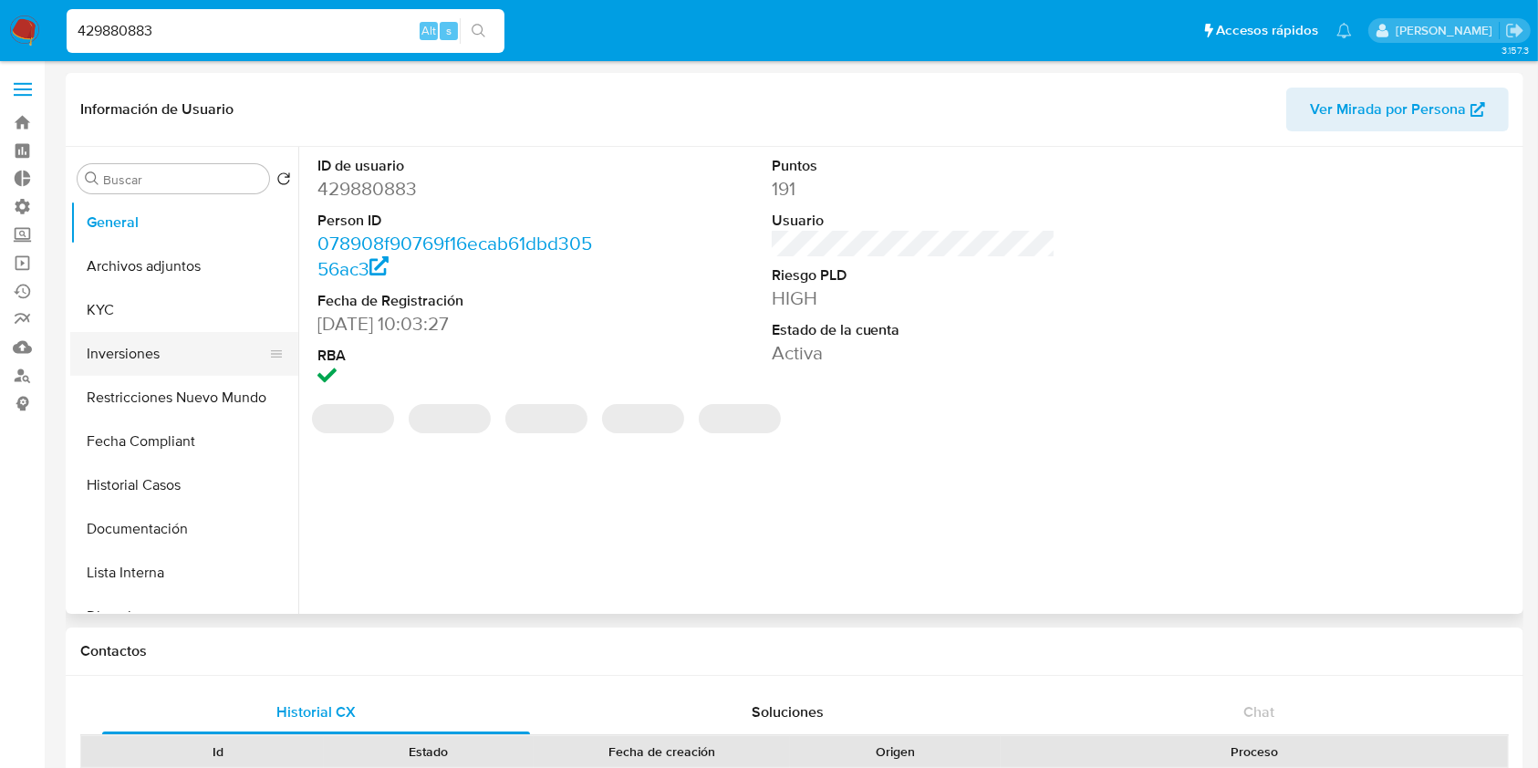
click at [161, 346] on button "Inversiones" at bounding box center [176, 354] width 213 height 44
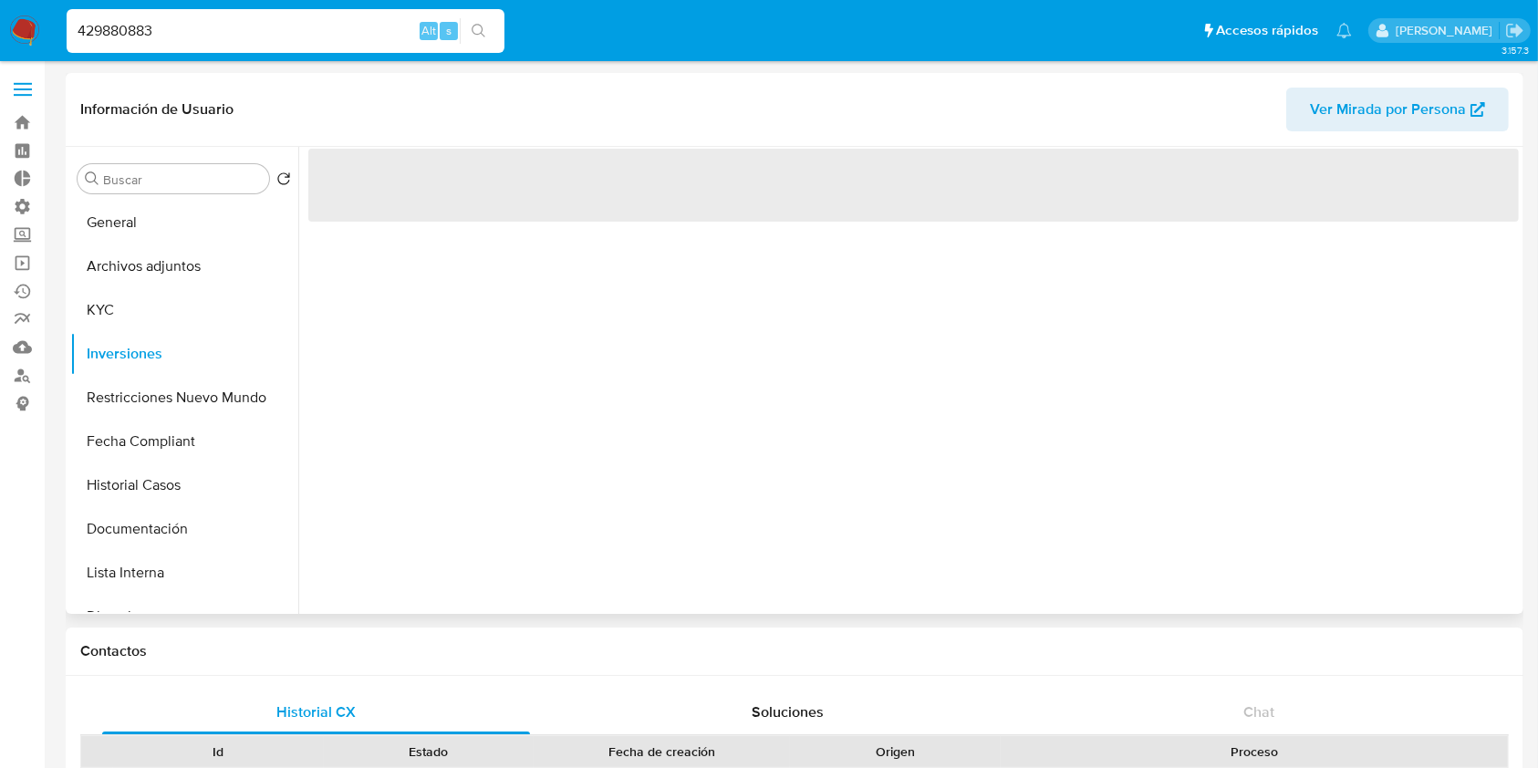
select select "10"
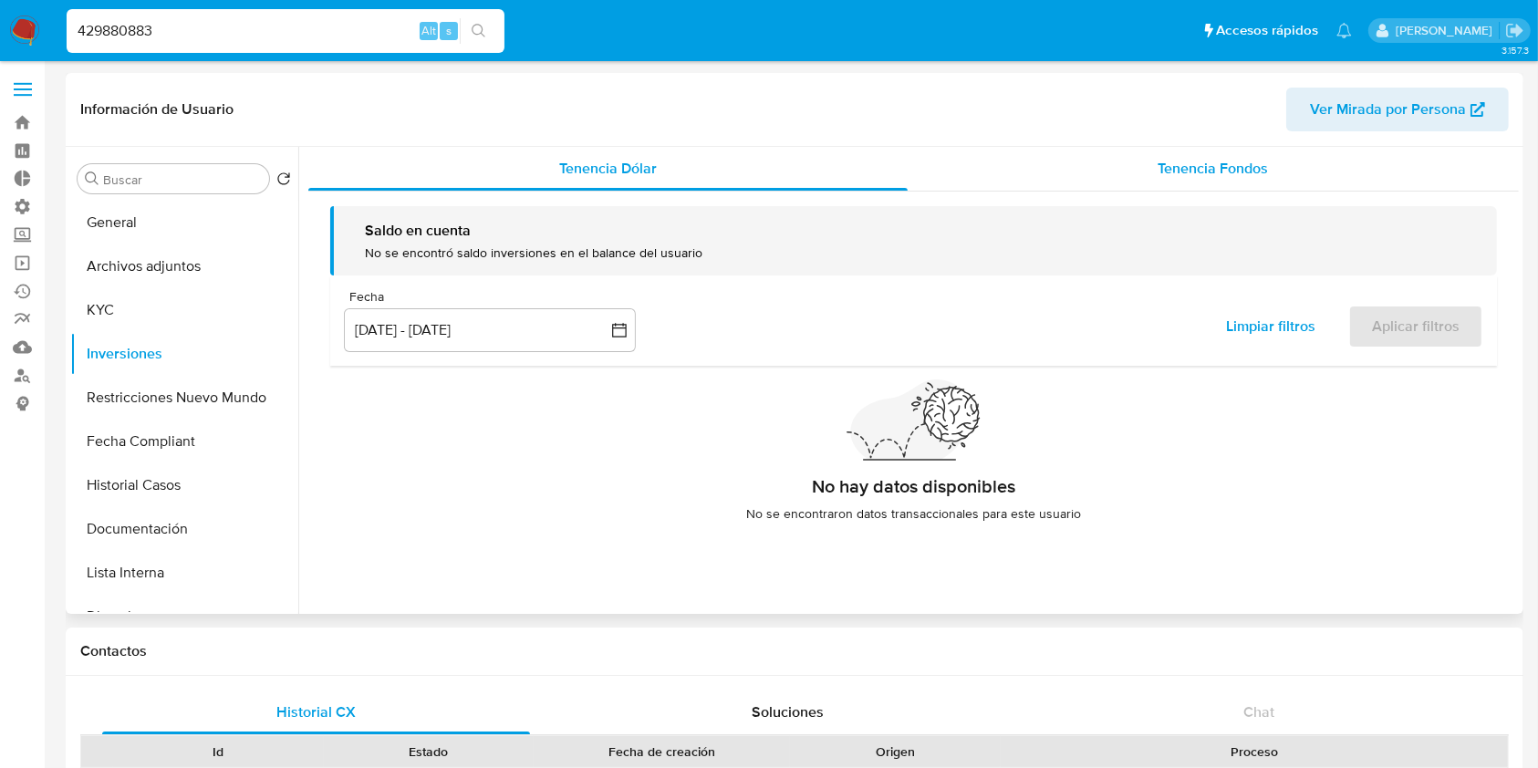
click at [1304, 168] on div "Tenencia Fondos" at bounding box center [1214, 169] width 612 height 44
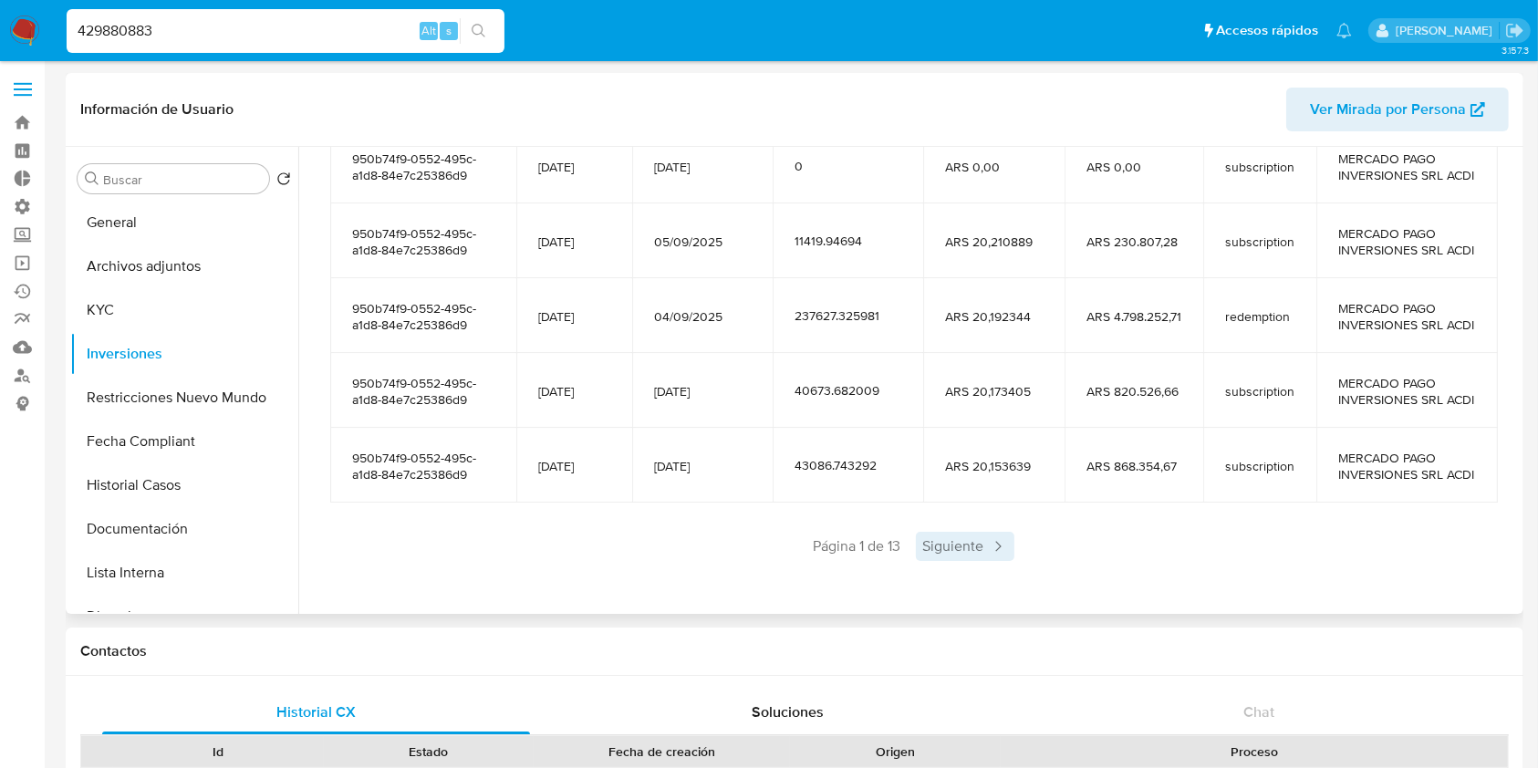
click at [966, 547] on span "Siguiente" at bounding box center [965, 546] width 99 height 29
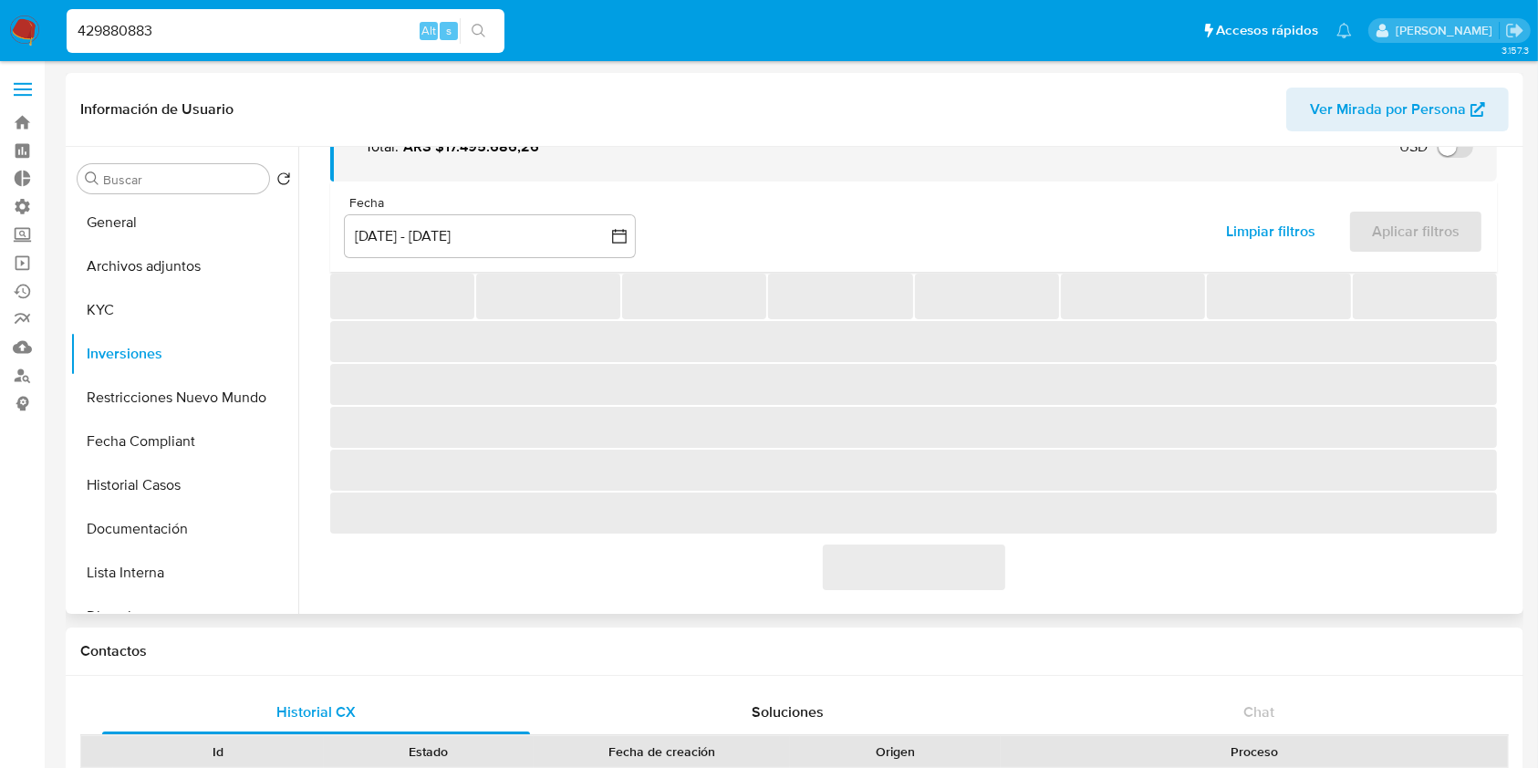
scroll to position [404, 0]
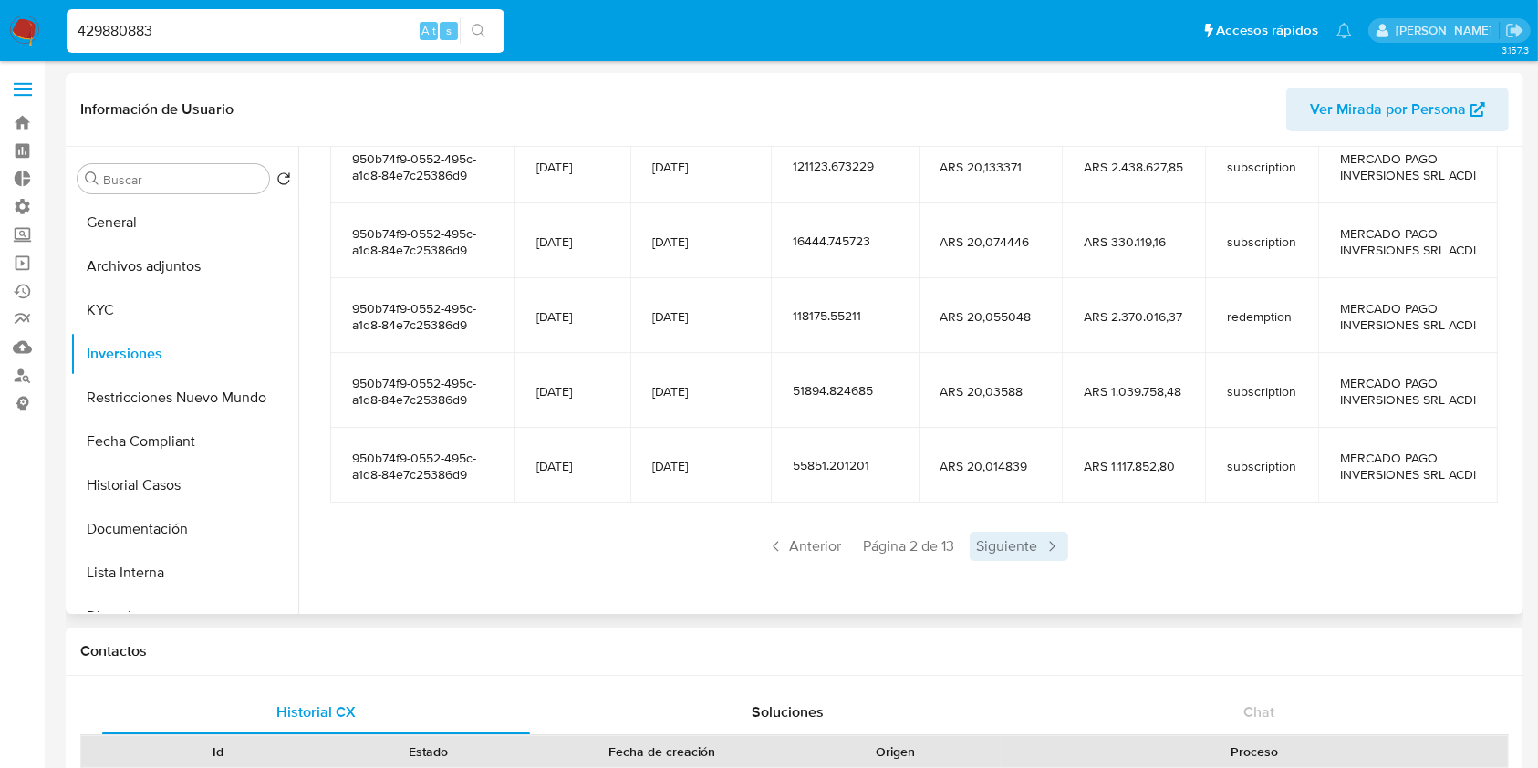
click at [977, 547] on span "Siguiente" at bounding box center [1019, 546] width 99 height 29
click at [991, 557] on span "Siguiente" at bounding box center [1019, 546] width 99 height 29
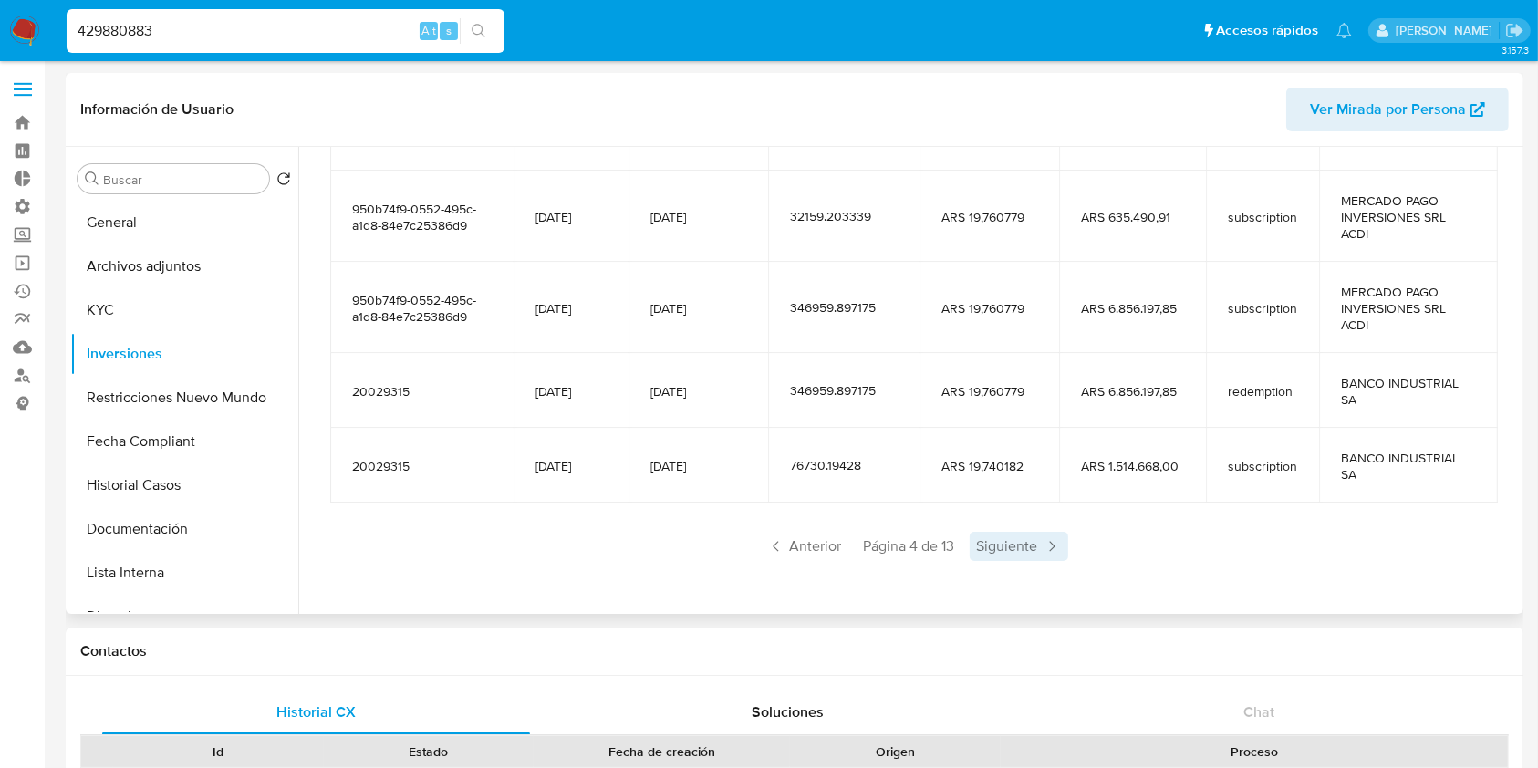
click at [995, 557] on span "Siguiente" at bounding box center [1019, 546] width 99 height 29
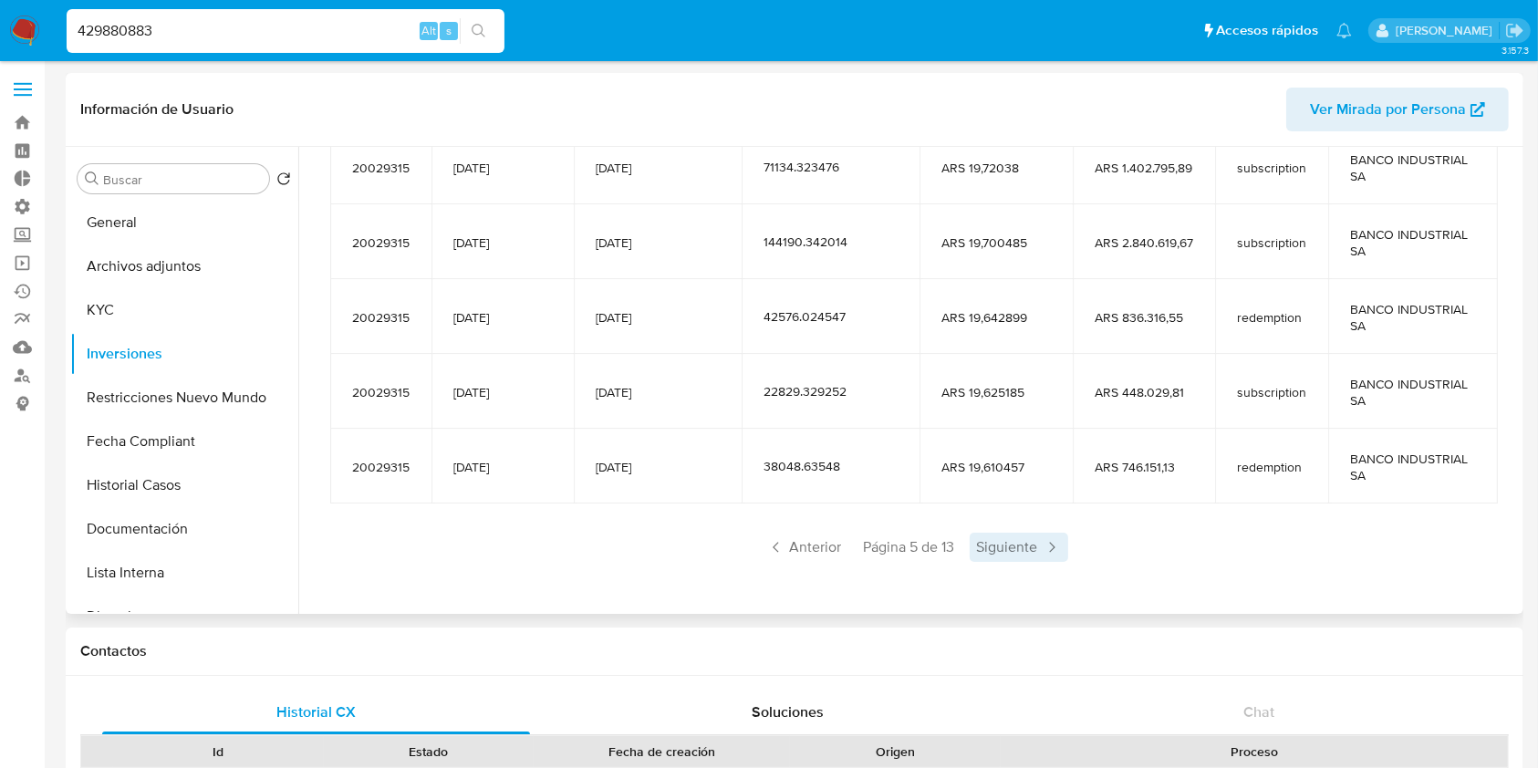
click at [995, 558] on span "Siguiente" at bounding box center [1019, 547] width 99 height 29
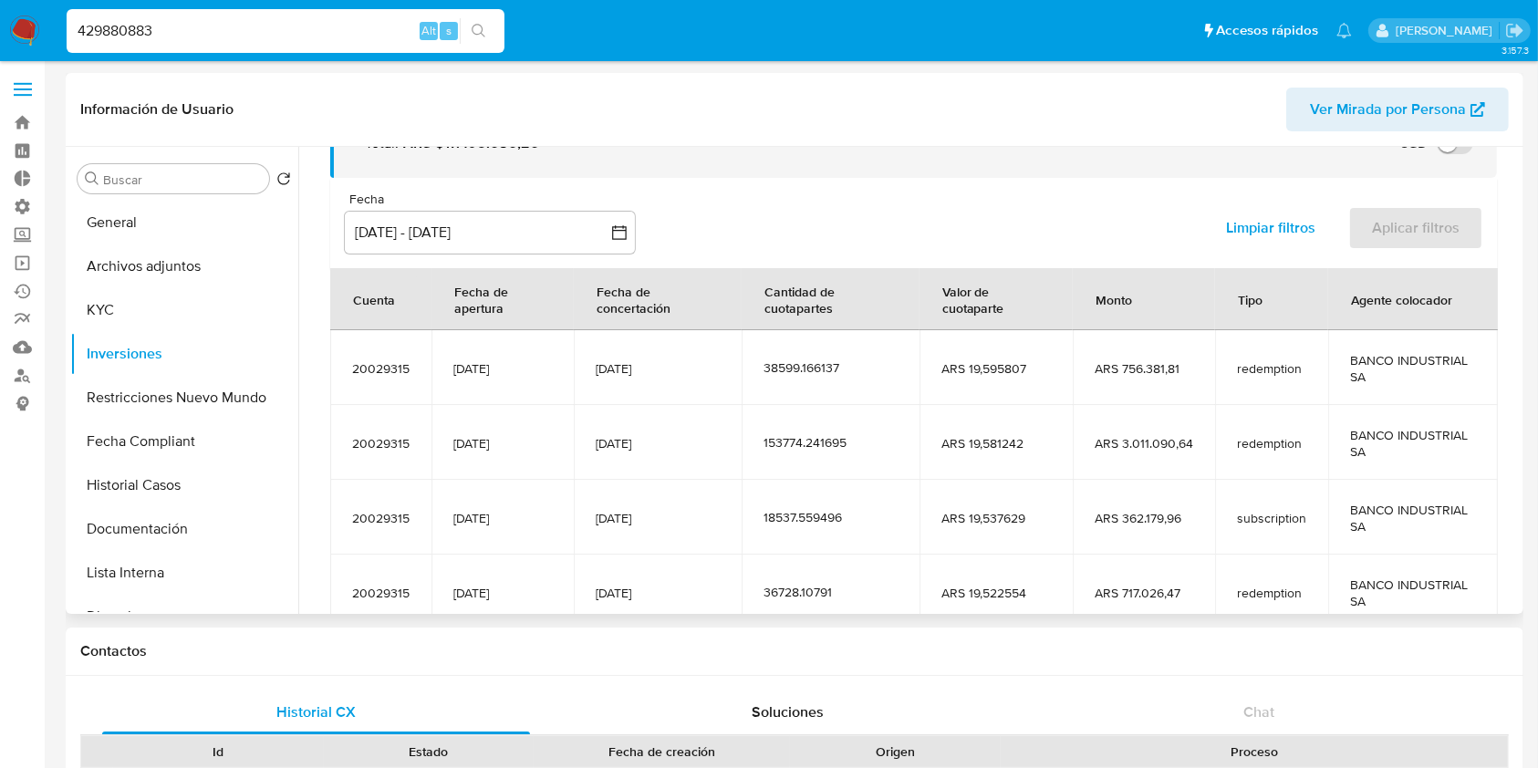
scroll to position [322, 0]
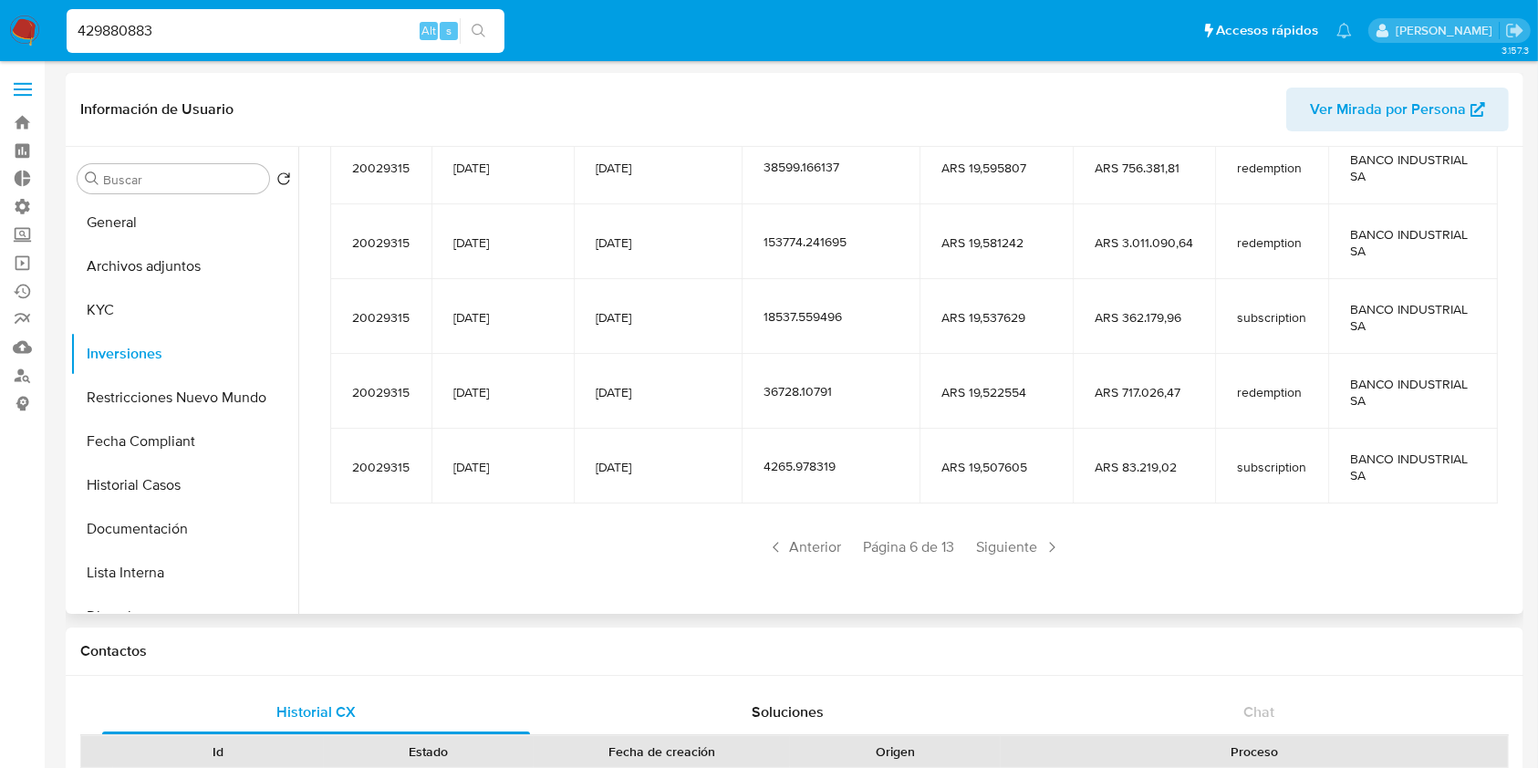
click at [168, 33] on input "429880883" at bounding box center [286, 31] width 438 height 24
paste input "4778367"
type input "44778367"
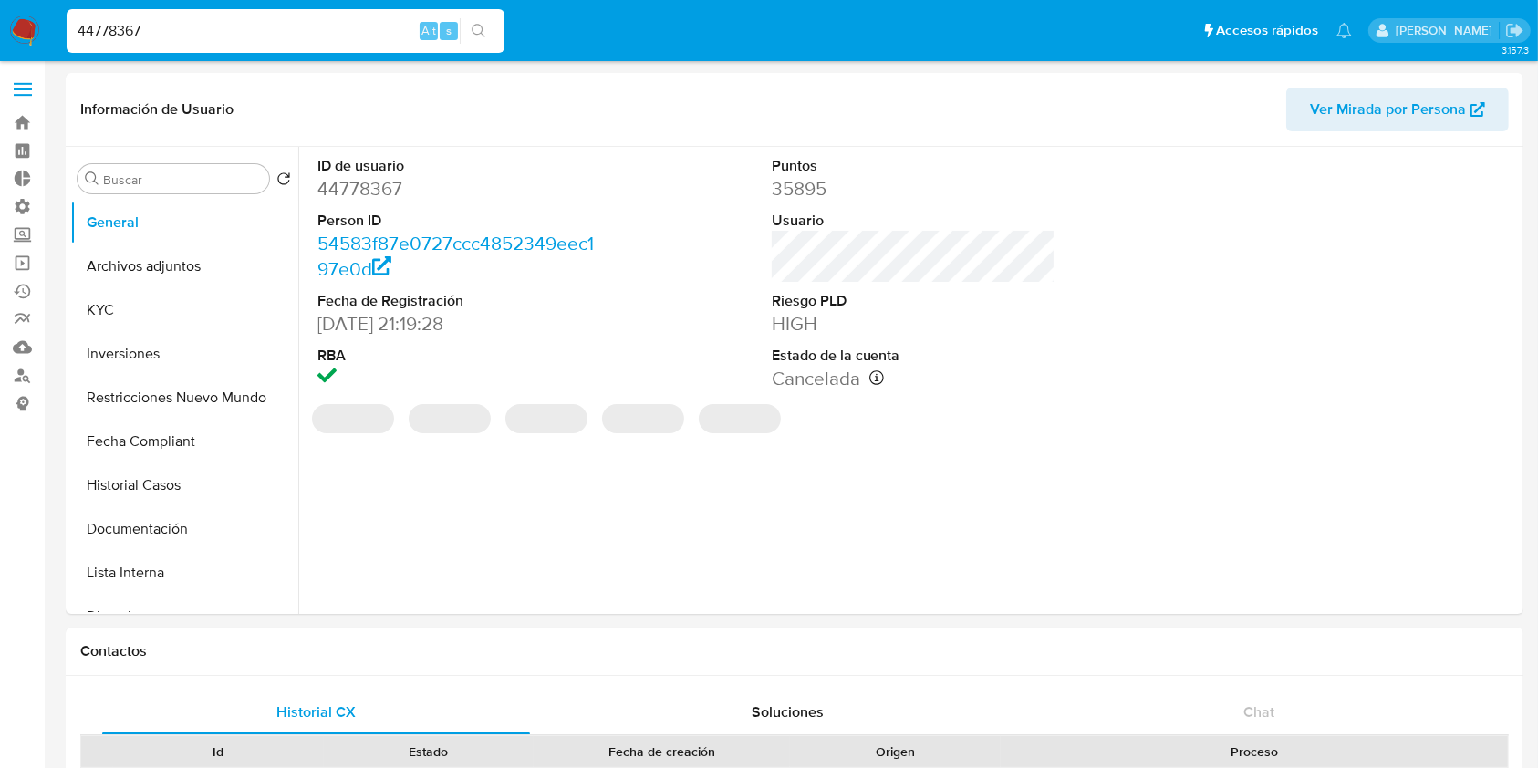
select select "10"
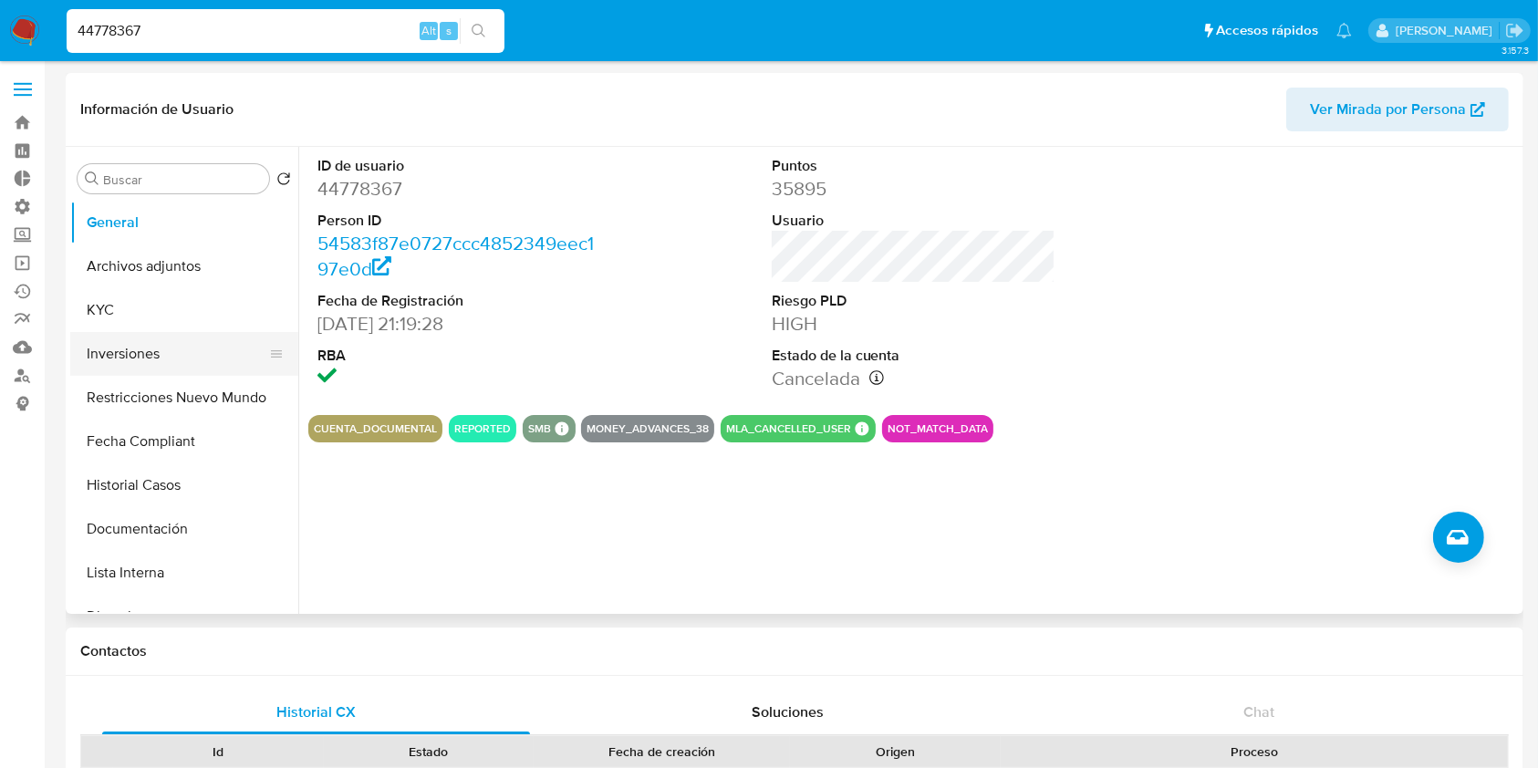
click at [167, 373] on button "Inversiones" at bounding box center [176, 354] width 213 height 44
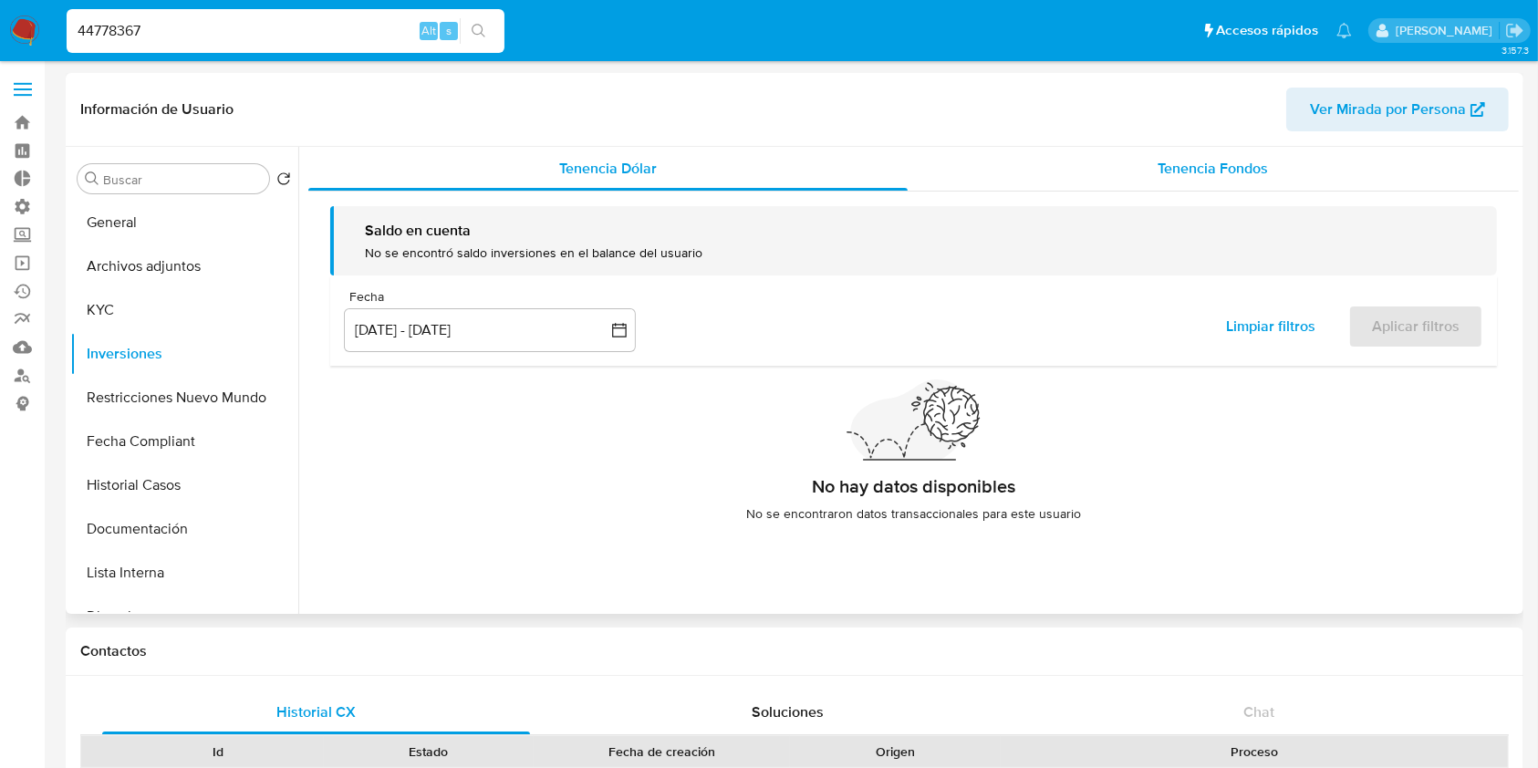
click at [1241, 154] on div "Tenencia Fondos" at bounding box center [1214, 169] width 612 height 44
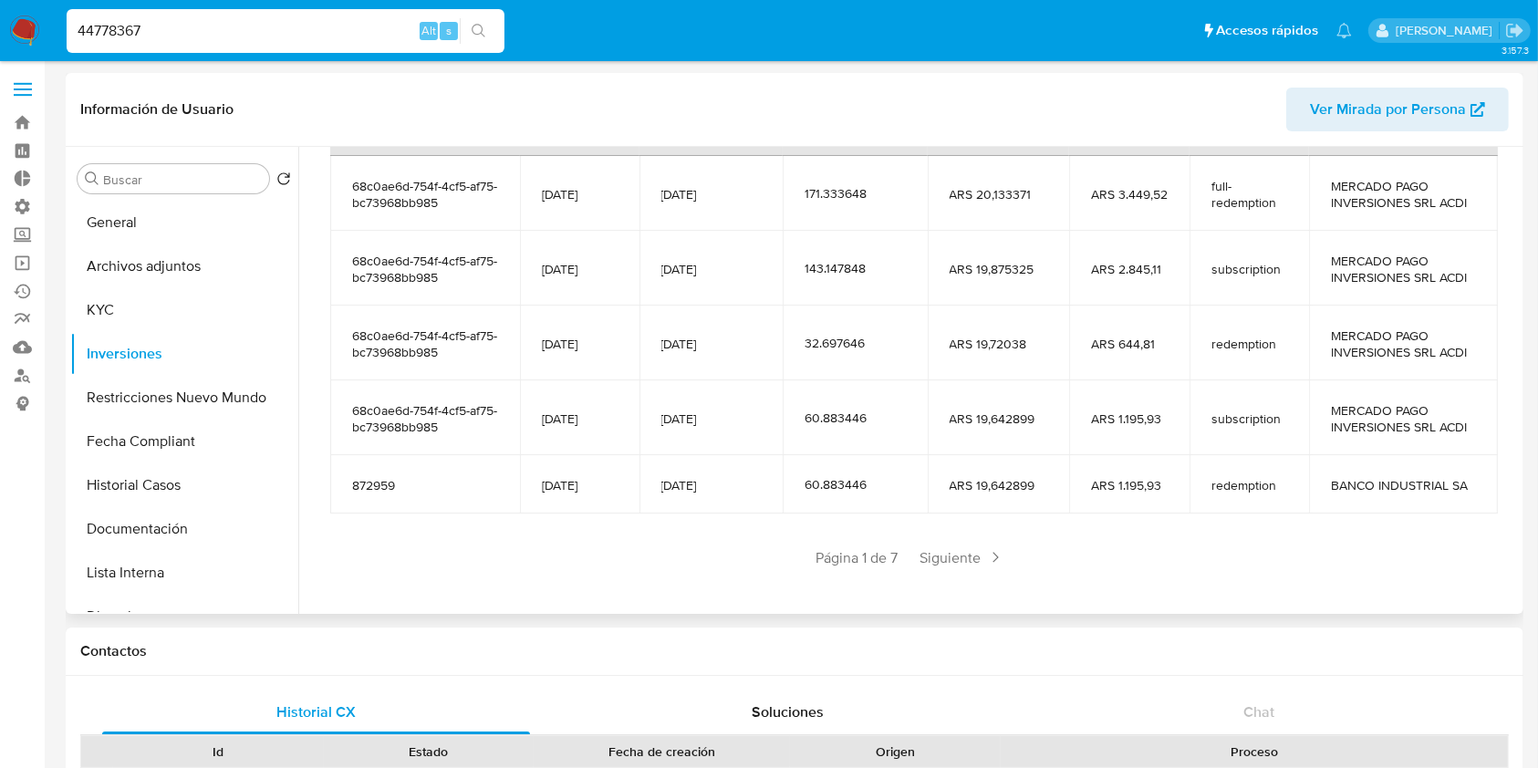
scroll to position [283, 0]
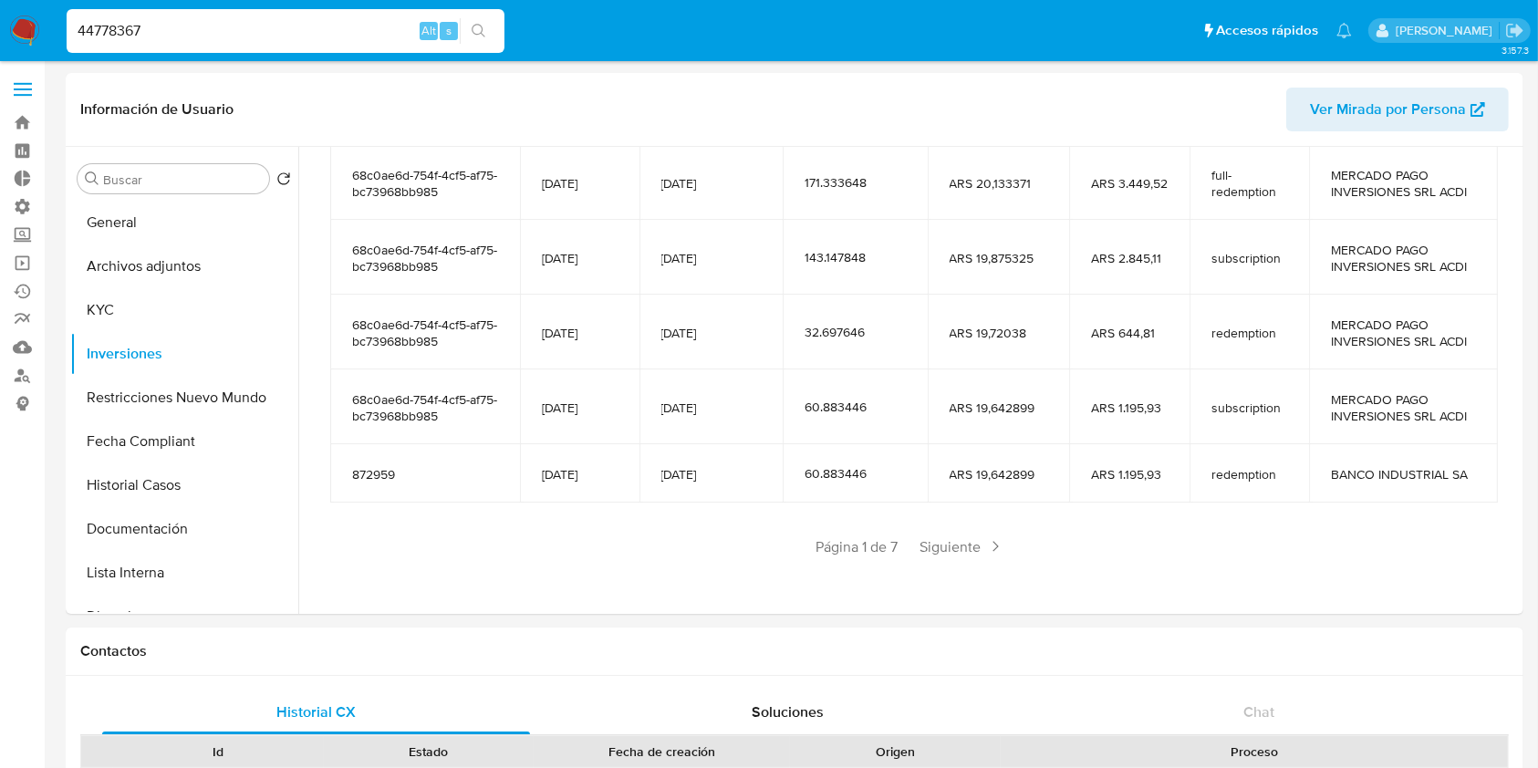
click at [187, 37] on input "44778367" at bounding box center [286, 31] width 438 height 24
paste input "1072244940"
type input "1072244940"
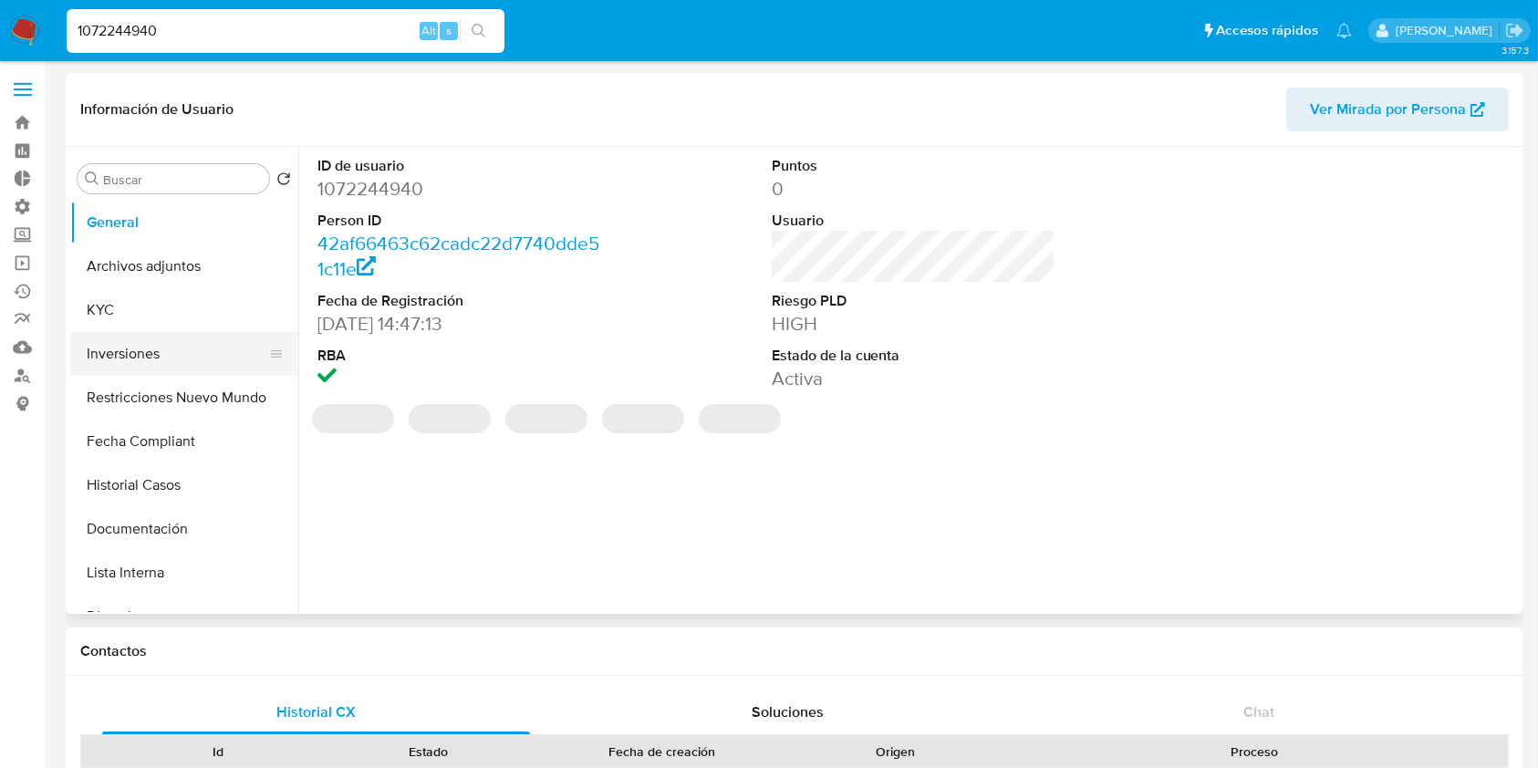
select select "10"
click at [161, 365] on button "Inversiones" at bounding box center [176, 354] width 213 height 44
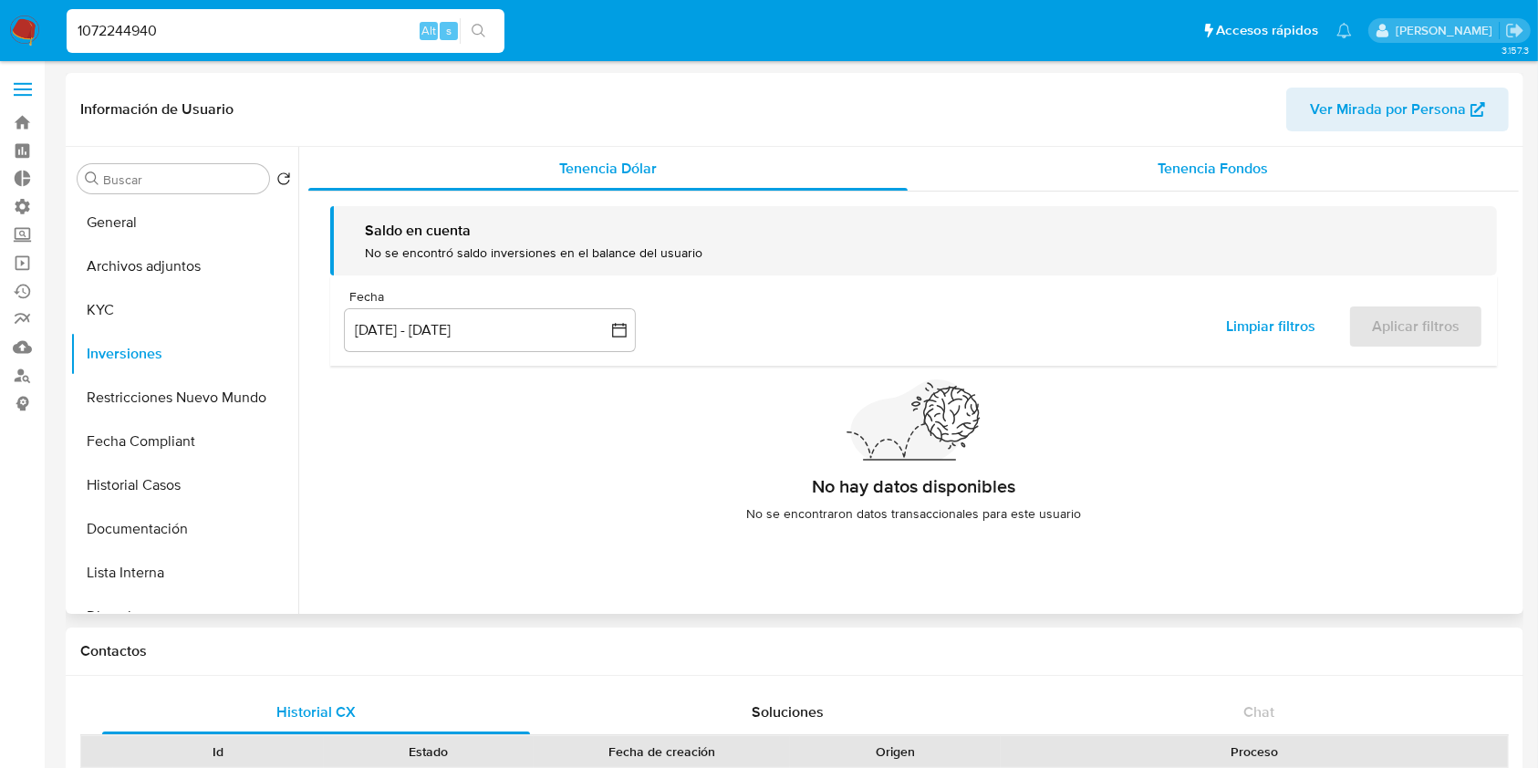
click at [1272, 183] on div "Tenencia Fondos" at bounding box center [1214, 169] width 612 height 44
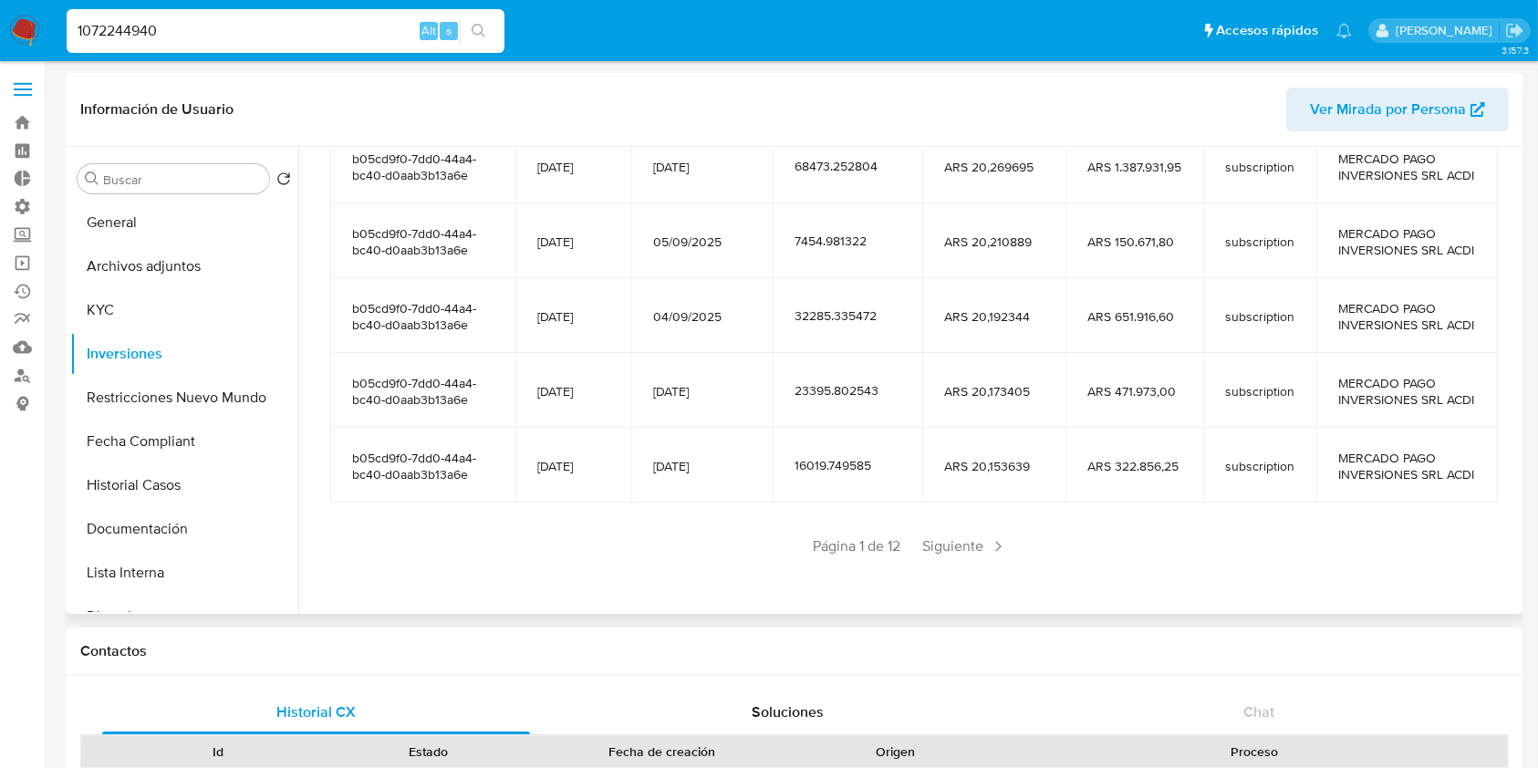
scroll to position [365, 0]
click at [957, 601] on div "Saldo en cuenta Total : ARS $5.214.199,66 USD Cambiar entre moneda local y USD …" at bounding box center [913, 237] width 1210 height 736
click at [968, 561] on span "Siguiente" at bounding box center [965, 546] width 99 height 29
click at [970, 561] on span "Siguiente" at bounding box center [1019, 546] width 99 height 29
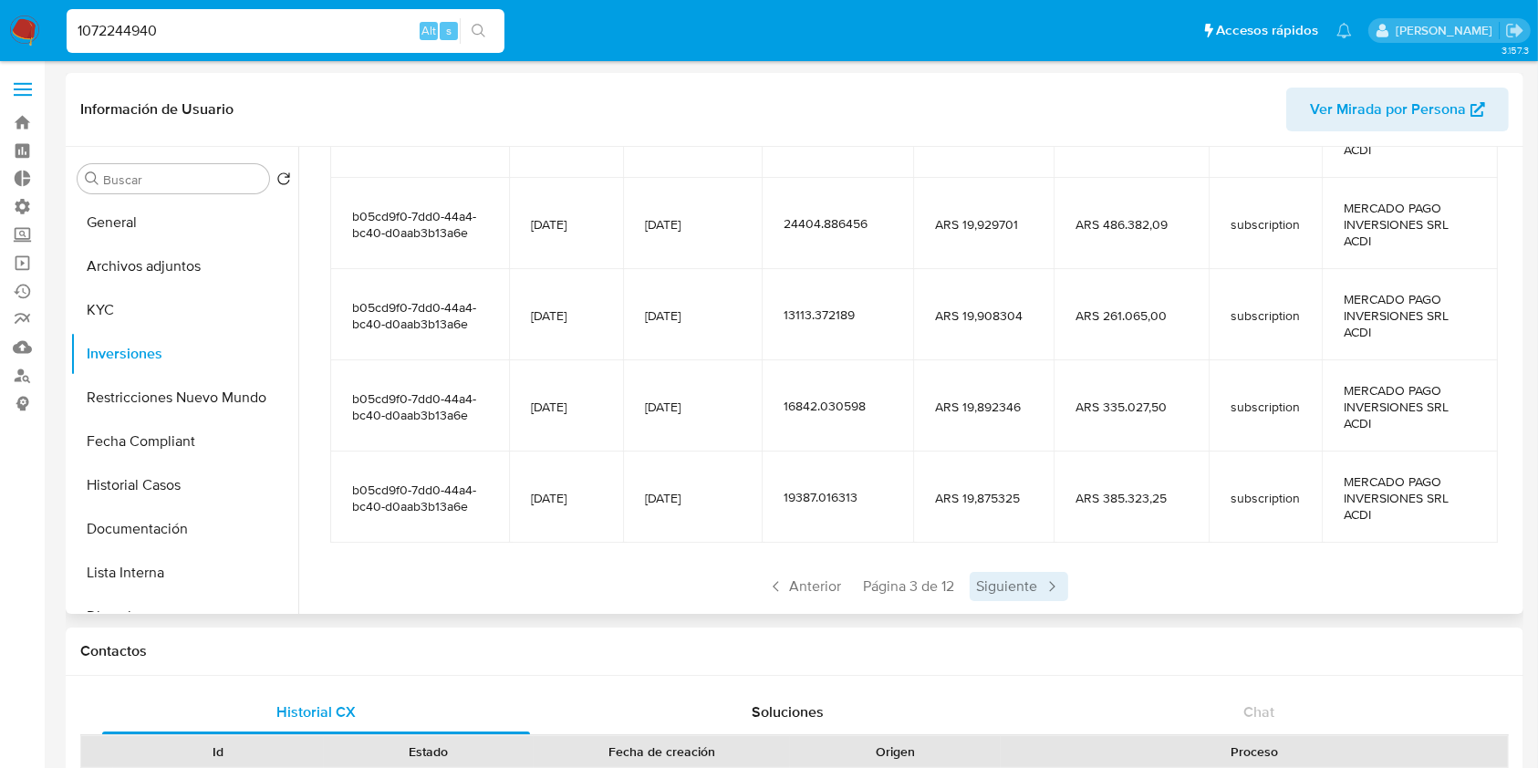
click at [1004, 586] on span "Siguiente" at bounding box center [1019, 586] width 99 height 29
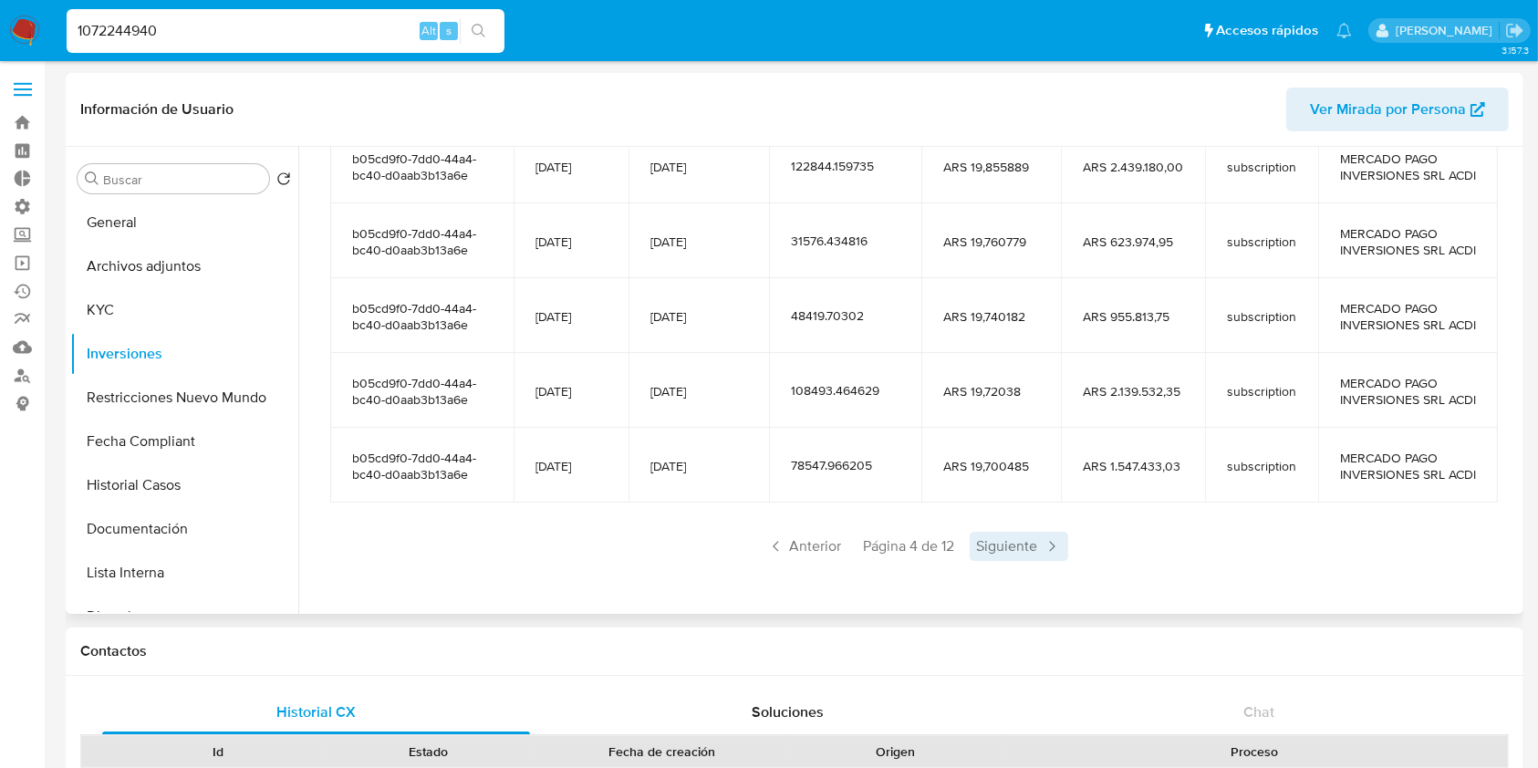
click at [1008, 561] on span "Siguiente" at bounding box center [1019, 546] width 99 height 29
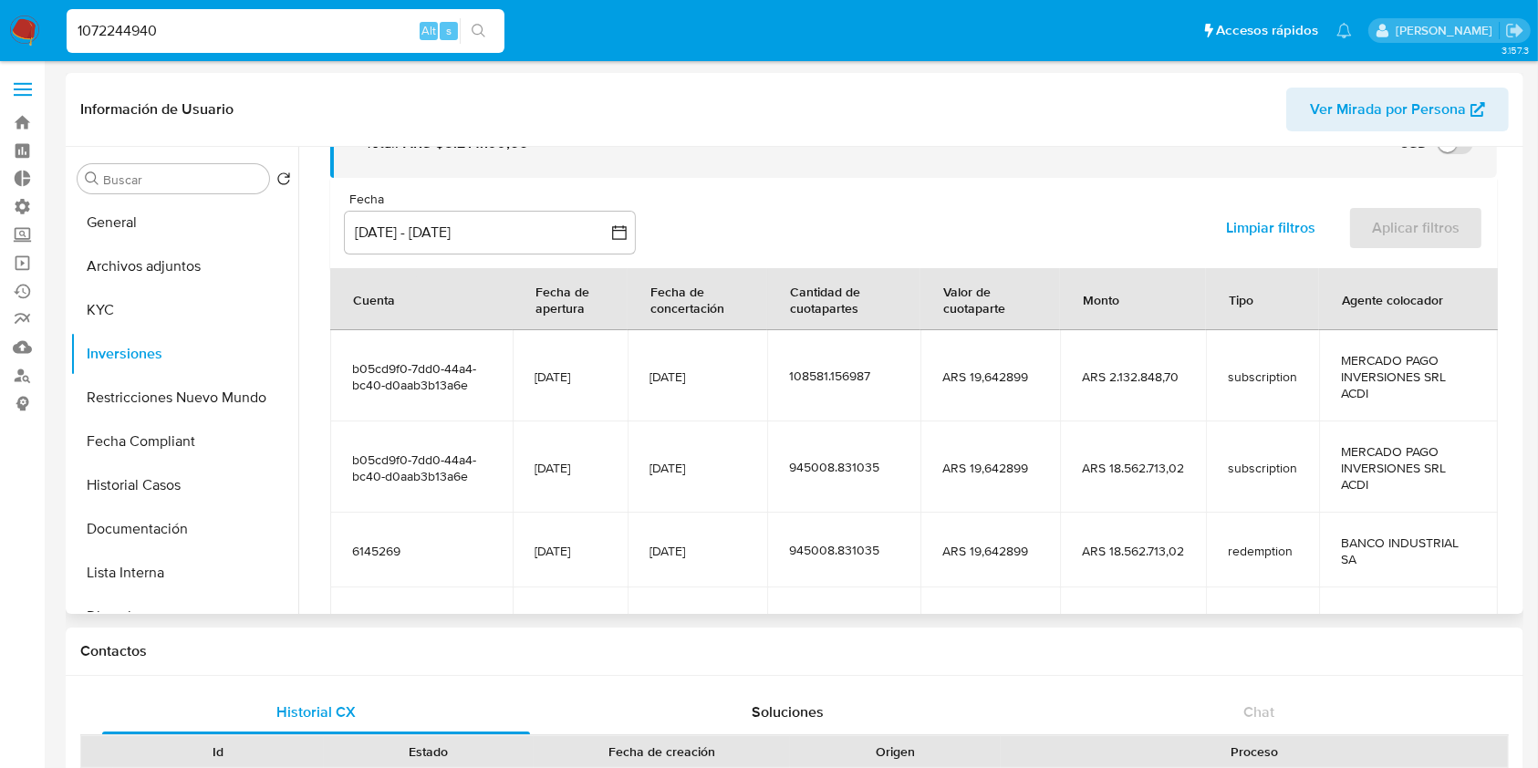
scroll to position [355, 0]
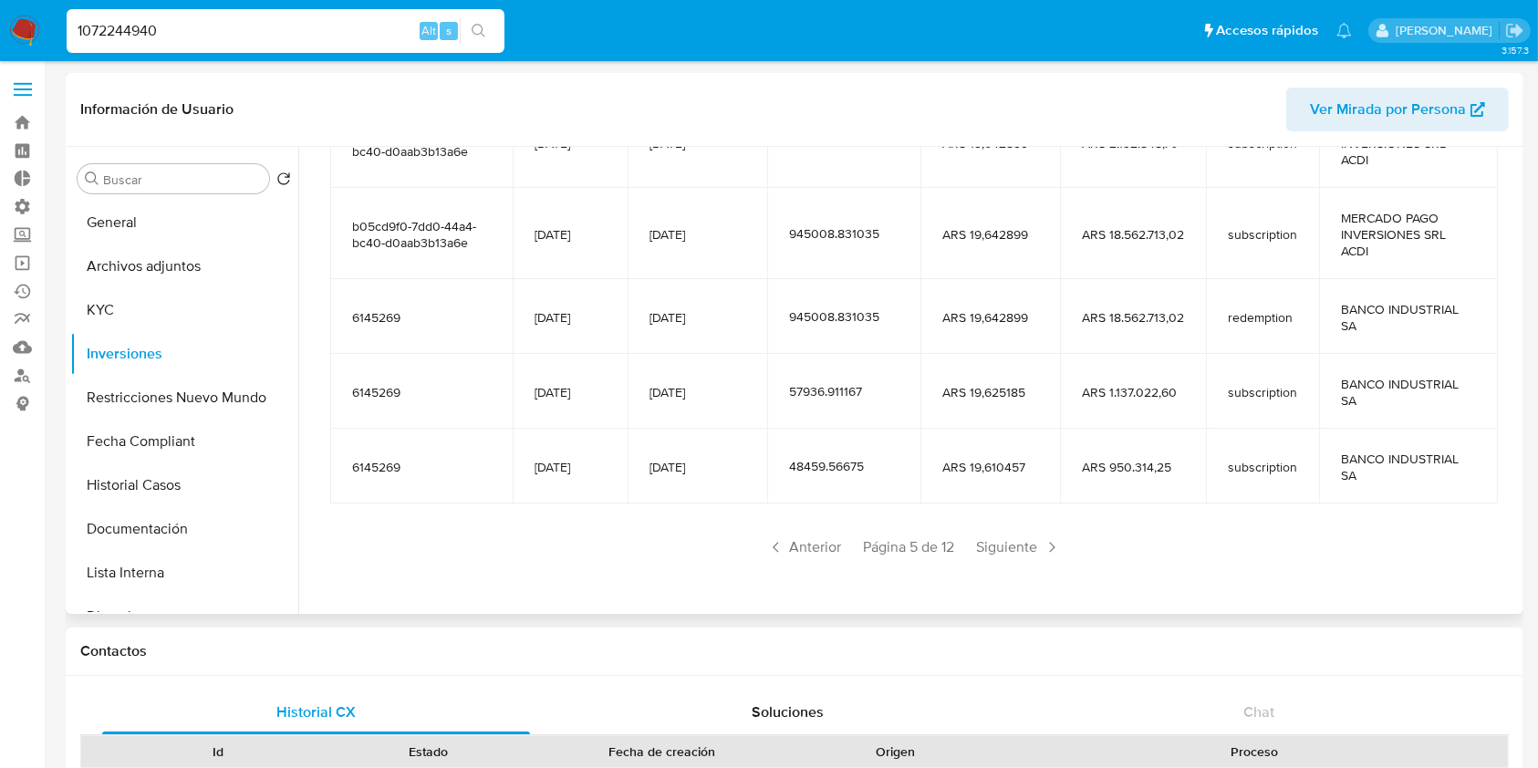
click at [1008, 587] on div "Saldo en cuenta Total : ARS $5.214.199,66 USD Cambiar entre moneda local y USD …" at bounding box center [913, 221] width 1210 height 769
click at [1014, 529] on section "Cuenta Fecha de apertura Fecha de concertación Cantidad de cuotapartes Valor de…" at bounding box center [913, 298] width 1167 height 527
click at [1014, 546] on span "Siguiente" at bounding box center [1019, 547] width 99 height 29
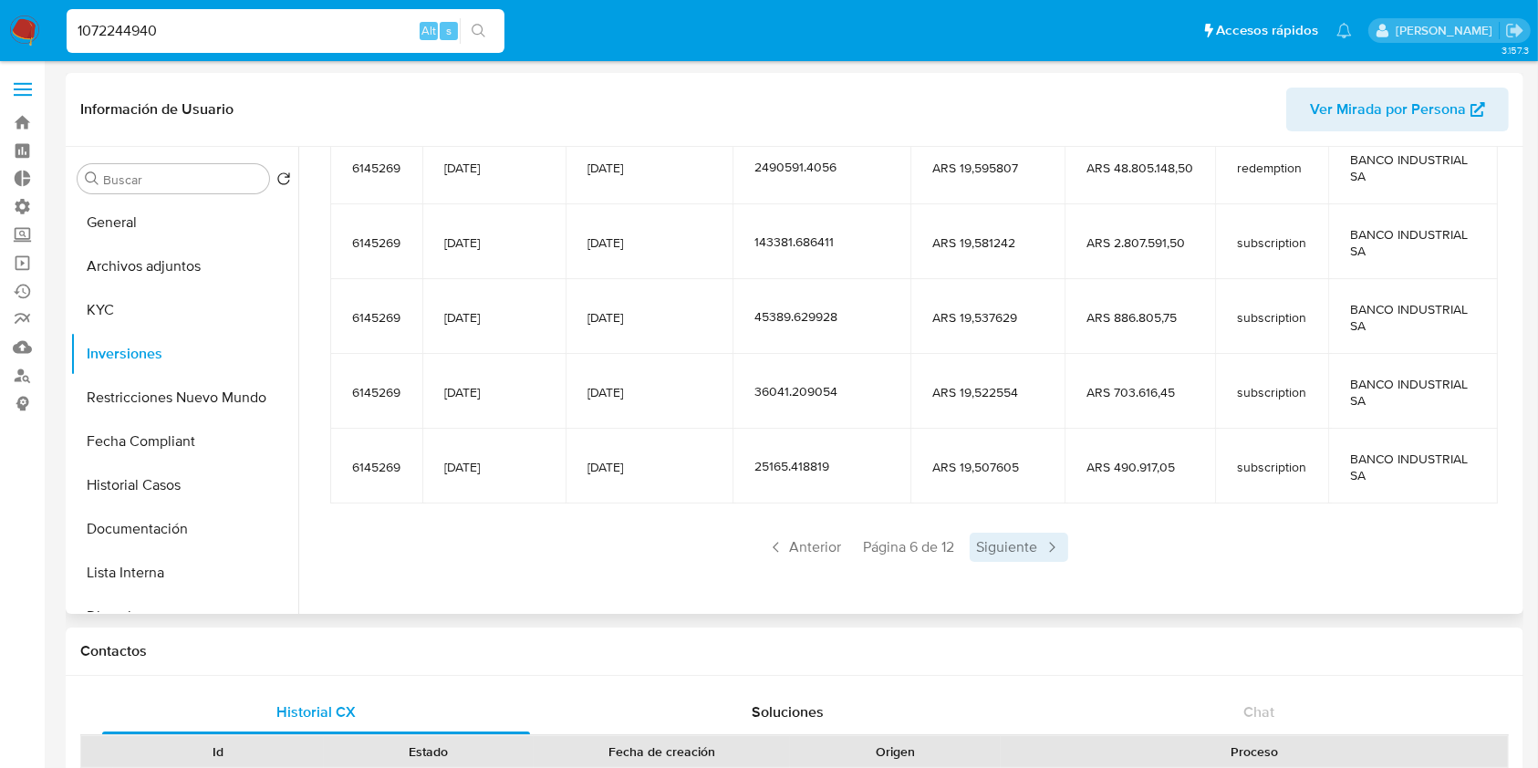
click at [1012, 546] on span "Siguiente" at bounding box center [1019, 547] width 99 height 29
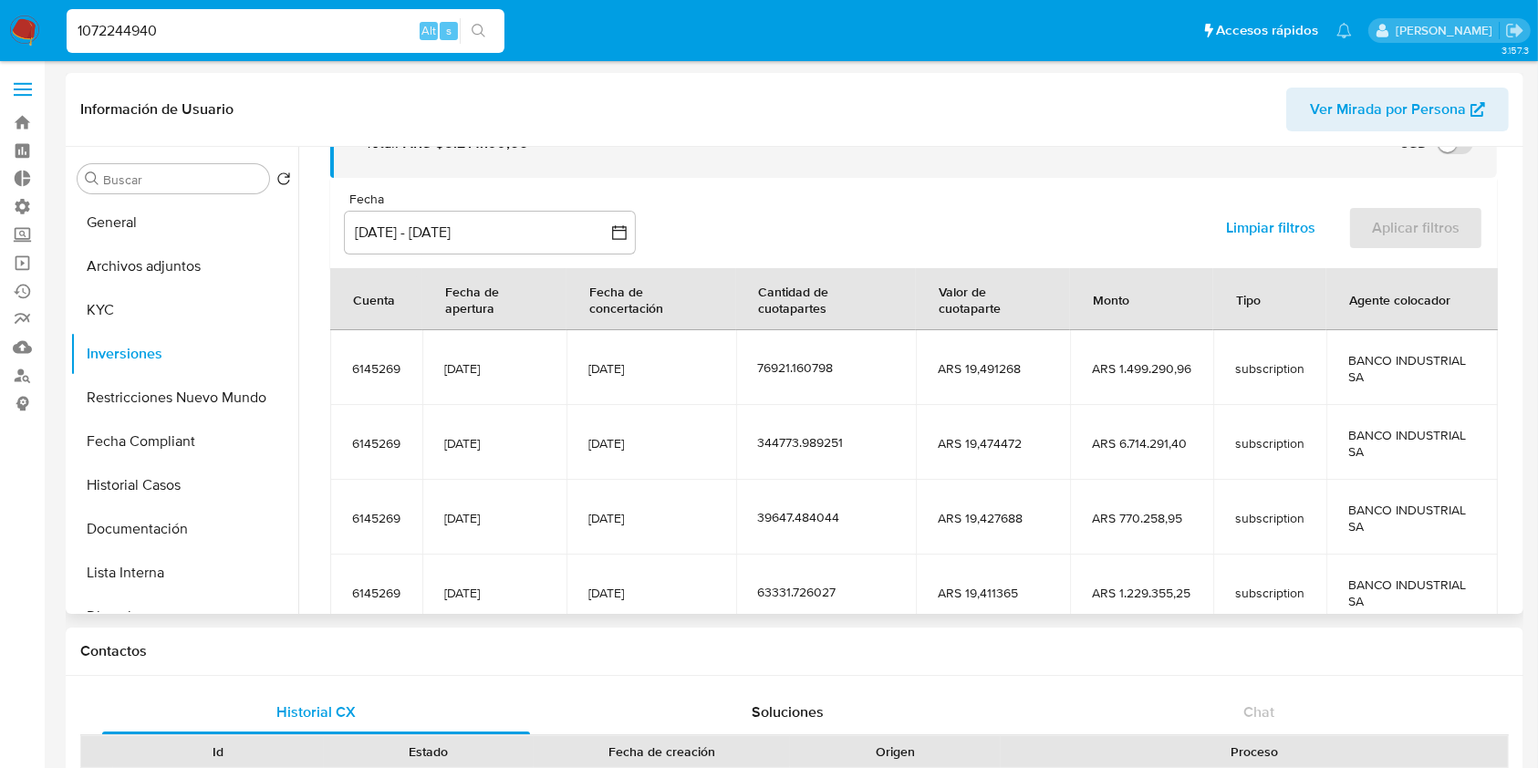
scroll to position [322, 0]
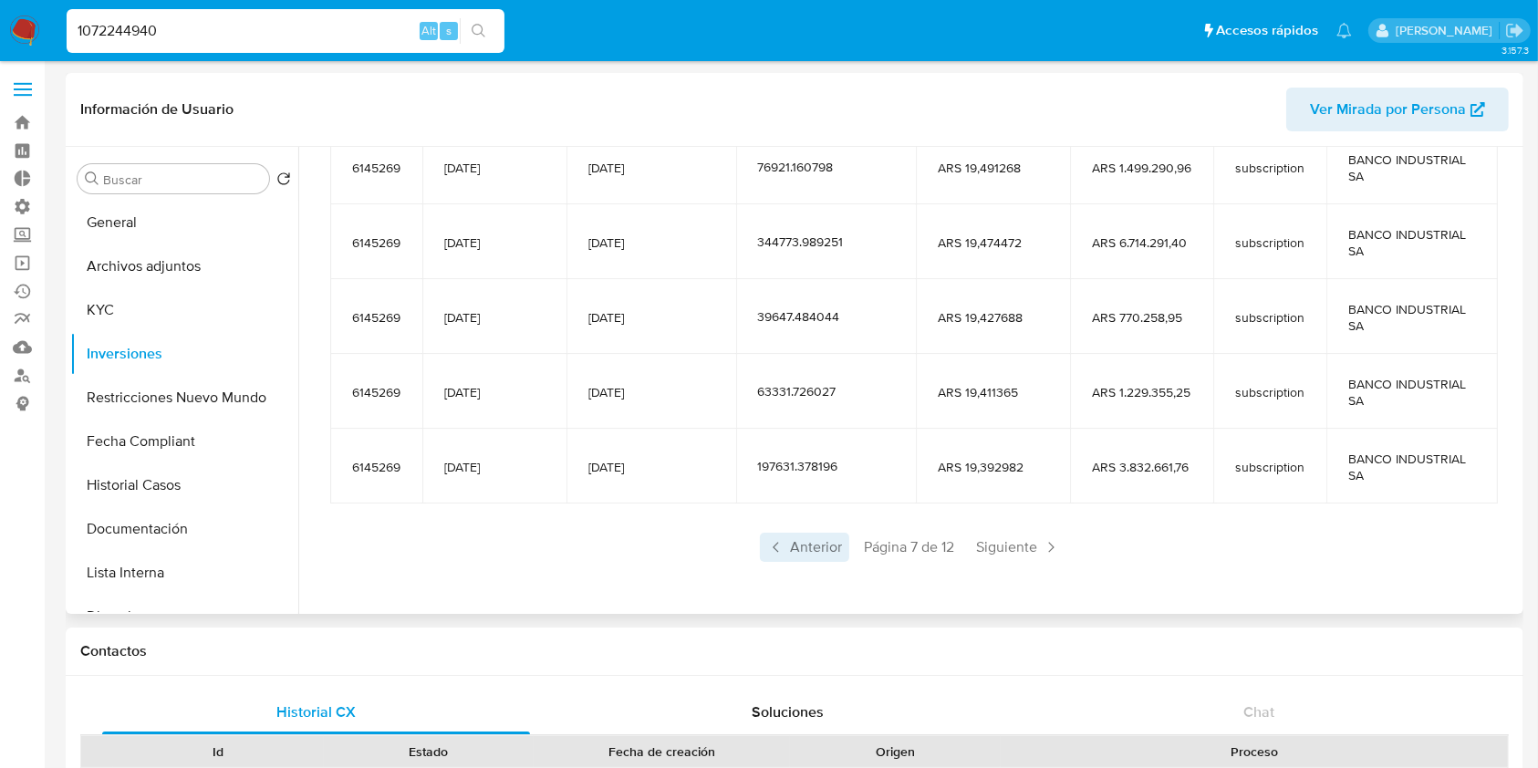
click at [788, 539] on span "Anterior" at bounding box center [804, 547] width 89 height 29
click at [798, 547] on span "Anterior" at bounding box center [804, 547] width 89 height 29
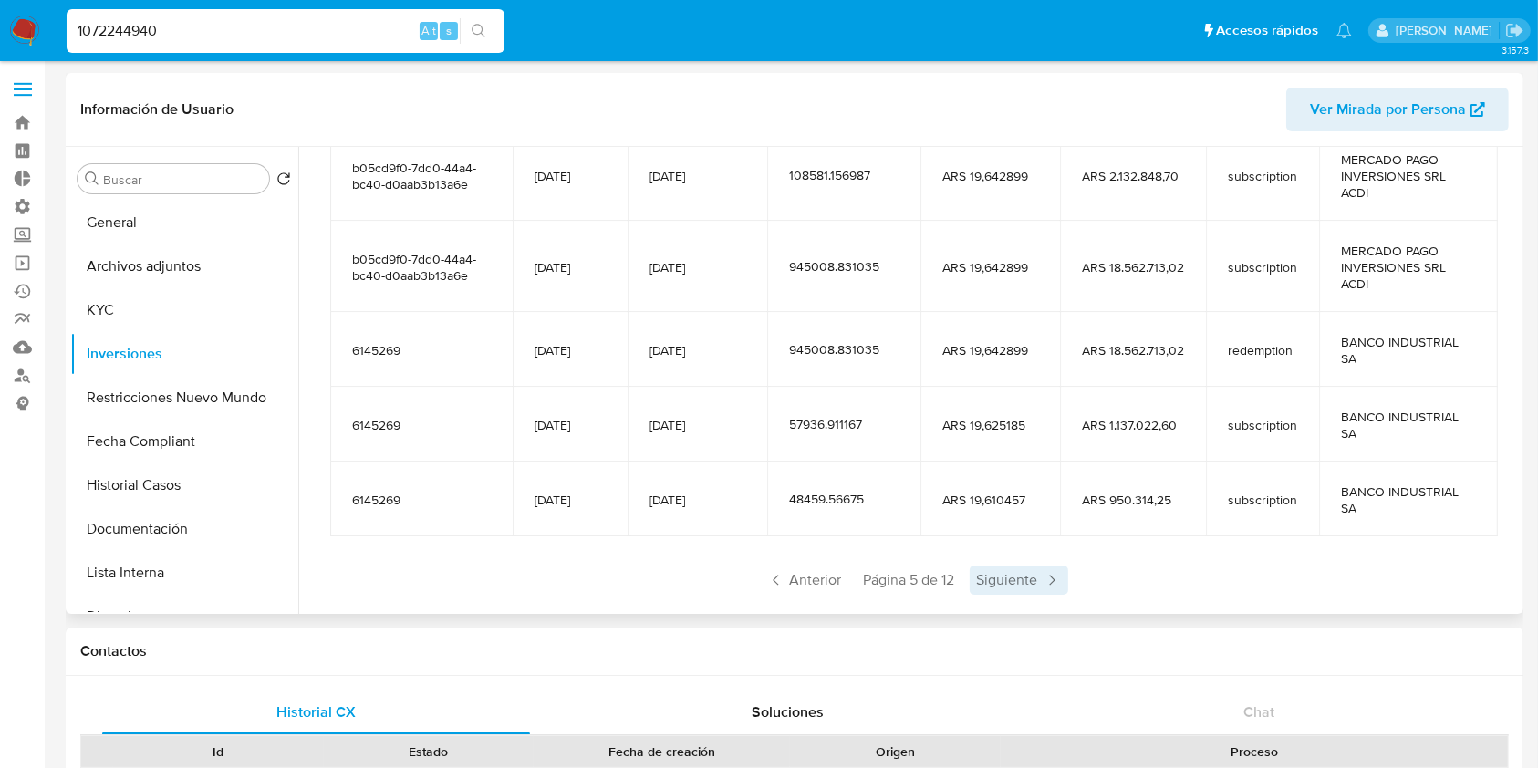
click at [1001, 568] on span "Siguiente" at bounding box center [1019, 580] width 99 height 29
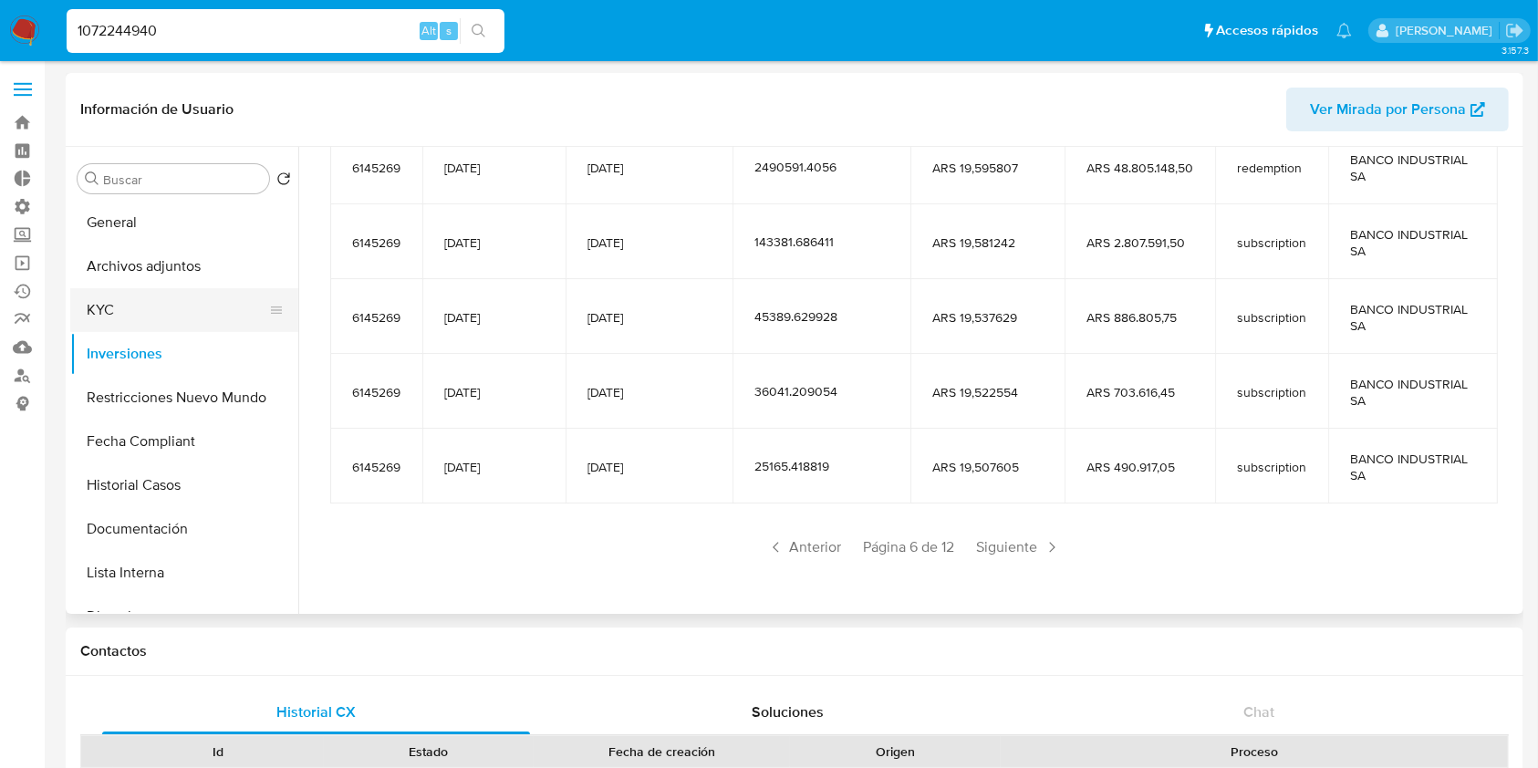
click at [118, 317] on button "KYC" at bounding box center [176, 310] width 213 height 44
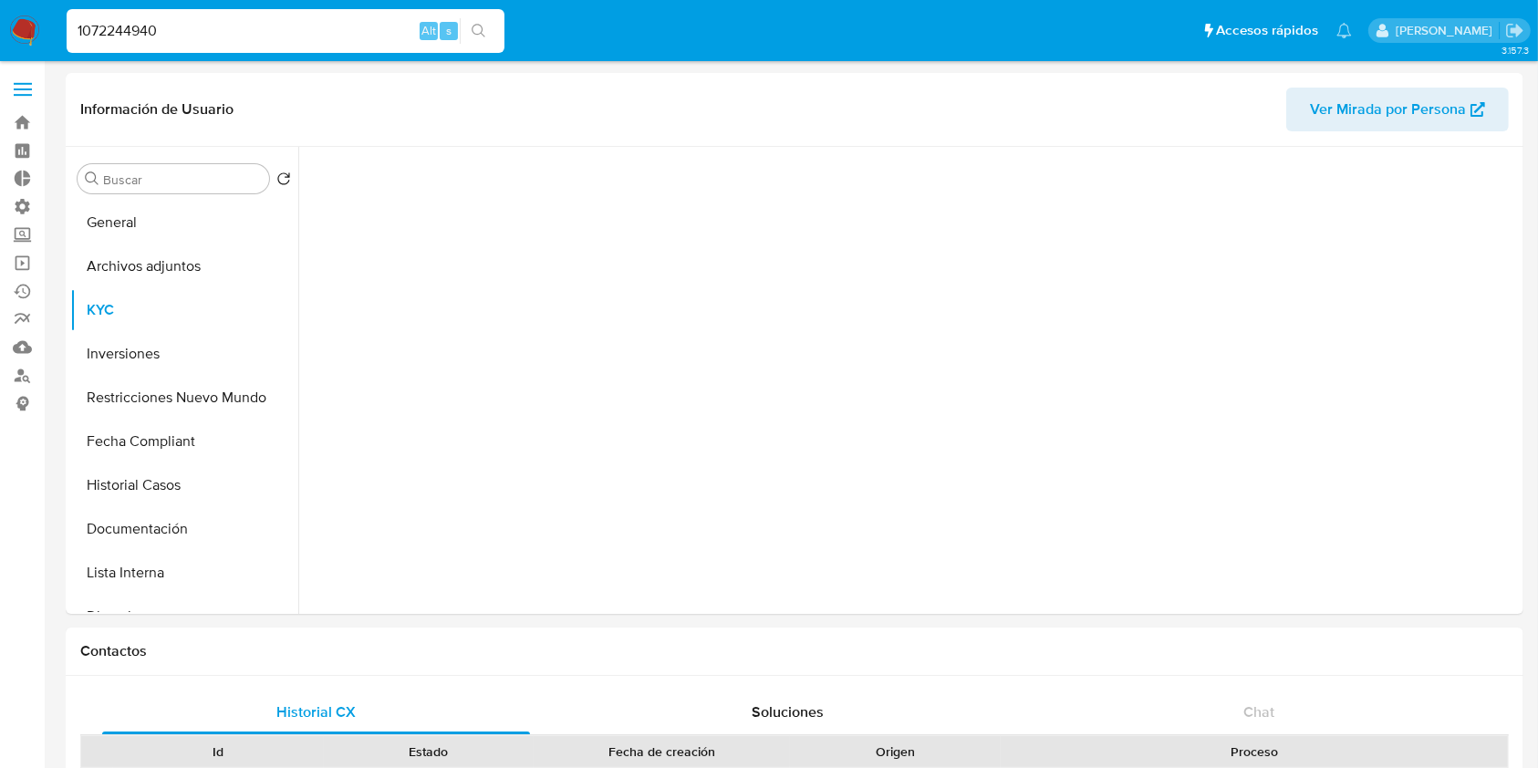
scroll to position [0, 0]
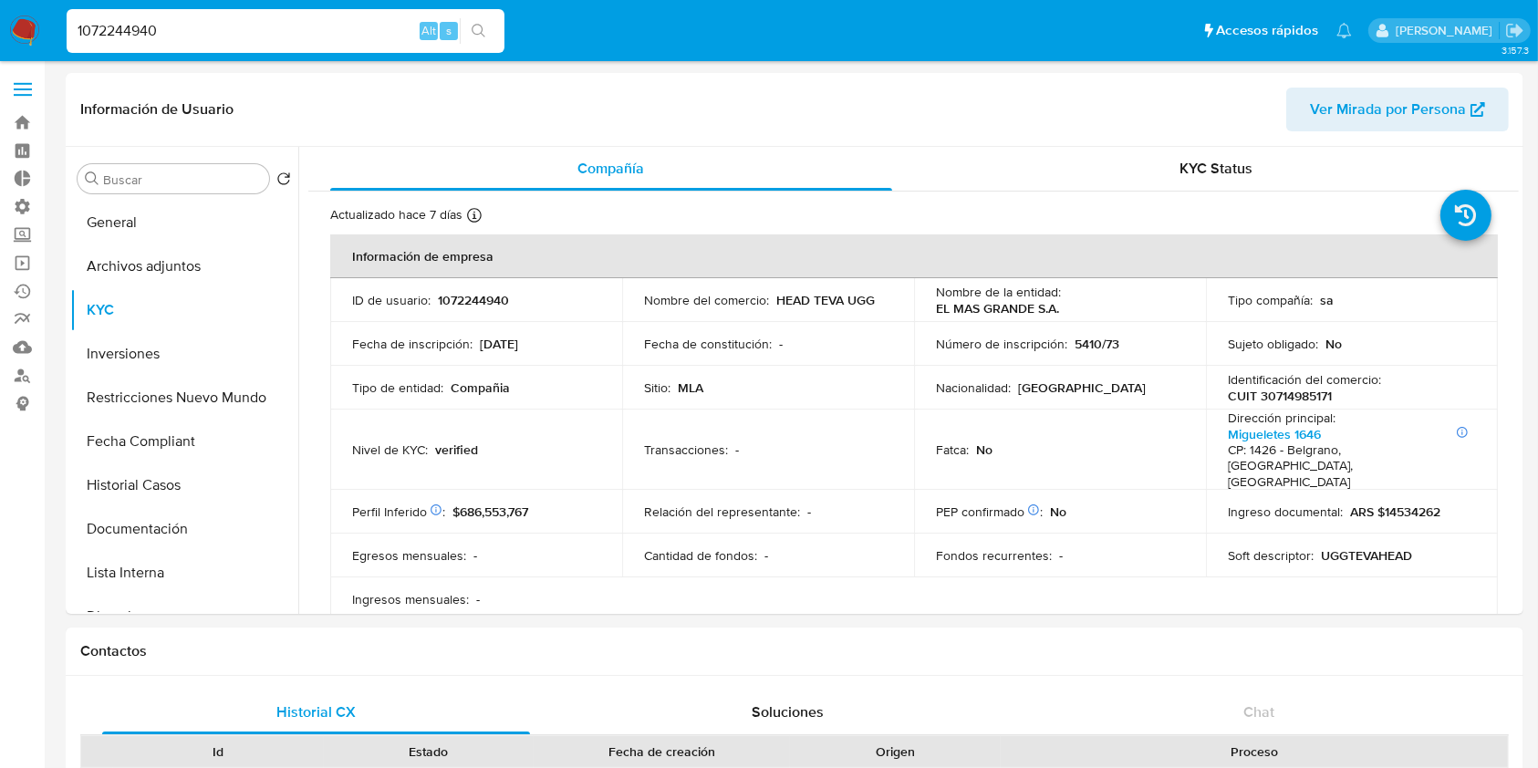
click at [182, 38] on input "1072244940" at bounding box center [286, 31] width 438 height 24
paste input "3818505"
type input "138185050"
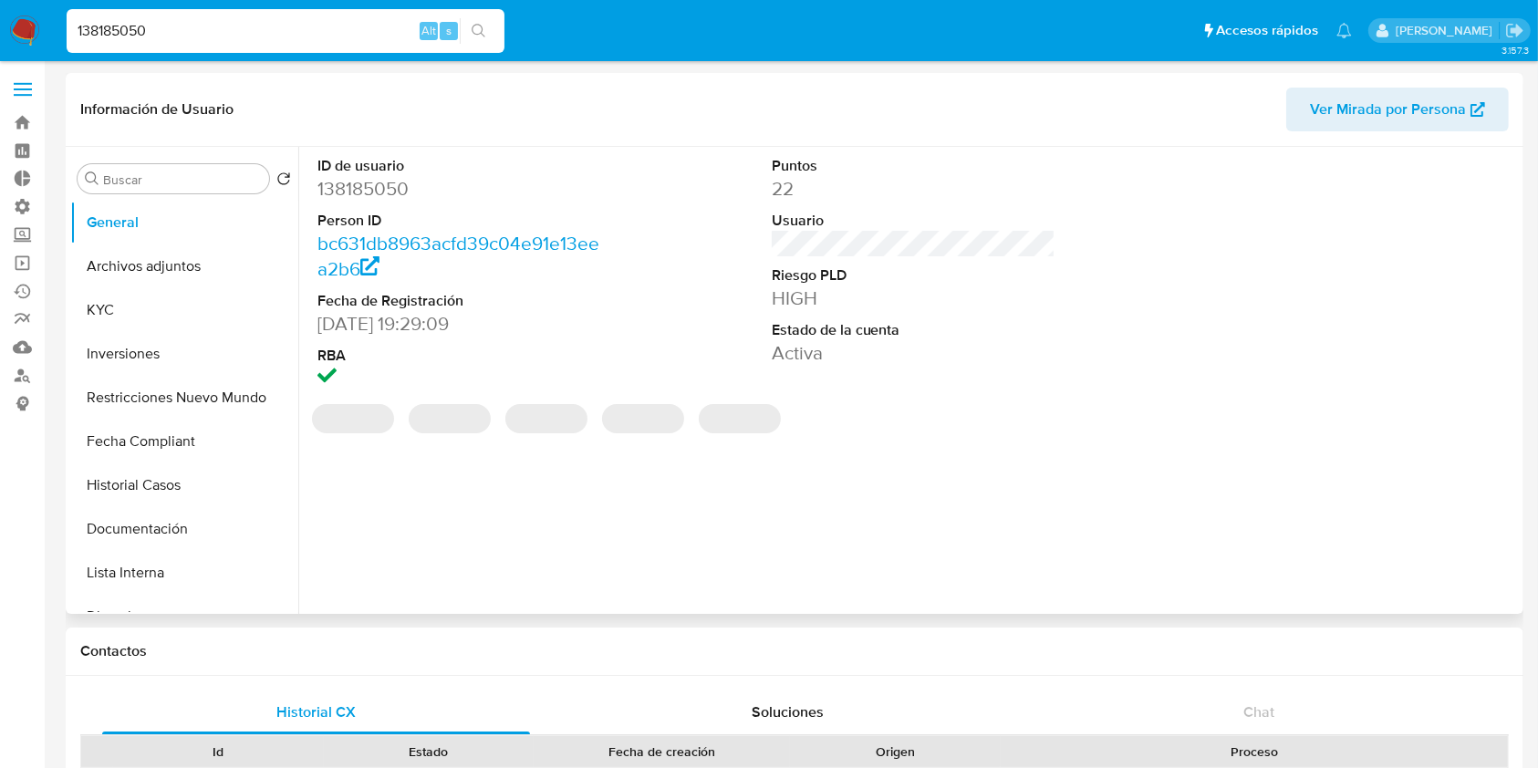
select select "10"
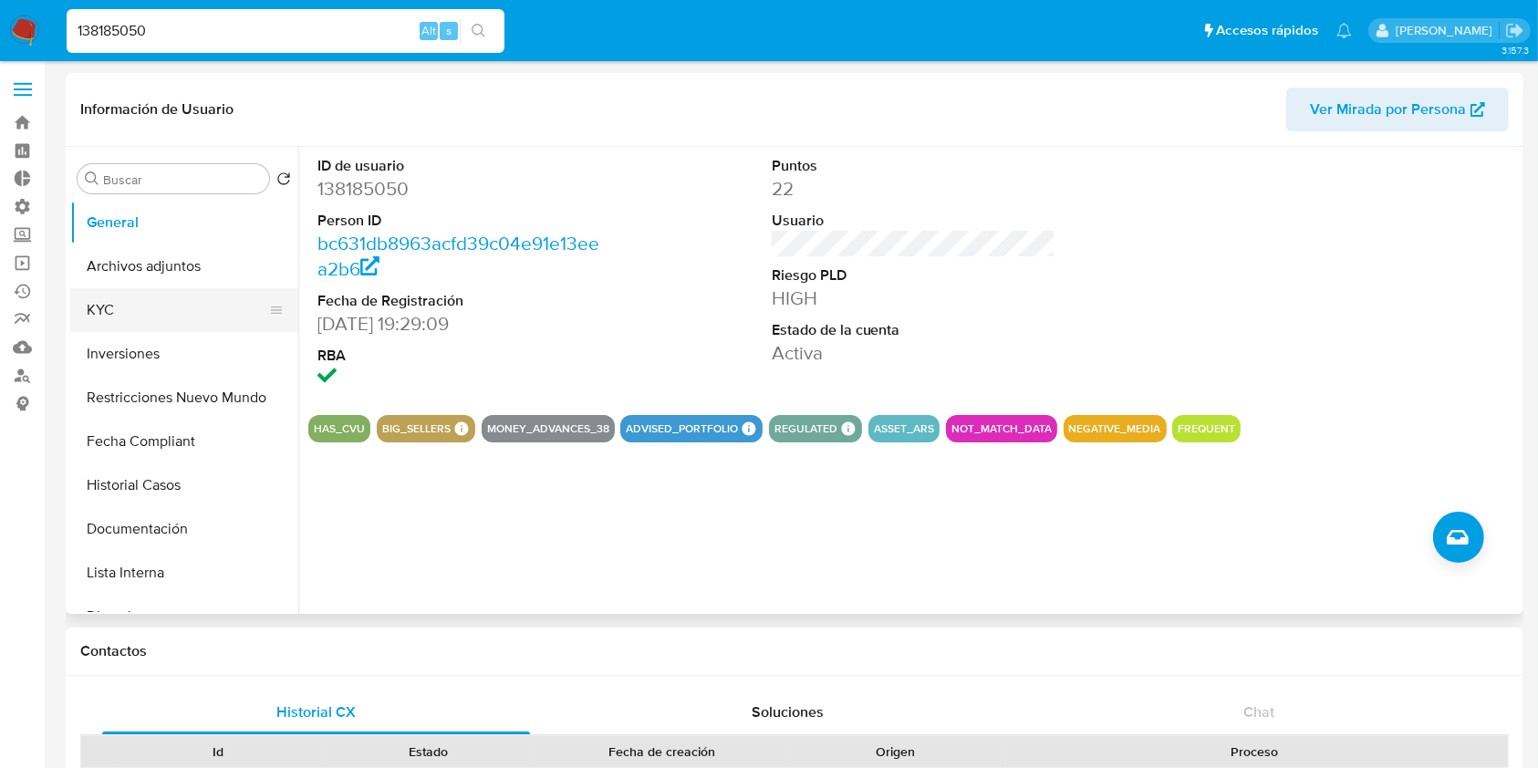
click at [123, 301] on button "KYC" at bounding box center [176, 310] width 213 height 44
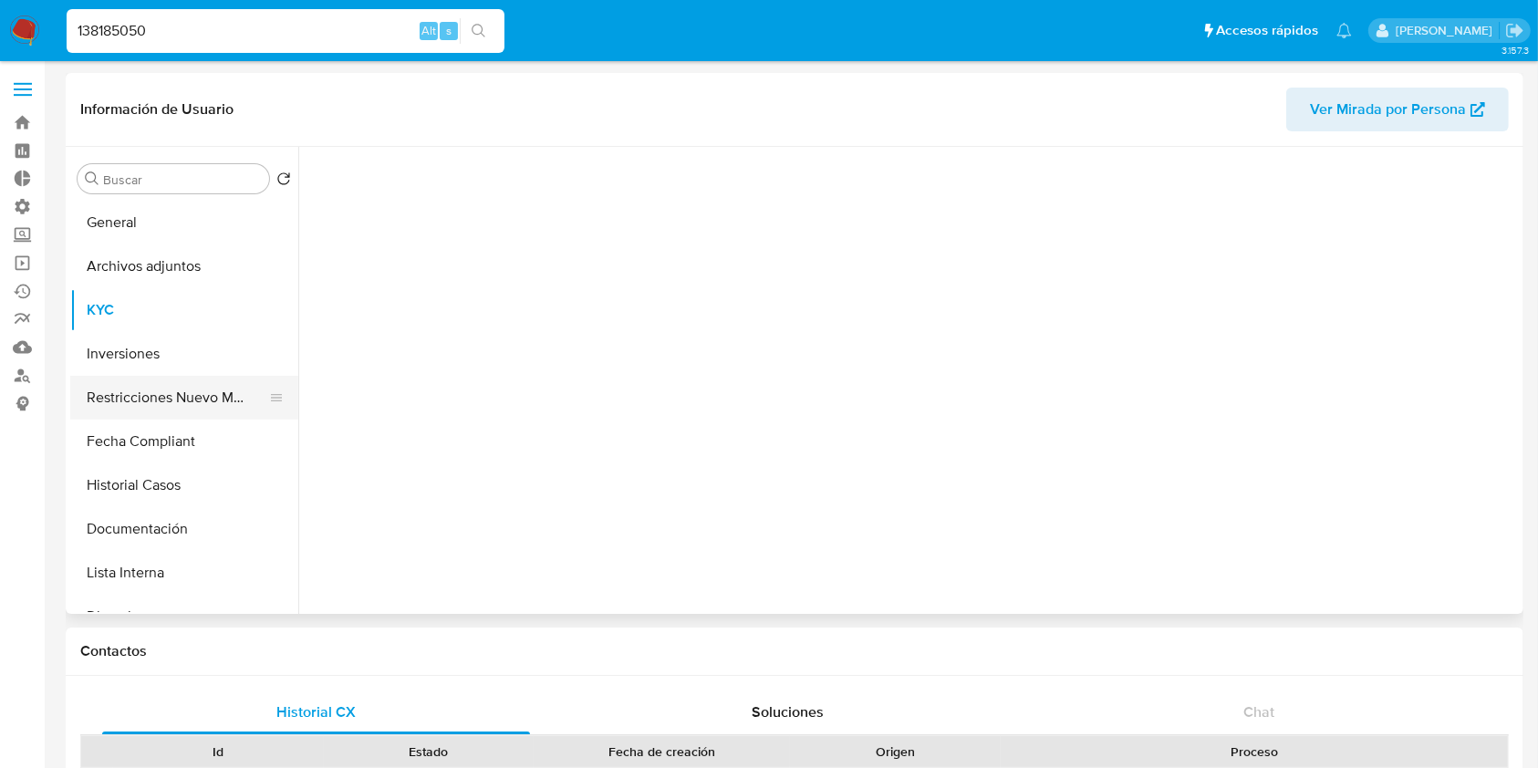
click at [151, 376] on button "Restricciones Nuevo Mundo" at bounding box center [176, 398] width 213 height 44
click at [153, 359] on button "Inversiones" at bounding box center [176, 354] width 213 height 44
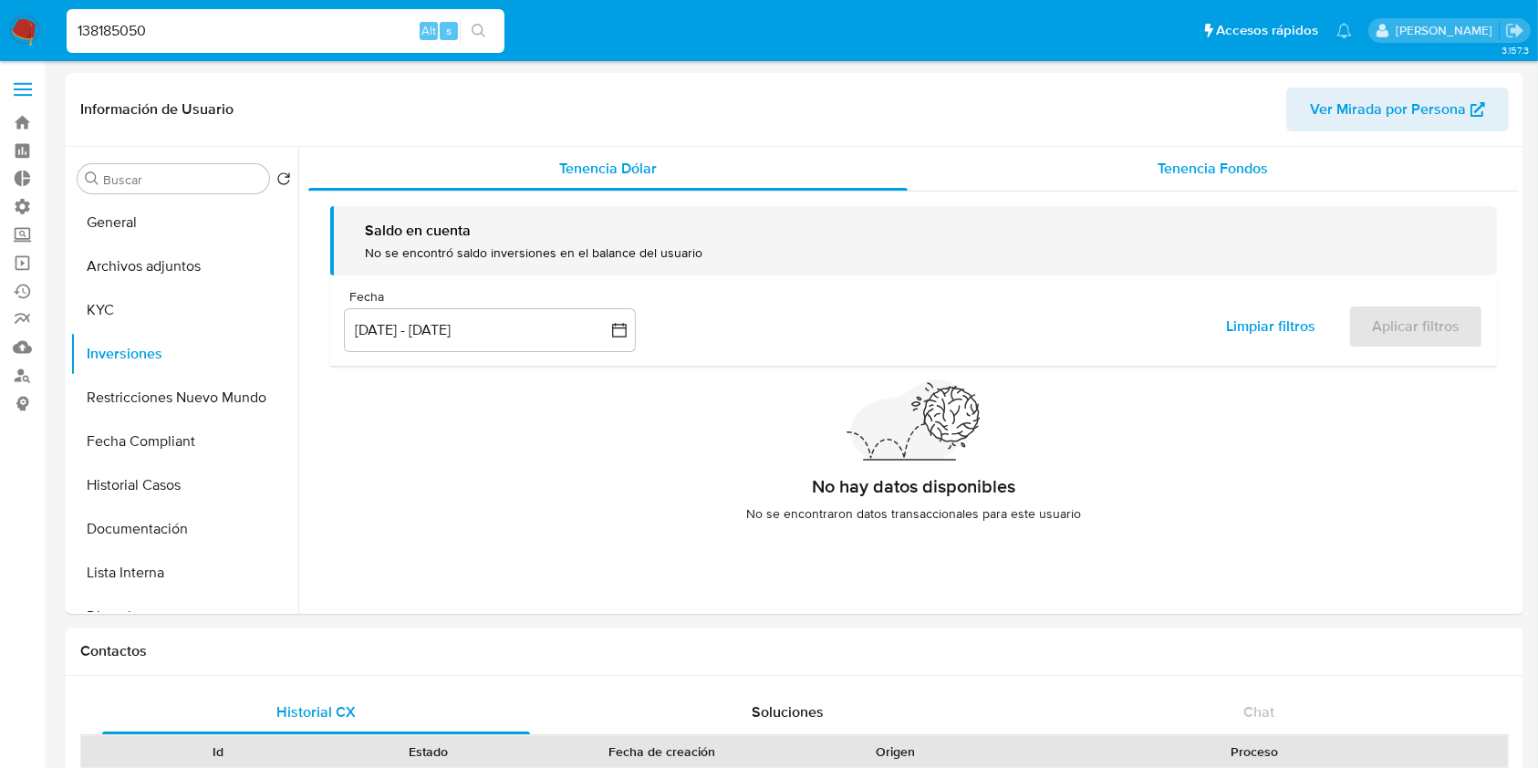
click at [1158, 156] on div "Tenencia Fondos" at bounding box center [1214, 169] width 612 height 44
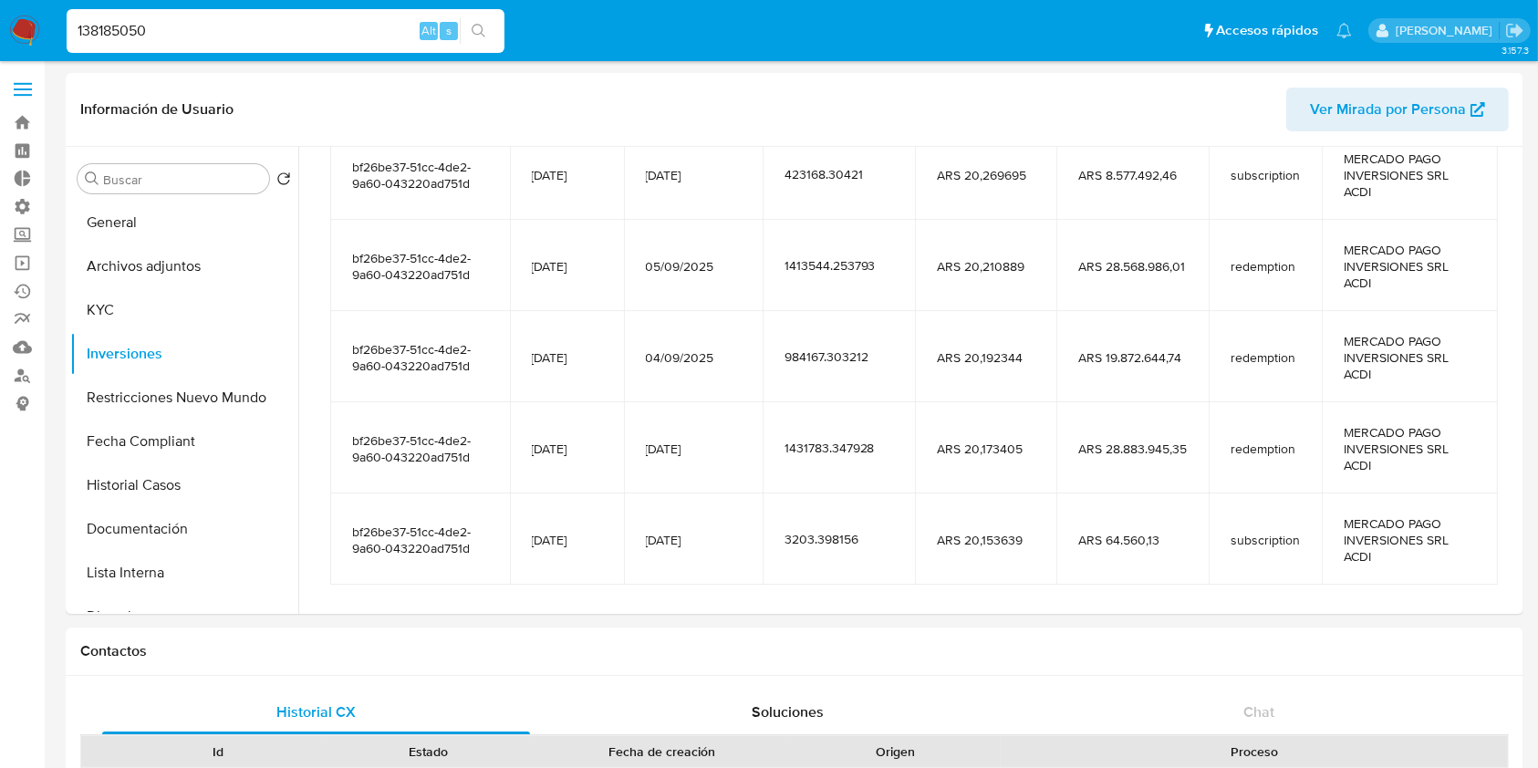
scroll to position [365, 0]
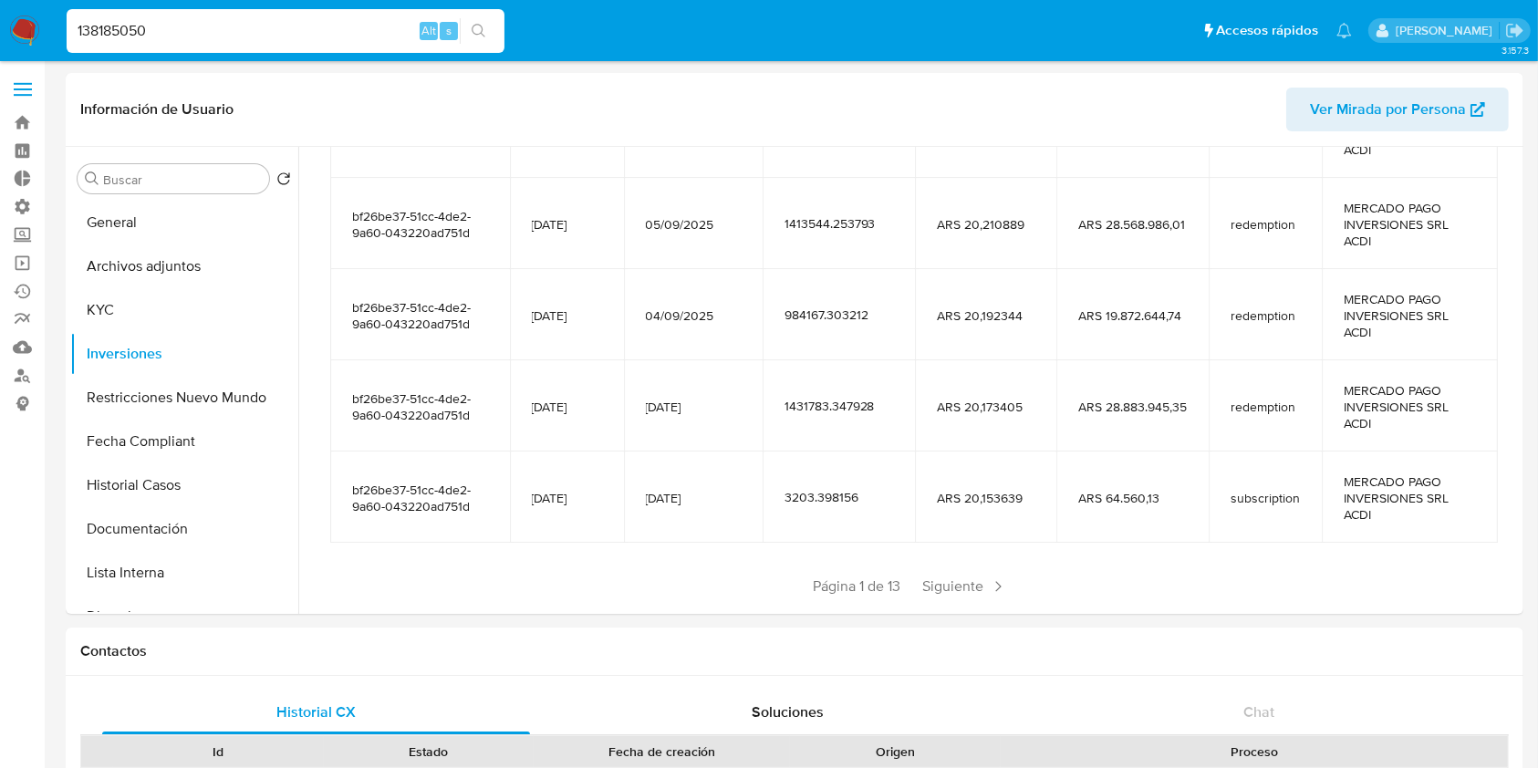
click at [188, 32] on input "138185050" at bounding box center [286, 31] width 438 height 24
click at [116, 306] on button "KYC" at bounding box center [176, 310] width 213 height 44
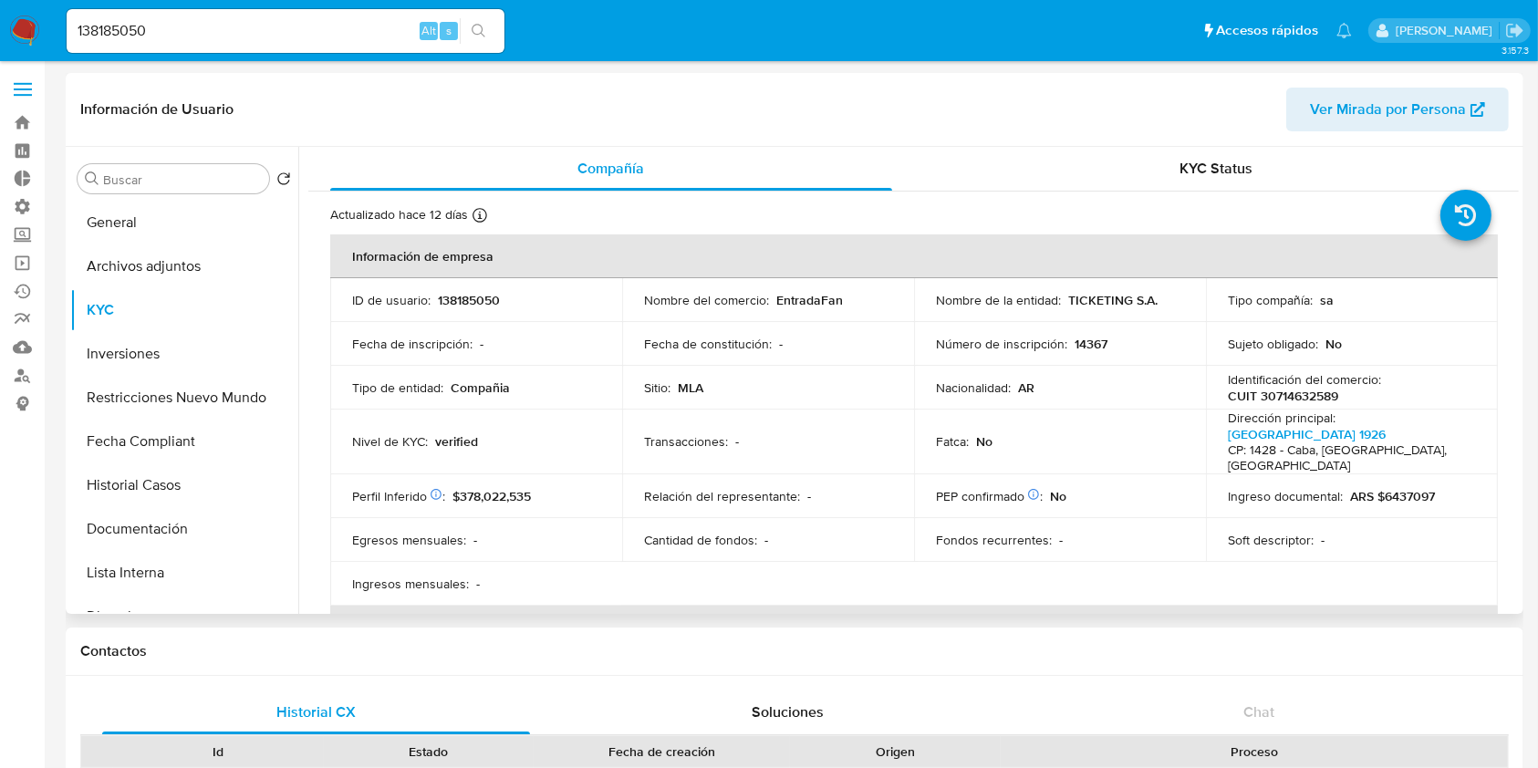
drag, startPoint x: 165, startPoint y: 354, endPoint x: 792, endPoint y: 290, distance: 629.9
click at [172, 350] on button "Inversiones" at bounding box center [184, 354] width 228 height 44
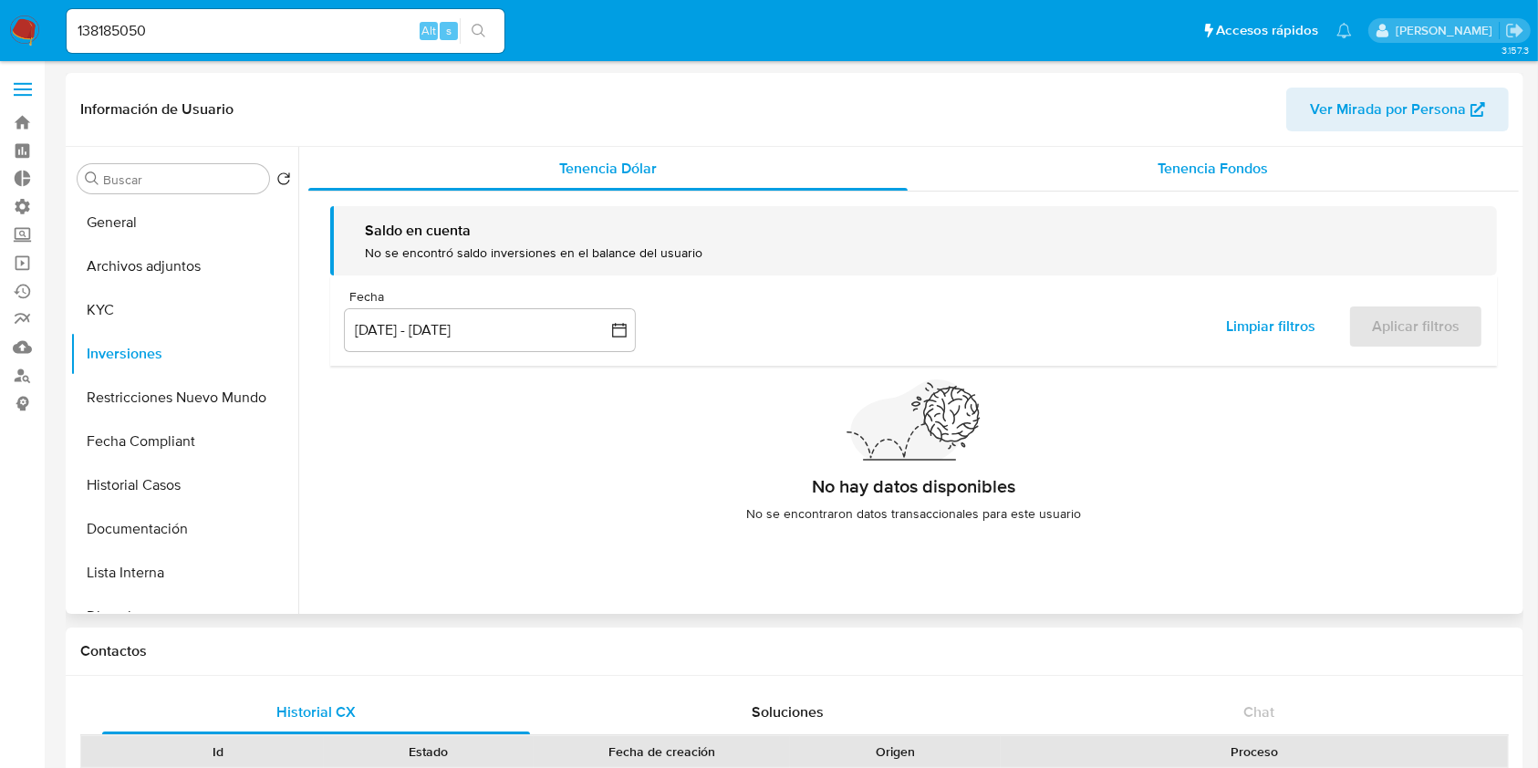
click at [1227, 166] on span "Tenencia Fondos" at bounding box center [1213, 168] width 110 height 21
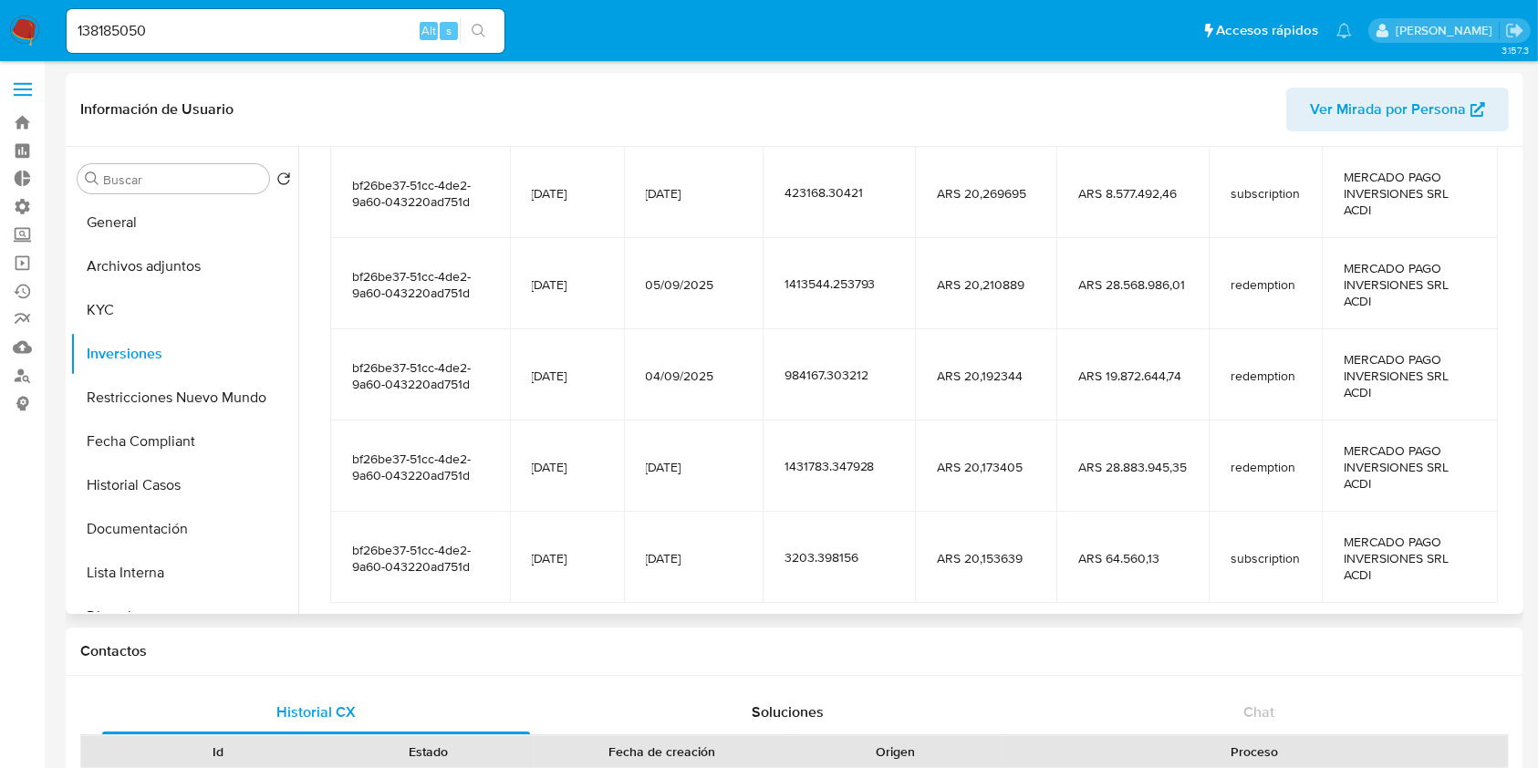
scroll to position [365, 0]
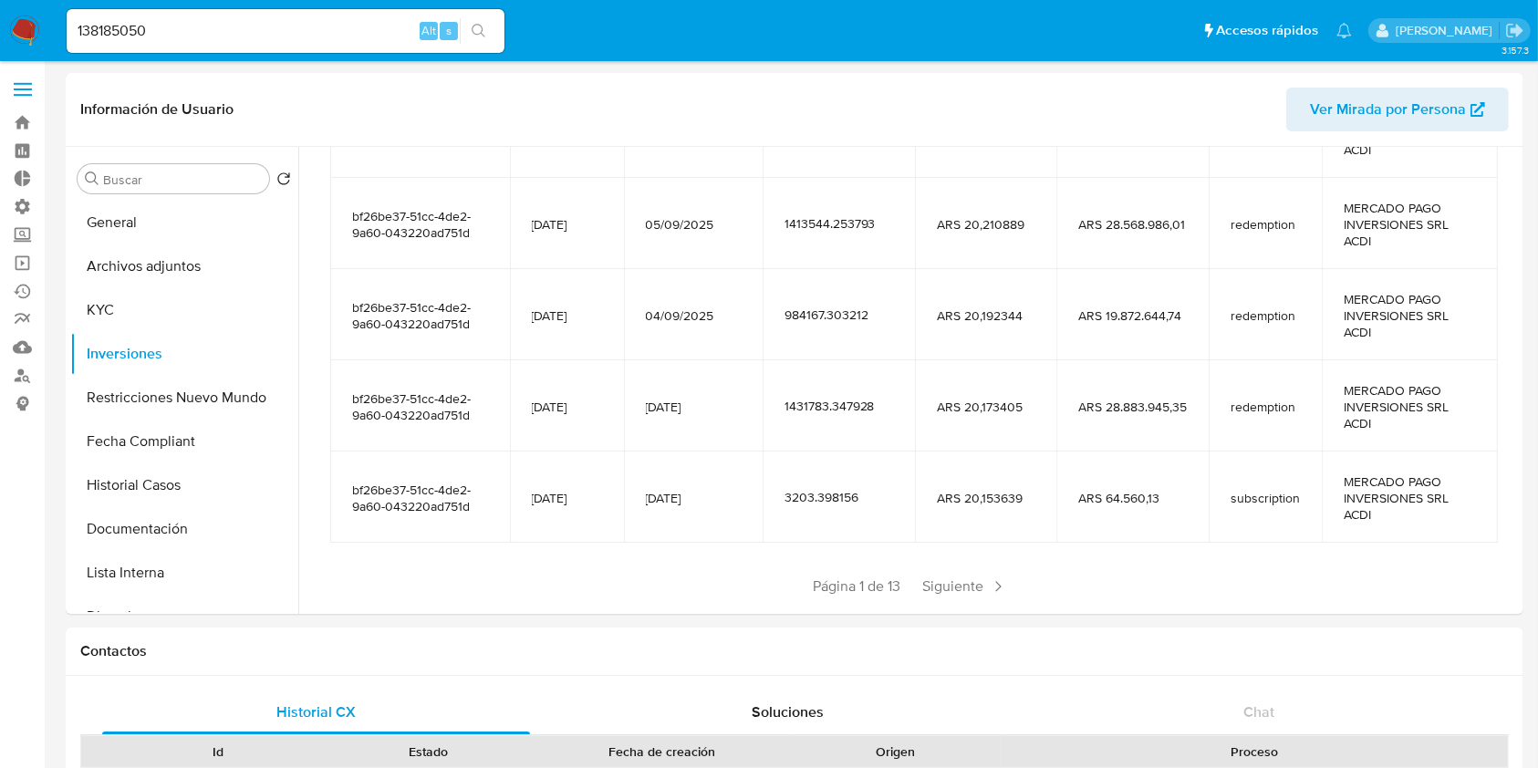
click at [963, 594] on span "Siguiente" at bounding box center [965, 586] width 99 height 29
click at [985, 585] on span "Siguiente" at bounding box center [1019, 586] width 99 height 29
click at [985, 573] on span "Siguiente" at bounding box center [1019, 586] width 99 height 29
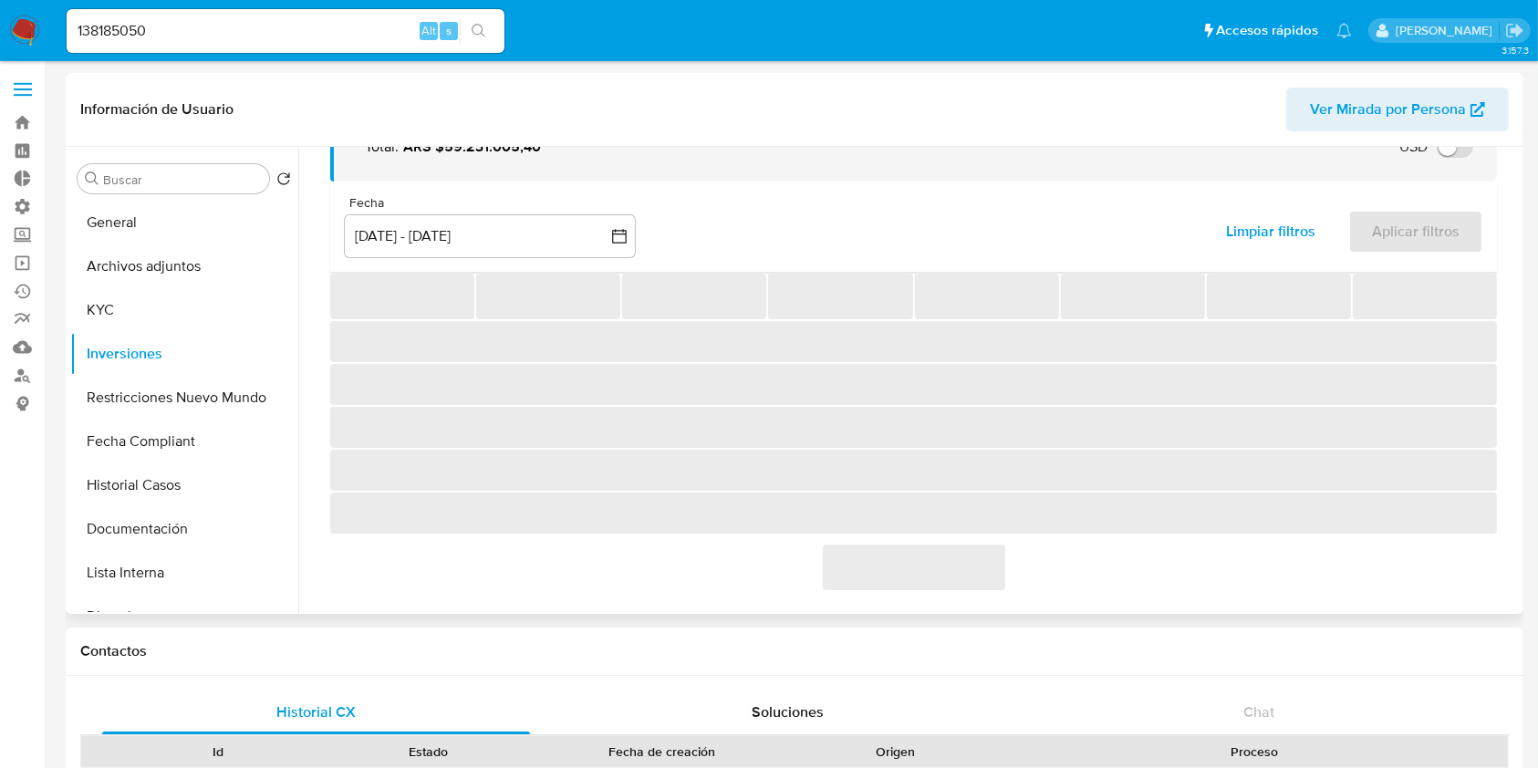
scroll to position [355, 0]
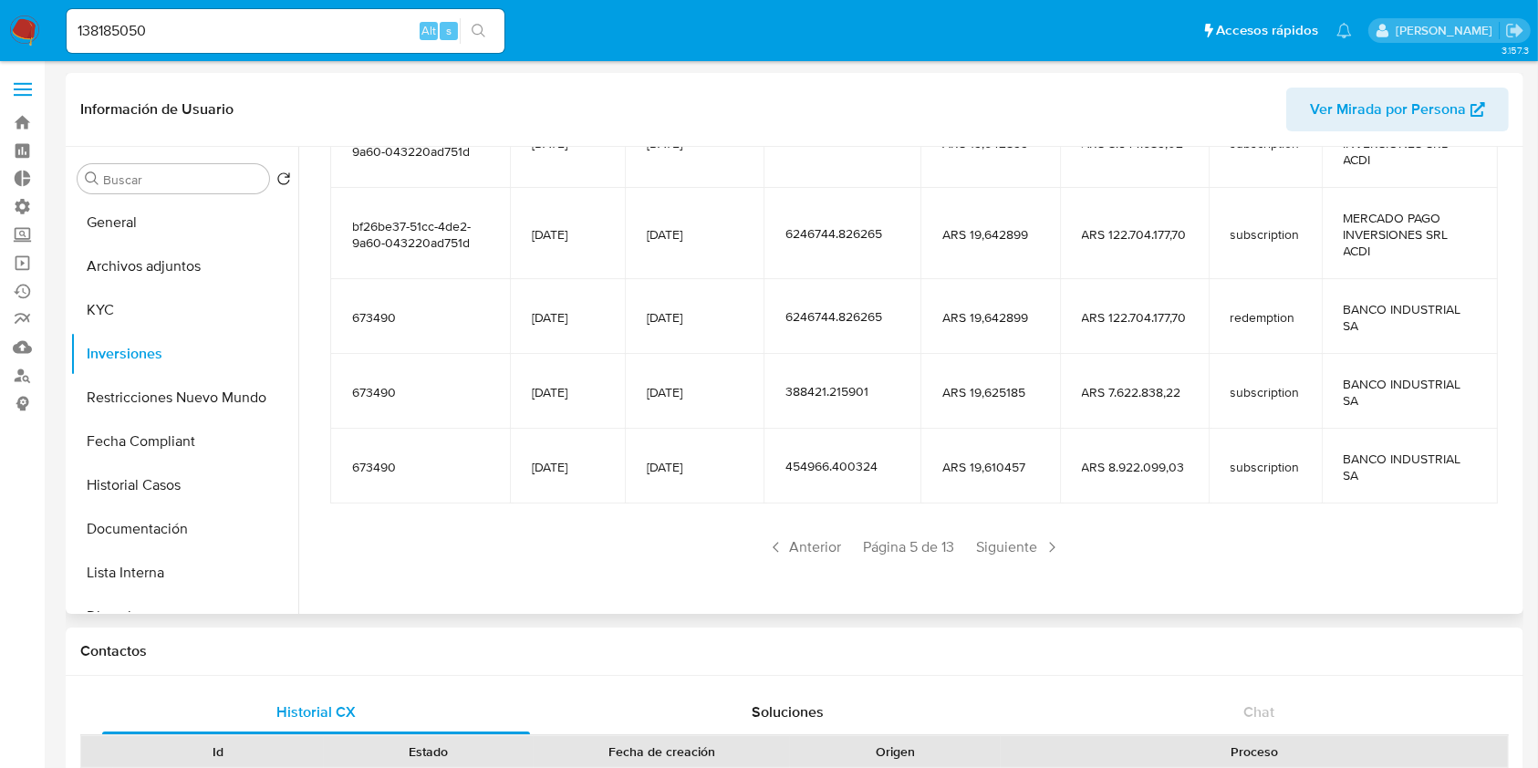
click at [985, 573] on div "Saldo en cuenta Total : ARS $59.231.005,40 USD Cambiar entre moneda local y USD…" at bounding box center [913, 221] width 1210 height 769
click at [1006, 545] on span "Siguiente" at bounding box center [1019, 547] width 99 height 29
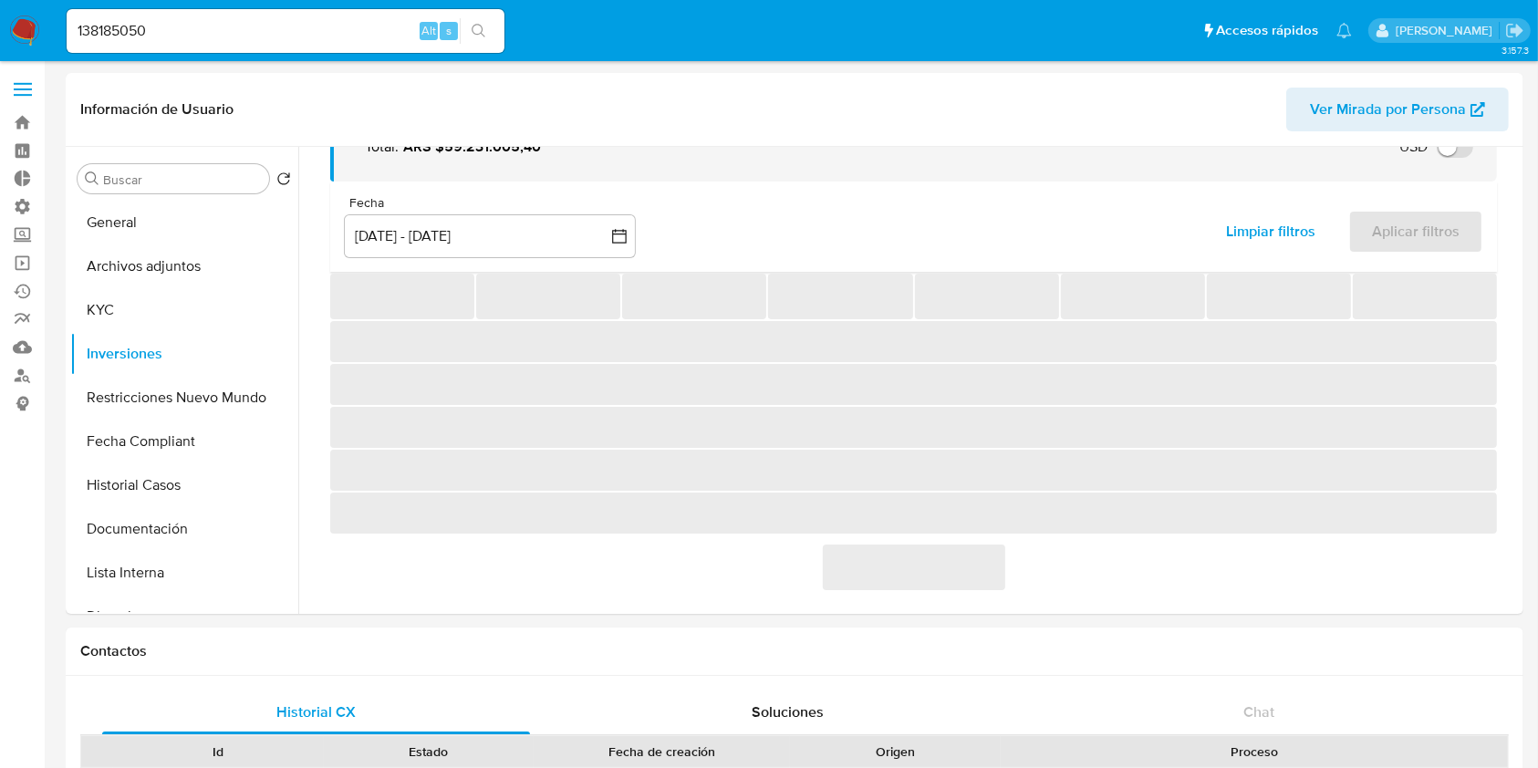
scroll to position [322, 0]
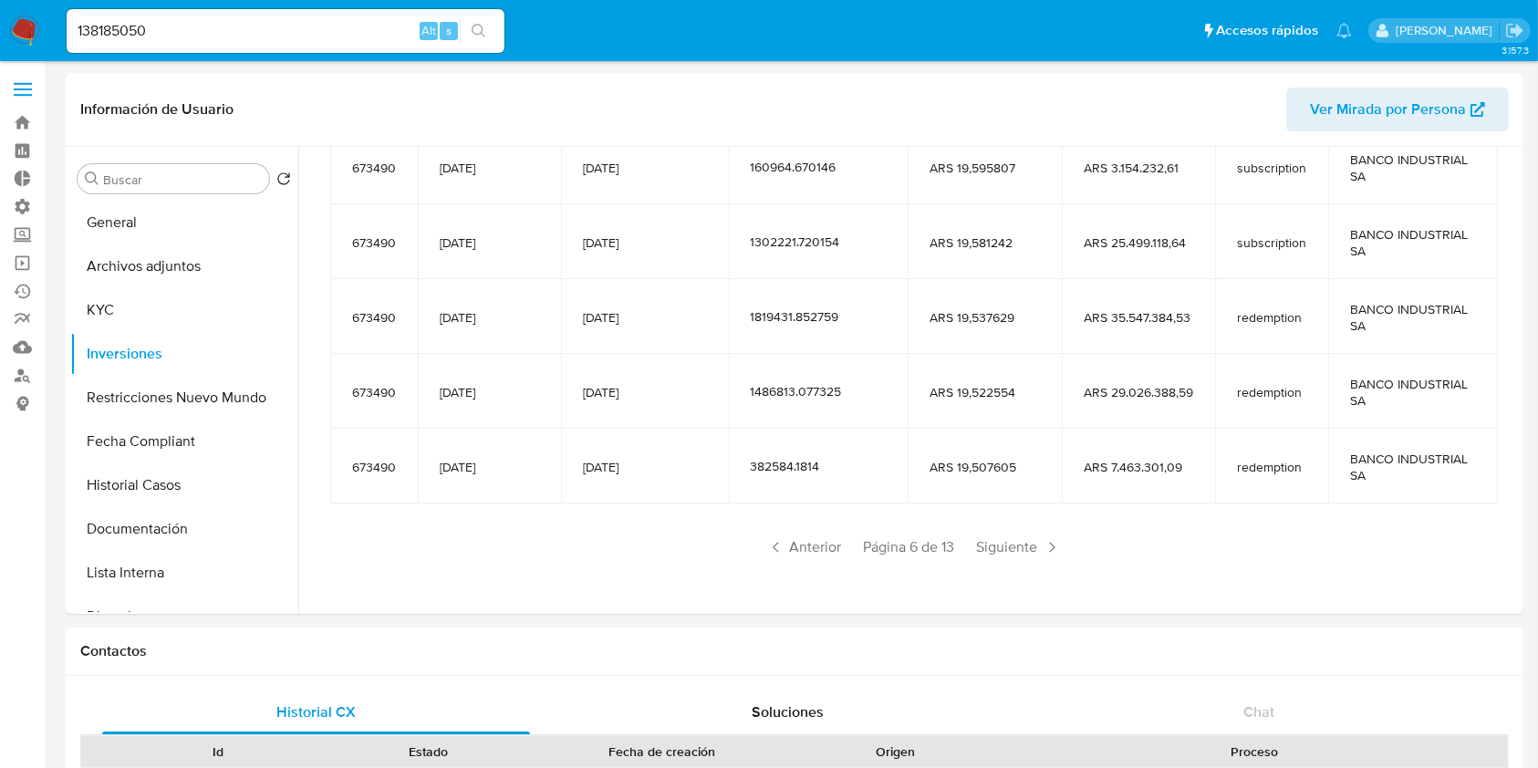
click at [225, 20] on input "138185050" at bounding box center [286, 31] width 438 height 24
click at [169, 0] on nav "Pausado Ver notificaciones 138185050 Alt s Accesos rápidos Presiona las siguien…" at bounding box center [769, 30] width 1538 height 61
click at [166, 29] on input "138185050" at bounding box center [286, 31] width 438 height 24
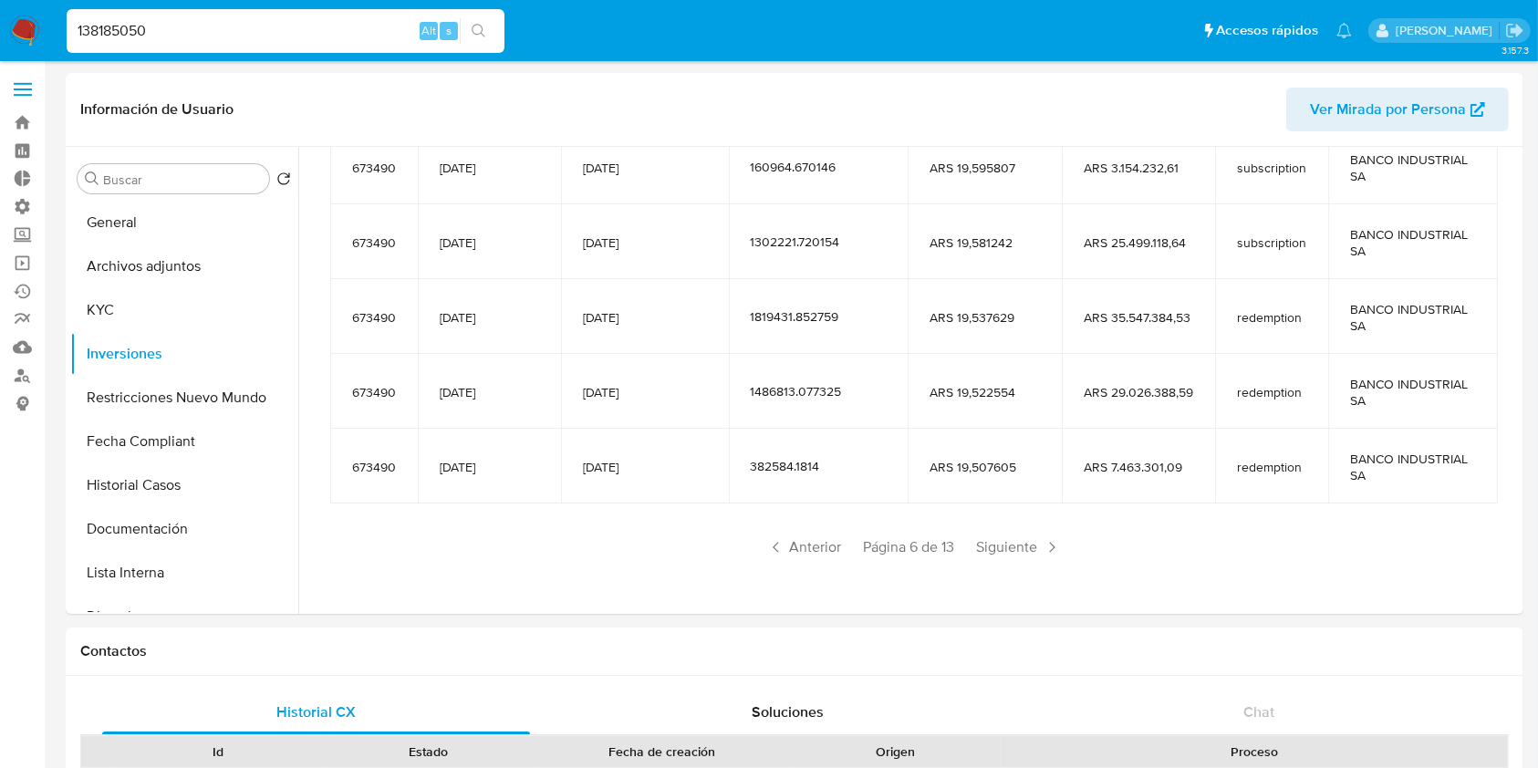
paste input "61229927"
type input "161229927"
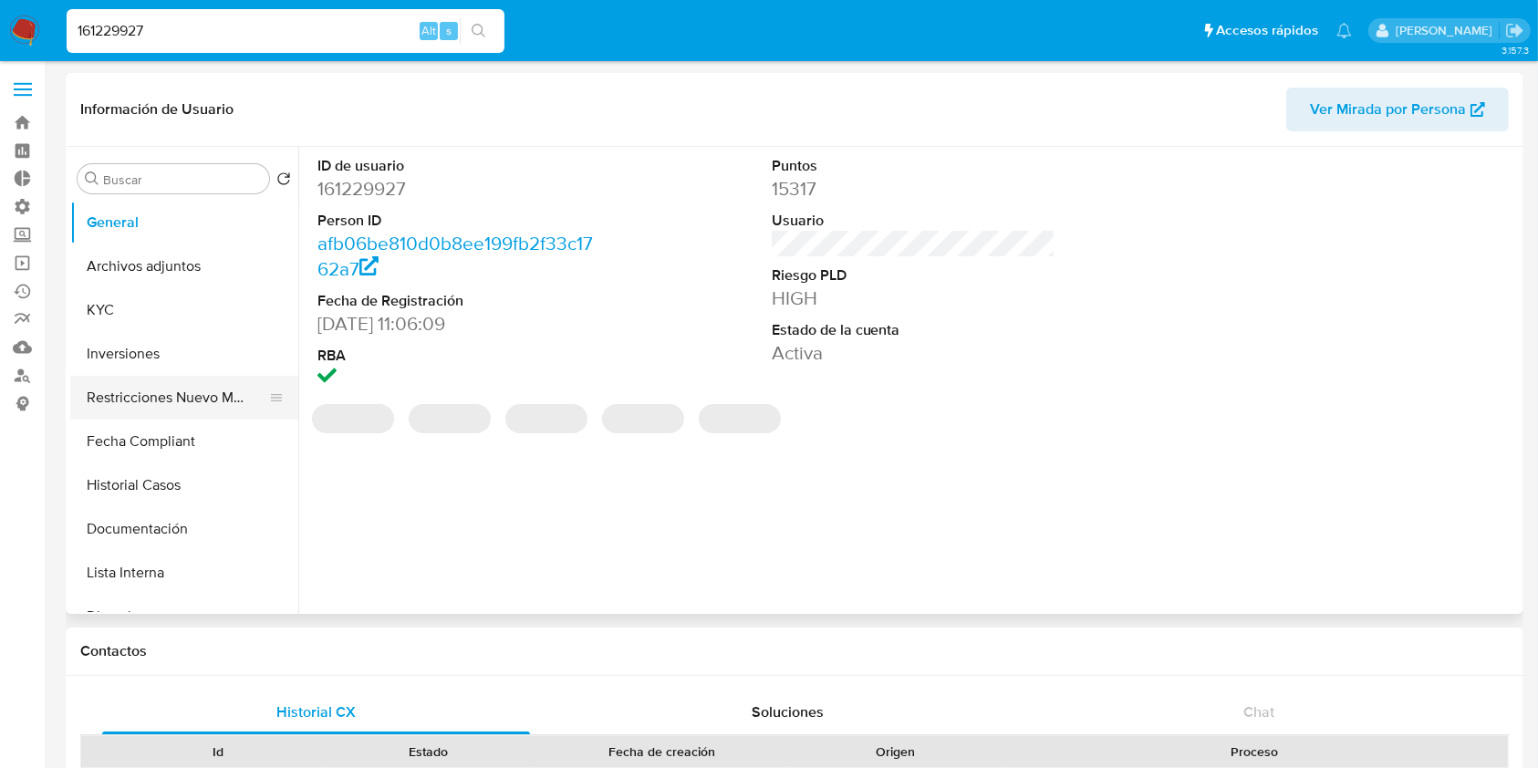
select select "10"
click at [134, 342] on button "Inversiones" at bounding box center [176, 354] width 213 height 44
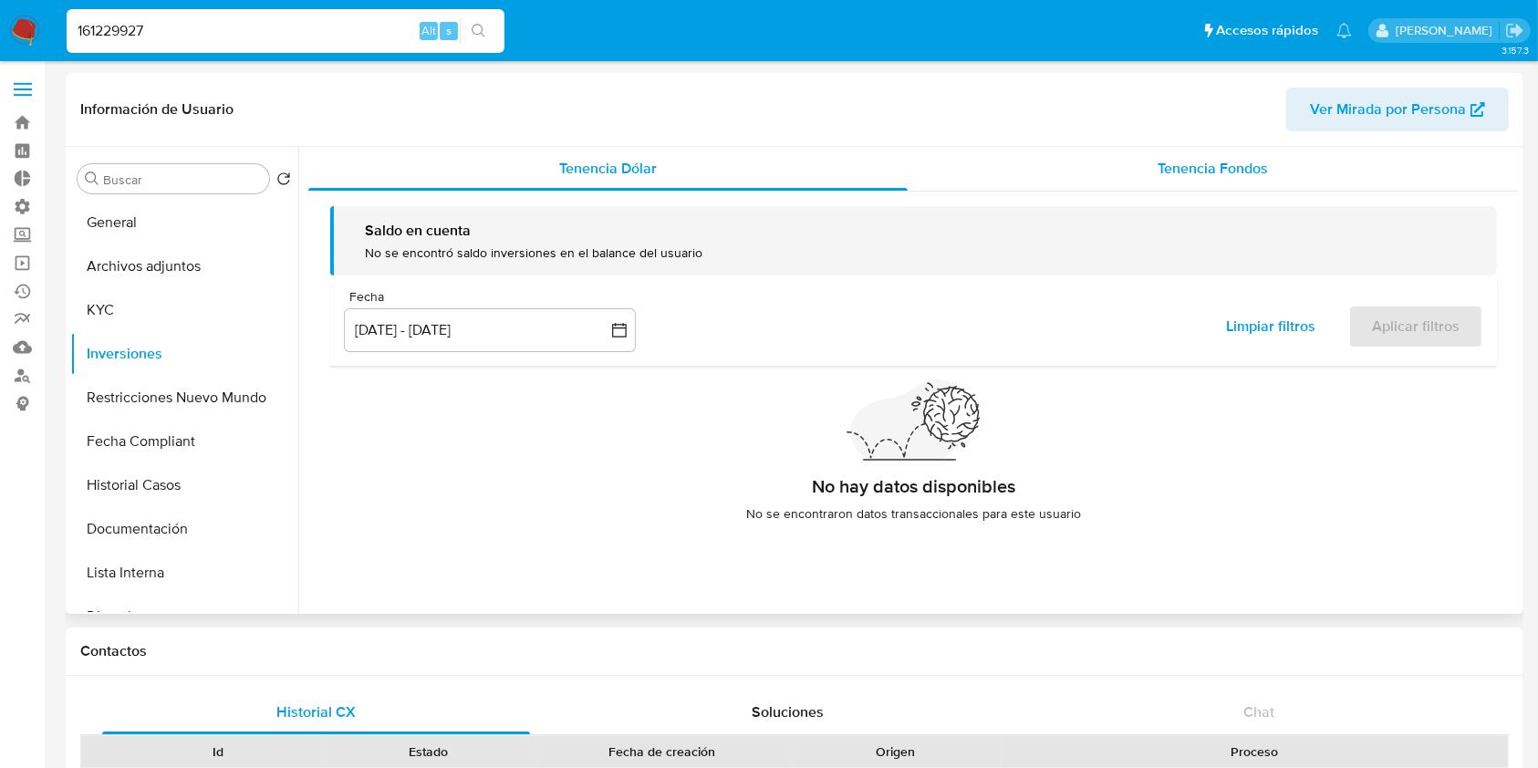
click at [1234, 181] on div "Tenencia Fondos" at bounding box center [1214, 169] width 612 height 44
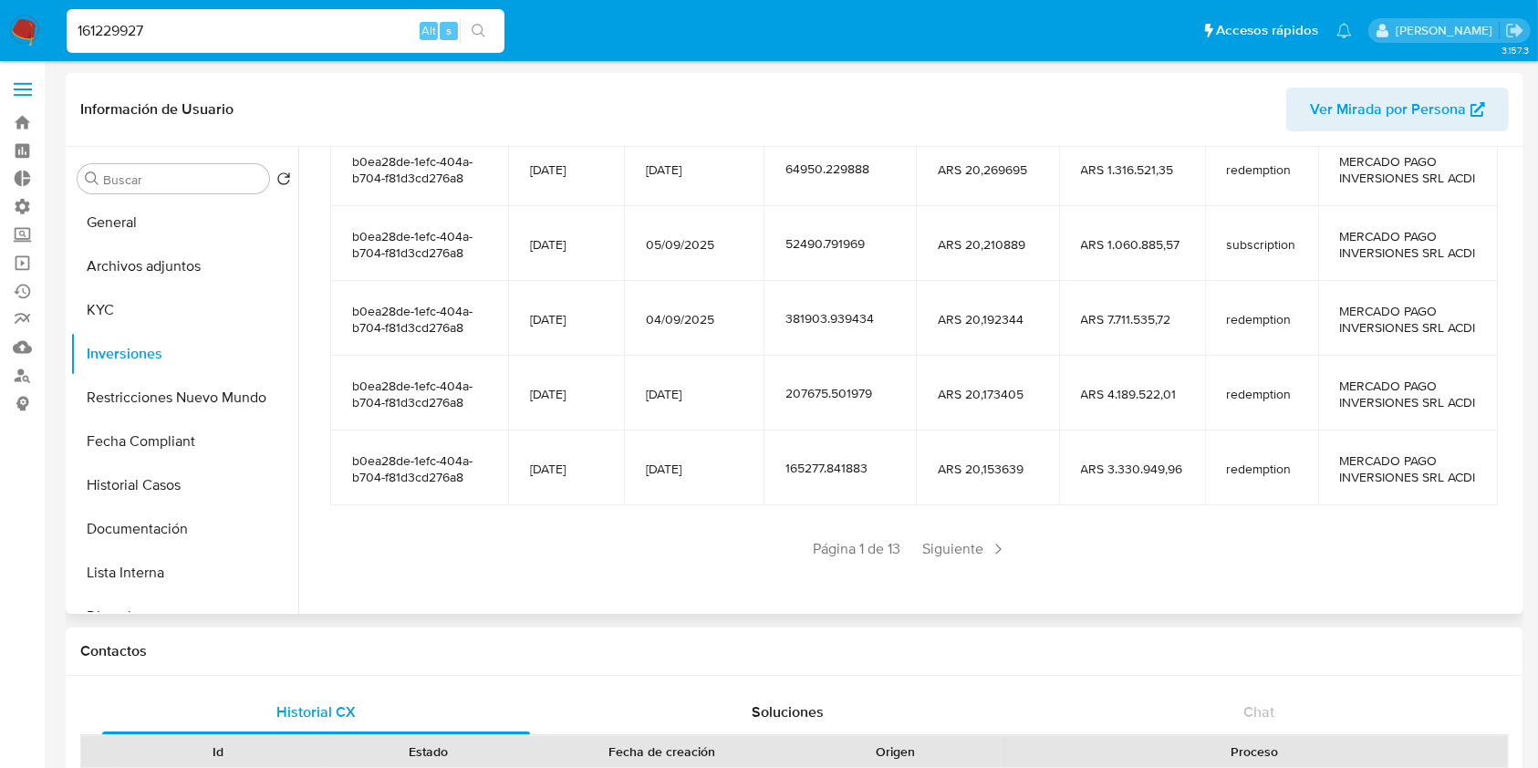
scroll to position [365, 0]
click at [940, 561] on span "Siguiente" at bounding box center [965, 546] width 99 height 29
click at [1009, 561] on span "Siguiente" at bounding box center [1019, 546] width 99 height 29
click at [981, 561] on span "Siguiente" at bounding box center [1019, 546] width 99 height 29
drag, startPoint x: 981, startPoint y: 574, endPoint x: 1001, endPoint y: 576, distance: 20.2
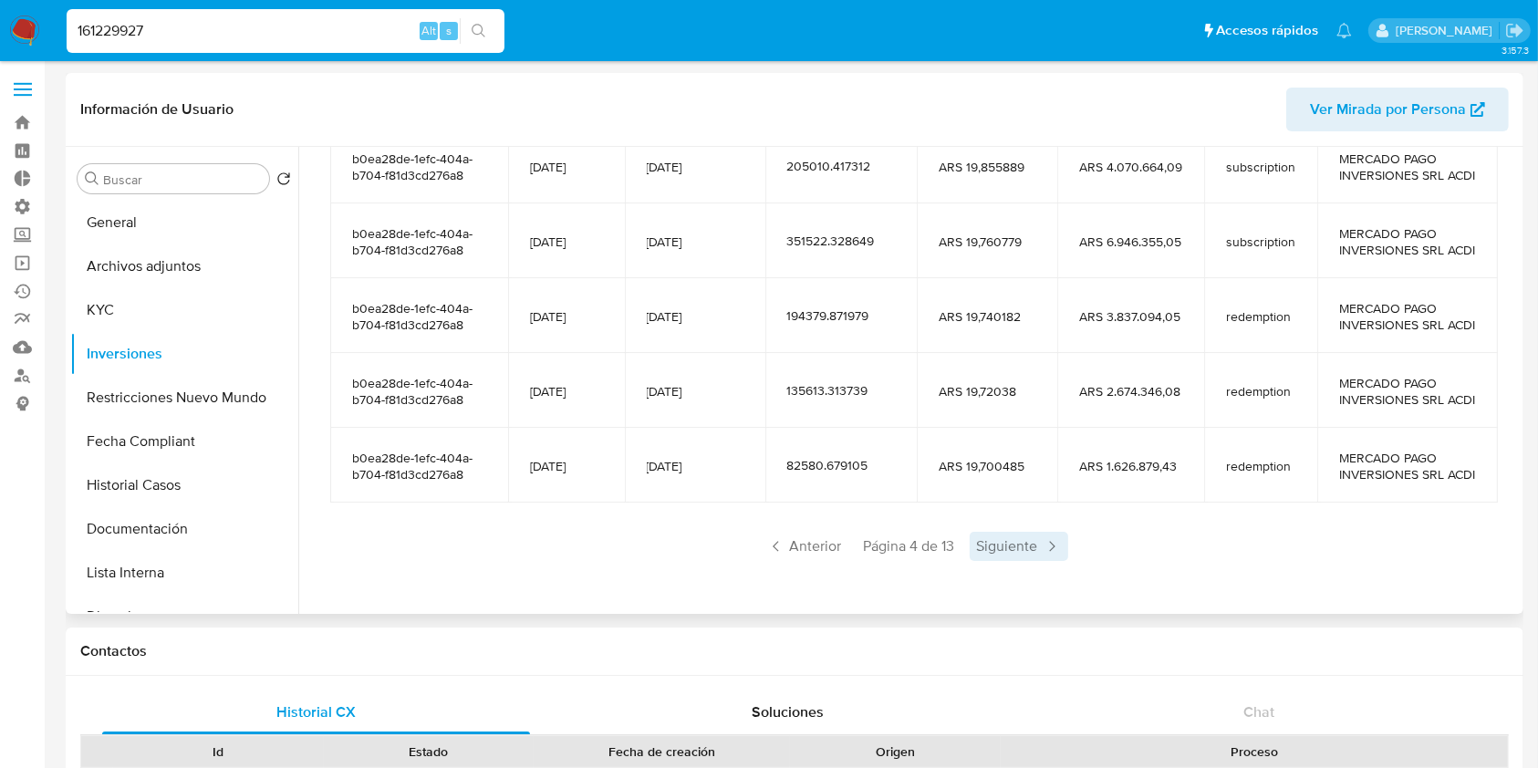
click at [1001, 561] on span "Siguiente" at bounding box center [1019, 546] width 99 height 29
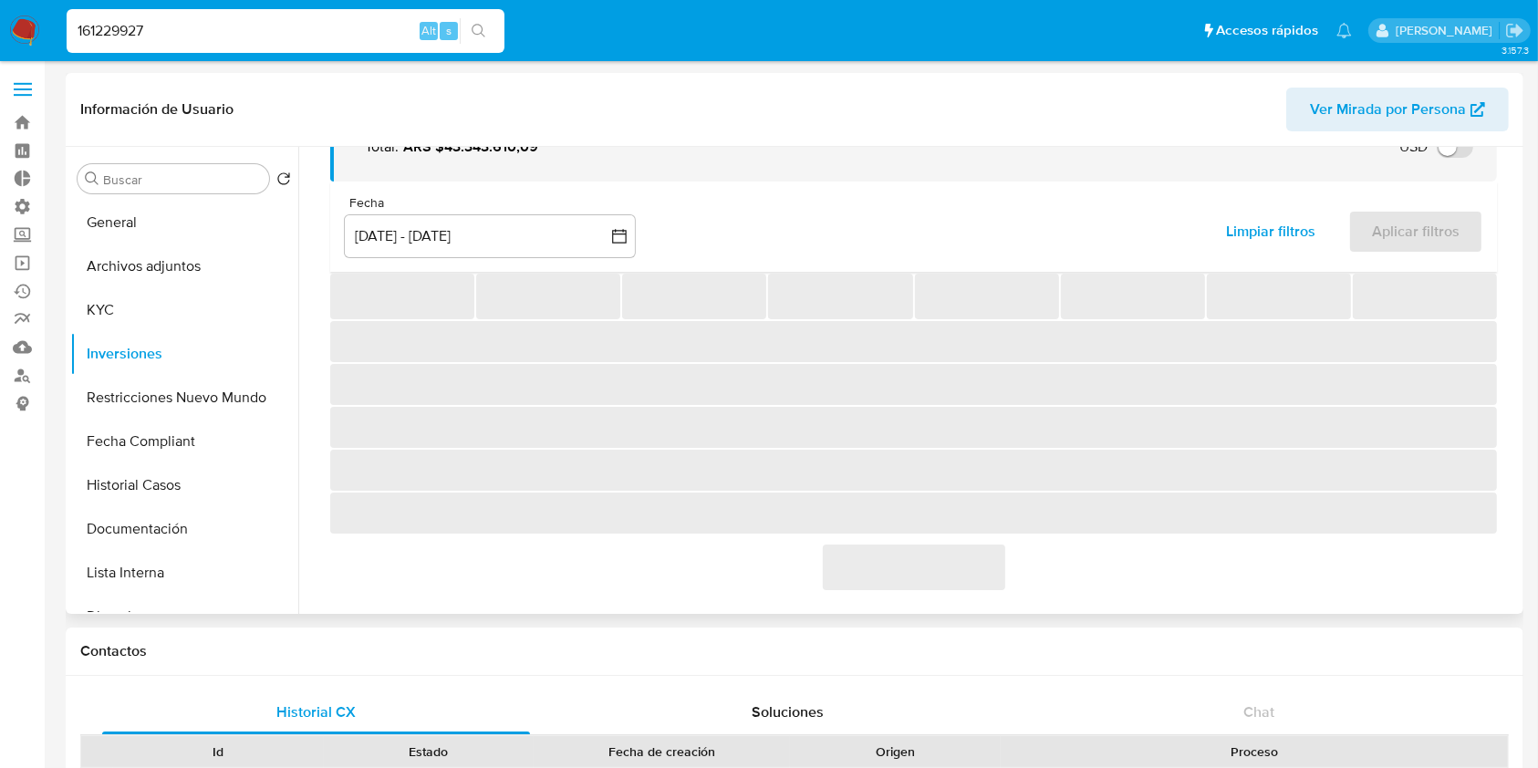
scroll to position [355, 0]
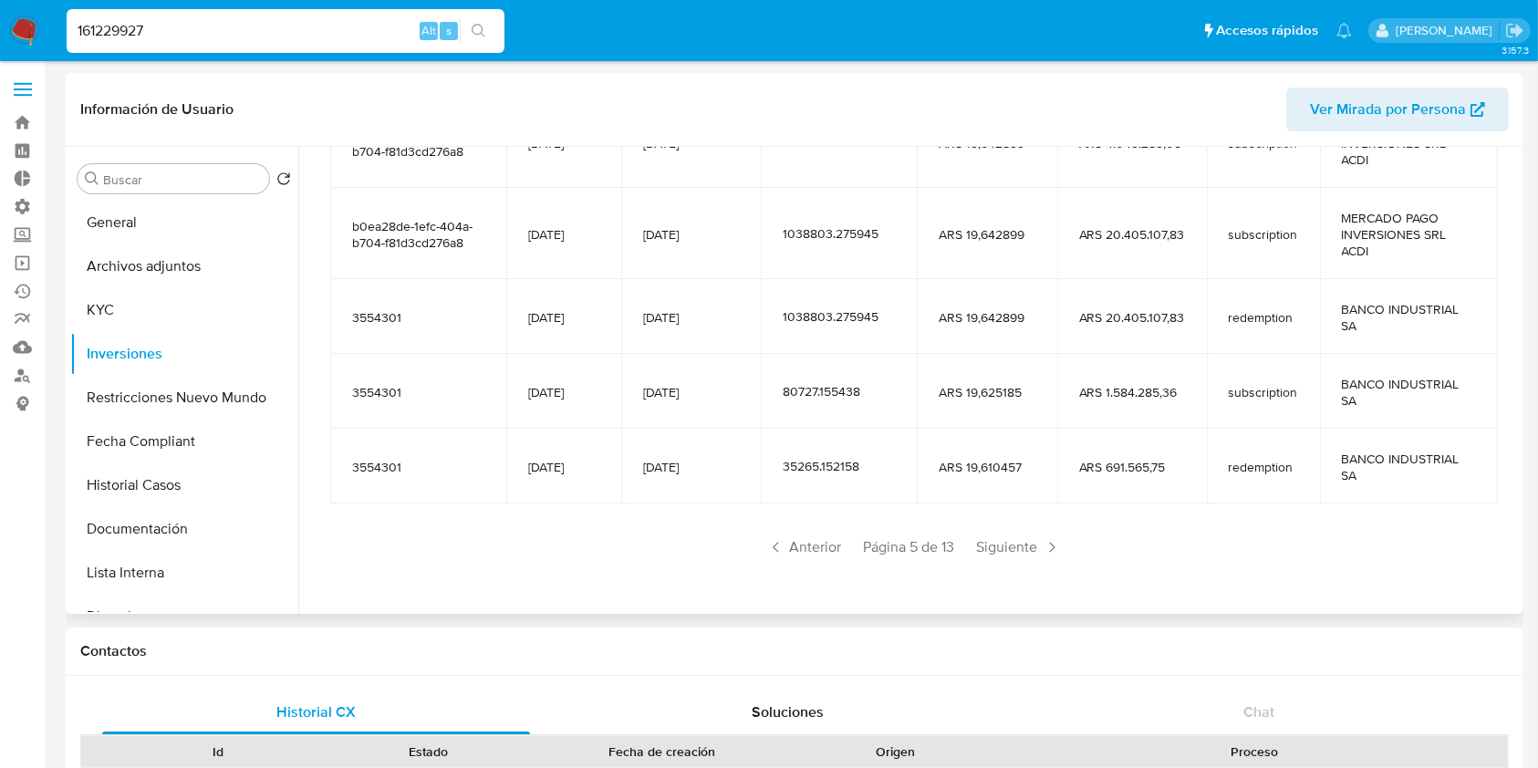
click at [1001, 576] on div "Saldo en cuenta Total : ARS $43.343.610,09 USD Cambiar entre moneda local y USD…" at bounding box center [913, 221] width 1210 height 769
click at [1008, 556] on span "Siguiente" at bounding box center [1019, 547] width 99 height 29
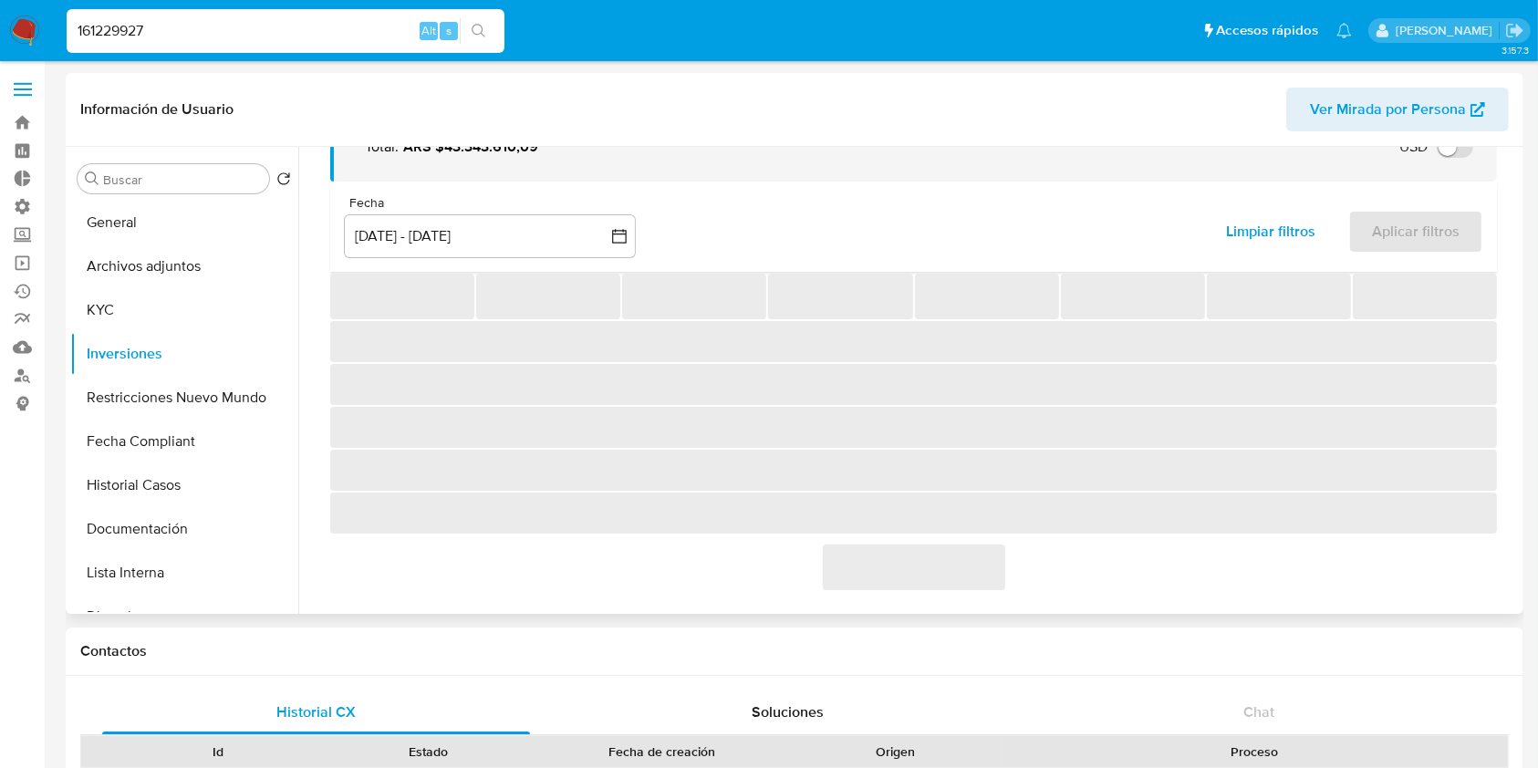
scroll to position [322, 0]
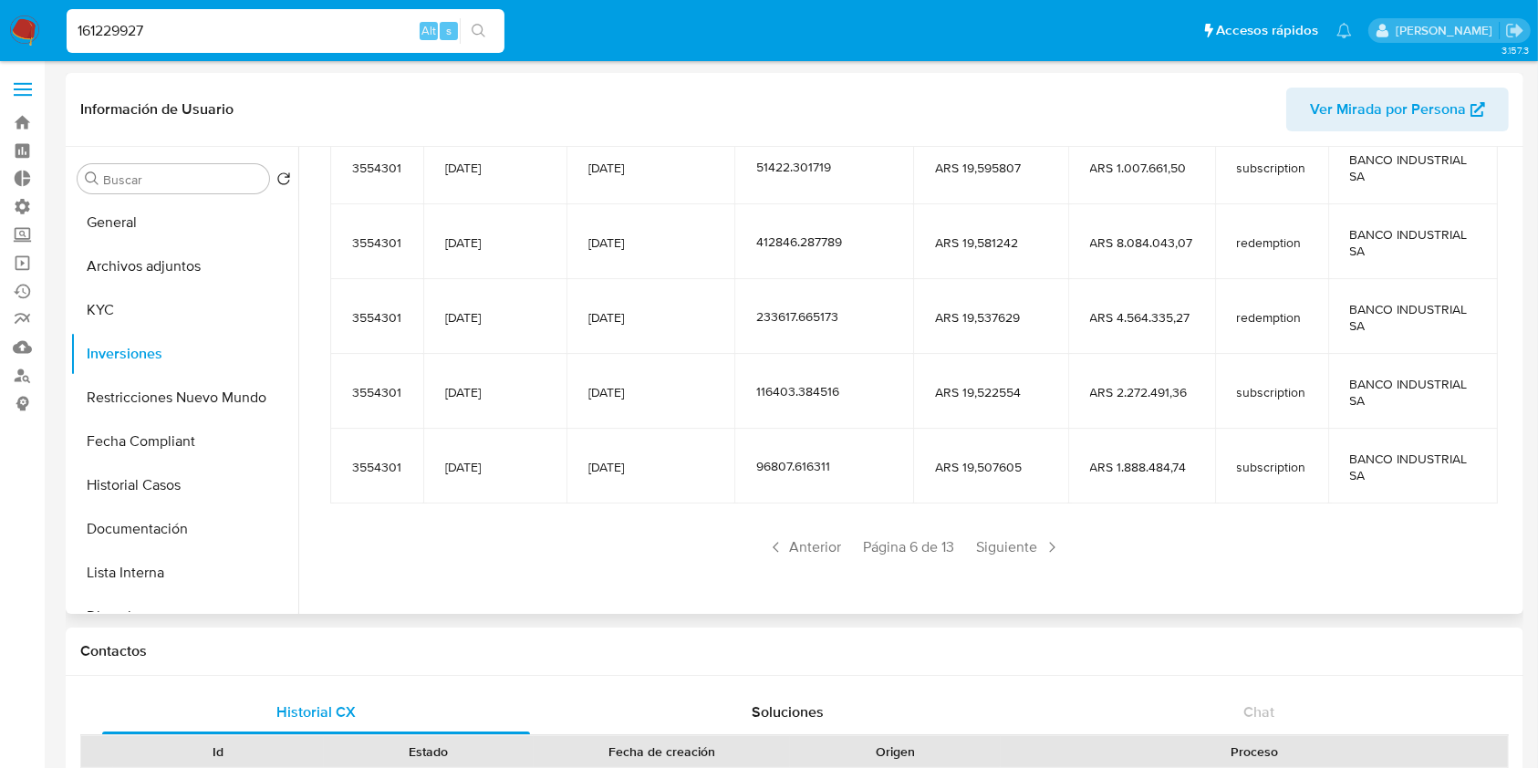
click at [328, 38] on input "161229927" at bounding box center [286, 31] width 438 height 24
paste input "1111962"
type input "11111962"
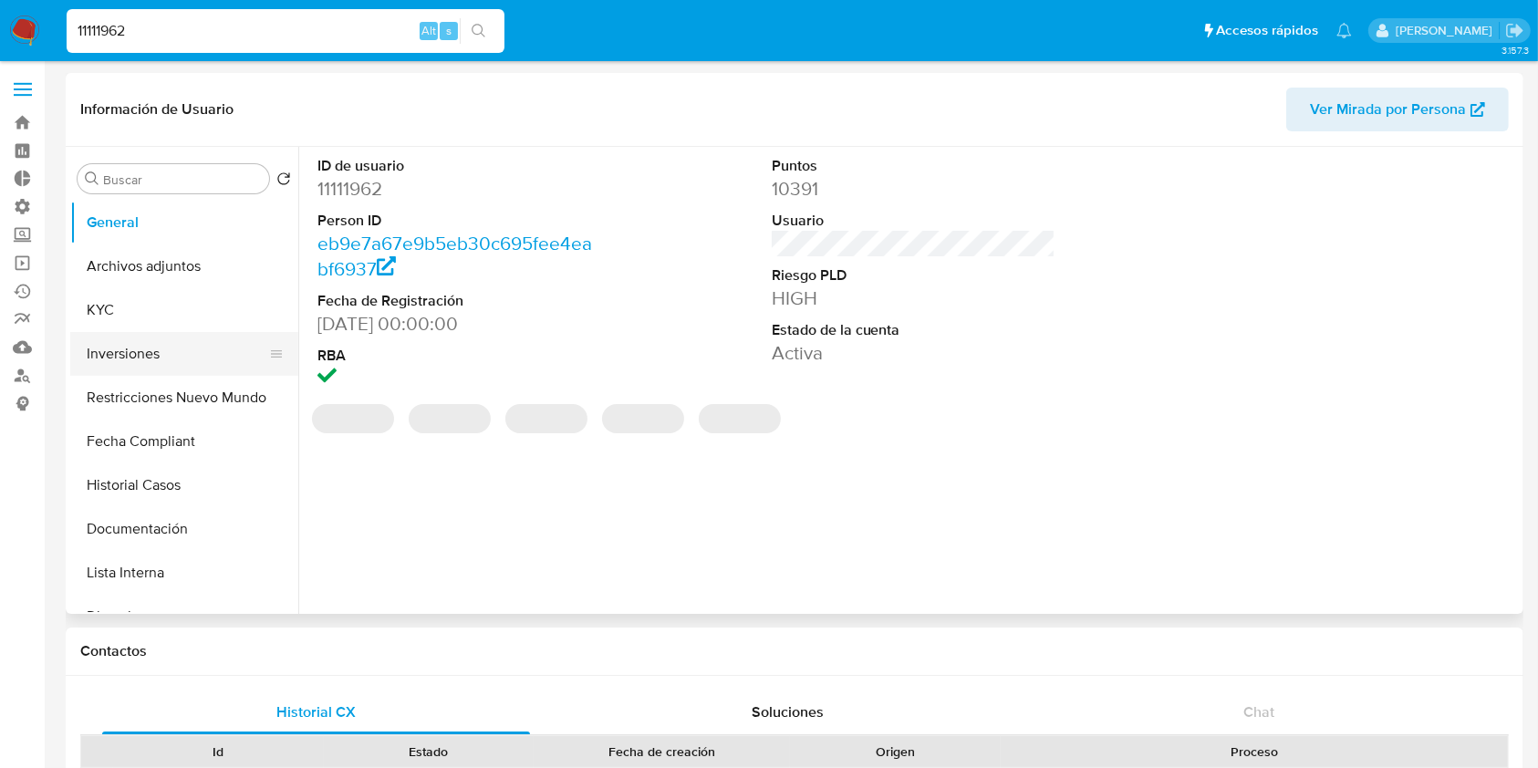
select select "10"
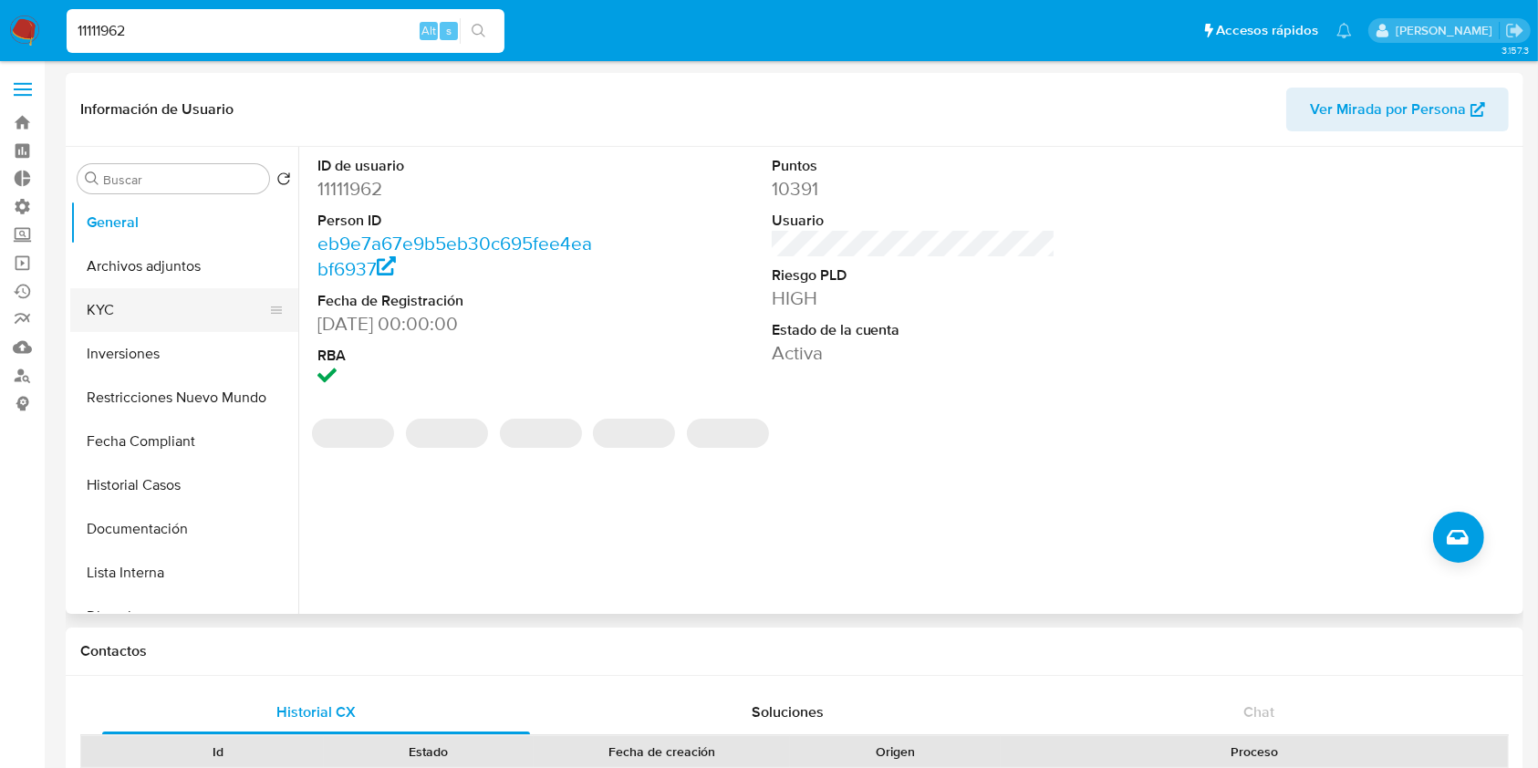
click at [173, 319] on button "KYC" at bounding box center [176, 310] width 213 height 44
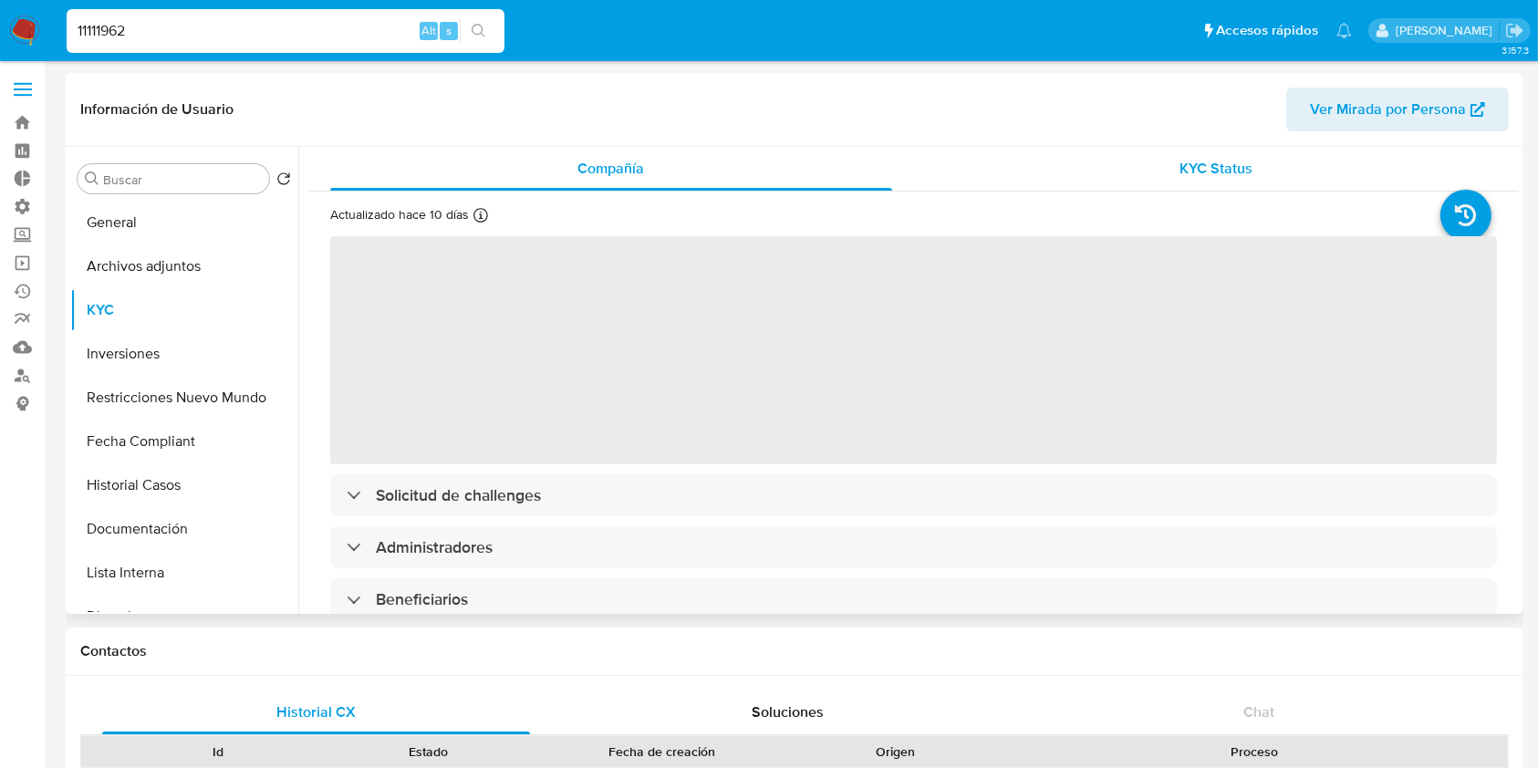
click at [1205, 167] on span "KYC Status" at bounding box center [1215, 168] width 73 height 21
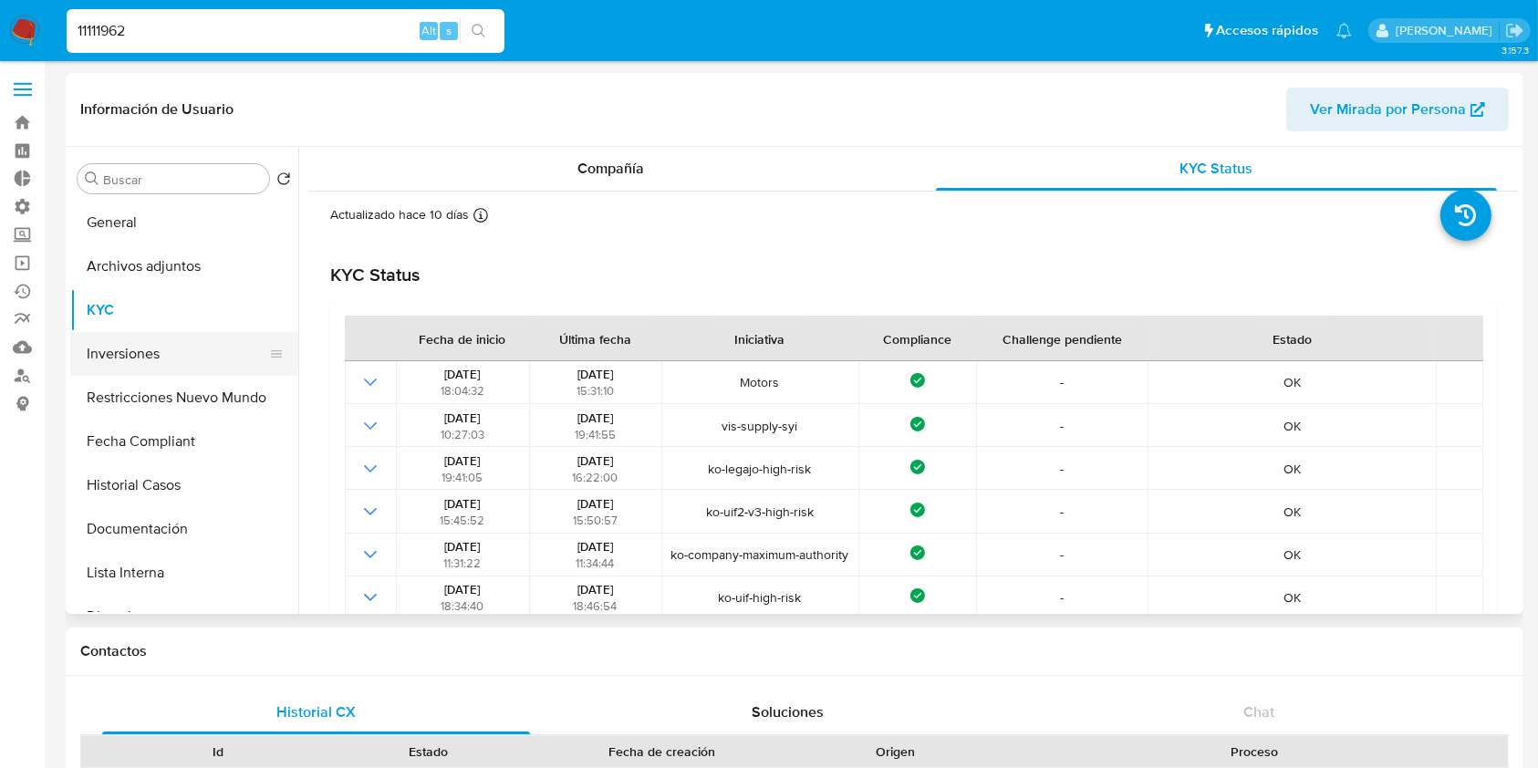
click at [161, 352] on button "Inversiones" at bounding box center [176, 354] width 213 height 44
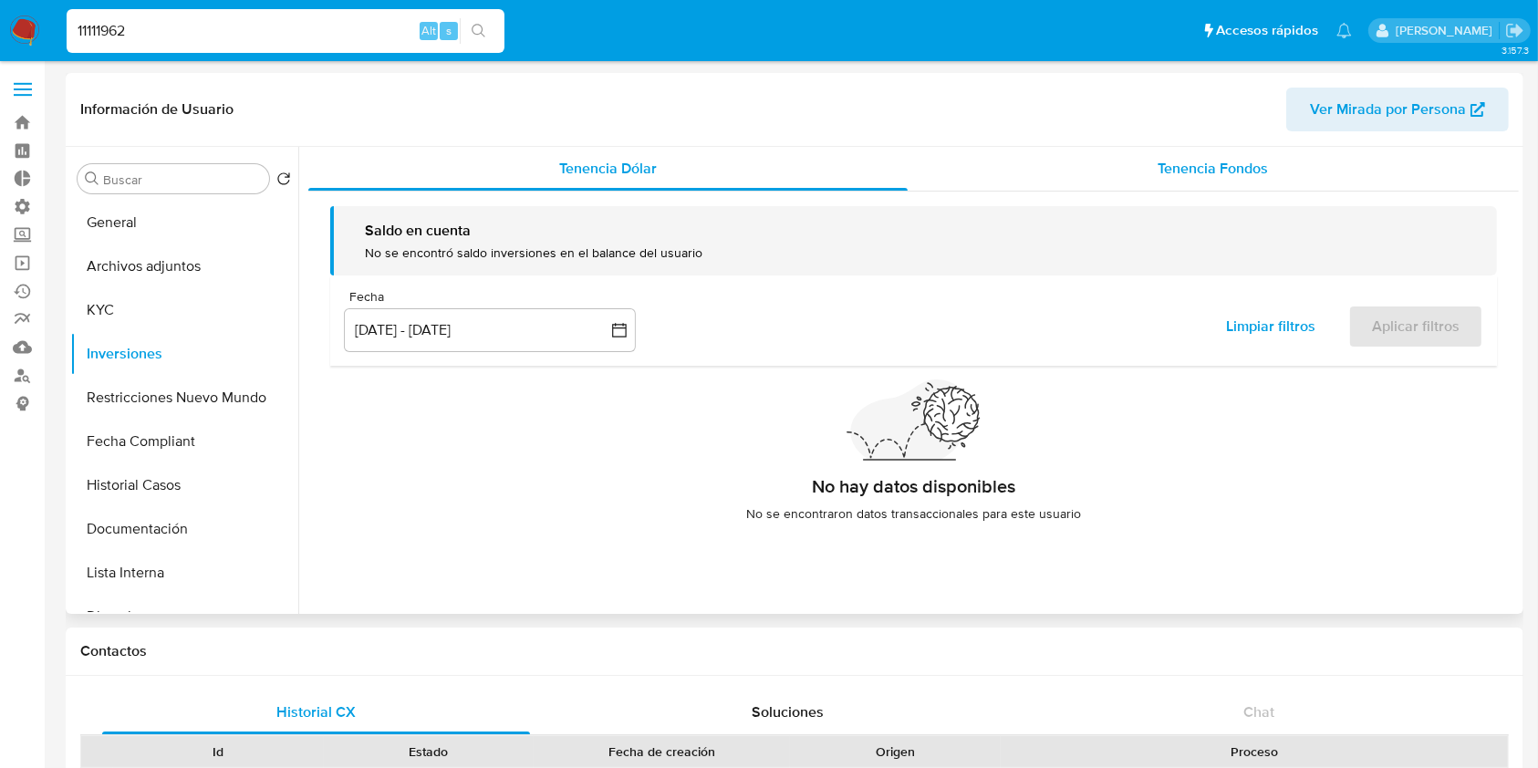
click at [1264, 164] on div "Tenencia Fondos" at bounding box center [1214, 169] width 612 height 44
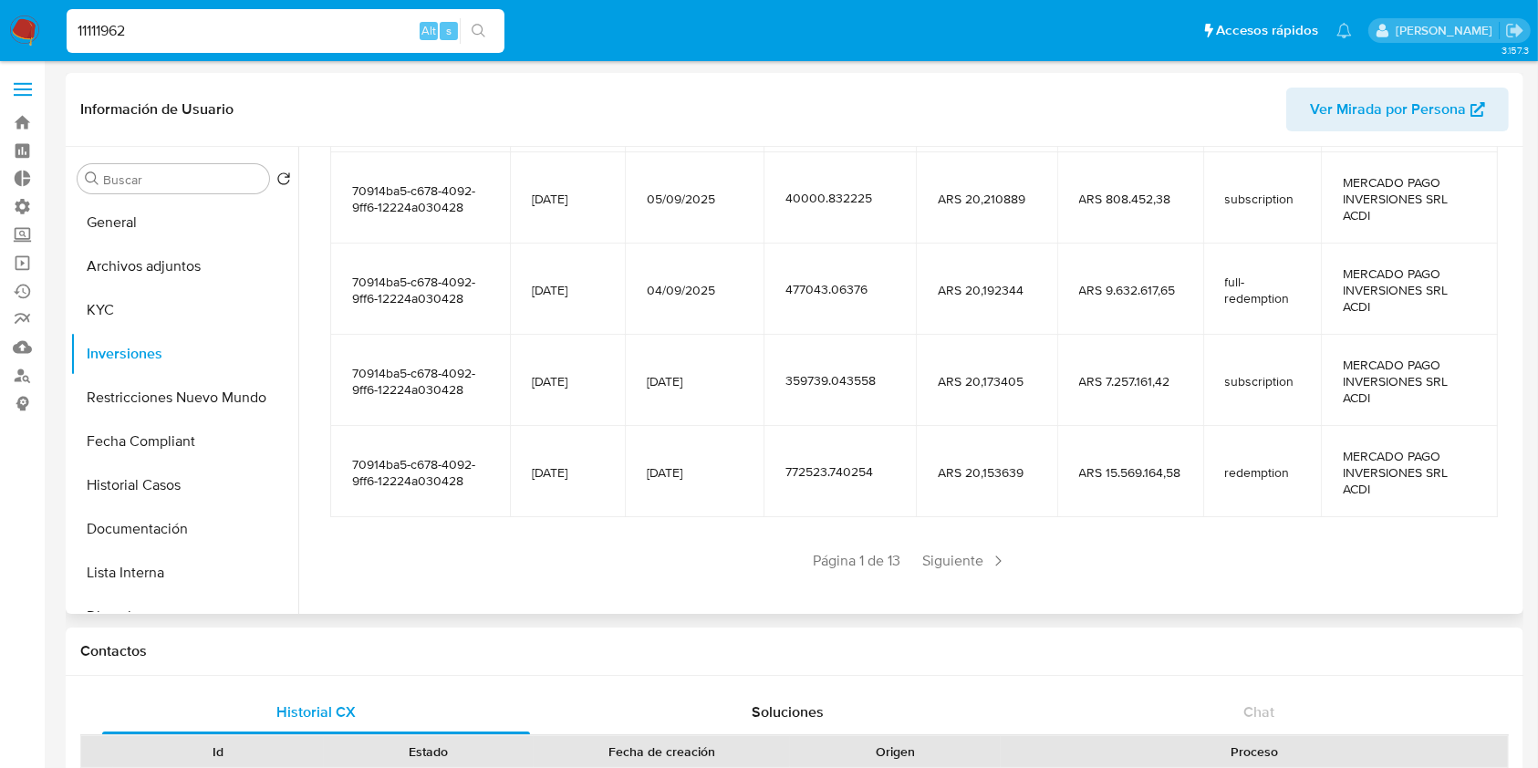
scroll to position [404, 0]
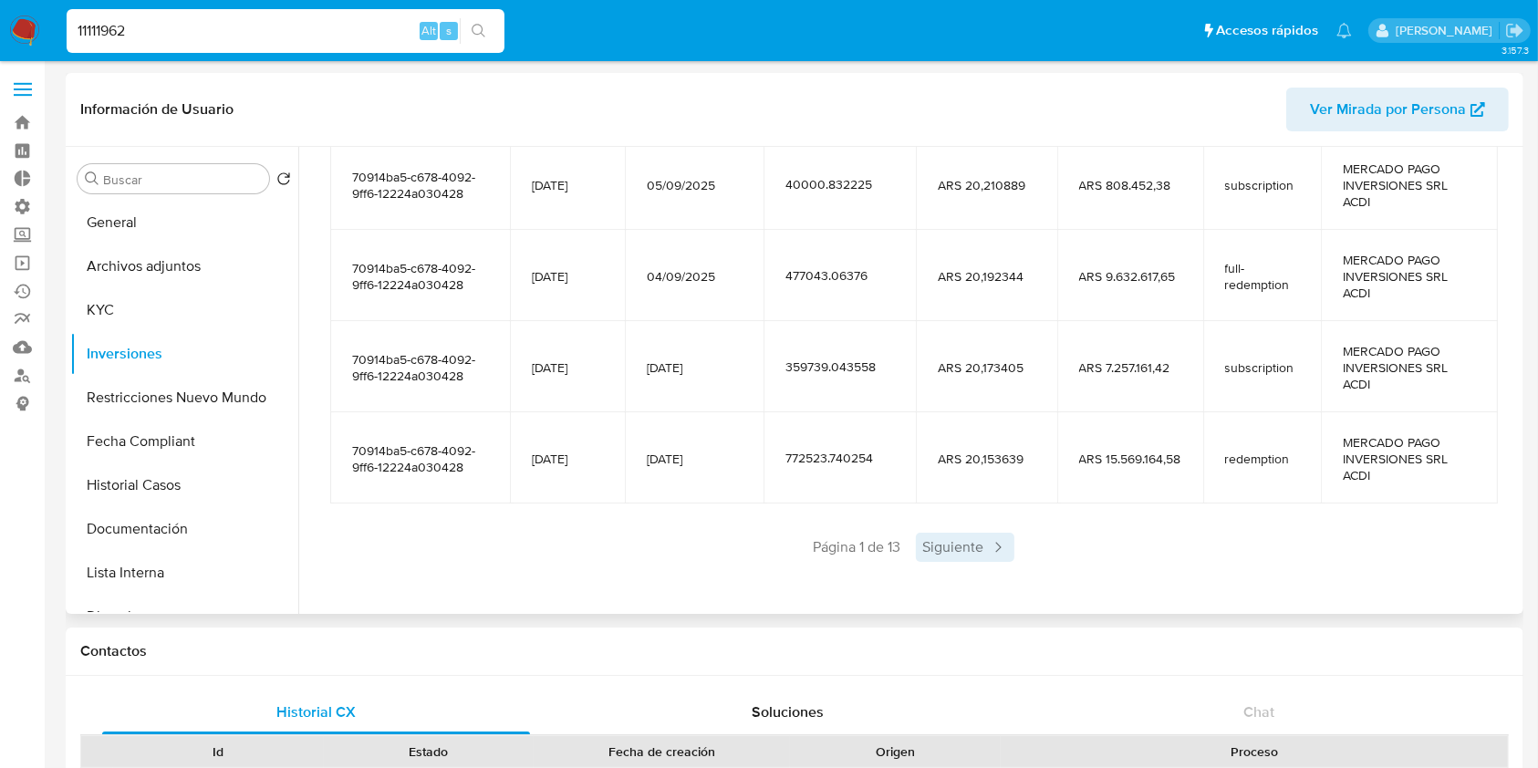
click at [985, 545] on span "Siguiente" at bounding box center [965, 547] width 99 height 29
click at [1002, 545] on span "Siguiente" at bounding box center [1019, 547] width 99 height 29
click at [1021, 546] on span "Siguiente" at bounding box center [1019, 547] width 99 height 29
click at [1023, 548] on span "Siguiente" at bounding box center [1019, 547] width 99 height 29
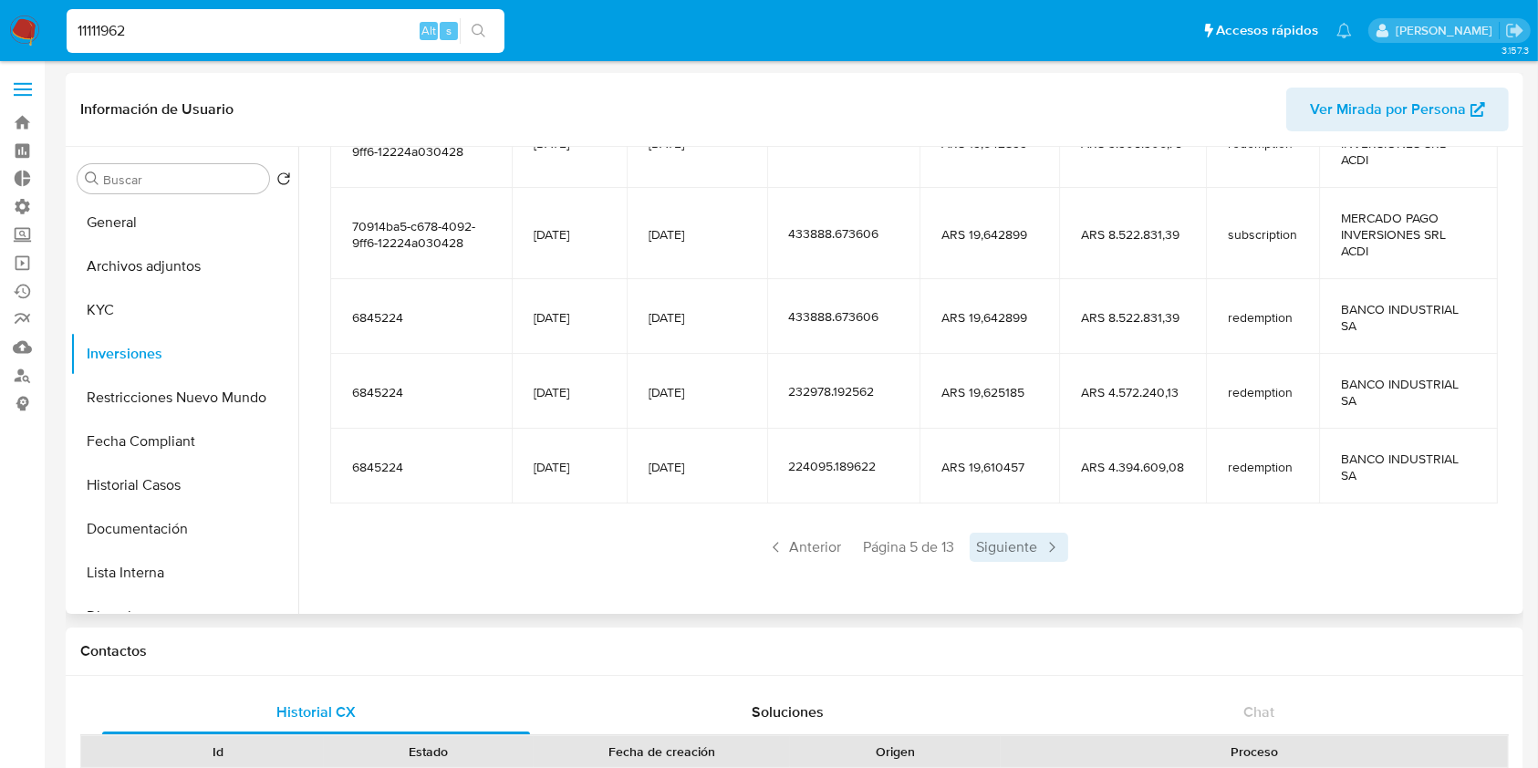
click at [1007, 551] on span "Siguiente" at bounding box center [1019, 547] width 99 height 29
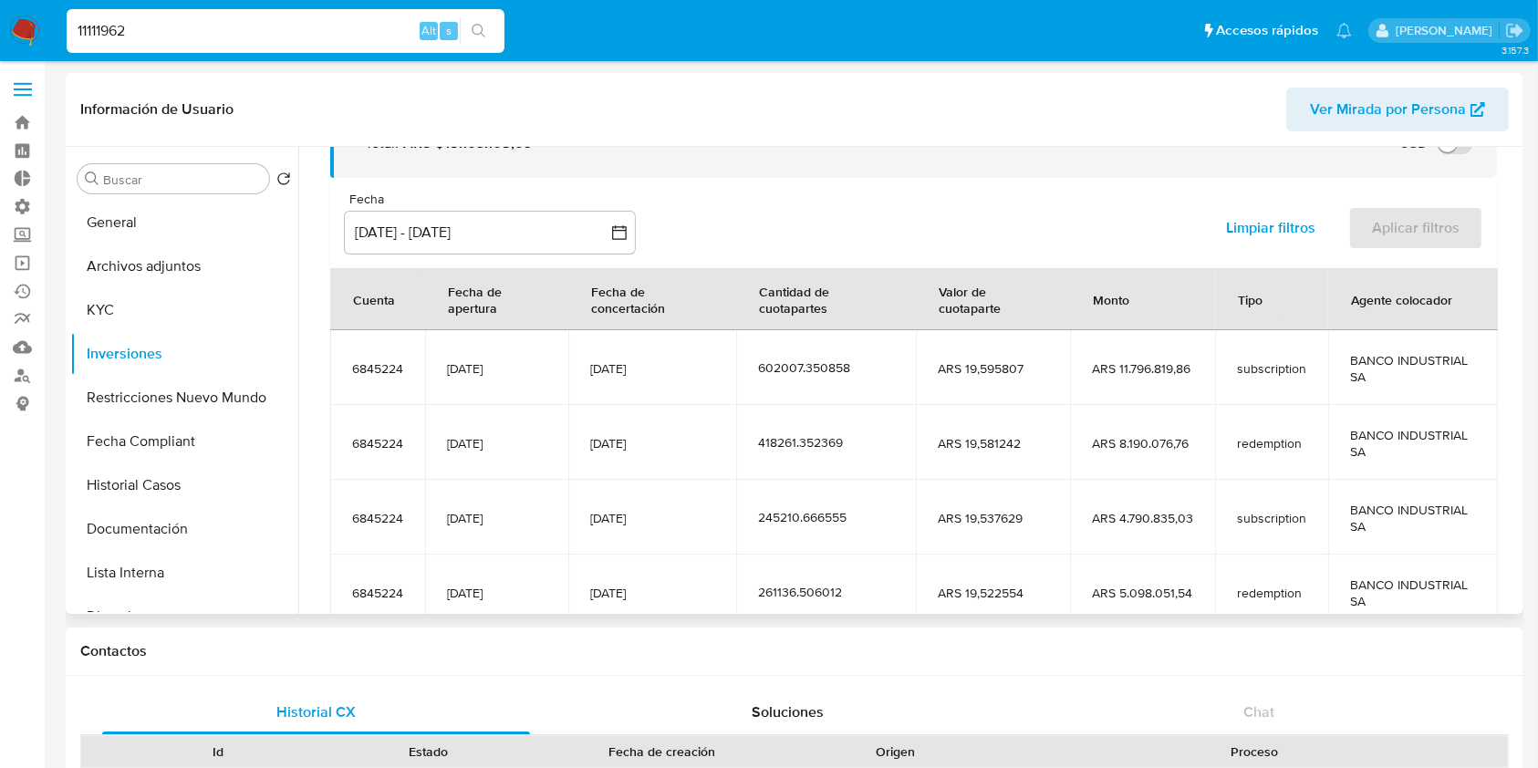
scroll to position [322, 0]
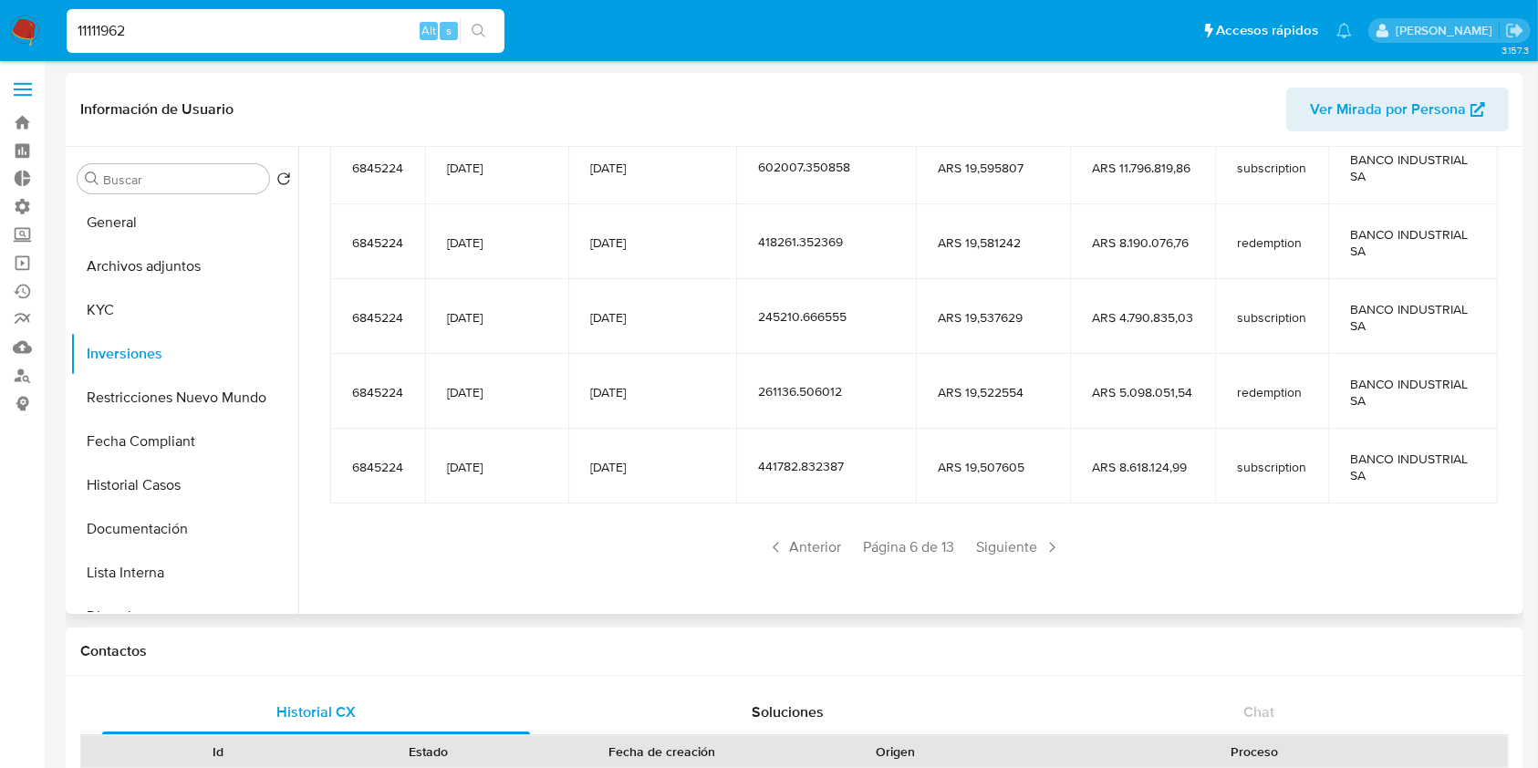
click at [141, 32] on input "11111962" at bounding box center [286, 31] width 438 height 24
paste input "681003089"
type input "681003089"
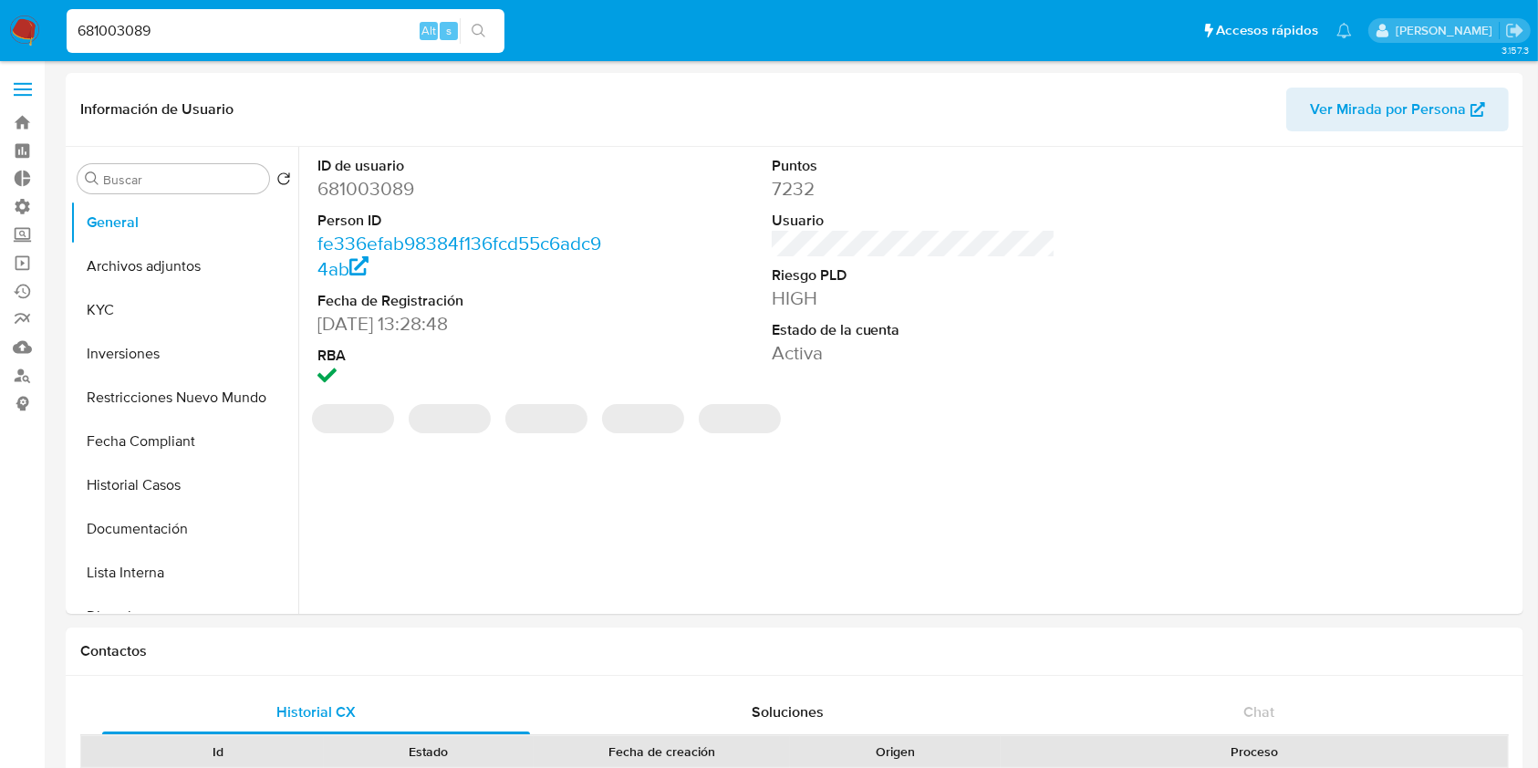
select select "10"
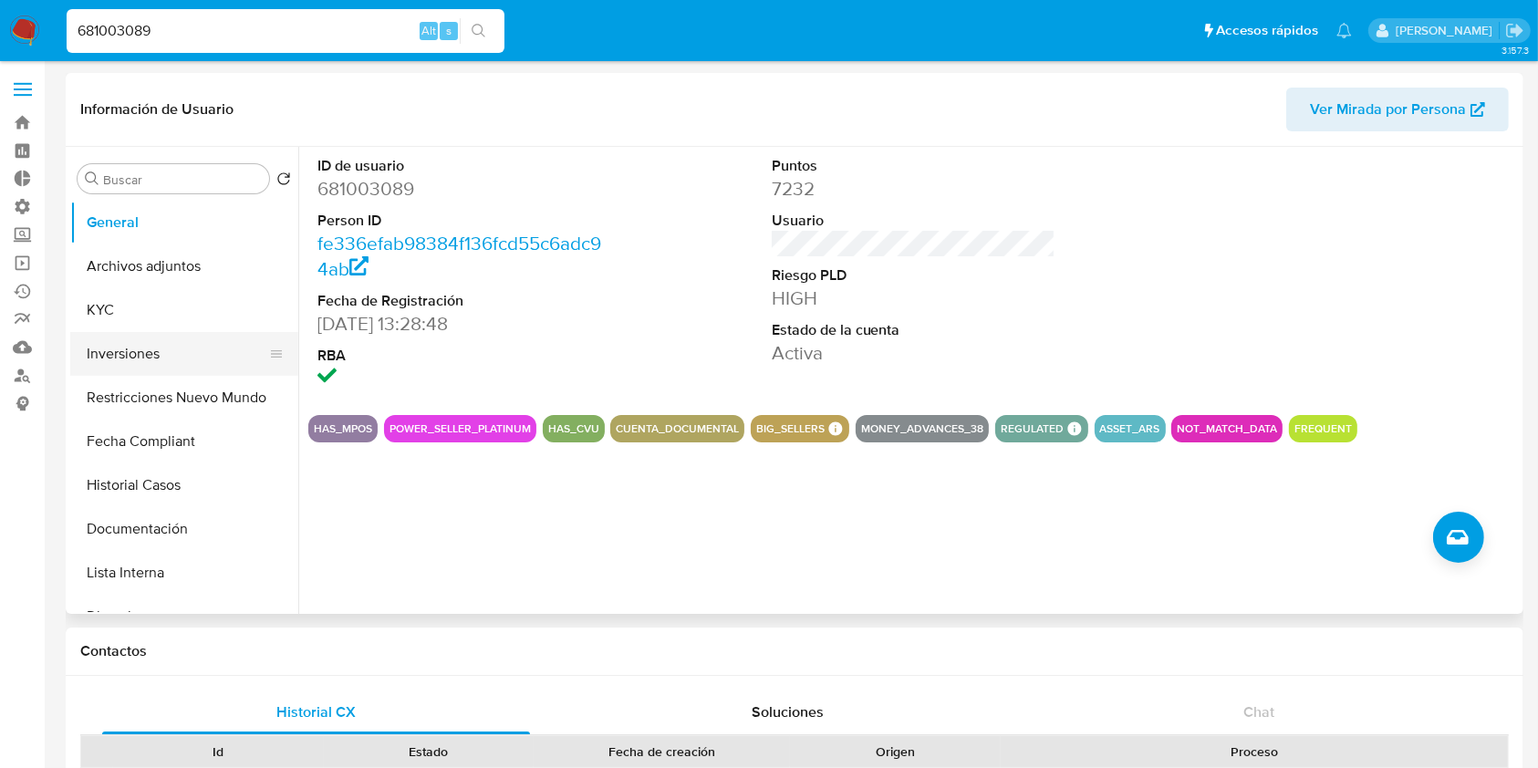
click at [166, 358] on button "Inversiones" at bounding box center [176, 354] width 213 height 44
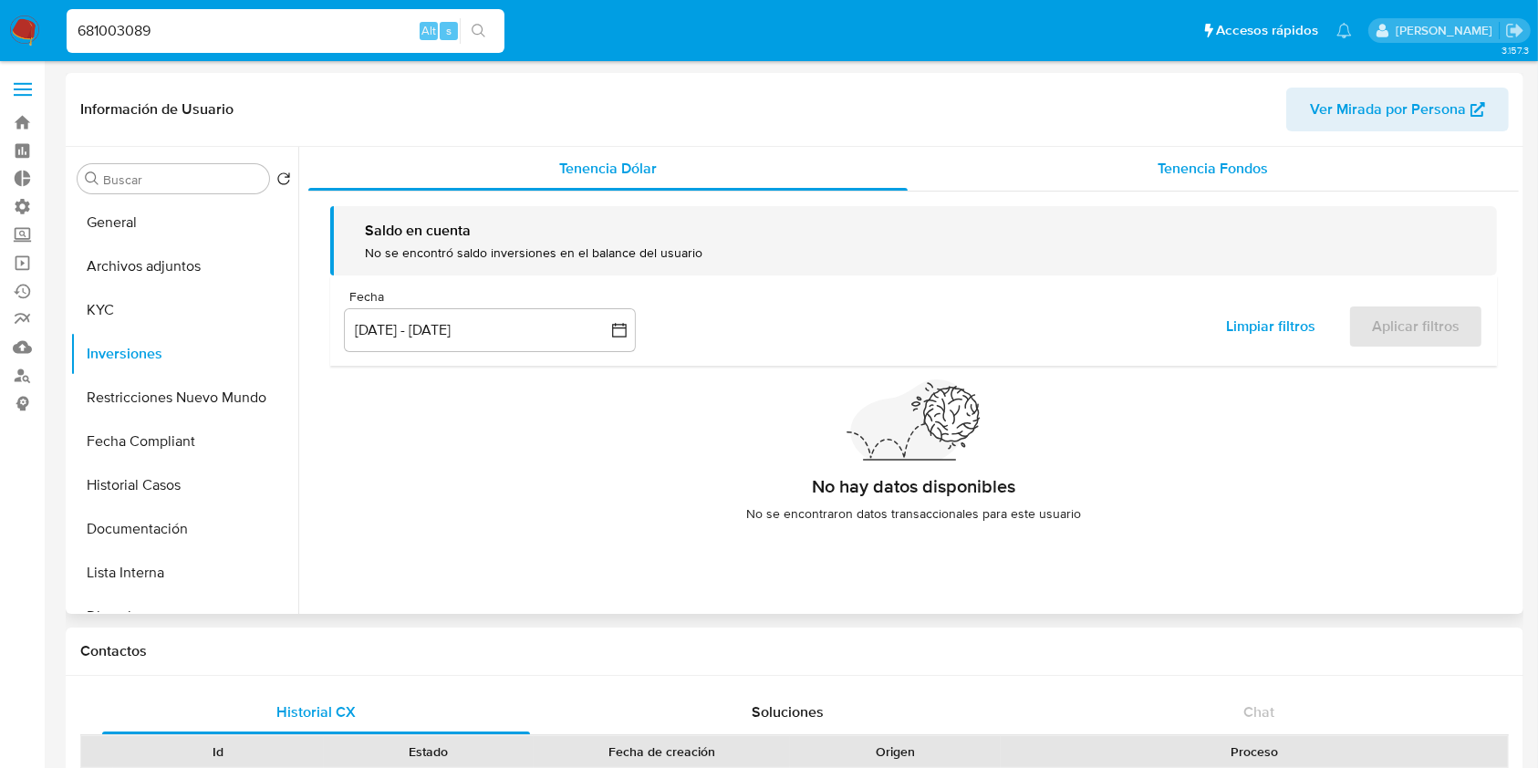
click at [1277, 179] on div "Tenencia Fondos" at bounding box center [1214, 169] width 612 height 44
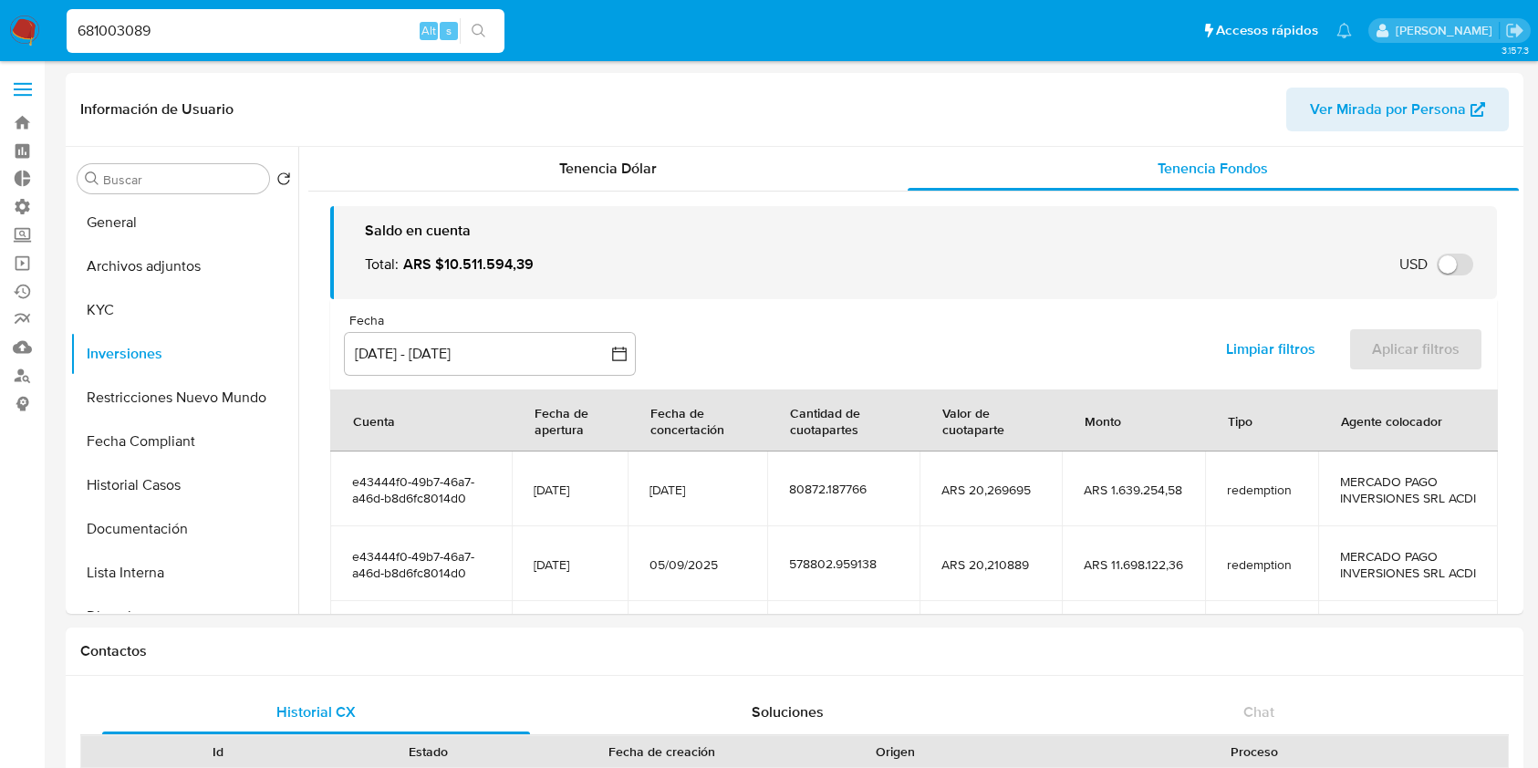
select select "10"
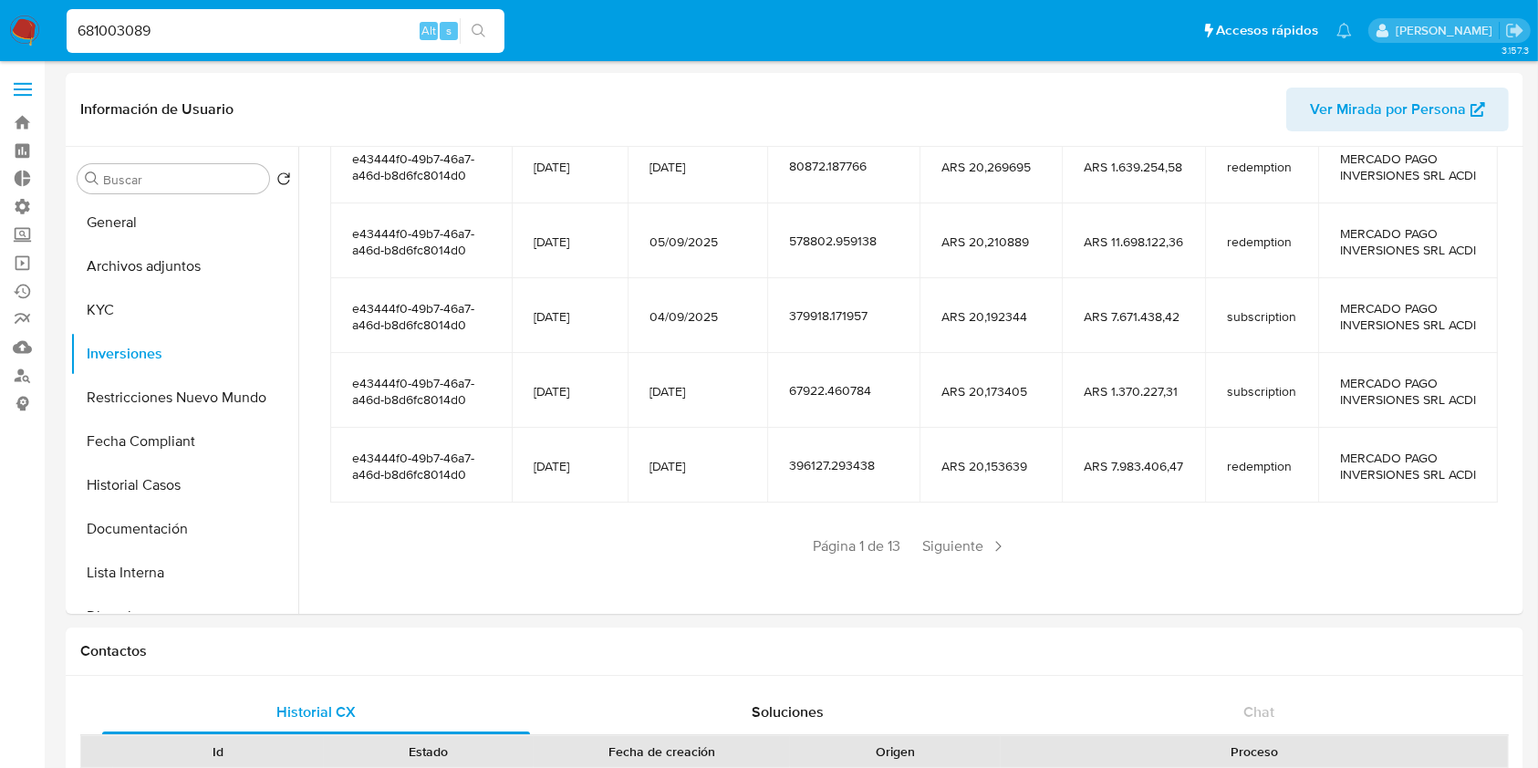
scroll to position [404, 0]
click at [965, 547] on span "Siguiente" at bounding box center [965, 546] width 99 height 29
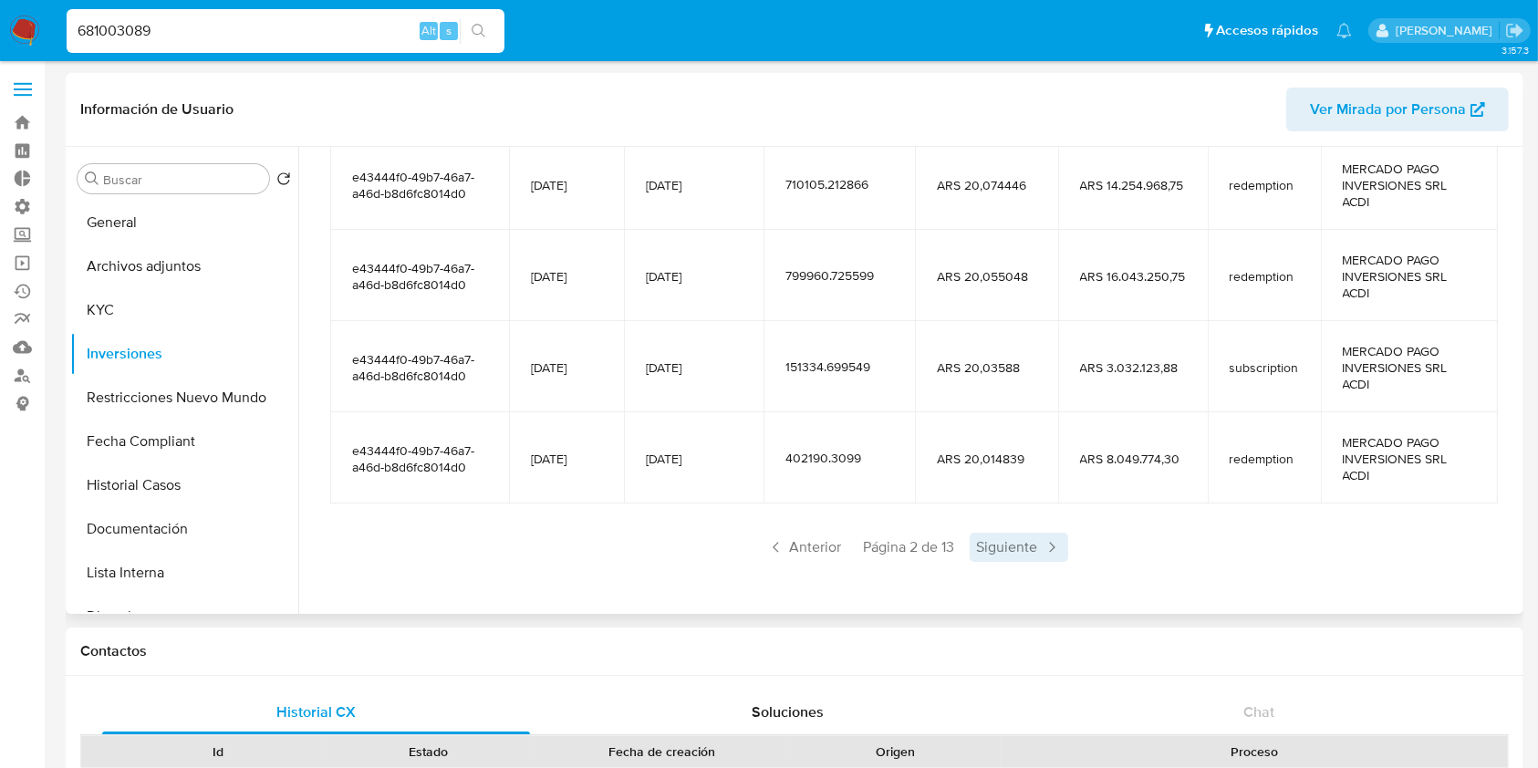
click at [991, 545] on span "Siguiente" at bounding box center [1019, 547] width 99 height 29
click at [1009, 542] on span "Siguiente" at bounding box center [1019, 547] width 99 height 29
click at [1011, 542] on span "Siguiente" at bounding box center [1019, 547] width 99 height 29
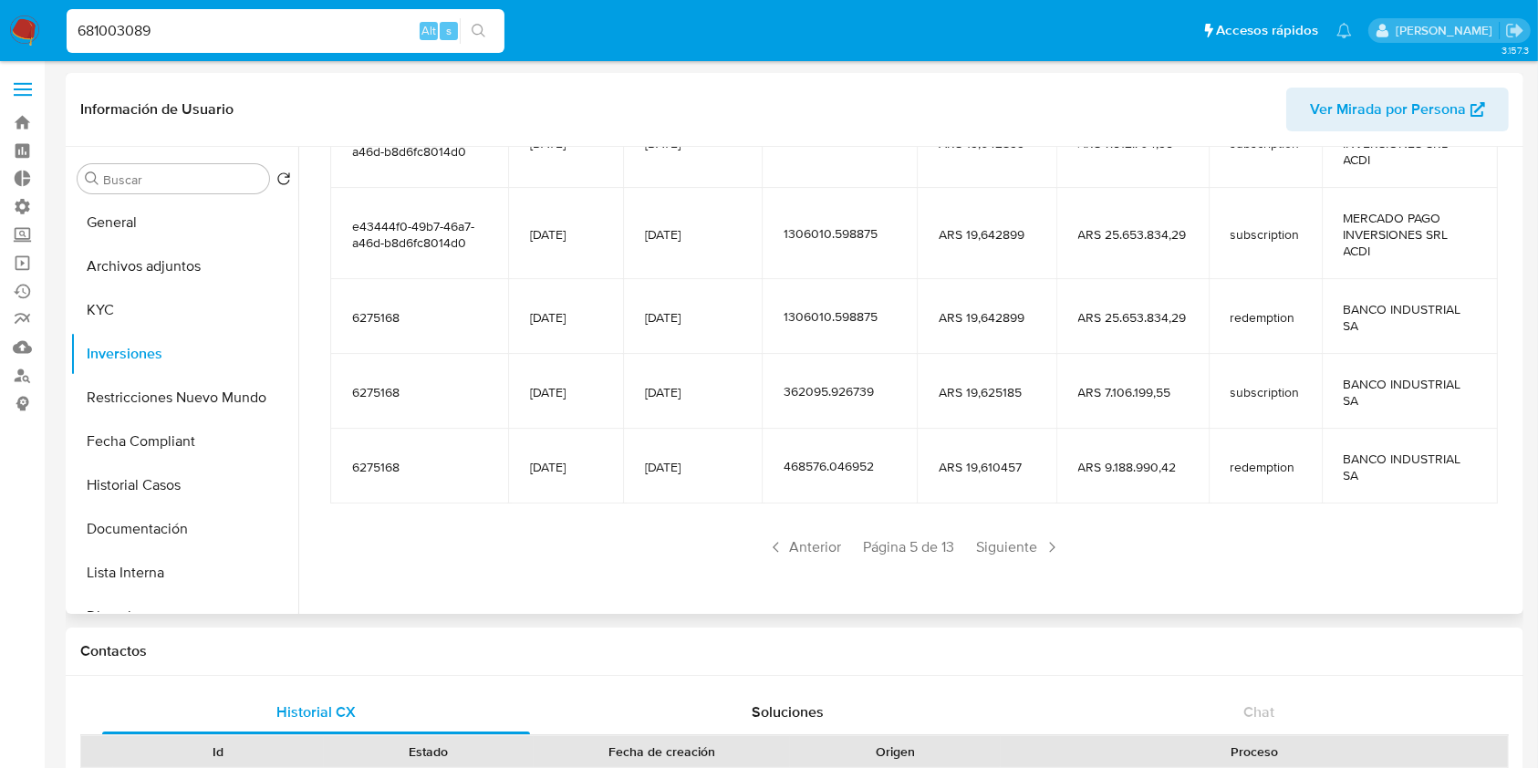
click at [1011, 542] on span "Siguiente" at bounding box center [1019, 547] width 99 height 29
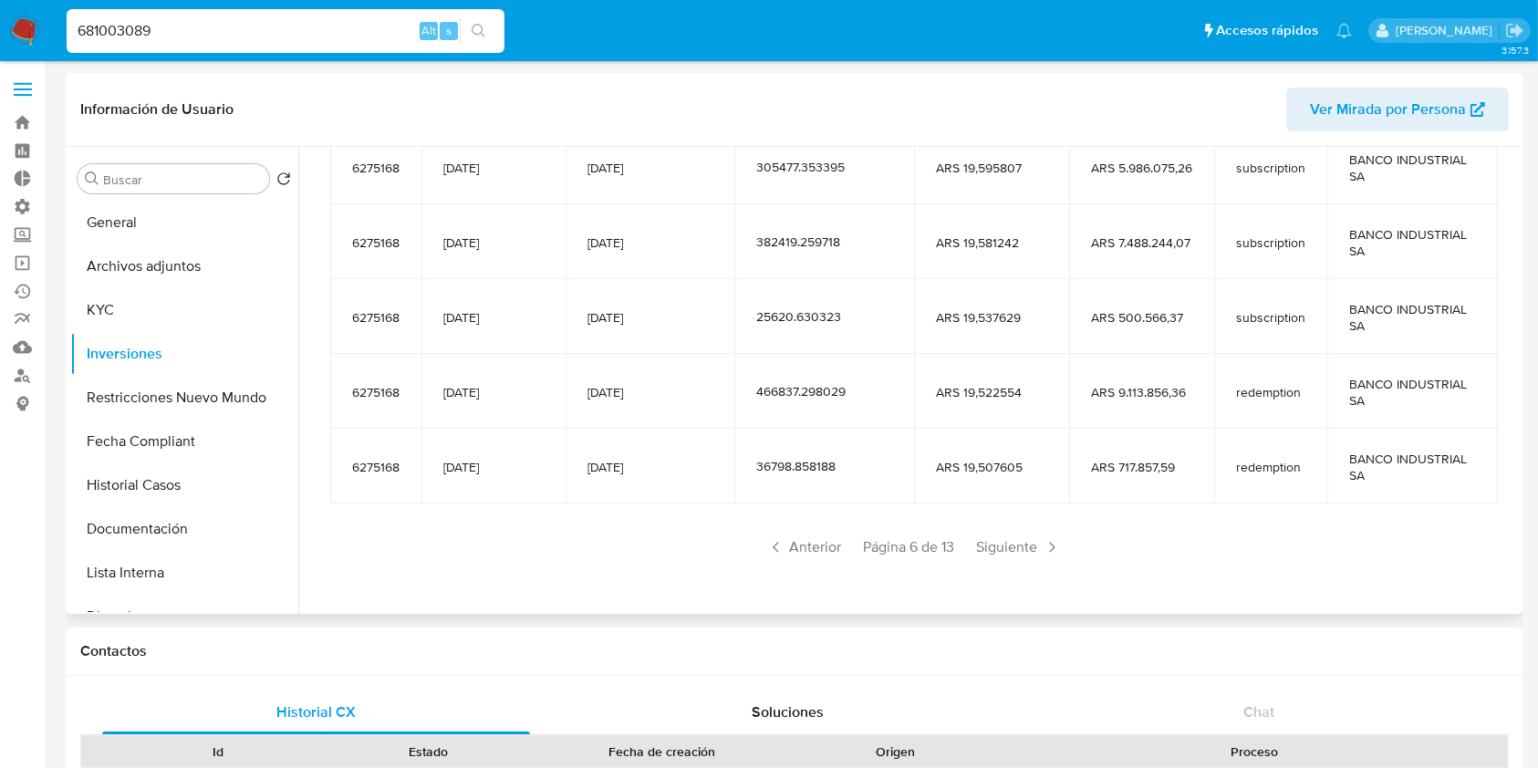
click at [1011, 542] on span "Siguiente" at bounding box center [1019, 547] width 99 height 29
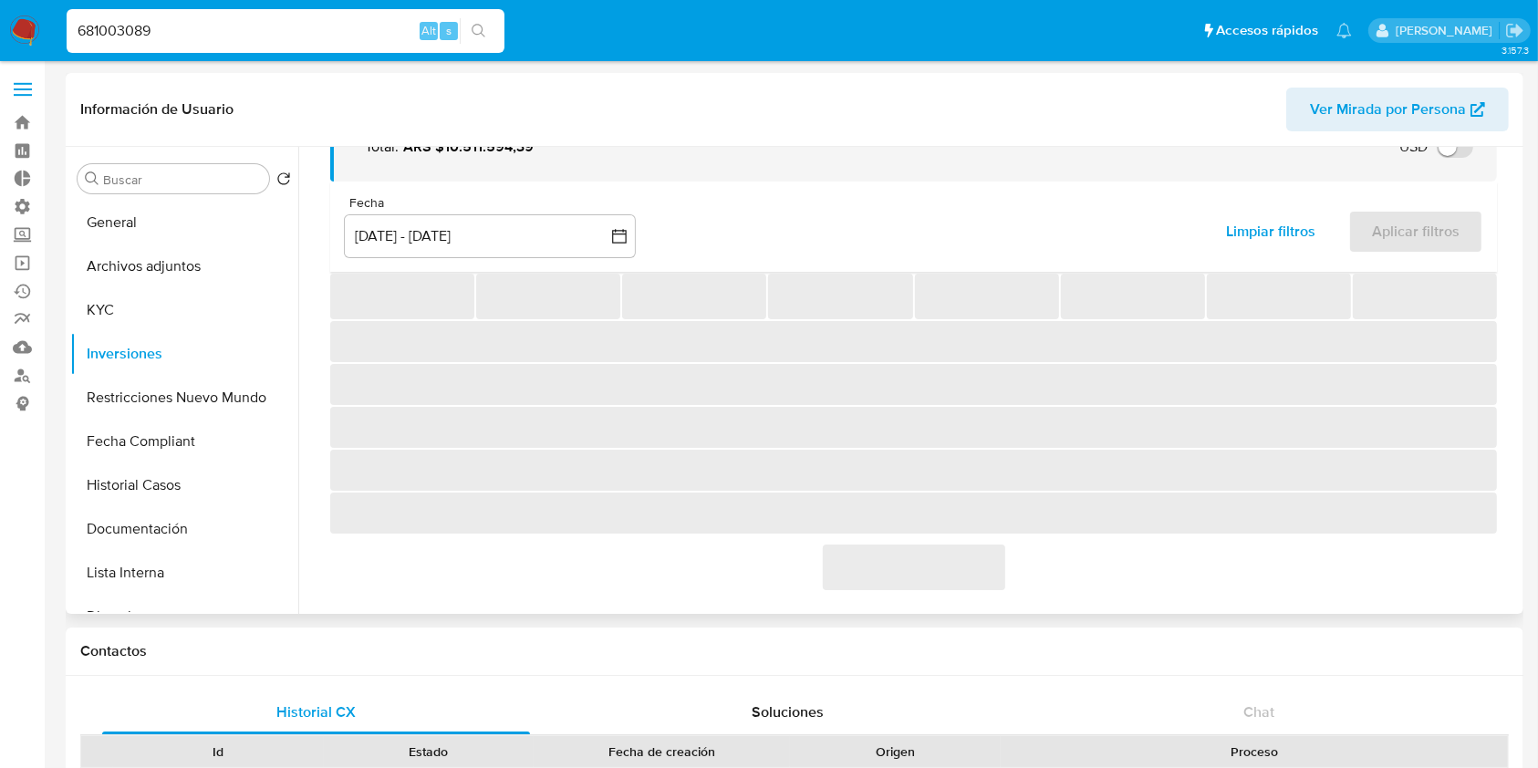
scroll to position [322, 0]
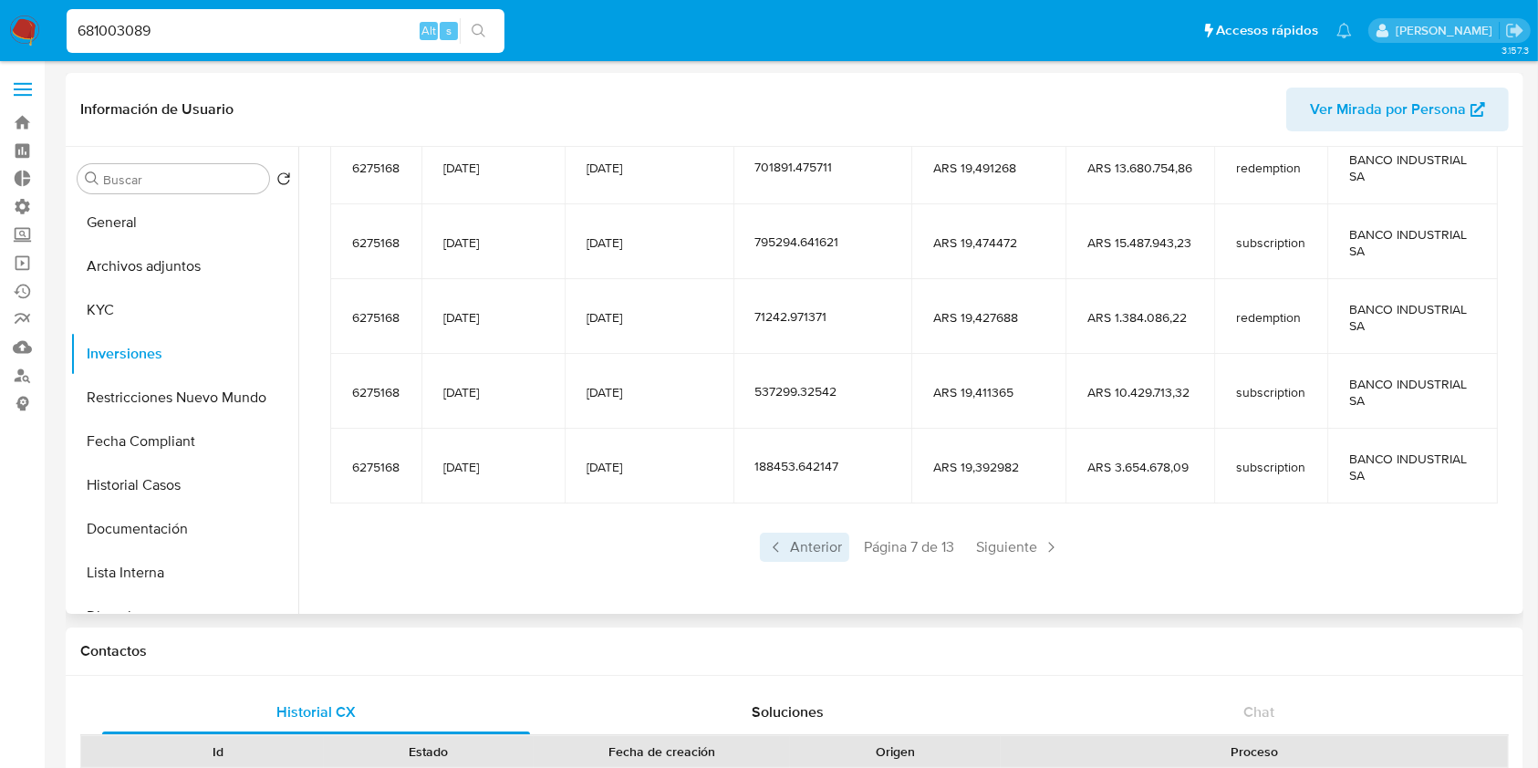
click at [802, 550] on span "Anterior" at bounding box center [804, 547] width 89 height 29
click at [152, 306] on button "KYC" at bounding box center [176, 310] width 213 height 44
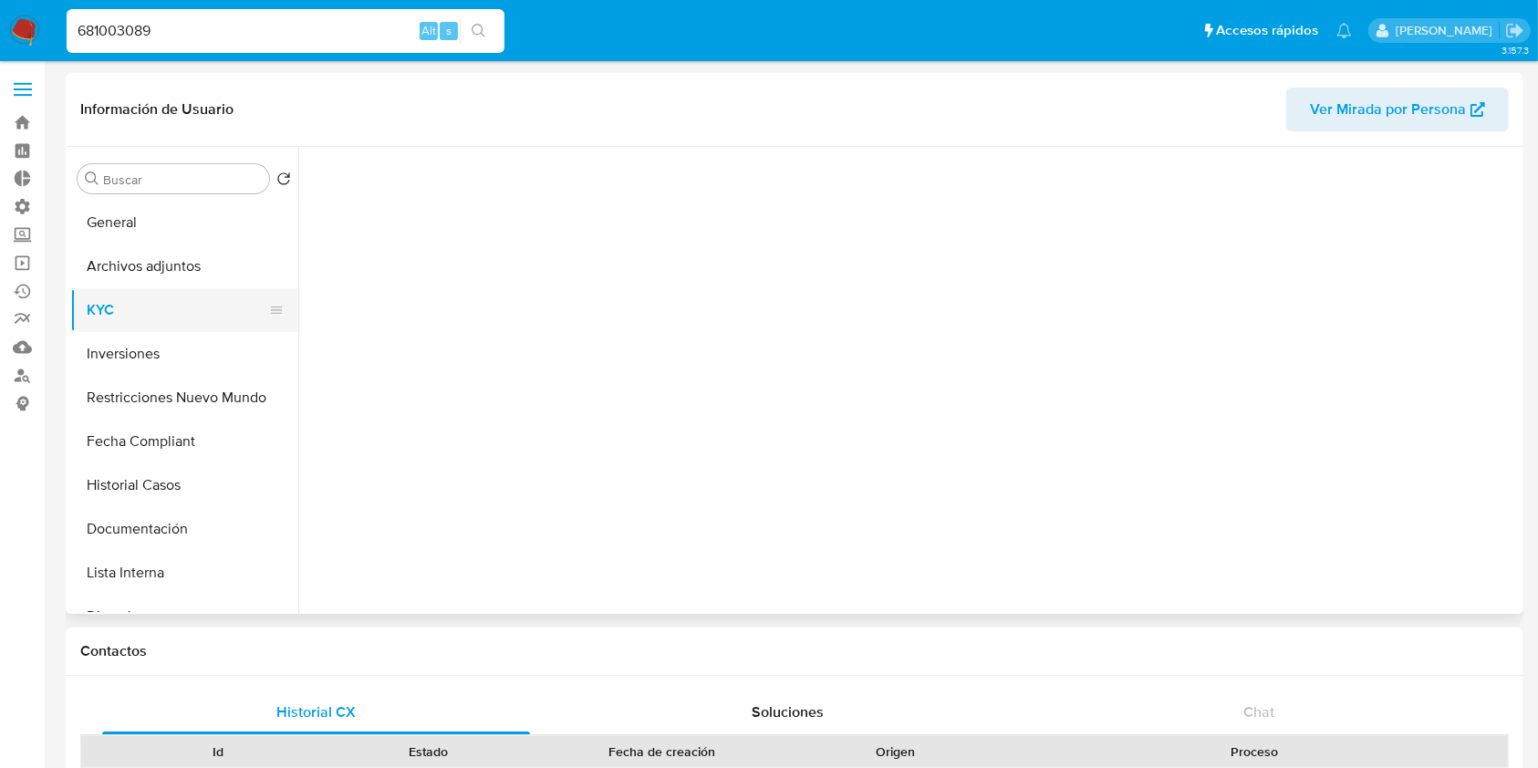
scroll to position [0, 0]
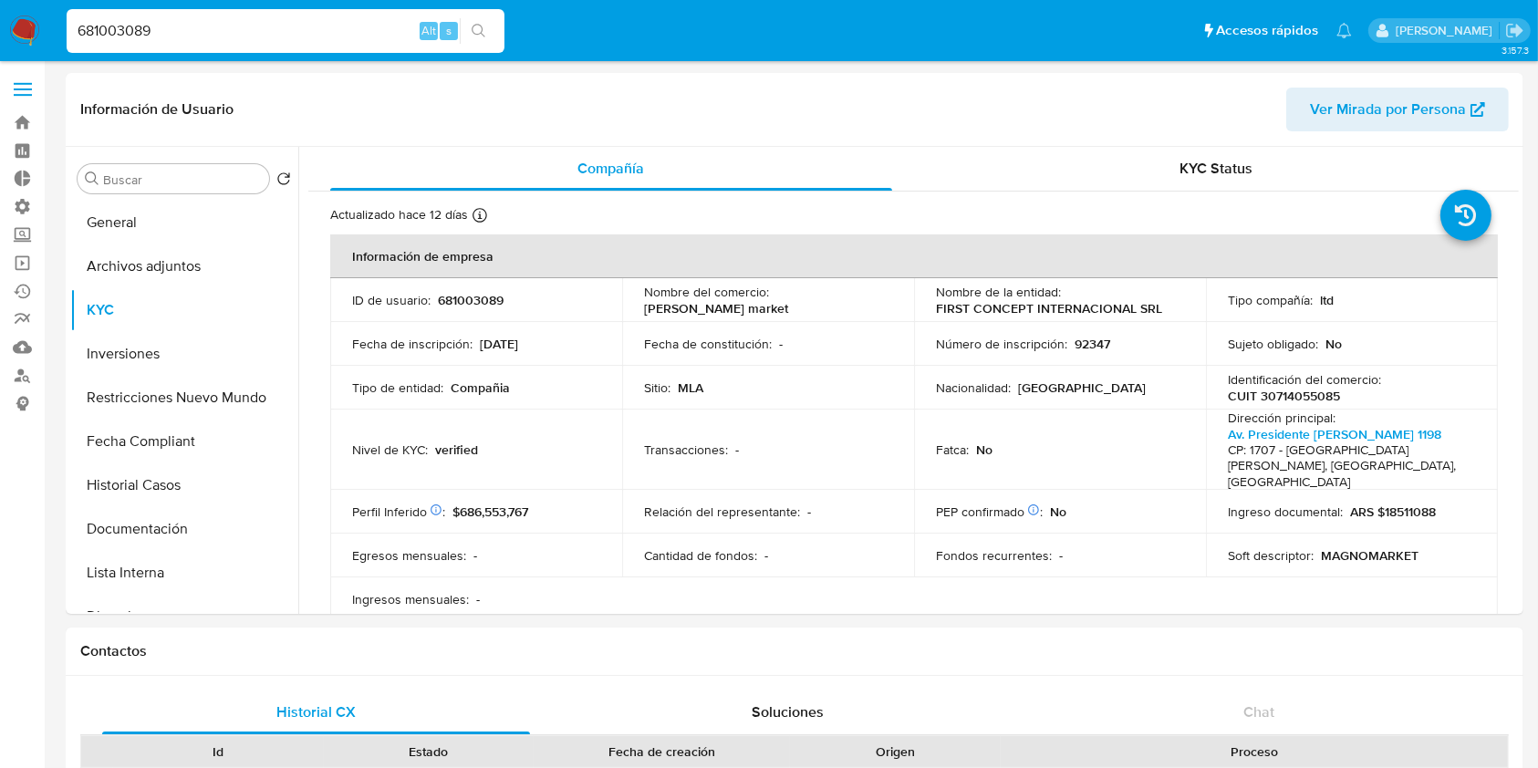
click at [257, 27] on input "681003089" at bounding box center [286, 31] width 438 height 24
paste input "204640927"
type input "204640927"
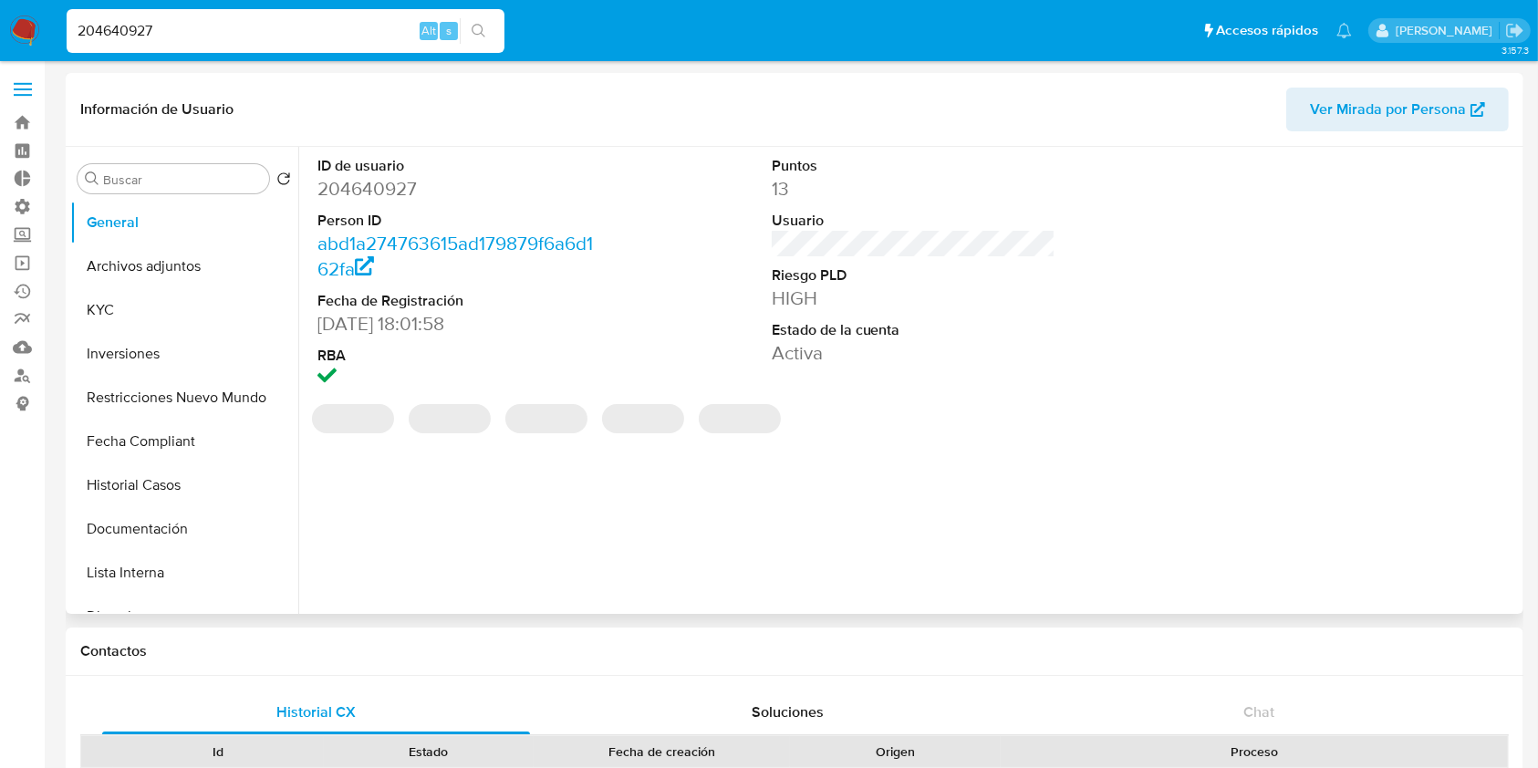
select select "10"
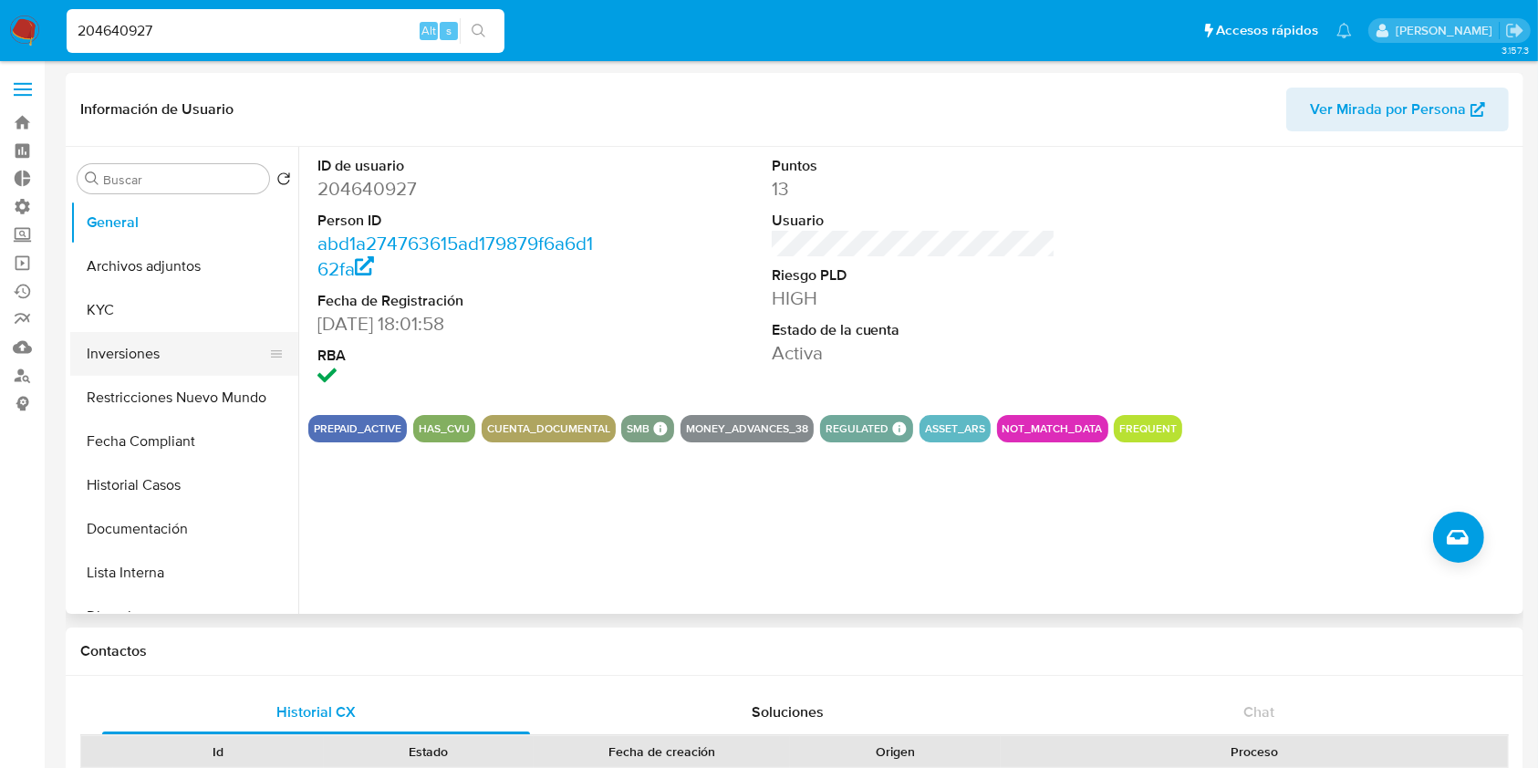
click at [199, 339] on button "Inversiones" at bounding box center [176, 354] width 213 height 44
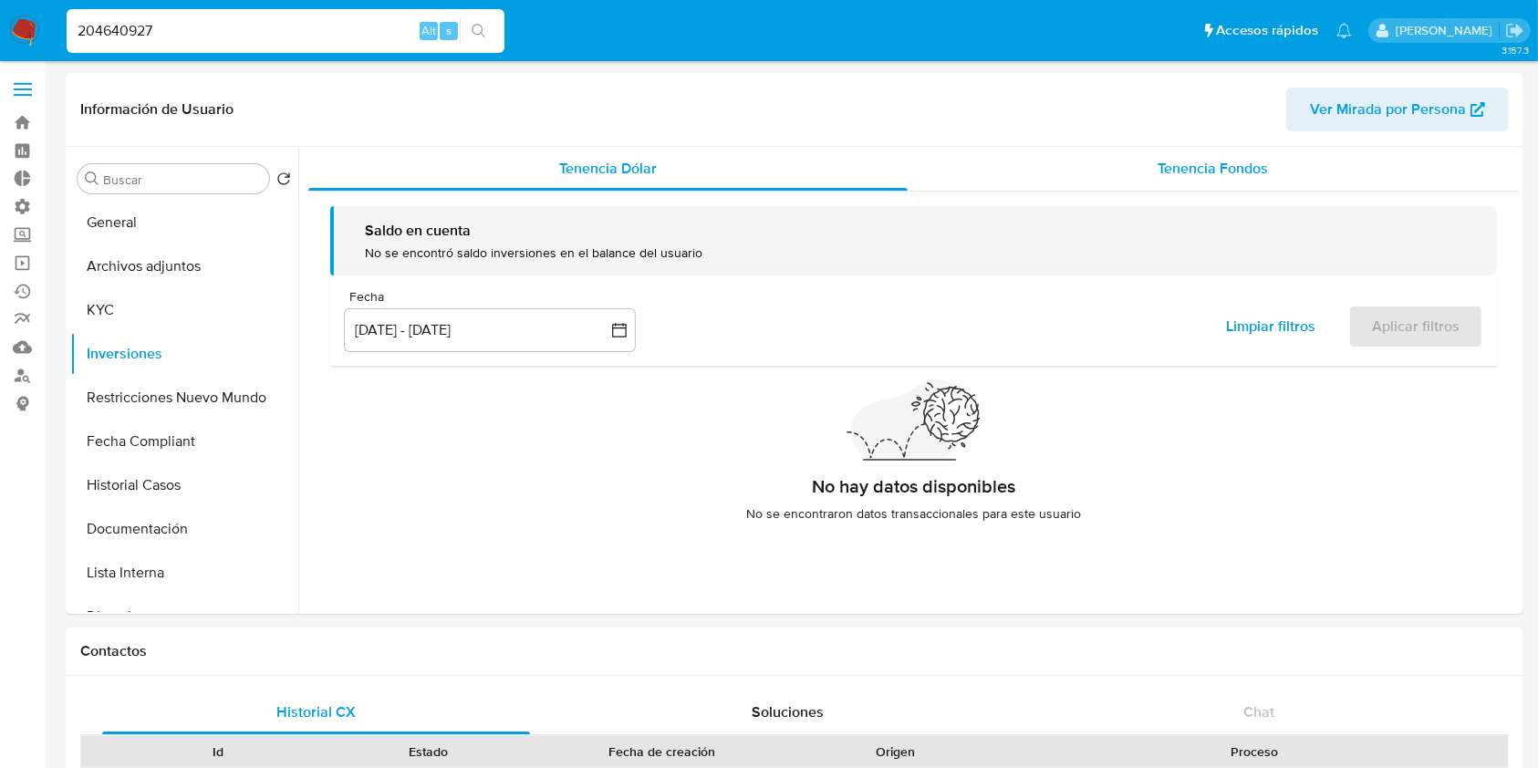
click at [1309, 170] on div "Tenencia Fondos" at bounding box center [1214, 169] width 612 height 44
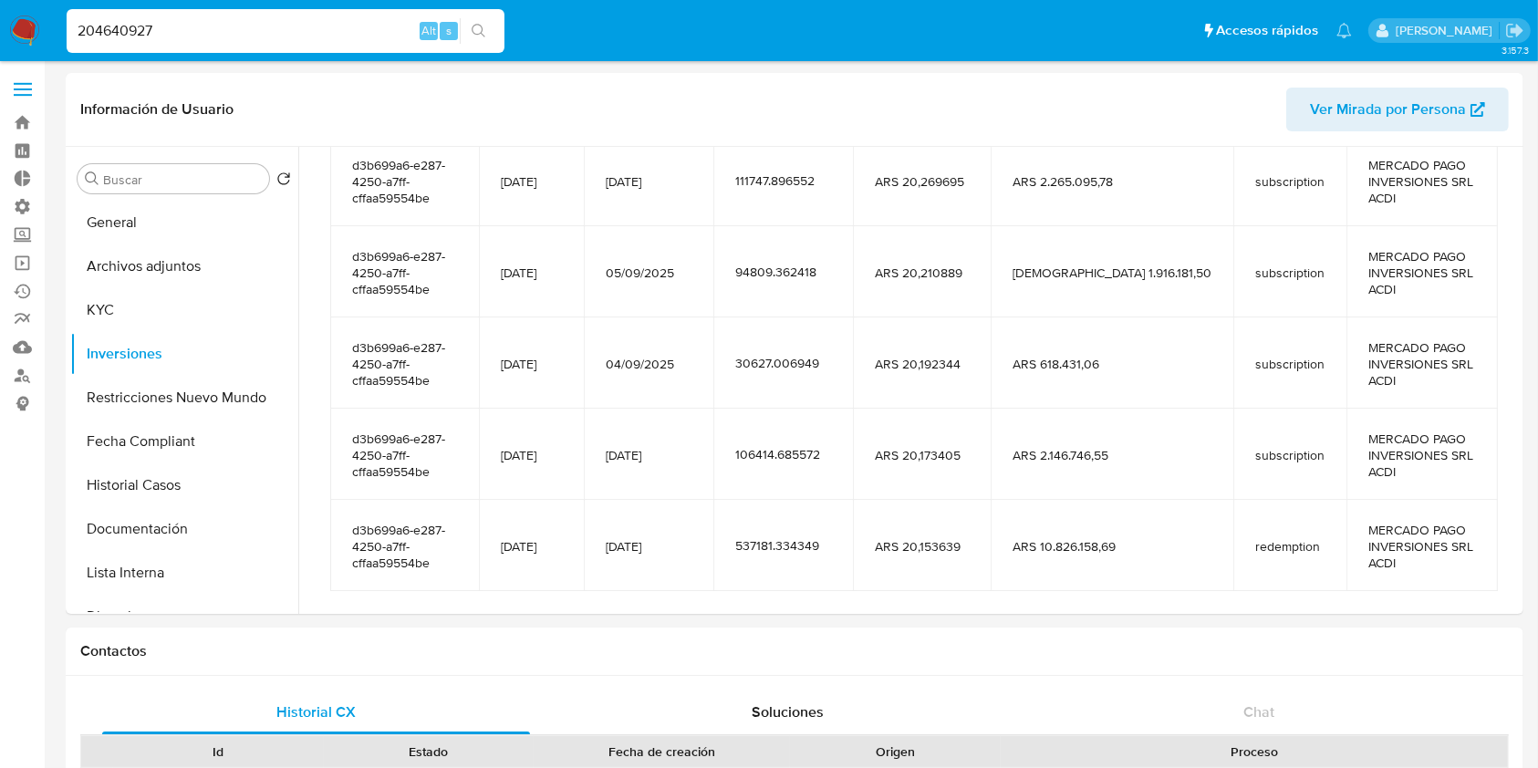
scroll to position [365, 0]
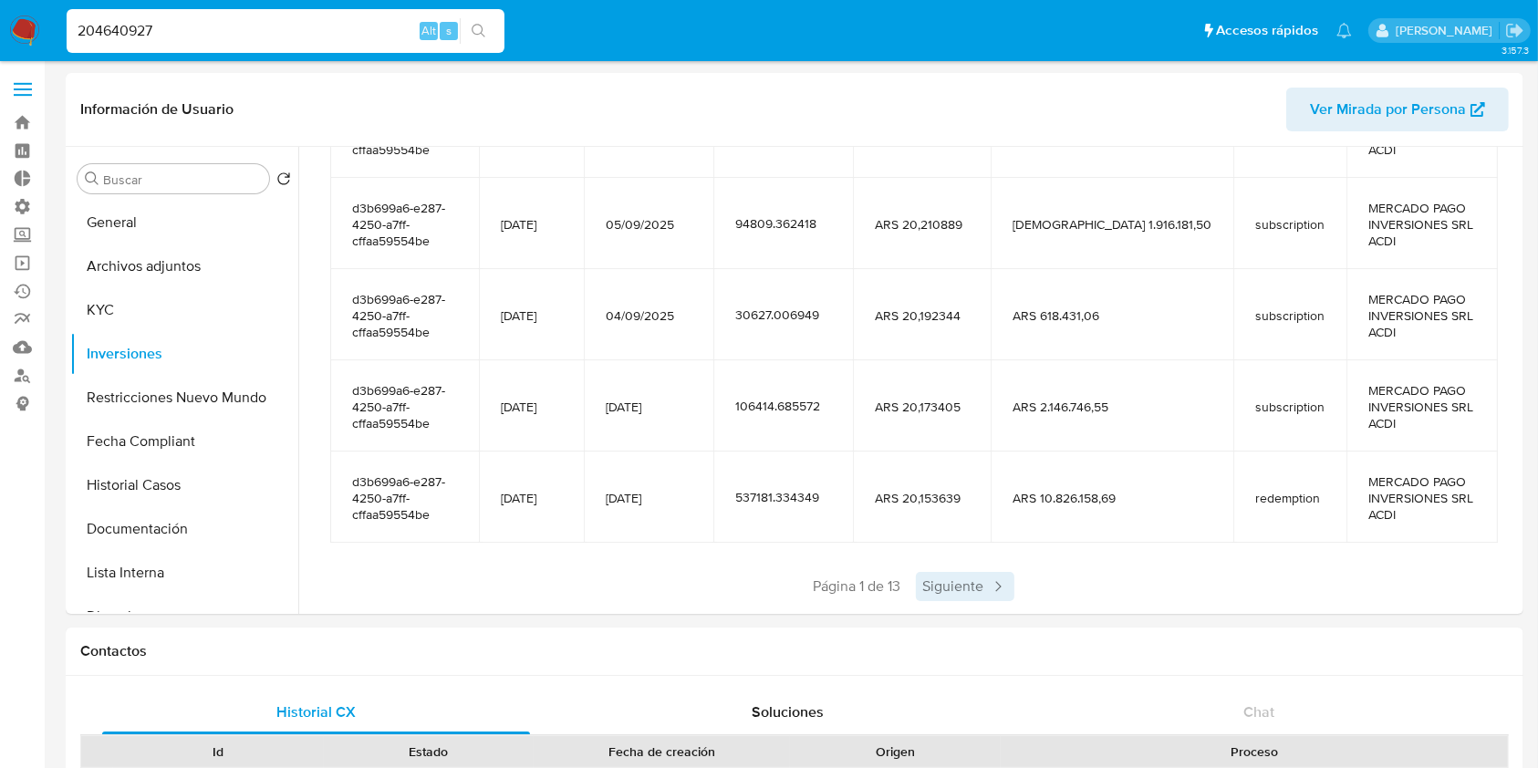
click at [949, 593] on span "Siguiente" at bounding box center [965, 586] width 99 height 29
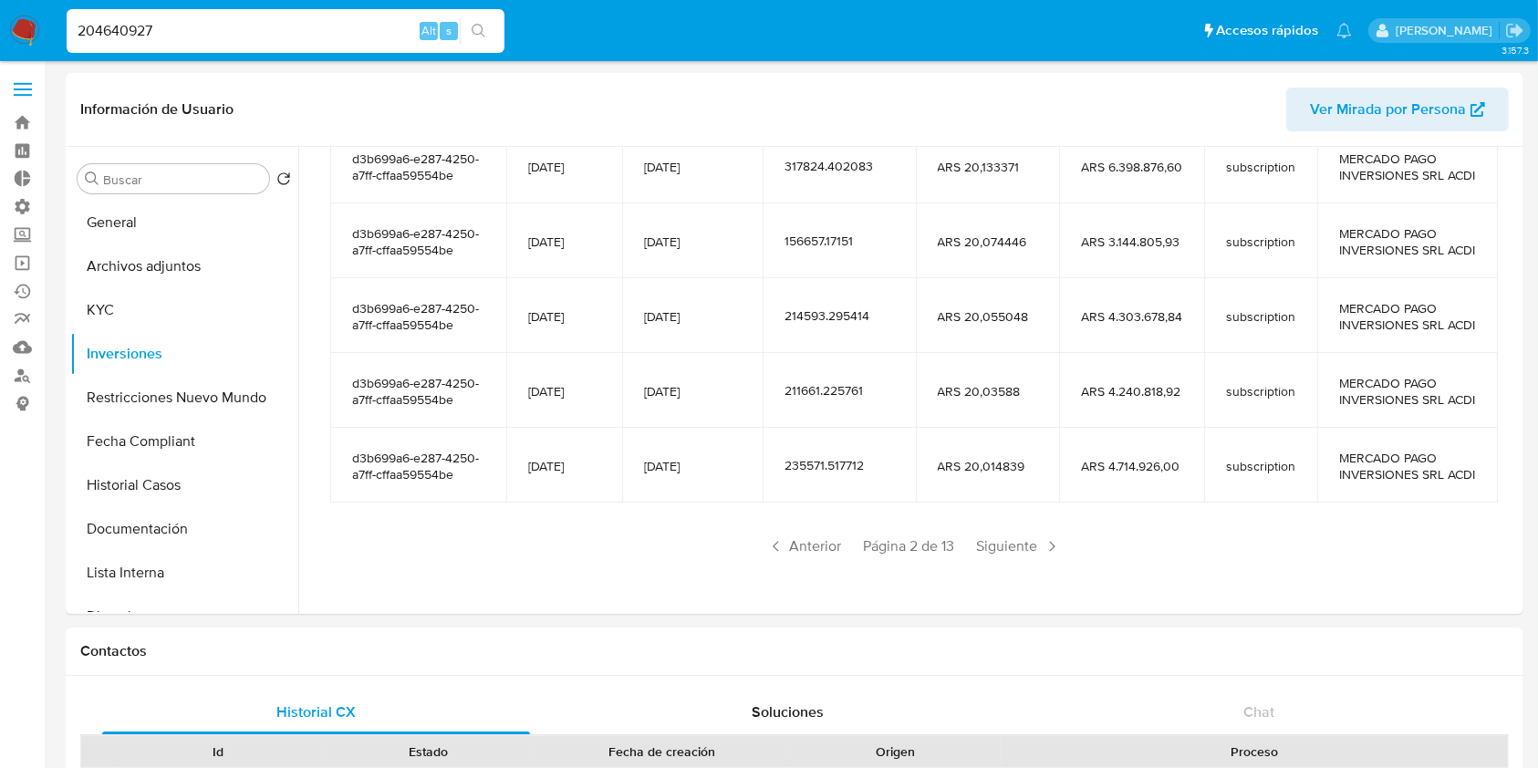
click at [954, 561] on div "Anterior Página 2 de 13 Siguiente" at bounding box center [913, 546] width 1167 height 29
click at [1003, 561] on span "Siguiente" at bounding box center [1019, 546] width 99 height 29
click at [1023, 561] on span "Siguiente" at bounding box center [1019, 546] width 99 height 29
click at [1021, 561] on span "Siguiente" at bounding box center [1019, 546] width 99 height 29
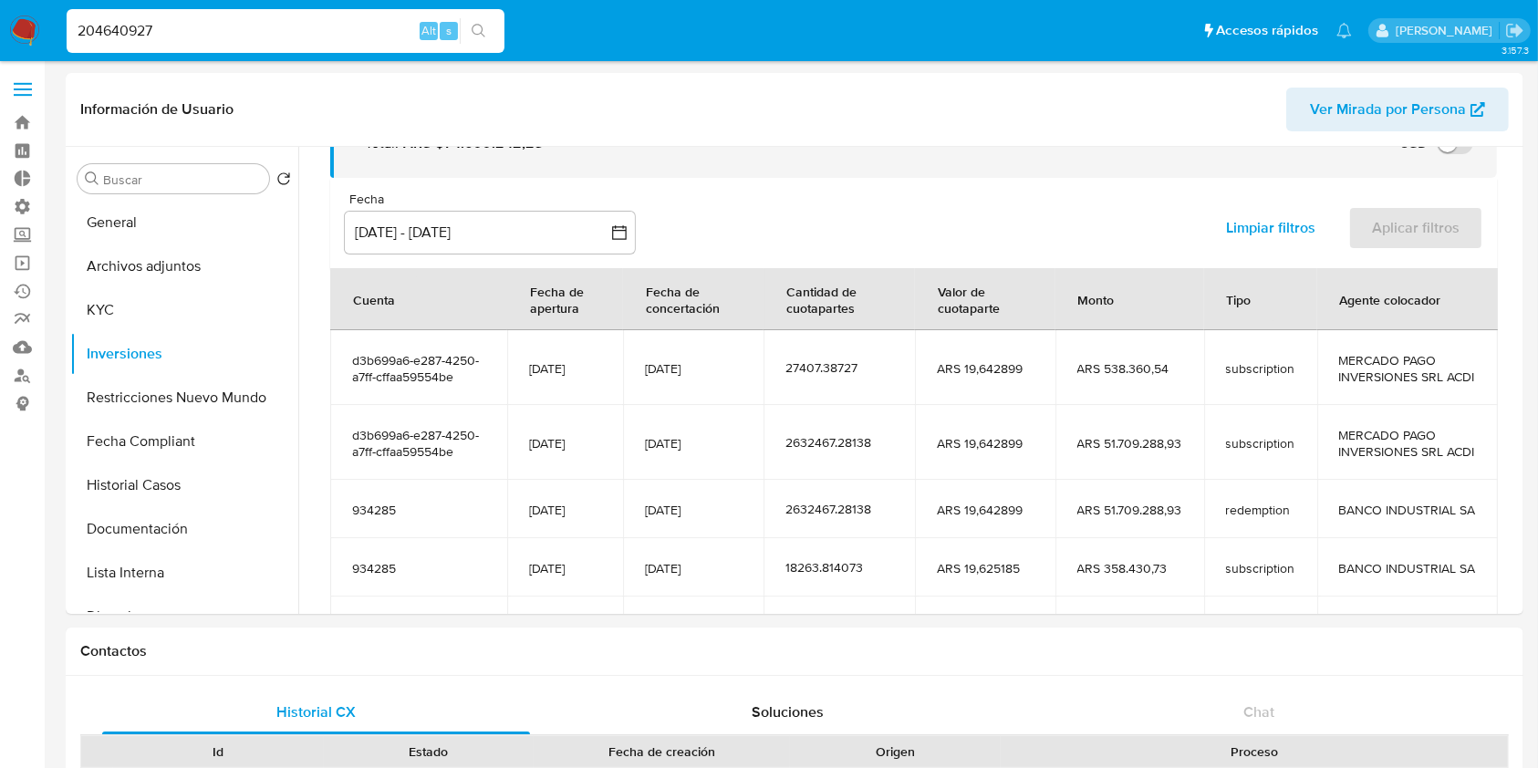
scroll to position [355, 0]
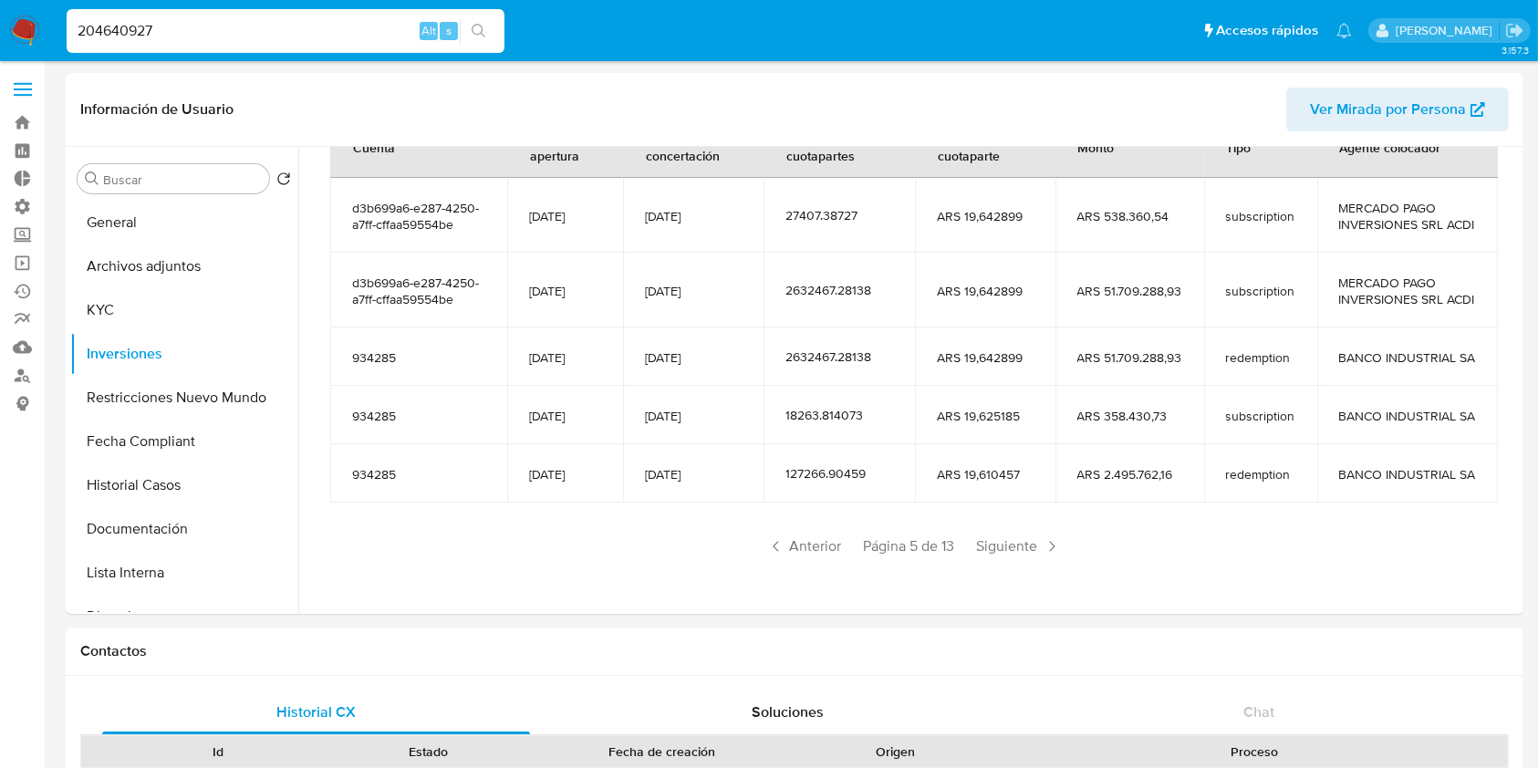
click at [1021, 573] on div "Saldo en cuenta Total : ARS $74.099.242,23 USD Cambiar entre moneda local y USD…" at bounding box center [913, 261] width 1210 height 687
click at [1021, 554] on span "Siguiente" at bounding box center [1019, 546] width 99 height 29
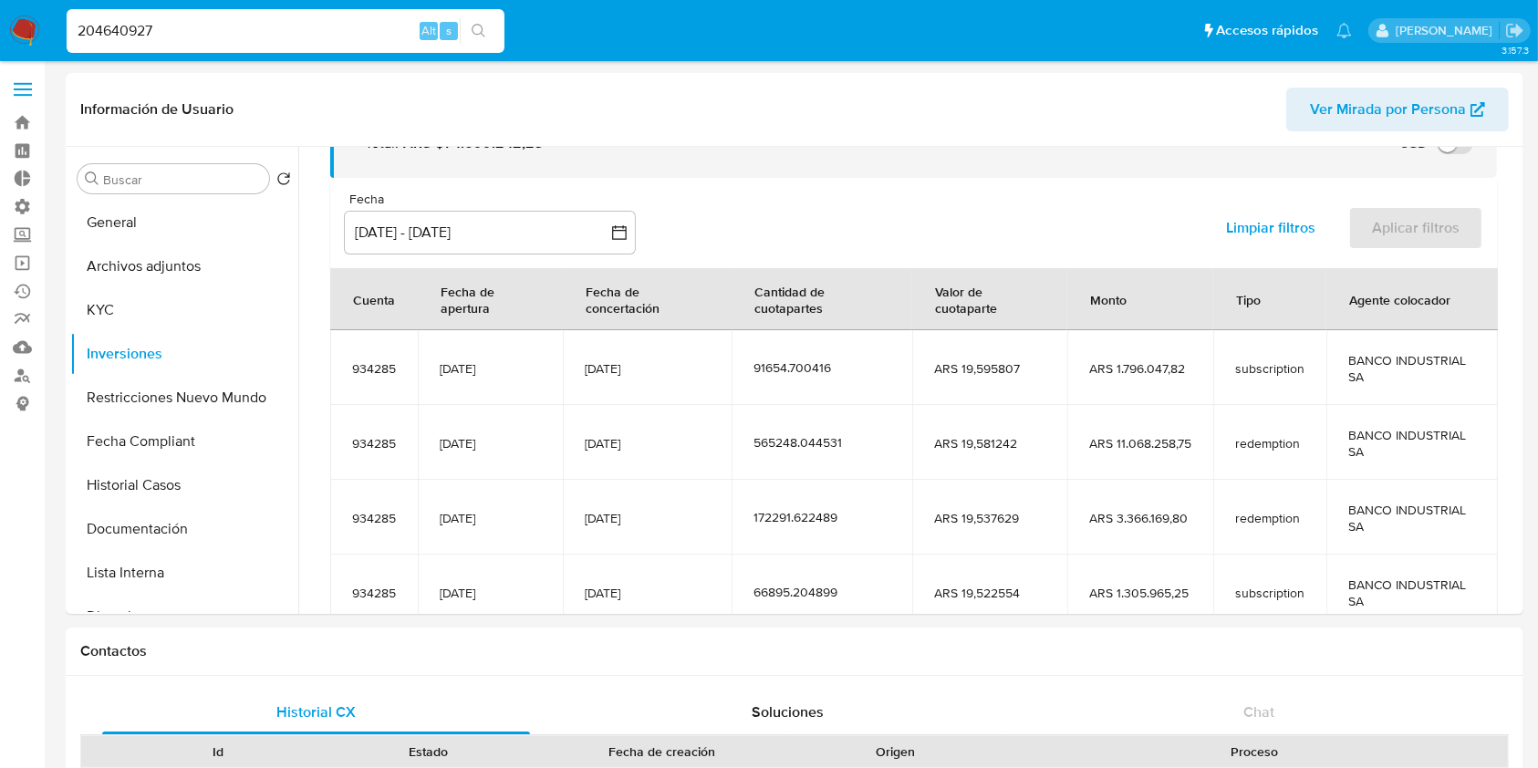
scroll to position [322, 0]
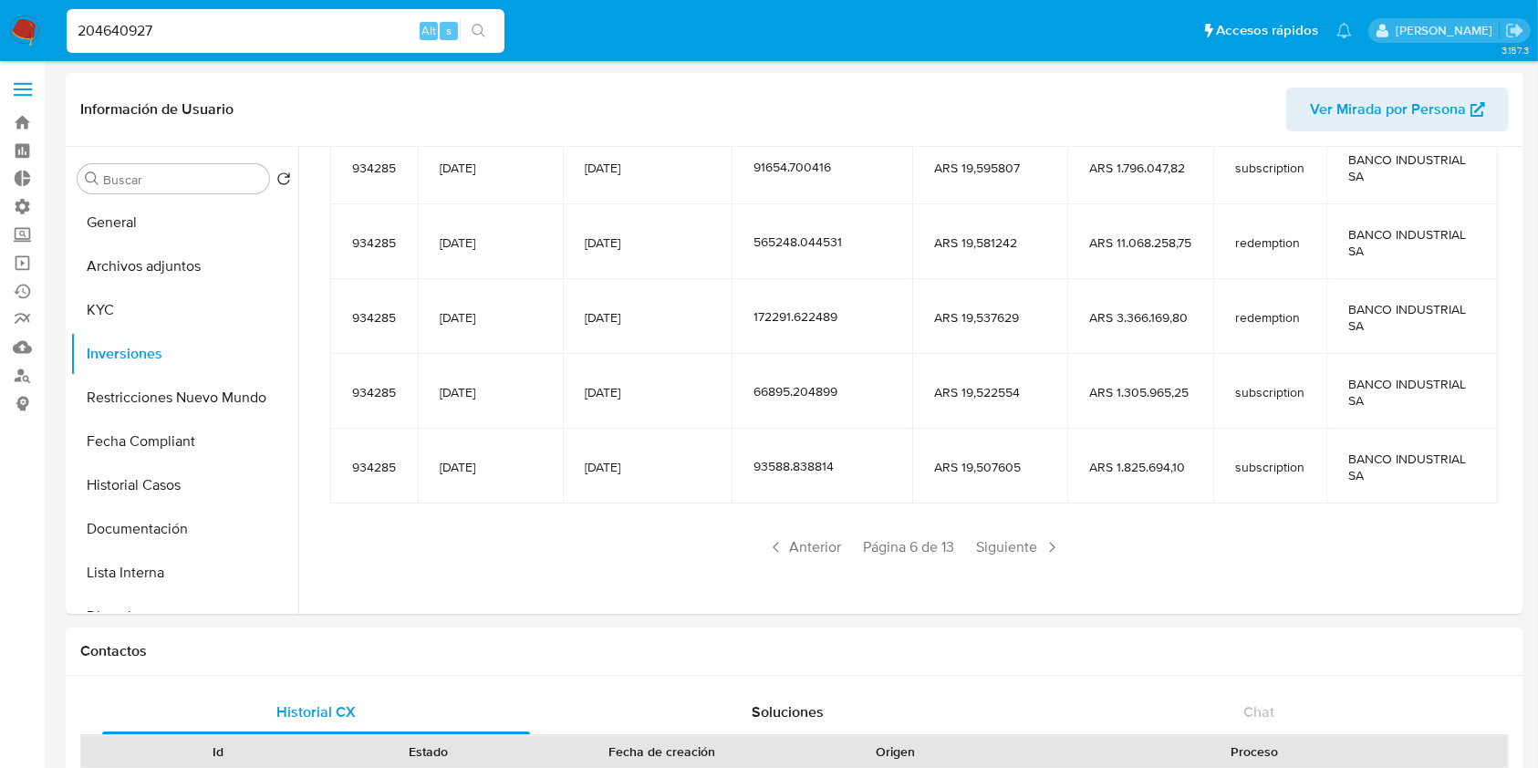
click at [164, 36] on input "204640927" at bounding box center [286, 31] width 438 height 24
paste input "62805480"
type input "2062805480"
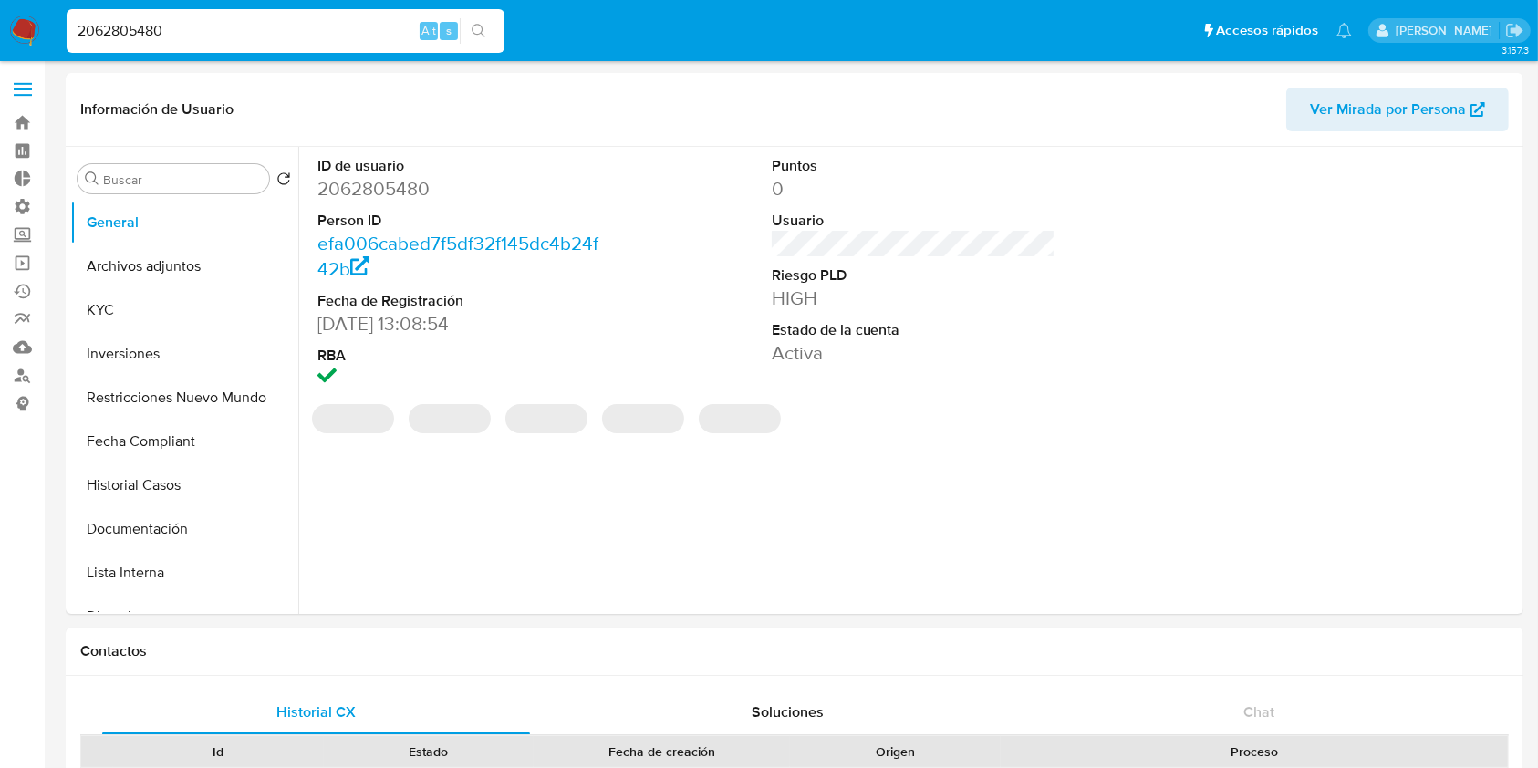
select select "10"
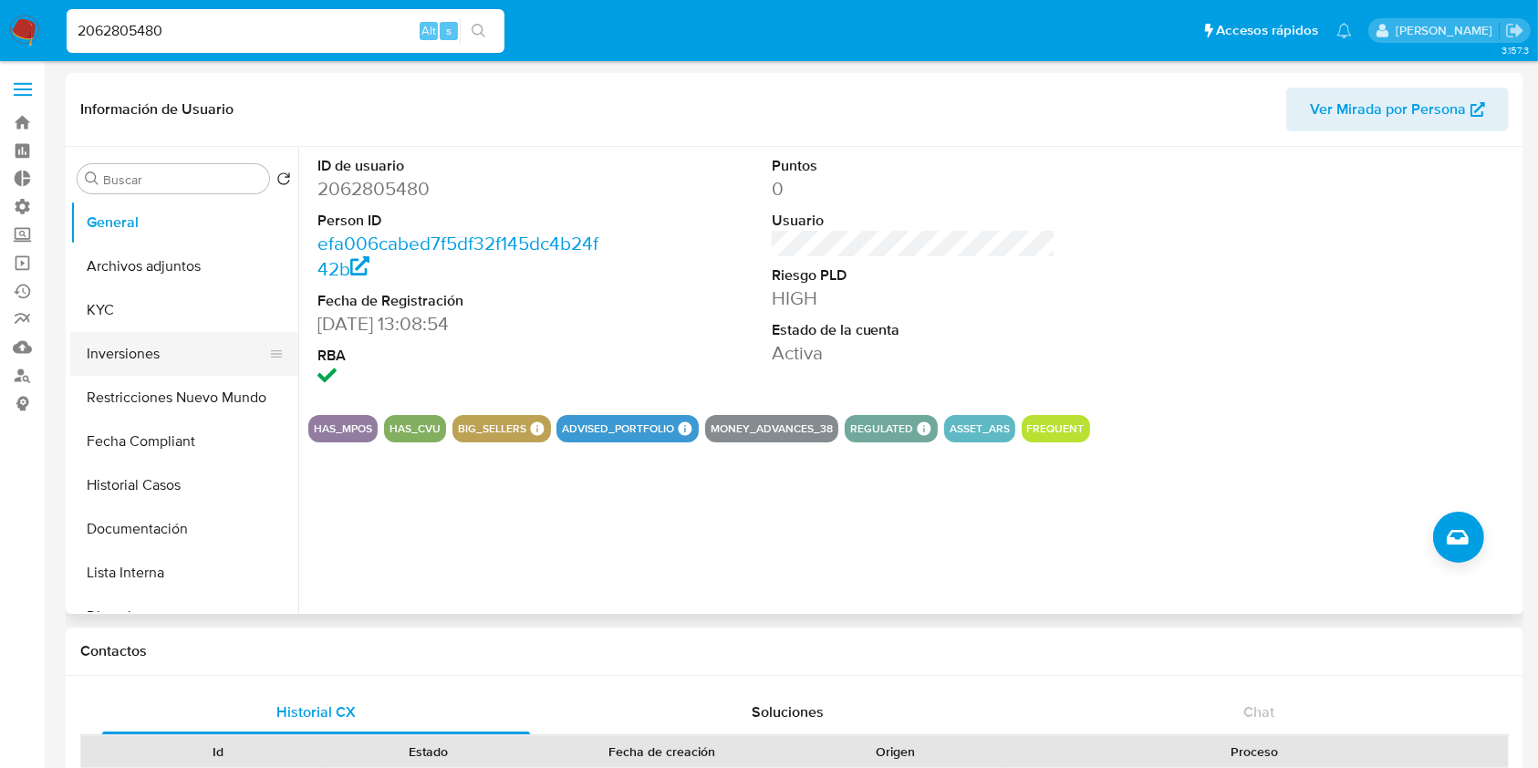
click at [155, 340] on button "Inversiones" at bounding box center [176, 354] width 213 height 44
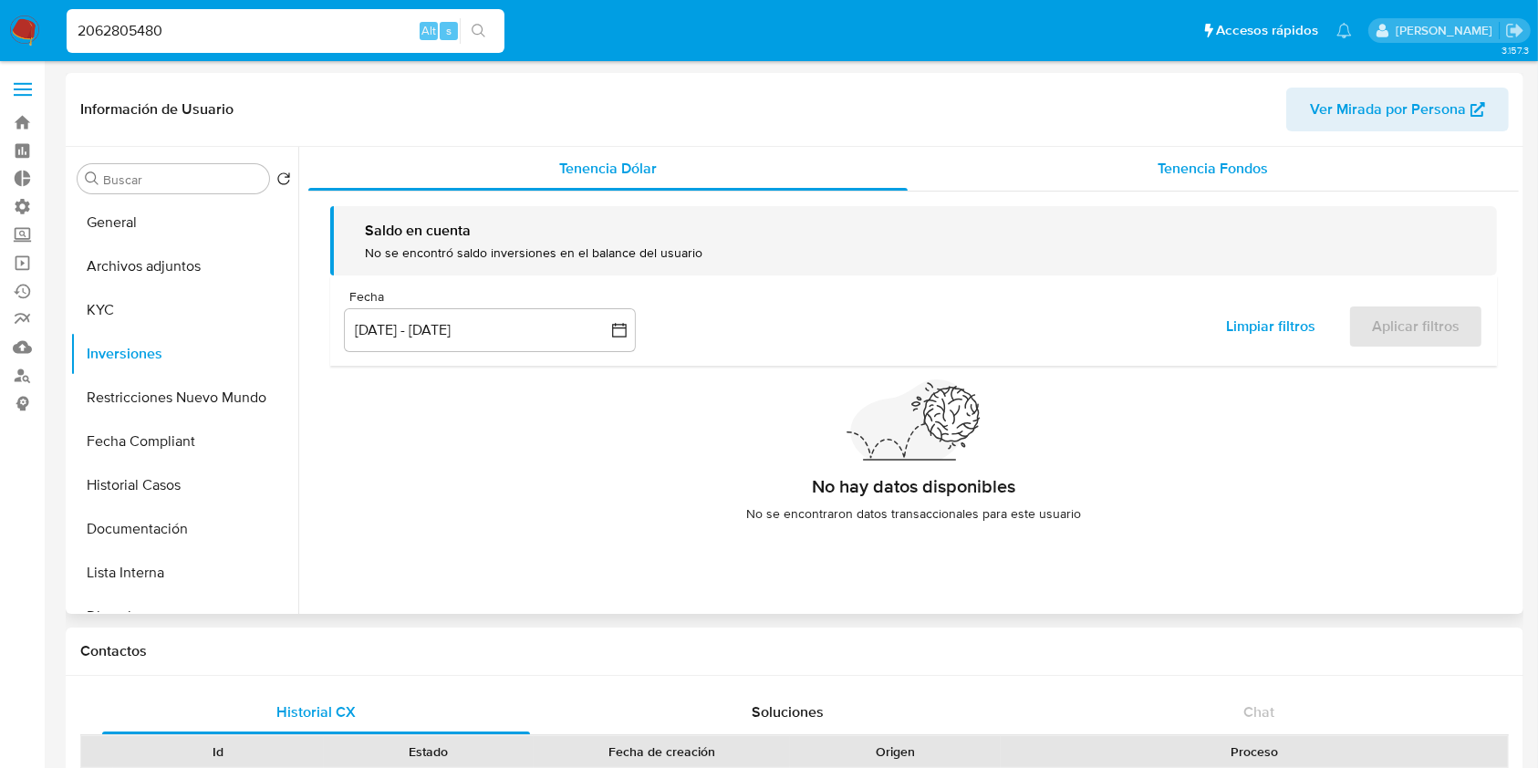
click at [1229, 161] on span "Tenencia Fondos" at bounding box center [1213, 168] width 110 height 21
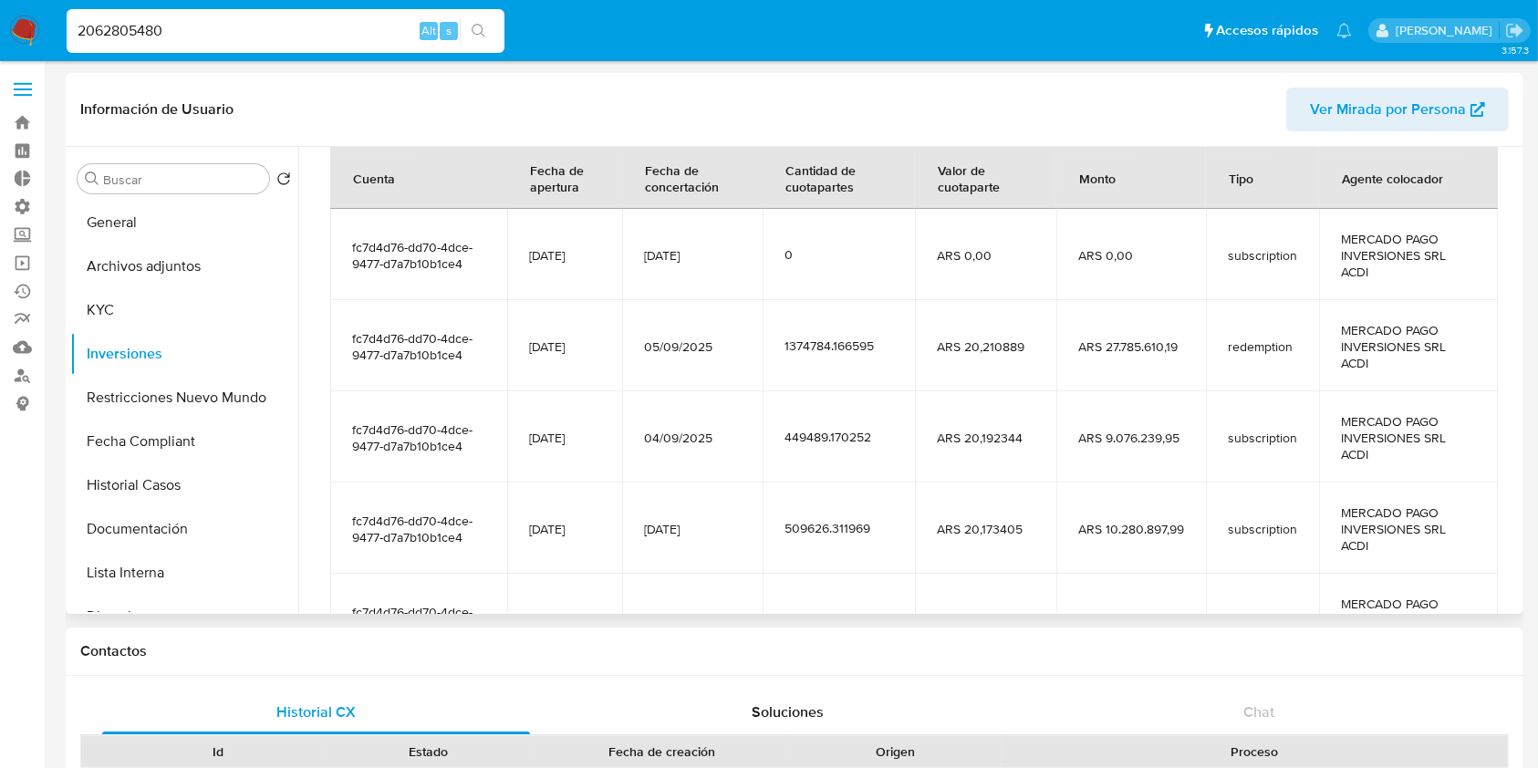
scroll to position [365, 0]
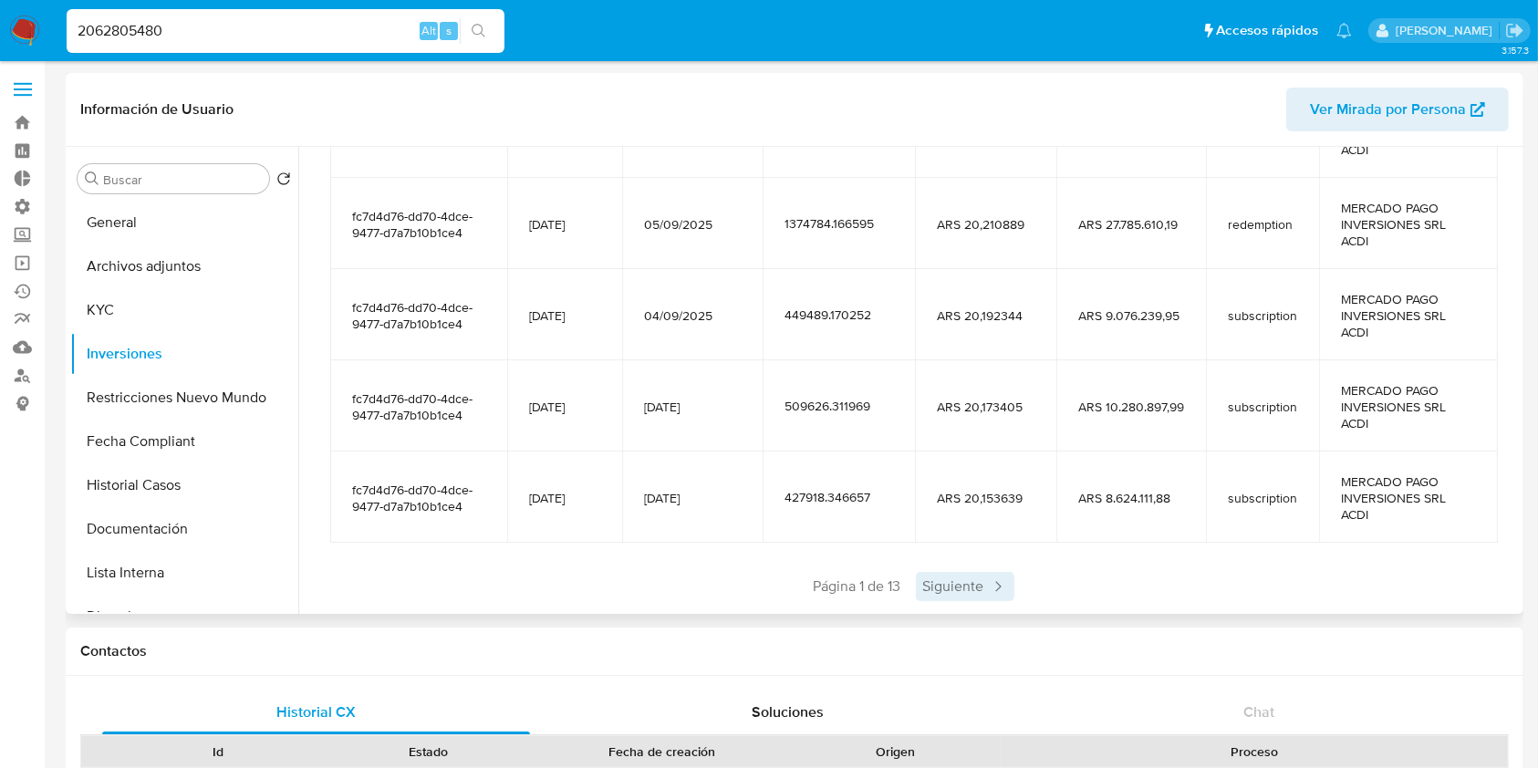
click at [977, 584] on span "Siguiente" at bounding box center [965, 586] width 99 height 29
click at [977, 584] on span "Siguiente" at bounding box center [1019, 586] width 99 height 29
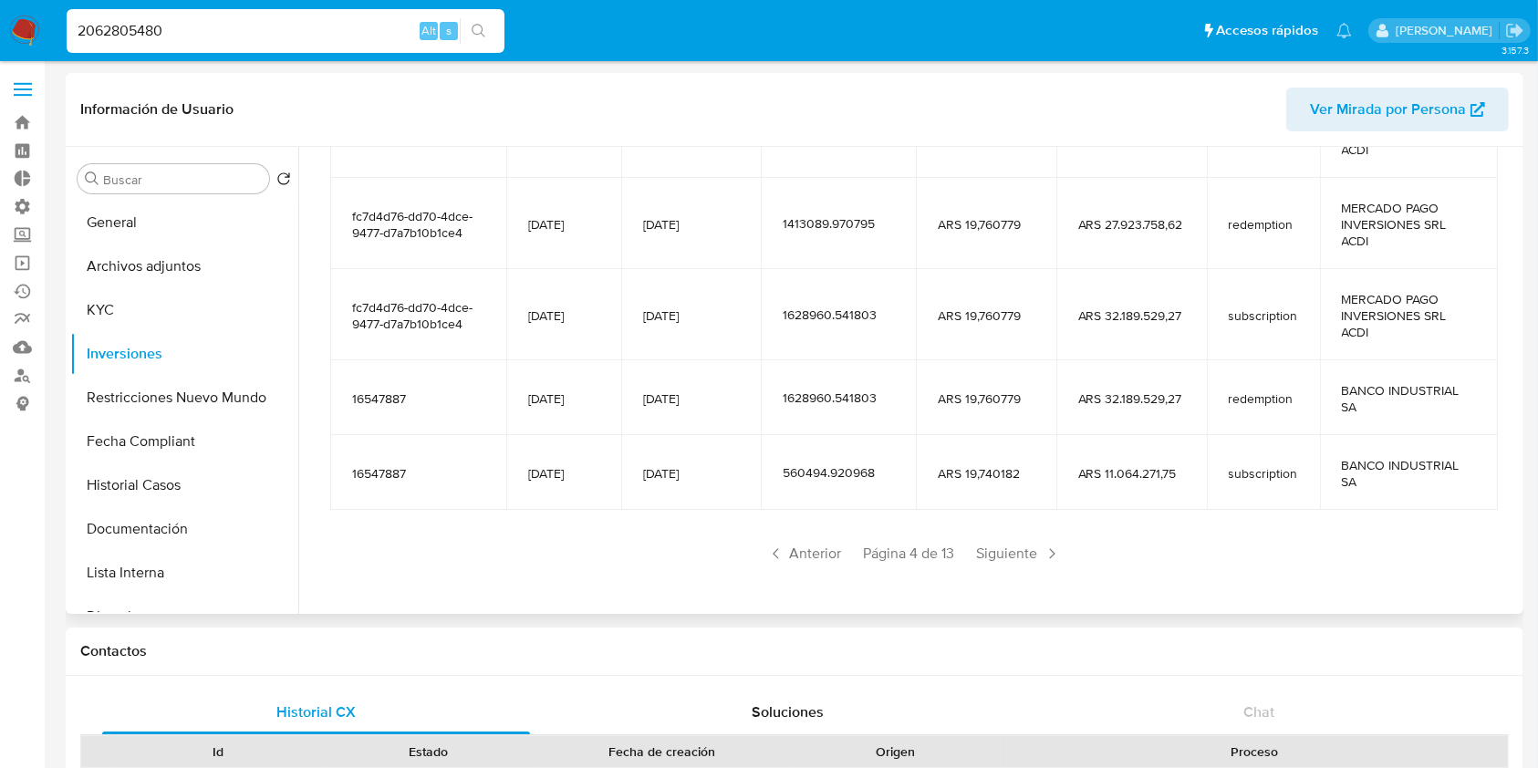
click at [977, 584] on div "Saldo en cuenta Total : ARS $20.567.476,20 USD Cambiar entre moneda local y USD…" at bounding box center [913, 219] width 1210 height 785
click at [1007, 556] on span "Siguiente" at bounding box center [1019, 553] width 99 height 29
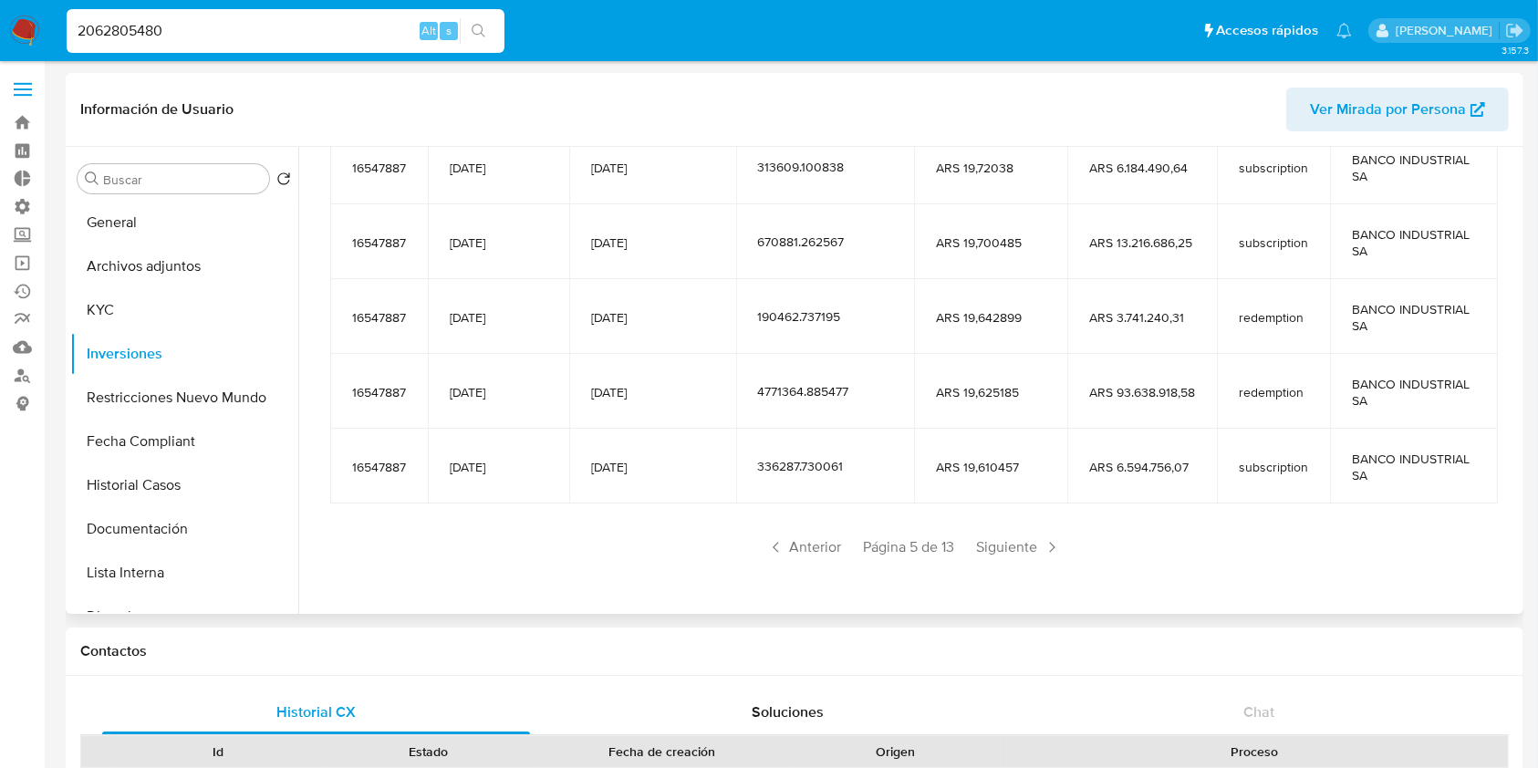
click at [1017, 556] on span "Siguiente" at bounding box center [1019, 547] width 99 height 29
click at [784, 536] on span "Anterior" at bounding box center [804, 547] width 89 height 29
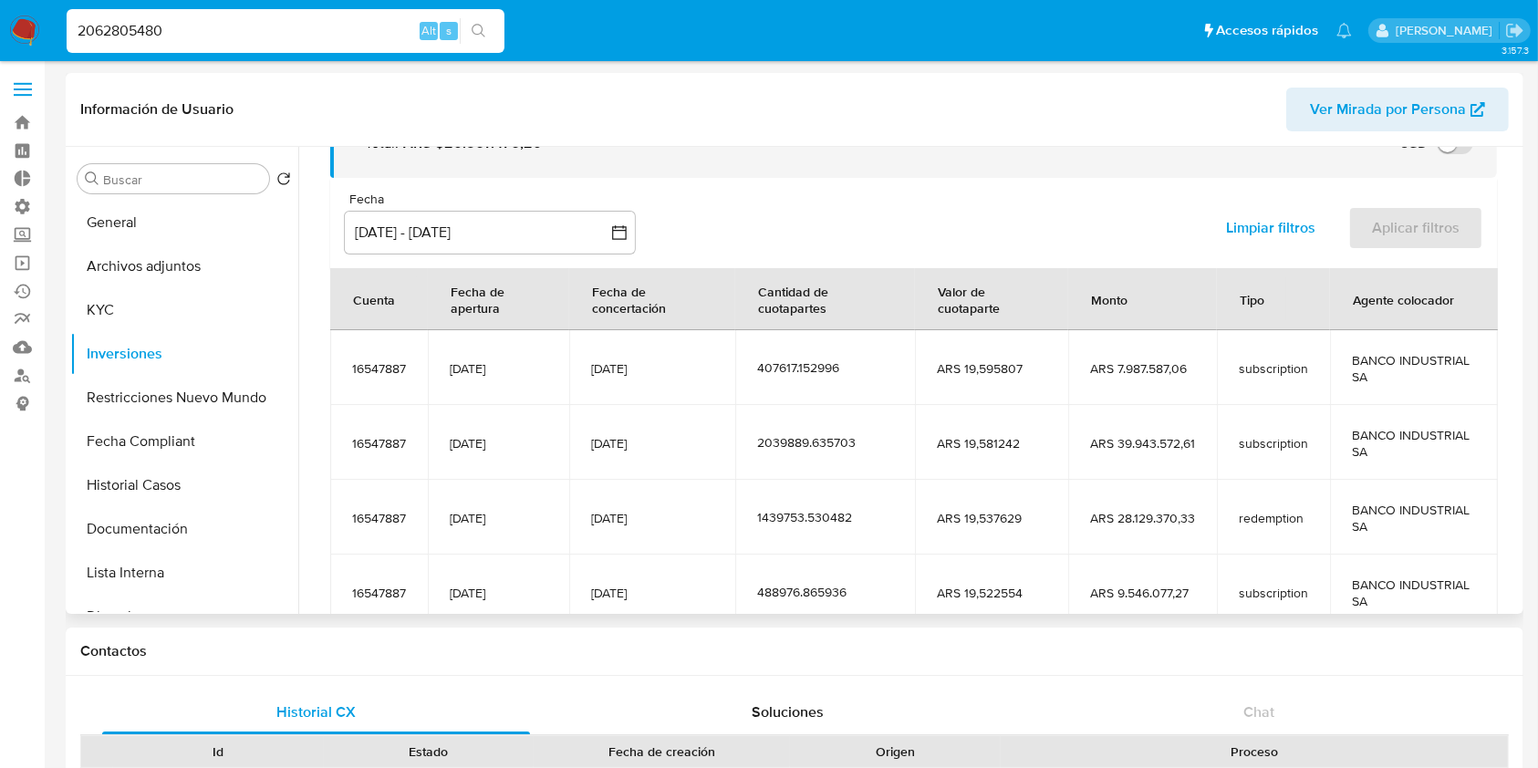
scroll to position [322, 0]
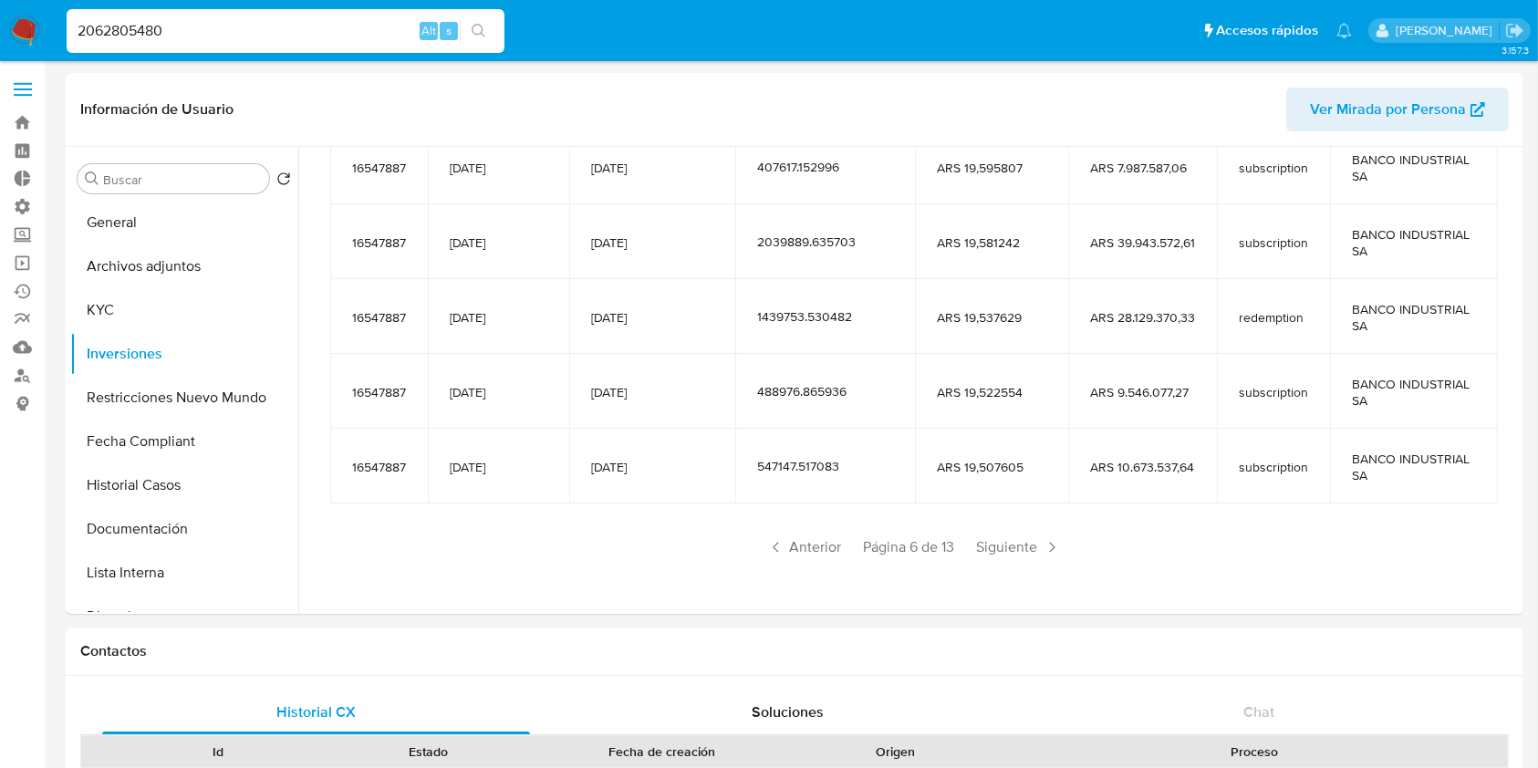
click at [255, 28] on input "2062805480" at bounding box center [286, 31] width 438 height 24
paste input "612587403"
type input "612587403"
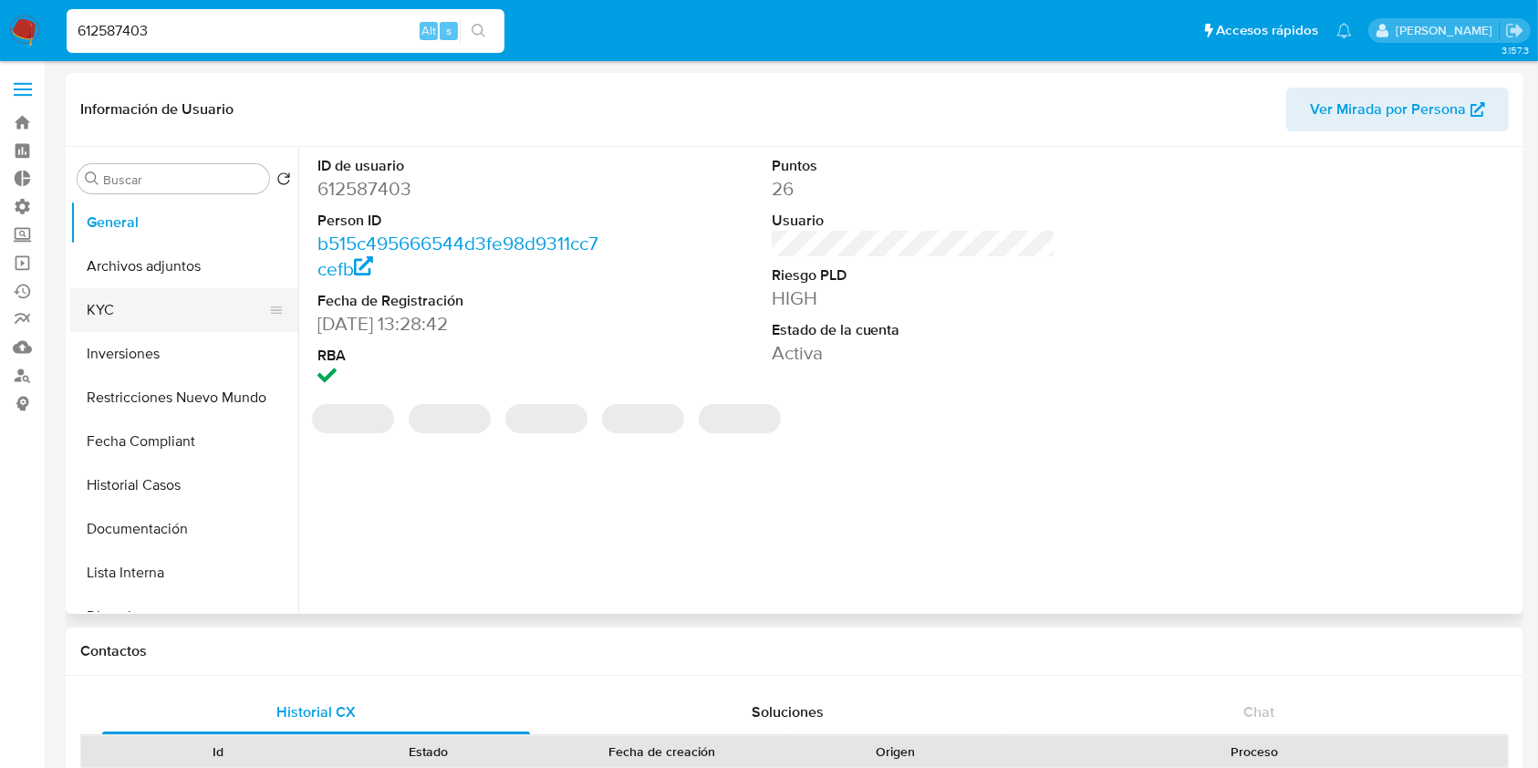
select select "10"
click at [102, 357] on button "Inversiones" at bounding box center [176, 354] width 213 height 44
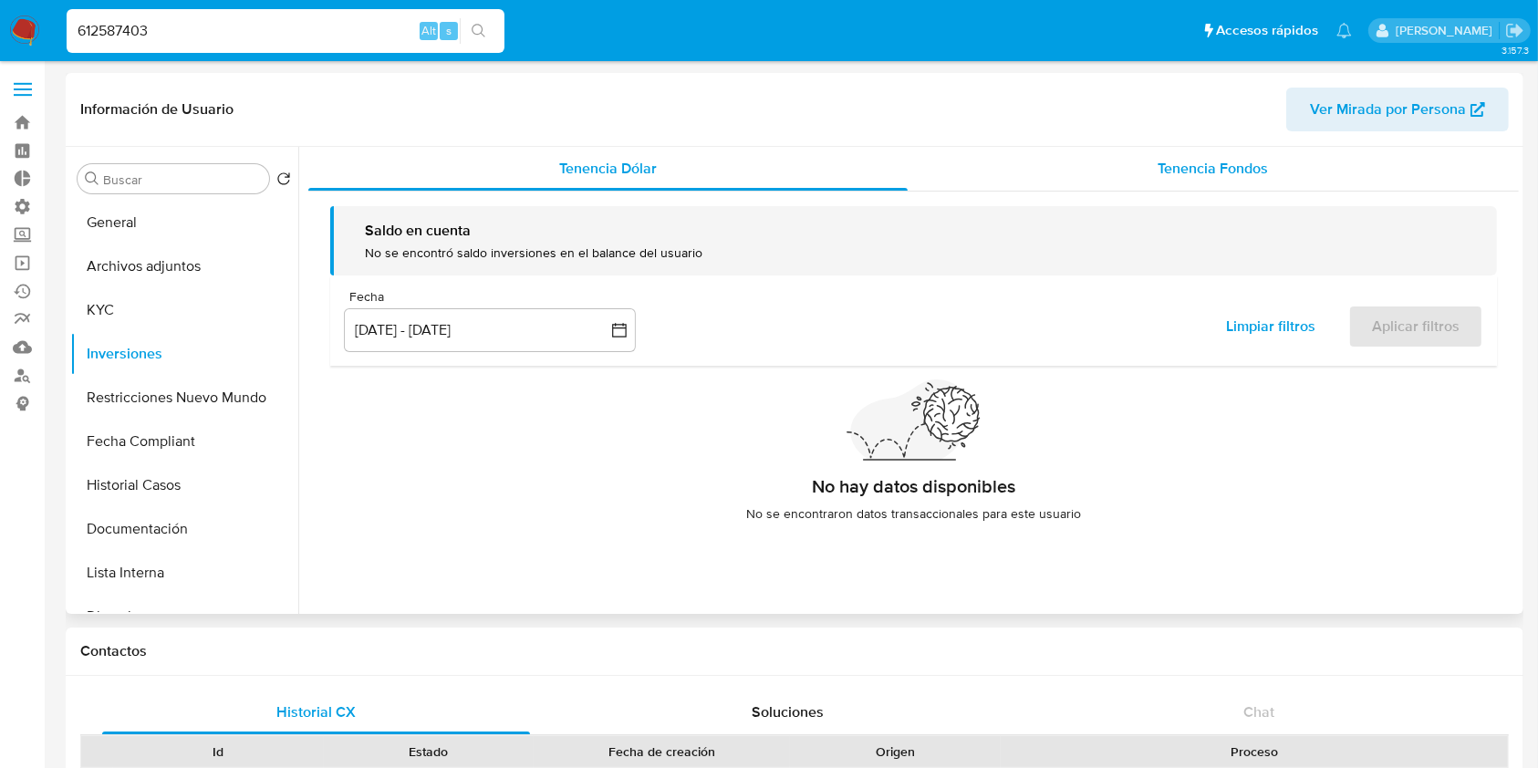
click at [1293, 162] on div "Tenencia Fondos" at bounding box center [1214, 169] width 612 height 44
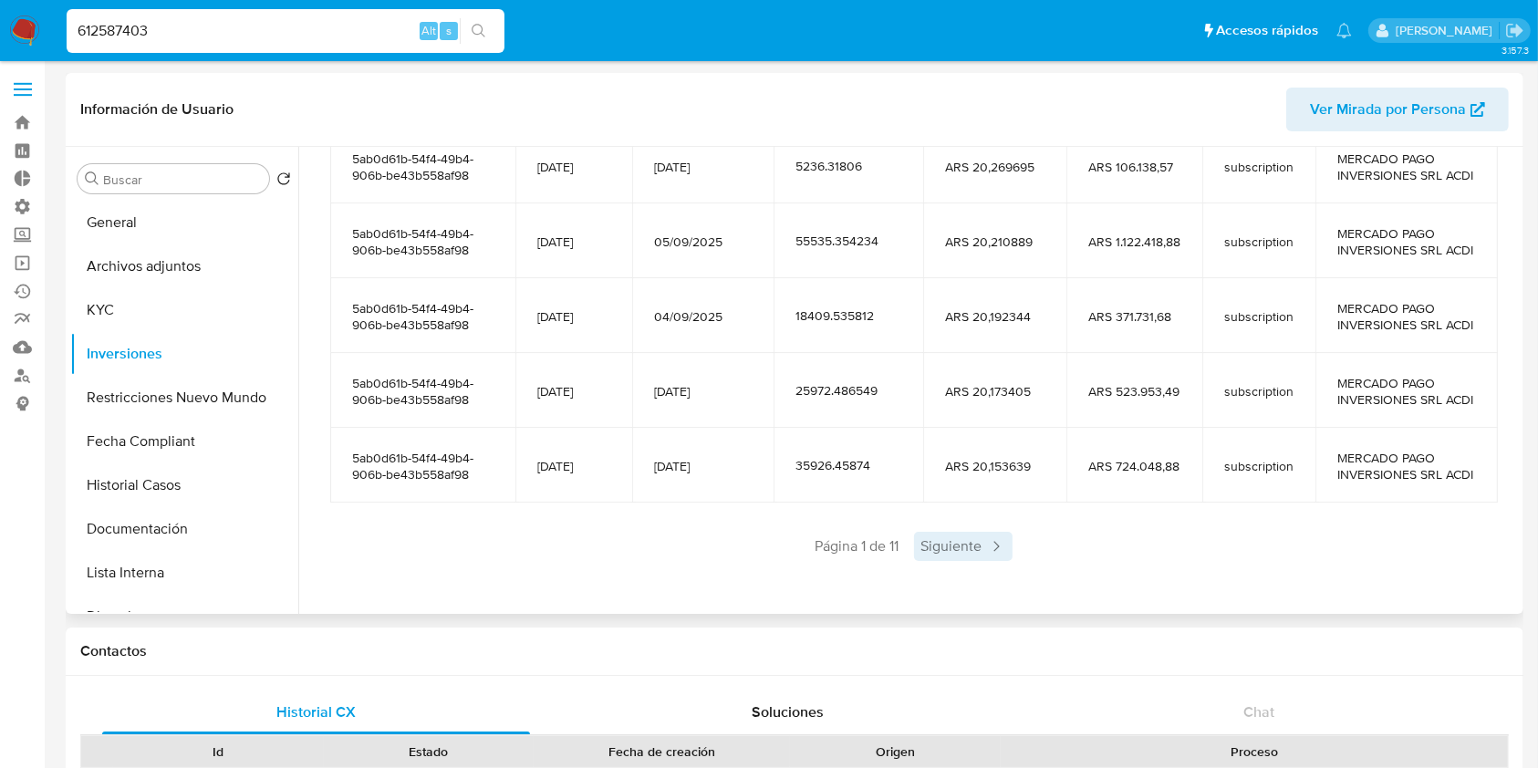
click at [1005, 540] on span "Siguiente" at bounding box center [963, 546] width 99 height 29
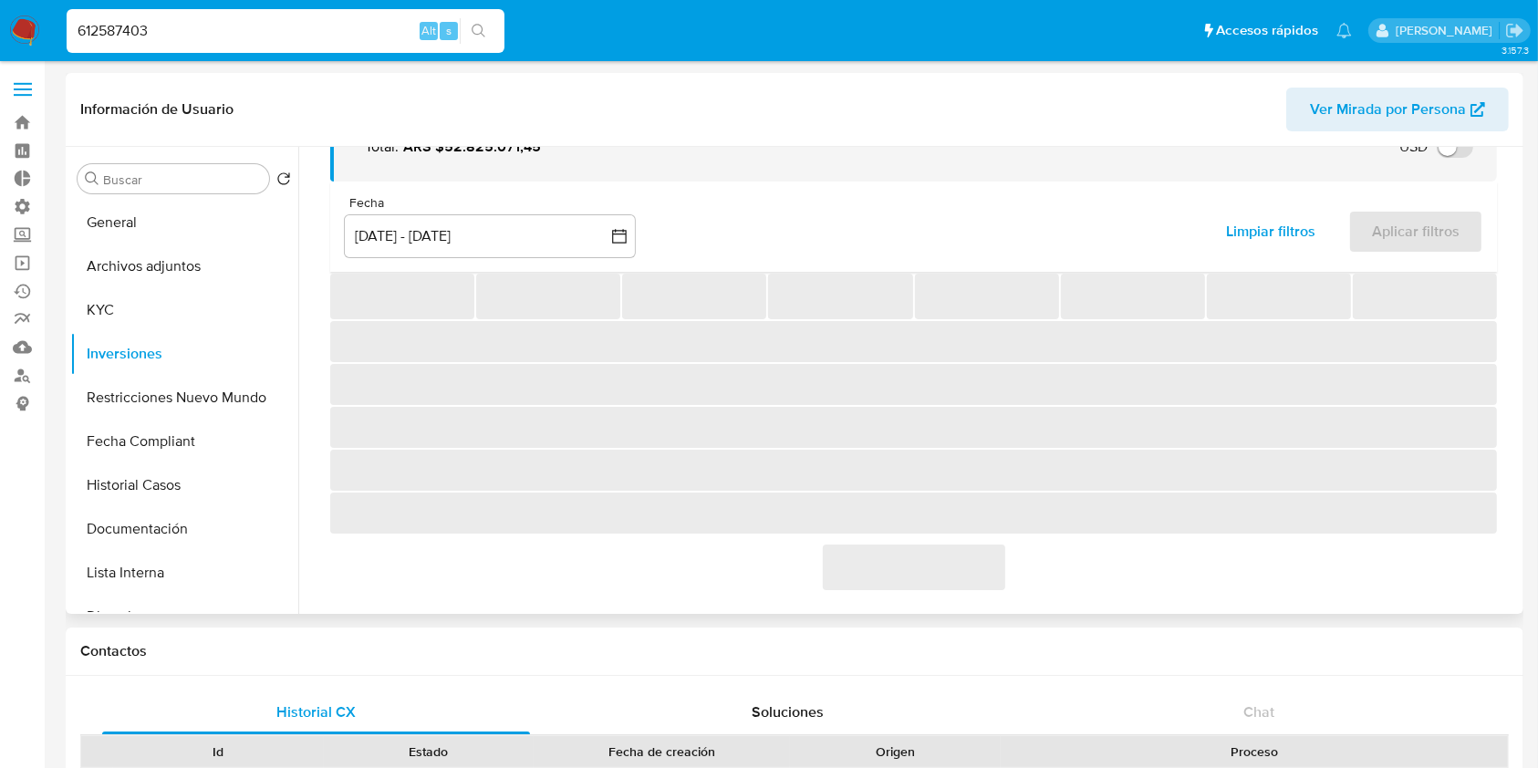
scroll to position [404, 0]
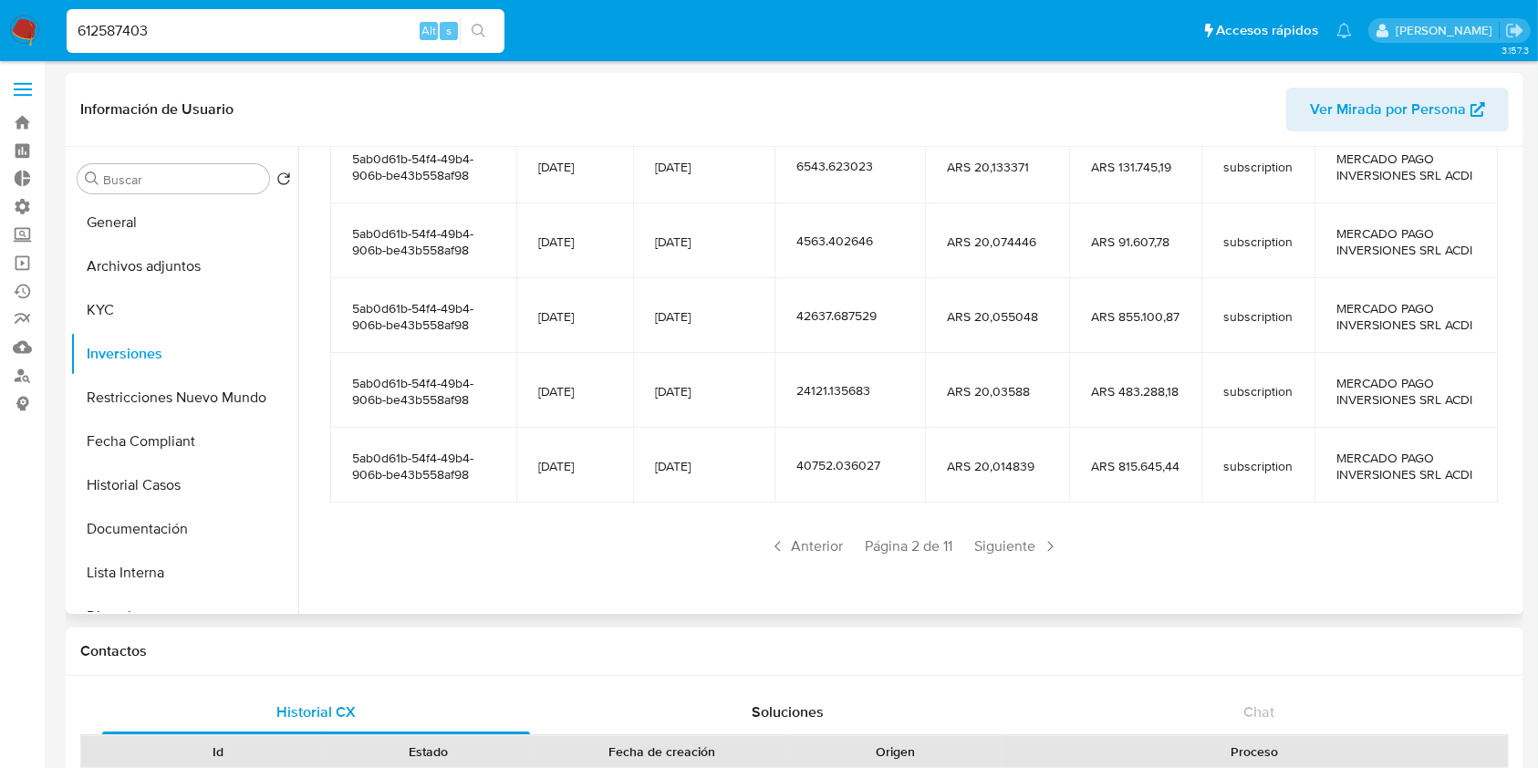
click at [978, 568] on div "Saldo en cuenta Total : ARS $52.825.071,45 USD Cambiar entre moneda local y USD…" at bounding box center [913, 237] width 1210 height 736
click at [1021, 545] on span "Siguiente" at bounding box center [1017, 546] width 99 height 29
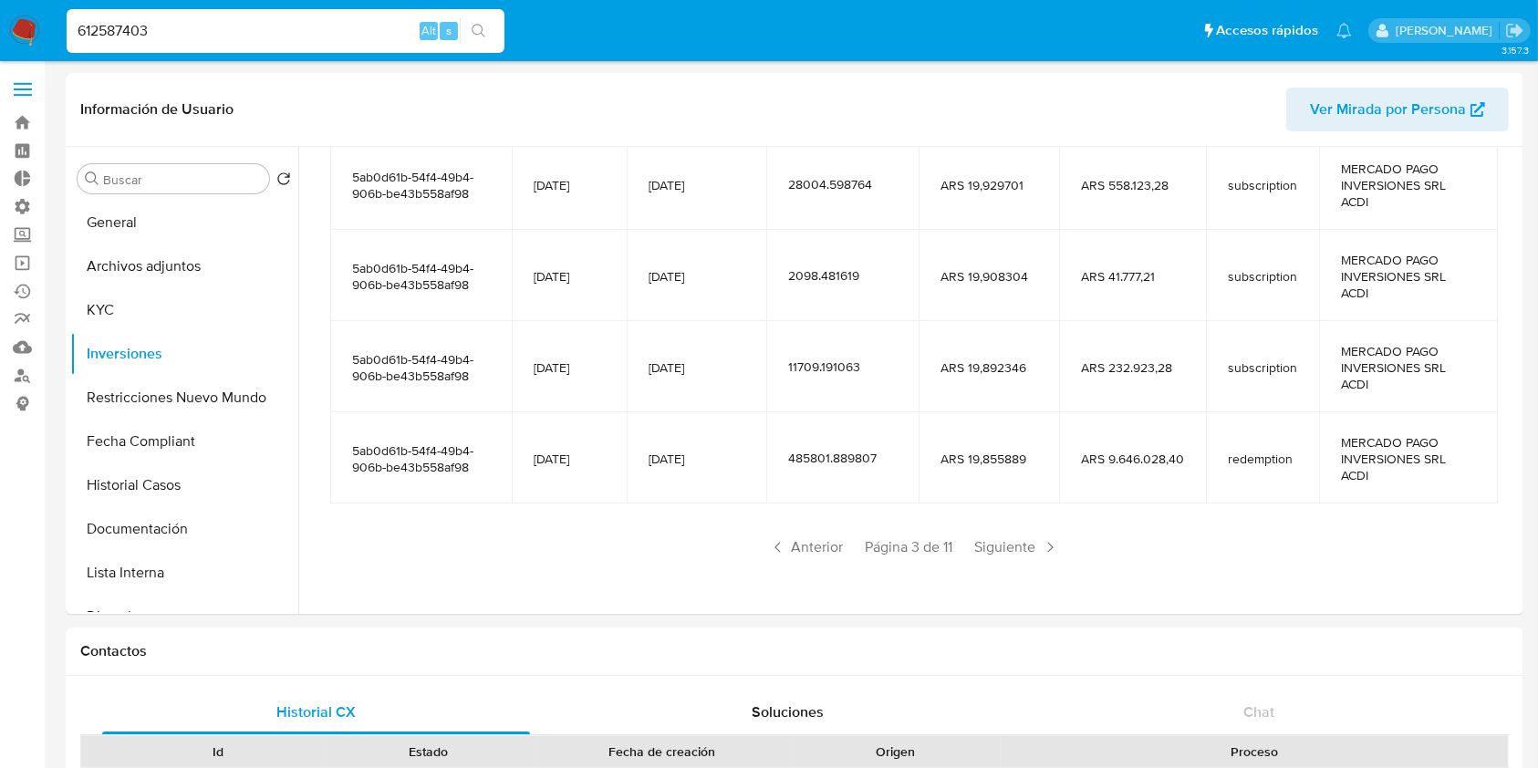
click at [1016, 547] on span "Siguiente" at bounding box center [1017, 547] width 99 height 29
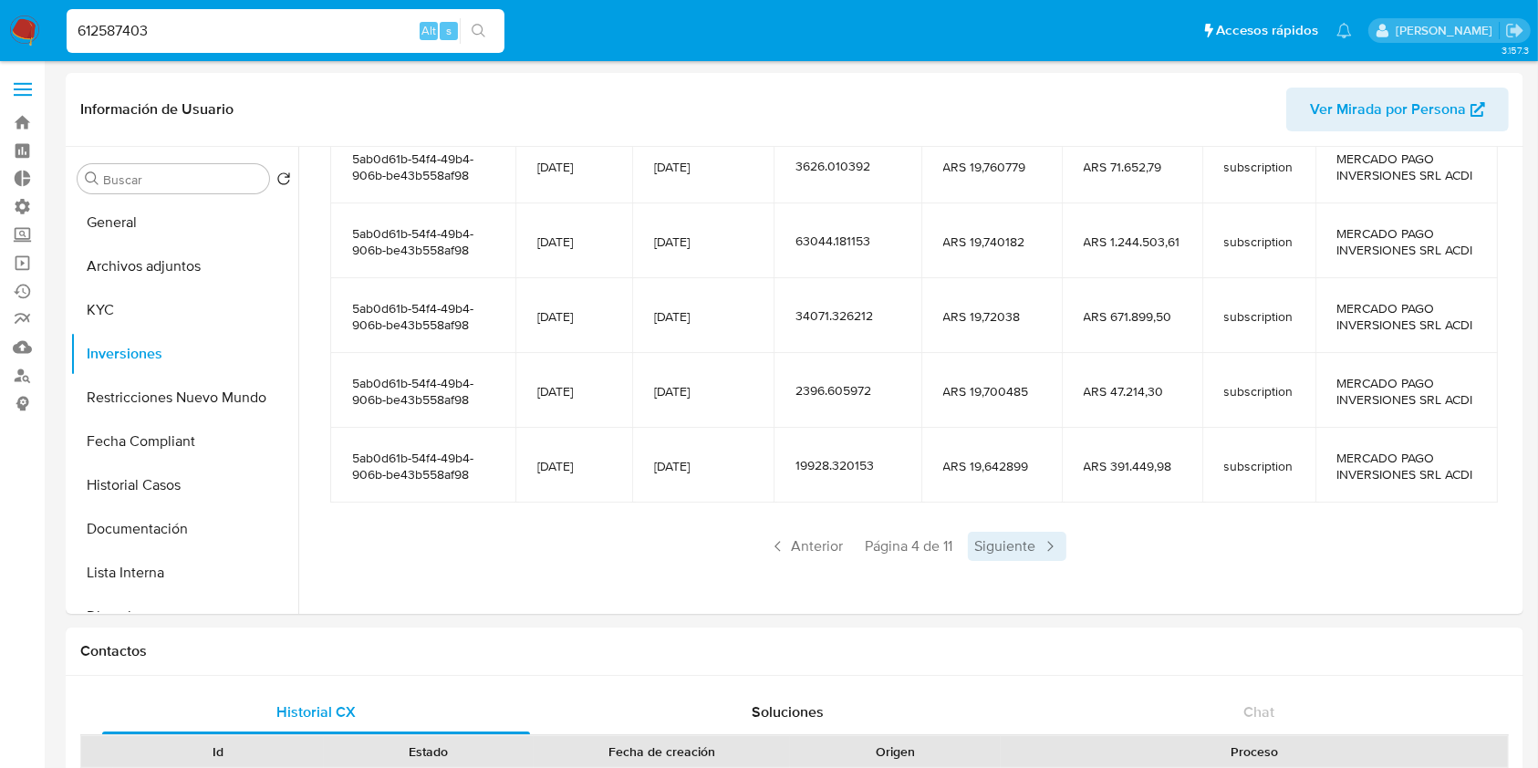
click at [1019, 546] on span "Siguiente" at bounding box center [1017, 546] width 99 height 29
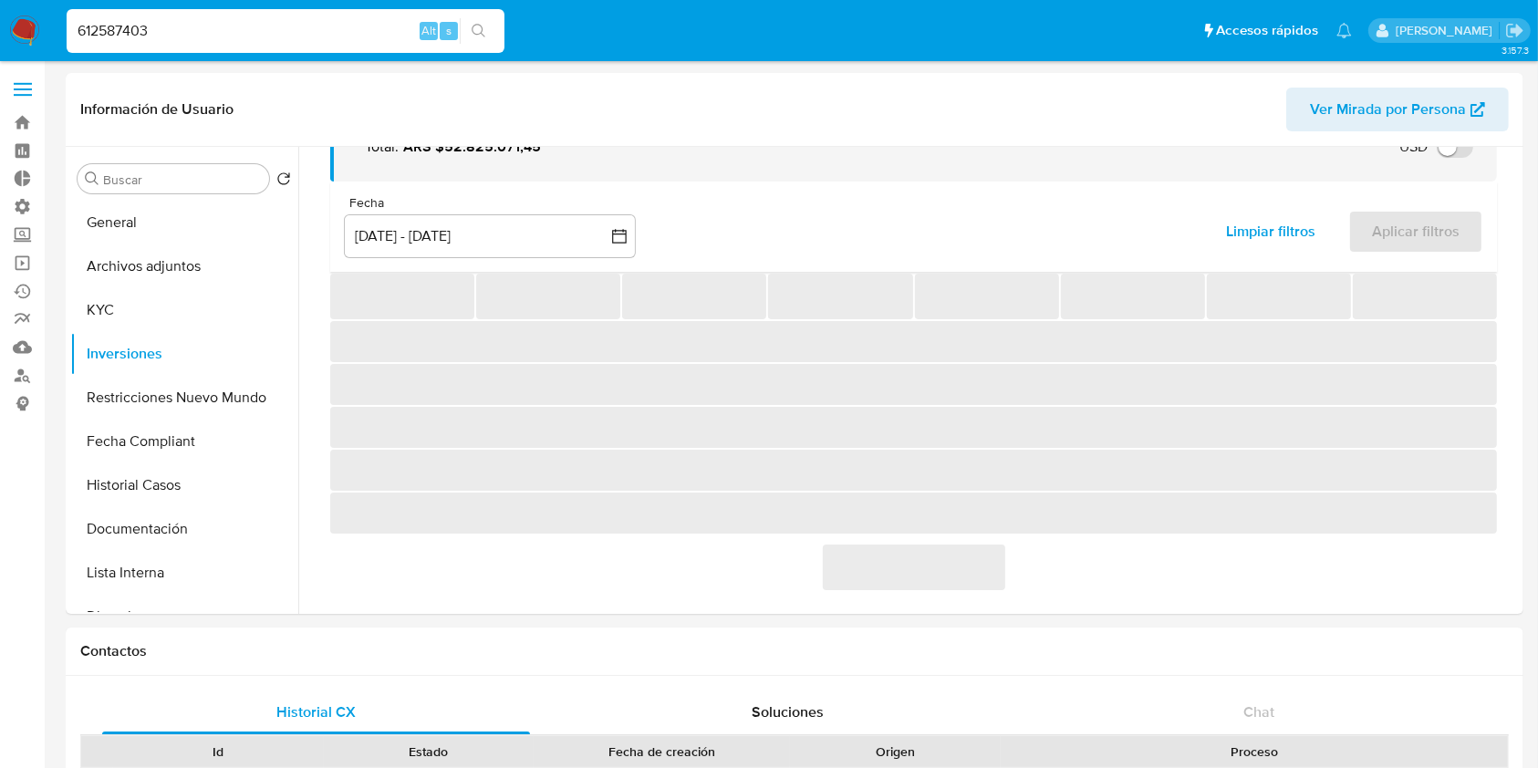
scroll to position [338, 0]
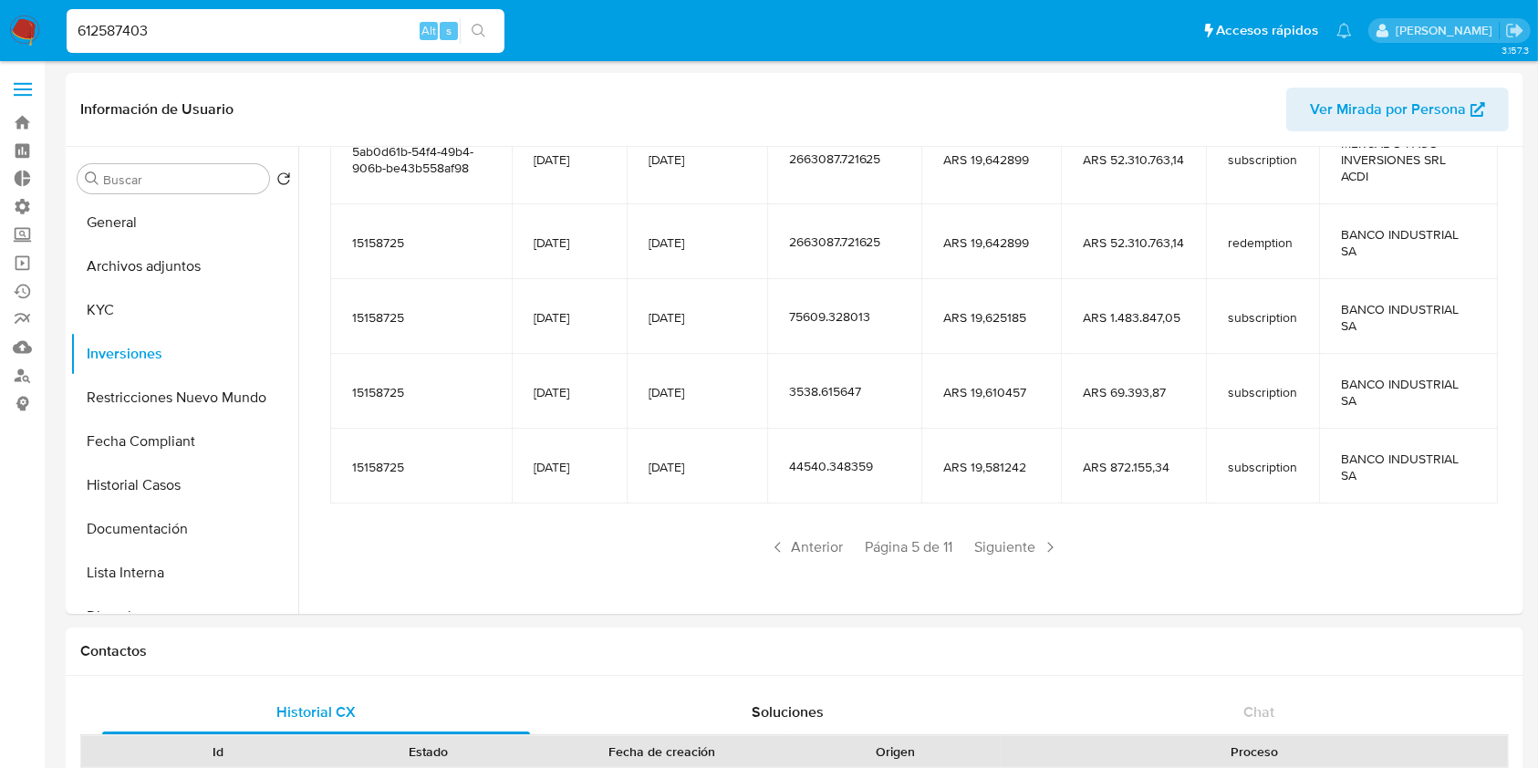
click at [328, 43] on div "612587403 Alt s" at bounding box center [286, 31] width 438 height 44
click at [328, 40] on input "612587403" at bounding box center [286, 31] width 438 height 24
paste input "143901008"
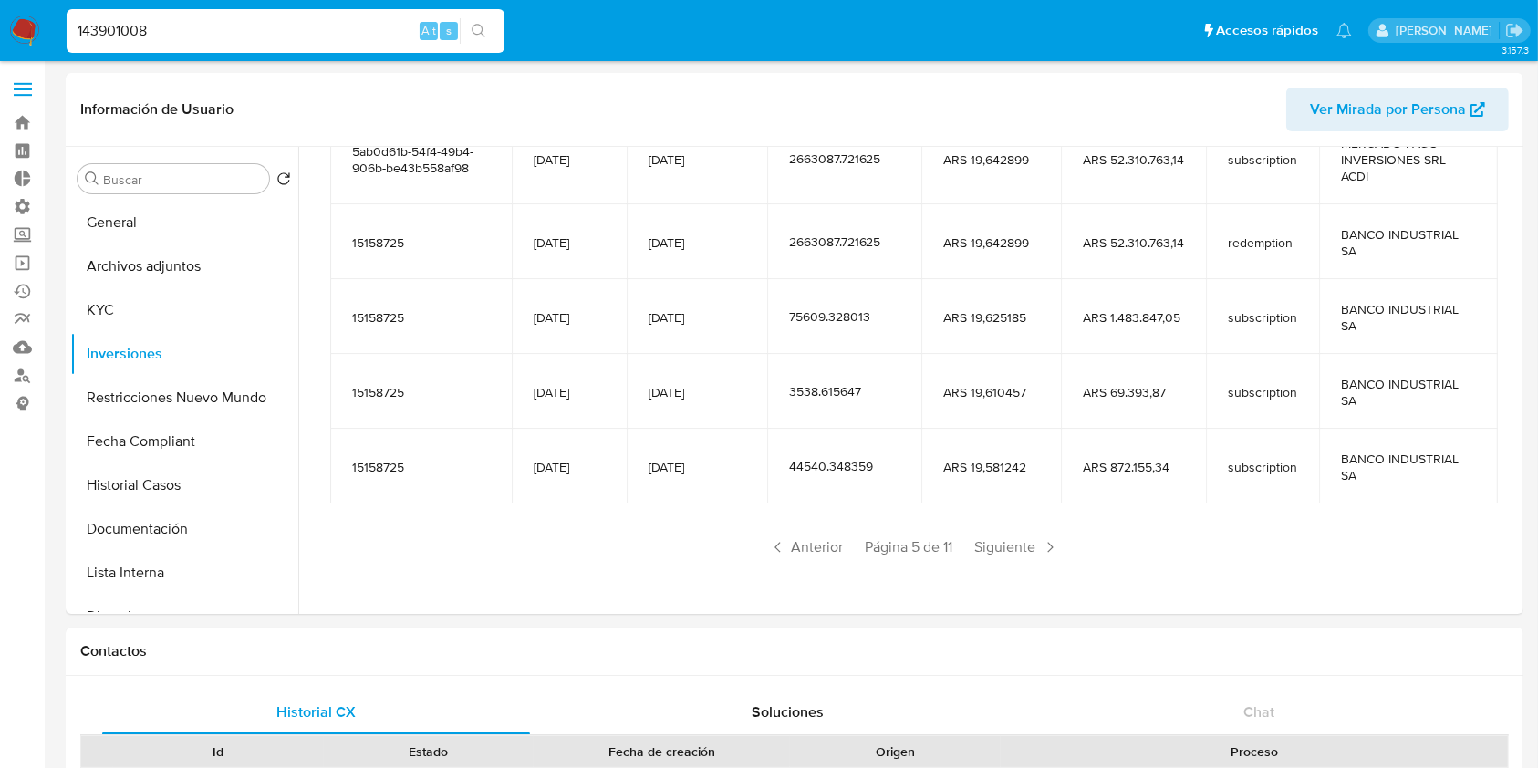
type input "143901008"
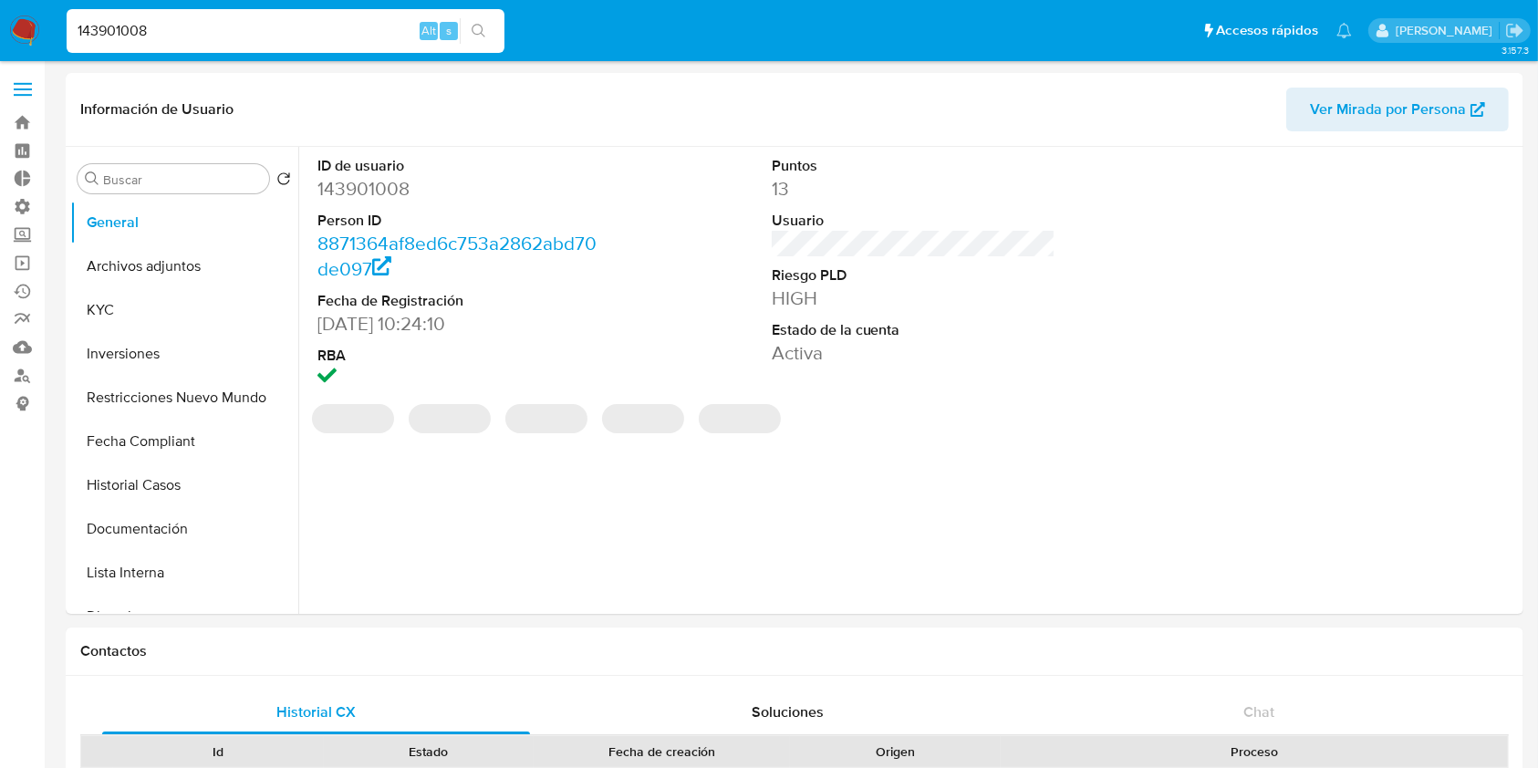
select select "10"
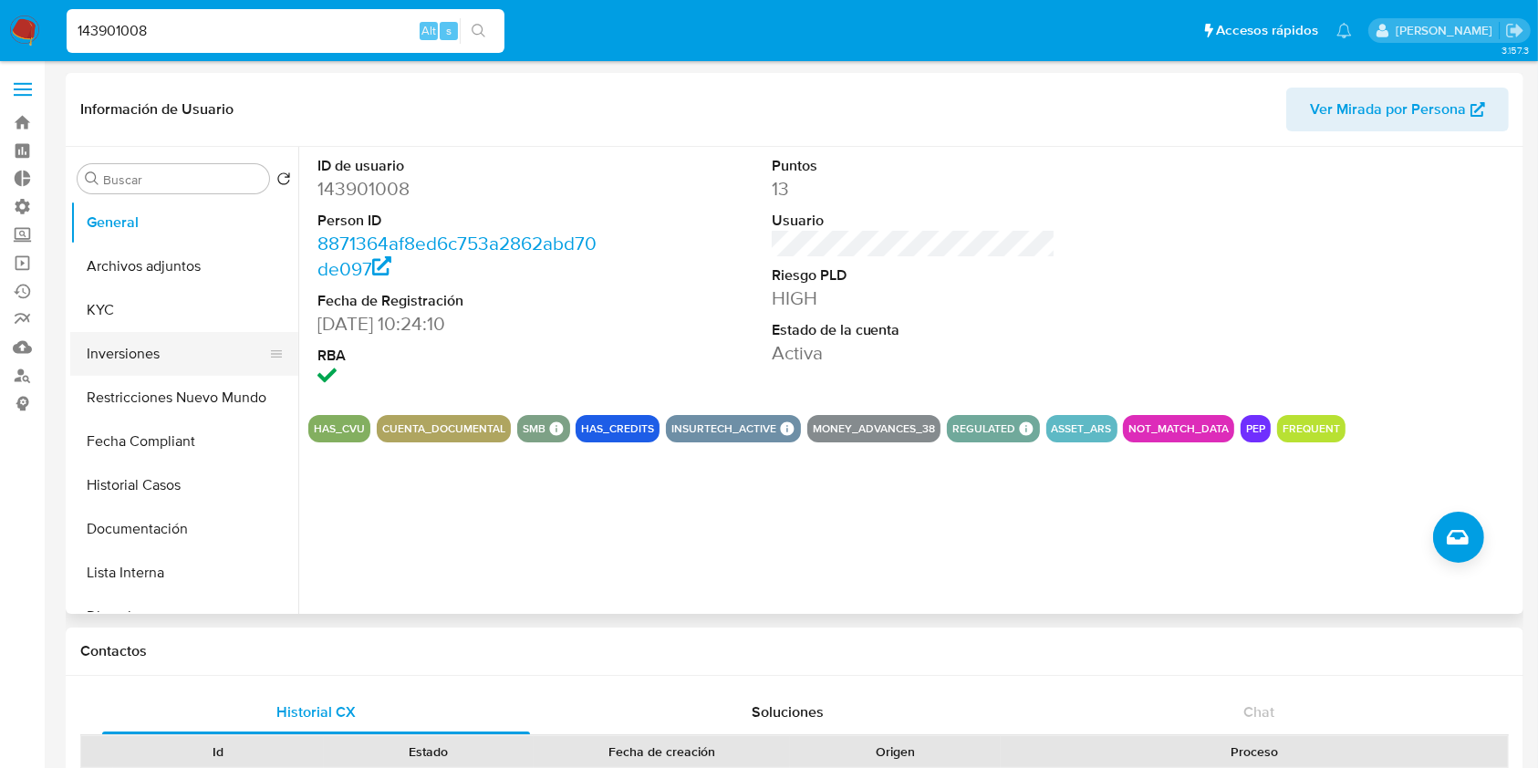
drag, startPoint x: 135, startPoint y: 354, endPoint x: 153, endPoint y: 363, distance: 20.4
click at [138, 354] on button "Inversiones" at bounding box center [176, 354] width 213 height 44
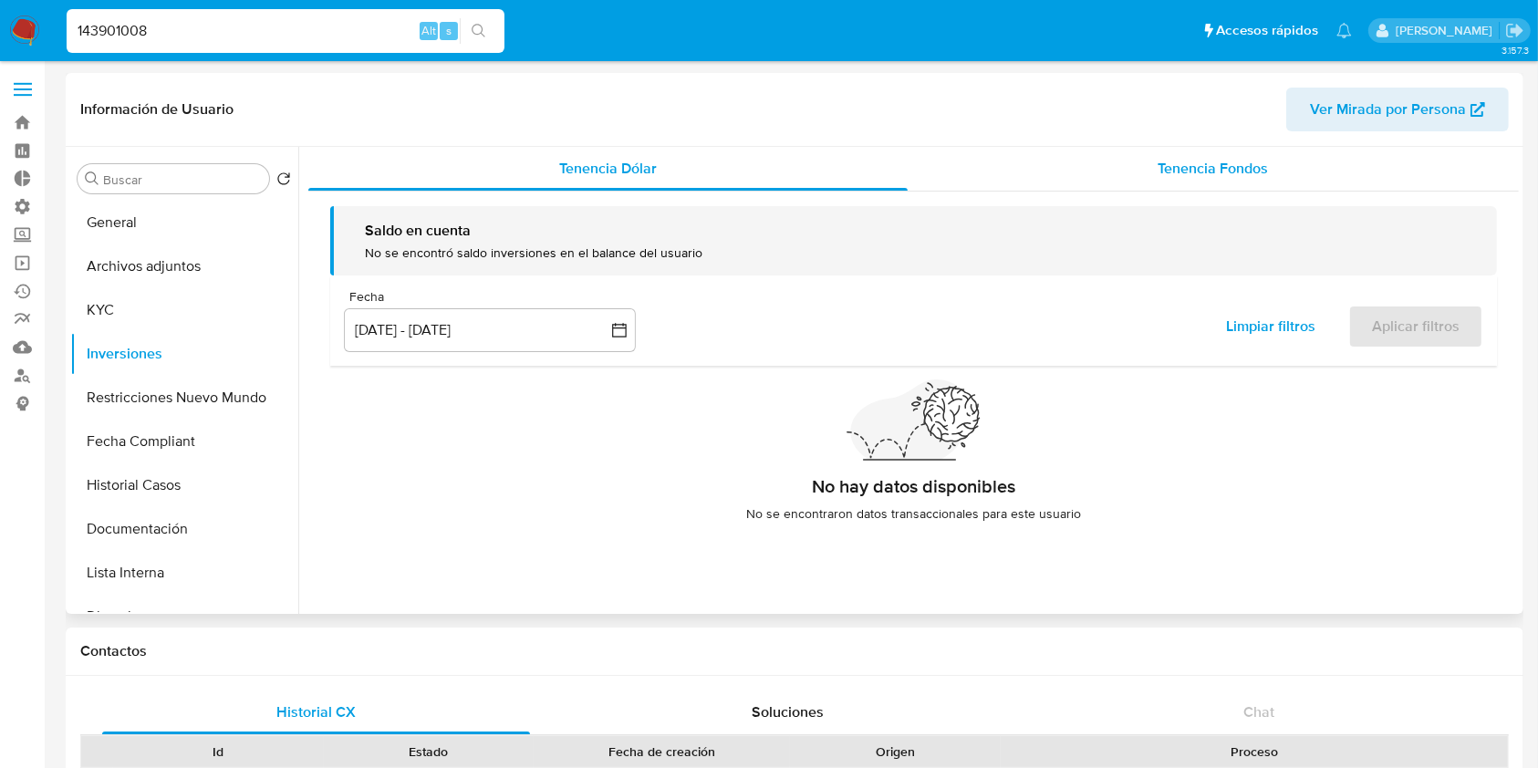
click at [1220, 158] on span "Tenencia Fondos" at bounding box center [1213, 168] width 110 height 21
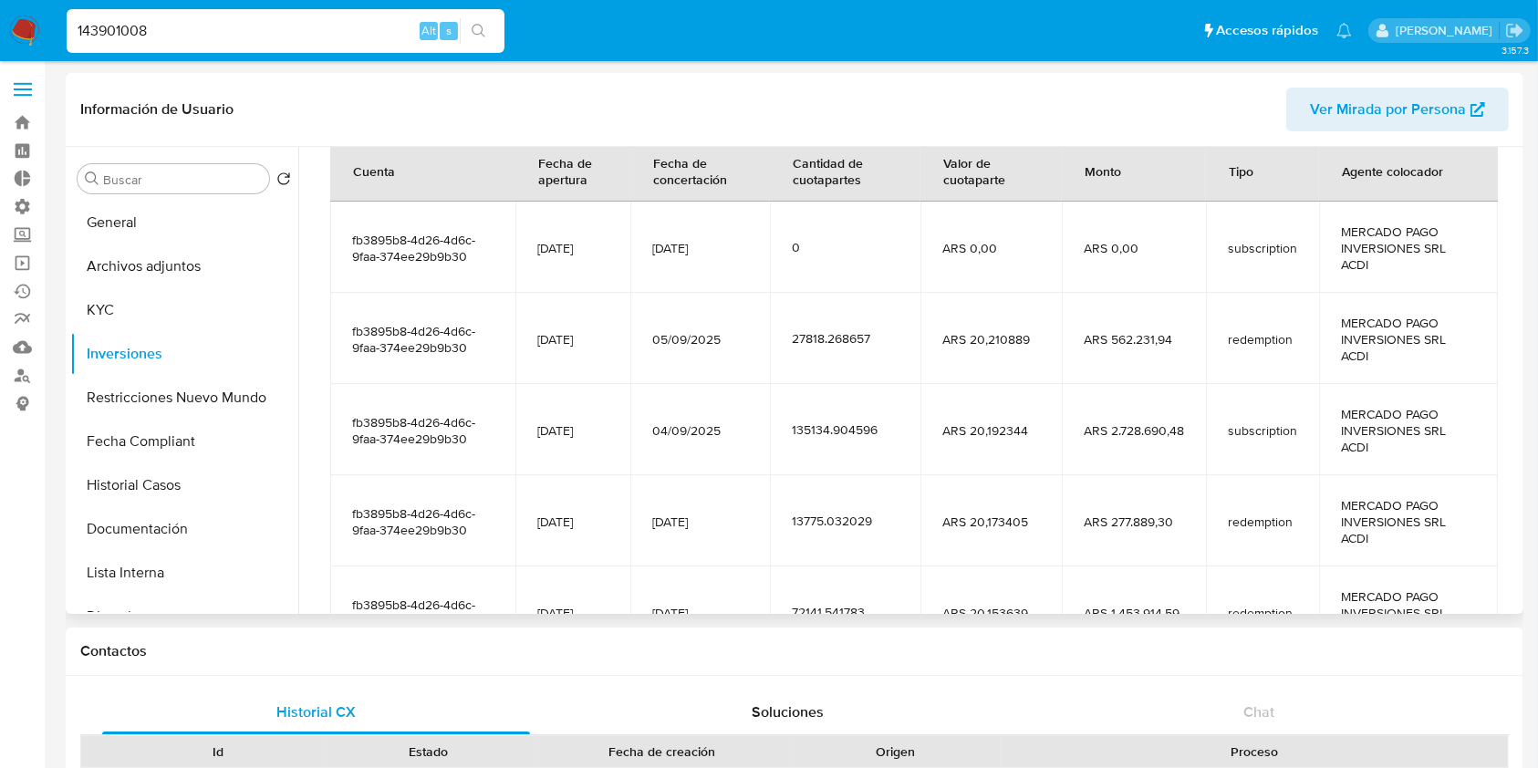
scroll to position [404, 0]
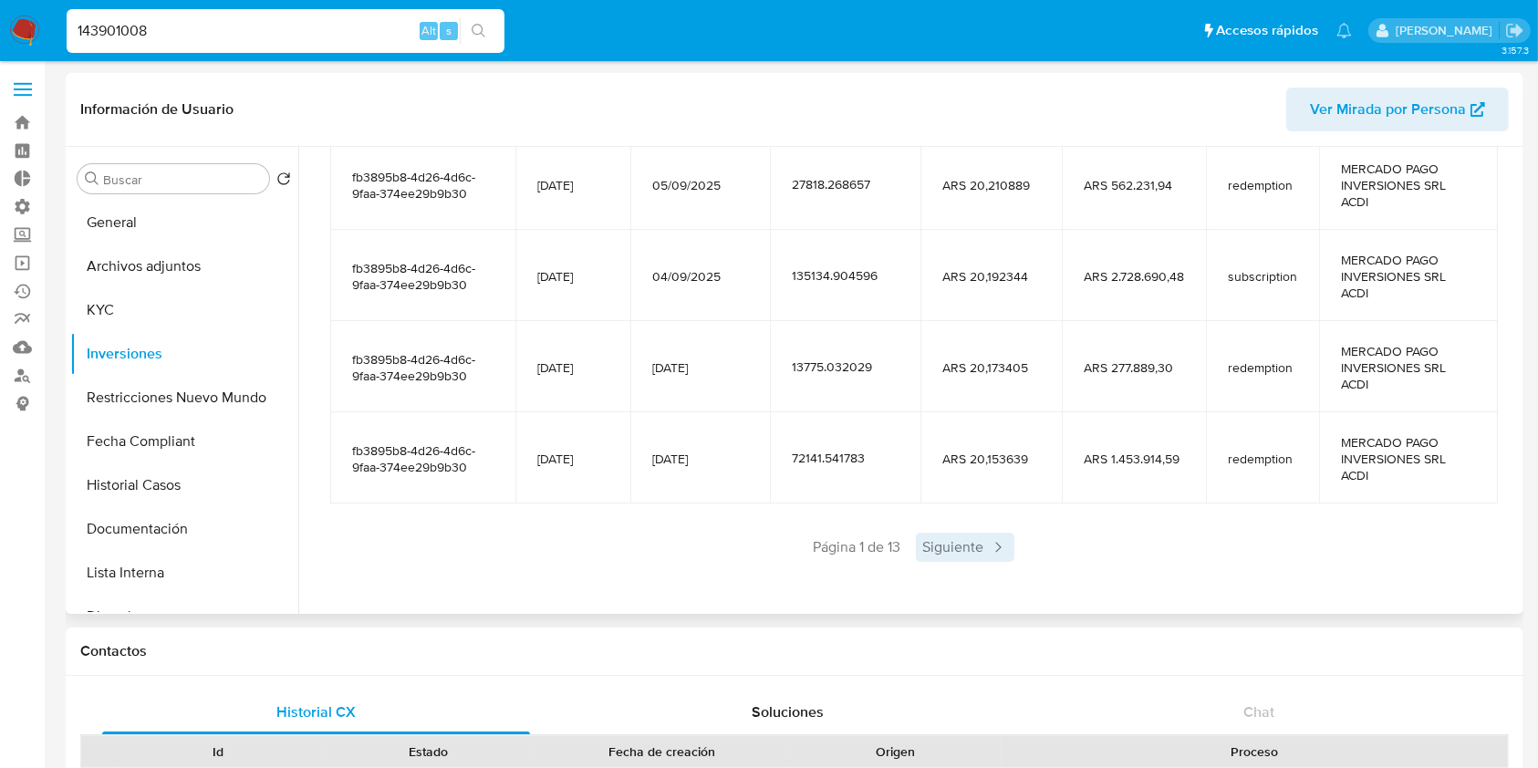
click at [929, 555] on span "Siguiente" at bounding box center [965, 547] width 99 height 29
click at [1000, 546] on span "Siguiente" at bounding box center [1019, 547] width 99 height 29
click at [1033, 539] on span "Siguiente" at bounding box center [1019, 547] width 99 height 29
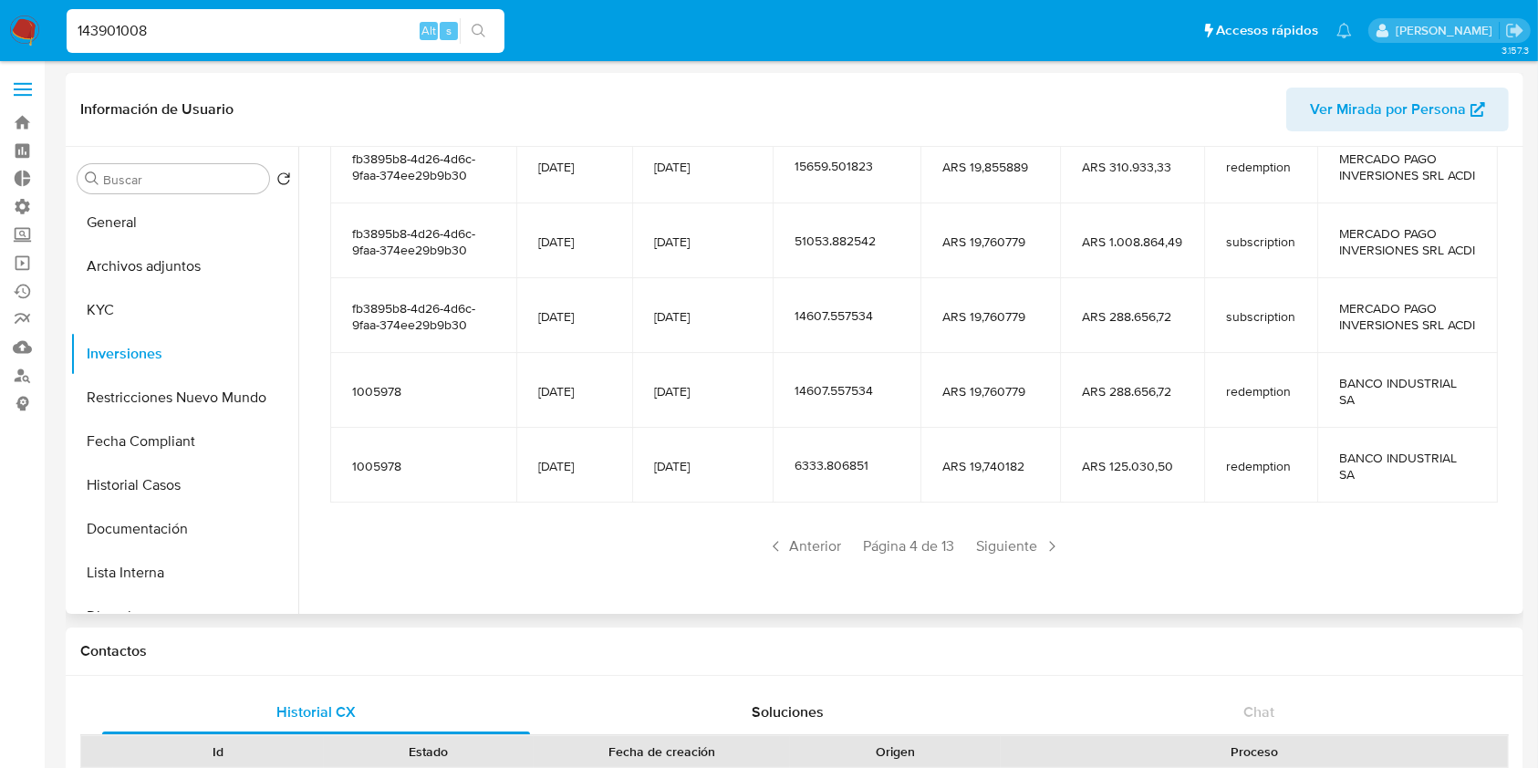
click at [1033, 539] on span "Siguiente" at bounding box center [1019, 546] width 99 height 29
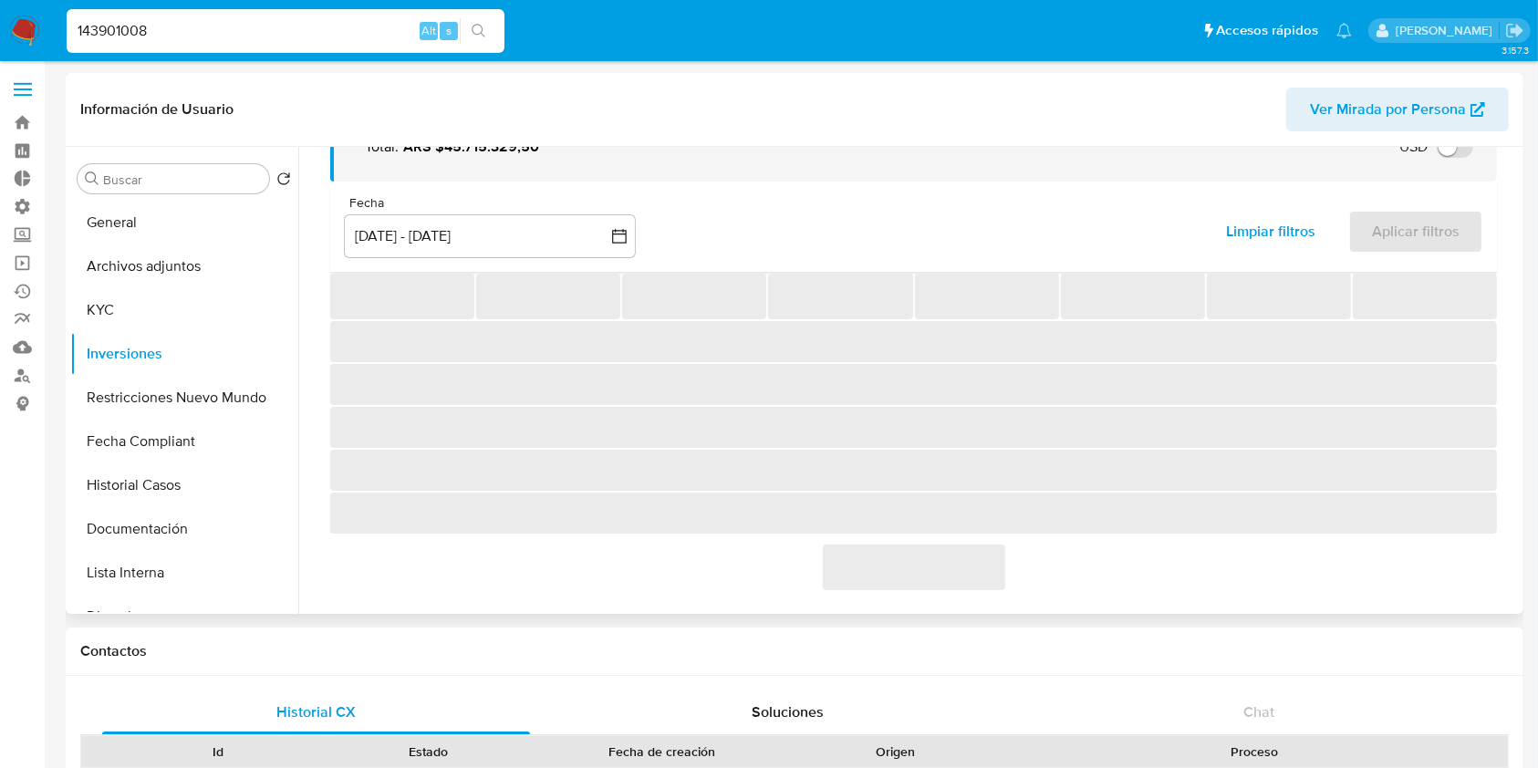
scroll to position [322, 0]
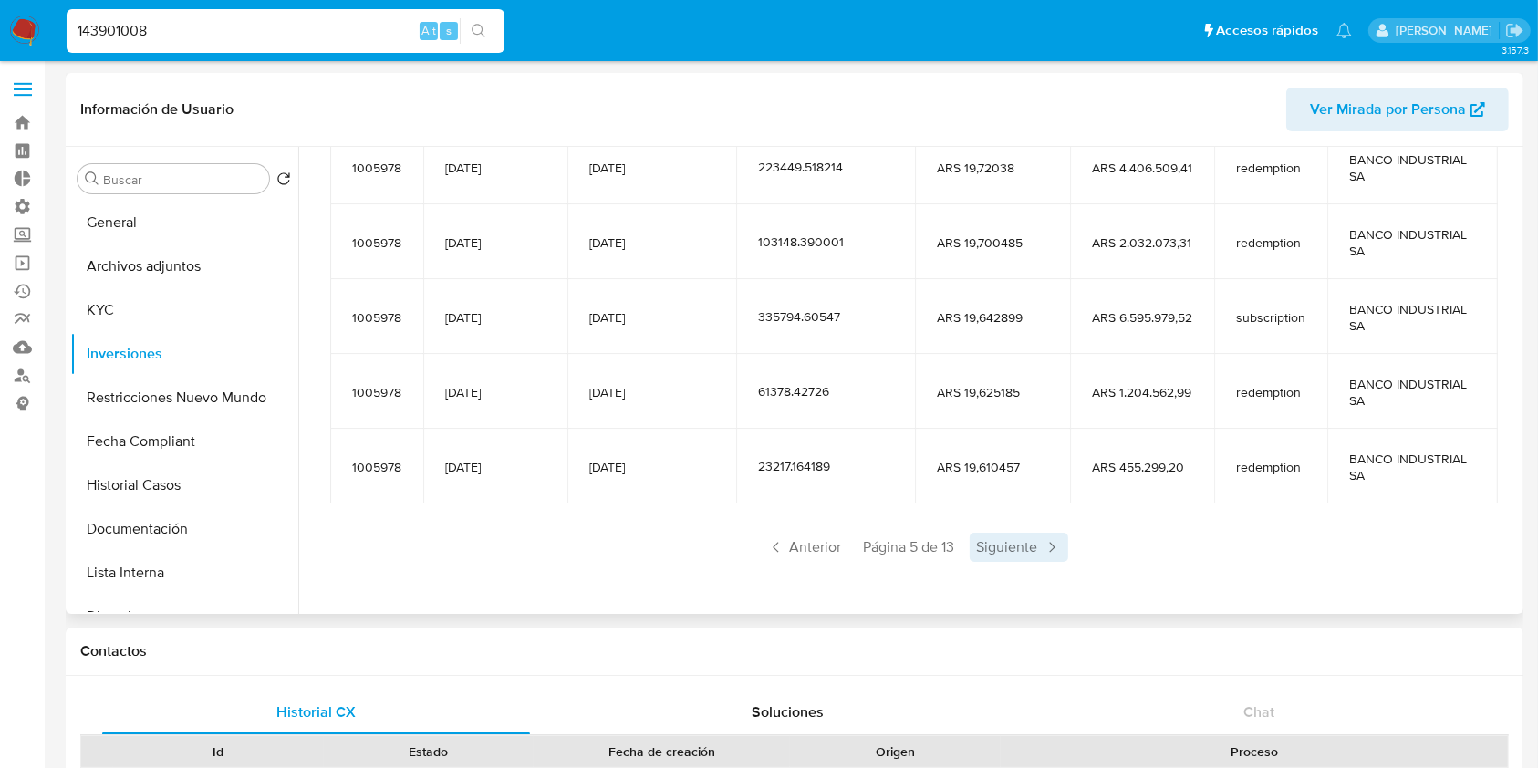
click at [1032, 541] on span "Siguiente" at bounding box center [1019, 547] width 99 height 29
click at [1027, 544] on span "Siguiente" at bounding box center [1019, 547] width 99 height 29
click at [803, 555] on span "Anterior" at bounding box center [804, 547] width 89 height 29
click at [141, 309] on button "KYC" at bounding box center [176, 310] width 213 height 44
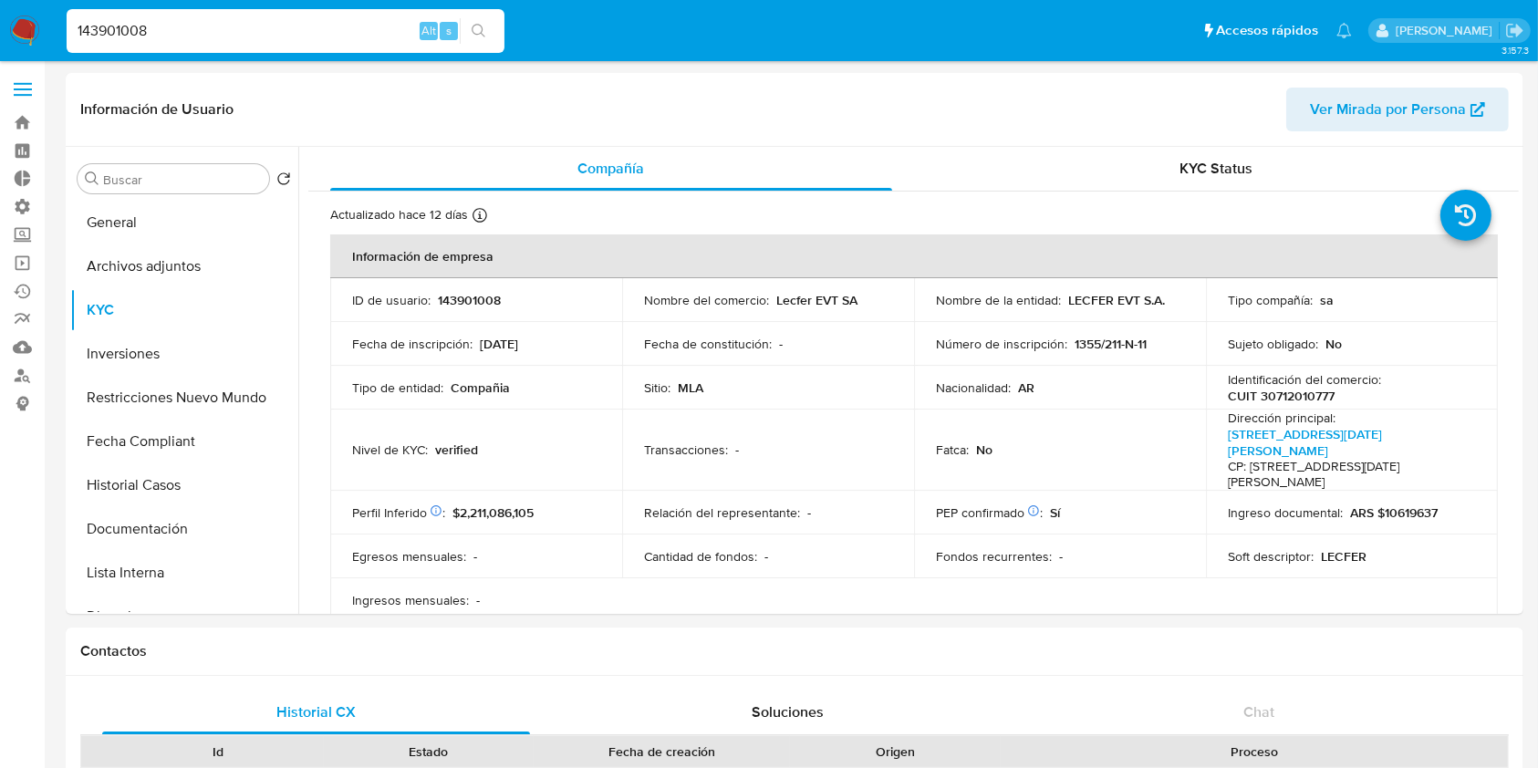
click at [164, 33] on input "143901008" at bounding box center [286, 31] width 438 height 24
paste input "26526761"
type input "126526761"
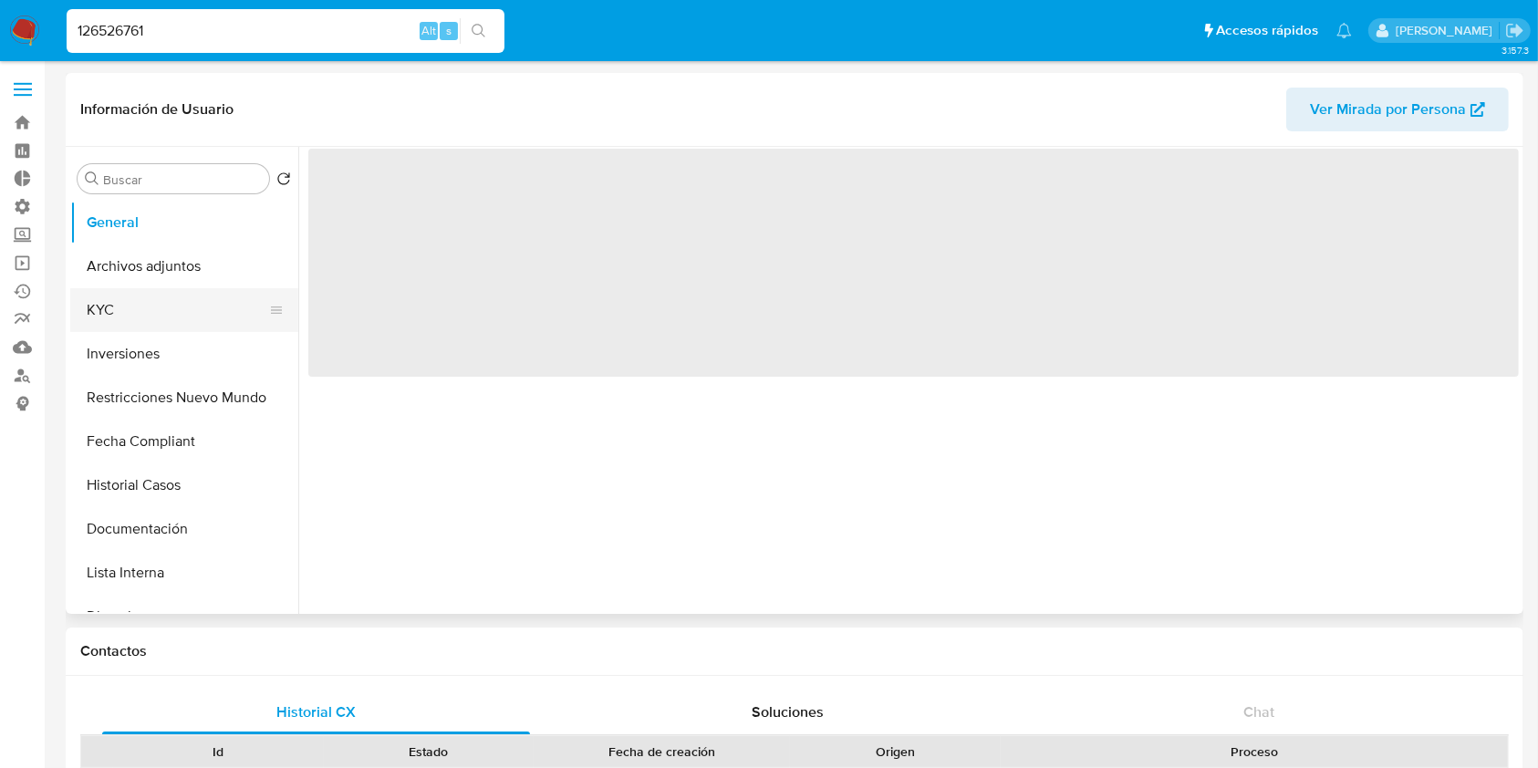
click at [207, 300] on button "KYC" at bounding box center [176, 310] width 213 height 44
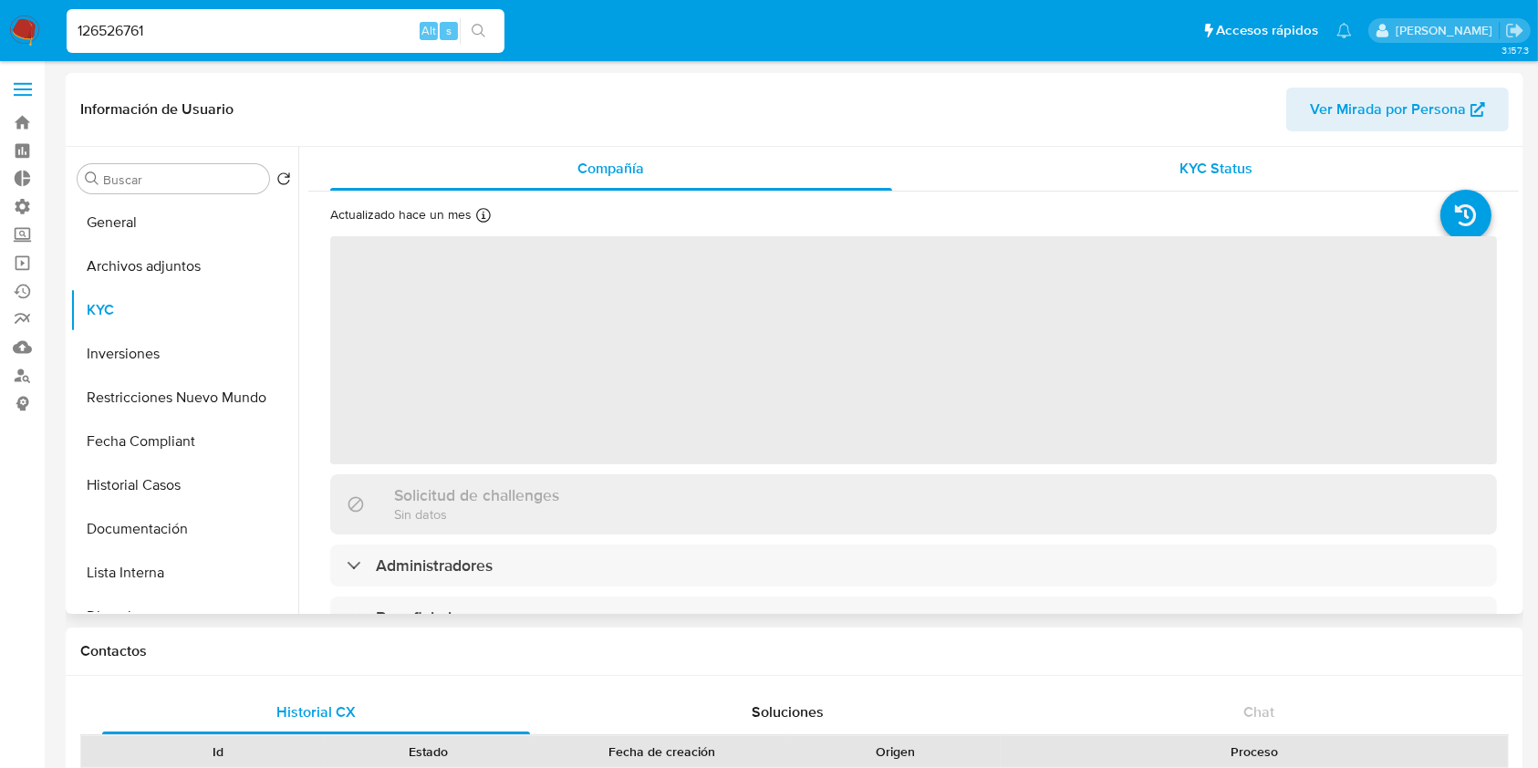
select select "10"
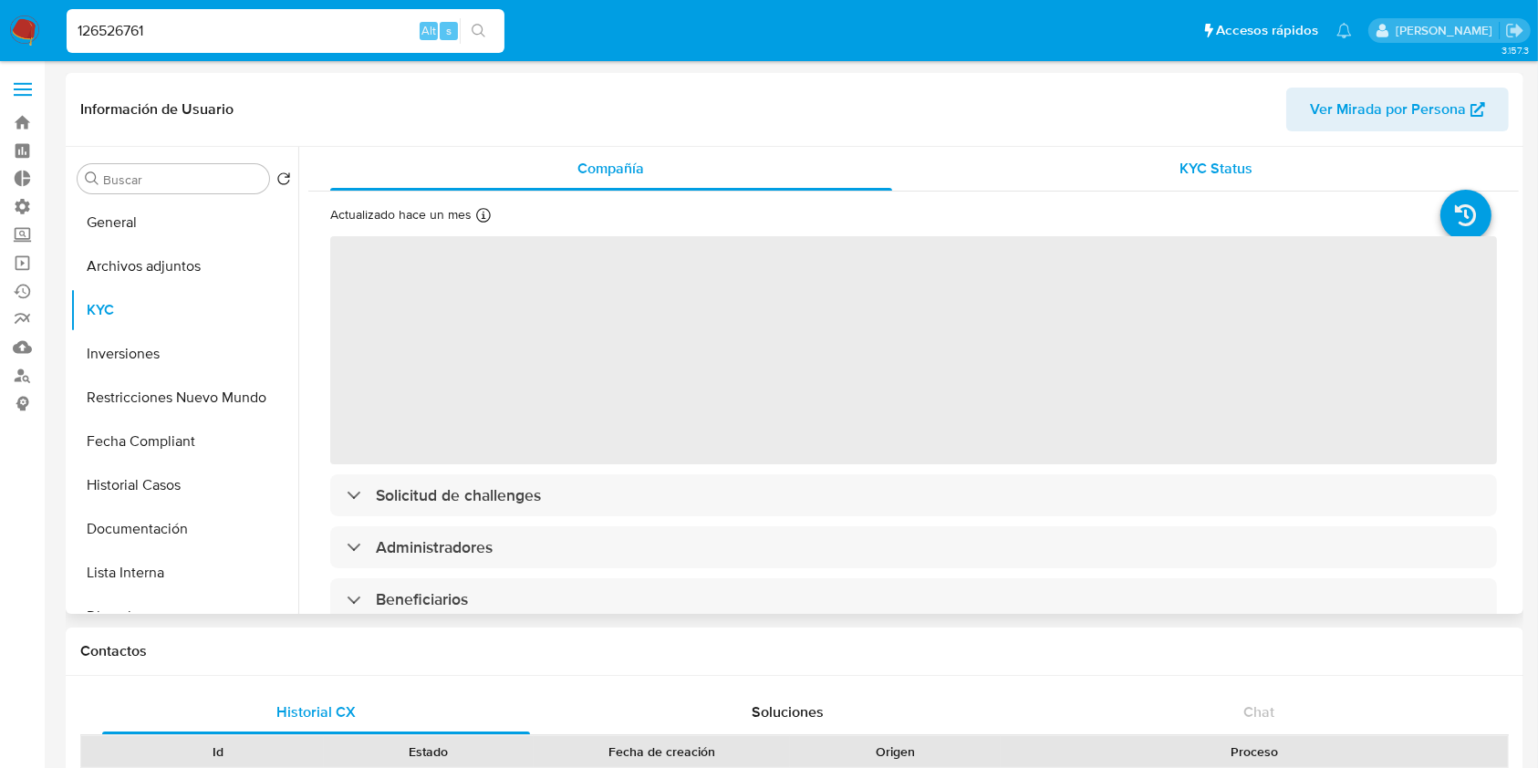
click at [1188, 185] on div "KYC Status" at bounding box center [1217, 169] width 562 height 44
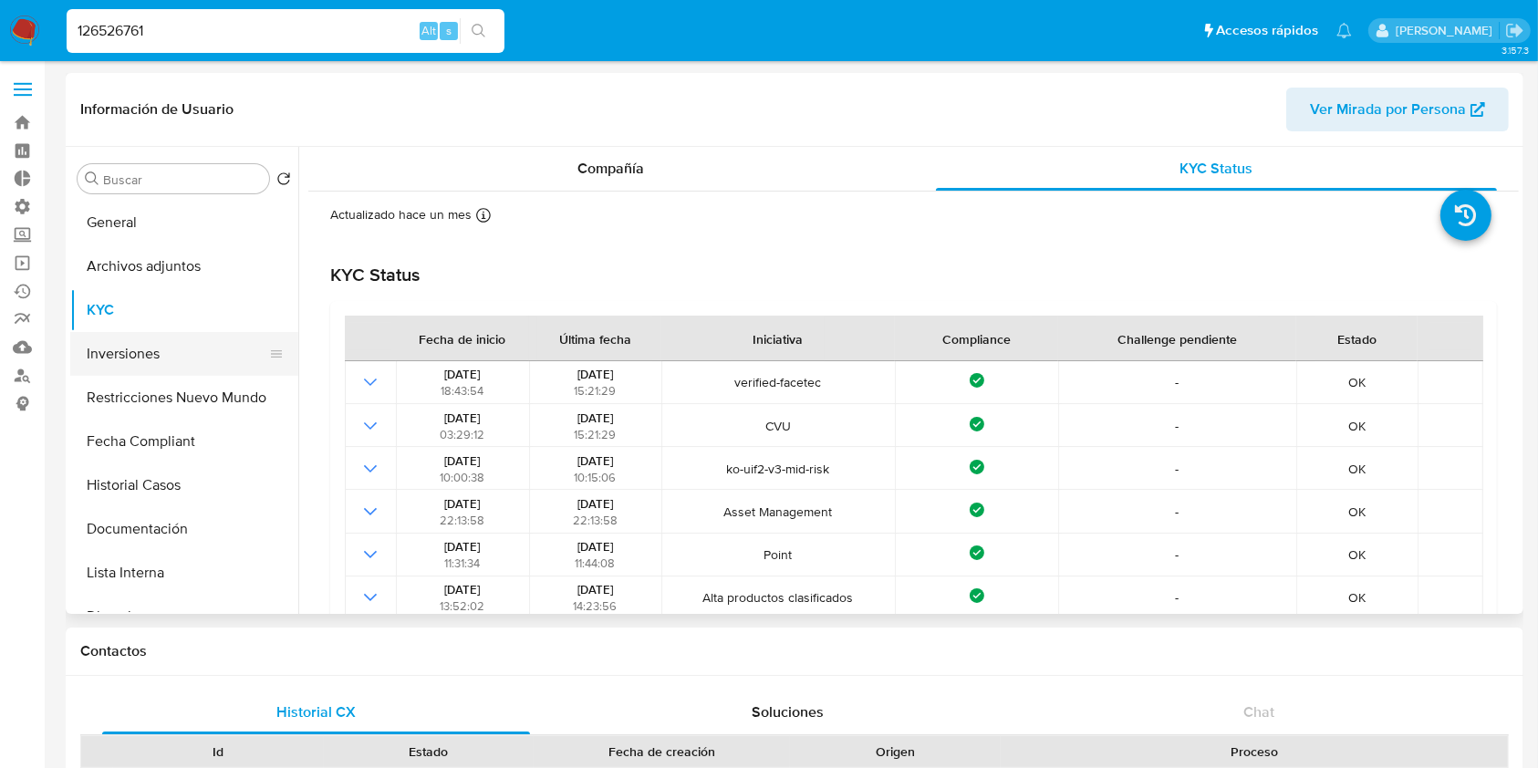
drag, startPoint x: 131, startPoint y: 364, endPoint x: 244, endPoint y: 364, distance: 113.1
click at [131, 364] on button "Inversiones" at bounding box center [176, 354] width 213 height 44
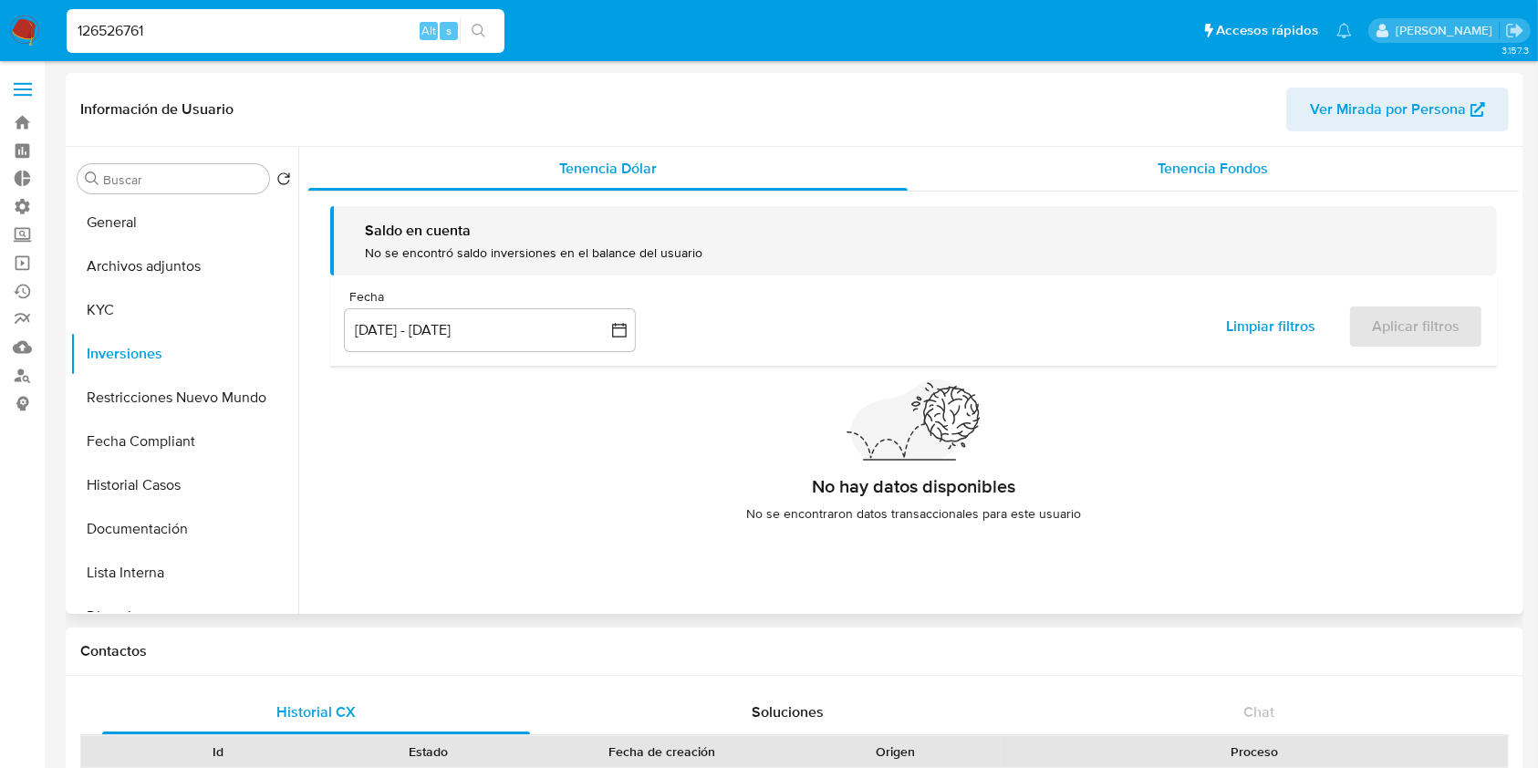
click at [1247, 158] on span "Tenencia Fondos" at bounding box center [1213, 168] width 110 height 21
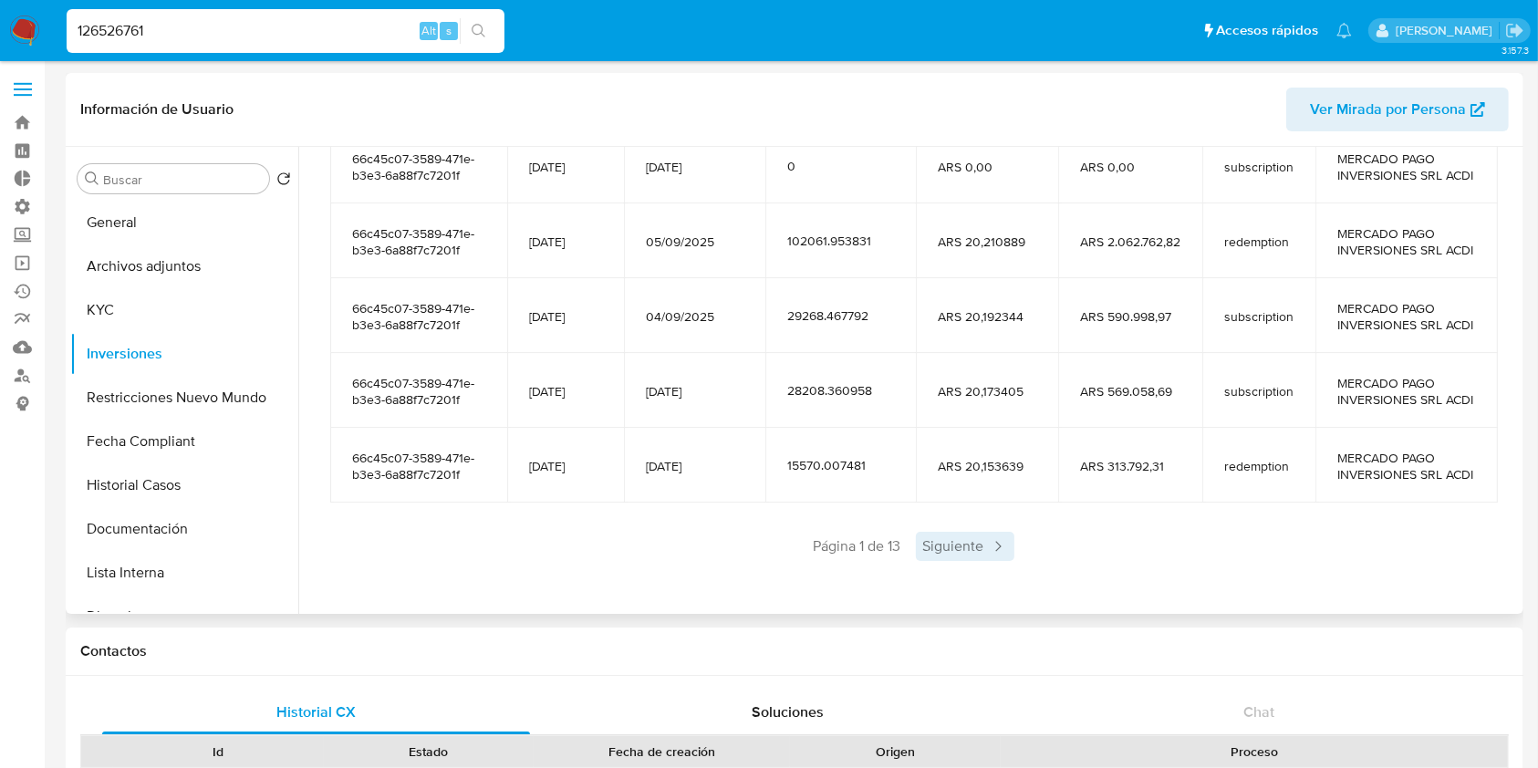
click at [962, 547] on span "Siguiente" at bounding box center [965, 546] width 99 height 29
click at [985, 556] on span "Siguiente" at bounding box center [1019, 546] width 99 height 29
click at [1022, 552] on span "Siguiente" at bounding box center [1019, 546] width 99 height 29
click at [1022, 552] on span "Siguiente" at bounding box center [1019, 547] width 99 height 29
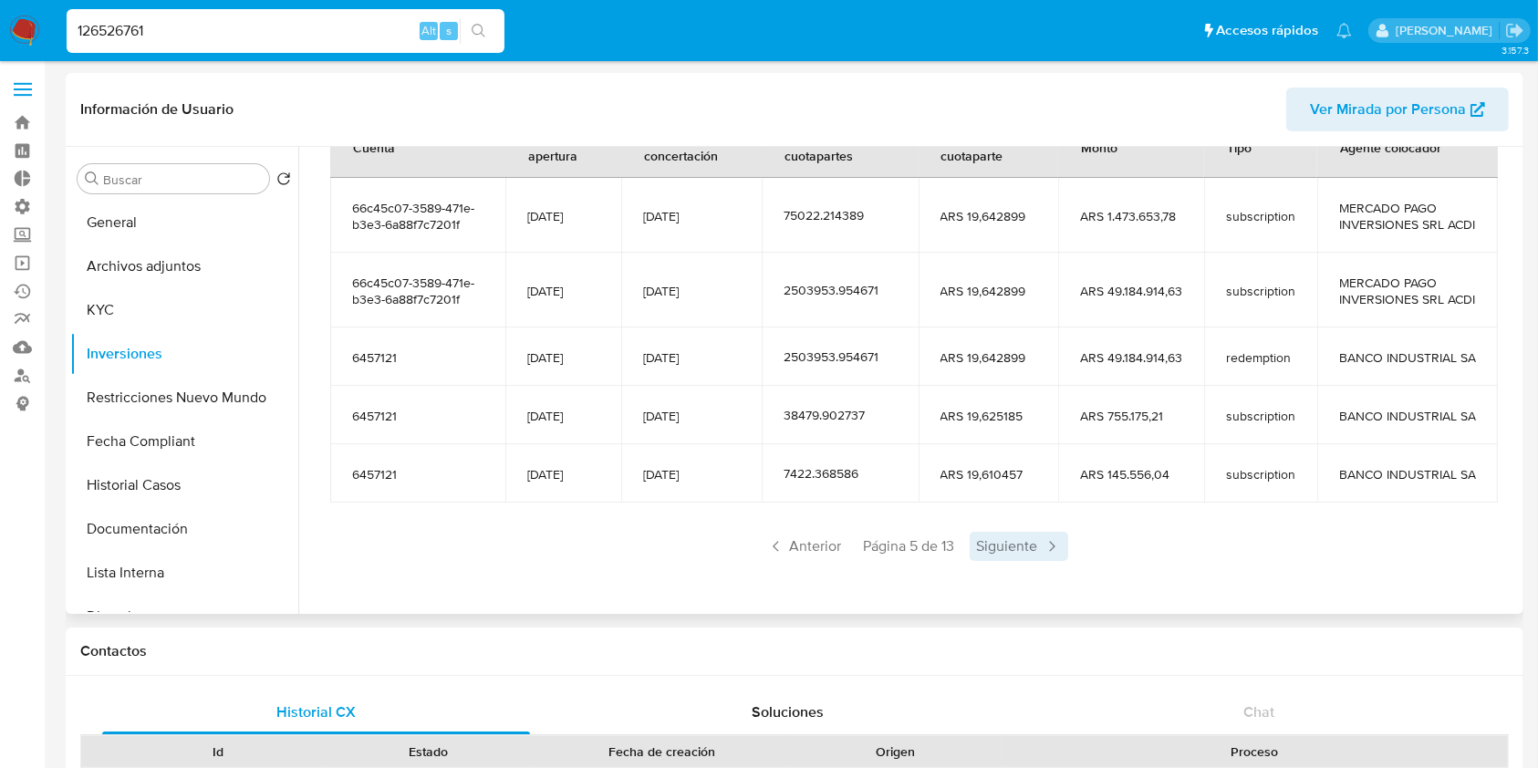
click at [1029, 561] on span "Siguiente" at bounding box center [1019, 546] width 99 height 29
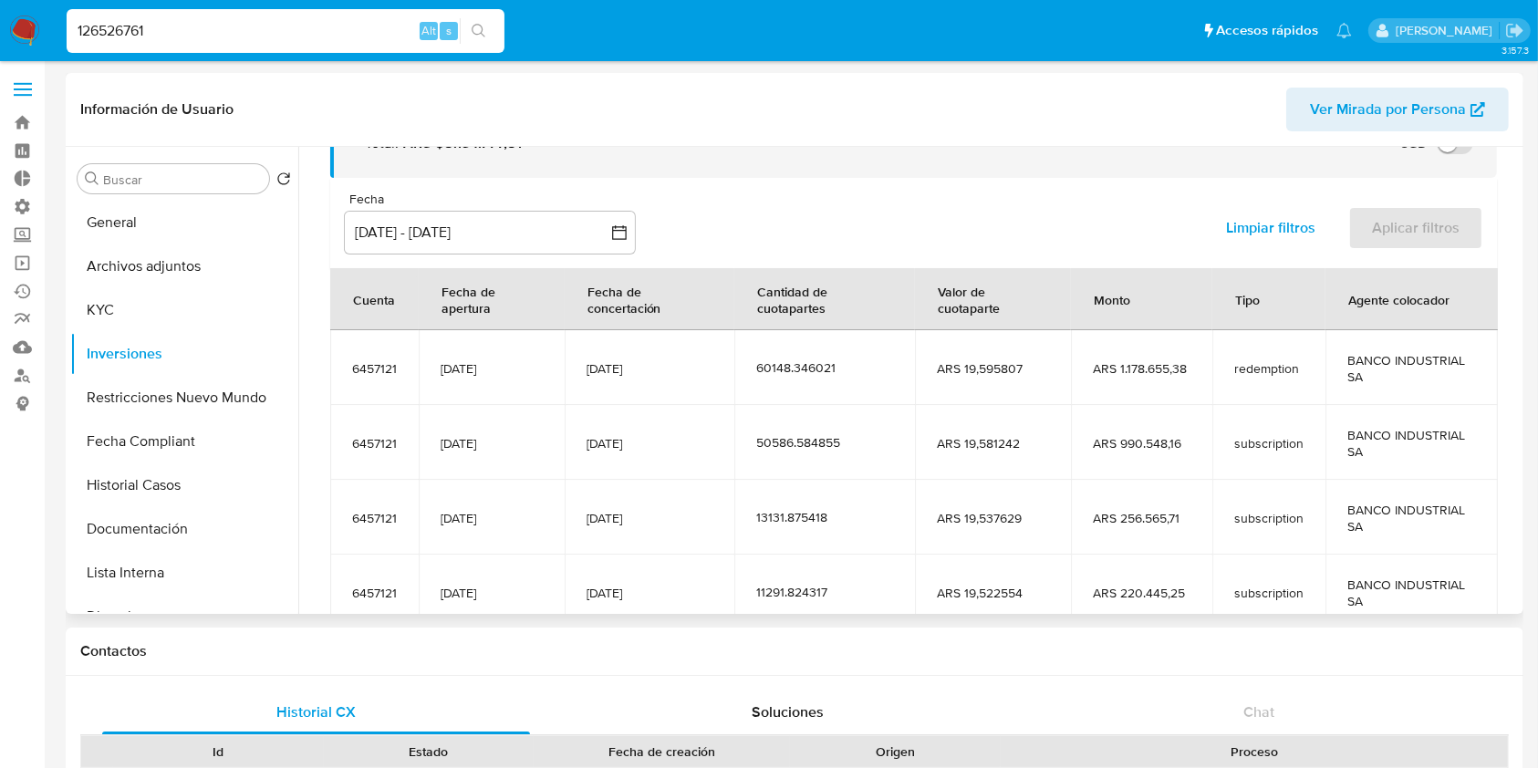
scroll to position [322, 0]
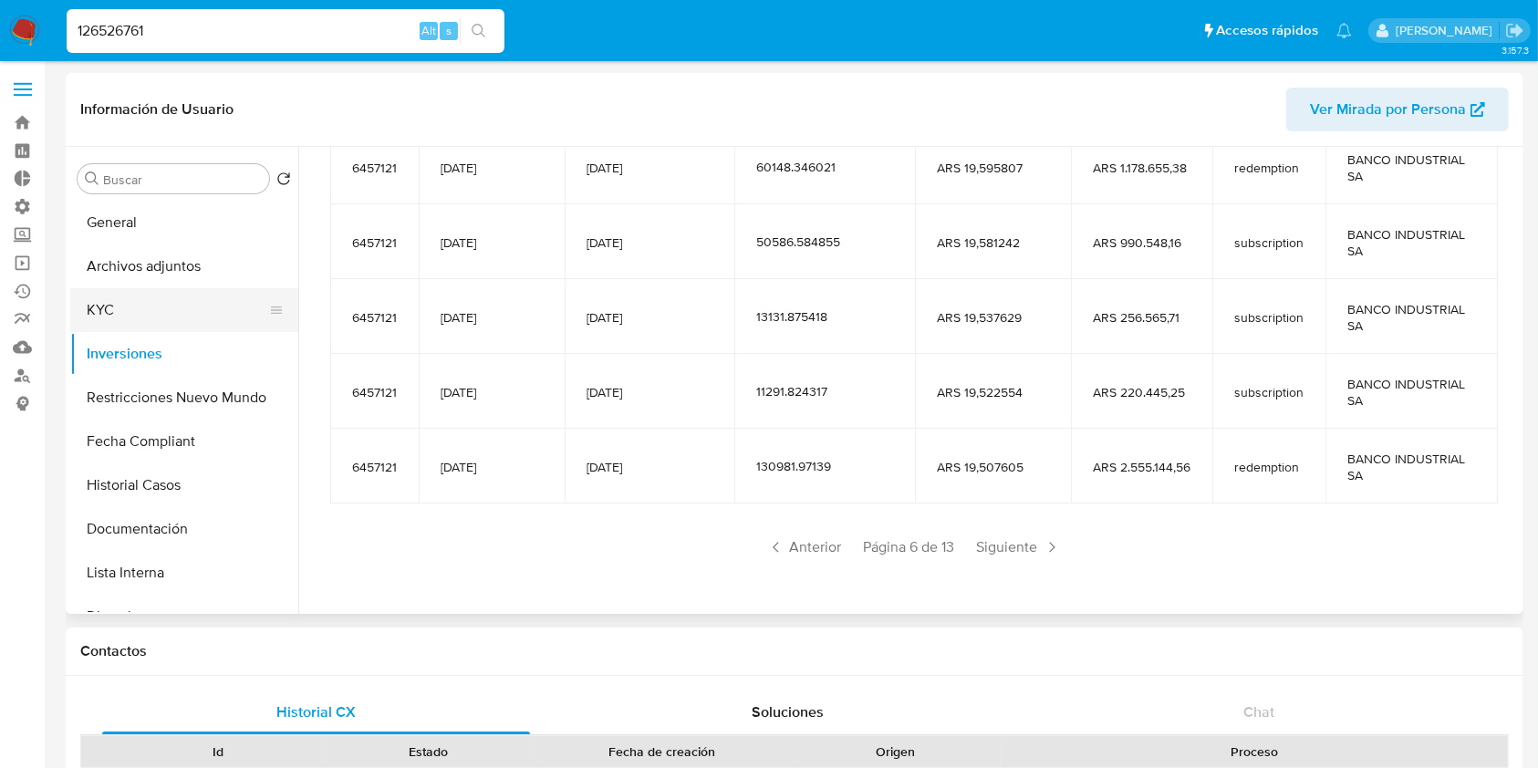
click at [146, 310] on button "KYC" at bounding box center [176, 310] width 213 height 44
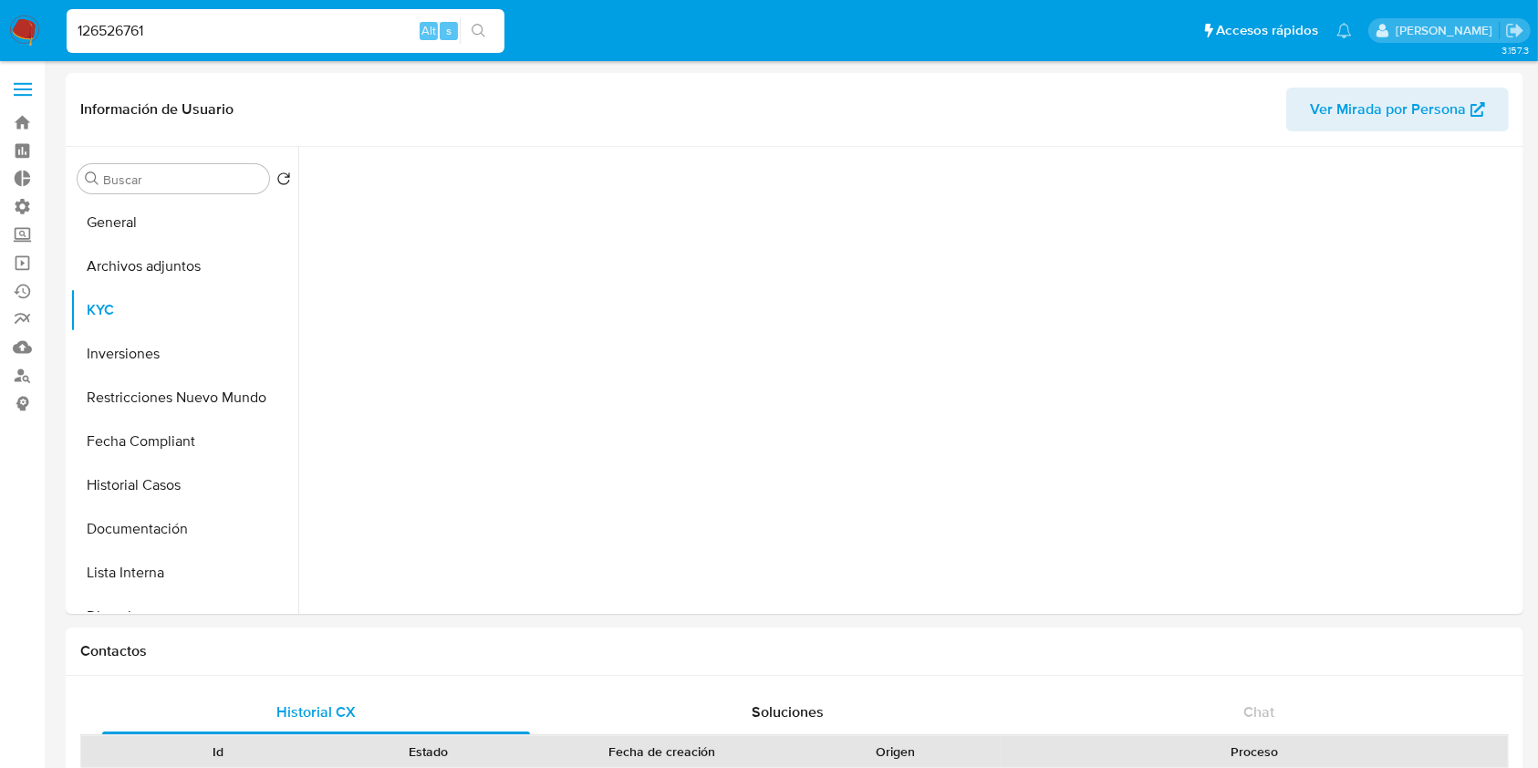
scroll to position [0, 0]
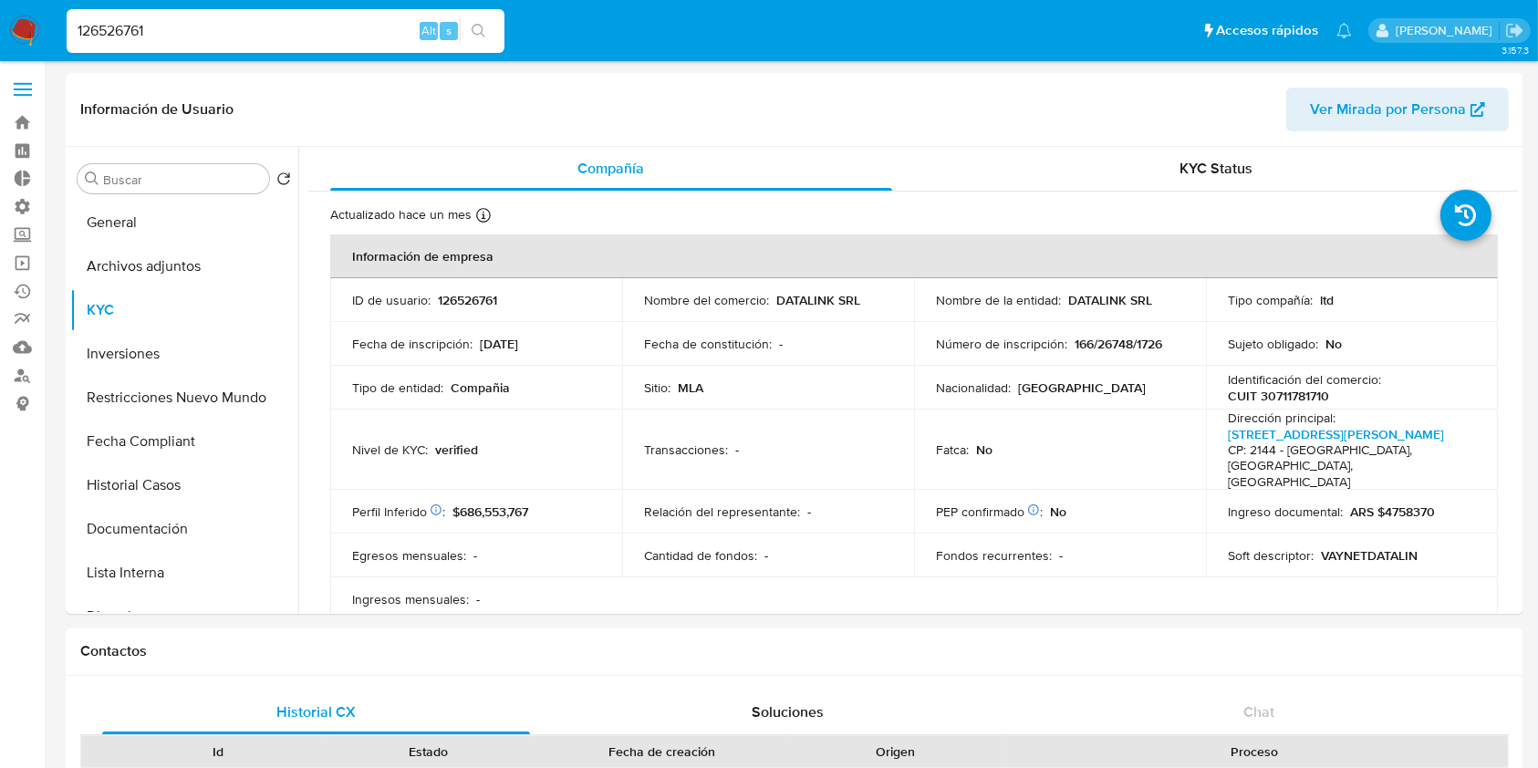
click at [251, 31] on input "126526761" at bounding box center [286, 31] width 438 height 24
paste input "07042"
type input "107042"
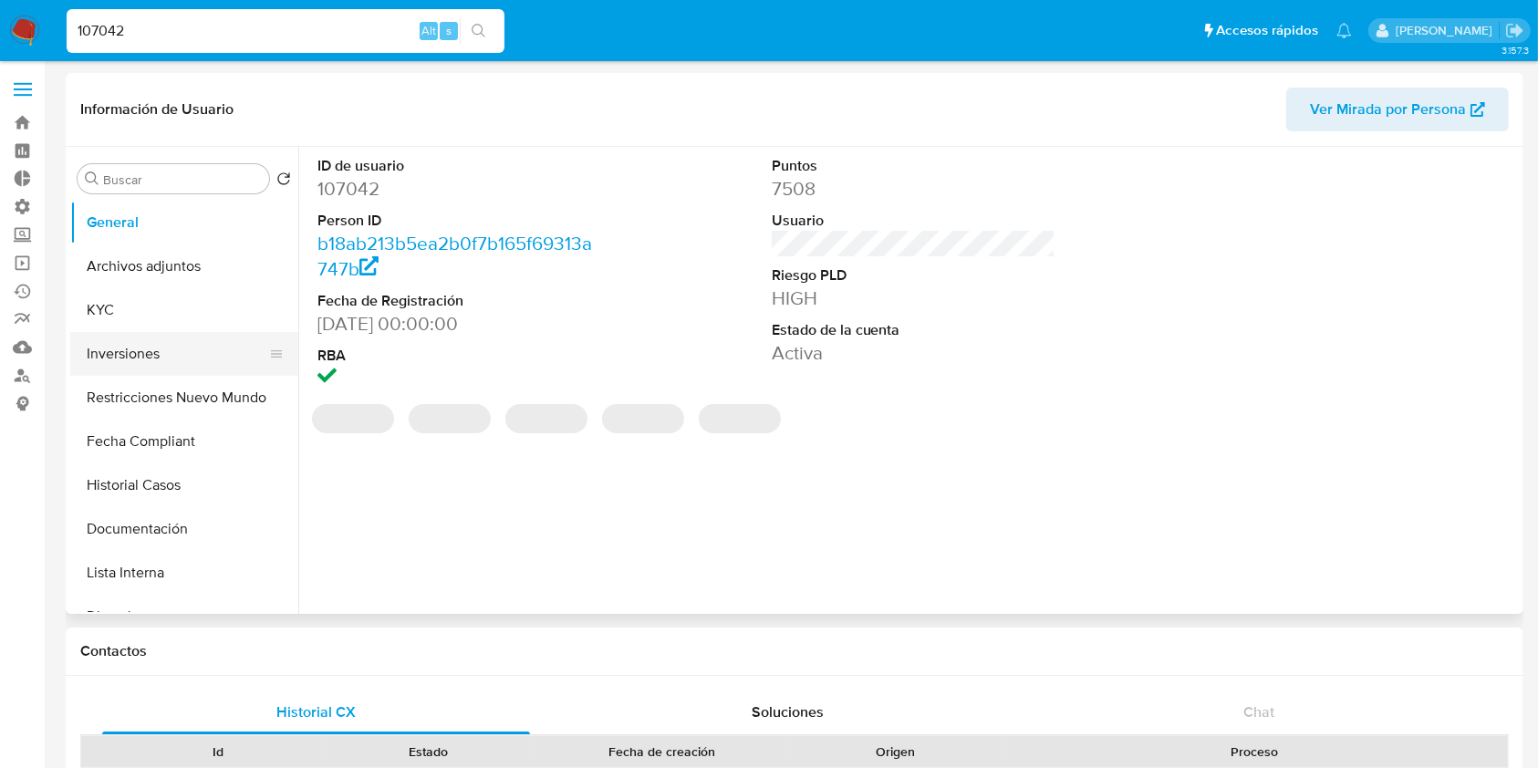
click at [177, 360] on button "Inversiones" at bounding box center [176, 354] width 213 height 44
select select "10"
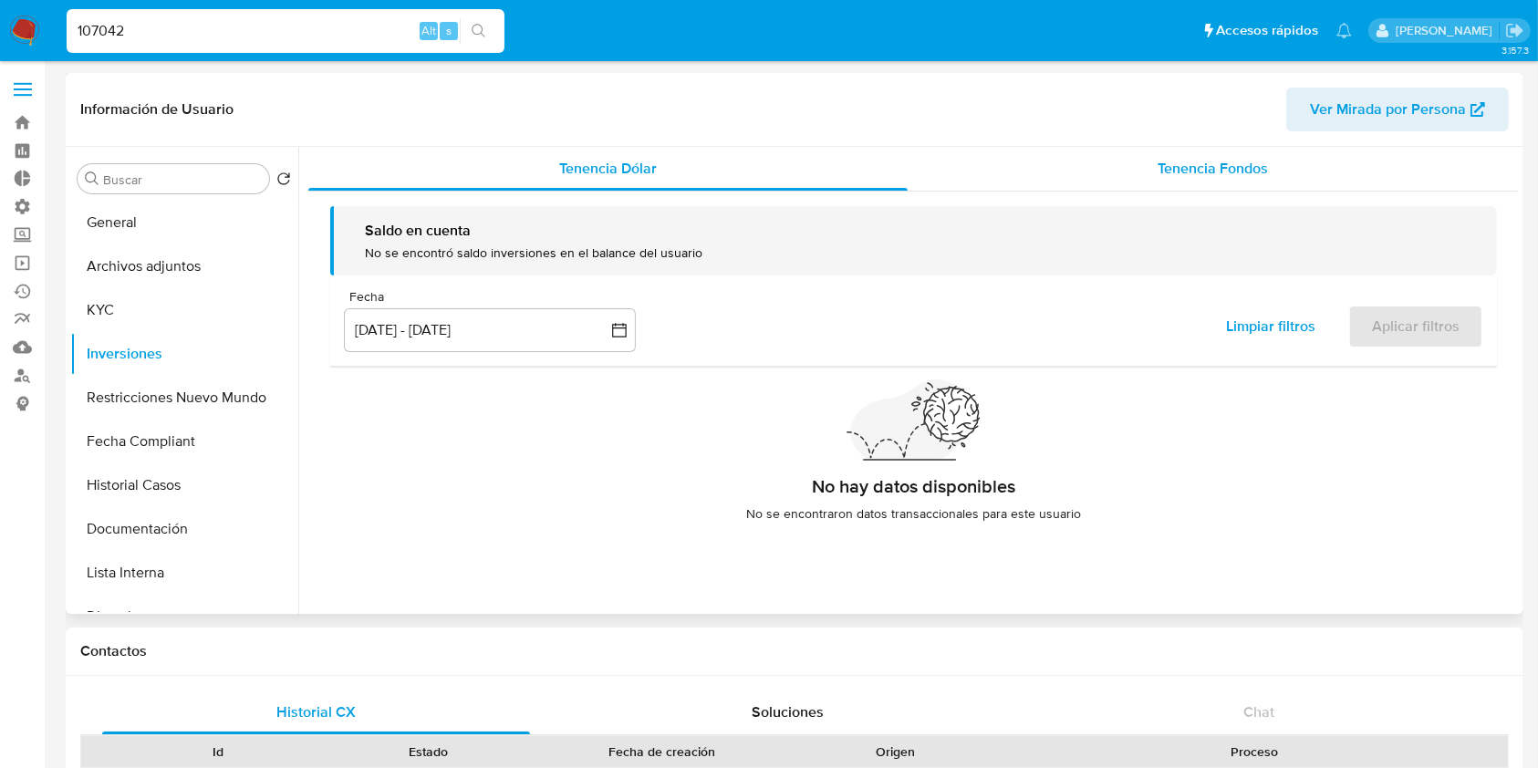
click at [1219, 150] on div "Tenencia Fondos" at bounding box center [1214, 169] width 612 height 44
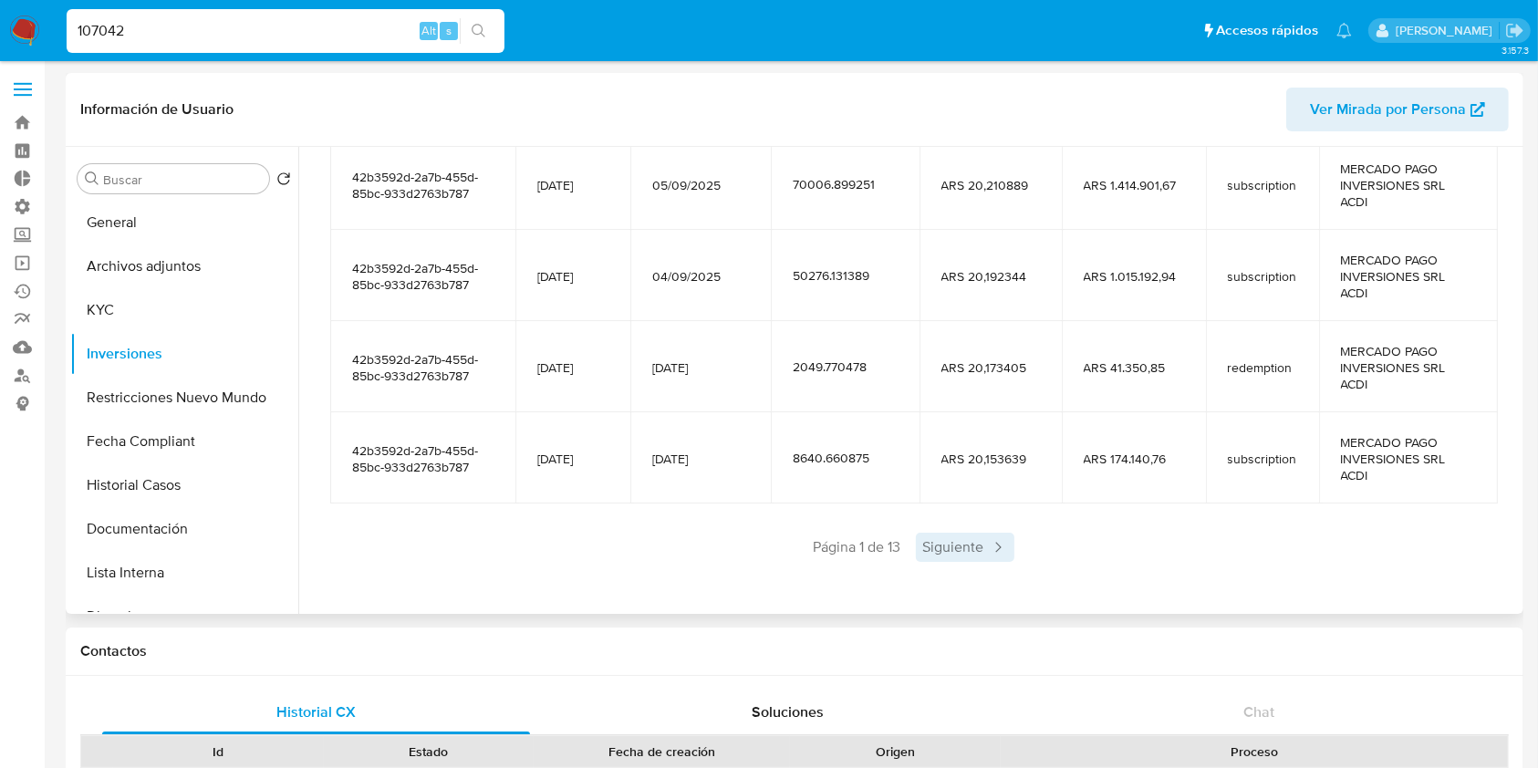
click at [962, 533] on span "Siguiente" at bounding box center [965, 547] width 99 height 29
click at [1009, 545] on span "Siguiente" at bounding box center [1019, 547] width 99 height 29
click at [1004, 556] on span "Siguiente" at bounding box center [1019, 547] width 99 height 29
click at [1014, 556] on span "Siguiente" at bounding box center [1019, 547] width 99 height 29
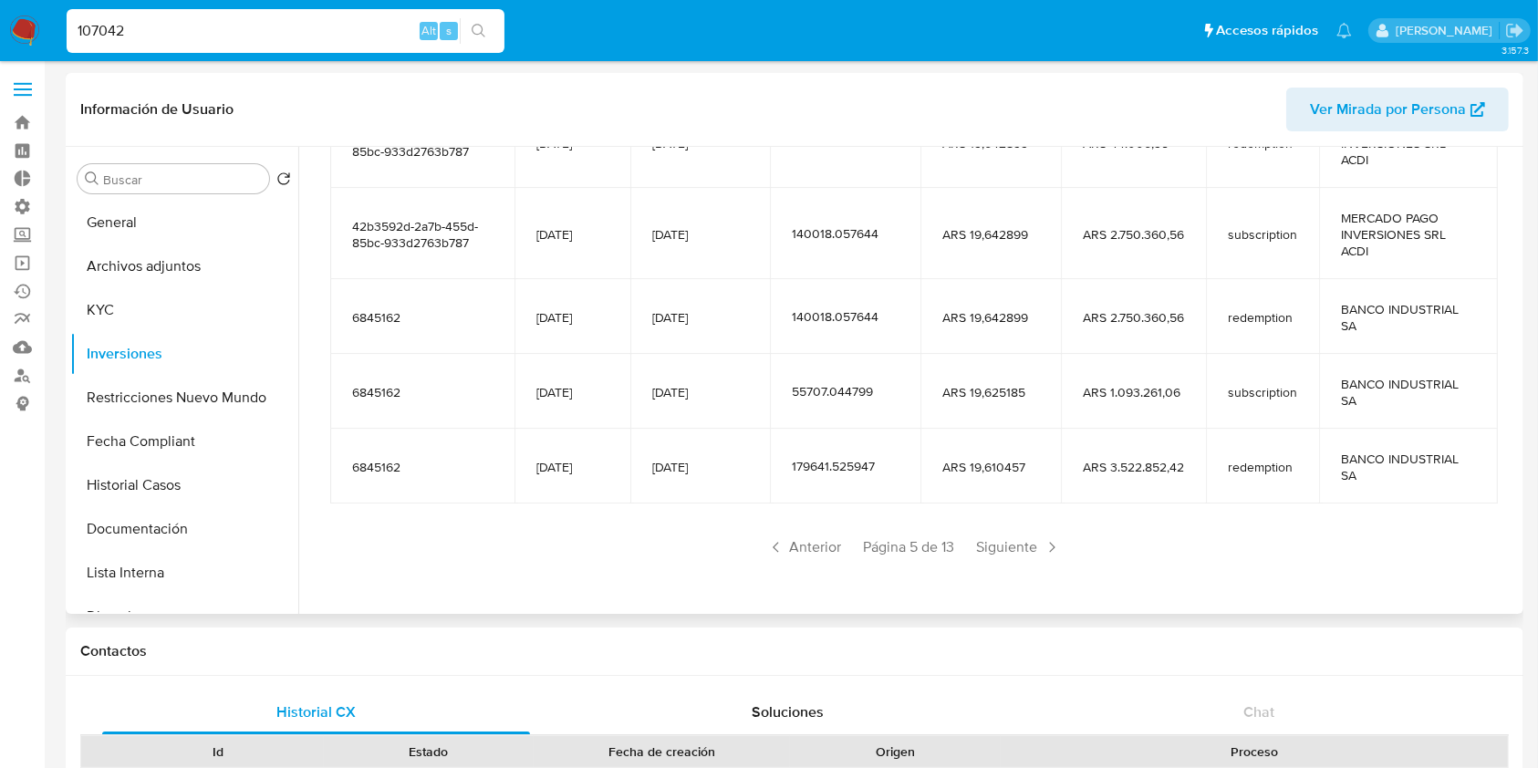
click at [1014, 556] on span "Siguiente" at bounding box center [1019, 547] width 99 height 29
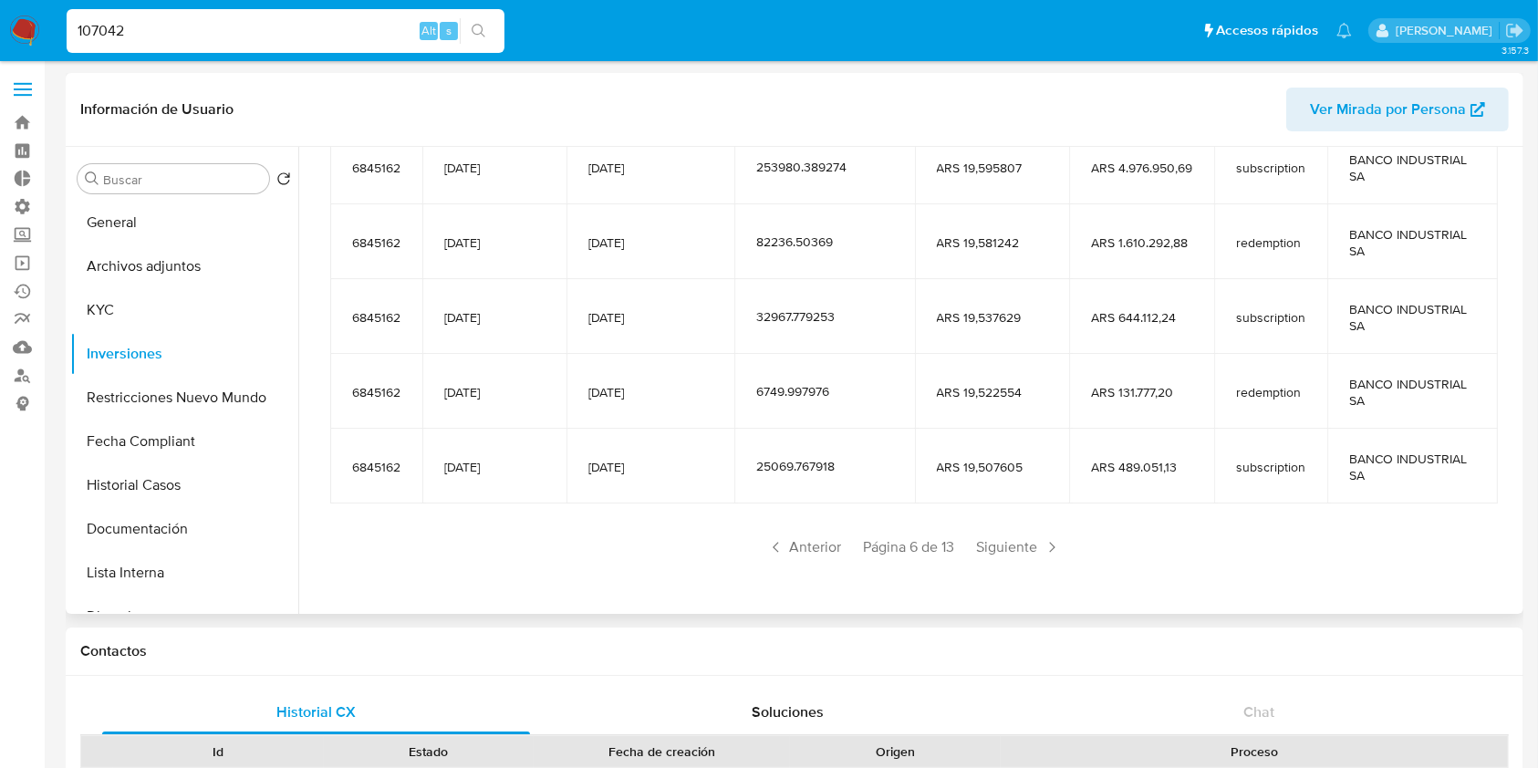
click at [1014, 556] on span "Siguiente" at bounding box center [1019, 547] width 99 height 29
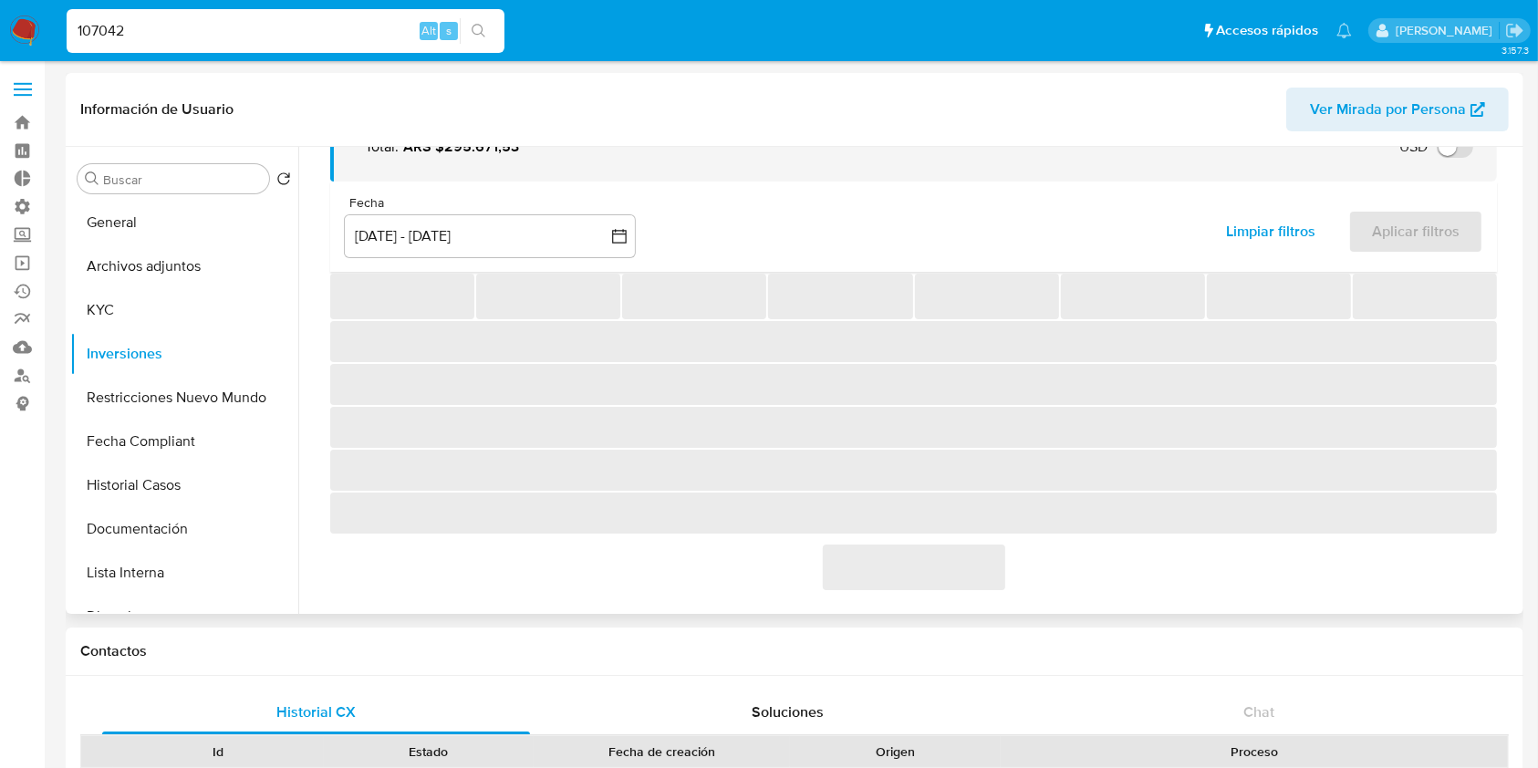
scroll to position [322, 0]
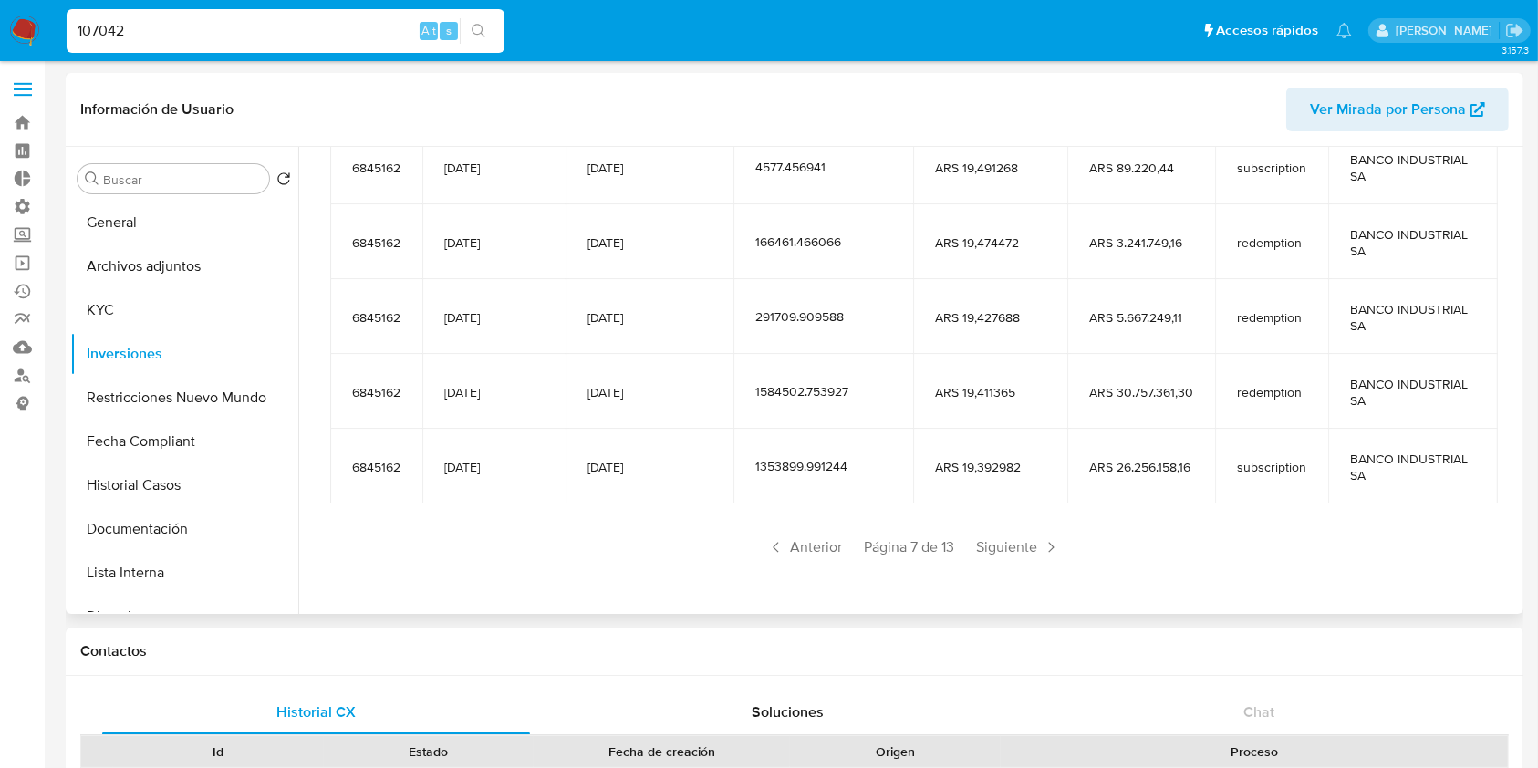
click at [793, 567] on div "Saldo en cuenta Total : ARS $295.671,53 USD Cambiar entre moneda local y USD Fe…" at bounding box center [913, 238] width 1210 height 736
click at [799, 557] on span "Anterior" at bounding box center [804, 547] width 89 height 29
click at [204, 25] on input "107042" at bounding box center [286, 31] width 438 height 24
paste input "65311749"
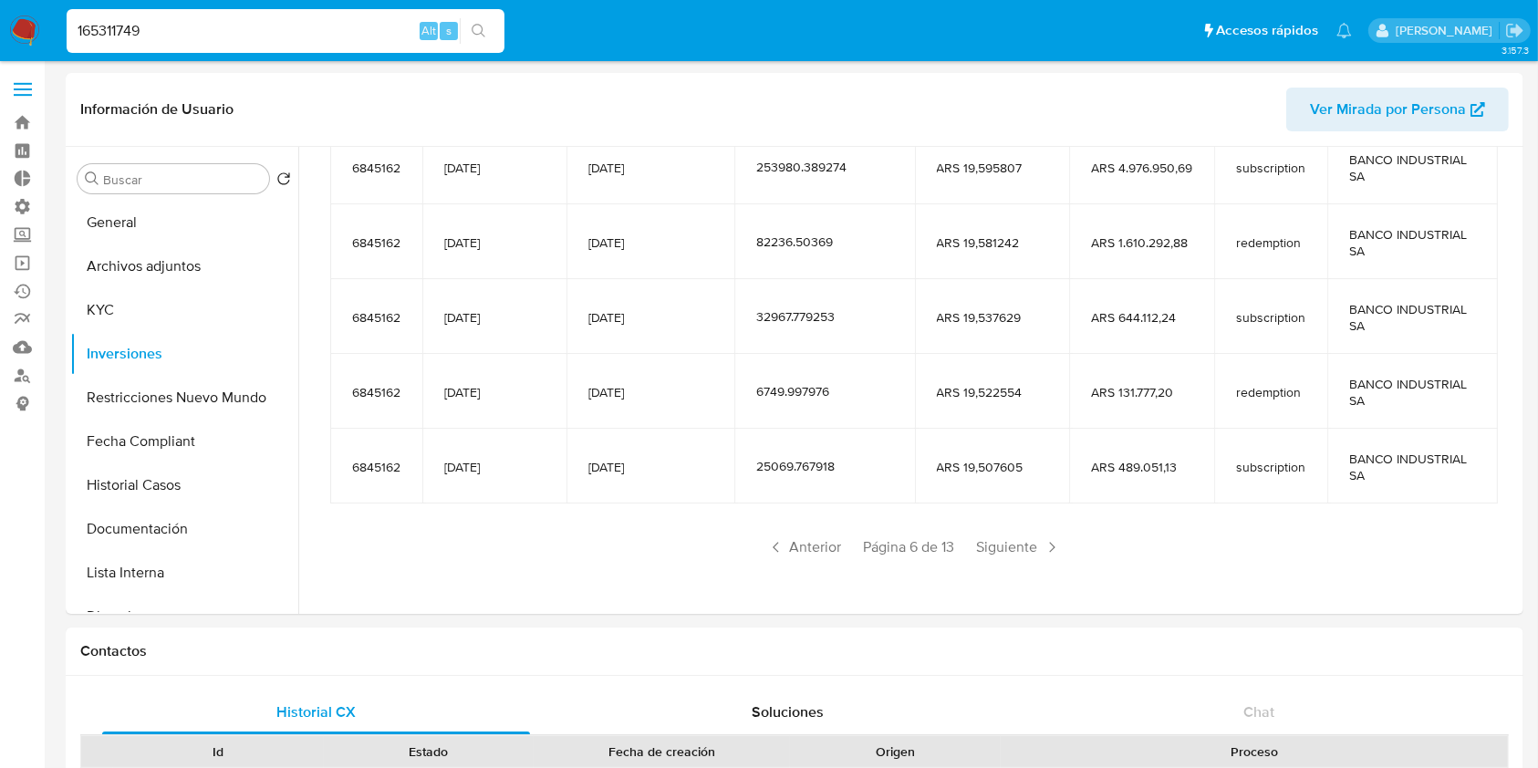
type input "165311749"
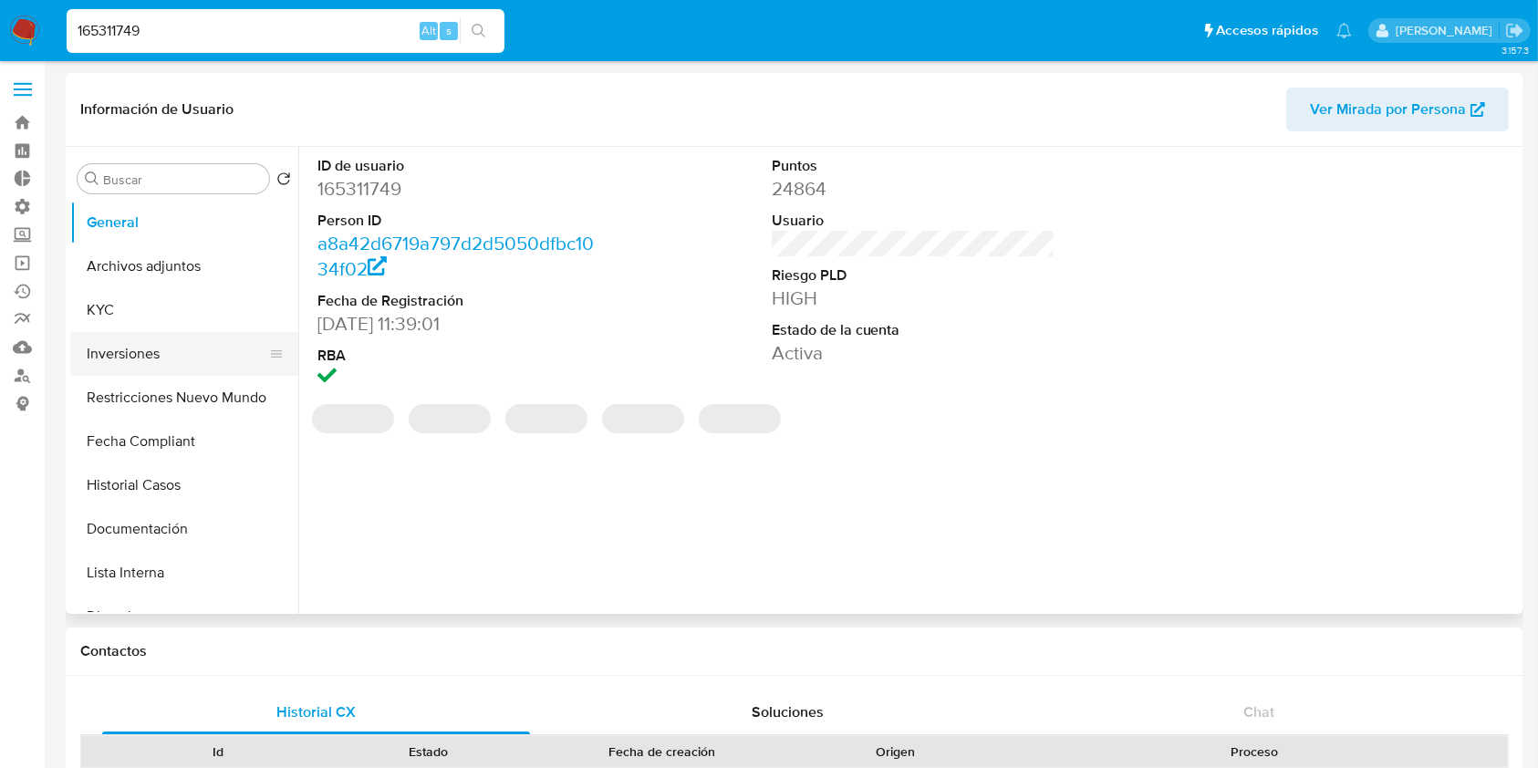
select select "10"
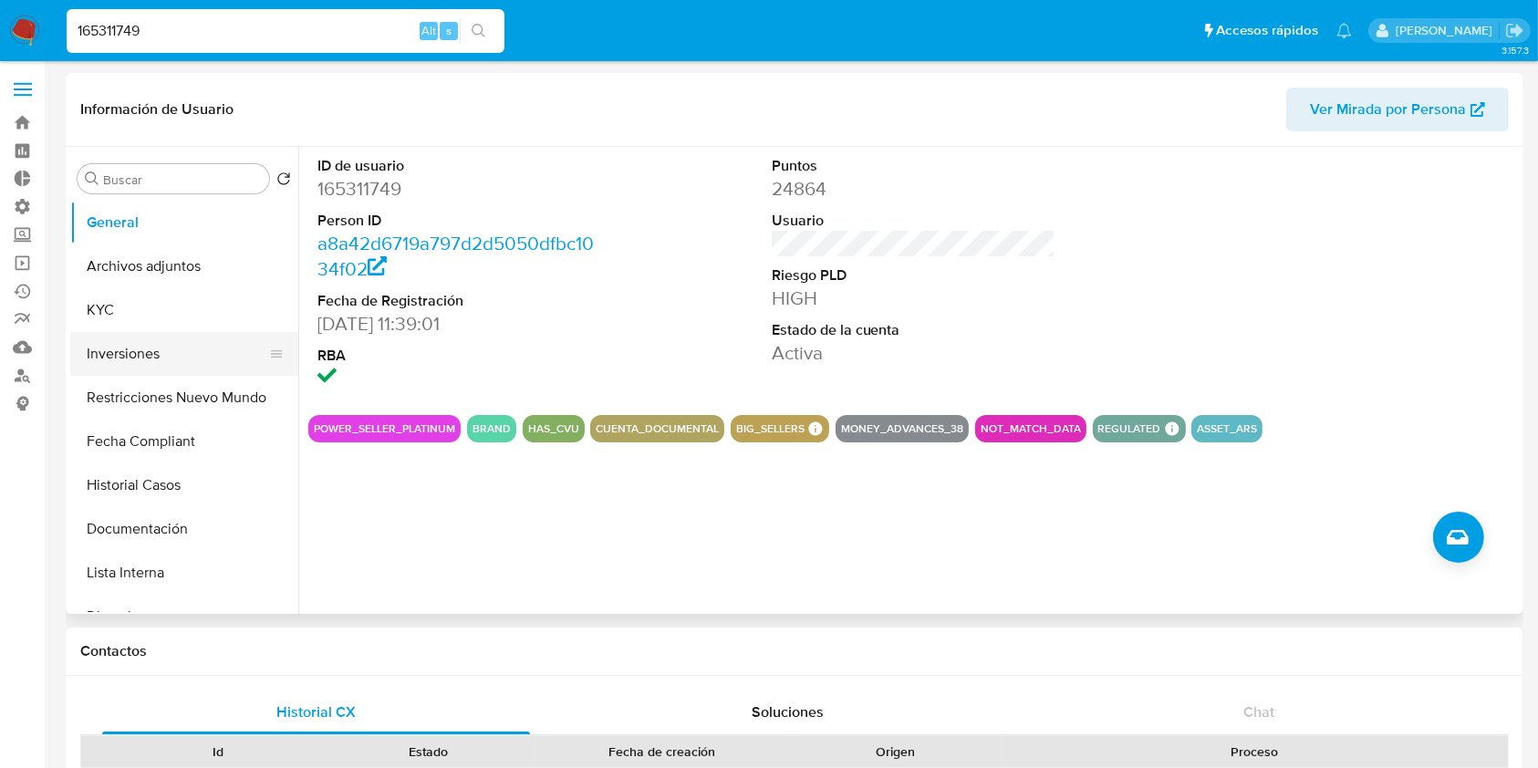
click at [159, 364] on button "Inversiones" at bounding box center [176, 354] width 213 height 44
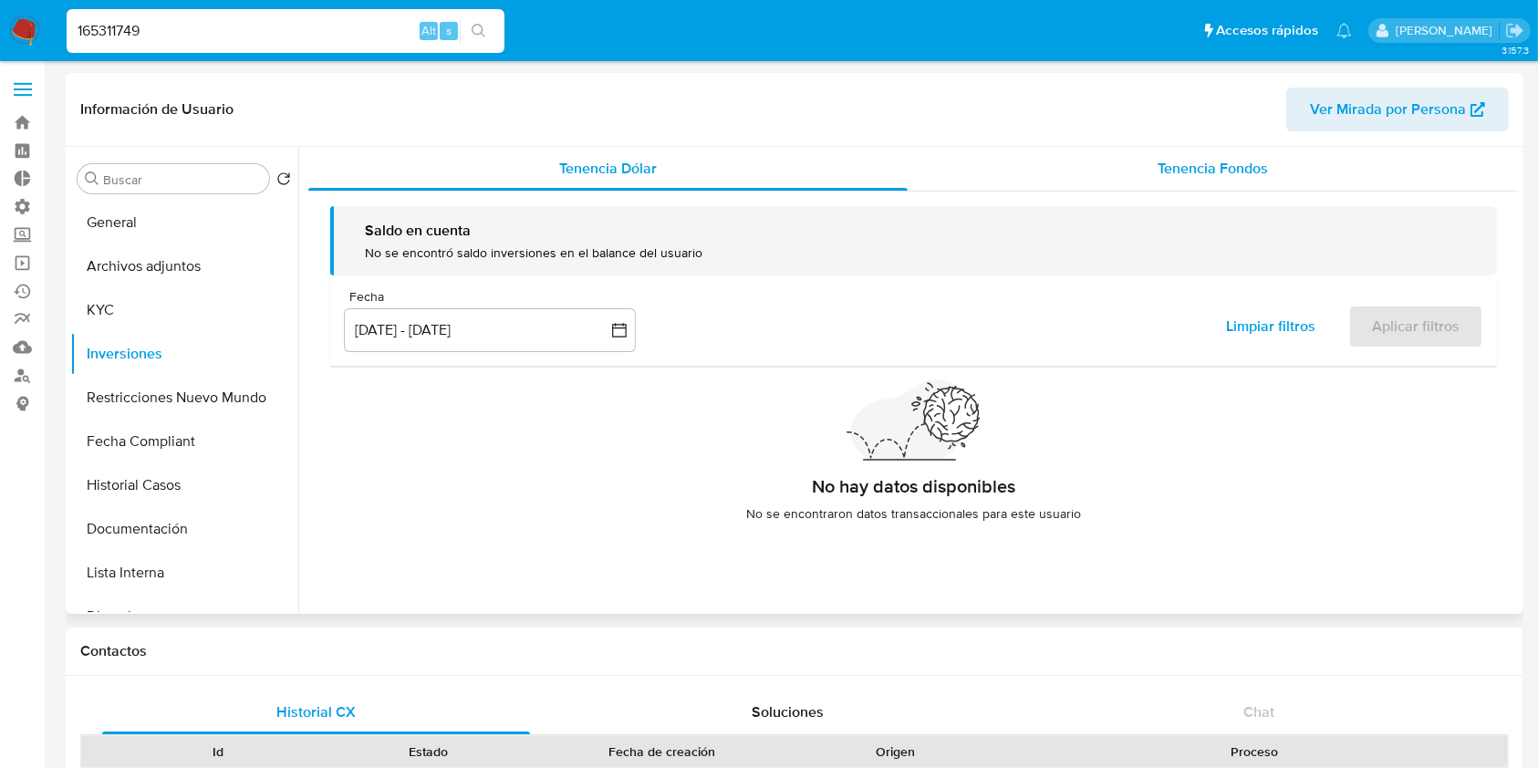
click at [1221, 159] on span "Tenencia Fondos" at bounding box center [1213, 168] width 110 height 21
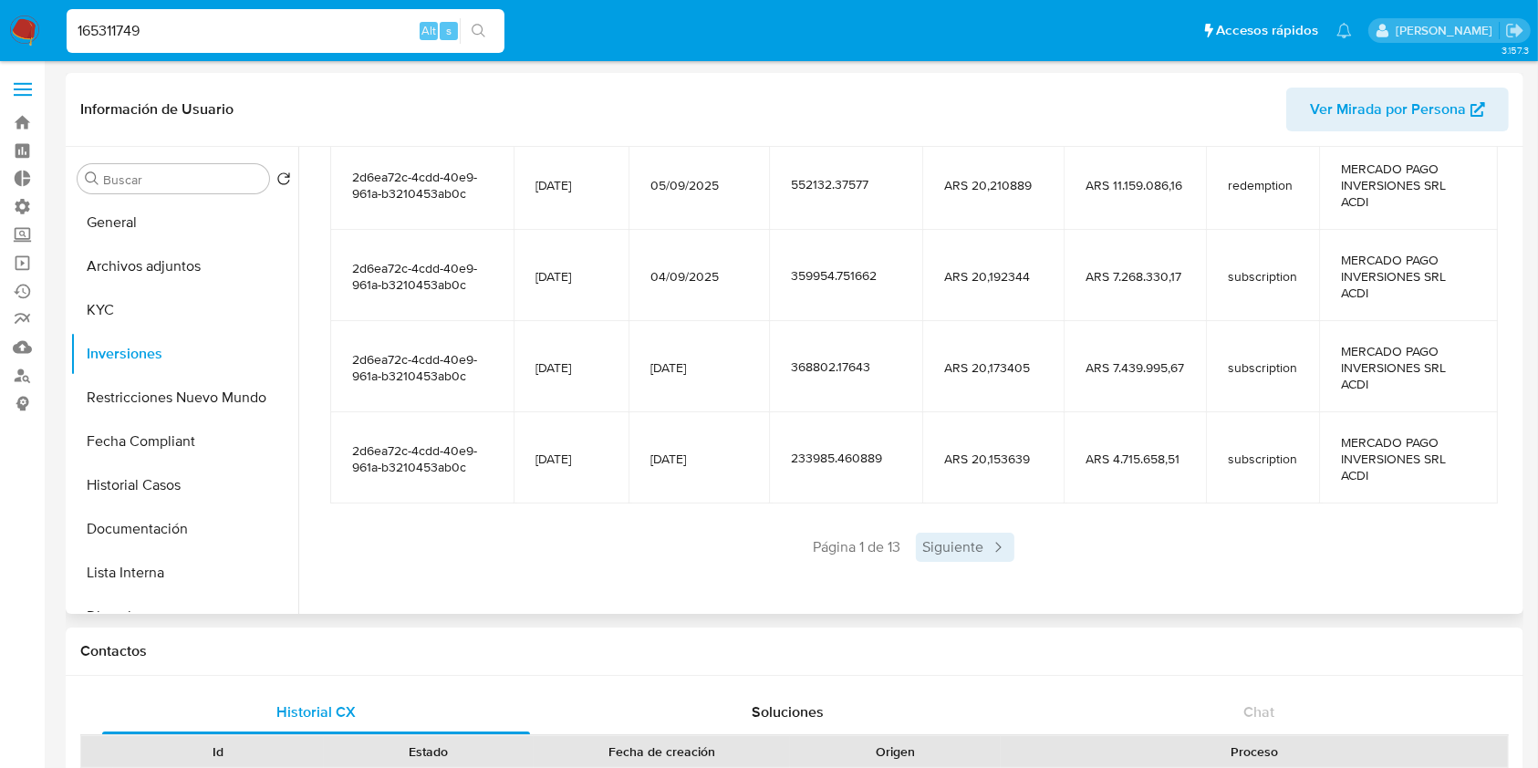
click at [960, 545] on span "Siguiente" at bounding box center [965, 547] width 99 height 29
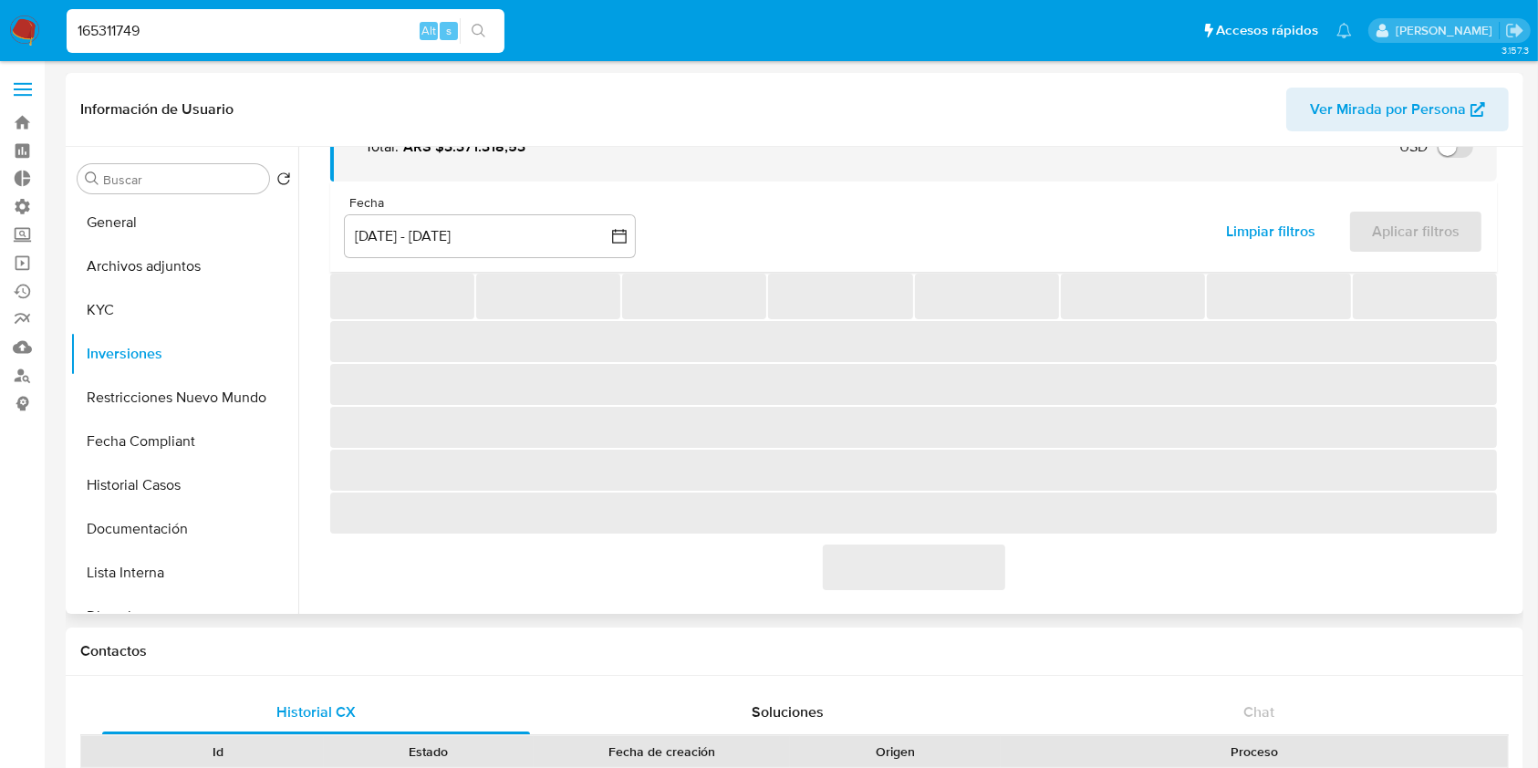
scroll to position [404, 0]
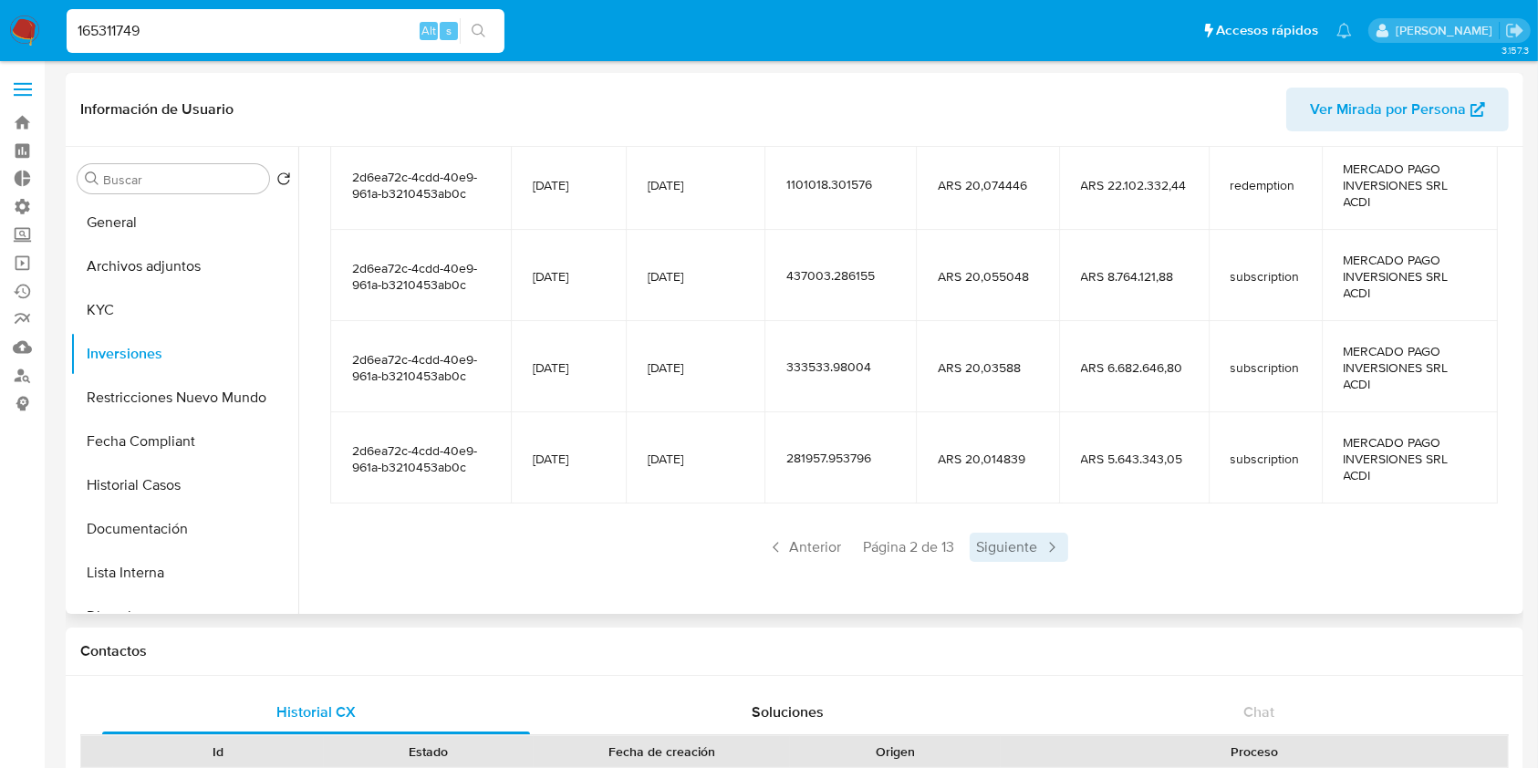
click at [1018, 540] on span "Siguiente" at bounding box center [1019, 547] width 99 height 29
click at [1027, 540] on span "Siguiente" at bounding box center [1019, 547] width 99 height 29
click at [1030, 540] on span "Siguiente" at bounding box center [1019, 547] width 99 height 29
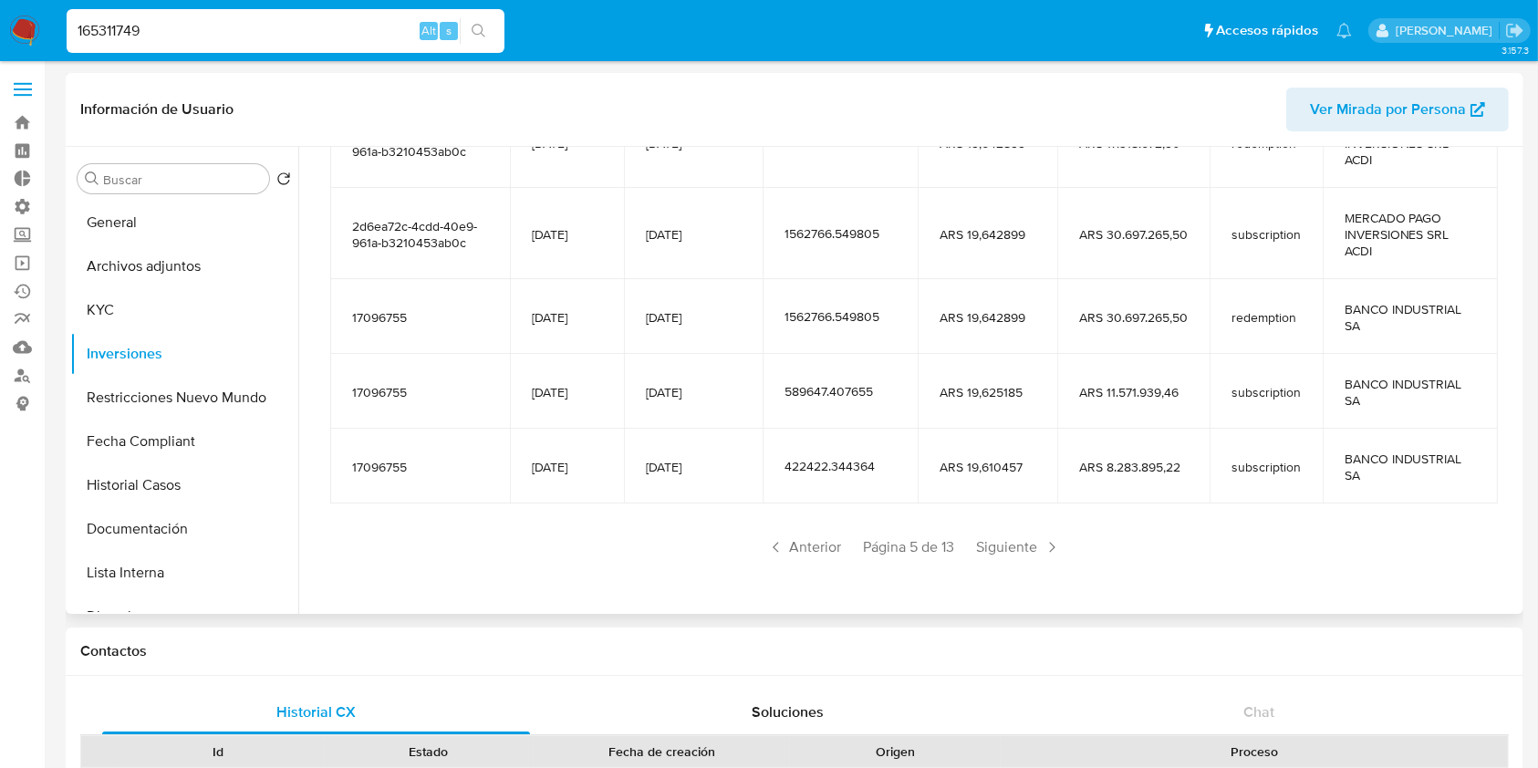
click at [1030, 540] on span "Siguiente" at bounding box center [1019, 547] width 99 height 29
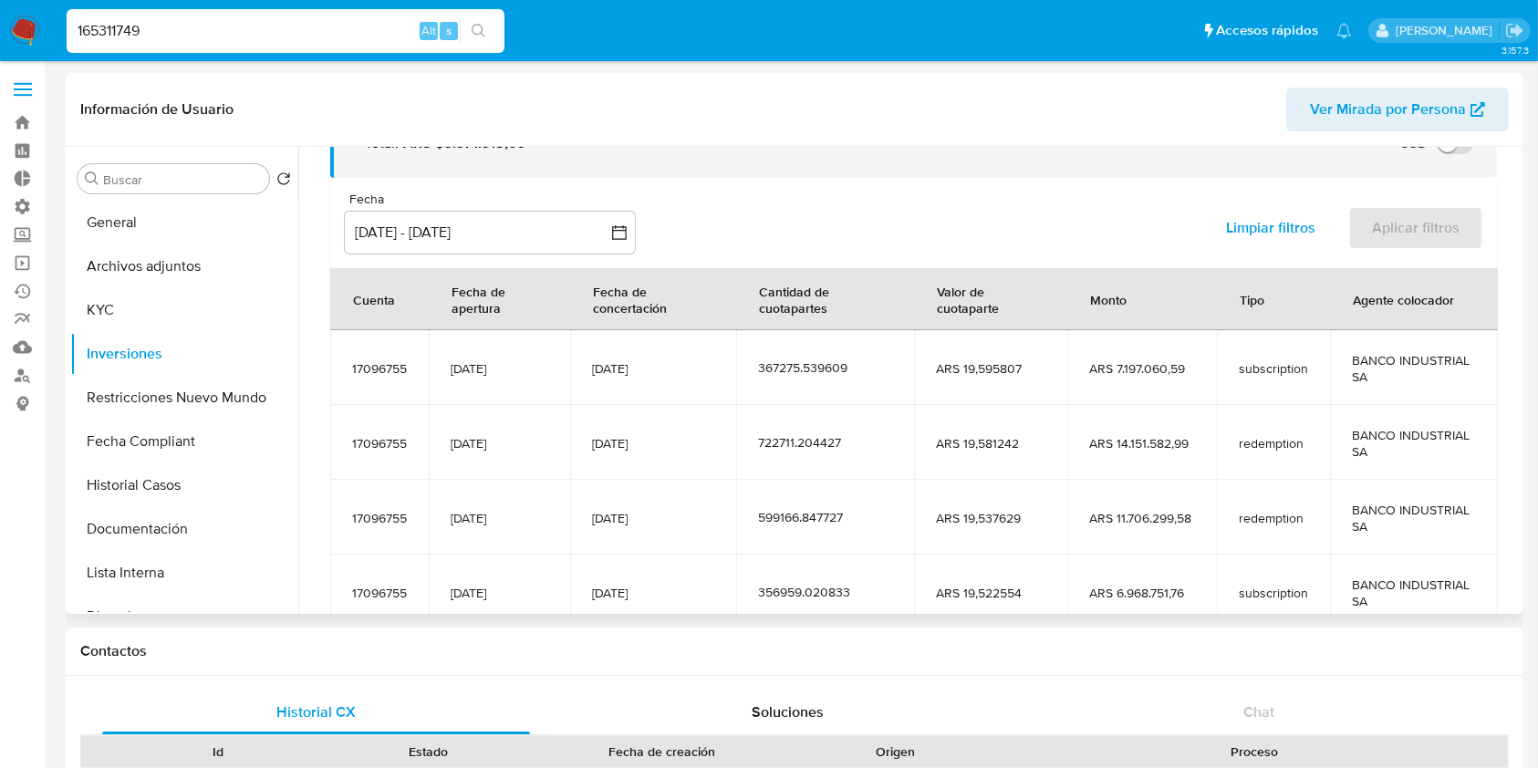
scroll to position [322, 0]
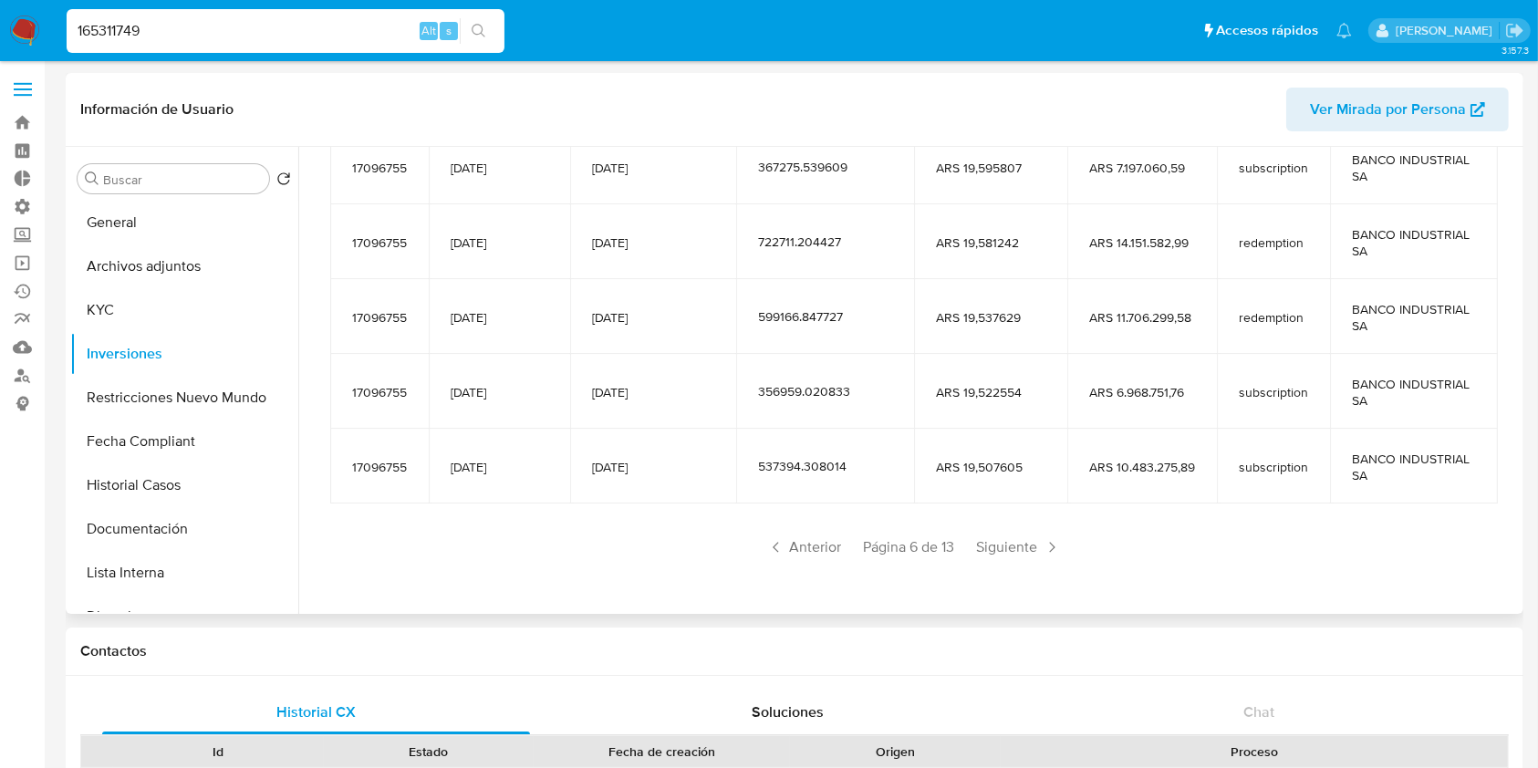
click at [211, 21] on input "165311749" at bounding box center [286, 31] width 438 height 24
paste input "34014218"
type input "134014218"
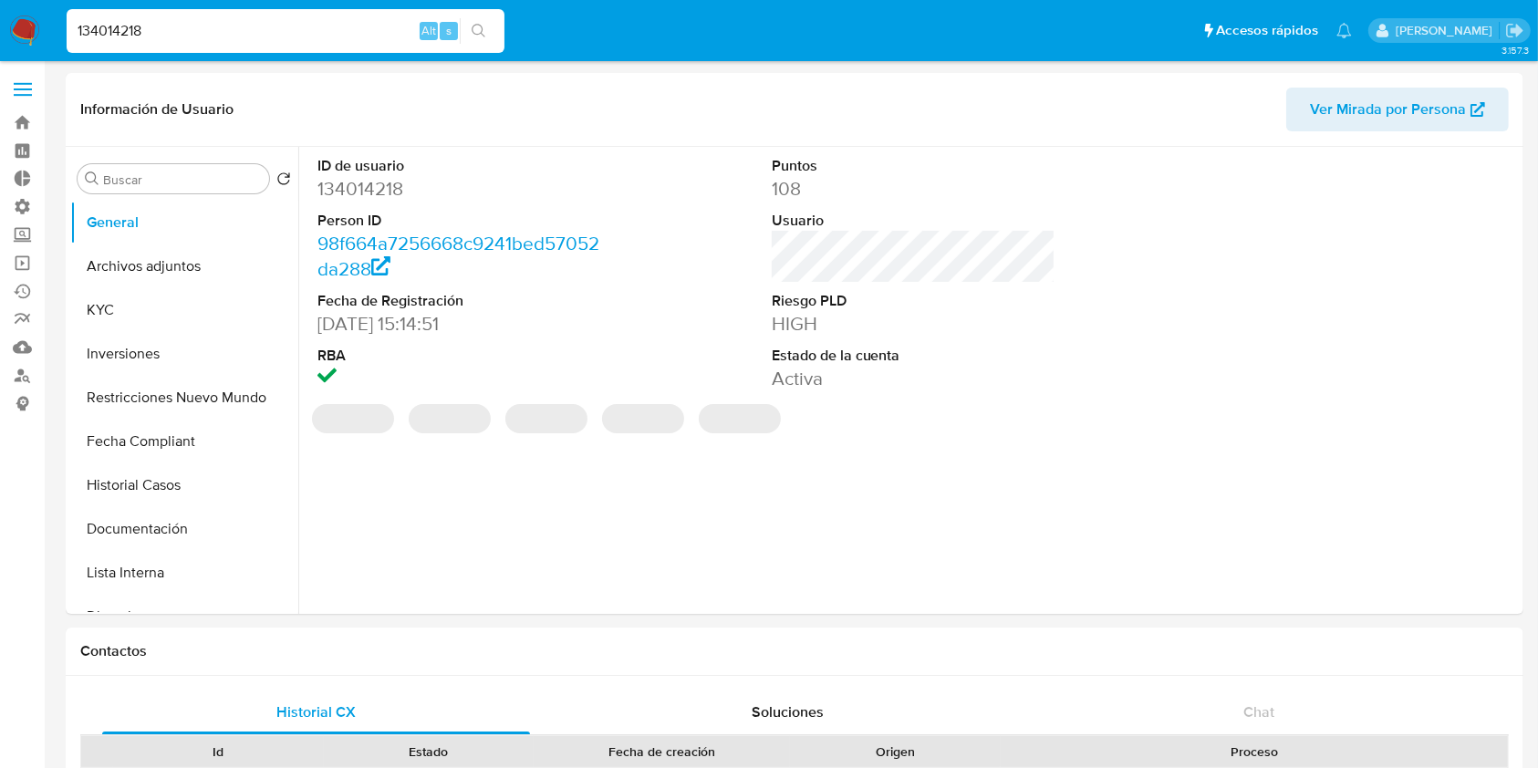
select select "10"
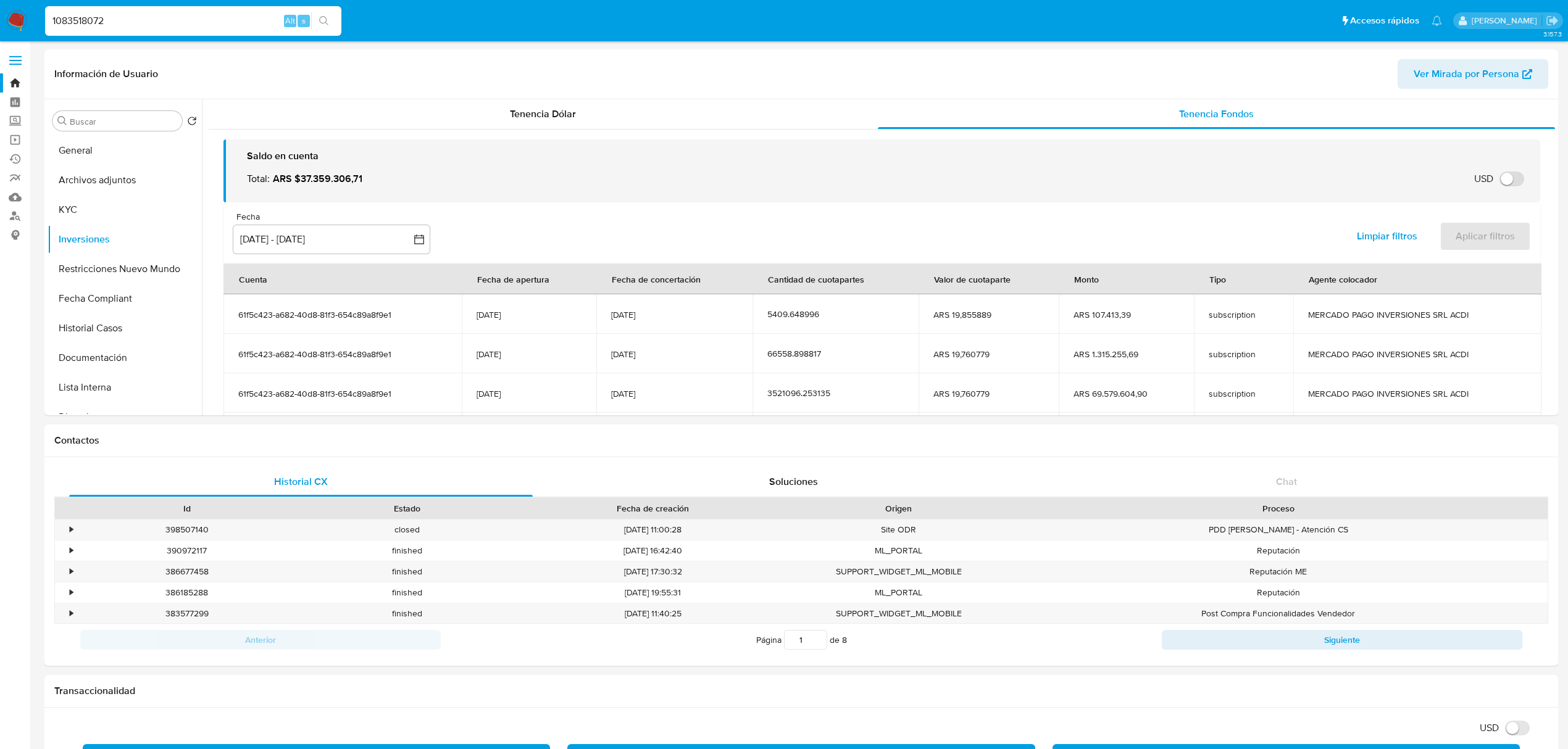
select select "10"
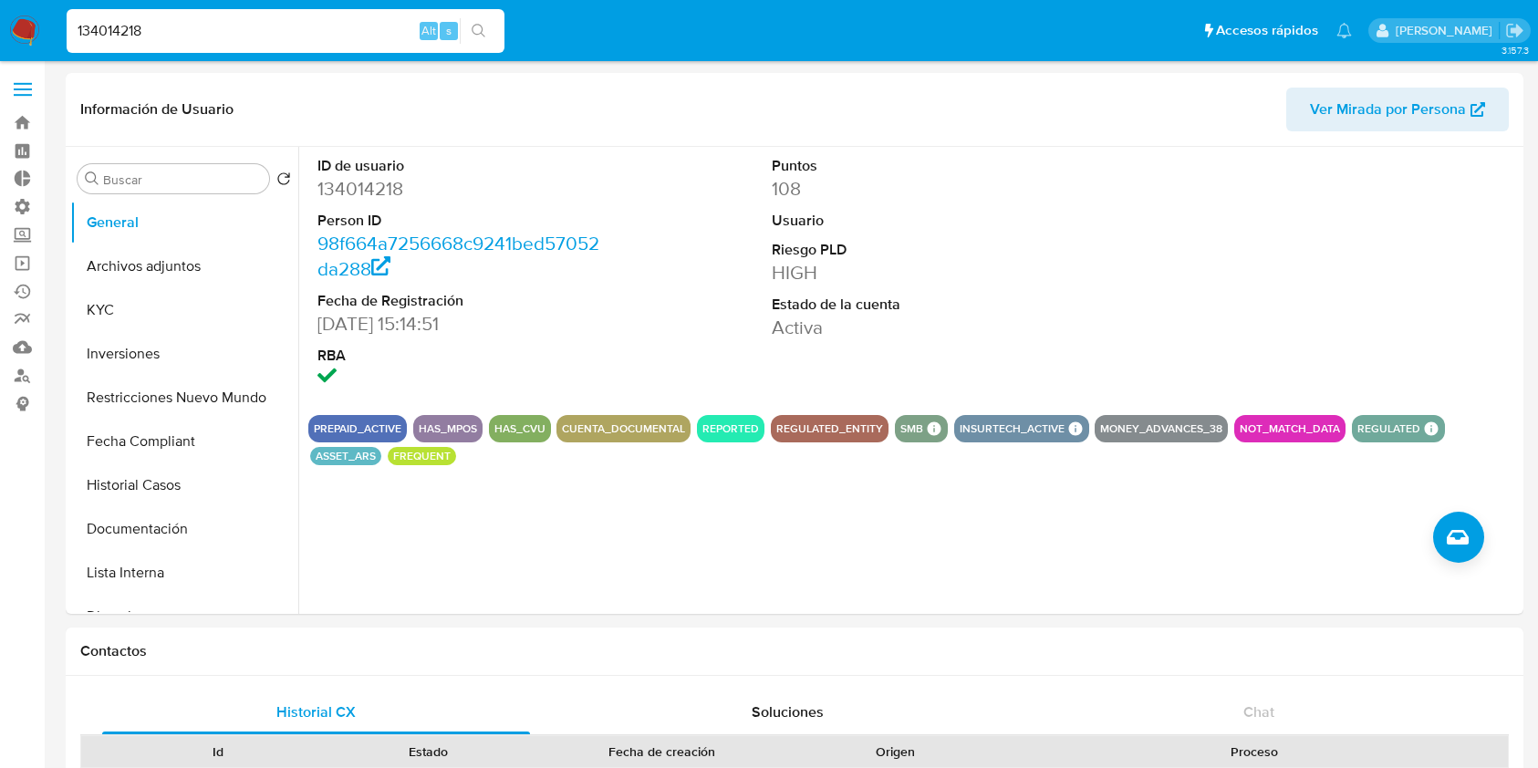
select select "10"
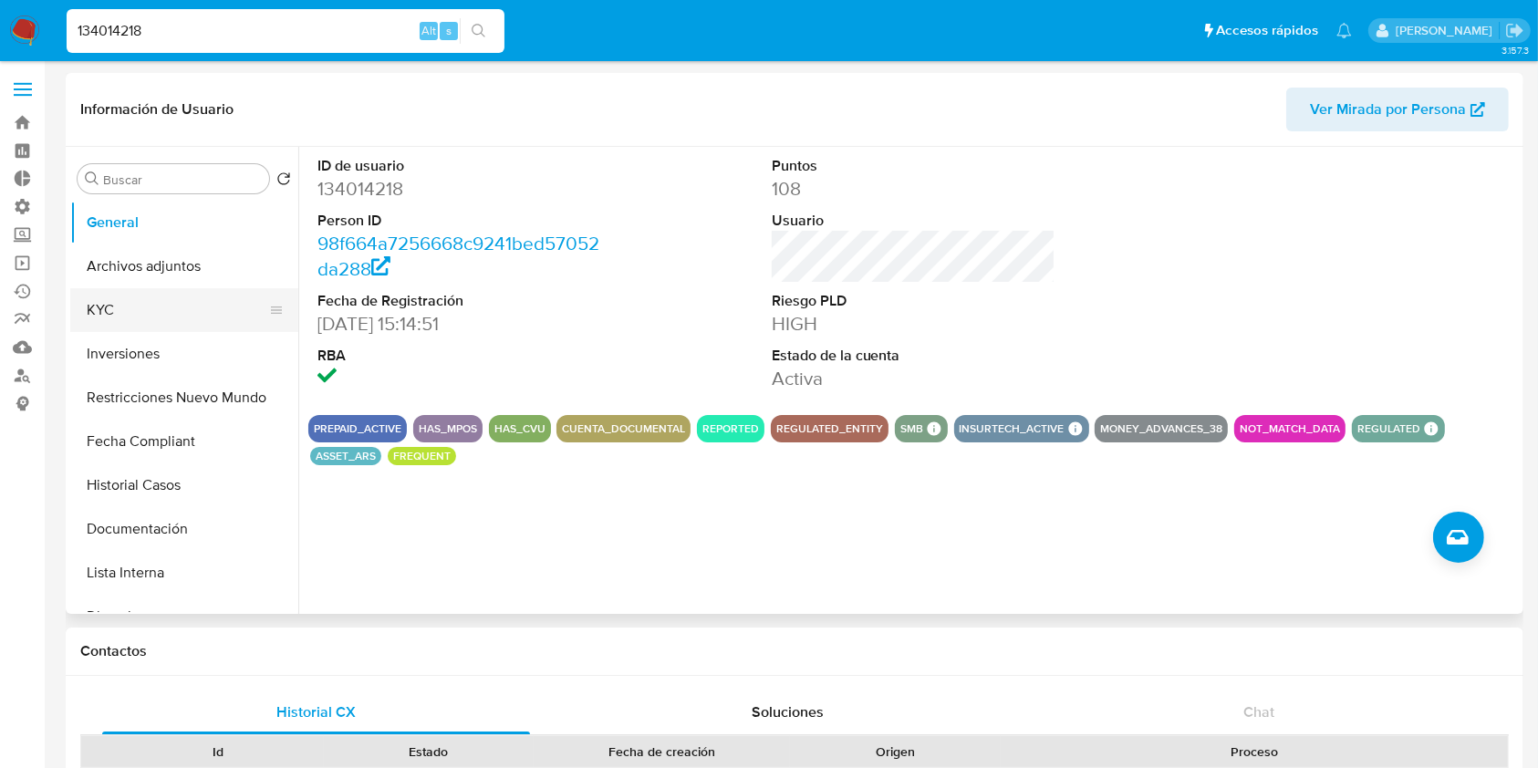
click at [188, 317] on button "KYC" at bounding box center [176, 310] width 213 height 44
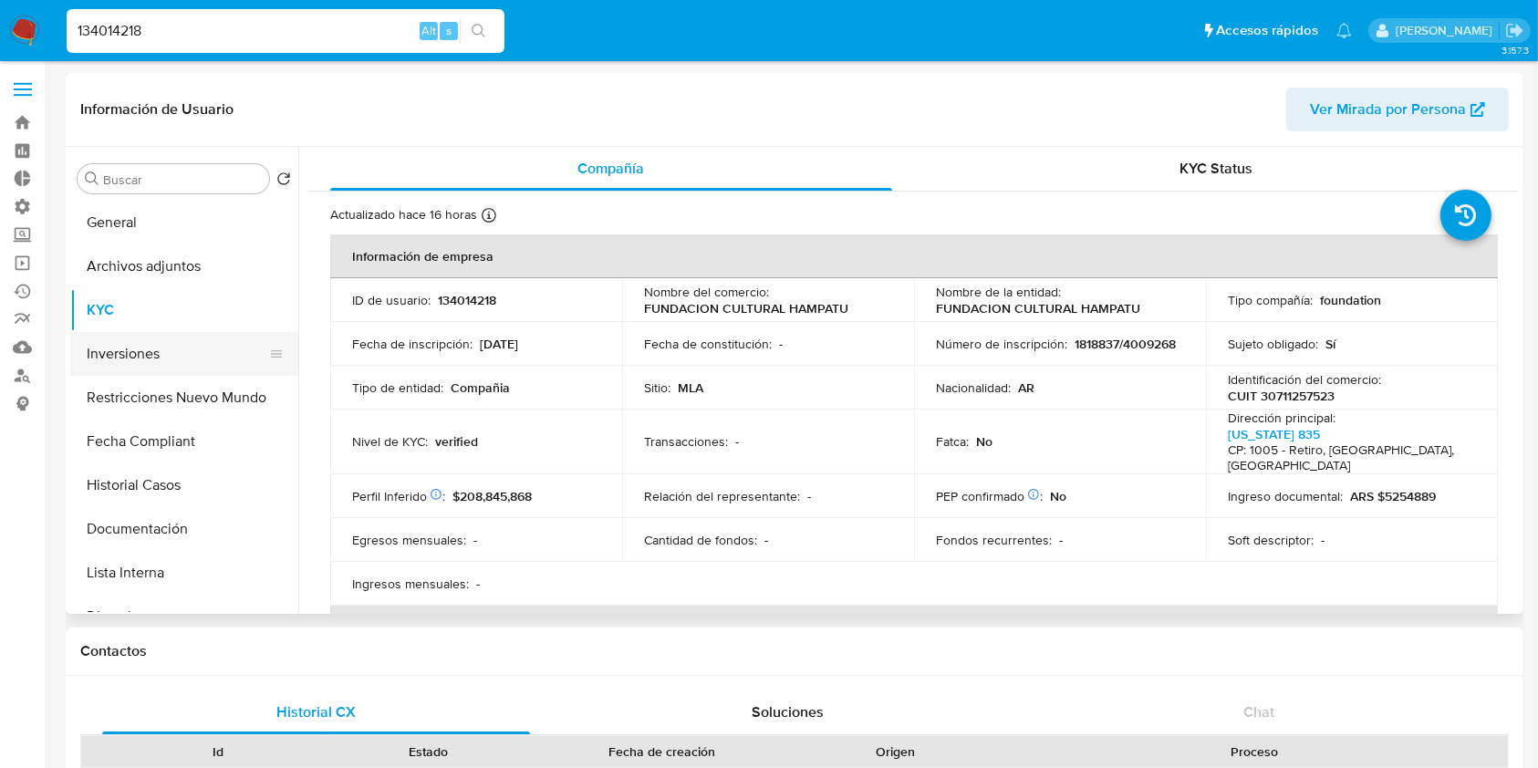
click at [124, 371] on button "Inversiones" at bounding box center [176, 354] width 213 height 44
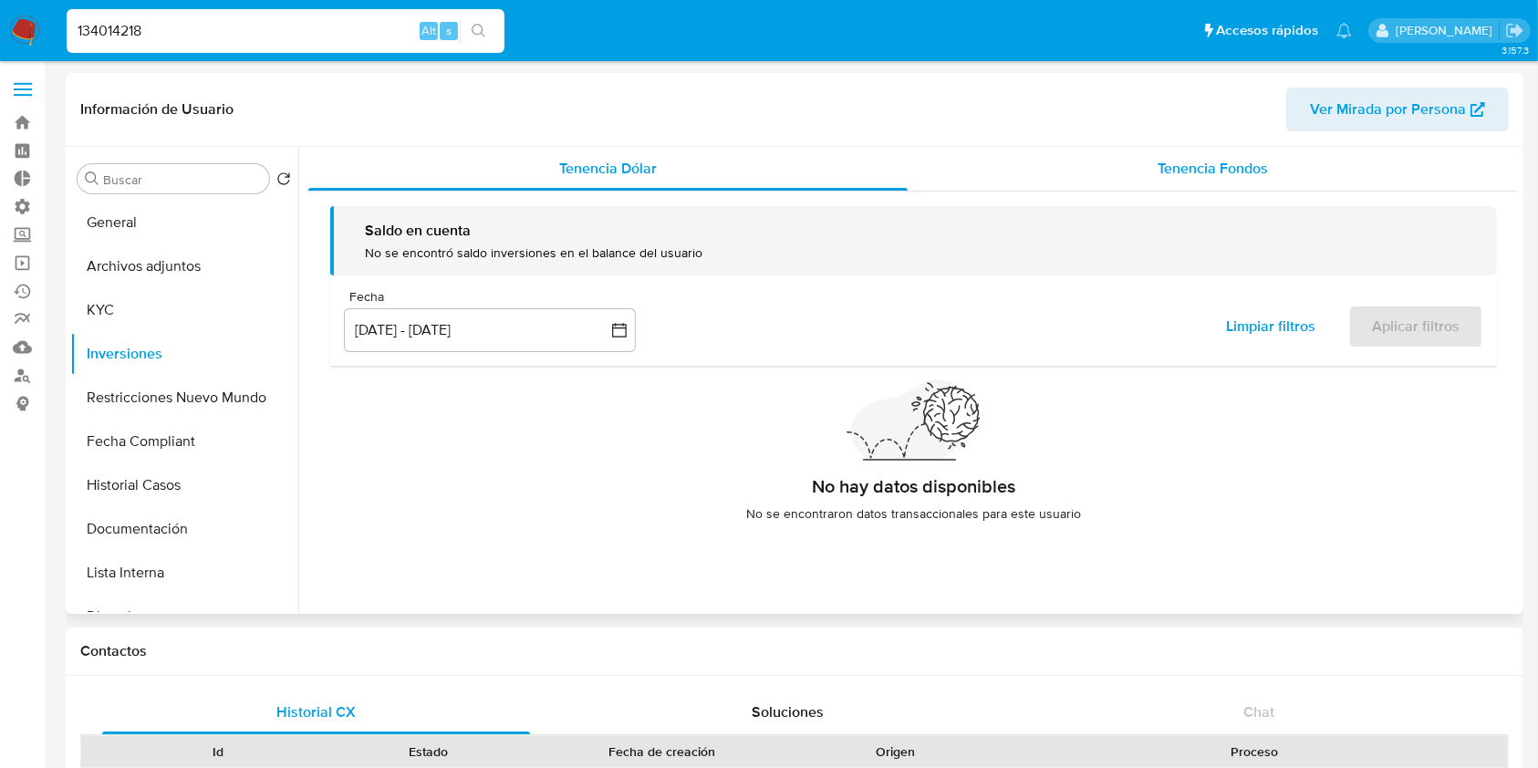
click at [1241, 180] on div "Tenencia Fondos" at bounding box center [1214, 169] width 612 height 44
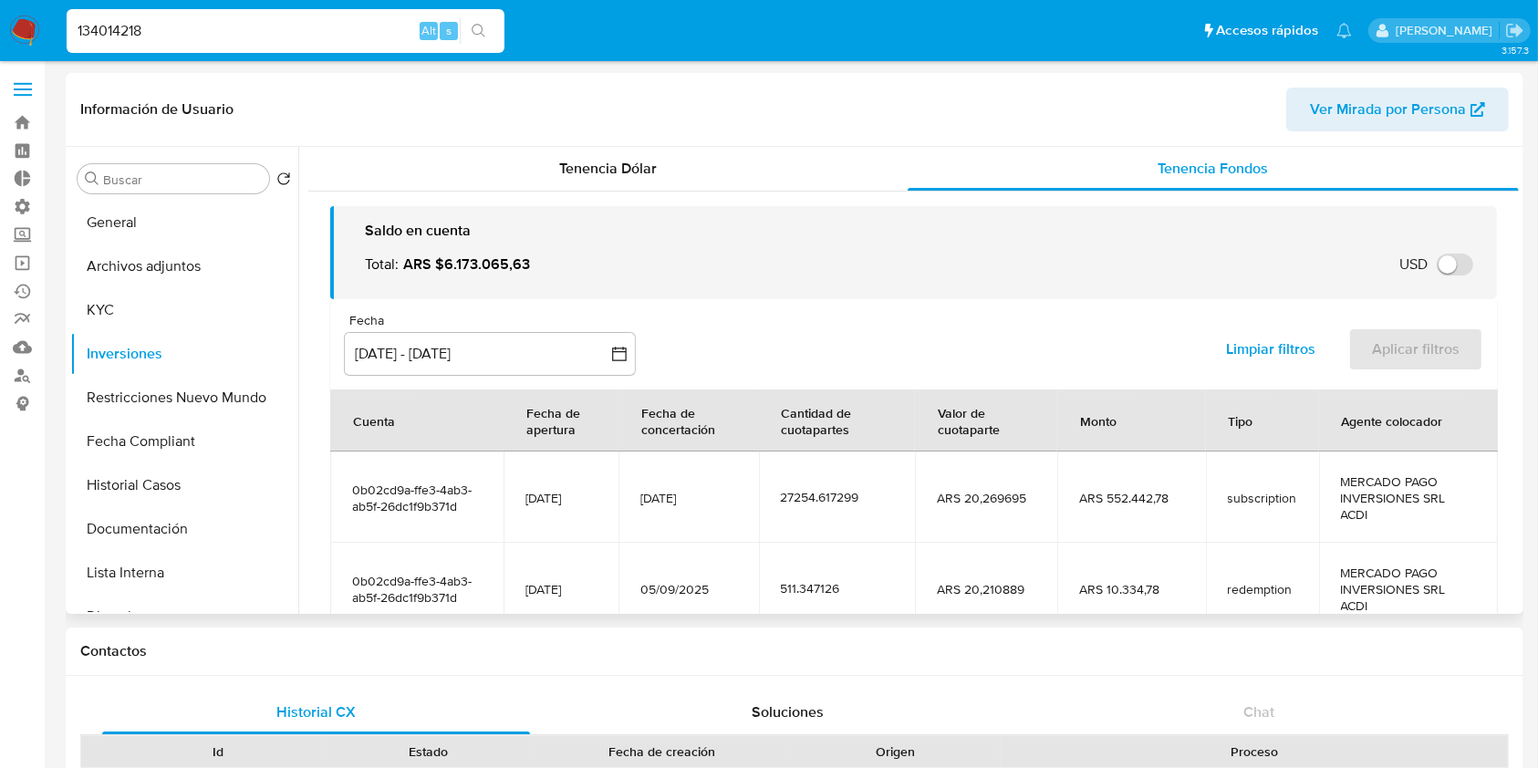
scroll to position [404, 0]
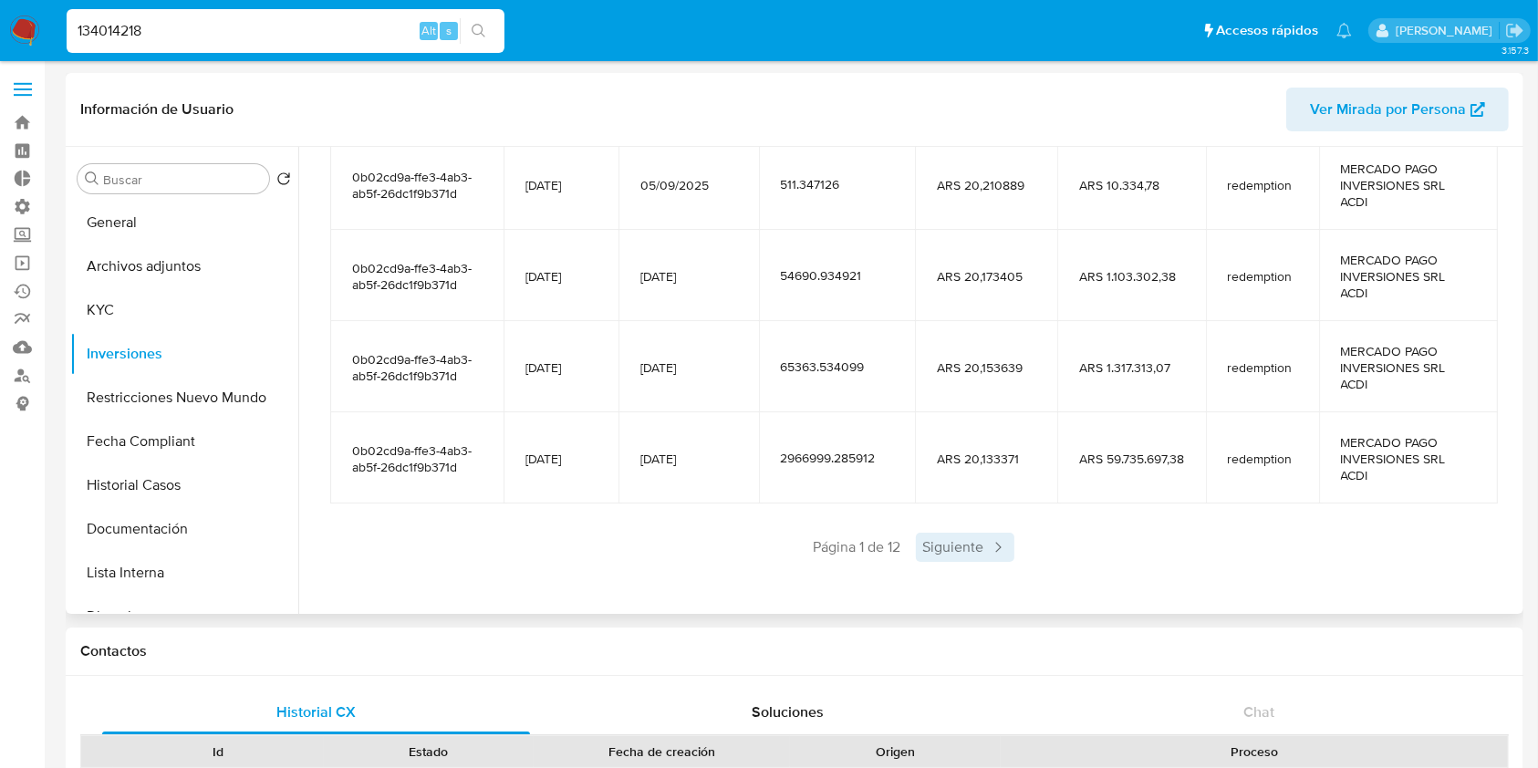
click at [946, 556] on span "Siguiente" at bounding box center [965, 547] width 99 height 29
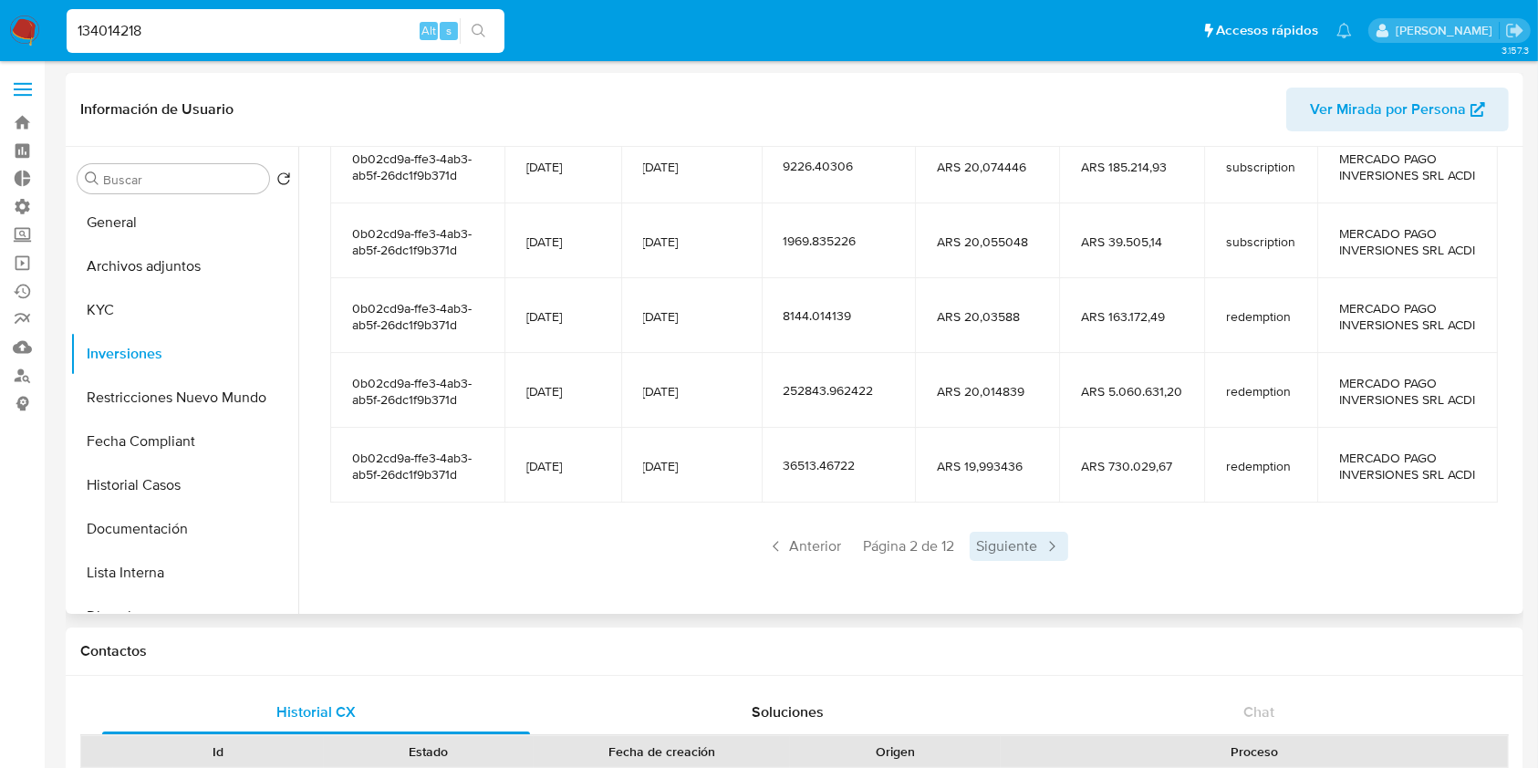
click at [1014, 541] on span "Siguiente" at bounding box center [1019, 546] width 99 height 29
click at [1011, 540] on span "Siguiente" at bounding box center [1019, 546] width 99 height 29
click at [1018, 539] on span "Siguiente" at bounding box center [1019, 546] width 99 height 29
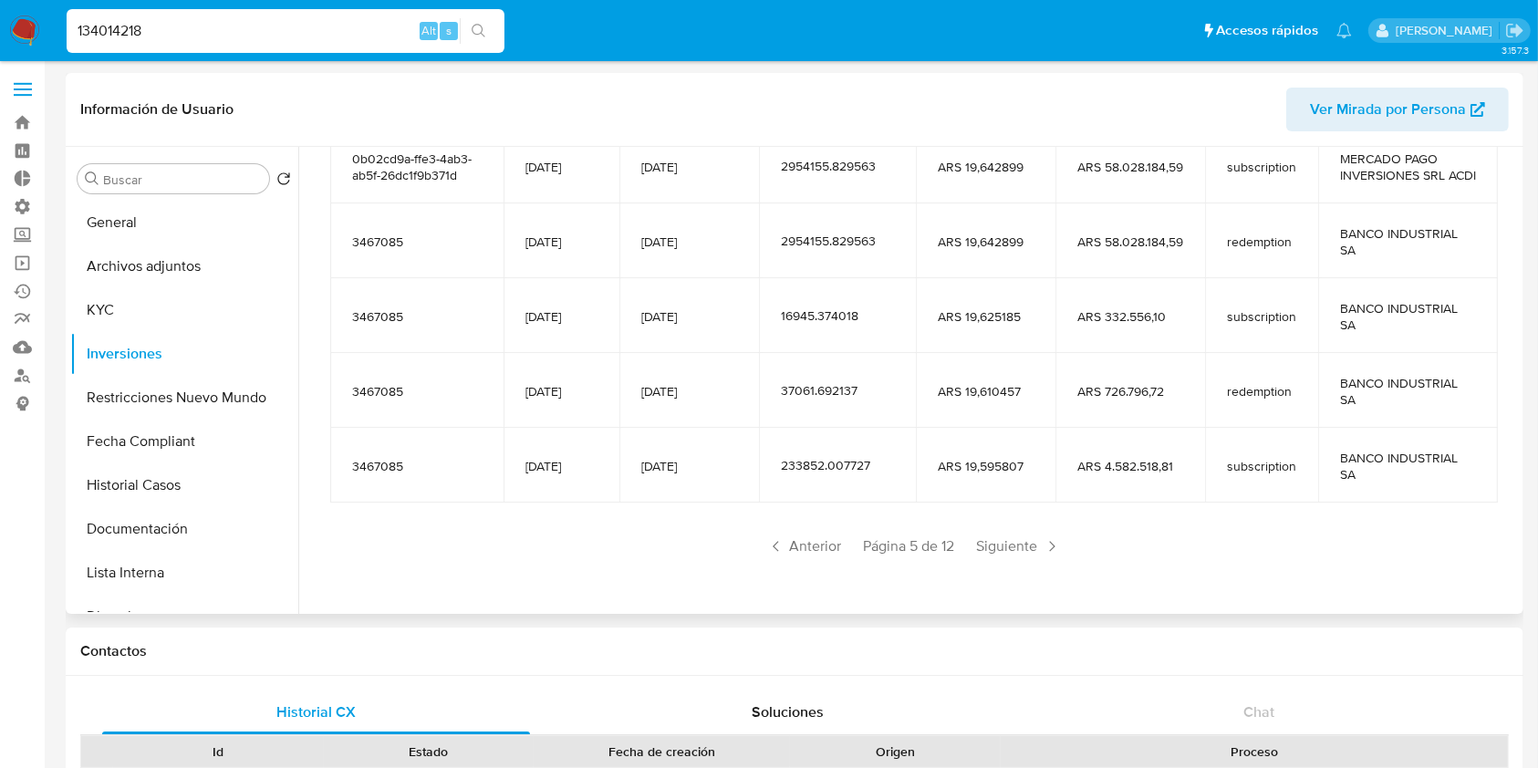
click at [1018, 542] on span "Siguiente" at bounding box center [1019, 546] width 99 height 29
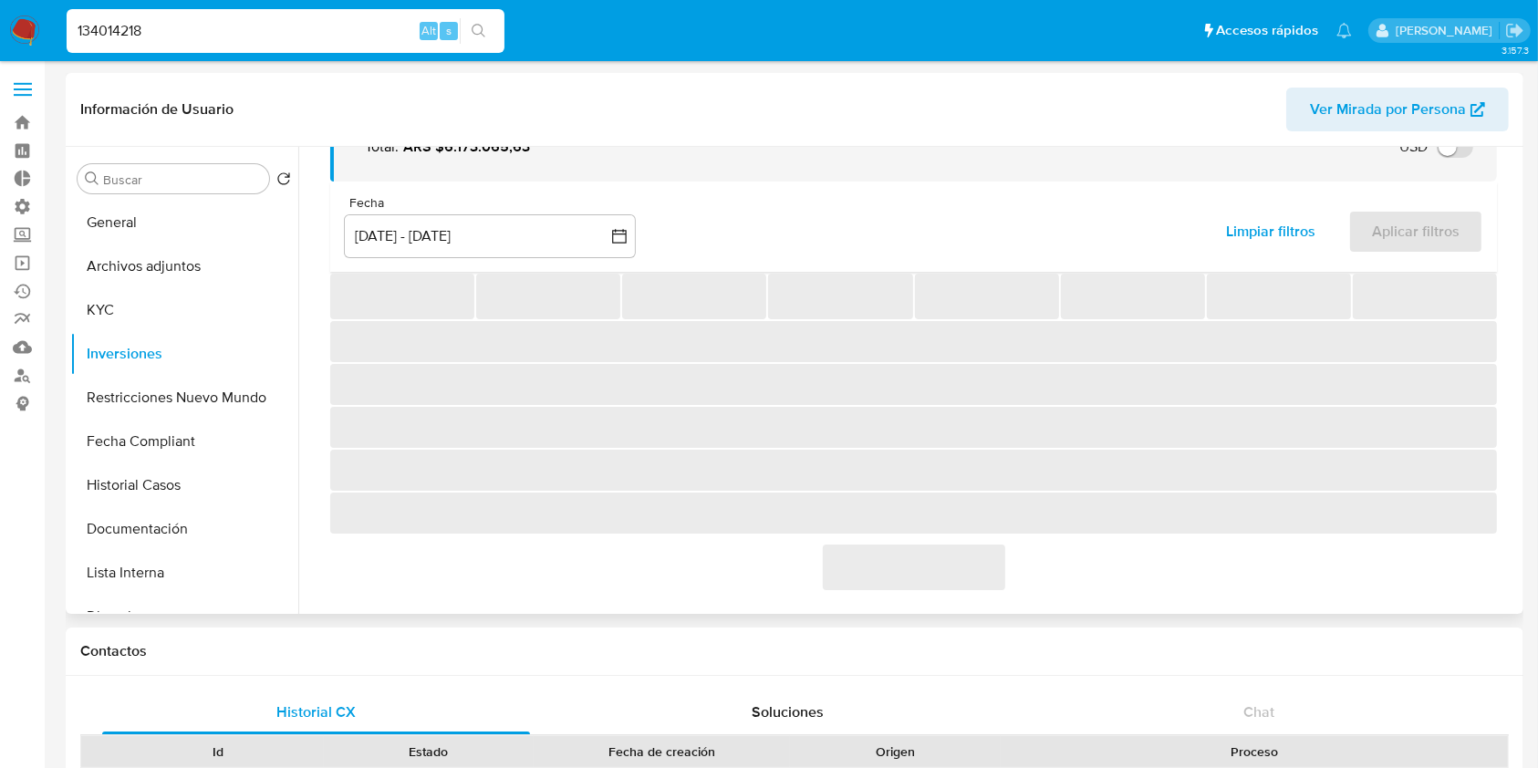
scroll to position [322, 0]
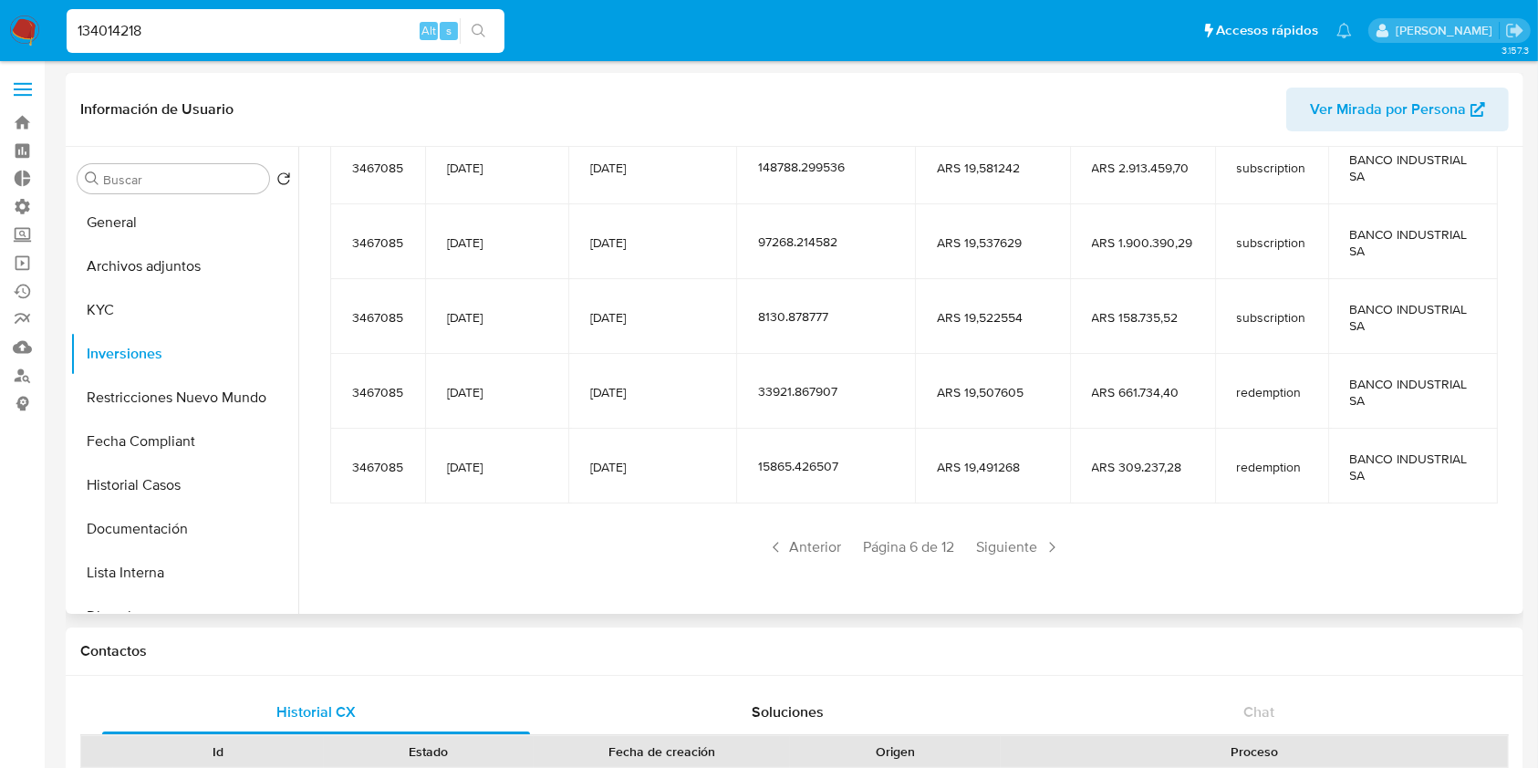
drag, startPoint x: 1018, startPoint y: 539, endPoint x: 1743, endPoint y: 463, distance: 729.1
click at [236, 33] on input "134014218" at bounding box center [286, 31] width 438 height 24
paste input "70489952"
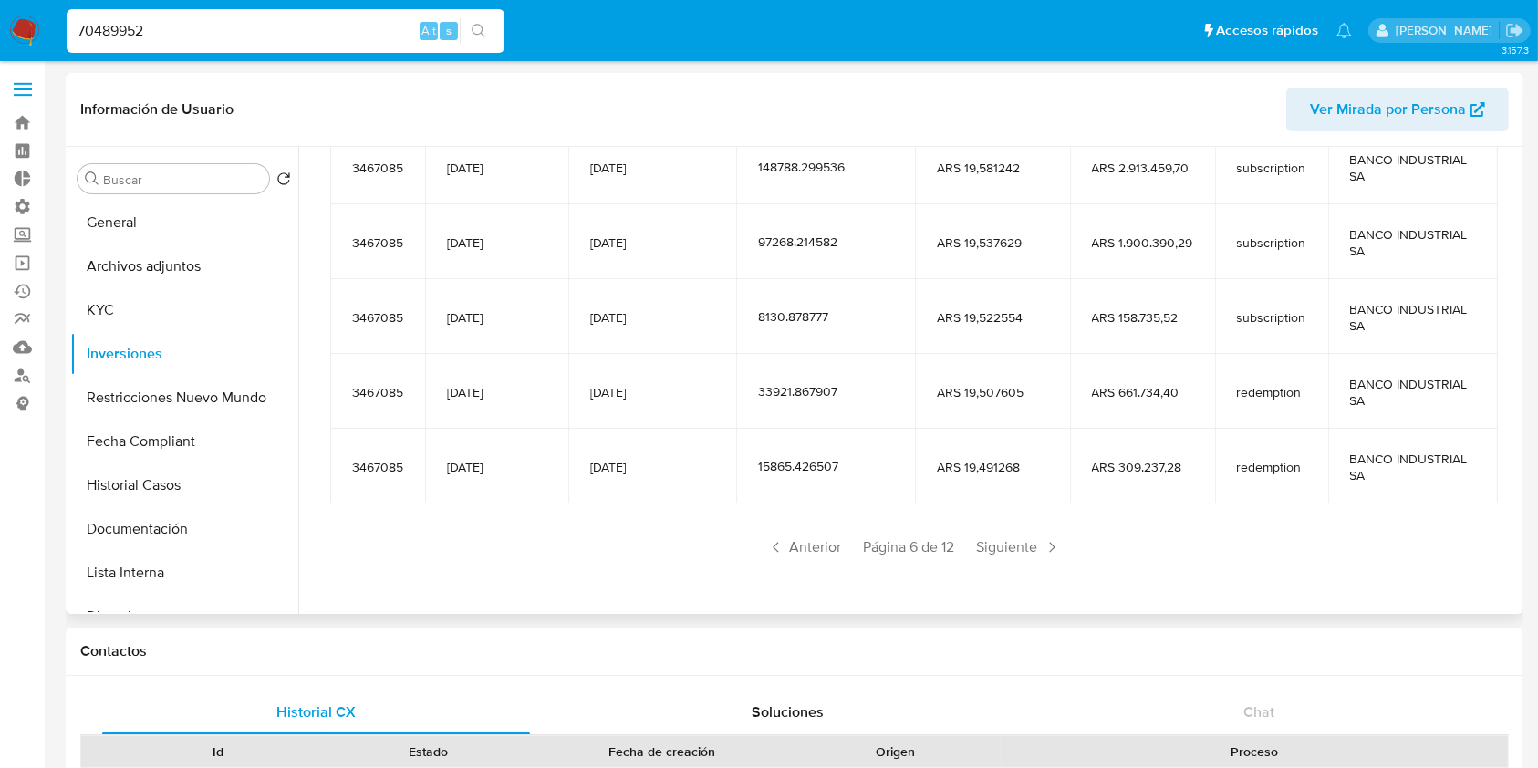
type input "70489952"
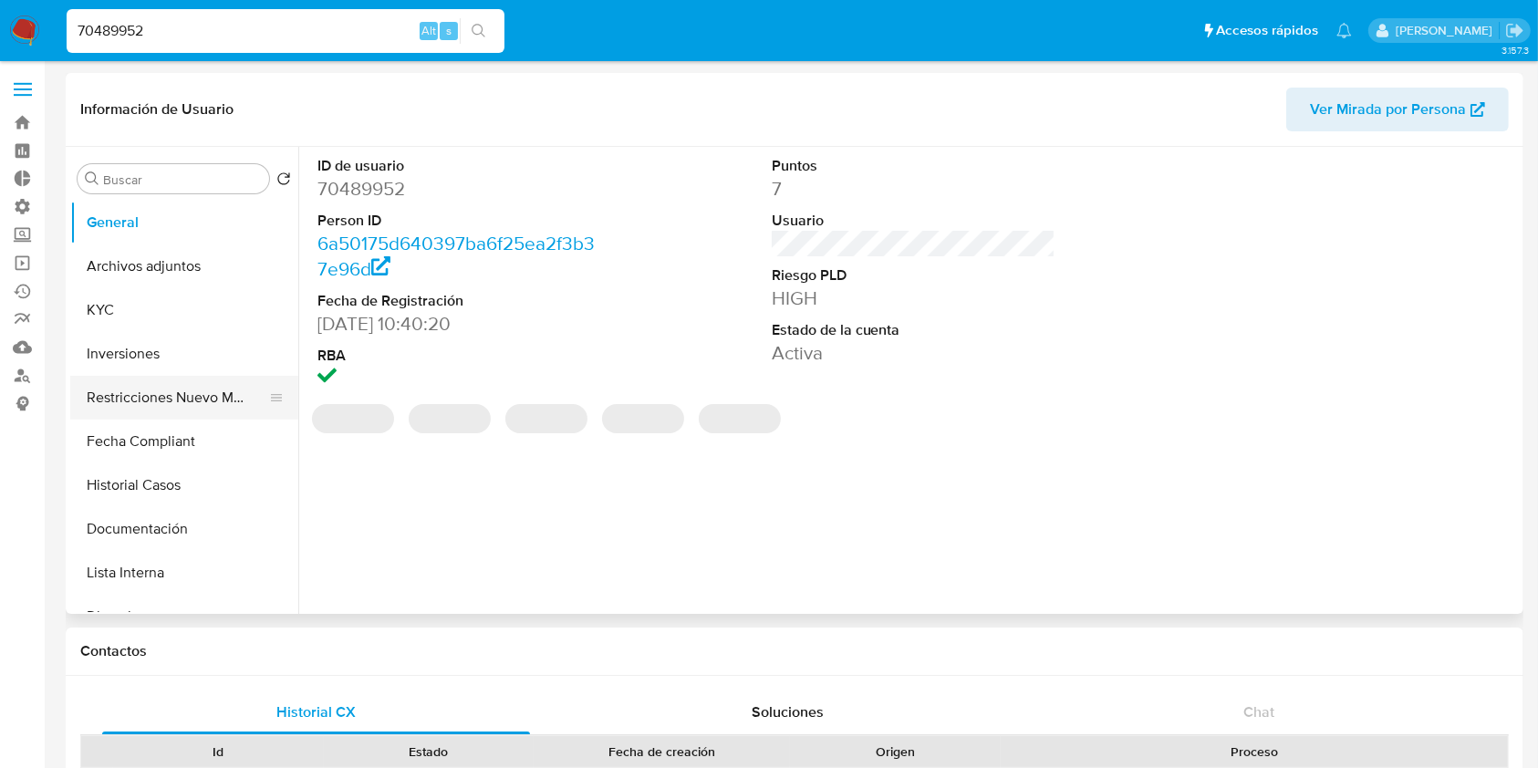
select select "10"
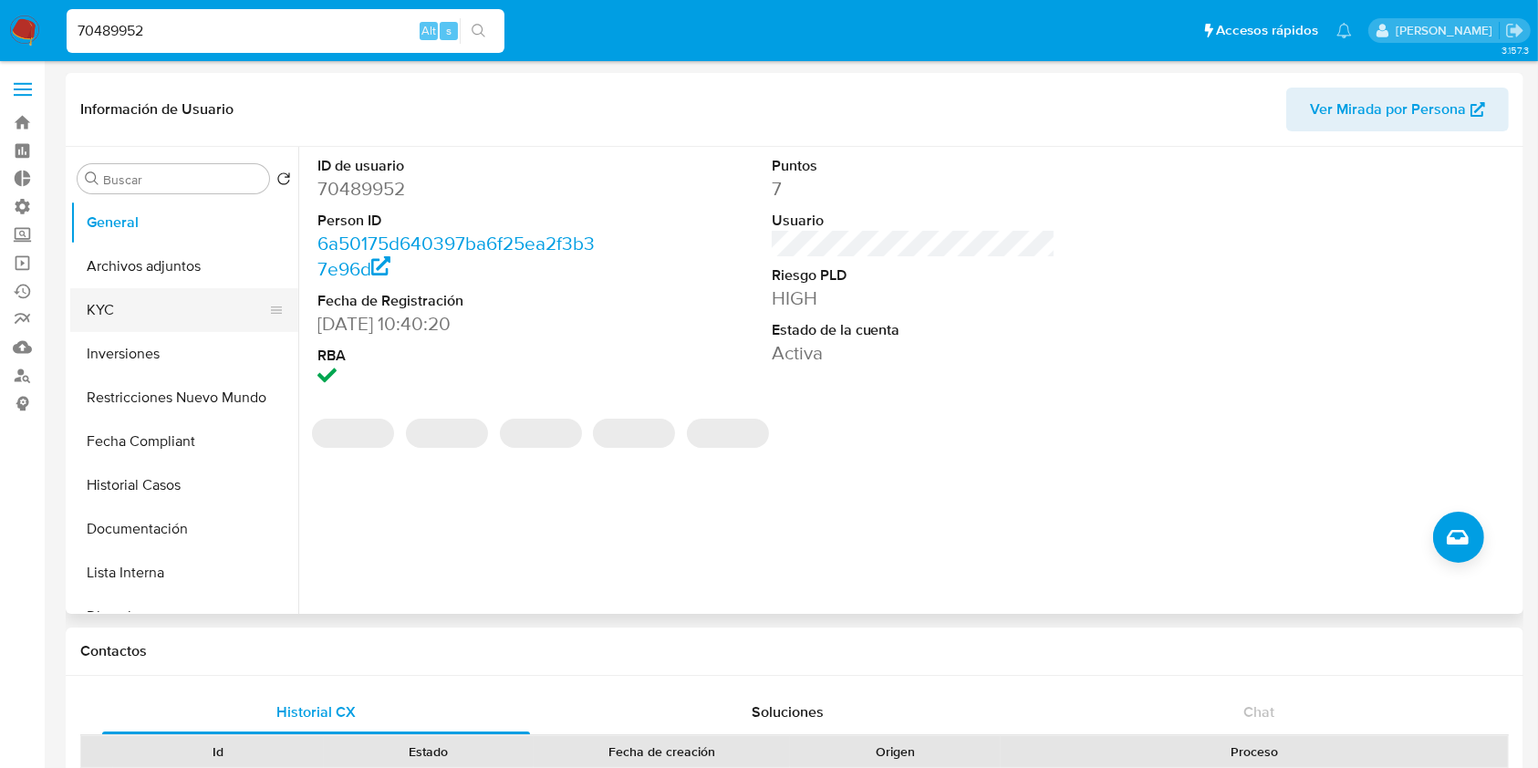
click at [156, 315] on button "KYC" at bounding box center [176, 310] width 213 height 44
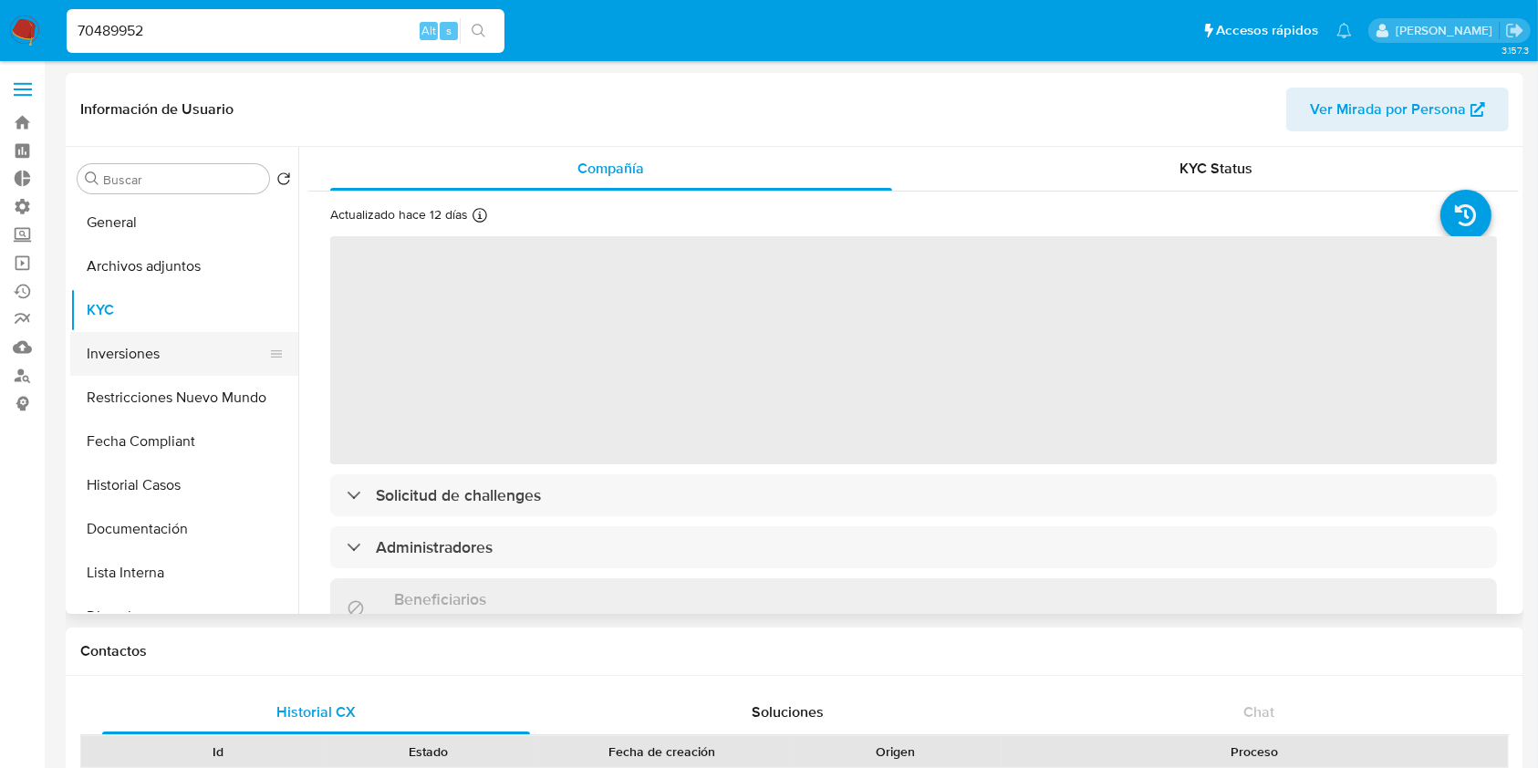
click at [131, 359] on button "Inversiones" at bounding box center [176, 354] width 213 height 44
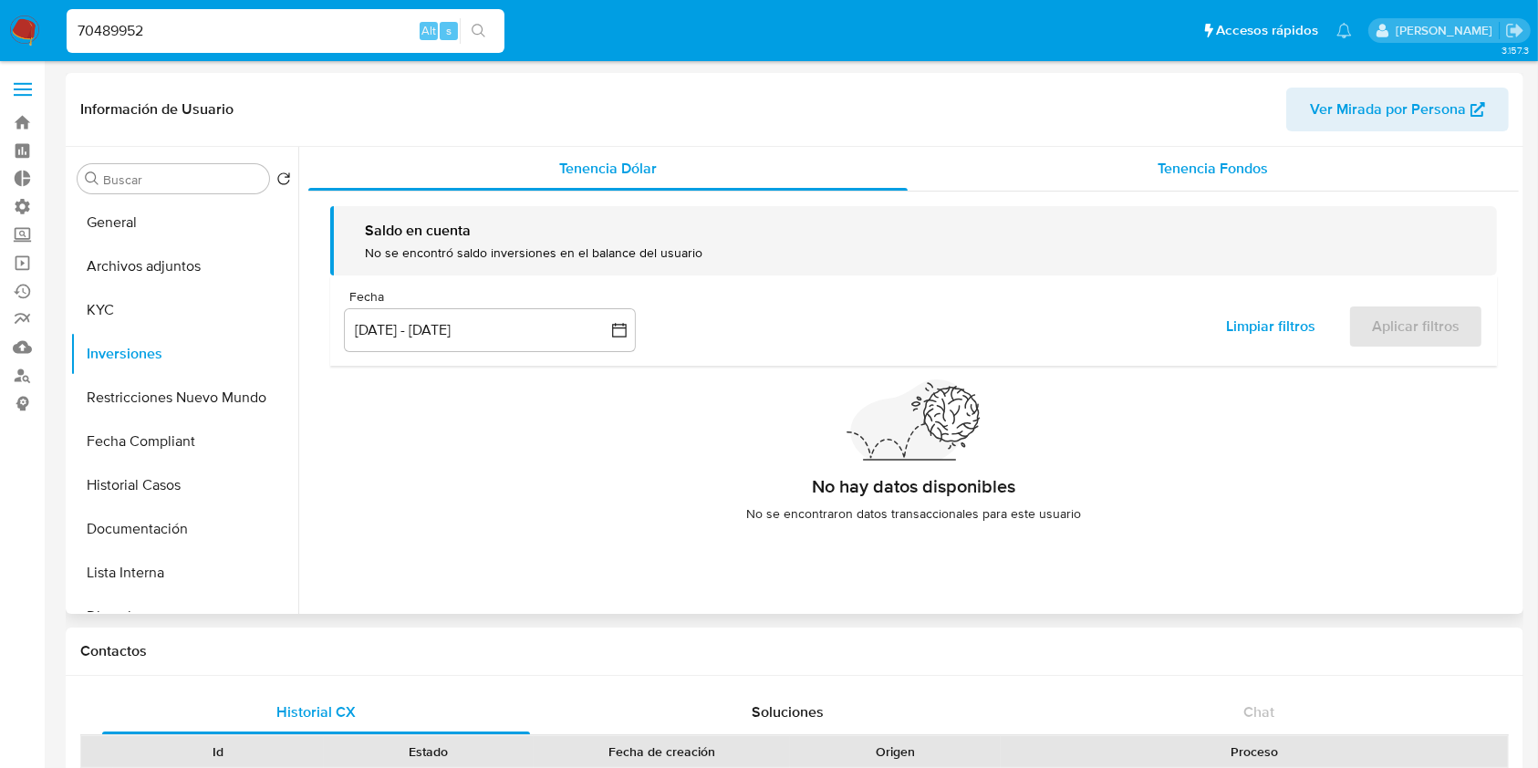
click at [1184, 179] on span "Tenencia Fondos" at bounding box center [1213, 168] width 110 height 21
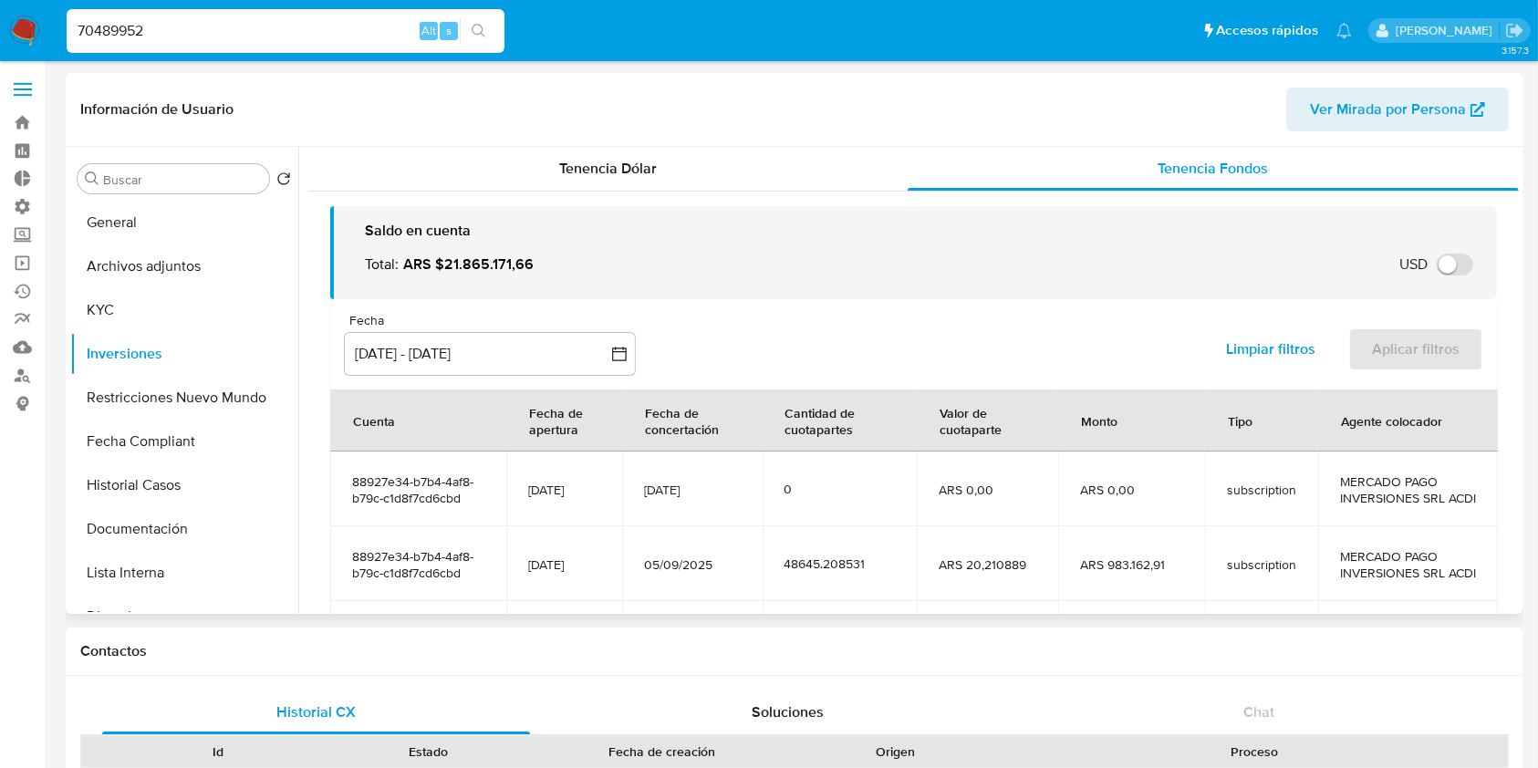
scroll to position [404, 0]
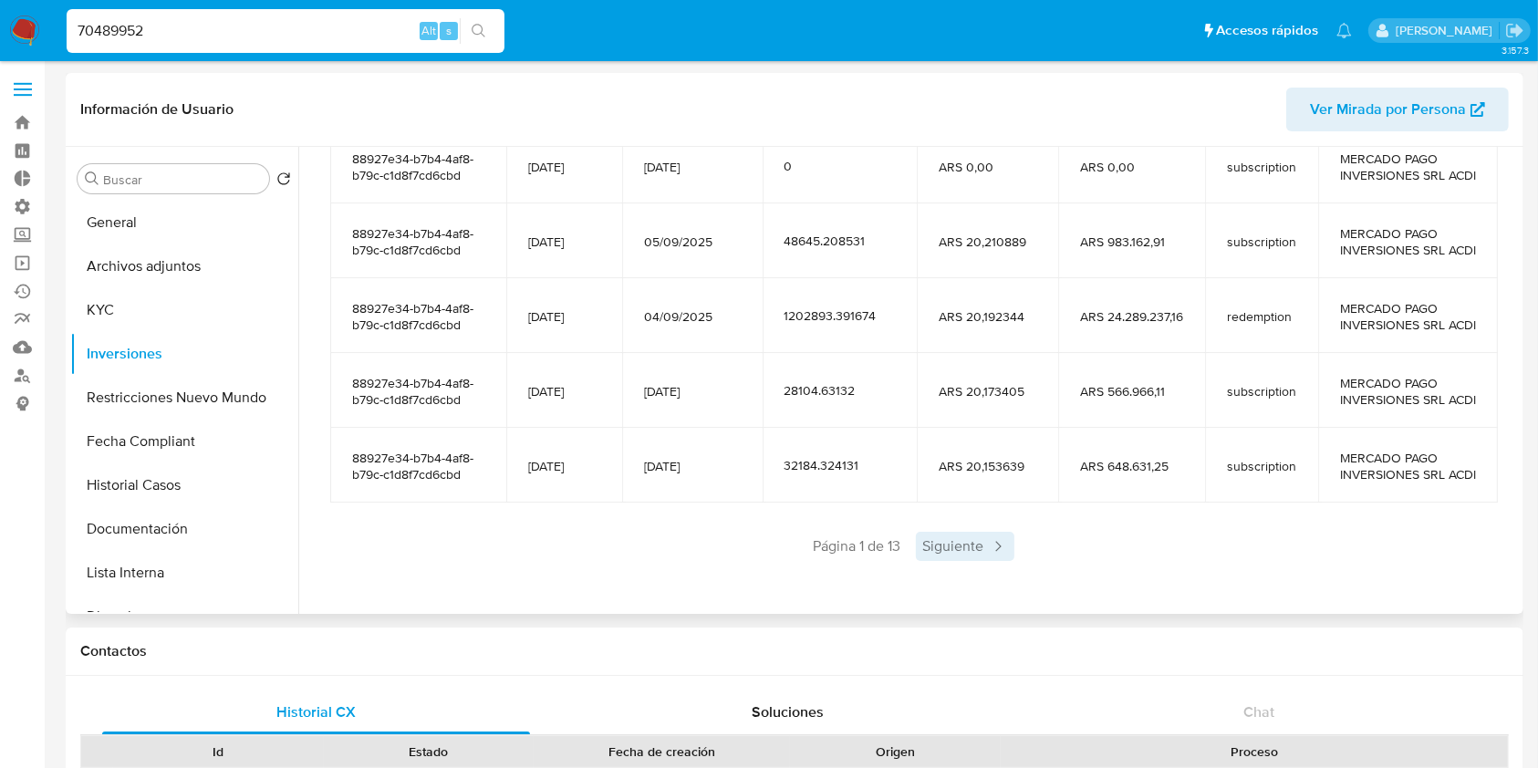
click at [956, 537] on span "Siguiente" at bounding box center [965, 546] width 99 height 29
click at [1022, 549] on span "Siguiente" at bounding box center [1019, 546] width 99 height 29
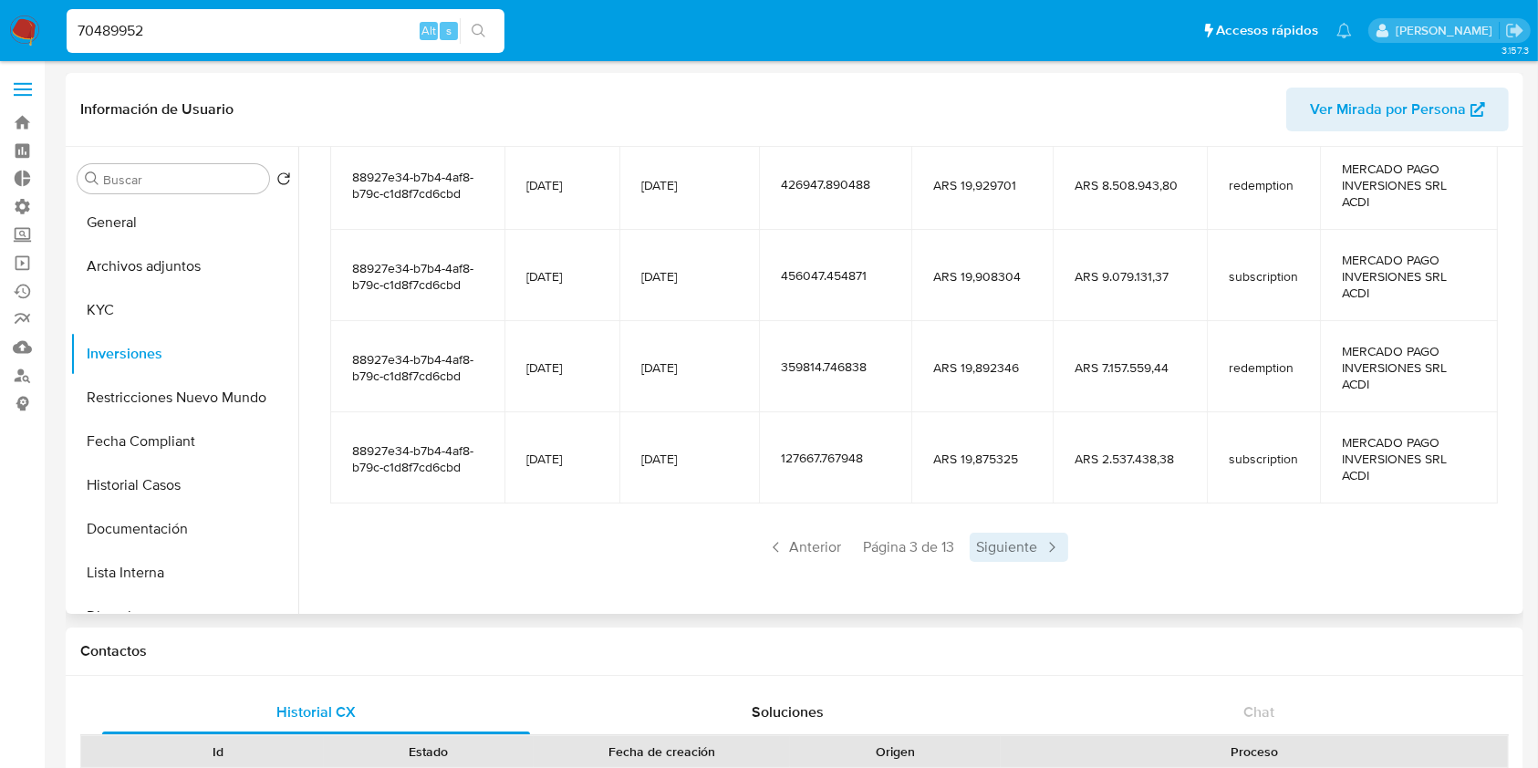
click at [1022, 550] on span "Siguiente" at bounding box center [1019, 547] width 99 height 29
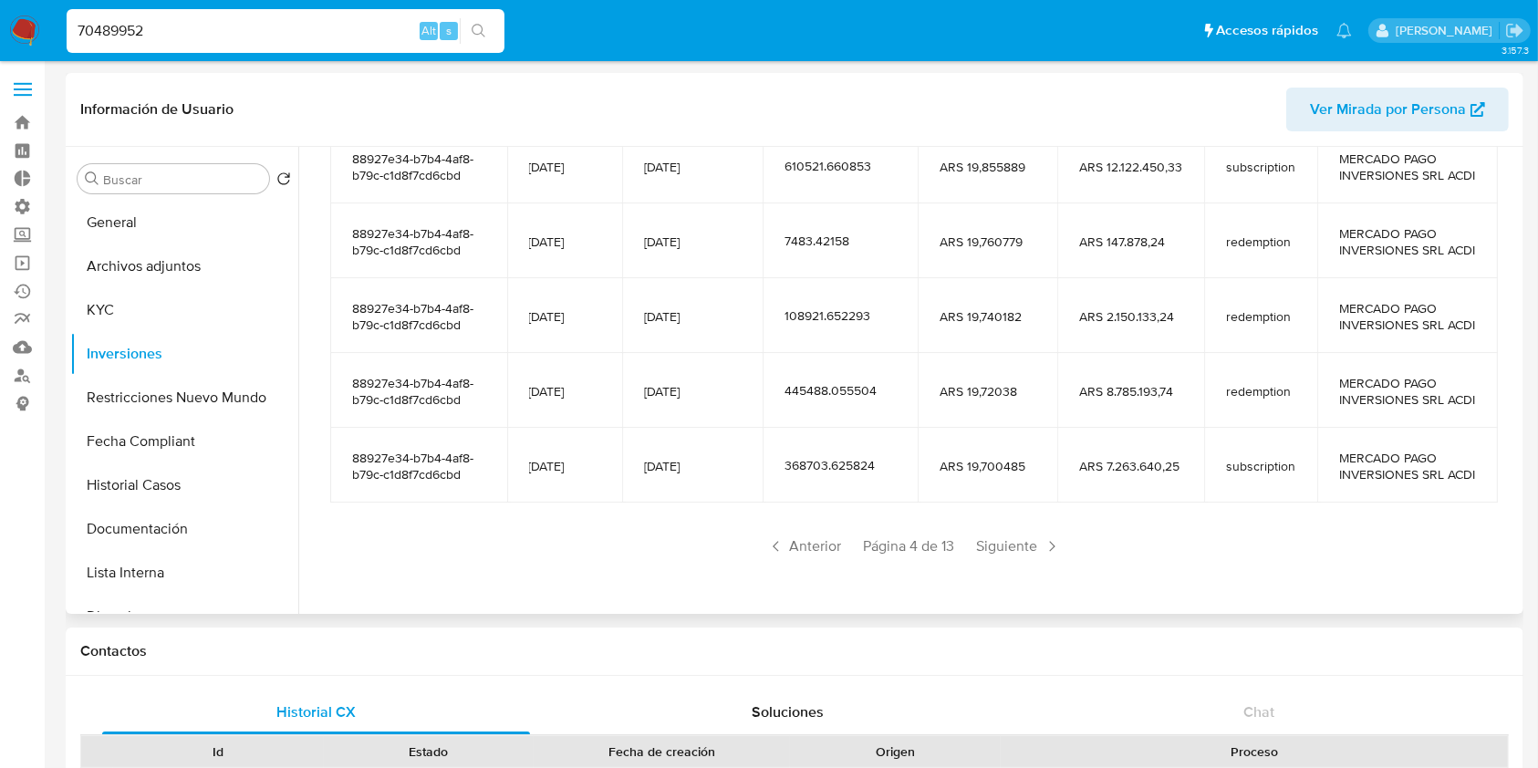
click at [1023, 550] on span "Siguiente" at bounding box center [1019, 546] width 99 height 29
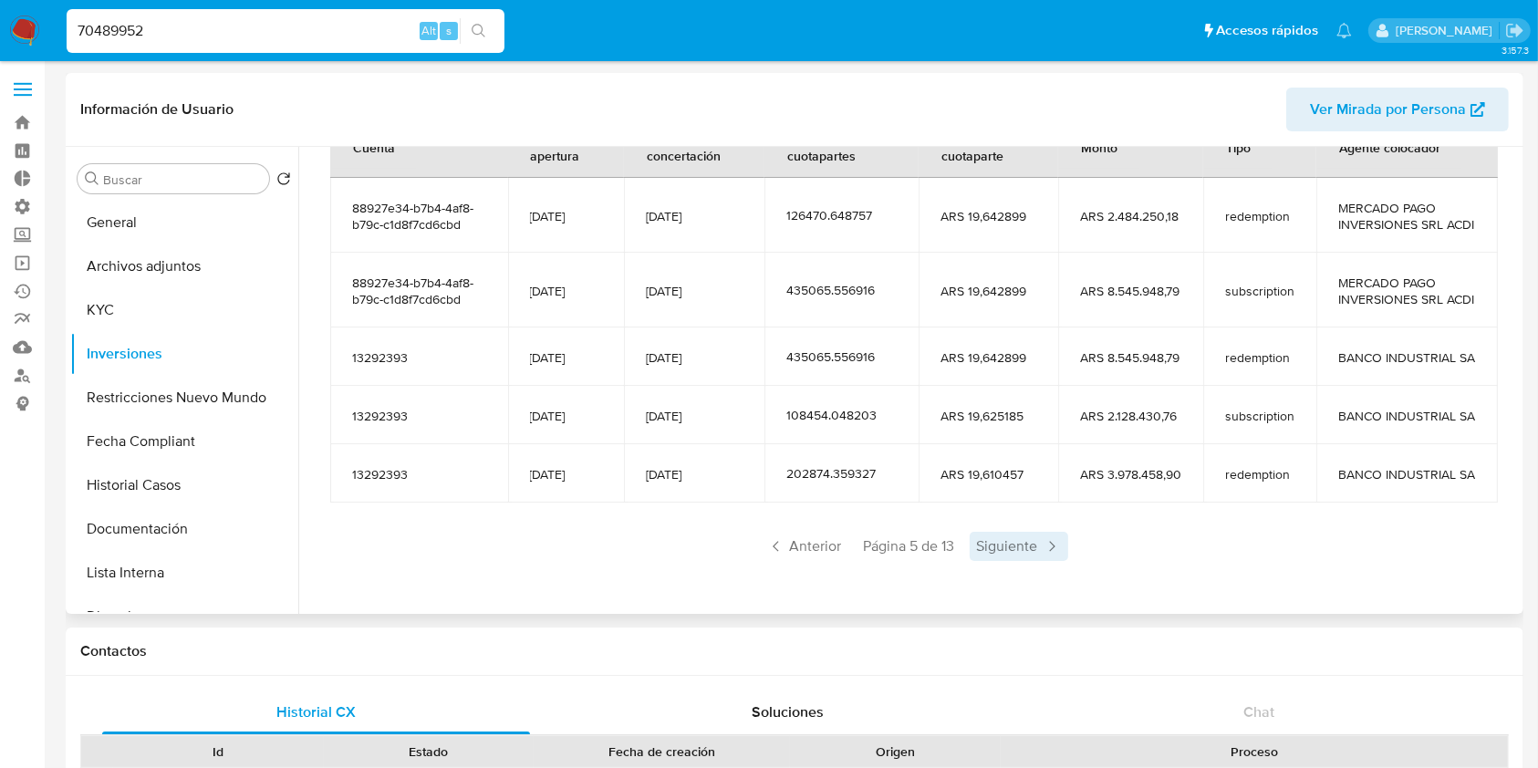
click at [1023, 550] on span "Siguiente" at bounding box center [1019, 546] width 99 height 29
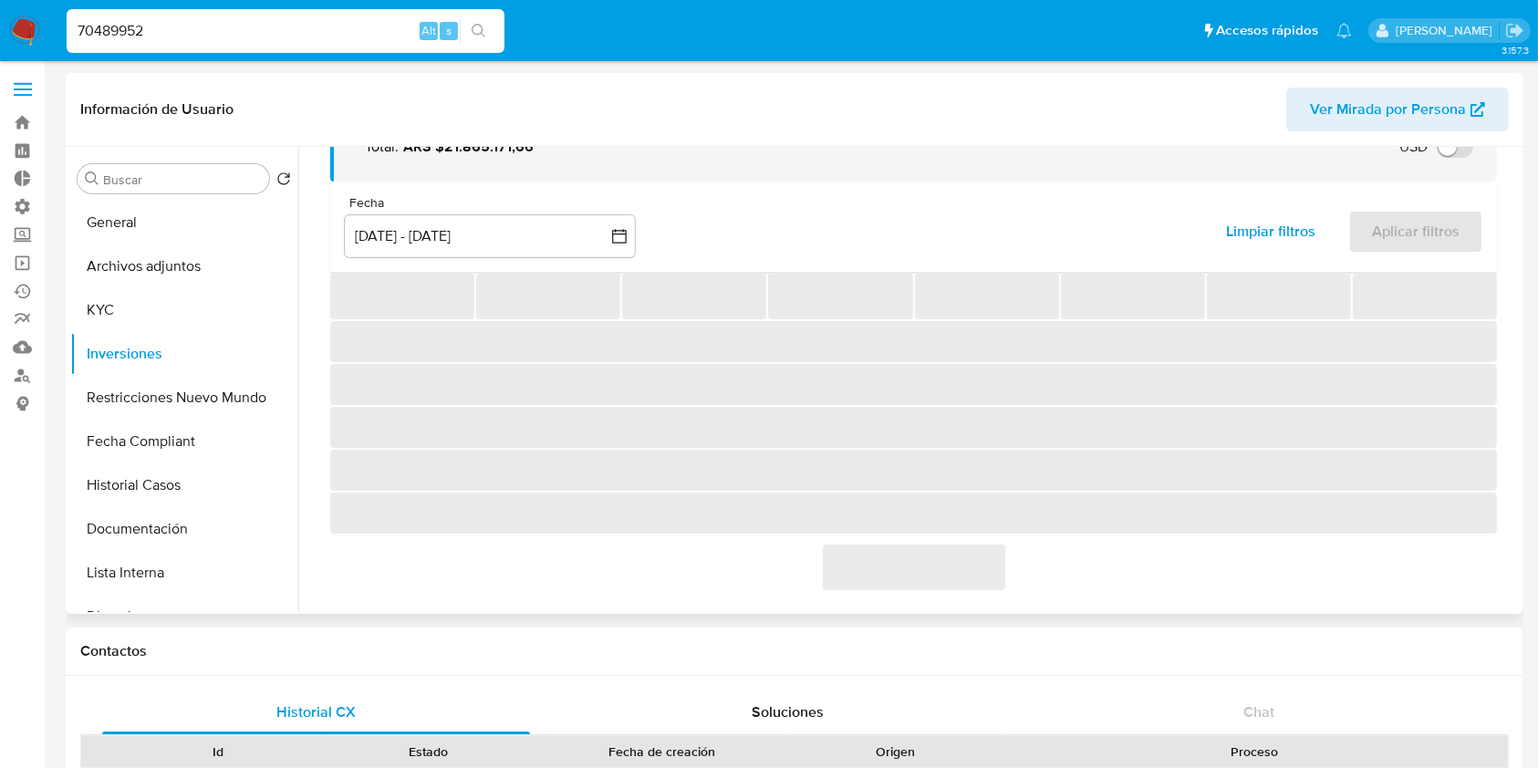
scroll to position [322, 0]
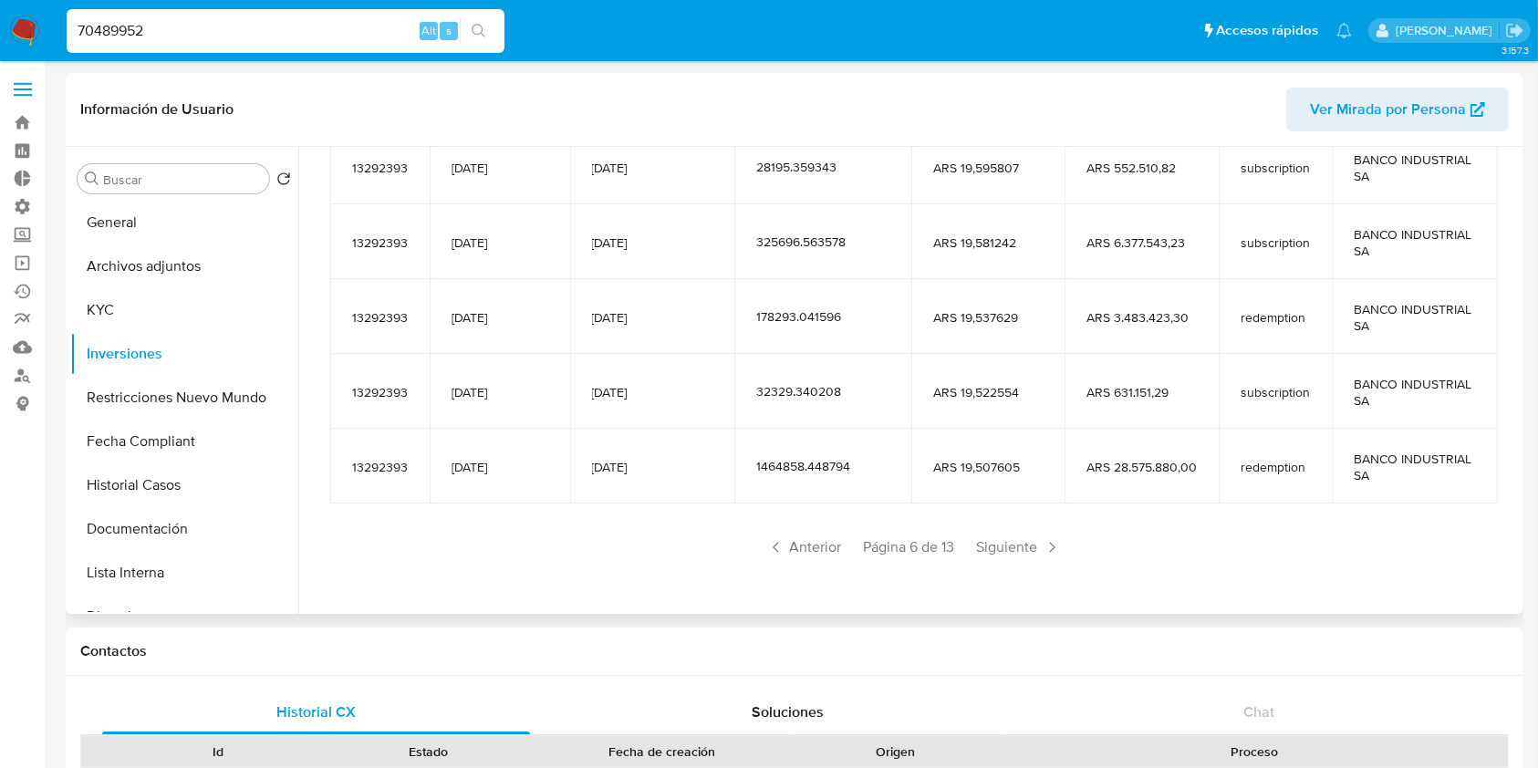
drag, startPoint x: 1023, startPoint y: 550, endPoint x: 1168, endPoint y: 548, distance: 146.0
click at [1168, 548] on div "Anterior Página 6 de 13 Siguiente" at bounding box center [913, 547] width 1167 height 29
click at [247, 26] on input "70489952" at bounding box center [286, 31] width 438 height 24
paste input "296498527"
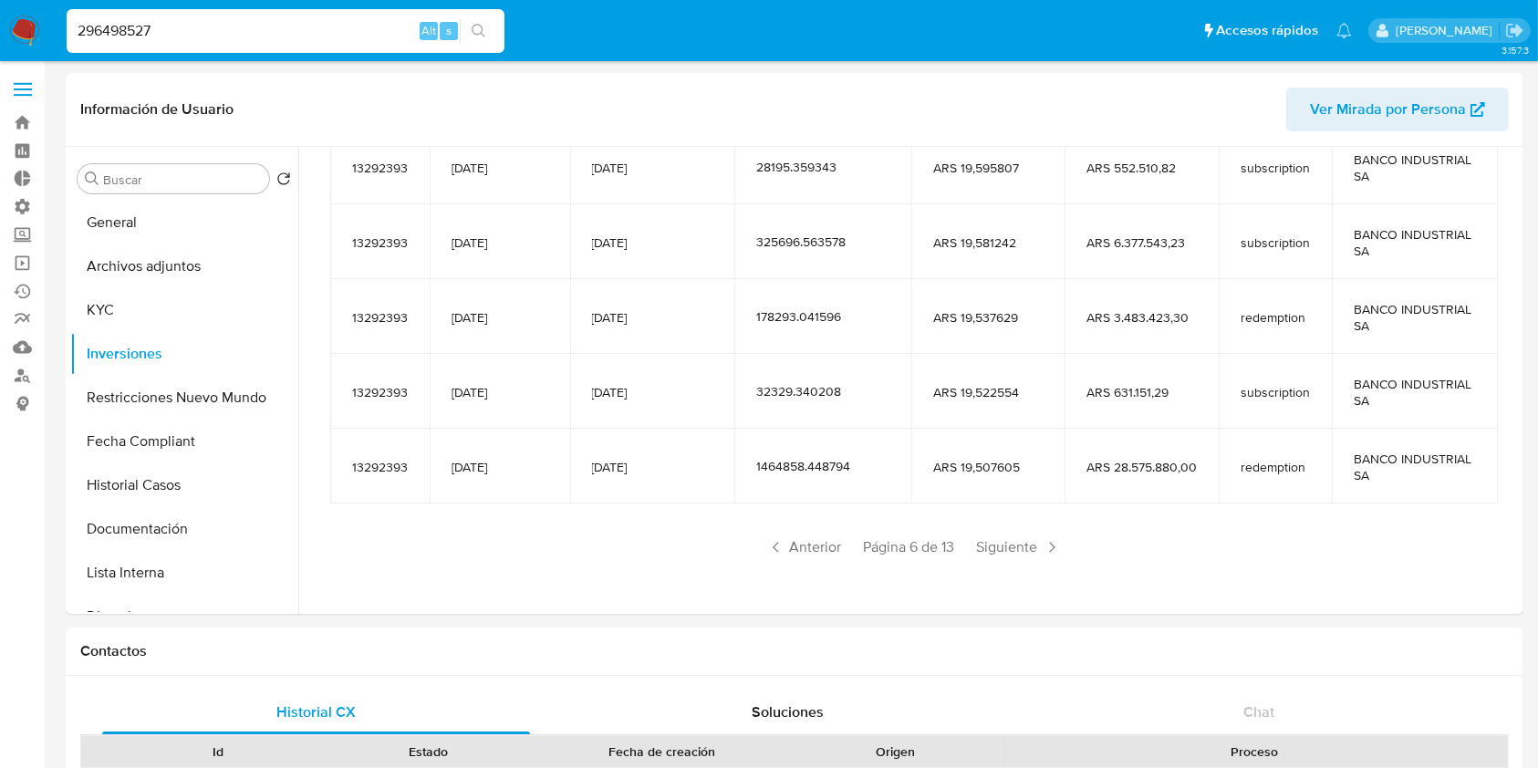
type input "296498527"
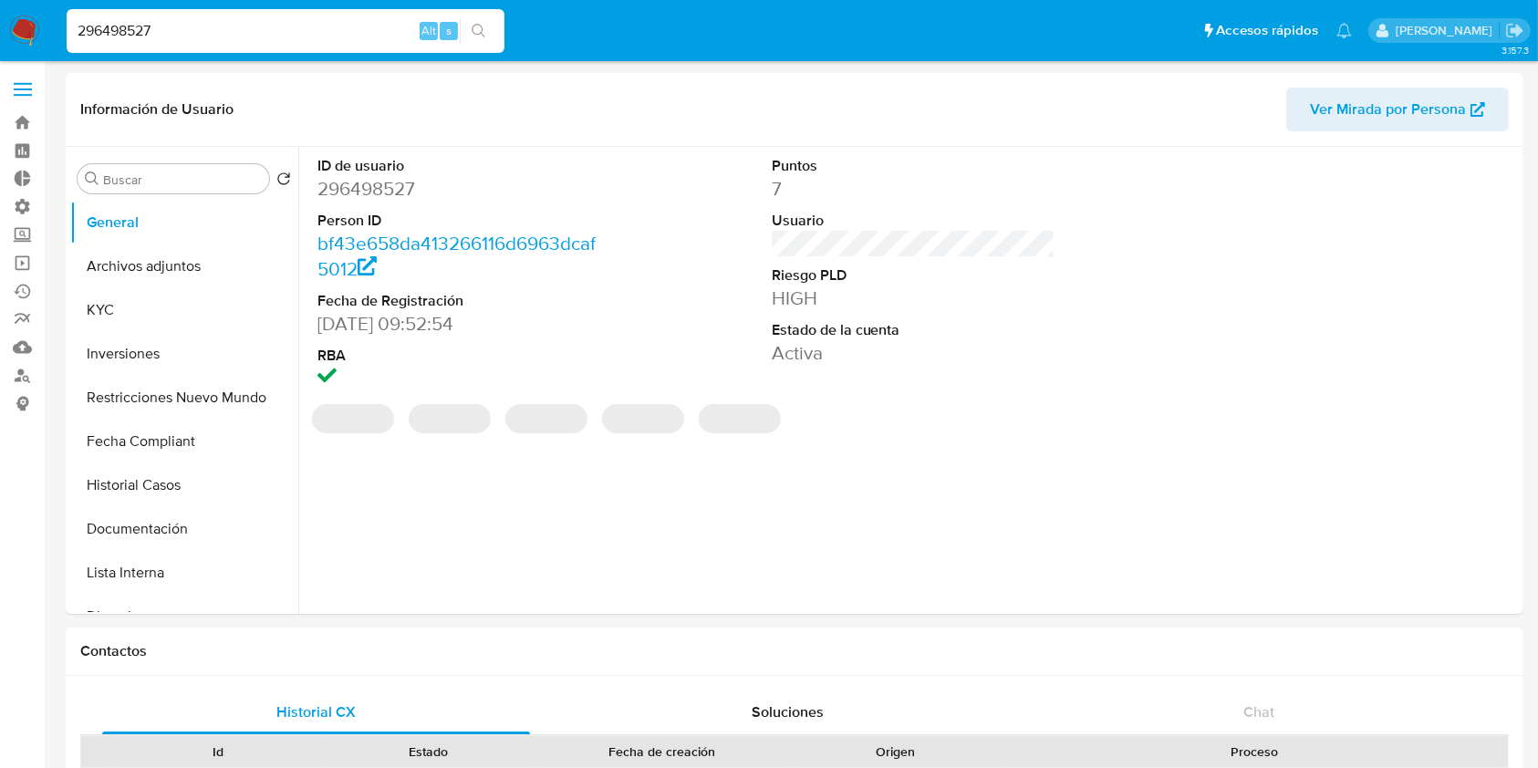
select select "10"
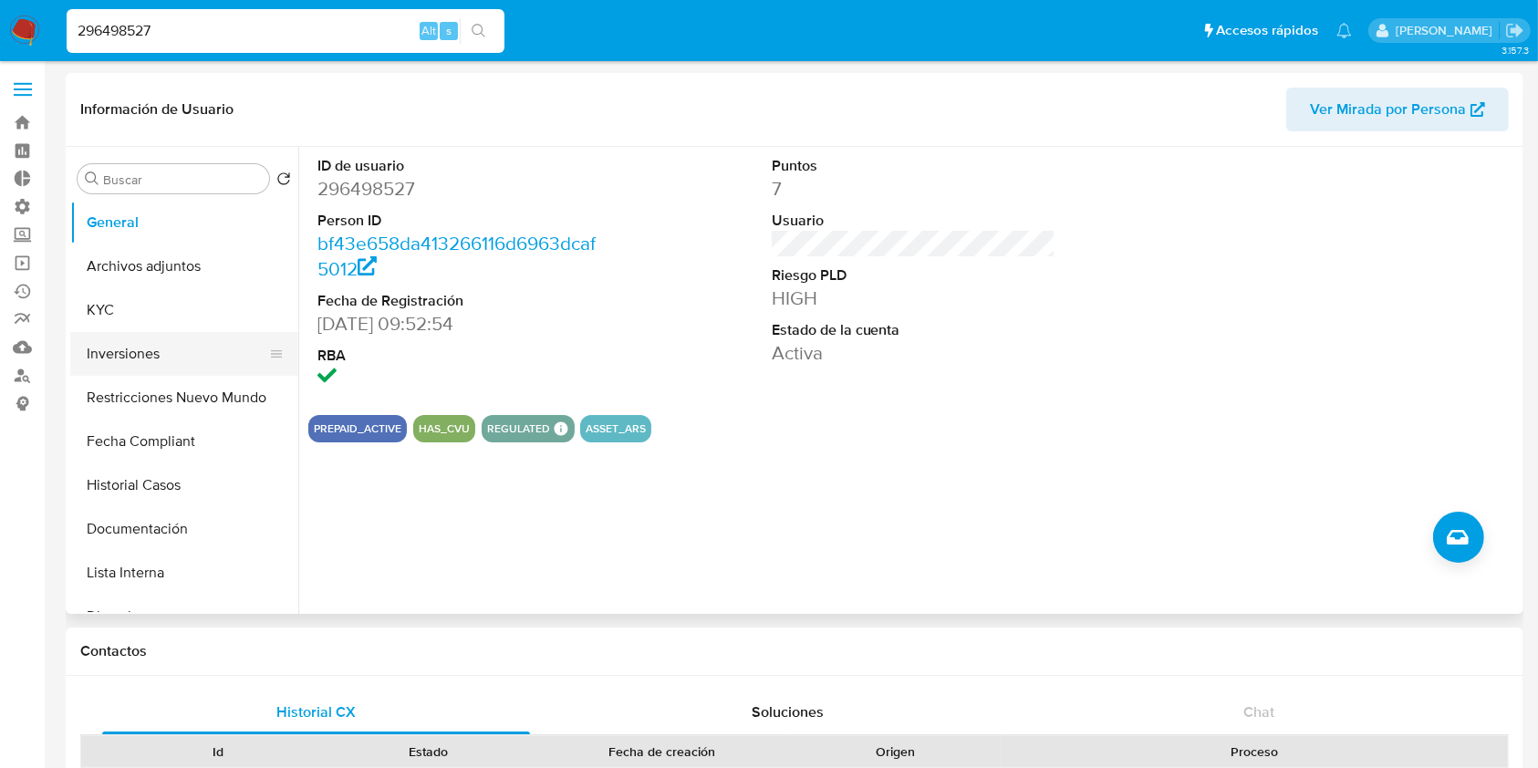
click at [201, 359] on button "Inversiones" at bounding box center [176, 354] width 213 height 44
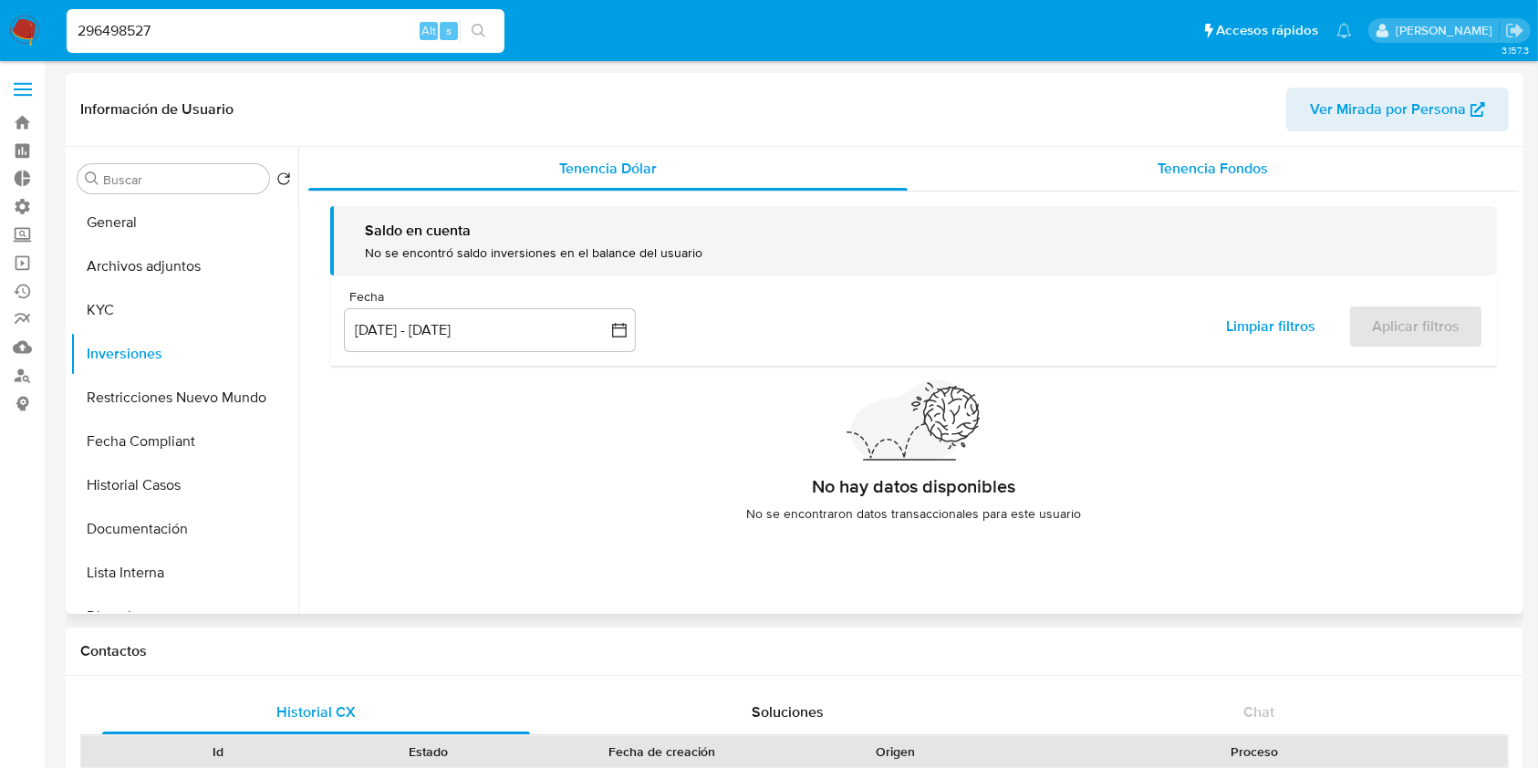
click at [1284, 168] on div "Tenencia Fondos" at bounding box center [1214, 169] width 612 height 44
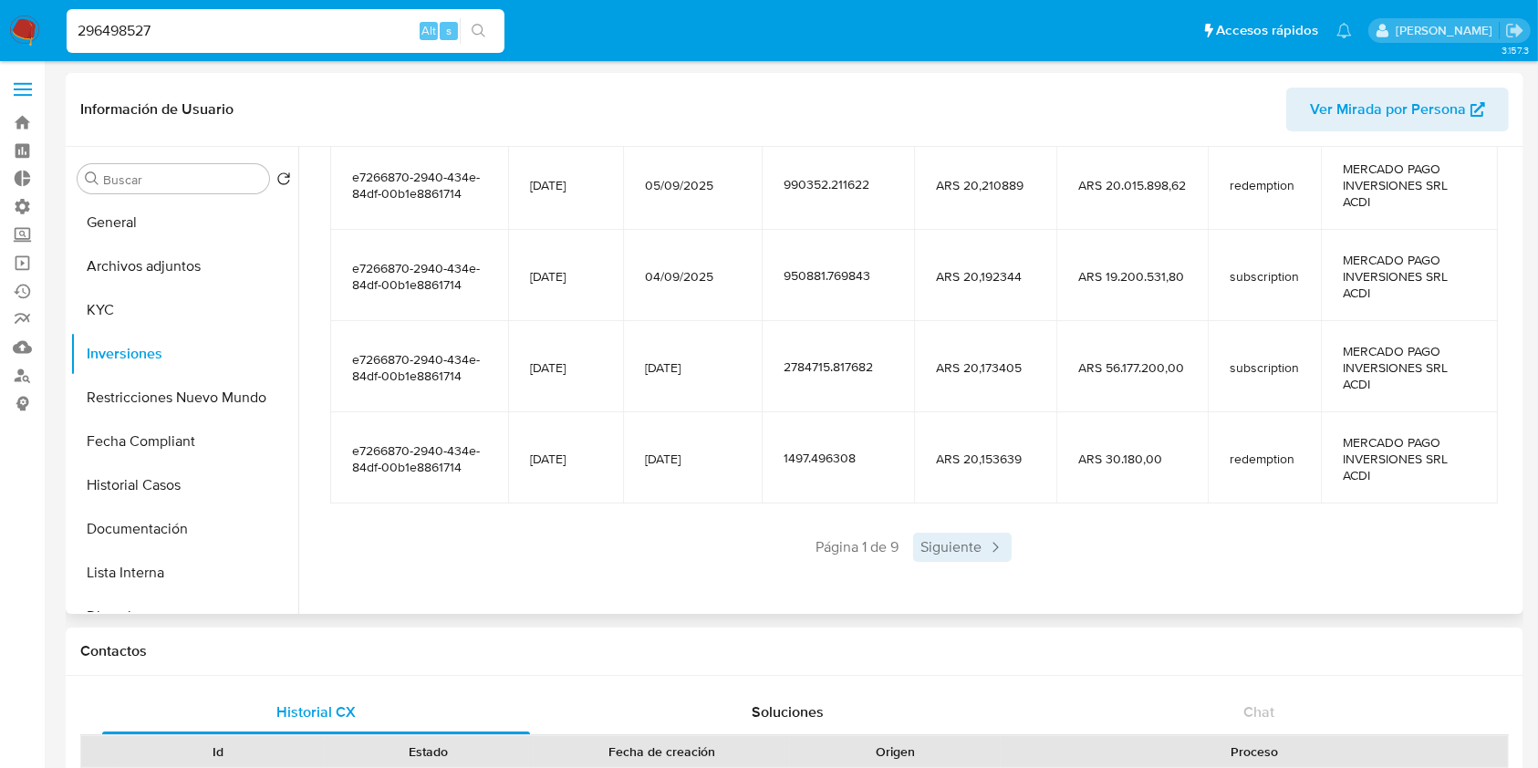
click at [962, 535] on span "Siguiente" at bounding box center [962, 547] width 99 height 29
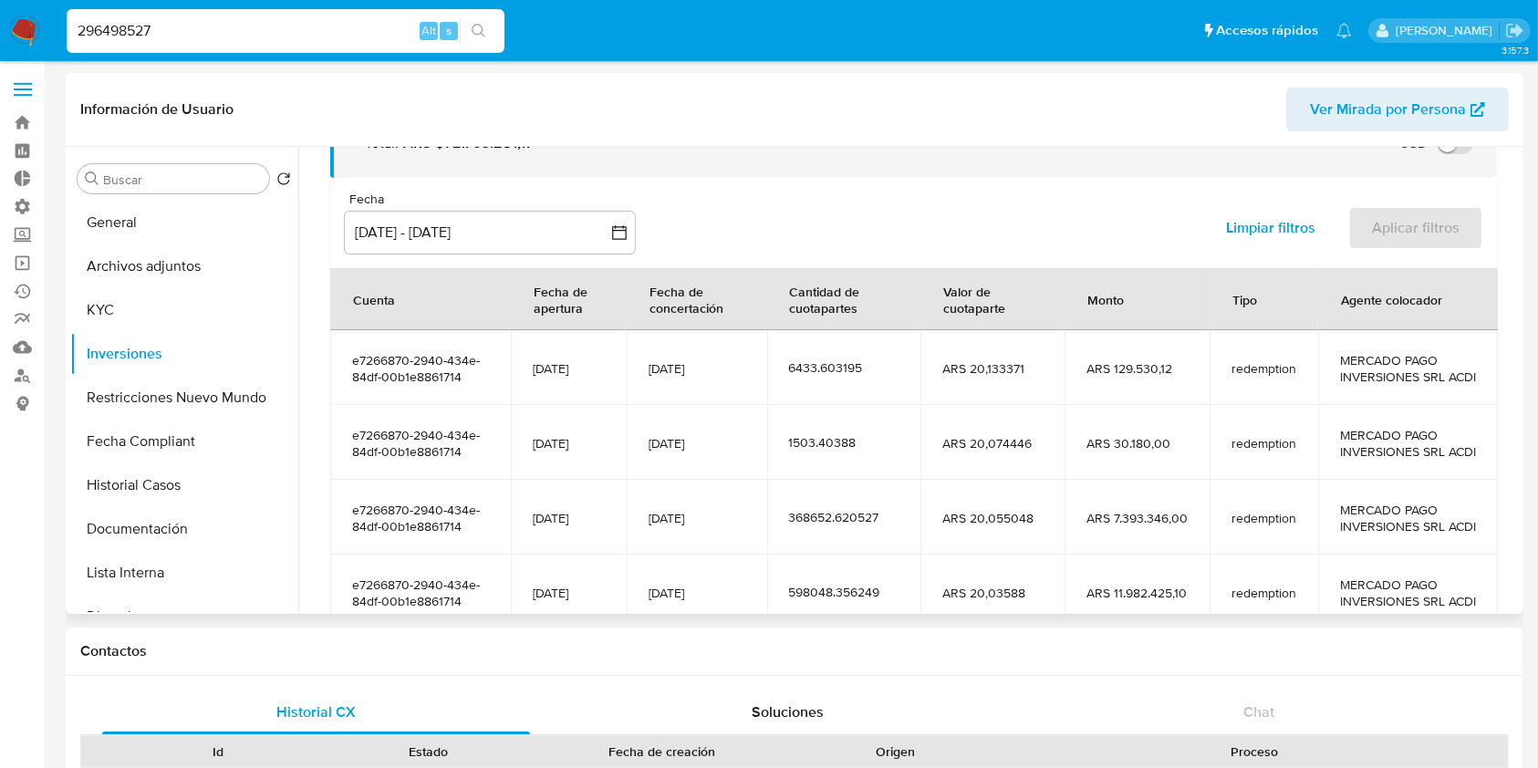
scroll to position [404, 0]
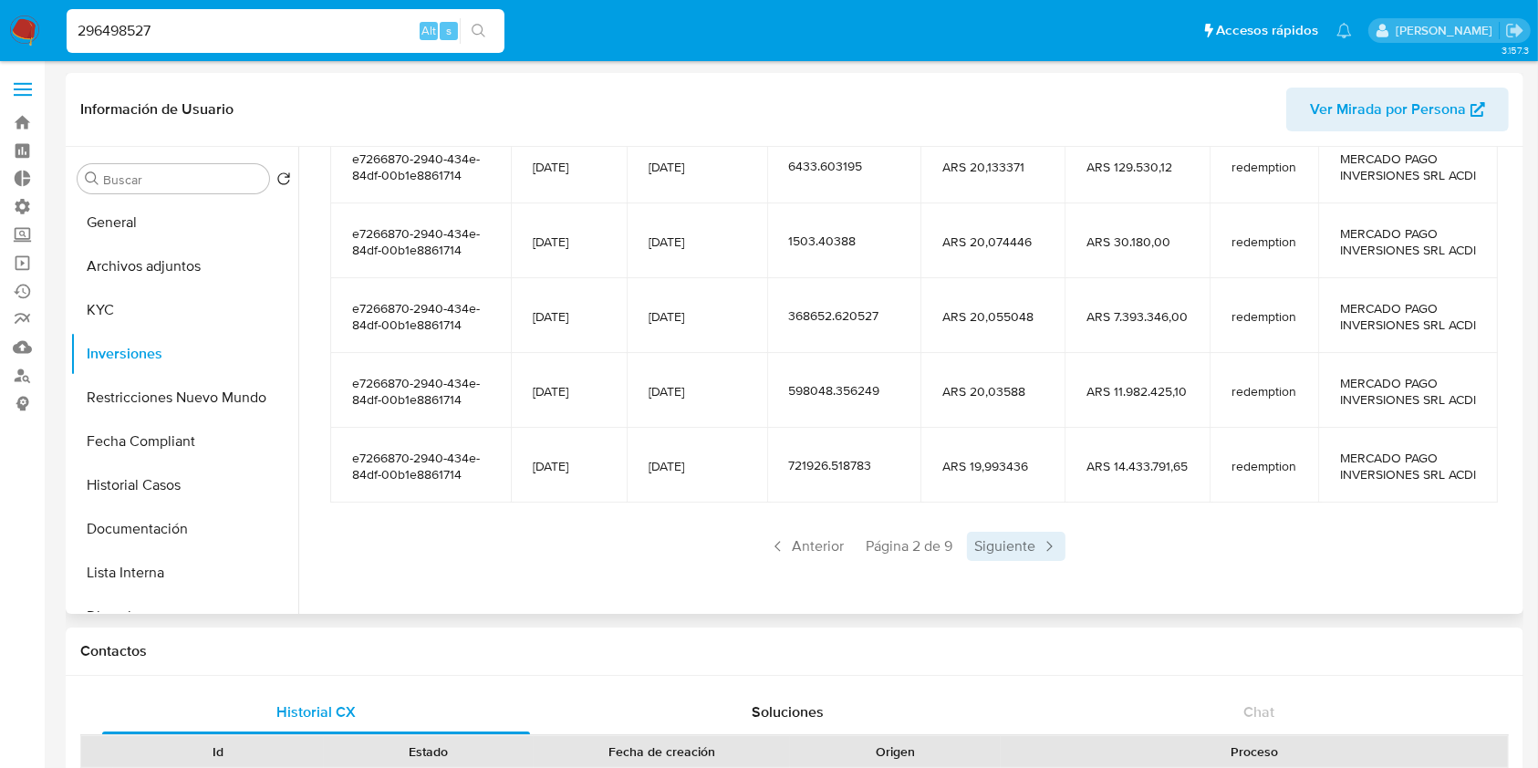
click at [978, 542] on span "Siguiente" at bounding box center [1016, 546] width 99 height 29
click at [994, 544] on span "Siguiente" at bounding box center [1016, 546] width 99 height 29
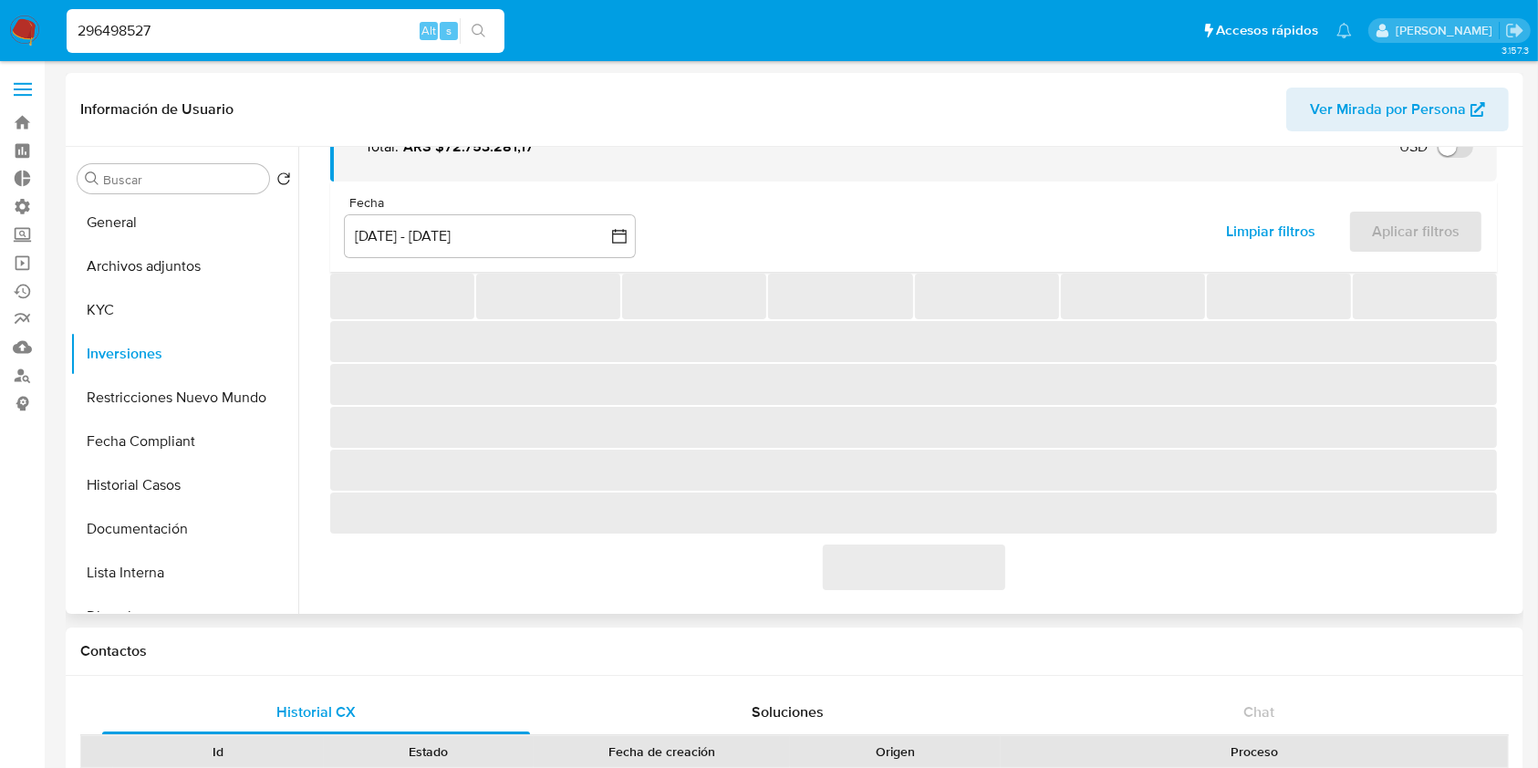
scroll to position [338, 0]
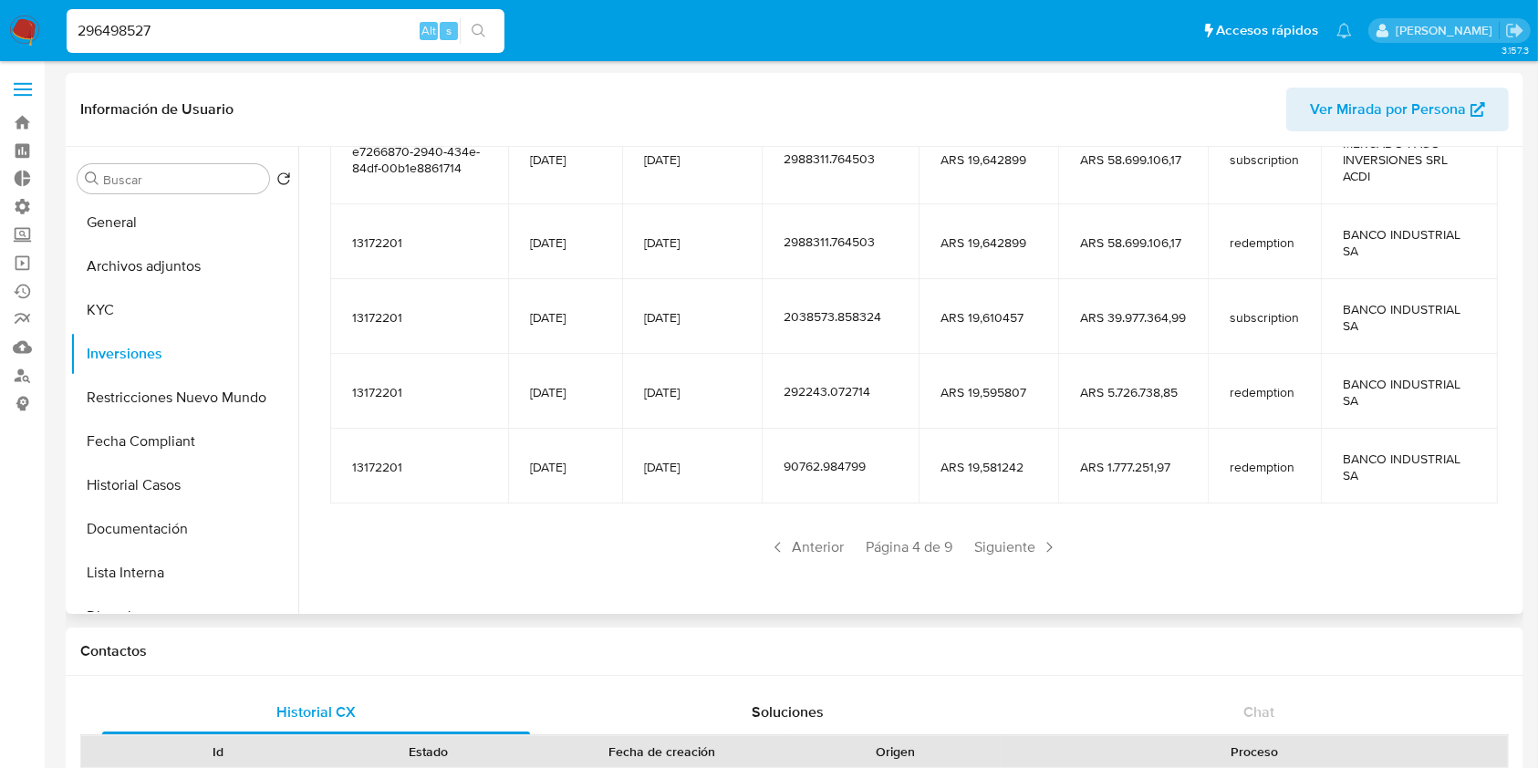
click at [994, 544] on span "Siguiente" at bounding box center [1016, 547] width 99 height 29
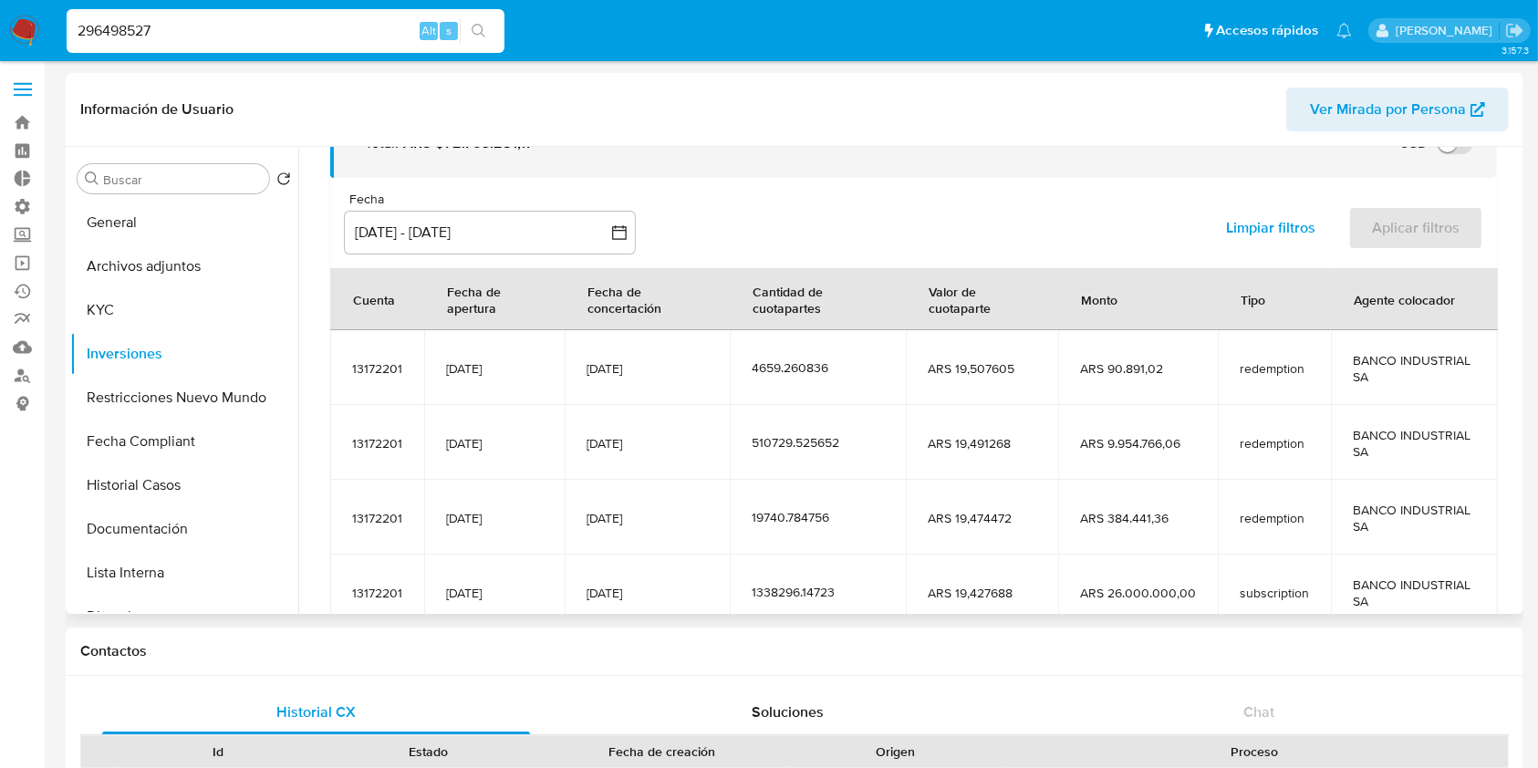
scroll to position [322, 0]
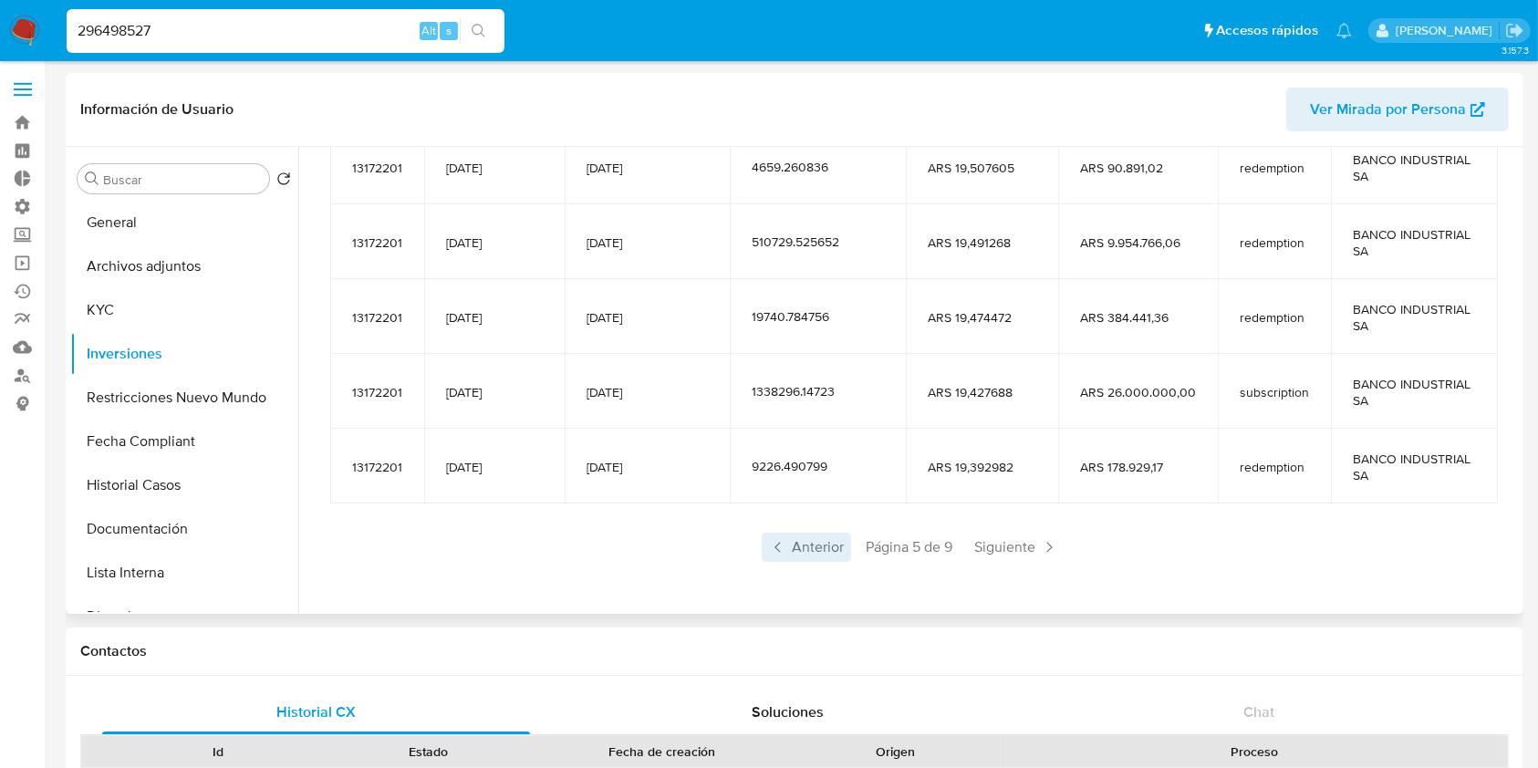
click at [789, 551] on span "Anterior" at bounding box center [806, 547] width 89 height 29
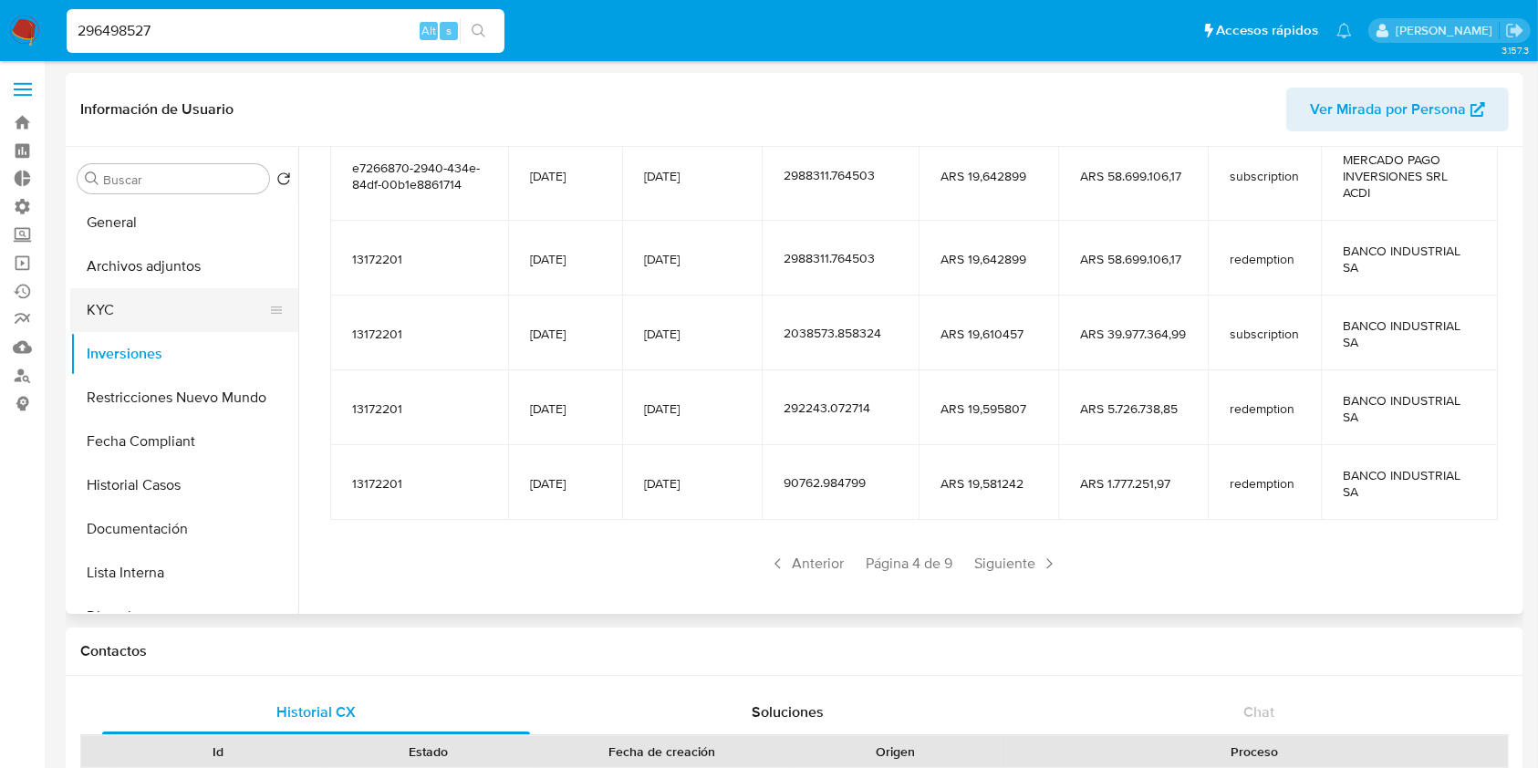
click at [217, 301] on button "KYC" at bounding box center [176, 310] width 213 height 44
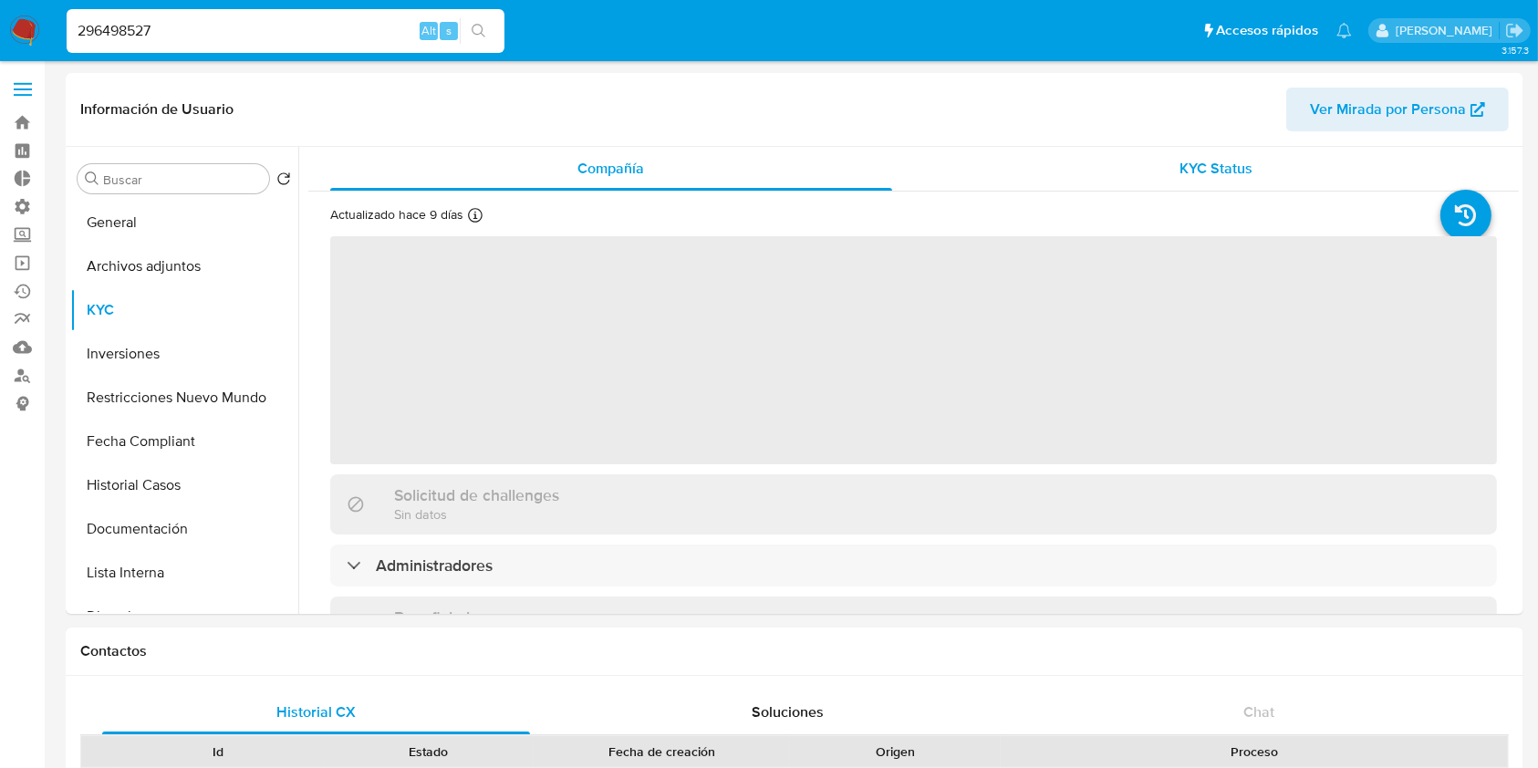
click at [1194, 171] on span "KYC Status" at bounding box center [1215, 168] width 73 height 21
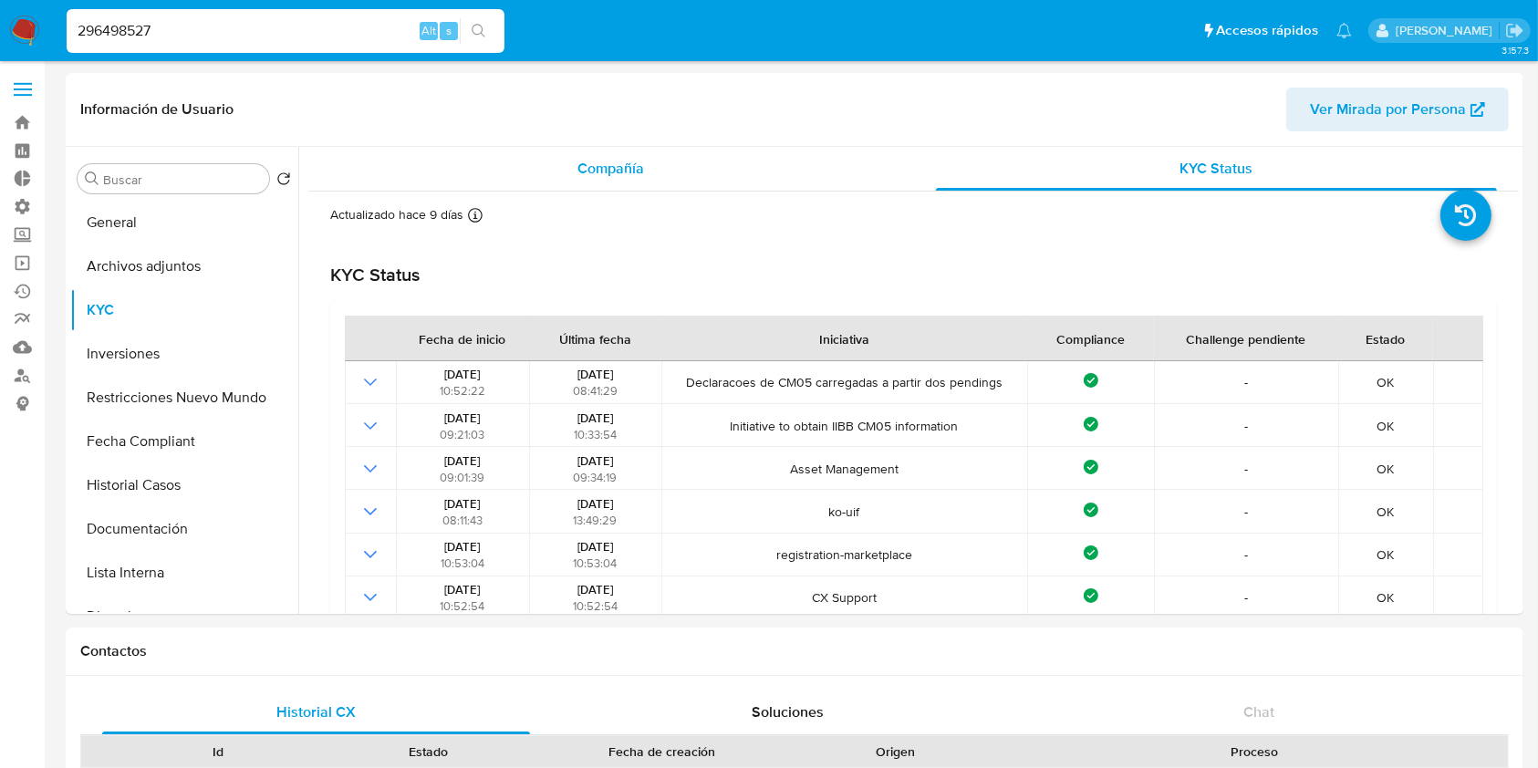
click at [654, 179] on div "Compañía" at bounding box center [611, 169] width 562 height 44
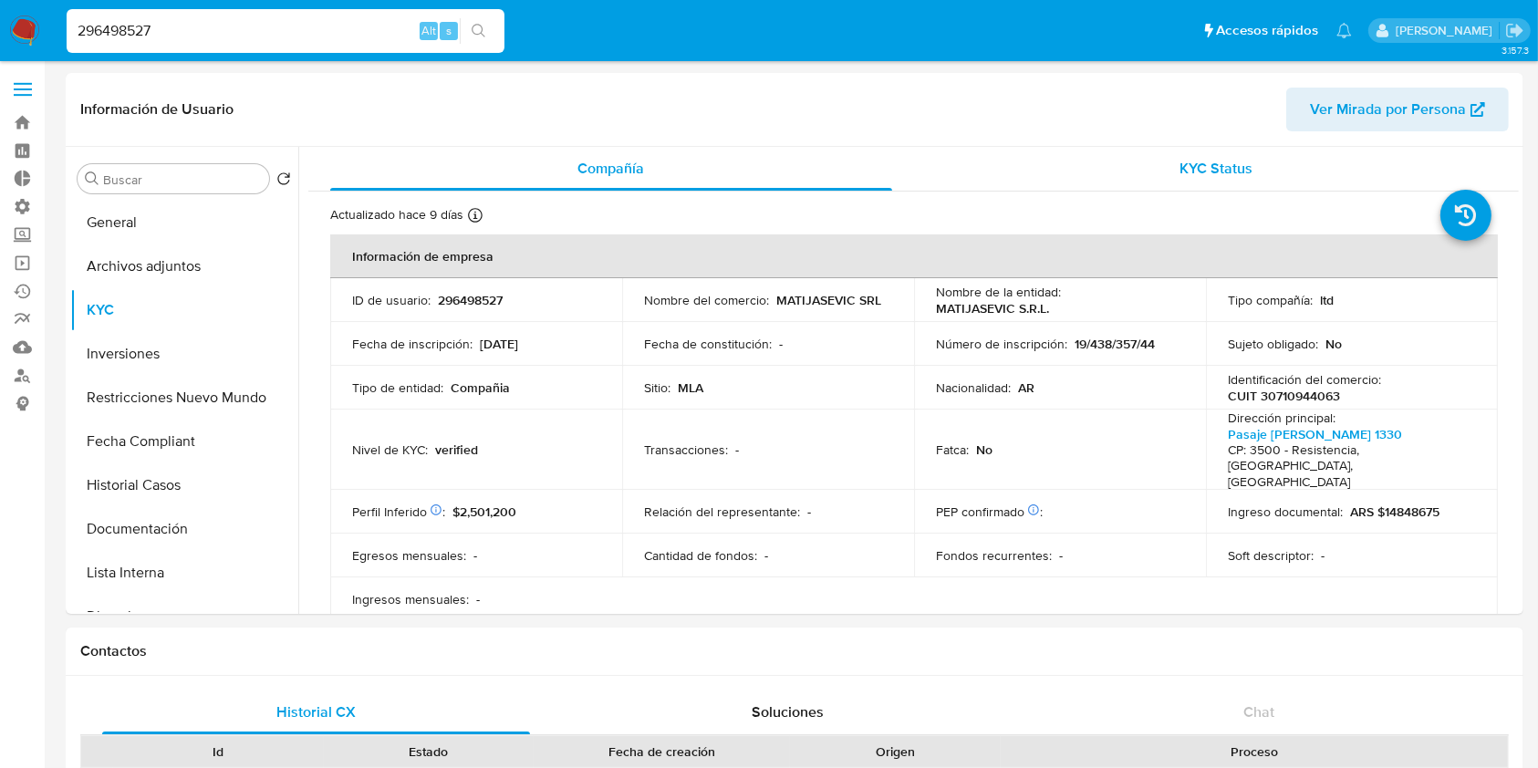
click at [1203, 178] on span "KYC Status" at bounding box center [1215, 168] width 73 height 21
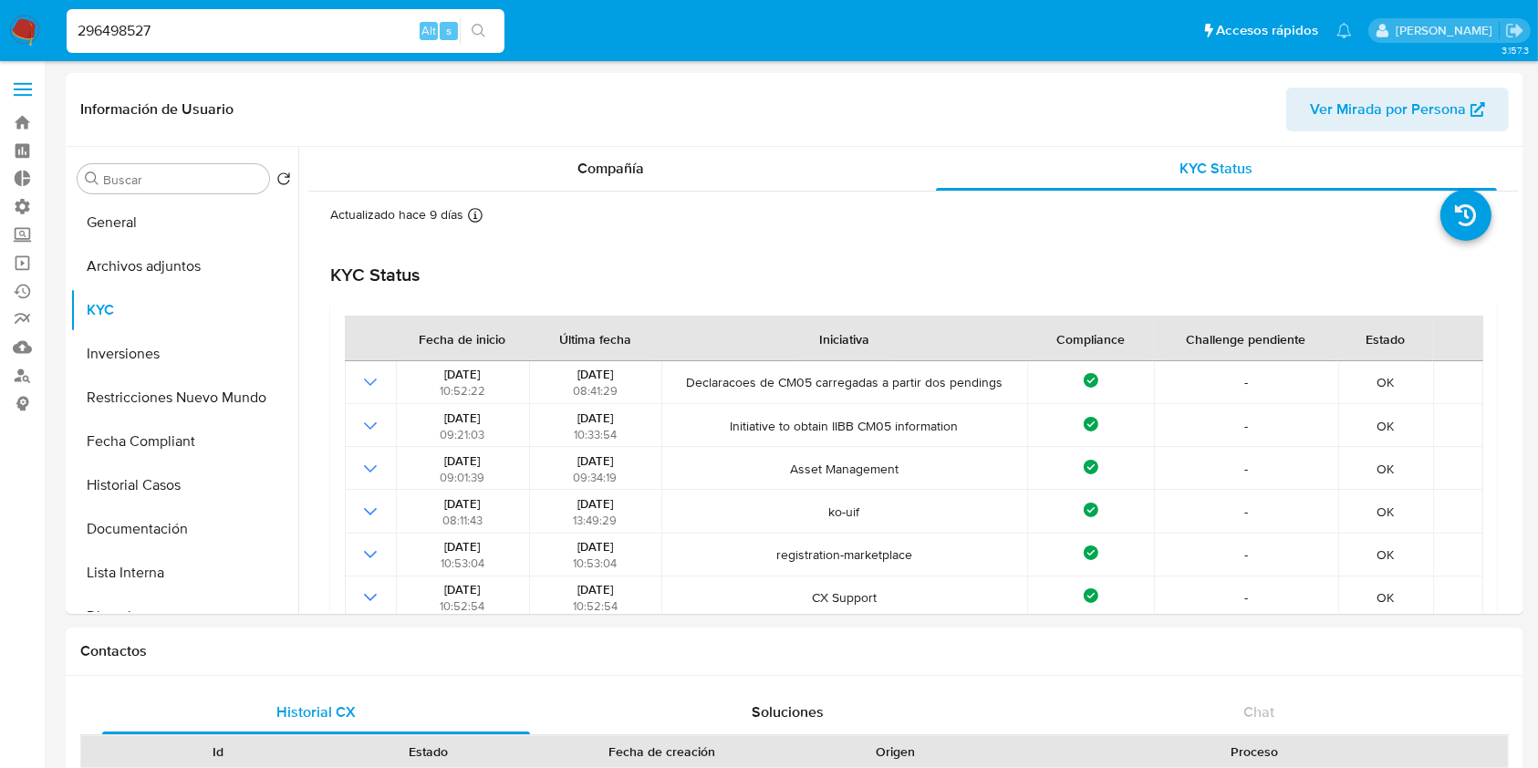
click at [253, 33] on input "296498527" at bounding box center [286, 31] width 438 height 24
paste input "9136496"
type input "9136496"
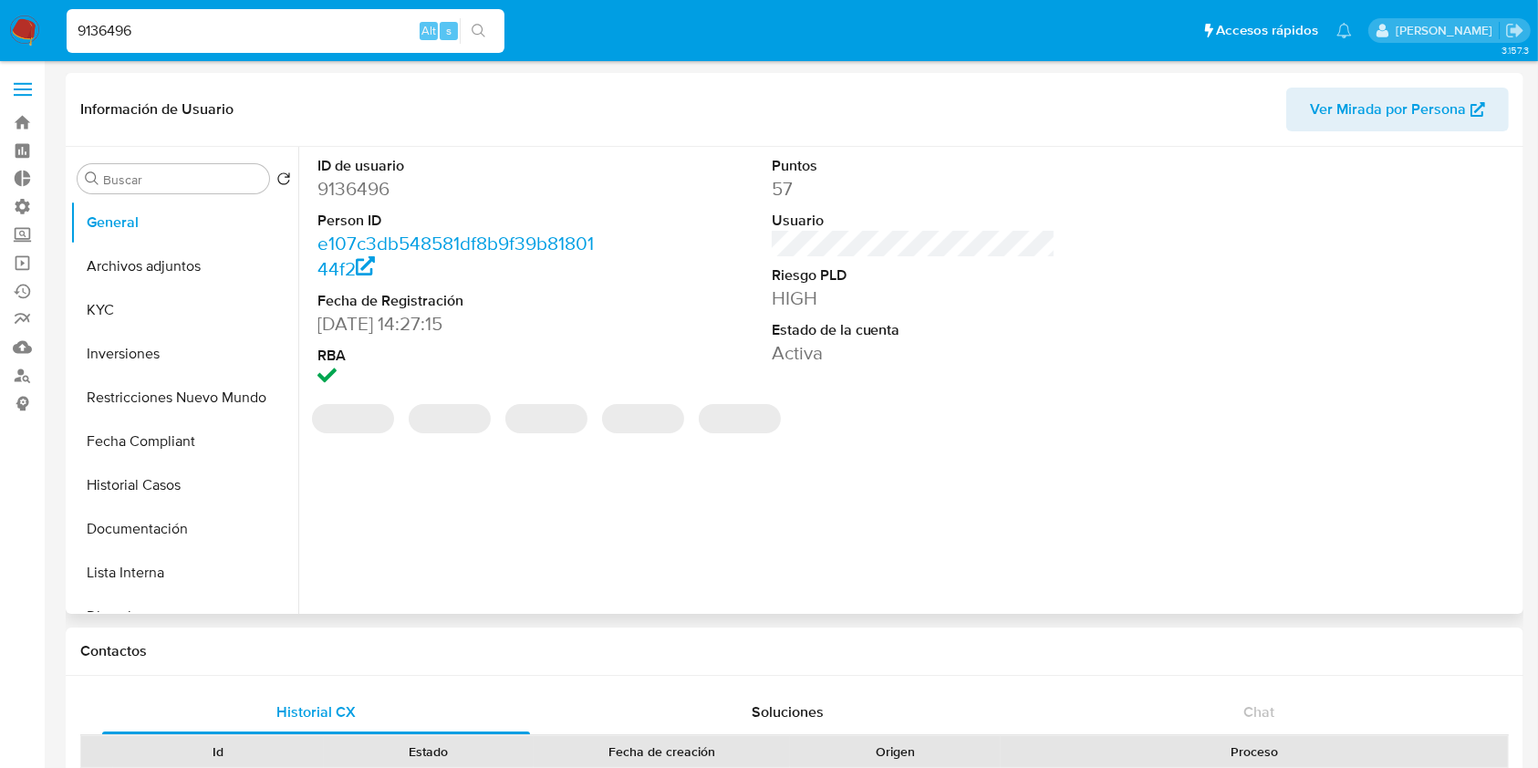
select select "10"
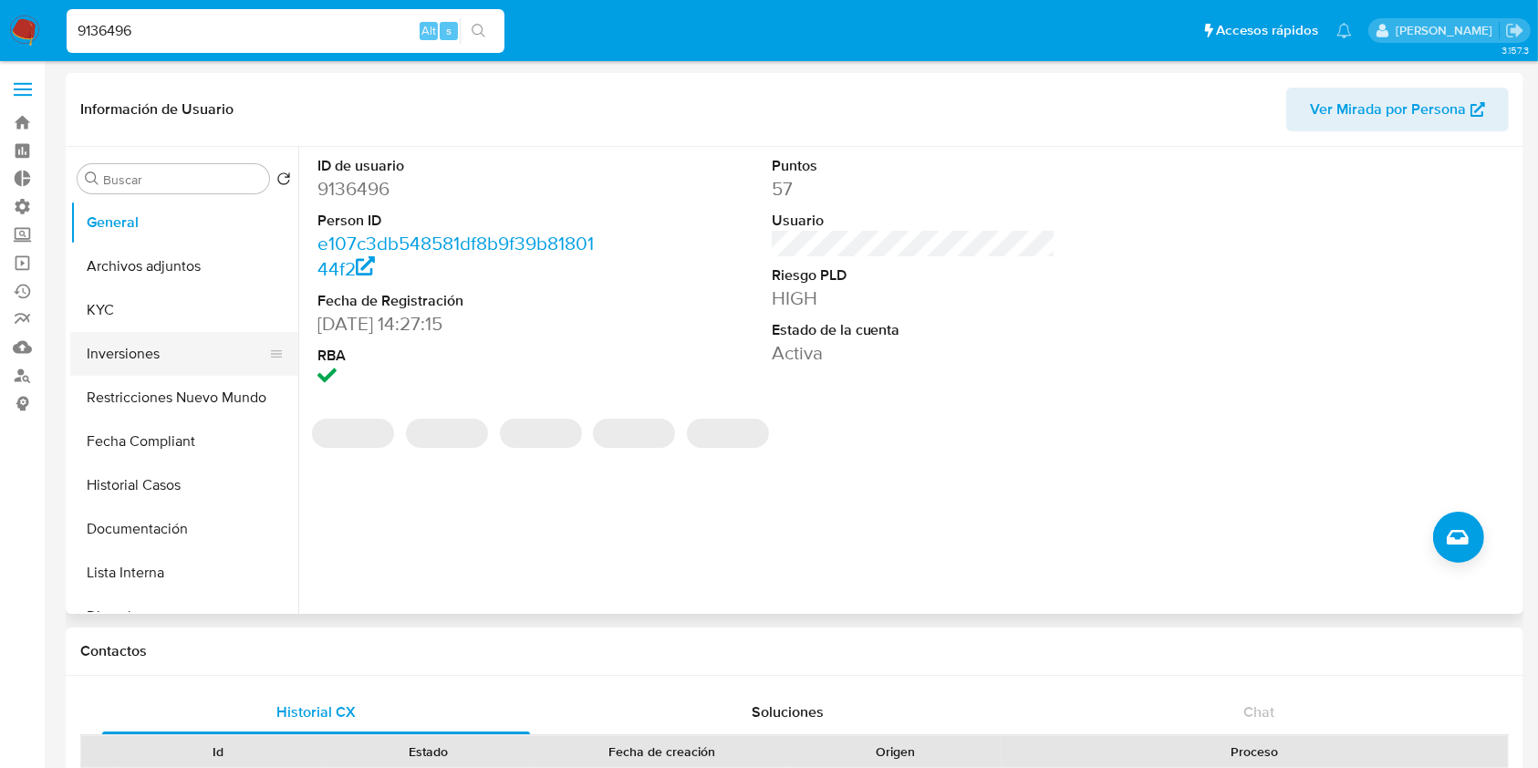
click at [146, 368] on button "Inversiones" at bounding box center [176, 354] width 213 height 44
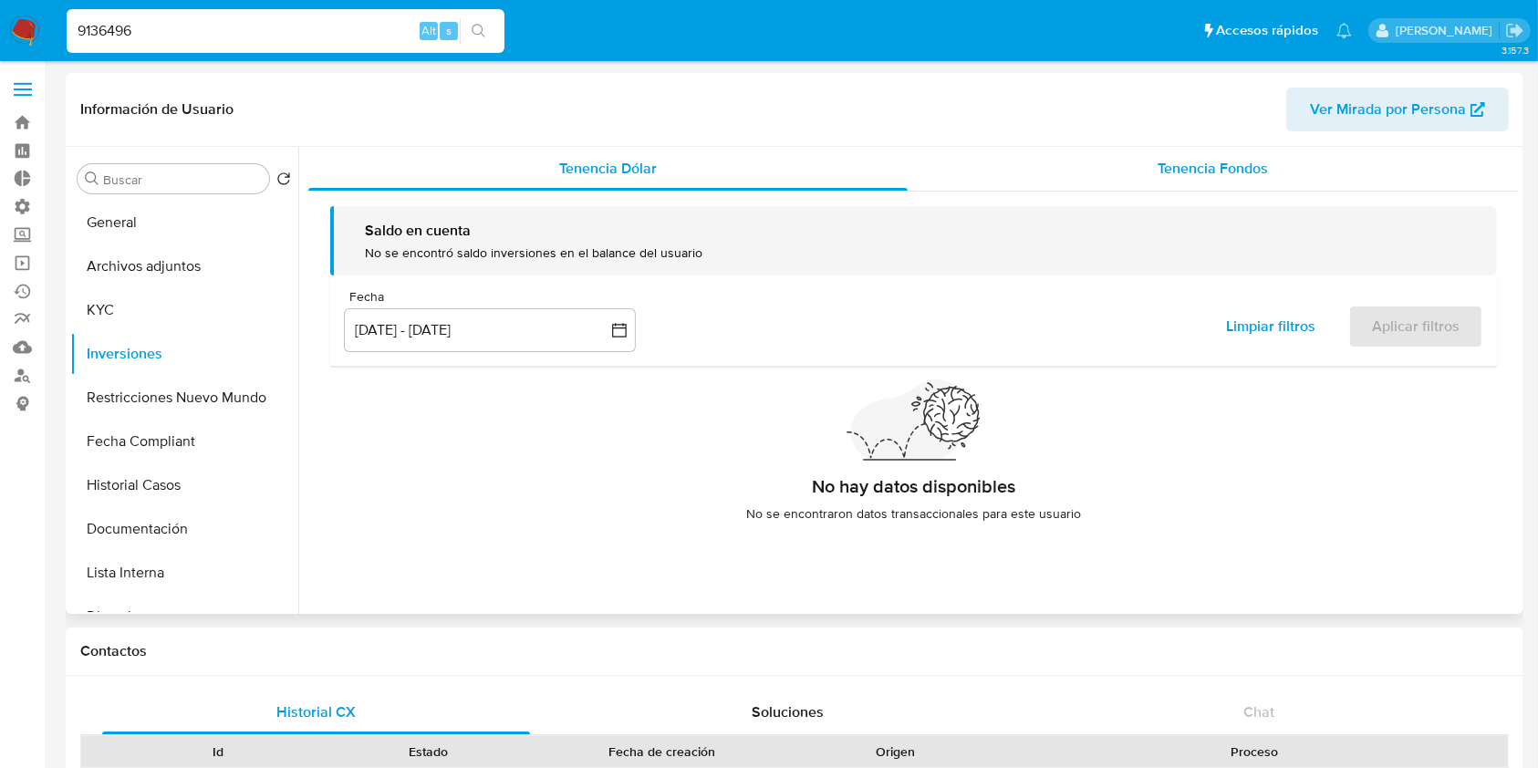
click at [1196, 166] on span "Tenencia Fondos" at bounding box center [1213, 168] width 110 height 21
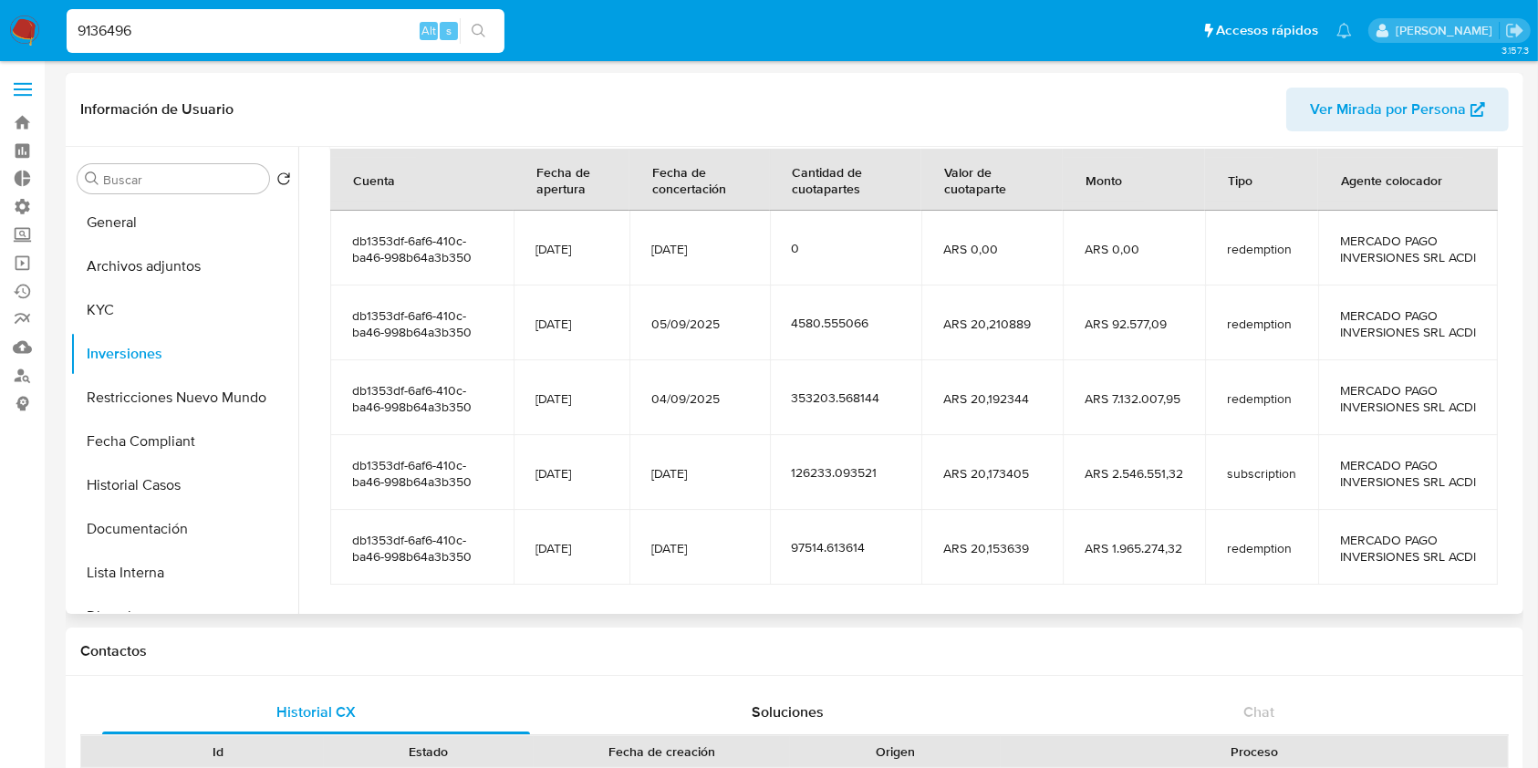
scroll to position [243, 0]
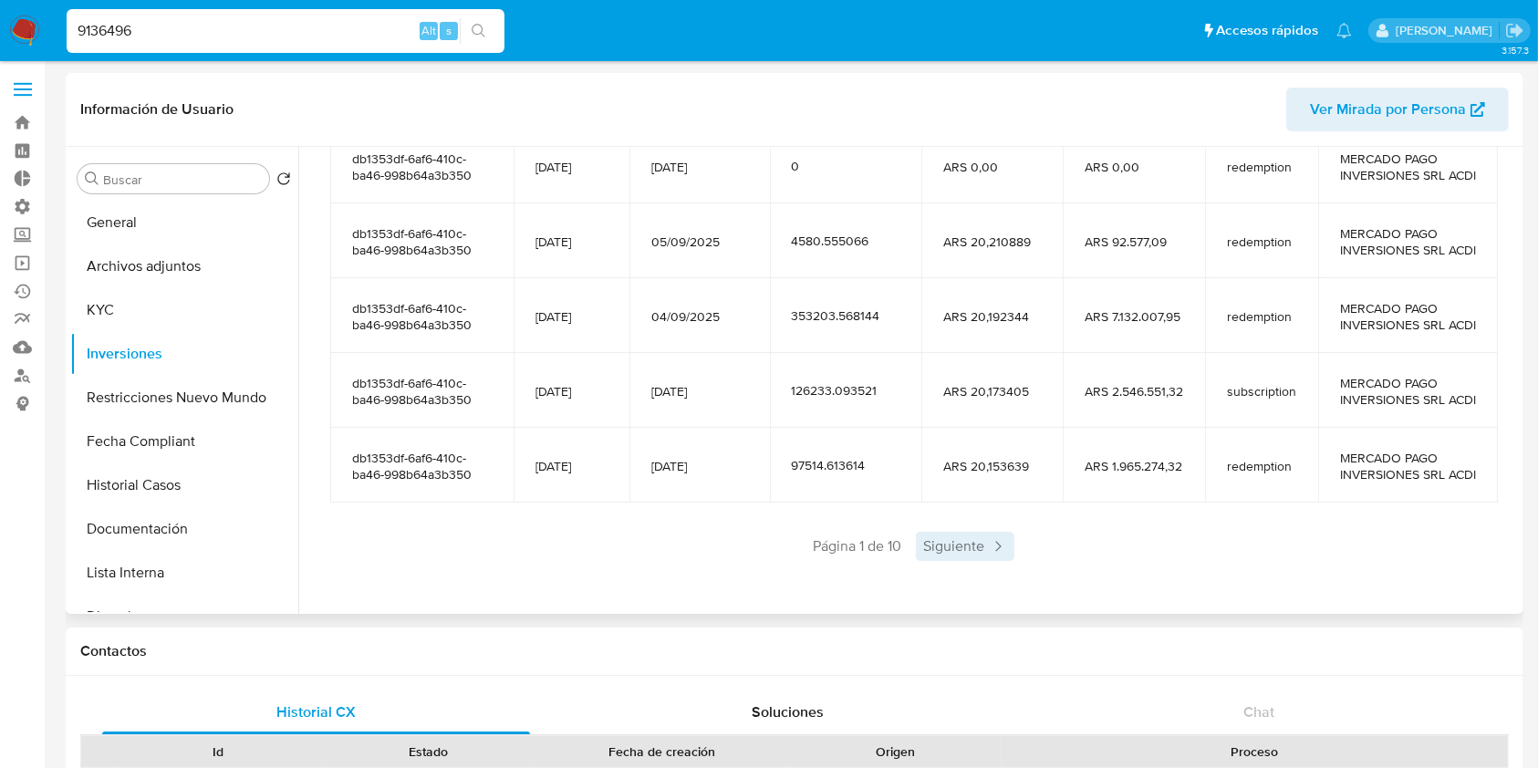
click at [960, 558] on span "Siguiente" at bounding box center [965, 546] width 99 height 29
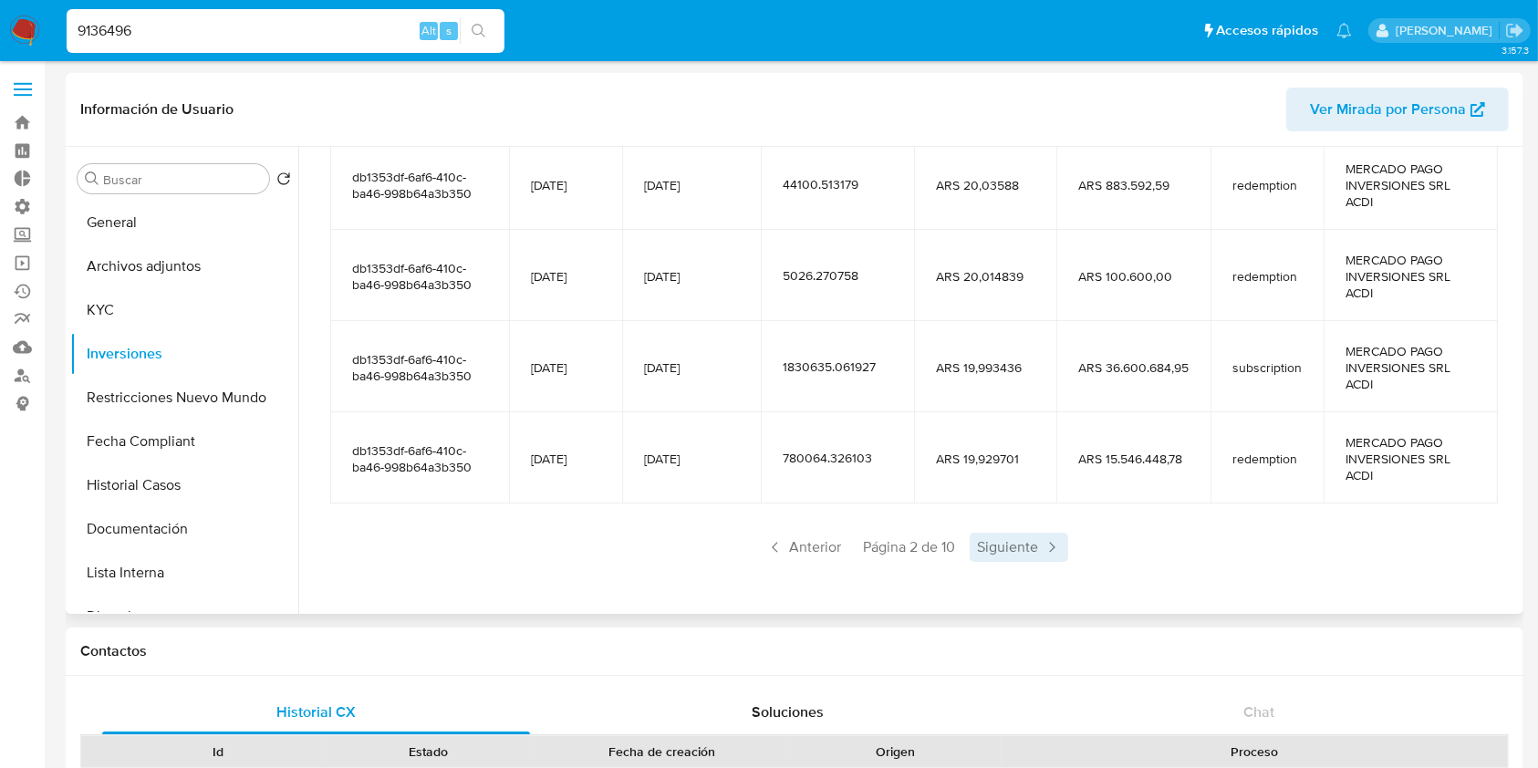
click at [1001, 544] on span "Siguiente" at bounding box center [1019, 547] width 99 height 29
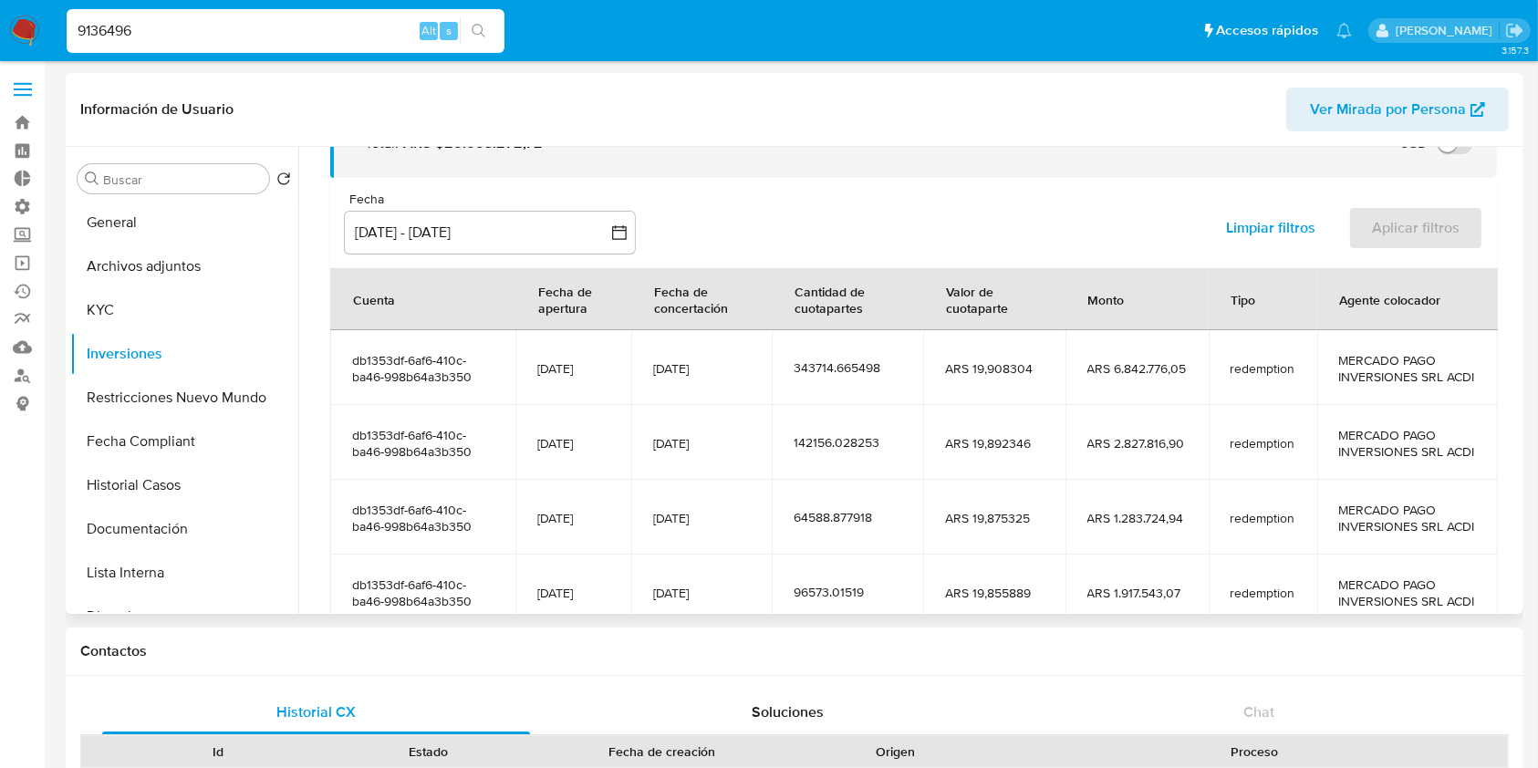
scroll to position [404, 0]
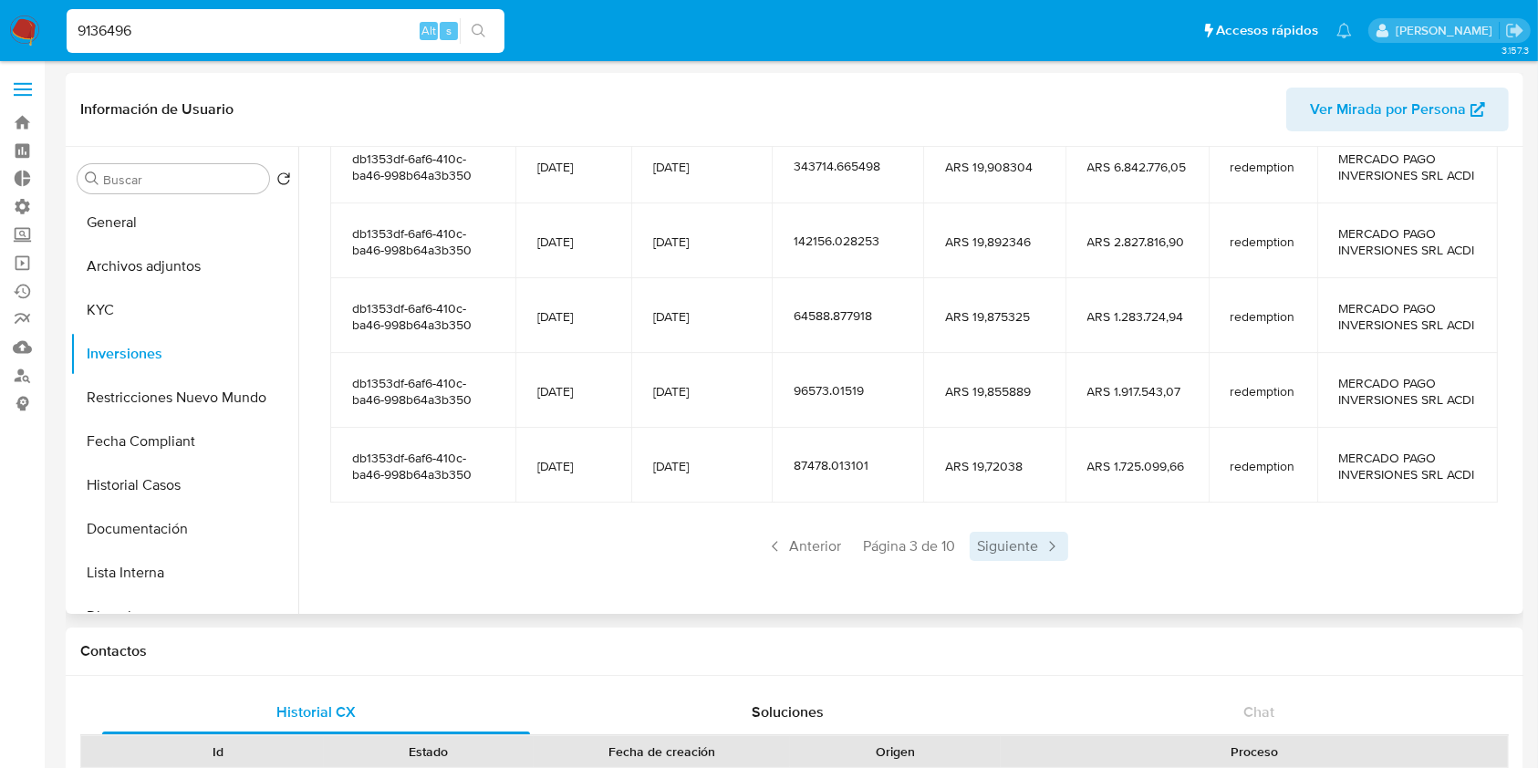
click at [1007, 557] on span "Siguiente" at bounding box center [1019, 546] width 99 height 29
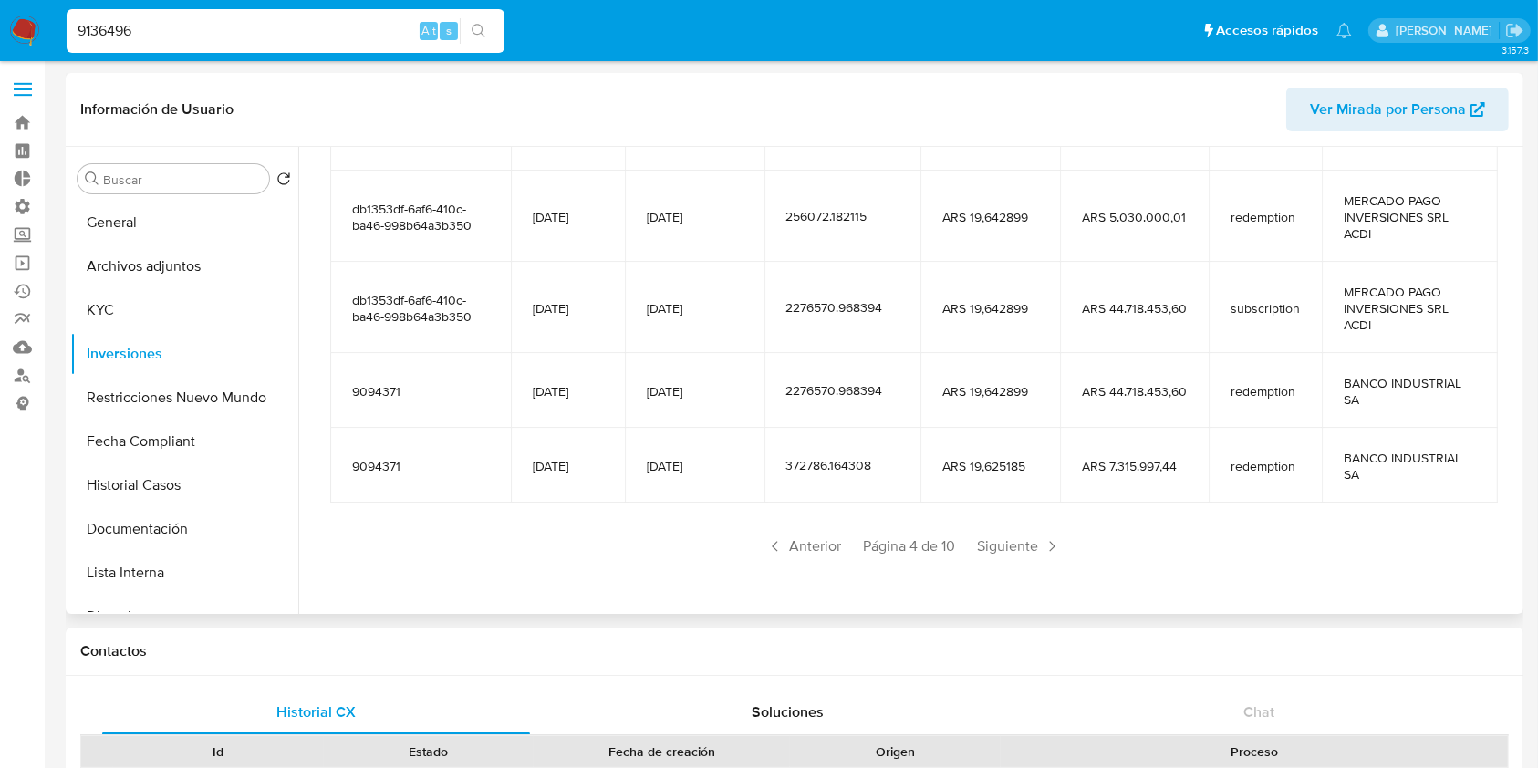
click at [1007, 557] on span "Siguiente" at bounding box center [1019, 546] width 99 height 29
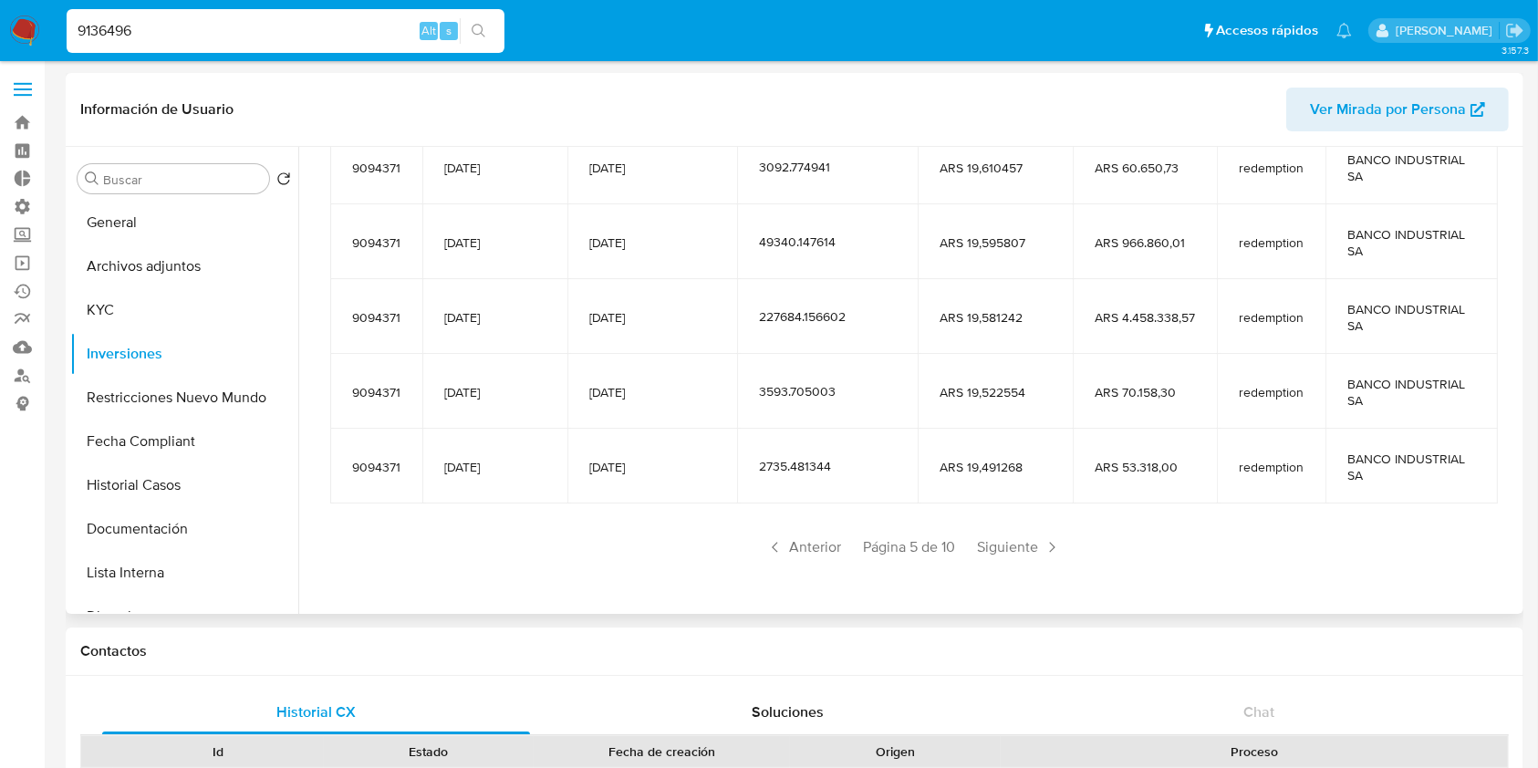
click at [1007, 557] on span "Siguiente" at bounding box center [1019, 547] width 99 height 29
click at [795, 545] on span "Anterior" at bounding box center [803, 547] width 89 height 29
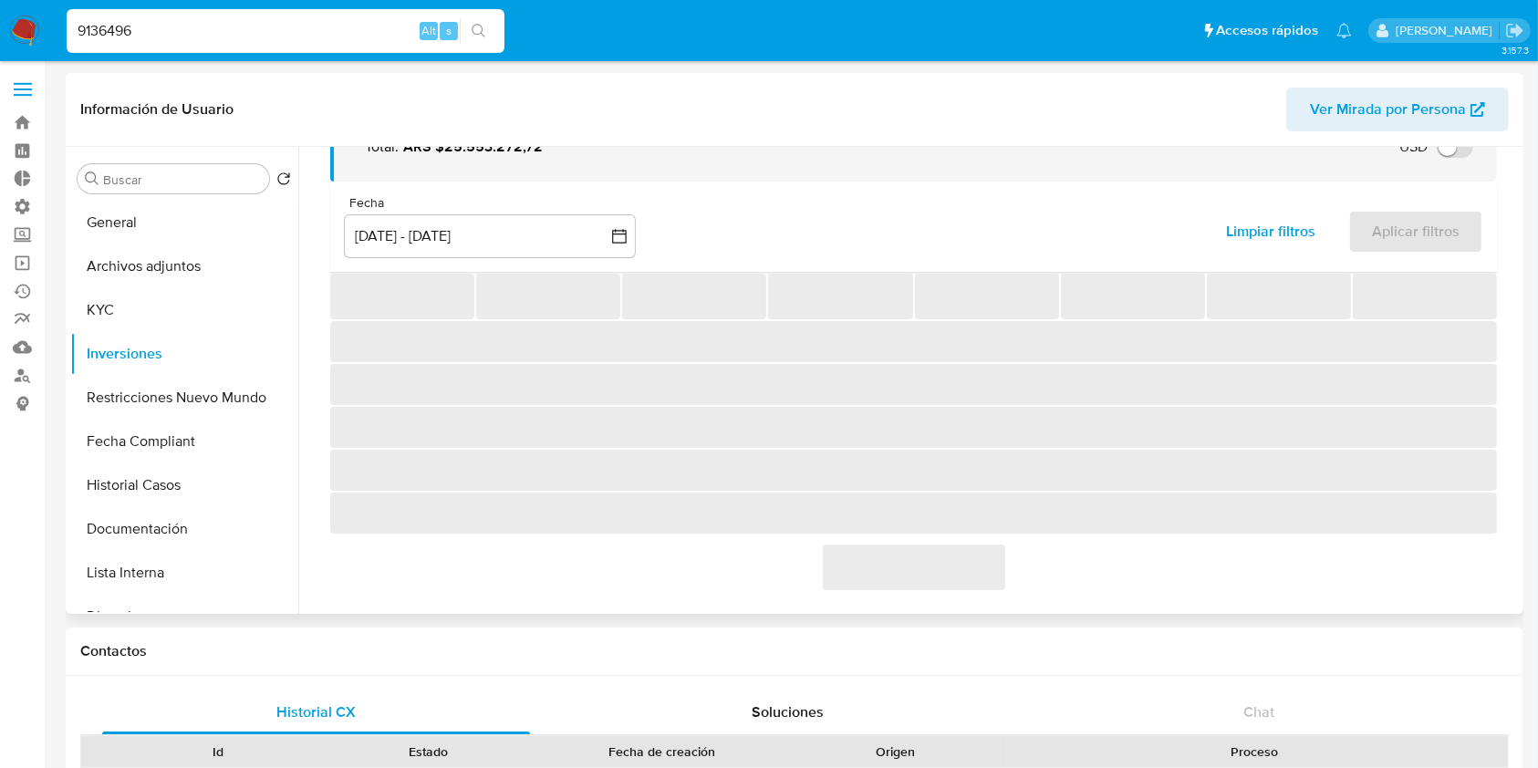
scroll to position [322, 0]
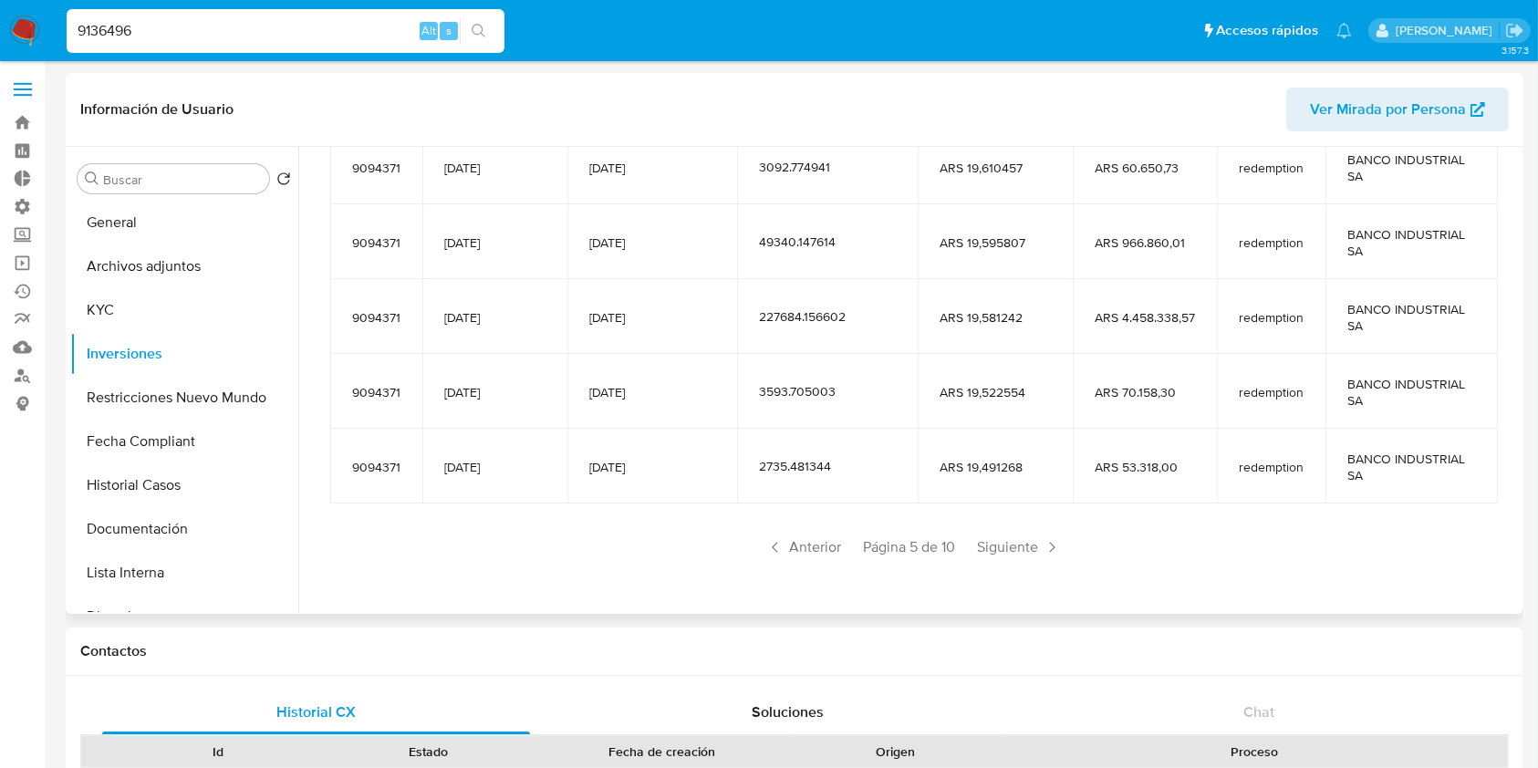
click at [167, 27] on input "9136496" at bounding box center [286, 31] width 438 height 24
paste input "43372565"
type input "43372565"
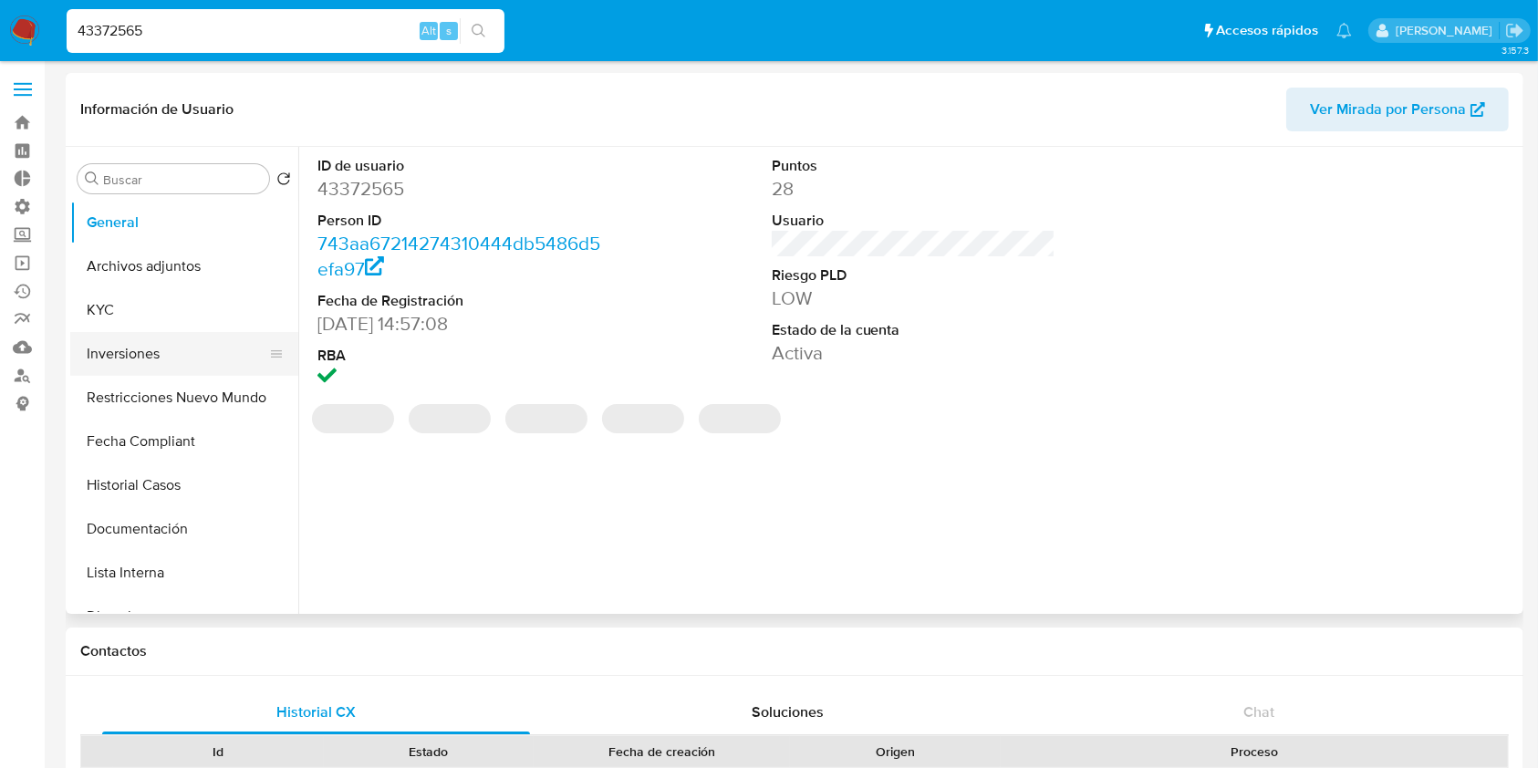
click at [136, 350] on button "Inversiones" at bounding box center [176, 354] width 213 height 44
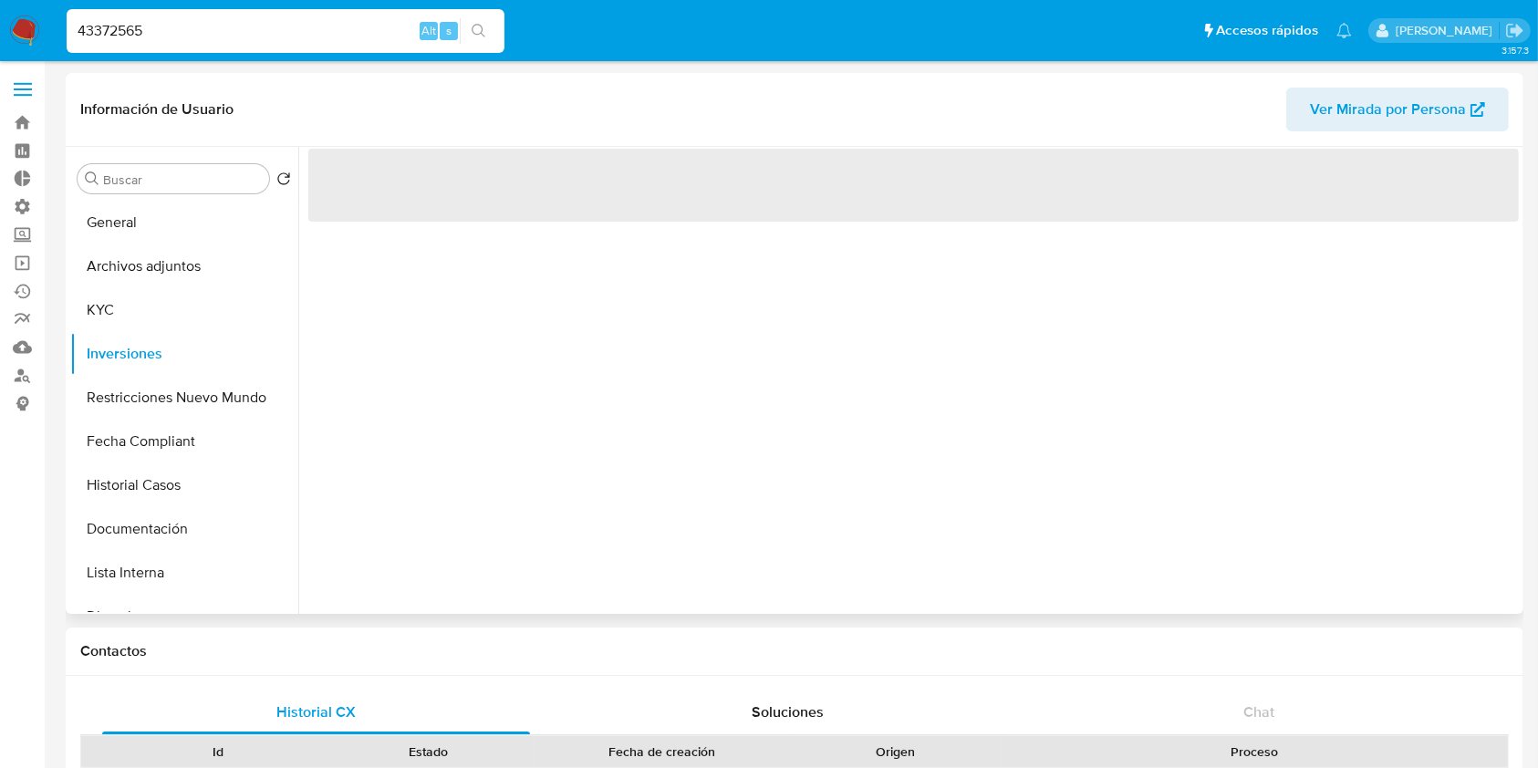
select select "10"
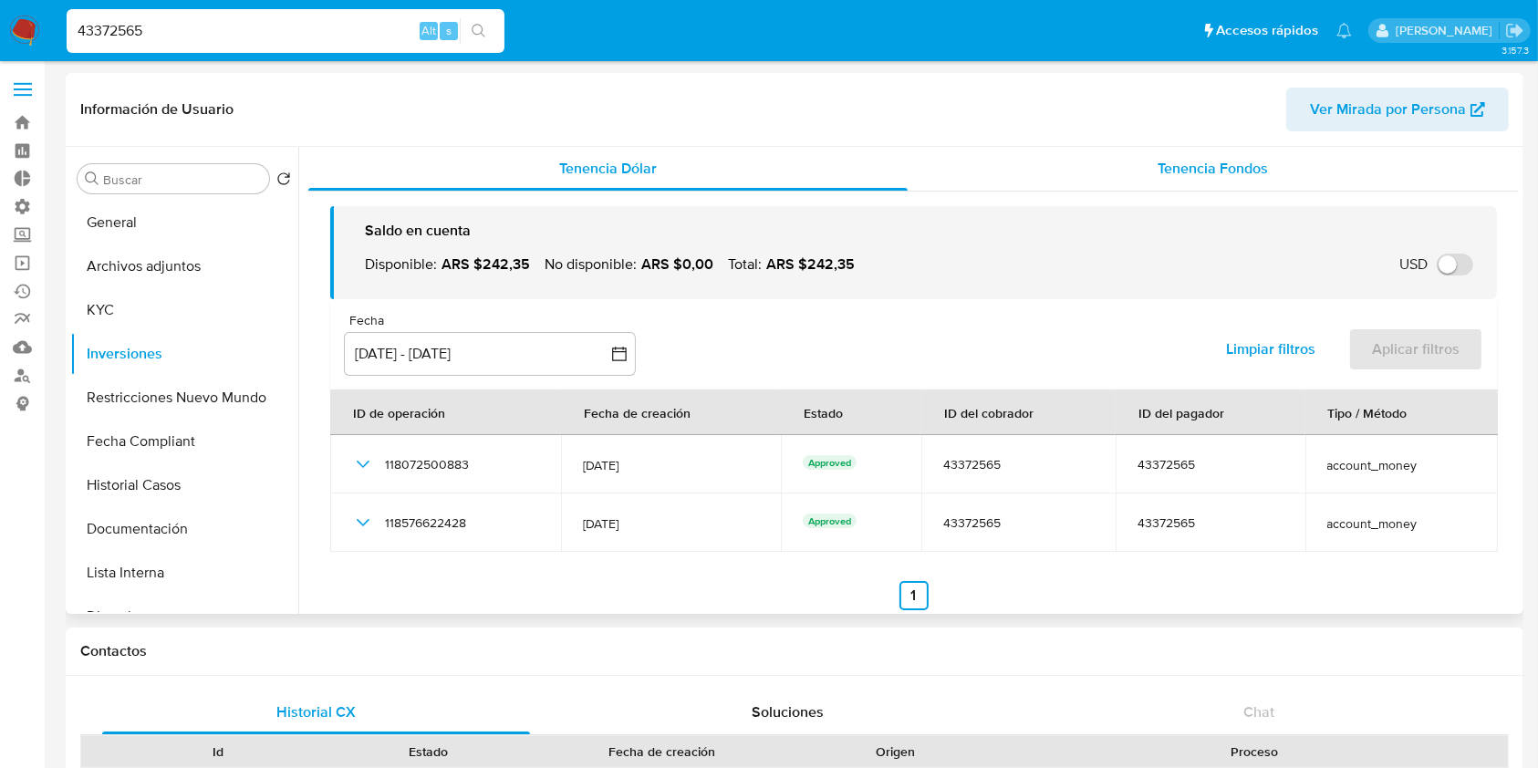
click at [1152, 174] on div "Tenencia Fondos" at bounding box center [1214, 169] width 612 height 44
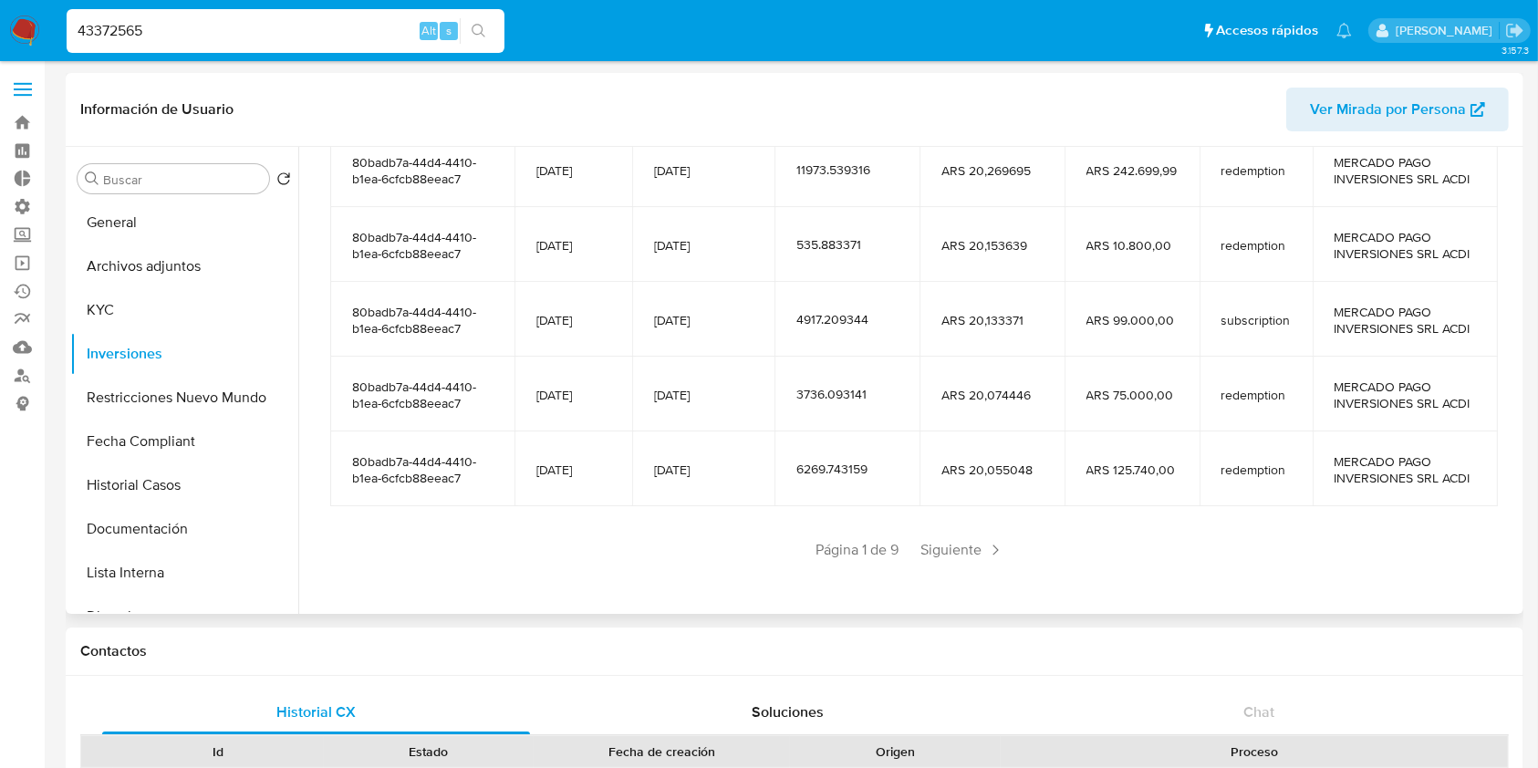
scroll to position [322, 0]
click at [948, 550] on span "Siguiente" at bounding box center [962, 547] width 99 height 29
click at [986, 558] on span "Siguiente" at bounding box center [1016, 547] width 99 height 29
click at [993, 558] on span "Siguiente" at bounding box center [1016, 547] width 99 height 29
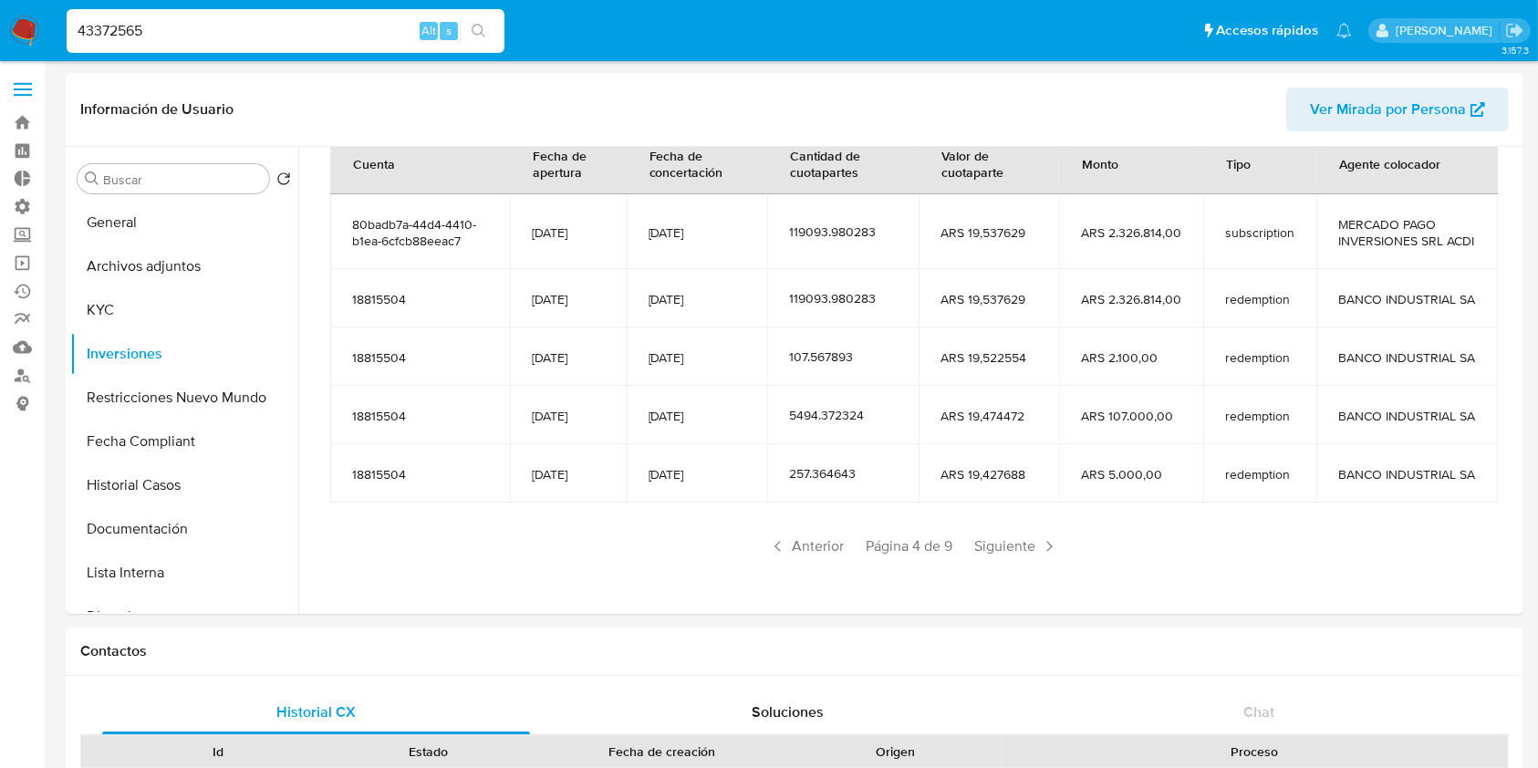
click at [171, 45] on div "43372565 Alt s" at bounding box center [286, 31] width 438 height 44
click at [178, 31] on input "43372565" at bounding box center [286, 31] width 438 height 24
paste input "780817484"
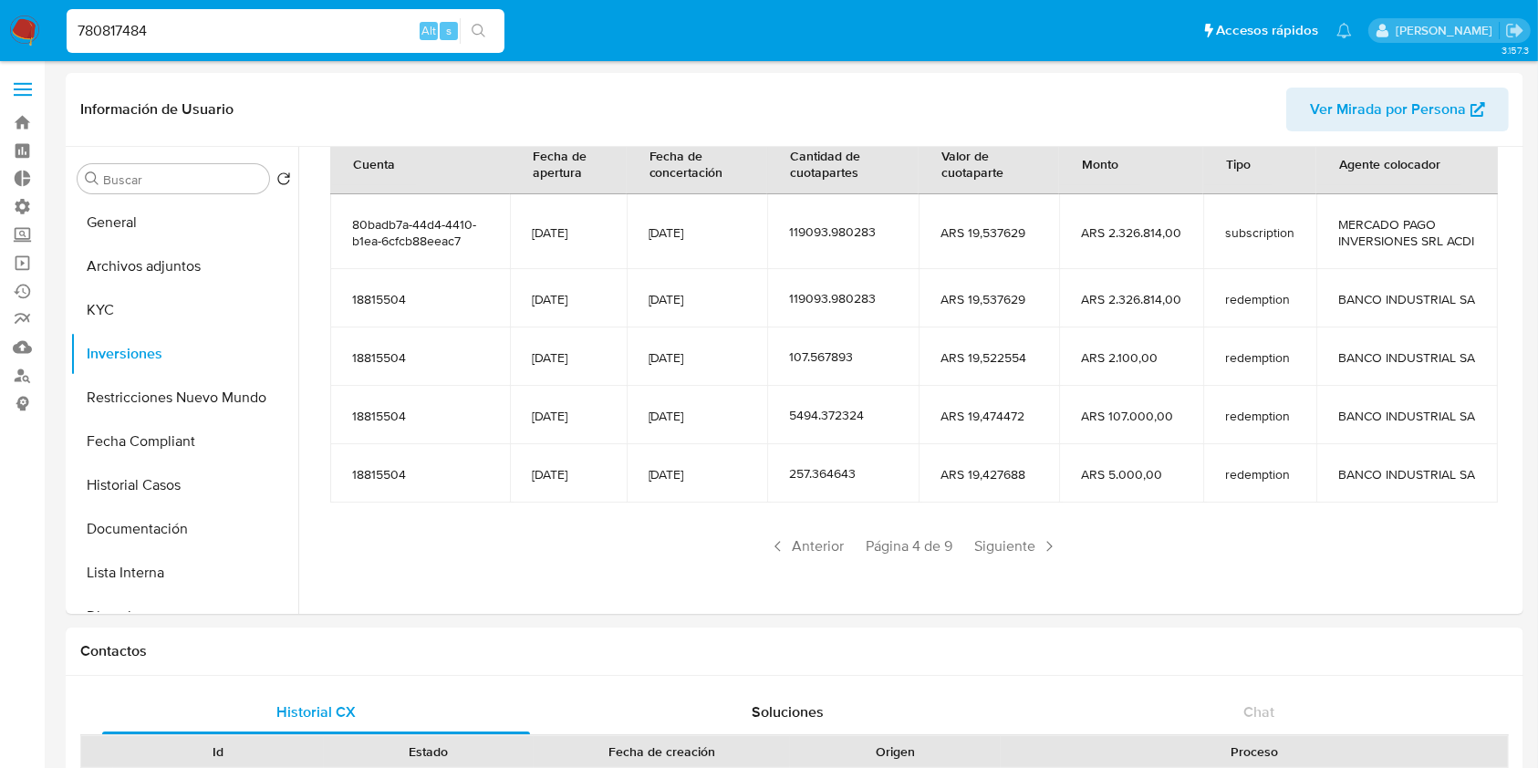
type input "780817484"
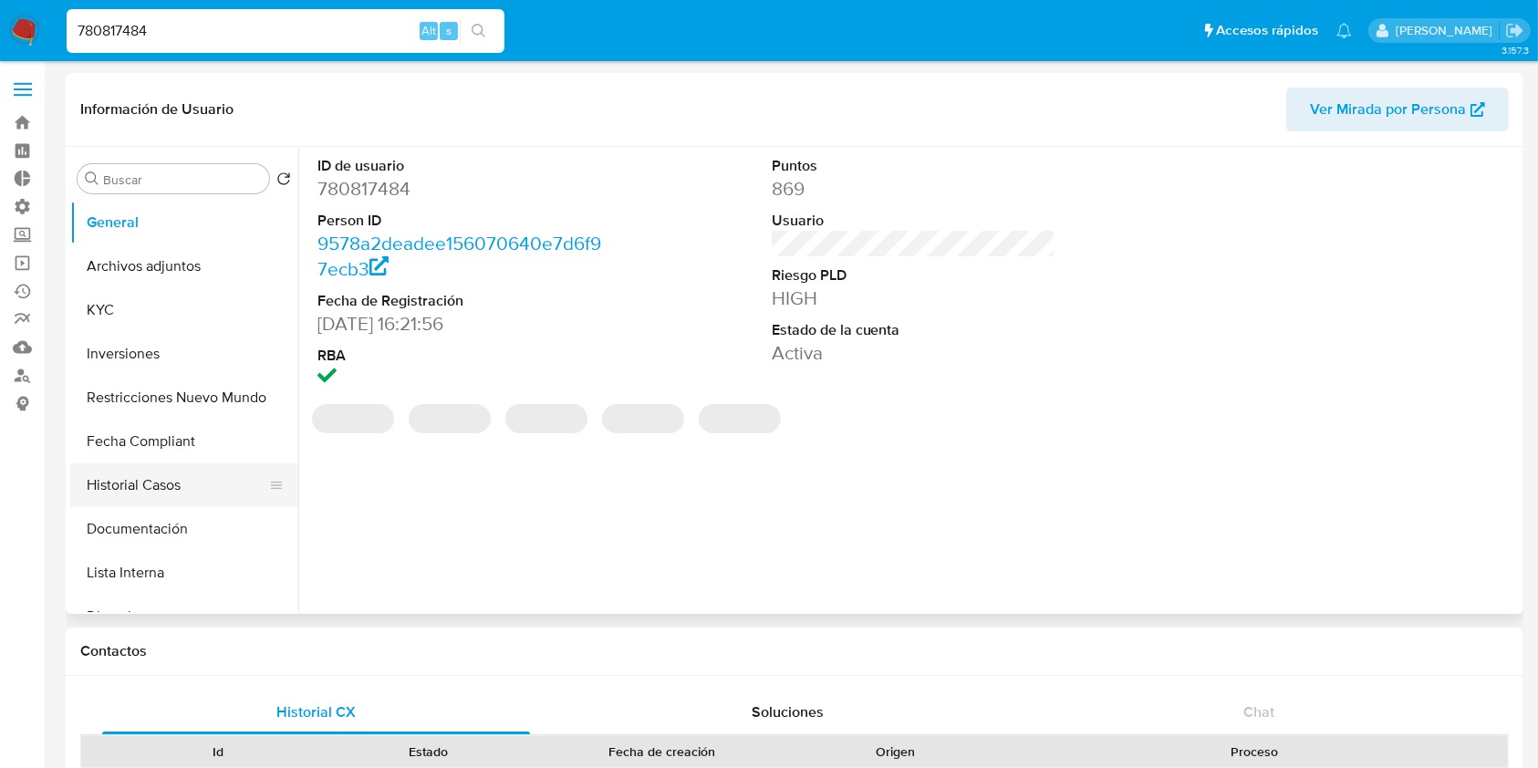
select select "10"
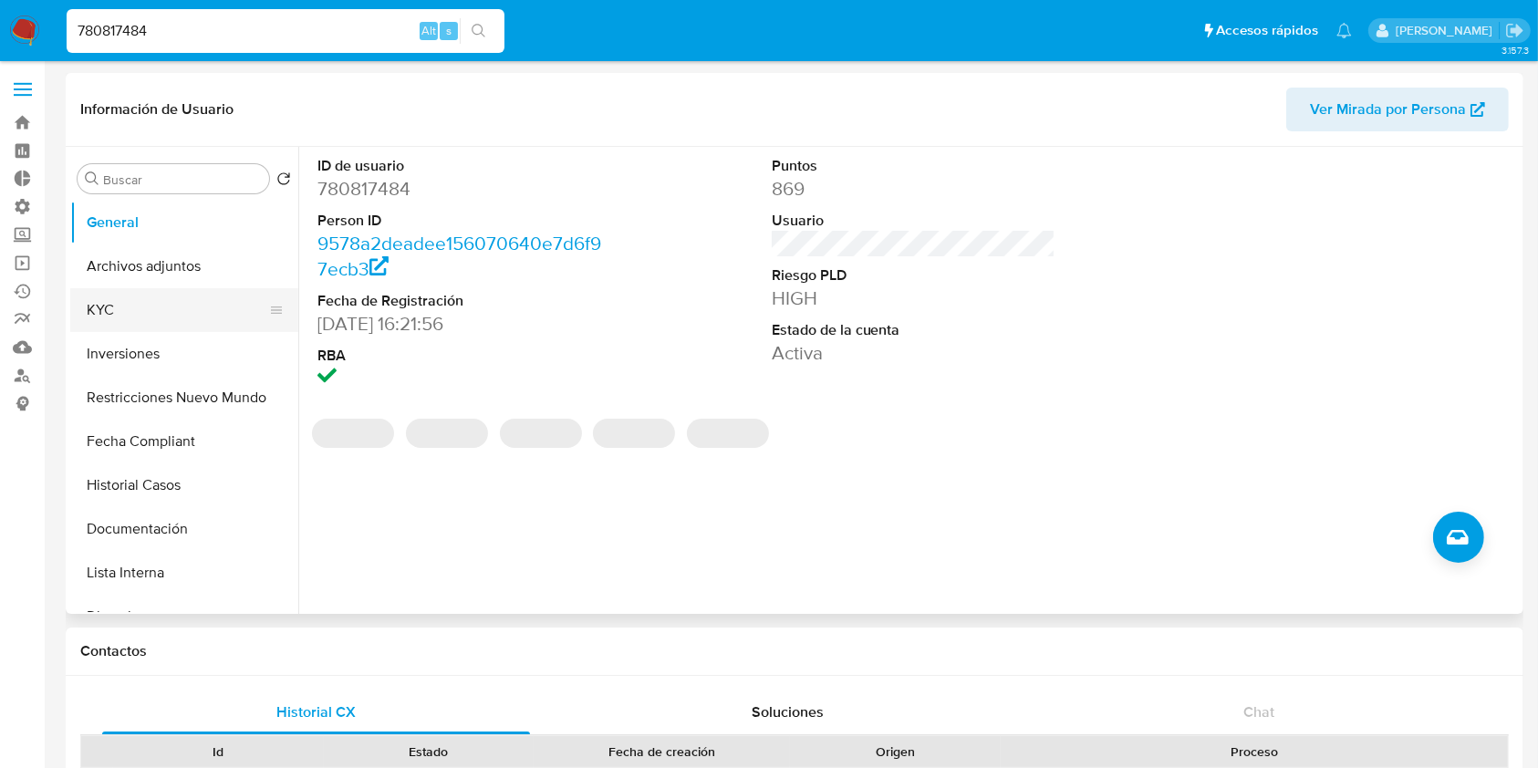
click at [140, 305] on button "KYC" at bounding box center [176, 310] width 213 height 44
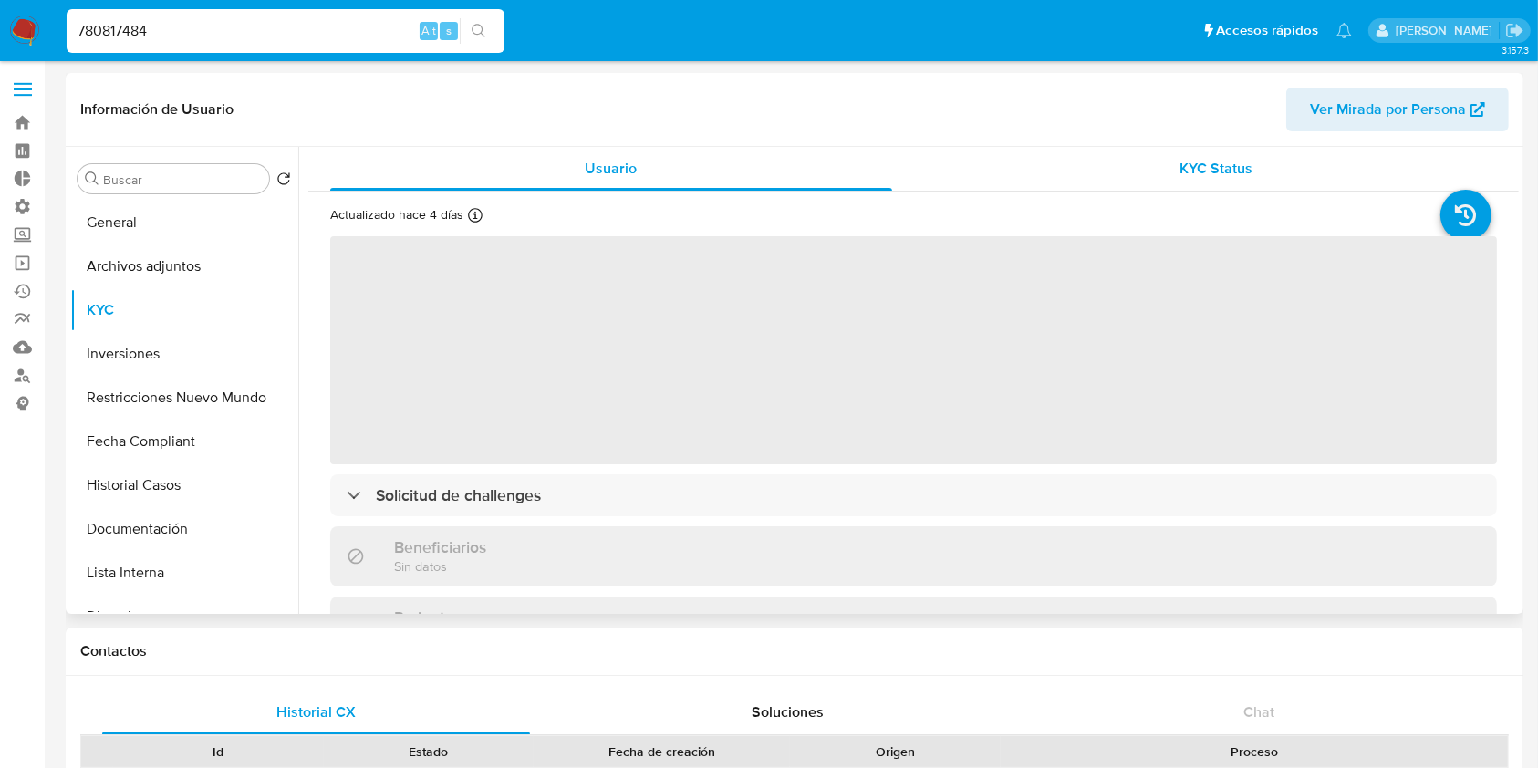
click at [1209, 171] on span "KYC Status" at bounding box center [1215, 168] width 73 height 21
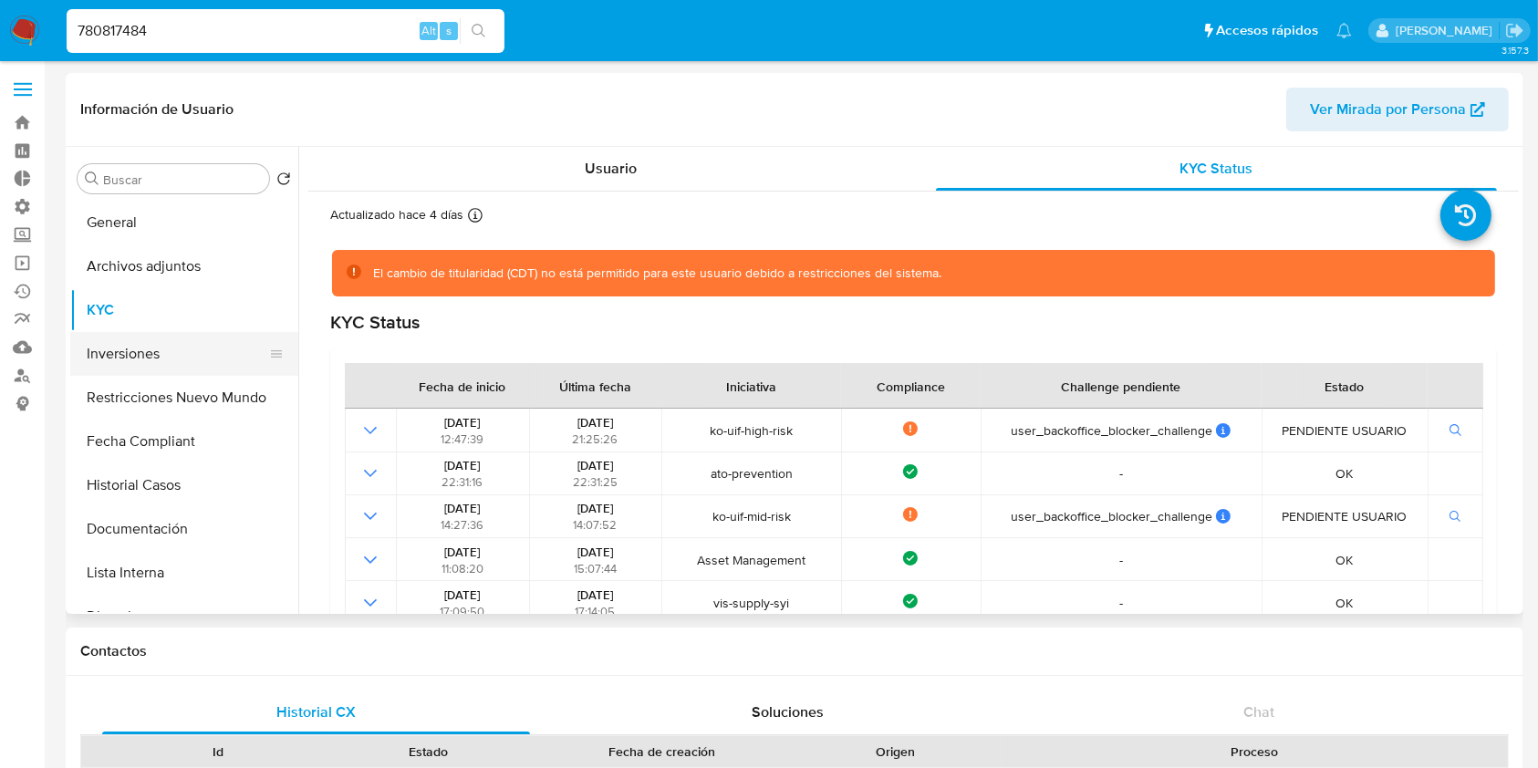
click at [182, 356] on button "Inversiones" at bounding box center [176, 354] width 213 height 44
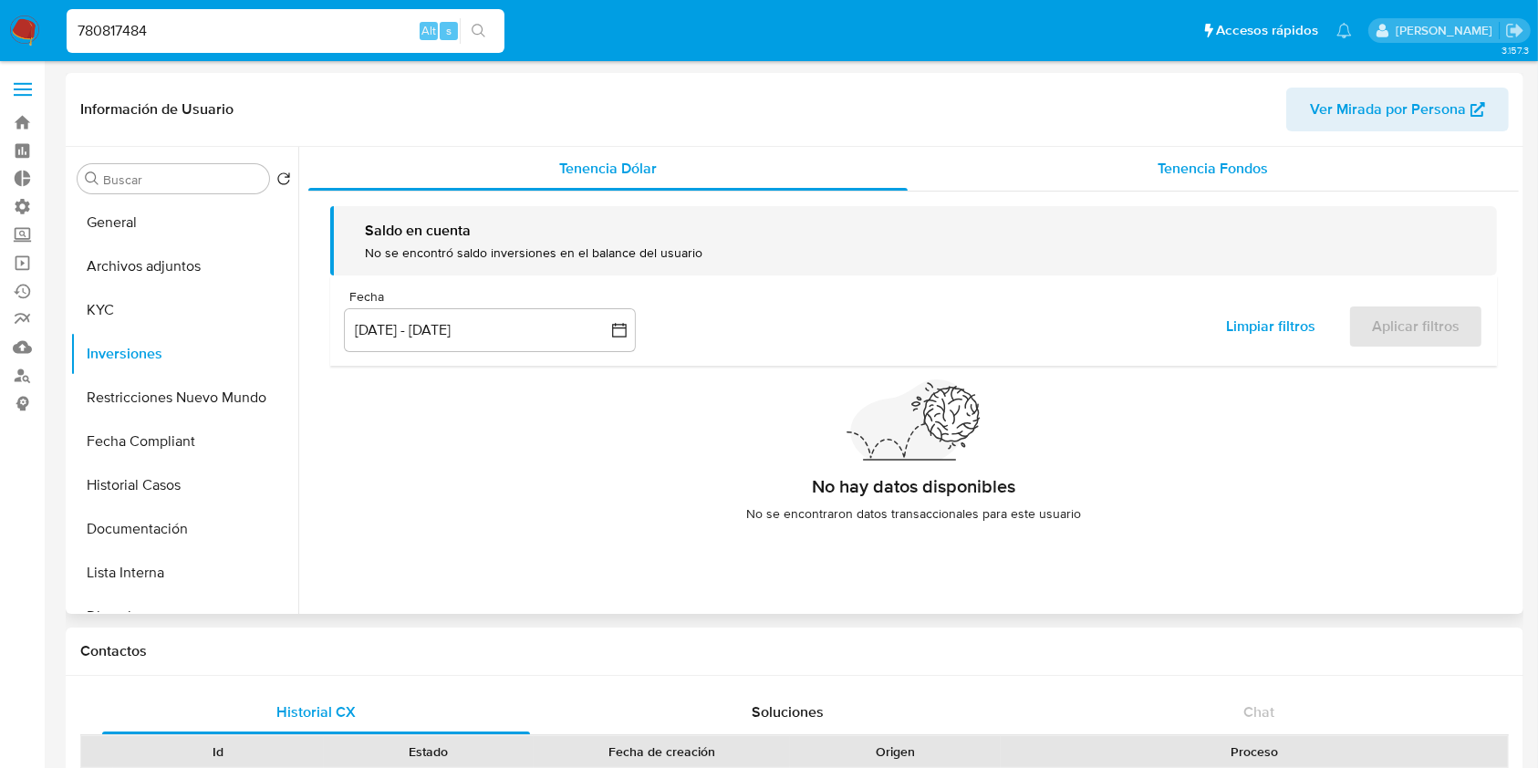
click at [1371, 167] on div "Tenencia Fondos" at bounding box center [1214, 169] width 612 height 44
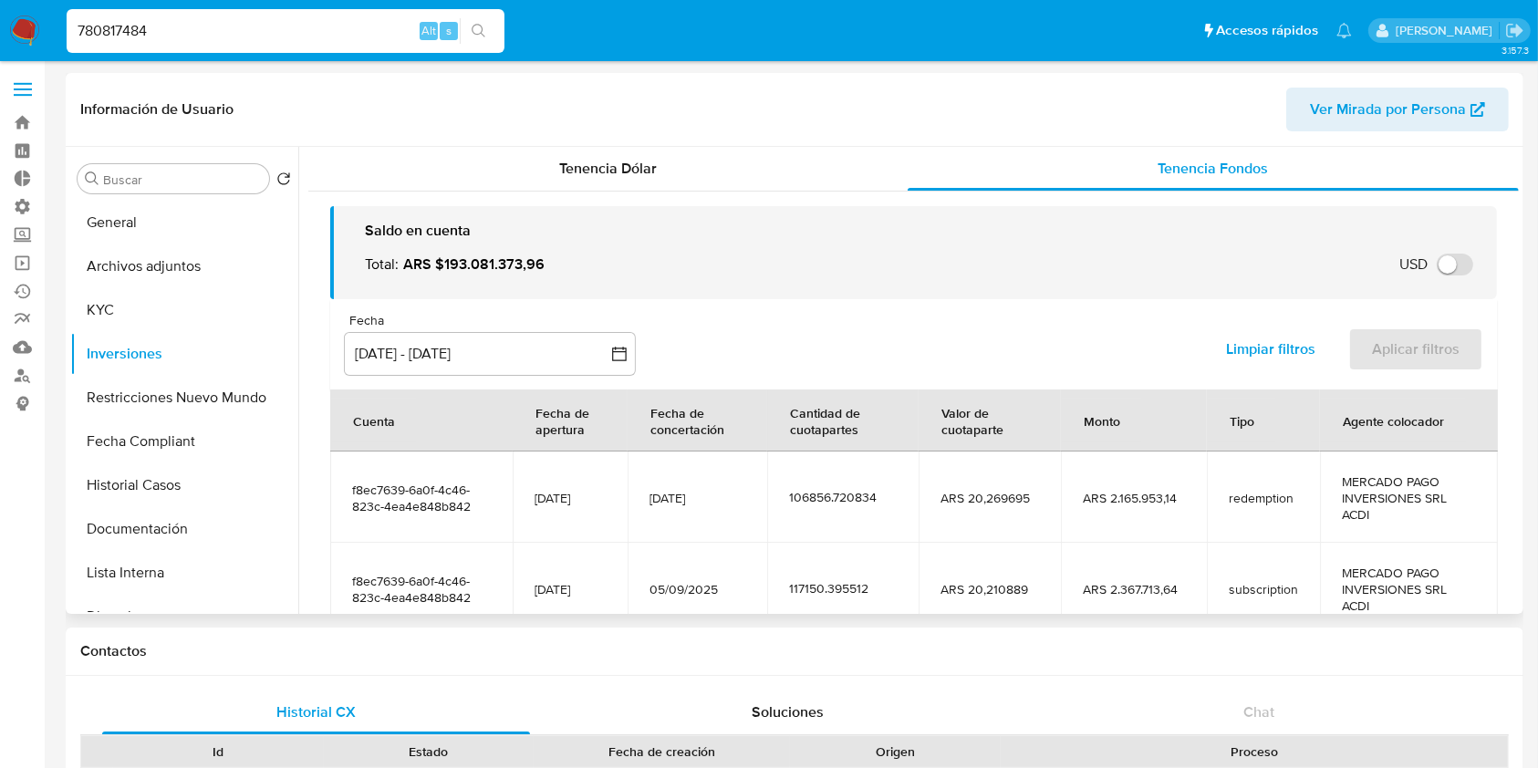
scroll to position [404, 0]
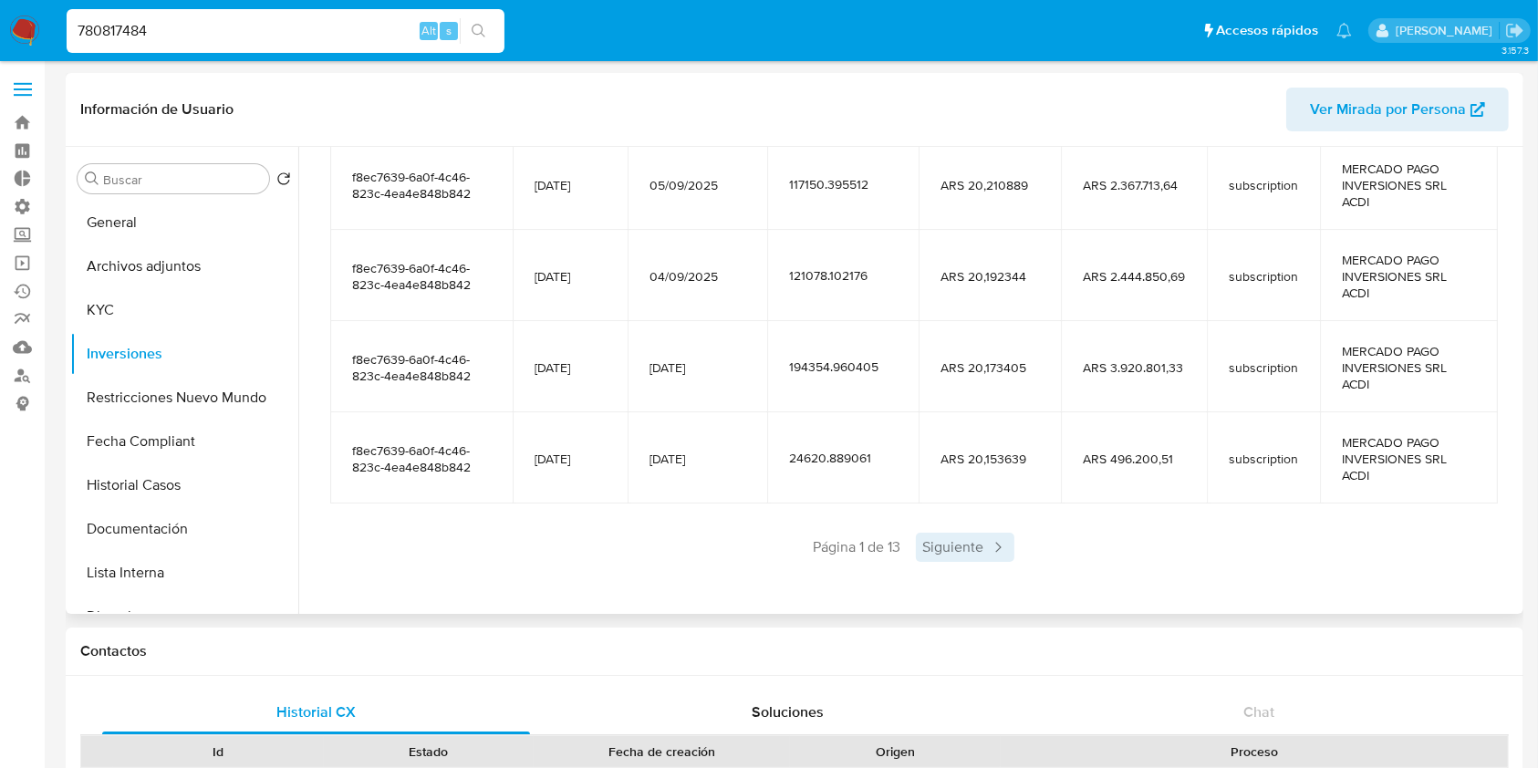
click at [956, 546] on span "Siguiente" at bounding box center [965, 547] width 99 height 29
click at [1033, 537] on span "Siguiente" at bounding box center [1019, 547] width 99 height 29
click at [1000, 559] on span "Siguiente" at bounding box center [1019, 547] width 99 height 29
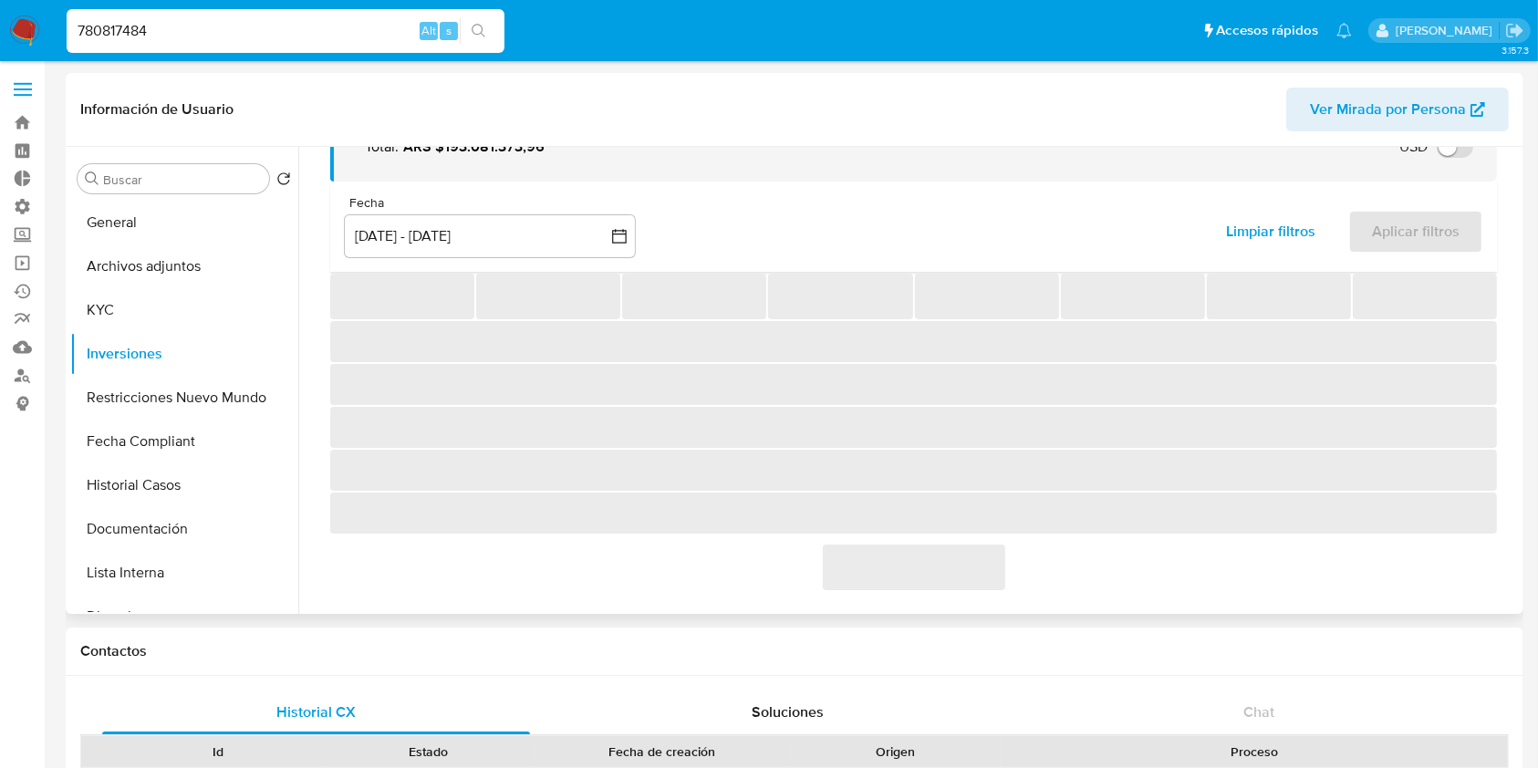
scroll to position [355, 0]
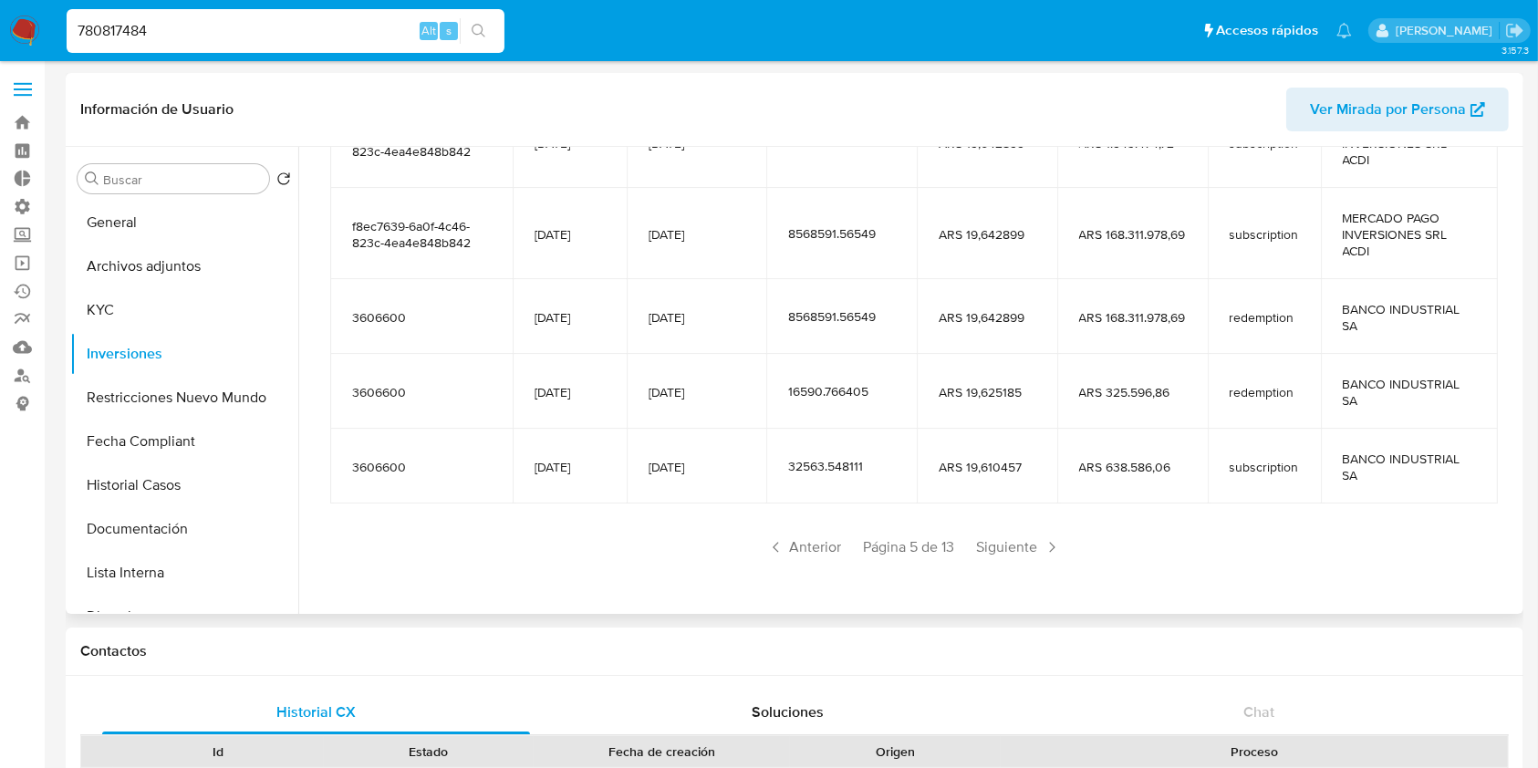
click at [263, 47] on div "780817484 Alt s" at bounding box center [286, 31] width 438 height 44
click at [264, 34] on input "780817484" at bounding box center [286, 31] width 438 height 24
paste input "130049846"
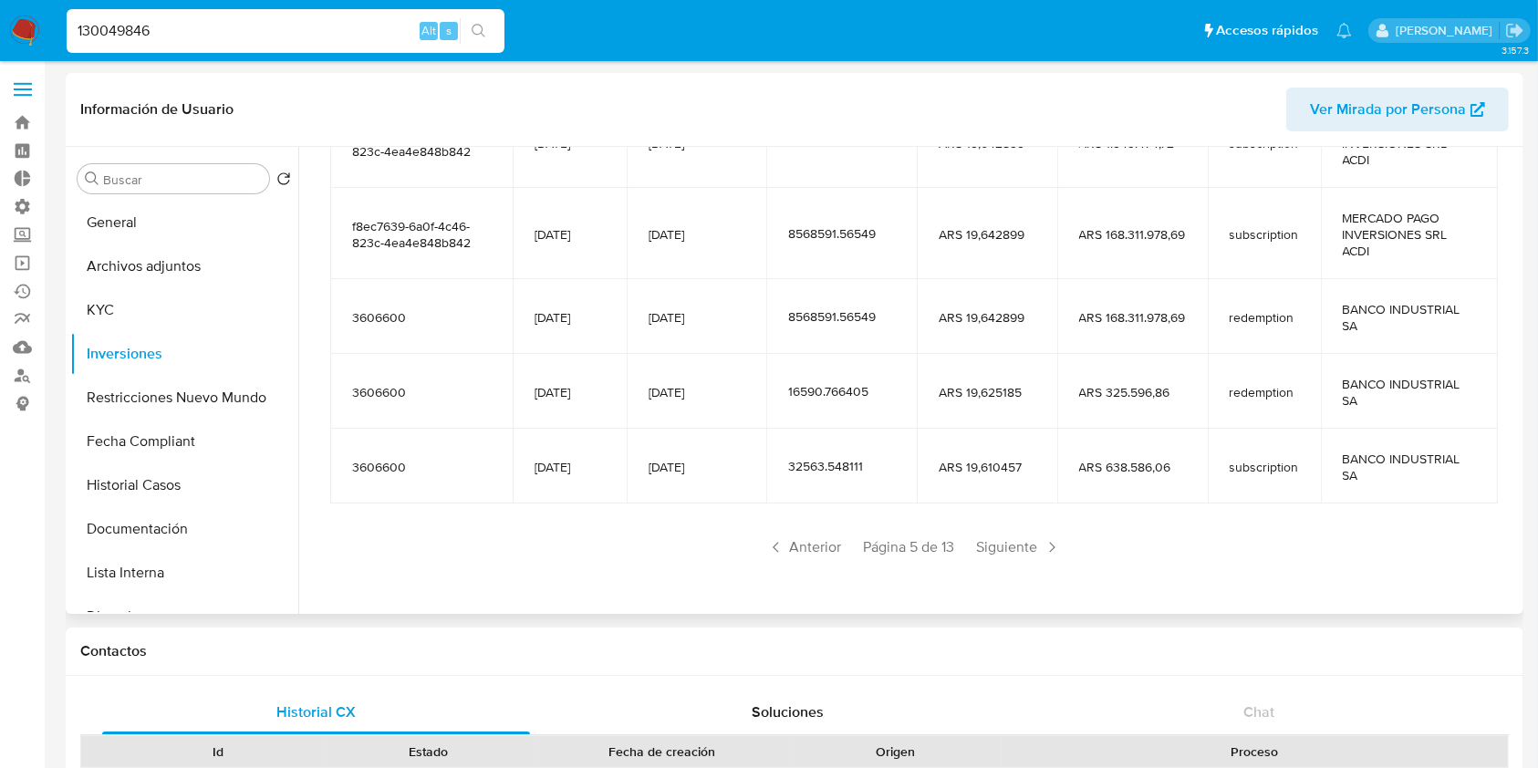
type input "130049846"
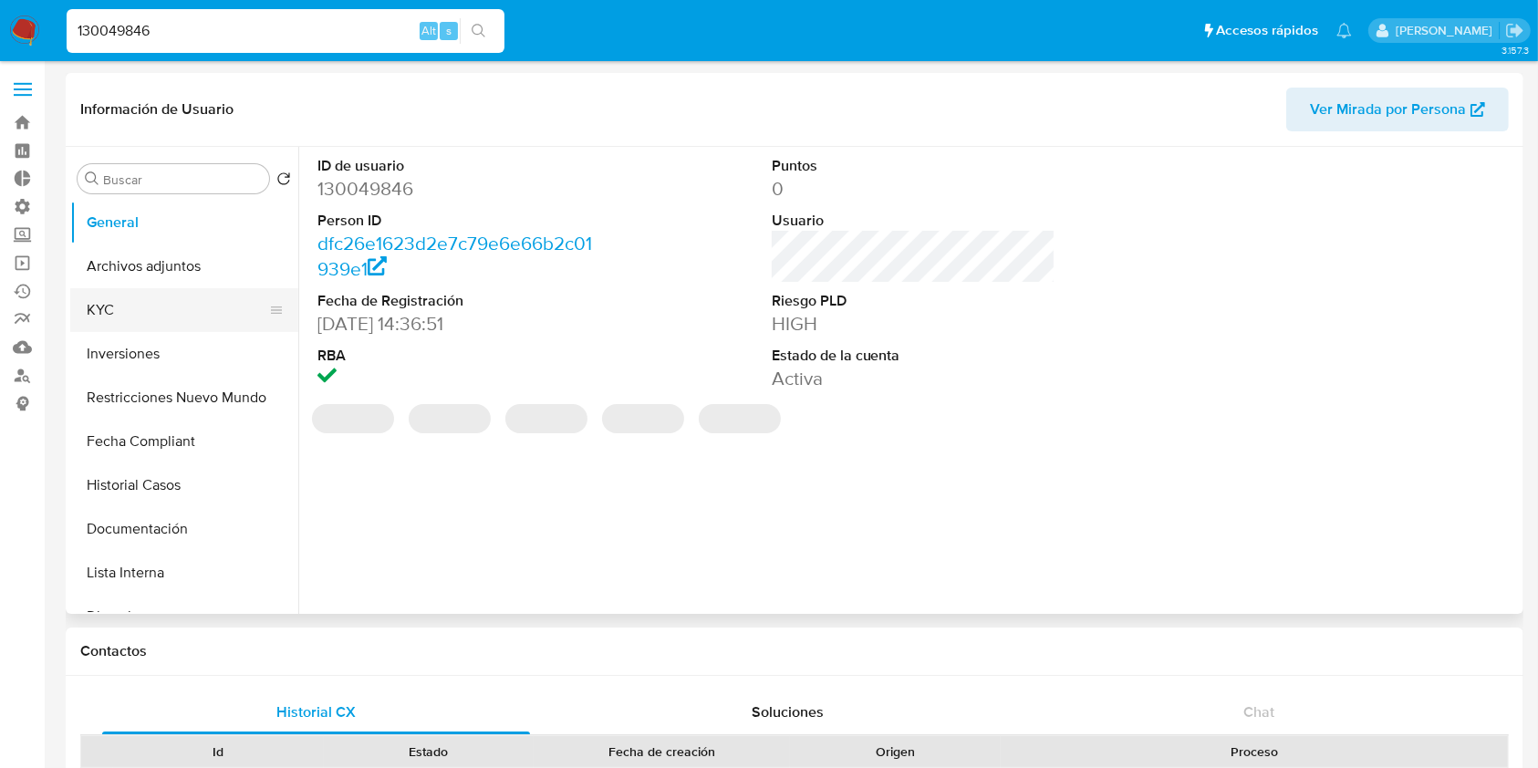
click at [113, 313] on button "KYC" at bounding box center [176, 310] width 213 height 44
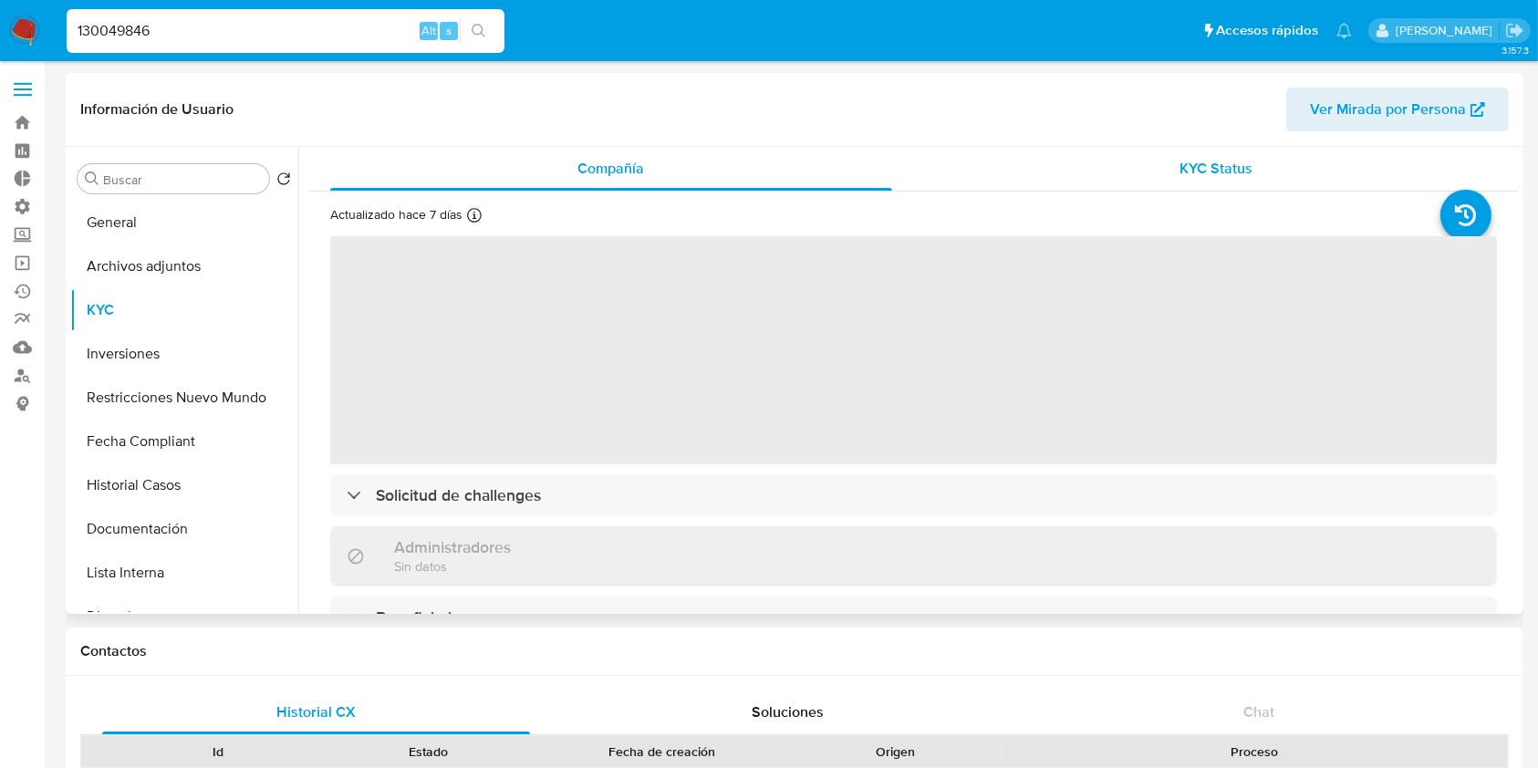
click at [1214, 148] on div "KYC Status" at bounding box center [1217, 169] width 562 height 44
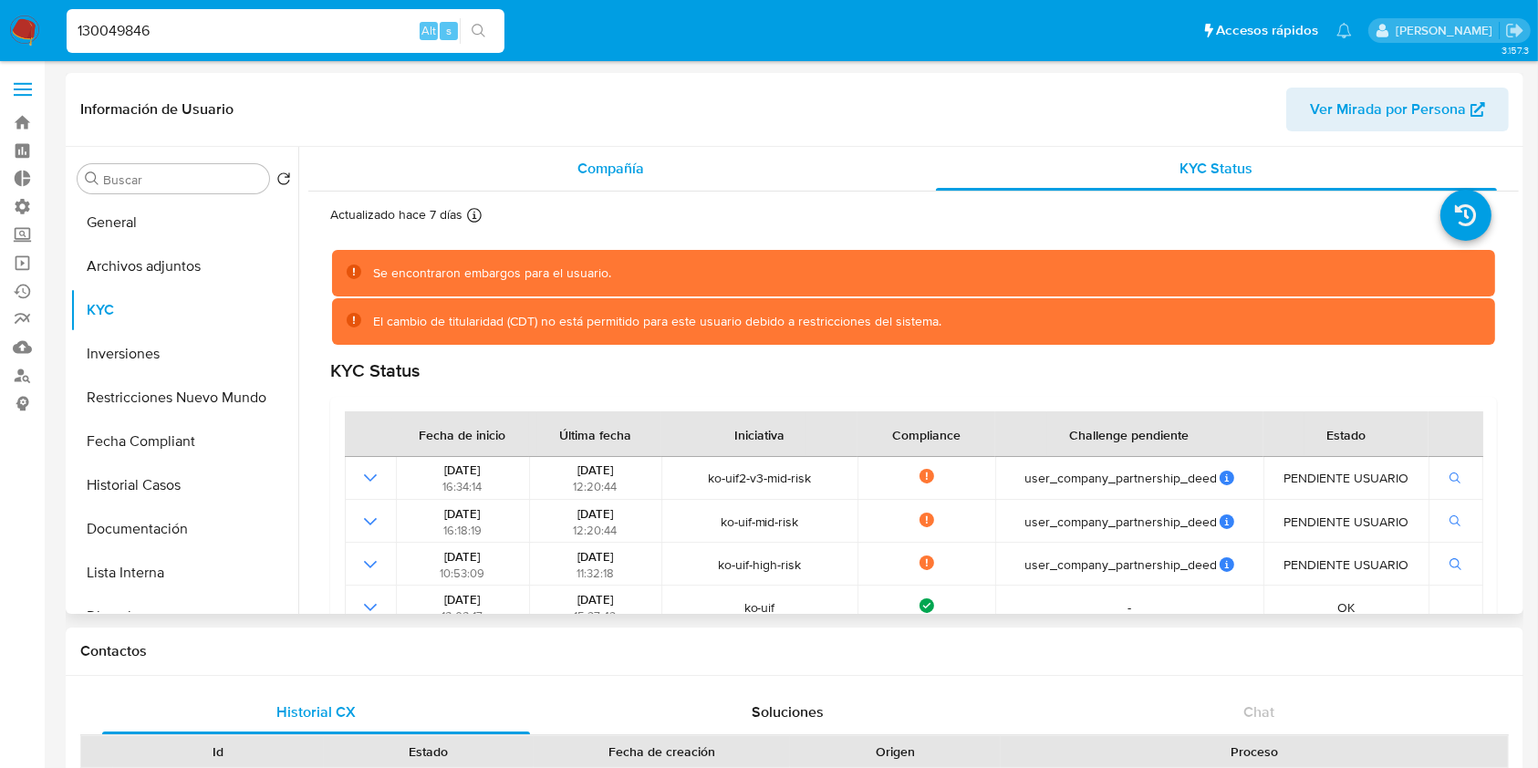
click at [705, 157] on div "Compañía" at bounding box center [611, 169] width 562 height 44
select select "10"
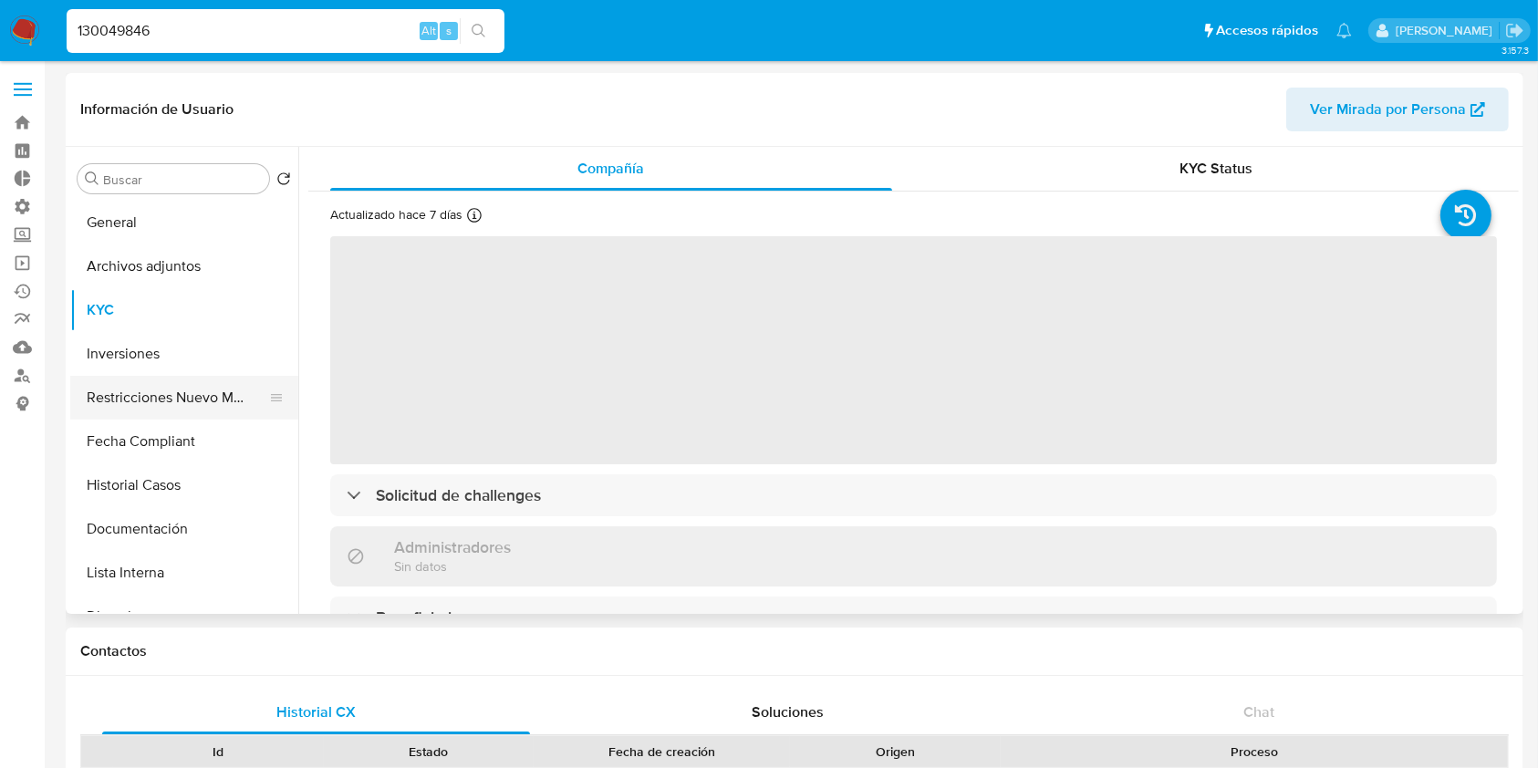
click at [142, 383] on button "Restricciones Nuevo Mundo" at bounding box center [176, 398] width 213 height 44
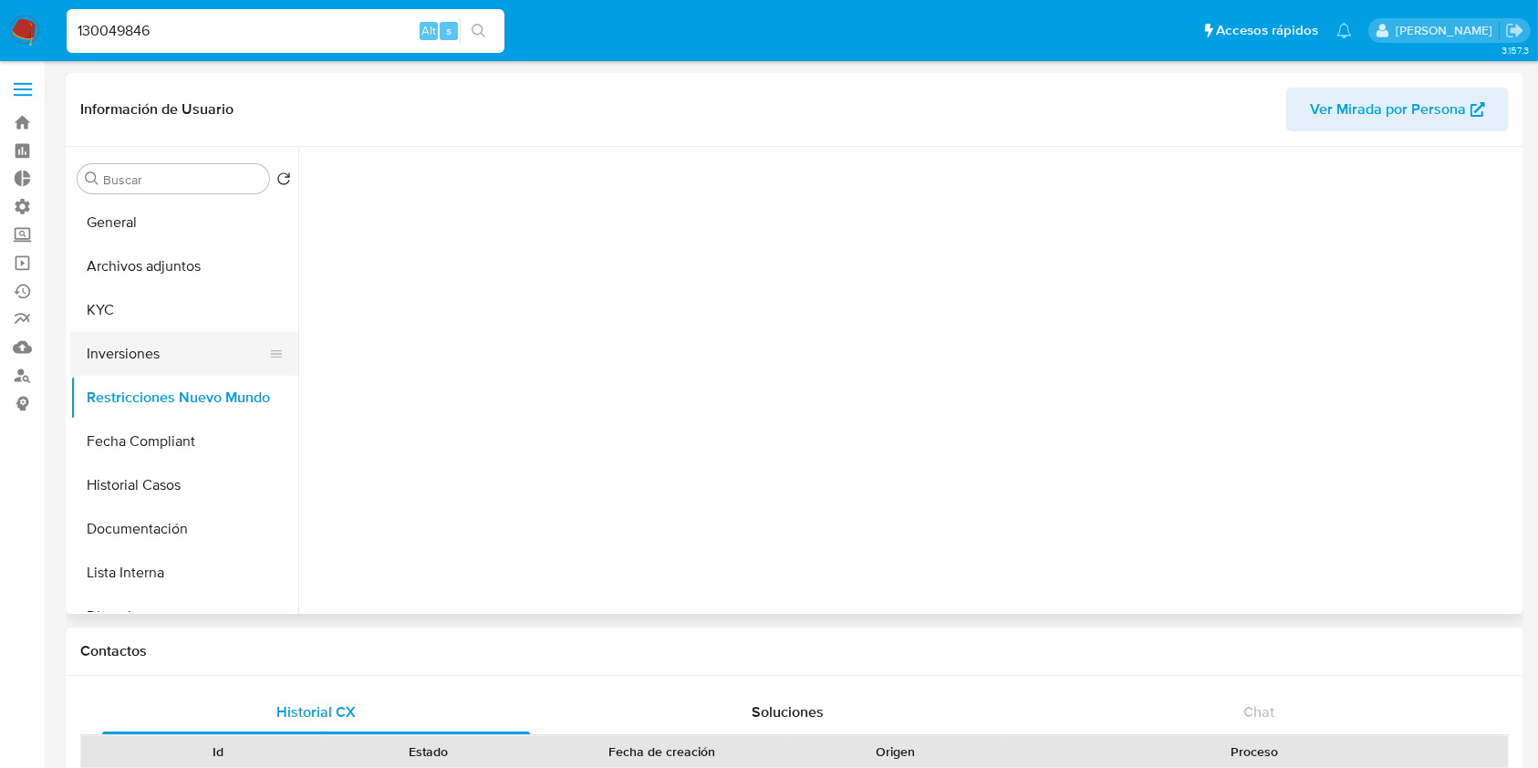
click at [152, 358] on button "Inversiones" at bounding box center [176, 354] width 213 height 44
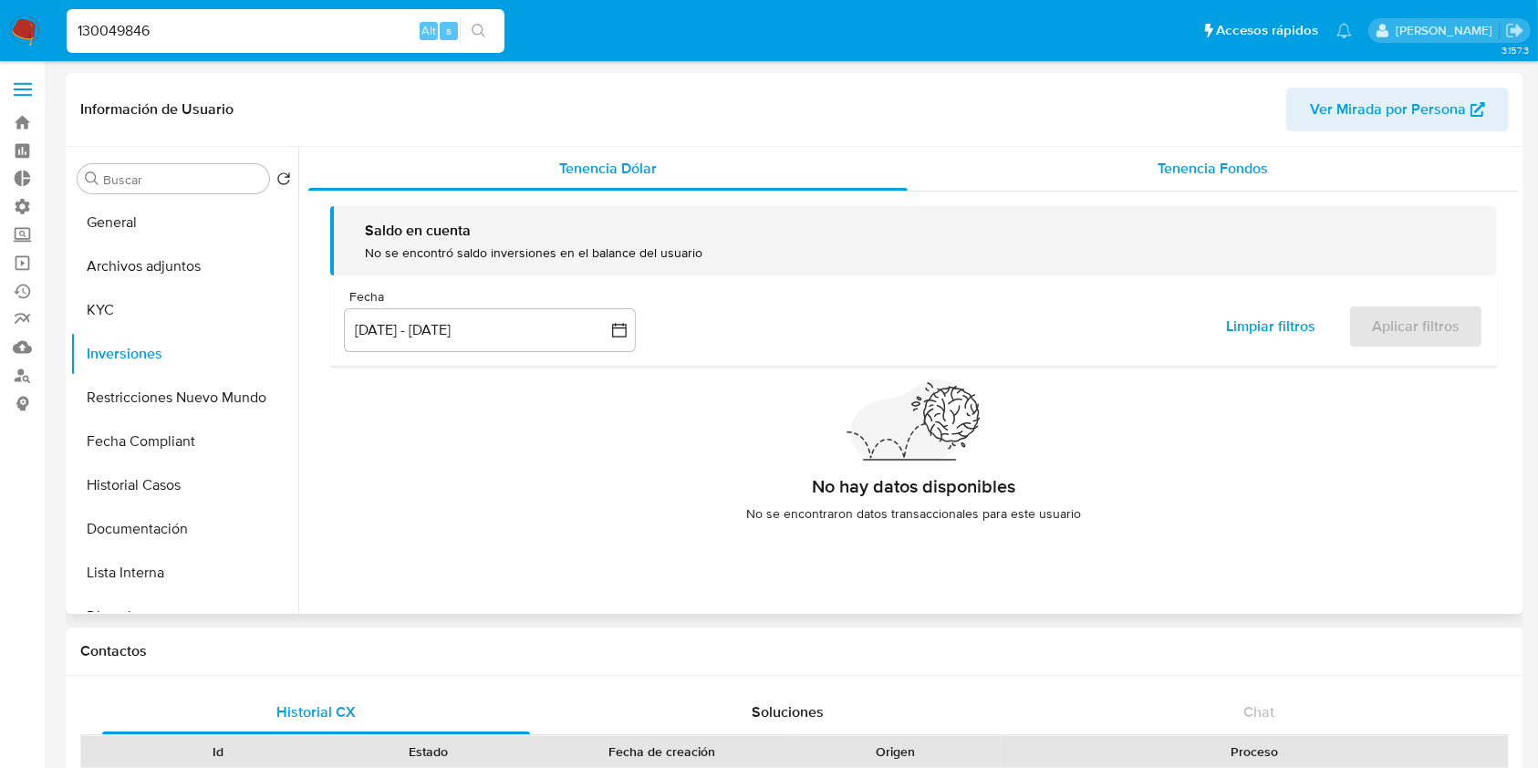
click at [1251, 161] on span "Tenencia Fondos" at bounding box center [1213, 168] width 110 height 21
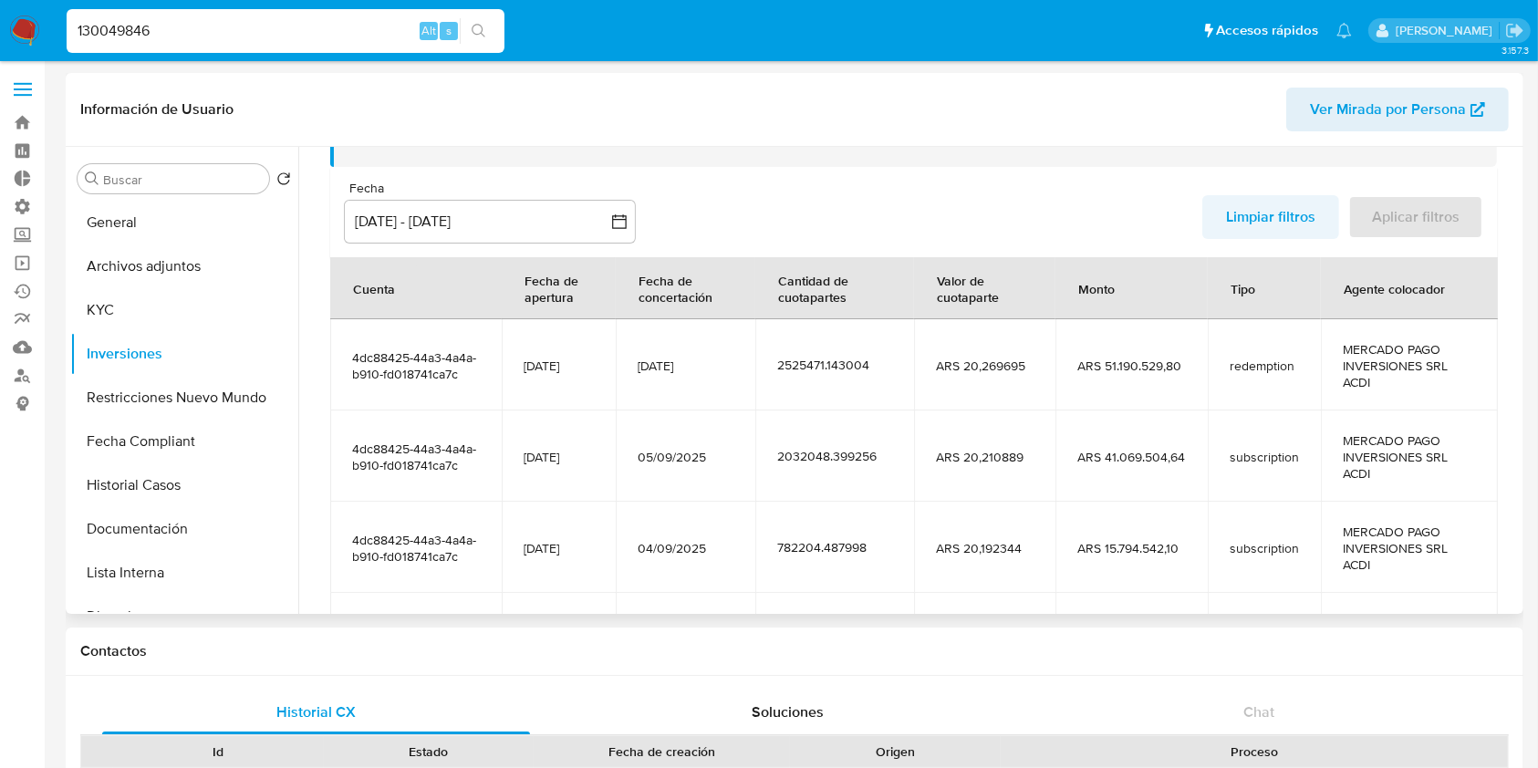
scroll to position [365, 0]
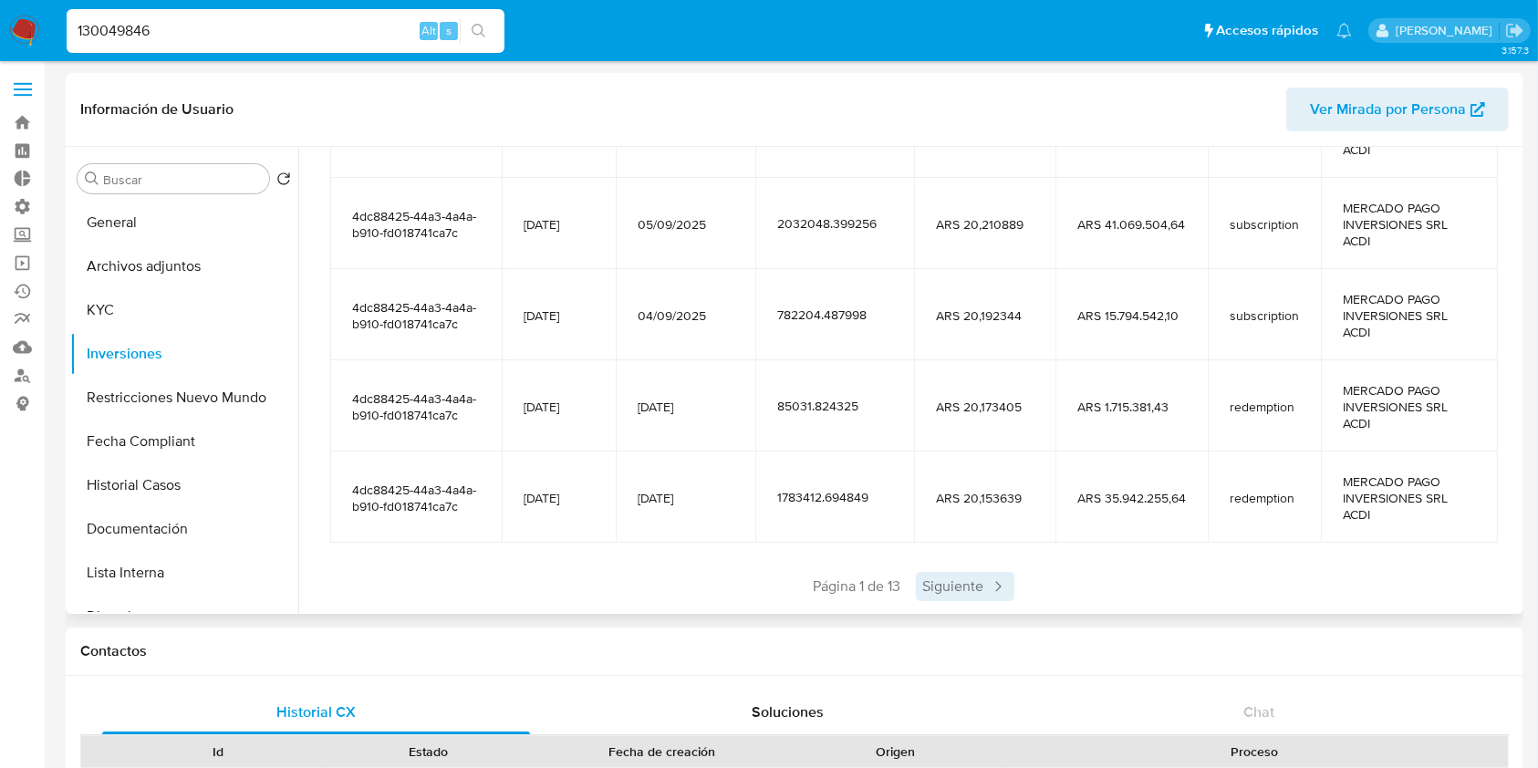
click at [961, 572] on span "Siguiente" at bounding box center [965, 586] width 99 height 29
click at [961, 572] on div "Anterior Página 2 de 13 Siguiente" at bounding box center [913, 586] width 1167 height 29
click at [1002, 573] on span "Siguiente" at bounding box center [1019, 586] width 99 height 29
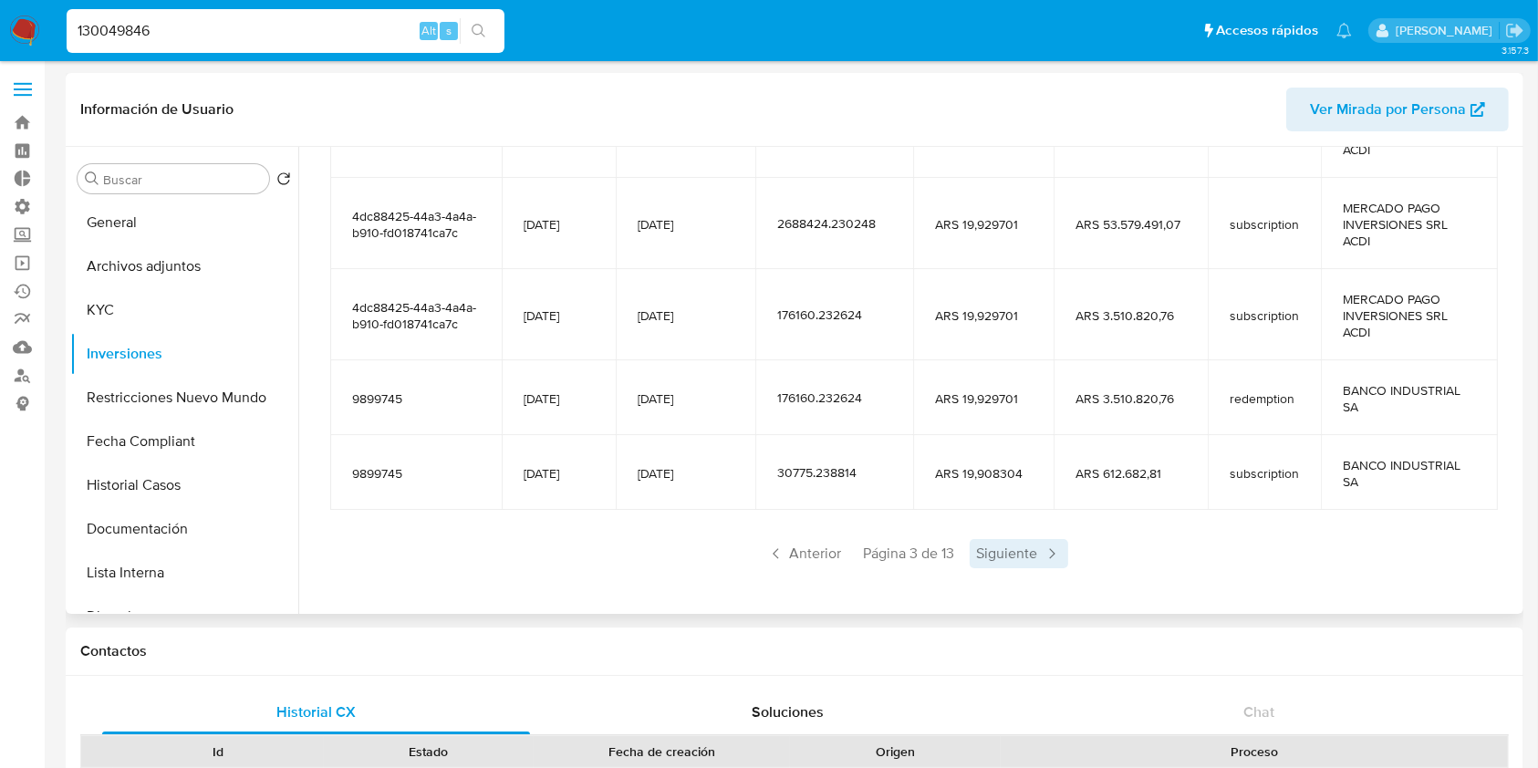
click at [989, 557] on span "Siguiente" at bounding box center [1019, 553] width 99 height 29
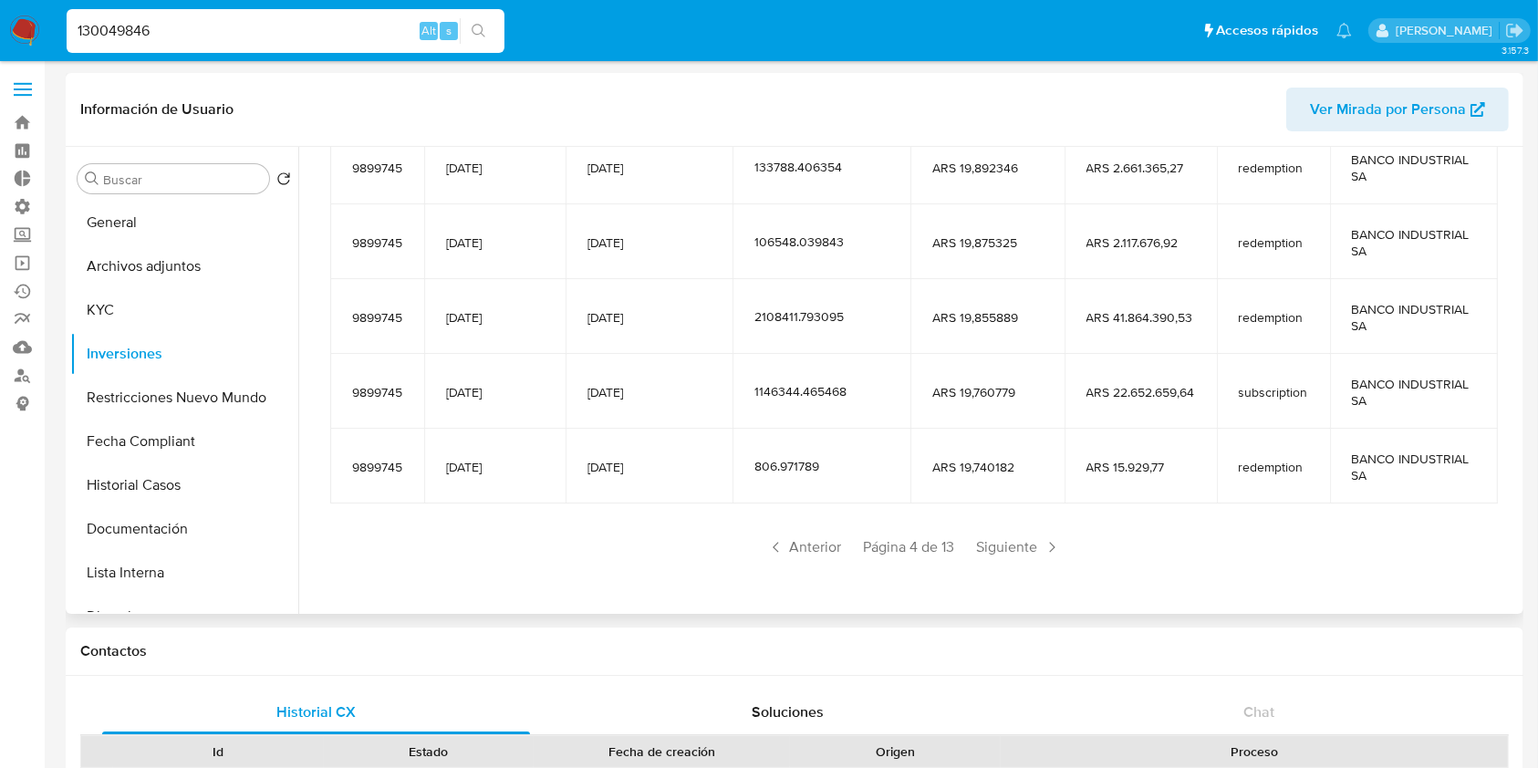
click at [989, 568] on div "Saldo en cuenta Total : ARS $11.405.833,85 USD Cambiar entre moneda local y USD…" at bounding box center [913, 238] width 1210 height 736
click at [1018, 548] on span "Siguiente" at bounding box center [1019, 547] width 99 height 29
click at [1022, 549] on span "Siguiente" at bounding box center [1019, 547] width 99 height 29
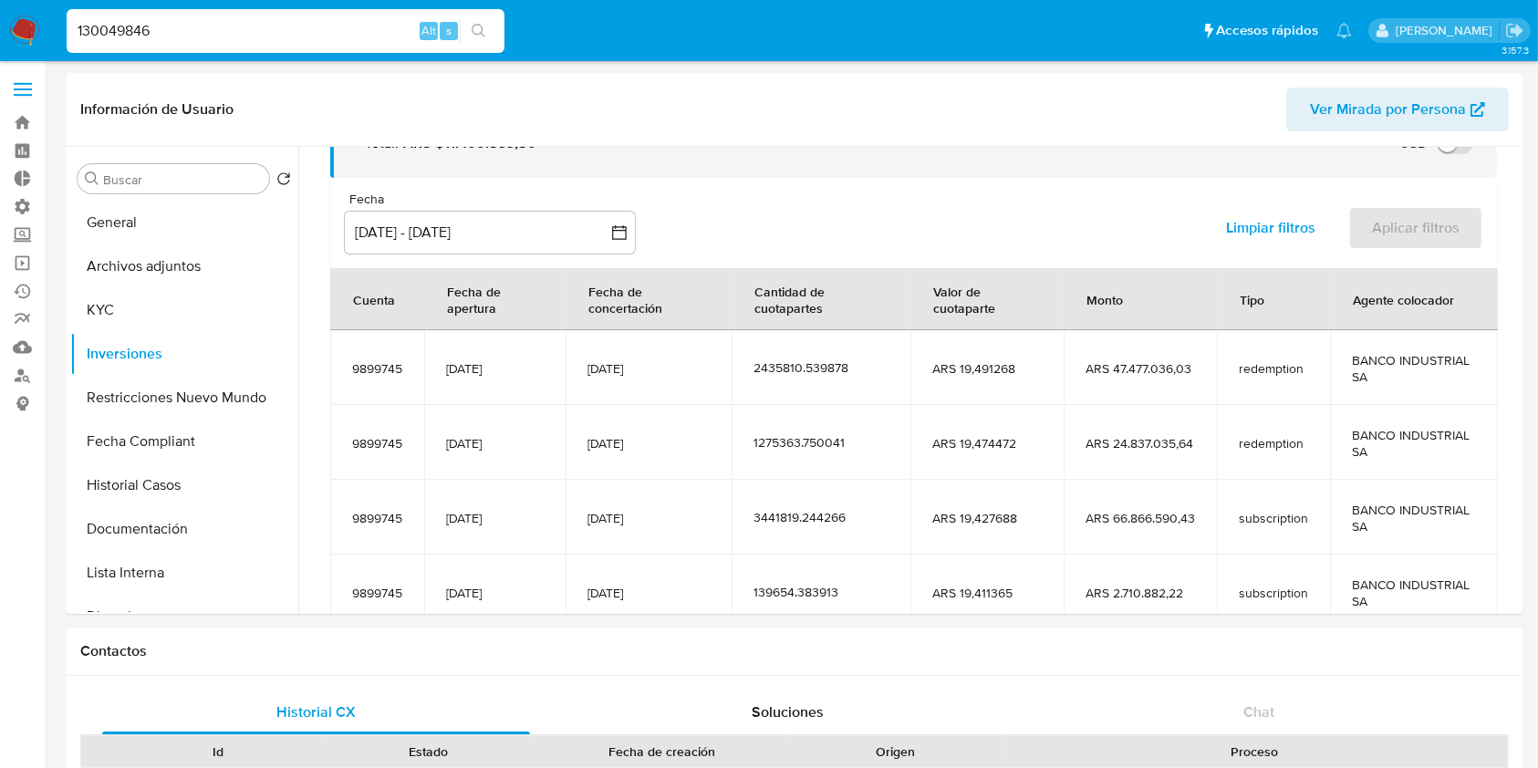
scroll to position [322, 0]
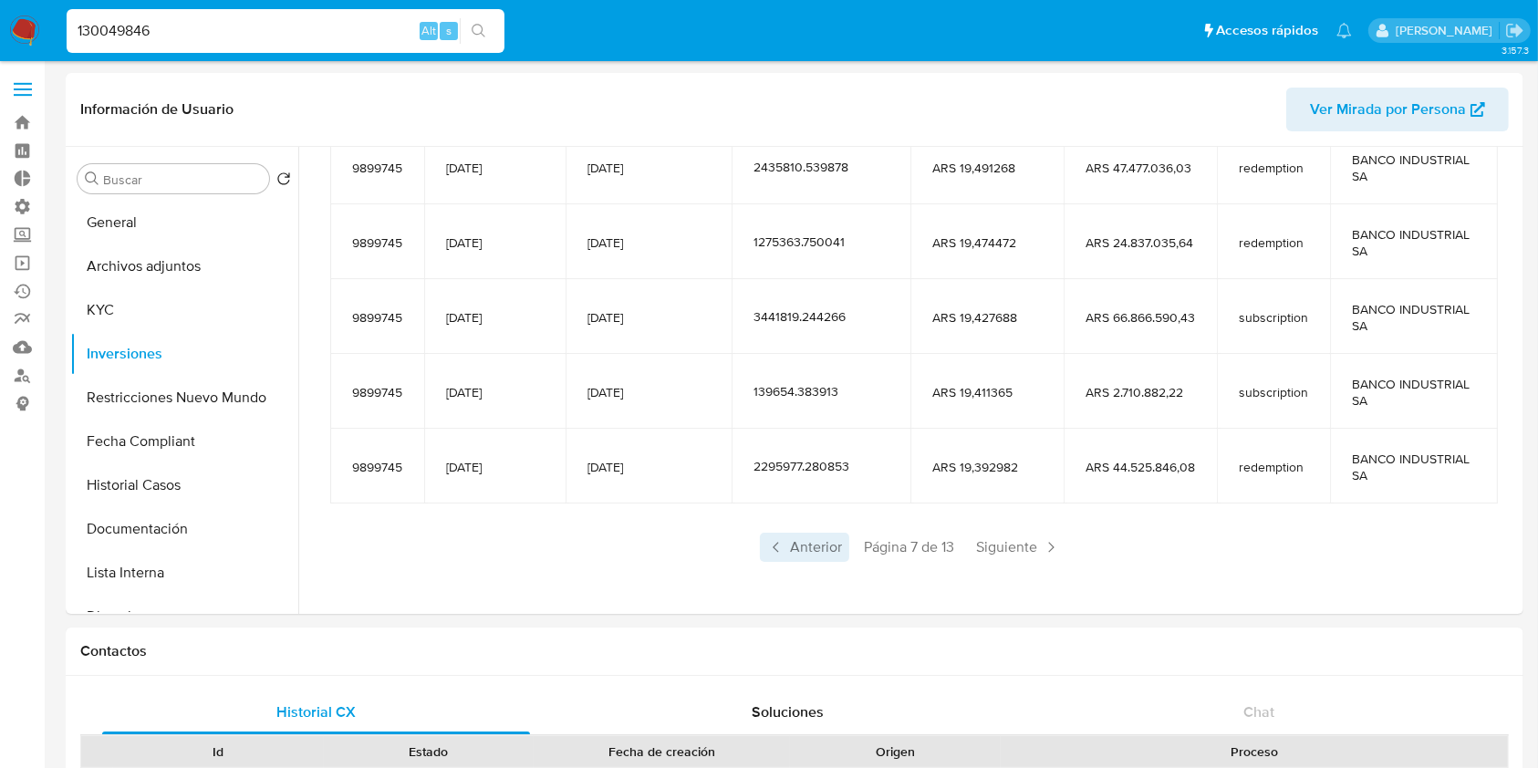
click at [785, 556] on span "Anterior" at bounding box center [804, 547] width 89 height 29
click at [817, 540] on span "Anterior" at bounding box center [804, 547] width 89 height 29
click at [819, 551] on span "Anterior" at bounding box center [804, 547] width 89 height 29
click at [1021, 537] on span "Siguiente" at bounding box center [1019, 547] width 99 height 29
click at [807, 559] on span "Anterior" at bounding box center [804, 547] width 89 height 29
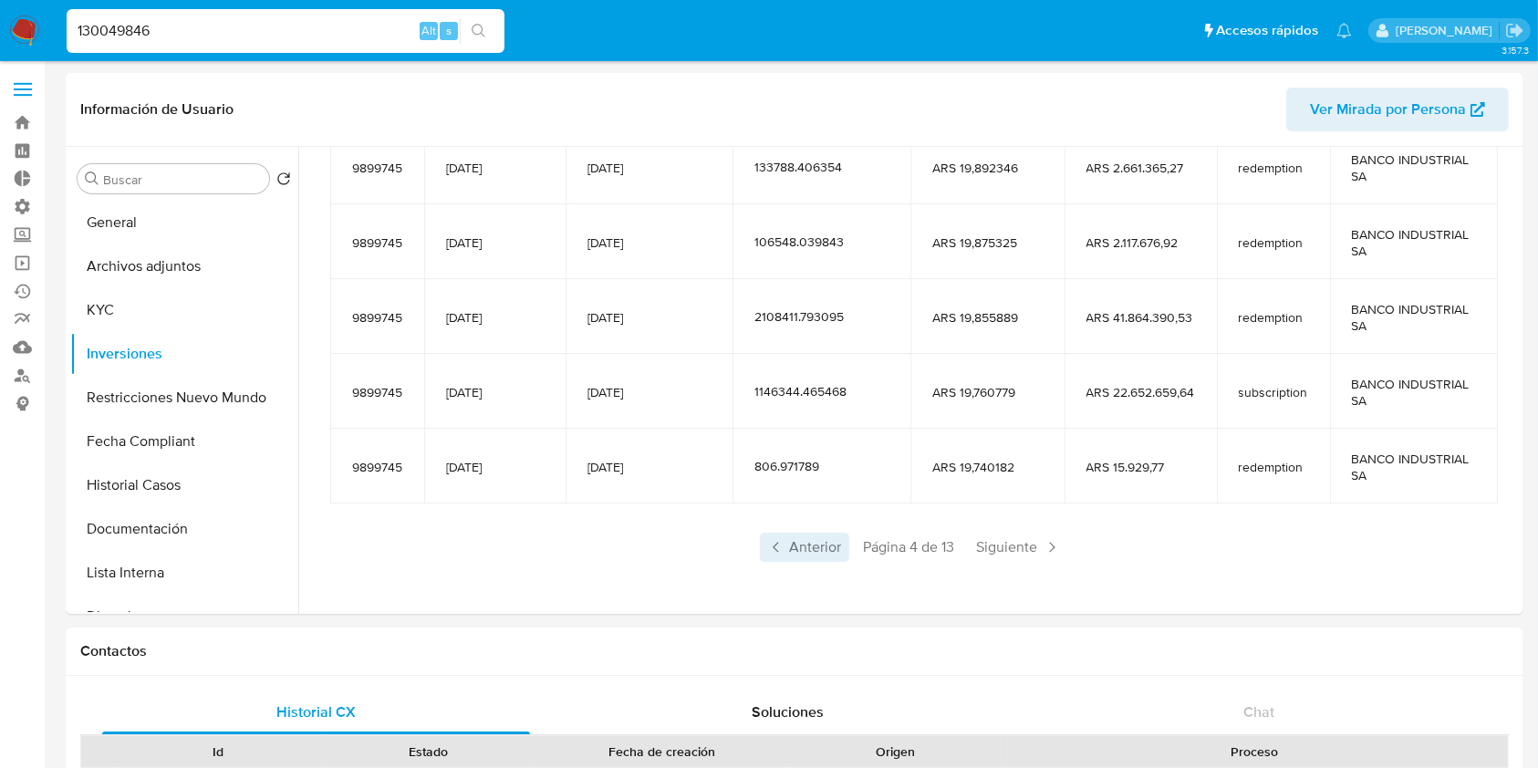
click at [805, 545] on span "Anterior" at bounding box center [804, 547] width 89 height 29
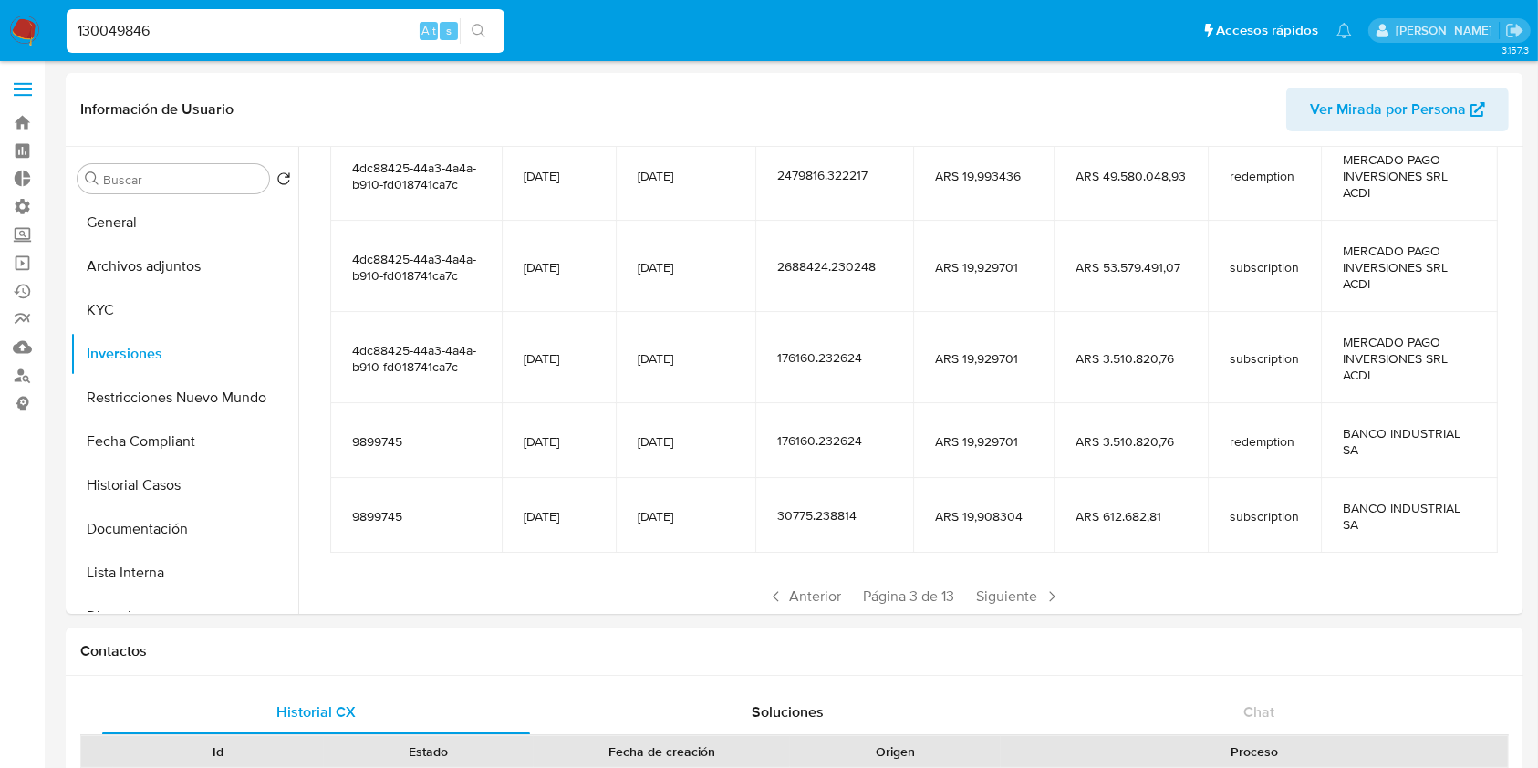
click at [297, 35] on input "130049846" at bounding box center [286, 31] width 438 height 24
paste input "725085400"
type input "725085400"
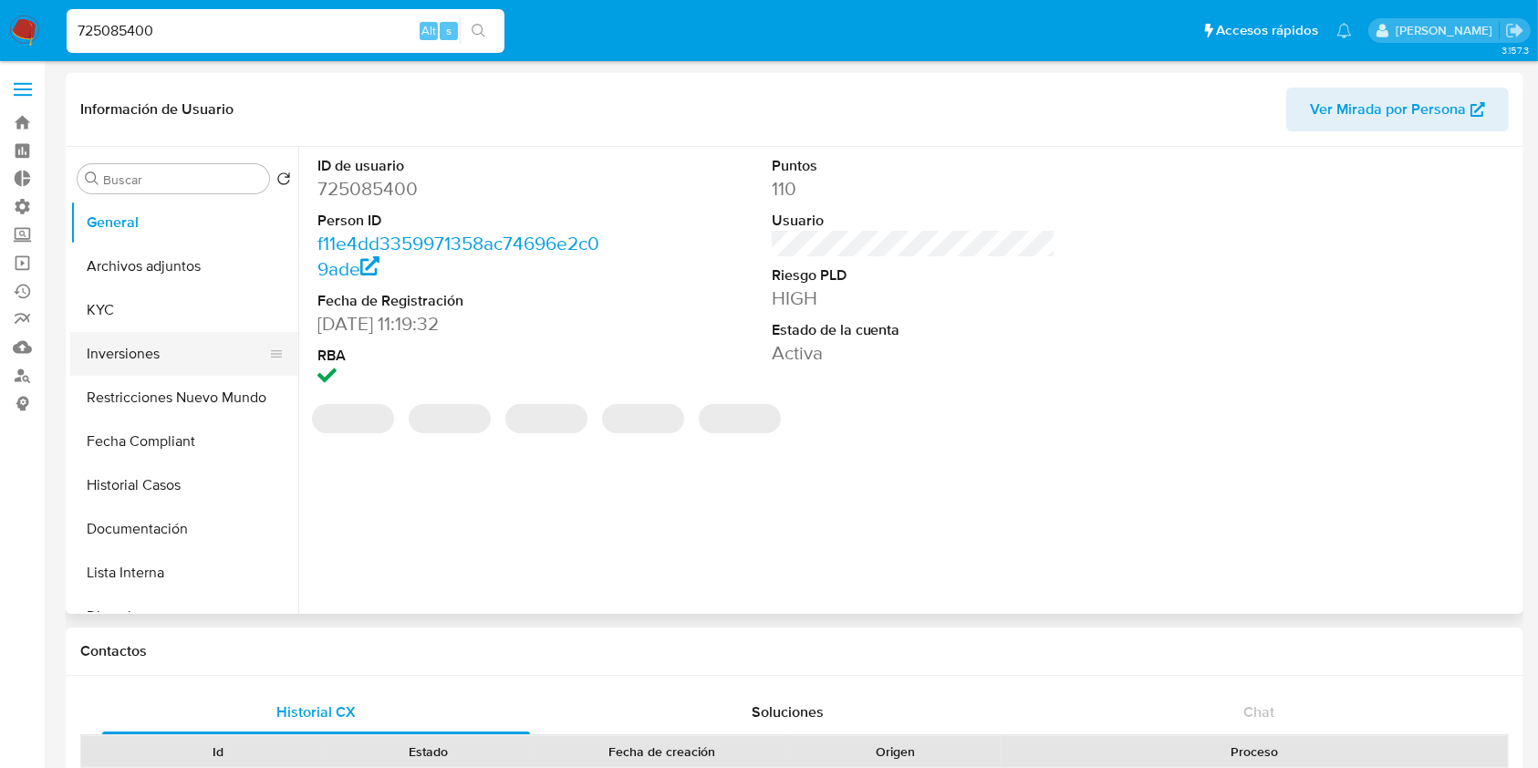
click at [187, 338] on button "Inversiones" at bounding box center [176, 354] width 213 height 44
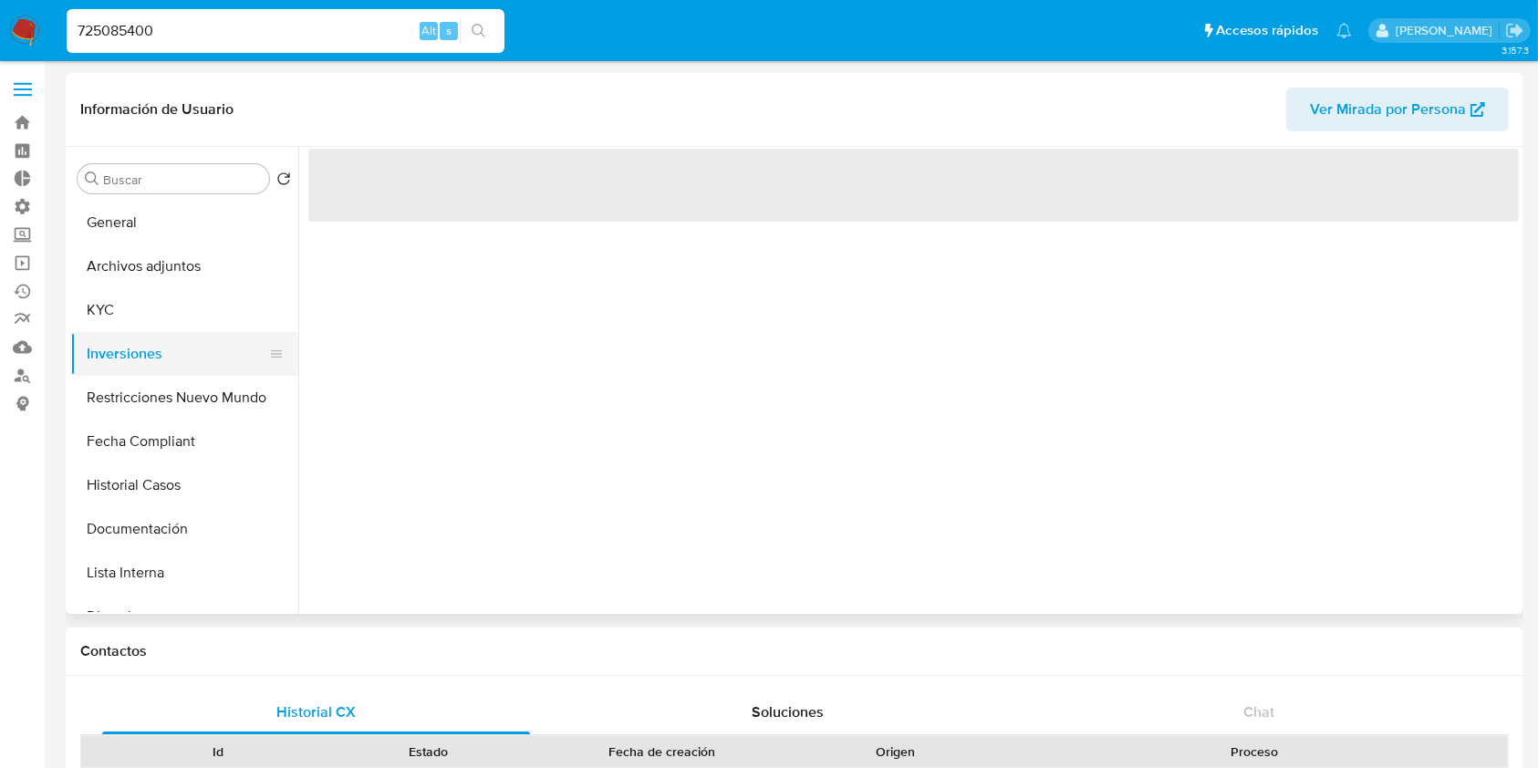
select select "10"
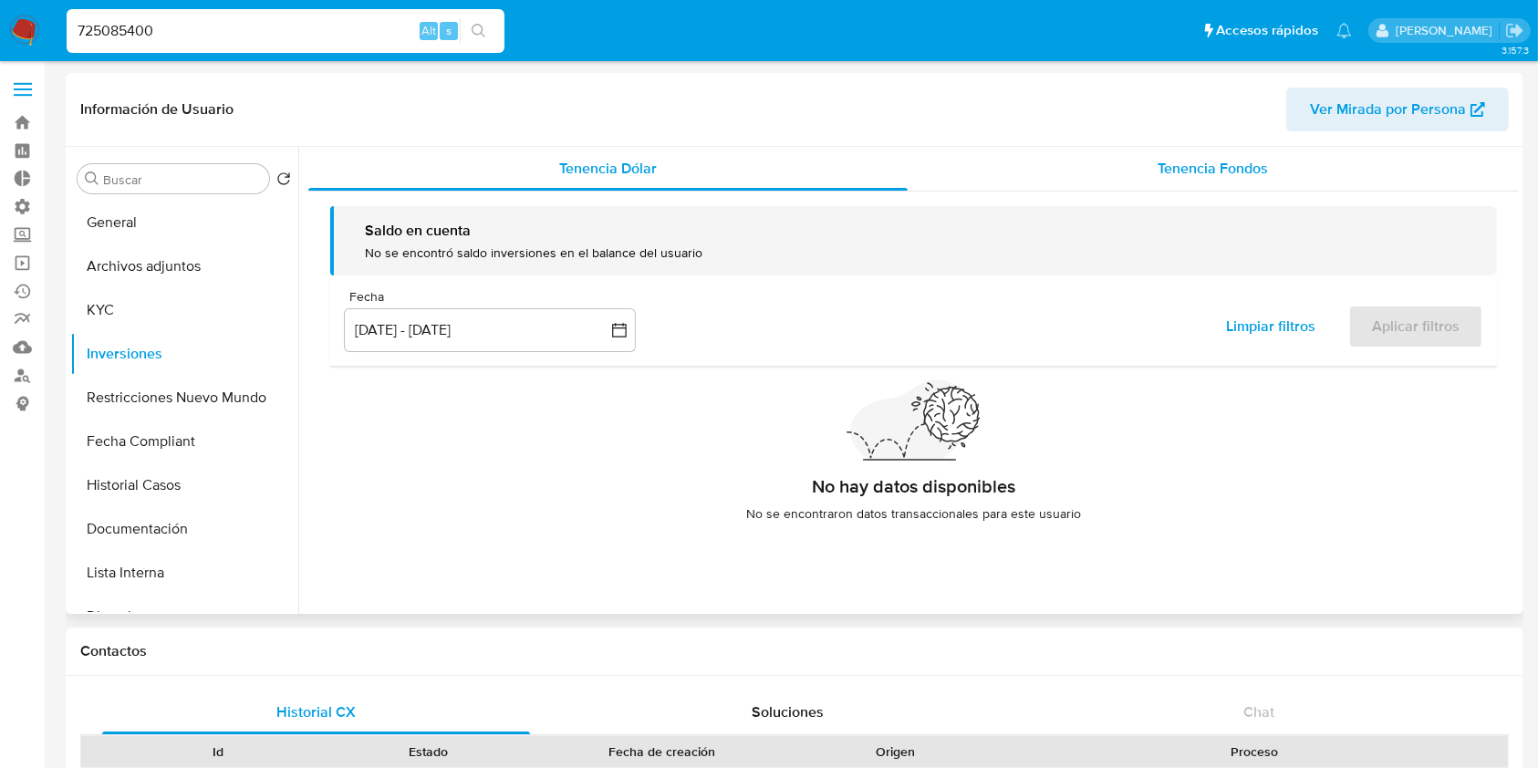
click at [1213, 182] on div "Tenencia Fondos" at bounding box center [1214, 169] width 612 height 44
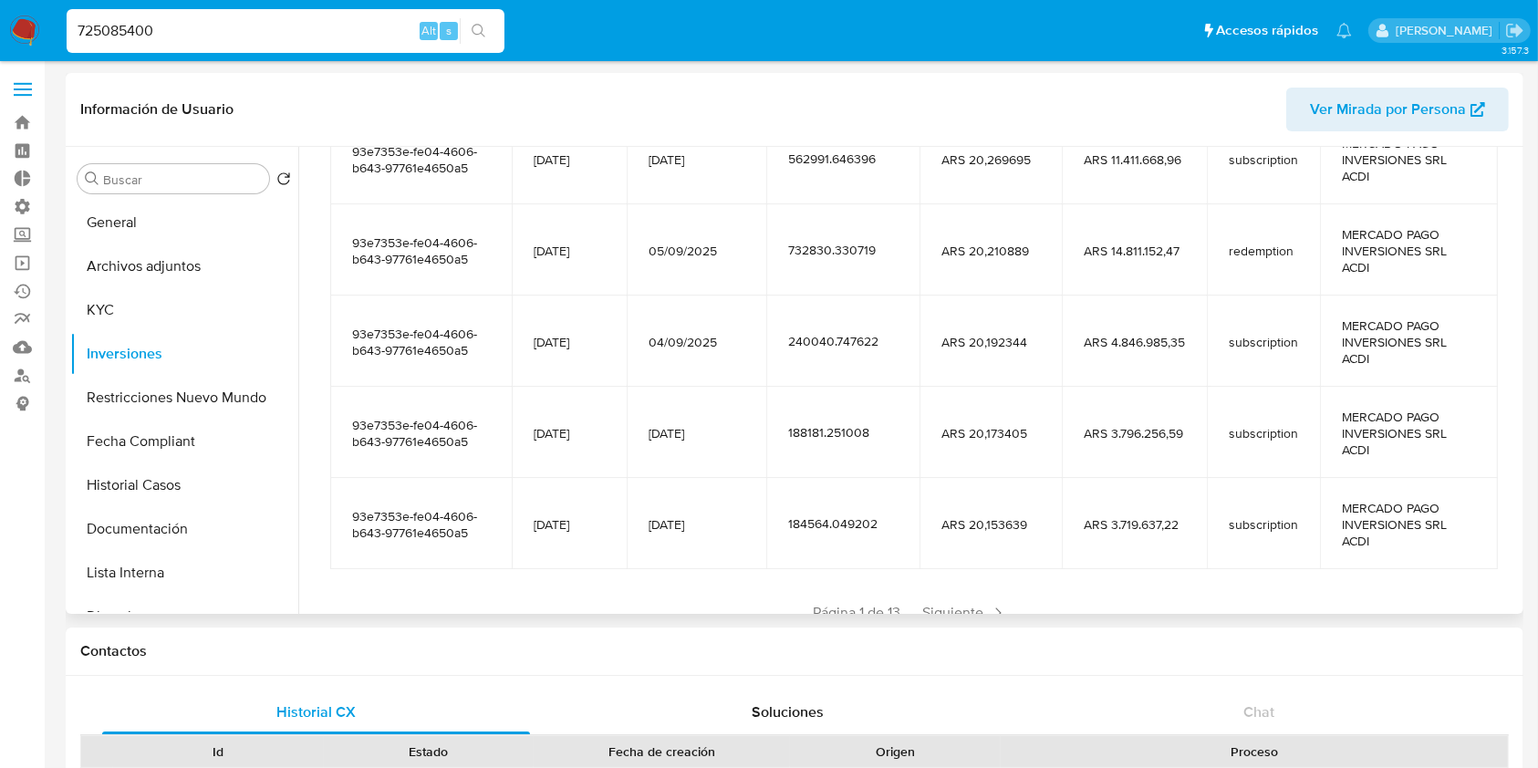
scroll to position [404, 0]
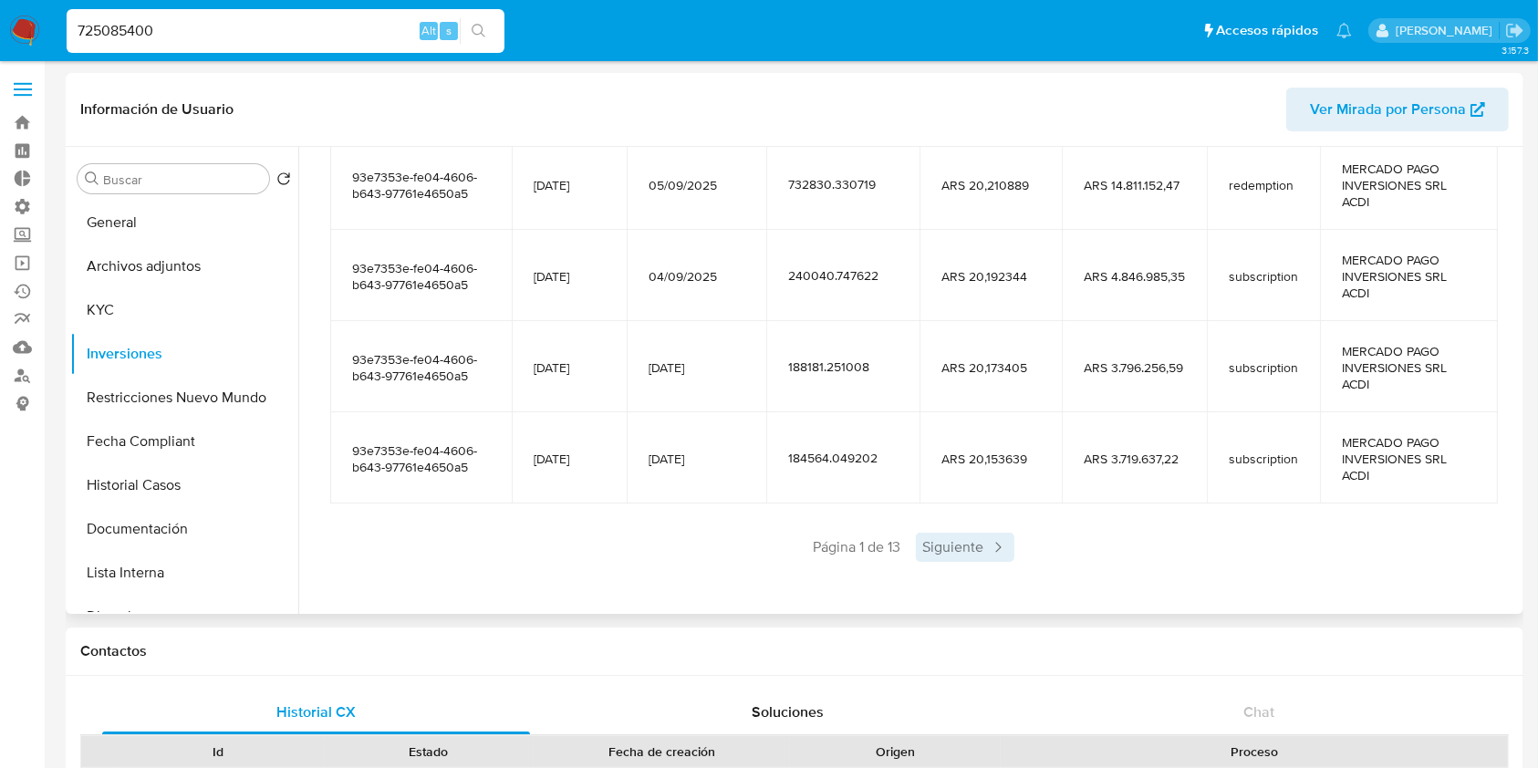
click at [956, 552] on span "Siguiente" at bounding box center [965, 547] width 99 height 29
click at [1011, 544] on span "Siguiente" at bounding box center [1019, 547] width 99 height 29
click at [1014, 556] on span "Siguiente" at bounding box center [1019, 547] width 99 height 29
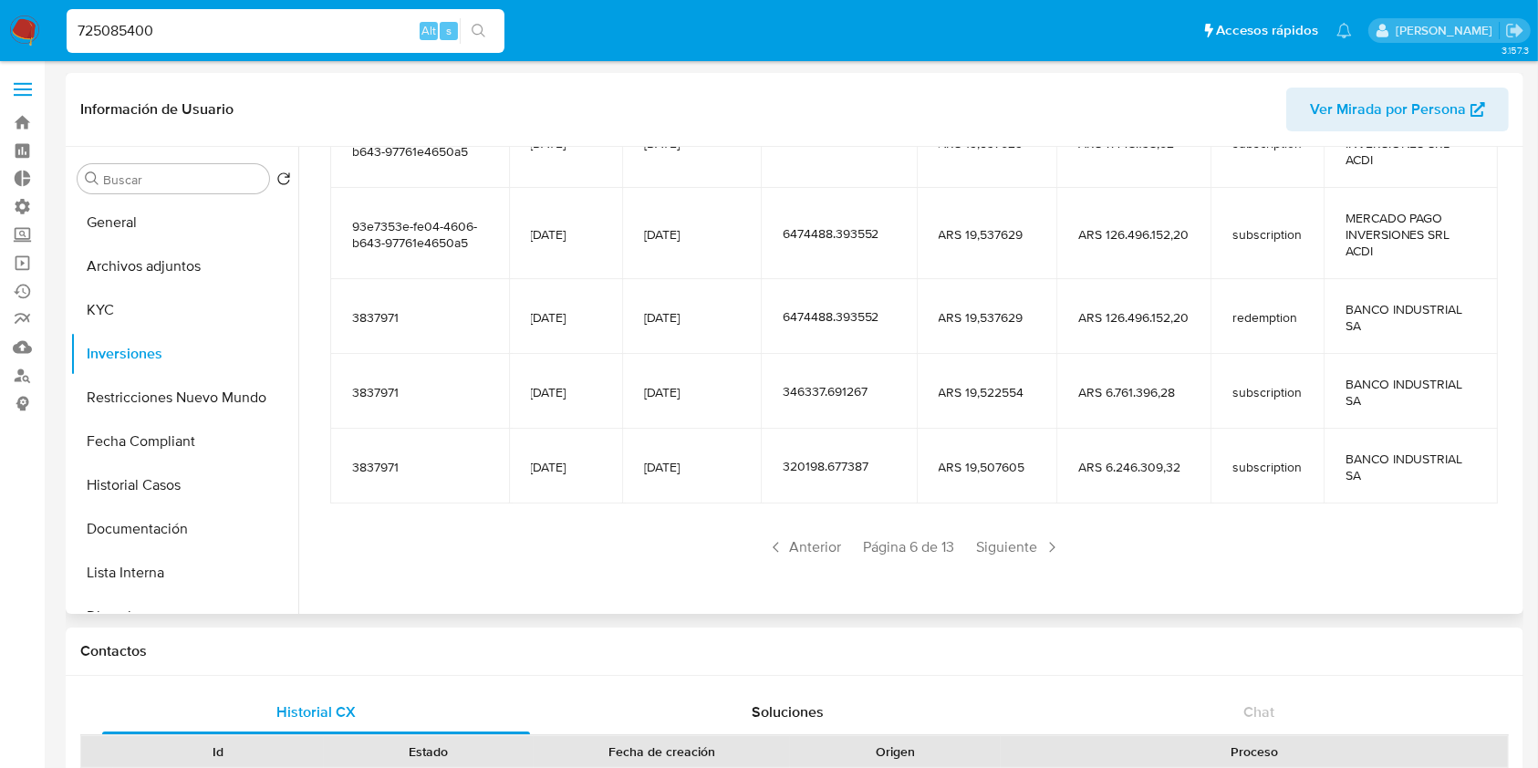
click at [1014, 556] on span "Siguiente" at bounding box center [1019, 547] width 99 height 29
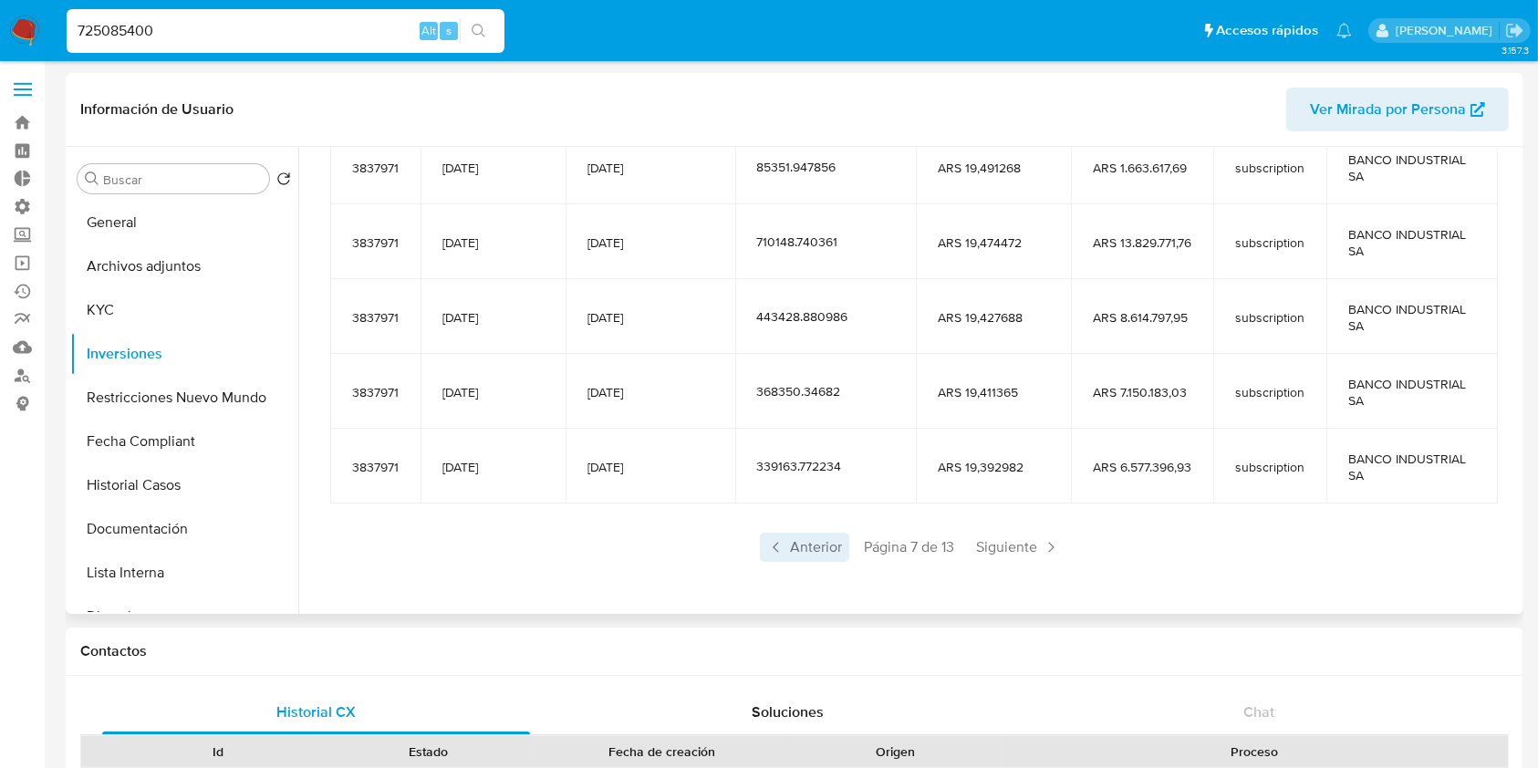
click at [787, 546] on span "Anterior" at bounding box center [804, 547] width 89 height 29
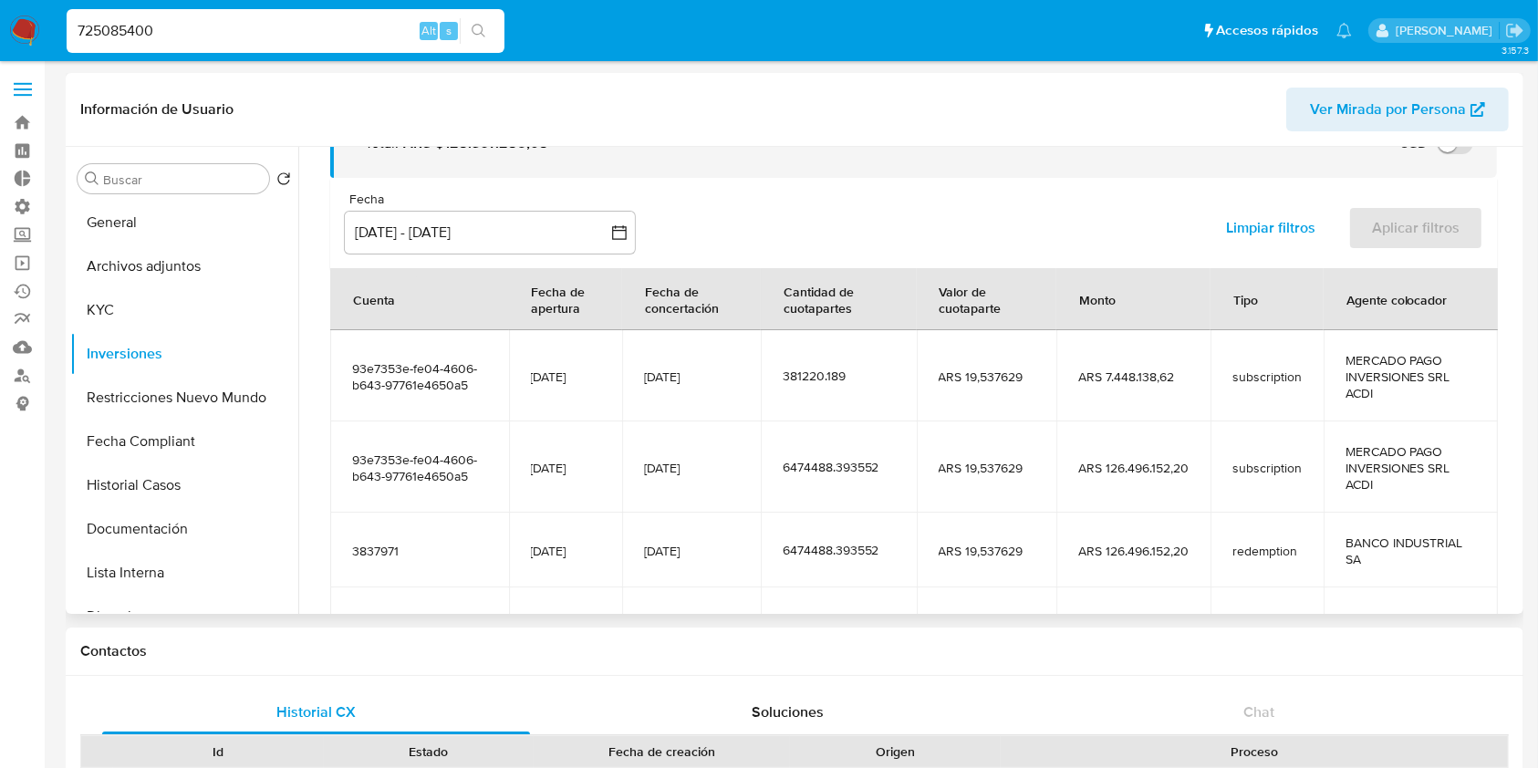
scroll to position [322, 0]
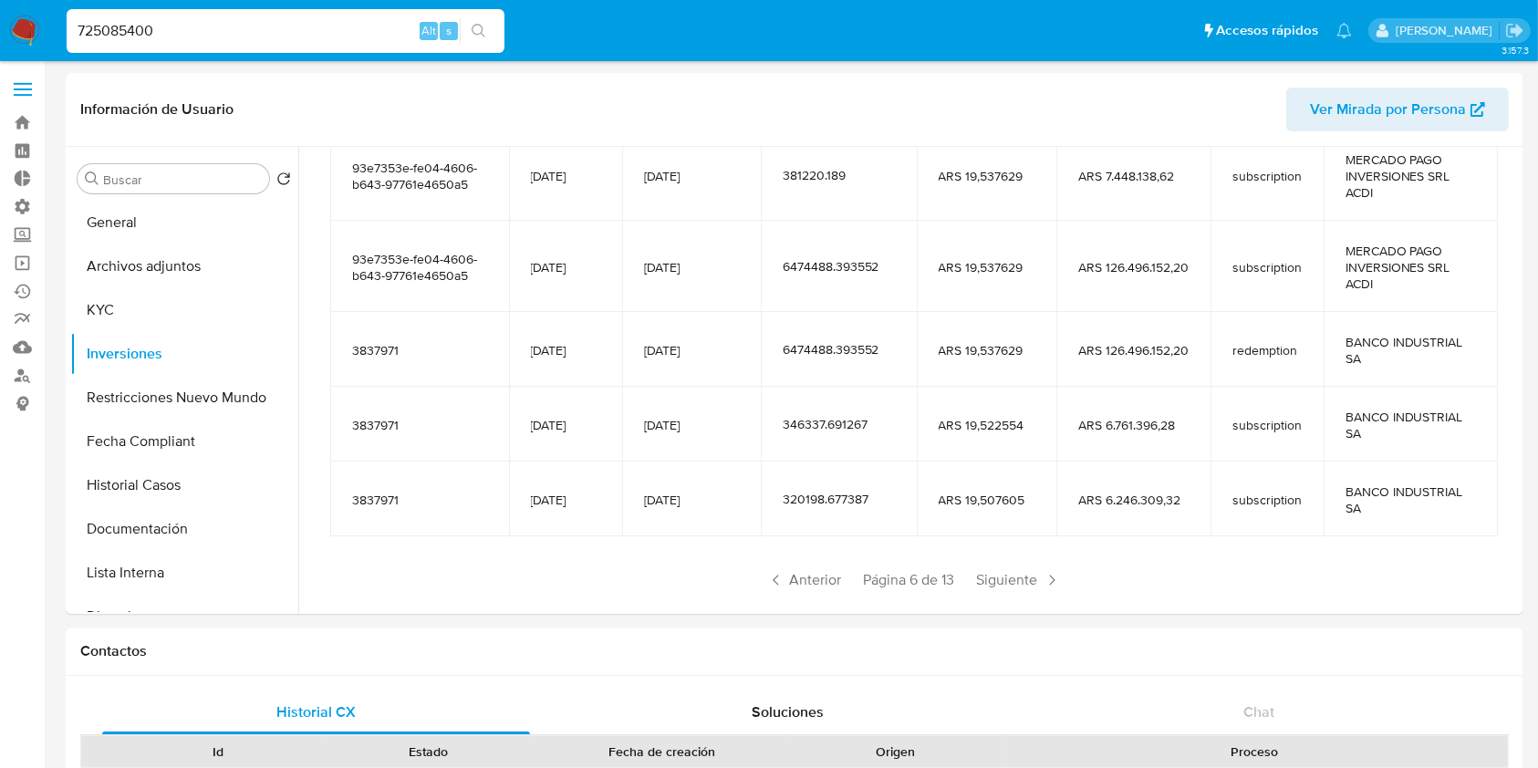
click at [212, 45] on div "725085400 Alt s" at bounding box center [286, 31] width 438 height 44
click at [221, 33] on input "725085400" at bounding box center [286, 31] width 438 height 24
click at [223, 33] on input "725085400" at bounding box center [286, 31] width 438 height 24
paste input "83715572"
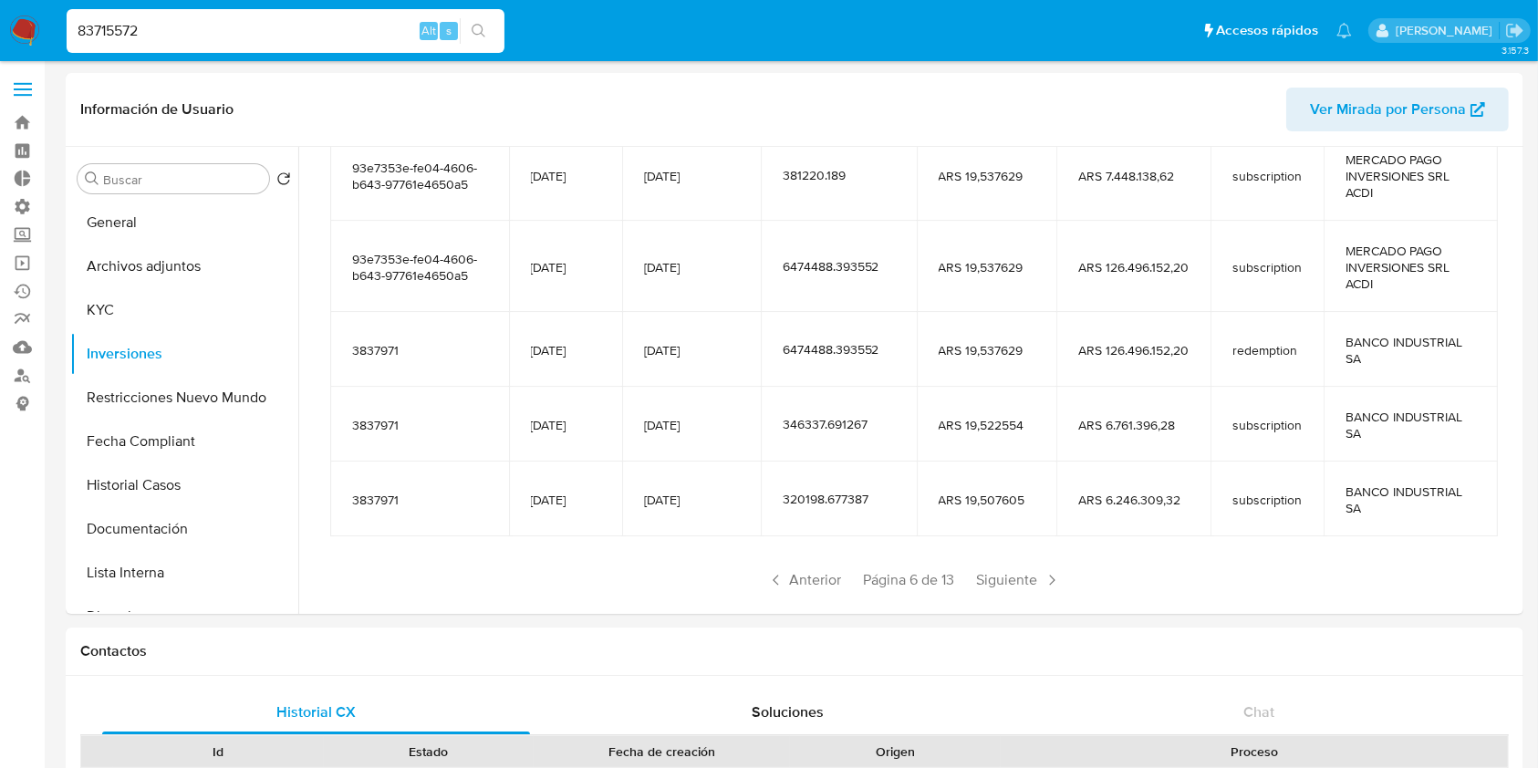
type input "83715572"
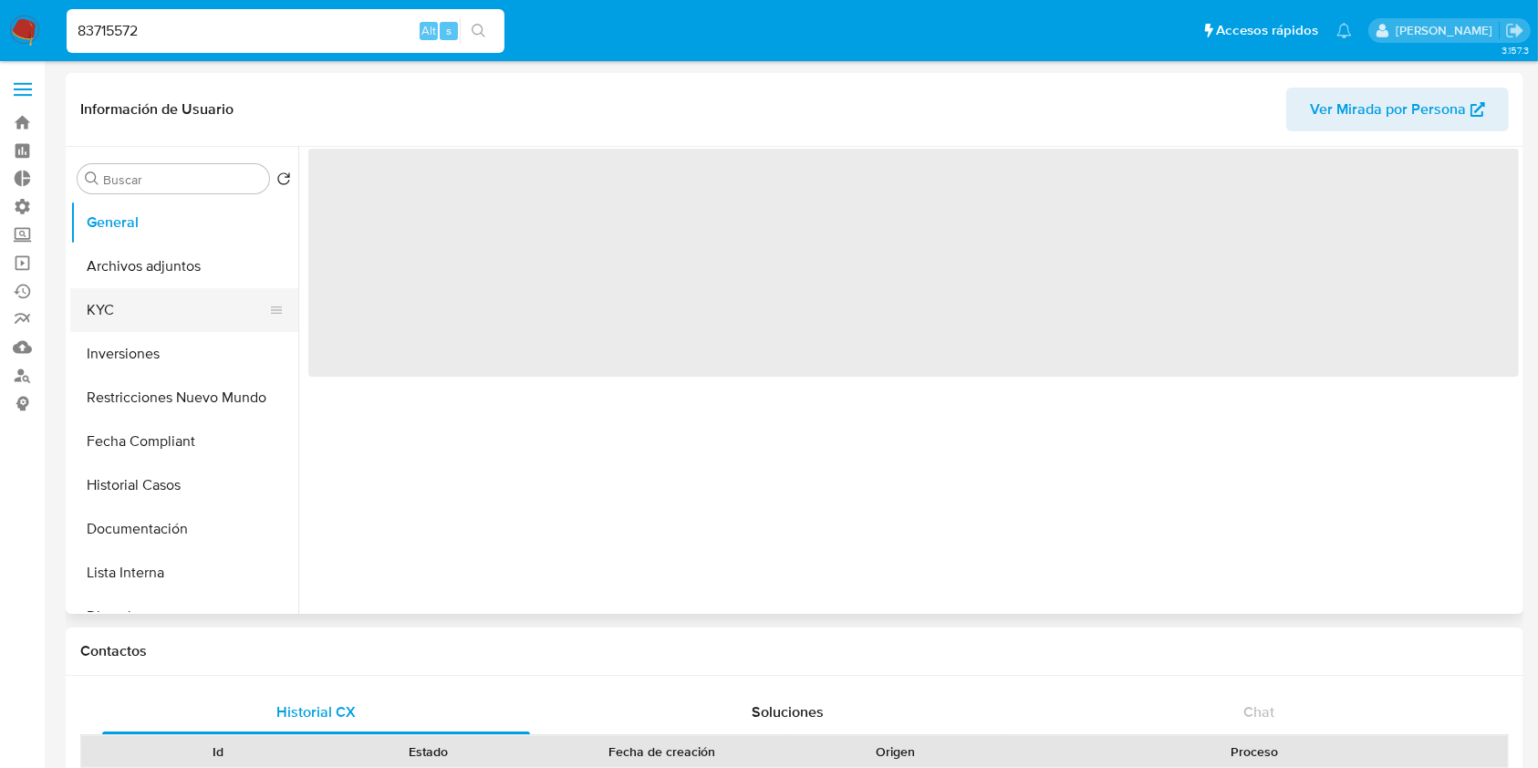
click at [147, 304] on button "KYC" at bounding box center [176, 310] width 213 height 44
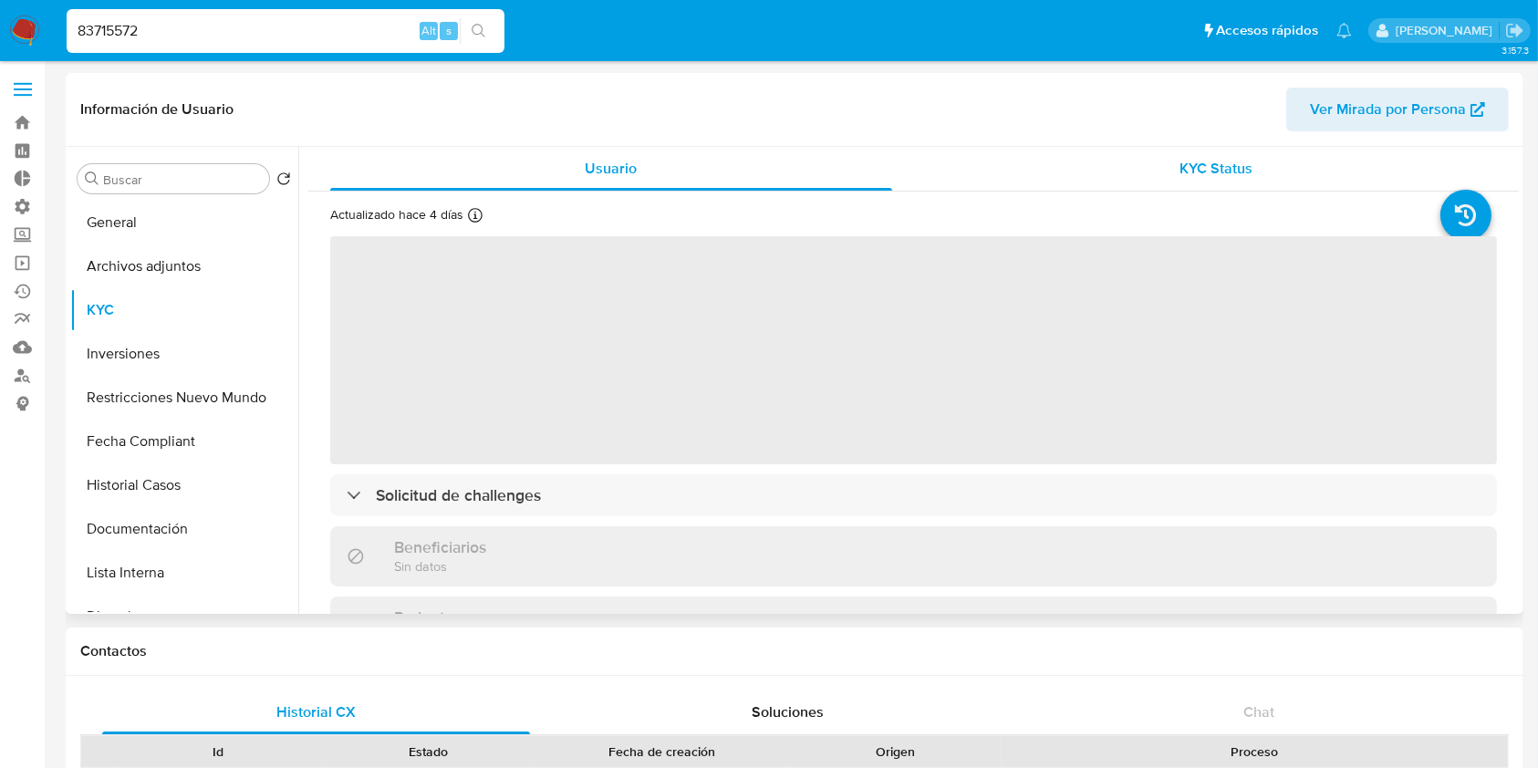
select select "10"
click at [1159, 168] on div "KYC Status" at bounding box center [1217, 169] width 562 height 44
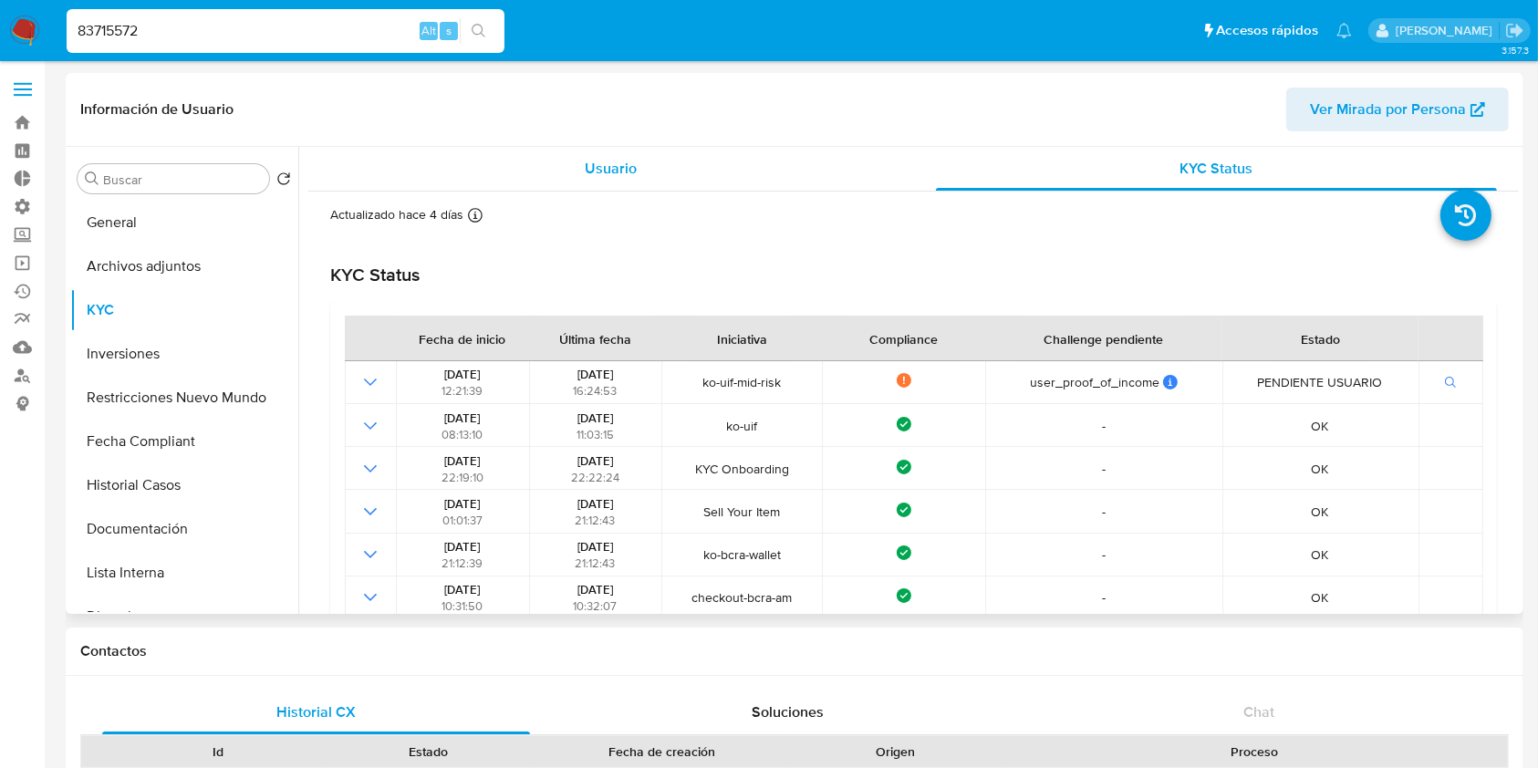
click at [628, 180] on div "Usuario" at bounding box center [611, 169] width 562 height 44
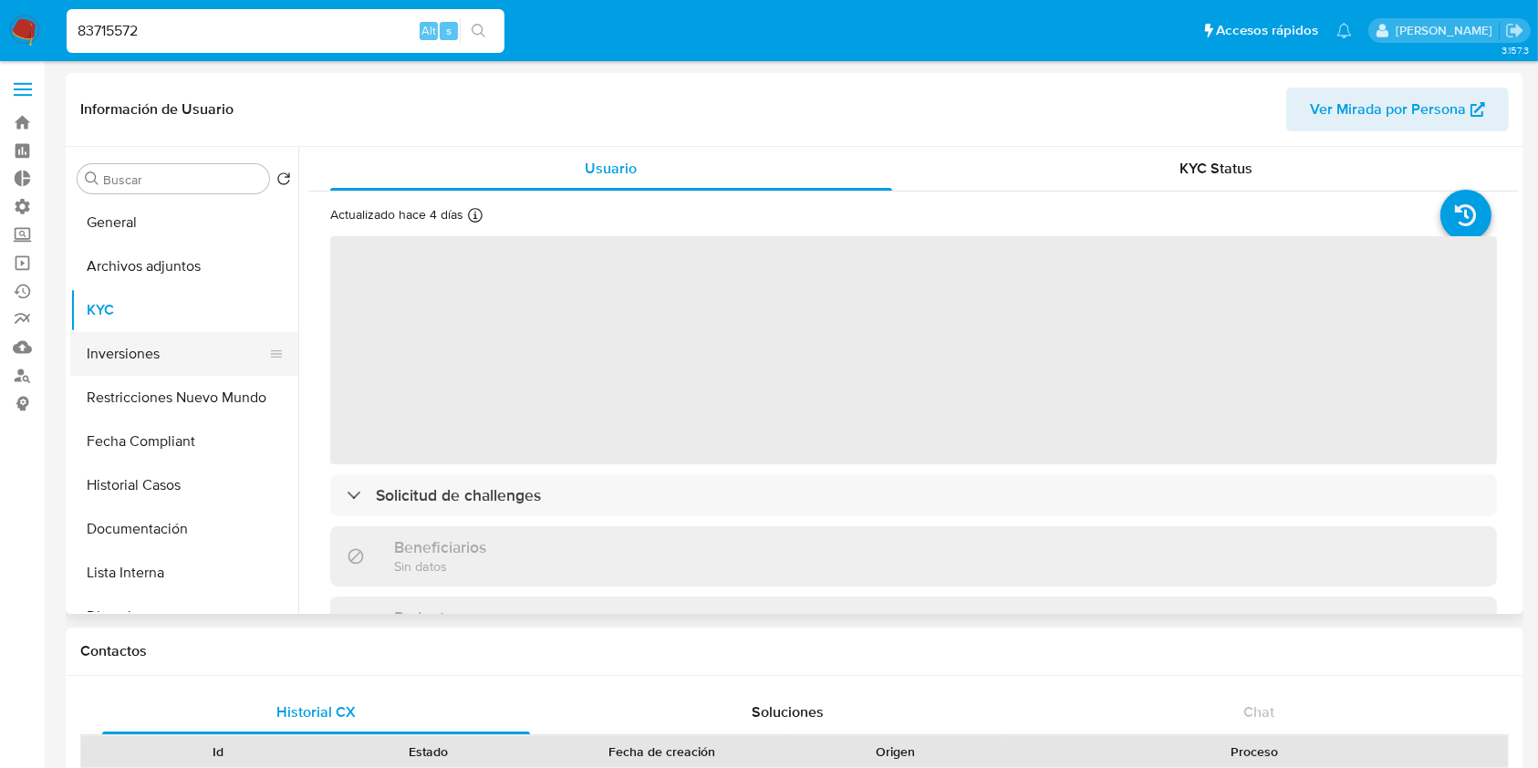
click at [184, 369] on button "Inversiones" at bounding box center [176, 354] width 213 height 44
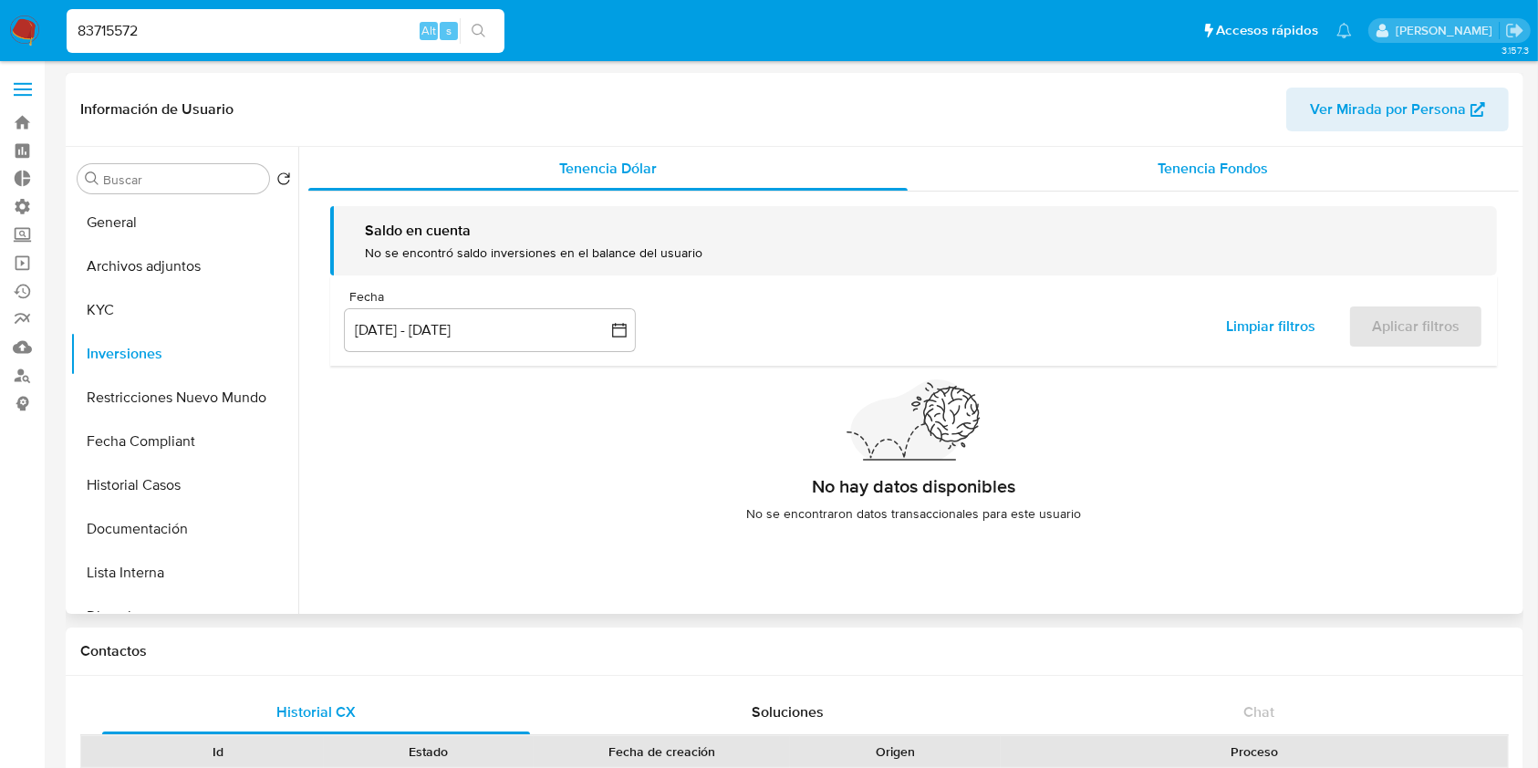
click at [1338, 167] on div "Tenencia Fondos" at bounding box center [1214, 169] width 612 height 44
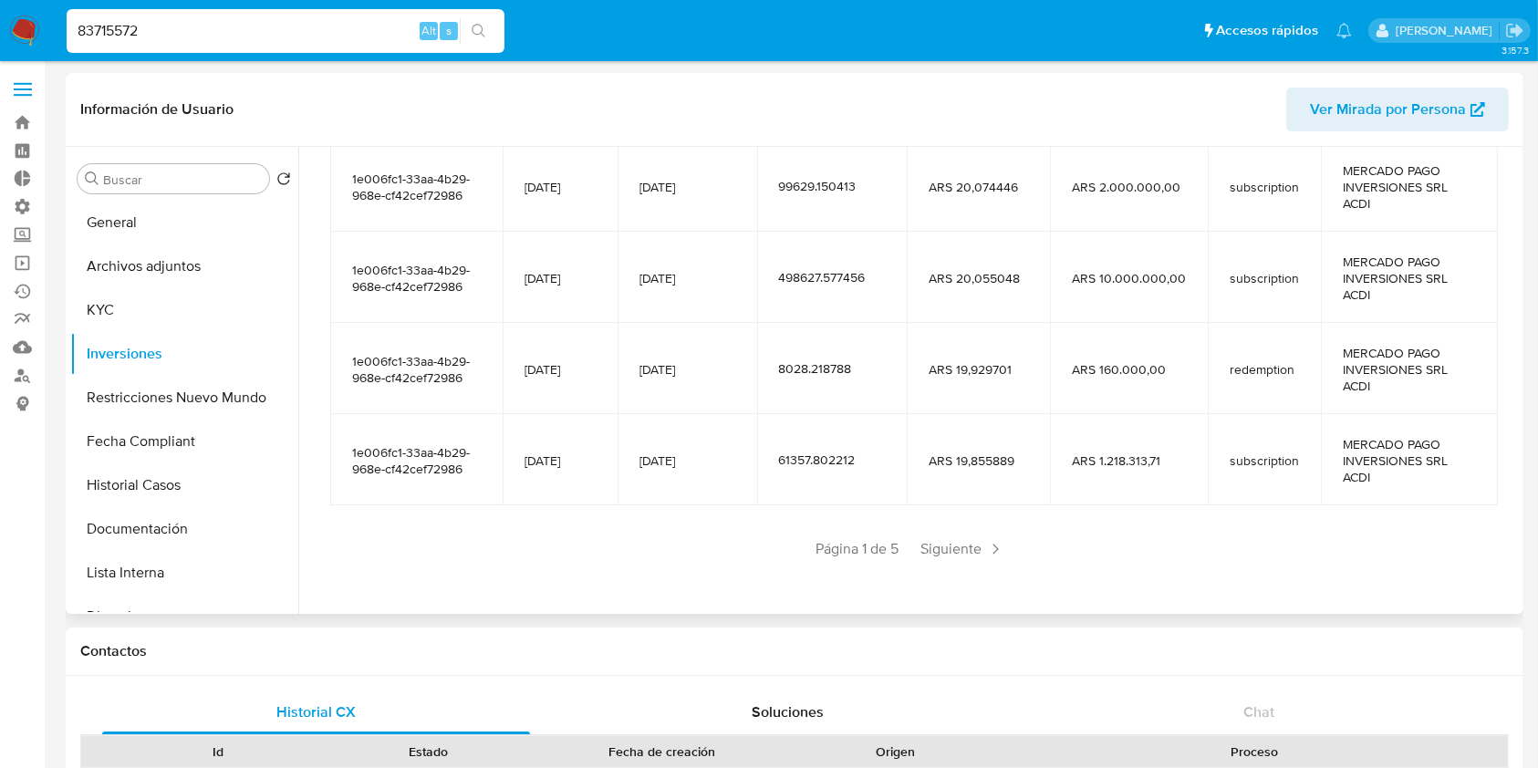
scroll to position [404, 0]
click at [971, 551] on span "Siguiente" at bounding box center [962, 547] width 99 height 29
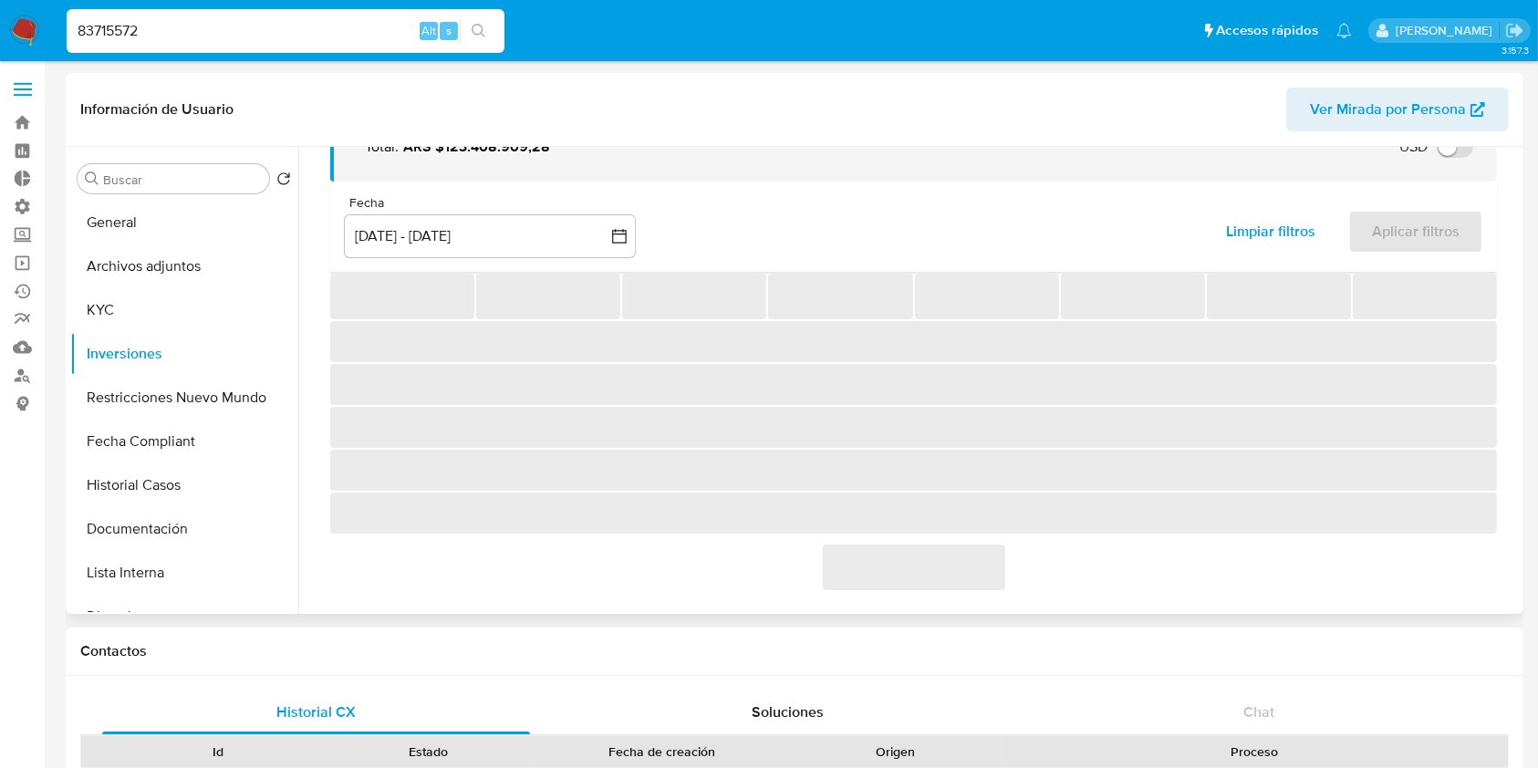
scroll to position [121, 0]
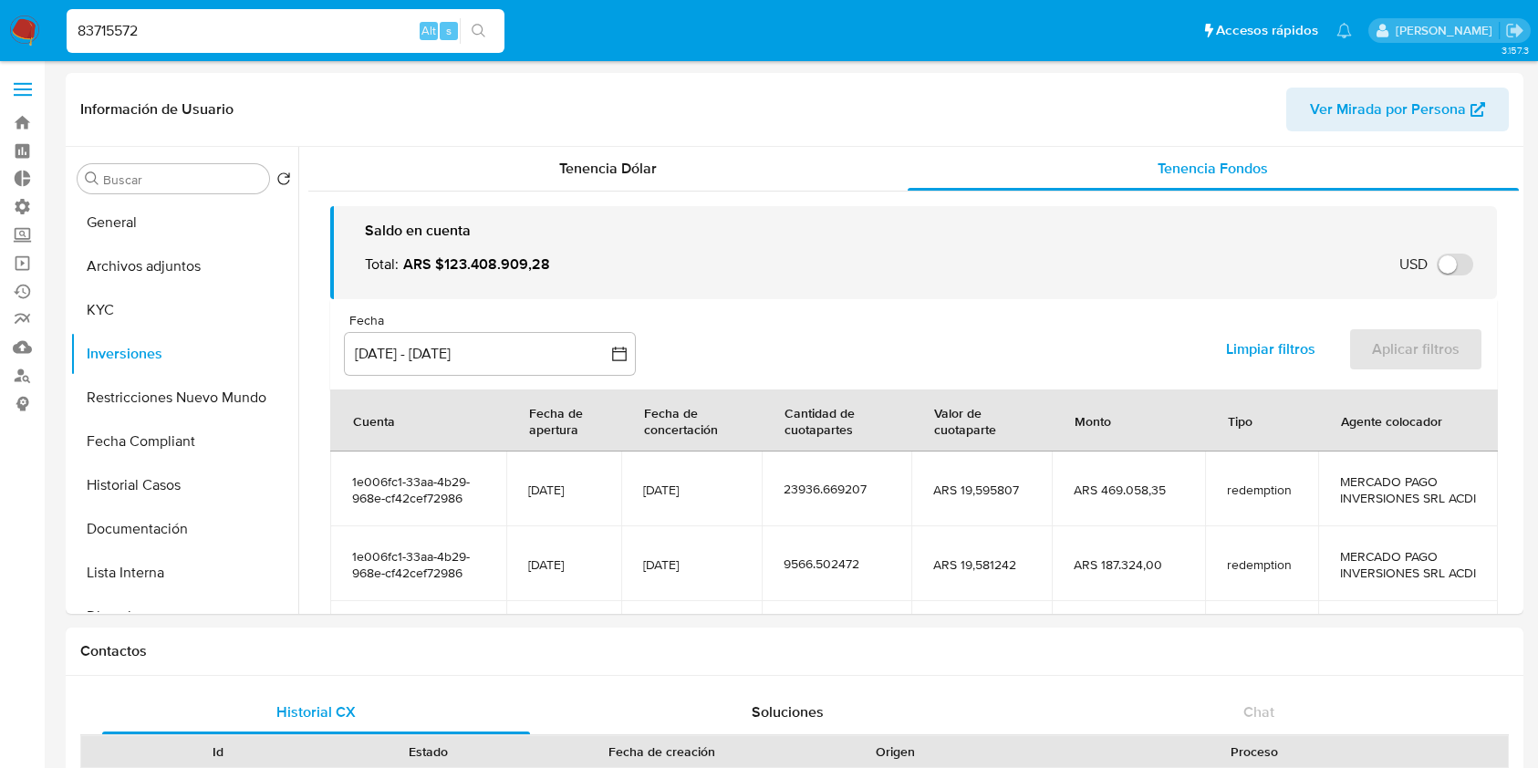
select select "10"
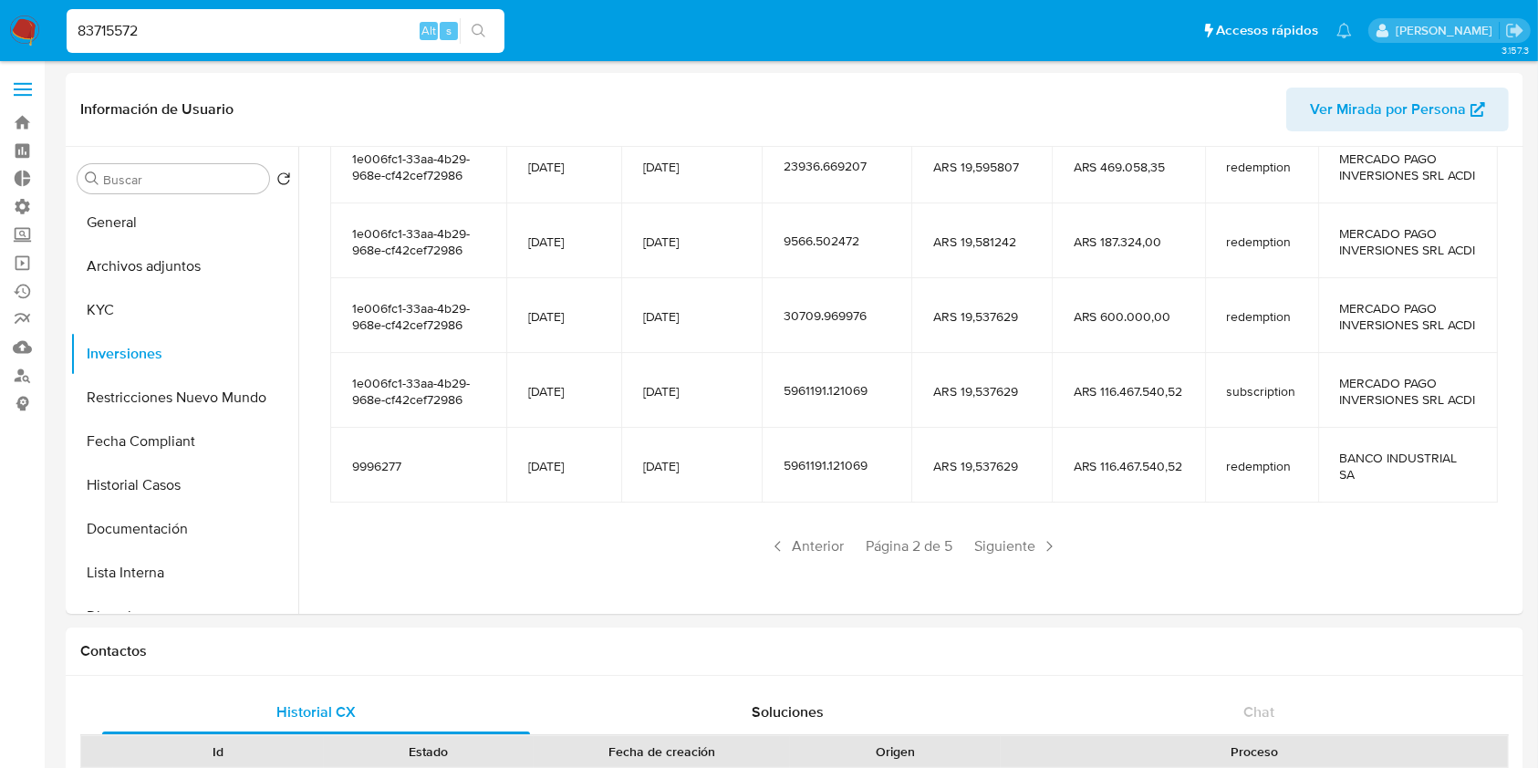
click at [205, 39] on input "83715572" at bounding box center [286, 31] width 438 height 24
paste input "263350854"
type input "263350854"
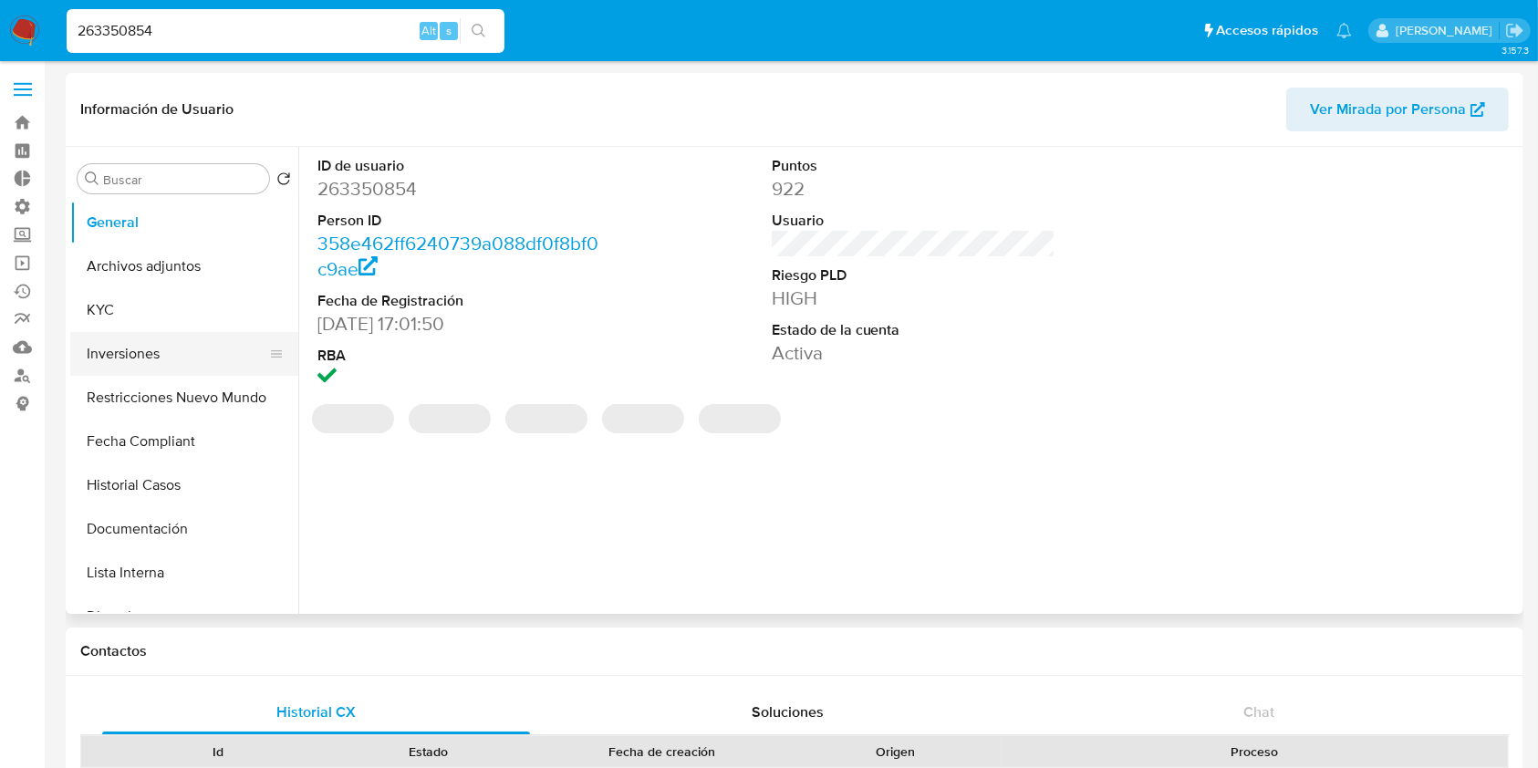
click at [155, 363] on button "Inversiones" at bounding box center [176, 354] width 213 height 44
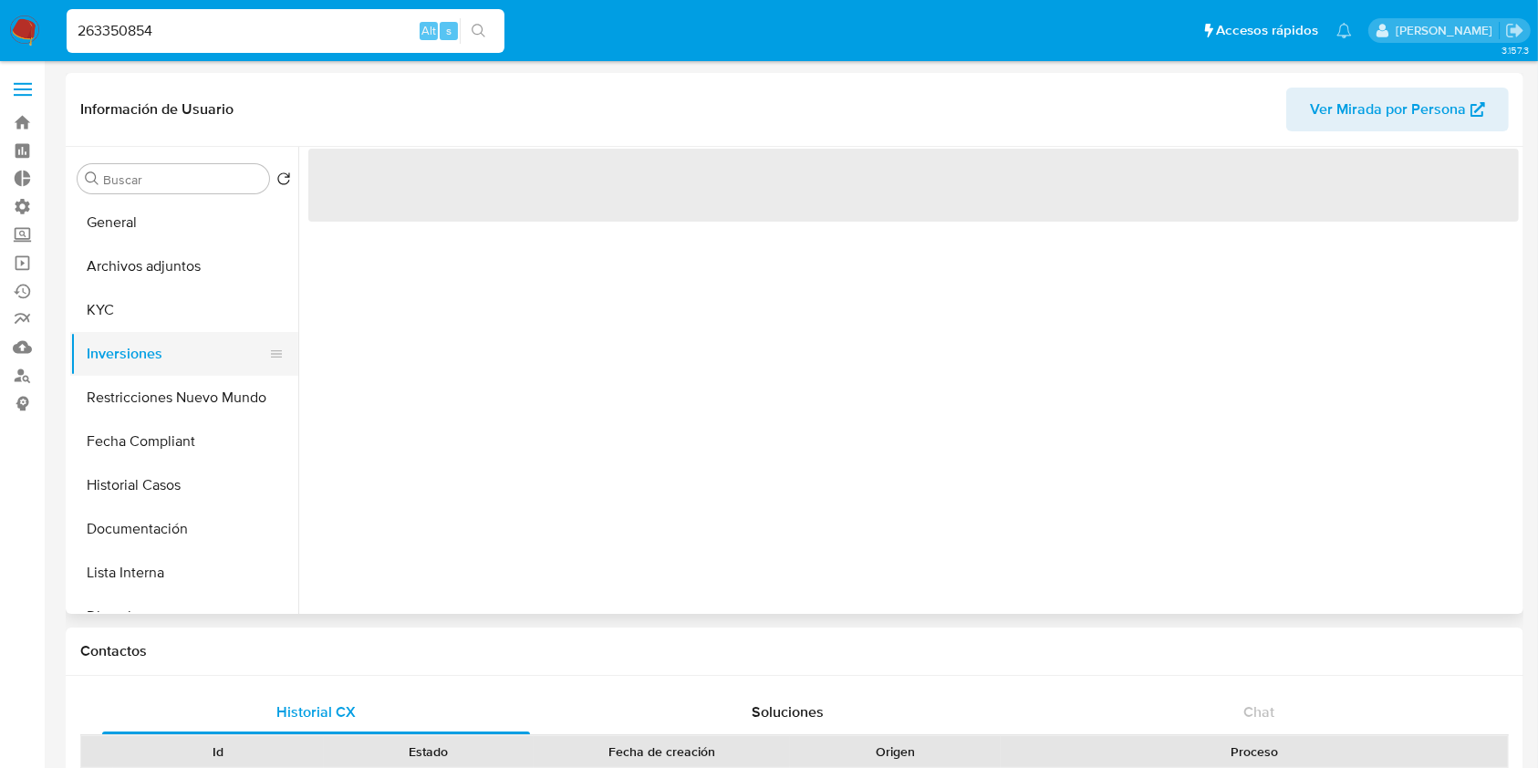
select select "10"
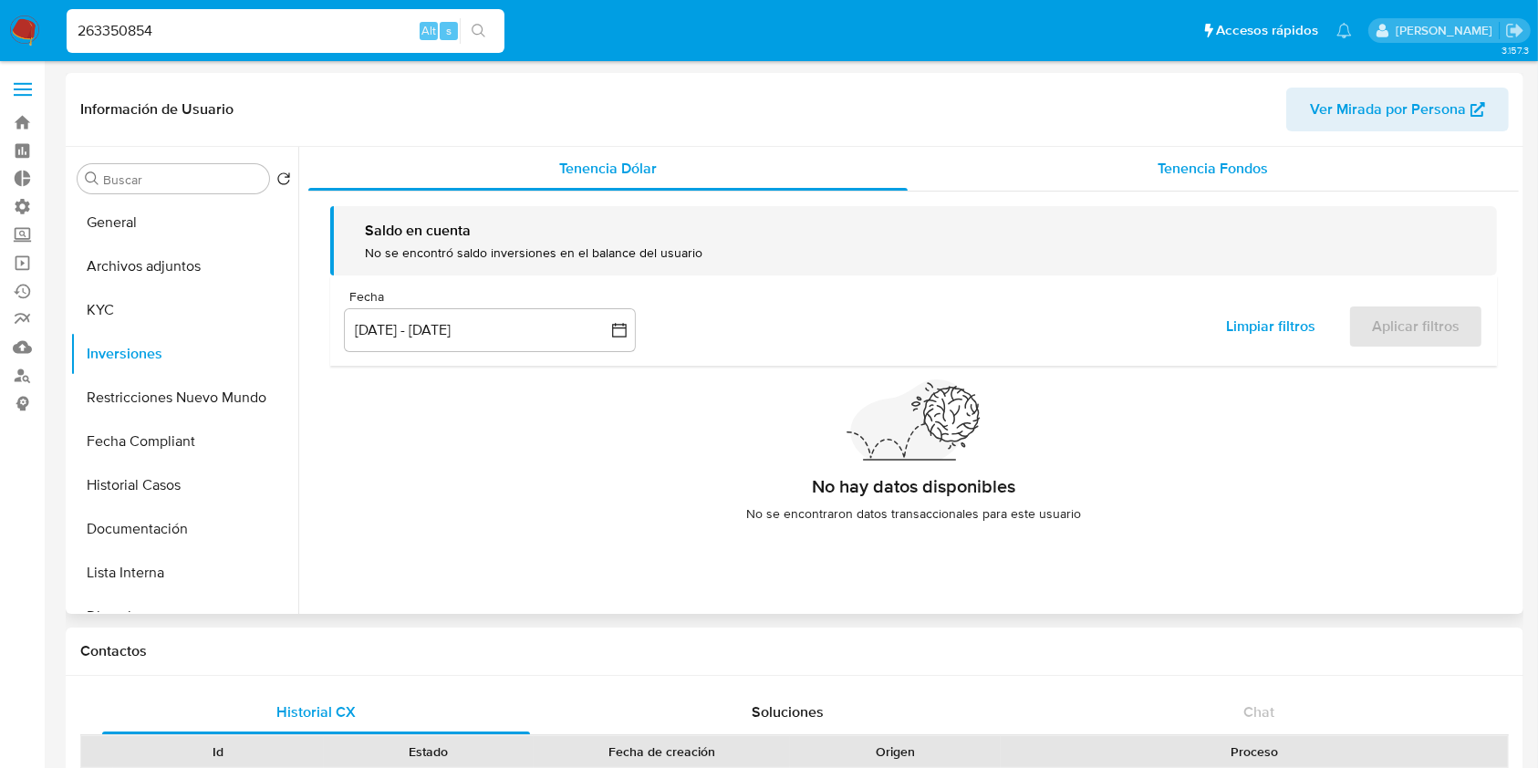
click at [1293, 178] on div "Tenencia Fondos" at bounding box center [1214, 169] width 612 height 44
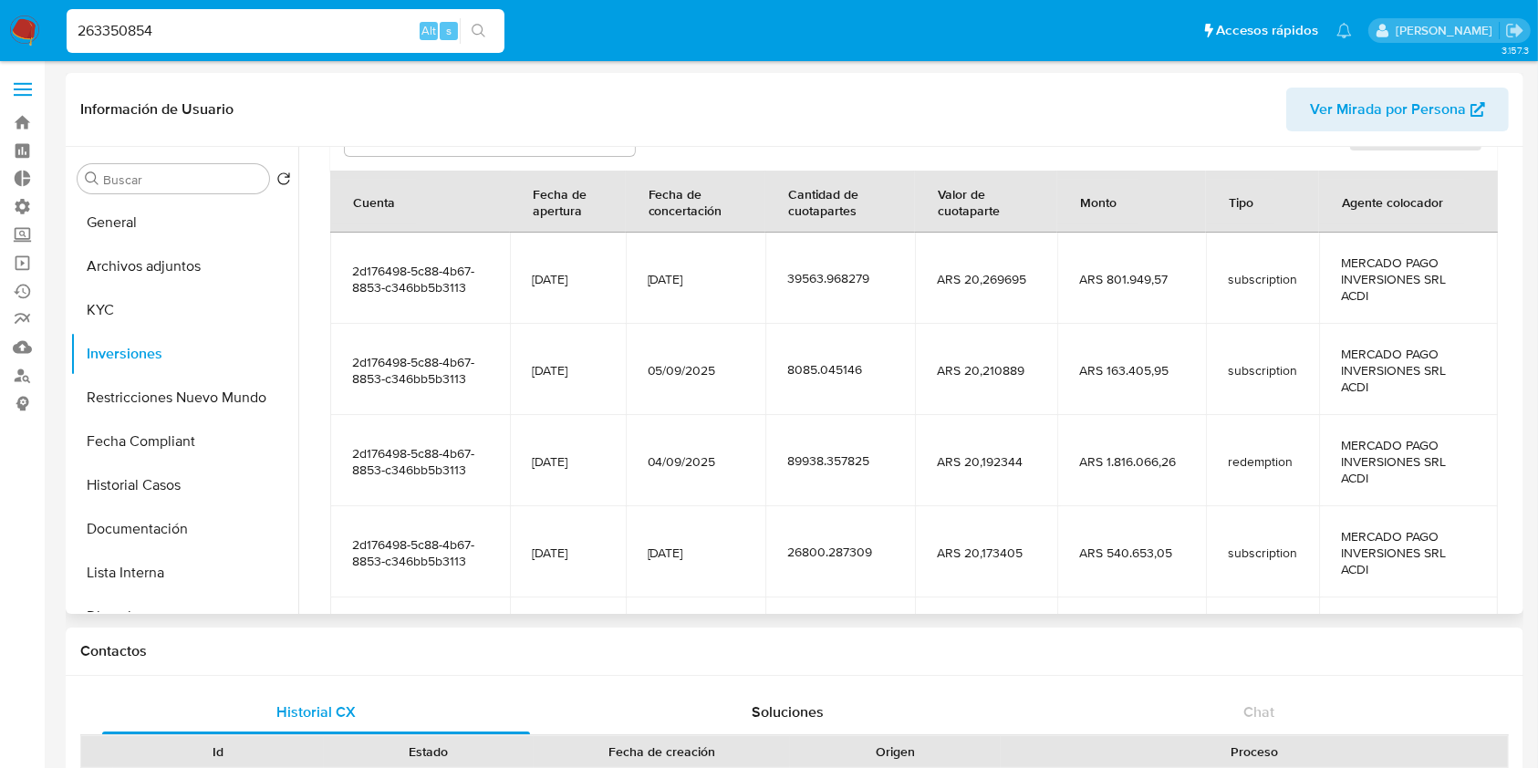
scroll to position [404, 0]
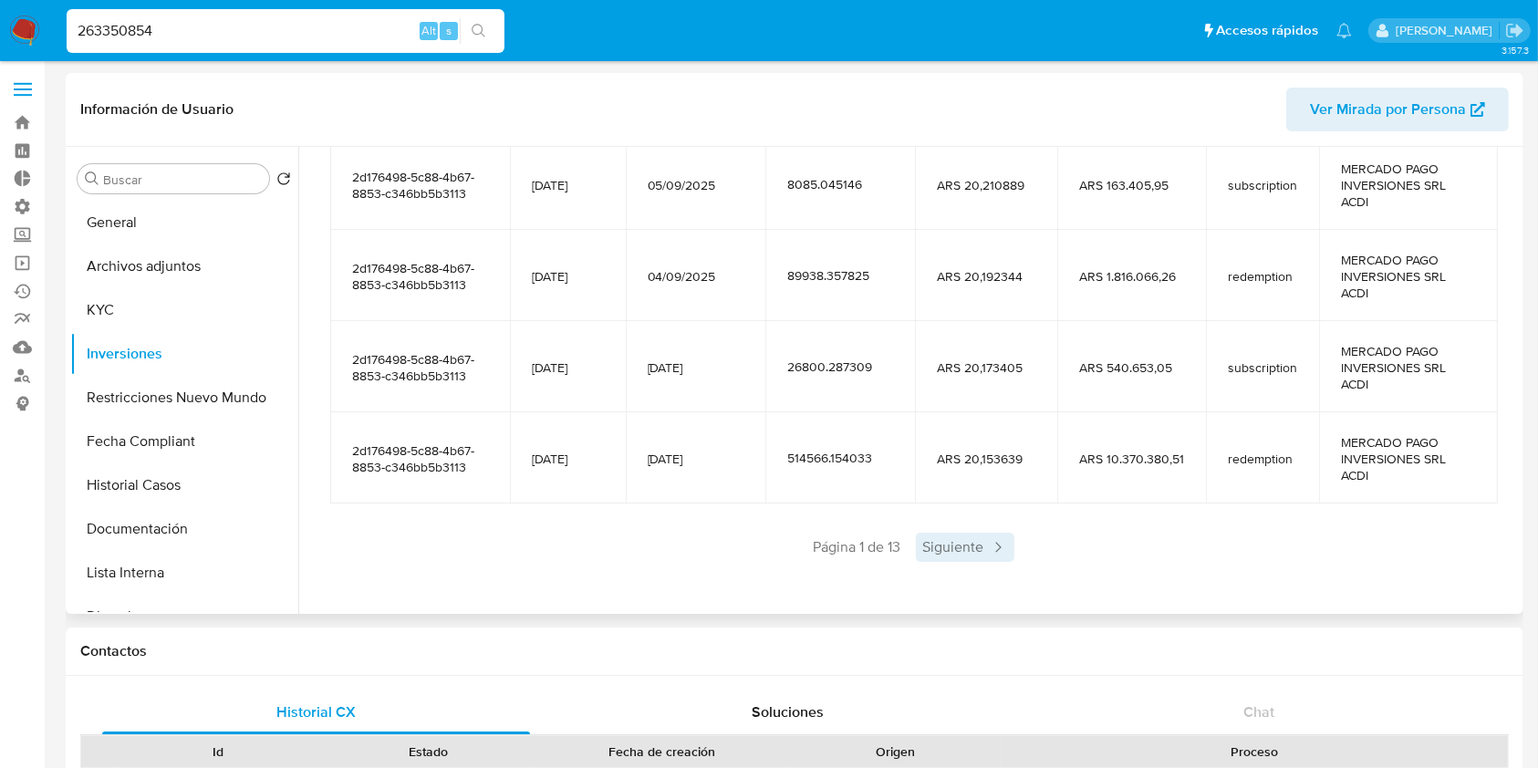
click at [947, 538] on span "Siguiente" at bounding box center [965, 547] width 99 height 29
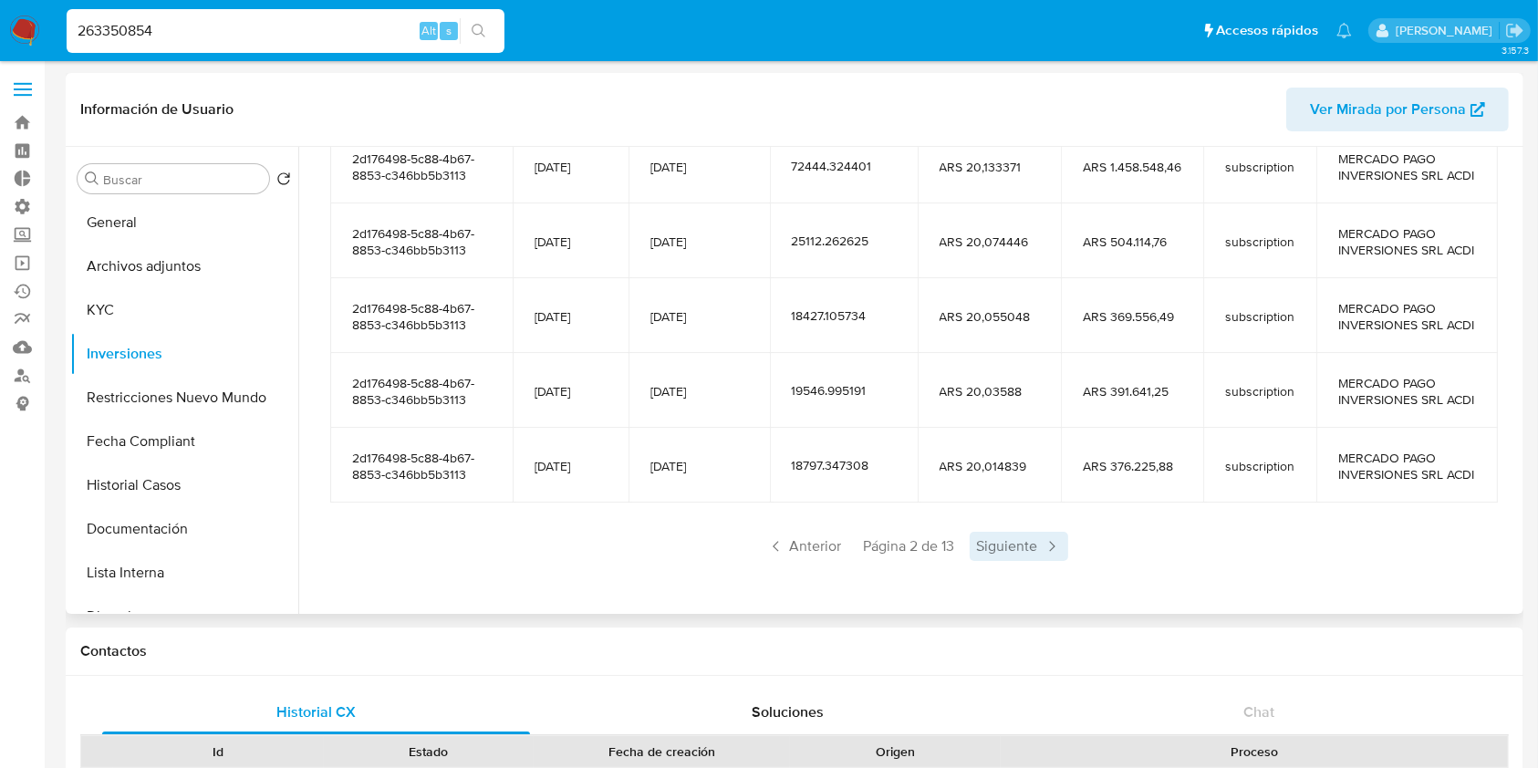
click at [977, 543] on span "Siguiente" at bounding box center [1019, 546] width 99 height 29
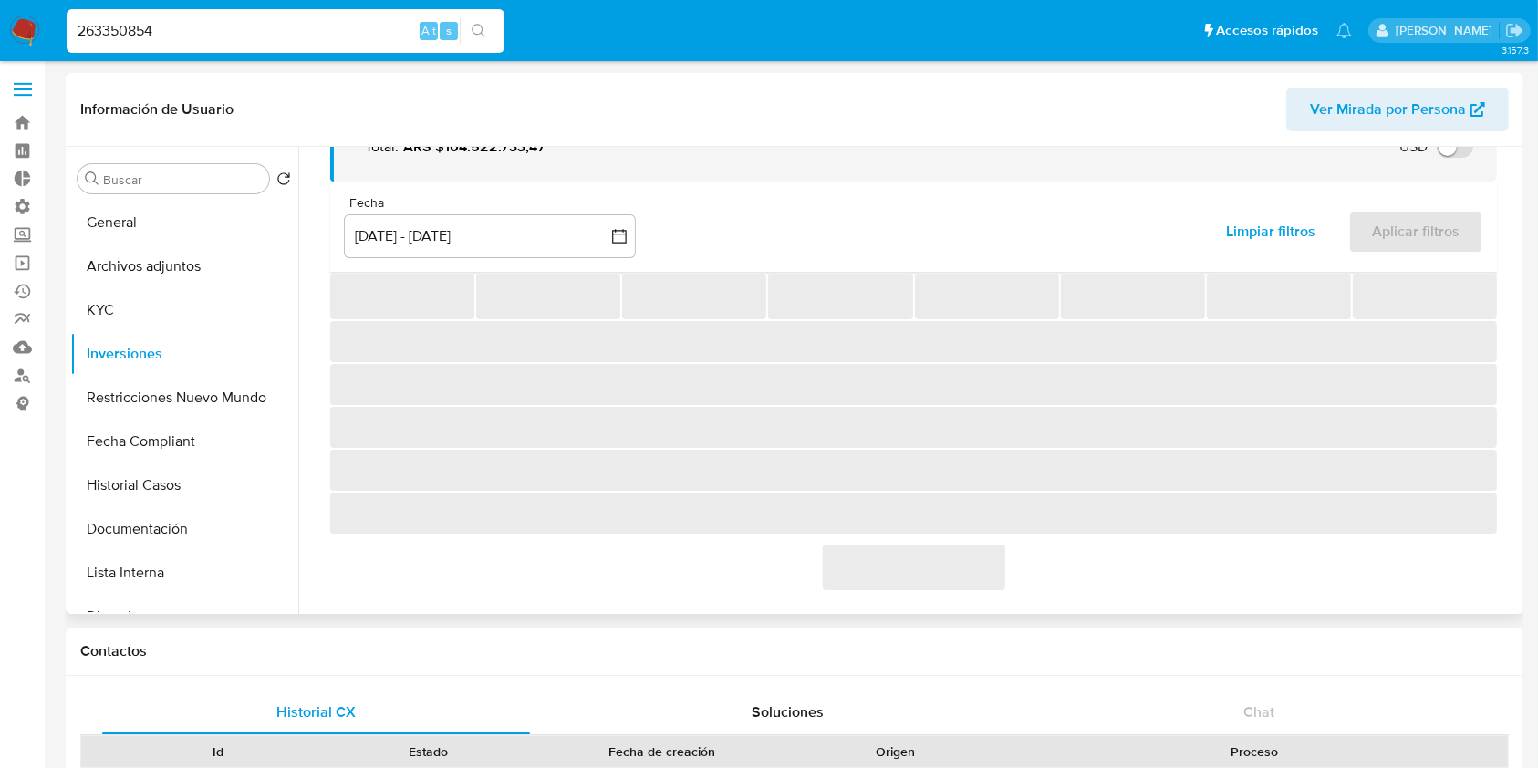
scroll to position [355, 0]
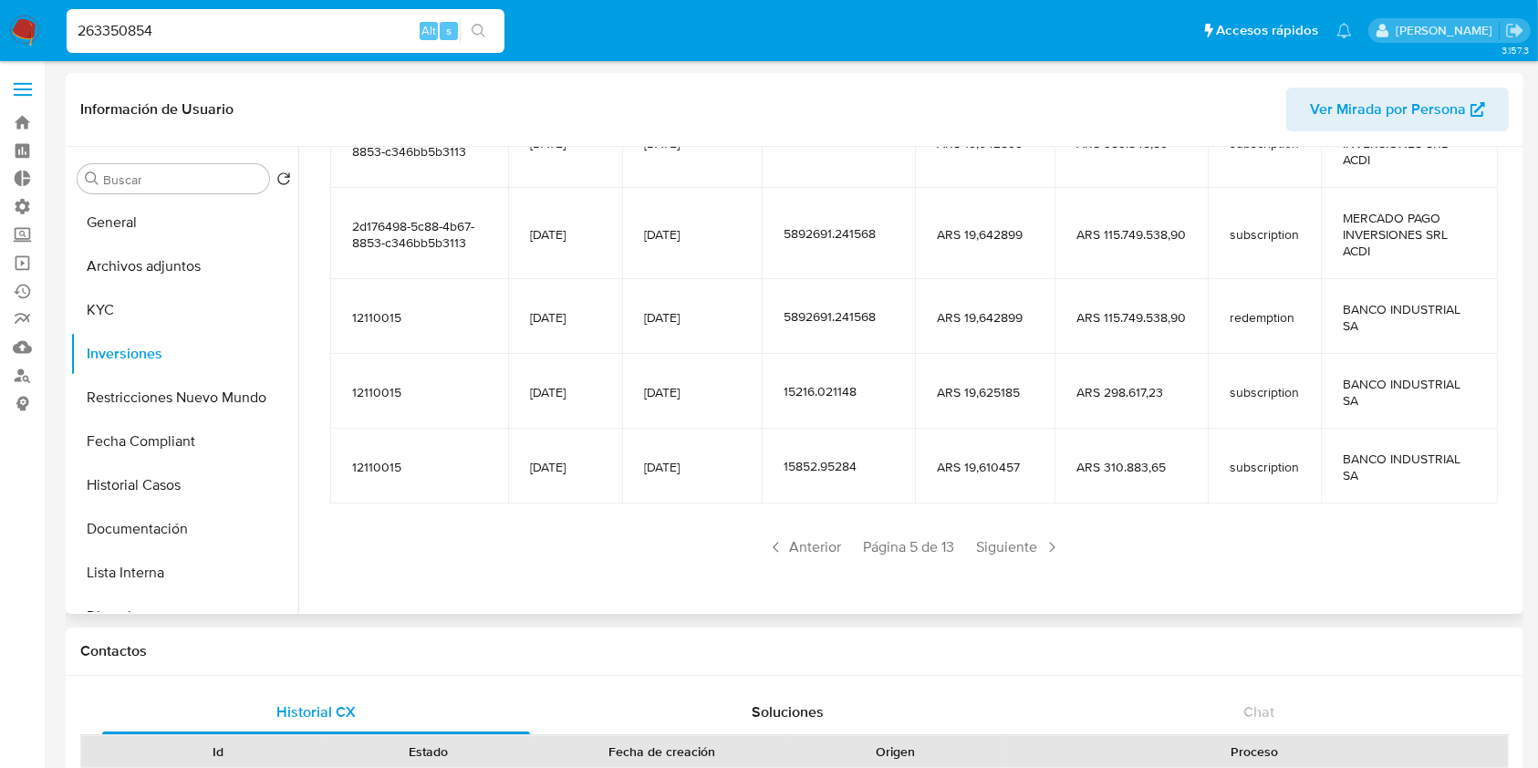
click at [252, 37] on input "263350854" at bounding box center [286, 31] width 438 height 24
click at [473, 28] on icon "search-icon" at bounding box center [479, 31] width 15 height 15
